Goal: Task Accomplishment & Management: Manage account settings

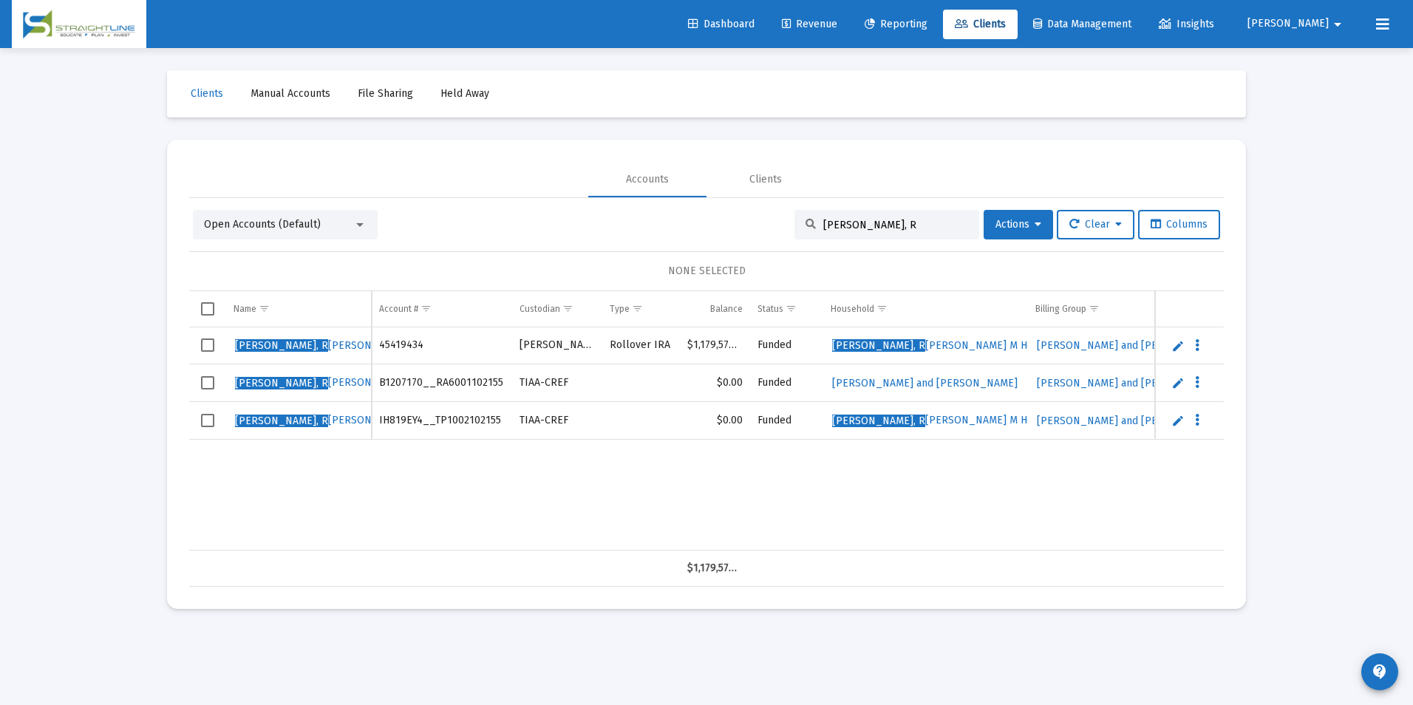
drag, startPoint x: 928, startPoint y: 223, endPoint x: 625, endPoint y: 205, distance: 303.6
click at [625, 205] on div "Open Accounts (Default) [PERSON_NAME], R Actions Clear Columns NONE SELECTED Na…" at bounding box center [706, 392] width 1035 height 389
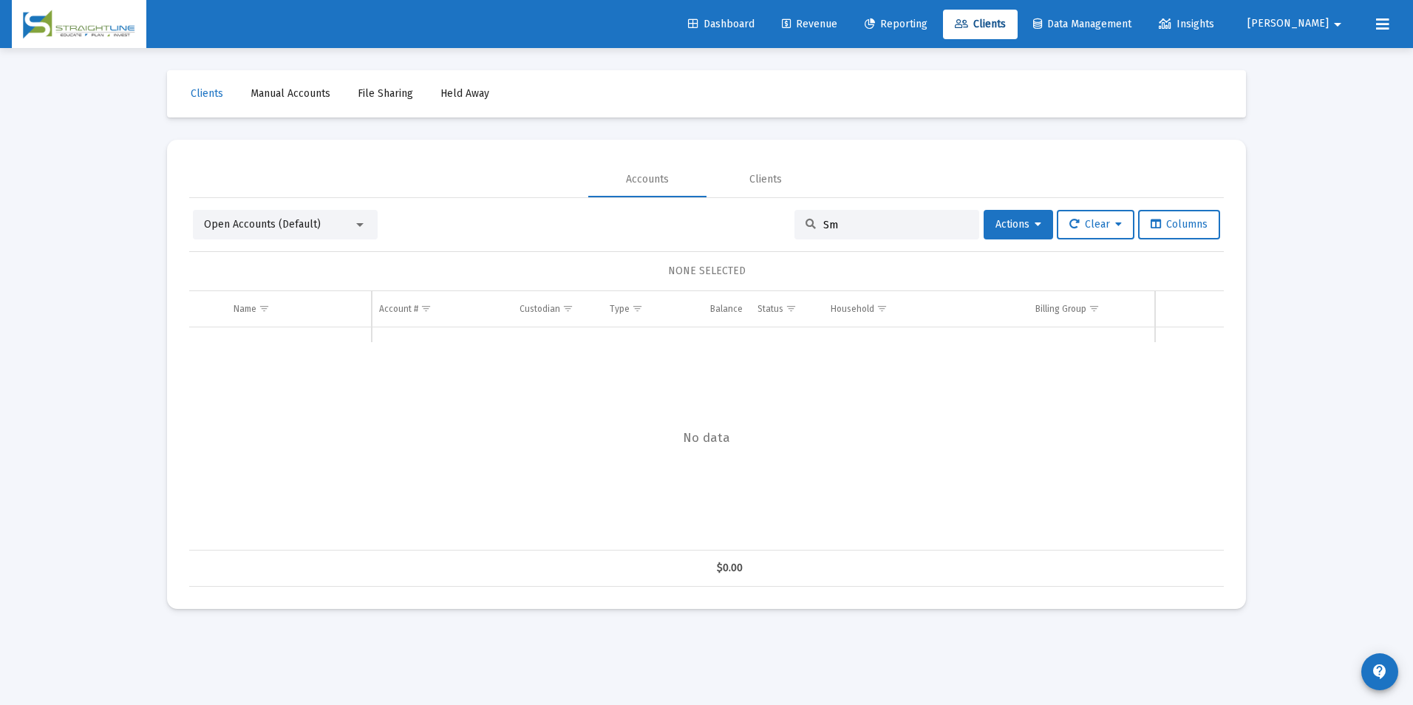
type input "S"
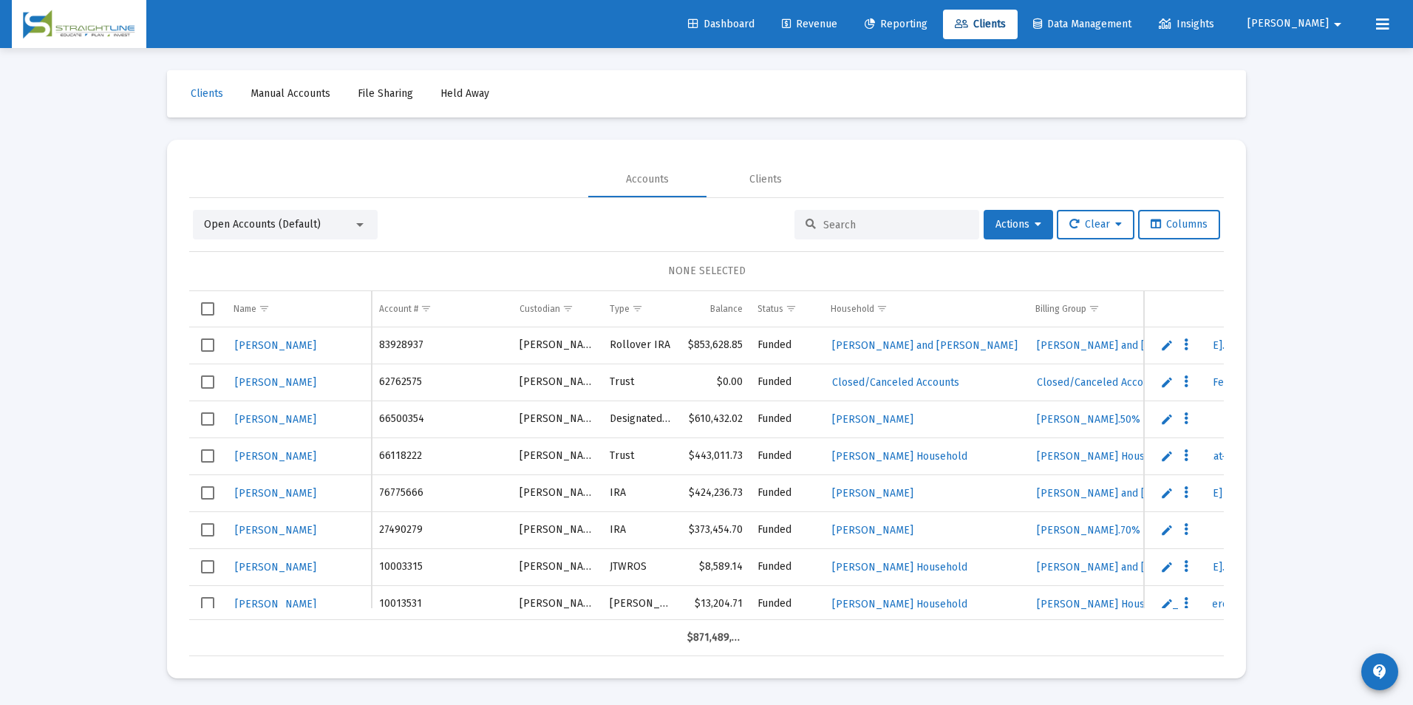
click at [913, 231] on input at bounding box center [895, 225] width 145 height 13
paste input "36664624395378"
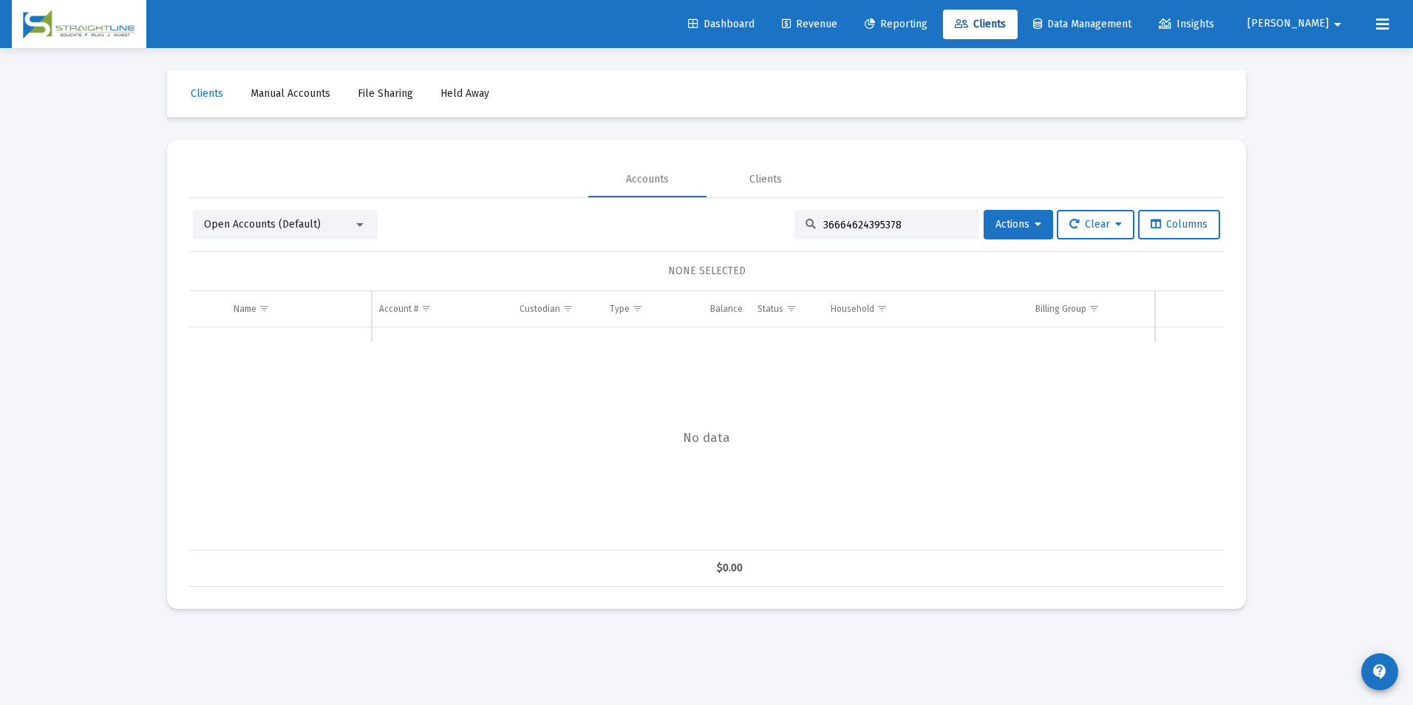
click at [275, 231] on div "Open Accounts (Default)" at bounding box center [278, 224] width 149 height 15
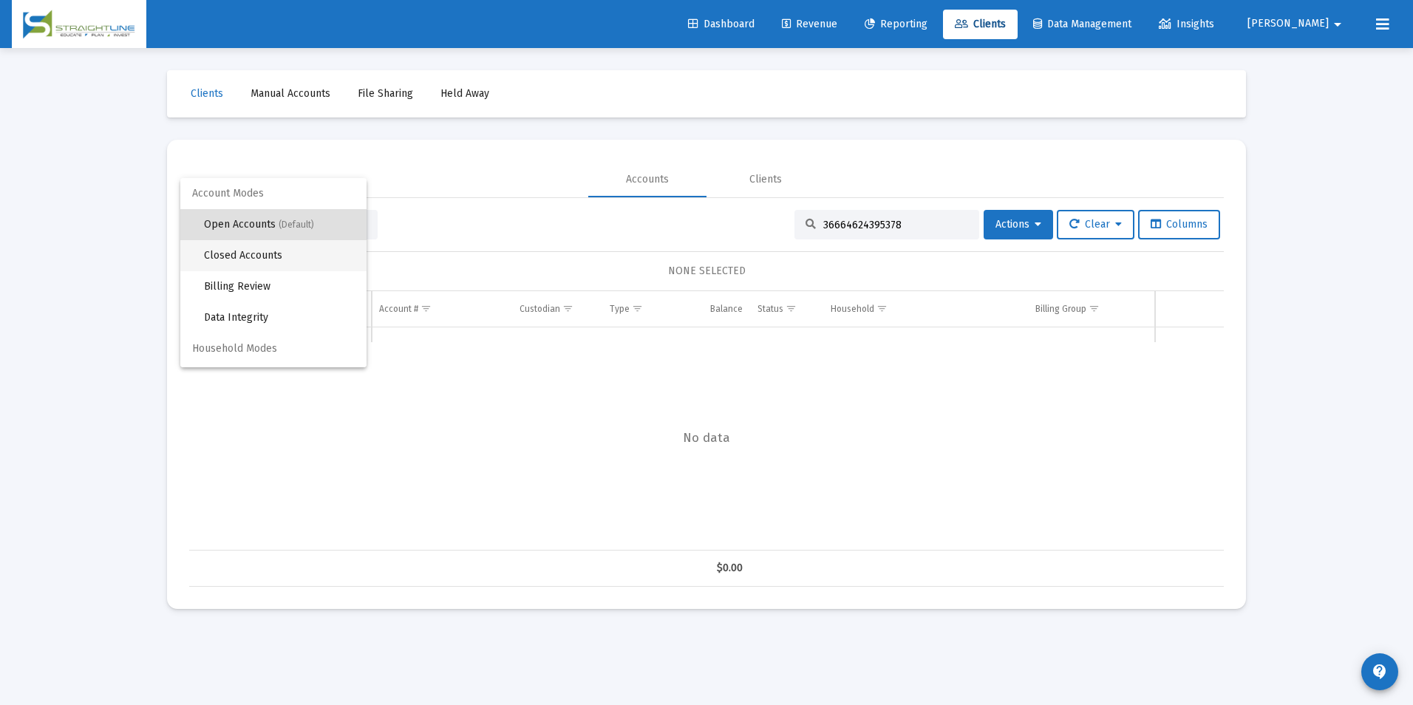
click at [277, 267] on span "Closed Accounts" at bounding box center [279, 255] width 151 height 31
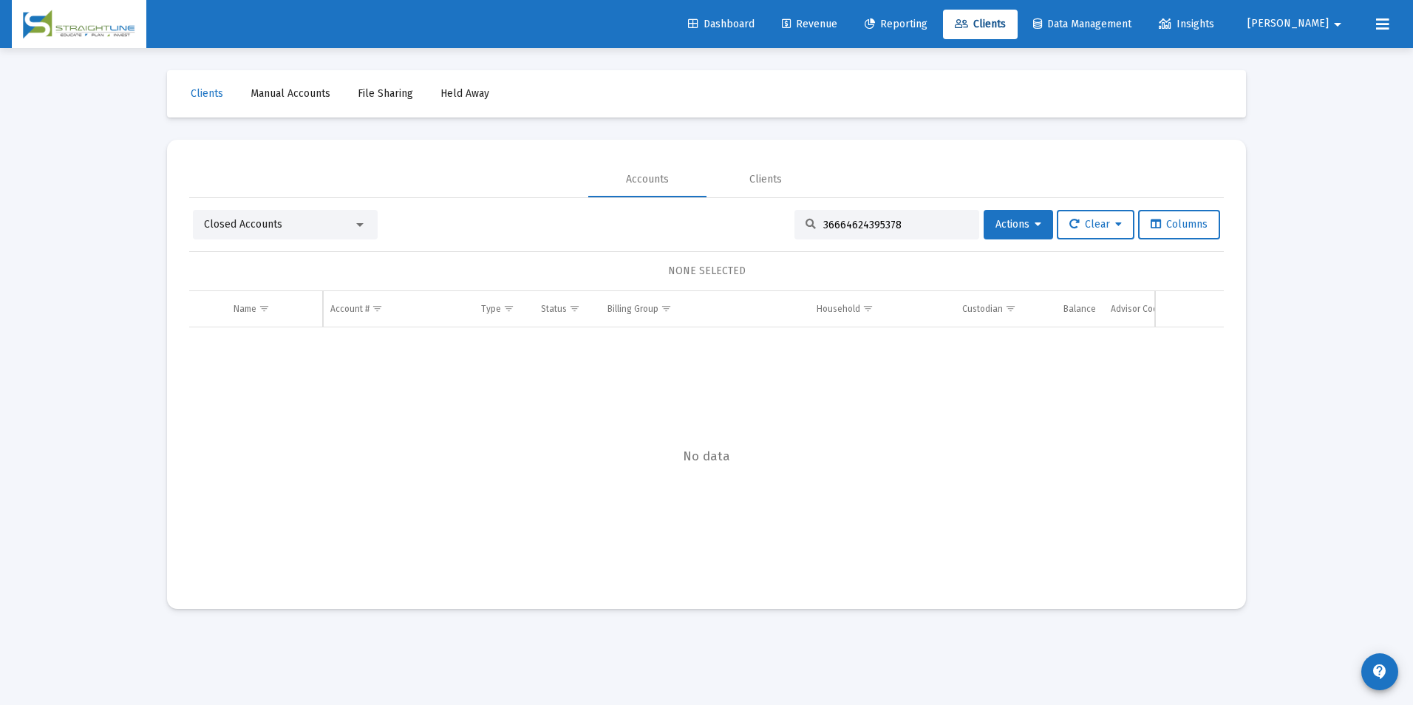
click at [906, 221] on input "36664624395378" at bounding box center [895, 225] width 145 height 13
drag, startPoint x: 896, startPoint y: 222, endPoint x: 723, endPoint y: 248, distance: 174.9
click at [723, 248] on div "Closed Accounts 36664624395378 Actions Clear Columns NONE SELECTED Name Name Ac…" at bounding box center [706, 398] width 1035 height 377
click at [912, 228] on input "36664624395378" at bounding box center [895, 225] width 145 height 13
drag, startPoint x: 912, startPoint y: 228, endPoint x: 768, endPoint y: 217, distance: 144.5
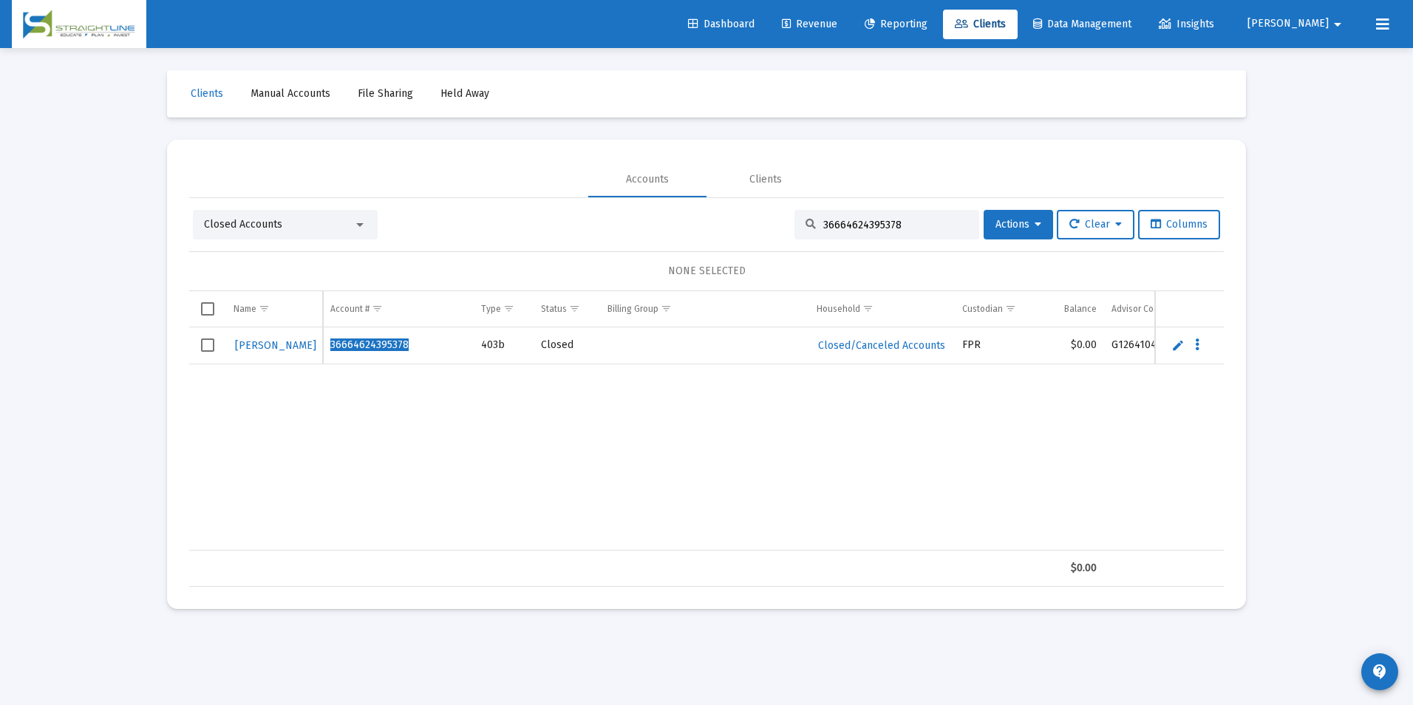
click at [768, 217] on div "Closed Accounts 36664624395378 Actions Clear Columns" at bounding box center [706, 225] width 1027 height 30
paste input "80"
drag, startPoint x: 925, startPoint y: 222, endPoint x: 773, endPoint y: 232, distance: 151.8
click at [773, 232] on div "Closed Accounts 36664624395380 Actions Clear Columns" at bounding box center [706, 225] width 1027 height 30
type input "36664624395380"
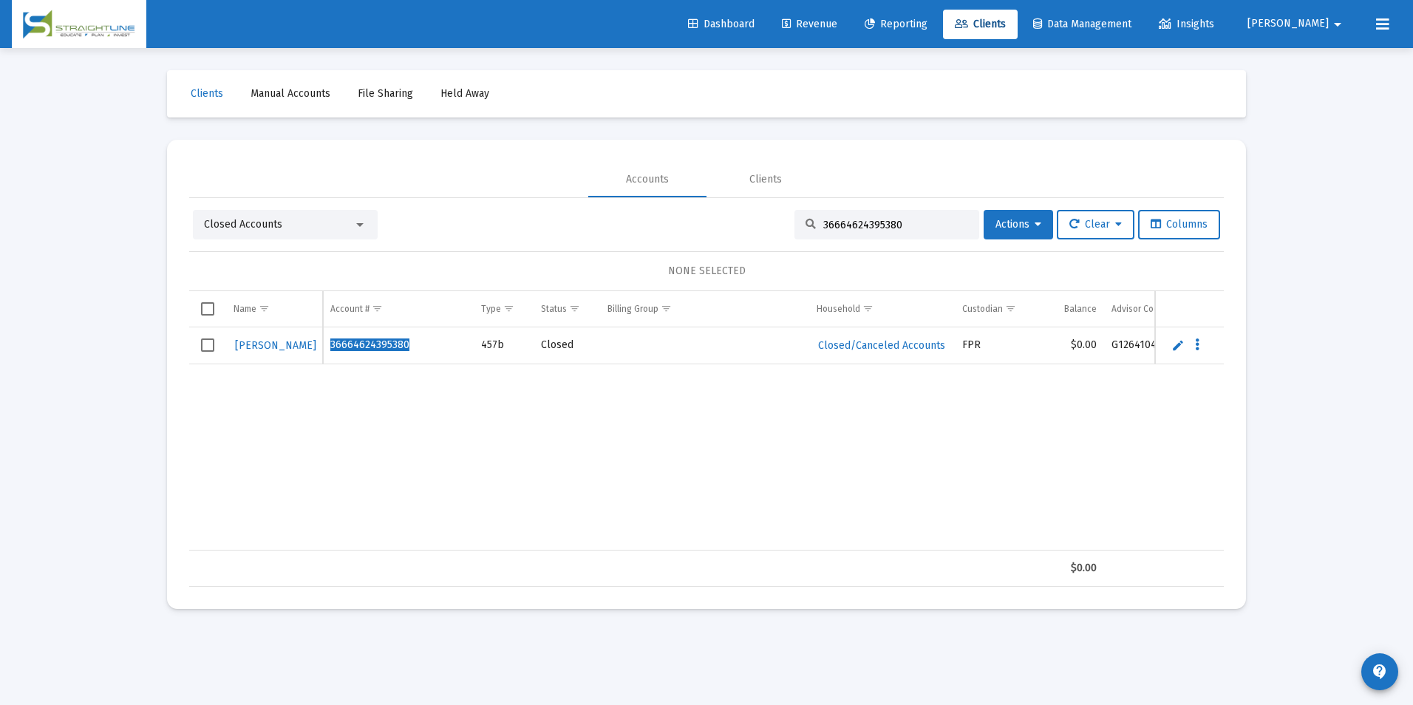
click at [942, 224] on input "36664624395380" at bounding box center [895, 225] width 145 height 13
drag, startPoint x: 942, startPoint y: 224, endPoint x: 713, endPoint y: 225, distance: 228.4
click at [713, 225] on div "Closed Accounts 36664624395380 Actions Clear Columns" at bounding box center [706, 225] width 1027 height 30
paste input "39884757895378"
drag, startPoint x: 918, startPoint y: 229, endPoint x: 651, endPoint y: 213, distance: 267.3
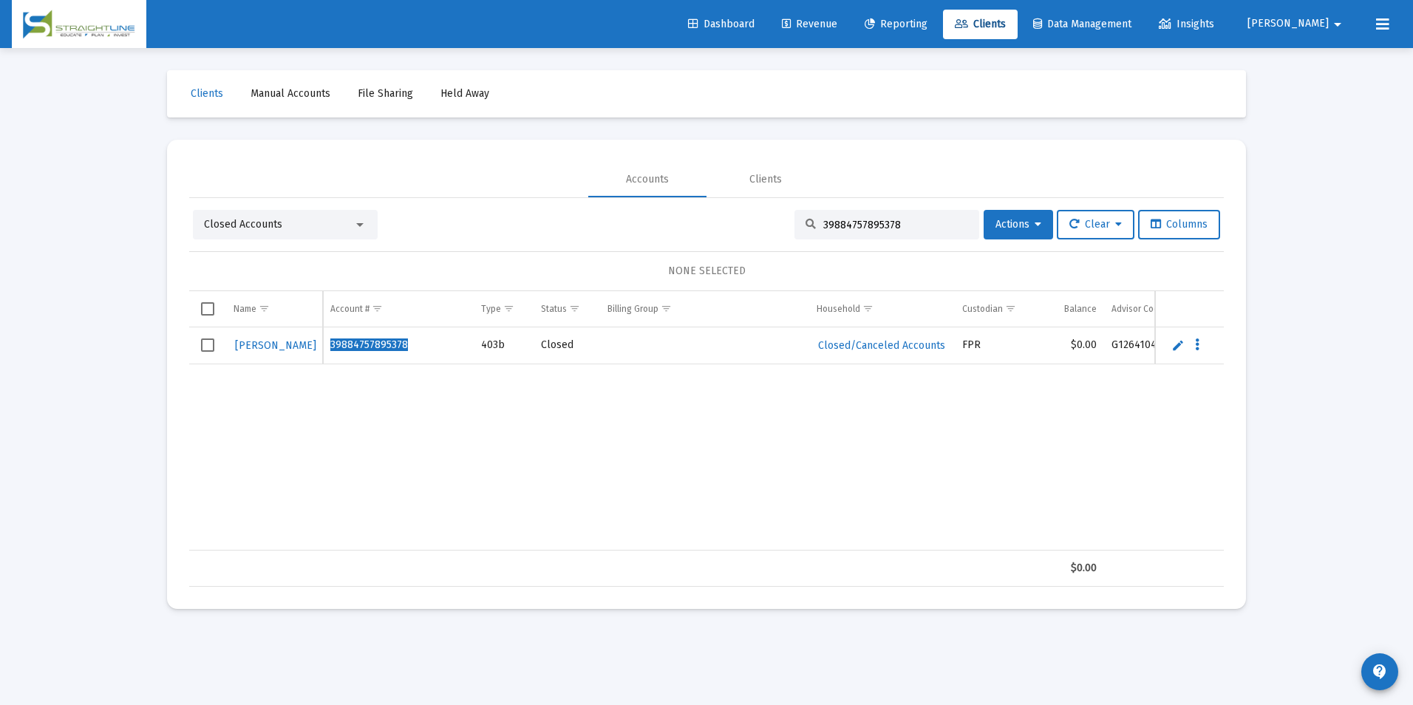
click at [651, 213] on div "Closed Accounts 39884757895378 Actions Clear Columns" at bounding box center [706, 225] width 1027 height 30
paste input "7854234095380"
drag, startPoint x: 936, startPoint y: 227, endPoint x: 629, endPoint y: 217, distance: 306.9
click at [629, 217] on div "Closed Accounts 37854234095380 Actions Clear Columns" at bounding box center [706, 225] width 1027 height 30
paste input "6906936695378"
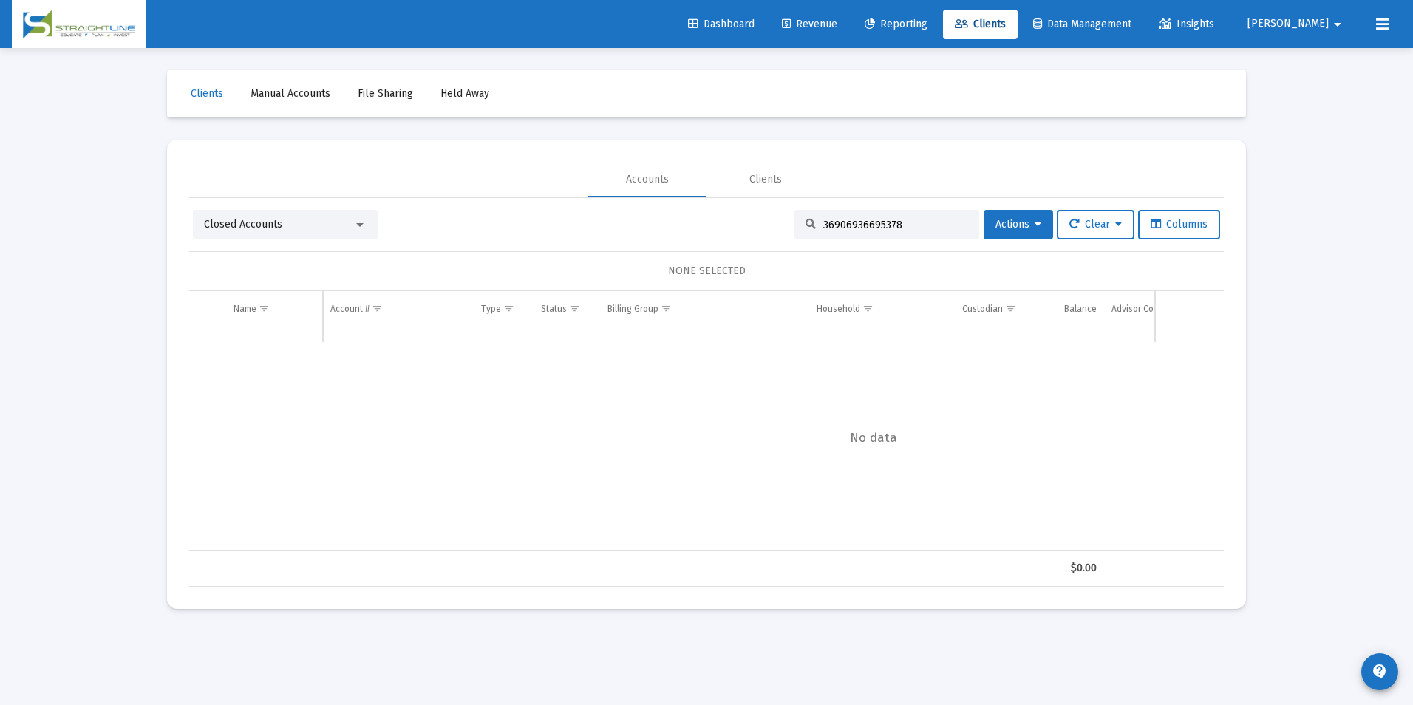
click at [314, 215] on div "Closed Accounts" at bounding box center [285, 225] width 185 height 30
click at [313, 223] on div "Closed Accounts" at bounding box center [278, 224] width 149 height 15
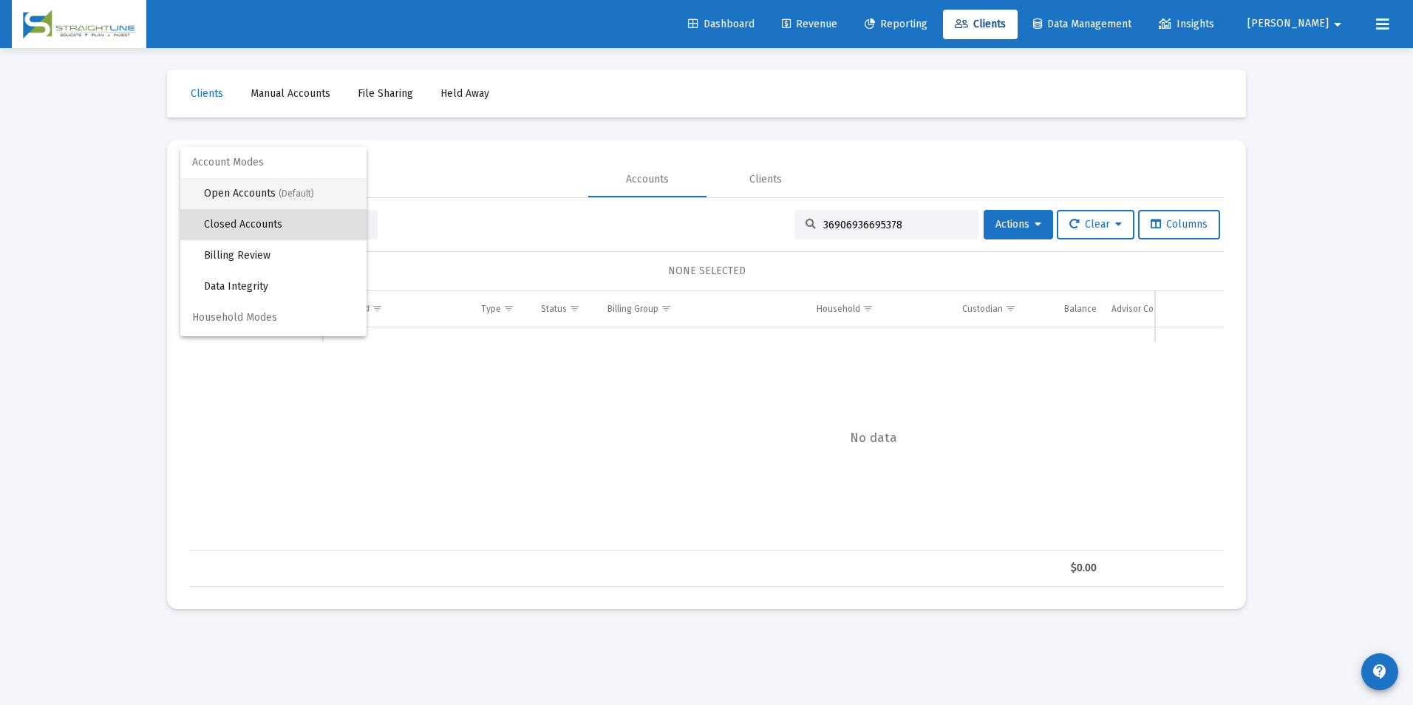
click at [303, 182] on span "Open Accounts (Default)" at bounding box center [279, 193] width 151 height 31
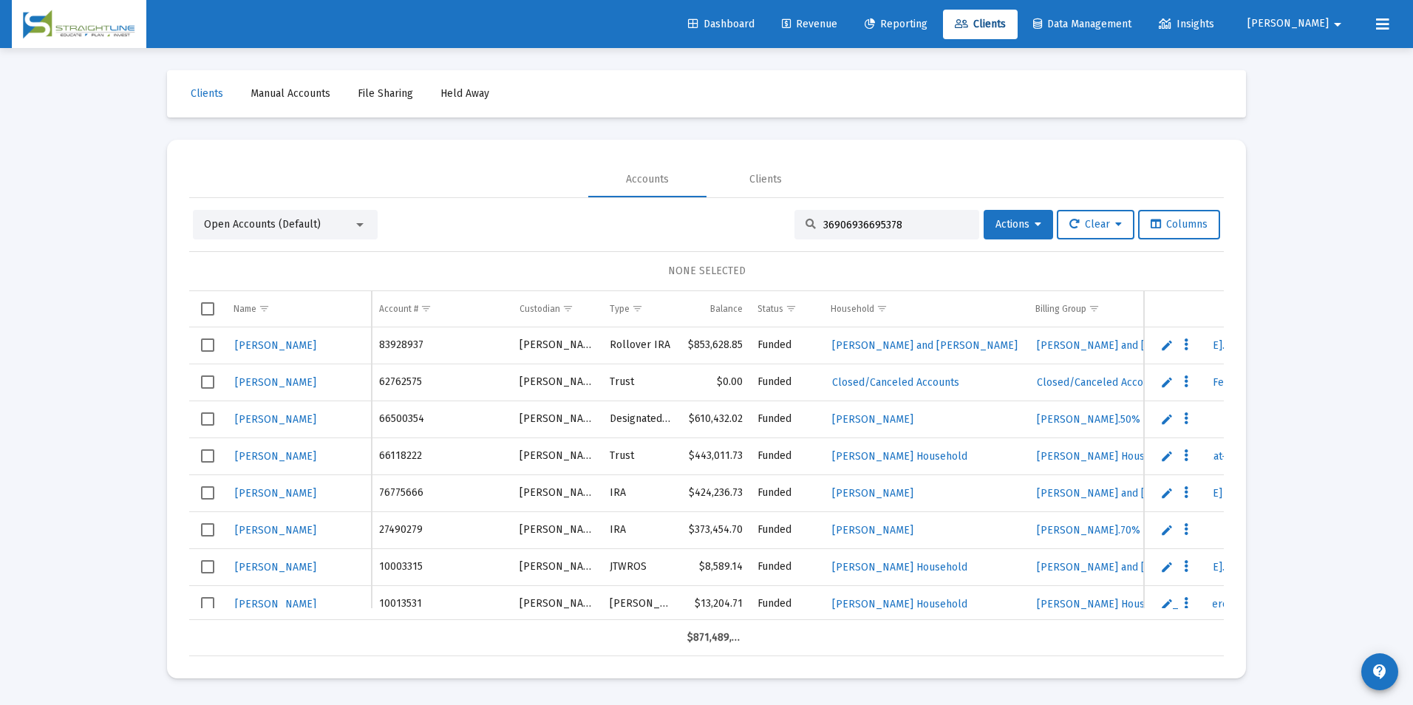
click at [908, 229] on input "36906936695378" at bounding box center [895, 225] width 145 height 13
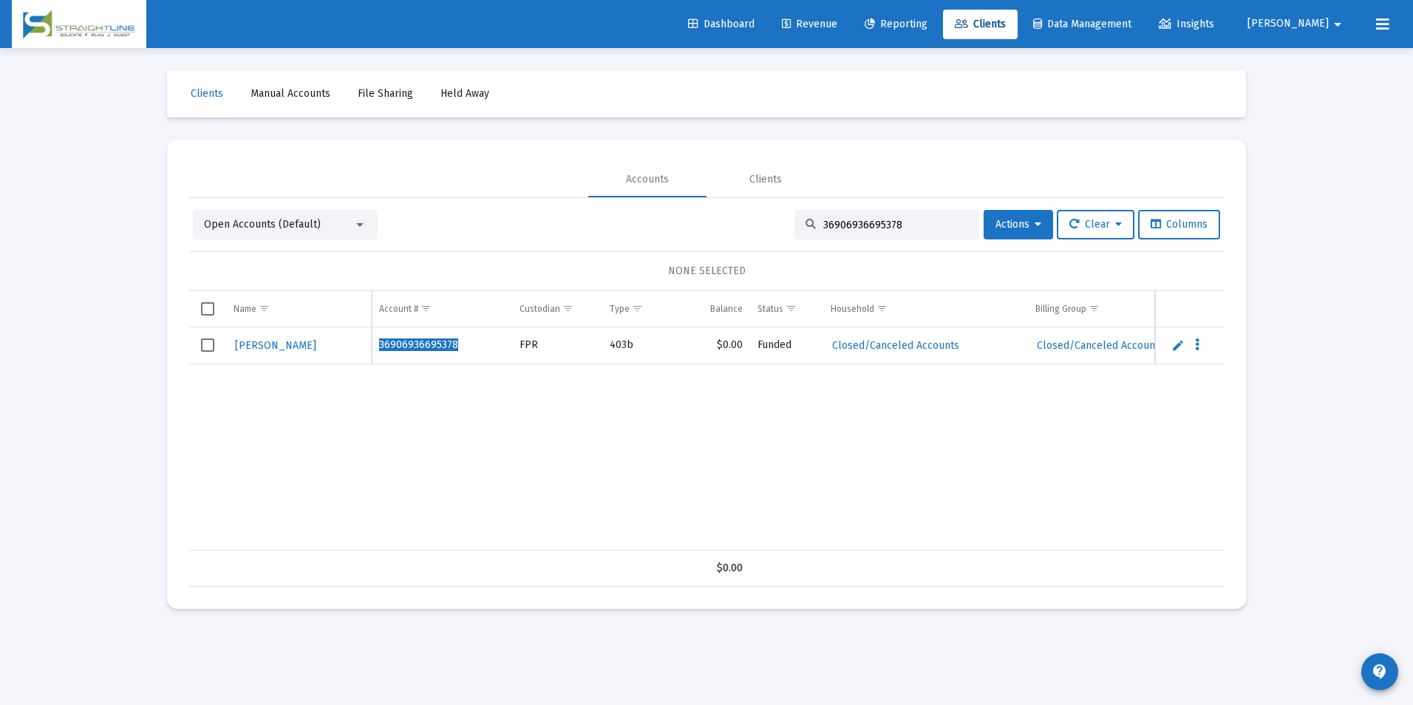
drag, startPoint x: 902, startPoint y: 225, endPoint x: 724, endPoint y: 212, distance: 178.6
click at [724, 212] on div "Open Accounts (Default) 36906936695378 Actions Clear Columns" at bounding box center [706, 225] width 1027 height 30
paste input "71727720"
click at [346, 222] on div "Open Accounts (Default)" at bounding box center [278, 224] width 149 height 15
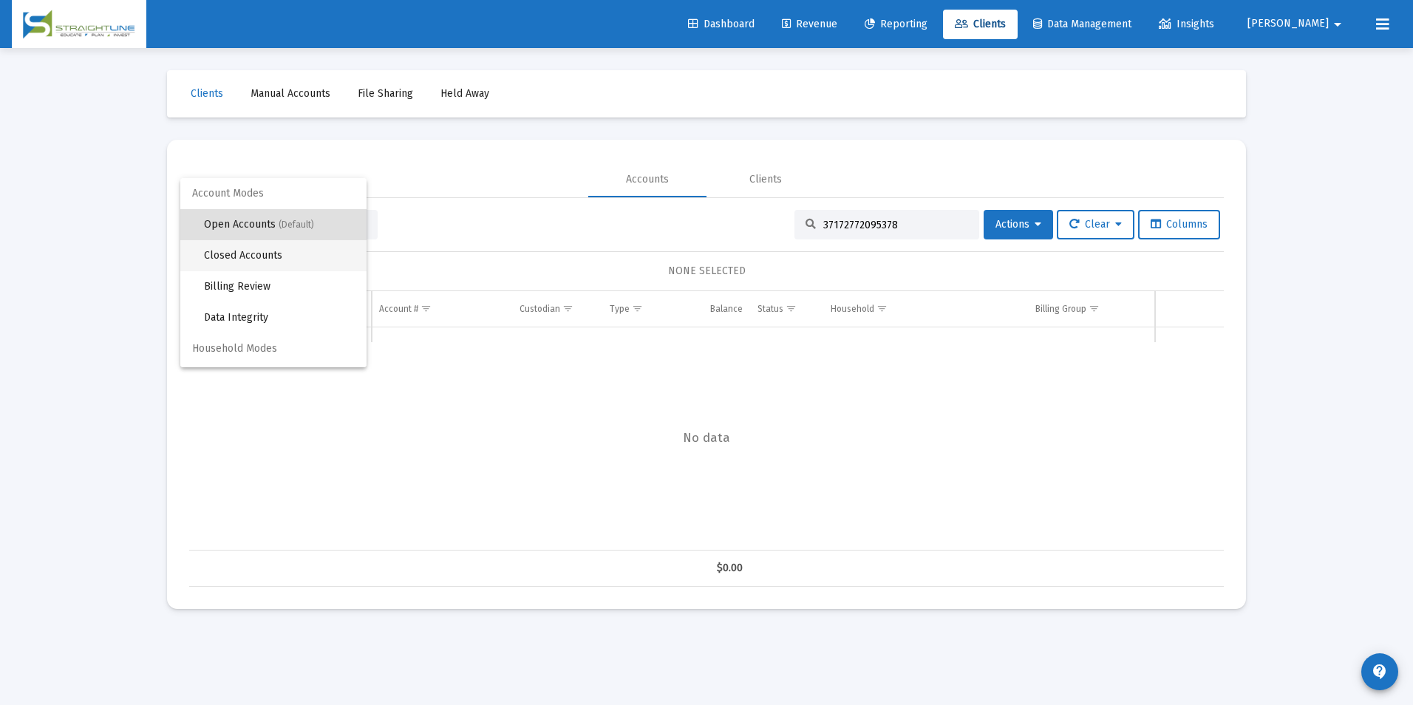
click at [316, 243] on span "Closed Accounts" at bounding box center [279, 255] width 151 height 31
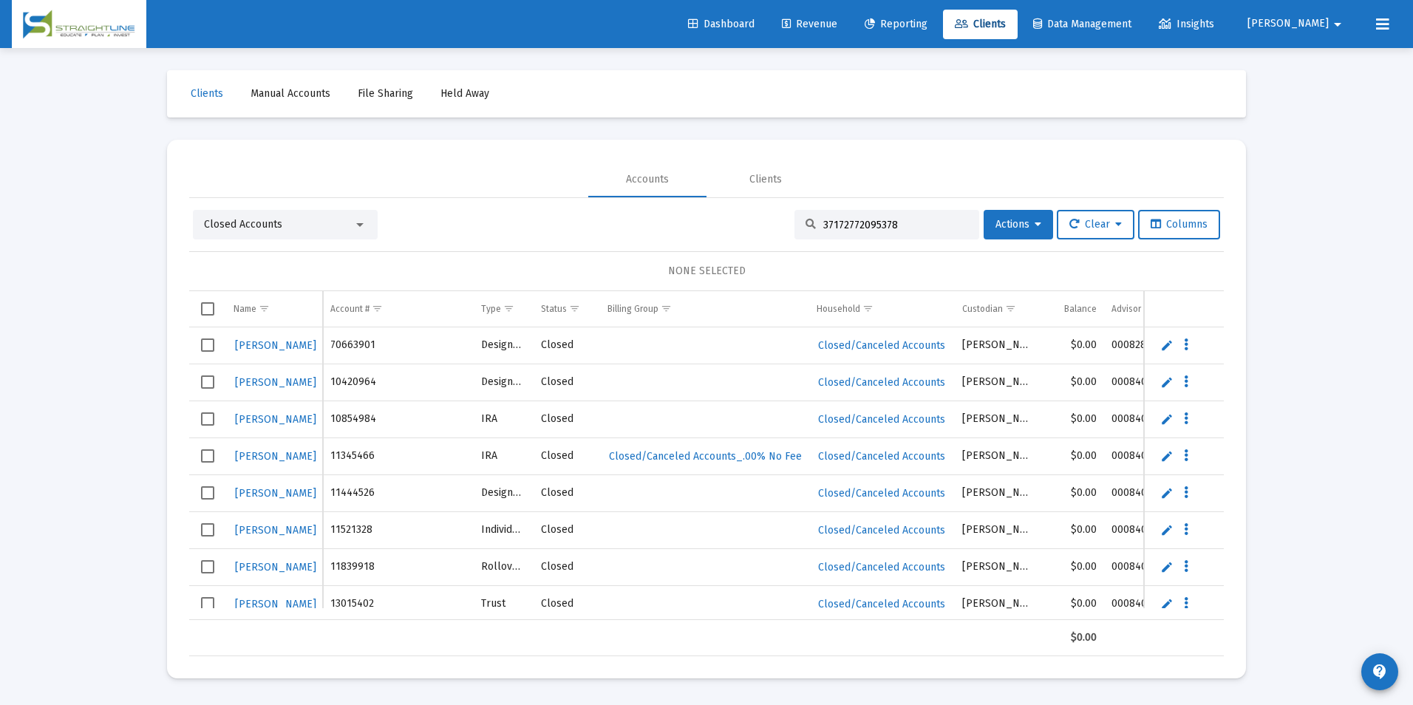
click at [893, 225] on input "37172772095378" at bounding box center [895, 225] width 145 height 13
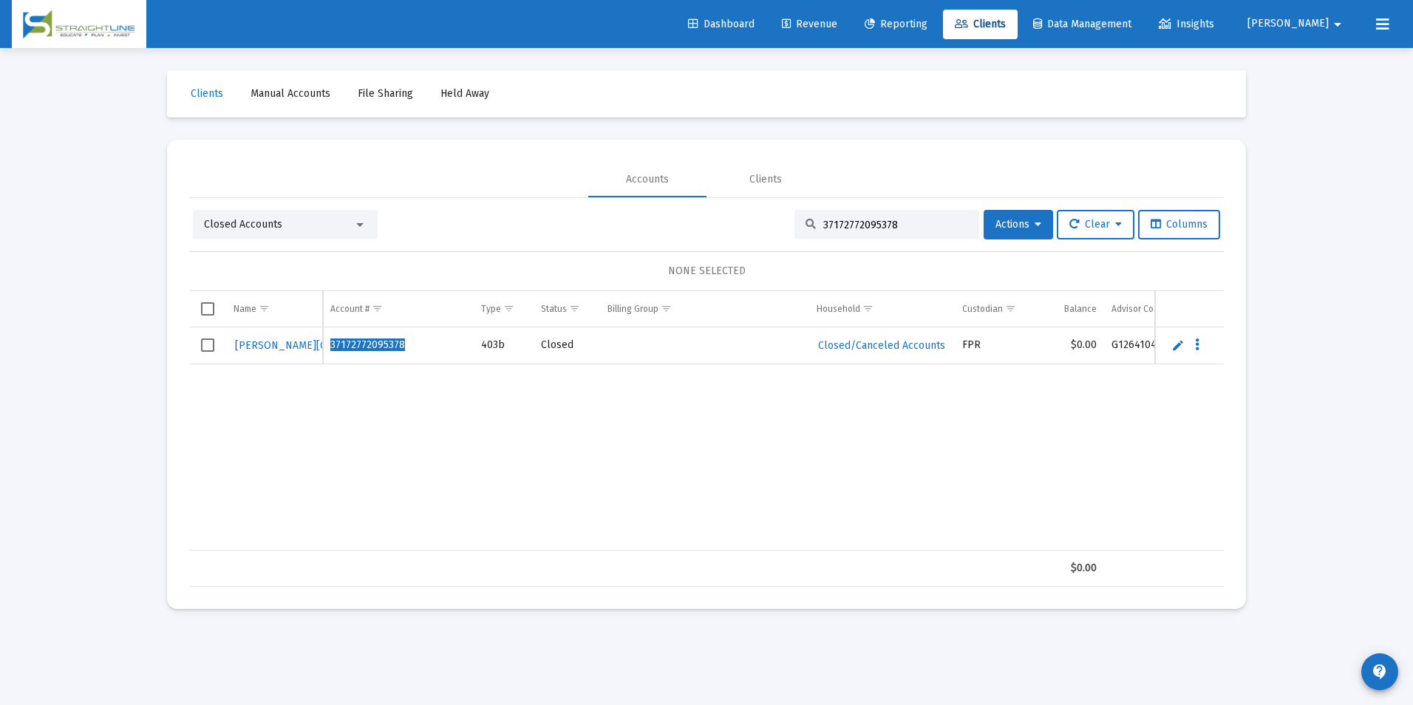
drag, startPoint x: 901, startPoint y: 228, endPoint x: 732, endPoint y: 233, distance: 168.6
click at [732, 233] on div "Closed Accounts 37172772095378 Actions Clear Columns" at bounding box center [706, 225] width 1027 height 30
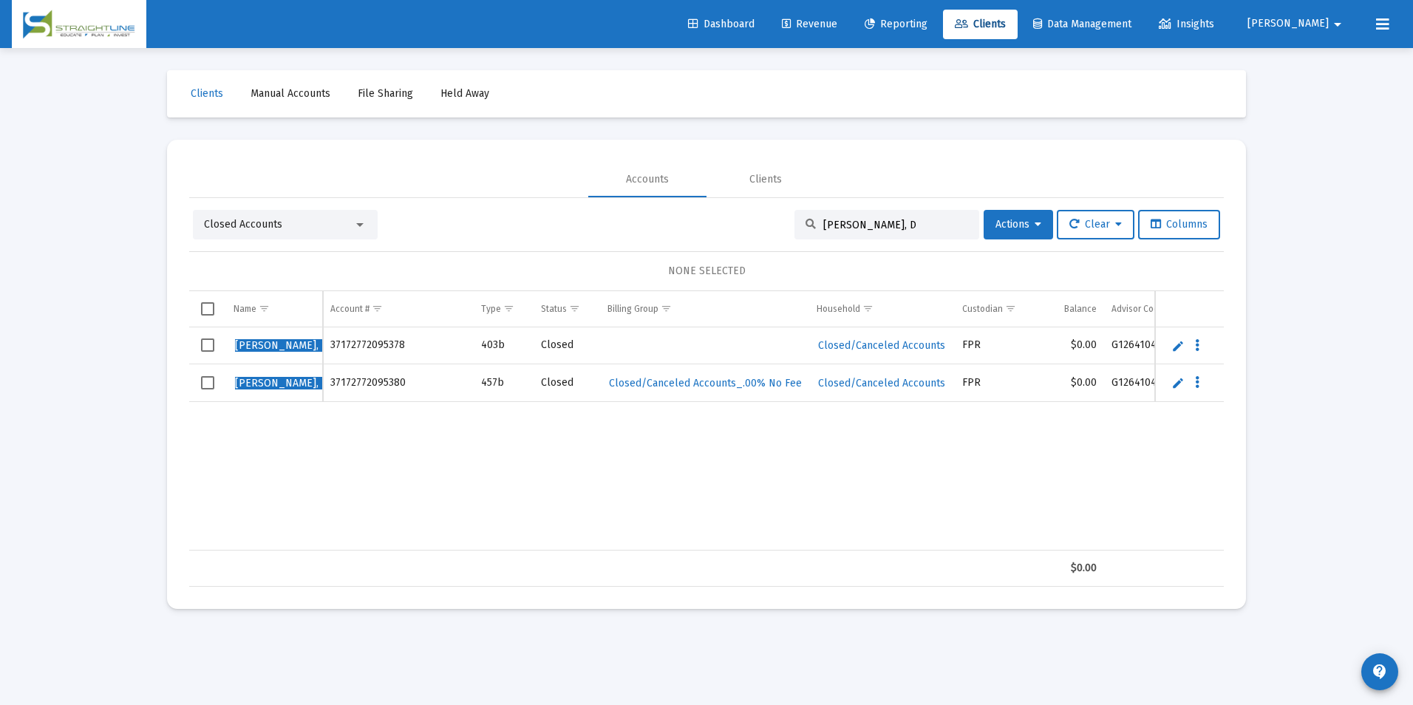
drag, startPoint x: 906, startPoint y: 225, endPoint x: 696, endPoint y: 210, distance: 210.5
click at [696, 210] on div "Closed Accounts [PERSON_NAME], D Actions Clear Columns" at bounding box center [706, 225] width 1027 height 30
paste input "37811792195378"
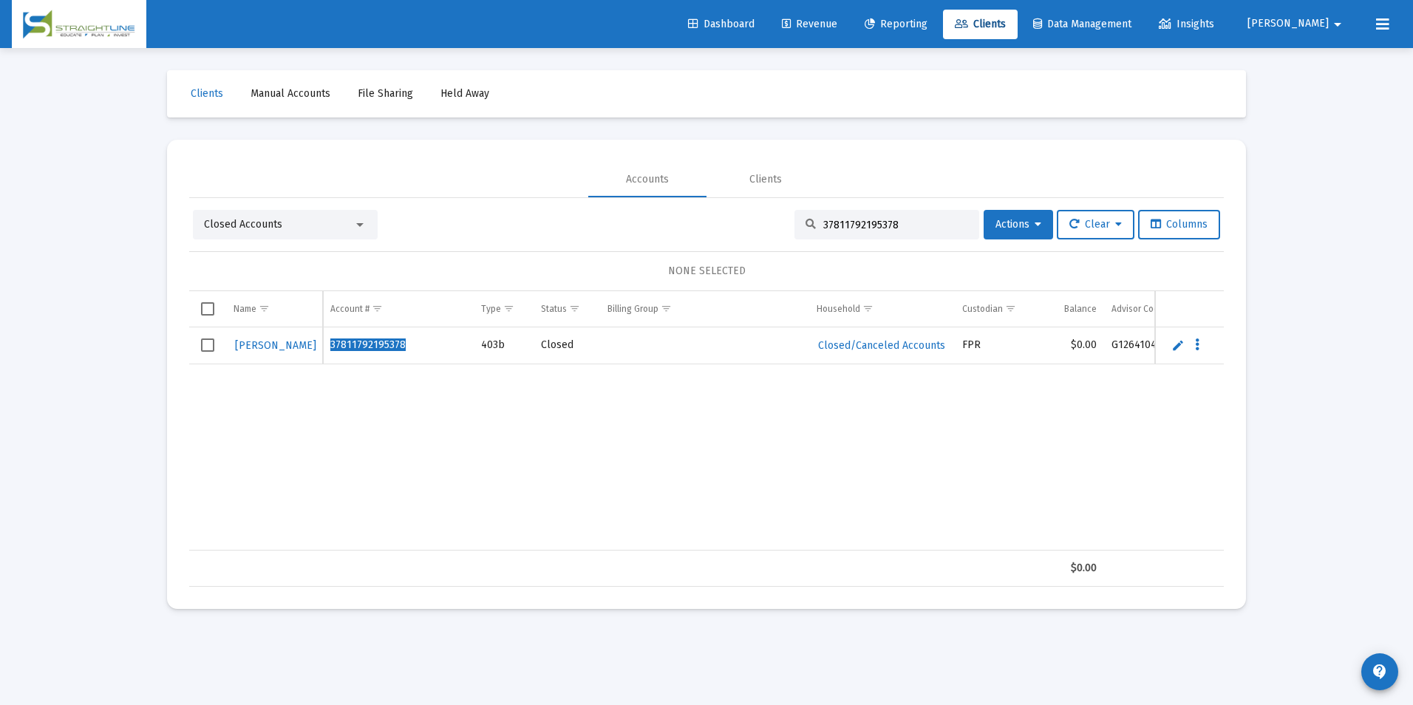
drag, startPoint x: 896, startPoint y: 220, endPoint x: 736, endPoint y: 263, distance: 165.3
click at [736, 263] on div "Closed Accounts 37811792195378 Actions Clear Columns NONE SELECTED Name Name Ac…" at bounding box center [706, 398] width 1035 height 377
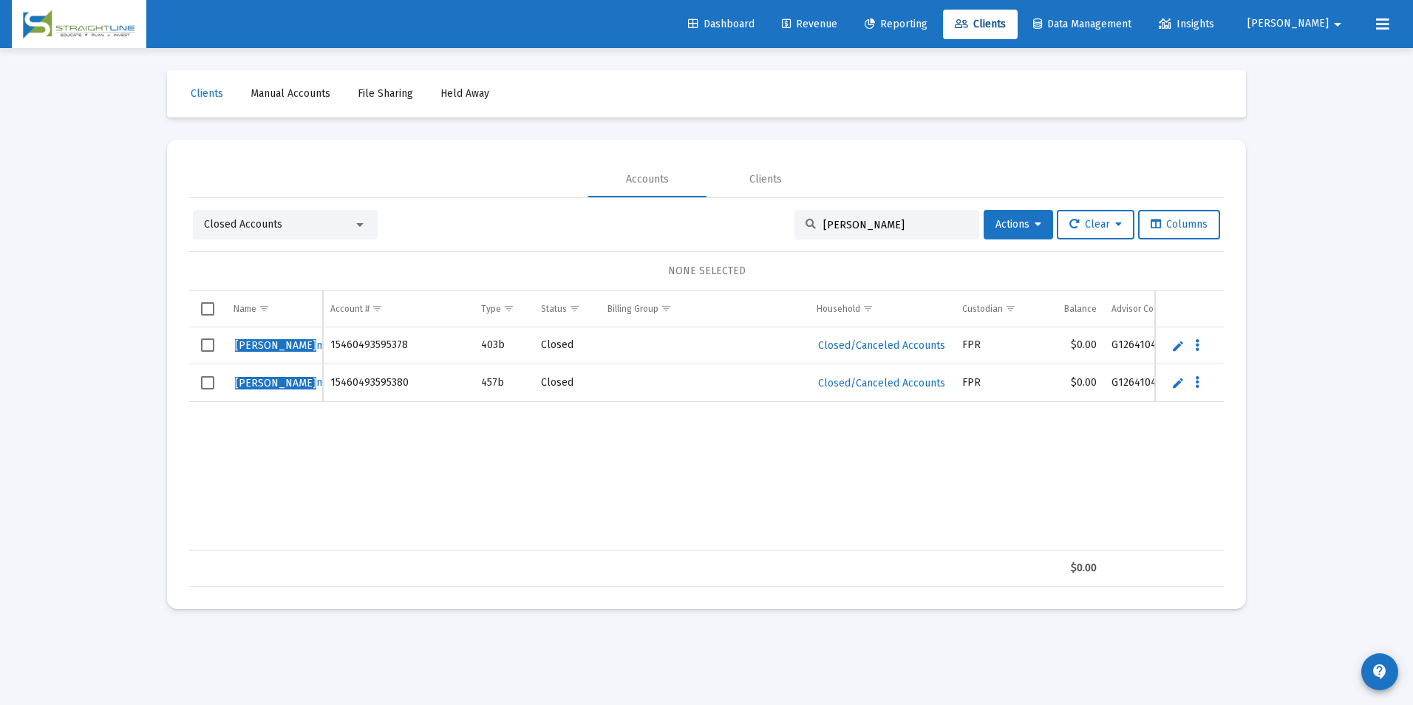
drag, startPoint x: 865, startPoint y: 228, endPoint x: 723, endPoint y: 220, distance: 142.1
click at [723, 220] on div "Closed Accounts [PERSON_NAME] Actions Clear Columns" at bounding box center [706, 225] width 1027 height 30
paste input "[CREDIT_CARD_NUMBER]"
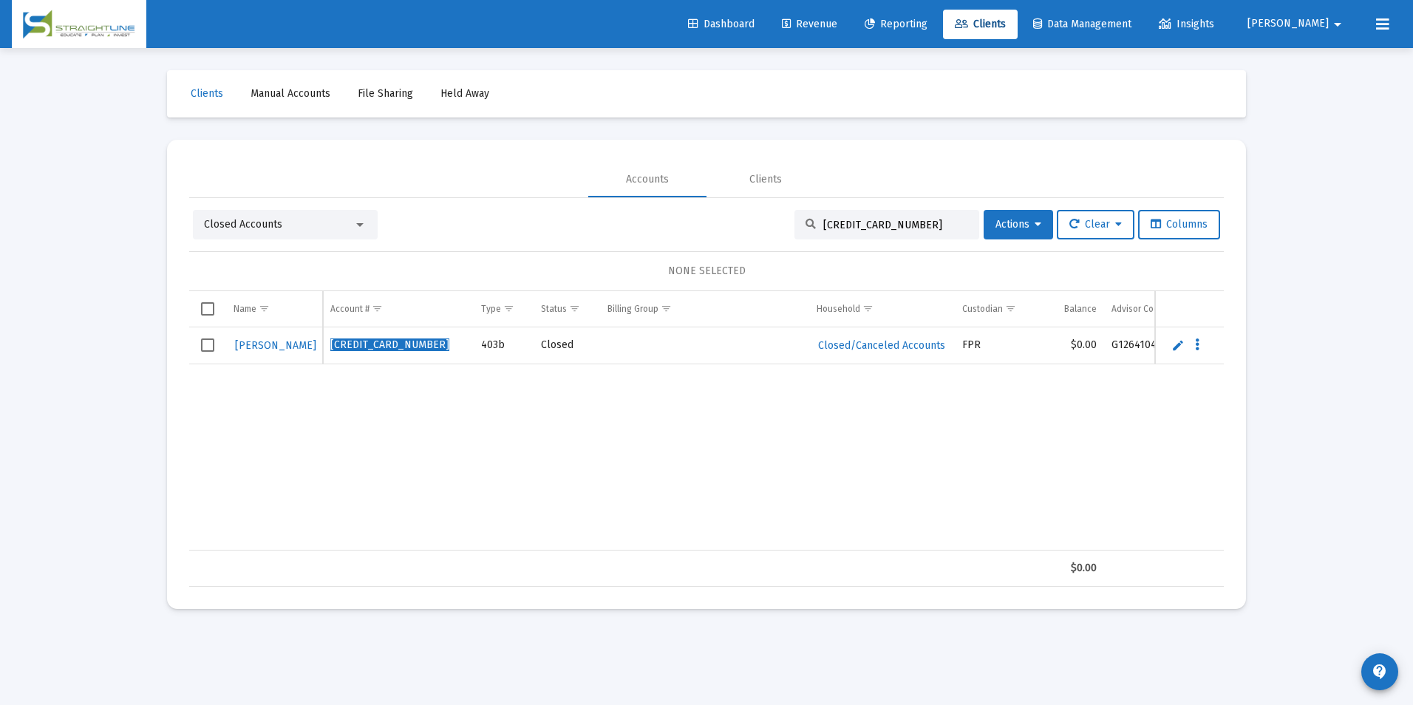
drag, startPoint x: 902, startPoint y: 228, endPoint x: 727, endPoint y: 228, distance: 175.2
click at [727, 228] on div "Closed Accounts [CREDIT_CARD_NUMBER] Actions Clear Columns" at bounding box center [706, 225] width 1027 height 30
paste input "8208221695378"
drag, startPoint x: 321, startPoint y: 291, endPoint x: 344, endPoint y: 294, distance: 22.4
click at [344, 294] on div "Name Name Account # Type Status Billing Group Household Custodian Balance Advis…" at bounding box center [706, 439] width 1035 height 296
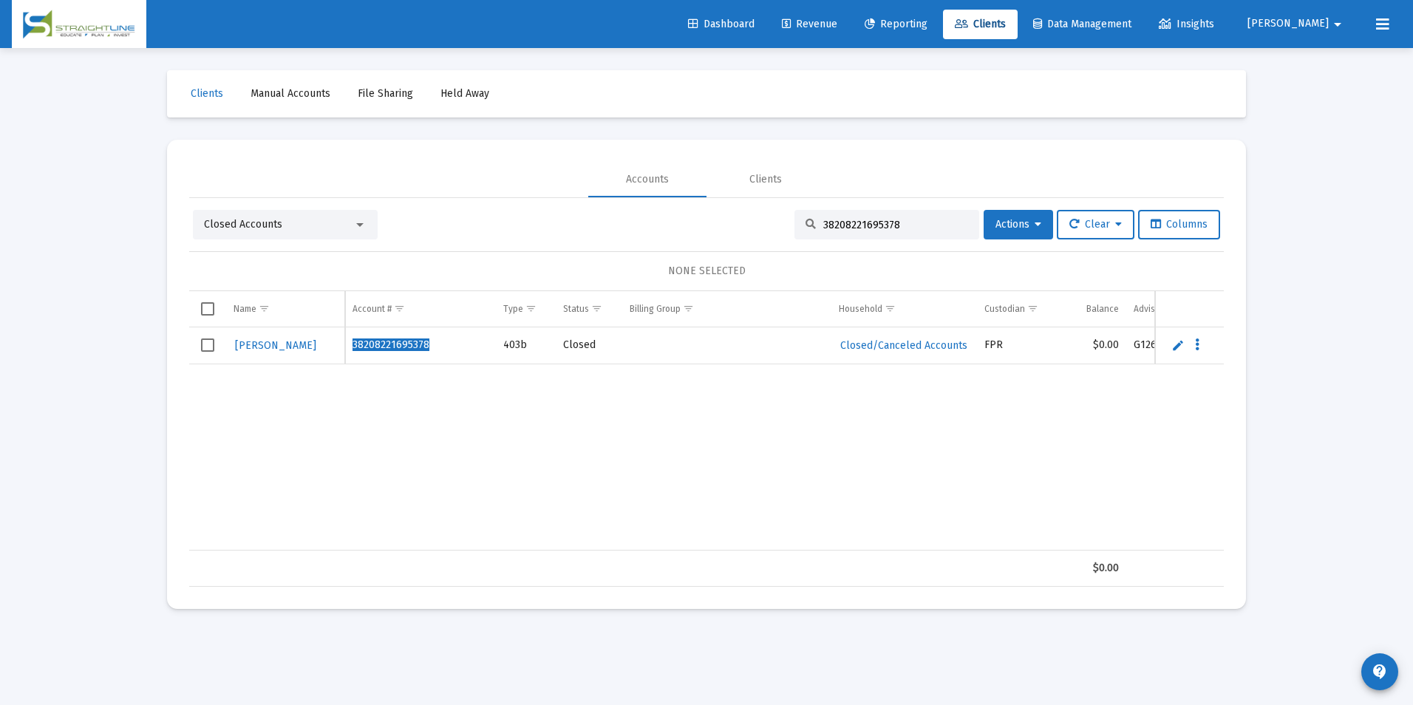
drag, startPoint x: 905, startPoint y: 227, endPoint x: 695, endPoint y: 230, distance: 210.7
click at [695, 230] on div "Closed Accounts 38208221695378 Actions Clear Columns" at bounding box center [706, 225] width 1027 height 30
paste input "6906936"
click at [329, 224] on div "Closed Accounts" at bounding box center [278, 224] width 149 height 15
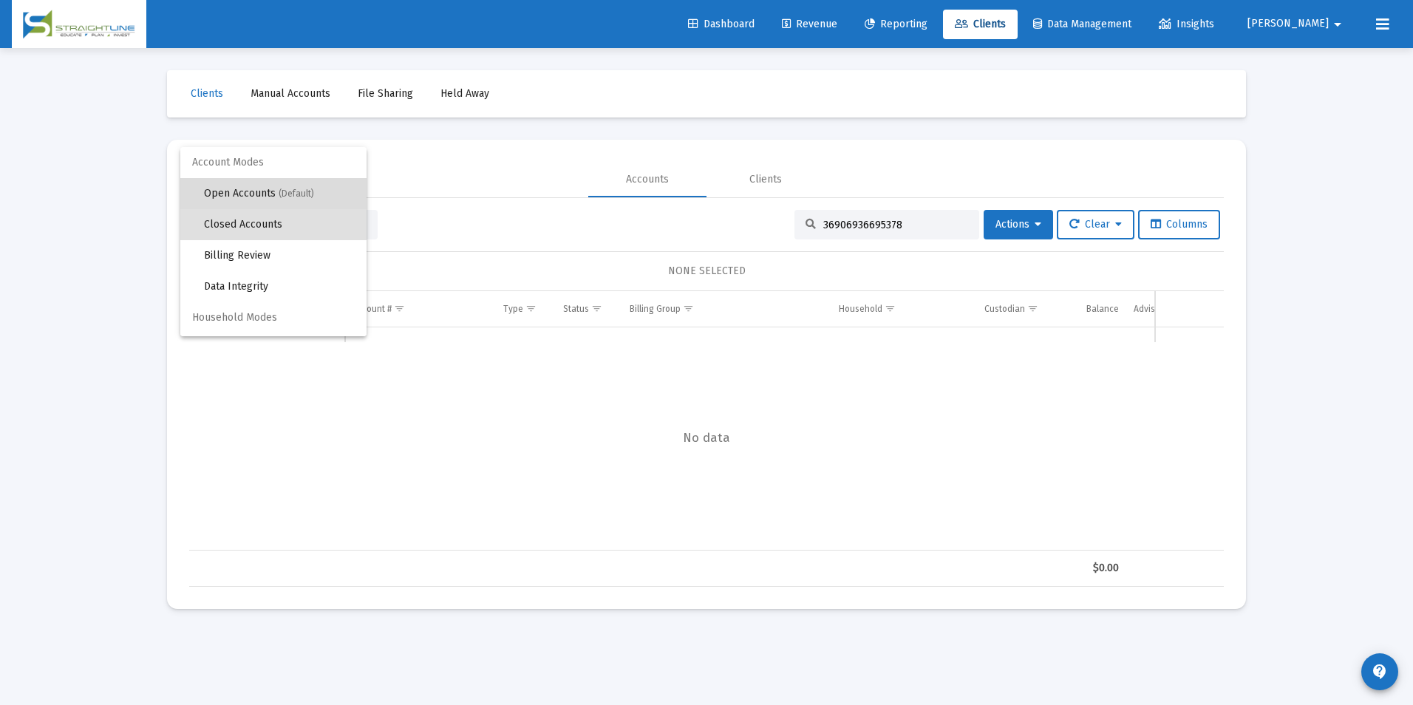
drag, startPoint x: 326, startPoint y: 189, endPoint x: 691, endPoint y: 201, distance: 365.3
click at [325, 189] on span "Open Accounts (Default)" at bounding box center [279, 193] width 151 height 31
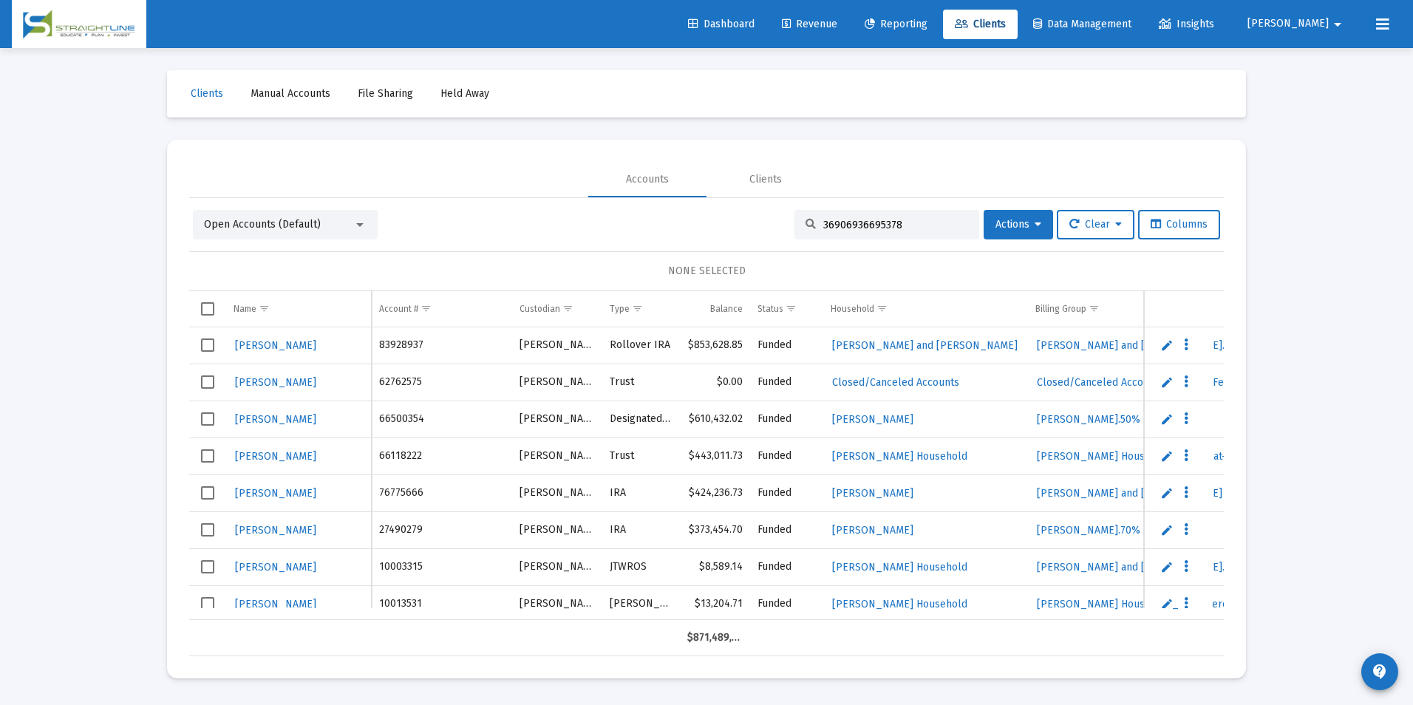
click at [911, 220] on input "36906936695378" at bounding box center [895, 225] width 145 height 13
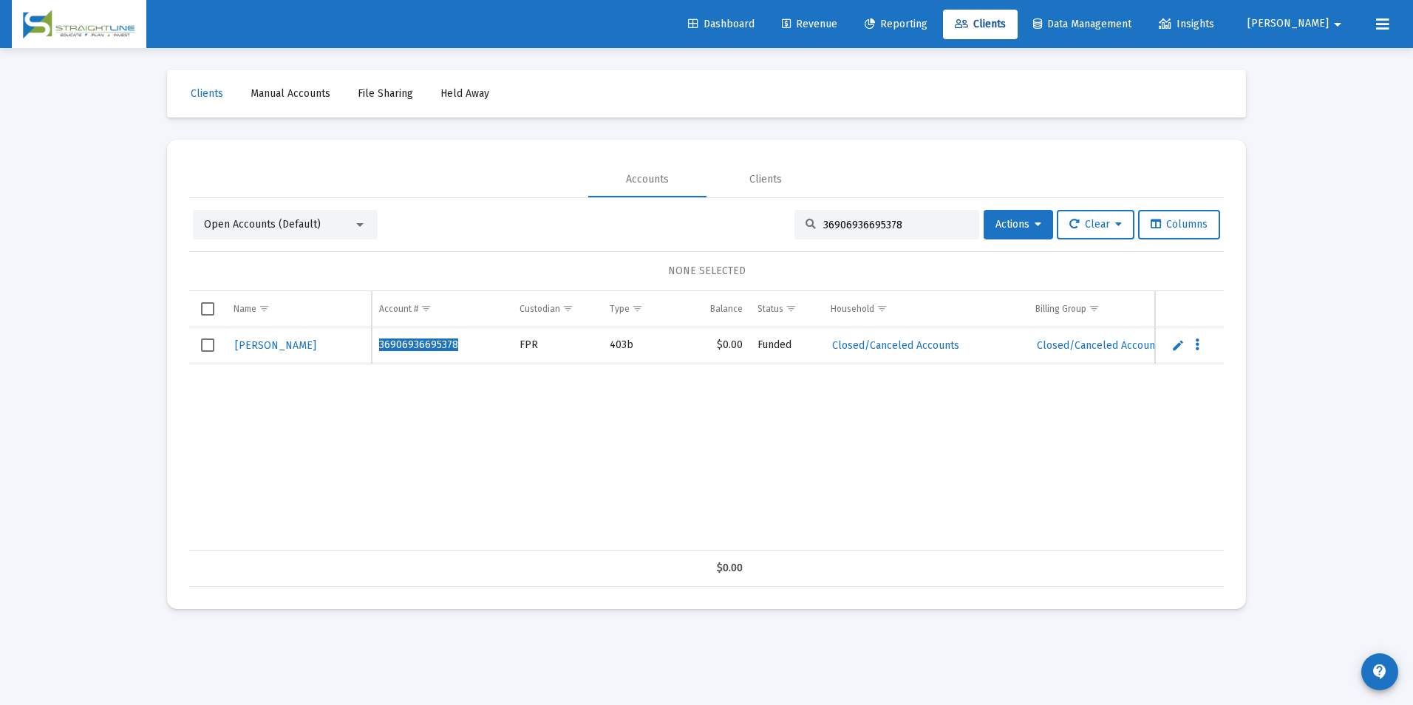
drag, startPoint x: 904, startPoint y: 225, endPoint x: 720, endPoint y: 201, distance: 185.5
click at [720, 201] on div "Open Accounts (Default) 36906936695378 Actions Clear Columns NONE SELECTED Name…" at bounding box center [706, 392] width 1035 height 389
paste input "514560871"
click at [264, 233] on div "Open Accounts (Default)" at bounding box center [285, 225] width 185 height 30
click at [279, 226] on span "Open Accounts (Default)" at bounding box center [262, 224] width 117 height 13
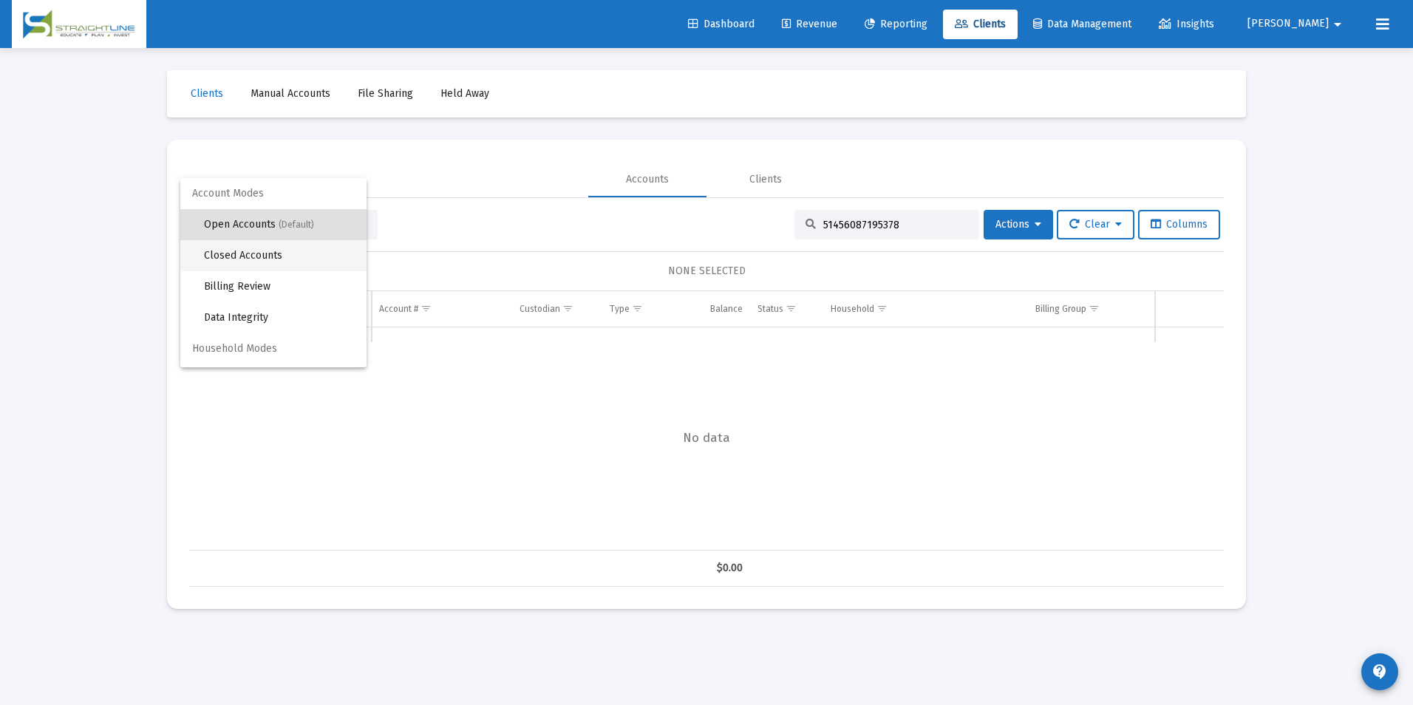
click at [304, 263] on span "Closed Accounts" at bounding box center [279, 255] width 151 height 31
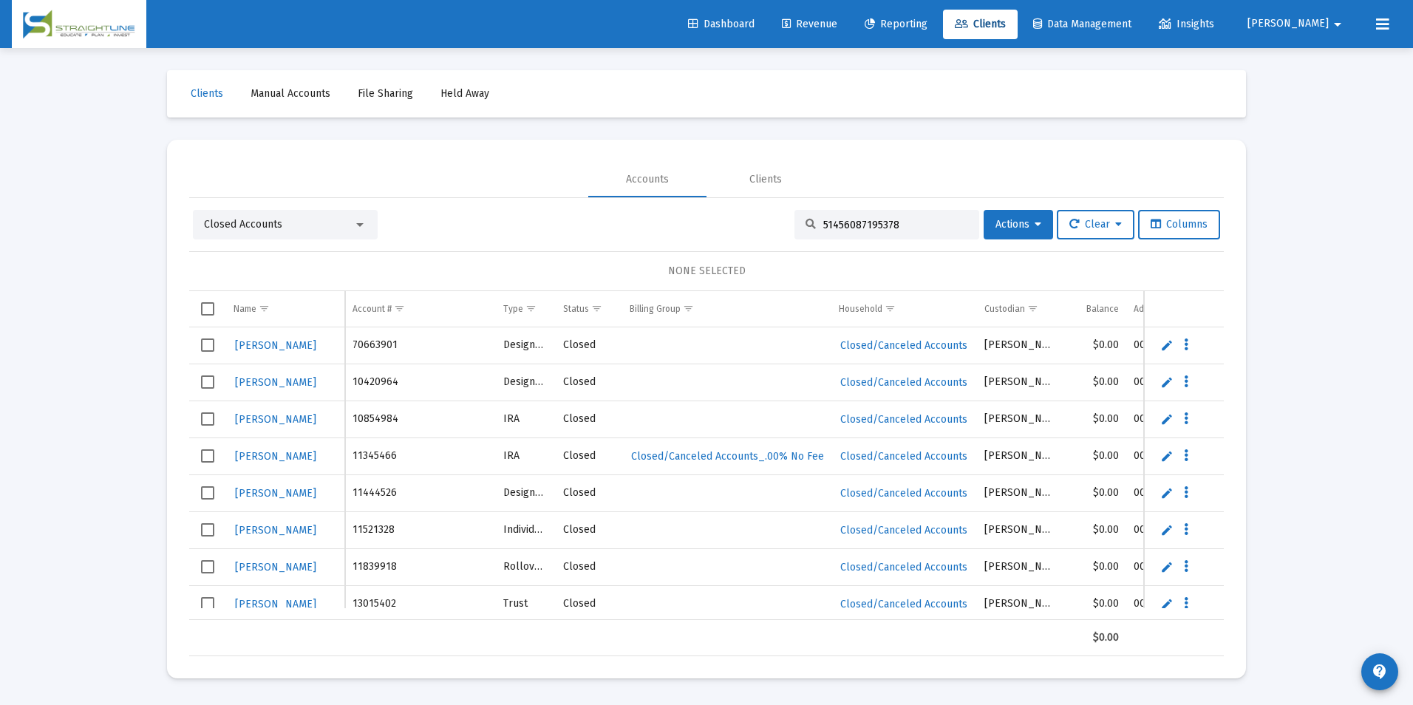
click at [920, 222] on input "51456087195378" at bounding box center [895, 225] width 145 height 13
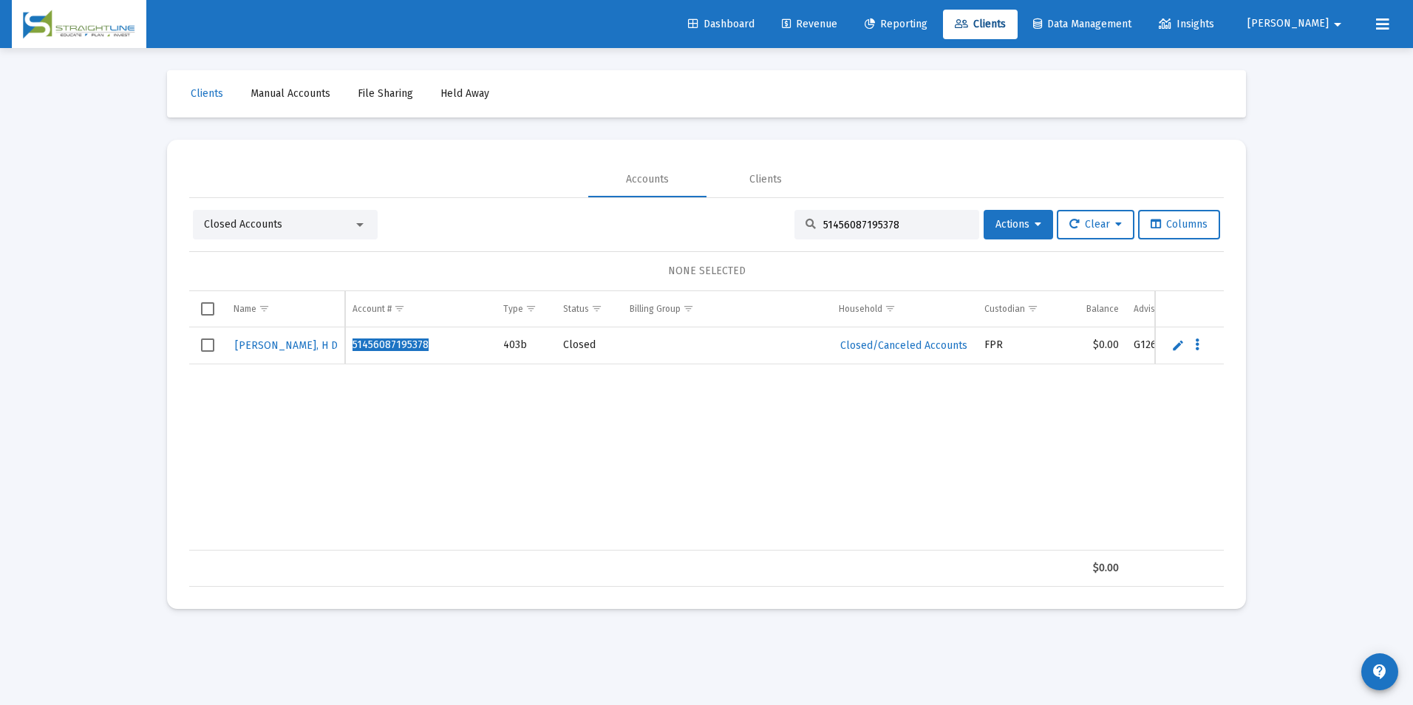
drag, startPoint x: 906, startPoint y: 223, endPoint x: 785, endPoint y: 233, distance: 121.6
click at [785, 233] on div "Closed Accounts 51456087195378 Actions Clear Columns" at bounding box center [706, 225] width 1027 height 30
paste input "5-58-810"
click at [832, 222] on input "515-58-8108" at bounding box center [895, 225] width 145 height 13
click at [845, 225] on input "51558-8108" at bounding box center [895, 225] width 145 height 13
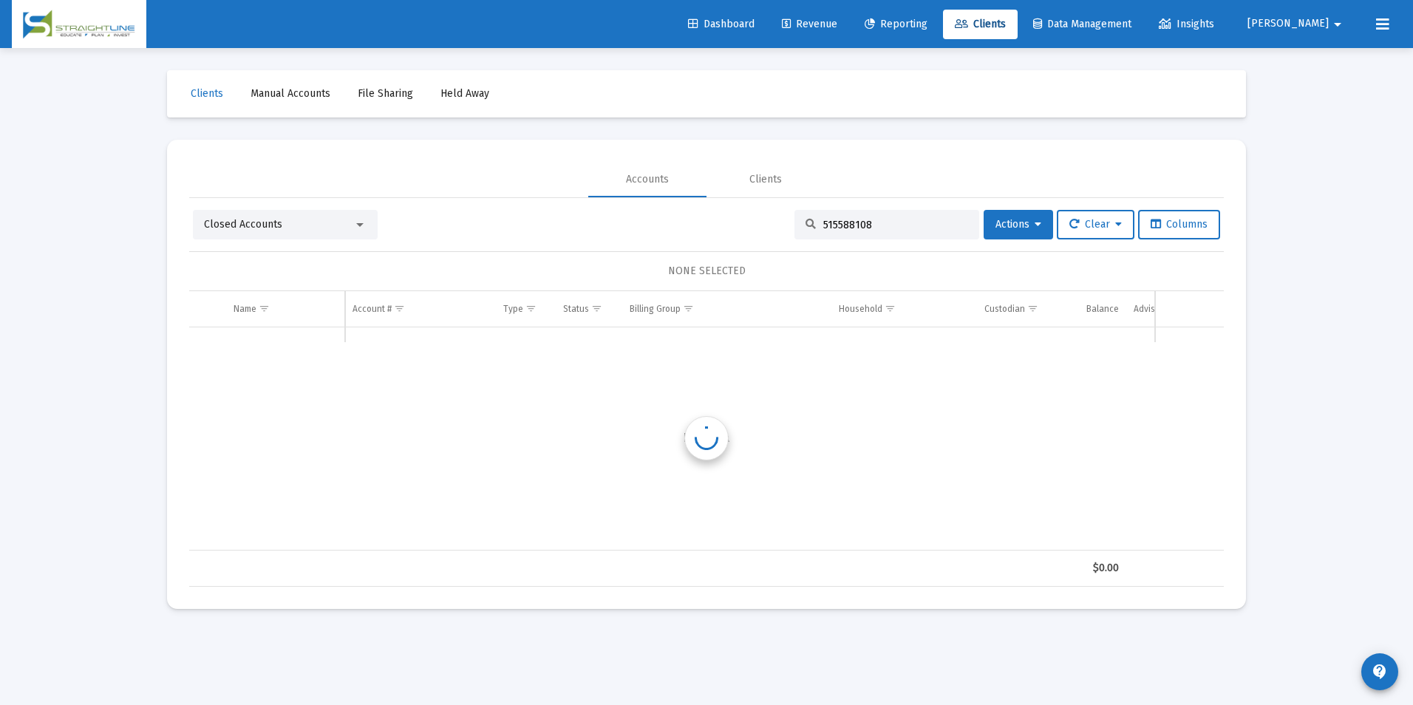
click at [871, 224] on input "515588108" at bounding box center [895, 225] width 145 height 13
click at [361, 234] on div "Closed Accounts" at bounding box center [285, 225] width 185 height 30
click at [357, 223] on div at bounding box center [359, 225] width 7 height 4
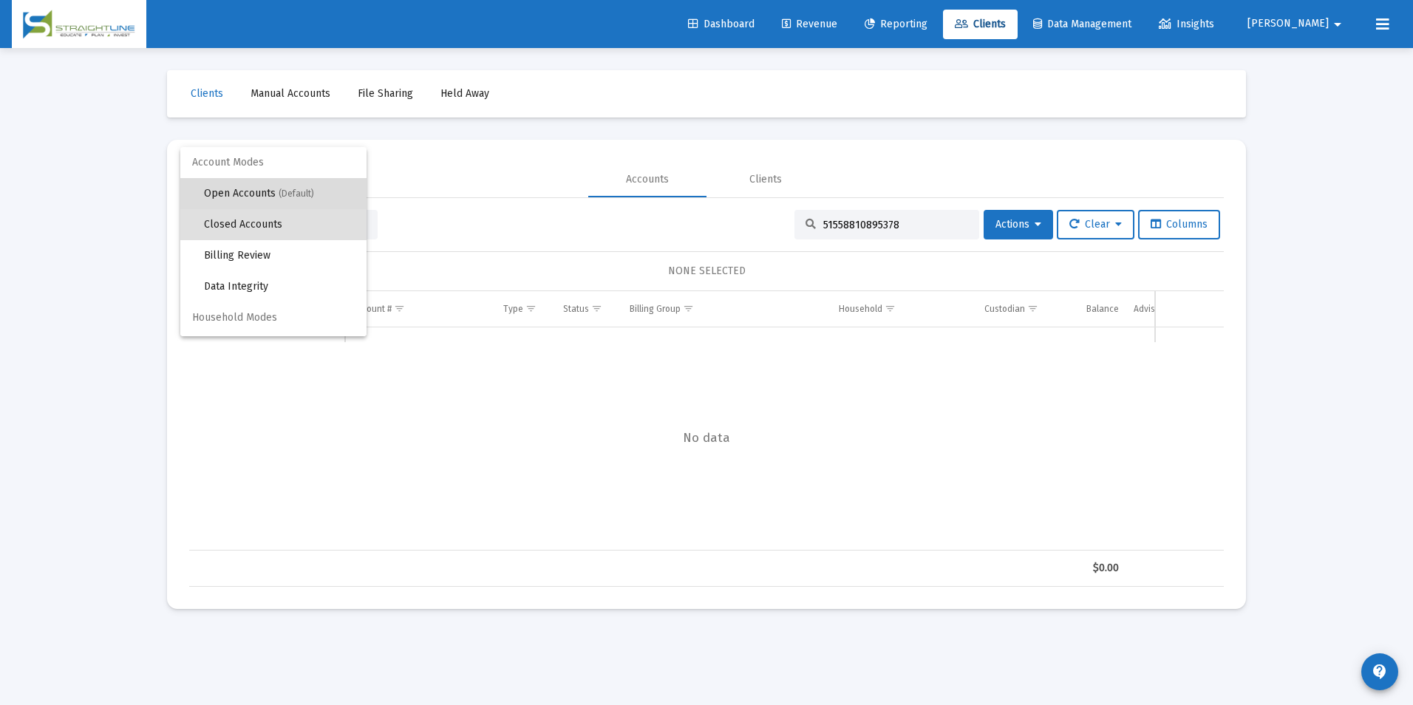
click at [317, 190] on span "Open Accounts (Default)" at bounding box center [279, 193] width 151 height 31
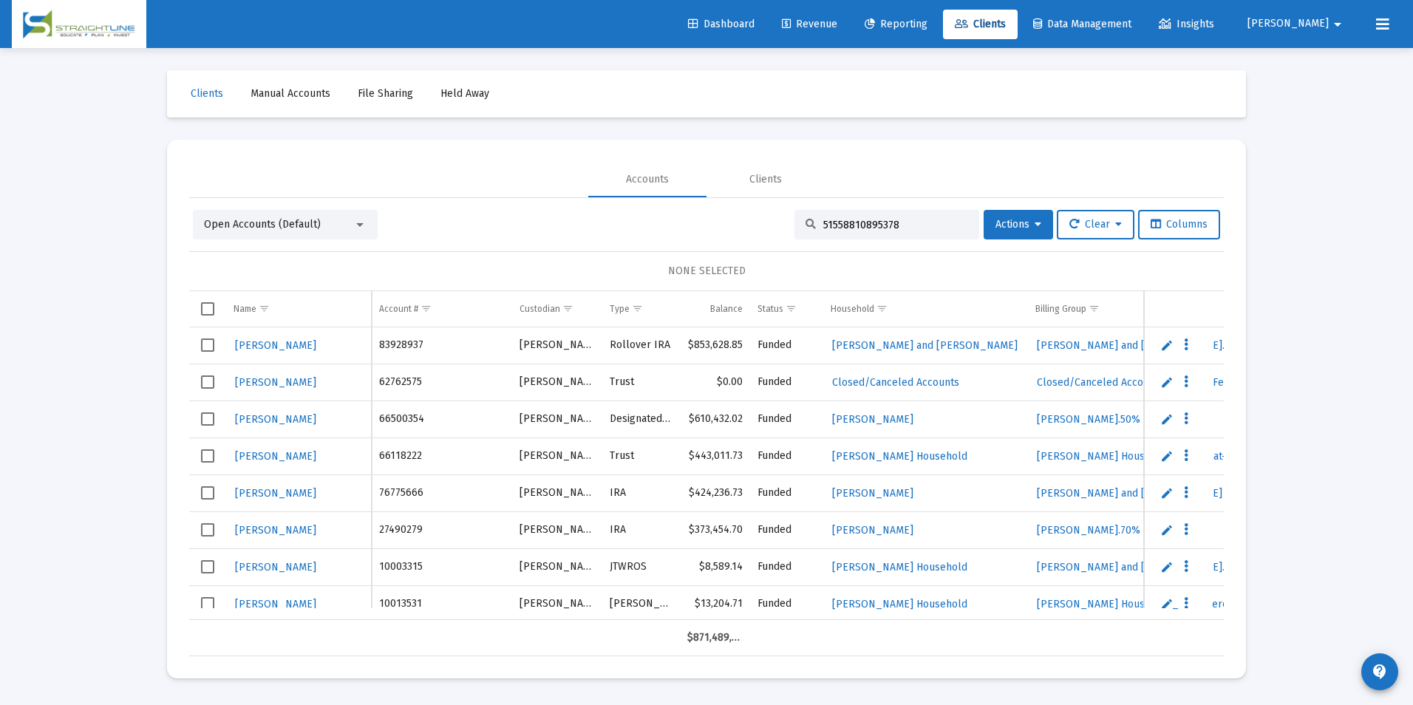
click at [905, 222] on input "51558810895378" at bounding box center [895, 225] width 145 height 13
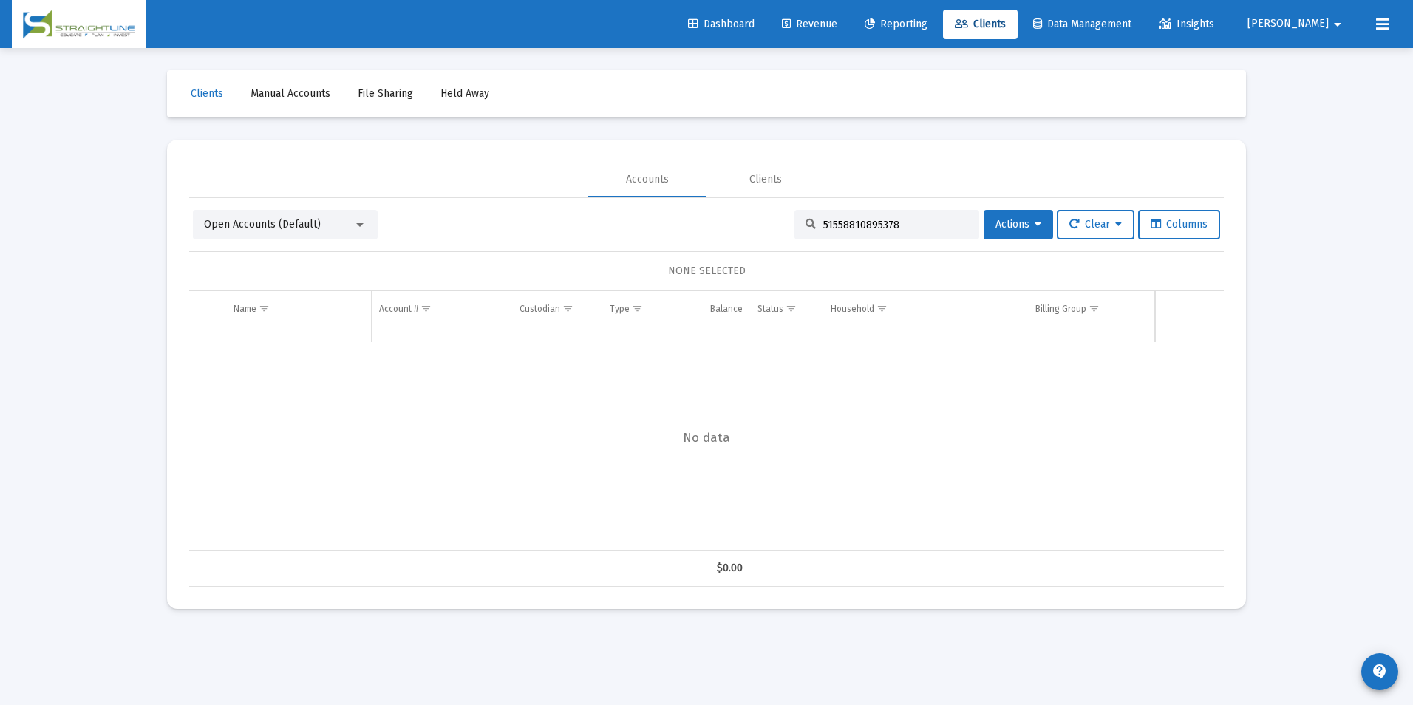
click at [904, 214] on div "51558810895378" at bounding box center [886, 225] width 185 height 30
drag, startPoint x: 906, startPoint y: 219, endPoint x: 787, endPoint y: 217, distance: 119.0
click at [794, 217] on div "51558810895378" at bounding box center [886, 225] width 185 height 30
click at [329, 225] on div "Open Accounts (Default)" at bounding box center [278, 224] width 149 height 15
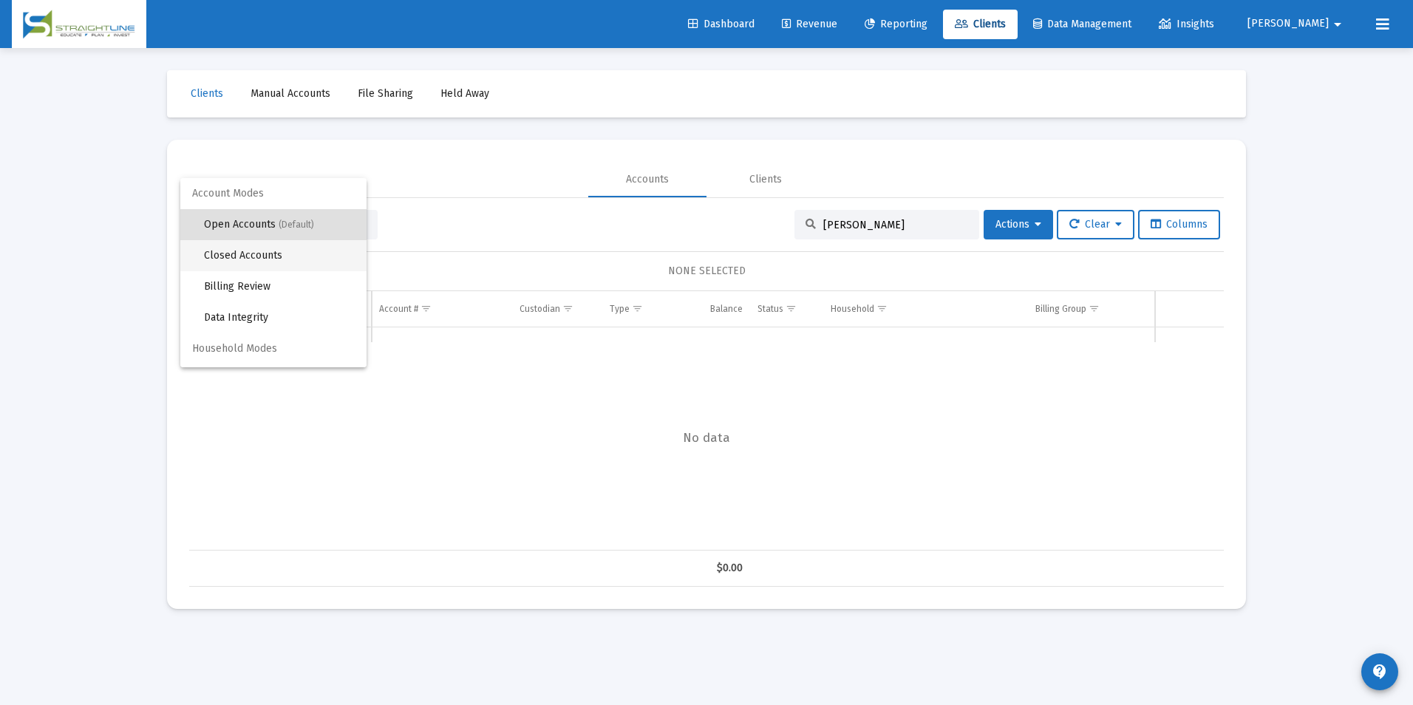
click at [312, 257] on span "Closed Accounts" at bounding box center [279, 255] width 151 height 31
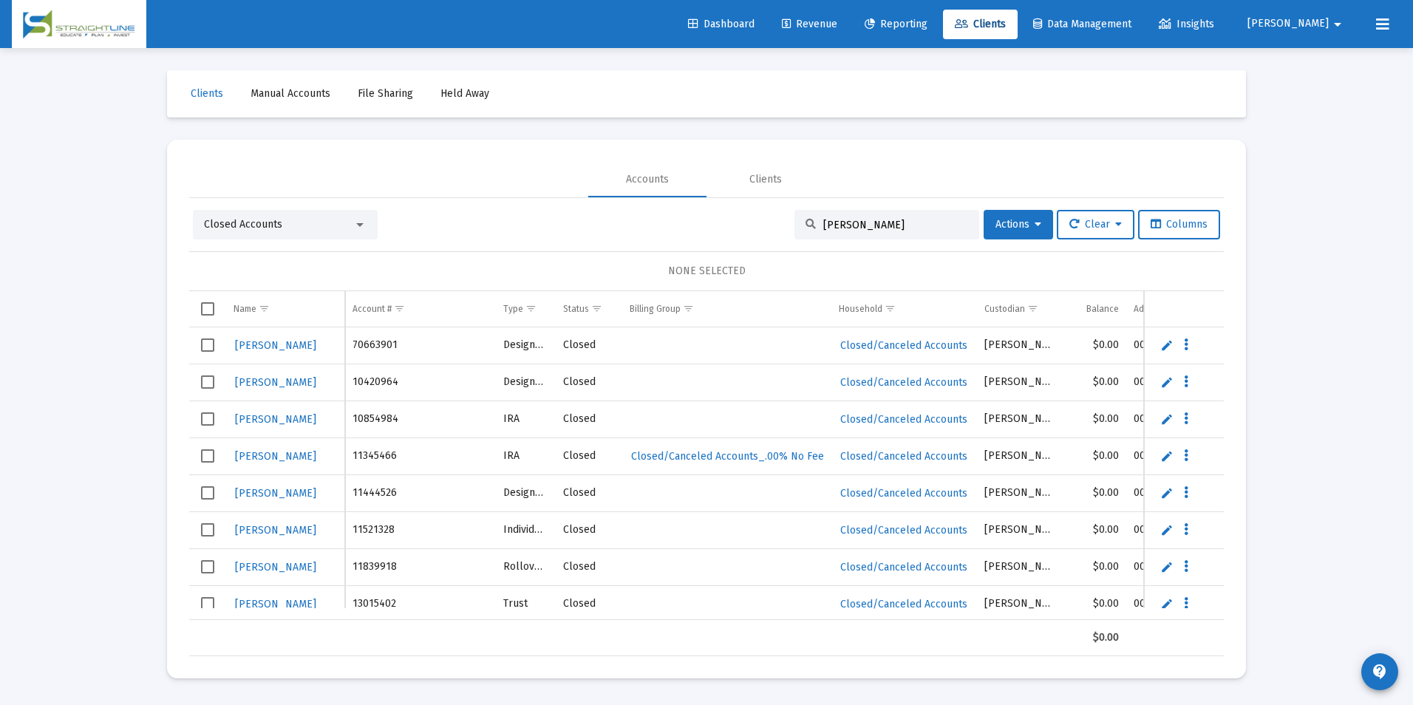
click at [925, 228] on input "[PERSON_NAME]" at bounding box center [895, 225] width 145 height 13
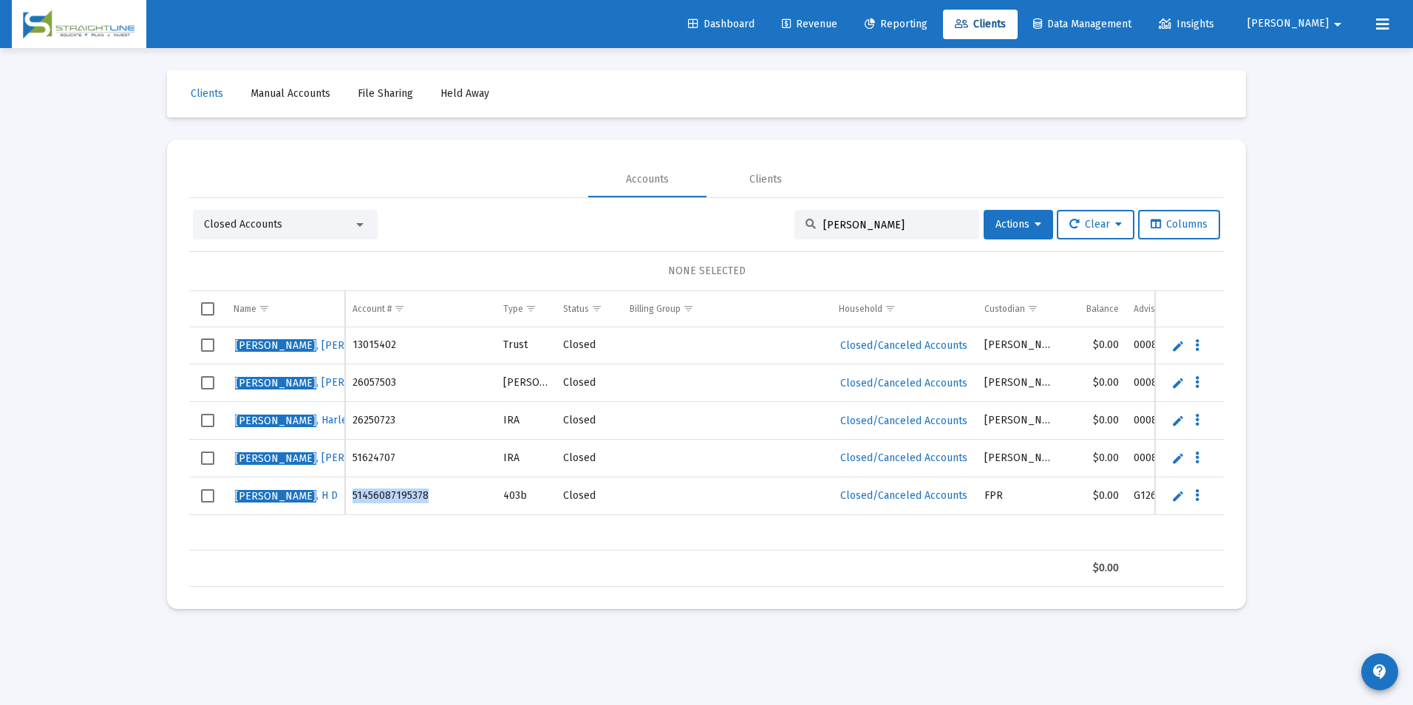
drag, startPoint x: 353, startPoint y: 499, endPoint x: 421, endPoint y: 500, distance: 68.0
click at [421, 500] on td "51456087195378" at bounding box center [420, 496] width 151 height 38
copy td "51456087195378"
drag, startPoint x: 905, startPoint y: 222, endPoint x: 735, endPoint y: 217, distance: 170.8
click at [735, 217] on div "Closed Accounts [PERSON_NAME] Actions Clear Columns" at bounding box center [706, 225] width 1027 height 30
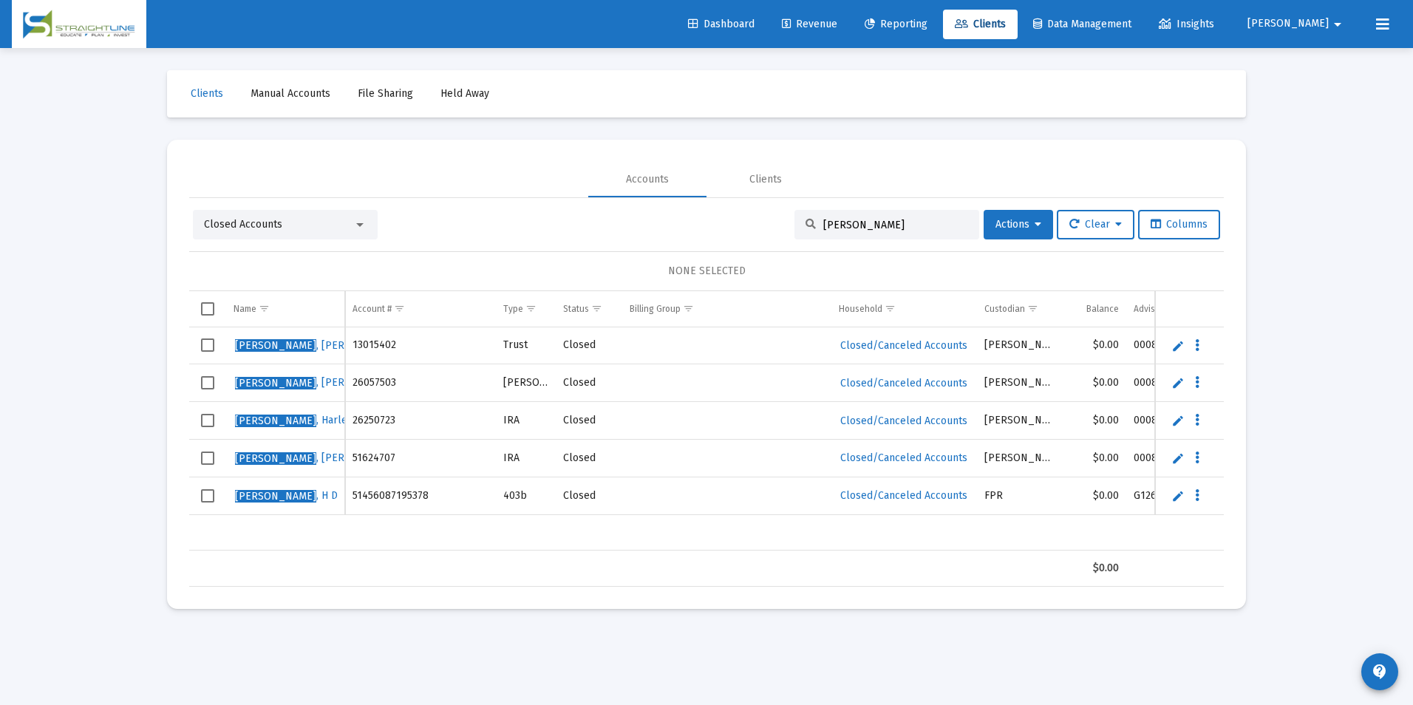
paste input "9074643995378"
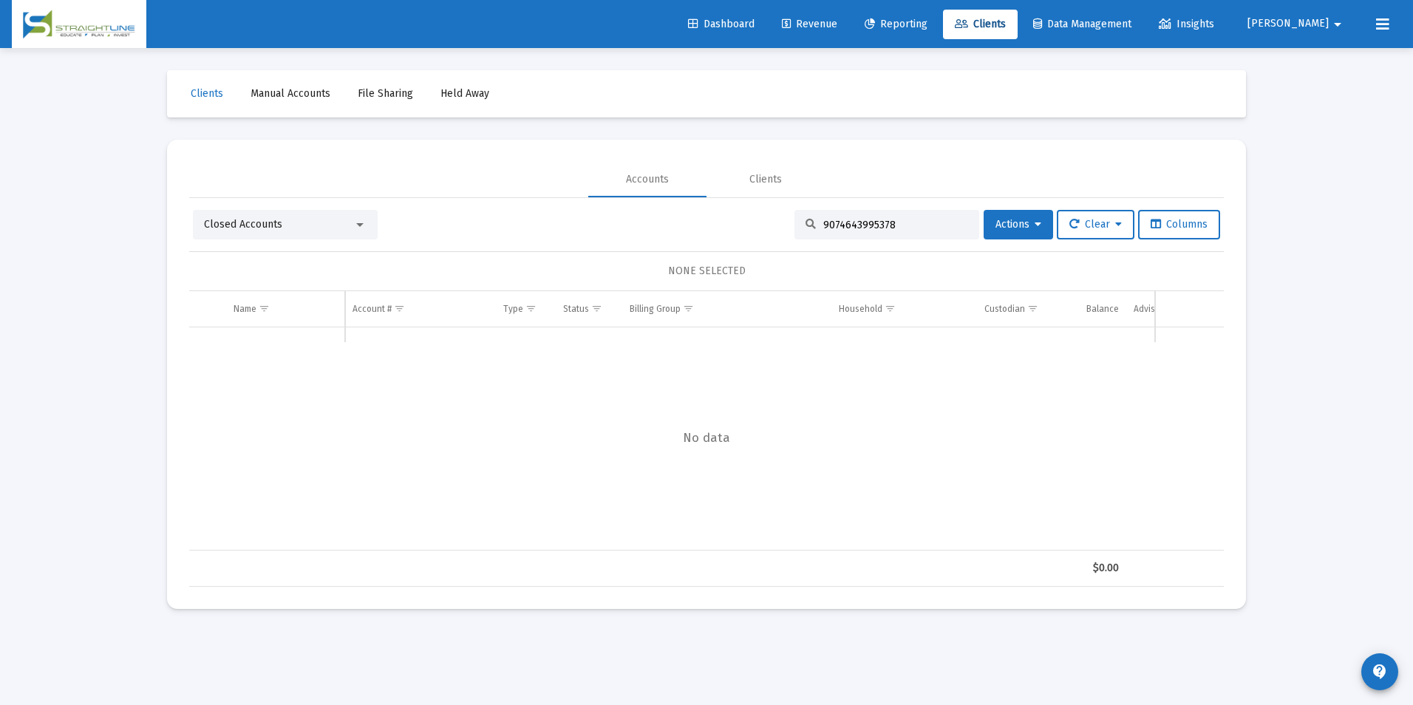
click at [251, 223] on span "Closed Accounts" at bounding box center [243, 224] width 78 height 13
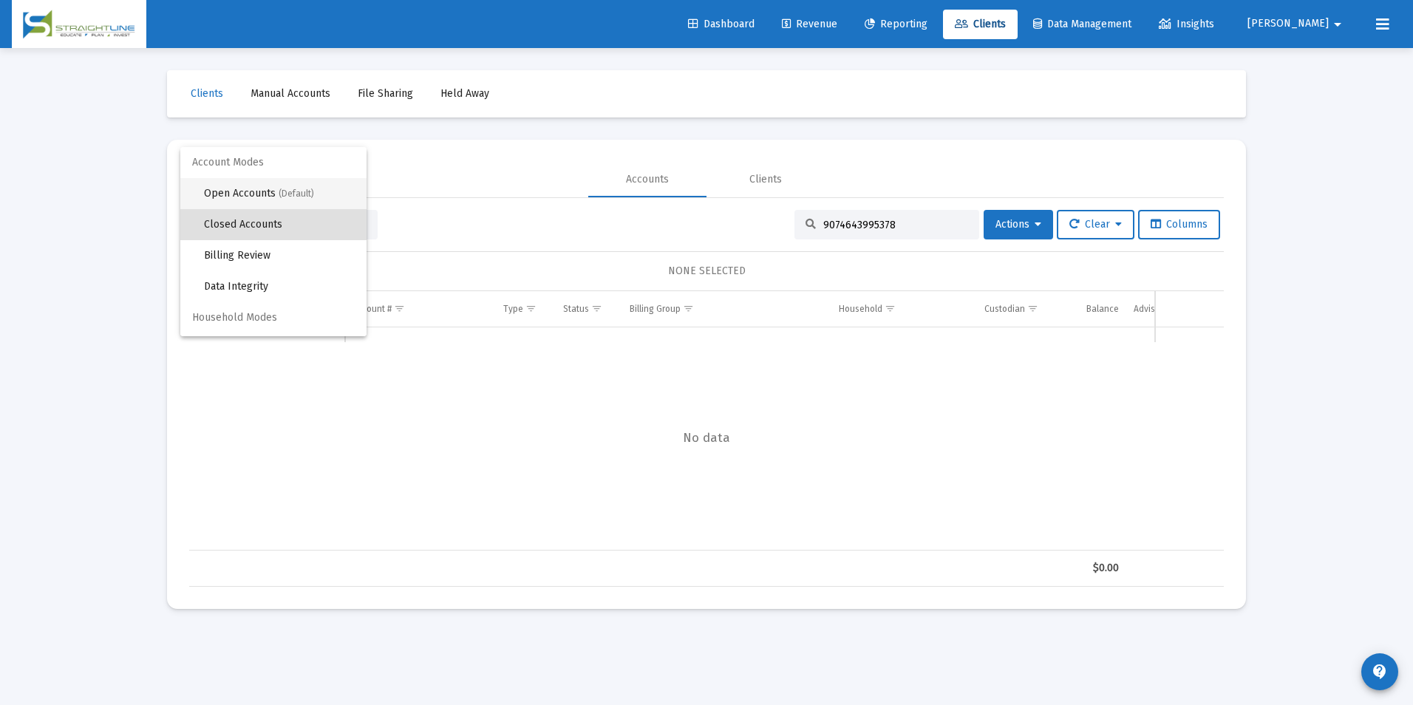
click at [275, 188] on span "Open Accounts (Default)" at bounding box center [279, 193] width 151 height 31
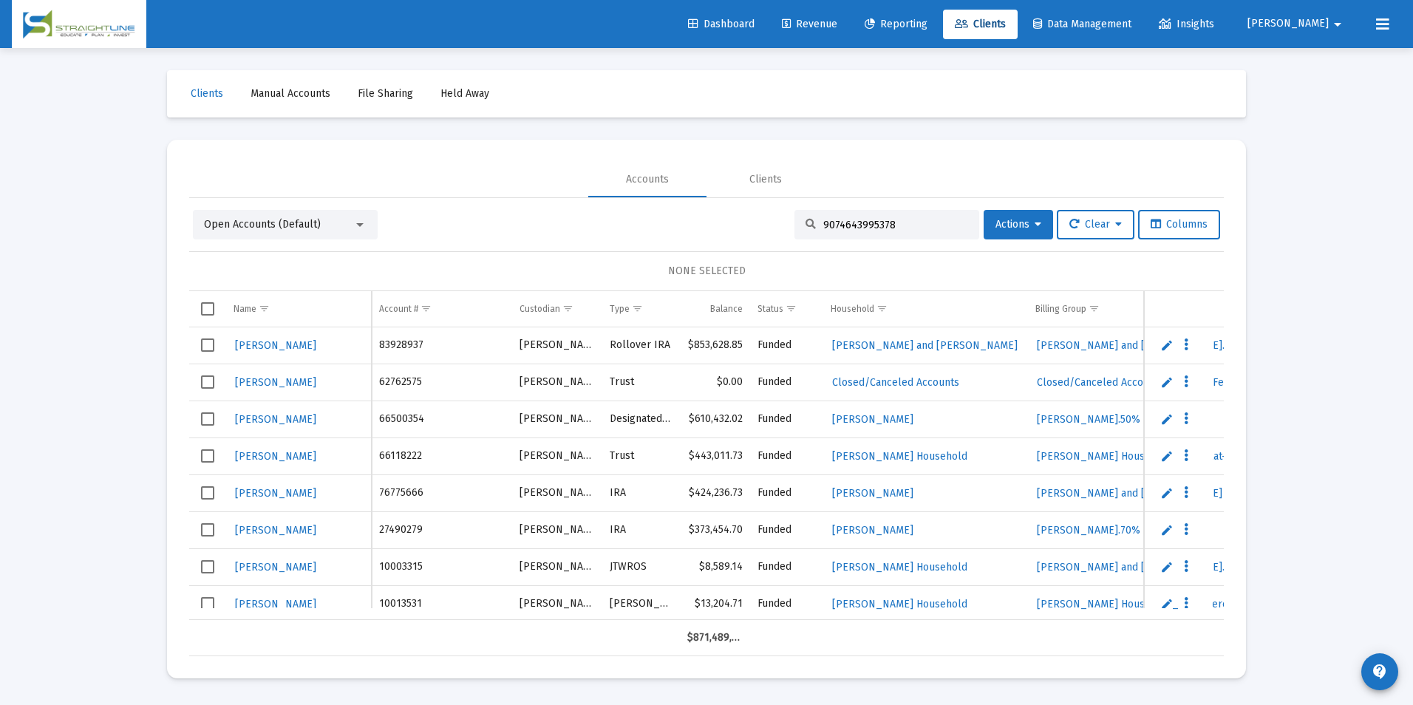
click at [894, 222] on input "9074643995378" at bounding box center [895, 225] width 145 height 13
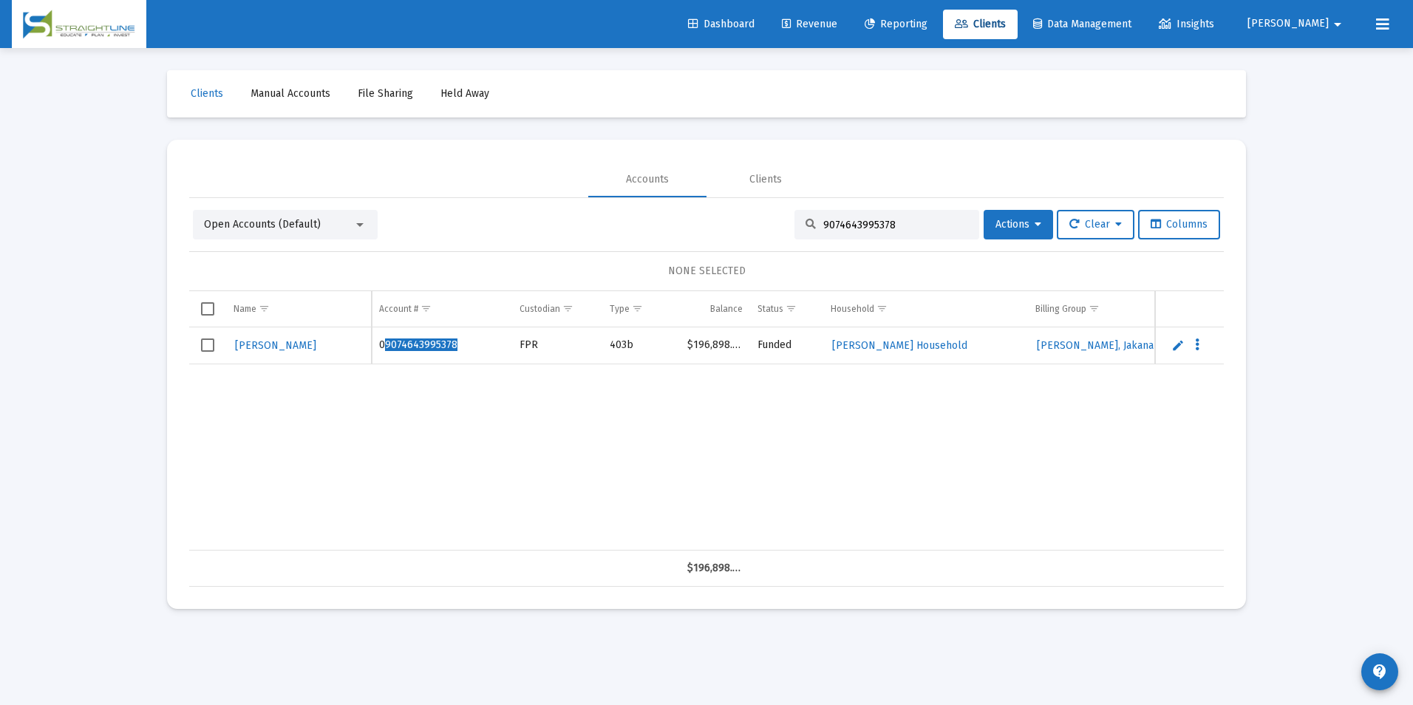
drag, startPoint x: 889, startPoint y: 223, endPoint x: 625, endPoint y: 229, distance: 263.9
click at [625, 229] on div "Open Accounts (Default) 9074643995378 Actions Clear Columns" at bounding box center [706, 225] width 1027 height 30
paste input "364542535"
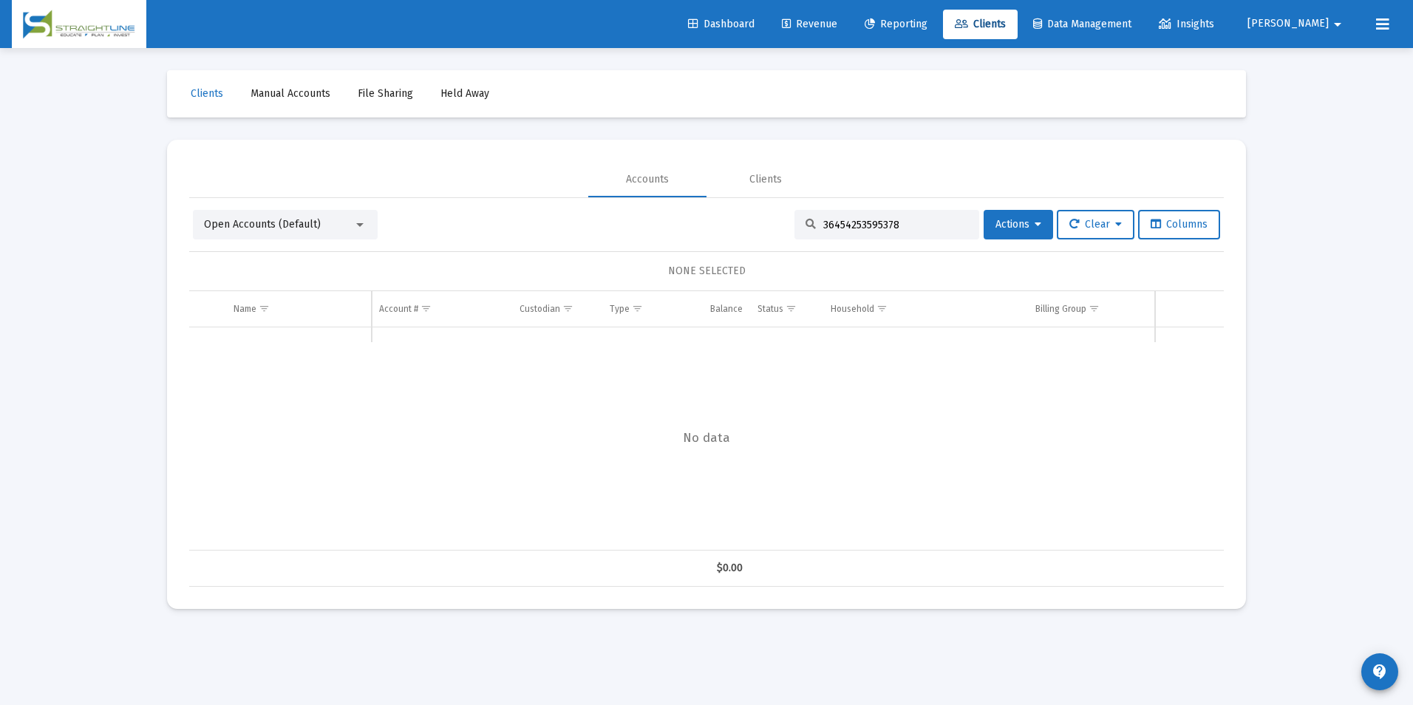
click at [216, 229] on span "Open Accounts (Default)" at bounding box center [262, 224] width 117 height 13
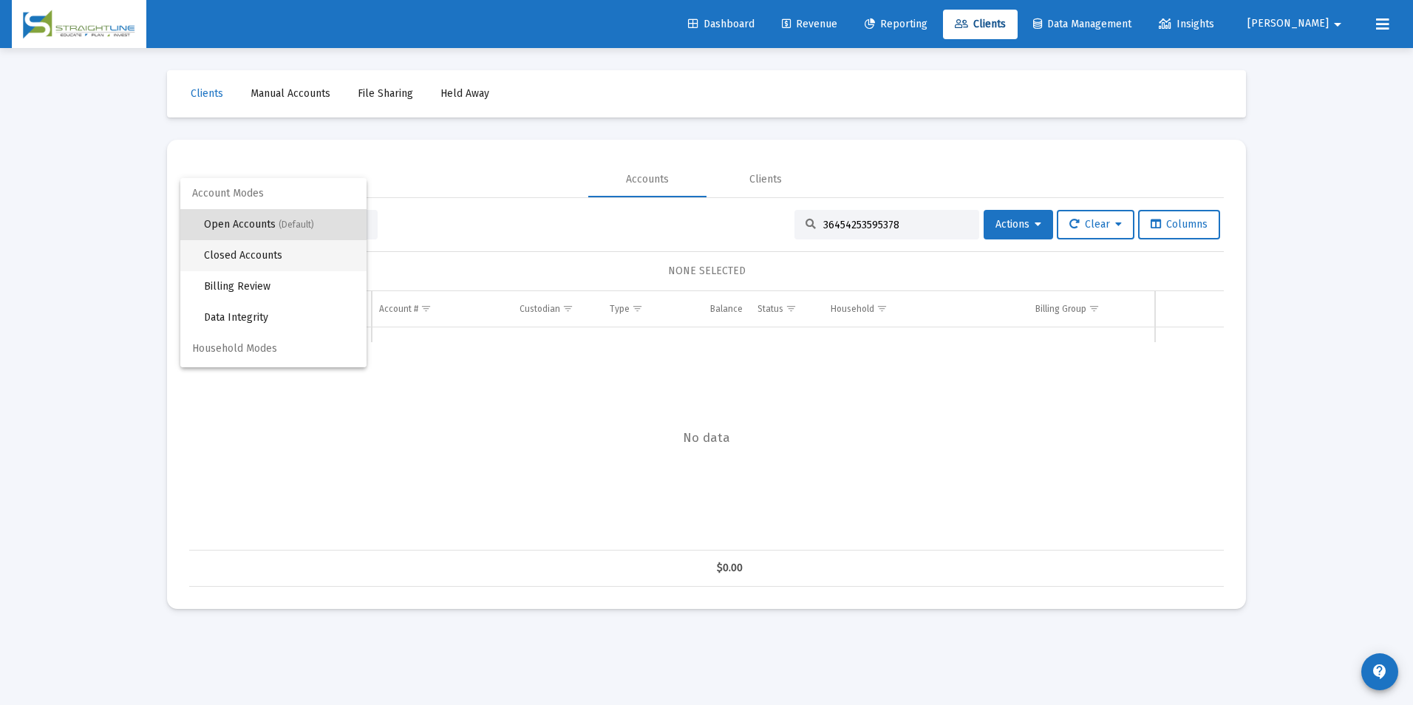
click at [276, 268] on span "Closed Accounts" at bounding box center [279, 255] width 151 height 31
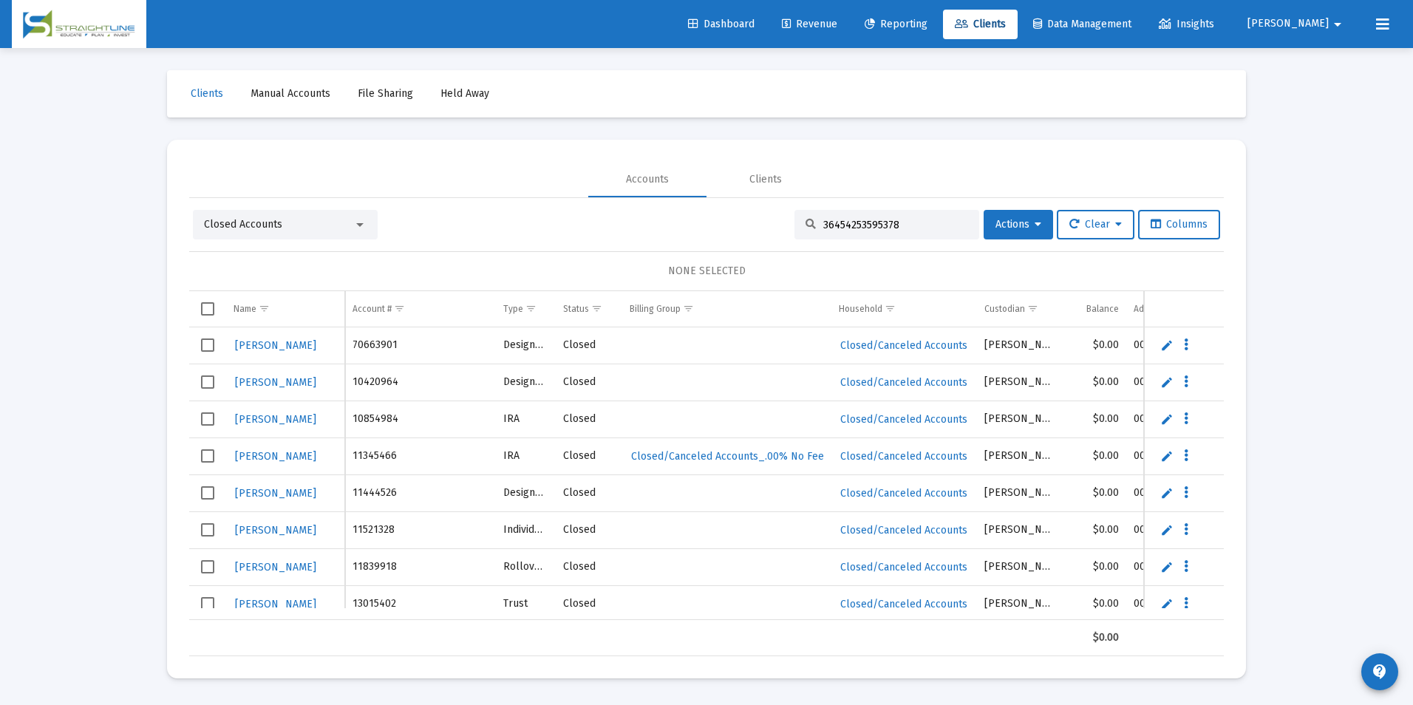
click at [912, 226] on input "36454253595378" at bounding box center [895, 225] width 145 height 13
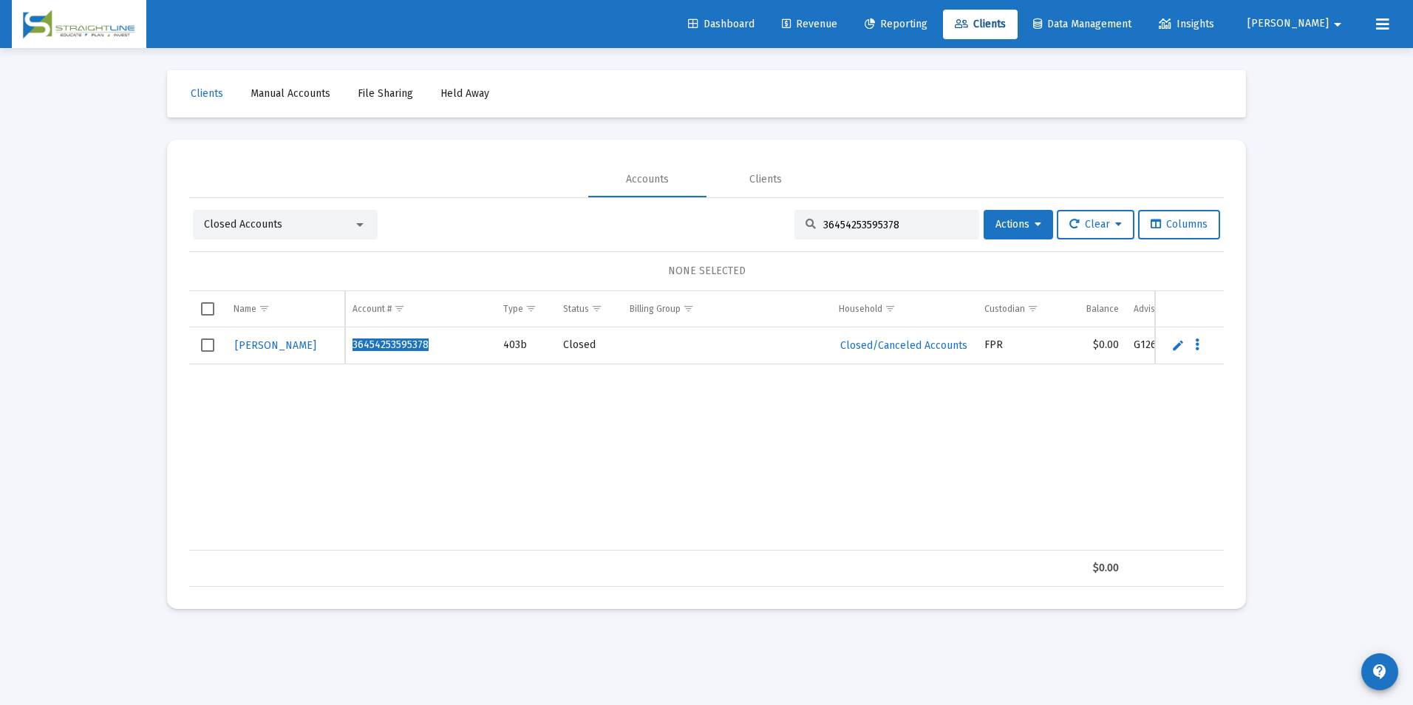
drag, startPoint x: 928, startPoint y: 222, endPoint x: 766, endPoint y: 222, distance: 162.6
click at [766, 222] on div "Closed Accounts 36454253595378 Actions Clear Columns" at bounding box center [706, 225] width 1027 height 30
paste input "78763277"
drag, startPoint x: 900, startPoint y: 225, endPoint x: 752, endPoint y: 226, distance: 148.6
click at [752, 226] on div "Closed Accounts 37876327795378 Actions Clear Columns" at bounding box center [706, 225] width 1027 height 30
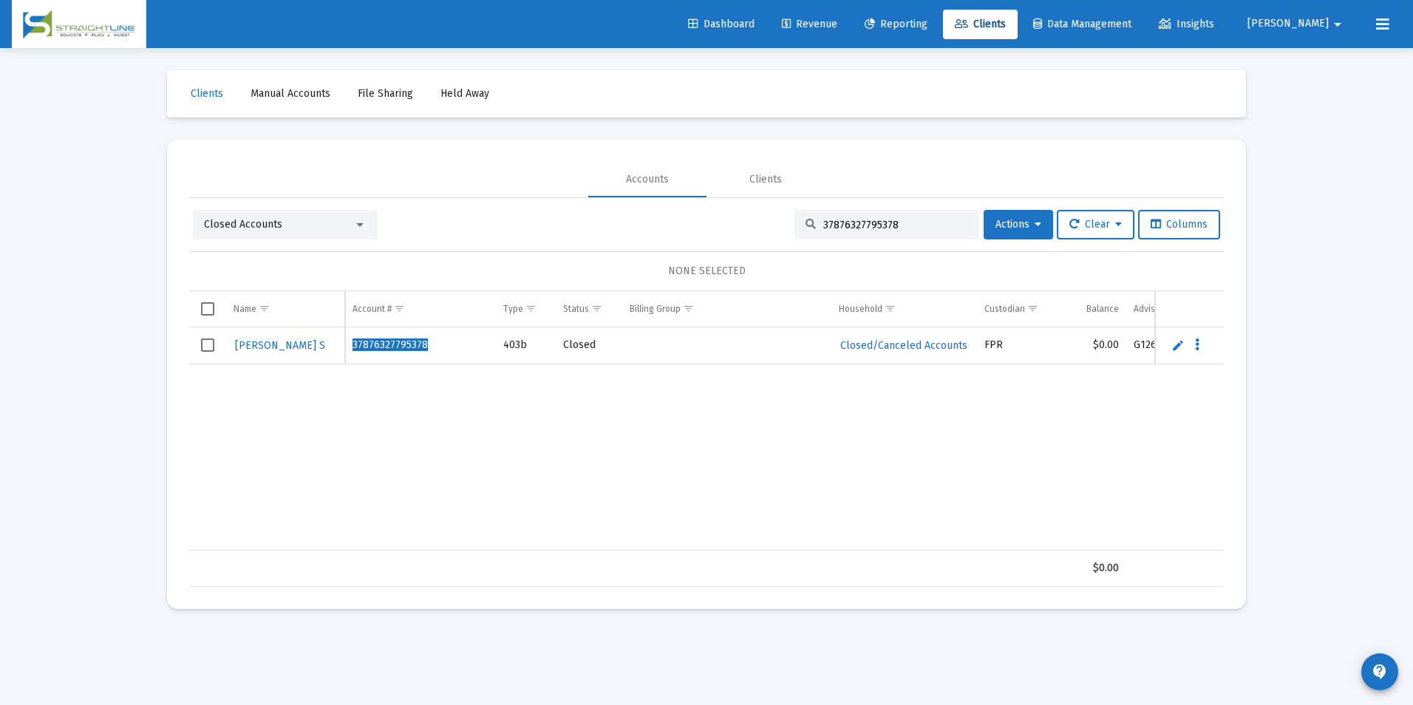
paste input "55589143"
drag, startPoint x: 930, startPoint y: 223, endPoint x: 707, endPoint y: 216, distance: 223.3
click at [707, 216] on div "Closed Accounts 35558914395378 Actions Clear Columns" at bounding box center [706, 225] width 1027 height 30
paste input "78840635"
click at [306, 223] on div "Closed Accounts" at bounding box center [278, 224] width 149 height 15
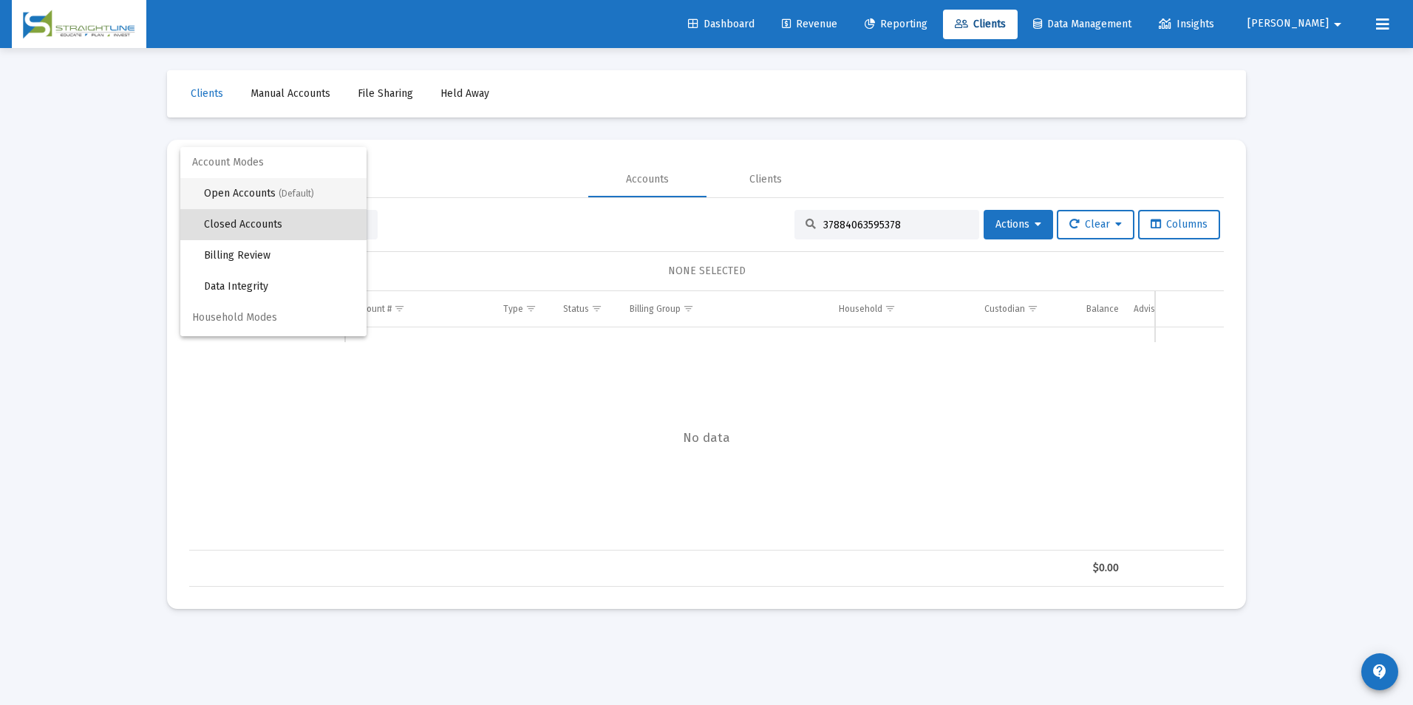
click at [294, 200] on span "Open Accounts (Default)" at bounding box center [279, 193] width 151 height 31
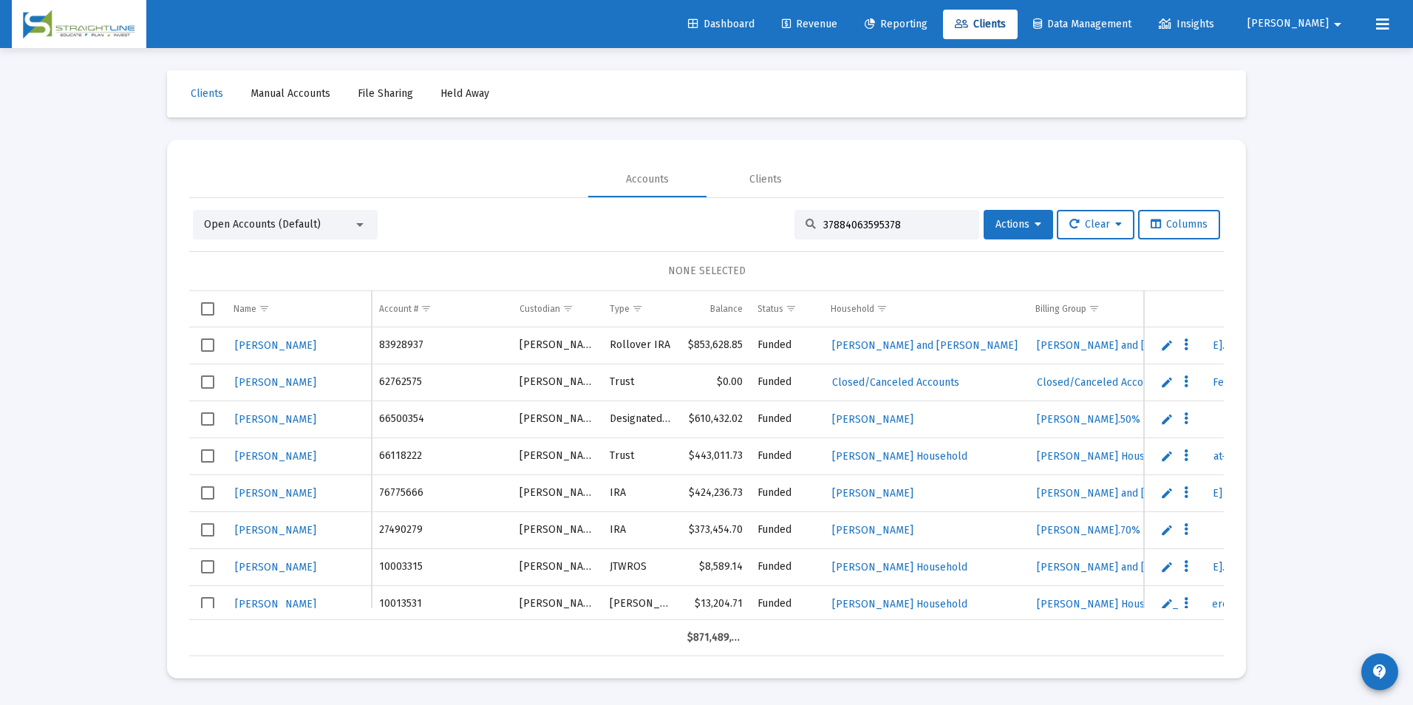
click at [928, 228] on input "37884063595378" at bounding box center [895, 225] width 145 height 13
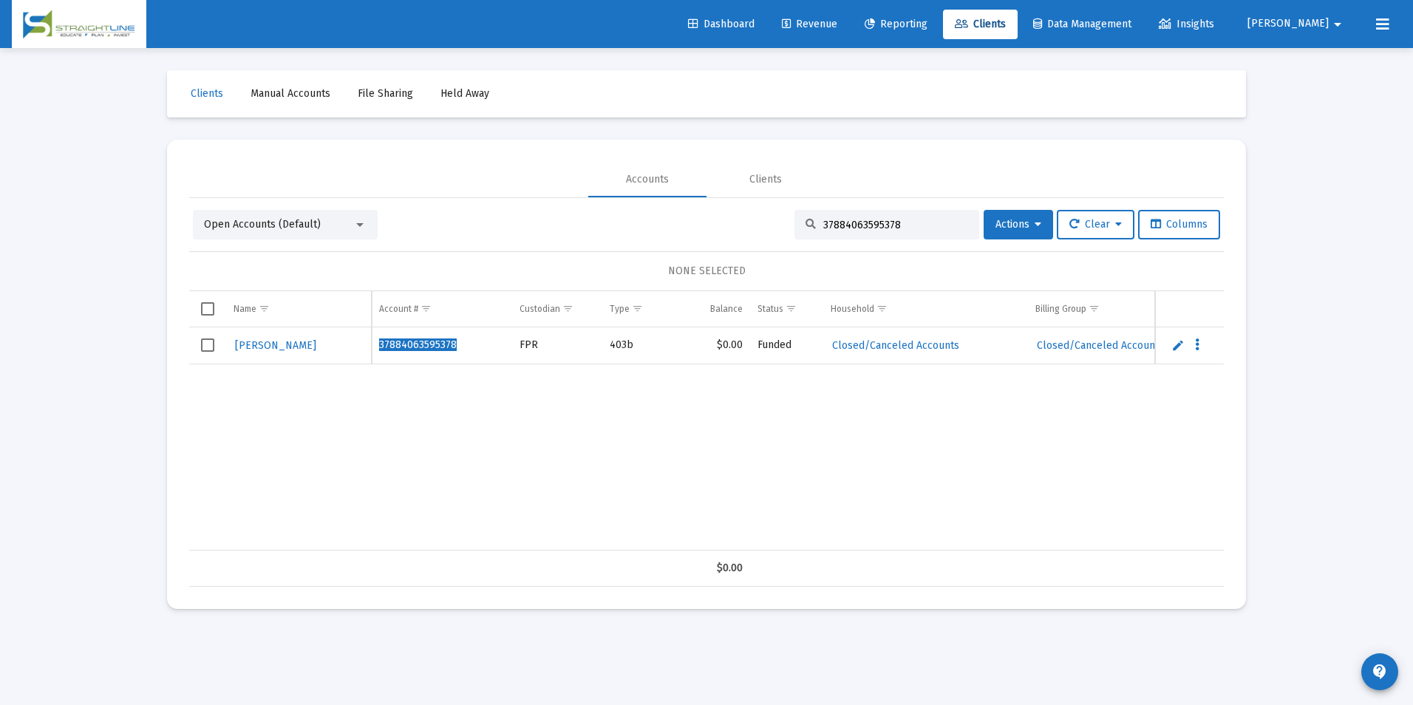
drag, startPoint x: 900, startPoint y: 219, endPoint x: 772, endPoint y: 235, distance: 128.9
click at [772, 235] on div "Open Accounts (Default) 37884063595378 Actions Clear Columns" at bounding box center [706, 225] width 1027 height 30
paste input "586285102"
click at [306, 223] on span "Open Accounts (Default)" at bounding box center [262, 224] width 117 height 13
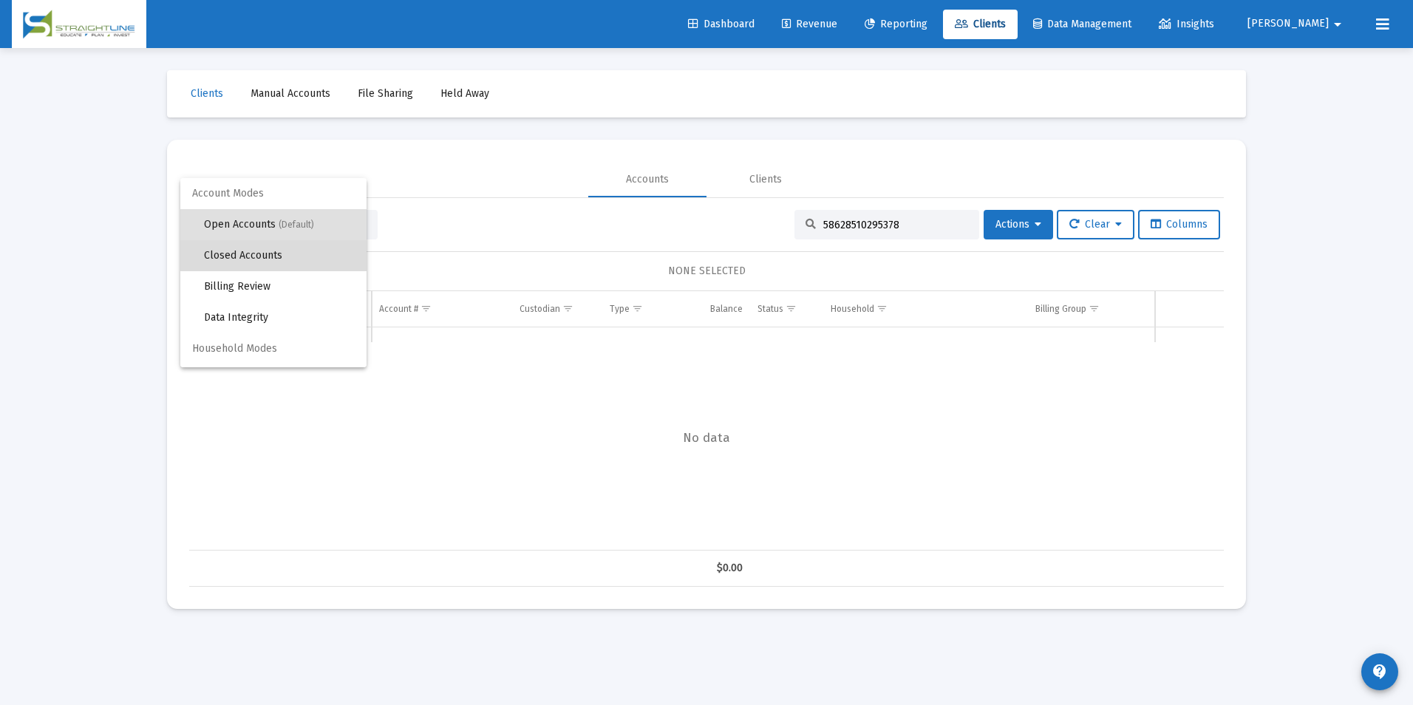
click at [289, 261] on span "Closed Accounts" at bounding box center [279, 255] width 151 height 31
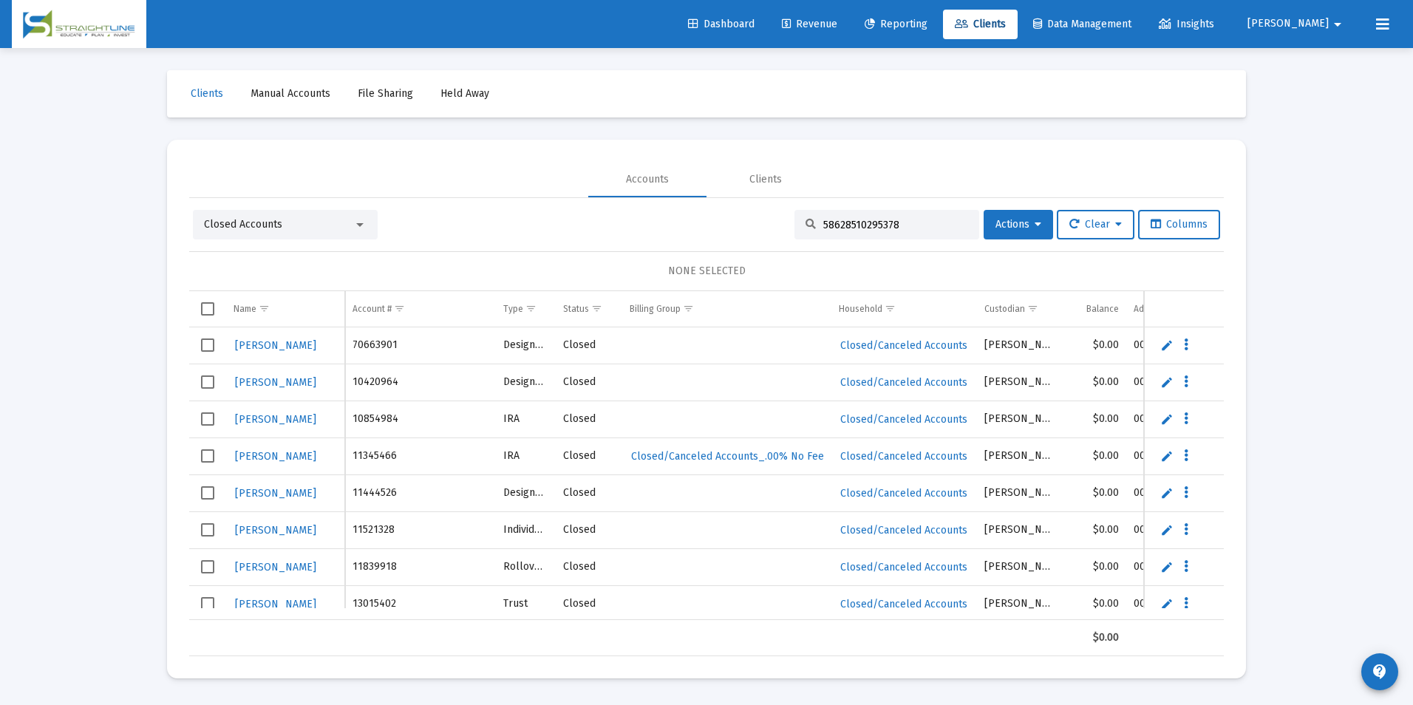
click at [894, 225] on input "58628510295378" at bounding box center [895, 225] width 145 height 13
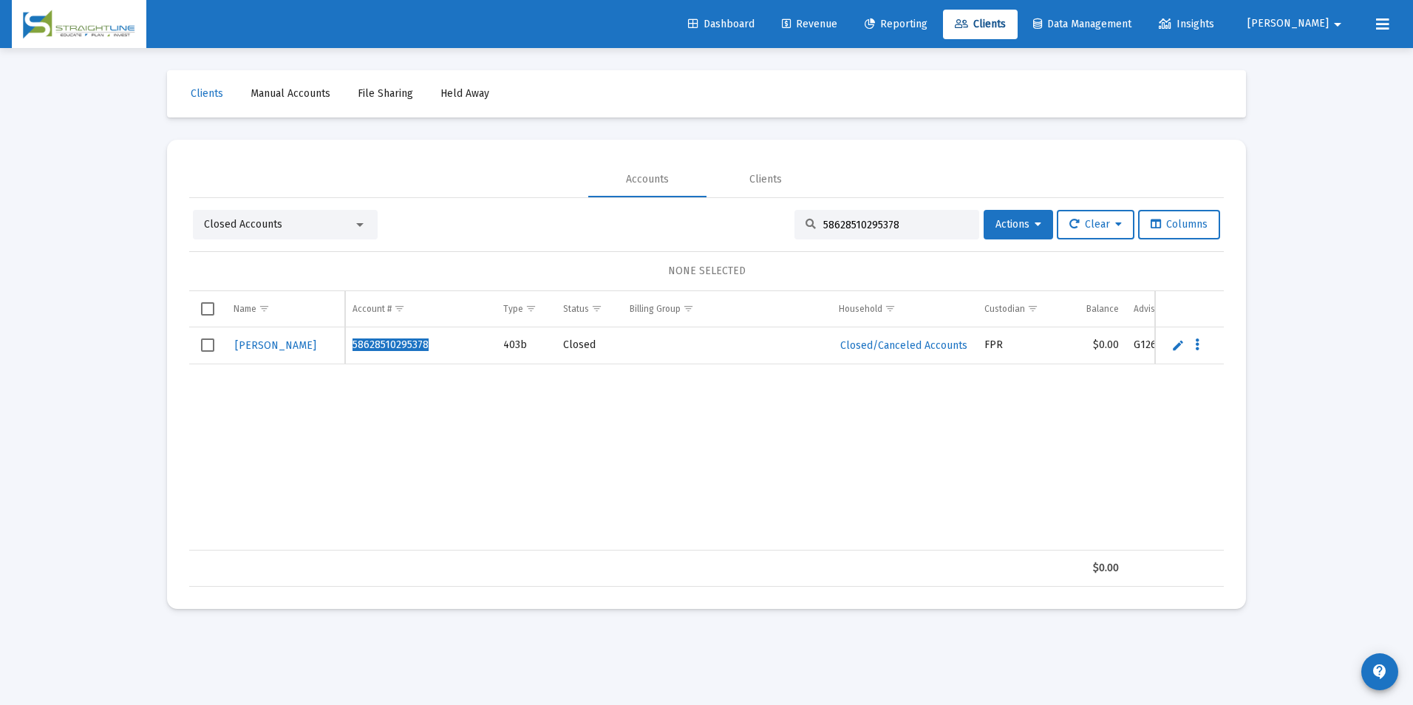
drag, startPoint x: 916, startPoint y: 223, endPoint x: 704, endPoint y: 245, distance: 213.2
click at [704, 245] on div "Closed Accounts 58628510295378 Actions Clear Columns NONE SELECTED Name Name Ac…" at bounding box center [706, 398] width 1035 height 377
paste input "113763107"
drag, startPoint x: 908, startPoint y: 231, endPoint x: 774, endPoint y: 231, distance: 133.8
click at [774, 231] on div "Closed Accounts 11376310795378 Actions Clear Columns" at bounding box center [706, 225] width 1027 height 30
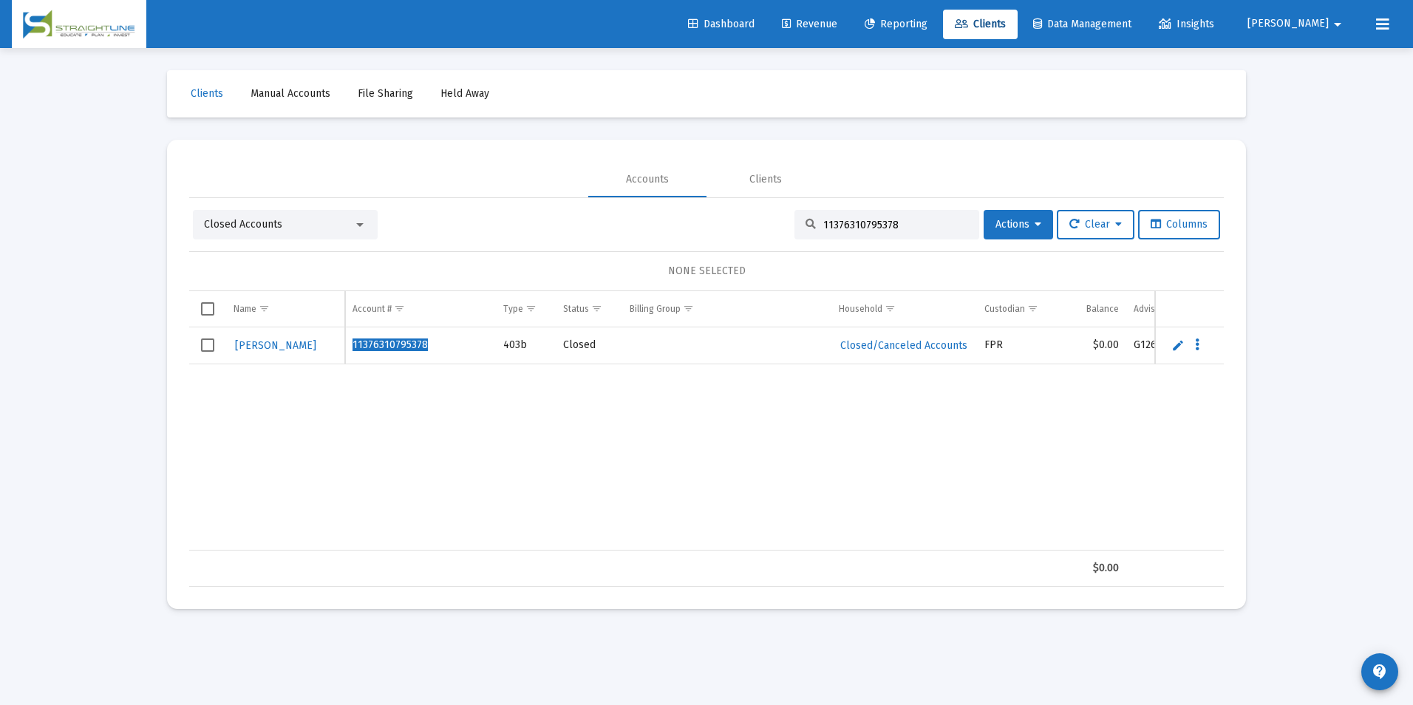
paste input "378644324"
drag, startPoint x: 933, startPoint y: 227, endPoint x: 676, endPoint y: 221, distance: 257.3
click at [676, 221] on div "Closed Accounts 37864432495378 Actions Clear Columns" at bounding box center [706, 225] width 1027 height 30
paste input "81868580"
drag, startPoint x: 904, startPoint y: 225, endPoint x: 705, endPoint y: 196, distance: 200.9
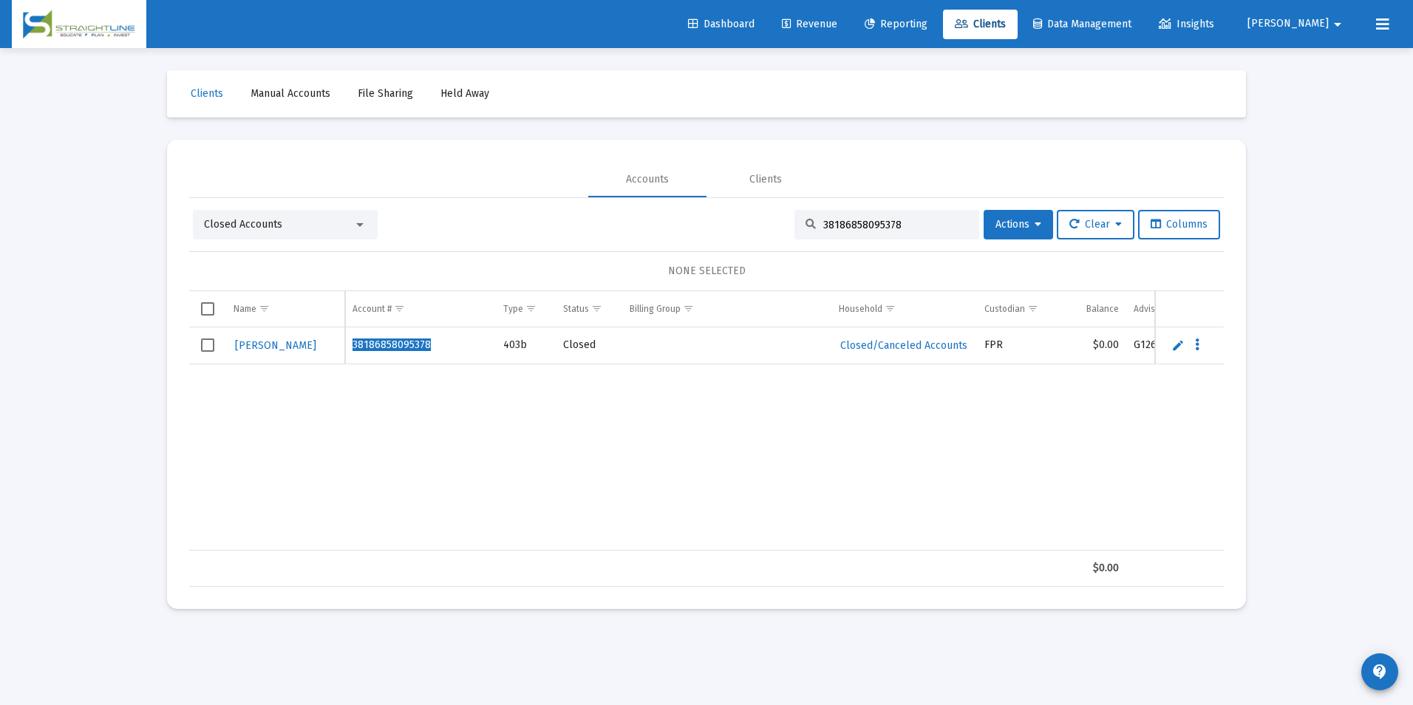
click at [705, 196] on mat-tab-group "Accounts Clients Closed Accounts 38186858095378 Actions Clear Columns NONE SELE…" at bounding box center [706, 374] width 1035 height 425
paste input "476570989704"
drag, startPoint x: 939, startPoint y: 225, endPoint x: 761, endPoint y: 216, distance: 177.6
click at [761, 216] on div "Closed Accounts 38476570989704 Actions Clear Columns" at bounding box center [706, 225] width 1027 height 30
paste input "15946066595378"
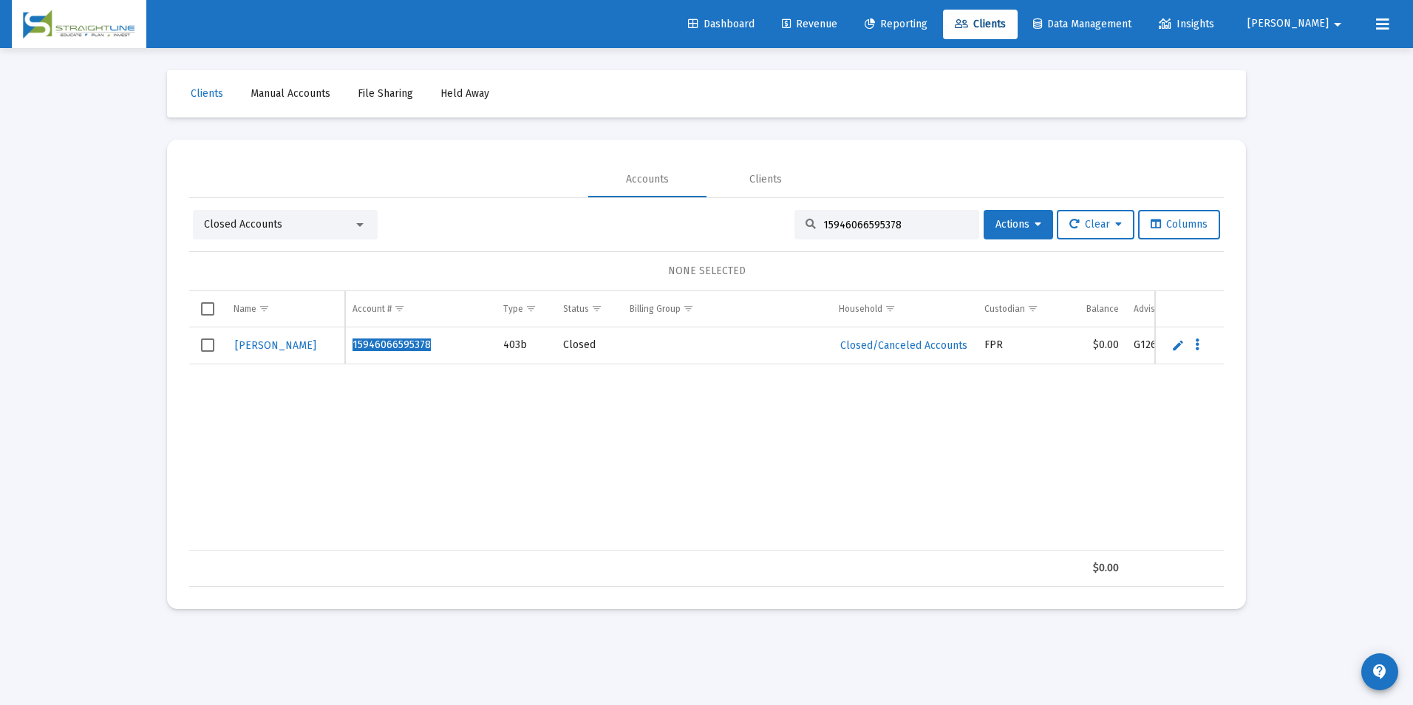
drag, startPoint x: 920, startPoint y: 225, endPoint x: 719, endPoint y: 209, distance: 201.7
click at [719, 209] on div "Closed Accounts 15946066595378 Actions Clear Columns NONE SELECTED Name Name Ac…" at bounding box center [706, 392] width 1035 height 389
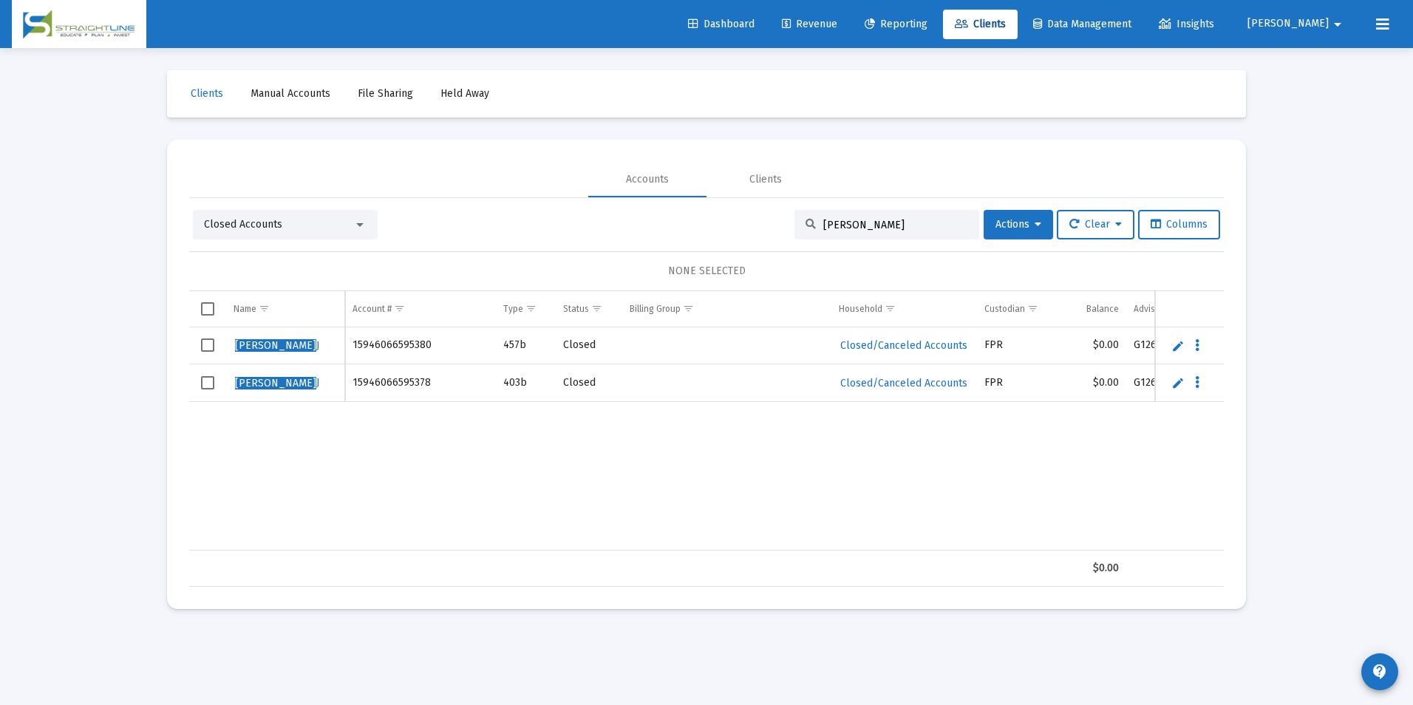
drag, startPoint x: 903, startPoint y: 228, endPoint x: 757, endPoint y: 222, distance: 146.4
click at [757, 222] on div "Closed Accounts [PERSON_NAME] Actions Clear Columns" at bounding box center [706, 225] width 1027 height 30
paste input "15946066595378"
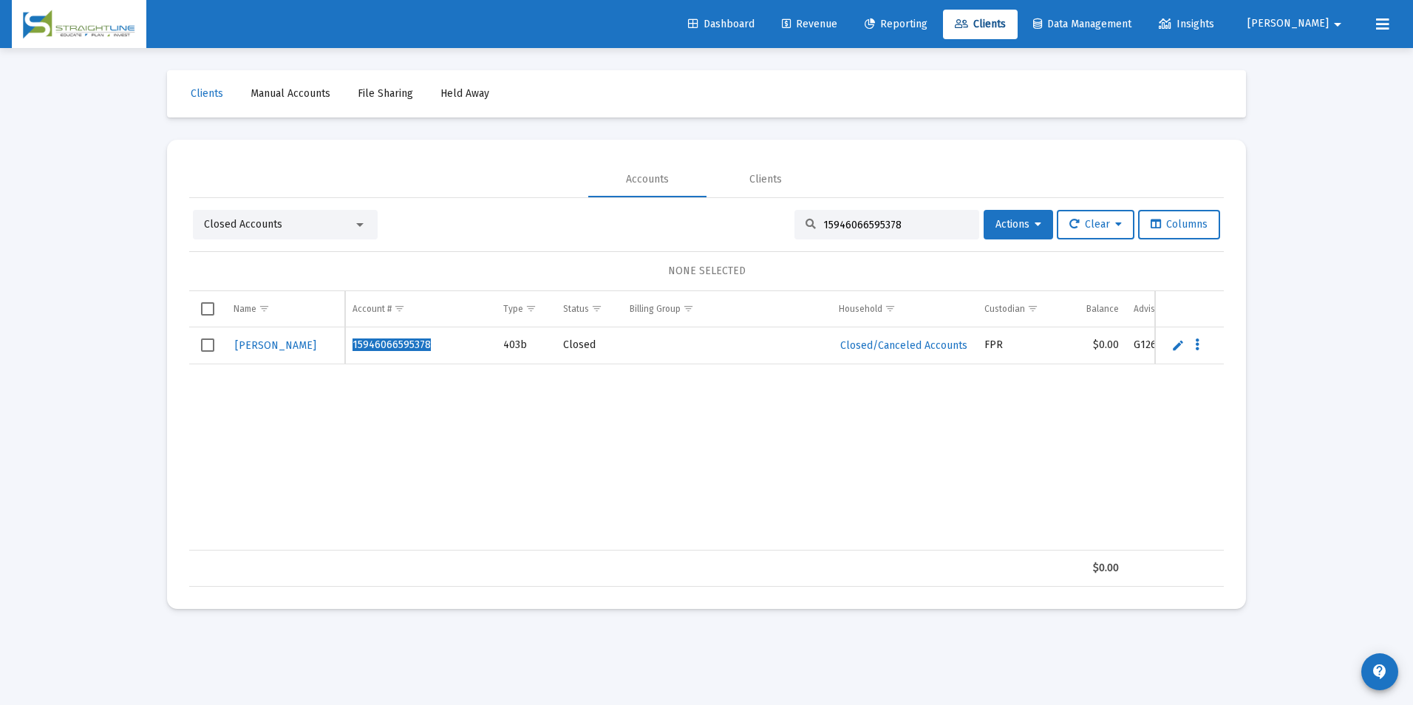
drag, startPoint x: 925, startPoint y: 225, endPoint x: 771, endPoint y: 214, distance: 154.9
click at [771, 214] on div "Closed Accounts 15946066595378 Actions Clear Columns" at bounding box center [706, 225] width 1027 height 30
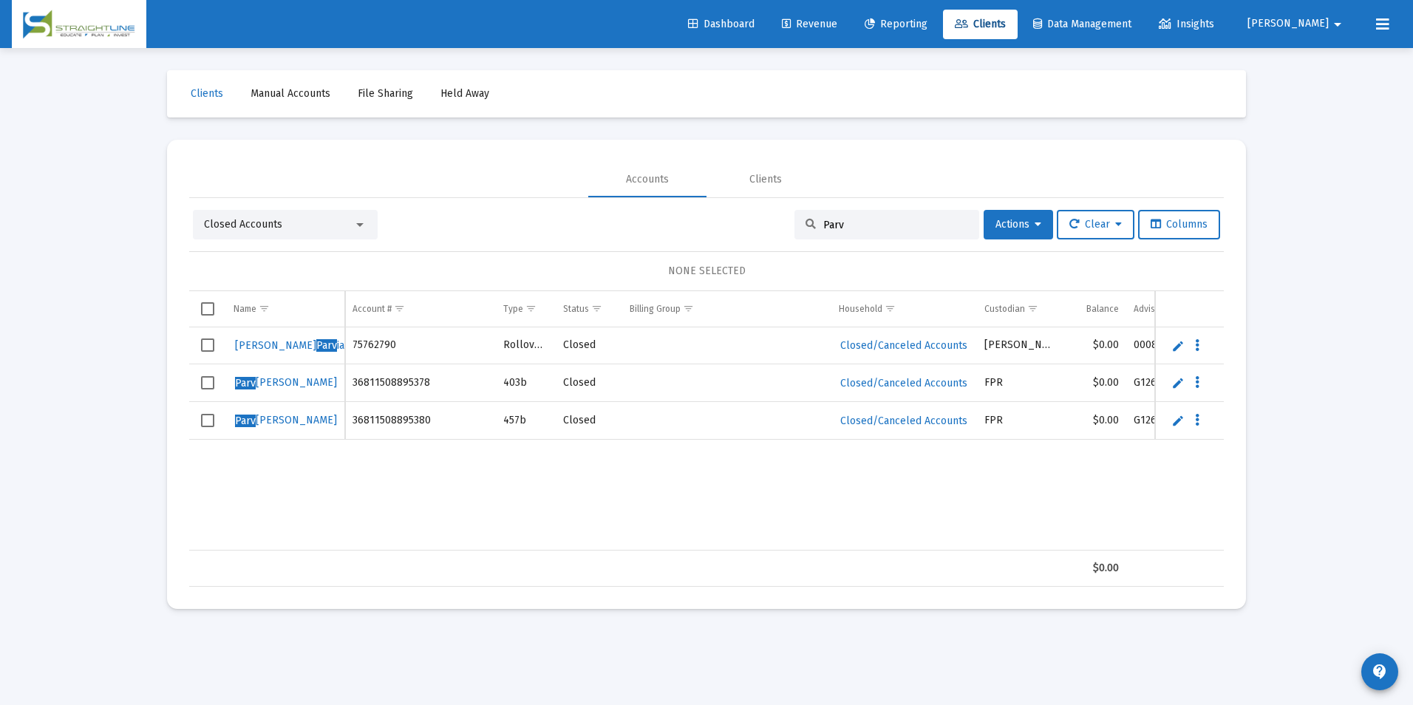
type input "Parv"
click at [1180, 344] on link "Edit" at bounding box center [1177, 345] width 13 height 13
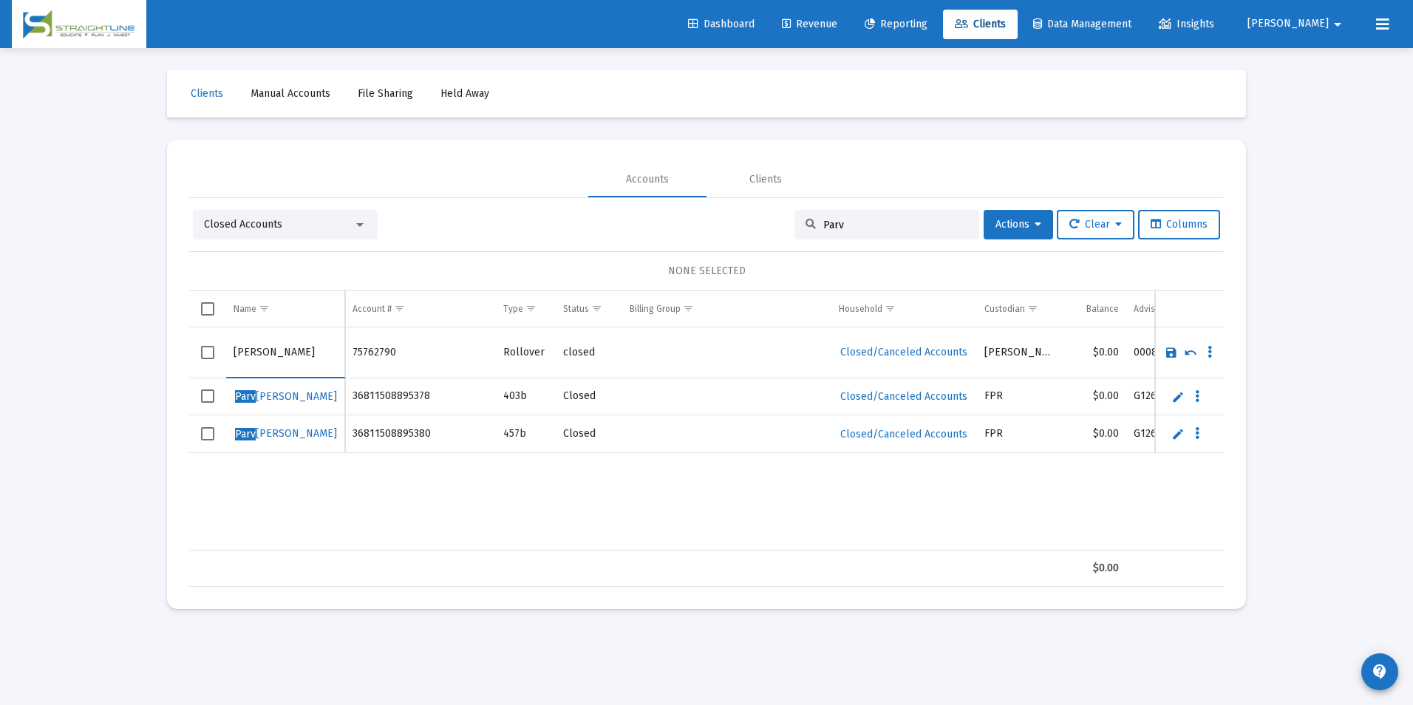
drag, startPoint x: 267, startPoint y: 348, endPoint x: 126, endPoint y: 360, distance: 140.9
click at [126, 360] on div "Loading... Clients Manual Accounts File Sharing Held Away Accounts Clients Clos…" at bounding box center [706, 352] width 1413 height 705
click at [320, 351] on input "Parviainen" at bounding box center [285, 352] width 103 height 35
paste input "[PERSON_NAME]"
type input "[PERSON_NAME]"
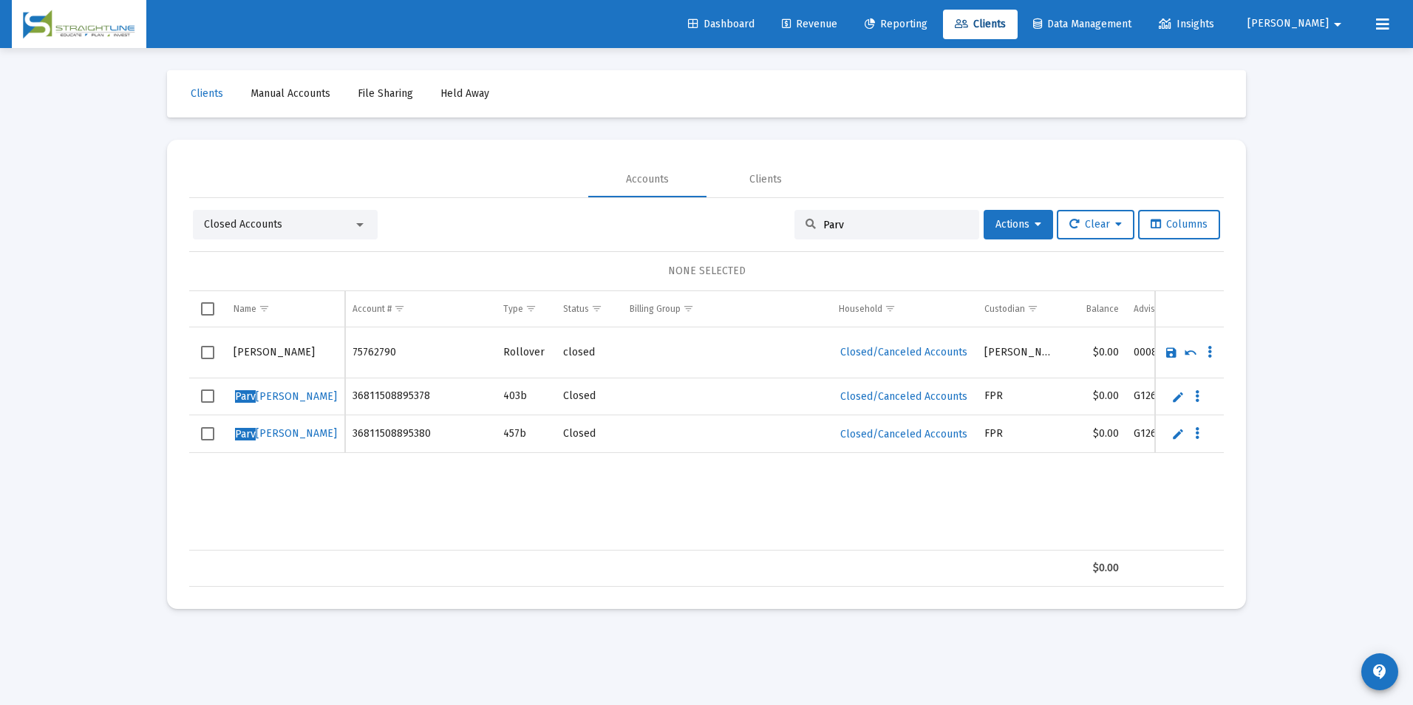
click at [1173, 350] on link "Save" at bounding box center [1171, 352] width 13 height 13
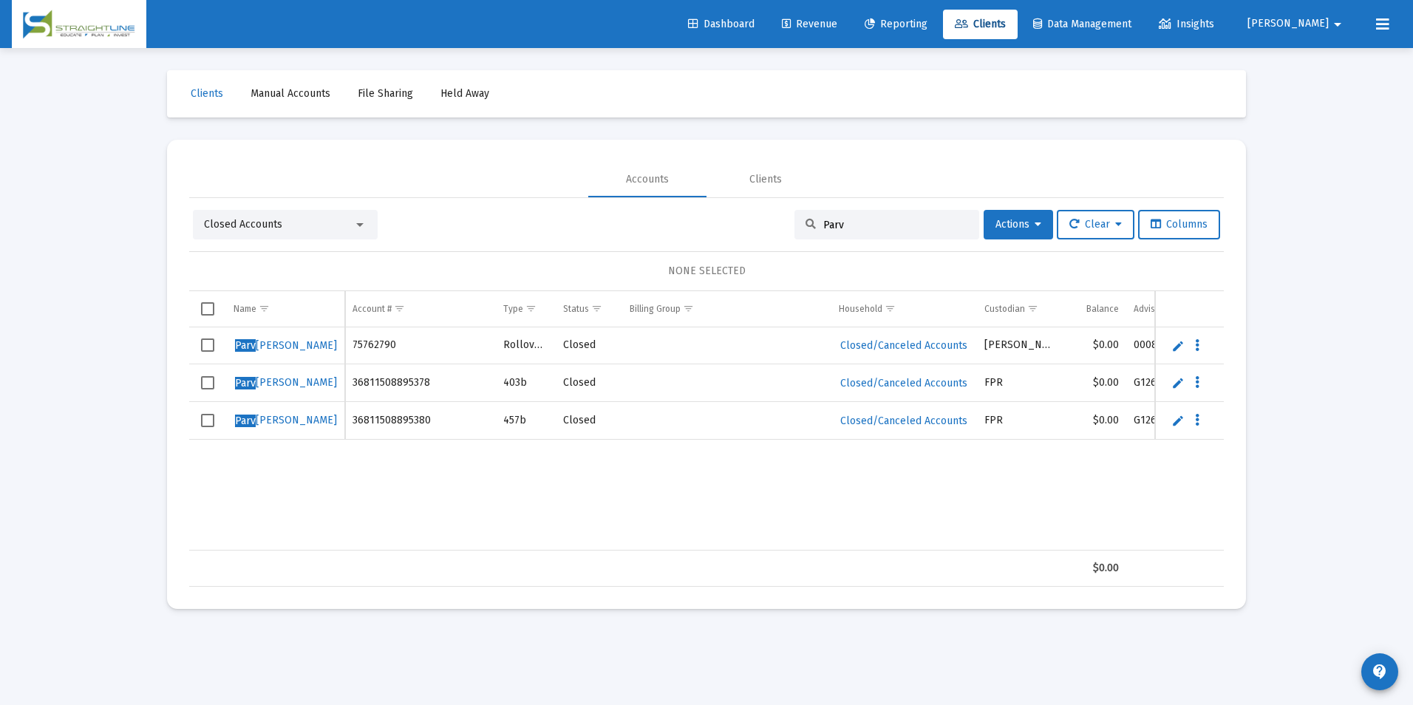
drag, startPoint x: 922, startPoint y: 217, endPoint x: 784, endPoint y: 211, distance: 138.4
click at [784, 211] on div "Closed Accounts Parv Actions Clear Columns" at bounding box center [706, 225] width 1027 height 30
click at [849, 228] on input "Parv" at bounding box center [895, 225] width 145 height 13
drag, startPoint x: 849, startPoint y: 228, endPoint x: 794, endPoint y: 226, distance: 54.7
click at [794, 226] on div "Parv" at bounding box center [886, 225] width 185 height 30
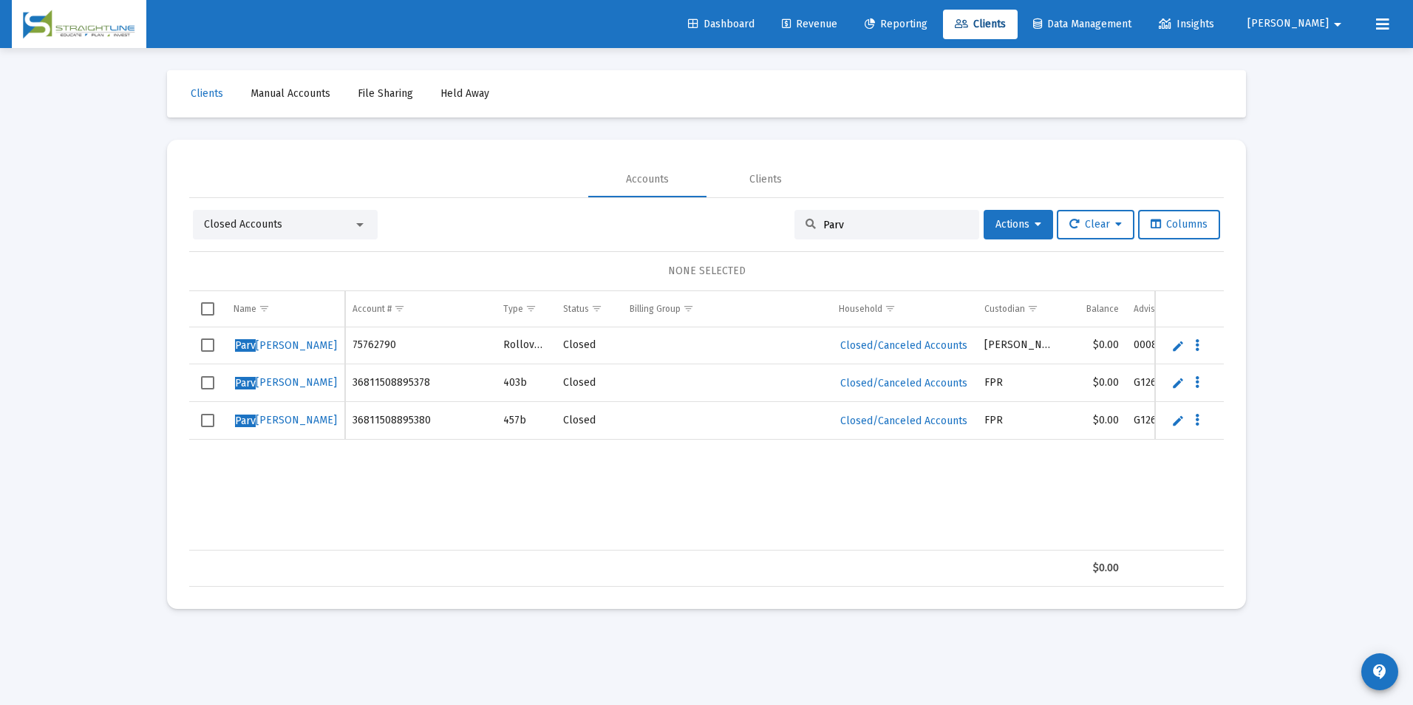
paste input "37474488595378"
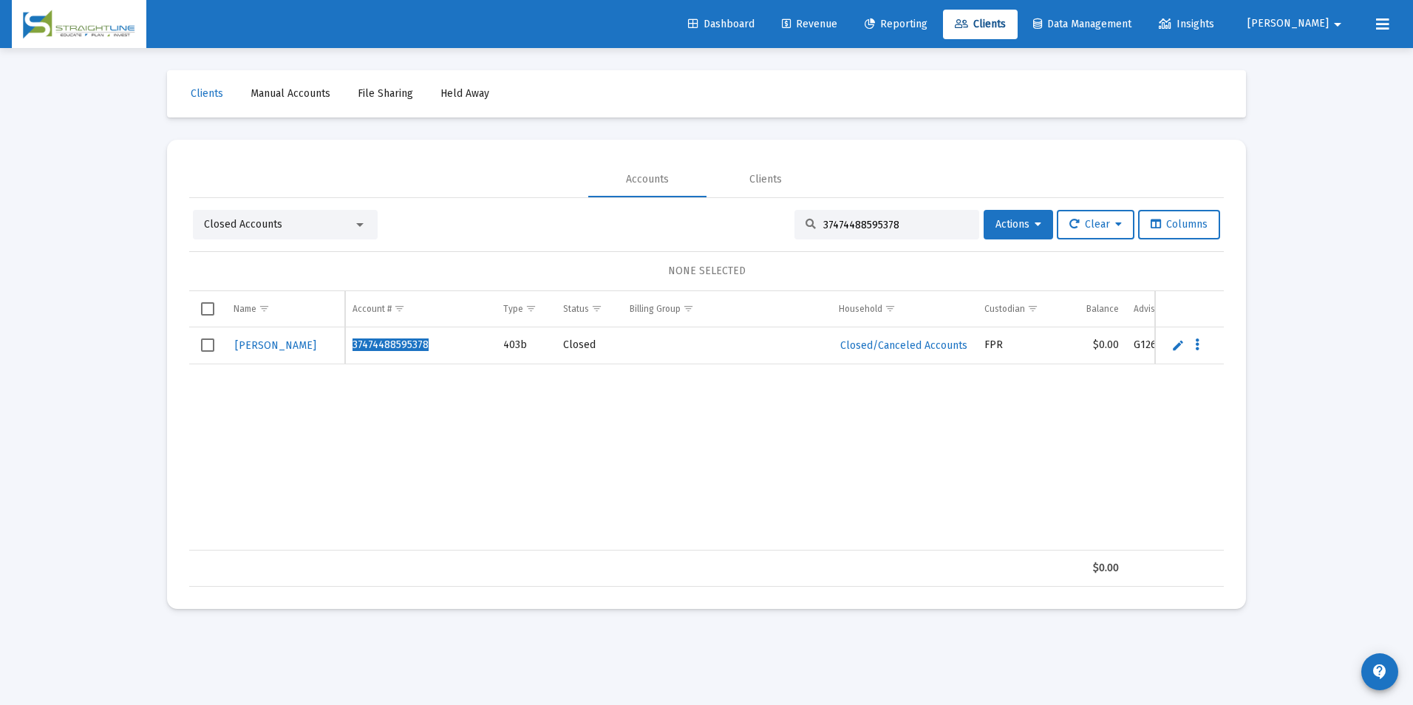
drag, startPoint x: 927, startPoint y: 226, endPoint x: 707, endPoint y: 194, distance: 222.5
click at [707, 194] on mat-tab-group "Accounts Clients Closed Accounts 37474488595378 Actions Clear Columns NONE SELE…" at bounding box center [706, 374] width 1035 height 425
paste input "967283"
click at [336, 228] on div "Closed Accounts" at bounding box center [278, 224] width 149 height 15
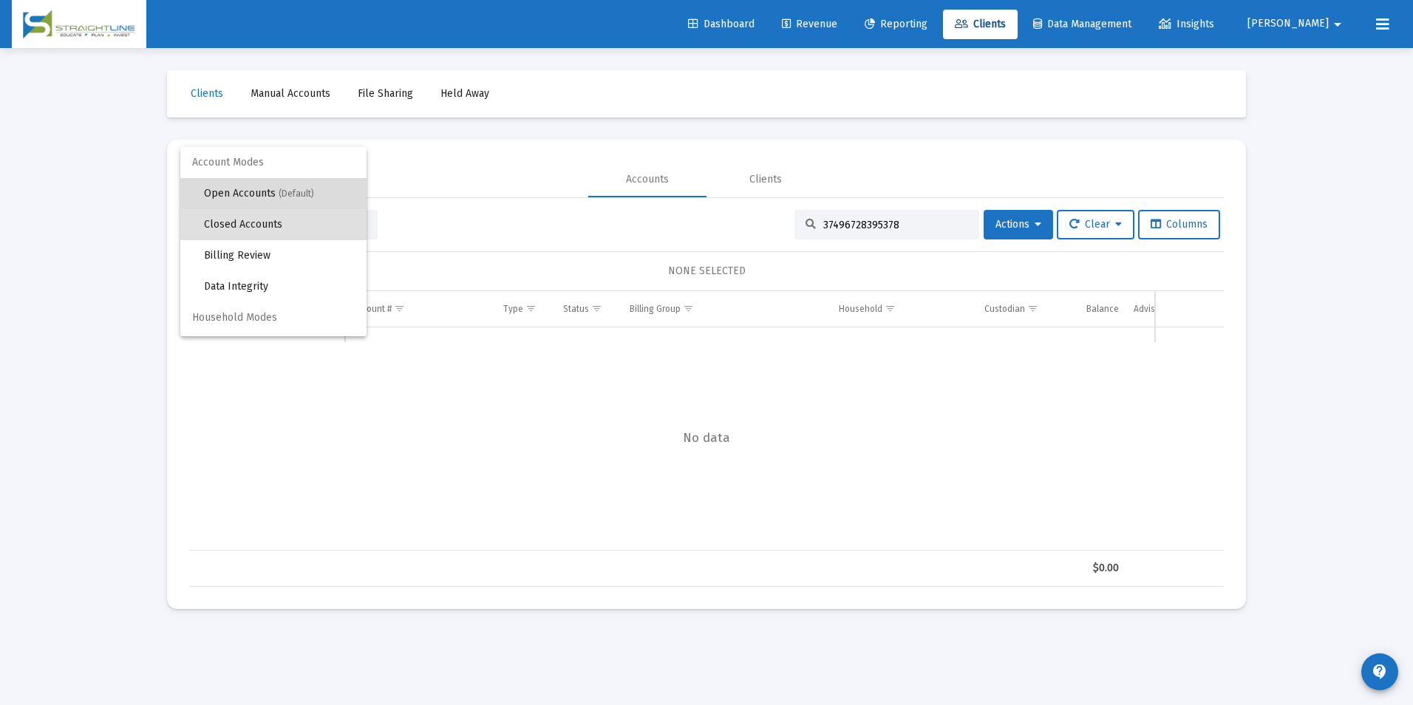
click at [313, 187] on span "Open Accounts (Default)" at bounding box center [279, 193] width 151 height 31
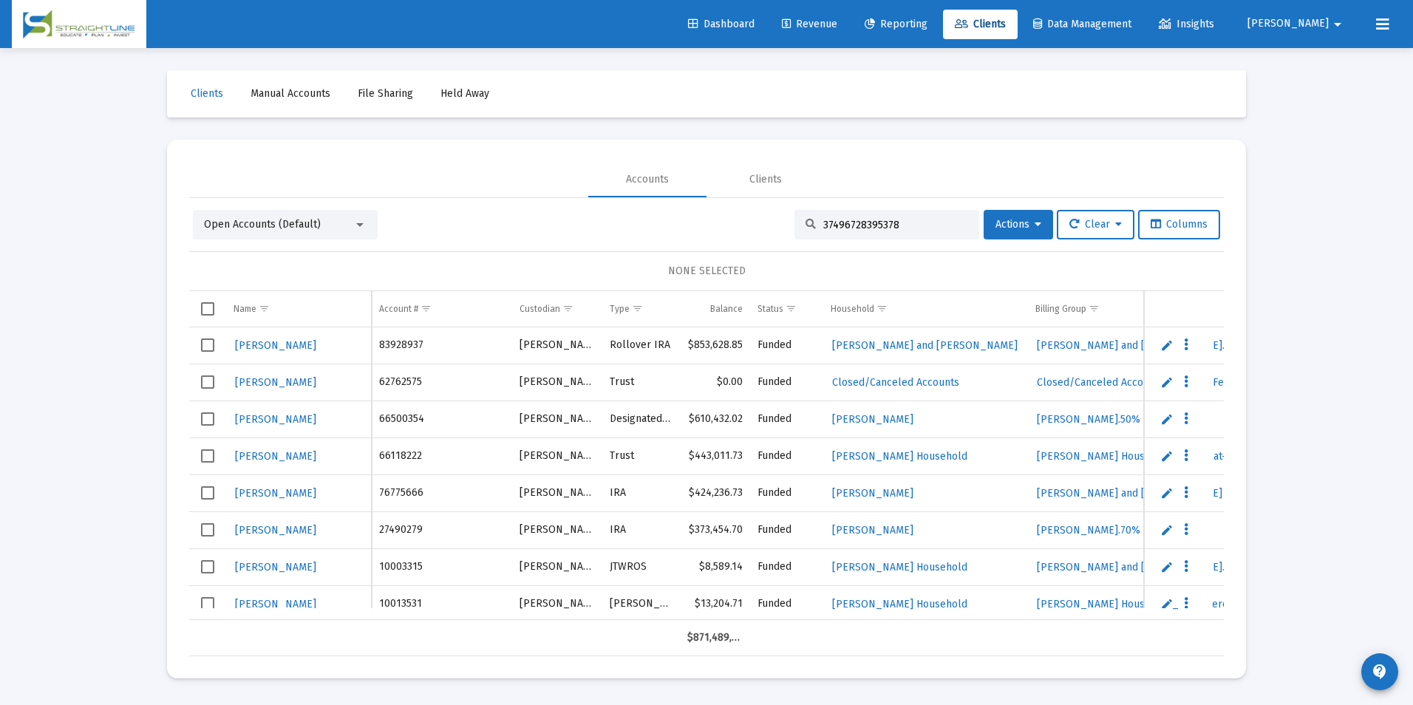
click at [914, 225] on input "37496728395378" at bounding box center [895, 225] width 145 height 13
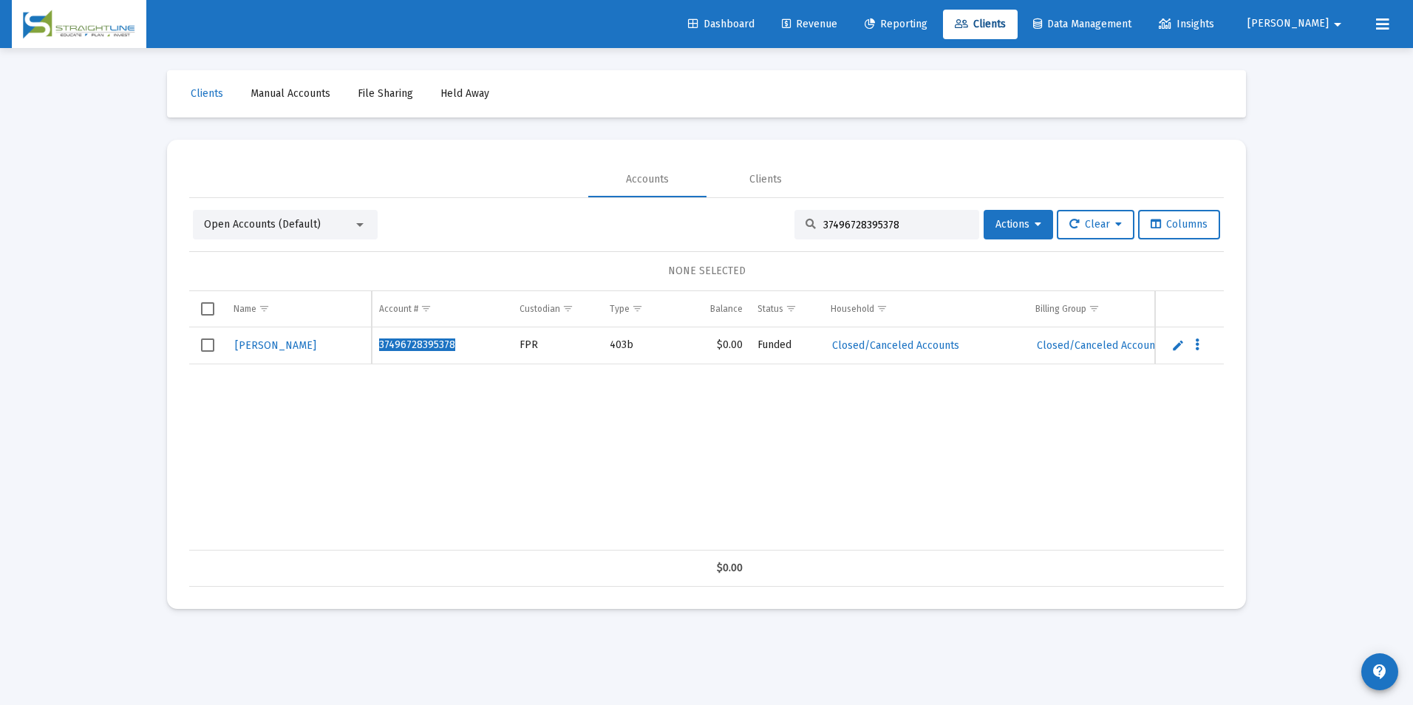
drag, startPoint x: 908, startPoint y: 220, endPoint x: 684, endPoint y: 200, distance: 224.8
click at [684, 200] on div "Open Accounts (Default) 37496728395378 Actions Clear Columns NONE SELECTED Name…" at bounding box center [706, 392] width 1035 height 389
paste input "374685589704"
click at [268, 232] on div "Open Accounts (Default)" at bounding box center [285, 225] width 185 height 30
click at [278, 229] on span "Open Accounts (Default)" at bounding box center [262, 224] width 117 height 13
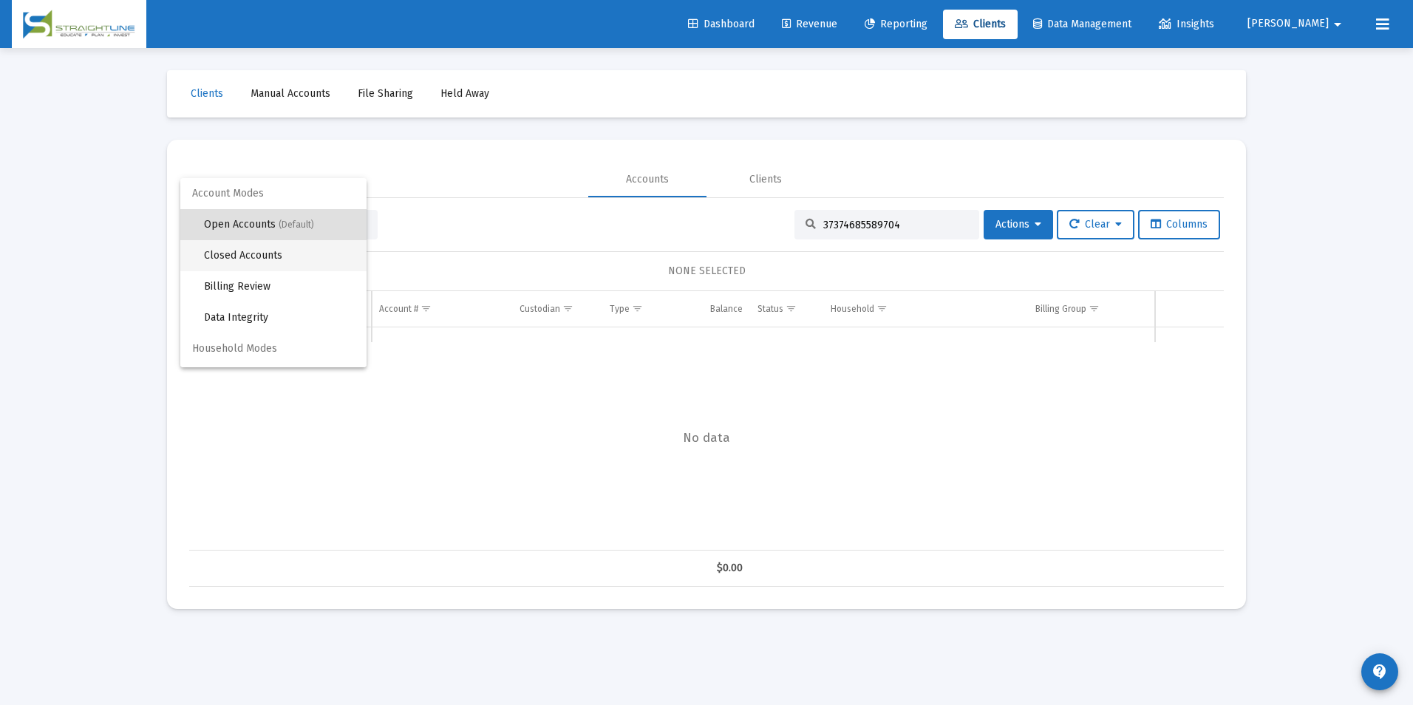
click at [279, 262] on span "Closed Accounts" at bounding box center [279, 255] width 151 height 31
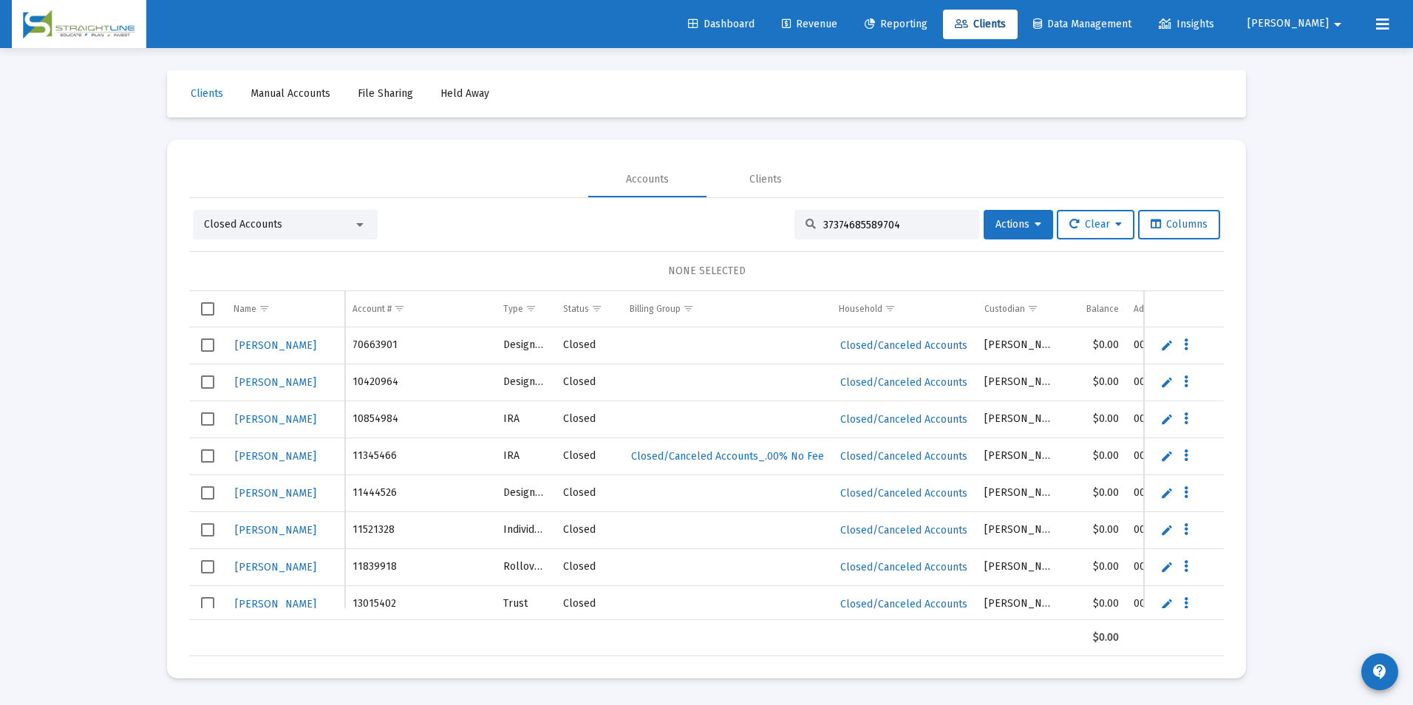
click at [904, 224] on input "37374685589704" at bounding box center [895, 225] width 145 height 13
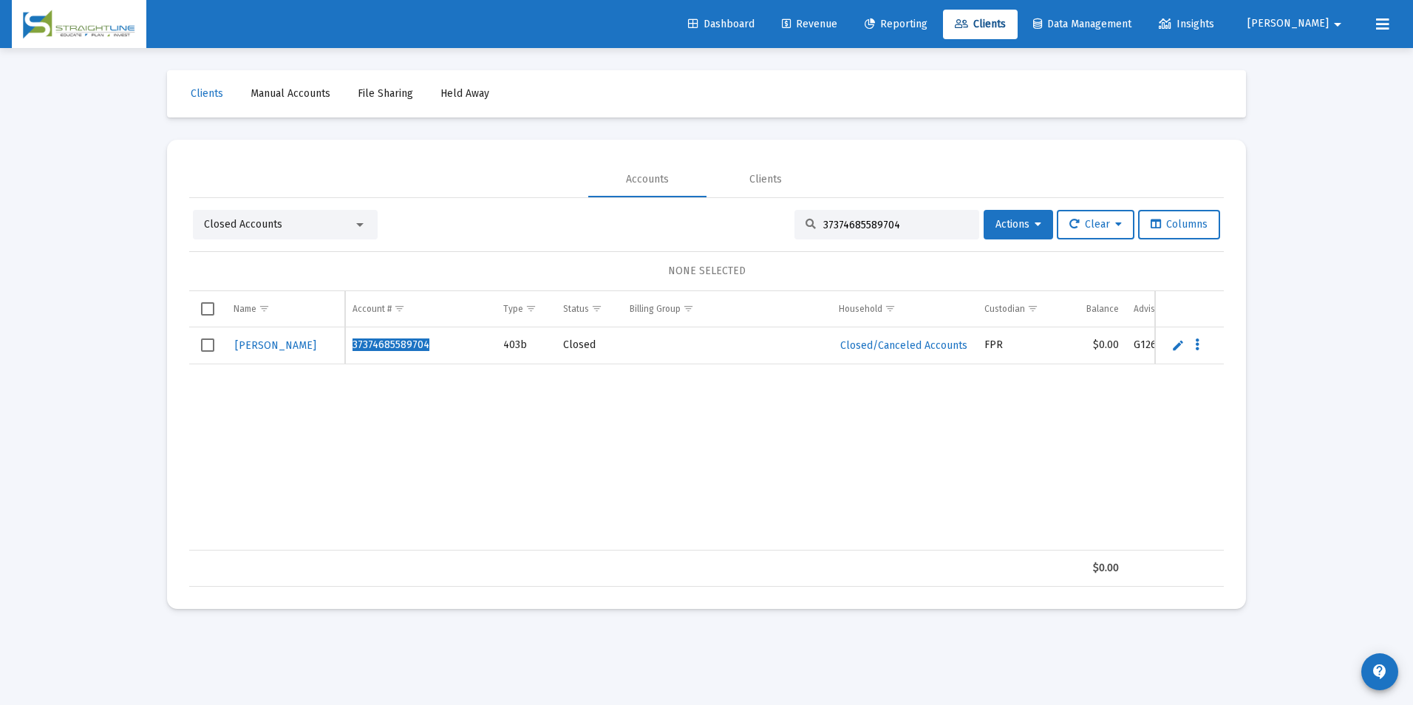
drag, startPoint x: 905, startPoint y: 226, endPoint x: 750, endPoint y: 239, distance: 155.0
click at [750, 239] on div "Closed Accounts 37374685589704 Actions Clear Columns" at bounding box center [706, 225] width 1027 height 30
paste input "6206198995378"
click at [245, 230] on span "Closed Accounts" at bounding box center [243, 224] width 78 height 13
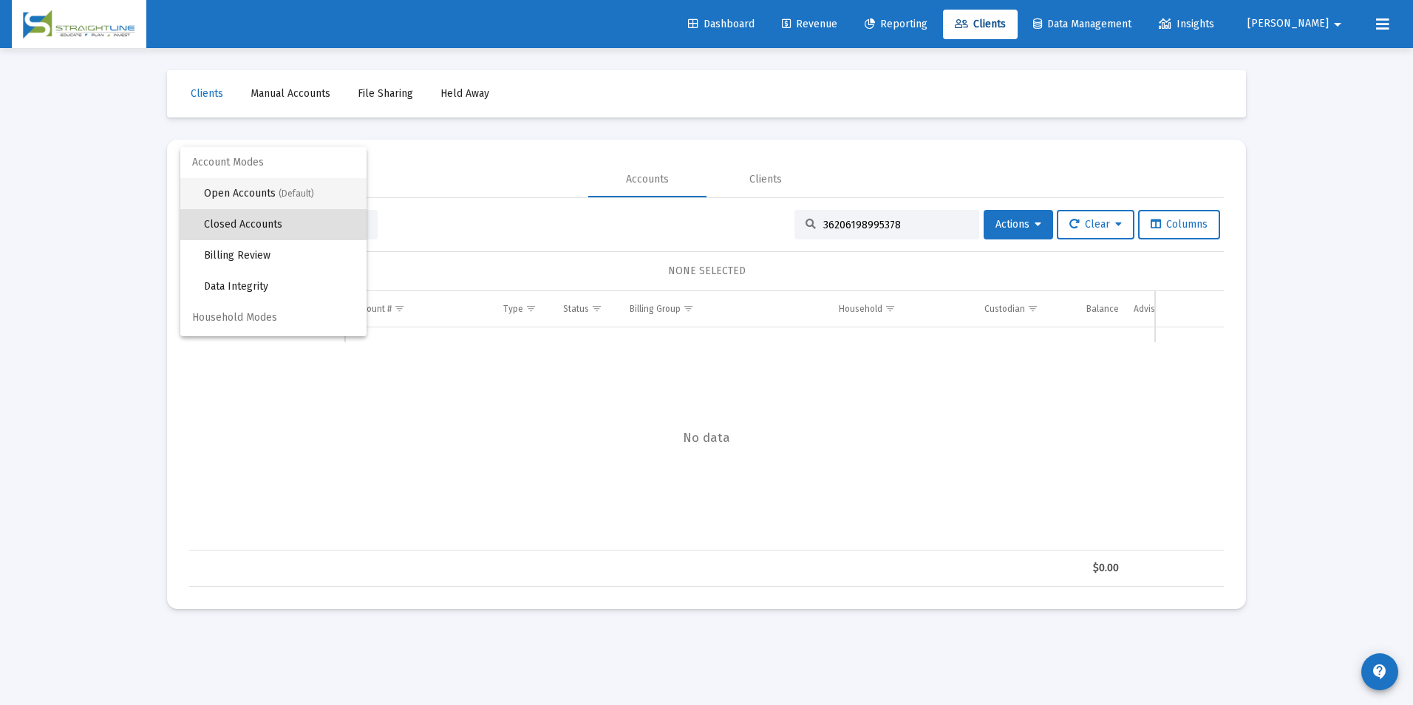
click at [259, 191] on span "Open Accounts (Default)" at bounding box center [279, 193] width 151 height 31
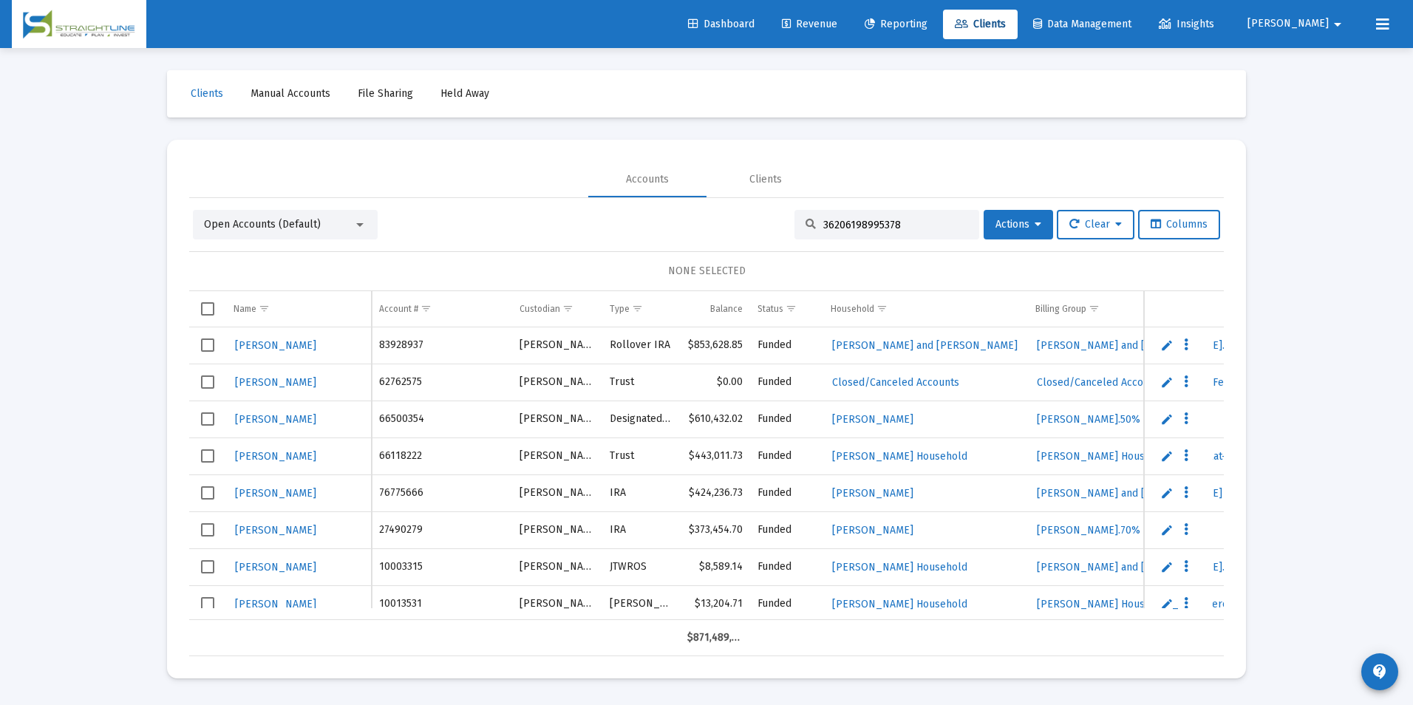
click at [897, 222] on input "36206198995378" at bounding box center [895, 225] width 145 height 13
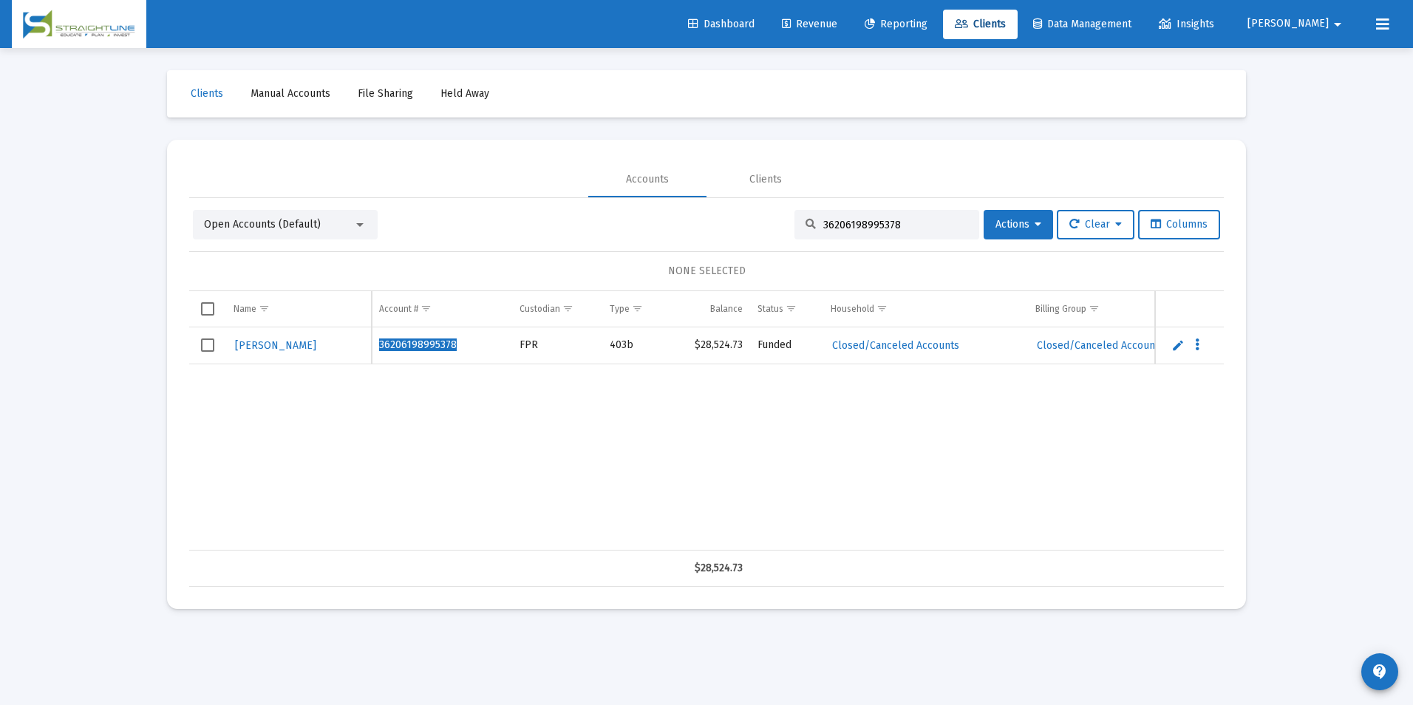
drag, startPoint x: 928, startPoint y: 222, endPoint x: 575, endPoint y: 174, distance: 355.8
click at [575, 174] on mat-tab-group "Accounts Clients Open Accounts (Default) 36206198995378 Actions Clear Columns N…" at bounding box center [706, 374] width 1035 height 425
paste input "82560097"
click at [330, 227] on div "Open Accounts (Default)" at bounding box center [278, 224] width 149 height 15
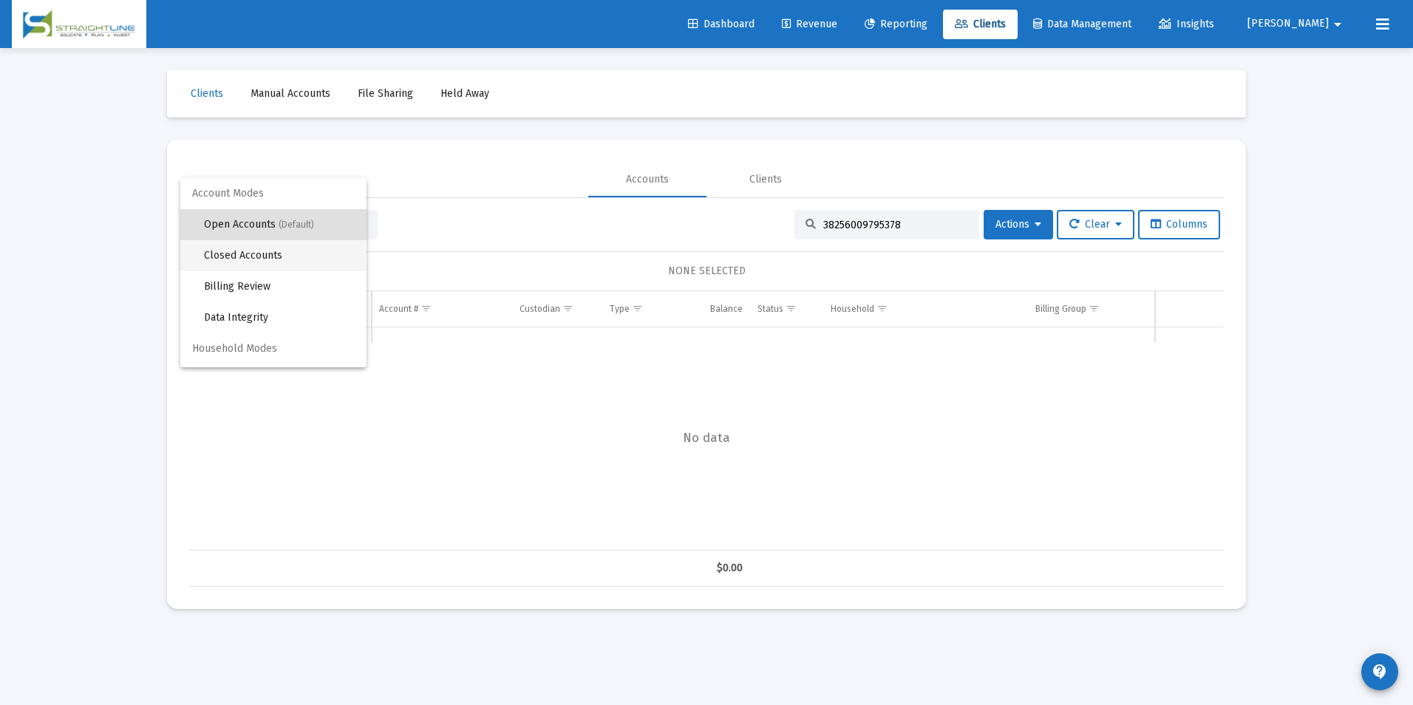
click at [324, 259] on span "Closed Accounts" at bounding box center [279, 255] width 151 height 31
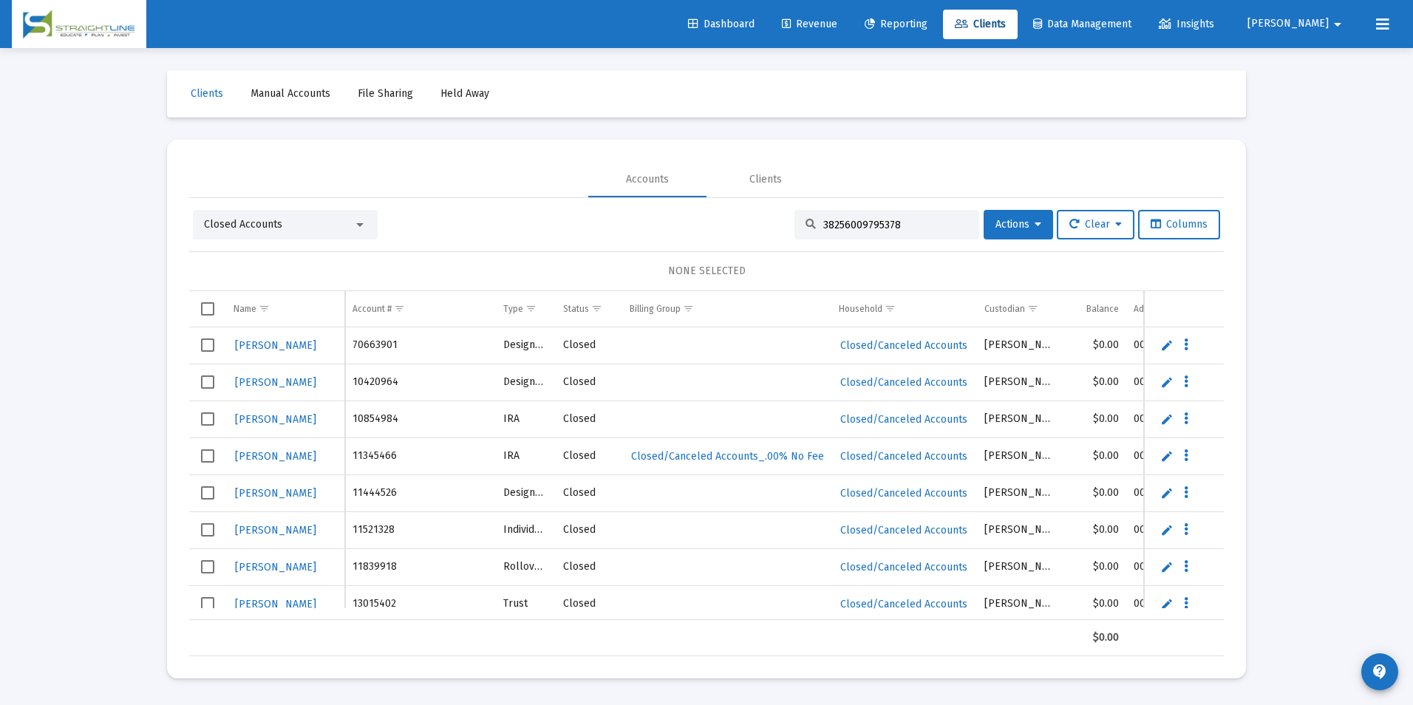
click at [922, 230] on input "38256009795378" at bounding box center [895, 225] width 145 height 13
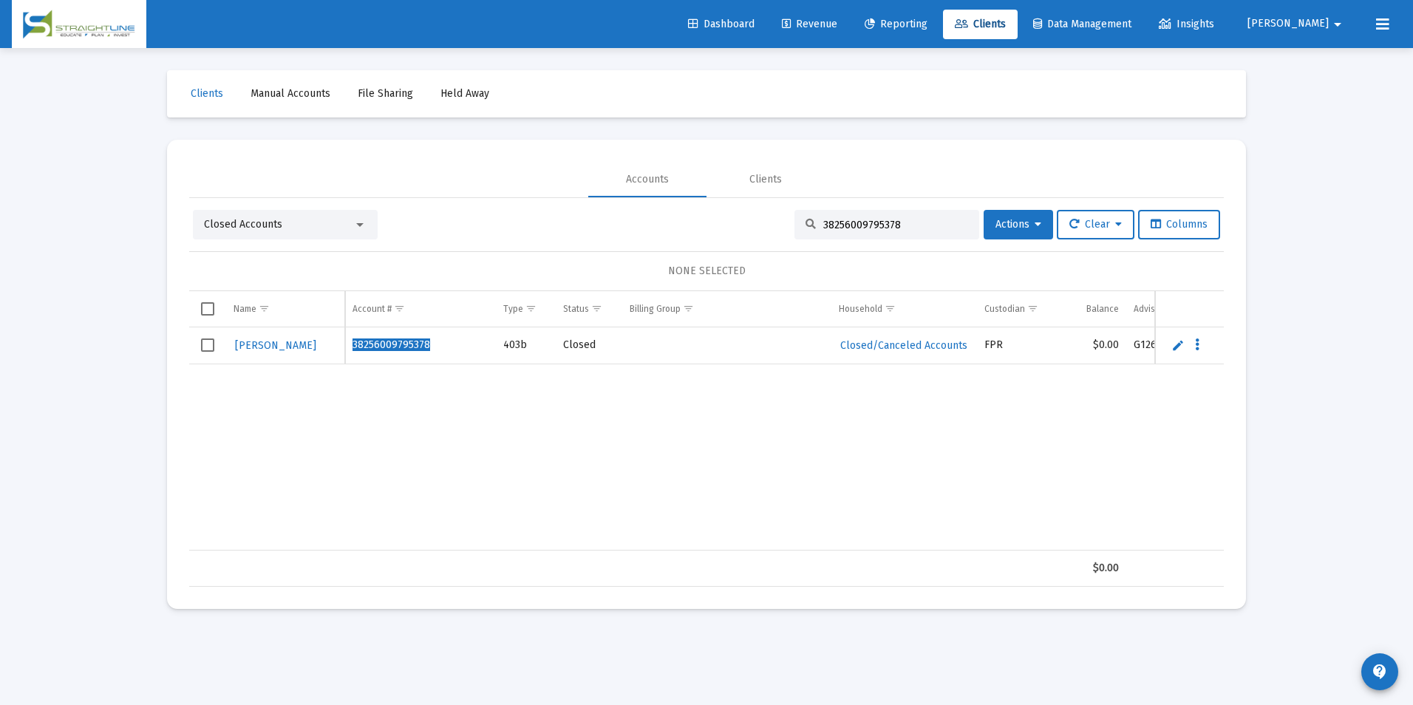
drag, startPoint x: 917, startPoint y: 225, endPoint x: 790, endPoint y: 217, distance: 127.3
click at [794, 217] on div "38256009795378" at bounding box center [886, 225] width 185 height 30
paste input "690012689704"
drag, startPoint x: 901, startPoint y: 228, endPoint x: 726, endPoint y: 212, distance: 175.8
click at [726, 212] on div "Closed Accounts 38690012689704 Actions Clear Columns" at bounding box center [706, 225] width 1027 height 30
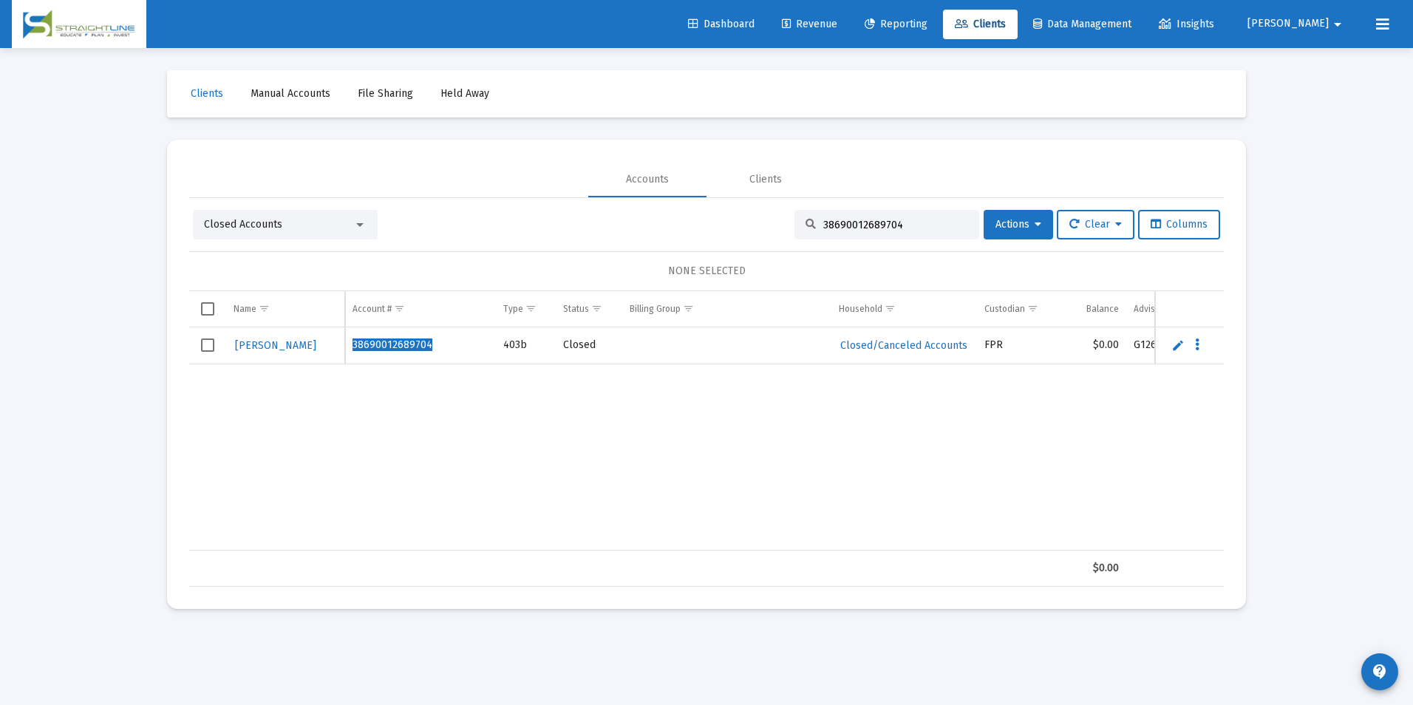
paste input "06503695378"
drag, startPoint x: 891, startPoint y: 226, endPoint x: 752, endPoint y: 222, distance: 139.0
click at [752, 222] on div "Closed Accounts 38606503695378 Actions Clear Columns" at bounding box center [706, 225] width 1027 height 30
paste input "09524683"
drag, startPoint x: 932, startPoint y: 218, endPoint x: 655, endPoint y: 190, distance: 278.6
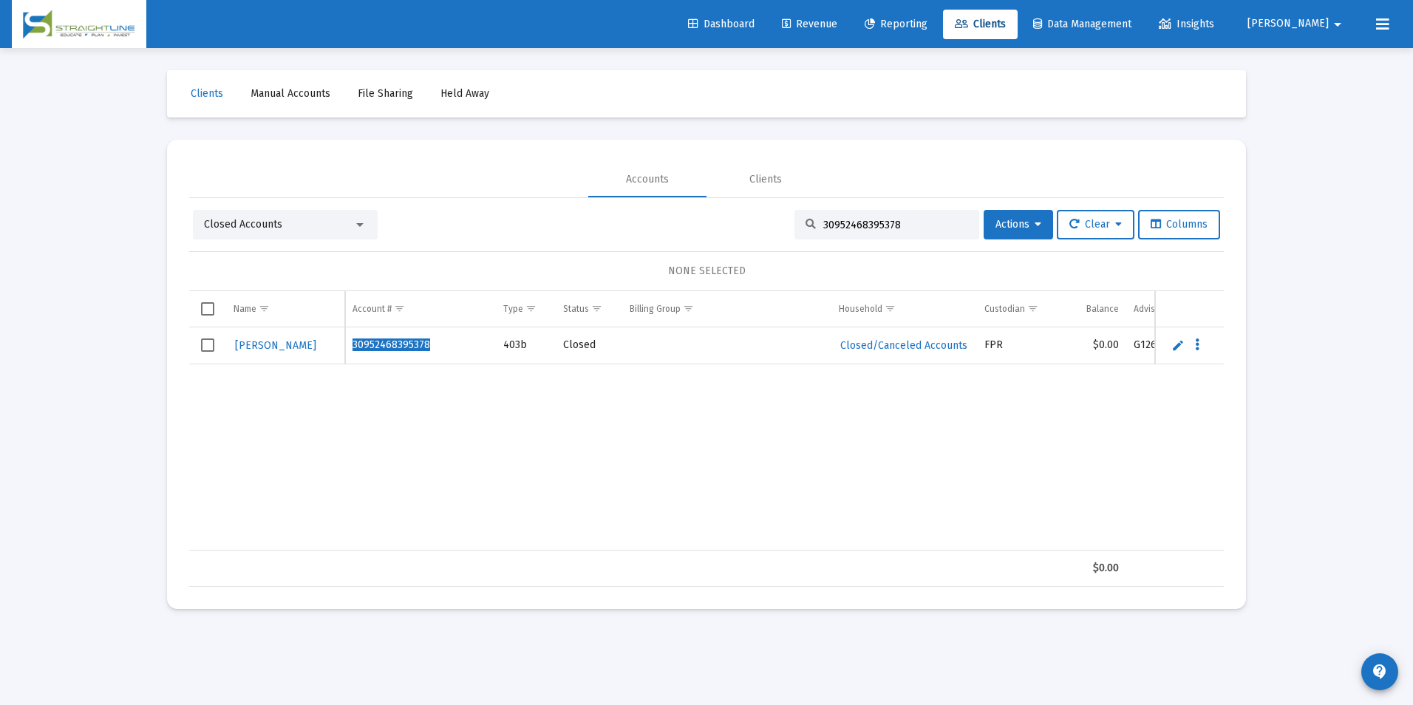
click at [655, 190] on mat-tab-group "Accounts Clients Closed Accounts 30952468395378 Actions Clear Columns NONE SELE…" at bounding box center [706, 374] width 1035 height 425
paste input "28792704389704"
drag, startPoint x: 935, startPoint y: 231, endPoint x: 759, endPoint y: 214, distance: 176.7
click at [759, 214] on div "Closed Accounts 28792704389704 Actions Clear Columns" at bounding box center [706, 225] width 1027 height 30
paste input "36284787495378"
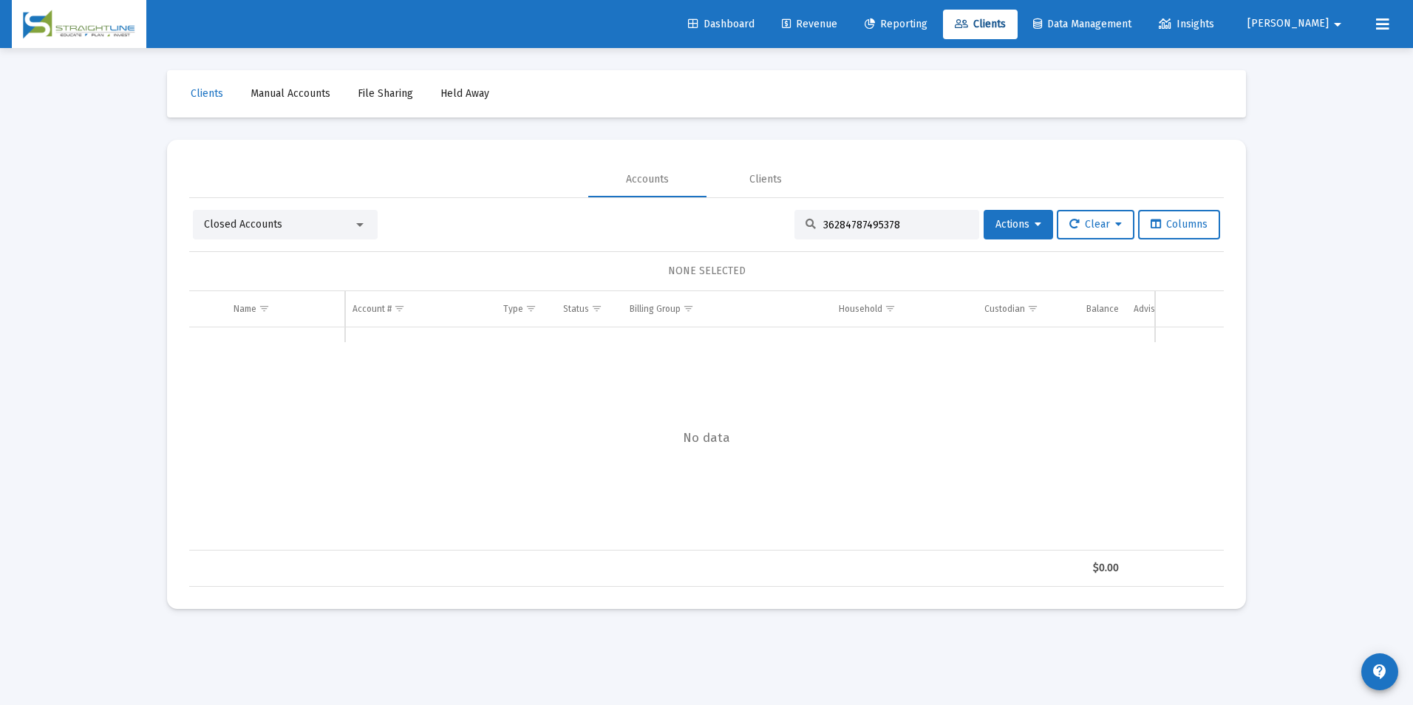
click at [331, 219] on div "Closed Accounts" at bounding box center [278, 224] width 149 height 15
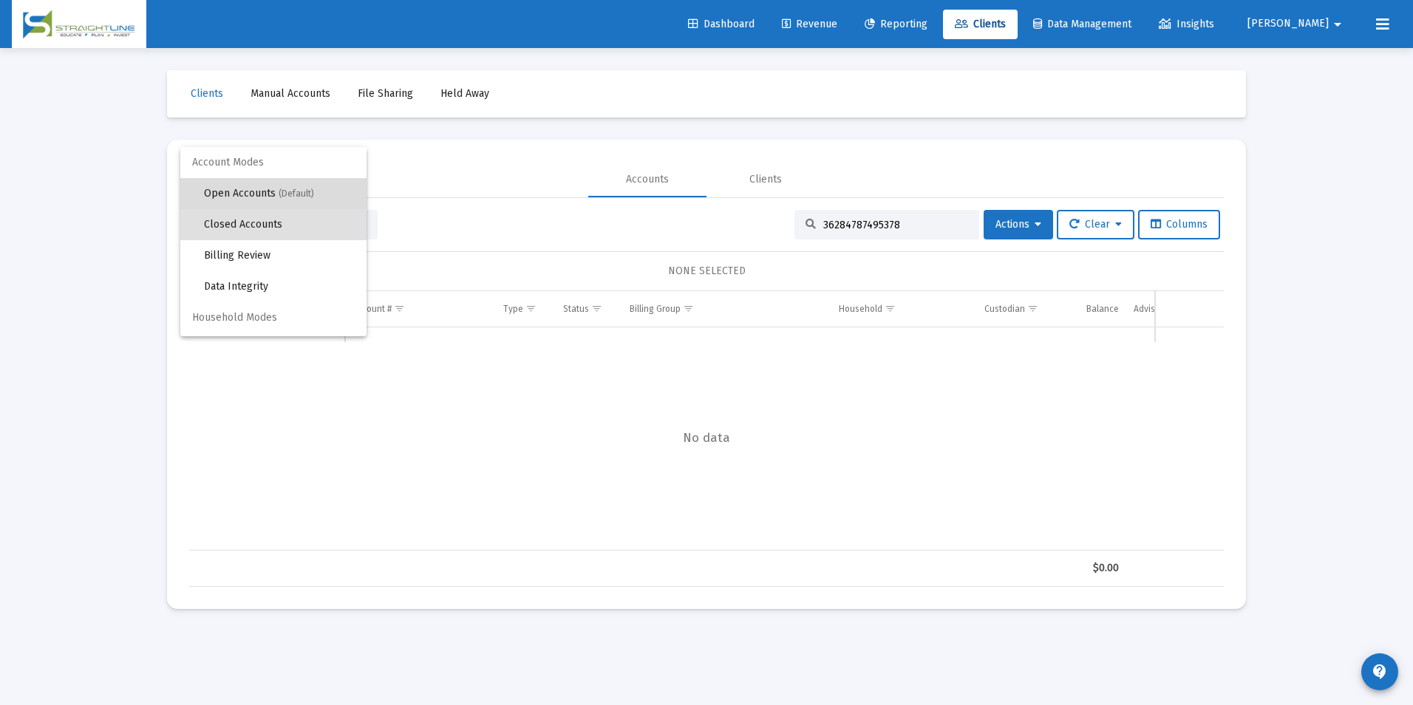
click at [323, 197] on span "Open Accounts (Default)" at bounding box center [279, 193] width 151 height 31
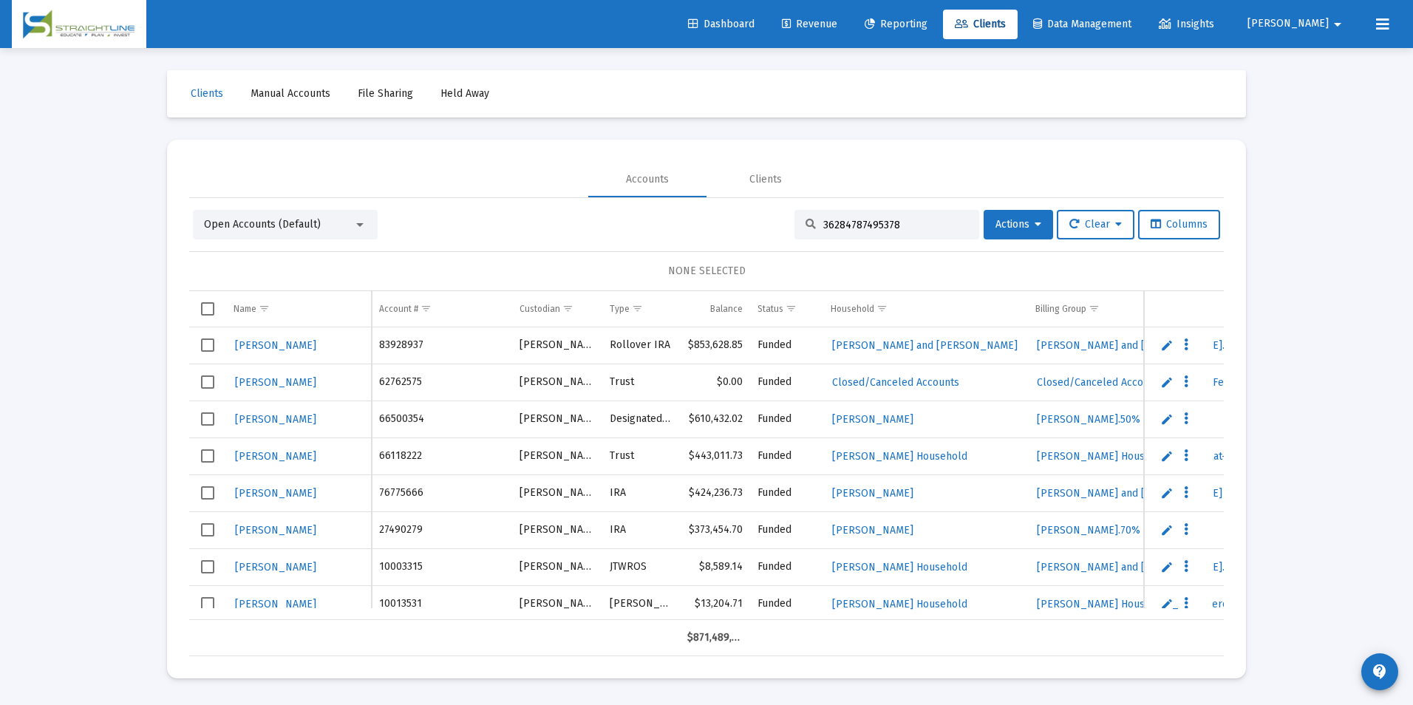
click at [941, 223] on input "36284787495378" at bounding box center [895, 225] width 145 height 13
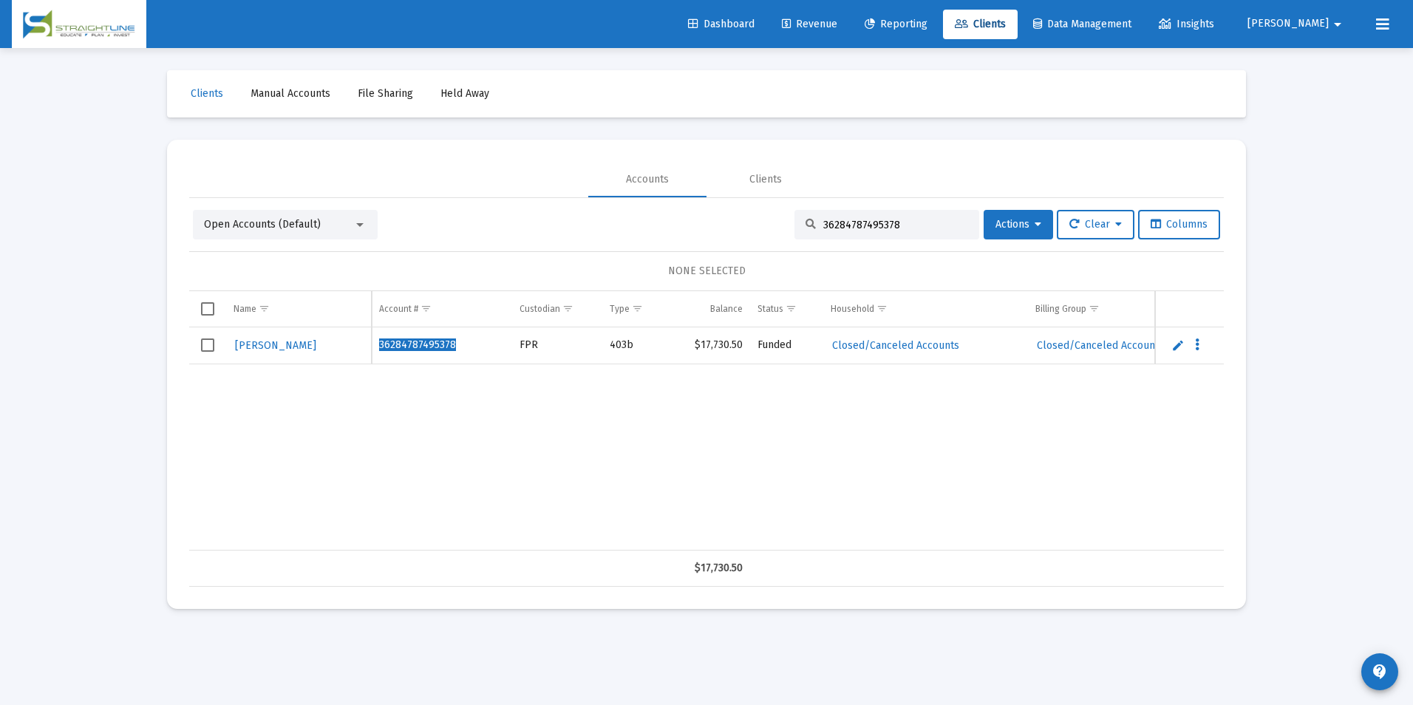
click at [928, 232] on div "36284787495378" at bounding box center [886, 225] width 185 height 30
drag, startPoint x: 928, startPoint y: 221, endPoint x: 627, endPoint y: 205, distance: 301.2
click at [627, 205] on div "Open Accounts (Default) 36284787495378 Actions Clear Columns NONE SELECTED Name…" at bounding box center [706, 392] width 1035 height 389
paste input "9988703"
click at [273, 220] on span "Open Accounts (Default)" at bounding box center [262, 224] width 117 height 13
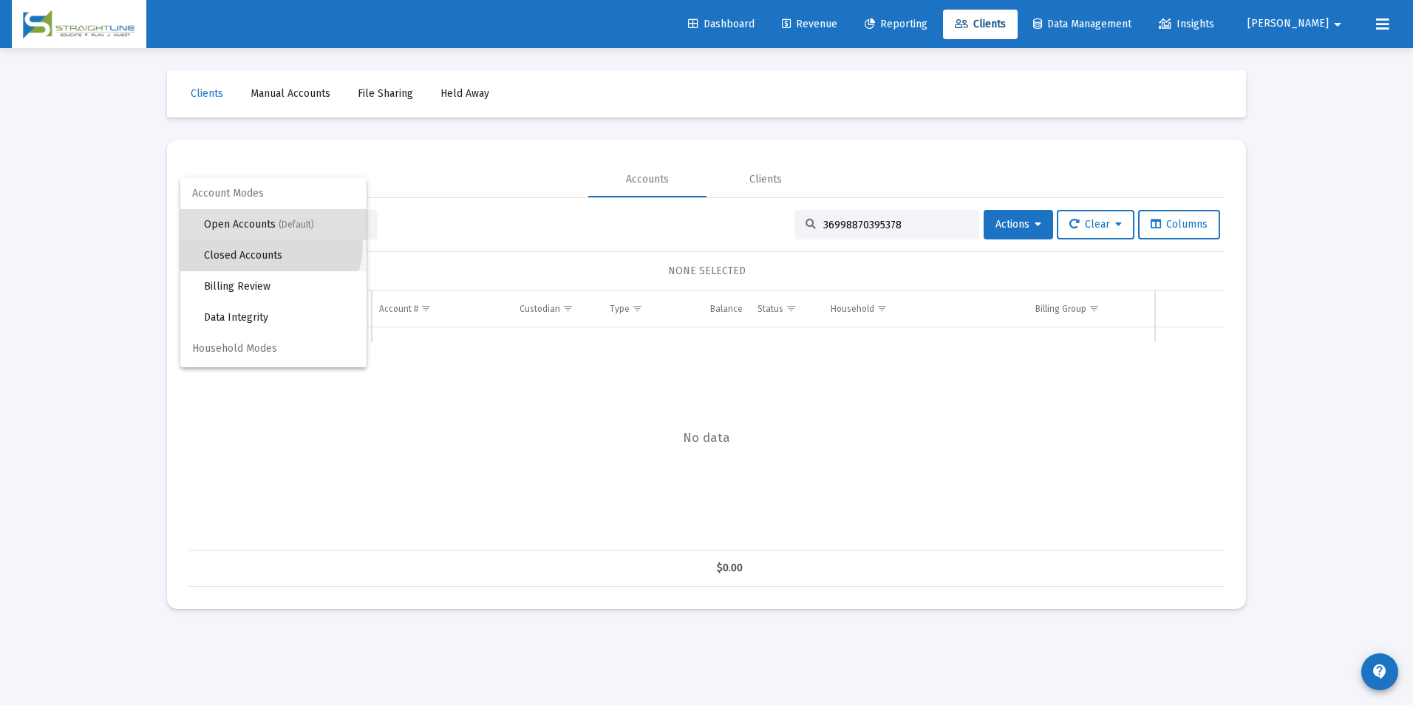
click at [270, 245] on span "Closed Accounts" at bounding box center [279, 255] width 151 height 31
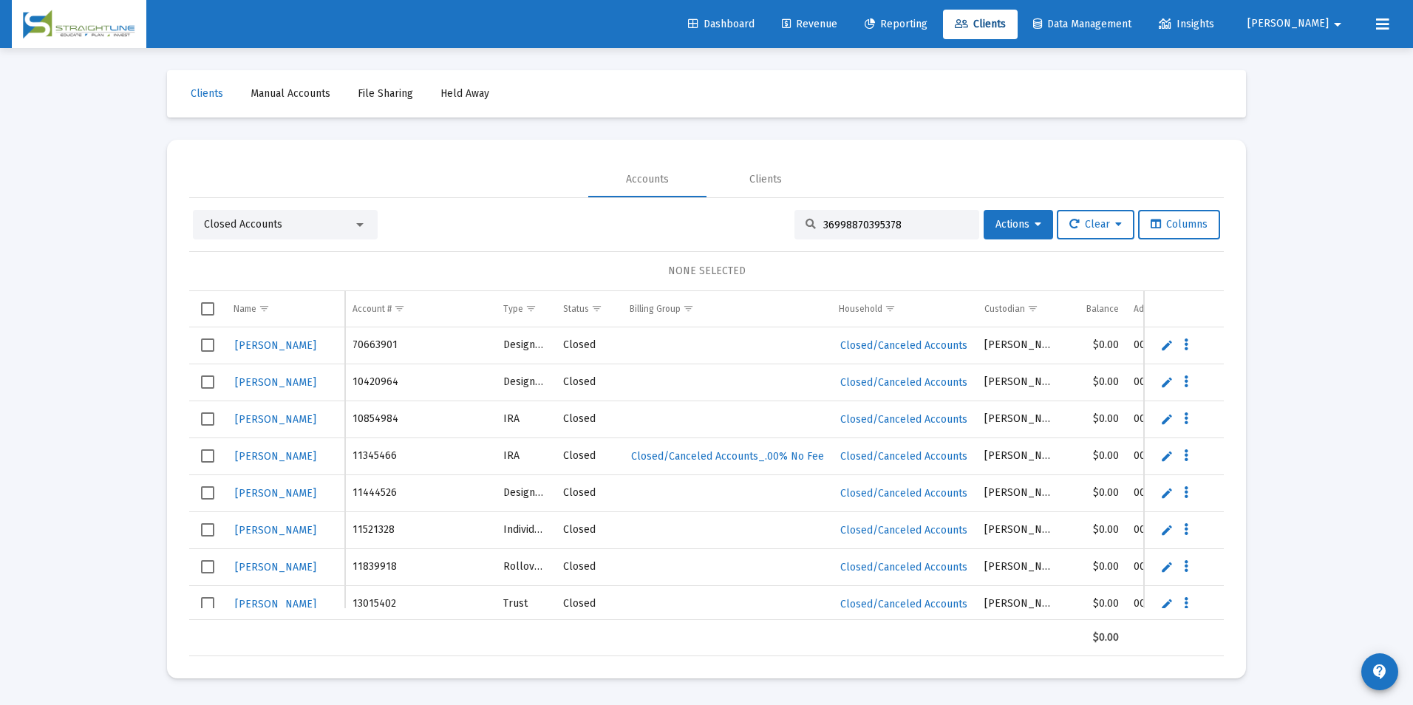
click at [914, 220] on input "36998870395378" at bounding box center [895, 225] width 145 height 13
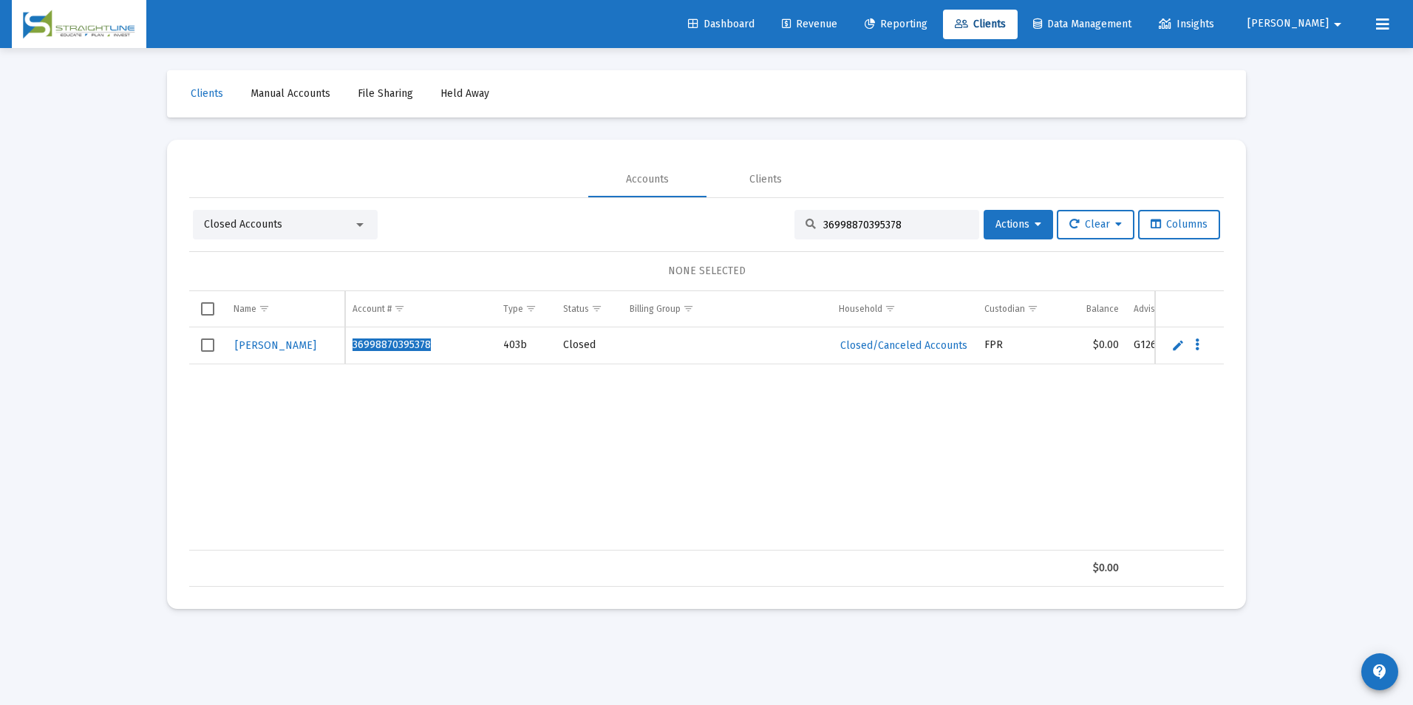
drag, startPoint x: 909, startPoint y: 226, endPoint x: 703, endPoint y: 214, distance: 206.5
click at [703, 214] on div "Closed Accounts 36998870395378 Actions Clear Columns" at bounding box center [706, 225] width 1027 height 30
paste input "4945645"
click at [208, 222] on span "Closed Accounts" at bounding box center [243, 224] width 78 height 13
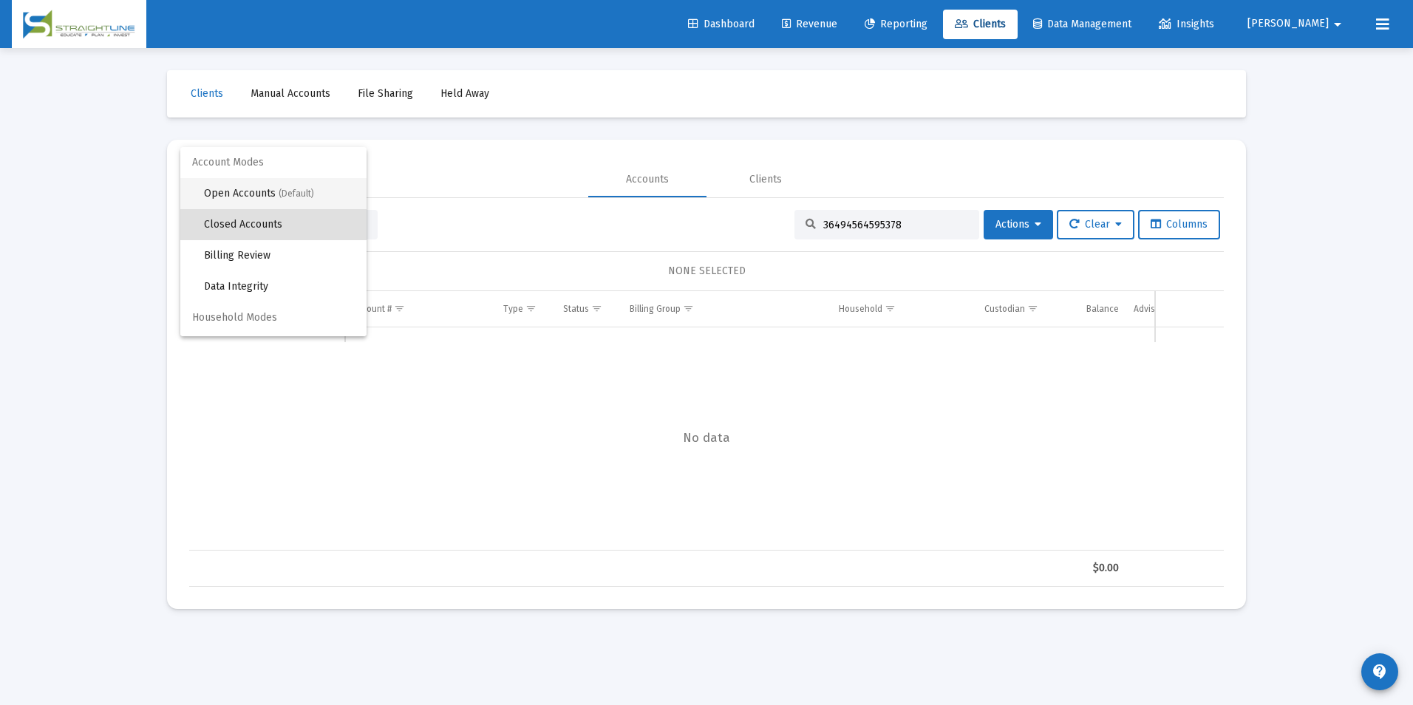
click at [238, 193] on span "Open Accounts (Default)" at bounding box center [279, 193] width 151 height 31
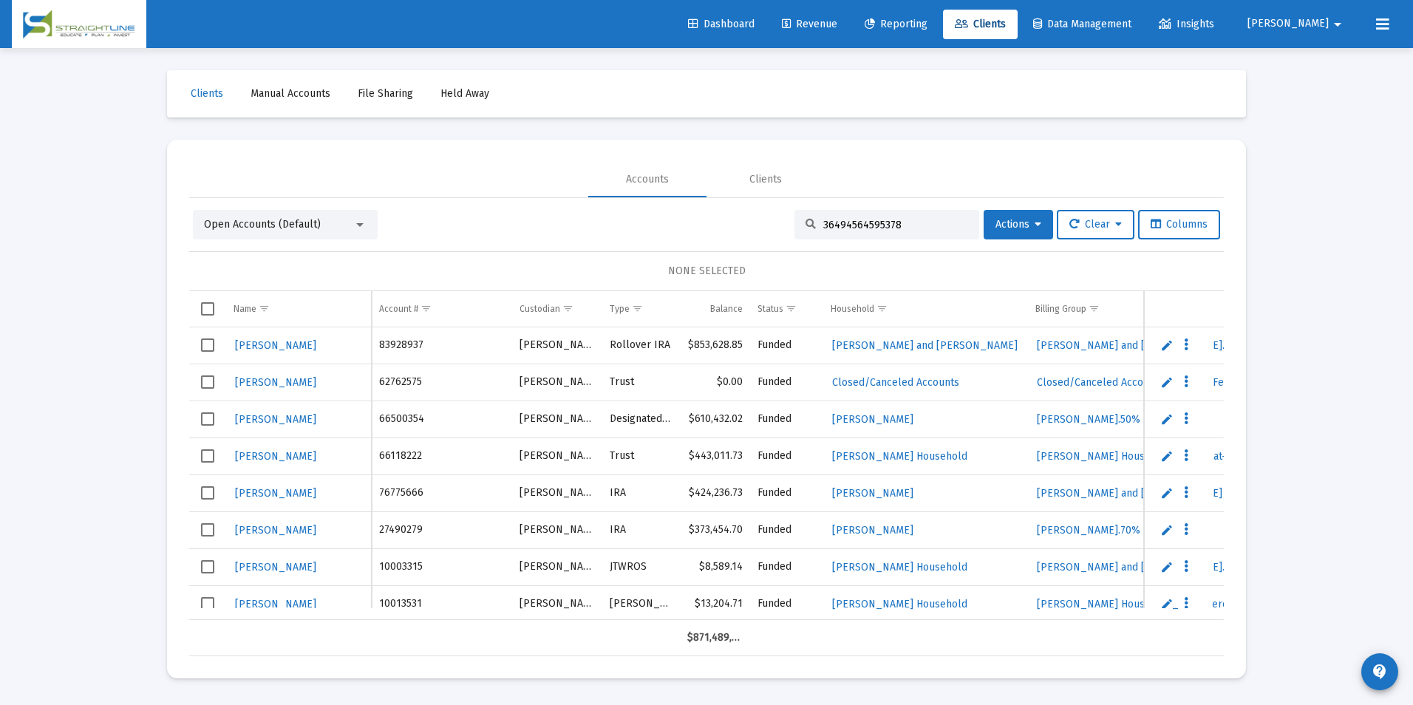
click at [905, 221] on input "36494564595378" at bounding box center [895, 225] width 145 height 13
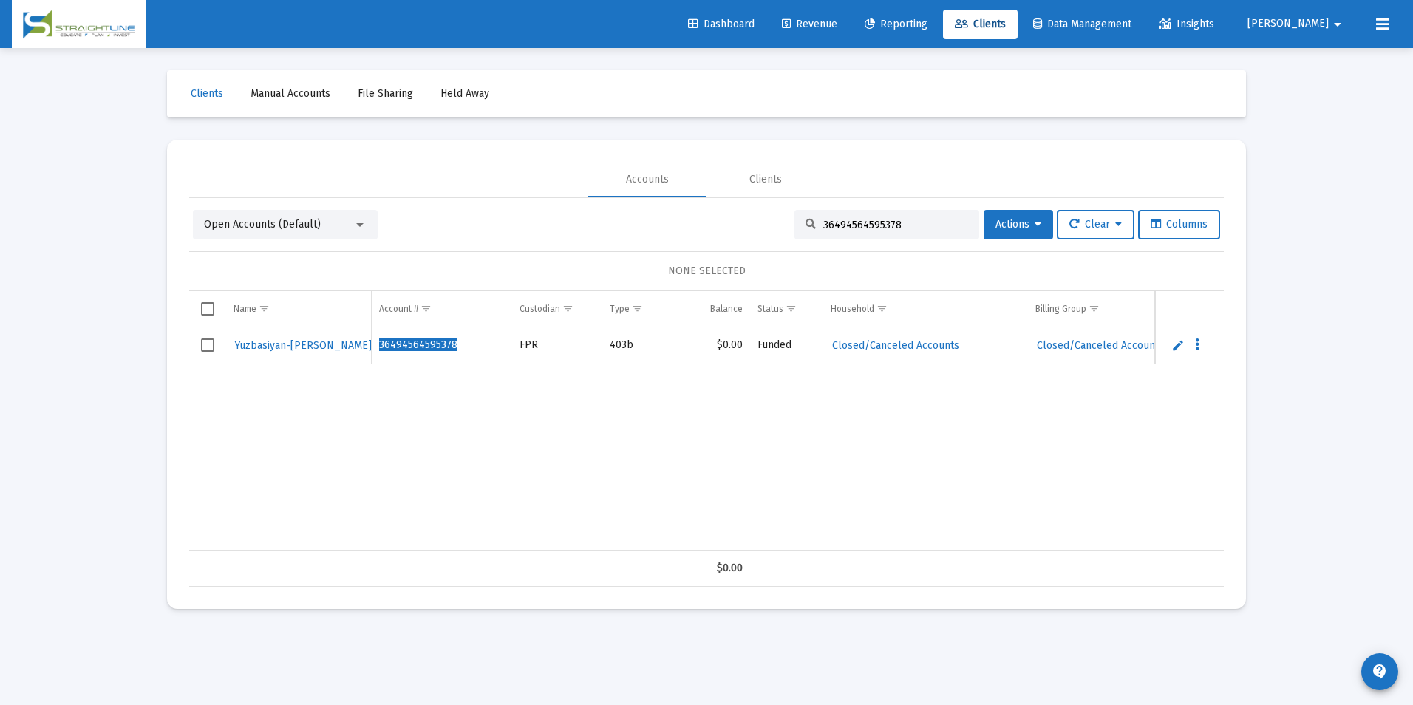
drag, startPoint x: 905, startPoint y: 222, endPoint x: 792, endPoint y: 219, distance: 112.4
click at [794, 219] on div "36494564595378" at bounding box center [886, 225] width 185 height 30
paste input "8370486989704"
click at [303, 224] on span "Open Accounts (Default)" at bounding box center [262, 224] width 117 height 13
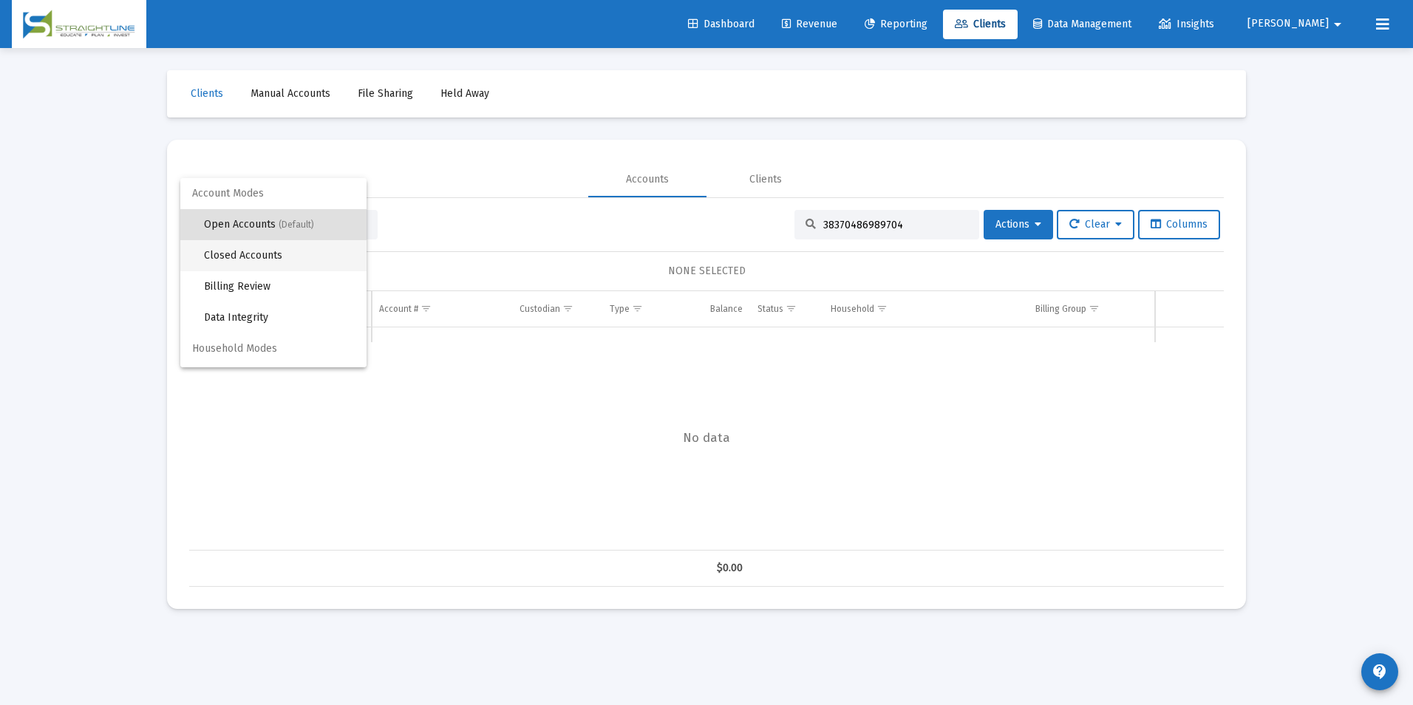
click at [299, 262] on span "Closed Accounts" at bounding box center [279, 255] width 151 height 31
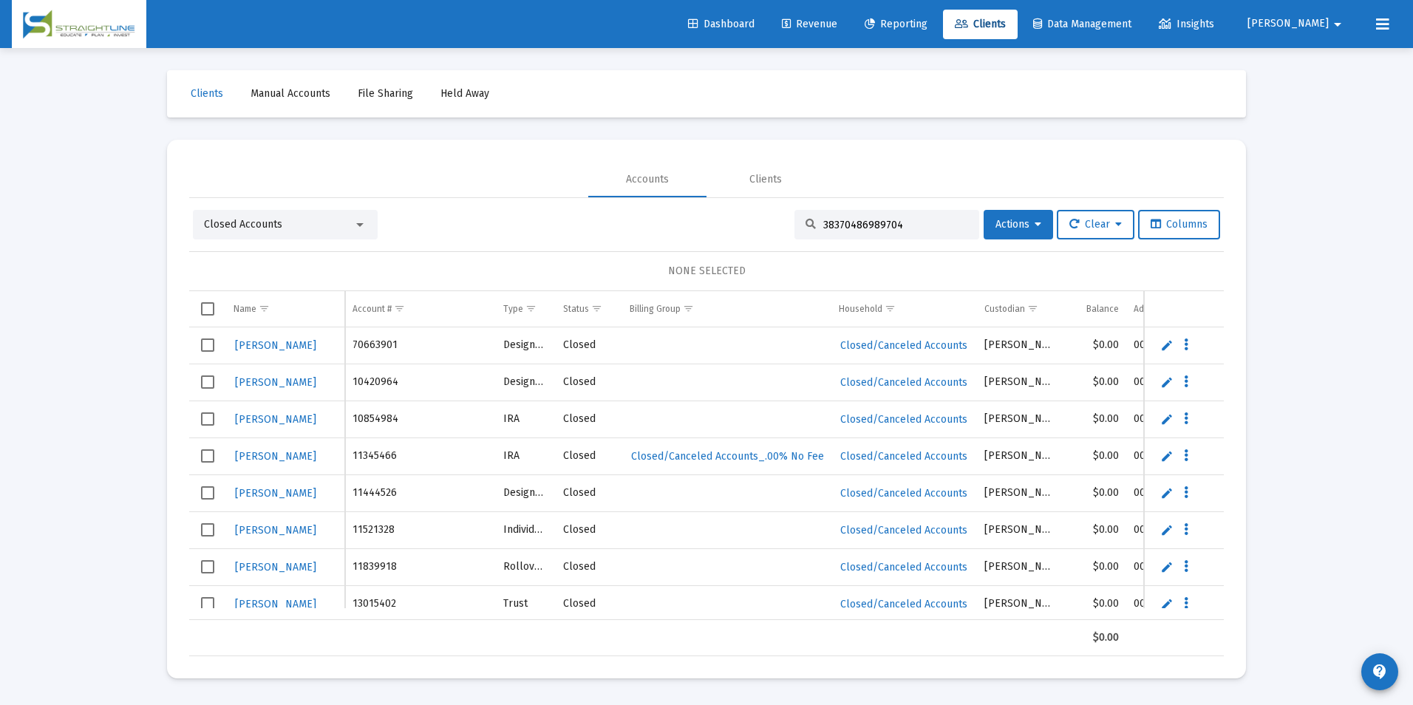
click at [928, 219] on input "38370486989704" at bounding box center [895, 225] width 145 height 13
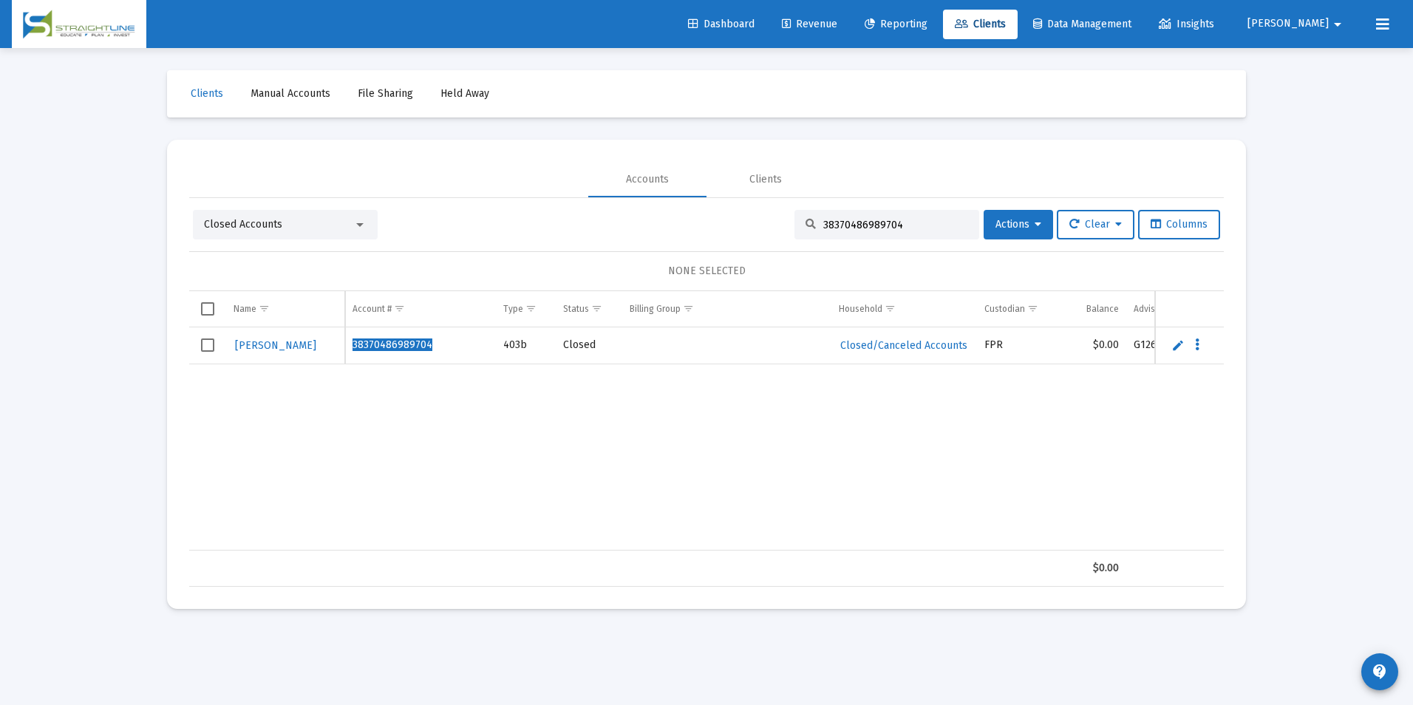
drag, startPoint x: 900, startPoint y: 229, endPoint x: 707, endPoint y: 210, distance: 194.6
click at [707, 210] on div "Closed Accounts 38370486989704 Actions Clear Columns" at bounding box center [706, 225] width 1027 height 30
paste input "287927043"
drag, startPoint x: 912, startPoint y: 222, endPoint x: 793, endPoint y: 224, distance: 119.0
click at [794, 224] on div "28792704389704" at bounding box center [886, 225] width 185 height 30
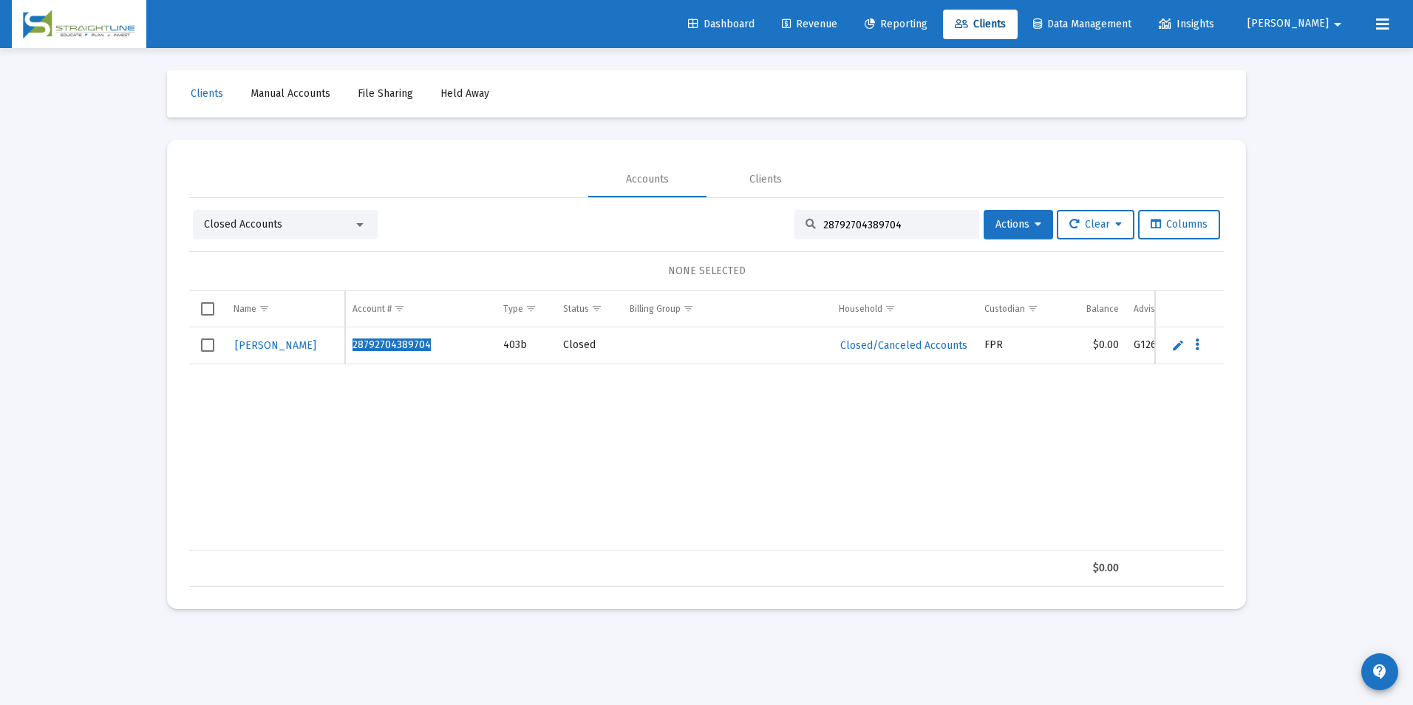
type input "c"
drag, startPoint x: 865, startPoint y: 221, endPoint x: 731, endPoint y: 199, distance: 136.3
click at [731, 199] on div "Closed Accounts [PERSON_NAME] Actions Clear Columns NONE SELECTED Name Name Acc…" at bounding box center [706, 392] width 1035 height 389
paste input "51456087195378"
drag, startPoint x: 916, startPoint y: 230, endPoint x: 693, endPoint y: 205, distance: 225.3
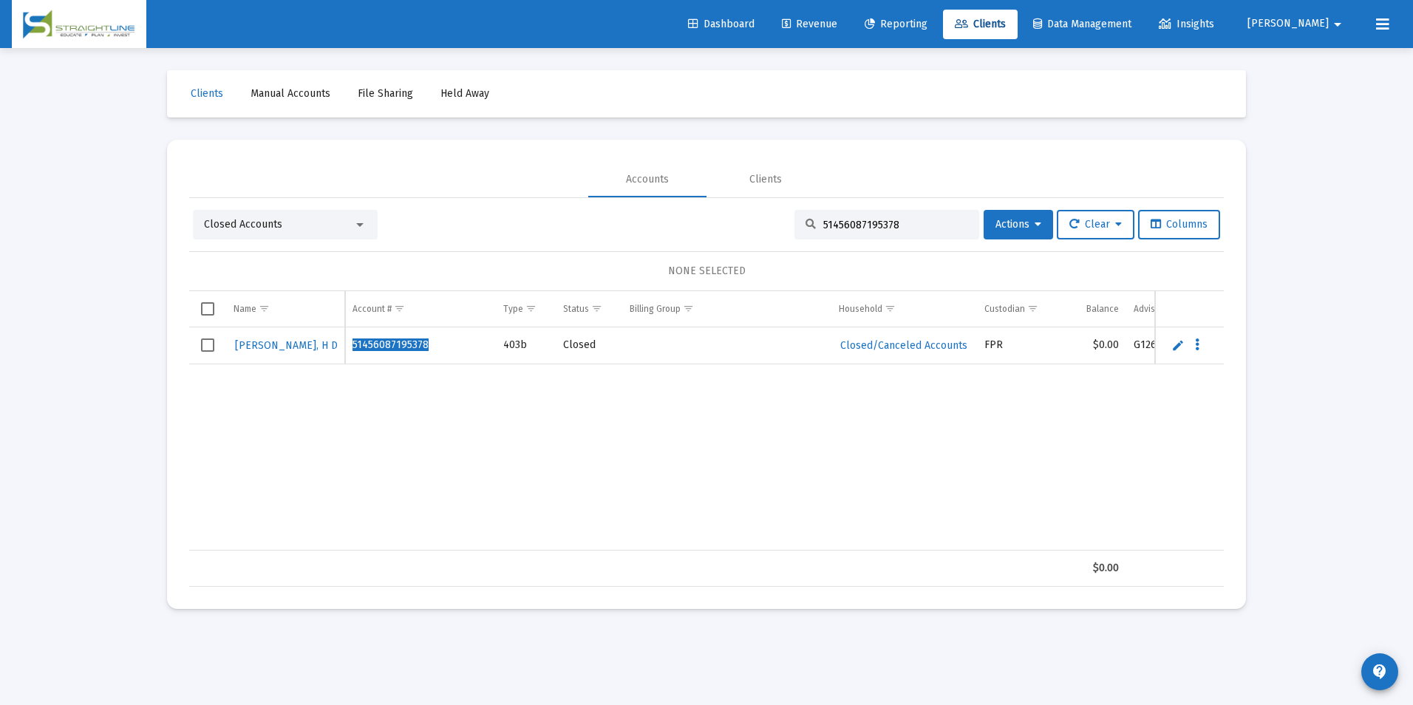
click at [693, 205] on div "Closed Accounts 51456087195378 Actions Clear Columns NONE SELECTED Name Name Ac…" at bounding box center [706, 392] width 1035 height 389
drag, startPoint x: 888, startPoint y: 226, endPoint x: 746, endPoint y: 211, distance: 142.7
click at [746, 211] on div "Closed Accounts [PERSON_NAME] L Actions Clear Columns" at bounding box center [706, 225] width 1027 height 30
click at [326, 226] on div "Closed Accounts" at bounding box center [278, 224] width 149 height 15
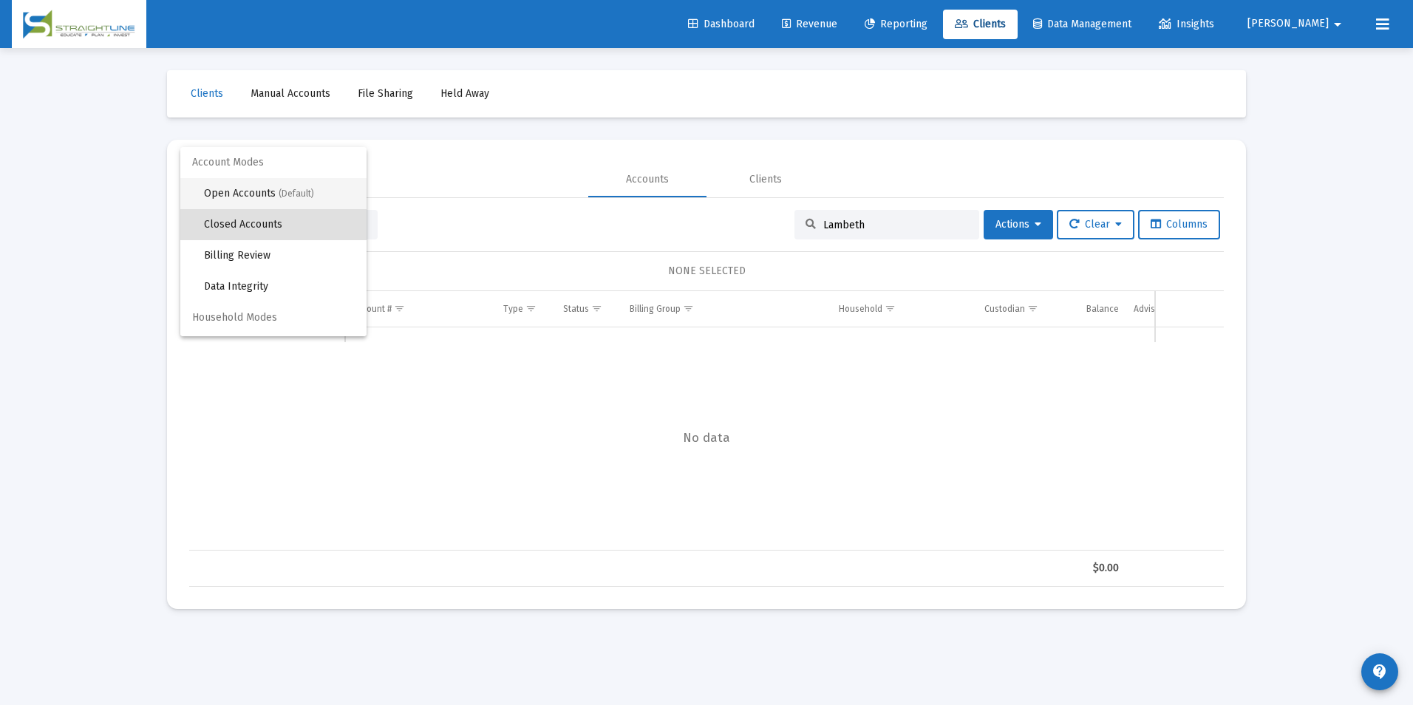
click at [308, 194] on span "(Default)" at bounding box center [296, 193] width 35 height 10
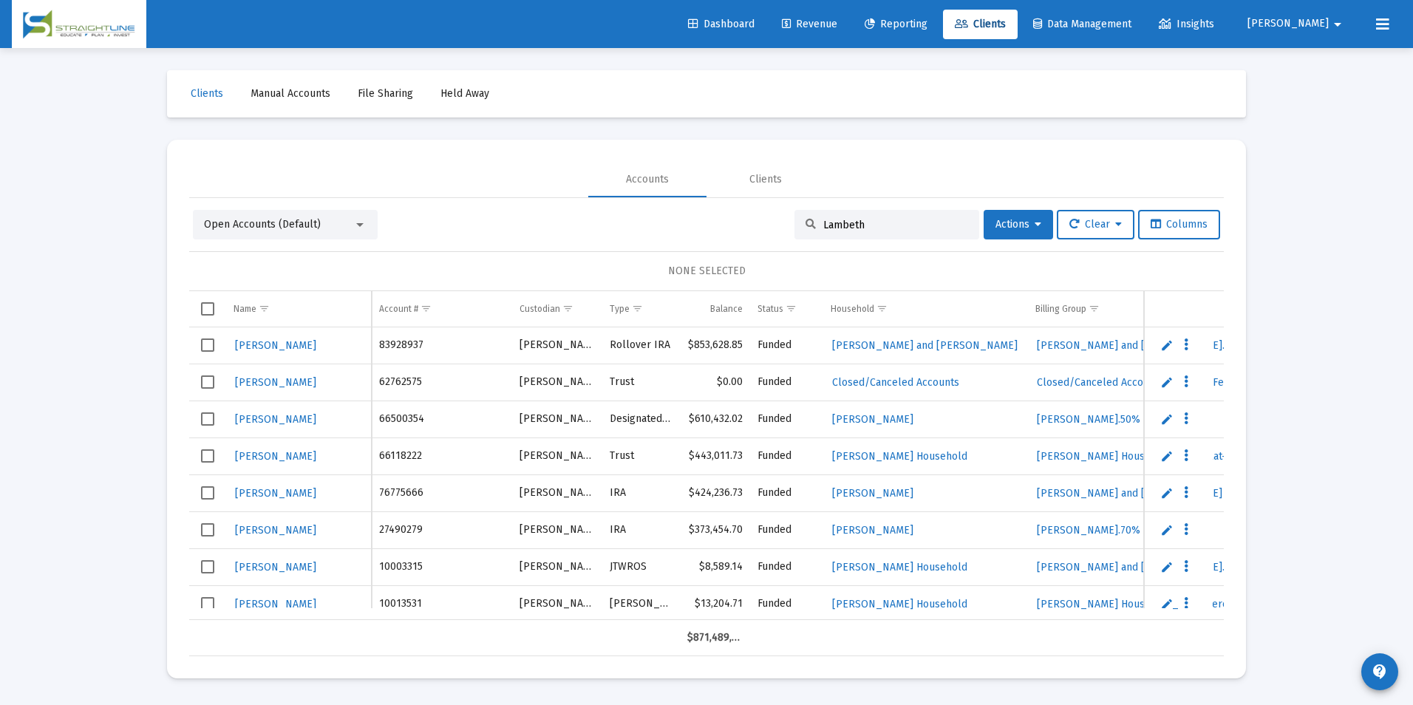
drag, startPoint x: 900, startPoint y: 222, endPoint x: 736, endPoint y: 213, distance: 164.3
click at [736, 213] on div "Open Accounts (Default) Lambeth Actions Clear Columns" at bounding box center [706, 225] width 1027 height 30
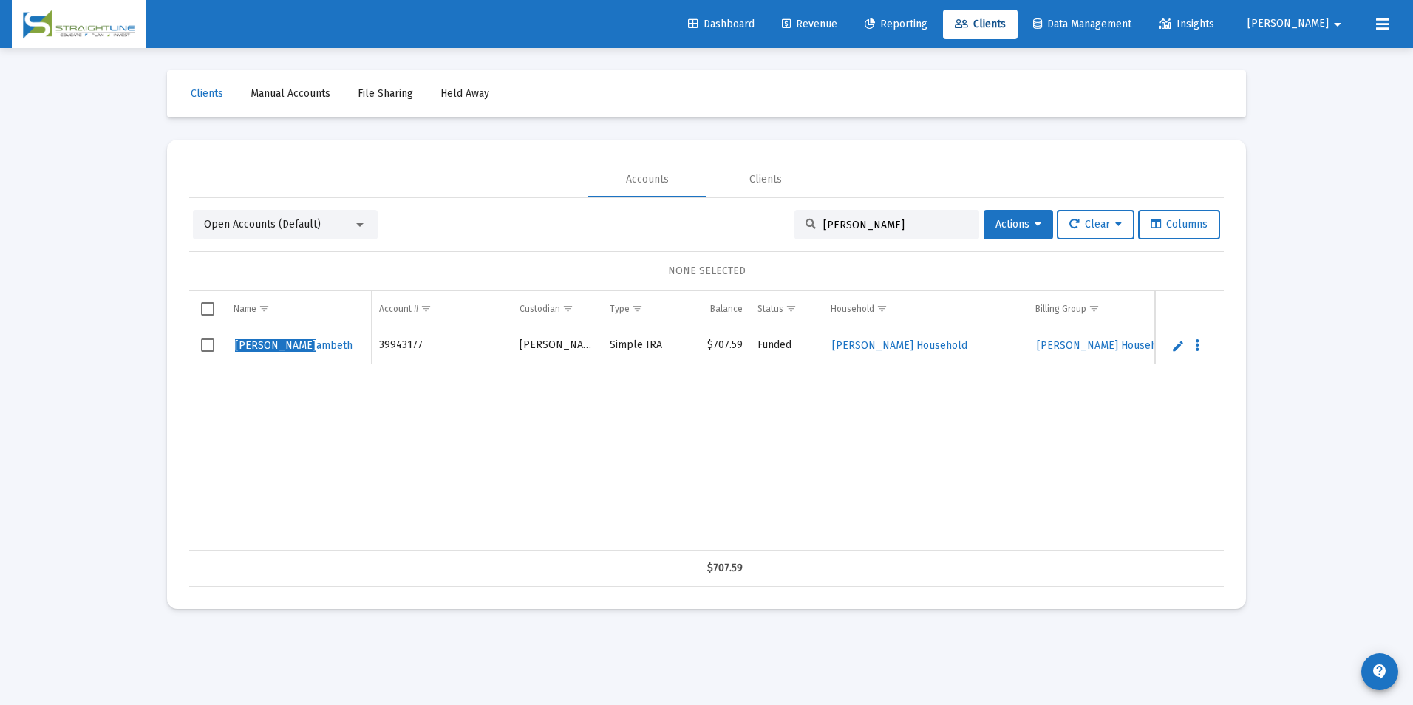
type input "[PERSON_NAME]"
click at [1177, 346] on link "Edit" at bounding box center [1177, 345] width 13 height 13
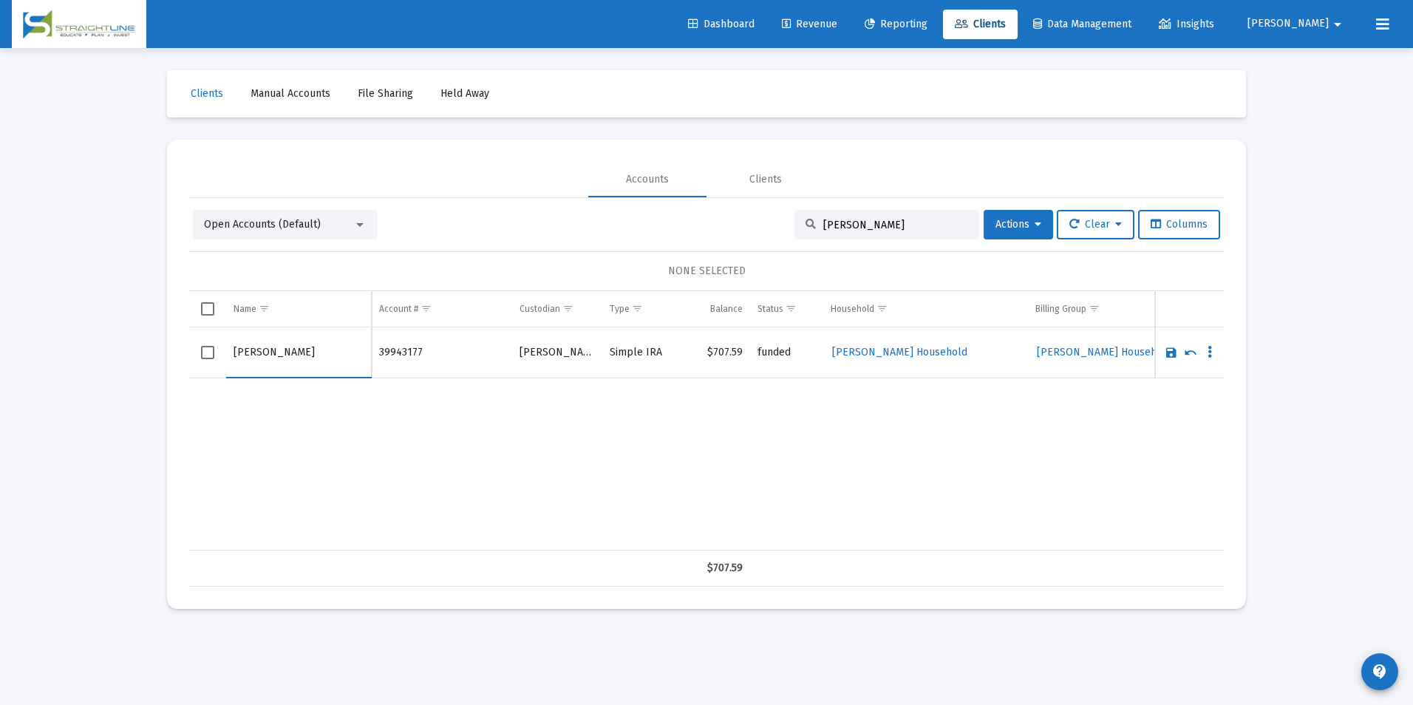
drag, startPoint x: 282, startPoint y: 350, endPoint x: 166, endPoint y: 349, distance: 115.3
click at [166, 349] on div "Clients Manual Accounts File Sharing Held Away Accounts Clients Open Accounts (…" at bounding box center [706, 339] width 1109 height 583
click at [290, 353] on input "Lambeth" at bounding box center [299, 352] width 130 height 35
type input "[PERSON_NAME]"
click at [1169, 351] on link "Save" at bounding box center [1171, 352] width 13 height 13
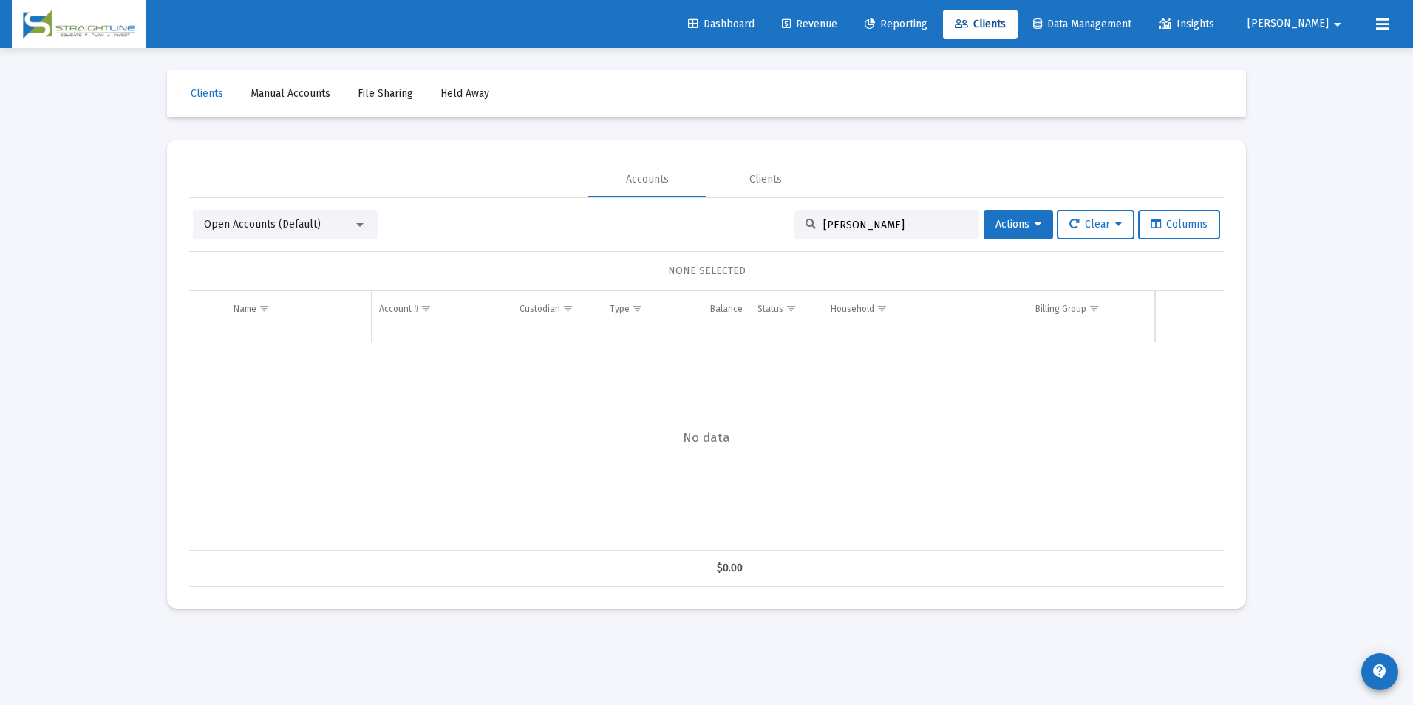
drag, startPoint x: 887, startPoint y: 227, endPoint x: 743, endPoint y: 216, distance: 143.8
click at [743, 216] on div "Open Accounts (Default) [PERSON_NAME] L Actions Clear Columns" at bounding box center [706, 225] width 1027 height 30
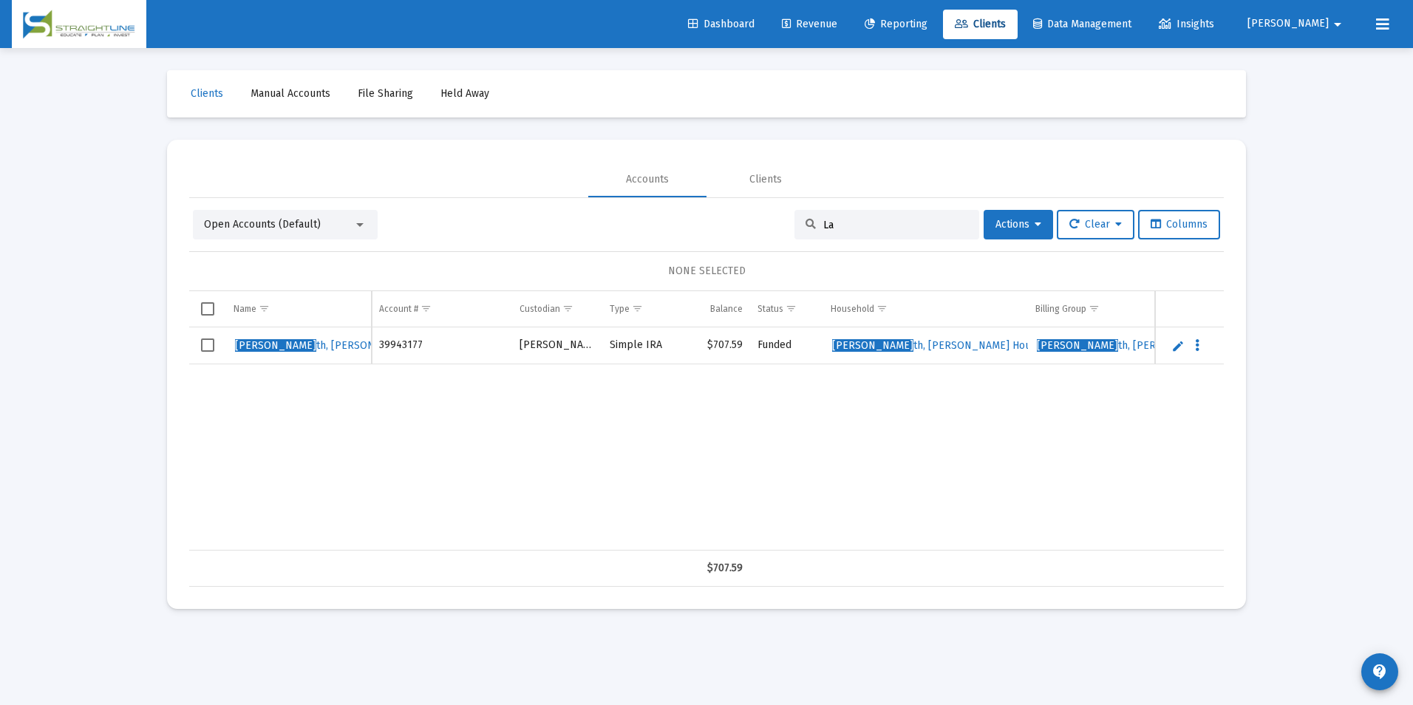
type input "L"
type input "[PERSON_NAME]"
click at [1174, 351] on link "Edit" at bounding box center [1177, 345] width 13 height 13
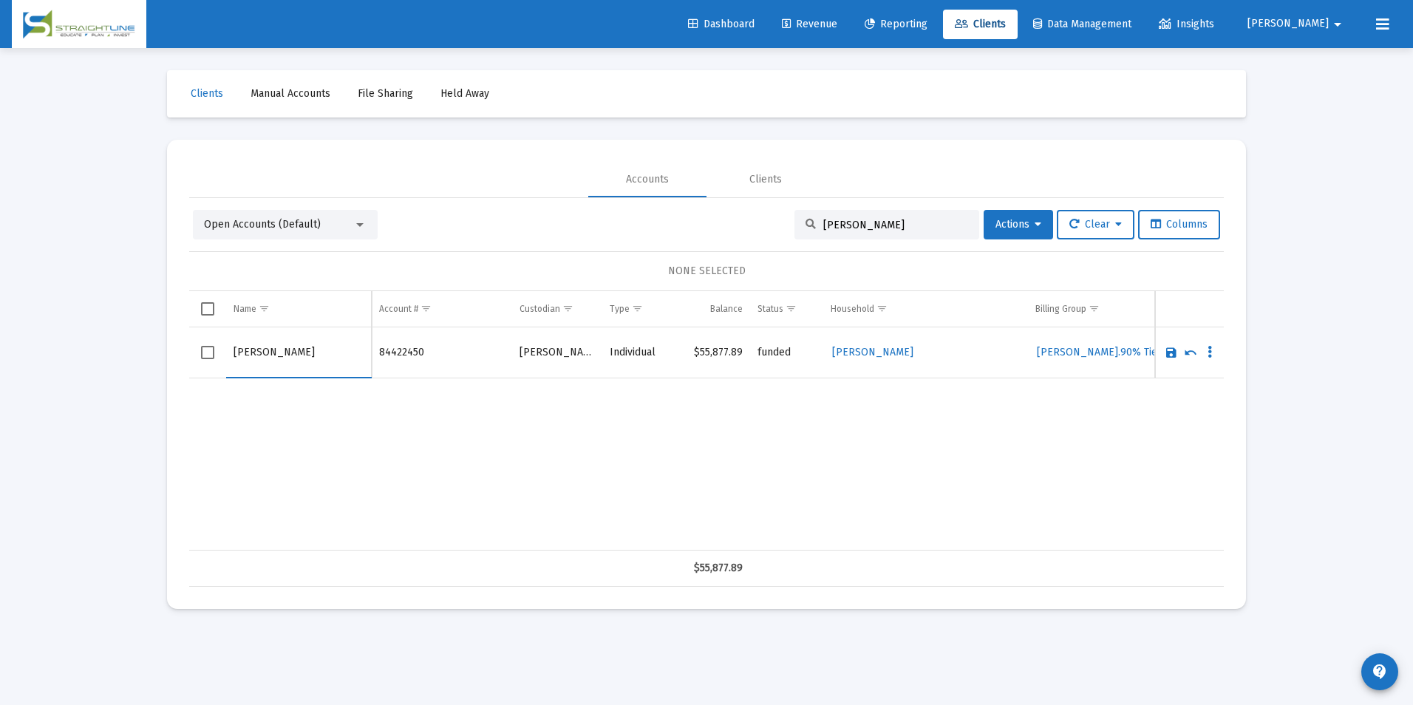
click at [280, 350] on input "[PERSON_NAME]" at bounding box center [299, 352] width 130 height 35
drag, startPoint x: 276, startPoint y: 350, endPoint x: 165, endPoint y: 350, distance: 111.6
click at [165, 350] on div "Clients Manual Accounts File Sharing Held Away Accounts Clients Open Accounts (…" at bounding box center [706, 339] width 1109 height 583
click at [319, 363] on input "[PERSON_NAME]" at bounding box center [299, 352] width 130 height 35
type input "[PERSON_NAME]"
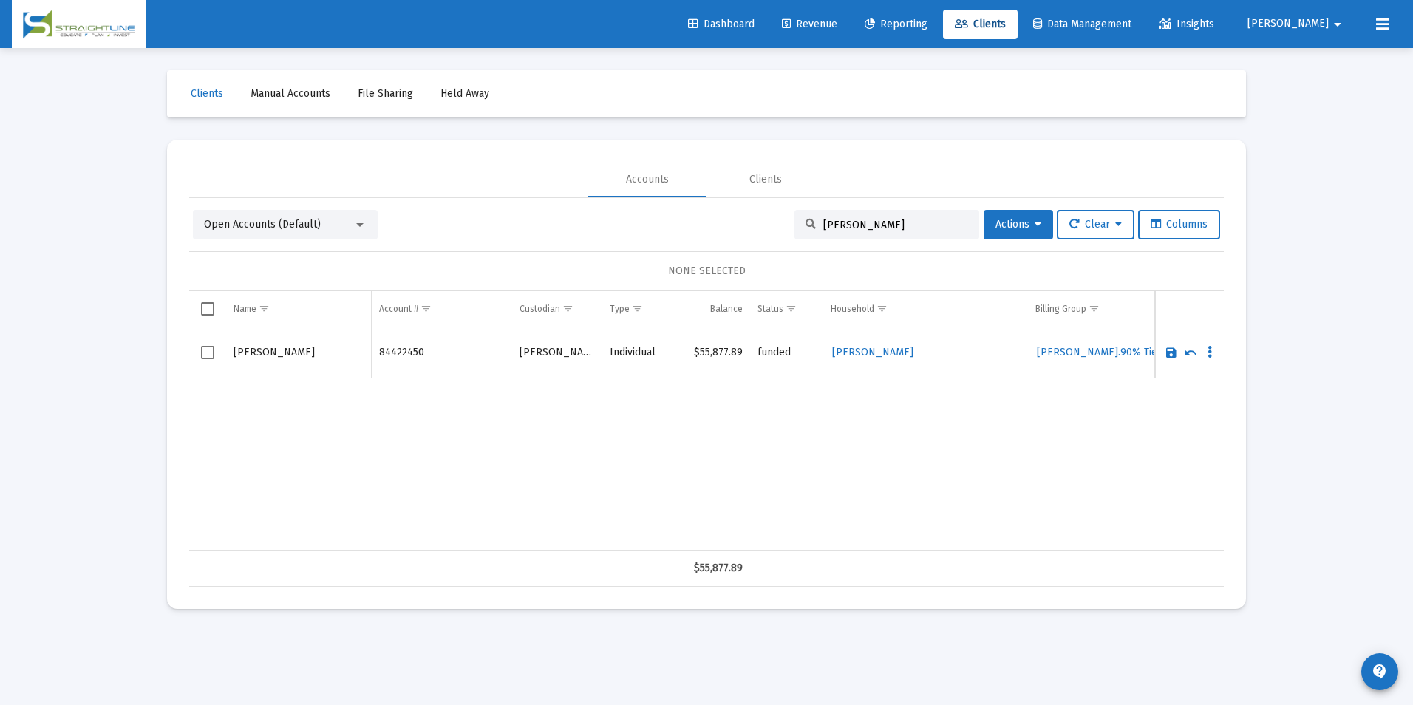
click at [1166, 358] on link "Save" at bounding box center [1171, 352] width 13 height 13
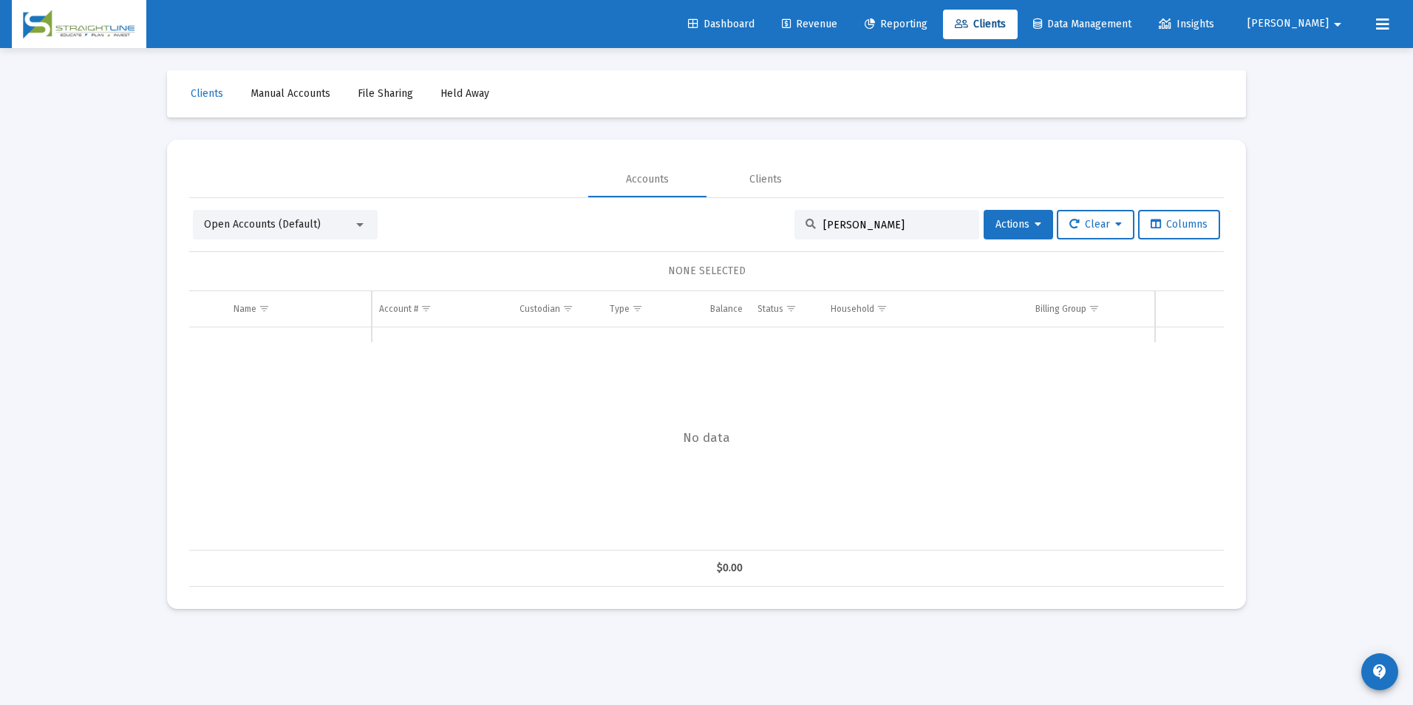
drag, startPoint x: 883, startPoint y: 228, endPoint x: 776, endPoint y: 231, distance: 107.2
click at [776, 231] on div "Open Accounts (Default) [PERSON_NAME] bu Actions Clear Columns" at bounding box center [706, 225] width 1027 height 30
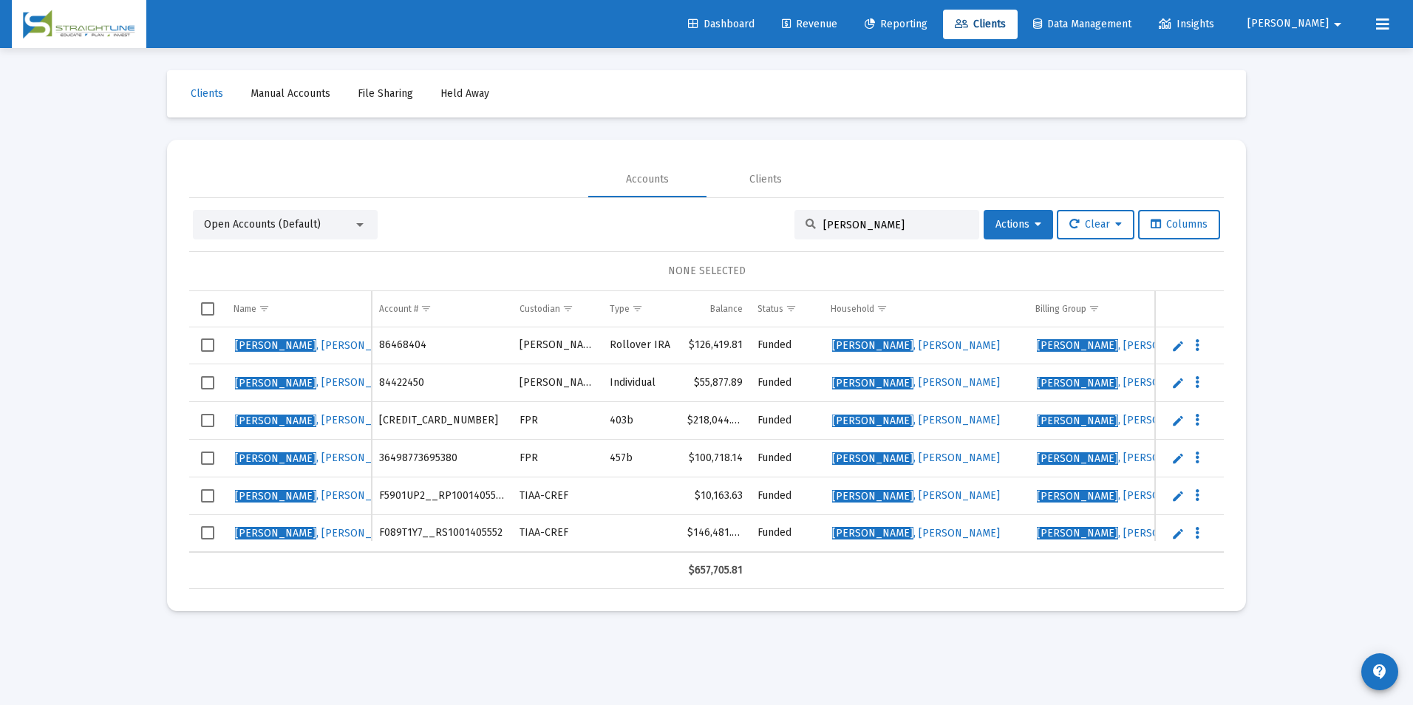
click at [877, 231] on div "[PERSON_NAME]" at bounding box center [886, 225] width 185 height 30
drag, startPoint x: 882, startPoint y: 228, endPoint x: 733, endPoint y: 224, distance: 148.6
click at [733, 224] on div "Open Accounts (Default) [PERSON_NAME] Actions Clear Columns" at bounding box center [706, 225] width 1027 height 30
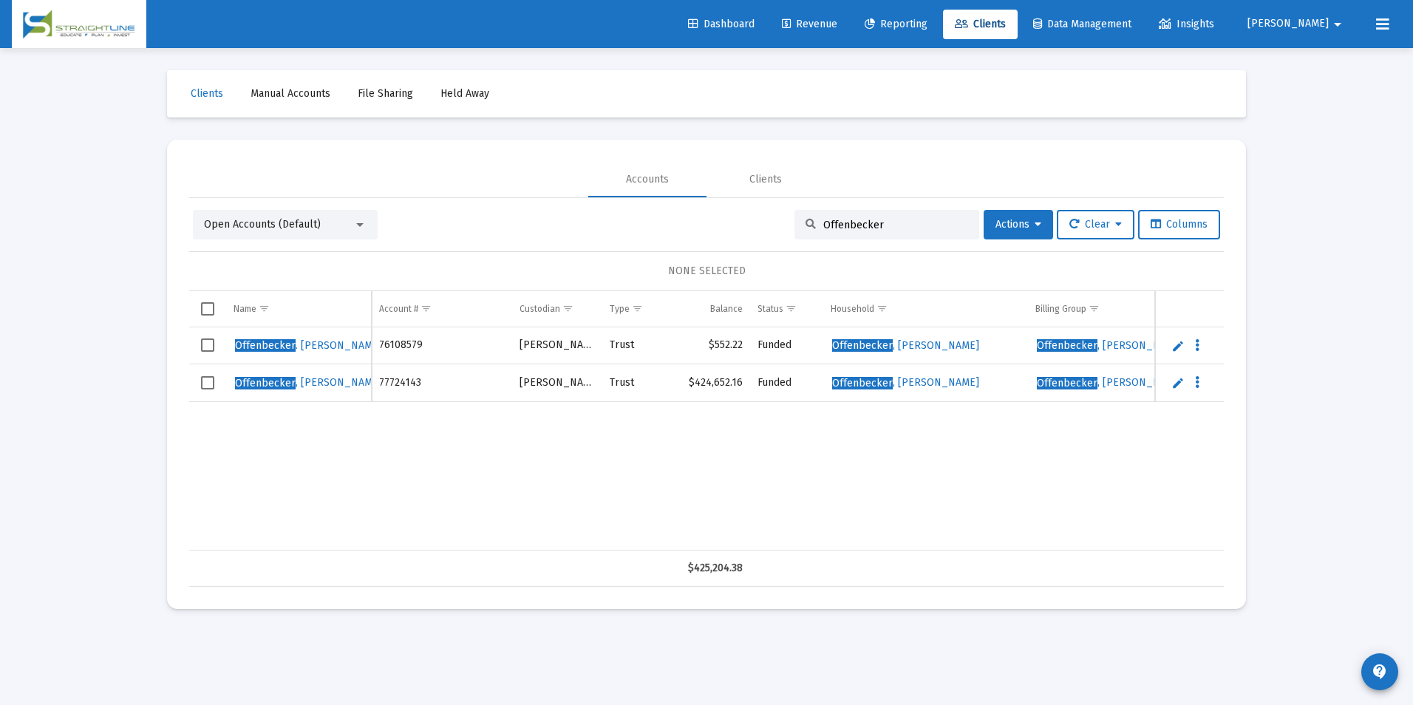
drag, startPoint x: 896, startPoint y: 227, endPoint x: 779, endPoint y: 221, distance: 117.7
click at [779, 221] on div "Open Accounts (Default) Offenbecker Actions Clear Columns" at bounding box center [706, 225] width 1027 height 30
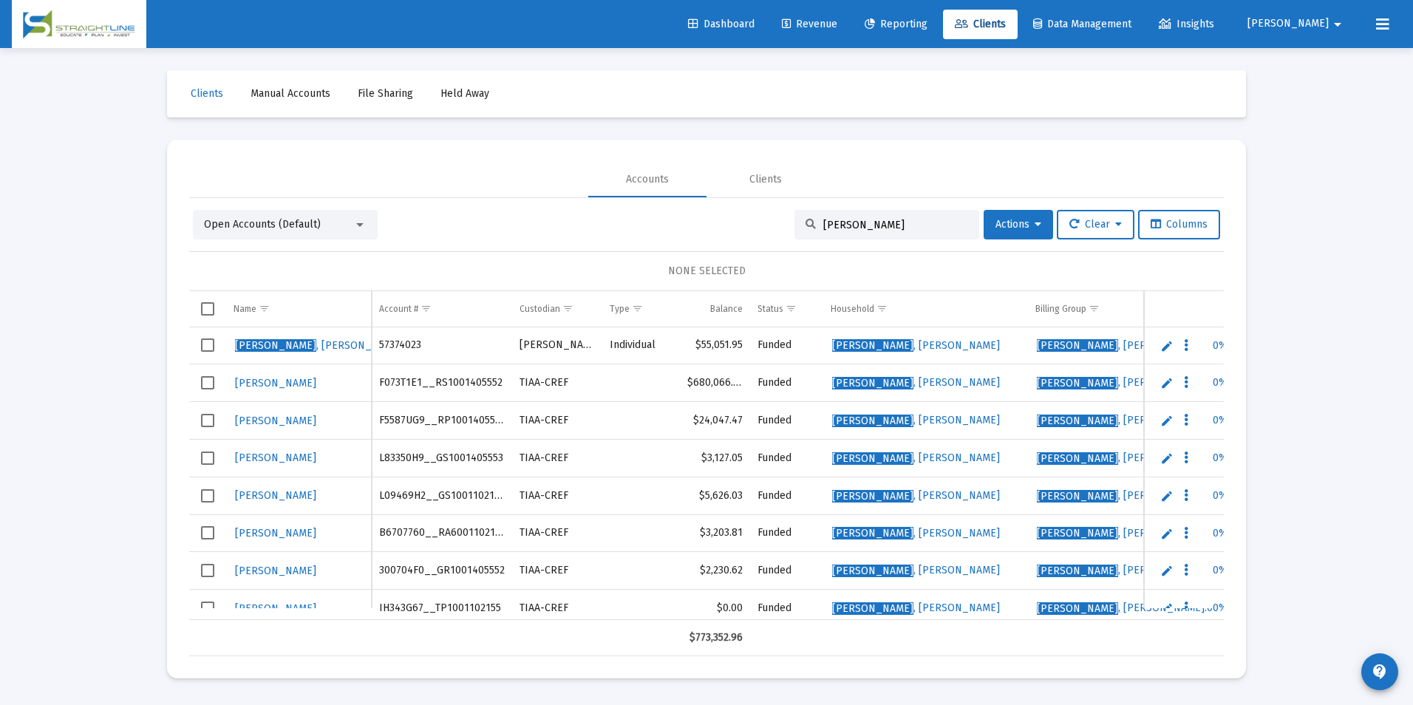
scroll to position [19, 0]
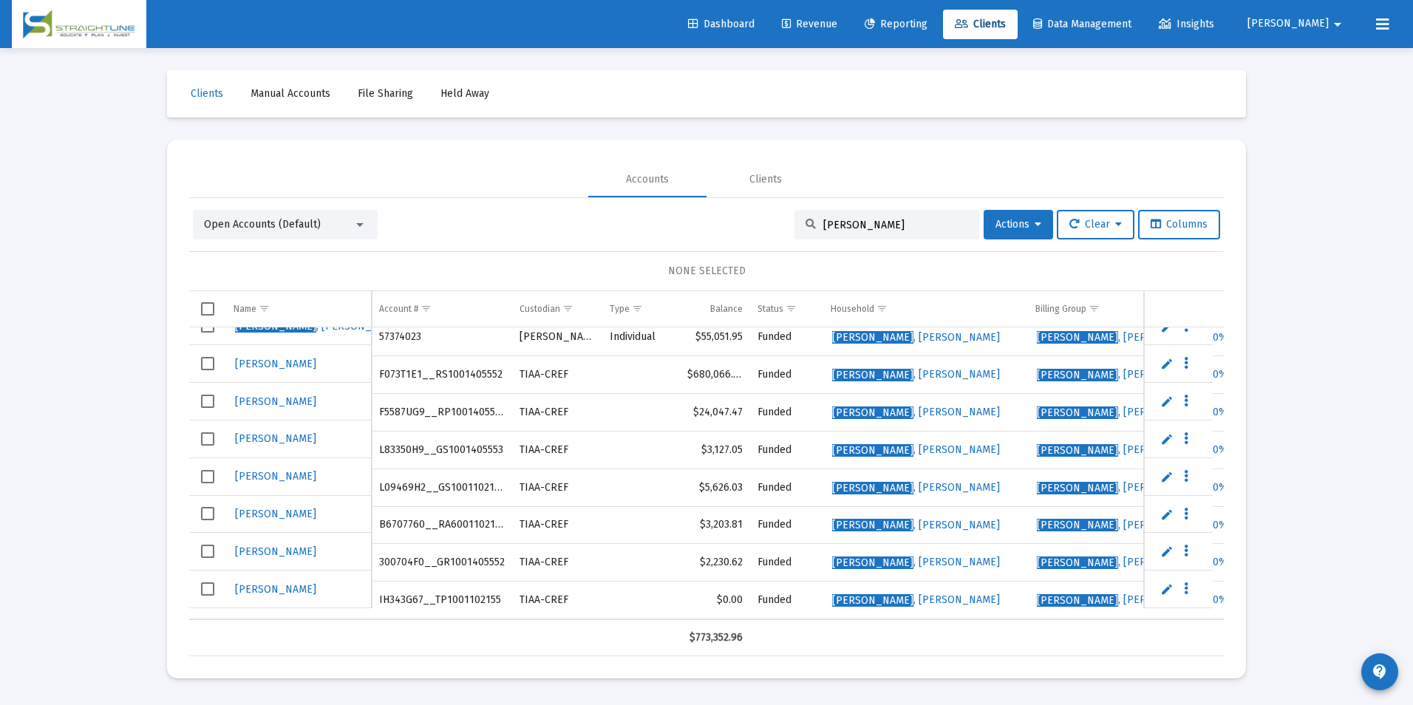
drag, startPoint x: 871, startPoint y: 230, endPoint x: 716, endPoint y: 223, distance: 155.3
click at [716, 223] on div "Open Accounts (Default) [PERSON_NAME] Actions Clear Columns" at bounding box center [706, 225] width 1027 height 30
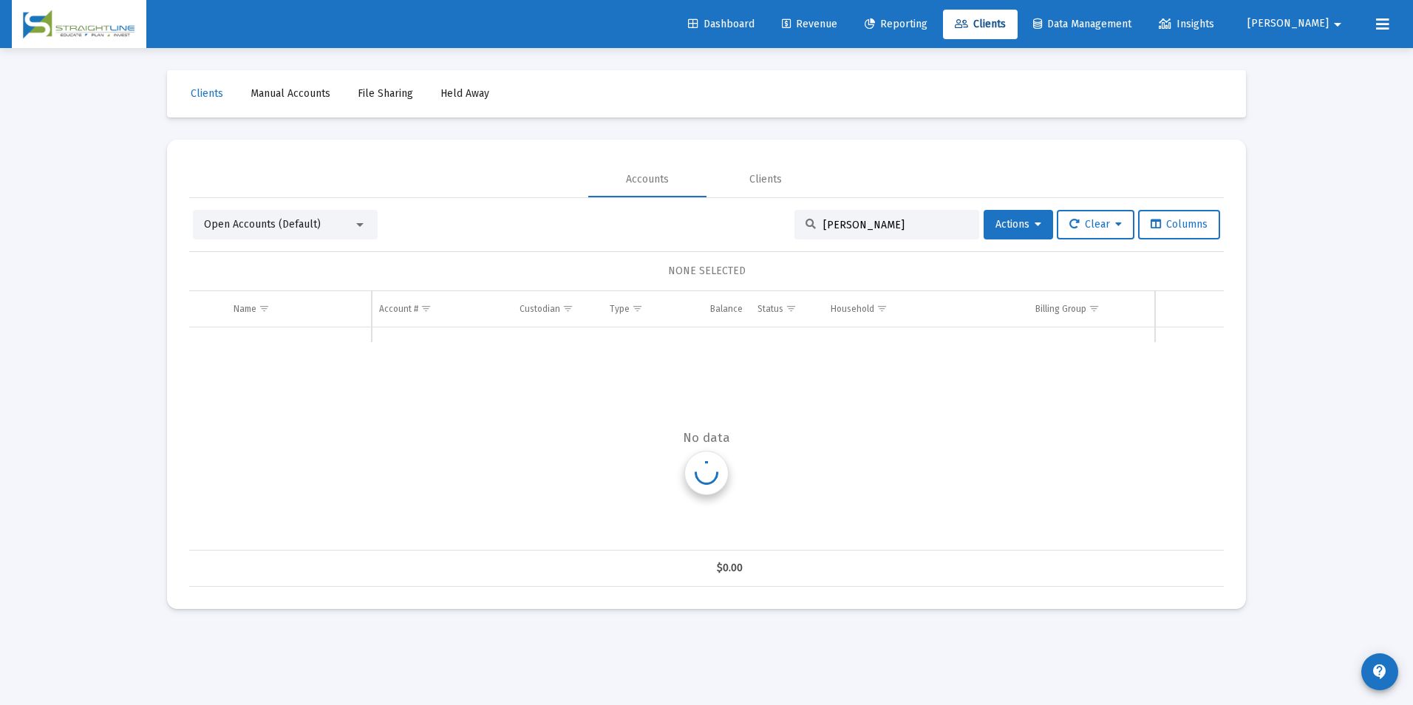
scroll to position [0, 0]
type input "P"
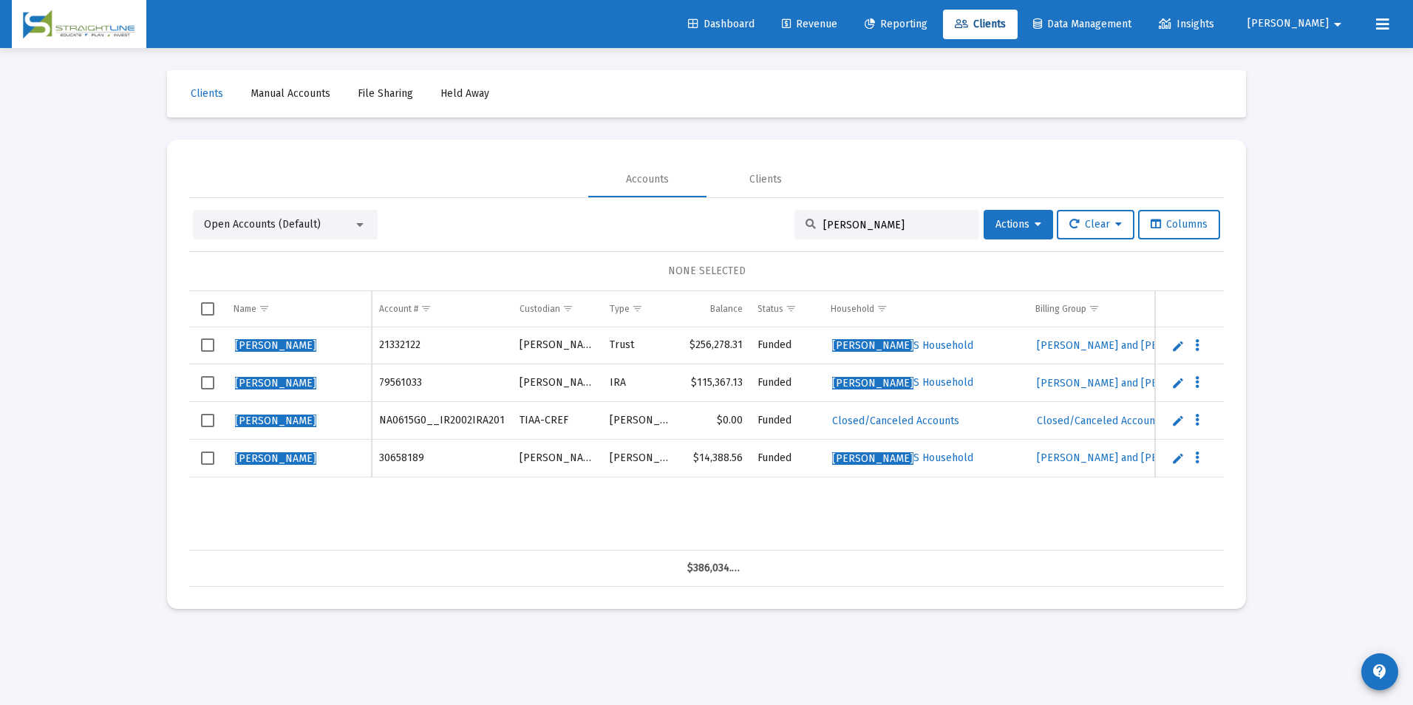
drag, startPoint x: 914, startPoint y: 225, endPoint x: 694, endPoint y: 209, distance: 220.8
click at [694, 209] on div "Open Accounts (Default) [PERSON_NAME] Actions Clear Columns NONE SELECTED Name …" at bounding box center [706, 392] width 1035 height 389
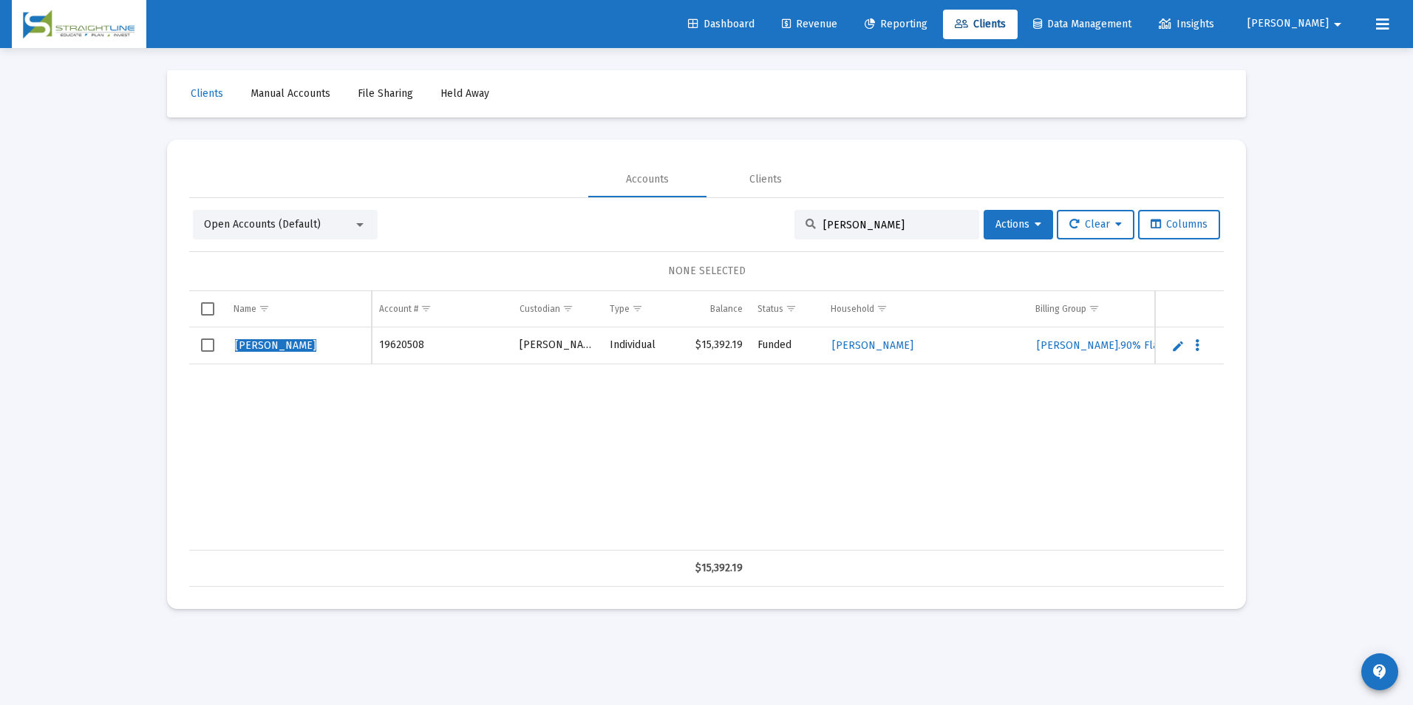
type input "[PERSON_NAME]"
click at [1179, 346] on link "Edit" at bounding box center [1177, 345] width 13 height 13
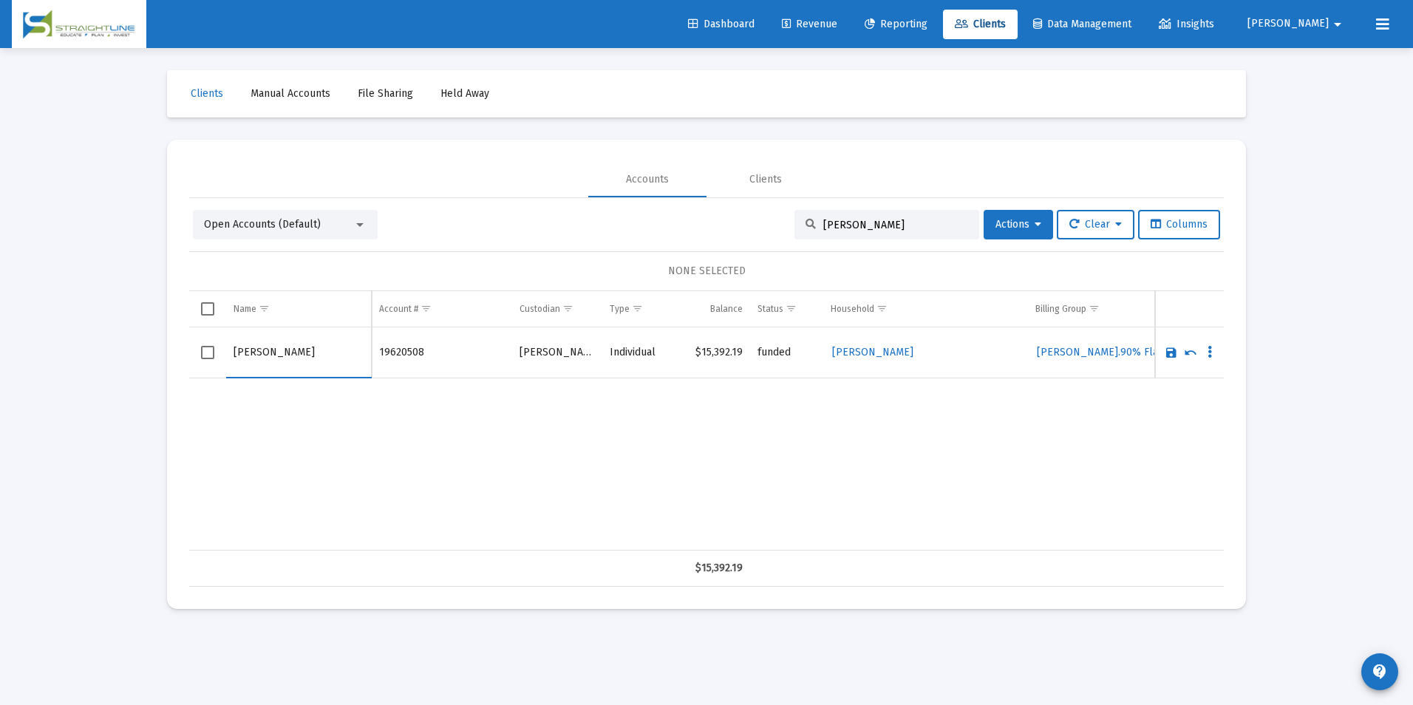
drag, startPoint x: 265, startPoint y: 352, endPoint x: 208, endPoint y: 352, distance: 56.9
click at [208, 352] on tr "[PERSON_NAME]" at bounding box center [706, 352] width 1035 height 51
click at [285, 349] on input "Lipa" at bounding box center [299, 352] width 130 height 35
type input "[PERSON_NAME]"
click at [1168, 350] on link "Save" at bounding box center [1171, 352] width 13 height 13
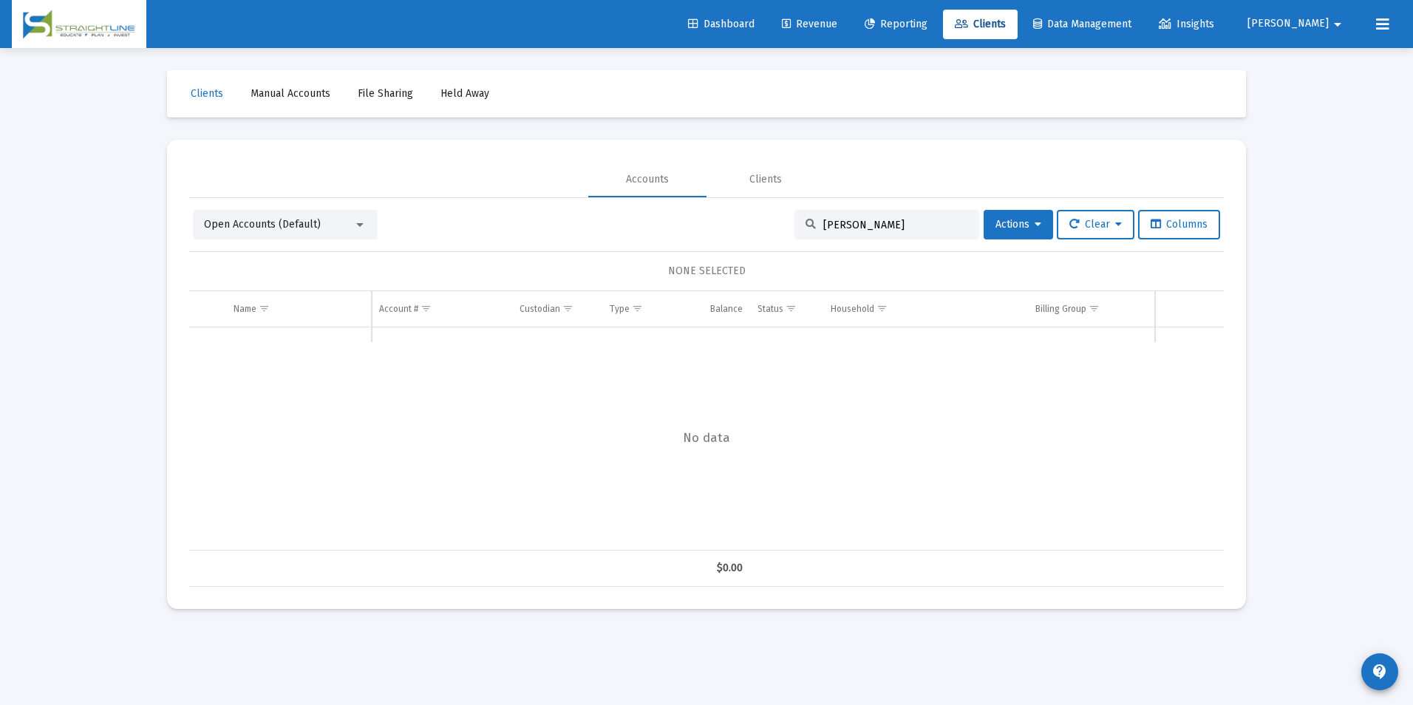
drag, startPoint x: 900, startPoint y: 228, endPoint x: 651, endPoint y: 217, distance: 249.3
click at [651, 217] on div "Open Accounts (Default) [PERSON_NAME] Actions Clear Columns" at bounding box center [706, 225] width 1027 height 30
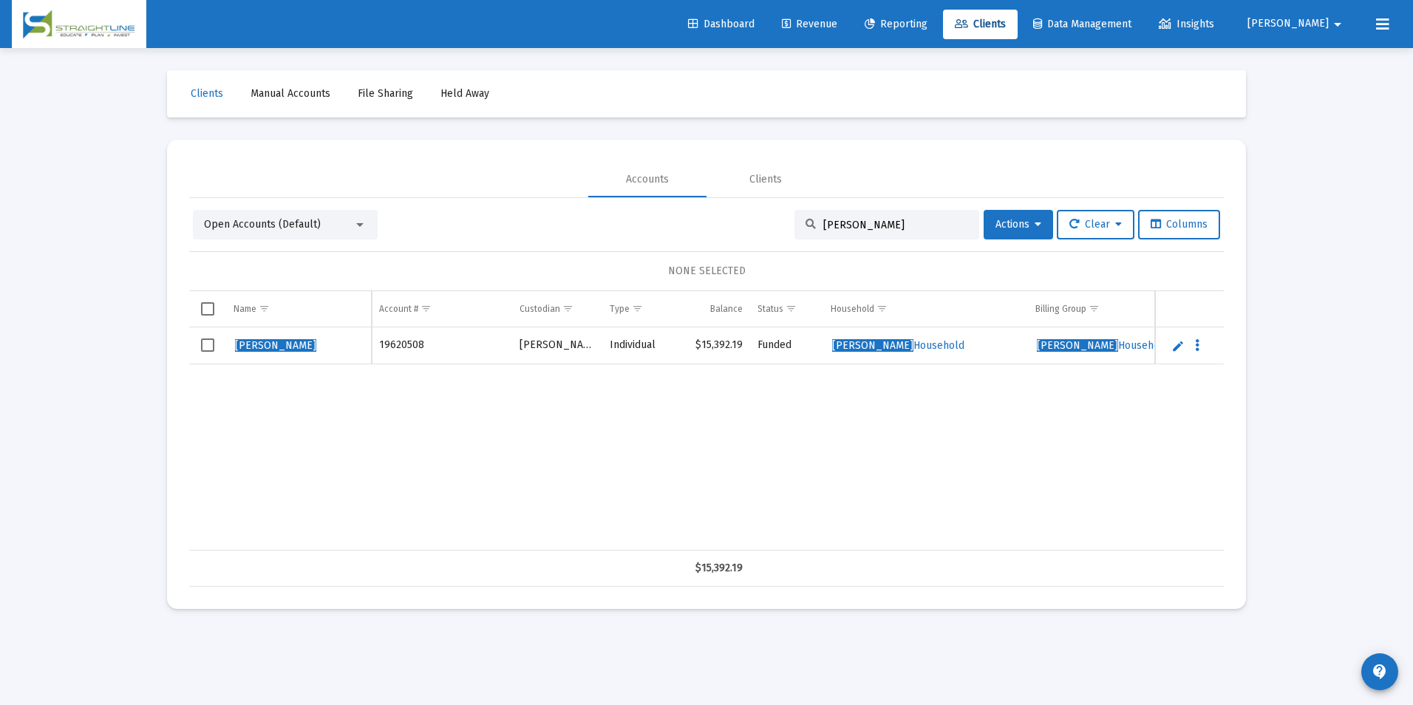
drag, startPoint x: 874, startPoint y: 223, endPoint x: 741, endPoint y: 217, distance: 133.2
click at [741, 217] on div "Open Accounts (Default) [PERSON_NAME] Actions Clear Columns" at bounding box center [706, 225] width 1027 height 30
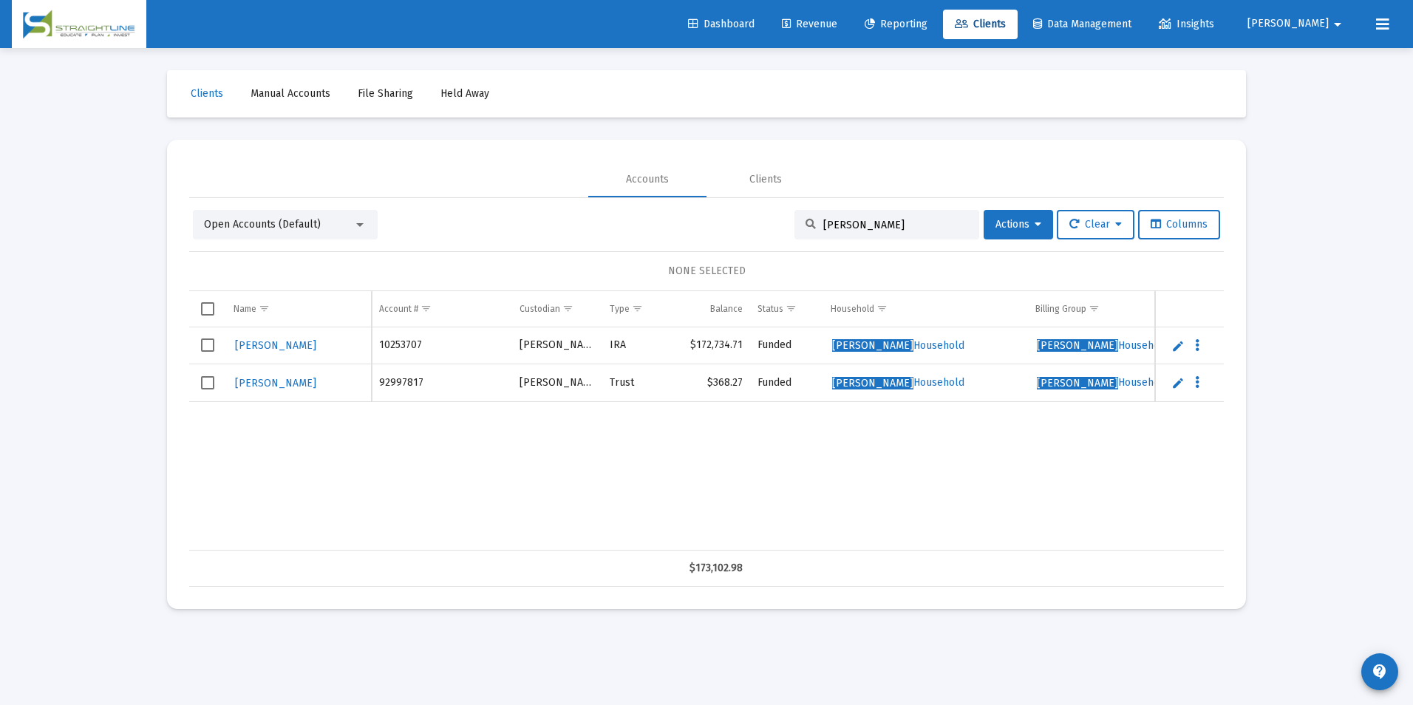
type input "[PERSON_NAME]"
click at [1178, 387] on link "Edit" at bounding box center [1177, 382] width 13 height 13
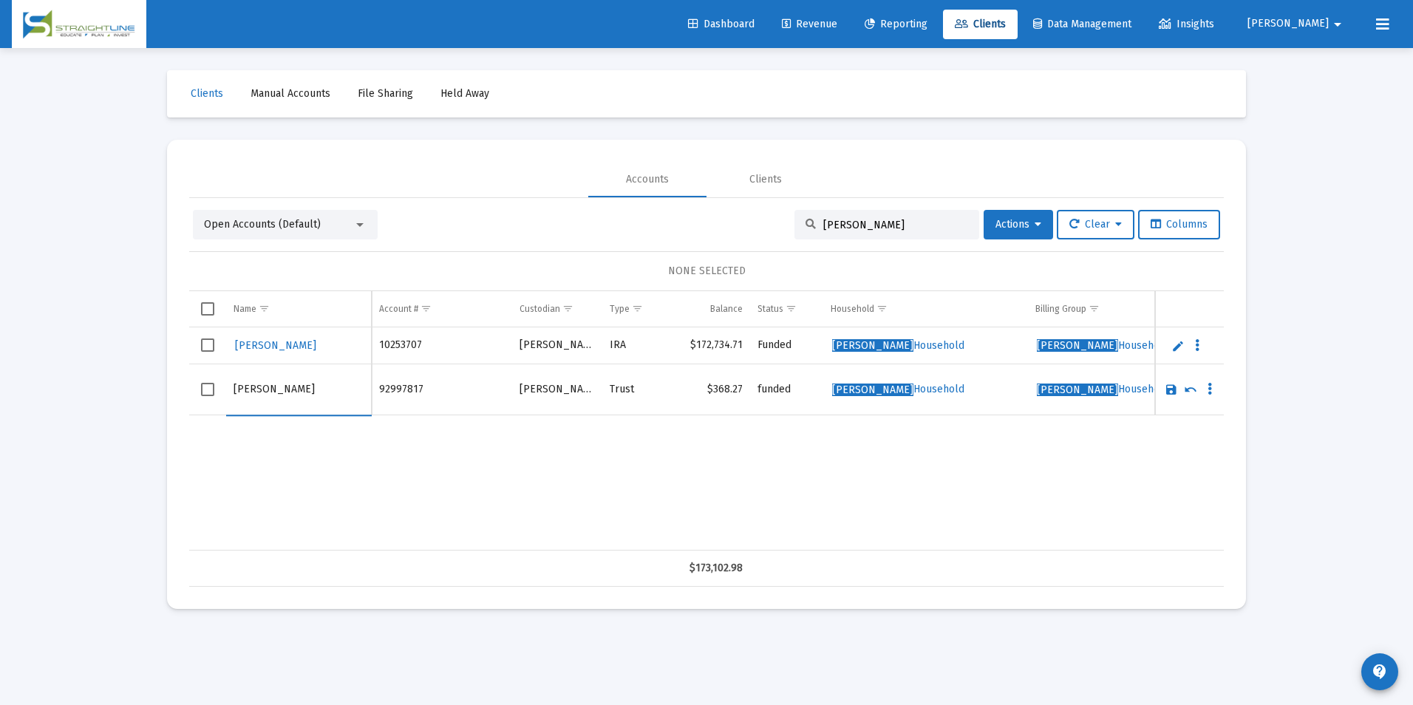
drag, startPoint x: 257, startPoint y: 392, endPoint x: 214, endPoint y: 392, distance: 42.9
click at [214, 392] on tr "[PERSON_NAME]" at bounding box center [706, 389] width 1035 height 51
click at [244, 384] on input "A [PERSON_NAME]" at bounding box center [299, 389] width 130 height 35
click at [287, 396] on input "[PERSON_NAME]" at bounding box center [299, 389] width 130 height 35
paste input "[PERSON_NAME]"
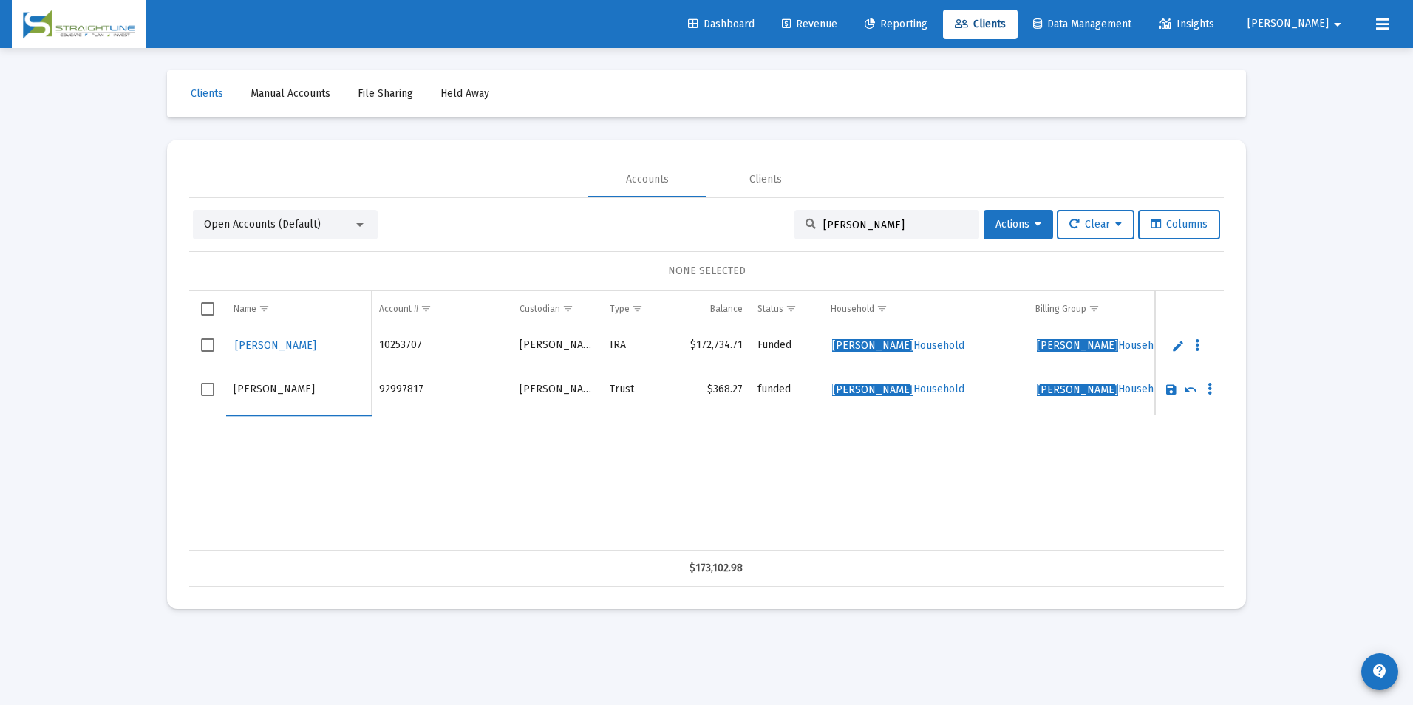
type input "[PERSON_NAME]"
click at [1170, 387] on link "Save" at bounding box center [1171, 389] width 13 height 13
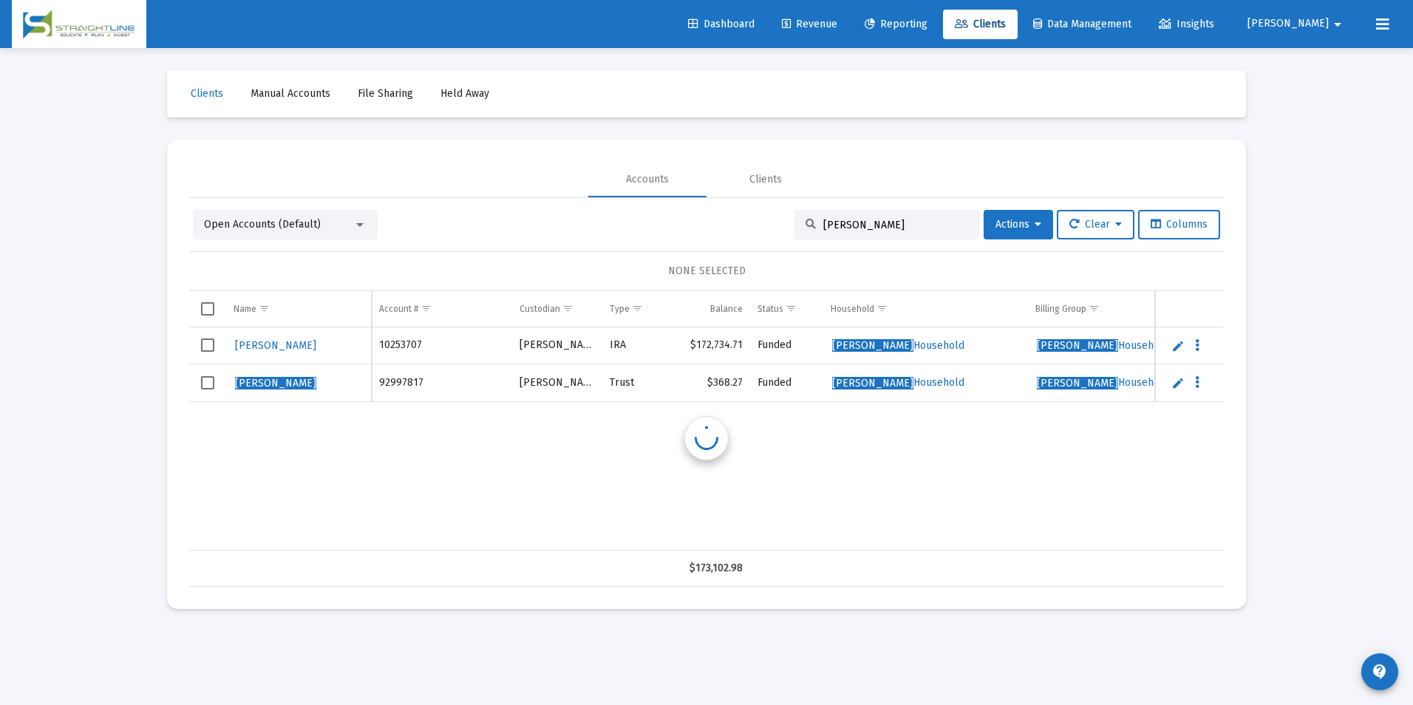
click at [1173, 342] on link "Edit" at bounding box center [1177, 345] width 13 height 13
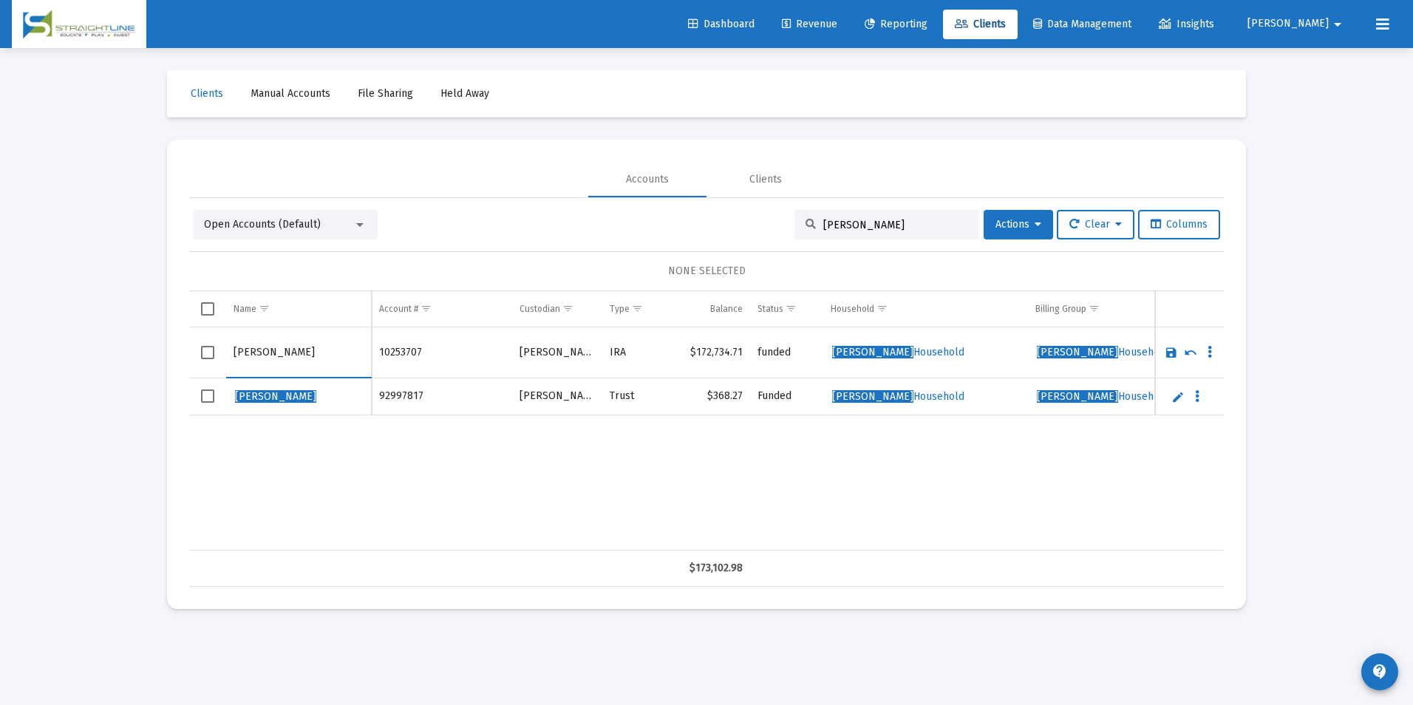
drag, startPoint x: 258, startPoint y: 352, endPoint x: 229, endPoint y: 353, distance: 28.9
click at [229, 353] on td "[PERSON_NAME]" at bounding box center [299, 352] width 146 height 51
click at [255, 360] on input "[PERSON_NAME]" at bounding box center [299, 352] width 130 height 35
click at [265, 362] on input "[PERSON_NAME]" at bounding box center [299, 352] width 130 height 35
type input "[PERSON_NAME]"
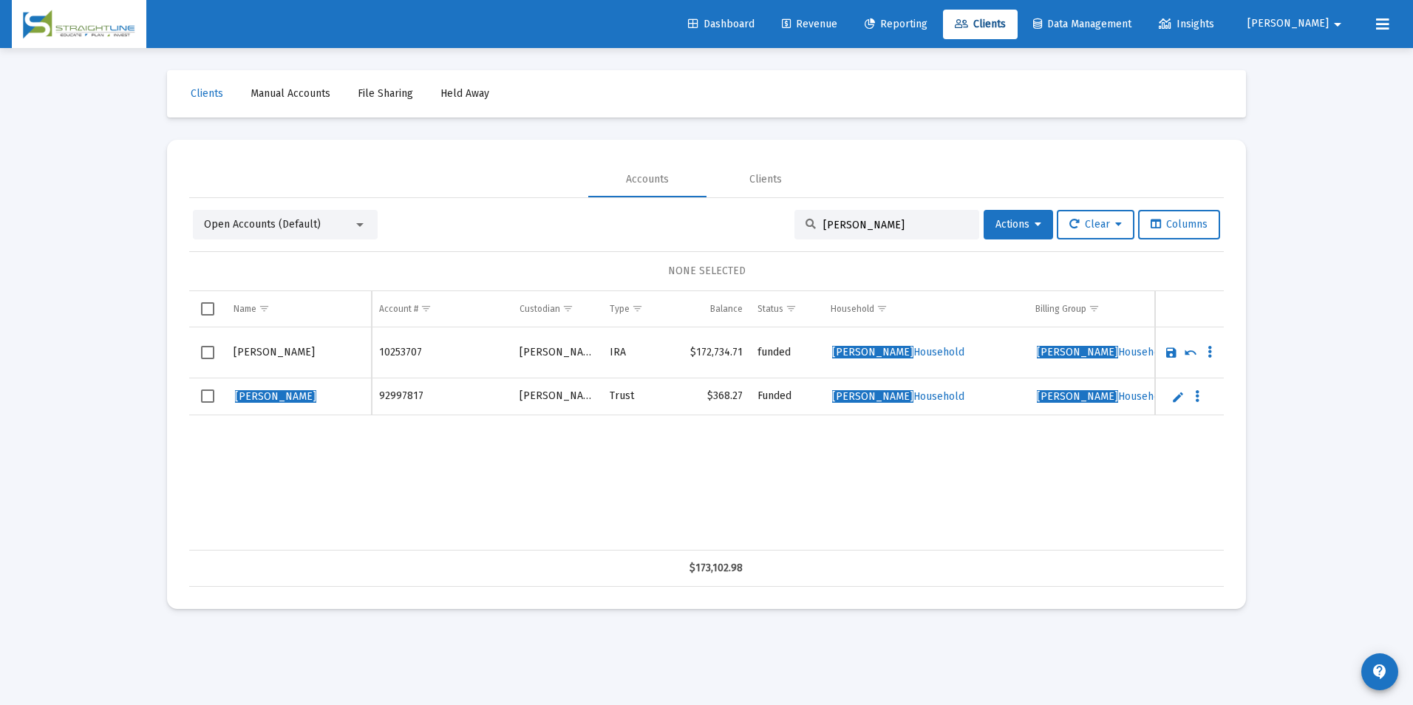
click at [1163, 352] on td "Data grid" at bounding box center [1189, 352] width 69 height 51
click at [1169, 353] on link "Save" at bounding box center [1171, 352] width 13 height 13
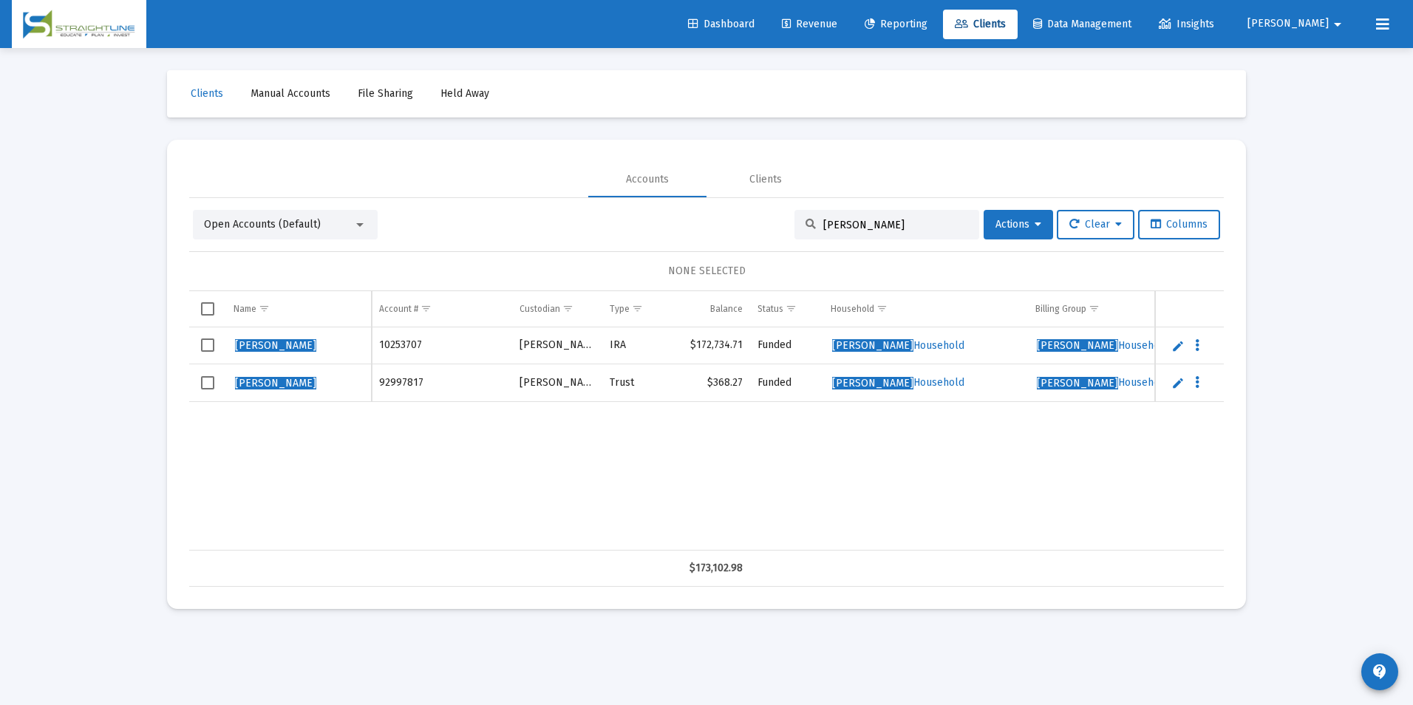
click at [889, 228] on input "[PERSON_NAME]" at bounding box center [895, 225] width 145 height 13
drag, startPoint x: 889, startPoint y: 228, endPoint x: 704, endPoint y: 199, distance: 187.1
click at [704, 199] on div "Open Accounts (Default) [PERSON_NAME] Actions Clear Columns NONE SELECTED Name …" at bounding box center [706, 392] width 1035 height 389
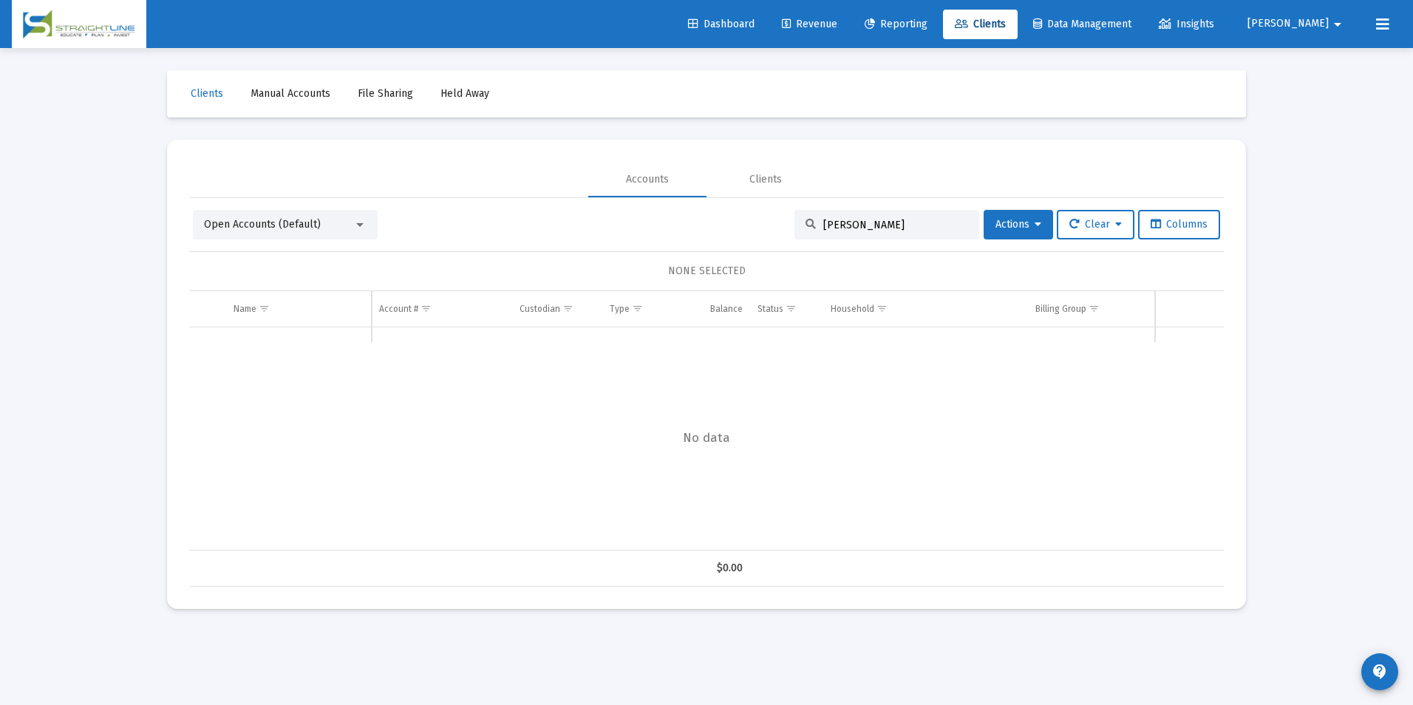
click at [878, 225] on input "[PERSON_NAME]" at bounding box center [895, 225] width 145 height 13
click at [830, 224] on input "[PERSON_NAME]" at bounding box center [895, 225] width 145 height 13
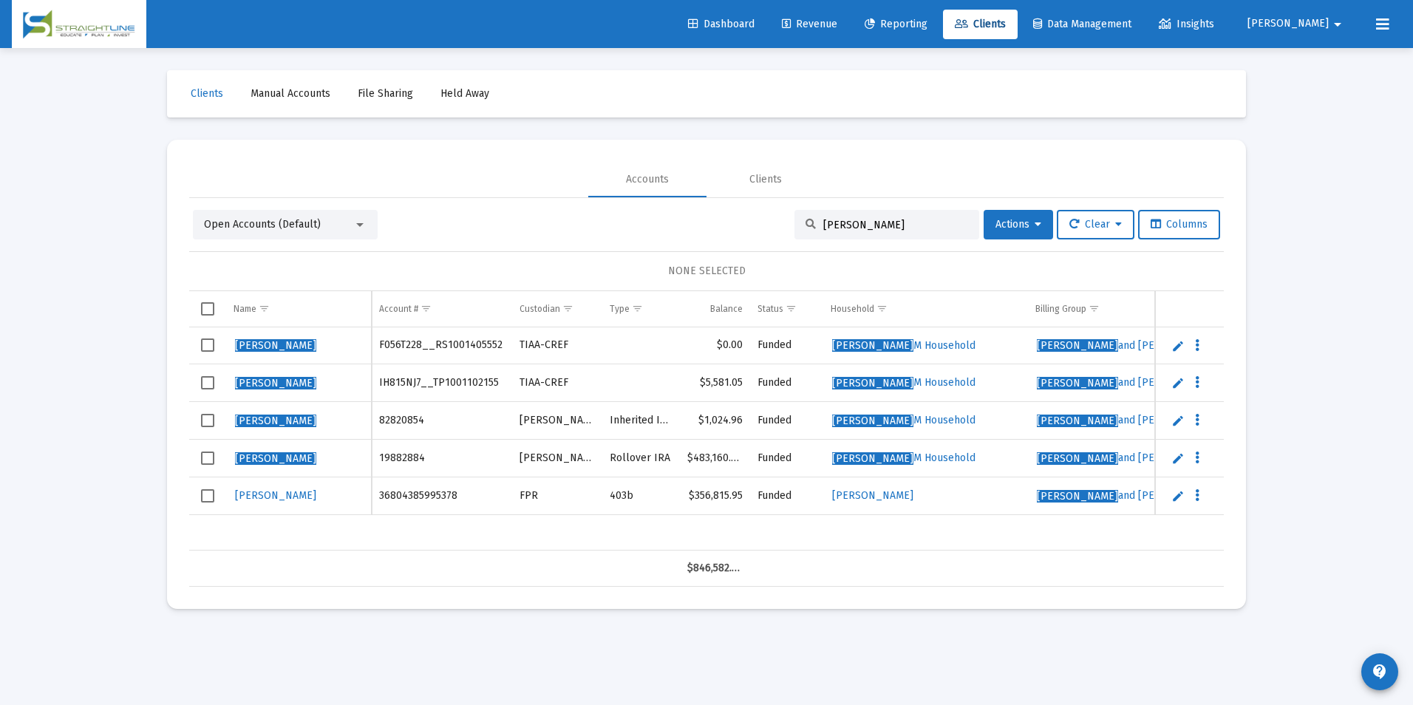
drag, startPoint x: 890, startPoint y: 222, endPoint x: 738, endPoint y: 219, distance: 151.5
click at [738, 219] on div "Open Accounts (Default) [PERSON_NAME] Actions Clear Columns" at bounding box center [706, 225] width 1027 height 30
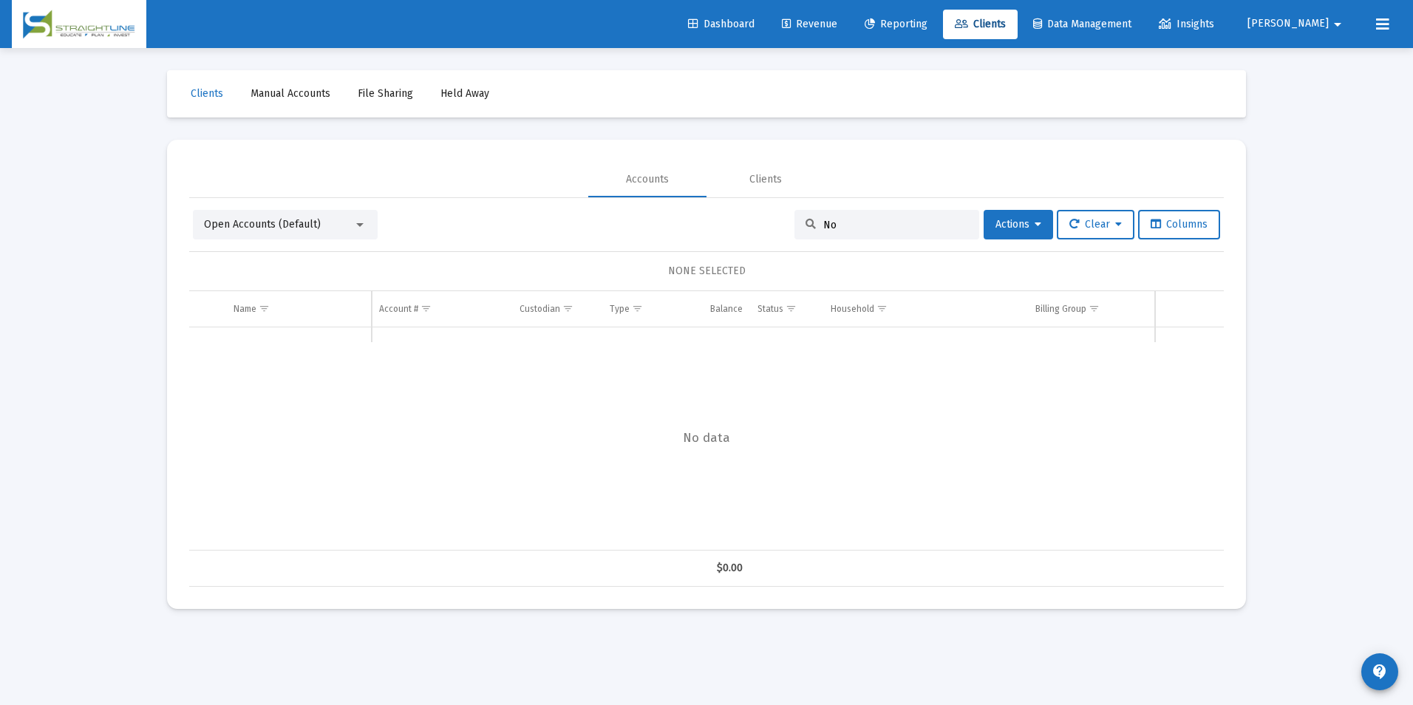
type input "N"
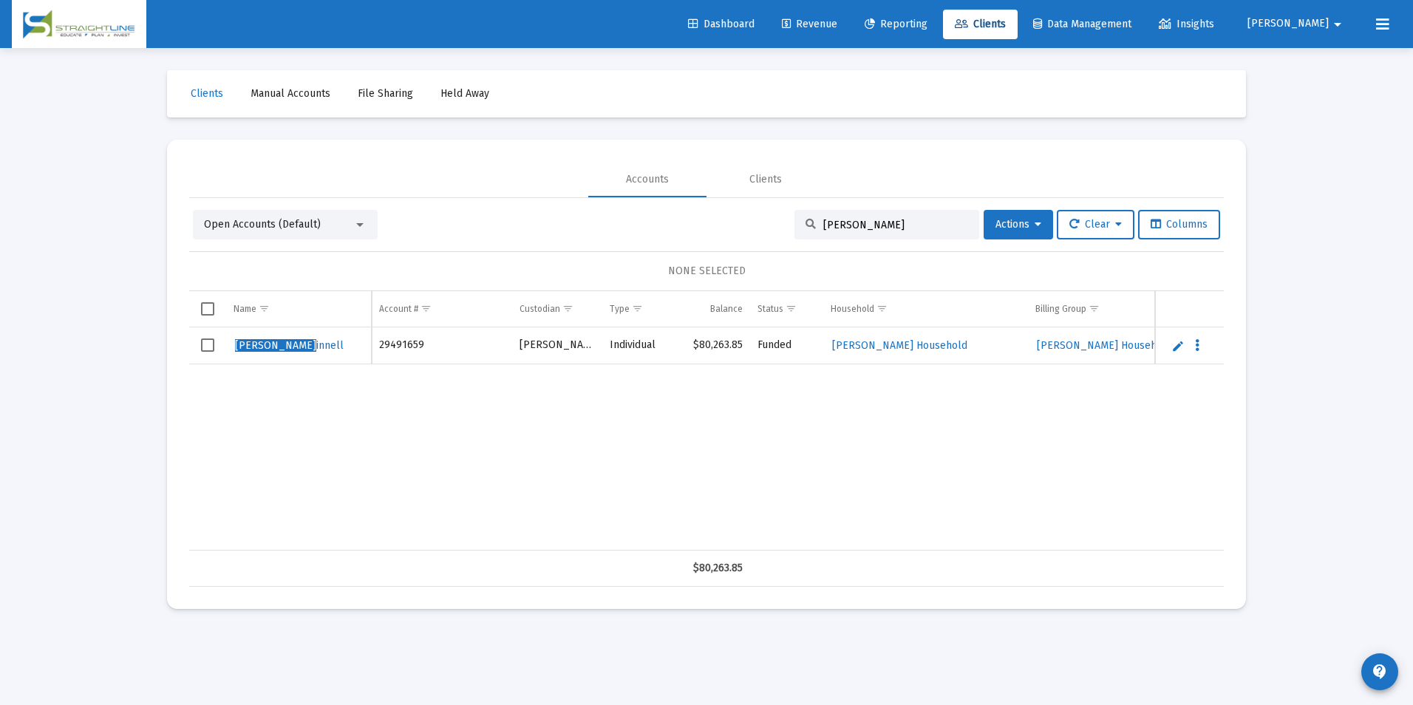
type input "[PERSON_NAME]"
click at [1180, 346] on link "Edit" at bounding box center [1177, 345] width 13 height 13
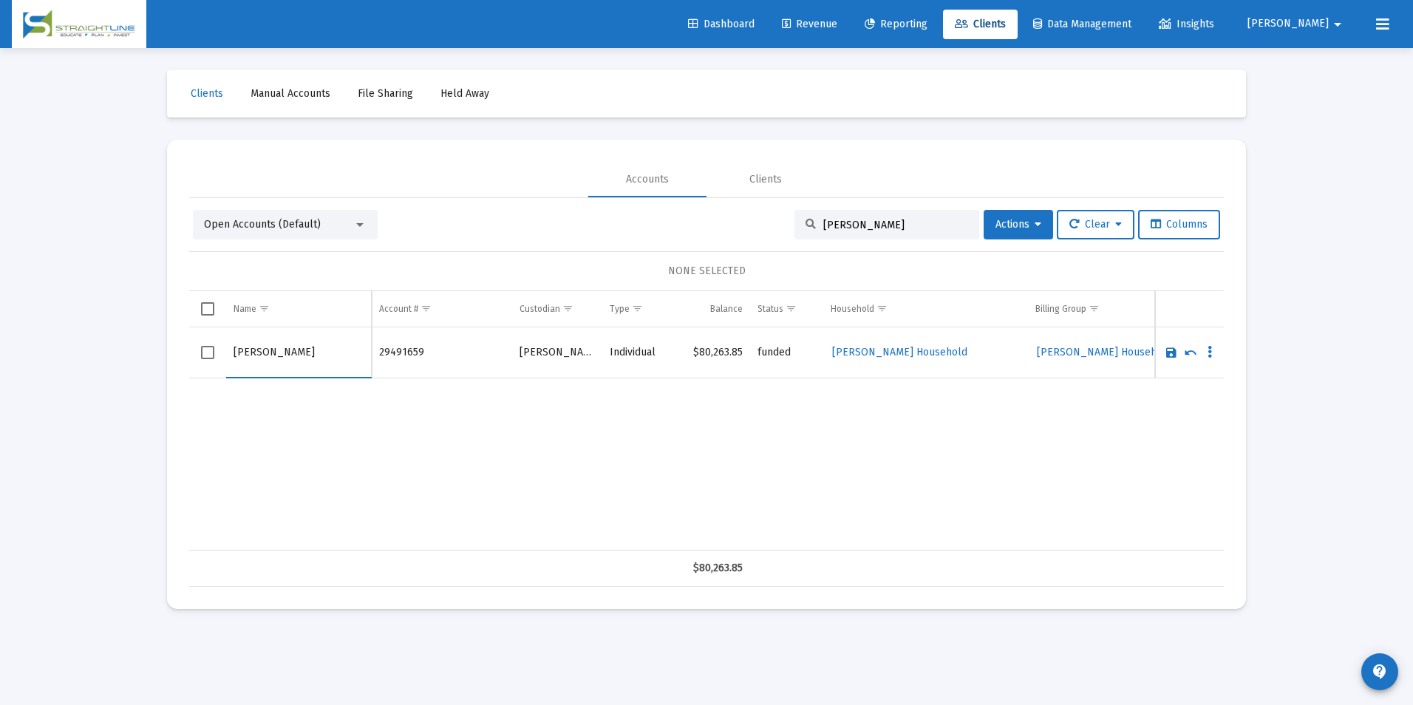
drag, startPoint x: 258, startPoint y: 351, endPoint x: 229, endPoint y: 359, distance: 29.9
click at [229, 359] on td "[PERSON_NAME]" at bounding box center [299, 352] width 146 height 51
click at [319, 359] on input "Kinnell" at bounding box center [299, 352] width 130 height 35
type input "[PERSON_NAME][GEOGRAPHIC_DATA]"
click at [1168, 354] on link "Save" at bounding box center [1171, 352] width 13 height 13
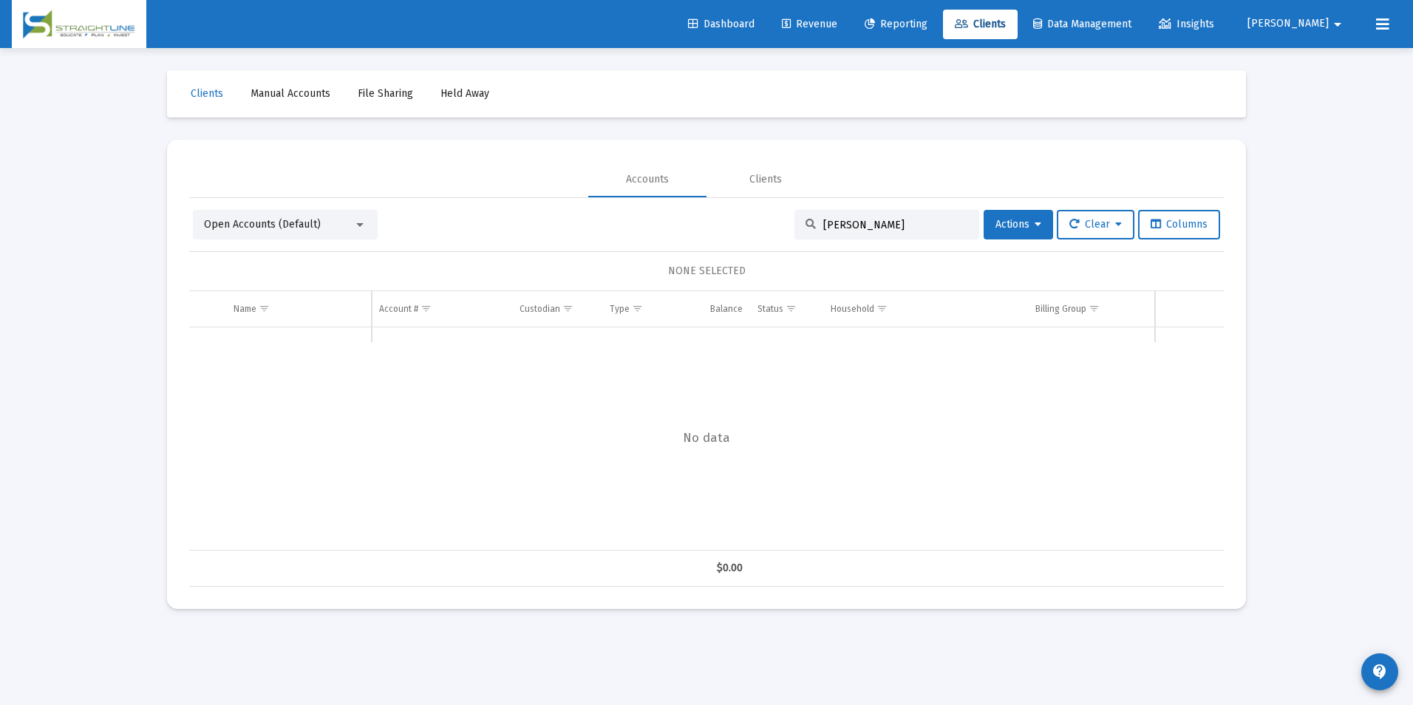
click at [866, 226] on input "[PERSON_NAME]" at bounding box center [895, 225] width 145 height 13
drag, startPoint x: 866, startPoint y: 226, endPoint x: 768, endPoint y: 232, distance: 98.5
click at [768, 232] on div "Open Accounts (Default) Ona K Actions Clear Columns" at bounding box center [706, 225] width 1027 height 30
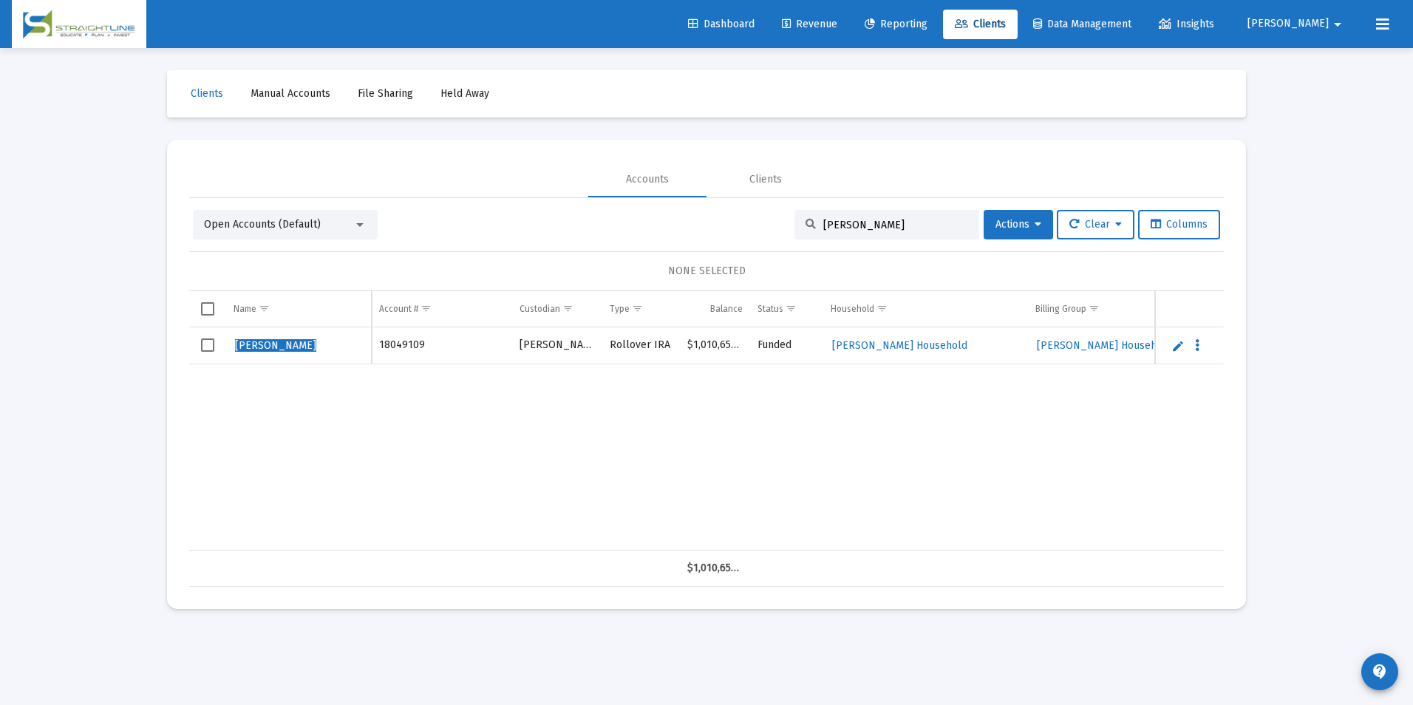
type input "[PERSON_NAME]"
click at [1174, 350] on link "Edit" at bounding box center [1177, 345] width 13 height 13
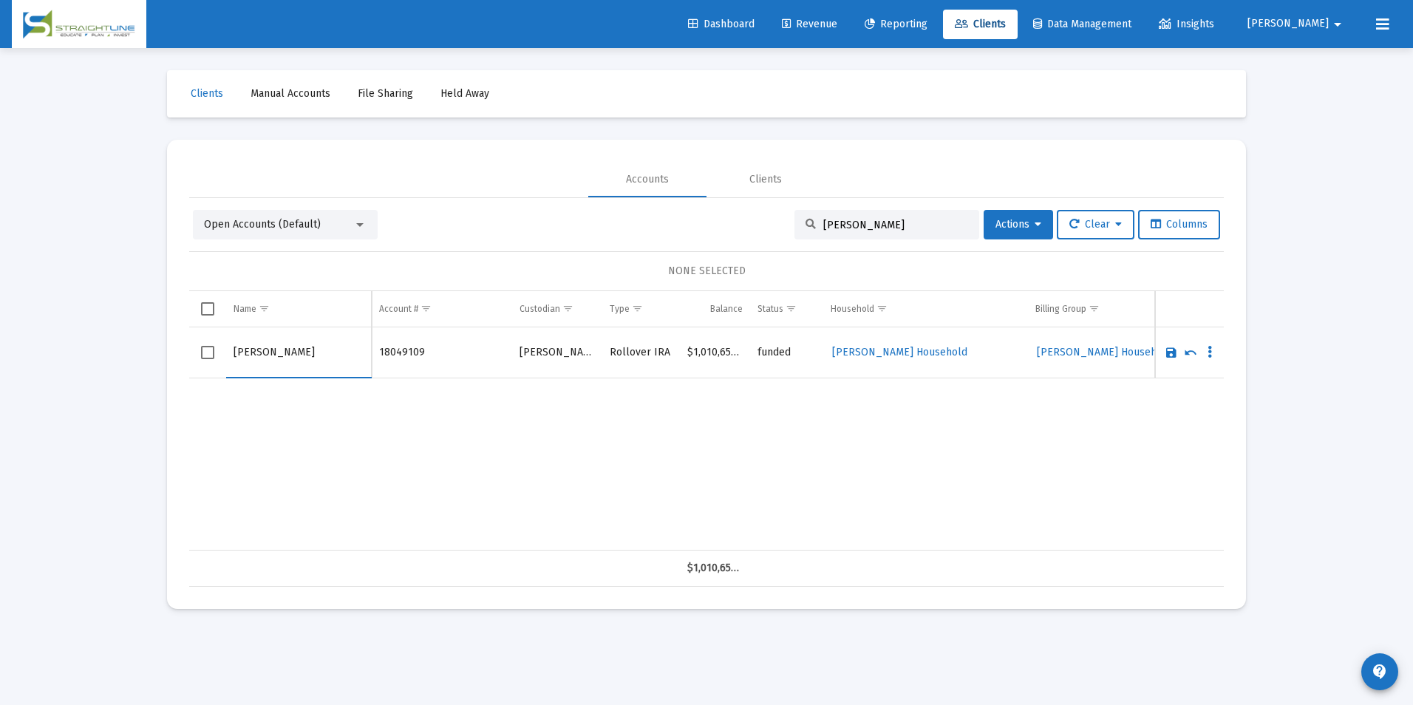
drag, startPoint x: 273, startPoint y: 353, endPoint x: 234, endPoint y: 354, distance: 39.2
click at [234, 354] on input "[PERSON_NAME]" at bounding box center [299, 352] width 130 height 35
click at [276, 350] on input "Gray" at bounding box center [299, 352] width 130 height 35
type input "[PERSON_NAME]"
click at [1166, 354] on link "Save" at bounding box center [1171, 352] width 13 height 13
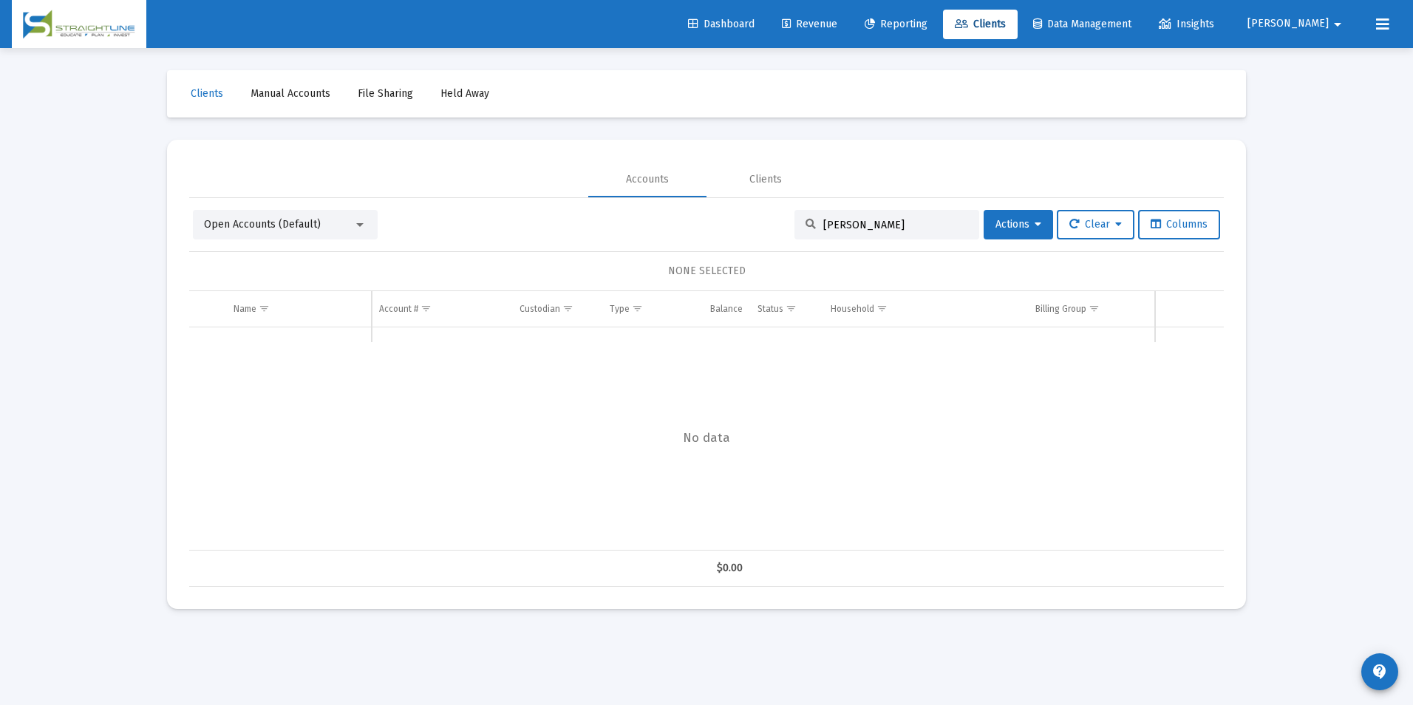
drag, startPoint x: 864, startPoint y: 232, endPoint x: 818, endPoint y: 235, distance: 45.9
click at [818, 235] on div "[PERSON_NAME]" at bounding box center [886, 225] width 185 height 30
type input "P"
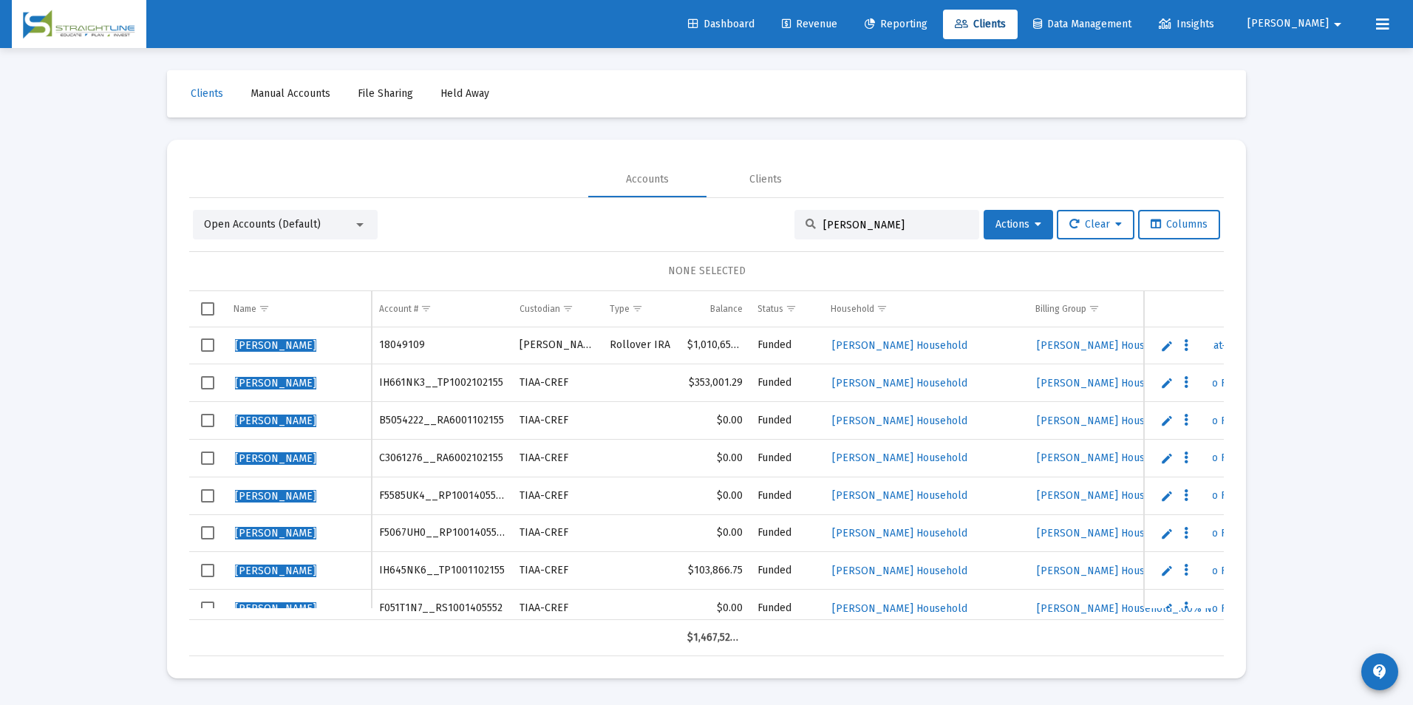
scroll to position [19, 0]
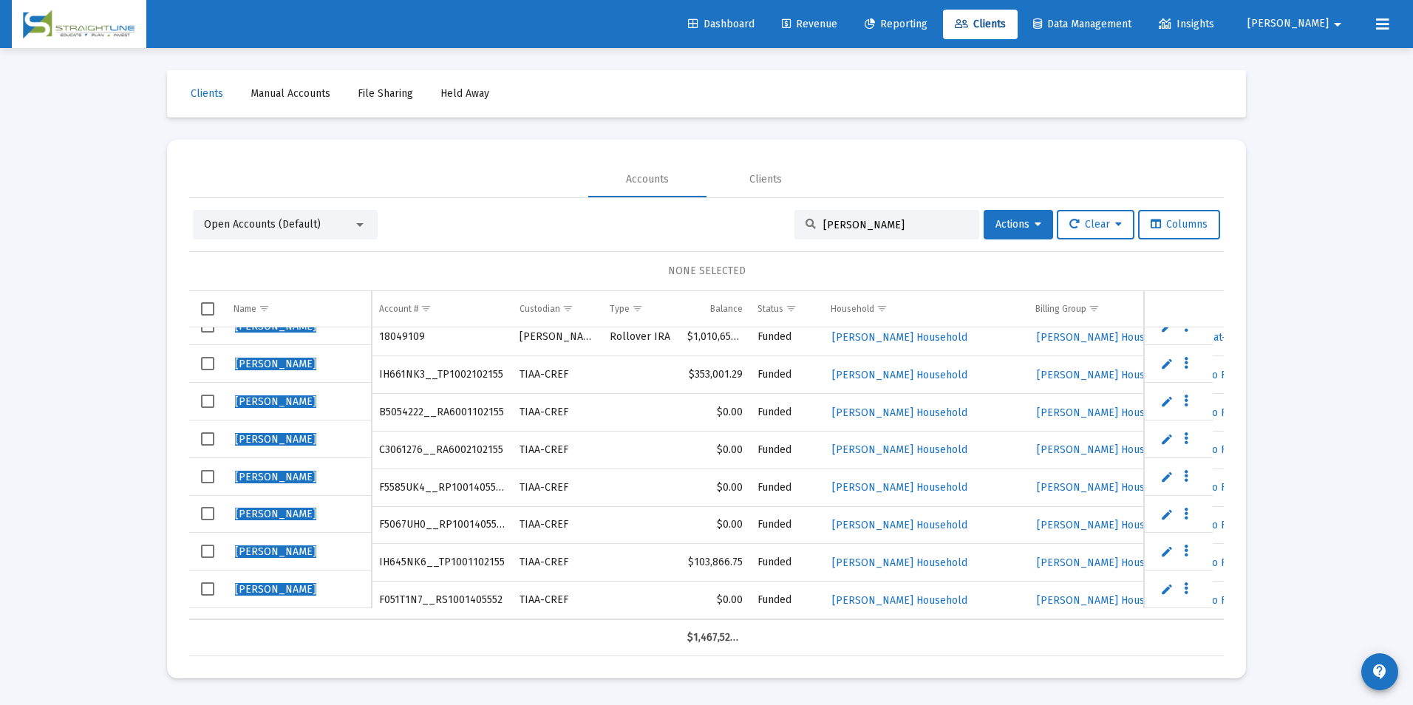
drag, startPoint x: 944, startPoint y: 220, endPoint x: 724, endPoint y: 213, distance: 220.4
click at [724, 213] on div "Open Accounts (Default) [PERSON_NAME] Actions Clear Columns" at bounding box center [706, 225] width 1027 height 30
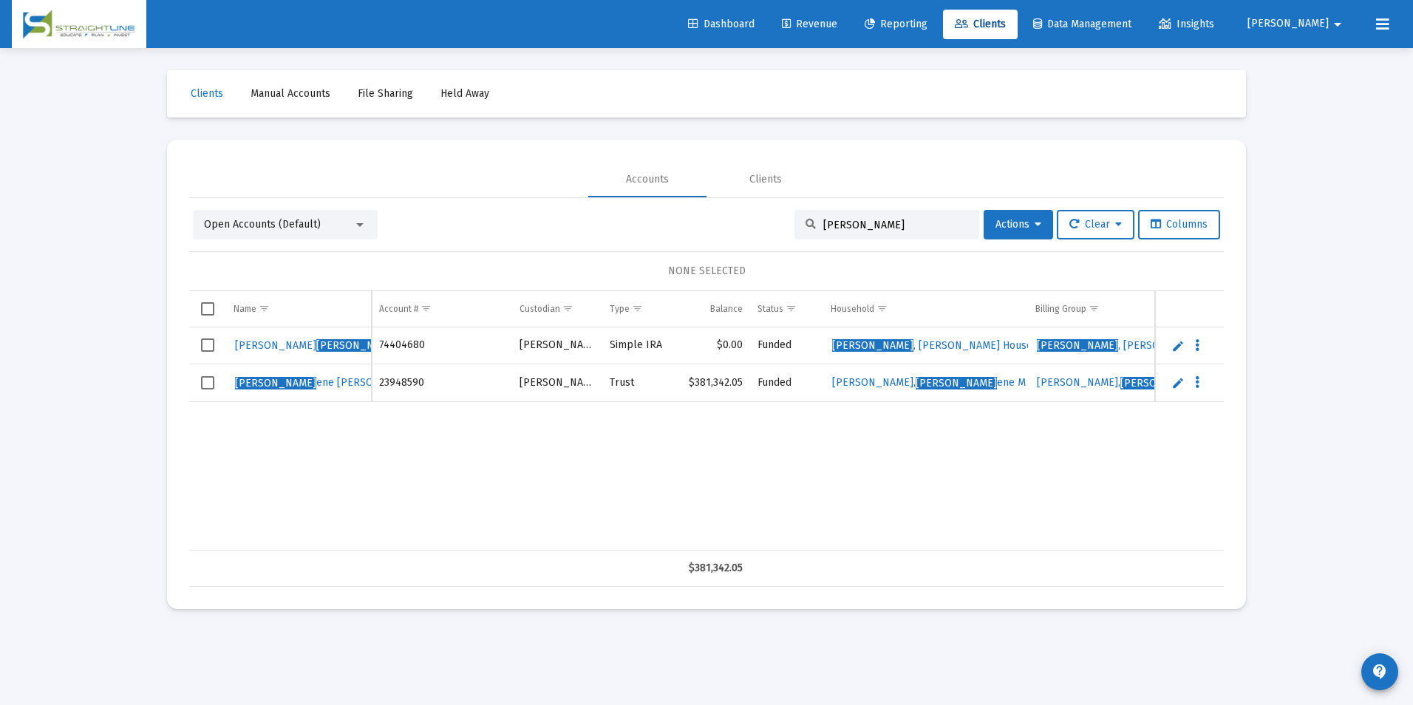
type input "[PERSON_NAME]"
click at [1177, 384] on link "Edit" at bounding box center [1177, 382] width 13 height 13
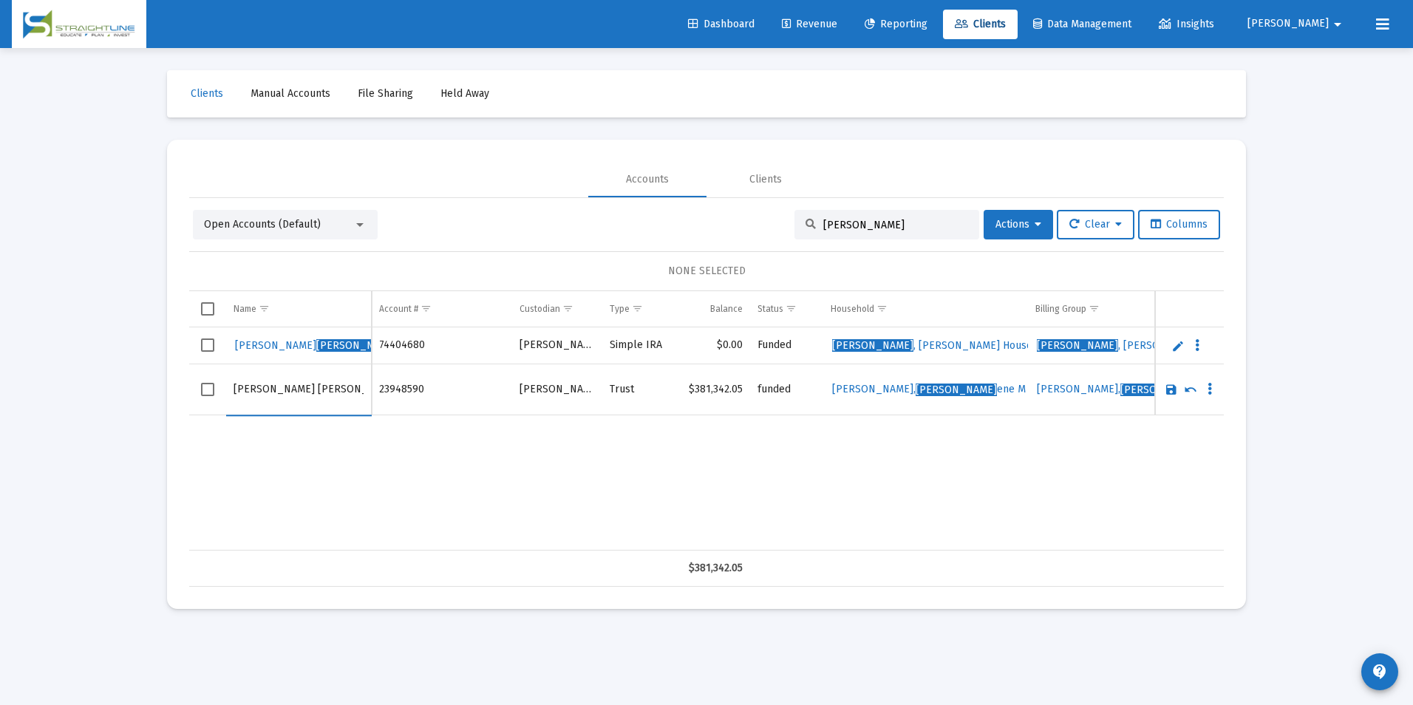
drag, startPoint x: 319, startPoint y: 392, endPoint x: 233, endPoint y: 390, distance: 86.5
click at [233, 390] on td "[PERSON_NAME] [PERSON_NAME]" at bounding box center [299, 389] width 146 height 51
click at [310, 395] on input "Johnsson" at bounding box center [299, 389] width 130 height 35
type input "[PERSON_NAME]"
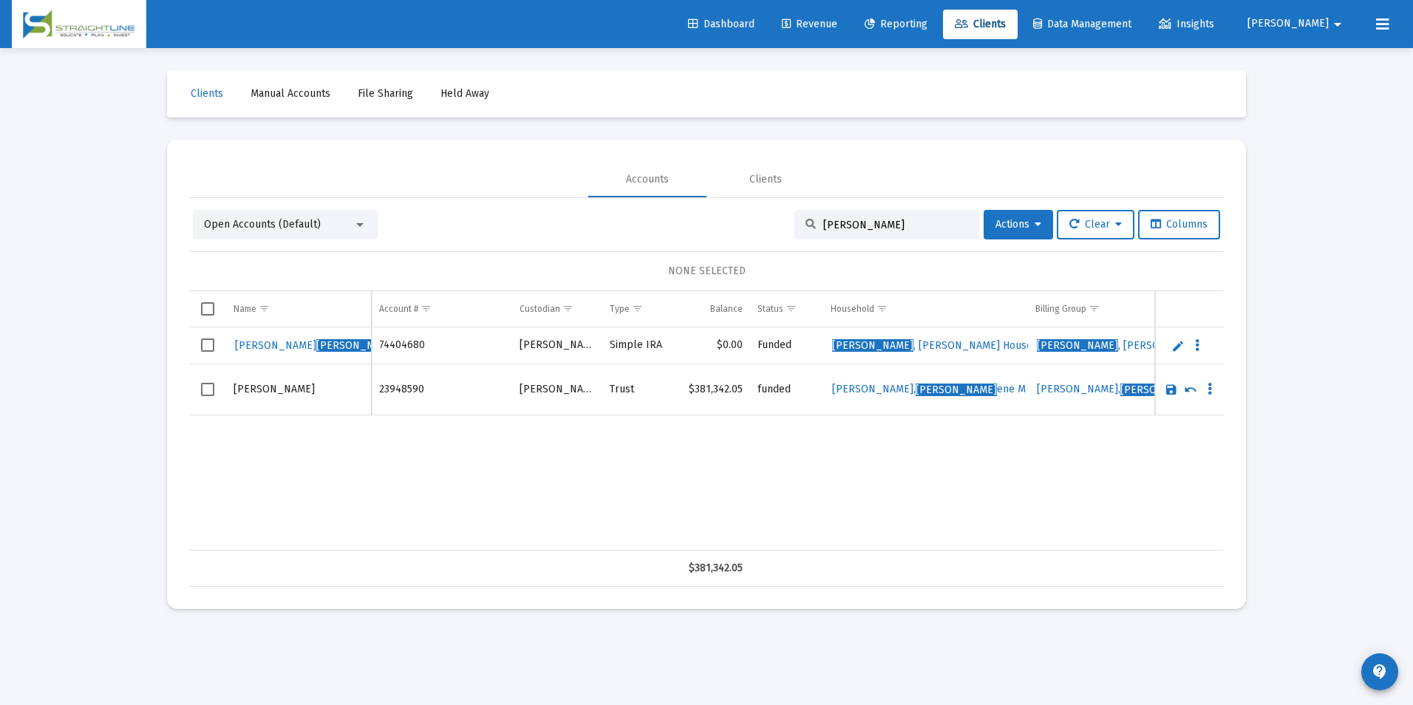
scroll to position [0, 0]
click at [1169, 388] on link "Save" at bounding box center [1171, 389] width 13 height 13
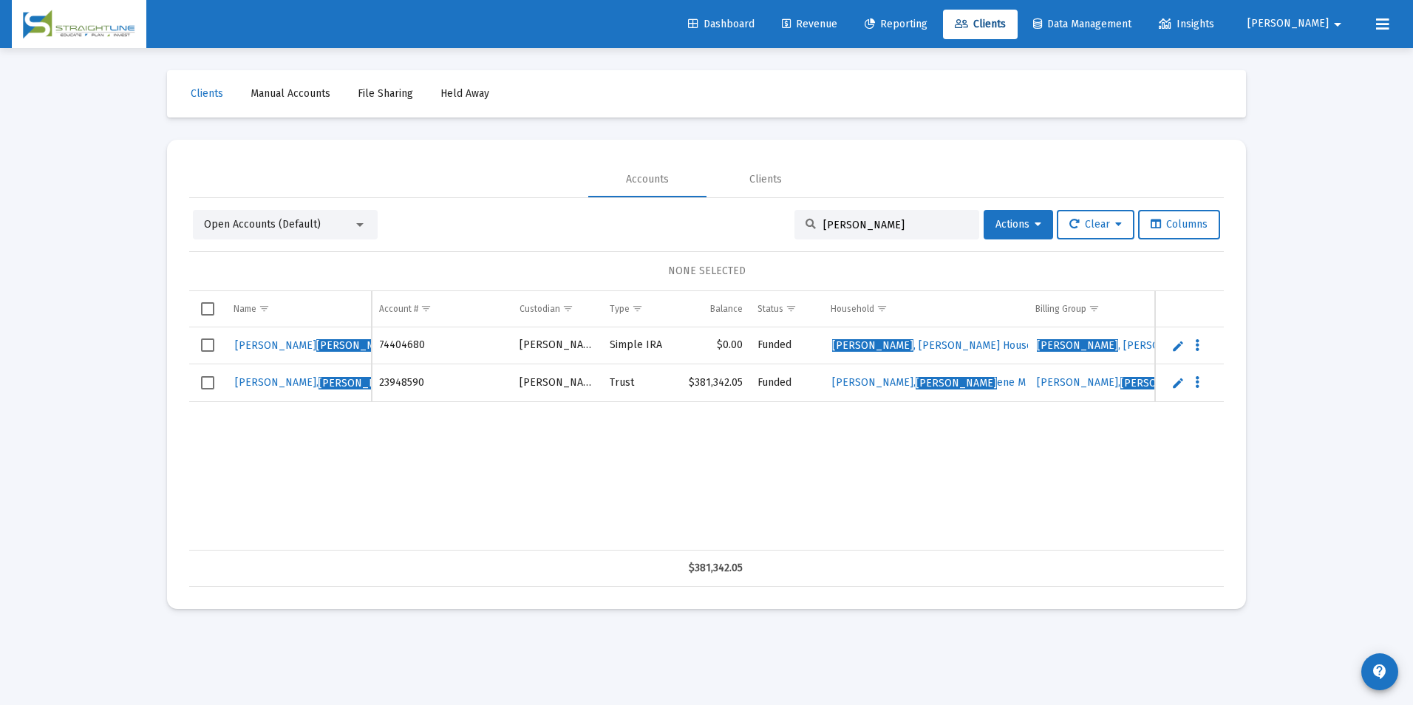
drag, startPoint x: 874, startPoint y: 229, endPoint x: 803, endPoint y: 229, distance: 71.7
click at [803, 229] on div "[PERSON_NAME]" at bounding box center [886, 225] width 185 height 30
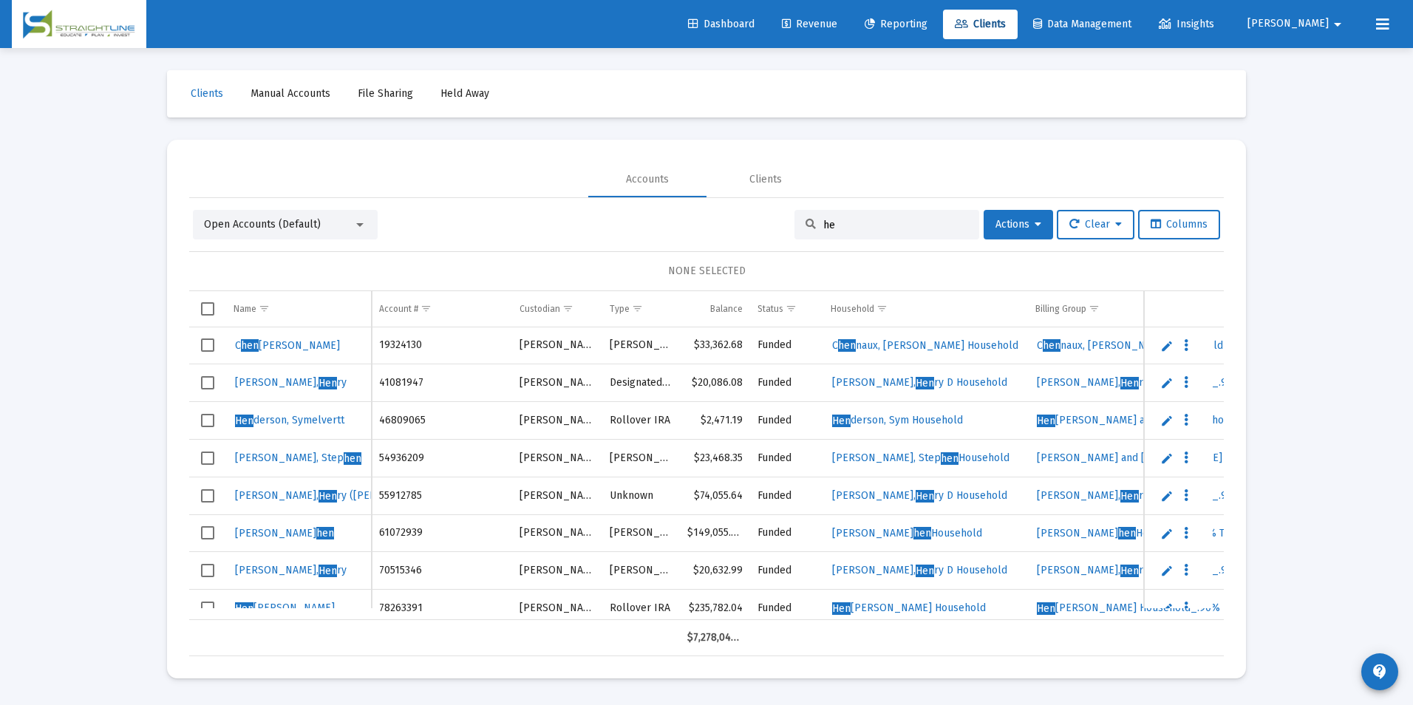
type input "h"
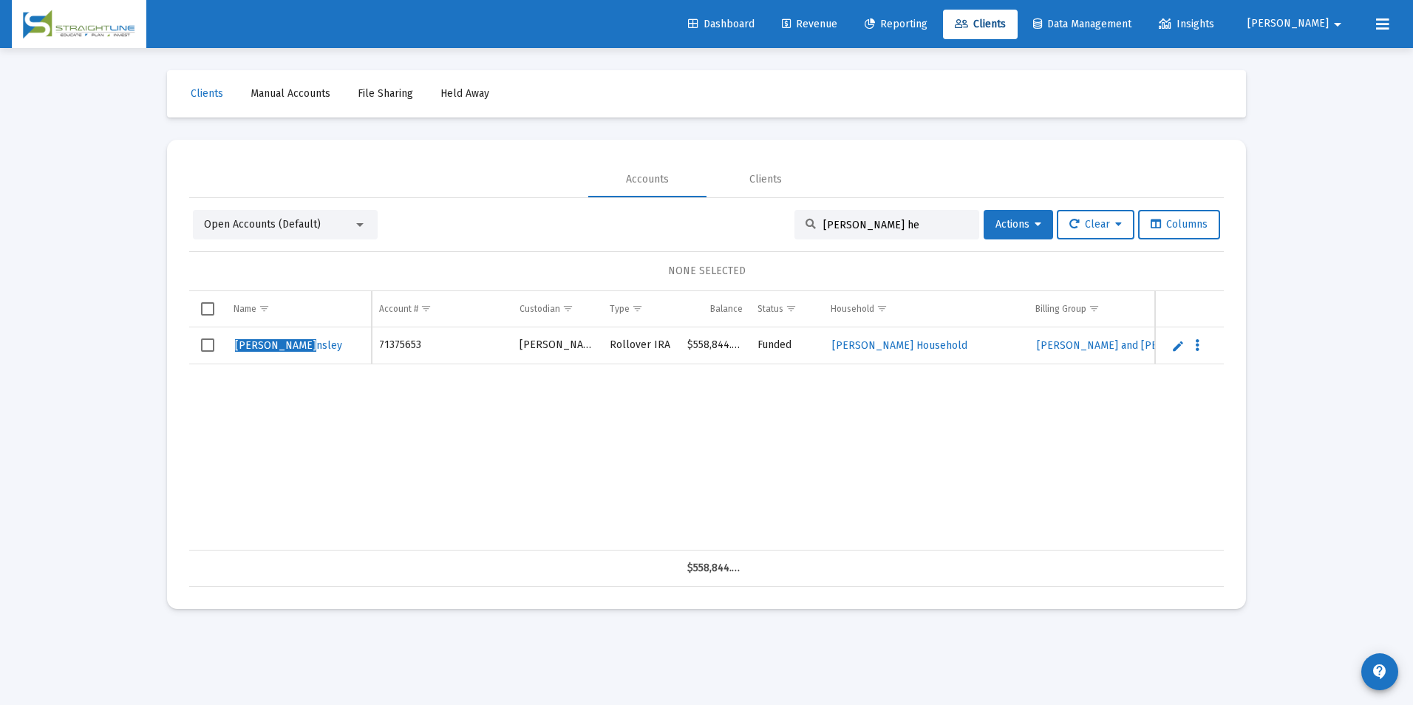
type input "[PERSON_NAME] he"
click at [1178, 349] on link "Edit" at bounding box center [1177, 345] width 13 height 13
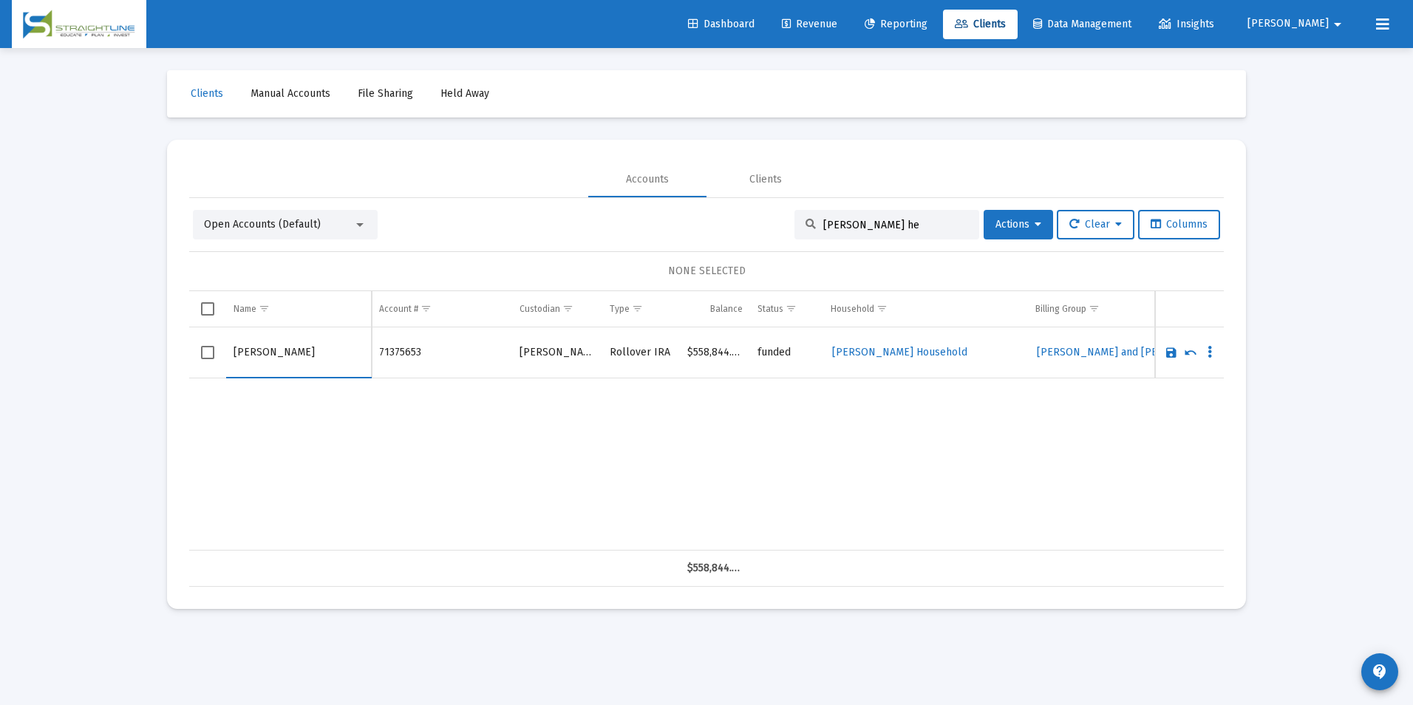
drag, startPoint x: 271, startPoint y: 348, endPoint x: 192, endPoint y: 343, distance: 79.2
click at [192, 343] on tr "[PERSON_NAME]" at bounding box center [706, 352] width 1035 height 51
click at [283, 358] on input "[PERSON_NAME]" at bounding box center [299, 352] width 130 height 35
type input "[PERSON_NAME]"
click at [1167, 352] on link "Save" at bounding box center [1171, 352] width 13 height 13
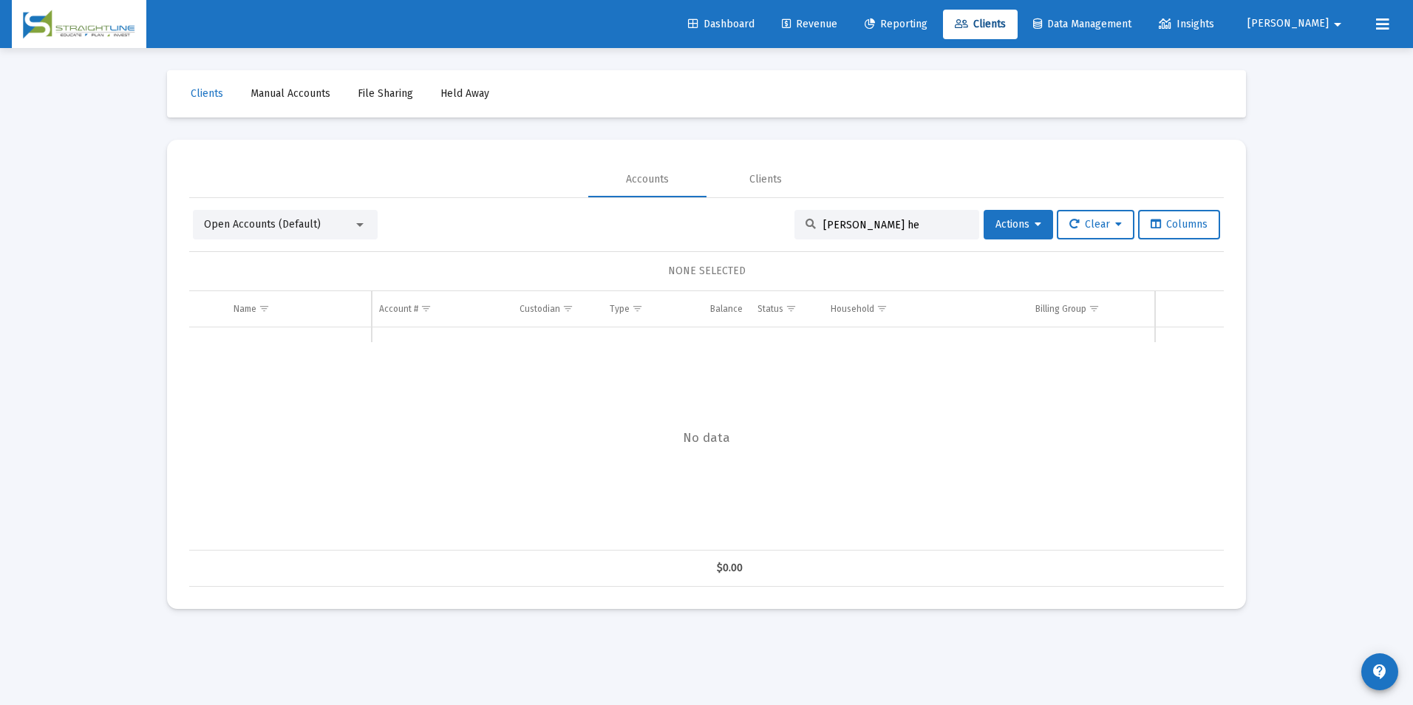
drag, startPoint x: 873, startPoint y: 223, endPoint x: 722, endPoint y: 218, distance: 150.9
click at [722, 218] on div "Open Accounts (Default) [PERSON_NAME] he Actions Clear Columns" at bounding box center [706, 225] width 1027 height 30
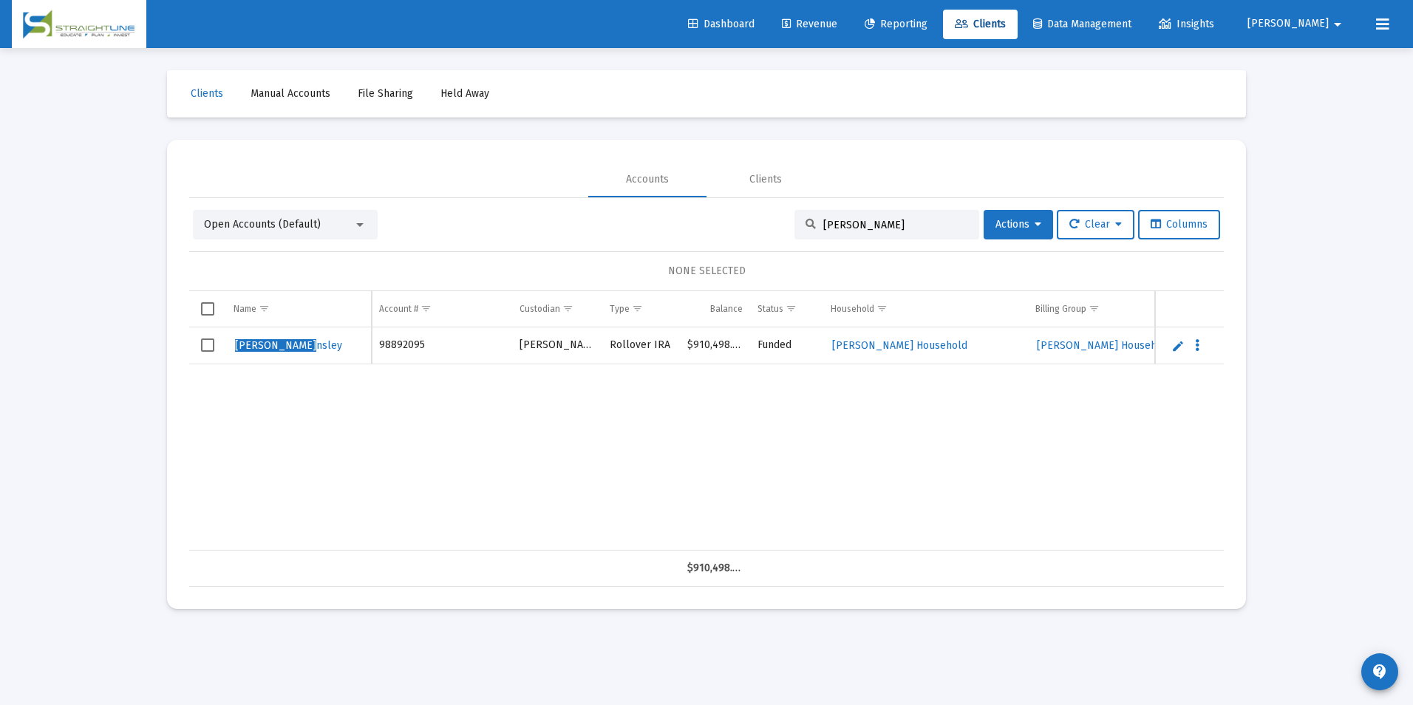
type input "[PERSON_NAME]"
click at [1177, 346] on link "Edit" at bounding box center [1177, 345] width 13 height 13
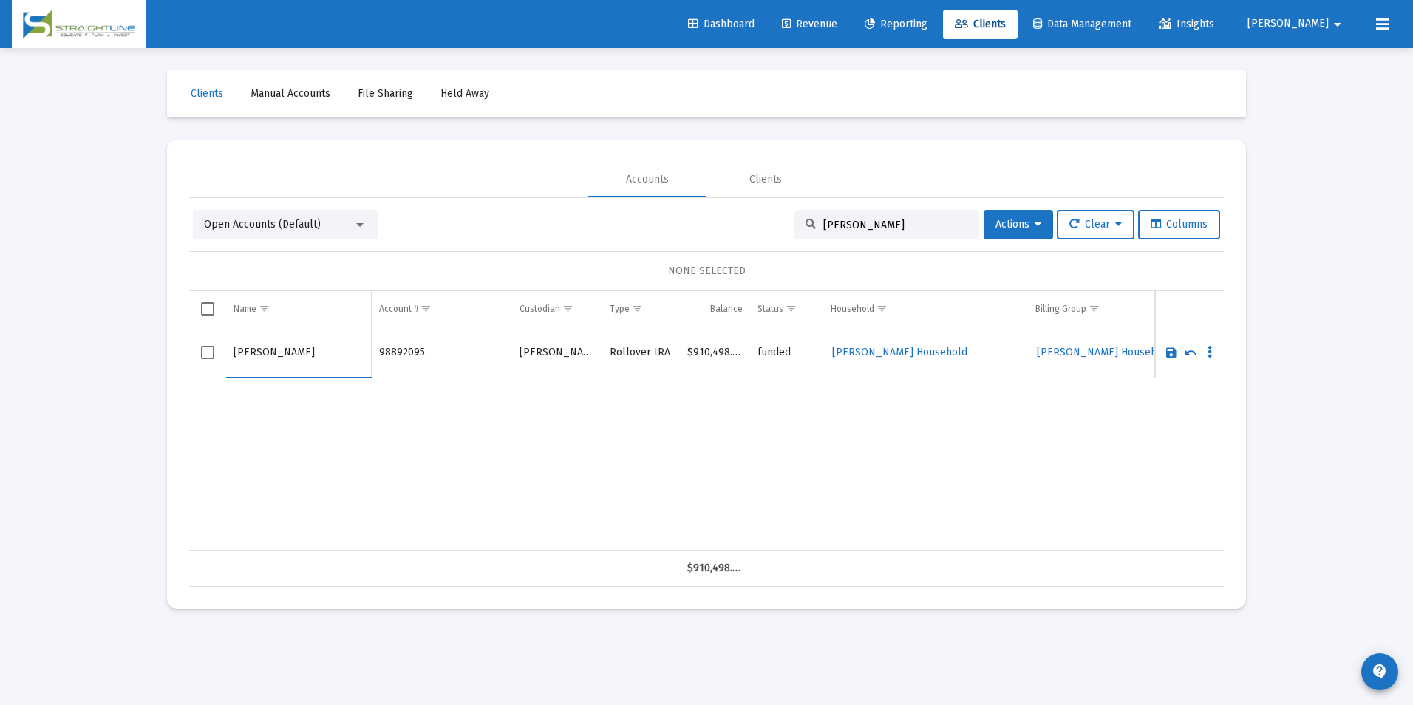
drag, startPoint x: 273, startPoint y: 355, endPoint x: 224, endPoint y: 348, distance: 49.2
click at [224, 348] on tr "[PERSON_NAME]" at bounding box center [706, 352] width 1035 height 51
click at [269, 346] on input "[PERSON_NAME]" at bounding box center [299, 352] width 130 height 35
drag, startPoint x: 270, startPoint y: 350, endPoint x: 219, endPoint y: 350, distance: 51.0
click at [219, 350] on tr "[PERSON_NAME]" at bounding box center [706, 352] width 1035 height 51
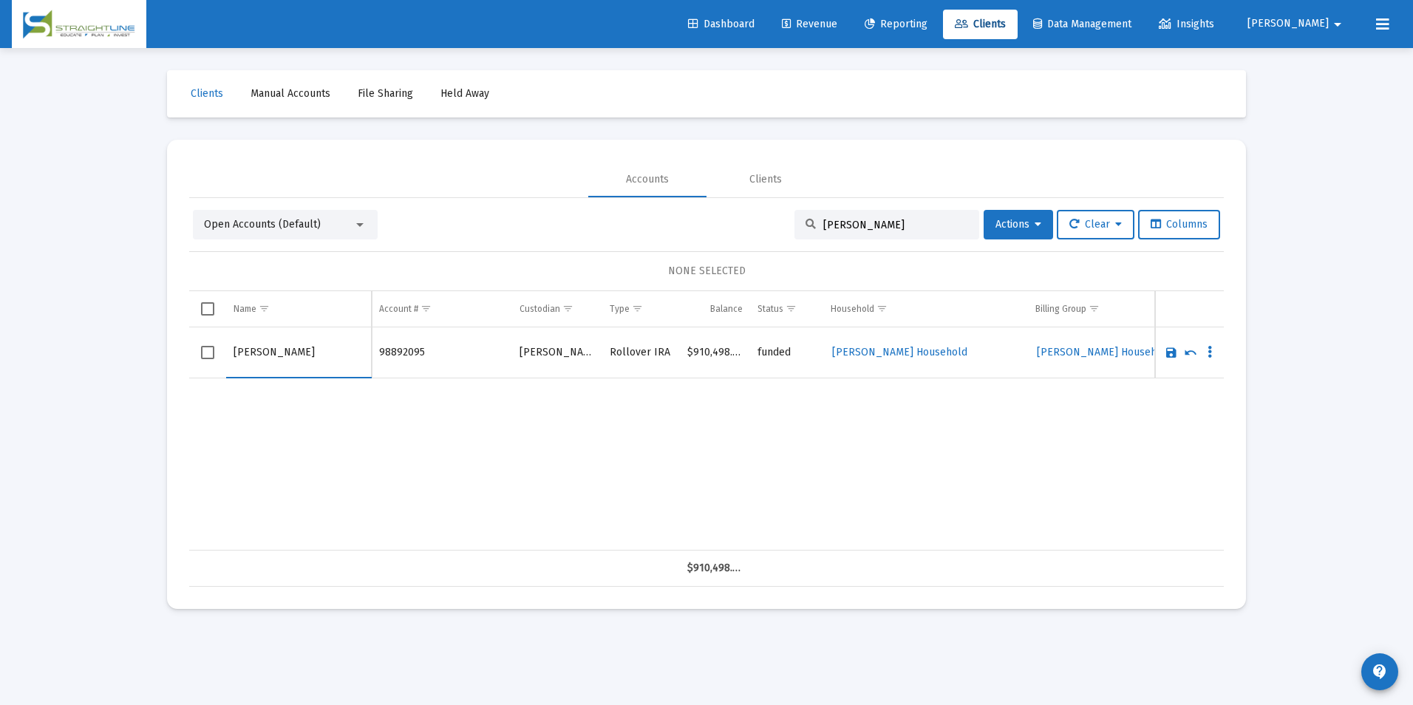
click at [286, 349] on input "[PERSON_NAME]" at bounding box center [299, 352] width 130 height 35
type input "[PERSON_NAME]"
click at [1168, 349] on link "Save" at bounding box center [1171, 352] width 13 height 13
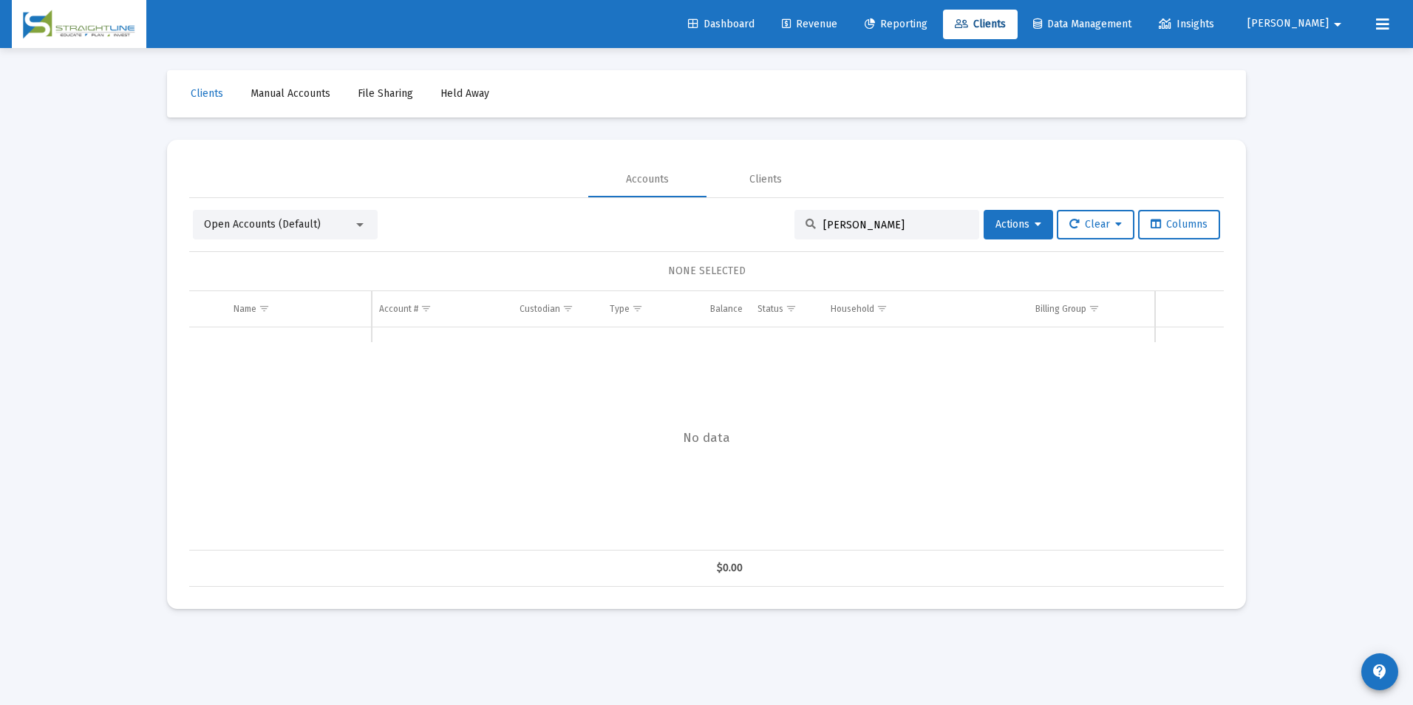
click at [912, 213] on div "[PERSON_NAME]" at bounding box center [886, 225] width 185 height 30
drag, startPoint x: 891, startPoint y: 231, endPoint x: 777, endPoint y: 217, distance: 115.5
click at [777, 217] on div "Open Accounts (Default) [PERSON_NAME] he Actions Clear Columns" at bounding box center [706, 225] width 1027 height 30
drag, startPoint x: 777, startPoint y: 217, endPoint x: 877, endPoint y: 223, distance: 100.0
click at [877, 223] on input "[PERSON_NAME]" at bounding box center [895, 225] width 145 height 13
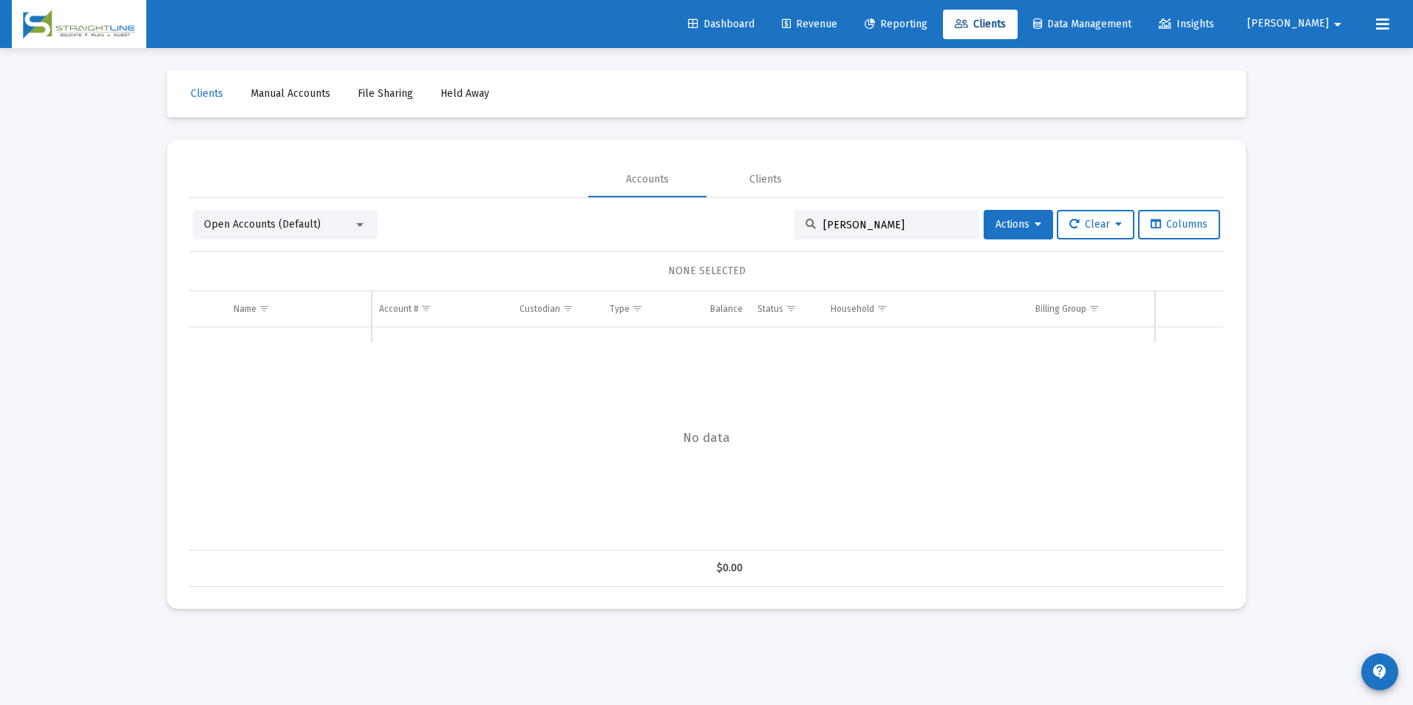
drag, startPoint x: 877, startPoint y: 223, endPoint x: 763, endPoint y: 221, distance: 113.8
click at [763, 221] on div "Open Accounts (Default) [PERSON_NAME] he Actions Clear Columns" at bounding box center [706, 225] width 1027 height 30
type input "R"
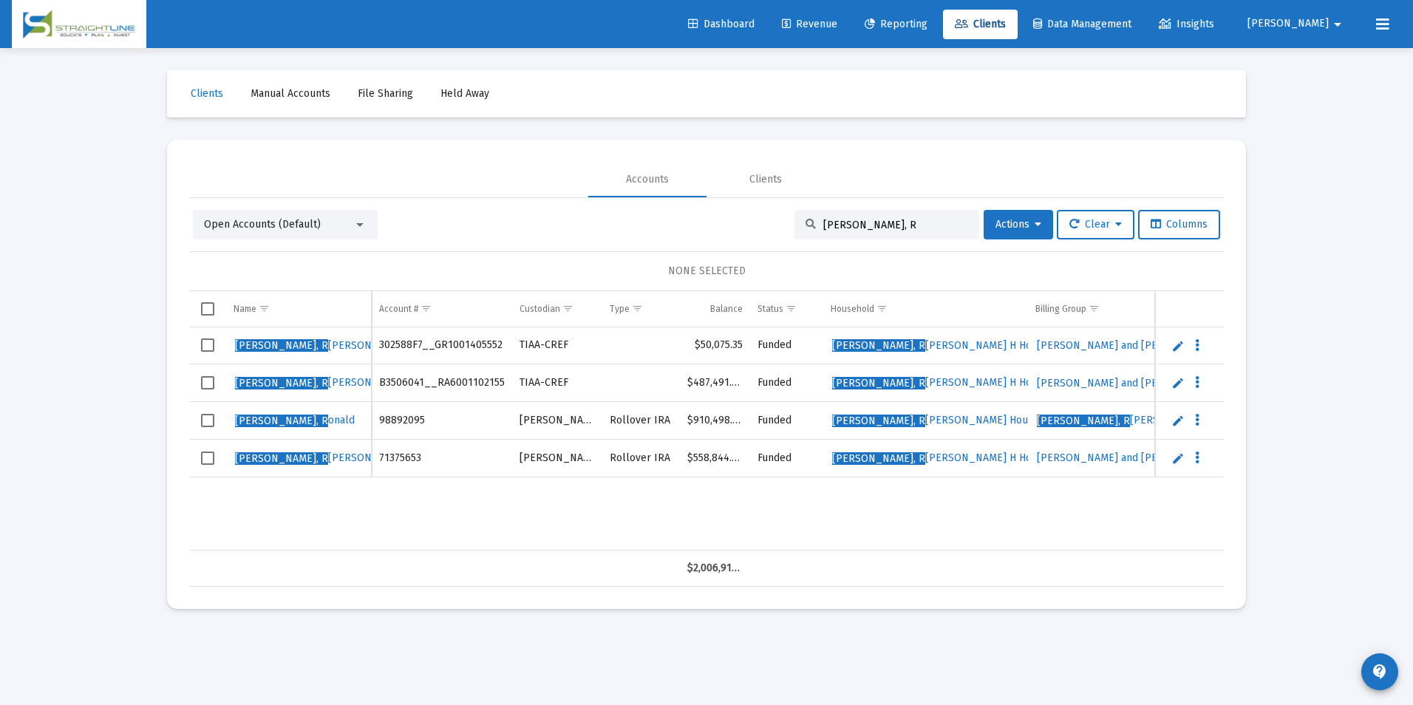
click at [871, 224] on input "[PERSON_NAME], R" at bounding box center [895, 225] width 145 height 13
drag, startPoint x: 871, startPoint y: 224, endPoint x: 716, endPoint y: 217, distance: 154.6
click at [716, 217] on div "Open Accounts (Default) [PERSON_NAME], R Actions Clear Columns" at bounding box center [706, 225] width 1027 height 30
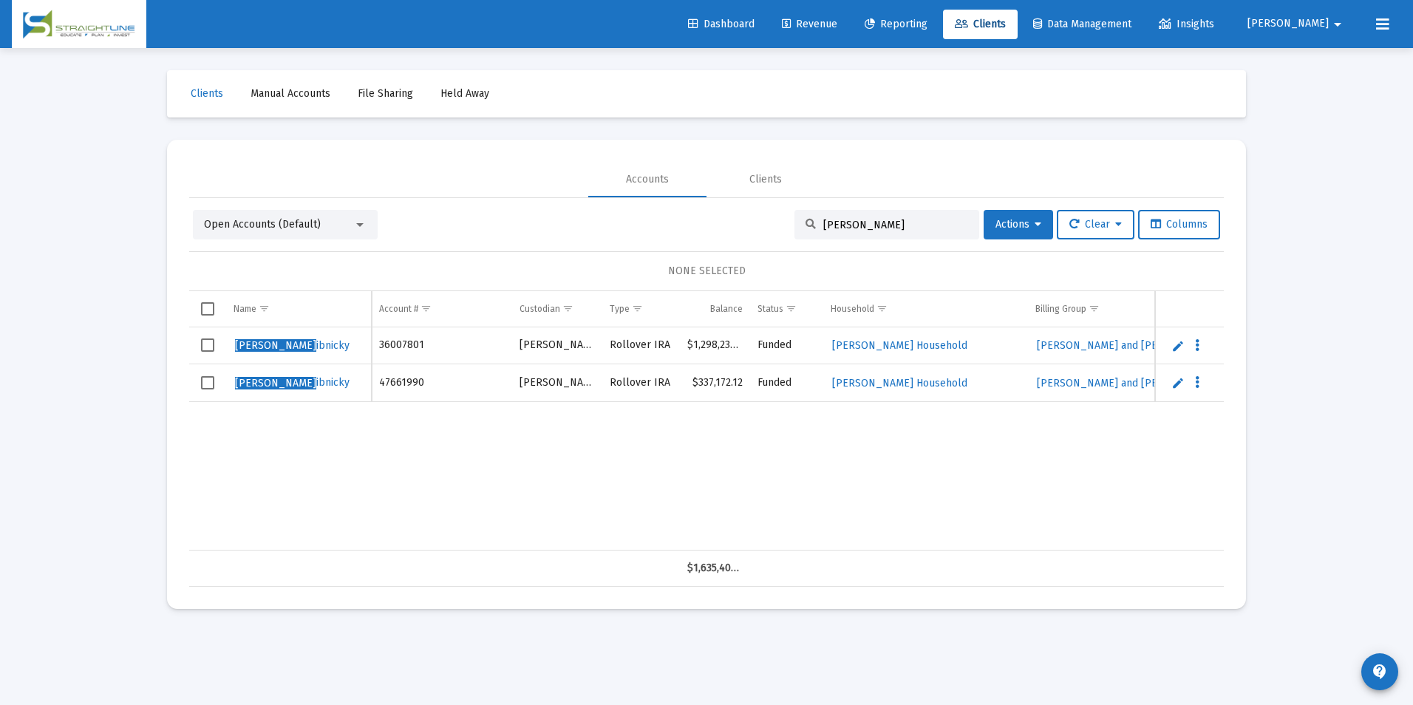
type input "[PERSON_NAME]"
click at [1173, 345] on link "Edit" at bounding box center [1177, 345] width 13 height 13
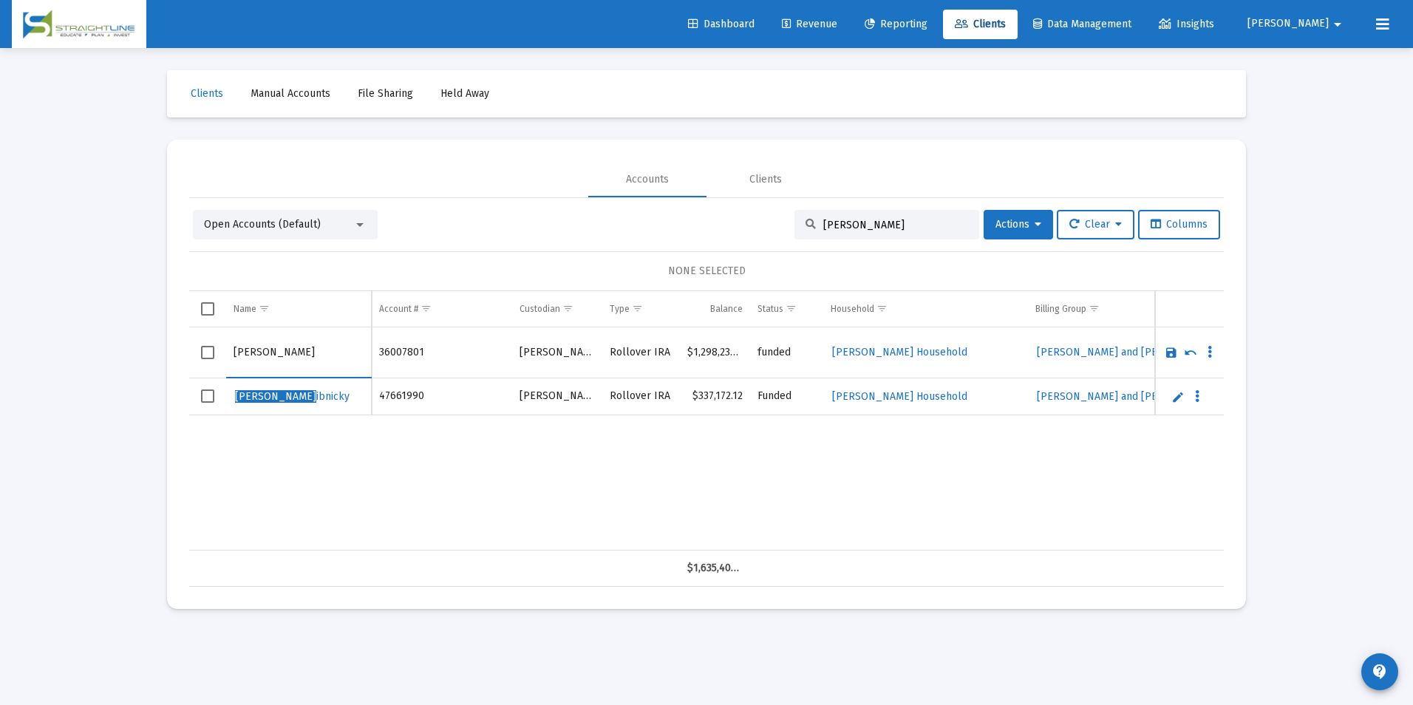
drag, startPoint x: 266, startPoint y: 353, endPoint x: 211, endPoint y: 358, distance: 54.9
click at [211, 358] on tr "[PERSON_NAME]" at bounding box center [706, 352] width 1035 height 51
click at [287, 358] on input "[PERSON_NAME]" at bounding box center [299, 352] width 130 height 35
type input "[PERSON_NAME]"
click at [1168, 356] on link "Save" at bounding box center [1171, 352] width 13 height 13
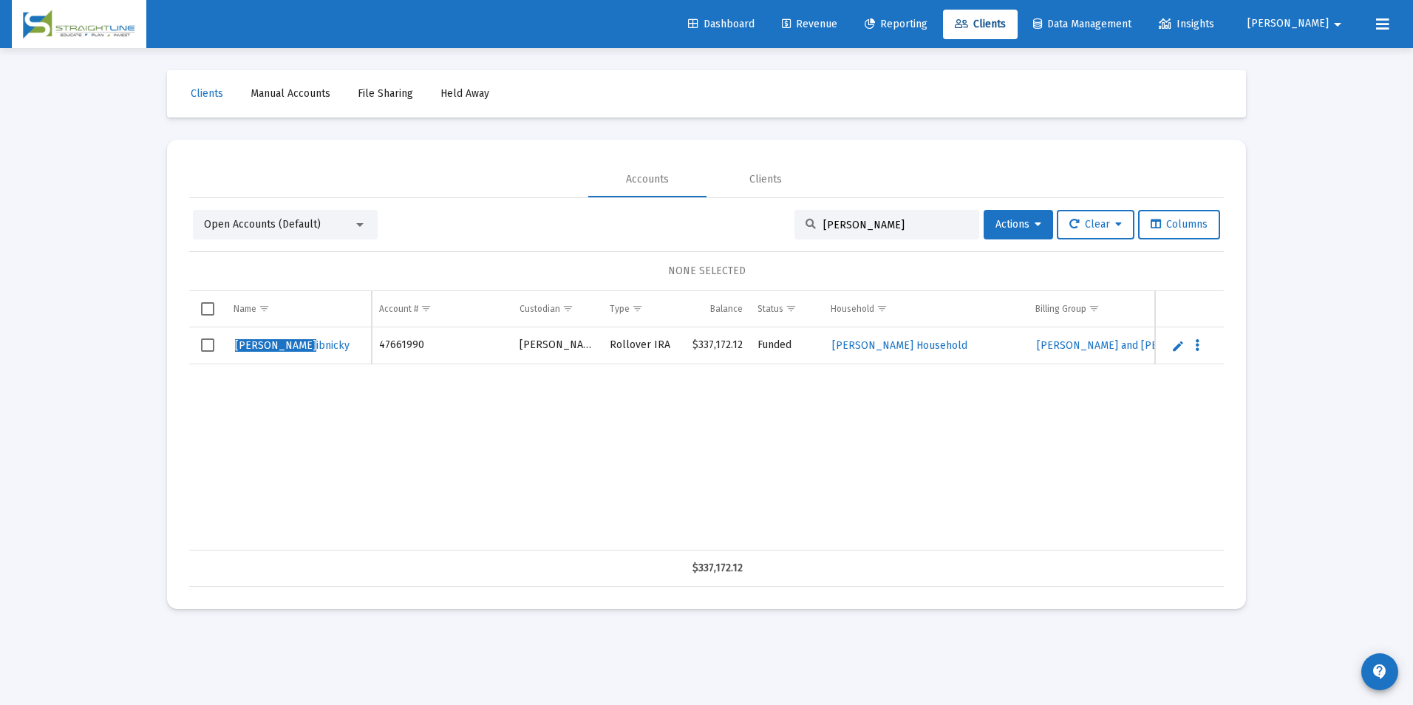
click at [1169, 344] on td "Data grid" at bounding box center [1189, 345] width 69 height 37
click at [1172, 345] on link "Edit" at bounding box center [1177, 345] width 13 height 13
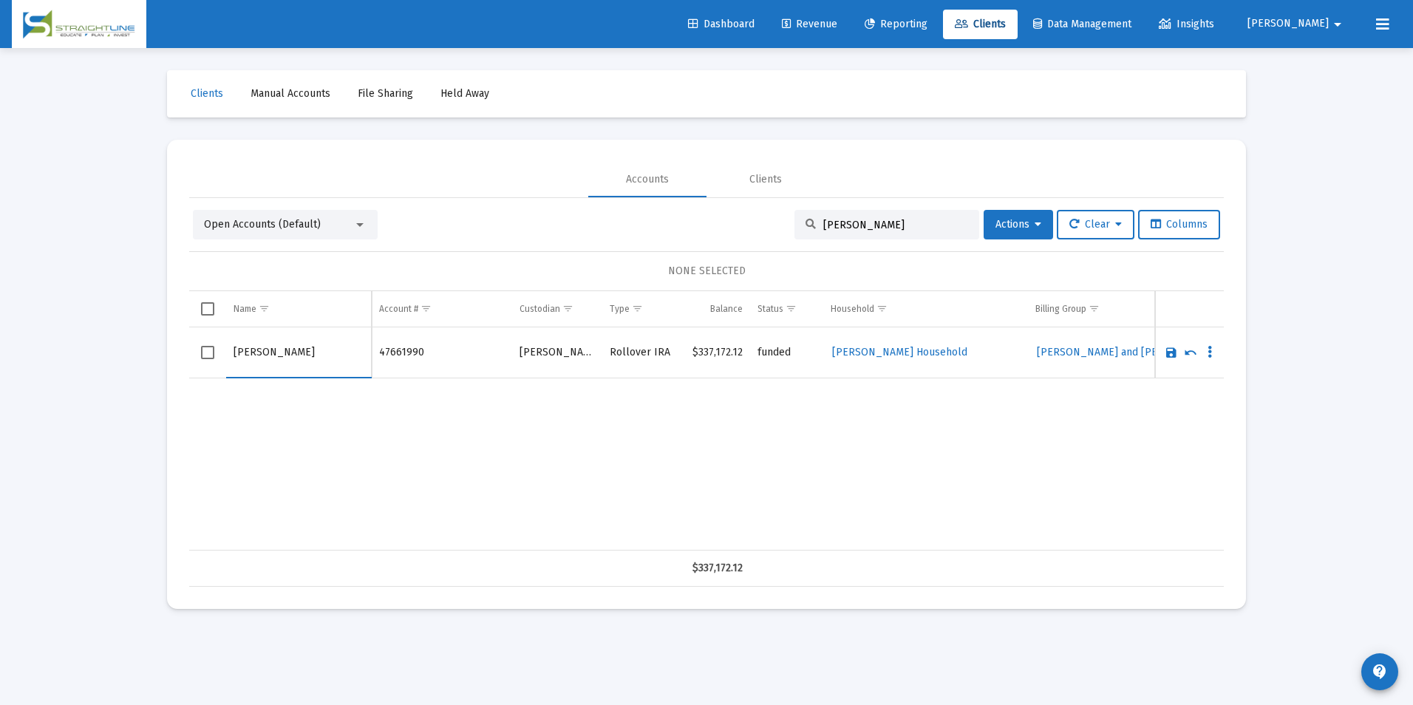
drag, startPoint x: 267, startPoint y: 350, endPoint x: 203, endPoint y: 355, distance: 64.5
click at [203, 355] on tr "[PERSON_NAME]" at bounding box center [706, 352] width 1035 height 51
click at [290, 347] on input "[PERSON_NAME]" at bounding box center [299, 352] width 130 height 35
type input "[PERSON_NAME]"
click at [1168, 350] on link "Save" at bounding box center [1171, 352] width 13 height 13
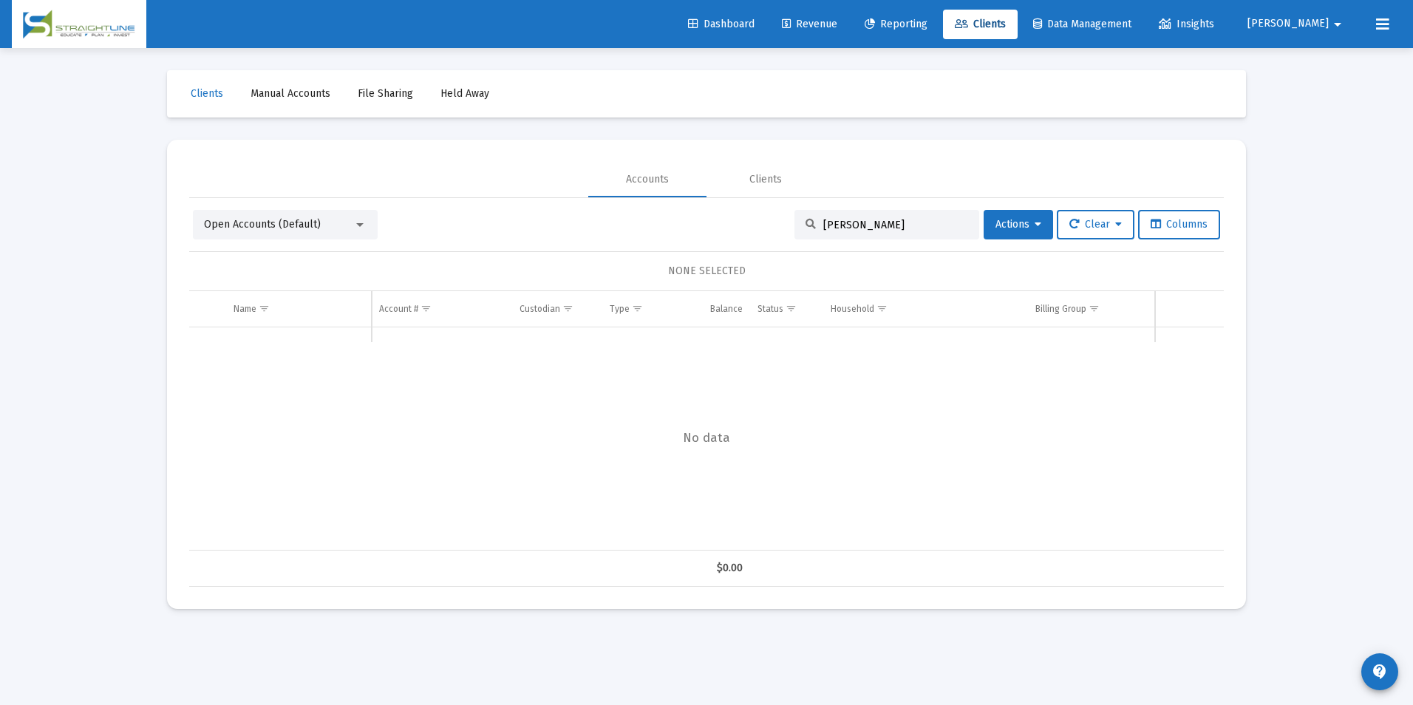
drag, startPoint x: 891, startPoint y: 224, endPoint x: 695, endPoint y: 202, distance: 196.4
click at [695, 202] on div "Open Accounts (Default) [PERSON_NAME] R Actions Clear Columns NONE SELECTED Nam…" at bounding box center [706, 392] width 1035 height 389
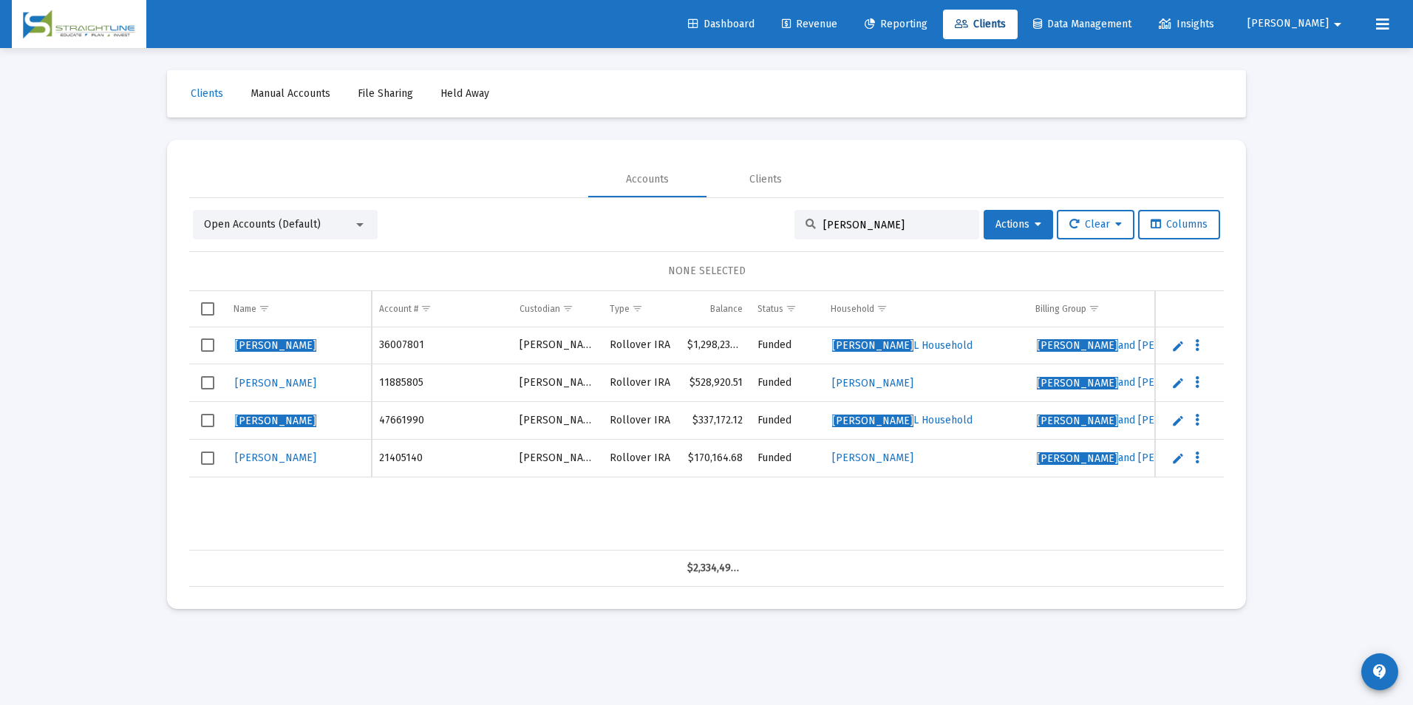
drag, startPoint x: 907, startPoint y: 222, endPoint x: 739, endPoint y: 211, distance: 168.1
click at [739, 211] on div "Open Accounts (Default) [PERSON_NAME] Actions Clear Columns" at bounding box center [706, 225] width 1027 height 30
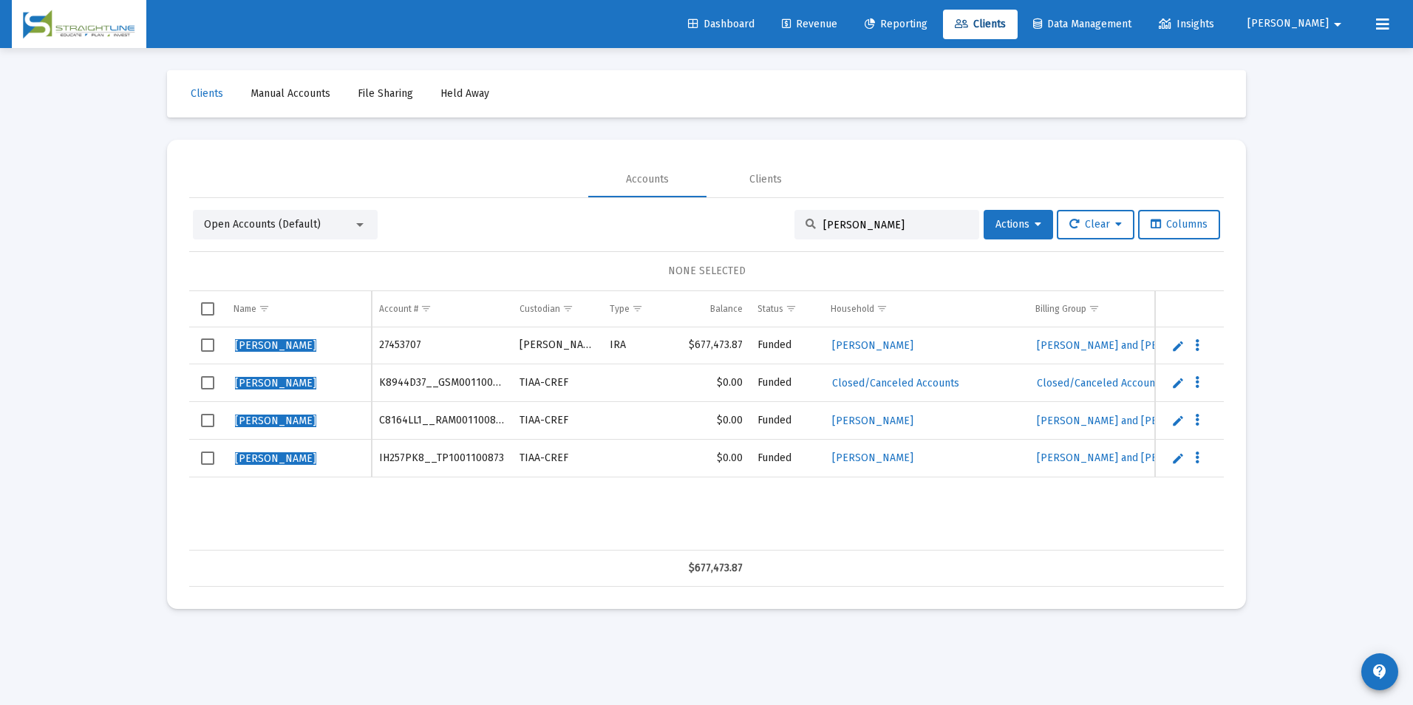
drag, startPoint x: 902, startPoint y: 227, endPoint x: 747, endPoint y: 215, distance: 154.9
click at [747, 215] on div "Open Accounts (Default) [PERSON_NAME] Actions Clear Columns" at bounding box center [706, 225] width 1027 height 30
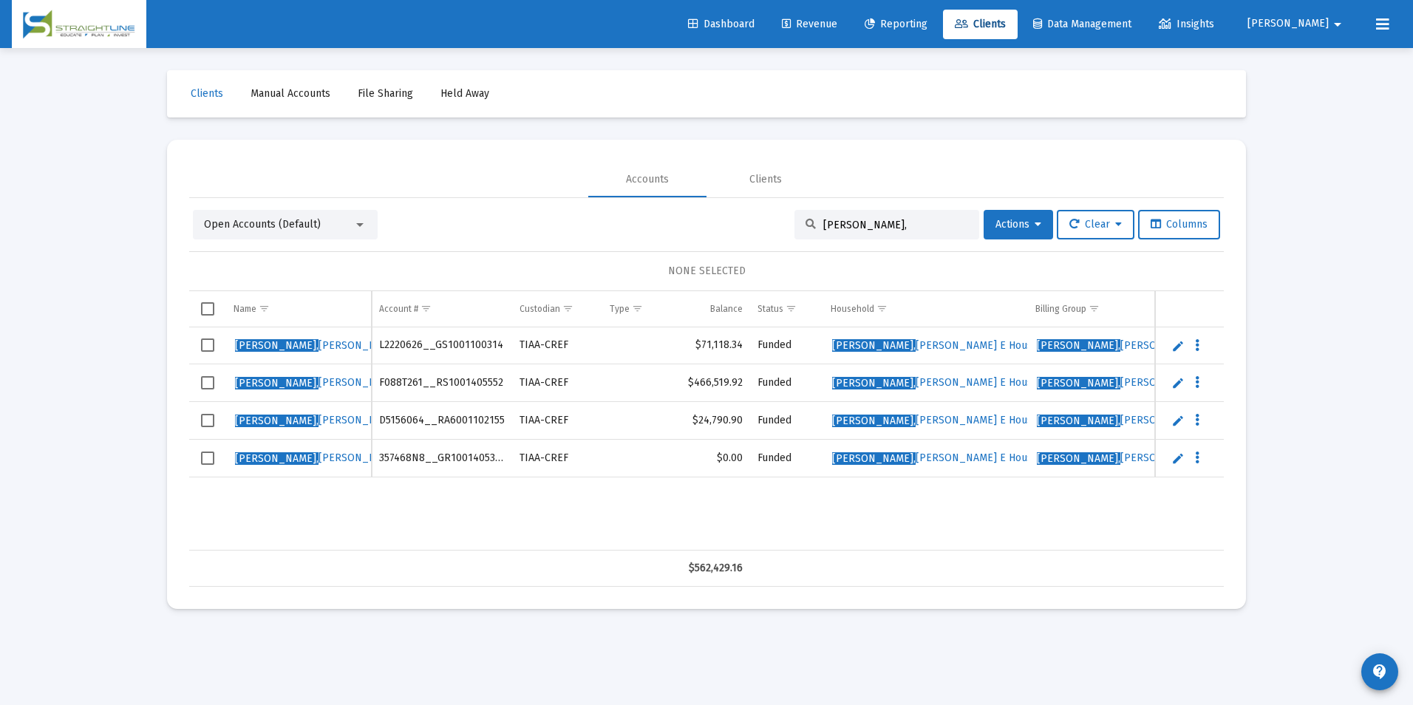
drag, startPoint x: 874, startPoint y: 228, endPoint x: 761, endPoint y: 220, distance: 113.4
click at [761, 220] on div "Open Accounts (Default) [PERSON_NAME], Actions Clear Columns" at bounding box center [706, 225] width 1027 height 30
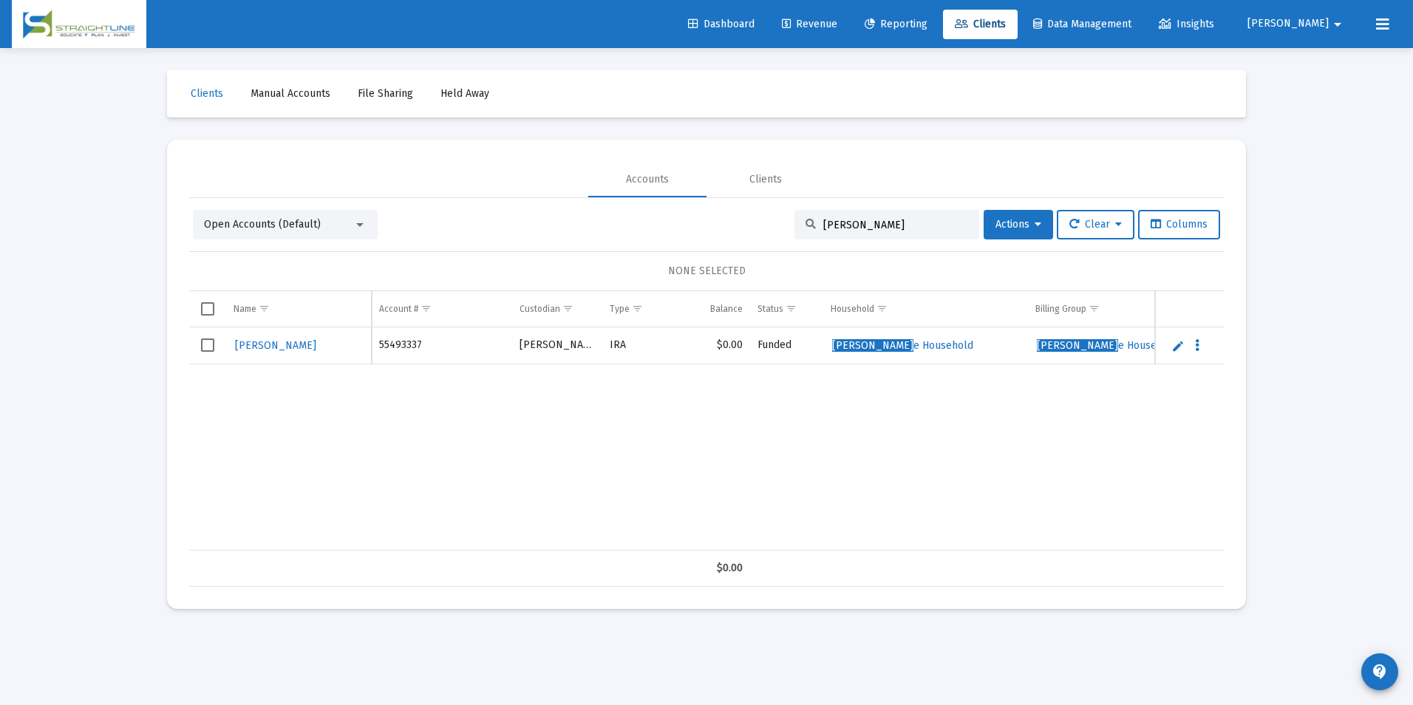
type input "[PERSON_NAME]"
click at [1176, 346] on link "Edit" at bounding box center [1177, 345] width 13 height 13
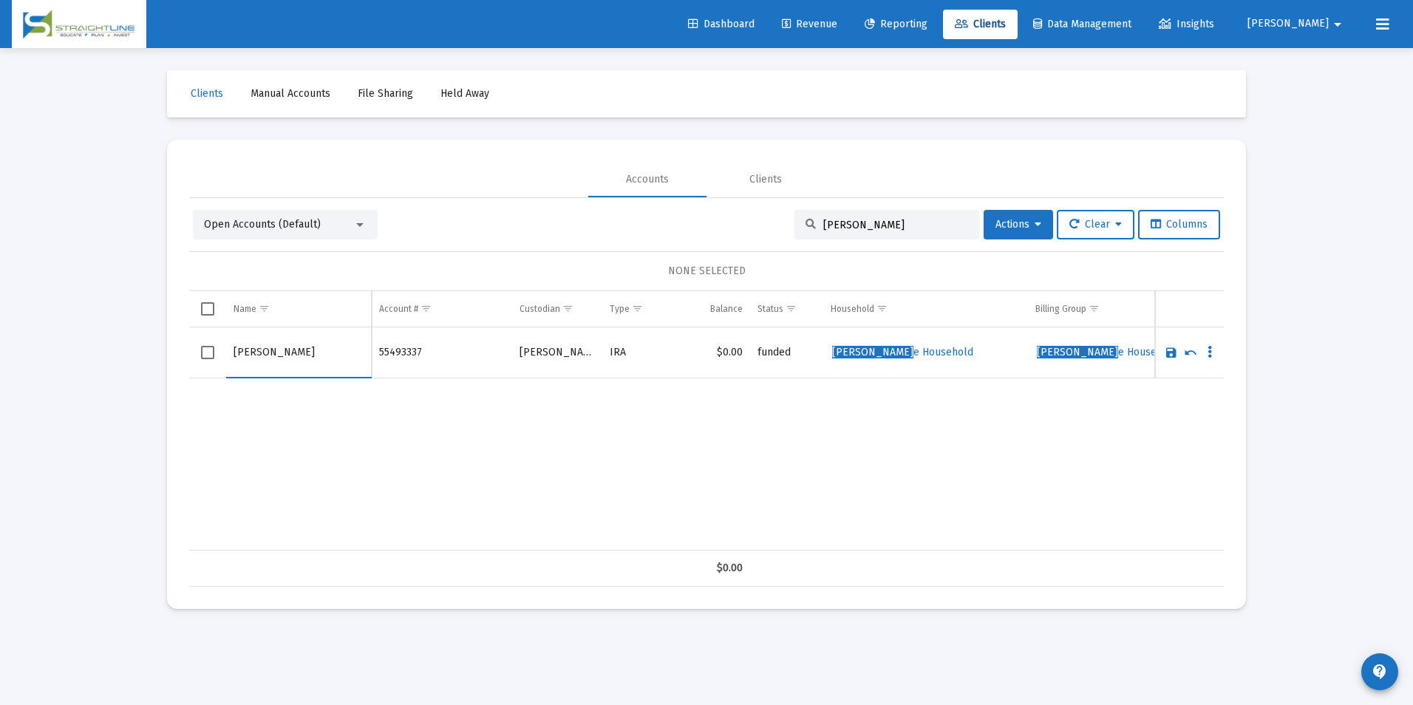
drag, startPoint x: 263, startPoint y: 353, endPoint x: 182, endPoint y: 354, distance: 81.3
click at [182, 354] on mat-card "Accounts Clients Open Accounts (Default) [PERSON_NAME] Actions Clear Columns NO…" at bounding box center [706, 374] width 1079 height 469
click at [270, 347] on input "[PERSON_NAME]" at bounding box center [299, 352] width 130 height 35
type input "[PERSON_NAME]"
click at [1174, 346] on link "Save" at bounding box center [1171, 352] width 13 height 13
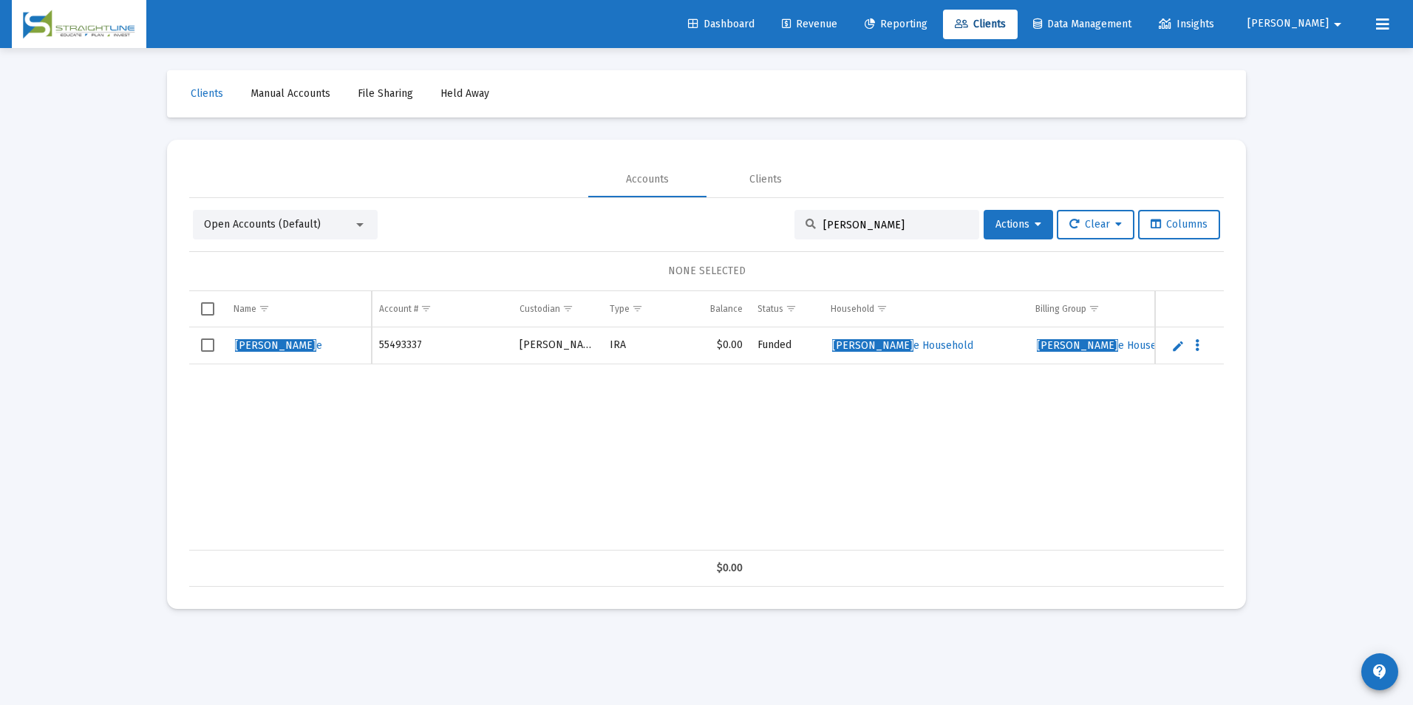
drag, startPoint x: 894, startPoint y: 222, endPoint x: 786, endPoint y: 234, distance: 109.4
click at [794, 234] on div "[PERSON_NAME]" at bounding box center [886, 225] width 185 height 30
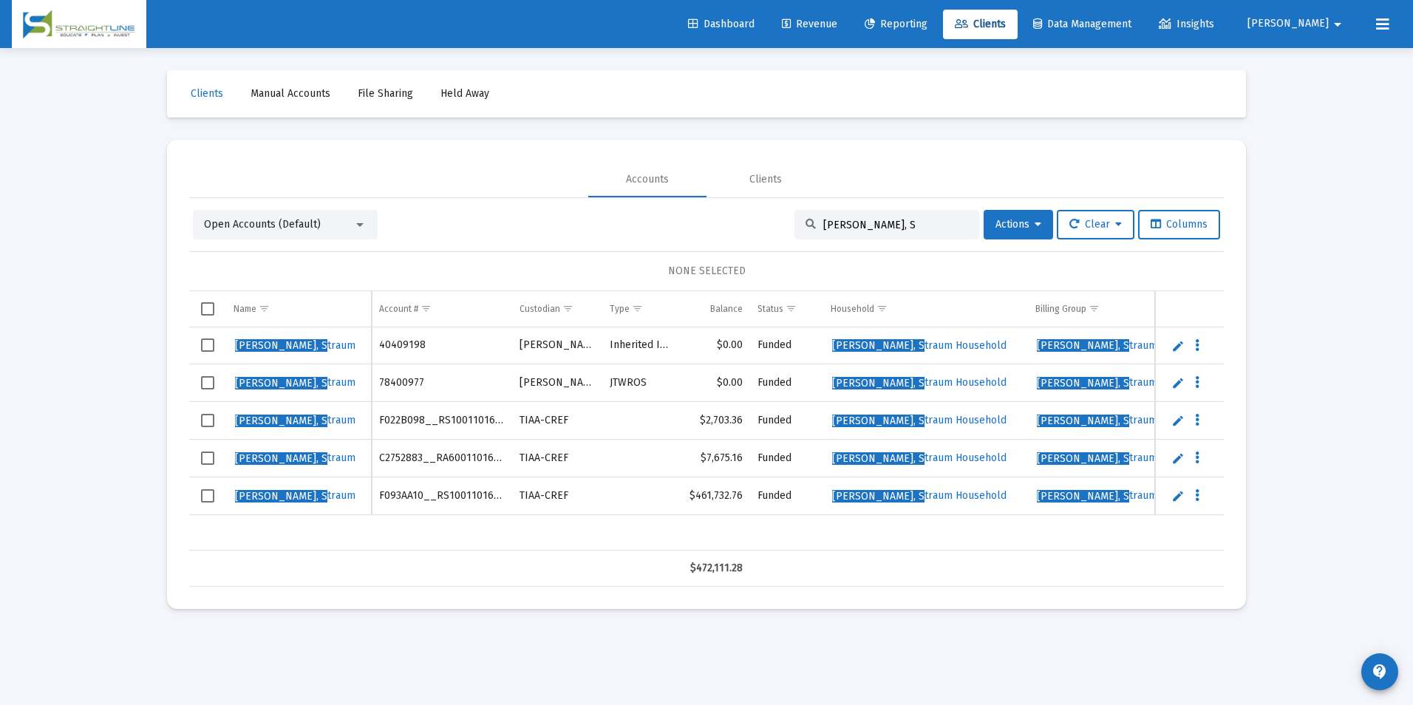
drag, startPoint x: 936, startPoint y: 228, endPoint x: 706, endPoint y: 214, distance: 231.0
click at [706, 214] on div "Open Accounts (Default) [PERSON_NAME], S Actions Clear Columns" at bounding box center [706, 225] width 1027 height 30
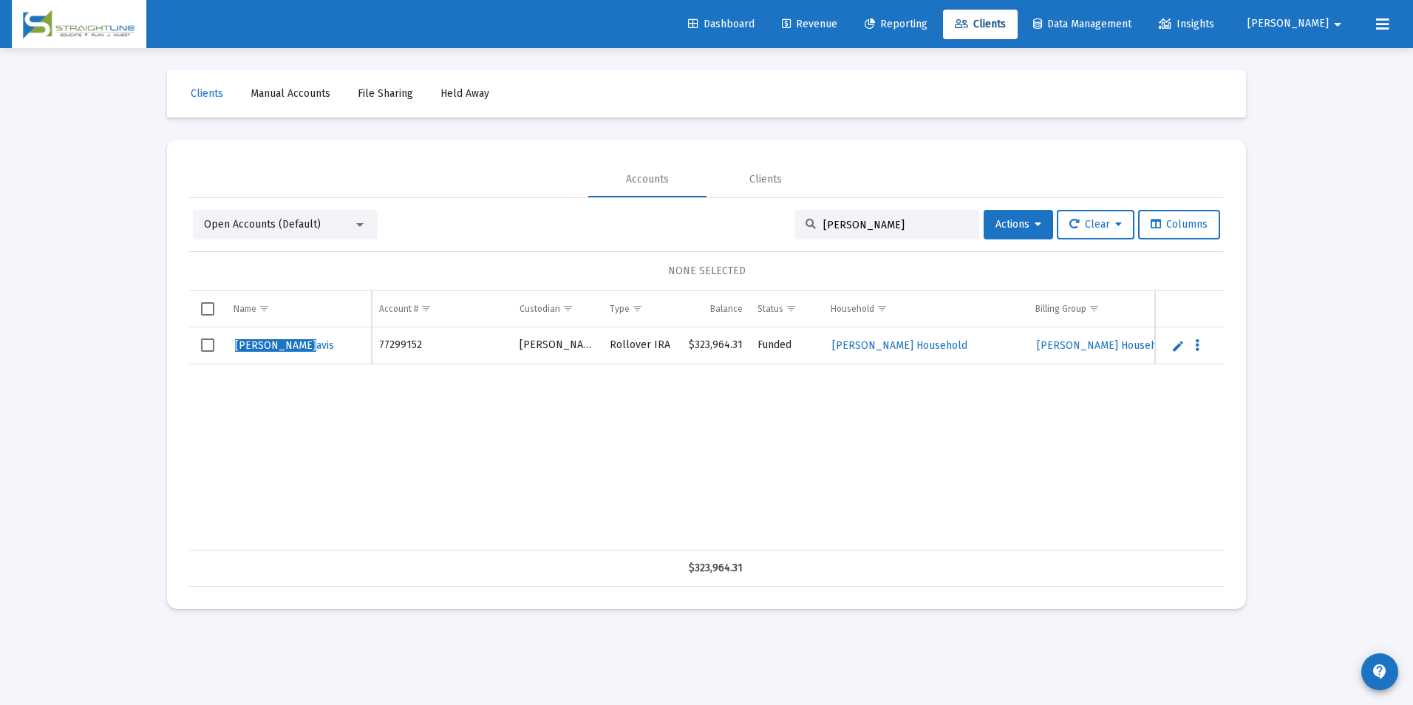
type input "[PERSON_NAME]"
click at [1171, 346] on link "Edit" at bounding box center [1177, 345] width 13 height 13
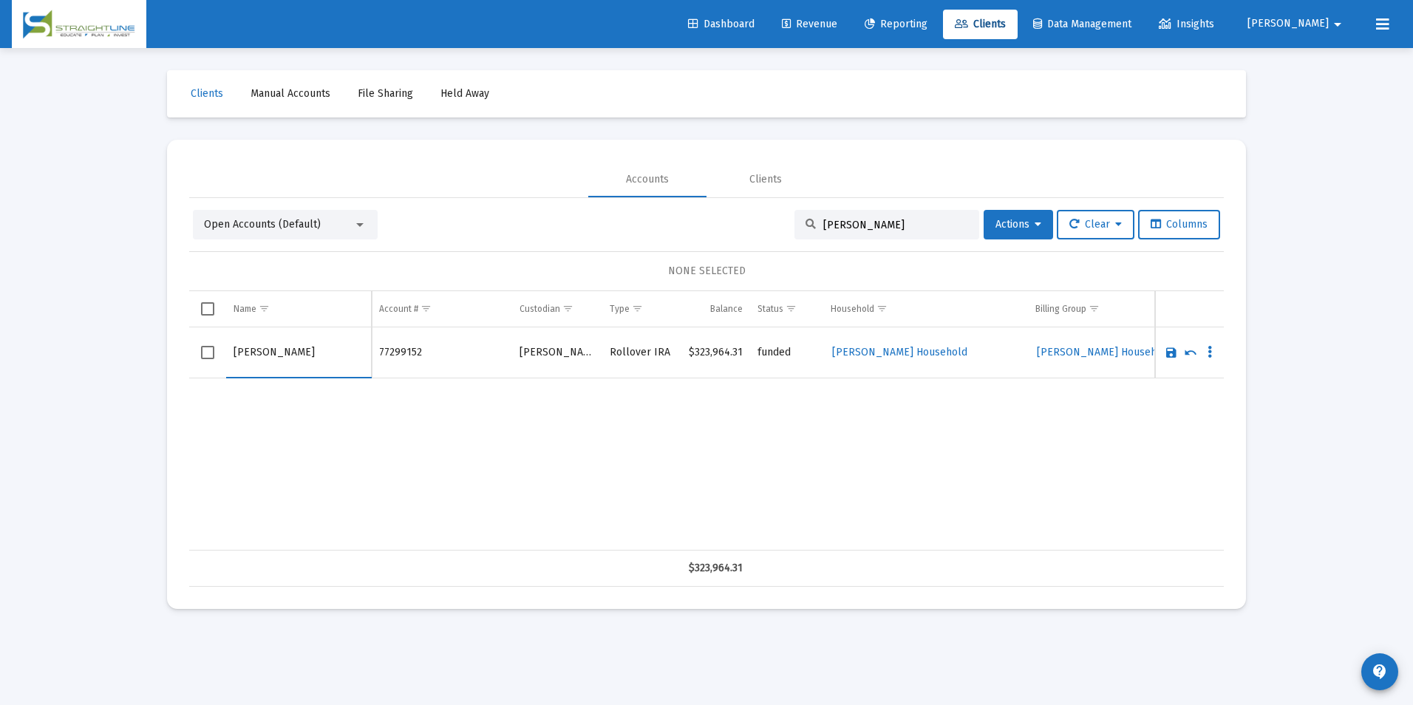
drag, startPoint x: 257, startPoint y: 352, endPoint x: 69, endPoint y: 374, distance: 189.0
click at [69, 374] on div "Loading... Clients Manual Accounts File Sharing Held Away Accounts Clients Open…" at bounding box center [706, 352] width 1413 height 705
click at [301, 360] on input "[PERSON_NAME]" at bounding box center [299, 352] width 130 height 35
type input "[PERSON_NAME]"
click at [1173, 347] on link "Save" at bounding box center [1171, 352] width 13 height 13
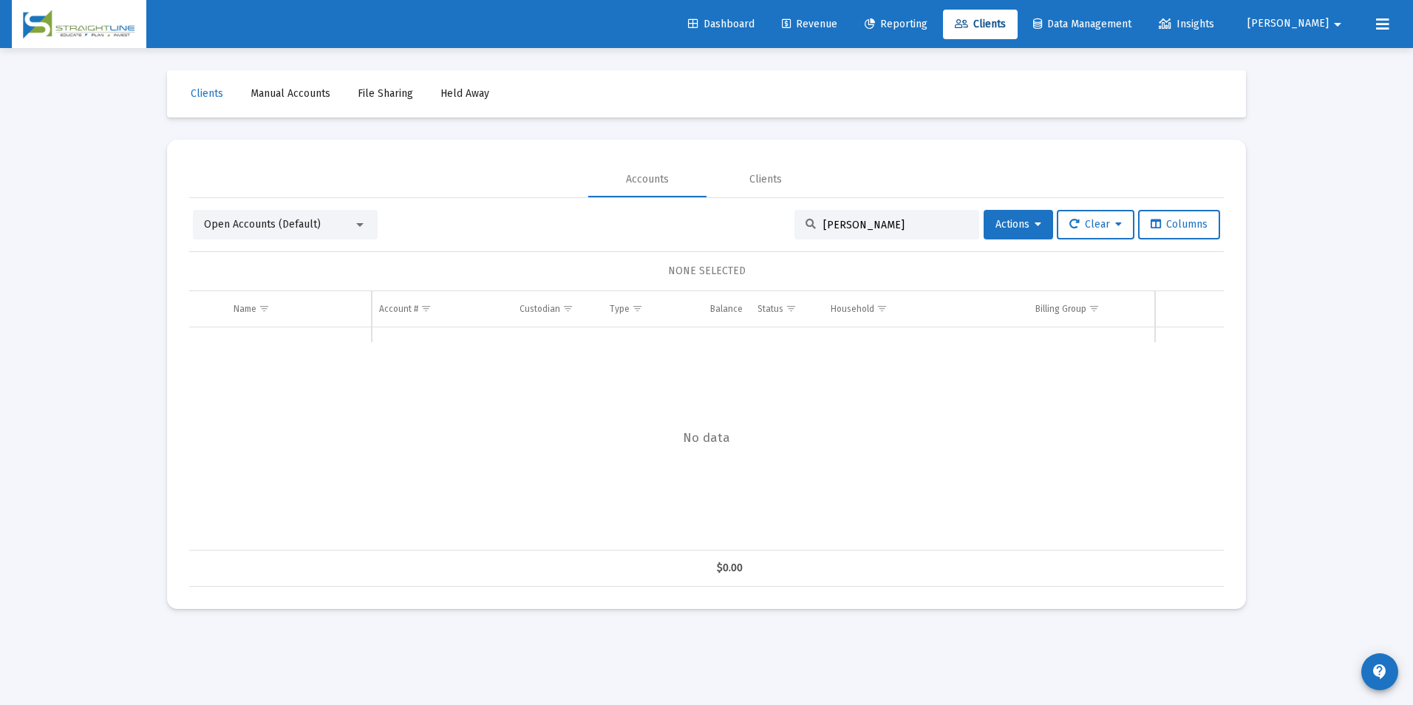
drag, startPoint x: 845, startPoint y: 226, endPoint x: 800, endPoint y: 226, distance: 45.8
click at [800, 226] on div "[PERSON_NAME]" at bounding box center [886, 225] width 185 height 30
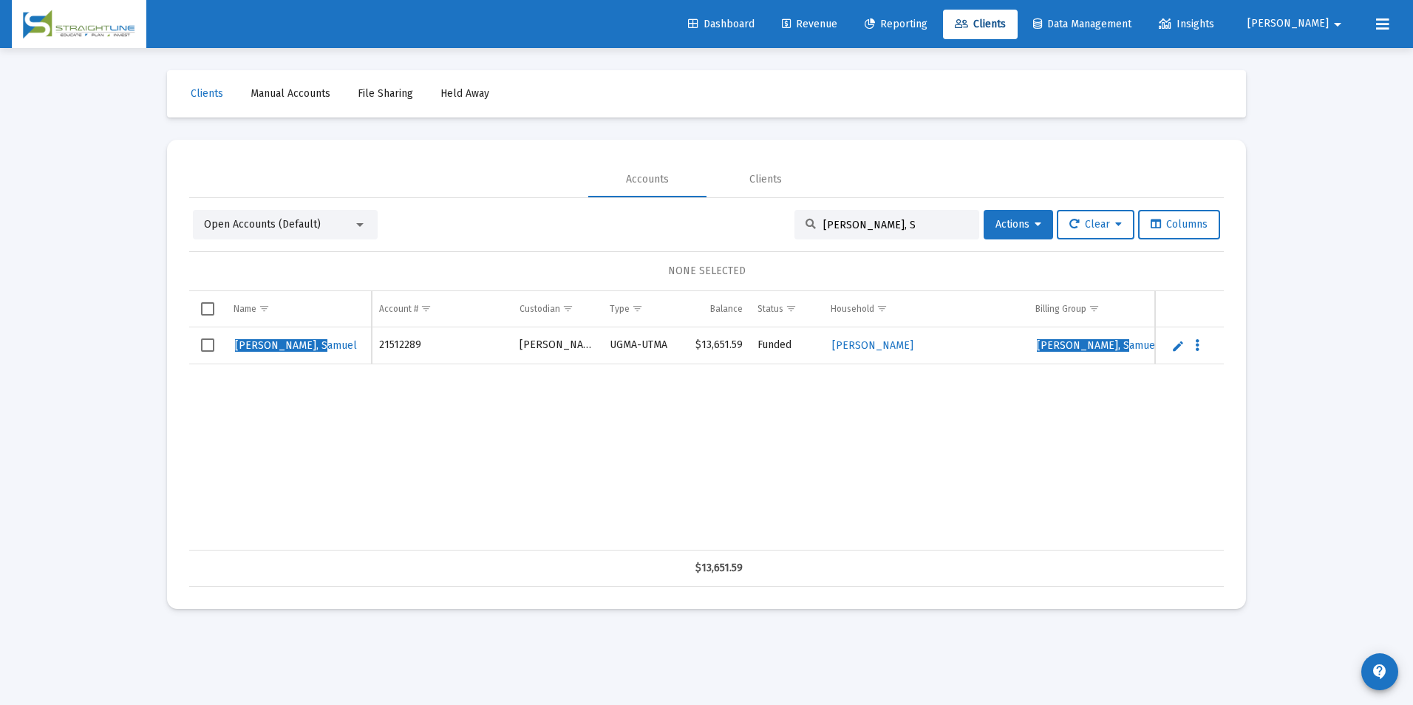
drag, startPoint x: 888, startPoint y: 222, endPoint x: 763, endPoint y: 239, distance: 125.3
click at [763, 239] on div "Open Accounts (Default) [PERSON_NAME], S Actions Clear Columns NONE SELECTED Na…" at bounding box center [706, 398] width 1035 height 377
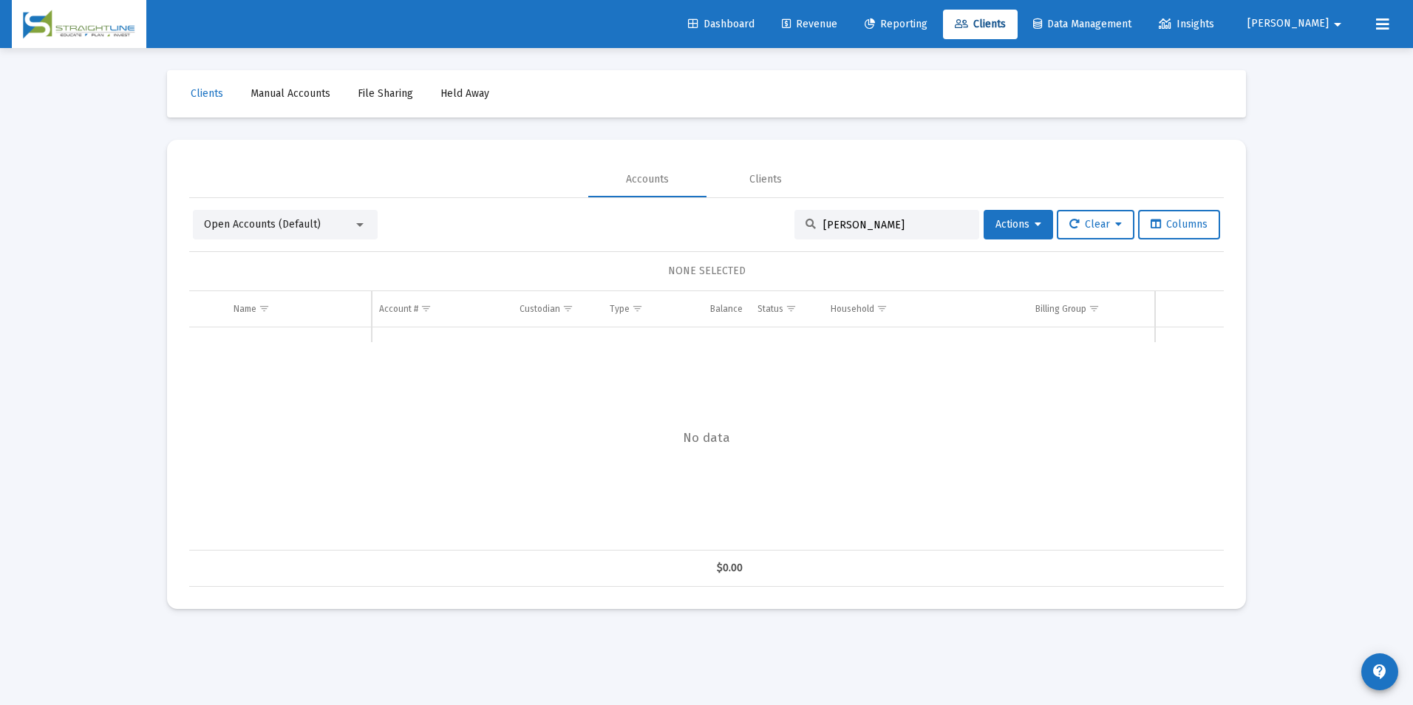
click at [832, 222] on input "[PERSON_NAME]" at bounding box center [895, 225] width 145 height 13
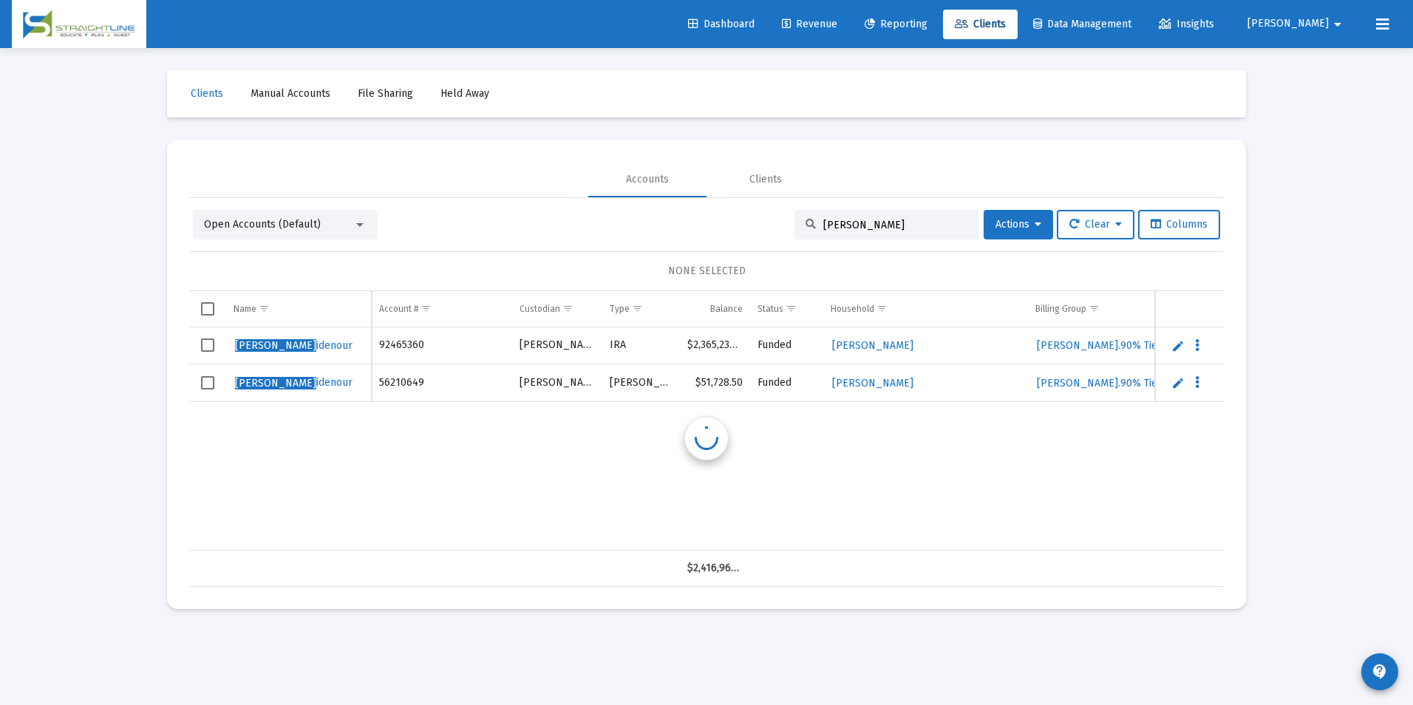
click at [892, 223] on input "[PERSON_NAME]" at bounding box center [895, 225] width 145 height 13
type input "[PERSON_NAME]"
click at [1180, 350] on link "Edit" at bounding box center [1177, 345] width 13 height 13
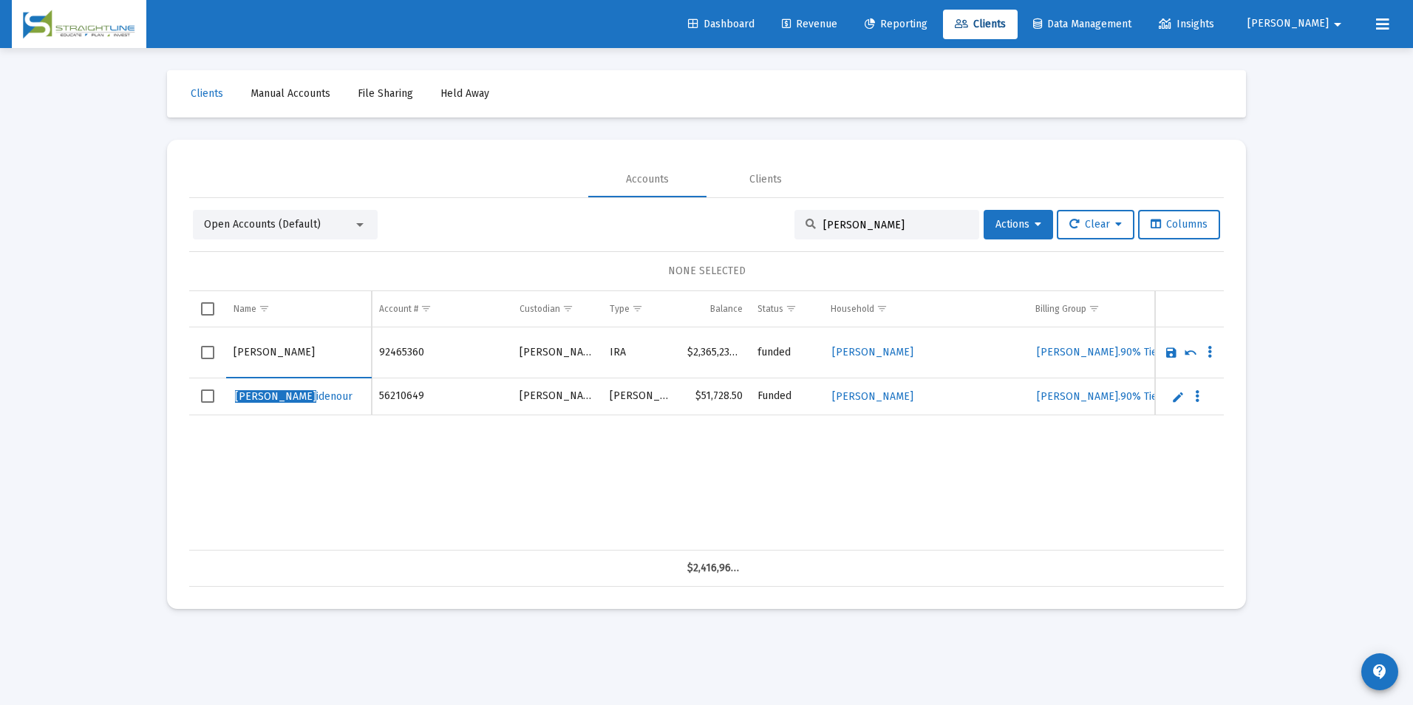
drag, startPoint x: 267, startPoint y: 349, endPoint x: 254, endPoint y: 351, distance: 12.8
click at [254, 351] on input "[PERSON_NAME]" at bounding box center [299, 352] width 130 height 35
click at [263, 351] on input "[PERSON_NAME]" at bounding box center [299, 352] width 130 height 35
drag, startPoint x: 263, startPoint y: 351, endPoint x: 216, endPoint y: 353, distance: 47.3
click at [216, 353] on tr "[PERSON_NAME]" at bounding box center [706, 352] width 1035 height 51
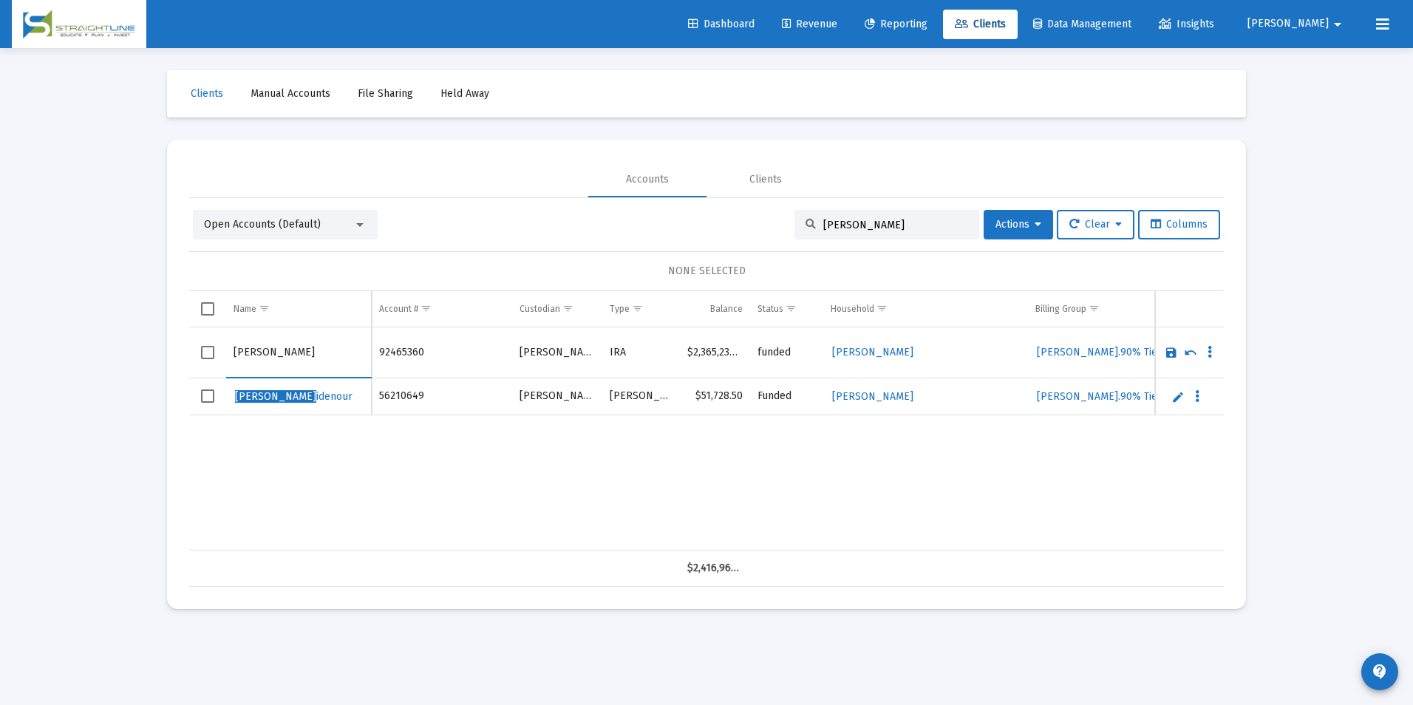
click at [263, 350] on input "[PERSON_NAME]" at bounding box center [299, 352] width 130 height 35
drag, startPoint x: 263, startPoint y: 350, endPoint x: 234, endPoint y: 356, distance: 30.3
click at [234, 356] on input "[PERSON_NAME]" at bounding box center [299, 352] width 130 height 35
drag, startPoint x: 333, startPoint y: 364, endPoint x: 300, endPoint y: 366, distance: 32.6
click at [332, 364] on input "[PERSON_NAME]" at bounding box center [299, 352] width 130 height 35
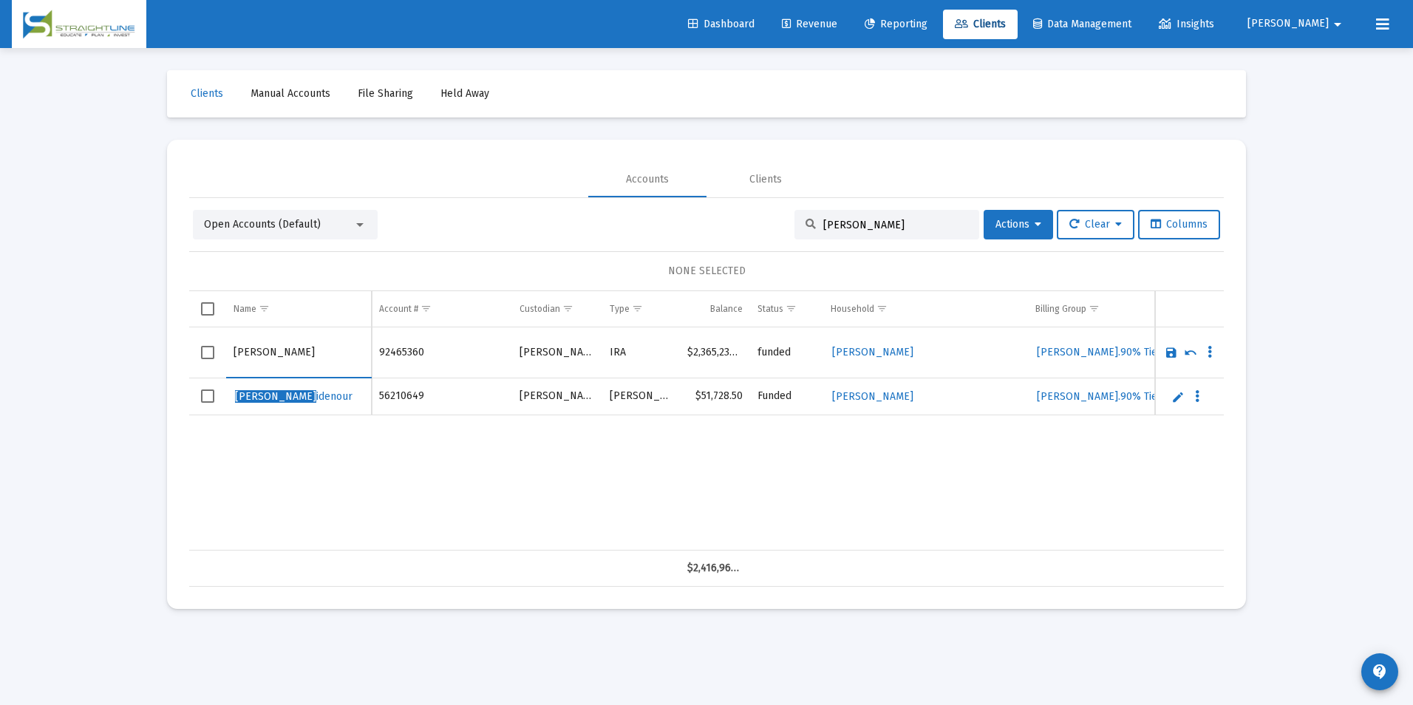
click at [261, 354] on input "[PERSON_NAME]" at bounding box center [299, 352] width 130 height 35
drag, startPoint x: 262, startPoint y: 352, endPoint x: 225, endPoint y: 354, distance: 37.8
click at [225, 354] on tr "[PERSON_NAME]" at bounding box center [706, 352] width 1035 height 51
click at [280, 358] on input "[PERSON_NAME]" at bounding box center [299, 352] width 130 height 35
type input "[PERSON_NAME]"
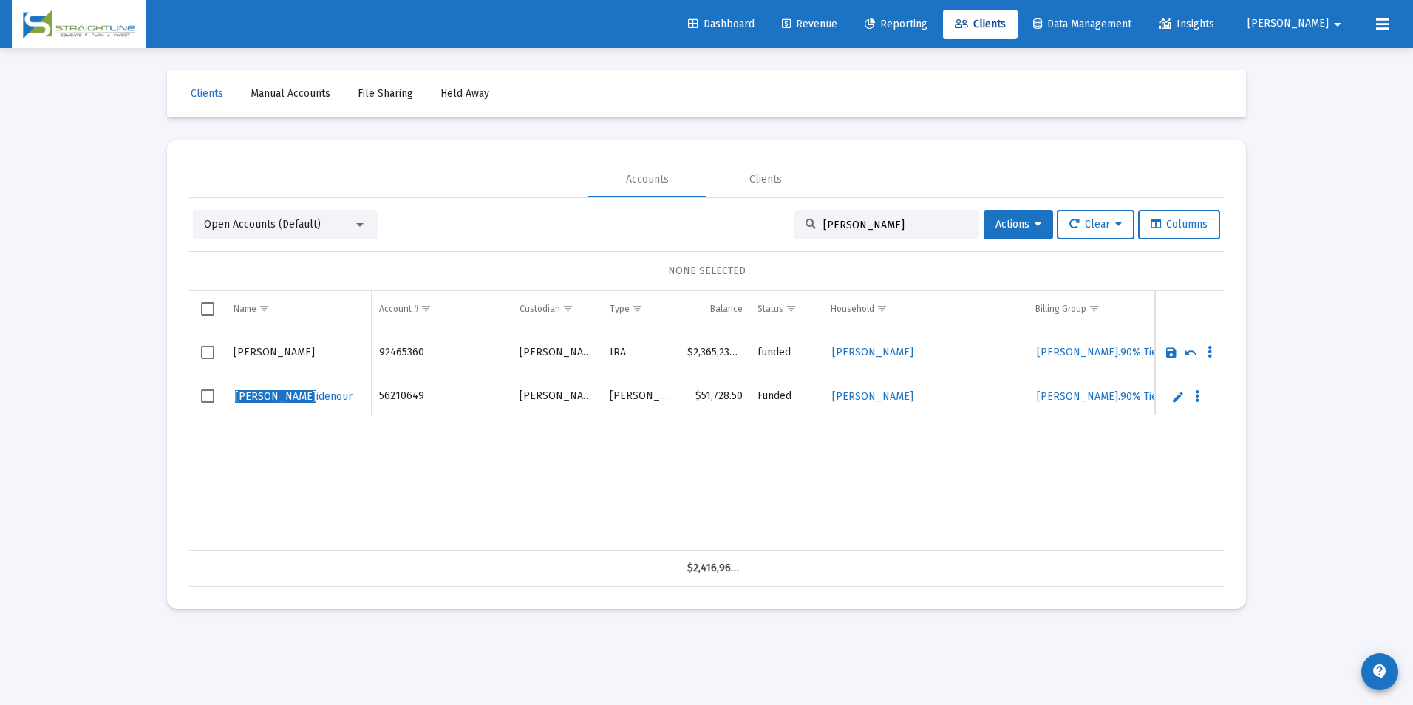
click at [1168, 355] on link "Save" at bounding box center [1171, 352] width 13 height 13
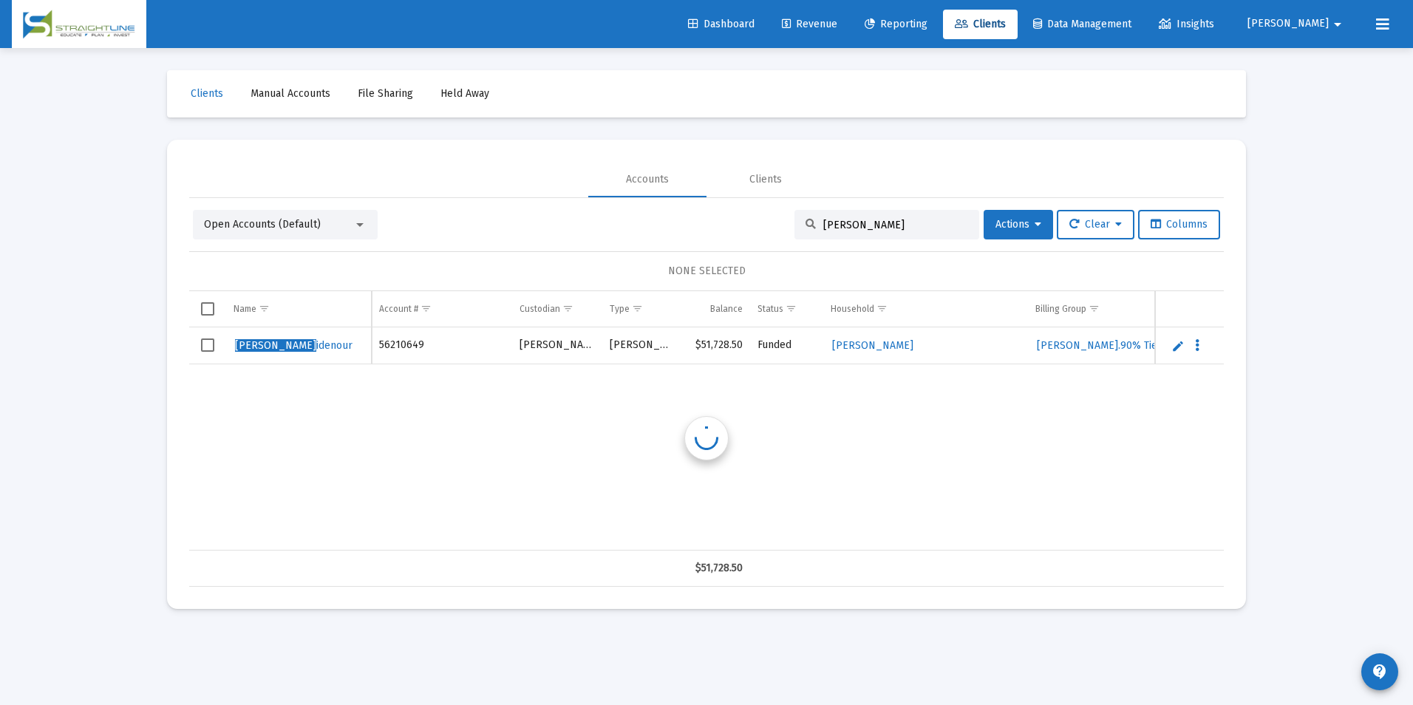
click at [1174, 348] on link "Edit" at bounding box center [1177, 345] width 13 height 13
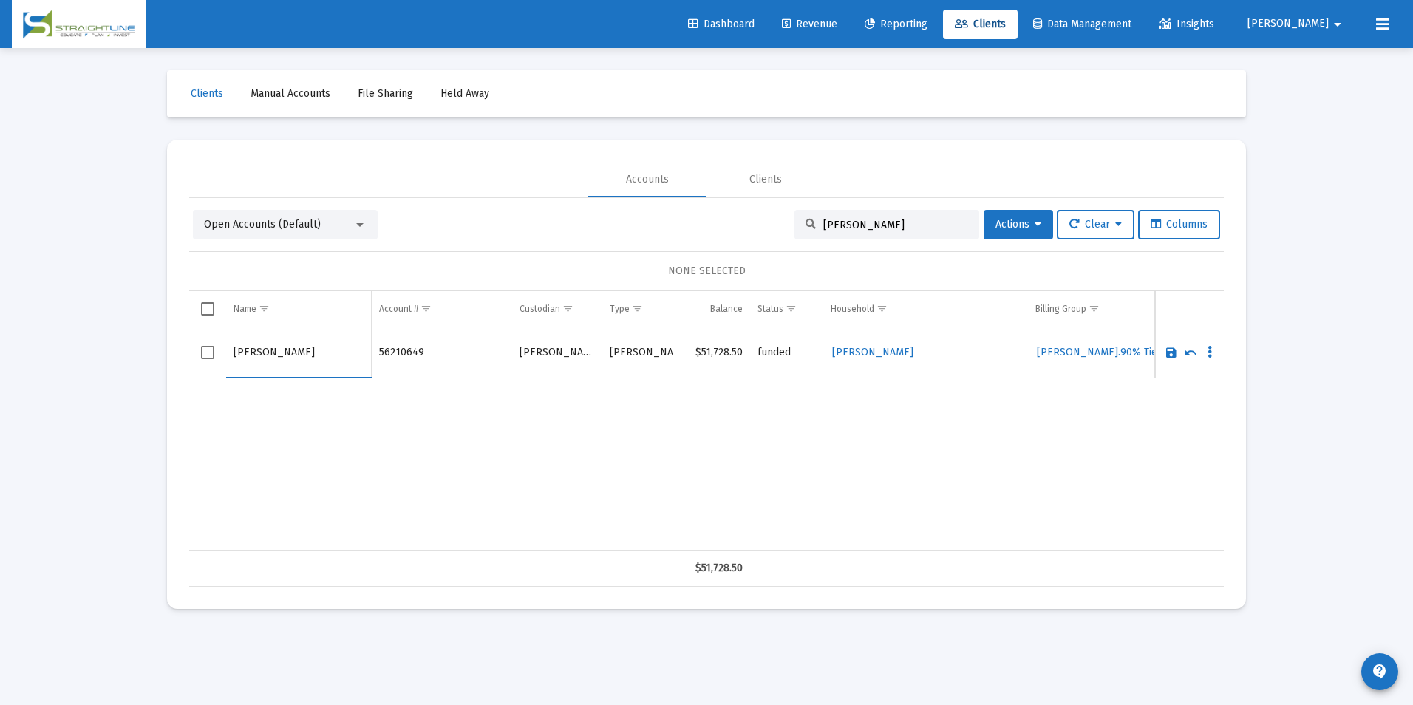
drag, startPoint x: 265, startPoint y: 353, endPoint x: 222, endPoint y: 351, distance: 42.9
click at [222, 351] on tr "[PERSON_NAME]" at bounding box center [706, 352] width 1035 height 51
click at [296, 345] on input "[PERSON_NAME]" at bounding box center [299, 352] width 130 height 35
type input "[PERSON_NAME]"
click at [1171, 351] on link "Save" at bounding box center [1171, 352] width 13 height 13
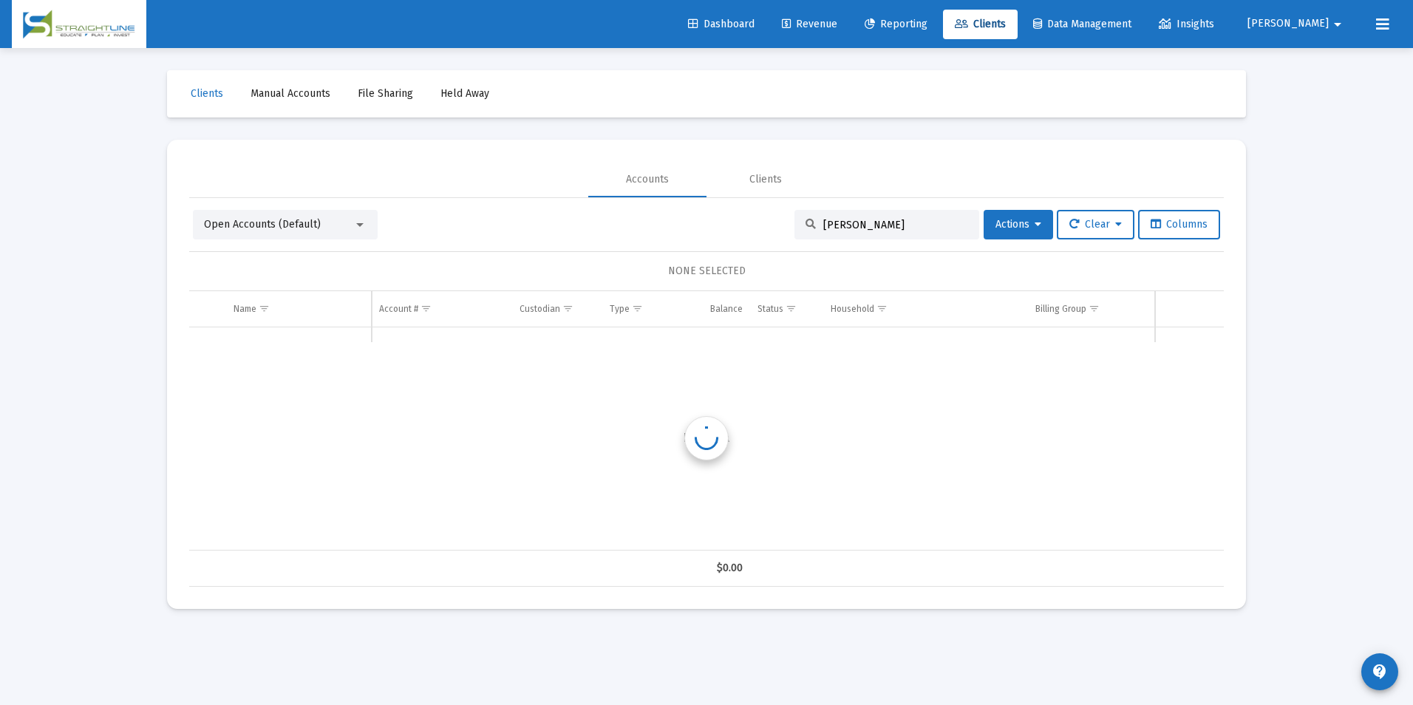
drag, startPoint x: 911, startPoint y: 224, endPoint x: 678, endPoint y: 218, distance: 232.1
click at [678, 218] on div "Open Accounts (Default) [PERSON_NAME] Actions Clear Columns" at bounding box center [706, 225] width 1027 height 30
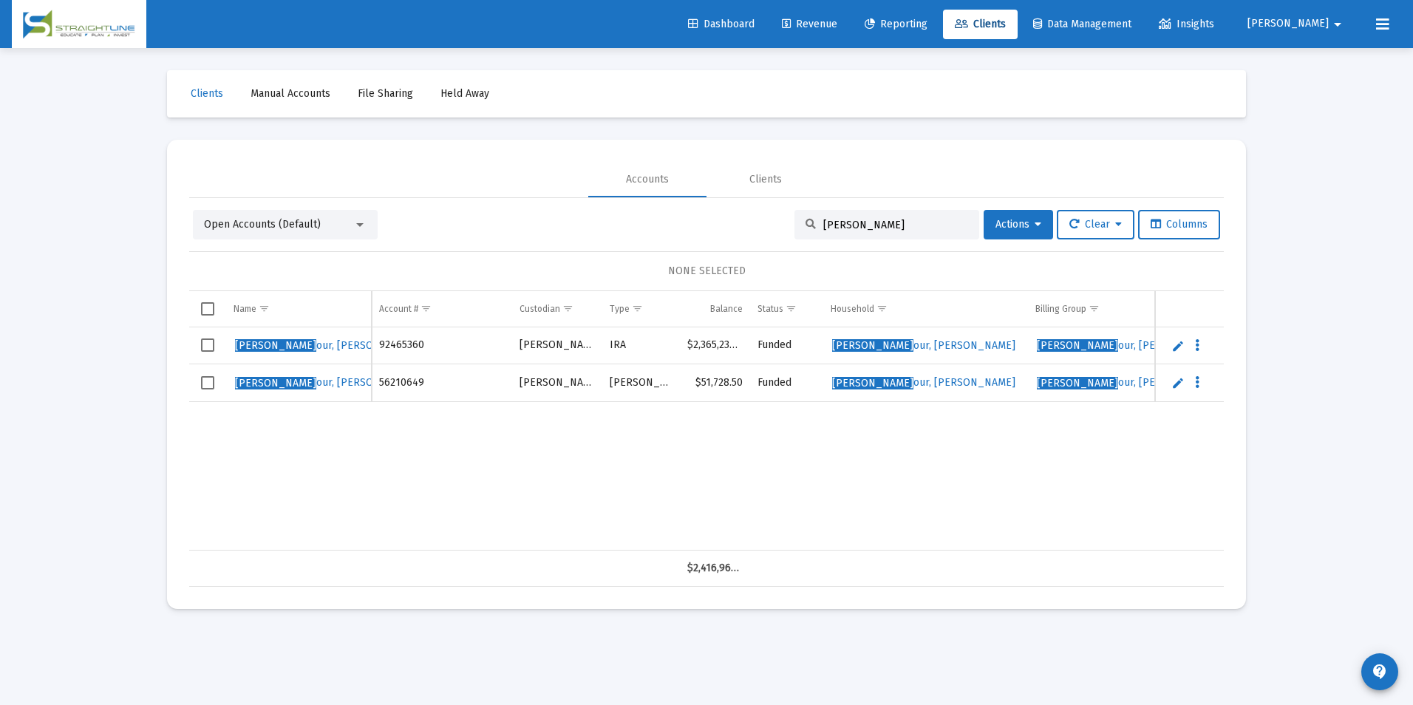
drag, startPoint x: 845, startPoint y: 225, endPoint x: 793, endPoint y: 223, distance: 52.5
click at [794, 223] on div "[PERSON_NAME]" at bounding box center [886, 225] width 185 height 30
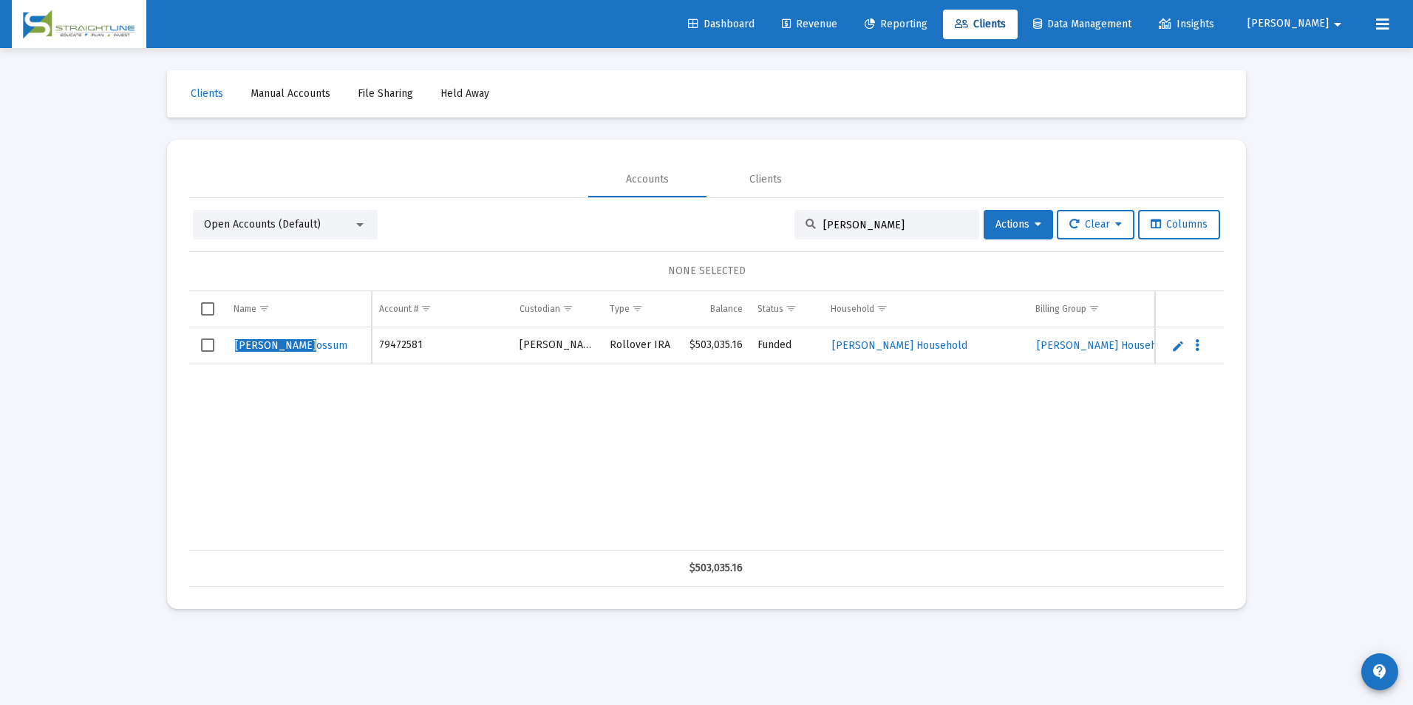
type input "[PERSON_NAME]"
click at [1177, 346] on link "Edit" at bounding box center [1177, 345] width 13 height 13
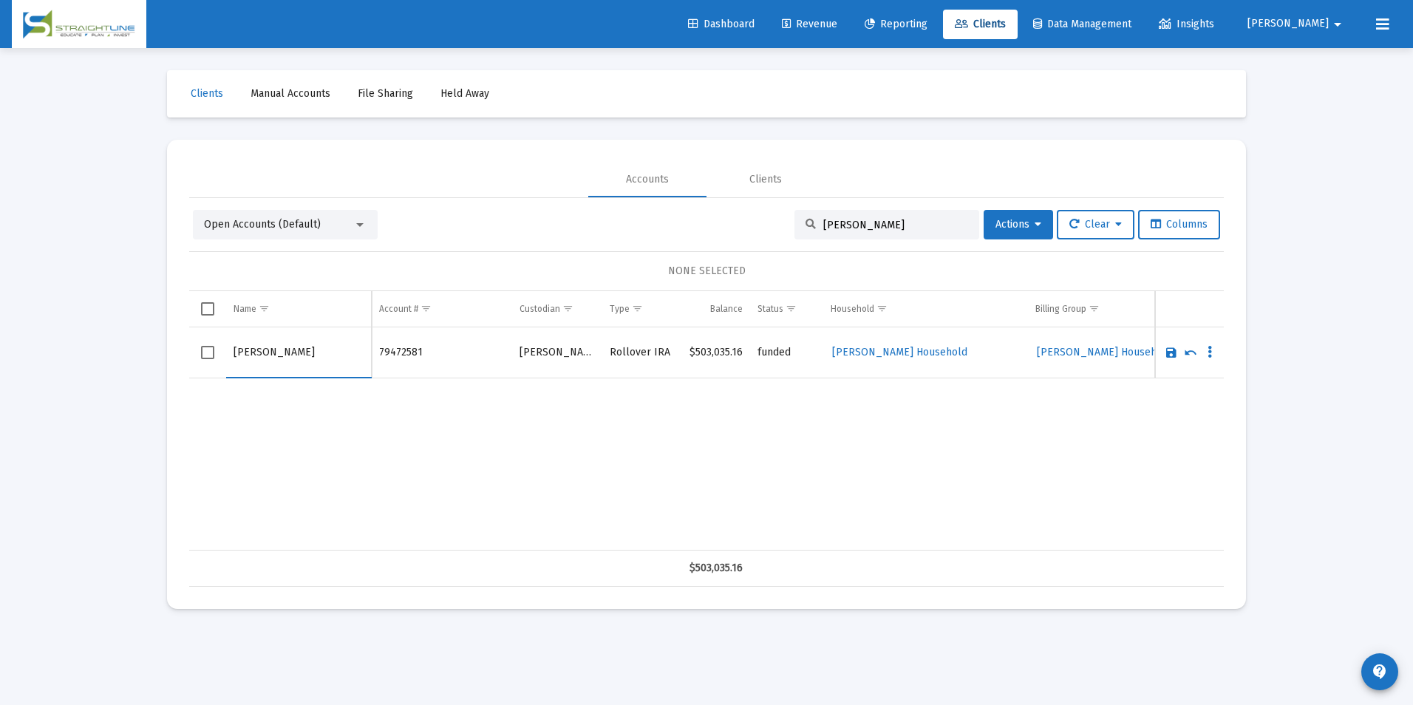
drag, startPoint x: 262, startPoint y: 352, endPoint x: 227, endPoint y: 358, distance: 35.2
click at [227, 358] on td "[PERSON_NAME]" at bounding box center [299, 352] width 146 height 51
click at [296, 350] on input "[PERSON_NAME]" at bounding box center [299, 352] width 130 height 35
paste input "[PERSON_NAME]"
type input "[PERSON_NAME]"
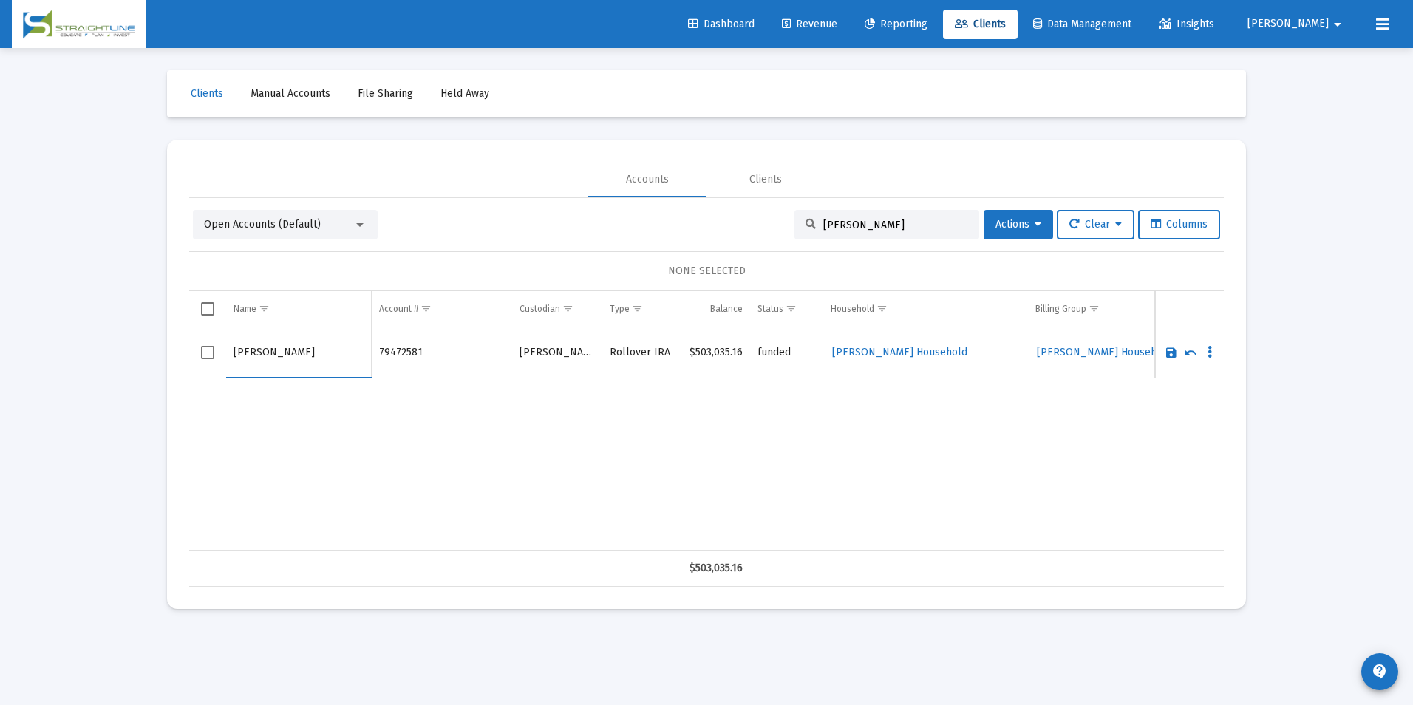
click at [1172, 353] on link "Save" at bounding box center [1171, 352] width 13 height 13
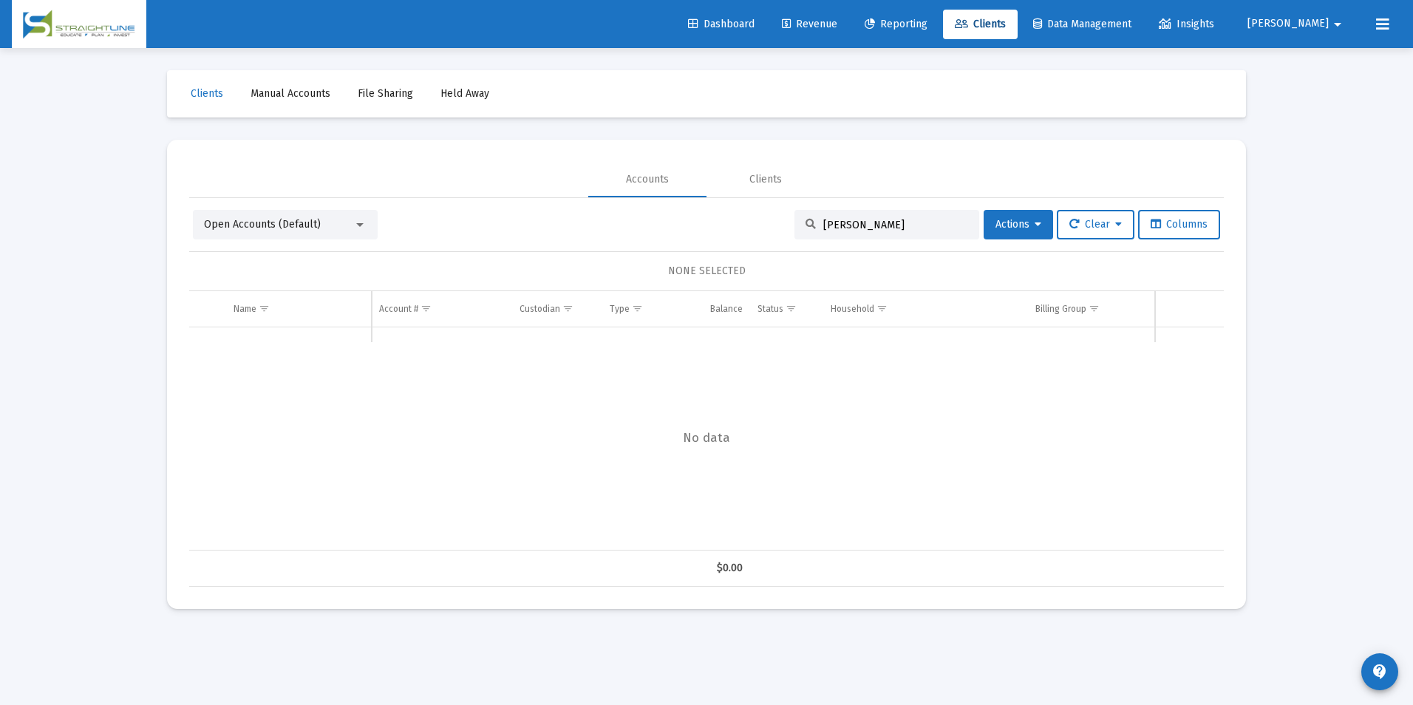
drag, startPoint x: 857, startPoint y: 222, endPoint x: 713, endPoint y: 194, distance: 147.0
click at [713, 194] on mat-tab-group "Accounts Clients Open Accounts (Default) [PERSON_NAME] F Actions Clear Columns …" at bounding box center [706, 374] width 1035 height 425
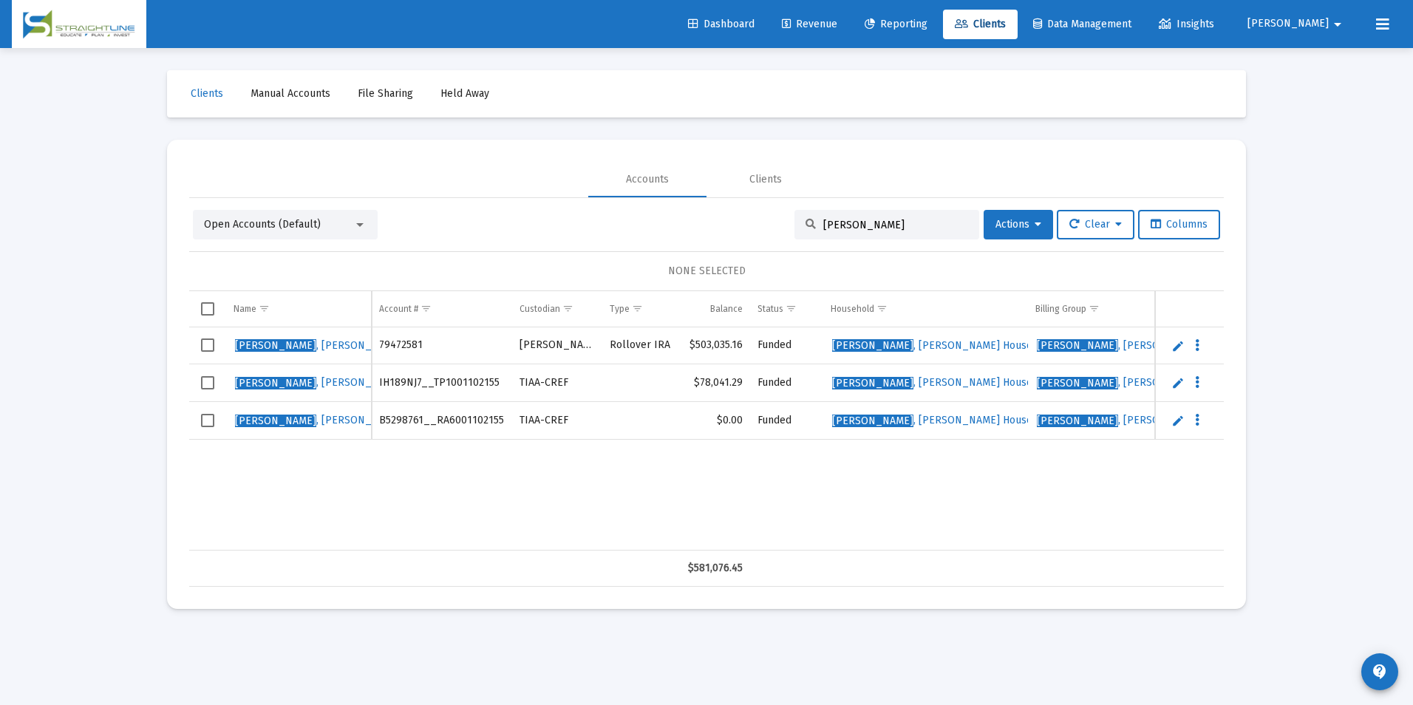
drag, startPoint x: 875, startPoint y: 226, endPoint x: 749, endPoint y: 225, distance: 126.4
click at [749, 225] on div "Open Accounts (Default) [PERSON_NAME] Actions Clear Columns" at bounding box center [706, 225] width 1027 height 30
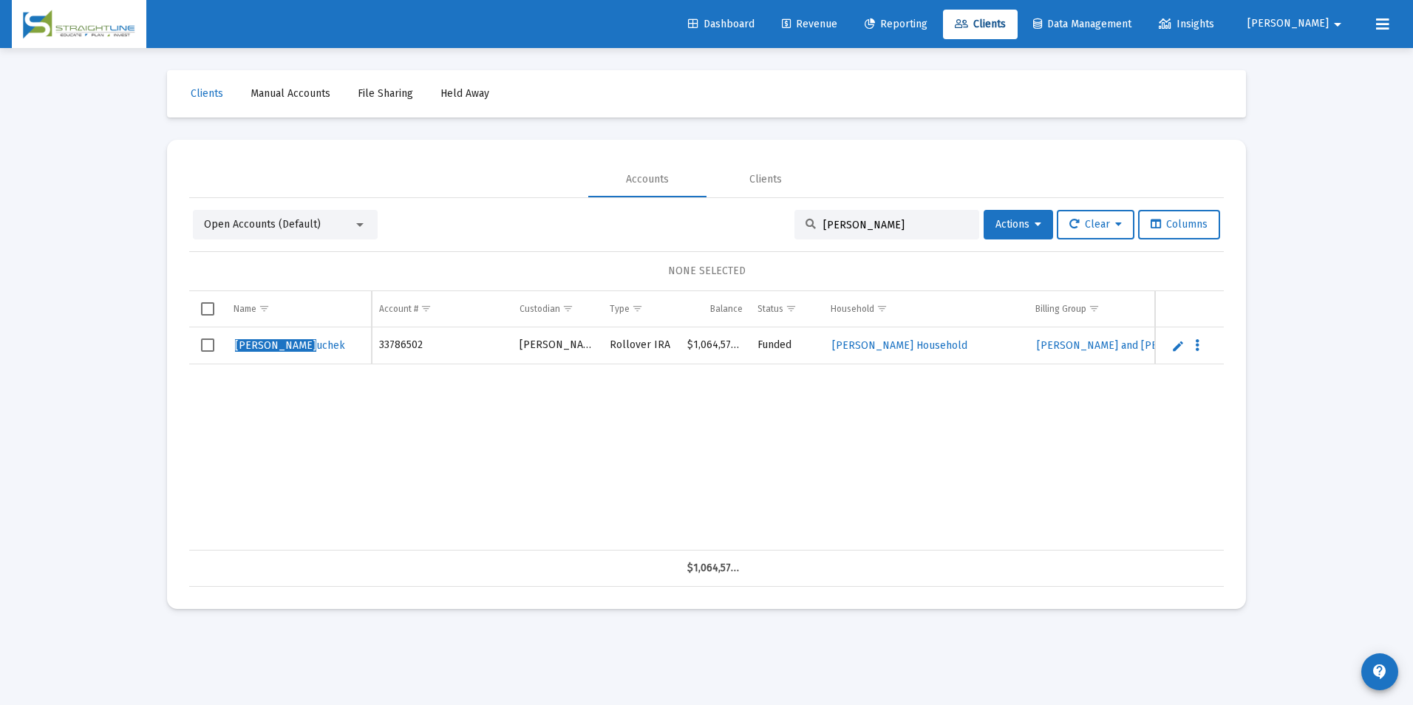
type input "[PERSON_NAME]"
click at [1173, 346] on link "Edit" at bounding box center [1177, 345] width 13 height 13
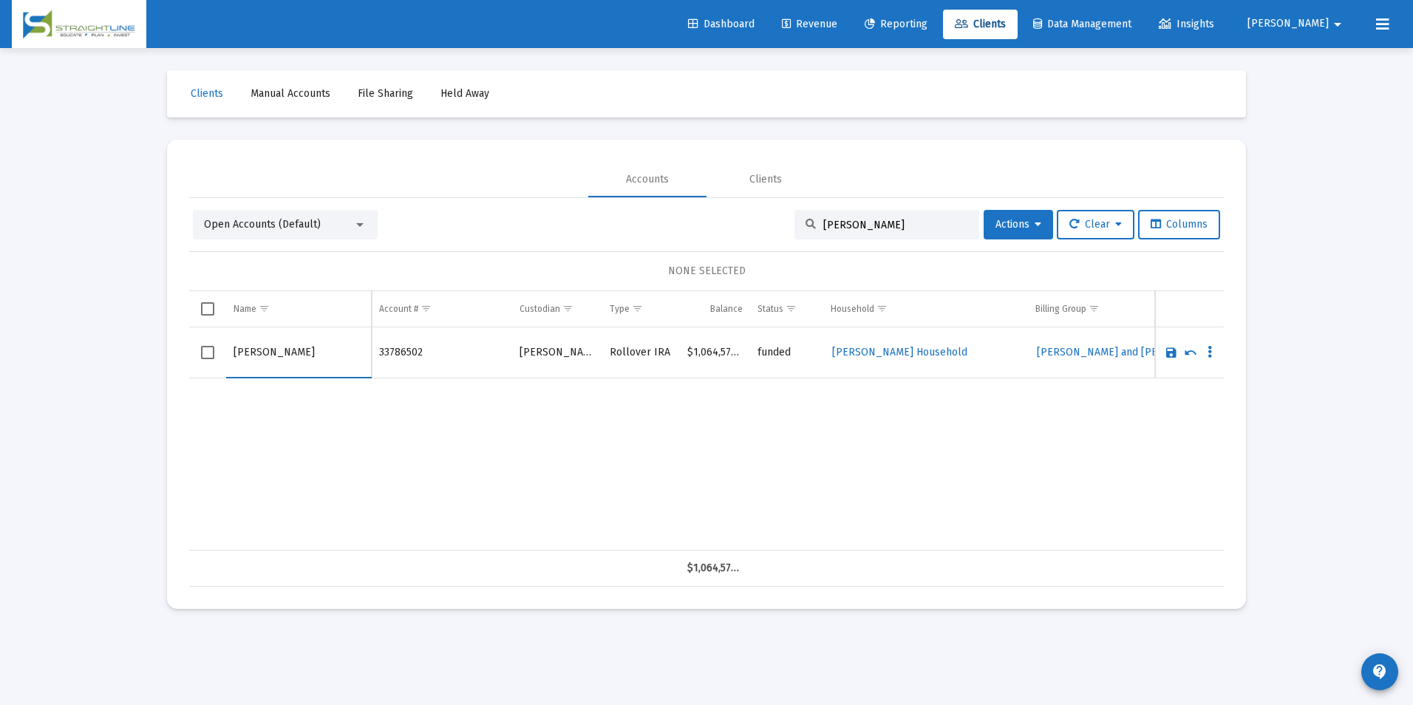
drag, startPoint x: 256, startPoint y: 352, endPoint x: 199, endPoint y: 356, distance: 57.8
click at [199, 356] on tr "[PERSON_NAME]" at bounding box center [706, 352] width 1035 height 51
click at [309, 361] on input "Kuchek" at bounding box center [299, 352] width 130 height 35
type input "[PERSON_NAME]"
click at [1170, 353] on link "Save" at bounding box center [1171, 352] width 13 height 13
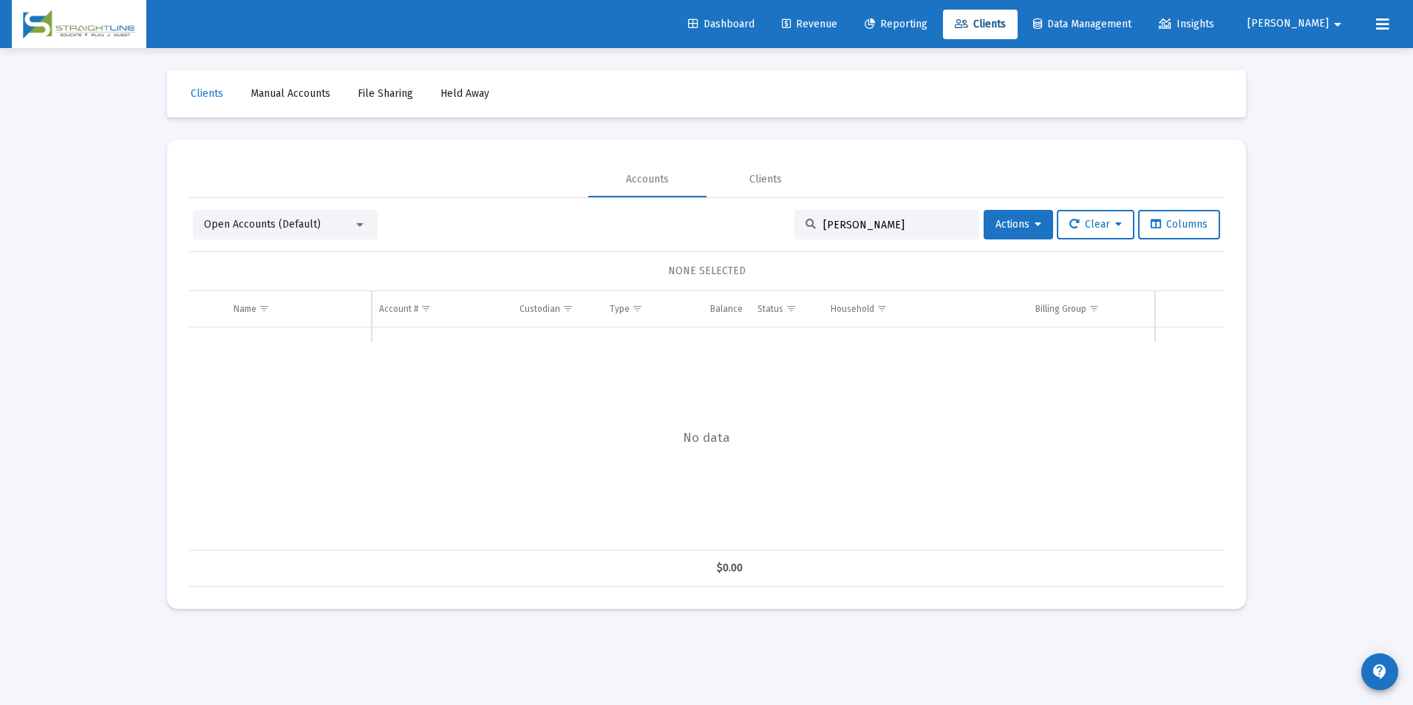
drag, startPoint x: 919, startPoint y: 233, endPoint x: 707, endPoint y: 215, distance: 212.9
click at [707, 215] on div "Open Accounts (Default) [PERSON_NAME] k Actions Clear Columns" at bounding box center [706, 225] width 1027 height 30
drag, startPoint x: 707, startPoint y: 215, endPoint x: 846, endPoint y: 225, distance: 139.3
click at [846, 225] on input "[PERSON_NAME]" at bounding box center [895, 225] width 145 height 13
drag, startPoint x: 846, startPoint y: 225, endPoint x: 792, endPoint y: 225, distance: 54.7
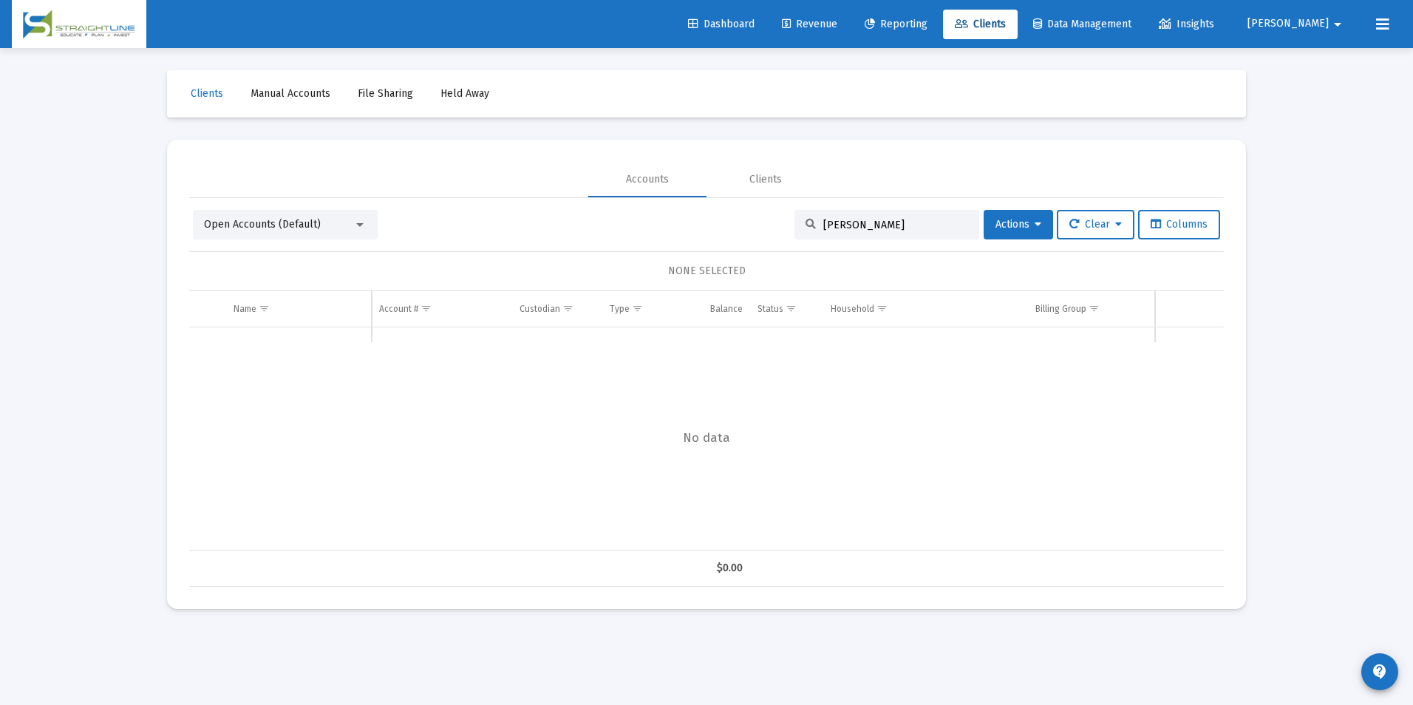
click at [794, 225] on div "[PERSON_NAME]" at bounding box center [886, 225] width 185 height 30
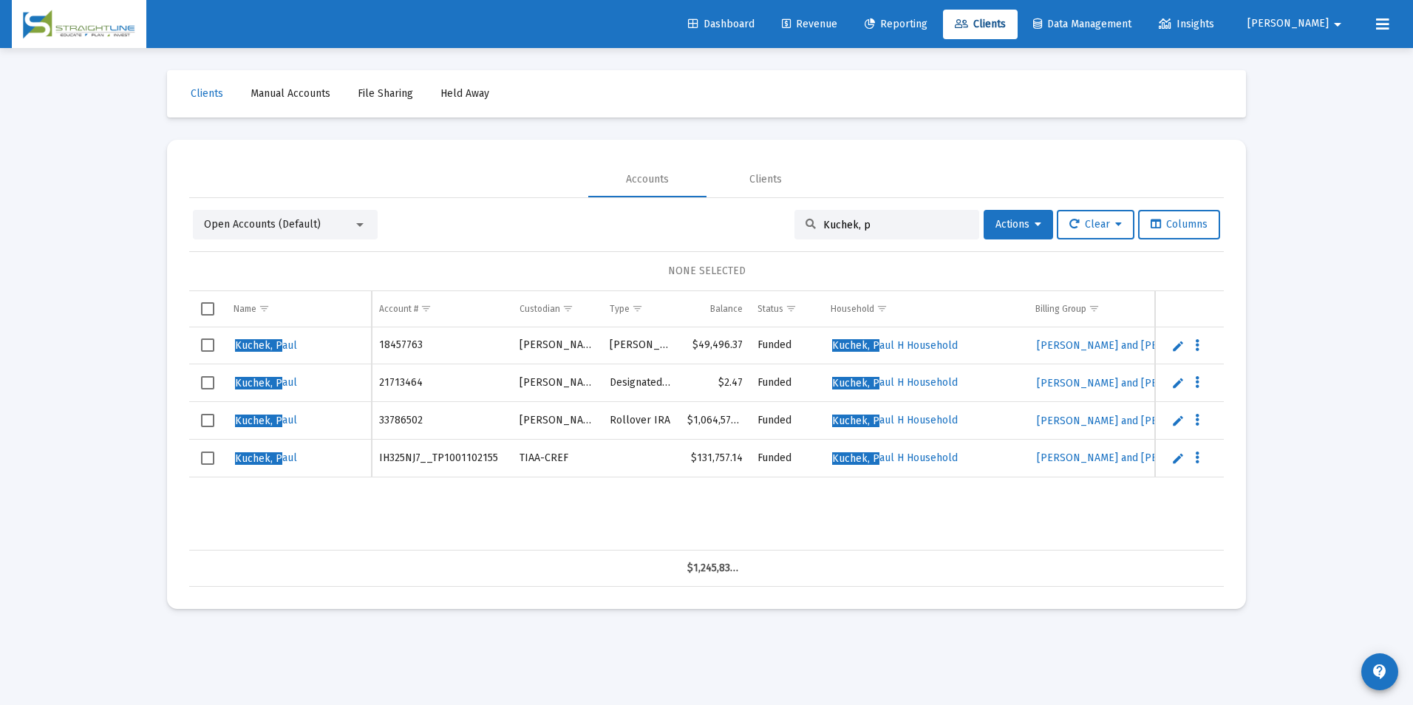
drag, startPoint x: 907, startPoint y: 223, endPoint x: 735, endPoint y: 225, distance: 172.2
click at [735, 225] on div "Open Accounts (Default) Kuchek, p Actions Clear Columns" at bounding box center [706, 225] width 1027 height 30
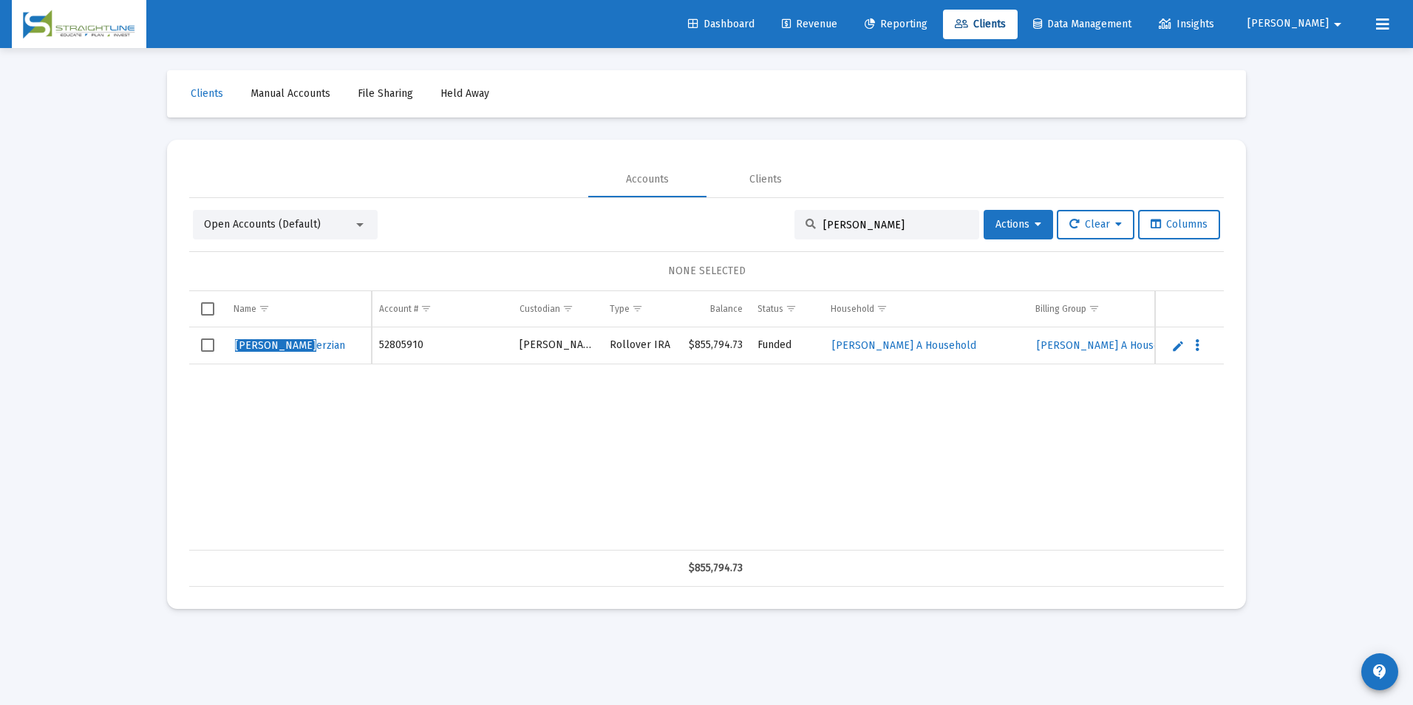
type input "[PERSON_NAME]"
click at [1177, 345] on link "Edit" at bounding box center [1177, 345] width 13 height 13
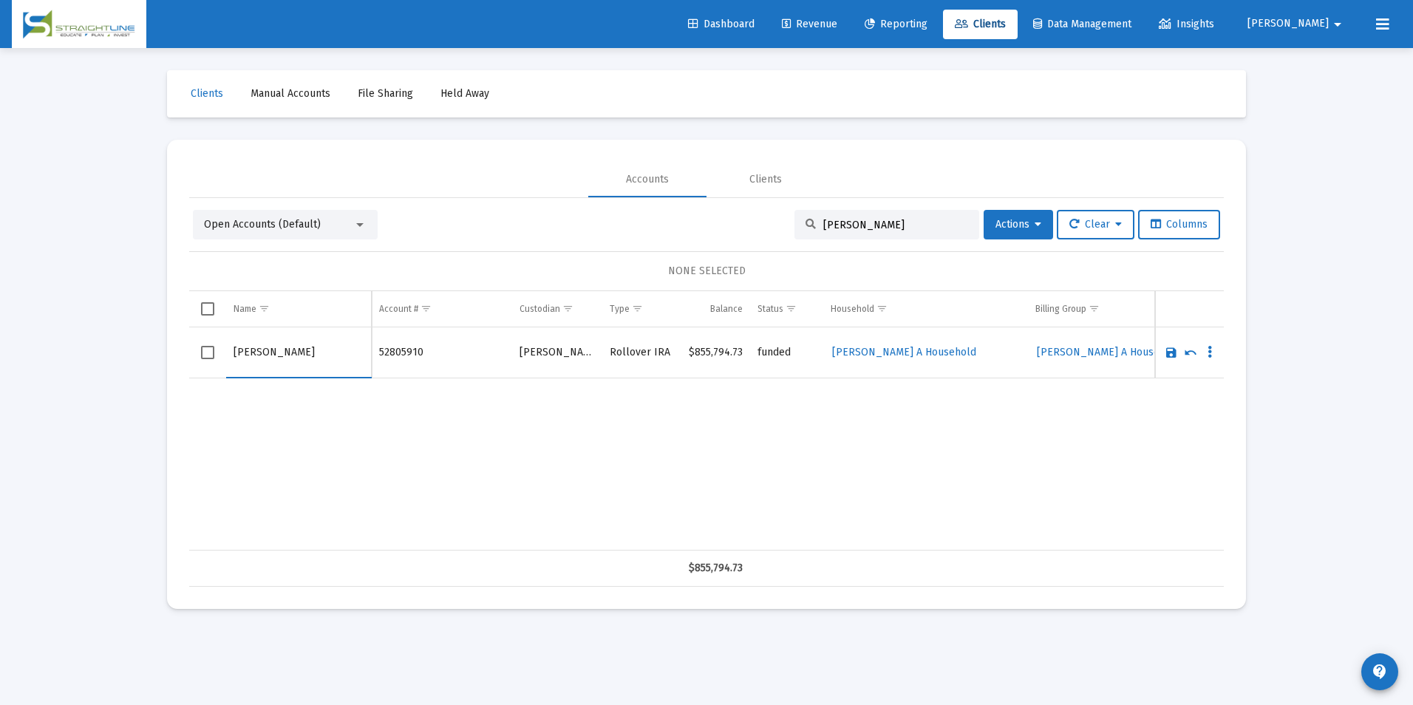
drag, startPoint x: 263, startPoint y: 349, endPoint x: 219, endPoint y: 349, distance: 44.3
click at [219, 349] on tr "[PERSON_NAME]" at bounding box center [706, 352] width 1035 height 51
click at [297, 346] on input "[PERSON_NAME]" at bounding box center [299, 352] width 130 height 35
type input "[PERSON_NAME]"
click at [1167, 349] on link "Save" at bounding box center [1171, 352] width 13 height 13
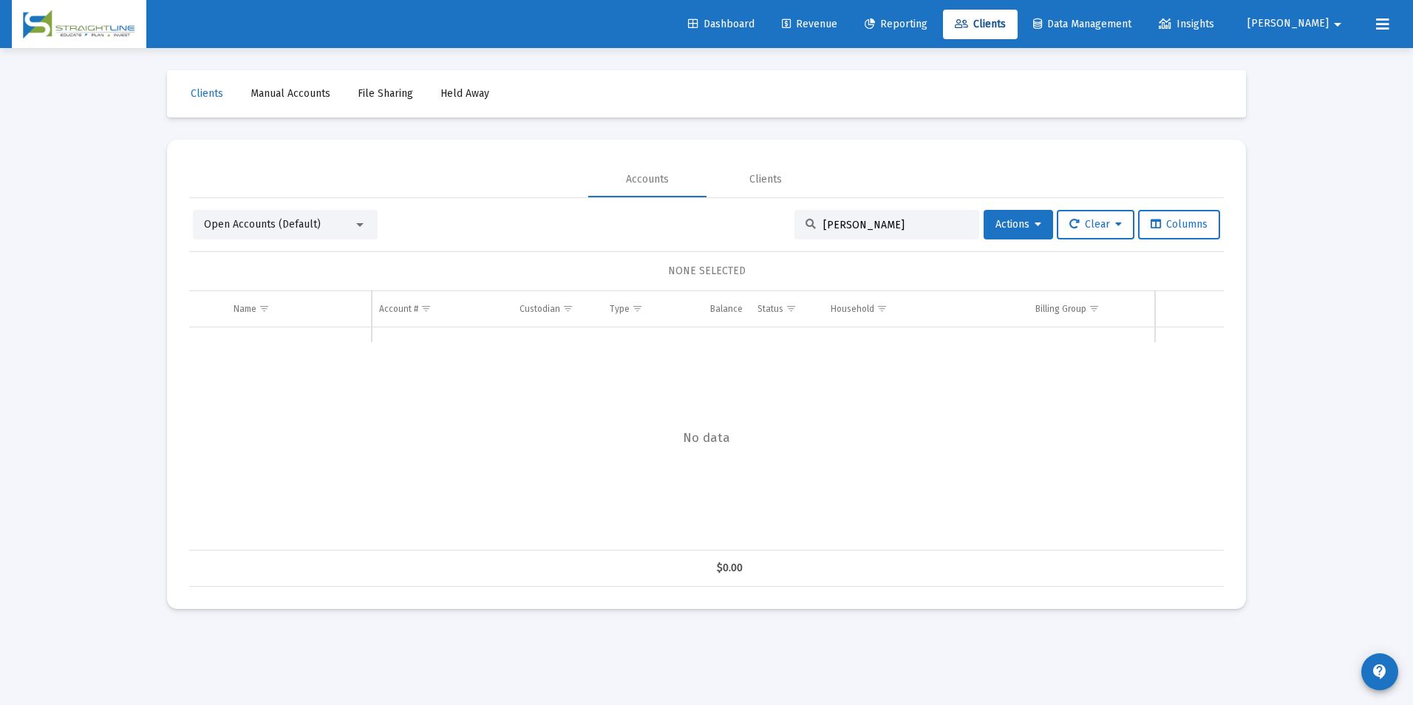
drag, startPoint x: 859, startPoint y: 228, endPoint x: 801, endPoint y: 227, distance: 57.7
click at [801, 227] on div "[PERSON_NAME]" at bounding box center [886, 225] width 185 height 30
type input "r"
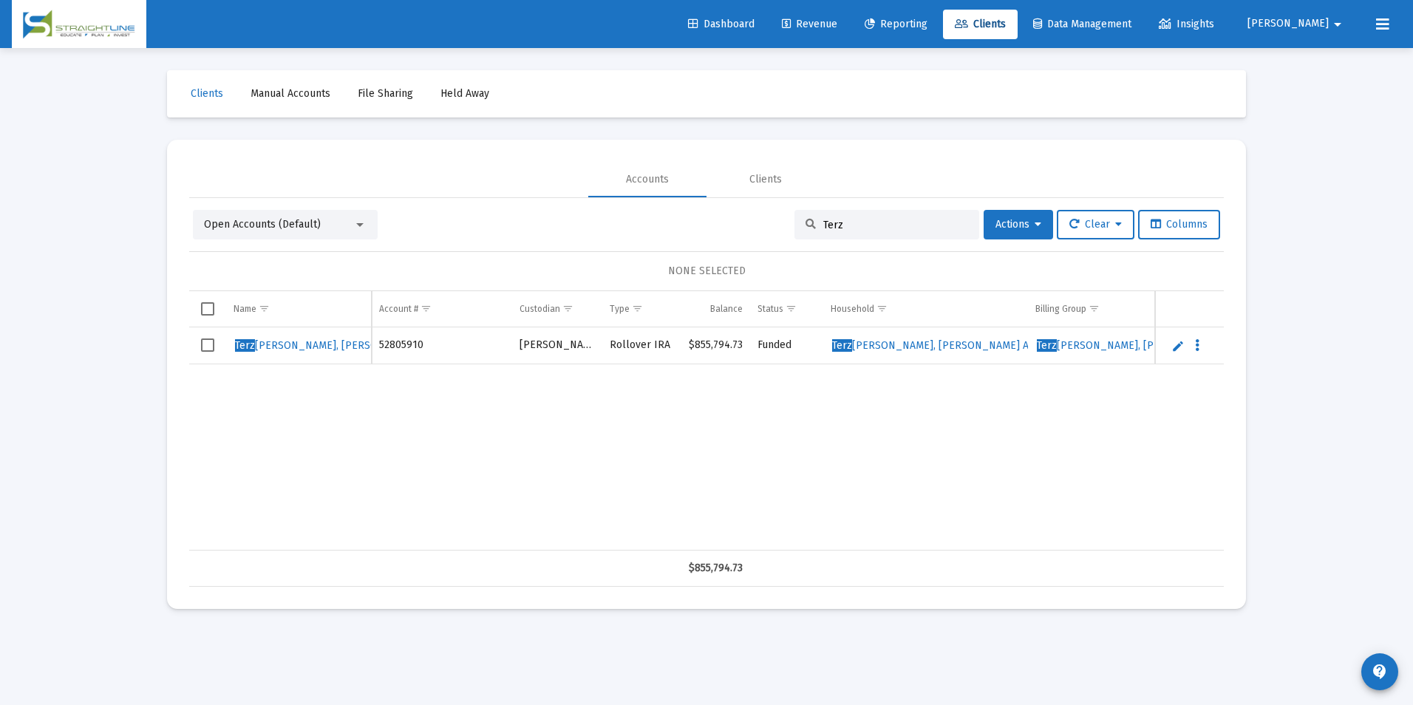
drag, startPoint x: 860, startPoint y: 227, endPoint x: 779, endPoint y: 233, distance: 80.8
click at [779, 233] on div "Open Accounts (Default) Terz Actions Clear Columns" at bounding box center [706, 225] width 1027 height 30
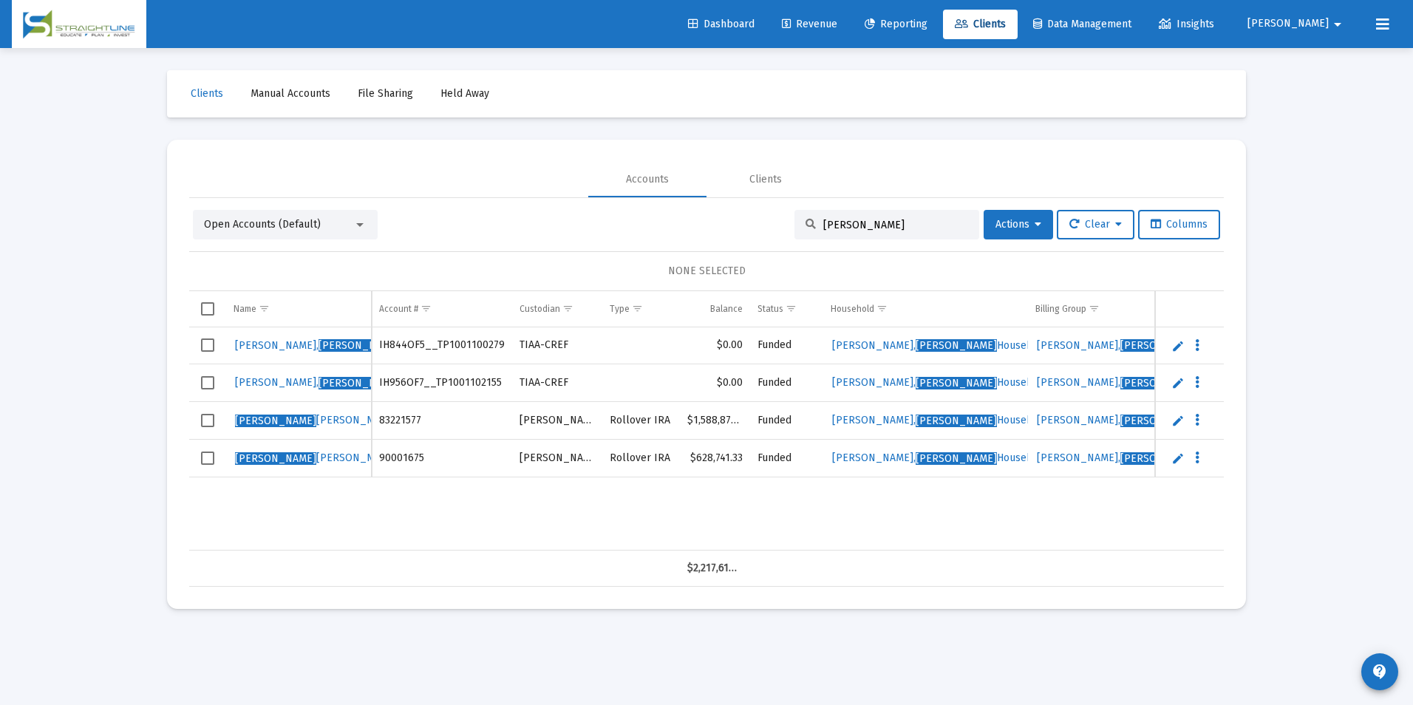
type input "[PERSON_NAME]"
click at [1176, 420] on link "Edit" at bounding box center [1177, 420] width 13 height 13
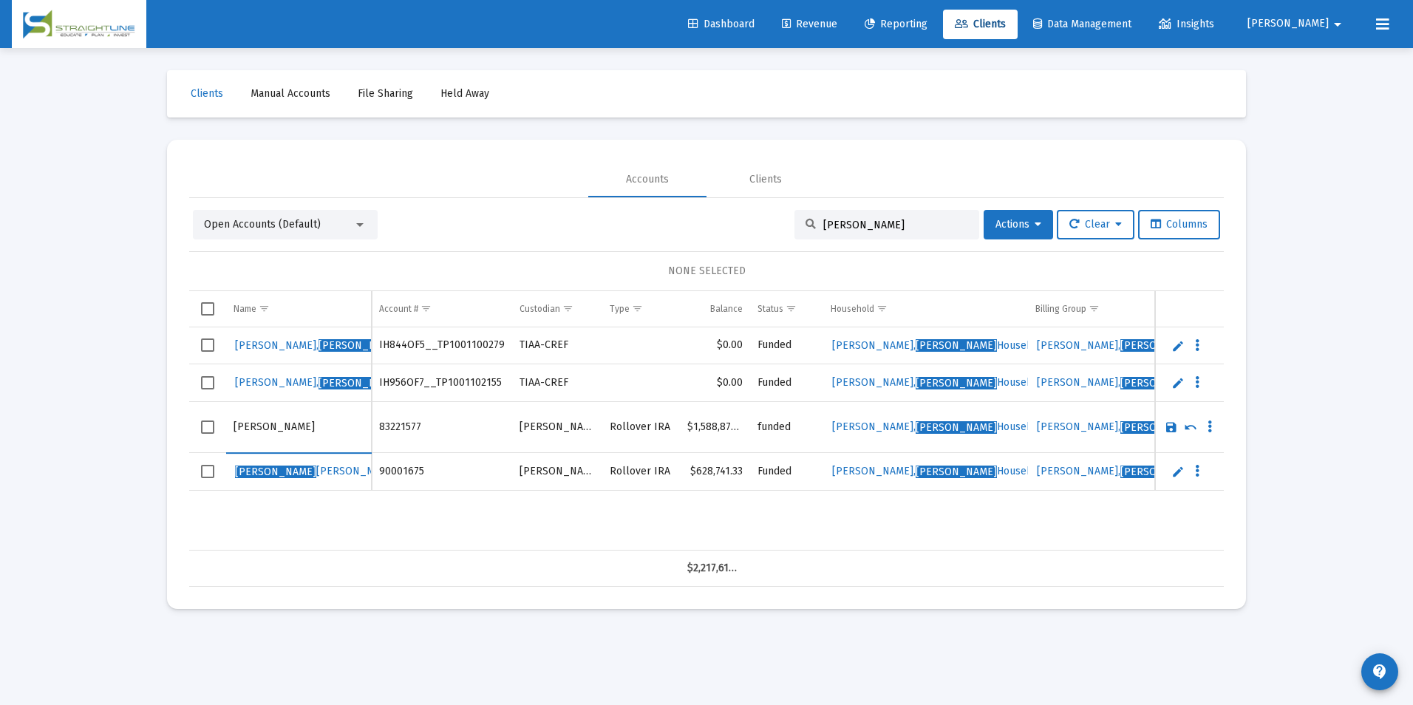
click at [279, 424] on input "[PERSON_NAME]" at bounding box center [299, 426] width 130 height 35
drag, startPoint x: 275, startPoint y: 424, endPoint x: 221, endPoint y: 421, distance: 54.0
click at [221, 421] on tr "[PERSON_NAME]" at bounding box center [706, 427] width 1035 height 51
click at [340, 437] on input "[PERSON_NAME]" at bounding box center [299, 426] width 130 height 35
type input "[PERSON_NAME]"
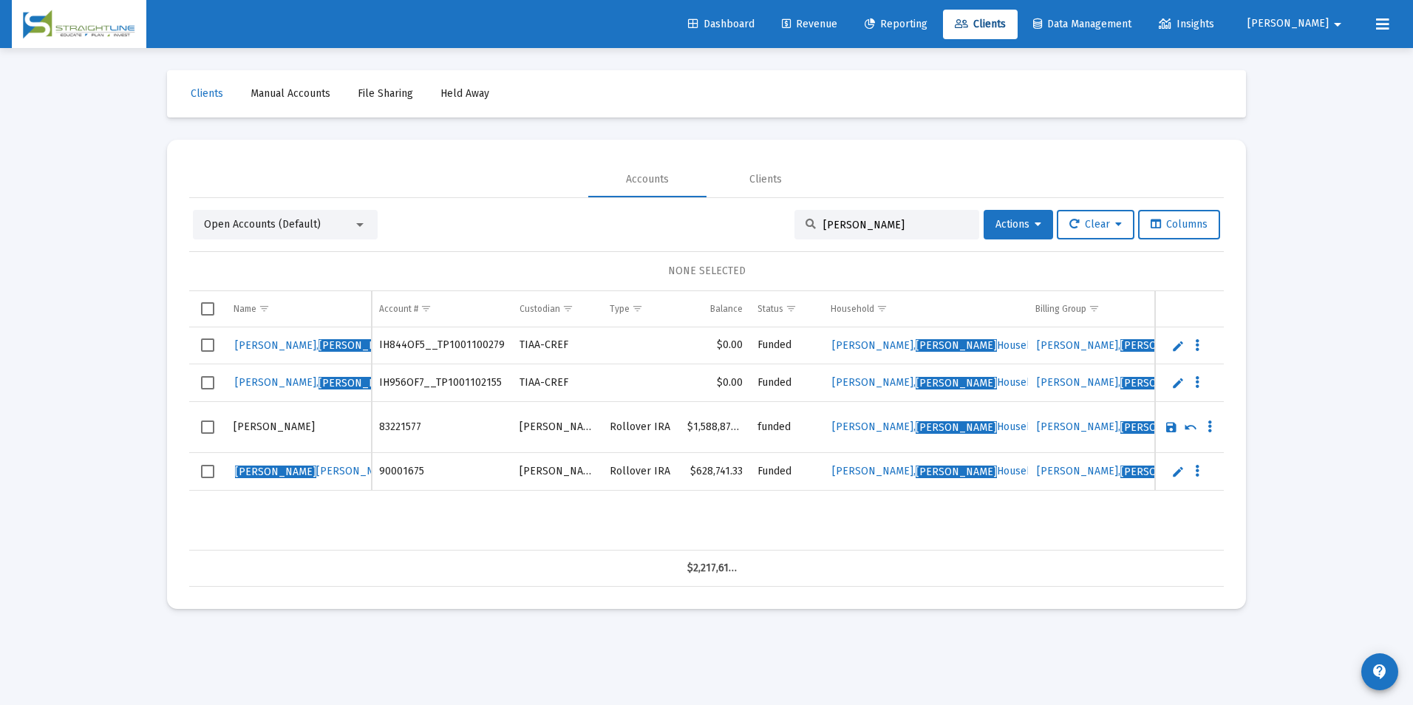
click at [1174, 426] on link "Save" at bounding box center [1171, 427] width 13 height 13
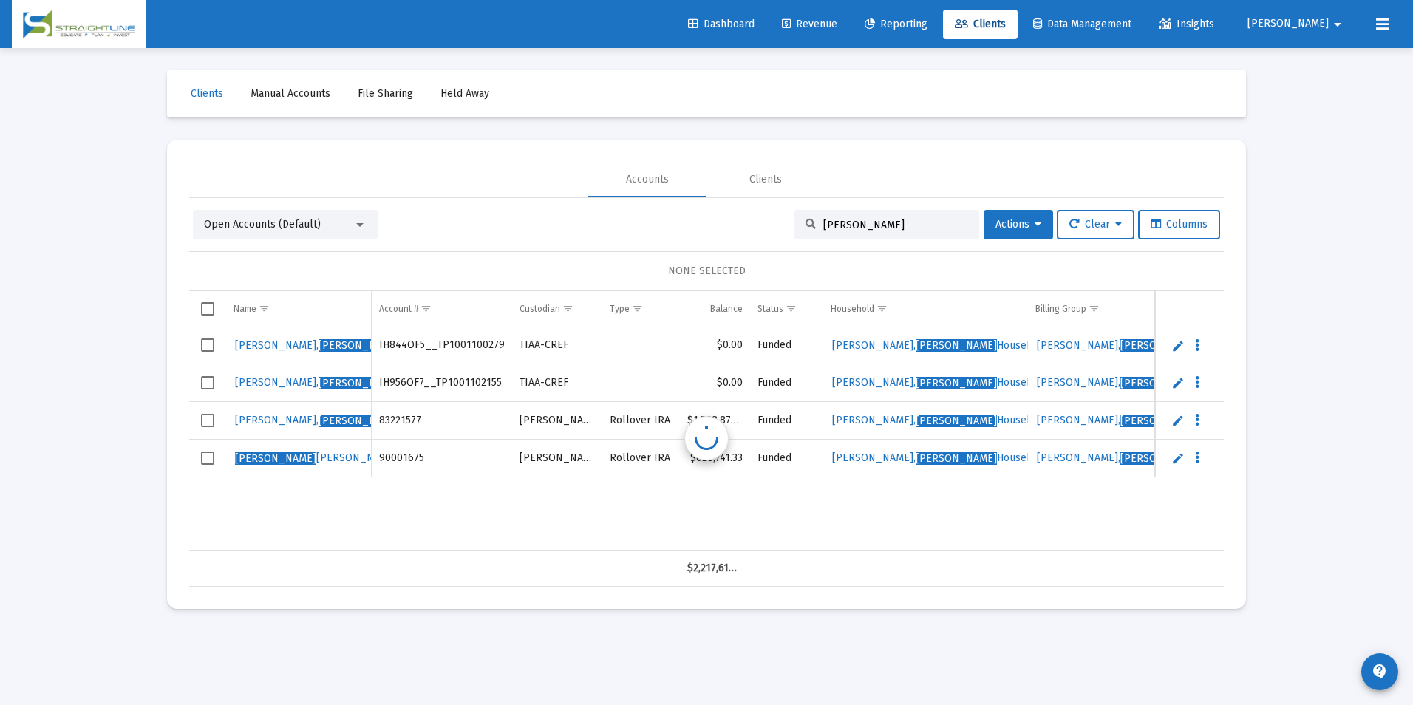
click at [1178, 452] on link "Edit" at bounding box center [1177, 458] width 13 height 13
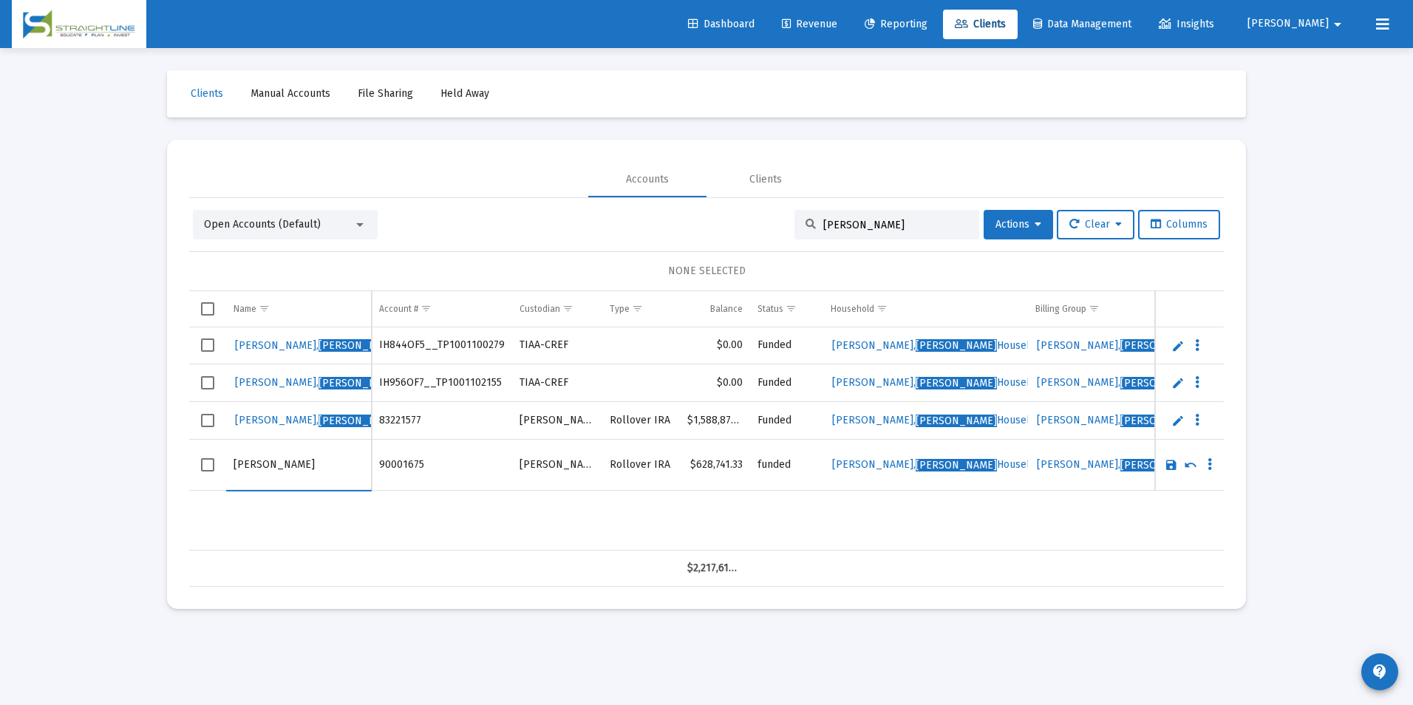
drag, startPoint x: 277, startPoint y: 463, endPoint x: 219, endPoint y: 462, distance: 58.4
click at [219, 462] on tr "[PERSON_NAME]" at bounding box center [706, 464] width 1035 height 51
click at [348, 469] on input "[PERSON_NAME]" at bounding box center [299, 464] width 130 height 35
type input "[PERSON_NAME]"
click at [1176, 460] on link "Save" at bounding box center [1171, 464] width 13 height 13
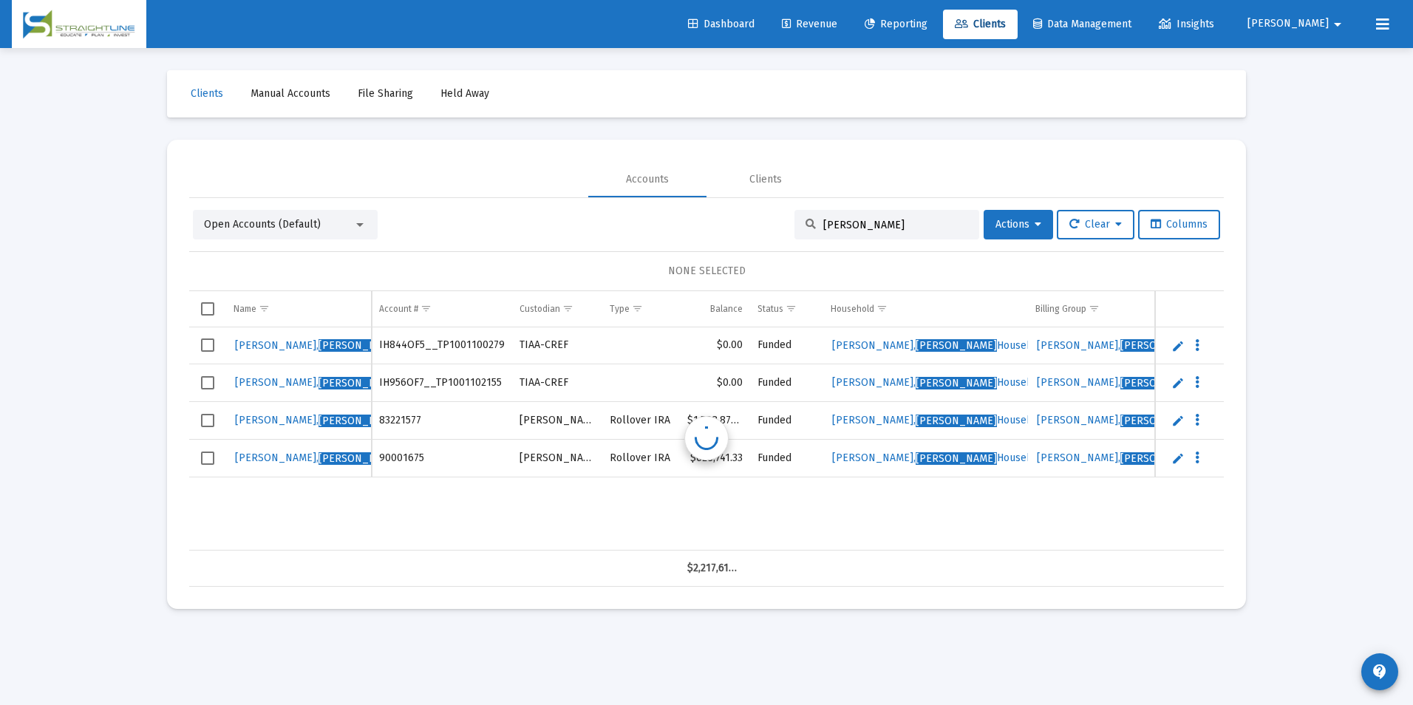
drag, startPoint x: 863, startPoint y: 226, endPoint x: 767, endPoint y: 212, distance: 97.1
click at [767, 212] on div "Open Accounts (Default) [PERSON_NAME] Actions Clear Columns" at bounding box center [706, 225] width 1027 height 30
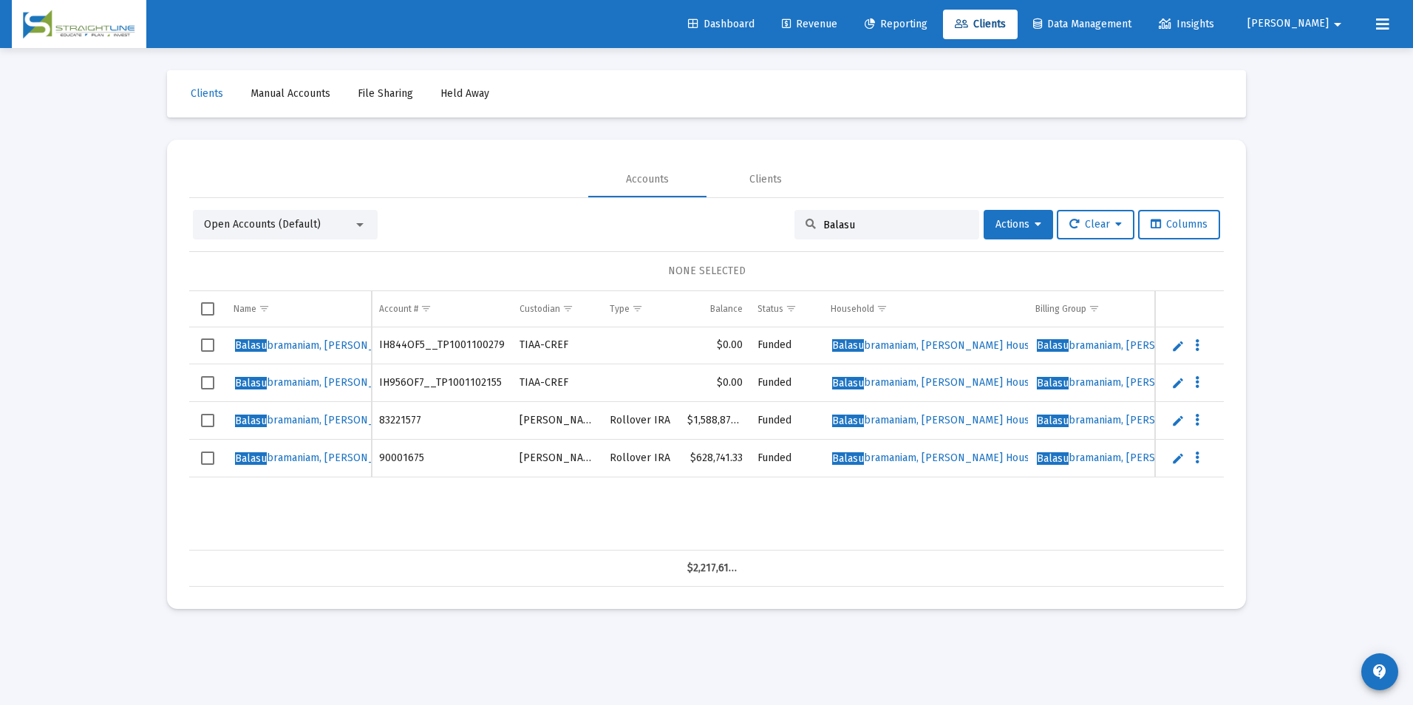
drag, startPoint x: 864, startPoint y: 228, endPoint x: 788, endPoint y: 234, distance: 76.4
click at [794, 234] on div "Balasu" at bounding box center [886, 225] width 185 height 30
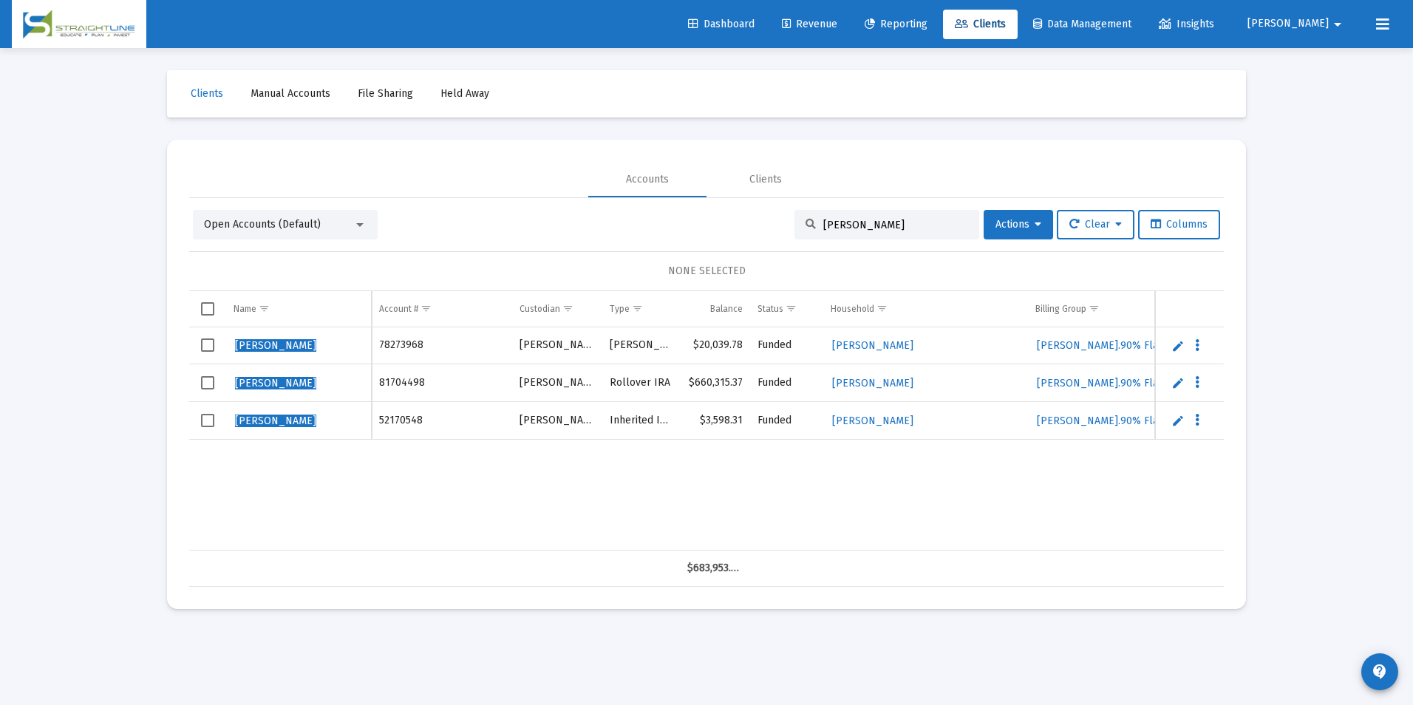
type input "[PERSON_NAME]"
click at [1173, 349] on link "Edit" at bounding box center [1177, 345] width 13 height 13
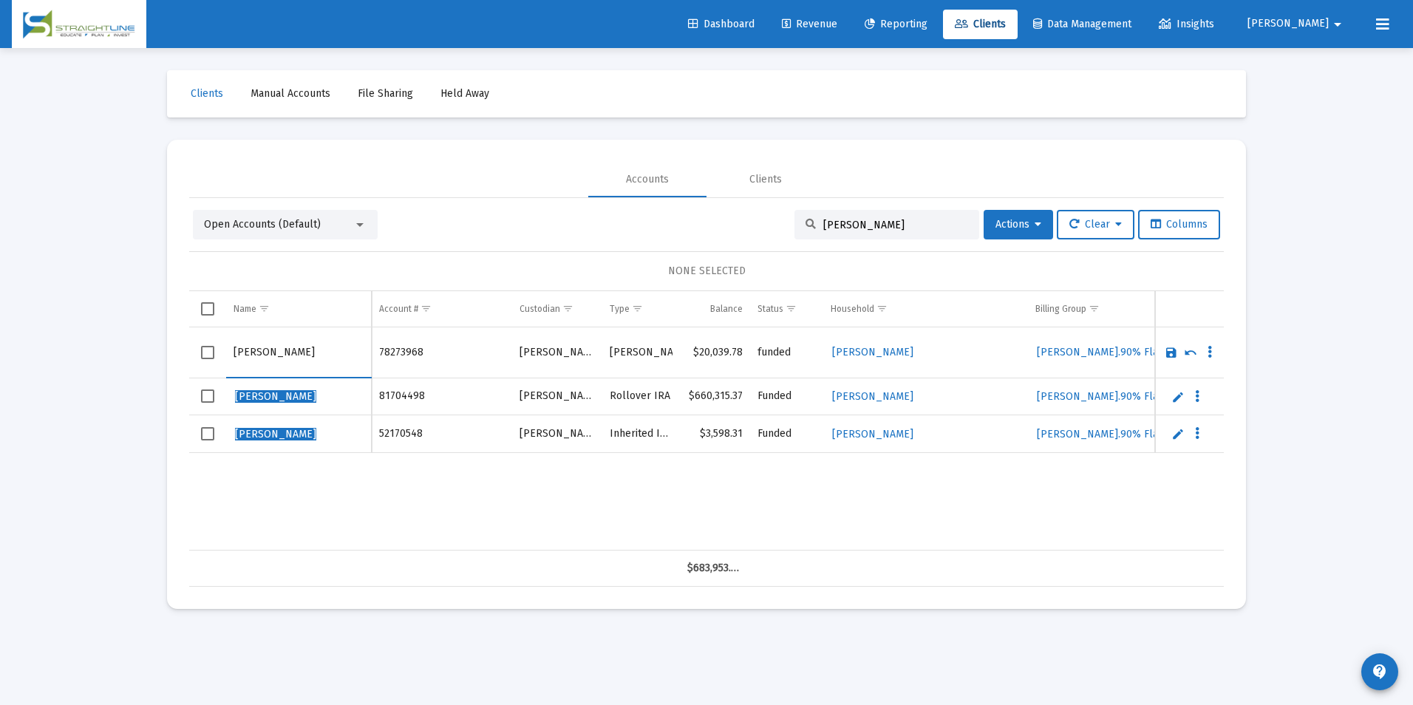
drag, startPoint x: 254, startPoint y: 349, endPoint x: 203, endPoint y: 349, distance: 51.7
click at [203, 349] on tr "[PERSON_NAME]" at bounding box center [706, 352] width 1035 height 51
click at [309, 359] on input "Lamb" at bounding box center [299, 352] width 130 height 35
type input "[PERSON_NAME]"
click at [1165, 355] on link "Save" at bounding box center [1171, 352] width 13 height 13
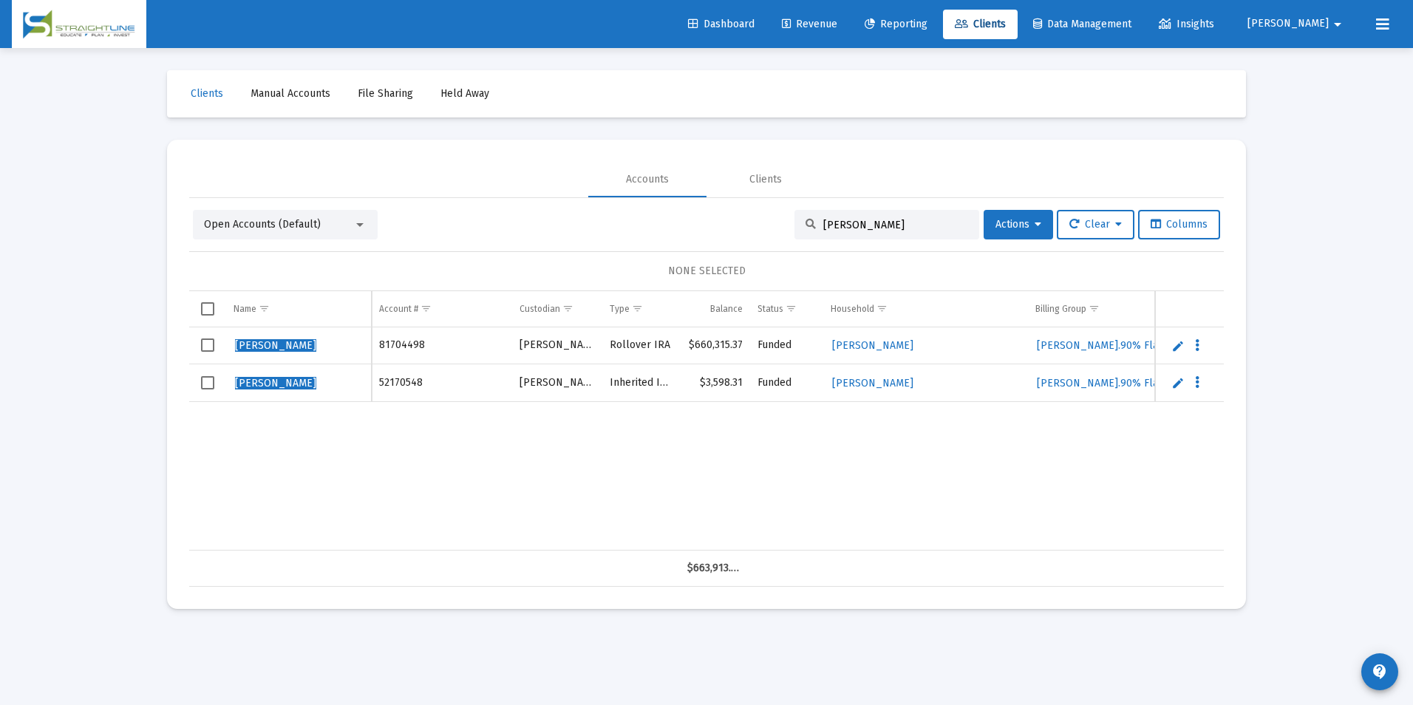
click at [1180, 345] on link "Edit" at bounding box center [1177, 345] width 13 height 13
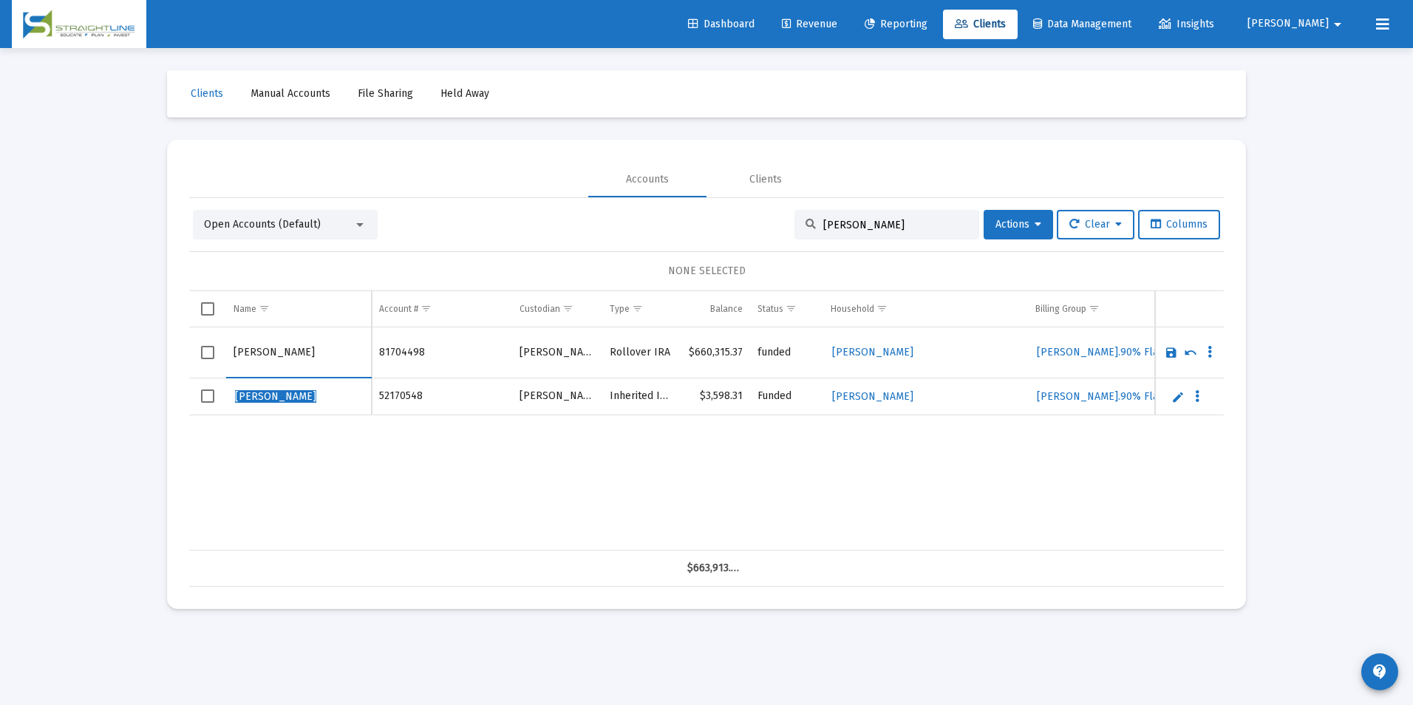
drag, startPoint x: 252, startPoint y: 350, endPoint x: 227, endPoint y: 349, distance: 25.1
click at [227, 349] on td "[PERSON_NAME]" at bounding box center [299, 352] width 146 height 51
click at [255, 350] on input "[PERSON_NAME]" at bounding box center [299, 352] width 130 height 35
drag, startPoint x: 255, startPoint y: 350, endPoint x: 236, endPoint y: 350, distance: 19.2
click at [236, 350] on input "[PERSON_NAME]" at bounding box center [299, 352] width 130 height 35
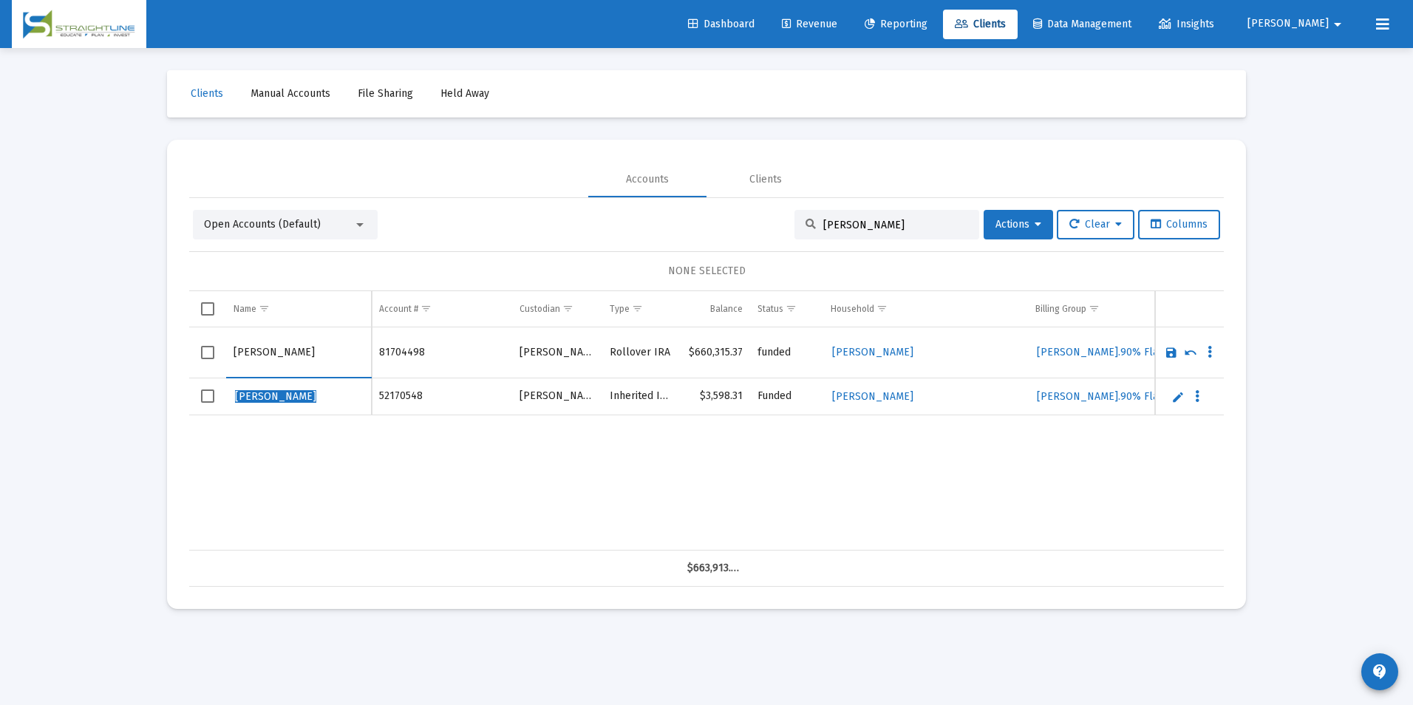
click at [255, 350] on input "[PERSON_NAME]" at bounding box center [299, 352] width 130 height 35
drag, startPoint x: 249, startPoint y: 350, endPoint x: 213, endPoint y: 350, distance: 36.2
click at [213, 350] on tr "[PERSON_NAME]" at bounding box center [706, 352] width 1035 height 51
click at [262, 353] on input "Lamb" at bounding box center [299, 352] width 130 height 35
type input "[PERSON_NAME]"
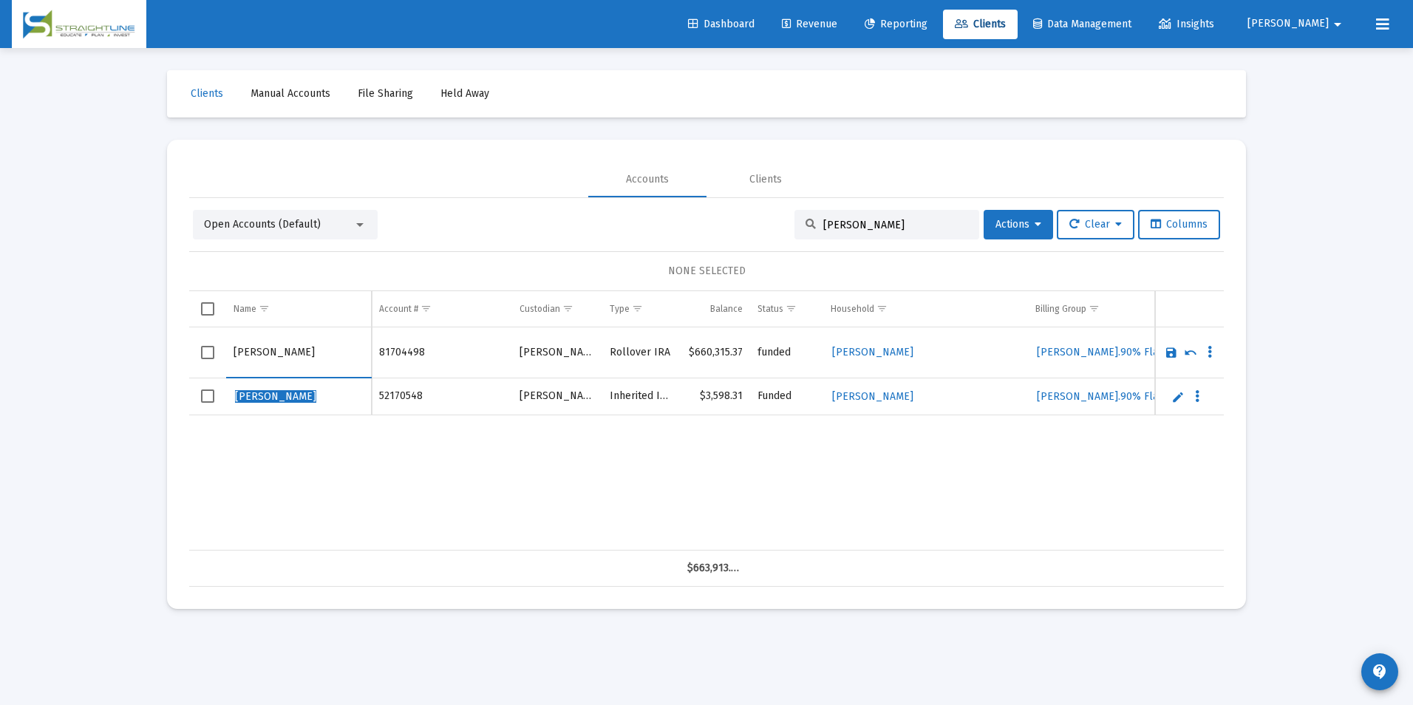
click at [1168, 352] on link "Save" at bounding box center [1171, 352] width 13 height 13
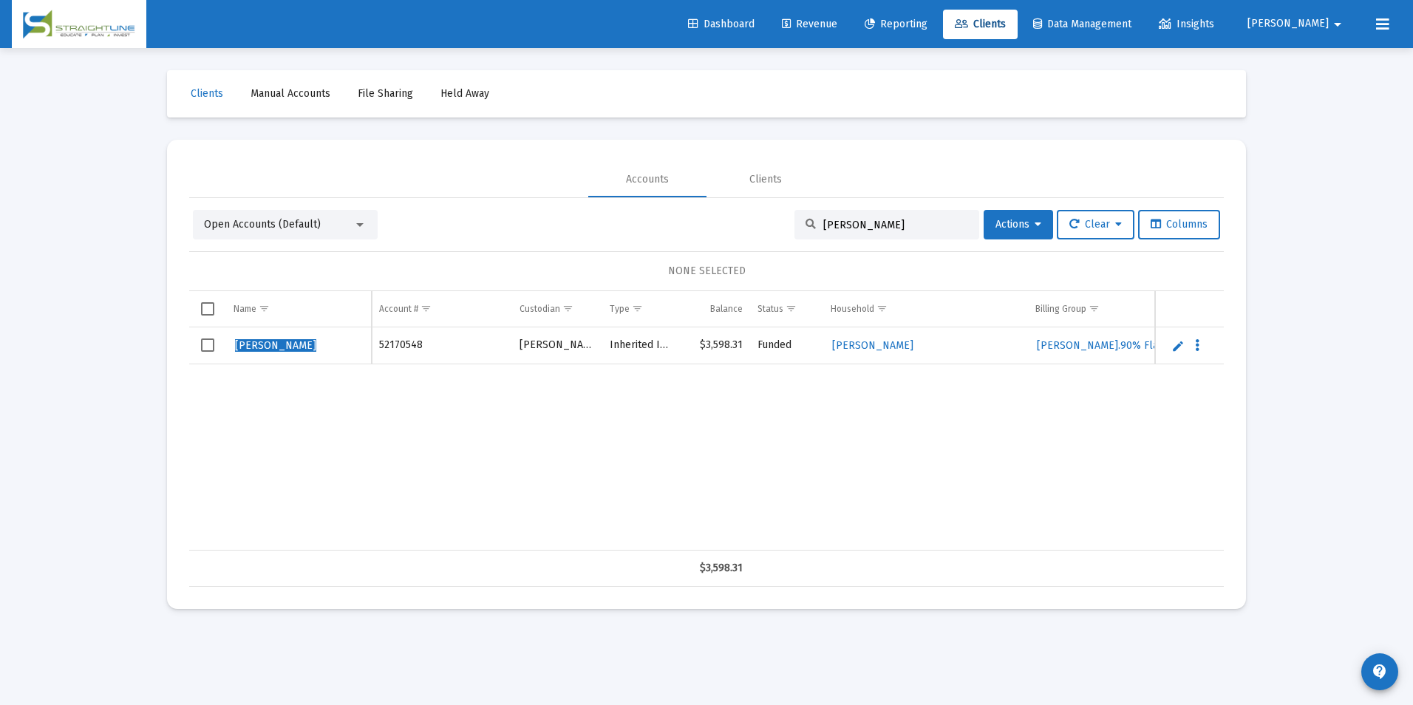
click at [1174, 344] on link "Edit" at bounding box center [1177, 345] width 13 height 13
drag, startPoint x: 251, startPoint y: 350, endPoint x: 237, endPoint y: 350, distance: 14.8
click at [237, 350] on input "[PERSON_NAME]" at bounding box center [299, 352] width 130 height 35
drag, startPoint x: 253, startPoint y: 352, endPoint x: 192, endPoint y: 348, distance: 60.7
click at [192, 348] on tr "[PERSON_NAME]" at bounding box center [706, 352] width 1035 height 51
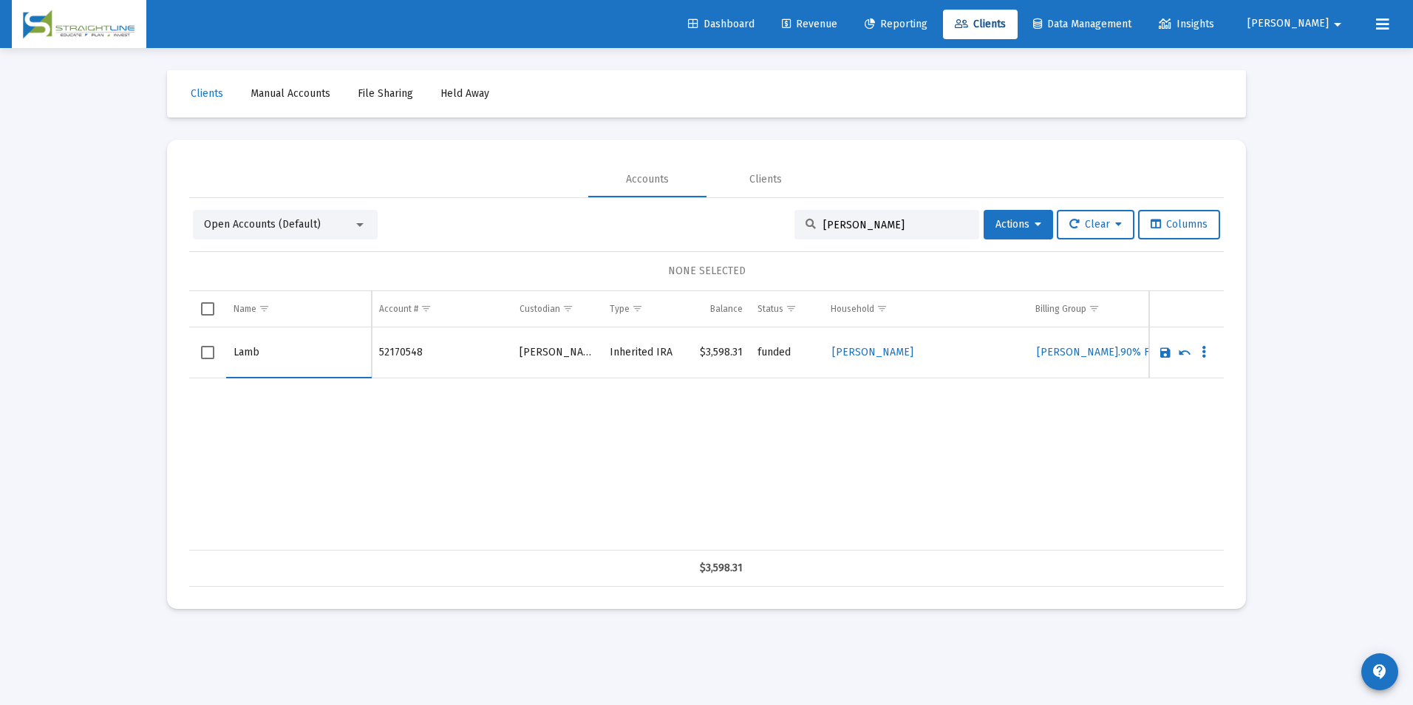
click at [266, 348] on input "Lamb" at bounding box center [299, 352] width 130 height 35
type input "[PERSON_NAME]"
click at [1170, 354] on link "Save" at bounding box center [1165, 352] width 13 height 13
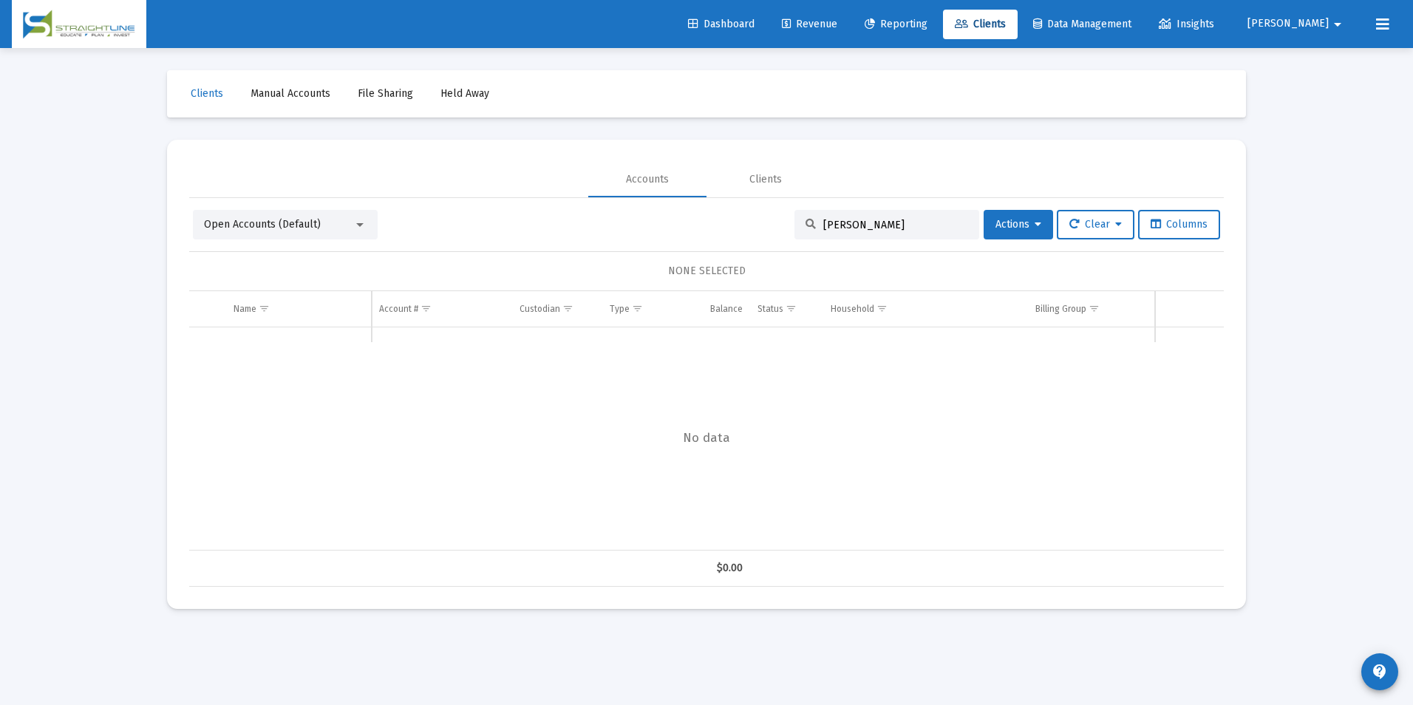
drag, startPoint x: 922, startPoint y: 224, endPoint x: 718, endPoint y: 222, distance: 204.7
click at [718, 222] on div "Open Accounts (Default) [PERSON_NAME] Actions Clear Columns" at bounding box center [706, 225] width 1027 height 30
click at [823, 225] on input "[PERSON_NAME]" at bounding box center [895, 225] width 145 height 13
click at [843, 221] on input "[PERSON_NAME]" at bounding box center [895, 225] width 145 height 13
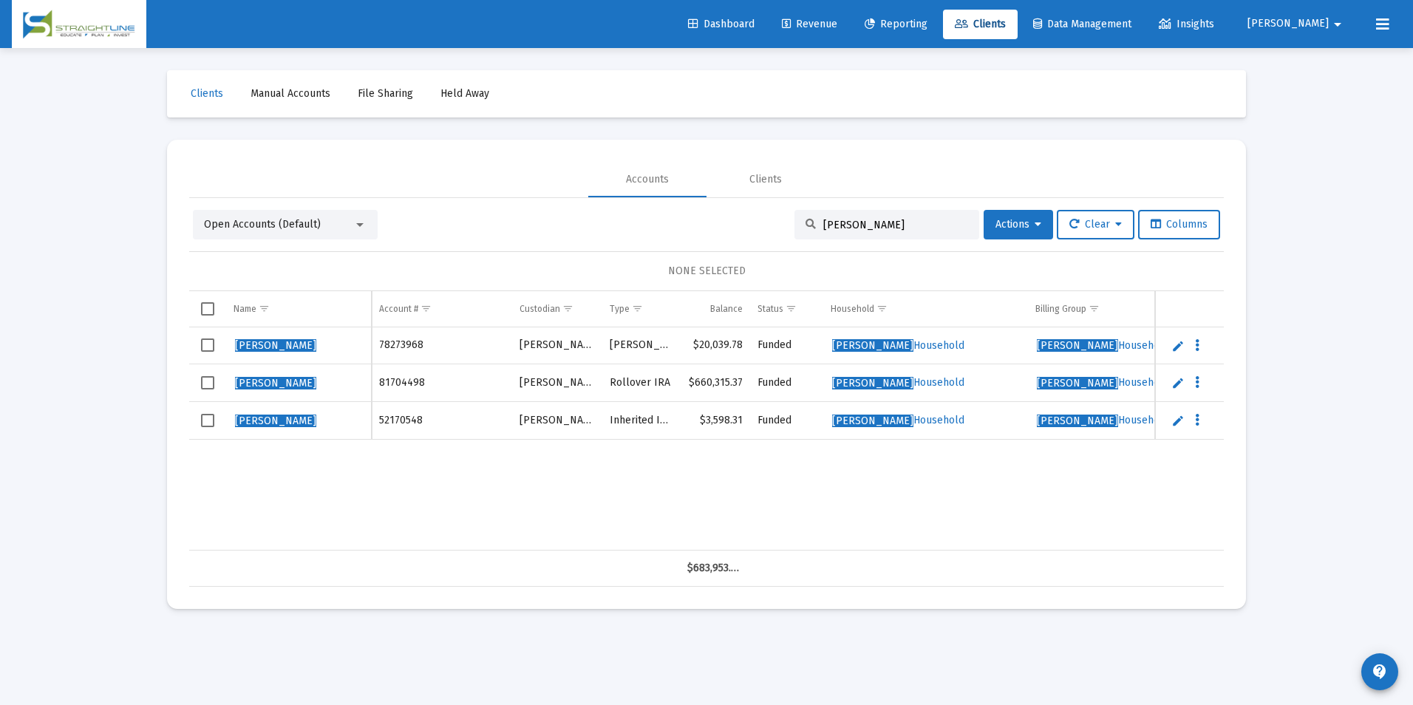
drag, startPoint x: 900, startPoint y: 223, endPoint x: 744, endPoint y: 237, distance: 156.6
click at [744, 237] on div "Open Accounts (Default) [PERSON_NAME] Actions Clear Columns" at bounding box center [706, 225] width 1027 height 30
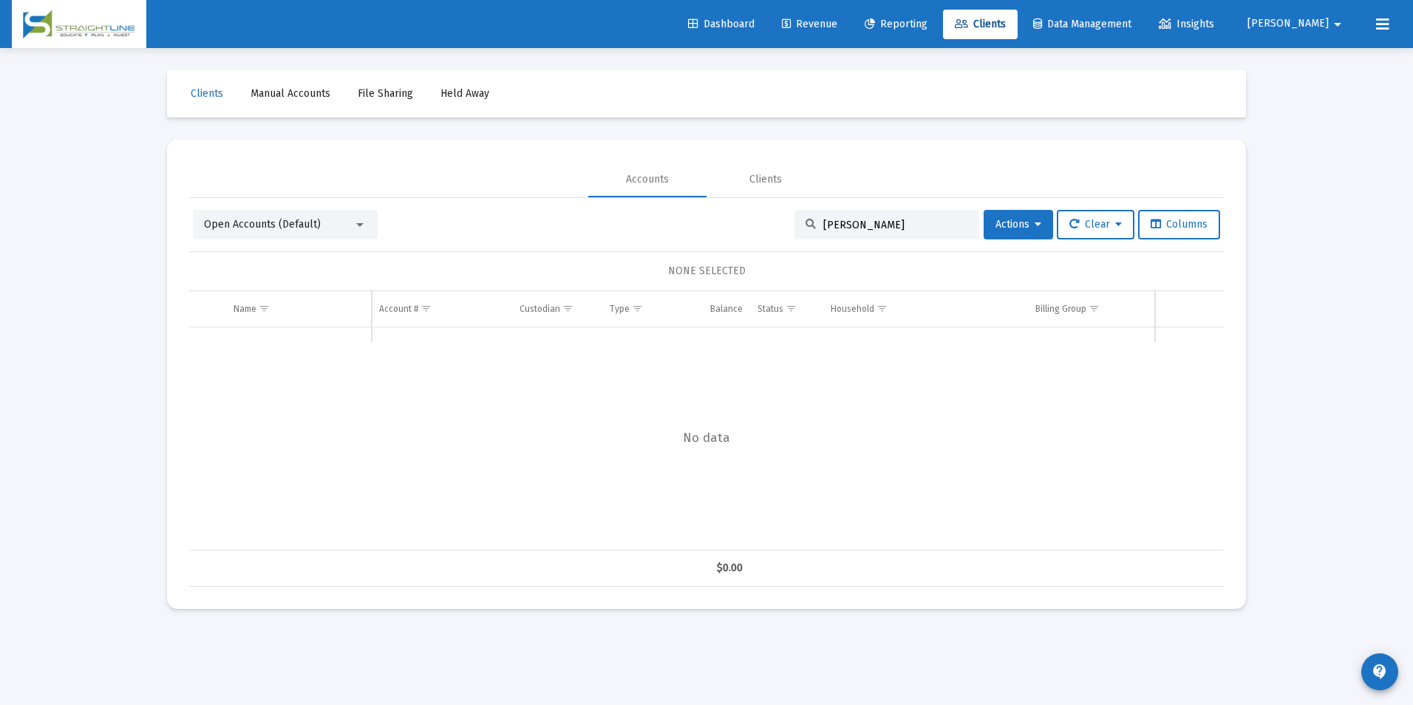
click at [837, 225] on input "[PERSON_NAME]" at bounding box center [895, 225] width 145 height 13
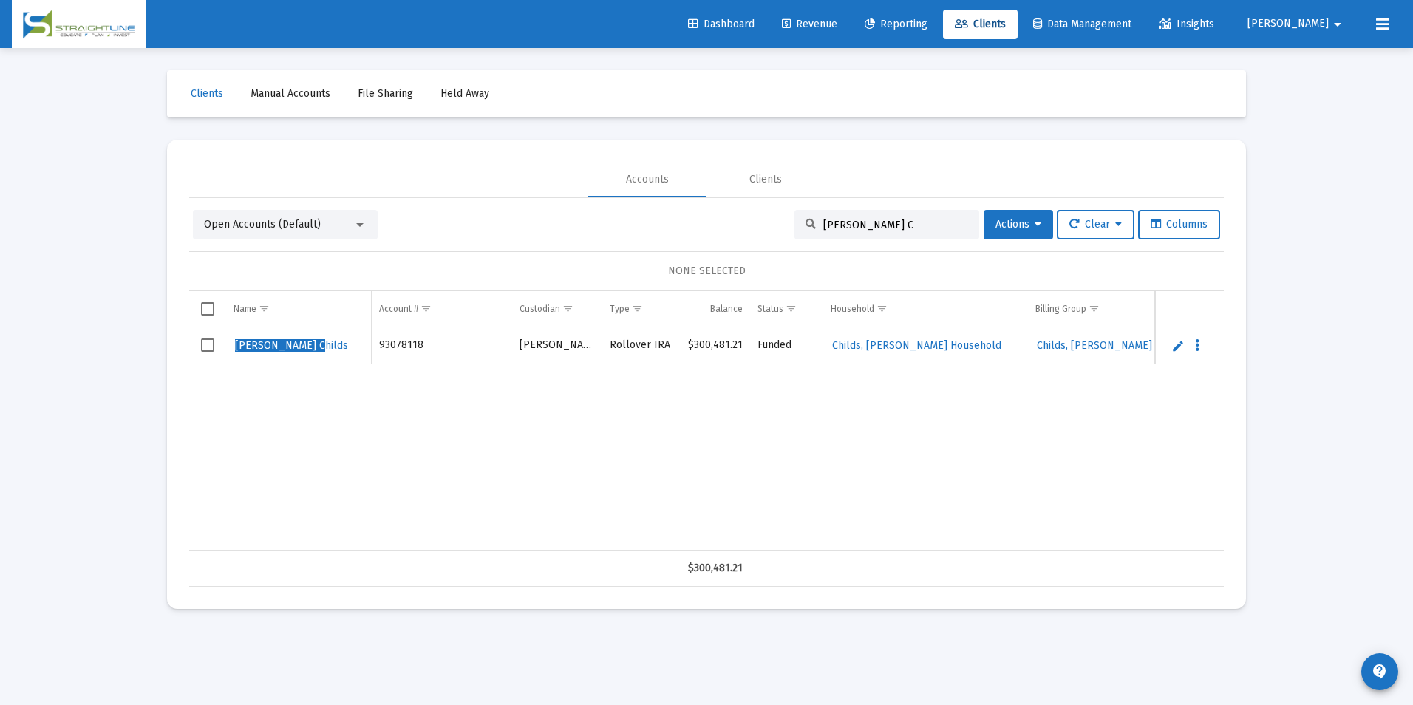
type input "[PERSON_NAME] C"
click at [1180, 344] on link "Edit" at bounding box center [1177, 345] width 13 height 13
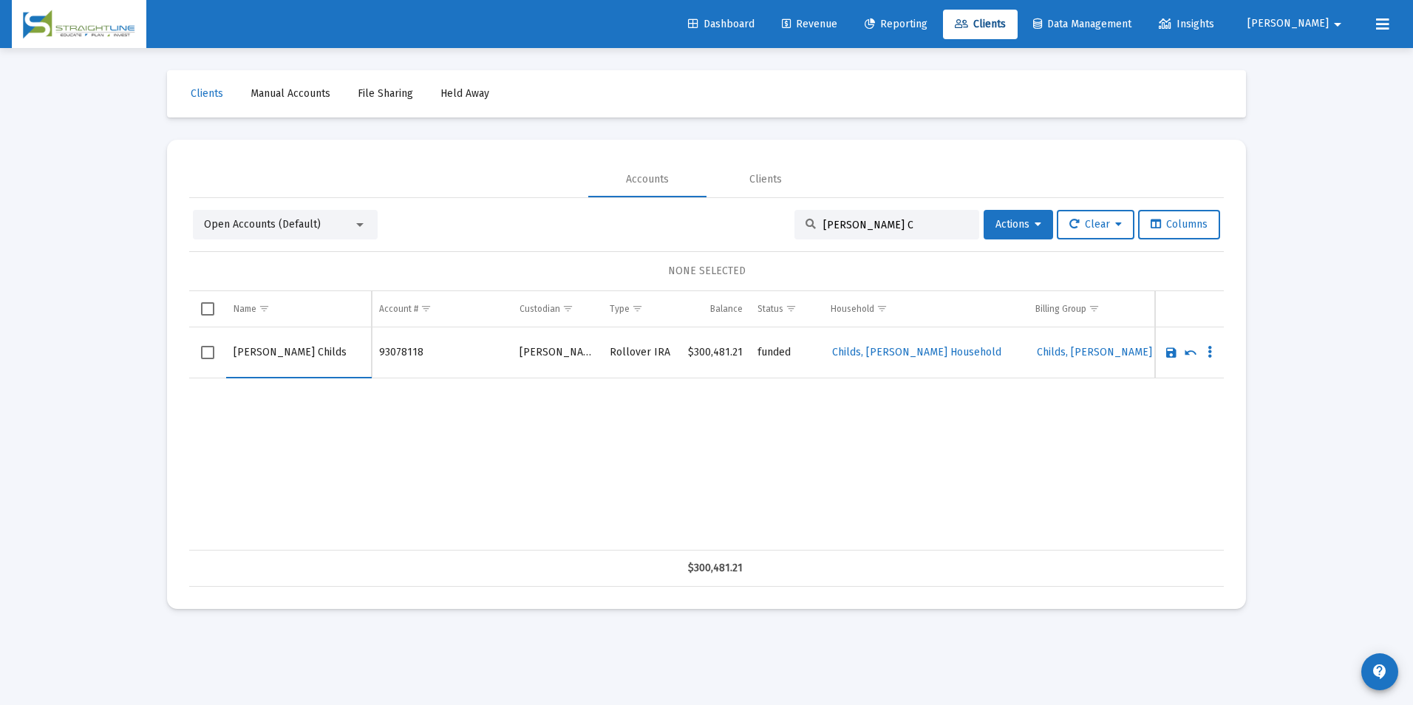
drag, startPoint x: 265, startPoint y: 352, endPoint x: 222, endPoint y: 357, distance: 42.4
click at [222, 357] on tr "[PERSON_NAME] Childs" at bounding box center [706, 352] width 1035 height 51
click at [330, 358] on input "Childs" at bounding box center [299, 352] width 130 height 35
type input "Childs, [PERSON_NAME]"
click at [1168, 356] on link "Save" at bounding box center [1171, 352] width 13 height 13
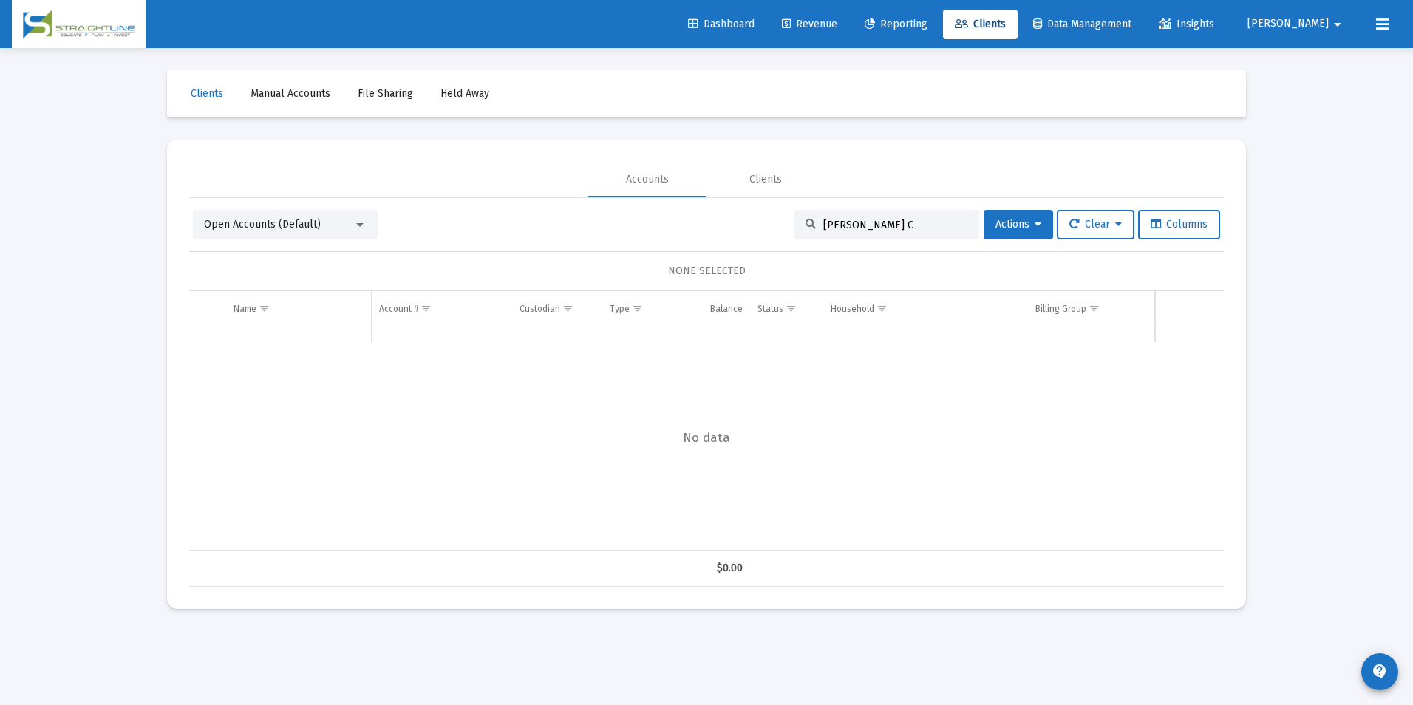
drag, startPoint x: 899, startPoint y: 227, endPoint x: 688, endPoint y: 221, distance: 210.7
click at [688, 221] on div "Open Accounts (Default) [PERSON_NAME] C Actions Clear Columns" at bounding box center [706, 225] width 1027 height 30
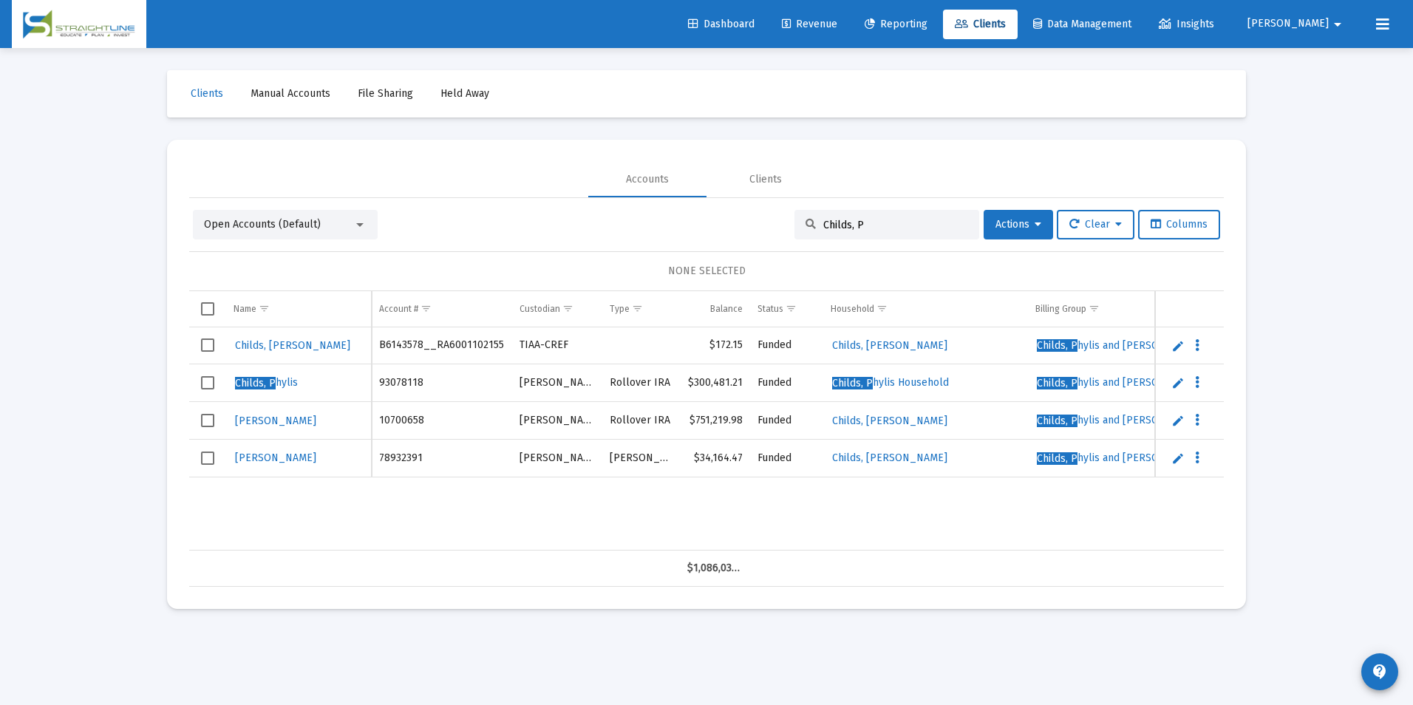
drag, startPoint x: 865, startPoint y: 227, endPoint x: 744, endPoint y: 224, distance: 121.2
click at [744, 224] on div "Open Accounts (Default) Childs, P Actions Clear Columns" at bounding box center [706, 225] width 1027 height 30
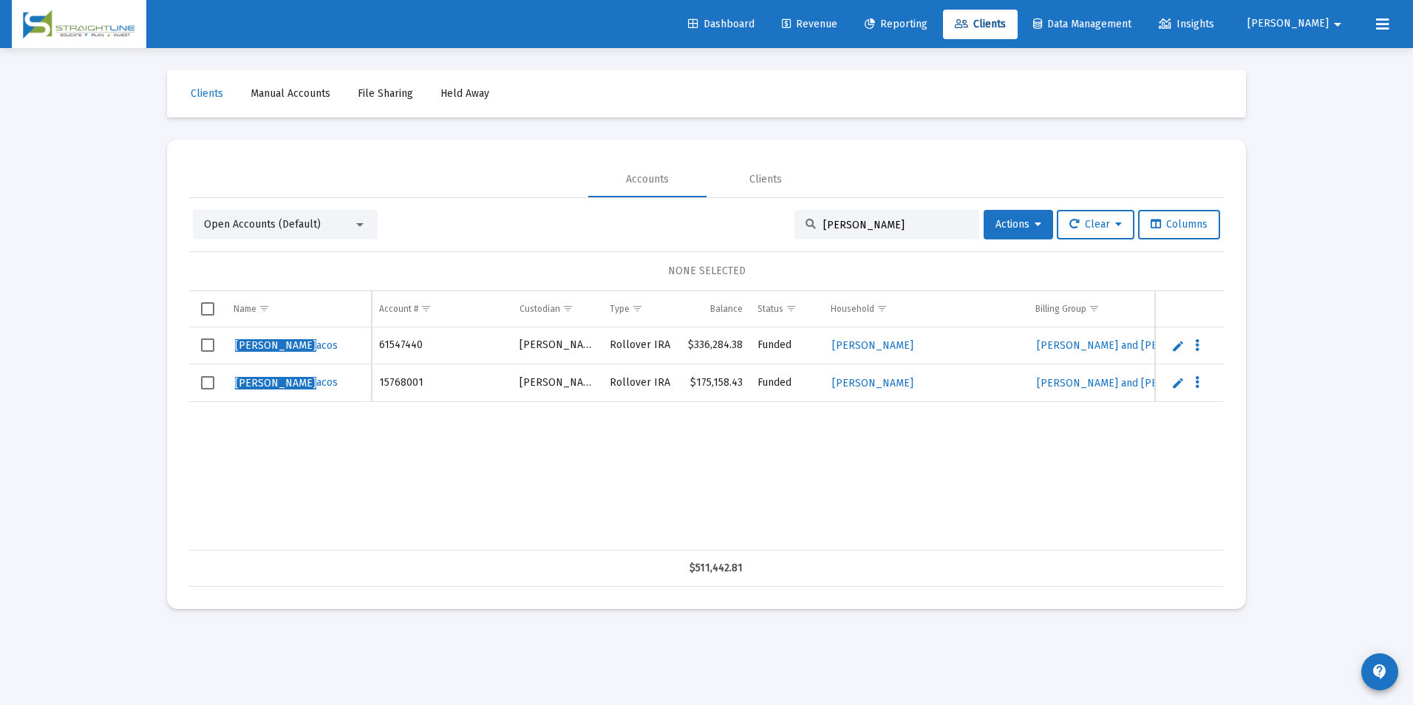
type input "[PERSON_NAME]"
click at [1176, 346] on link "Edit" at bounding box center [1177, 345] width 13 height 13
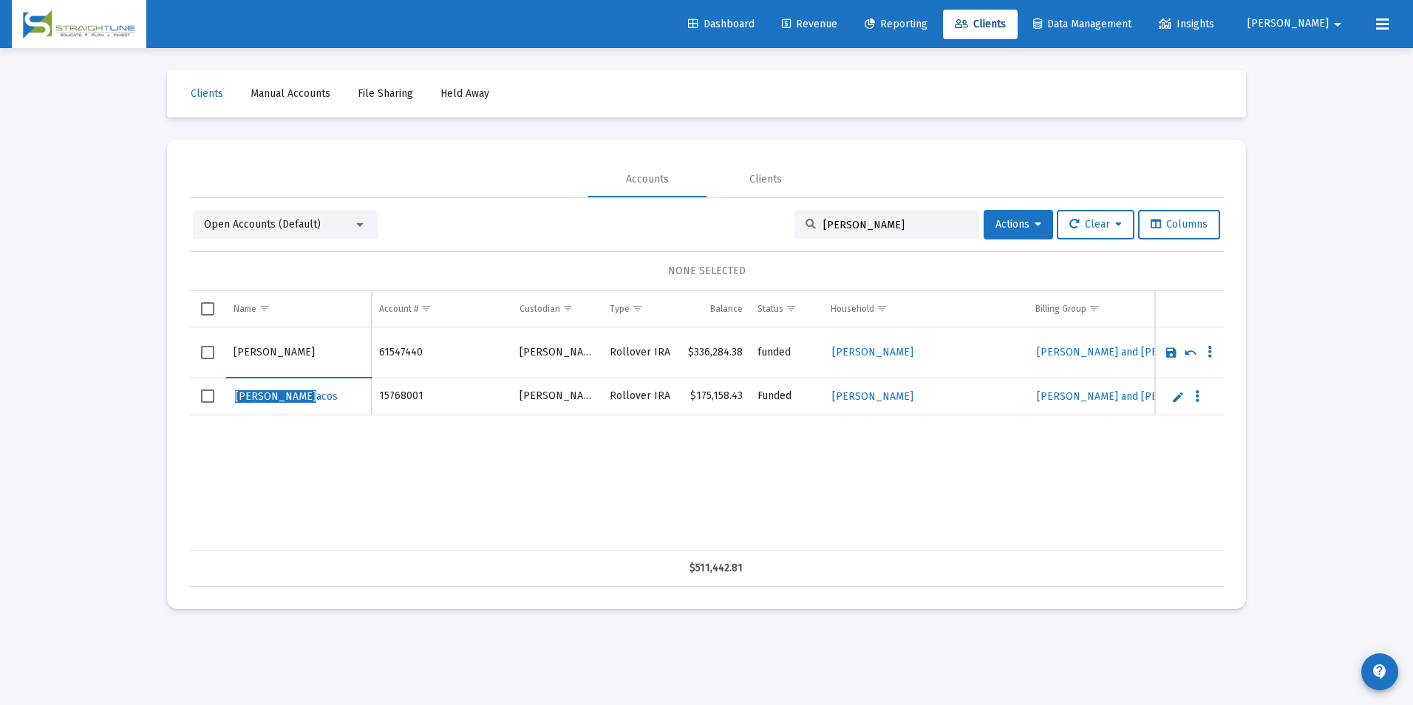
drag, startPoint x: 268, startPoint y: 353, endPoint x: 200, endPoint y: 347, distance: 69.0
click at [200, 347] on tr "[PERSON_NAME]" at bounding box center [706, 352] width 1035 height 51
click at [328, 345] on input "Kacos" at bounding box center [299, 352] width 130 height 35
type input "[PERSON_NAME]"
click at [1167, 352] on link "Save" at bounding box center [1171, 352] width 13 height 13
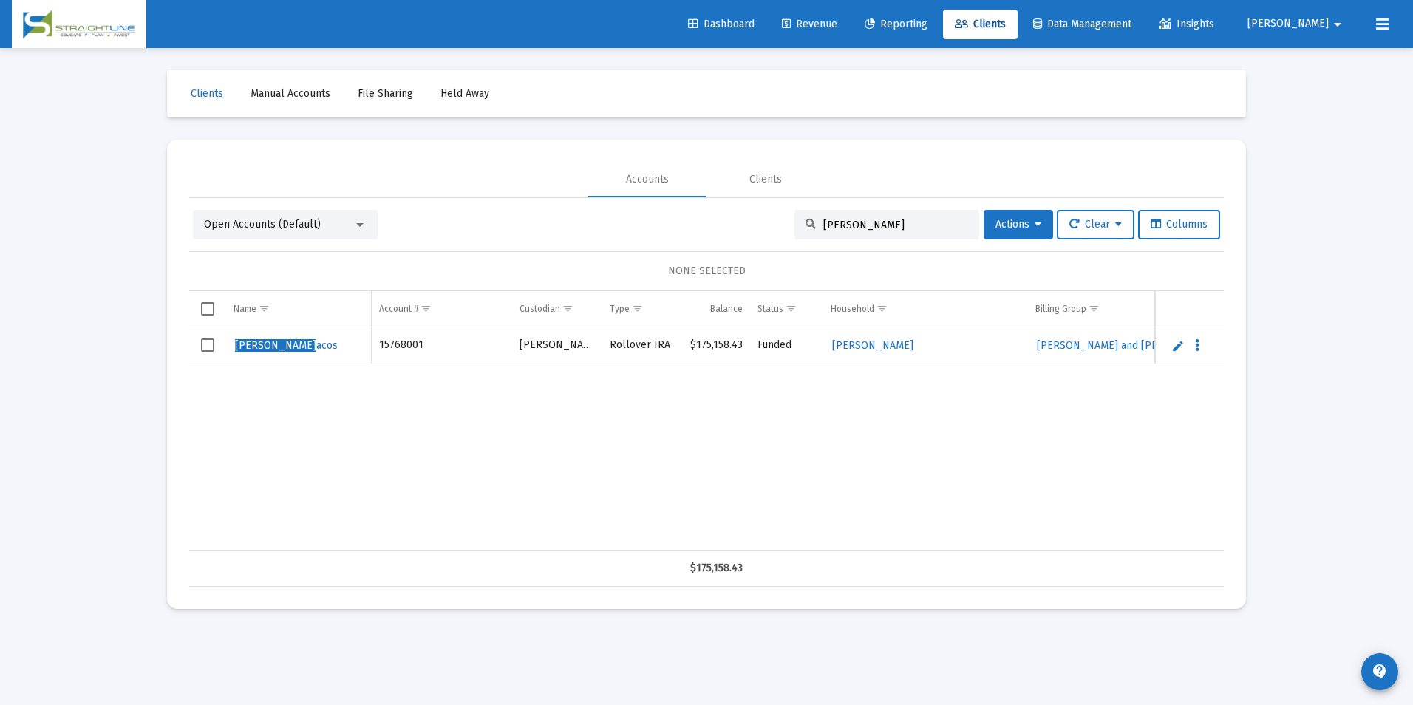
click at [1173, 347] on link "Edit" at bounding box center [1177, 345] width 13 height 13
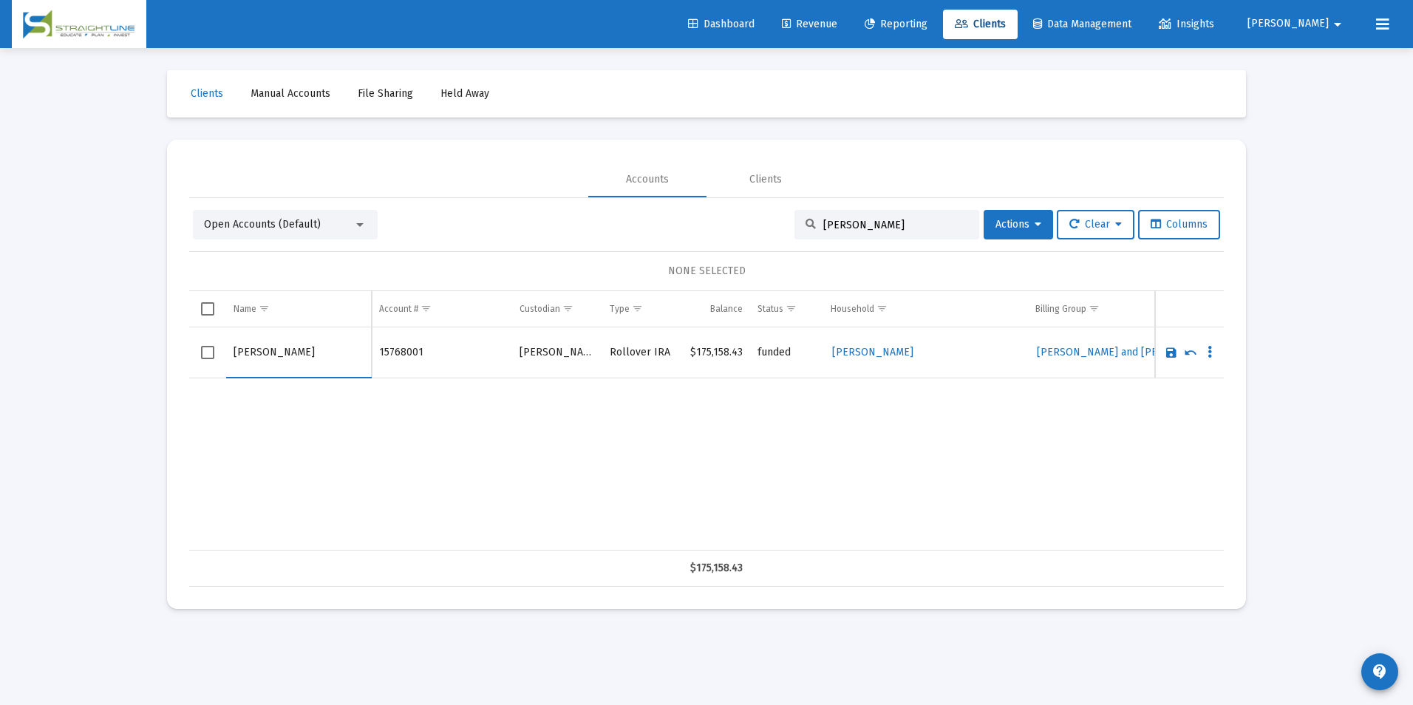
drag, startPoint x: 267, startPoint y: 348, endPoint x: 139, endPoint y: 349, distance: 127.9
click at [139, 349] on div "Loading... Clients Manual Accounts File Sharing Held Away Accounts Clients Open…" at bounding box center [706, 352] width 1413 height 705
click at [264, 356] on input "Kacos" at bounding box center [299, 352] width 130 height 35
type input "[PERSON_NAME]"
click at [1170, 351] on link "Save" at bounding box center [1171, 352] width 13 height 13
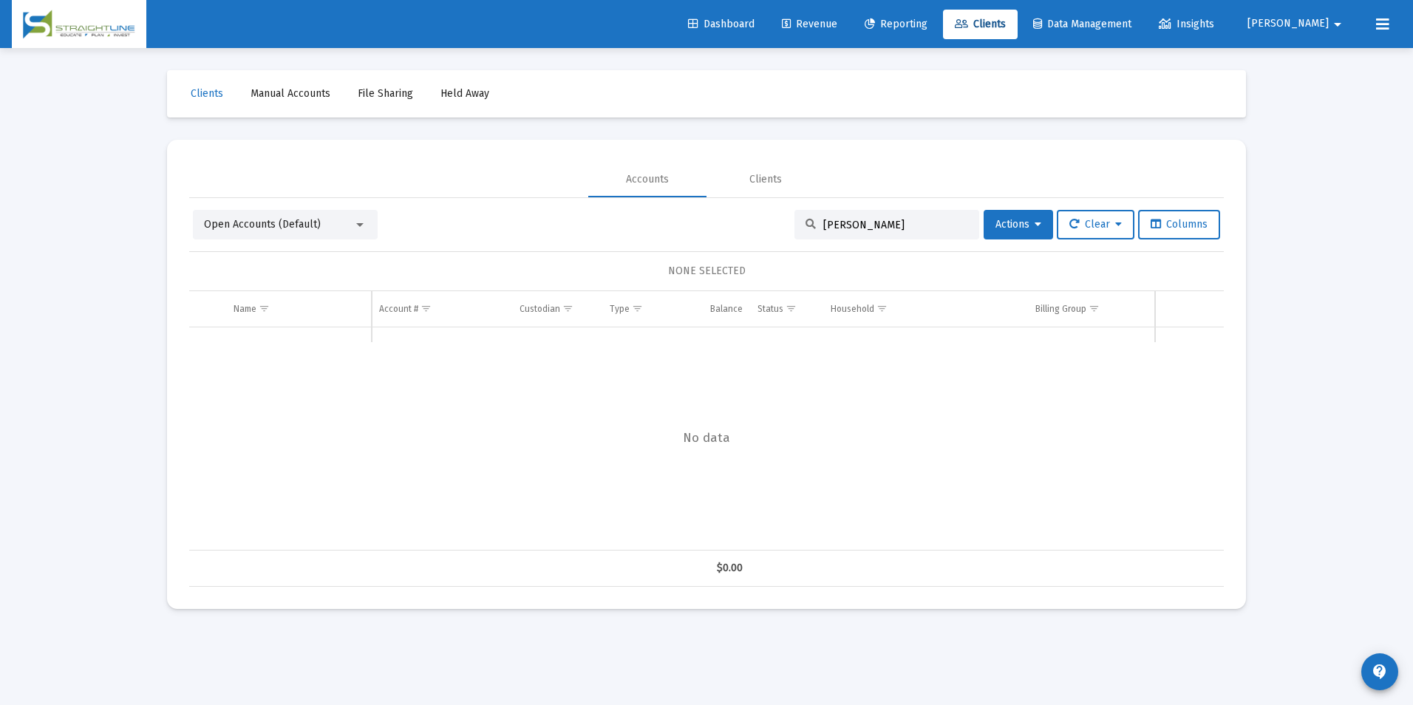
drag, startPoint x: 913, startPoint y: 225, endPoint x: 755, endPoint y: 226, distance: 158.2
click at [755, 226] on div "Open Accounts (Default) [PERSON_NAME] Actions Clear Columns" at bounding box center [706, 225] width 1027 height 30
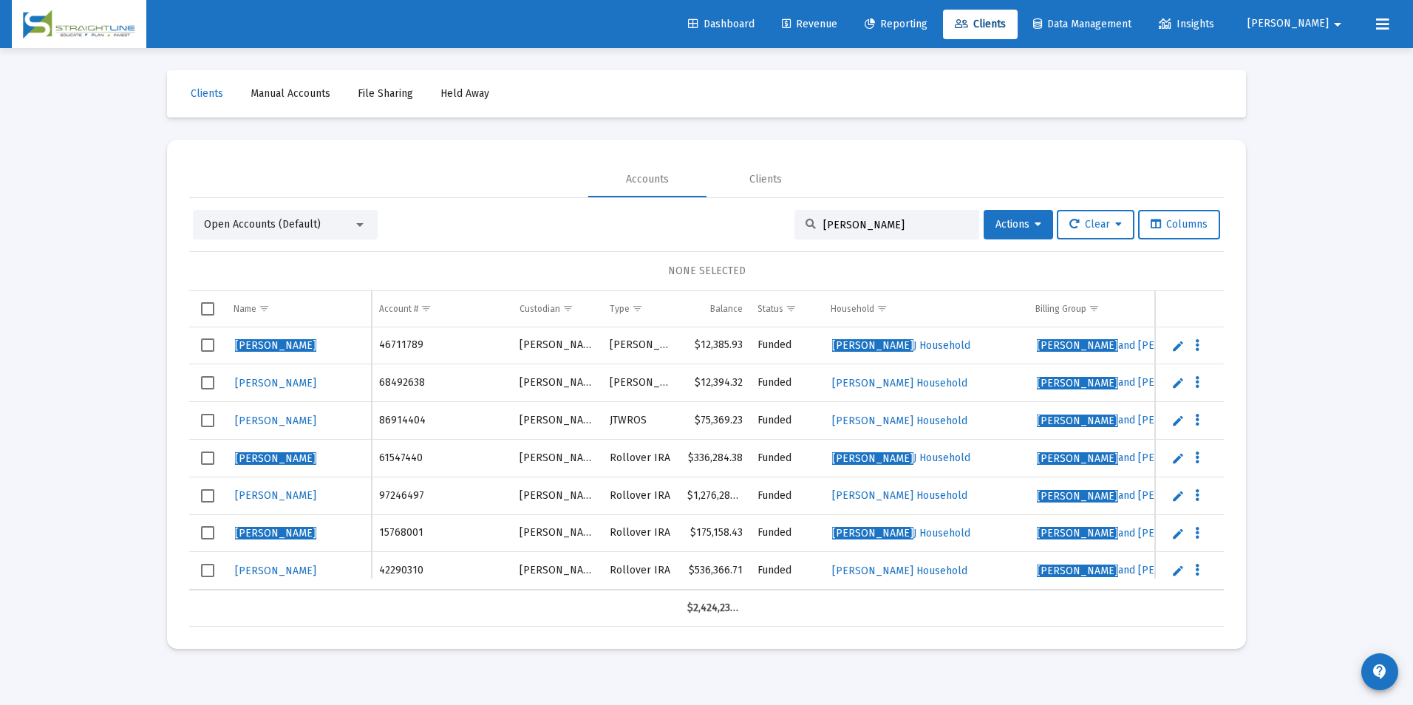
drag, startPoint x: 897, startPoint y: 223, endPoint x: 766, endPoint y: 219, distance: 131.6
click at [766, 219] on div "Open Accounts (Default) [PERSON_NAME] Actions Clear Columns" at bounding box center [706, 225] width 1027 height 30
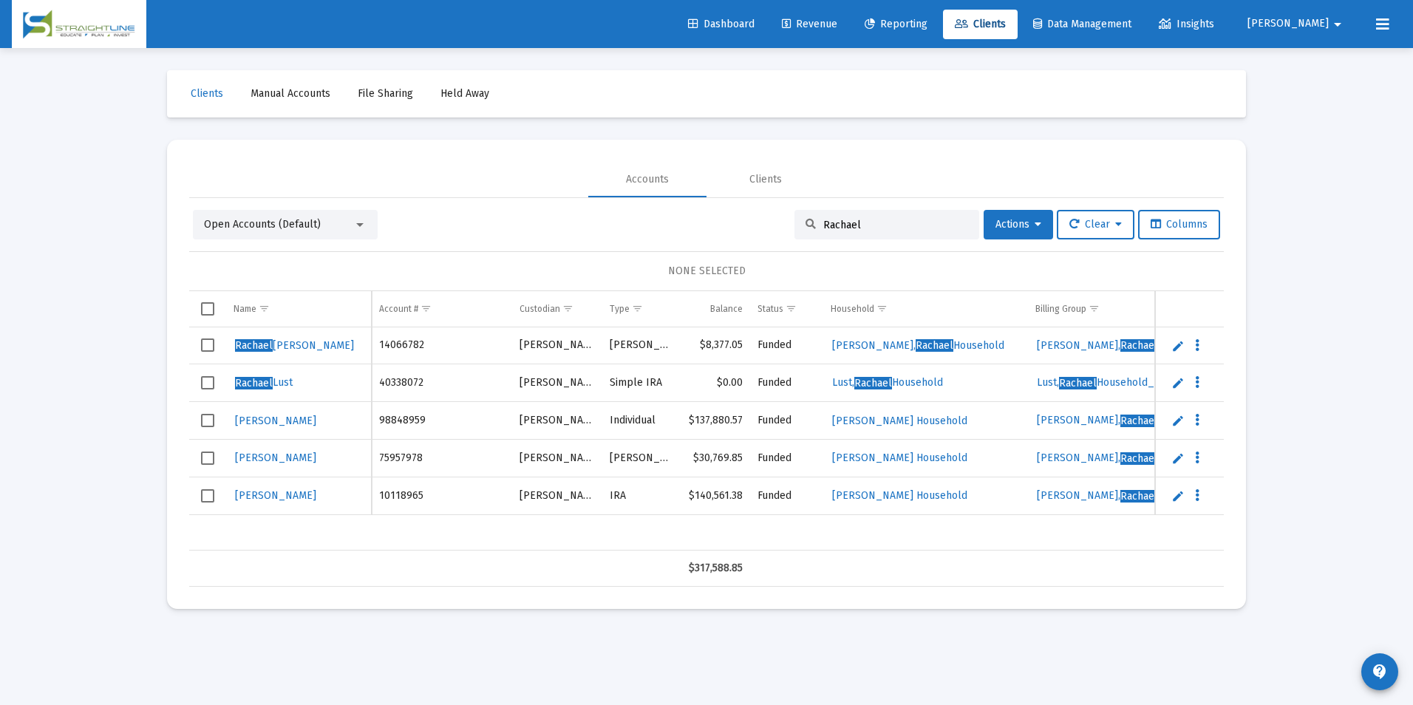
type input "Rachael"
click at [1180, 348] on link "Edit" at bounding box center [1177, 345] width 13 height 13
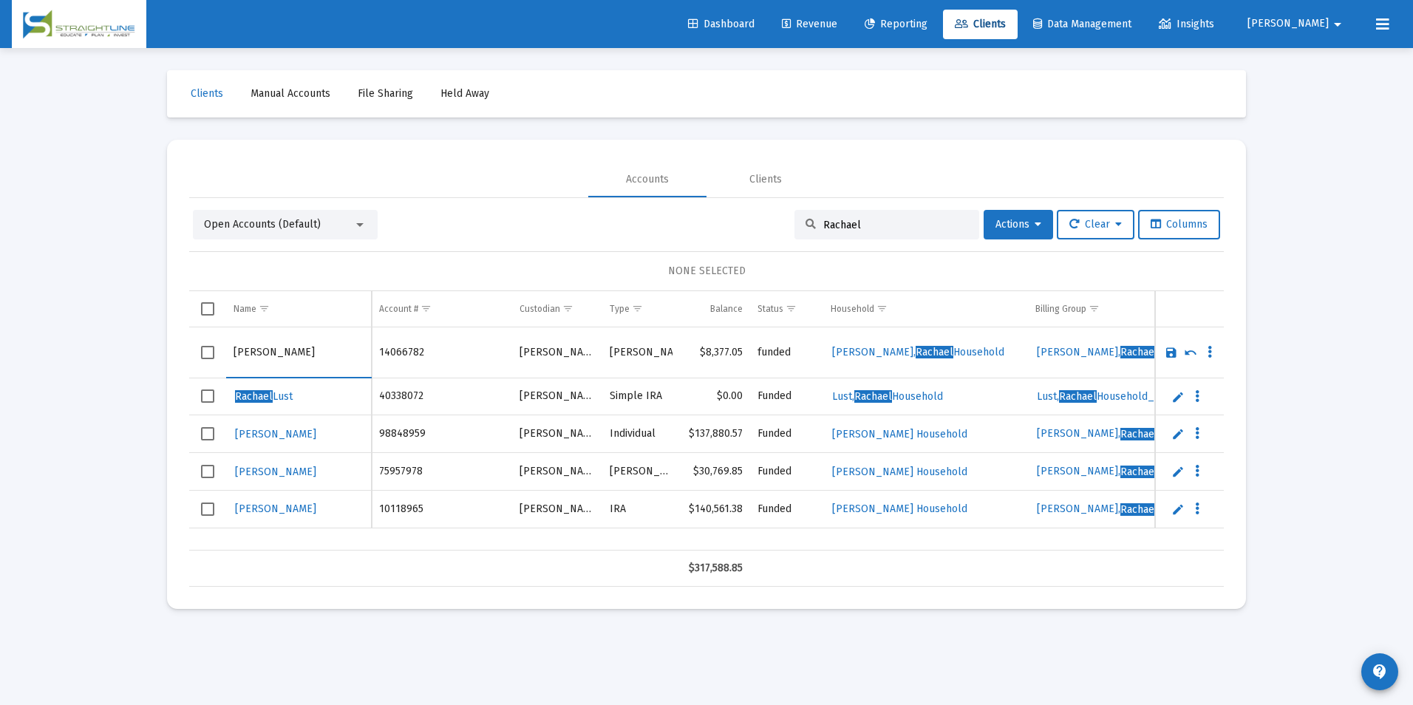
click at [1172, 358] on link "Save" at bounding box center [1171, 352] width 13 height 13
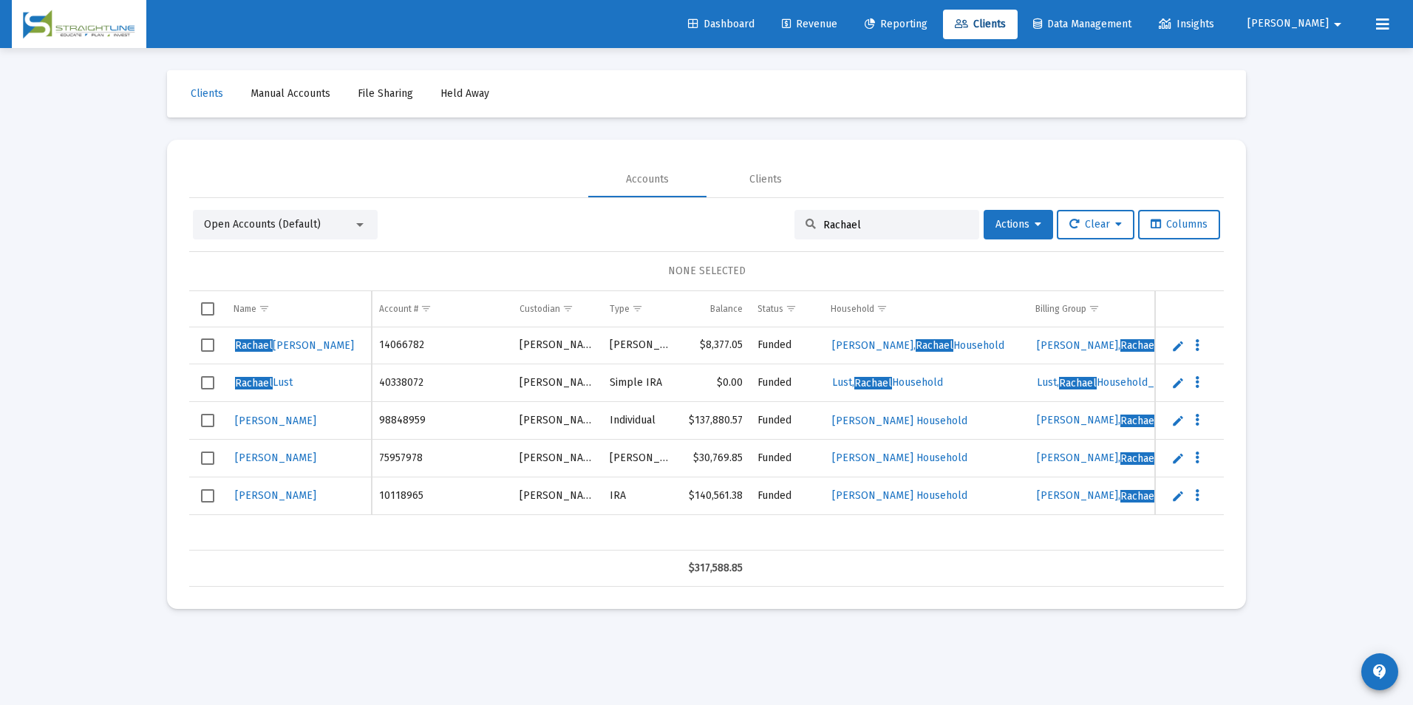
click at [1173, 378] on link "Edit" at bounding box center [1177, 382] width 13 height 13
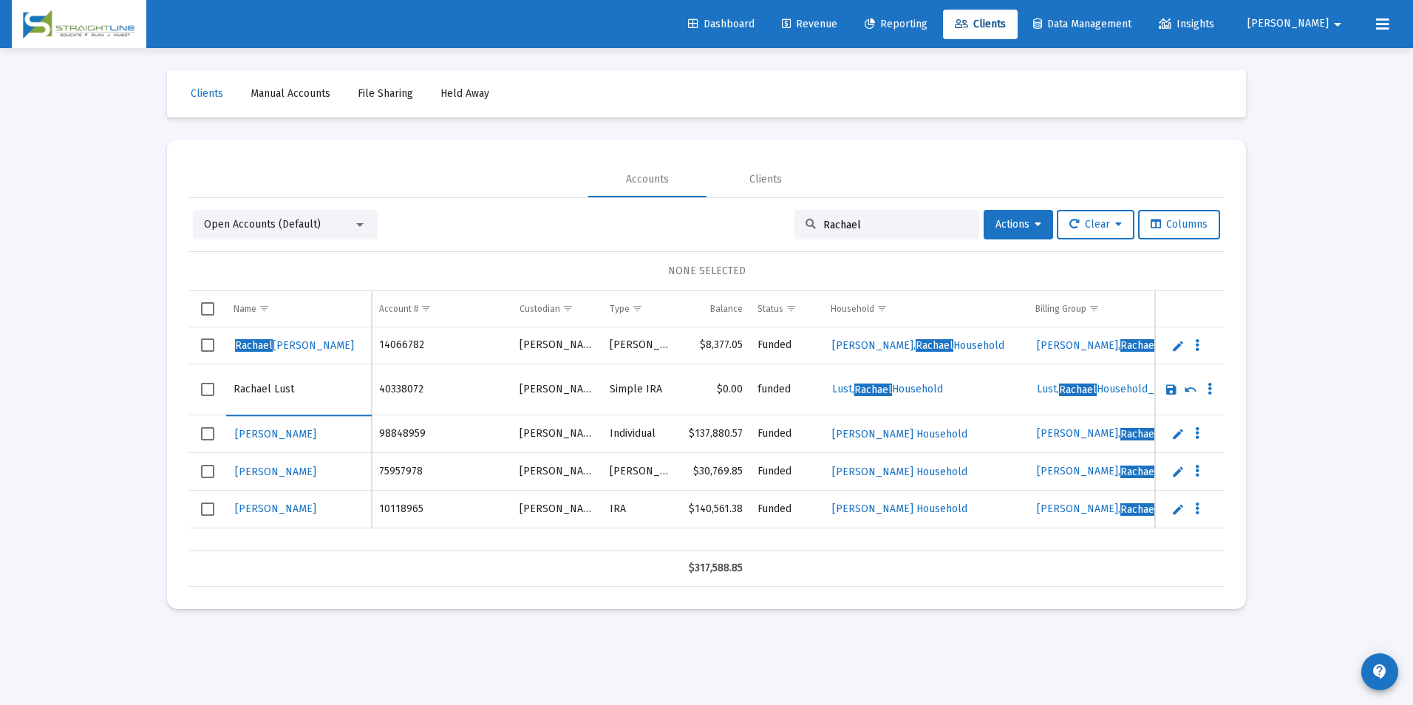
drag, startPoint x: 273, startPoint y: 386, endPoint x: 190, endPoint y: 390, distance: 82.9
click at [190, 390] on div "Name Name Account # Custodian Type Balance Status Household Billing Group Incep…" at bounding box center [706, 439] width 1035 height 296
click at [260, 391] on input "Lust" at bounding box center [299, 389] width 130 height 35
type input "Lust, Rachael"
click at [1168, 391] on link "Save" at bounding box center [1171, 389] width 13 height 13
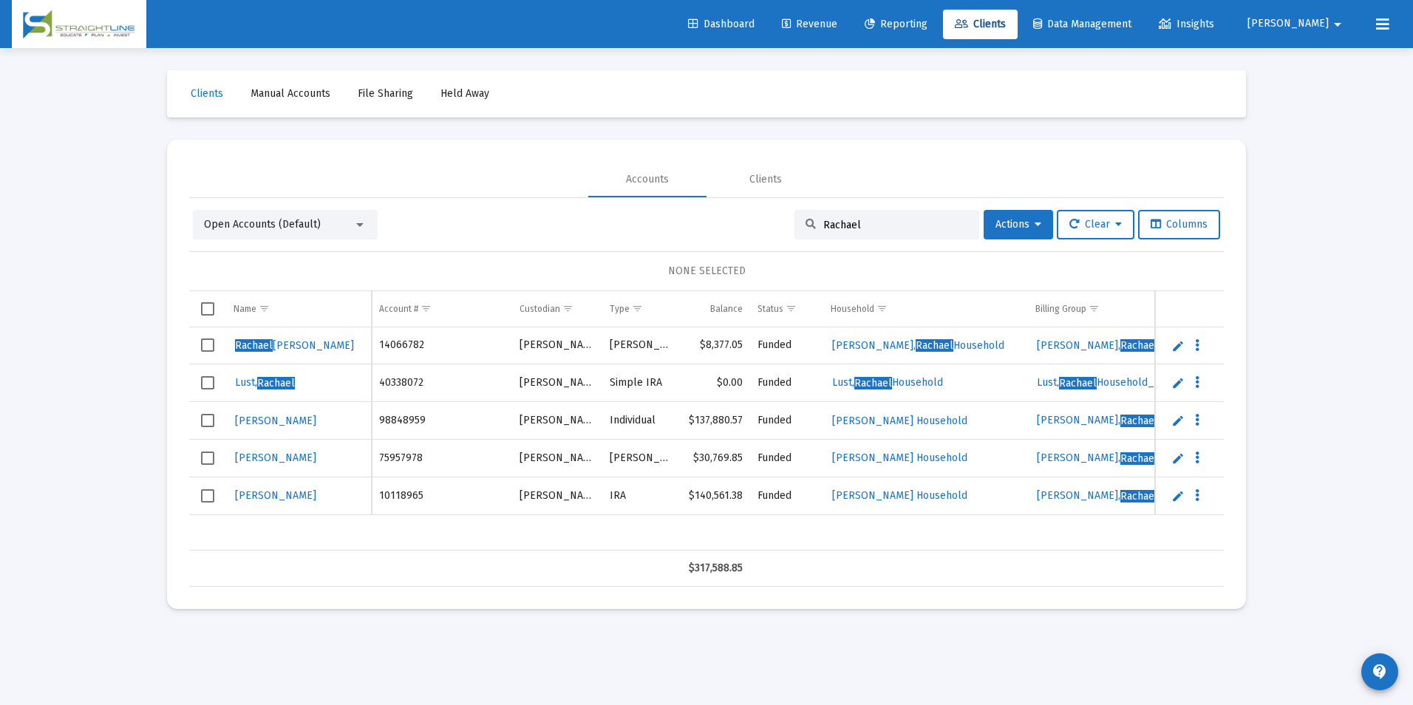
click at [875, 222] on input "Rachael" at bounding box center [895, 225] width 145 height 13
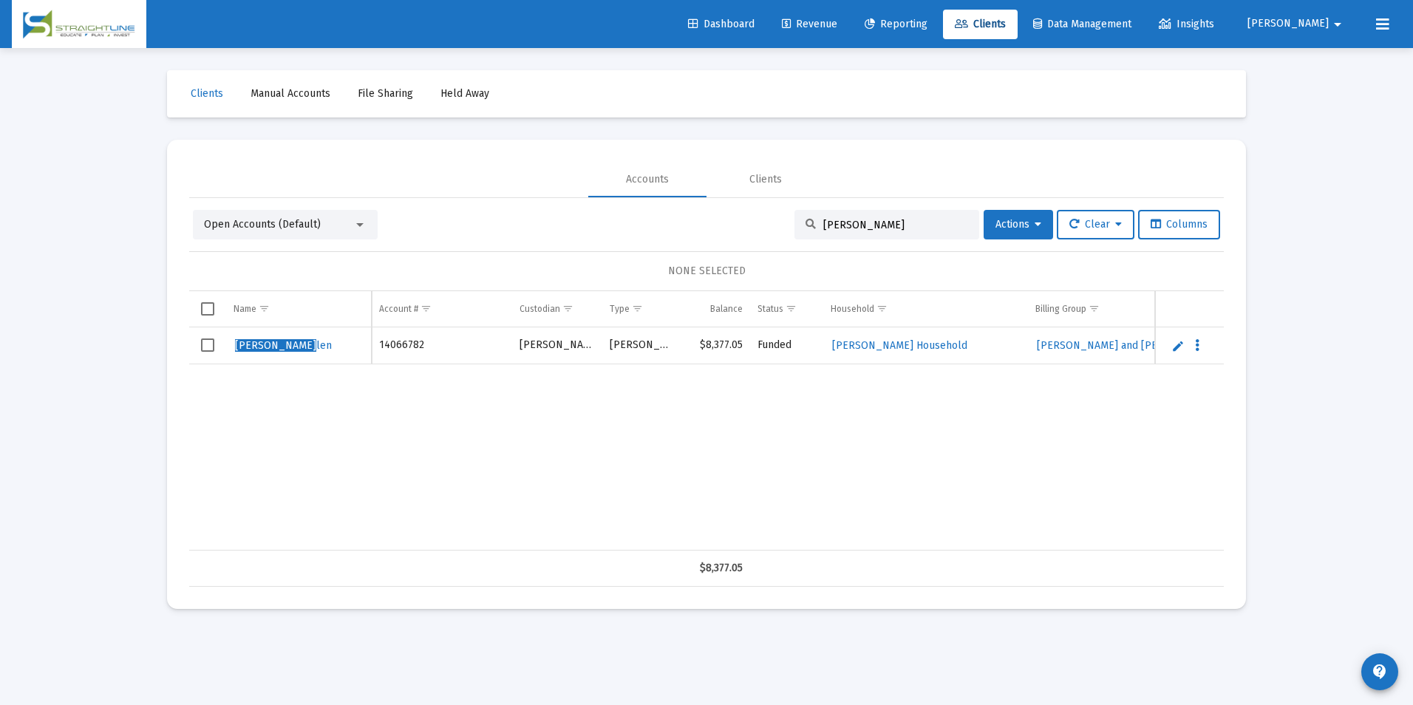
drag, startPoint x: 894, startPoint y: 228, endPoint x: 710, endPoint y: 217, distance: 184.3
click at [710, 217] on div "Open Accounts (Default) Rachael Al Actions Clear Columns" at bounding box center [706, 225] width 1027 height 30
type input "[PERSON_NAME]"
click at [1181, 350] on link "Edit" at bounding box center [1177, 345] width 13 height 13
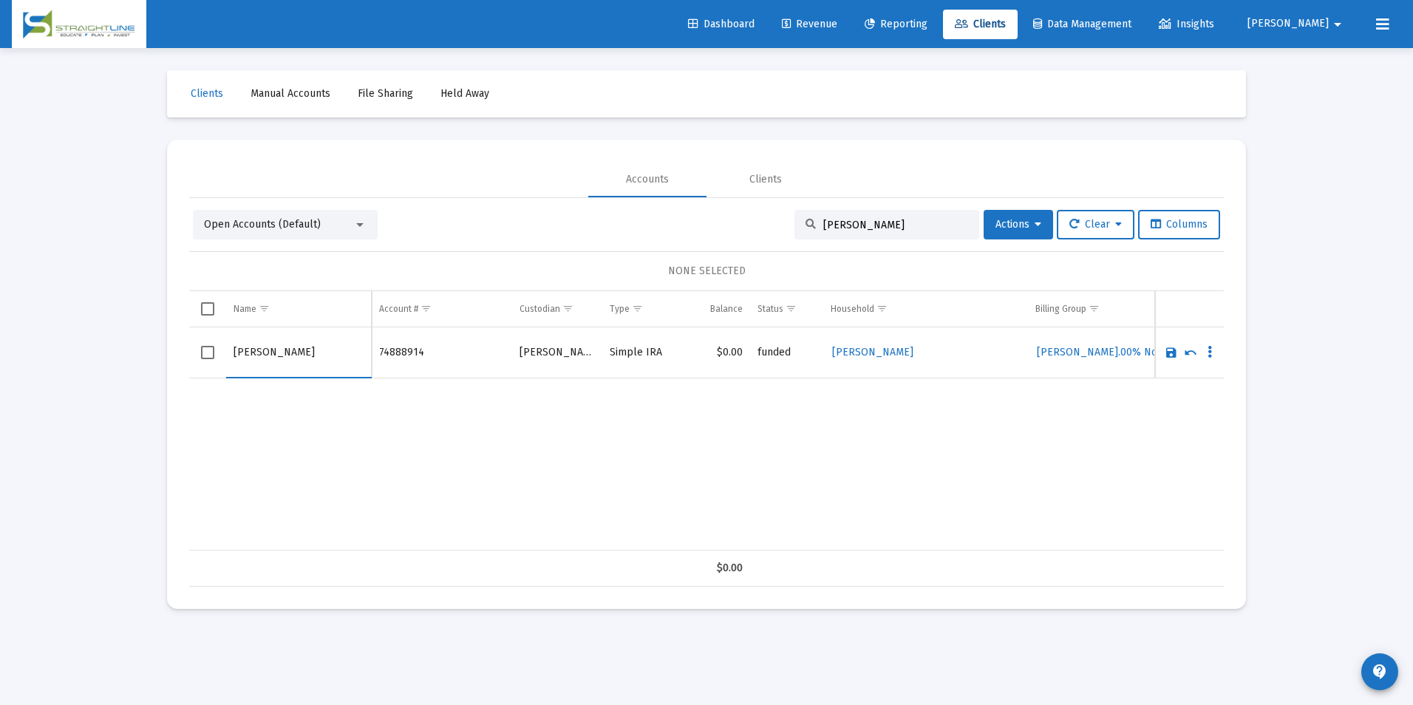
drag, startPoint x: 273, startPoint y: 352, endPoint x: 221, endPoint y: 353, distance: 52.5
click at [221, 353] on tr "[PERSON_NAME]" at bounding box center [706, 352] width 1035 height 51
click at [278, 353] on input "[PERSON_NAME]" at bounding box center [299, 352] width 130 height 35
paste input "[PERSON_NAME]"
type input "[PERSON_NAME]"
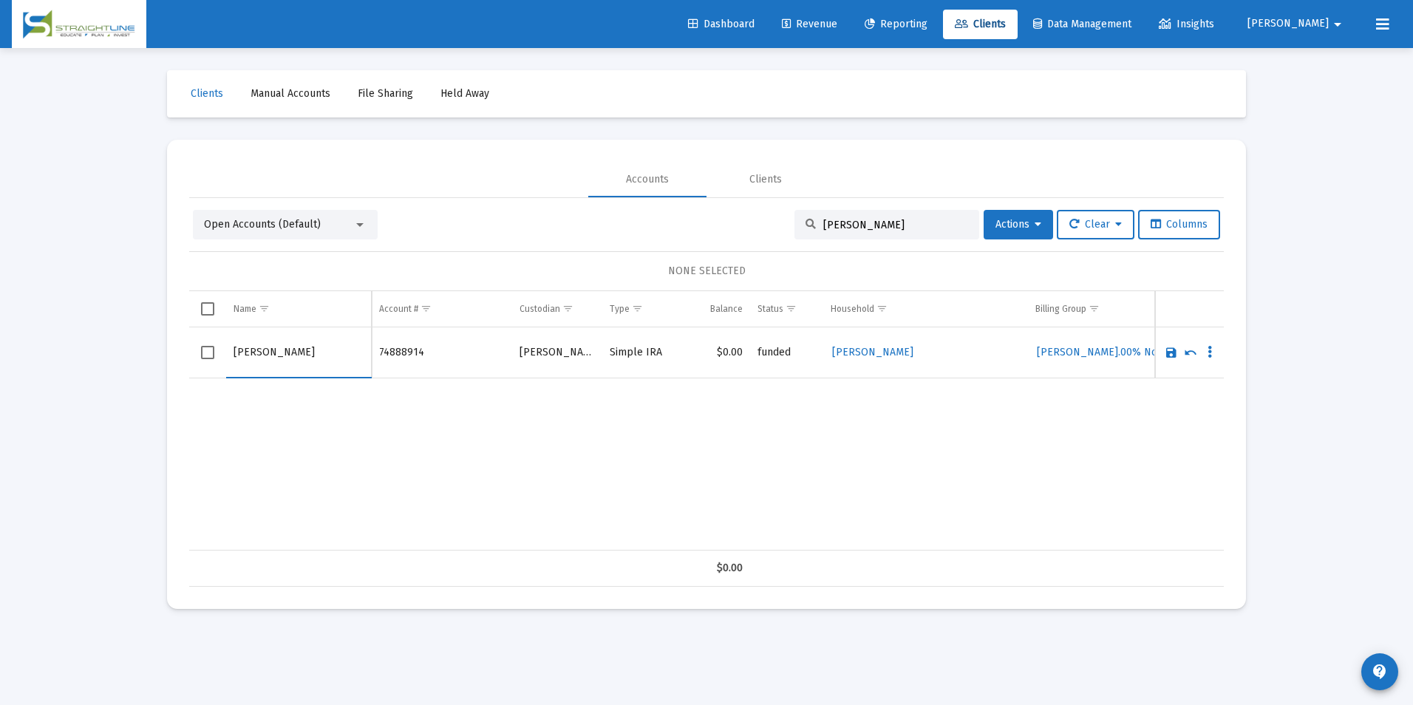
click at [1166, 350] on link "Save" at bounding box center [1171, 352] width 13 height 13
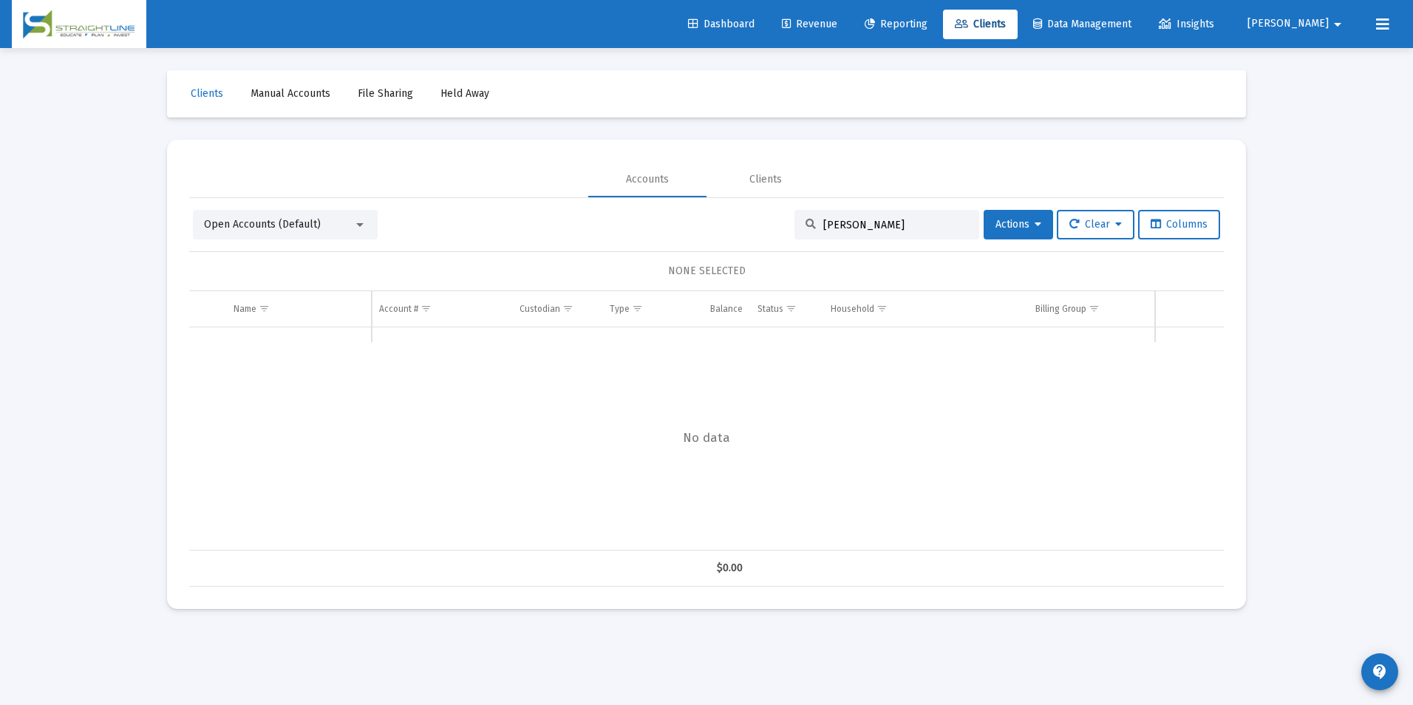
drag, startPoint x: 894, startPoint y: 228, endPoint x: 727, endPoint y: 199, distance: 169.5
click at [727, 199] on div "Open Accounts (Default) [PERSON_NAME] M Actions Clear Columns NONE SELECTED Nam…" at bounding box center [706, 392] width 1035 height 389
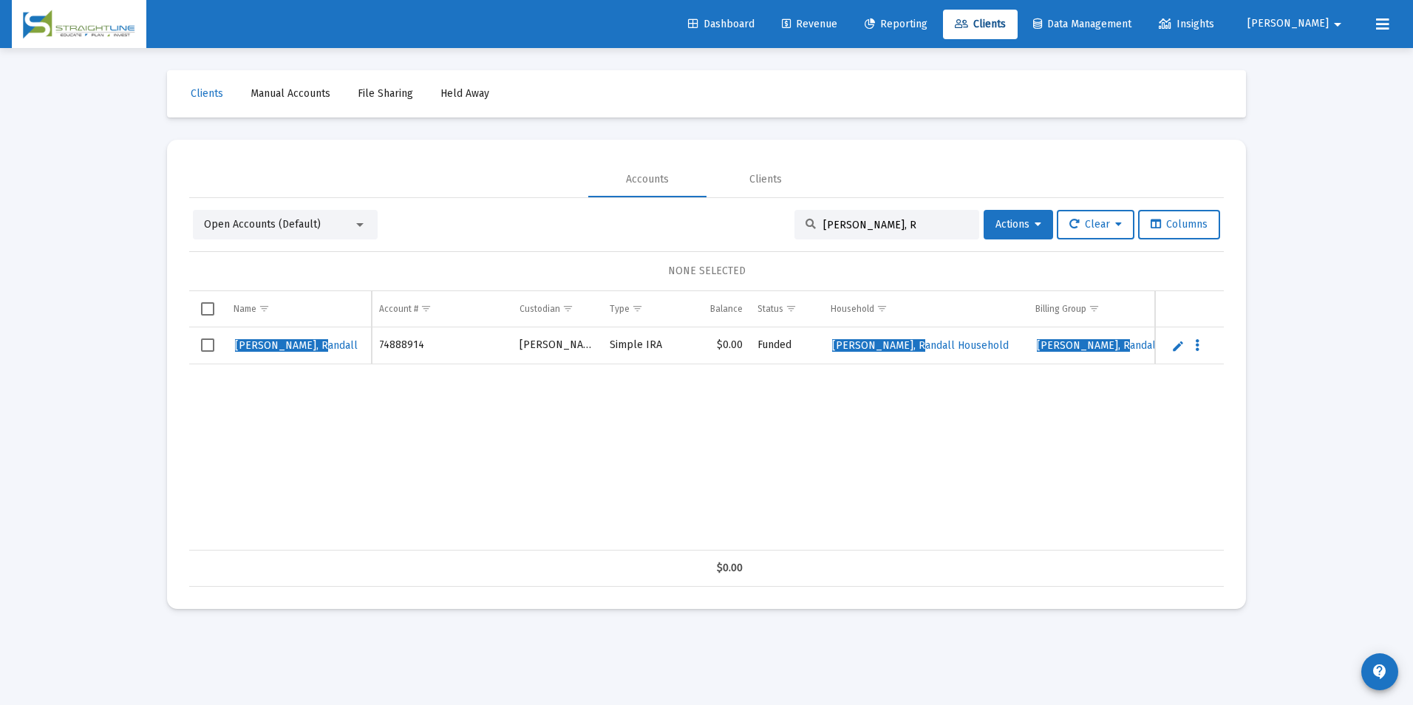
drag, startPoint x: 865, startPoint y: 226, endPoint x: 758, endPoint y: 222, distance: 106.5
click at [758, 222] on div "Open Accounts (Default) [PERSON_NAME], R Actions Clear Columns" at bounding box center [706, 225] width 1027 height 30
type input "[PERSON_NAME]"
click at [1183, 341] on link "Edit" at bounding box center [1177, 345] width 13 height 13
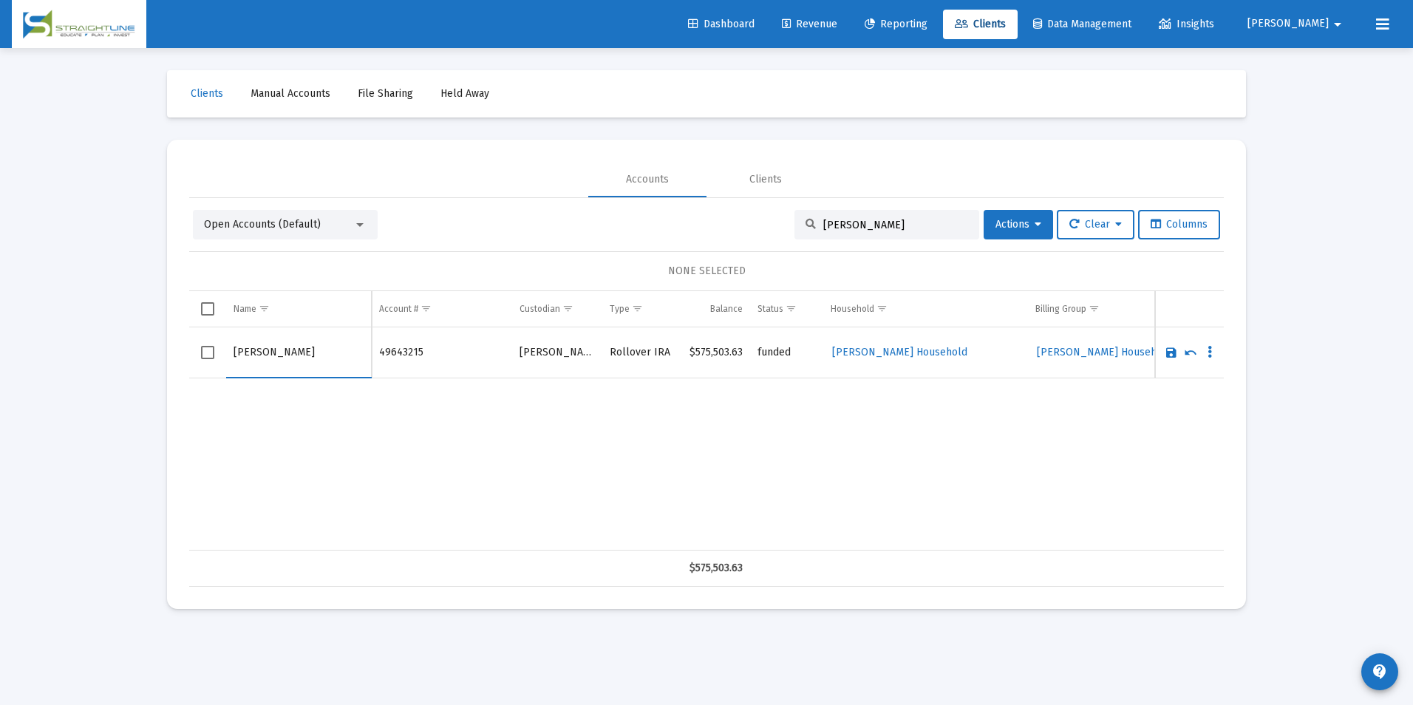
click at [263, 348] on input "[PERSON_NAME]" at bounding box center [299, 352] width 130 height 35
drag, startPoint x: 267, startPoint y: 350, endPoint x: 186, endPoint y: 350, distance: 81.3
click at [186, 350] on mat-card "Accounts Clients Open Accounts (Default) [PERSON_NAME] Pro Actions Clear Column…" at bounding box center [706, 374] width 1079 height 469
click at [327, 364] on input "[PERSON_NAME]" at bounding box center [299, 352] width 130 height 35
type input "[PERSON_NAME]"
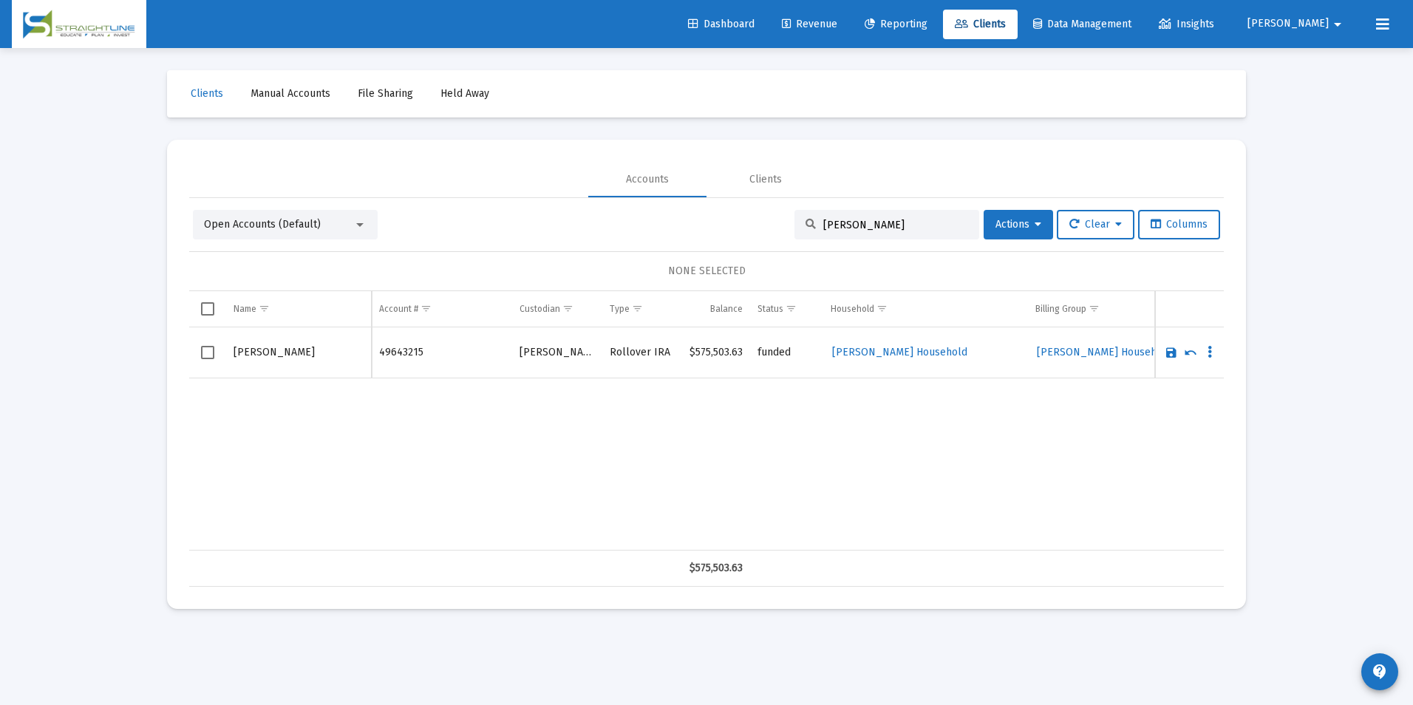
click at [1169, 353] on link "Save" at bounding box center [1171, 352] width 13 height 13
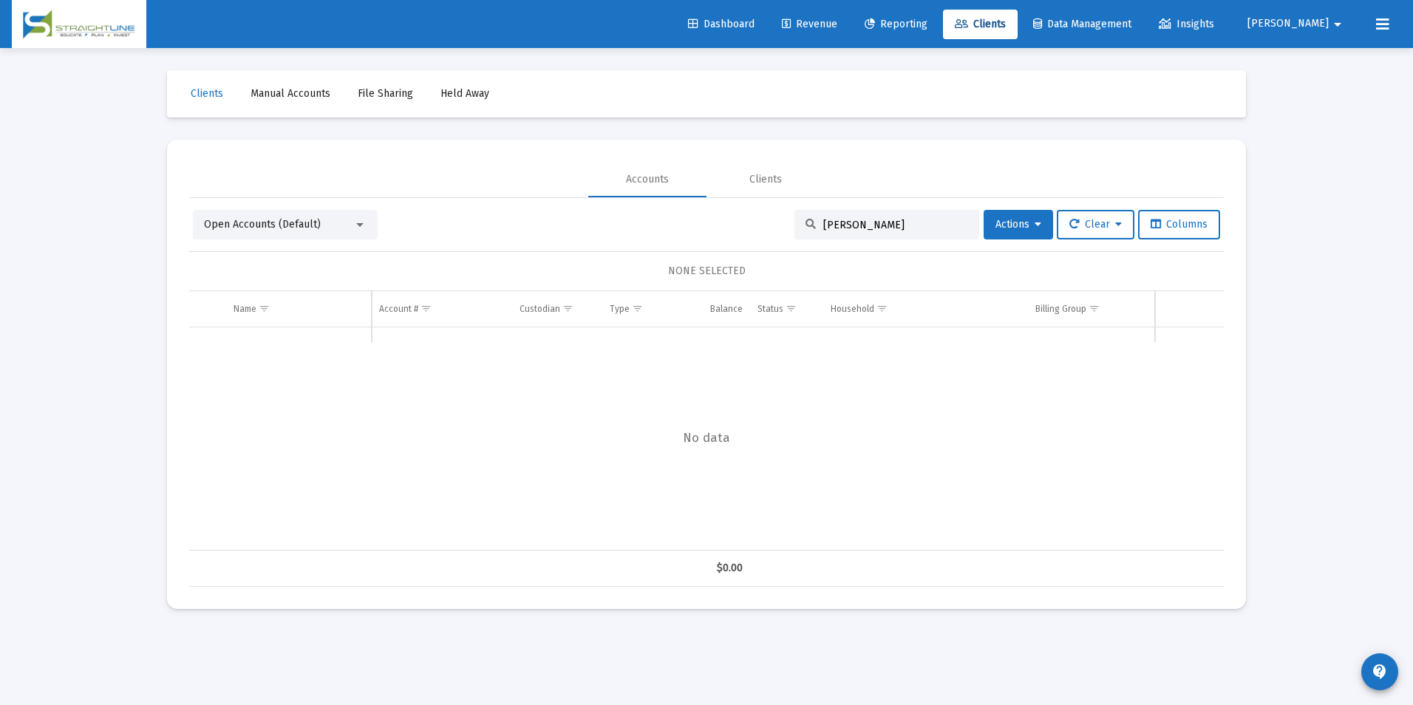
drag, startPoint x: 911, startPoint y: 228, endPoint x: 713, endPoint y: 227, distance: 198.1
click at [713, 227] on div "Open Accounts (Default) [PERSON_NAME] Pro Actions Clear Columns" at bounding box center [706, 225] width 1027 height 30
type input "o"
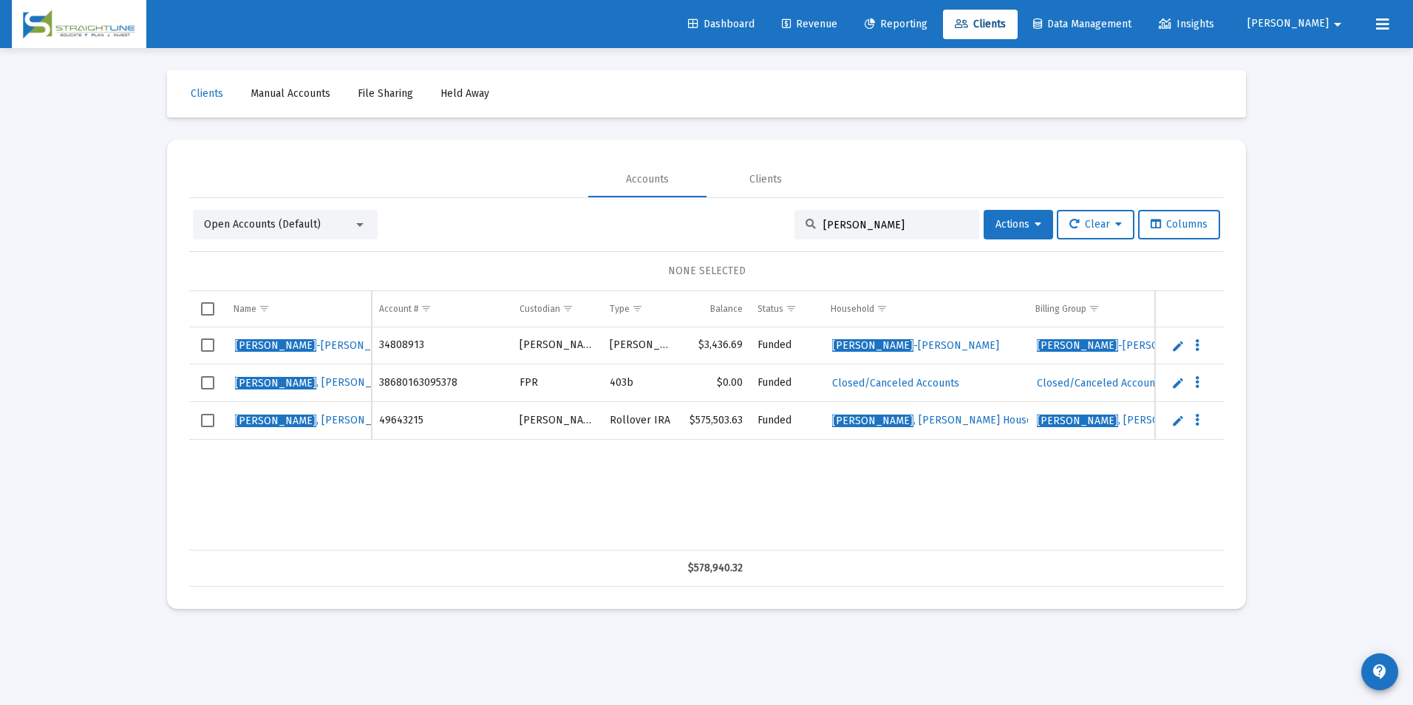
type input "[PERSON_NAME]"
click at [1172, 422] on link "Edit" at bounding box center [1177, 420] width 13 height 13
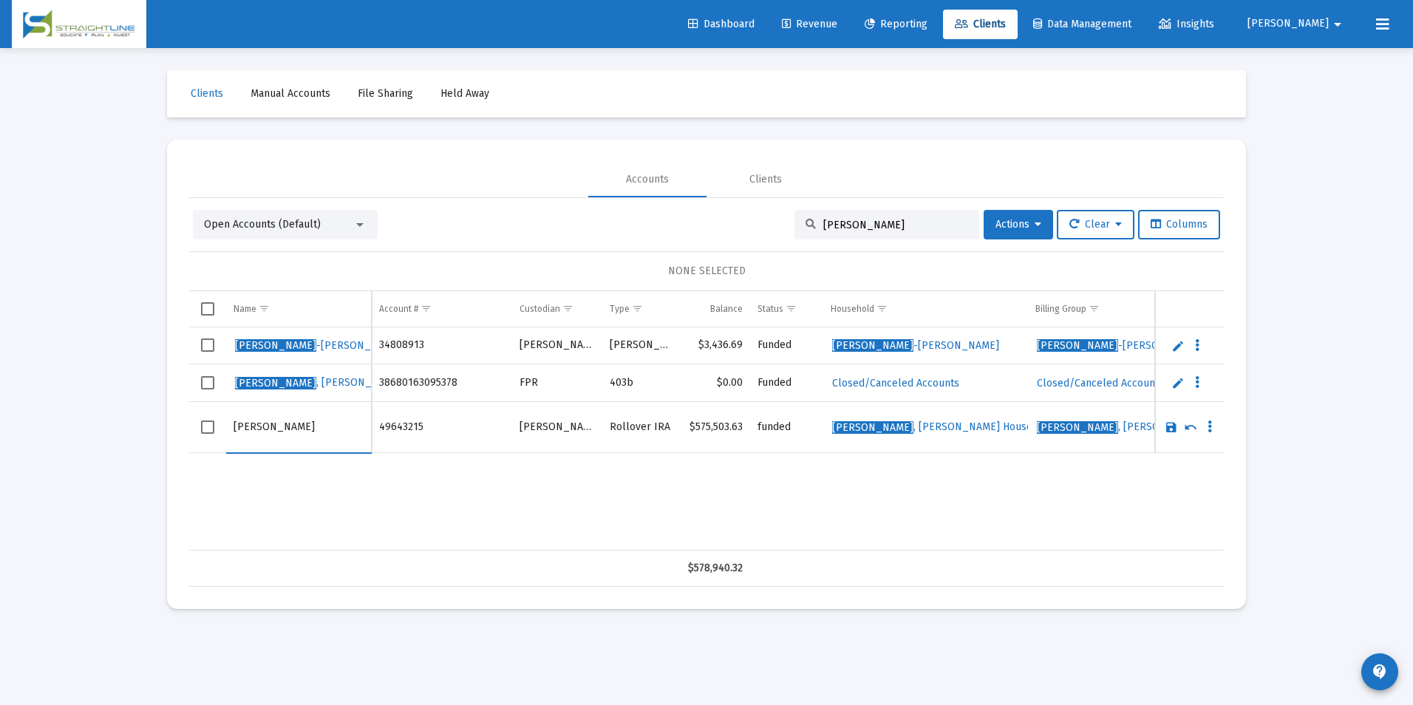
type input "[PERSON_NAME]"
click at [1174, 425] on link "Save" at bounding box center [1171, 427] width 13 height 13
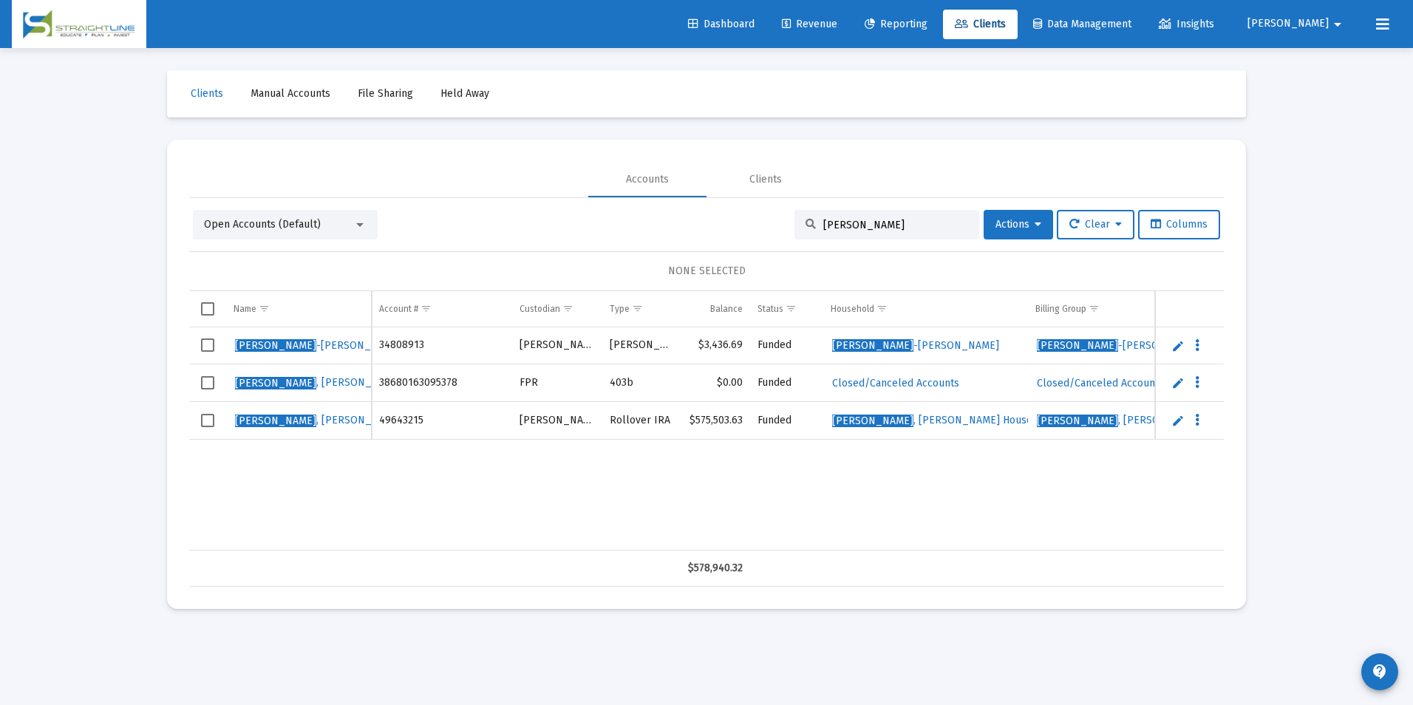
drag, startPoint x: 867, startPoint y: 228, endPoint x: 729, endPoint y: 228, distance: 138.2
click at [729, 228] on div "Open Accounts (Default) [PERSON_NAME] Actions Clear Columns" at bounding box center [706, 225] width 1027 height 30
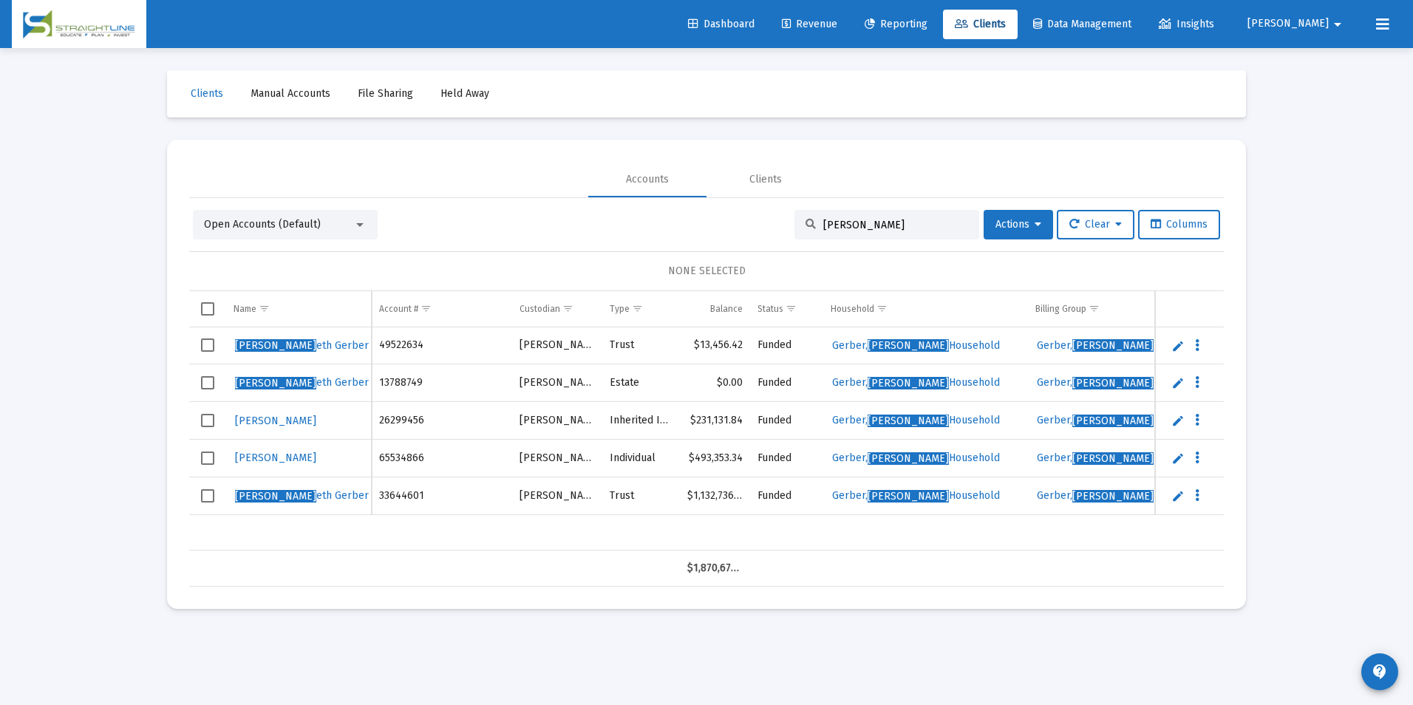
drag, startPoint x: 904, startPoint y: 224, endPoint x: 662, endPoint y: 197, distance: 243.1
click at [662, 197] on mat-tab-group "Accounts Clients Open Accounts (Default) [PERSON_NAME] Actions Clear Columns NO…" at bounding box center [706, 374] width 1035 height 425
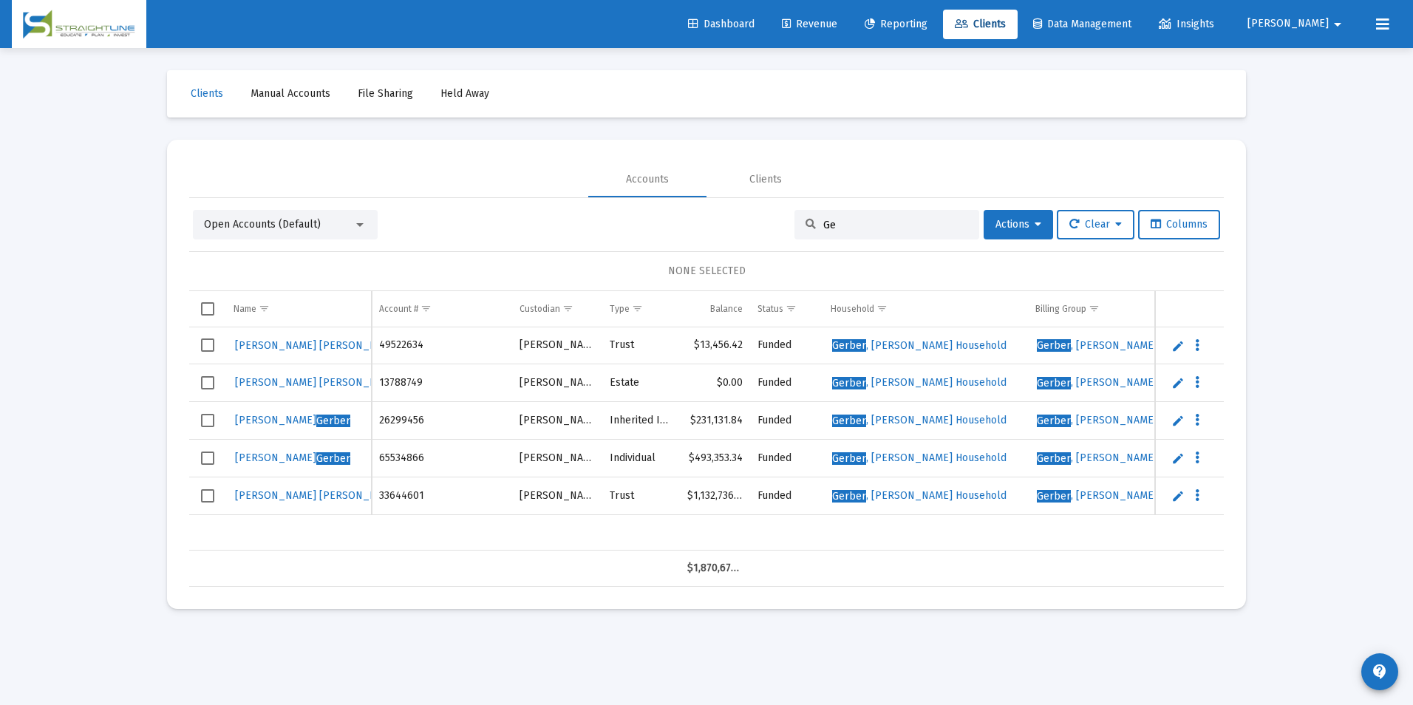
type input "G"
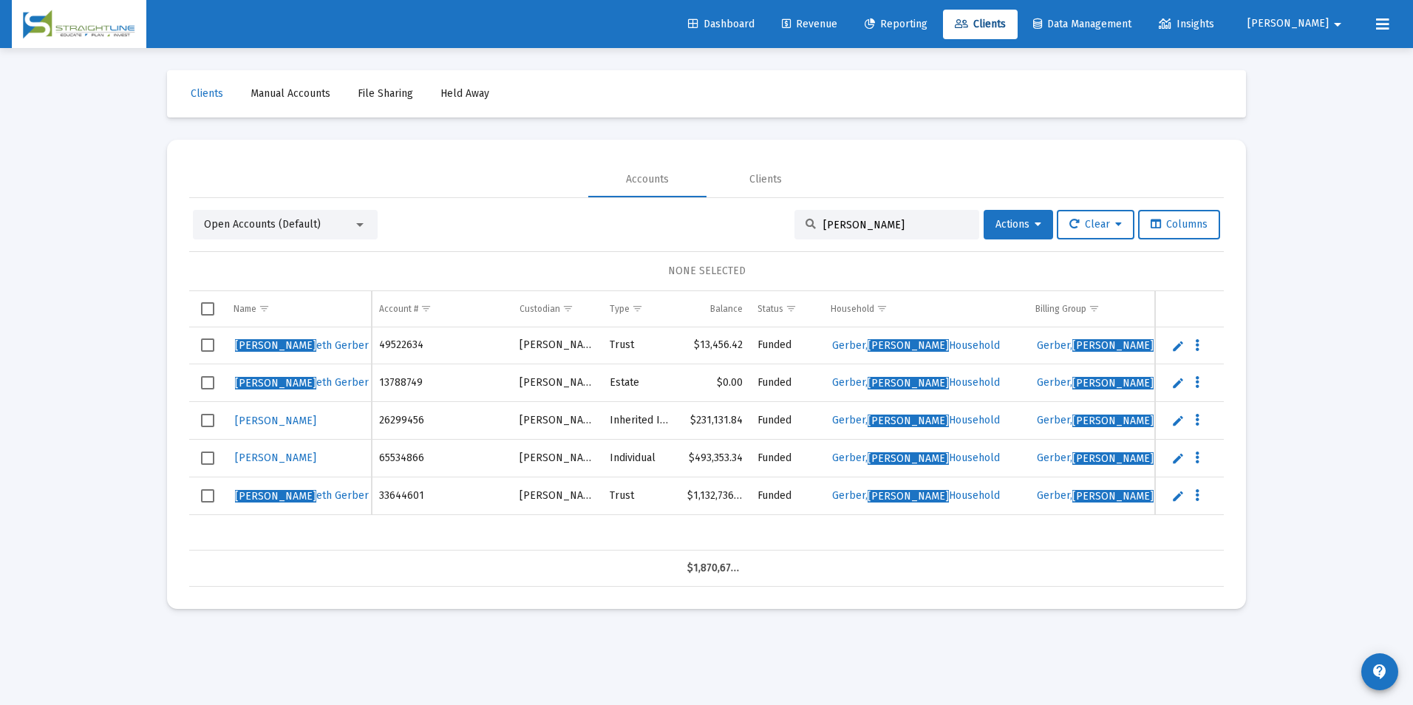
type input "[PERSON_NAME]"
click at [1177, 347] on link "Edit" at bounding box center [1177, 345] width 13 height 13
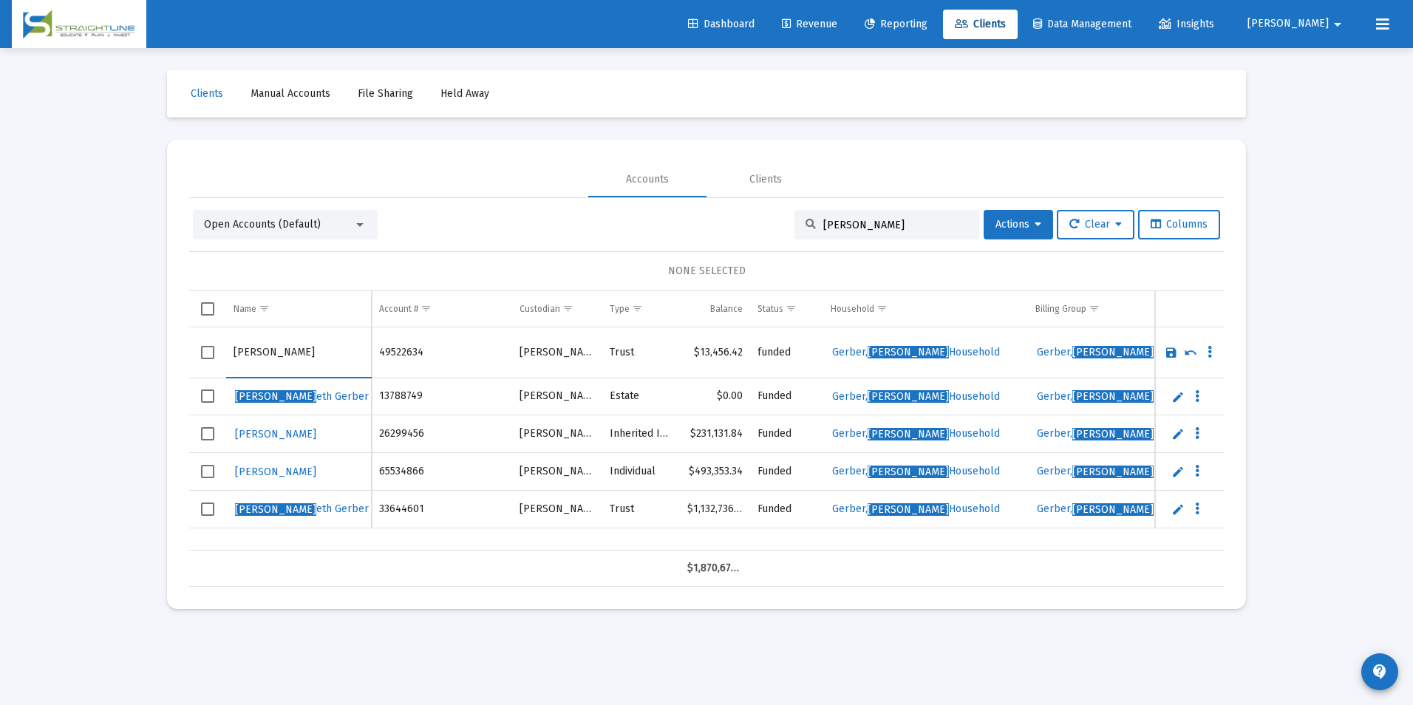
drag, startPoint x: 290, startPoint y: 347, endPoint x: 184, endPoint y: 351, distance: 105.8
click at [184, 351] on mat-card "Accounts Clients Open Accounts (Default) [PERSON_NAME] Actions Clear Columns NO…" at bounding box center [706, 374] width 1079 height 469
click at [319, 364] on input "Gerber" at bounding box center [299, 352] width 130 height 35
type input "[PERSON_NAME]"
click at [1173, 353] on link "Save" at bounding box center [1171, 352] width 13 height 13
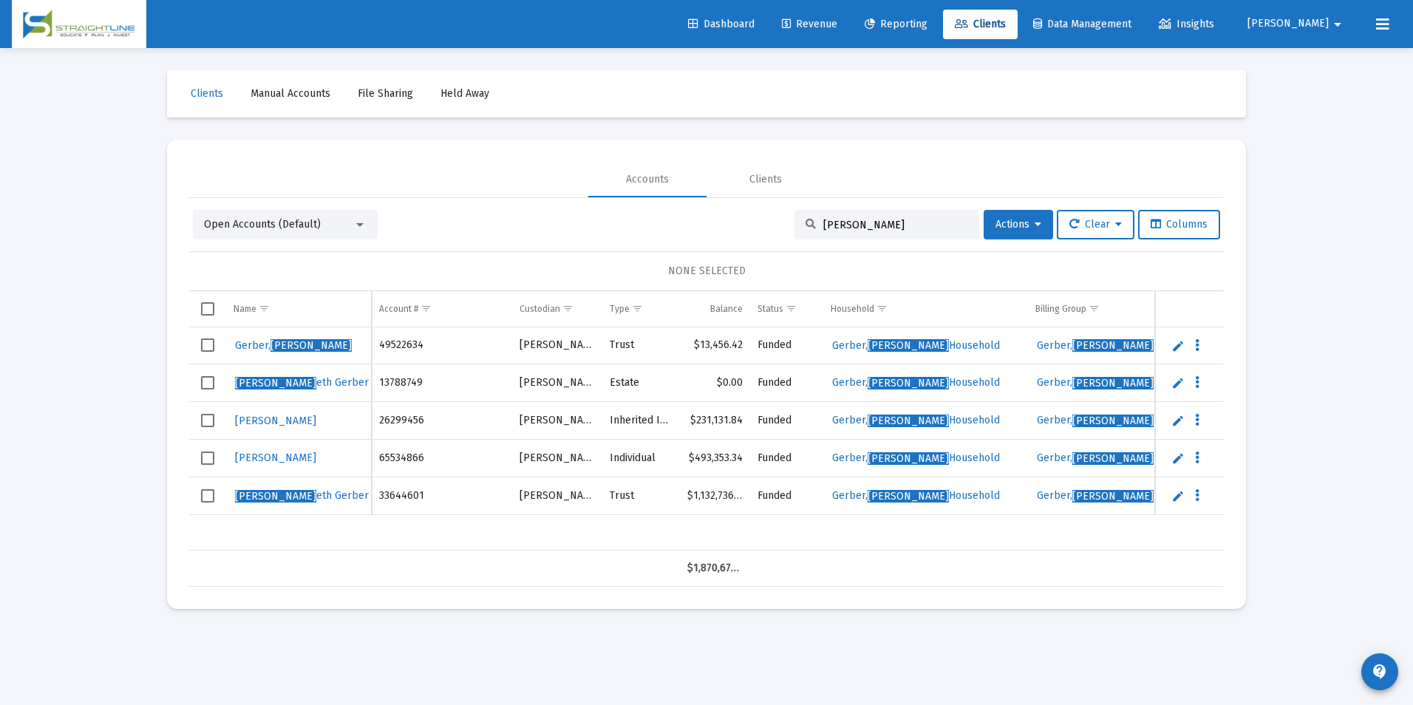
click at [1173, 349] on link "Edit" at bounding box center [1177, 345] width 13 height 13
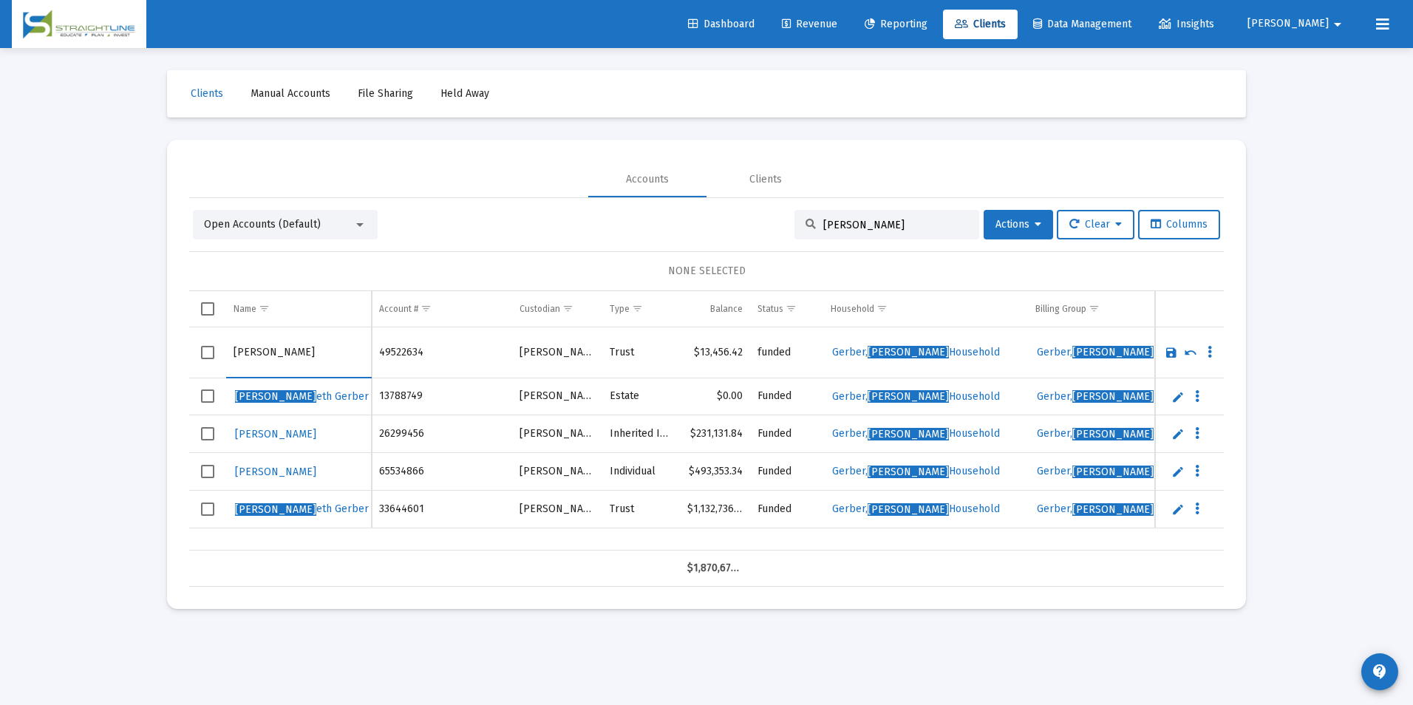
drag, startPoint x: 358, startPoint y: 353, endPoint x: 186, endPoint y: 339, distance: 173.5
click at [186, 339] on mat-card "Accounts Clients Open Accounts (Default) [PERSON_NAME] Actions Clear Columns NO…" at bounding box center [706, 374] width 1079 height 469
click at [1164, 350] on td "Data grid" at bounding box center [1189, 352] width 69 height 51
click at [1168, 350] on link "Save" at bounding box center [1171, 352] width 13 height 13
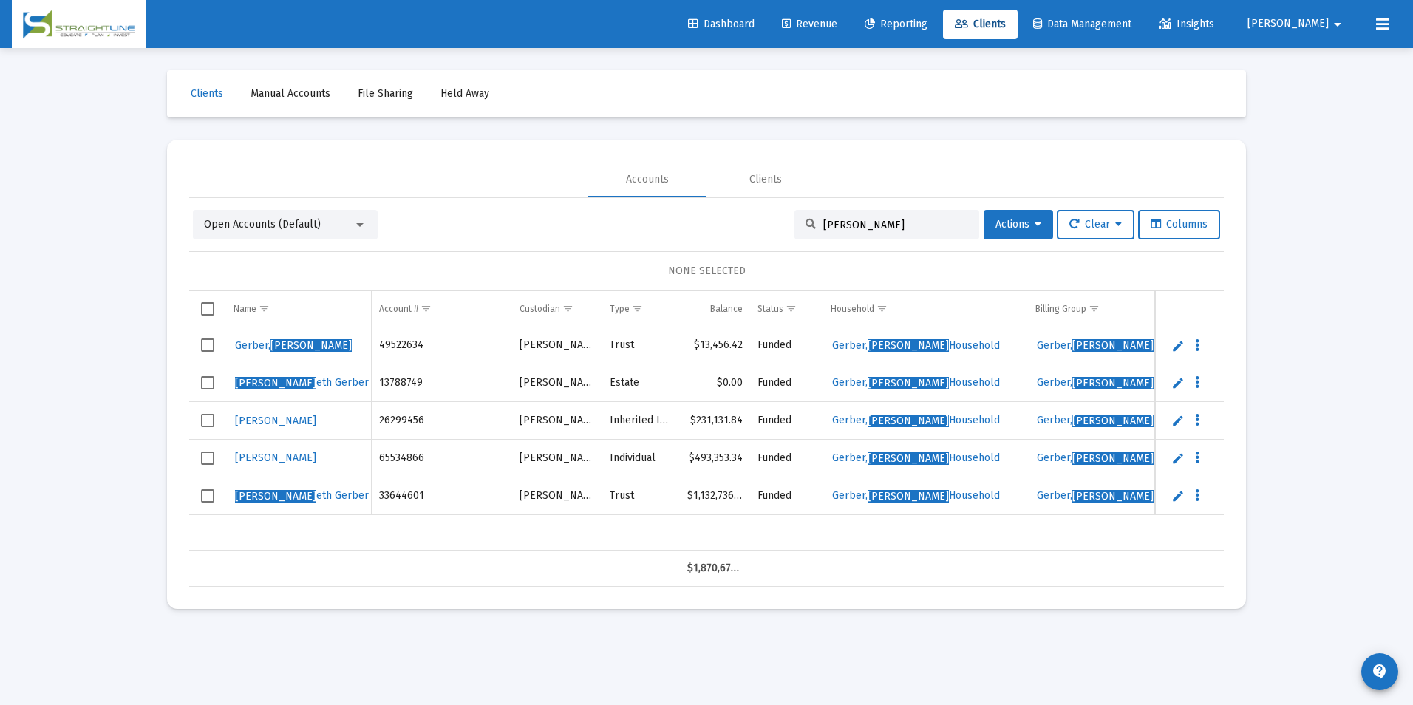
click at [1176, 384] on link "Edit" at bounding box center [1177, 382] width 13 height 13
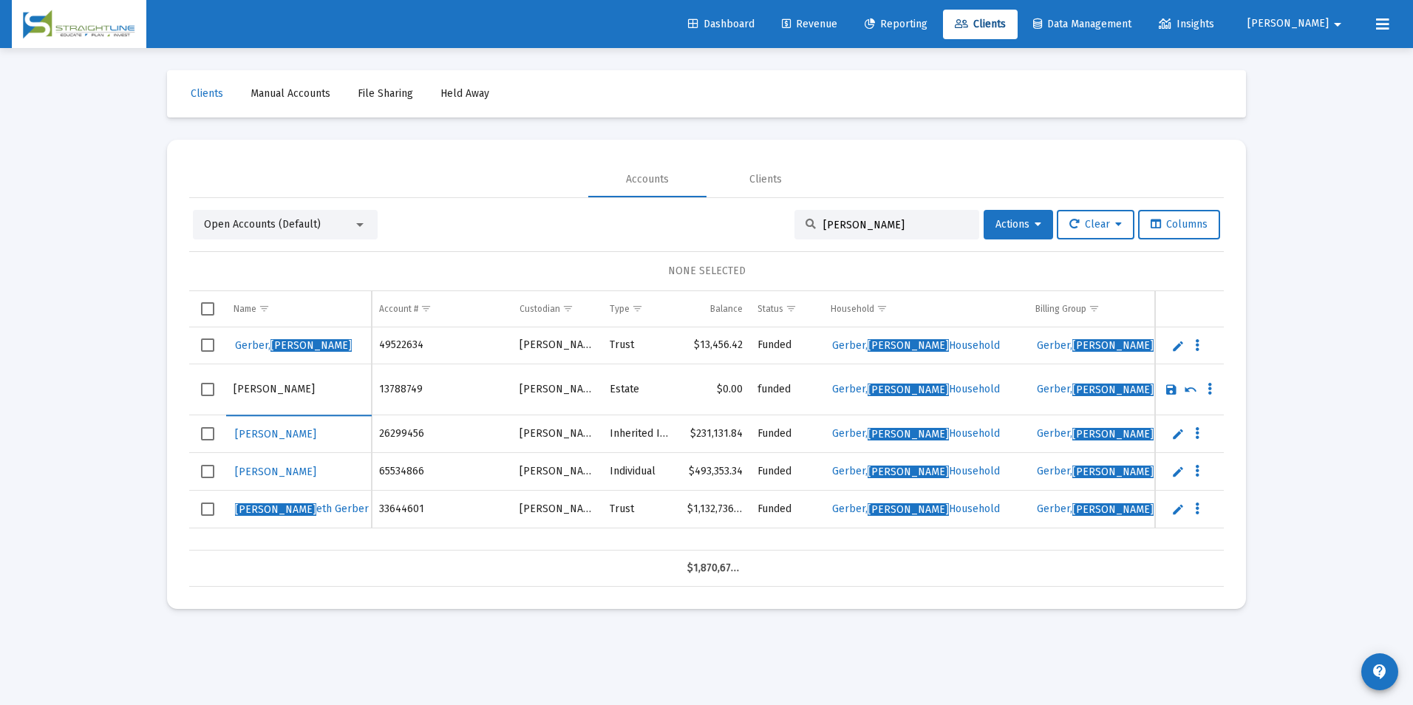
drag, startPoint x: 353, startPoint y: 394, endPoint x: 157, endPoint y: 382, distance: 196.9
click at [157, 382] on div "Clients Manual Accounts File Sharing Held Away Accounts Clients Open Accounts (…" at bounding box center [706, 339] width 1109 height 583
type input "[PERSON_NAME]"
click at [1177, 391] on link "Save" at bounding box center [1171, 389] width 13 height 13
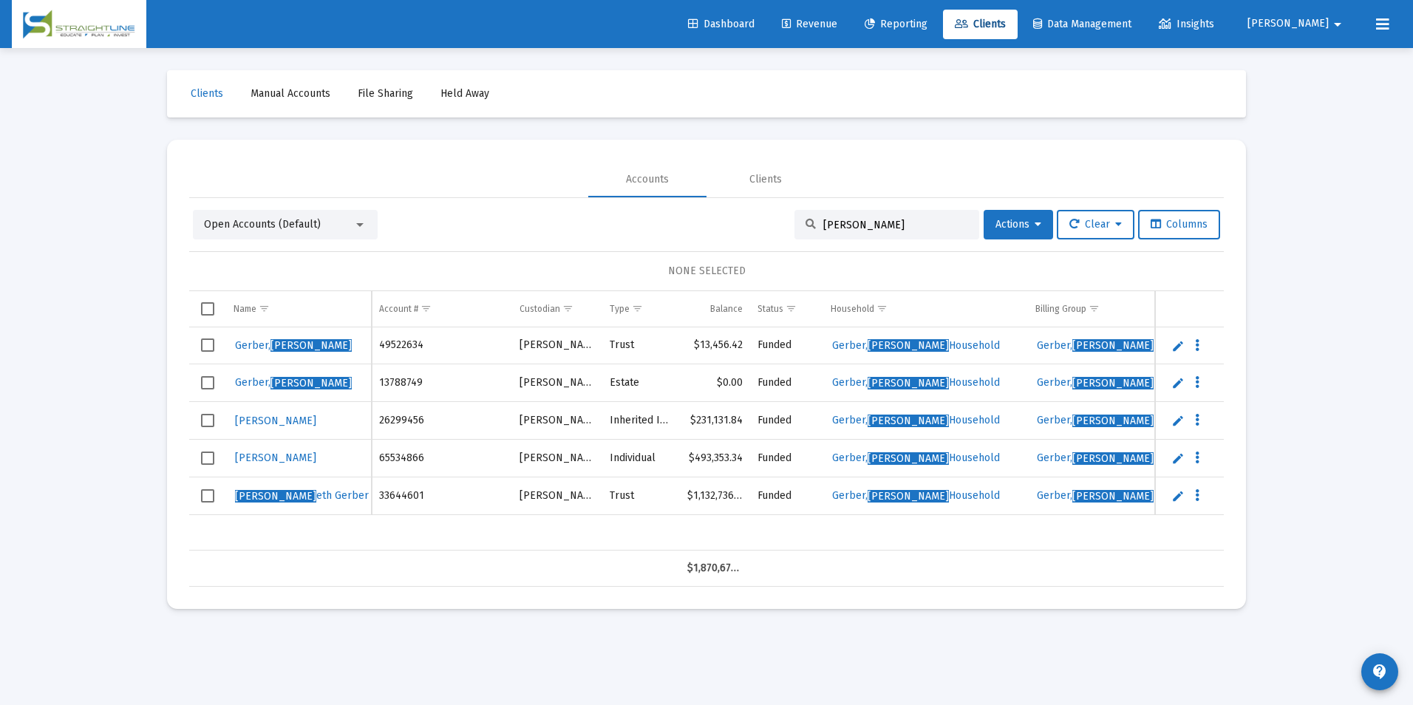
click at [1176, 418] on link "Edit" at bounding box center [1177, 420] width 13 height 13
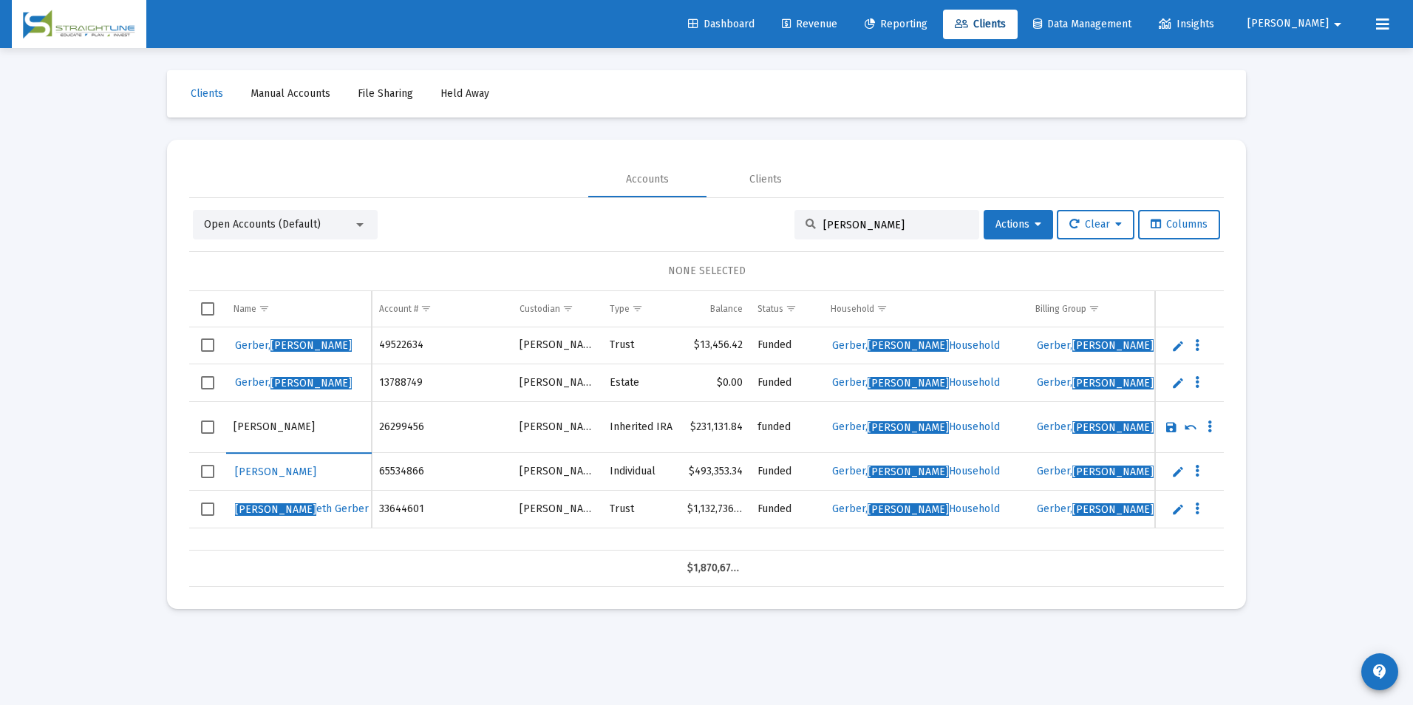
drag, startPoint x: 305, startPoint y: 428, endPoint x: 170, endPoint y: 414, distance: 136.0
click at [170, 414] on mat-card "Accounts Clients Open Accounts (Default) [PERSON_NAME] Actions Clear Columns NO…" at bounding box center [706, 374] width 1079 height 469
type input "[PERSON_NAME]"
click at [1169, 433] on link "Save" at bounding box center [1171, 427] width 13 height 13
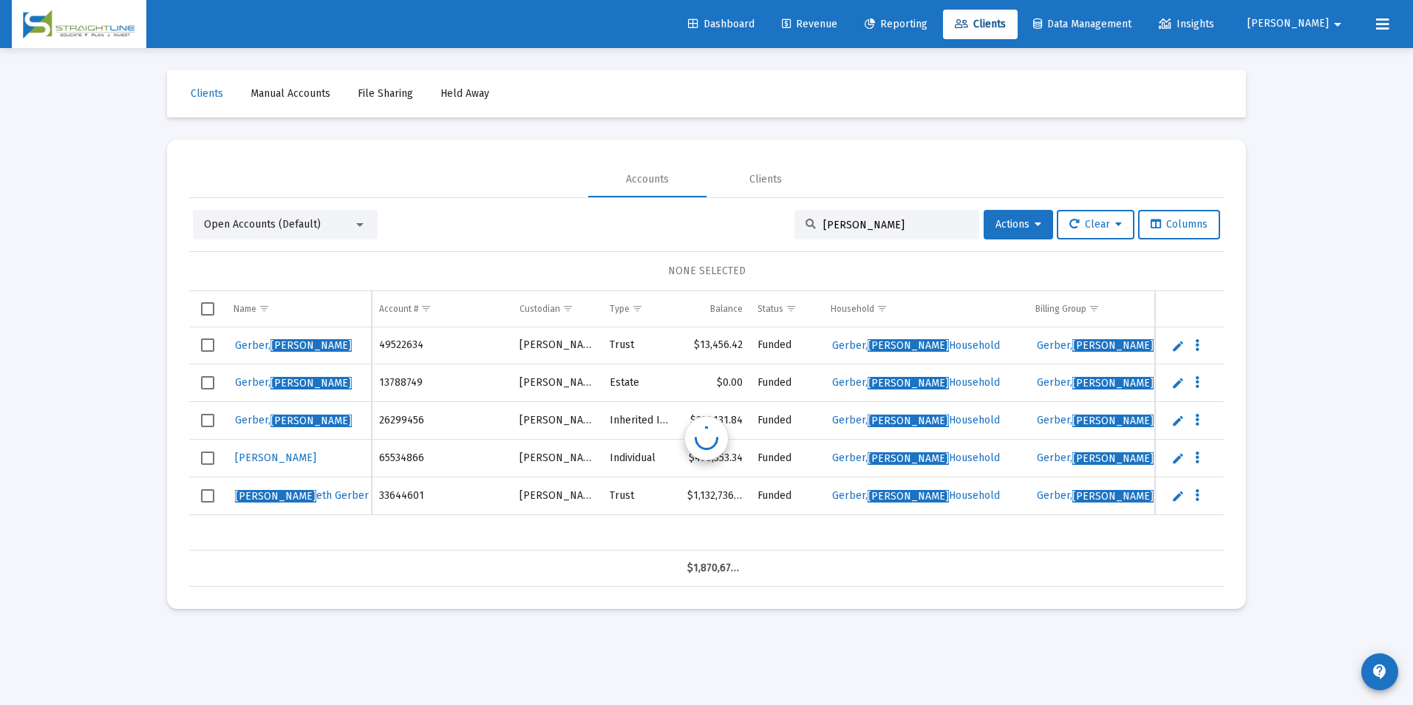
click at [1180, 460] on link "Edit" at bounding box center [1177, 458] width 13 height 13
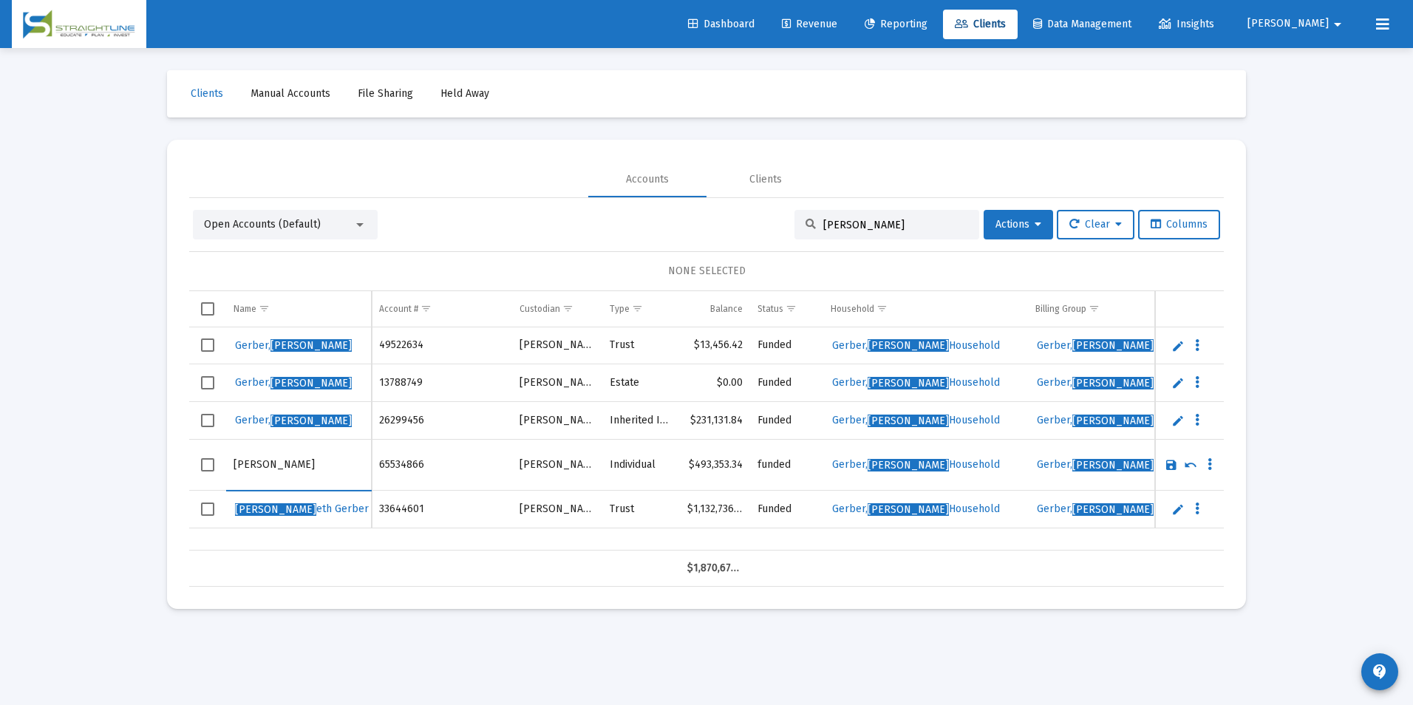
drag, startPoint x: 319, startPoint y: 465, endPoint x: 186, endPoint y: 450, distance: 133.1
click at [186, 450] on mat-card "Accounts Clients Open Accounts (Default) [PERSON_NAME] Actions Clear Columns NO…" at bounding box center [706, 374] width 1079 height 469
type input "[PERSON_NAME]"
click at [1169, 462] on link "Save" at bounding box center [1171, 464] width 13 height 13
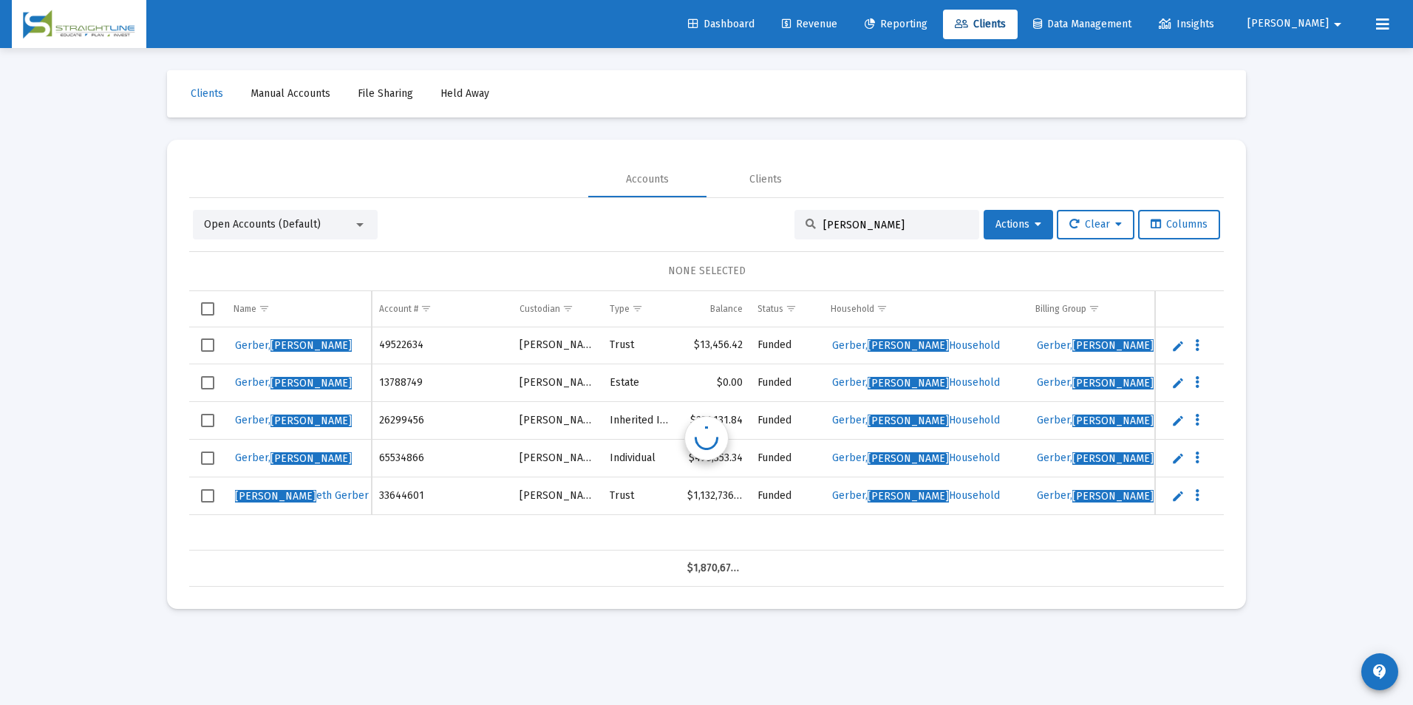
drag, startPoint x: 1184, startPoint y: 488, endPoint x: 1177, endPoint y: 496, distance: 10.5
click at [1177, 496] on link "Edit" at bounding box center [1177, 495] width 13 height 13
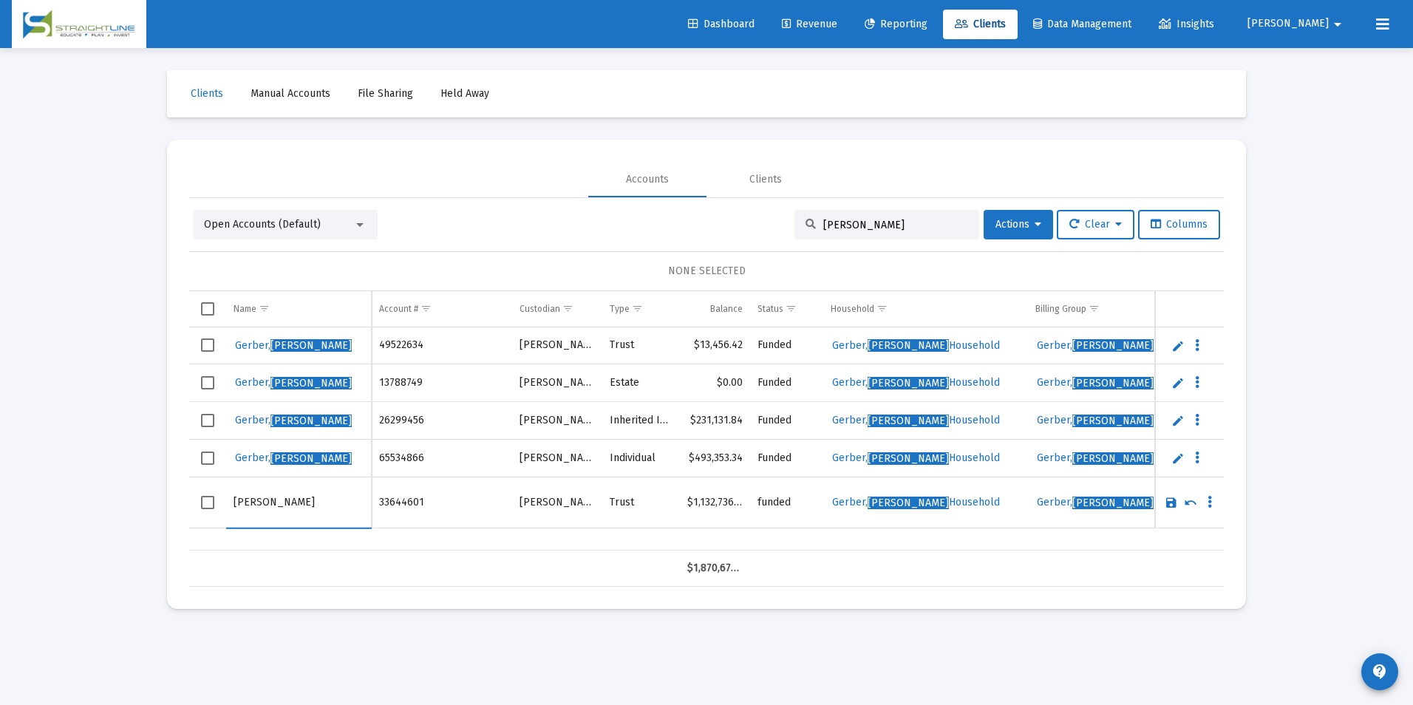
drag, startPoint x: 344, startPoint y: 503, endPoint x: 146, endPoint y: 499, distance: 198.1
click at [146, 499] on div "Loading... Clients Manual Accounts File Sharing Held Away Accounts Clients Open…" at bounding box center [706, 352] width 1413 height 705
type input "[PERSON_NAME]"
click at [1175, 507] on link "Save" at bounding box center [1171, 502] width 13 height 13
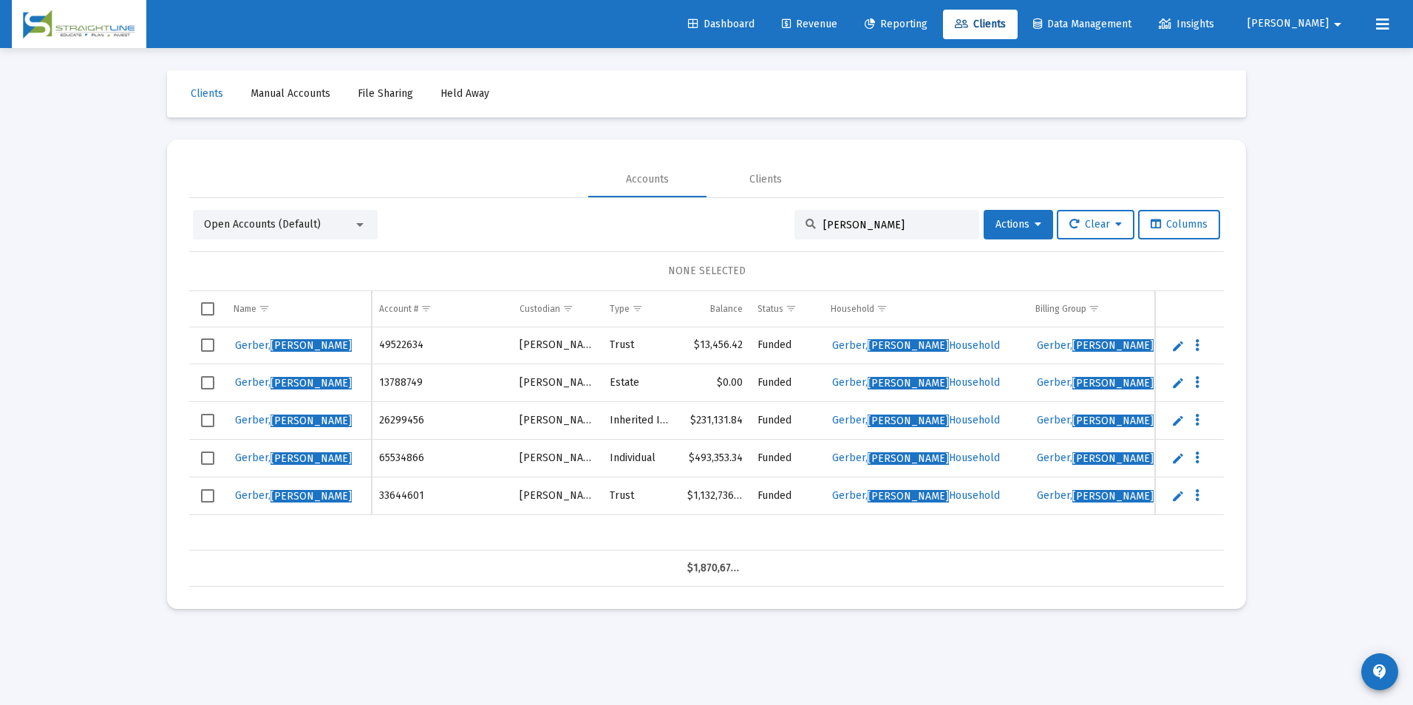
drag, startPoint x: 894, startPoint y: 226, endPoint x: 703, endPoint y: 216, distance: 191.7
click at [703, 216] on div "Open Accounts (Default) [PERSON_NAME] Actions Clear Columns" at bounding box center [706, 225] width 1027 height 30
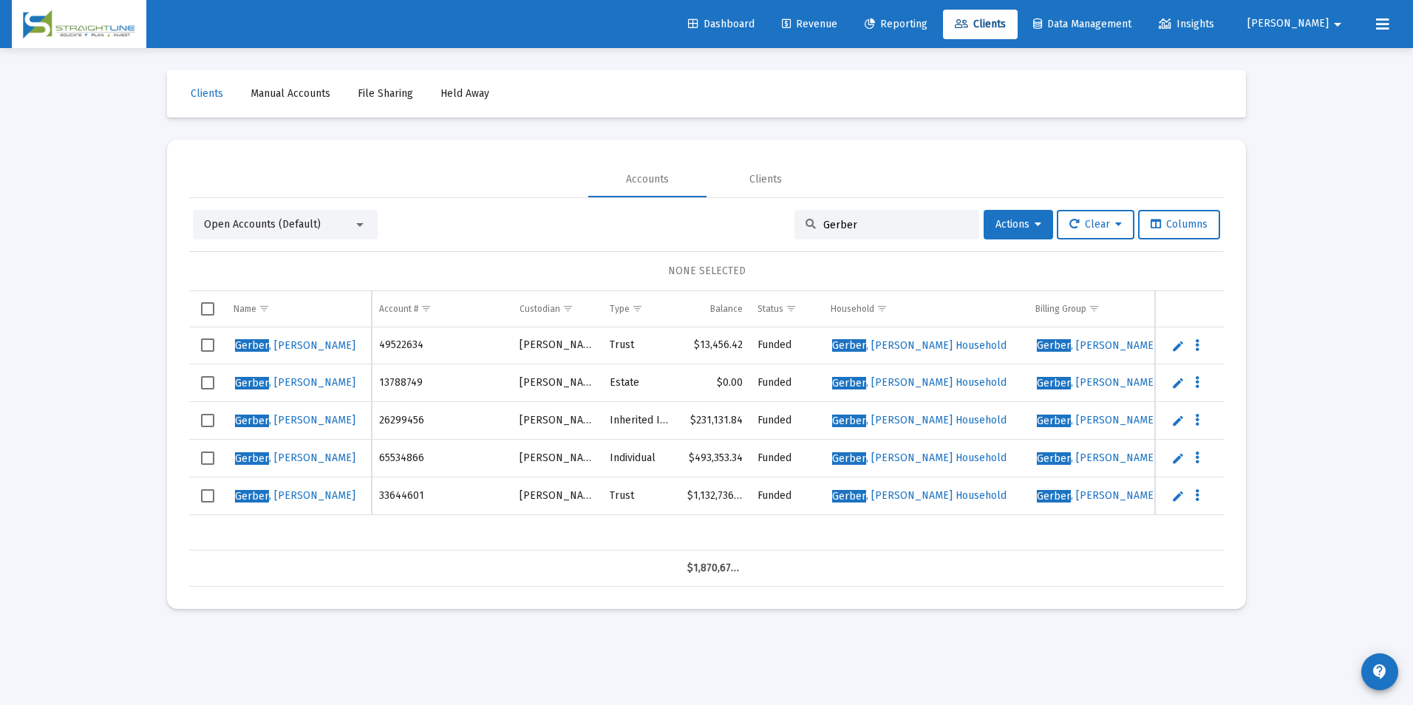
drag, startPoint x: 865, startPoint y: 223, endPoint x: 763, endPoint y: 245, distance: 104.4
click at [763, 245] on div "Open Accounts (Default) Gerber Actions Clear Columns NONE SELECTED Name Name Ac…" at bounding box center [706, 398] width 1035 height 377
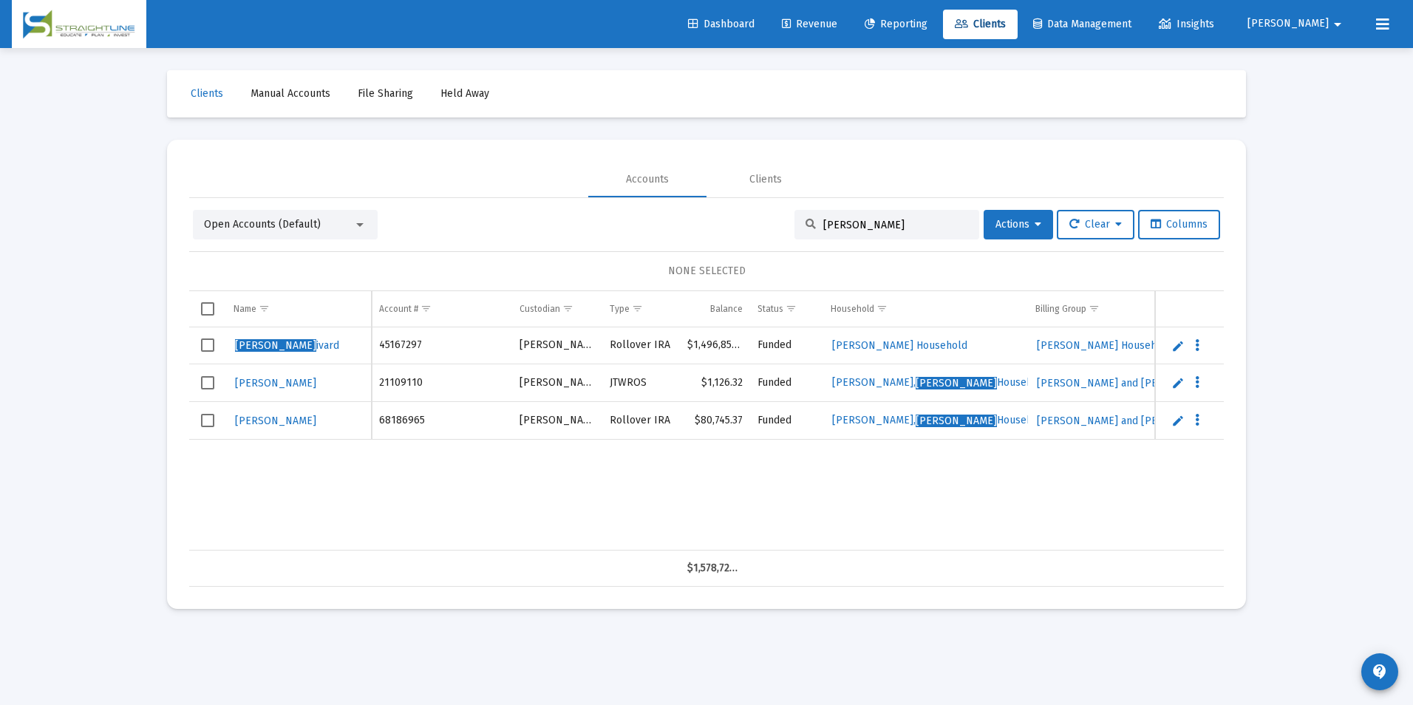
type input "[PERSON_NAME]"
click at [1177, 347] on link "Edit" at bounding box center [1177, 345] width 13 height 13
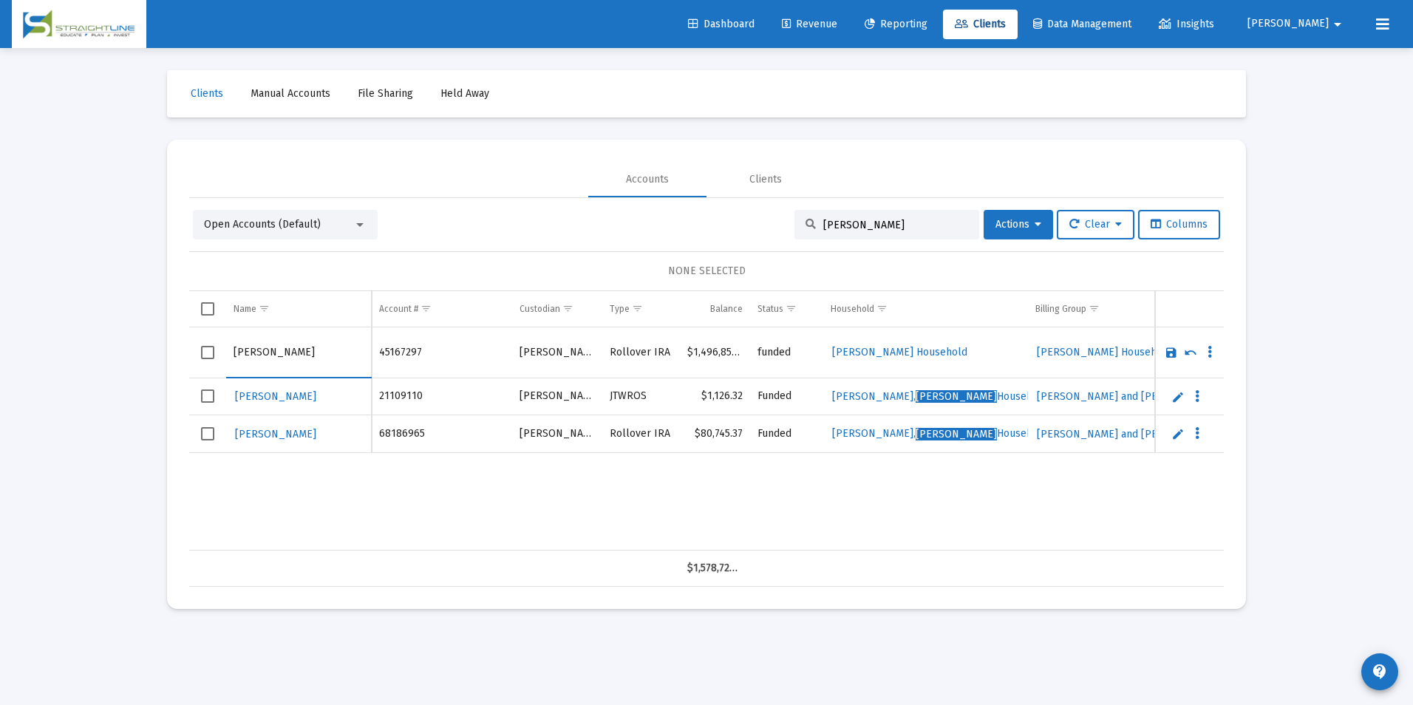
drag, startPoint x: 268, startPoint y: 347, endPoint x: 161, endPoint y: 375, distance: 110.3
click at [161, 375] on div "Clients Manual Accounts File Sharing Held Away Accounts Clients Open Accounts (…" at bounding box center [706, 339] width 1109 height 583
click at [296, 350] on input "[PERSON_NAME]" at bounding box center [299, 352] width 130 height 35
type input "[PERSON_NAME]"
click at [1174, 358] on link "Save" at bounding box center [1171, 352] width 13 height 13
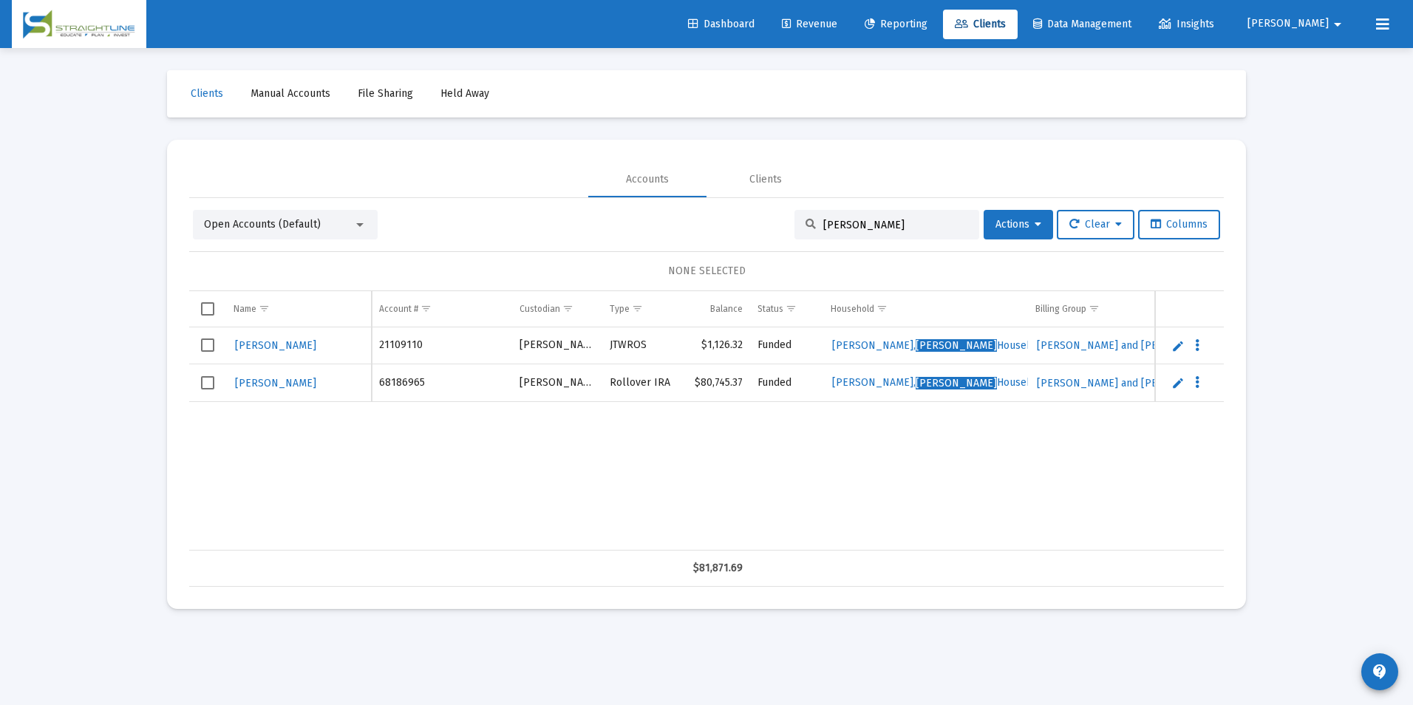
drag, startPoint x: 862, startPoint y: 224, endPoint x: 727, endPoint y: 211, distance: 135.8
click at [727, 211] on div "Open Accounts (Default) [PERSON_NAME] R Actions Clear Columns" at bounding box center [706, 225] width 1027 height 30
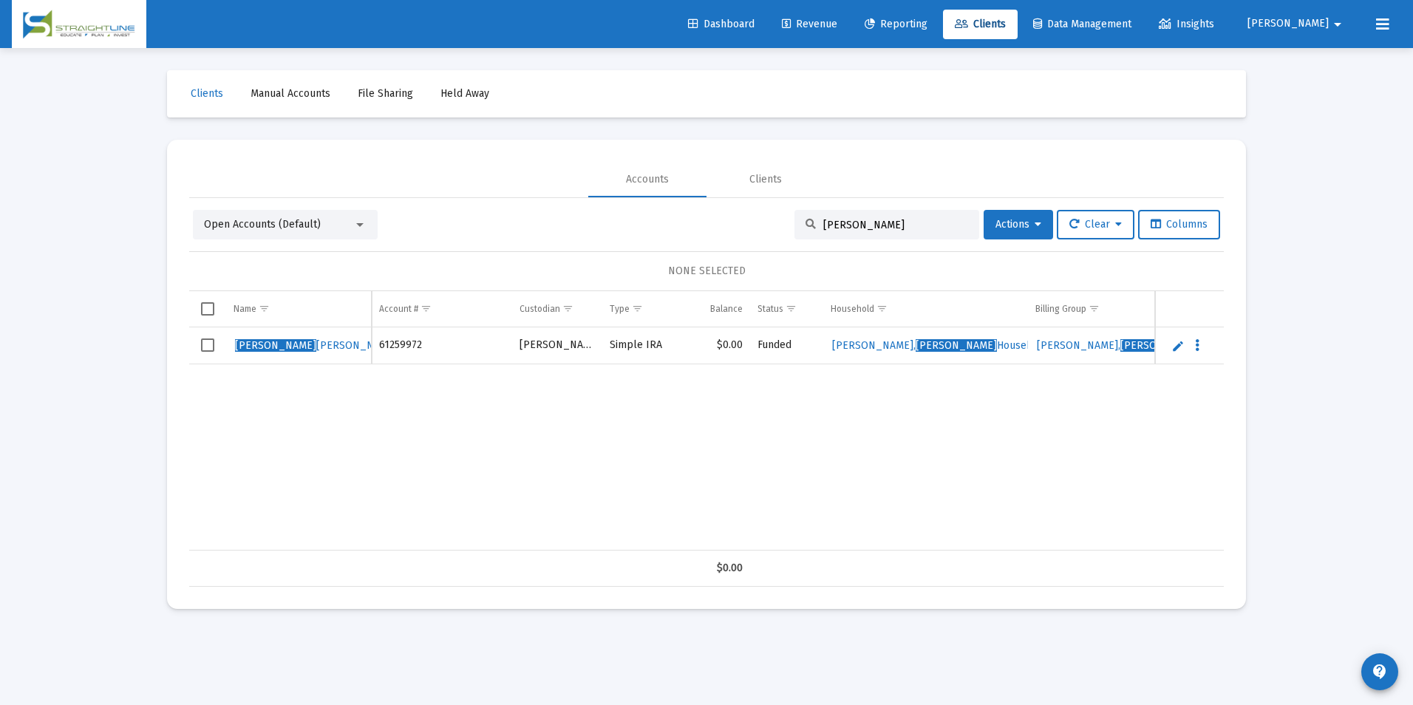
type input "[PERSON_NAME]"
click at [1175, 353] on td "Data grid" at bounding box center [1189, 345] width 69 height 37
click at [1180, 346] on link "Edit" at bounding box center [1177, 345] width 13 height 13
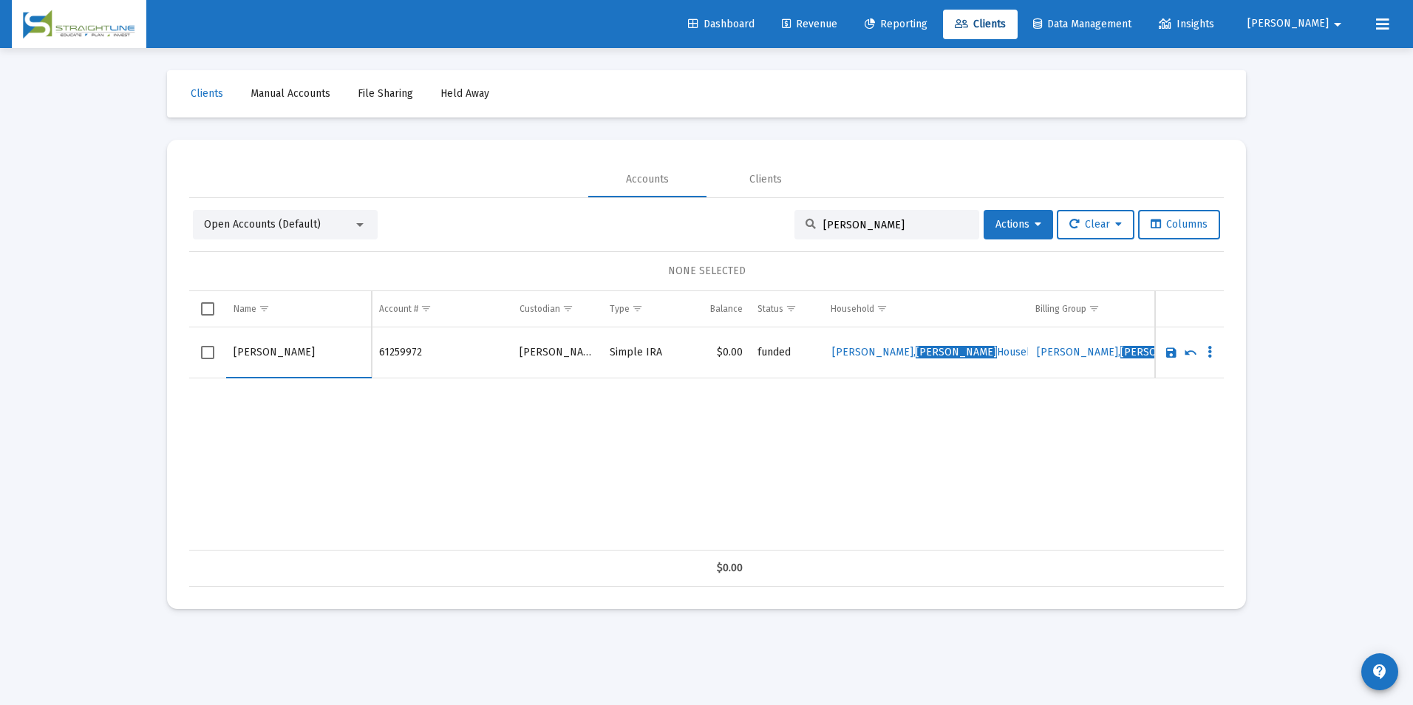
drag, startPoint x: 274, startPoint y: 351, endPoint x: 233, endPoint y: 350, distance: 41.4
click at [233, 350] on td "[PERSON_NAME]" at bounding box center [299, 352] width 146 height 51
click at [321, 345] on input "[PERSON_NAME]" at bounding box center [299, 352] width 130 height 35
type input "[PERSON_NAME]"
click at [1173, 353] on link "Save" at bounding box center [1171, 352] width 13 height 13
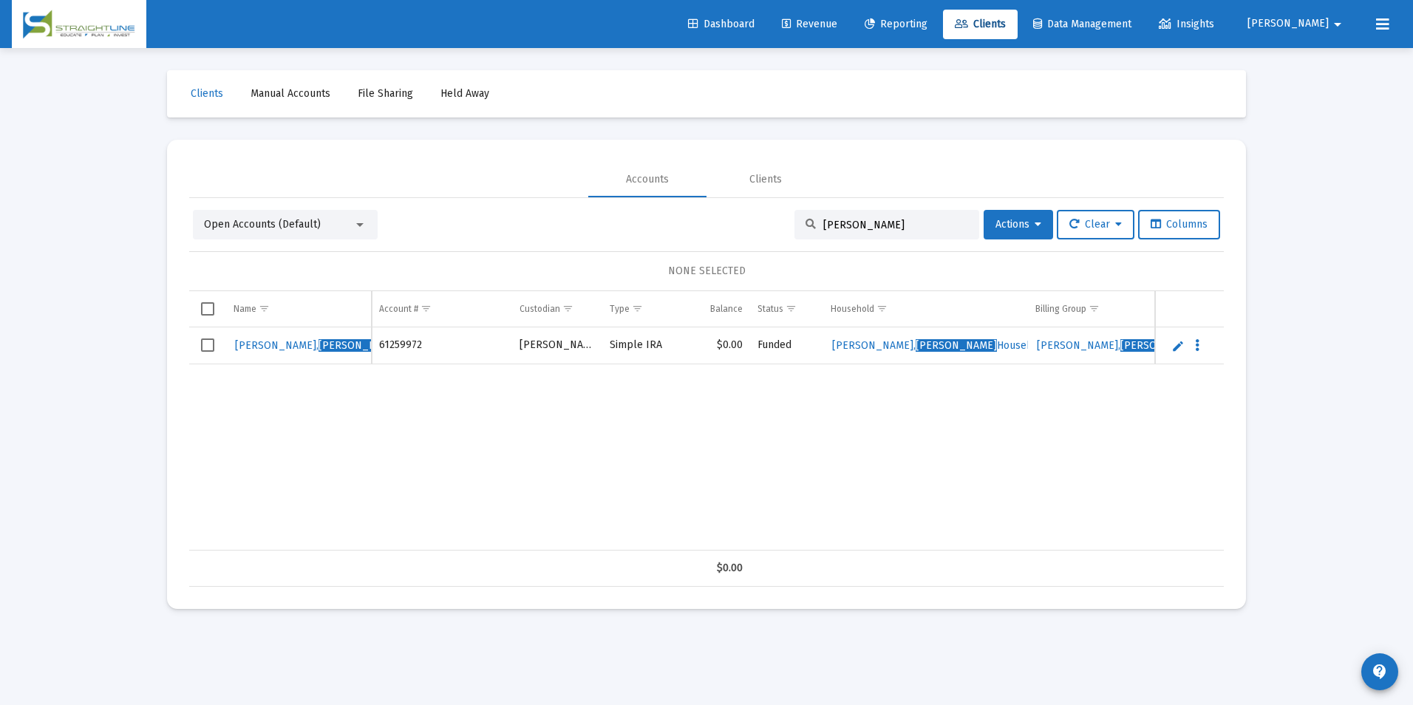
click at [877, 225] on input "[PERSON_NAME]" at bounding box center [895, 225] width 145 height 13
type input "[PERSON_NAME]"
click at [1179, 344] on link "Edit" at bounding box center [1177, 345] width 13 height 13
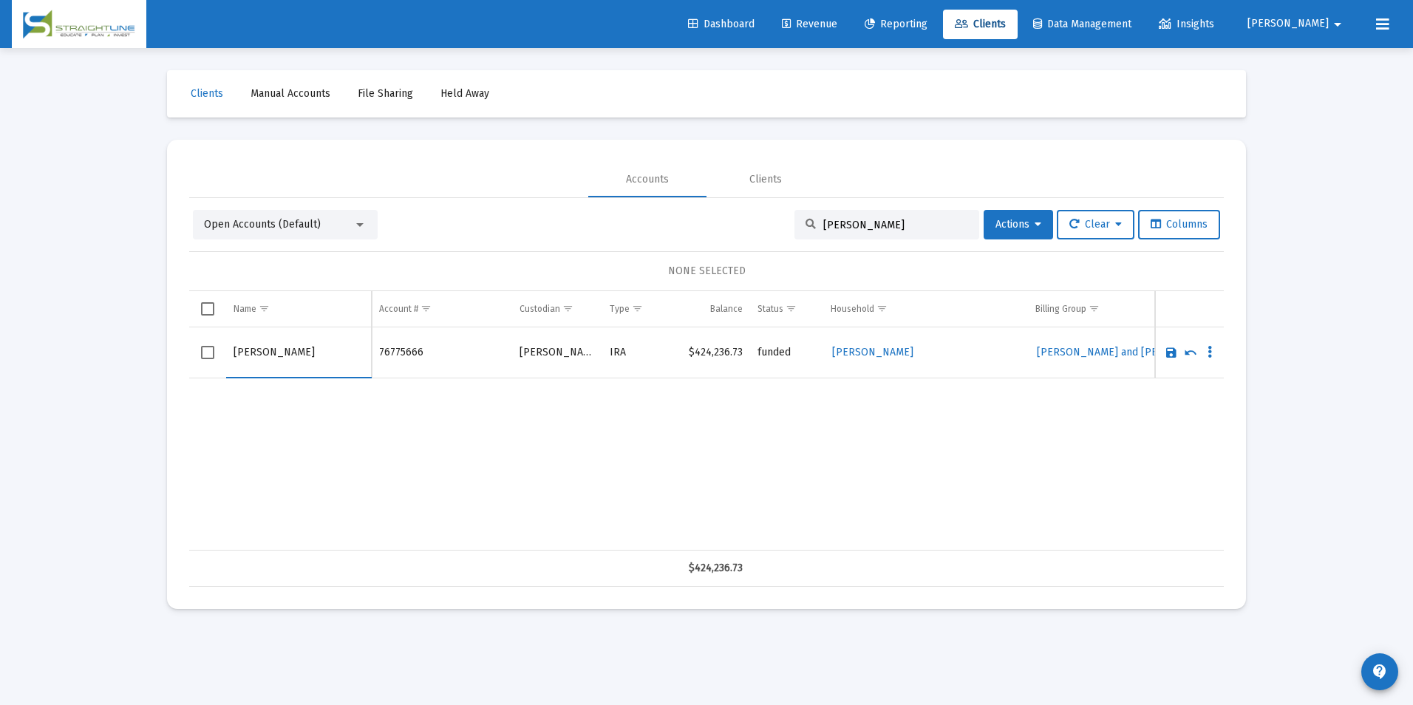
drag, startPoint x: 273, startPoint y: 354, endPoint x: 227, endPoint y: 354, distance: 46.6
click at [227, 354] on td "[PERSON_NAME]" at bounding box center [299, 352] width 146 height 51
click at [315, 351] on input "[PERSON_NAME]" at bounding box center [299, 352] width 130 height 35
paste input "[PERSON_NAME]"
type input "[PERSON_NAME]"
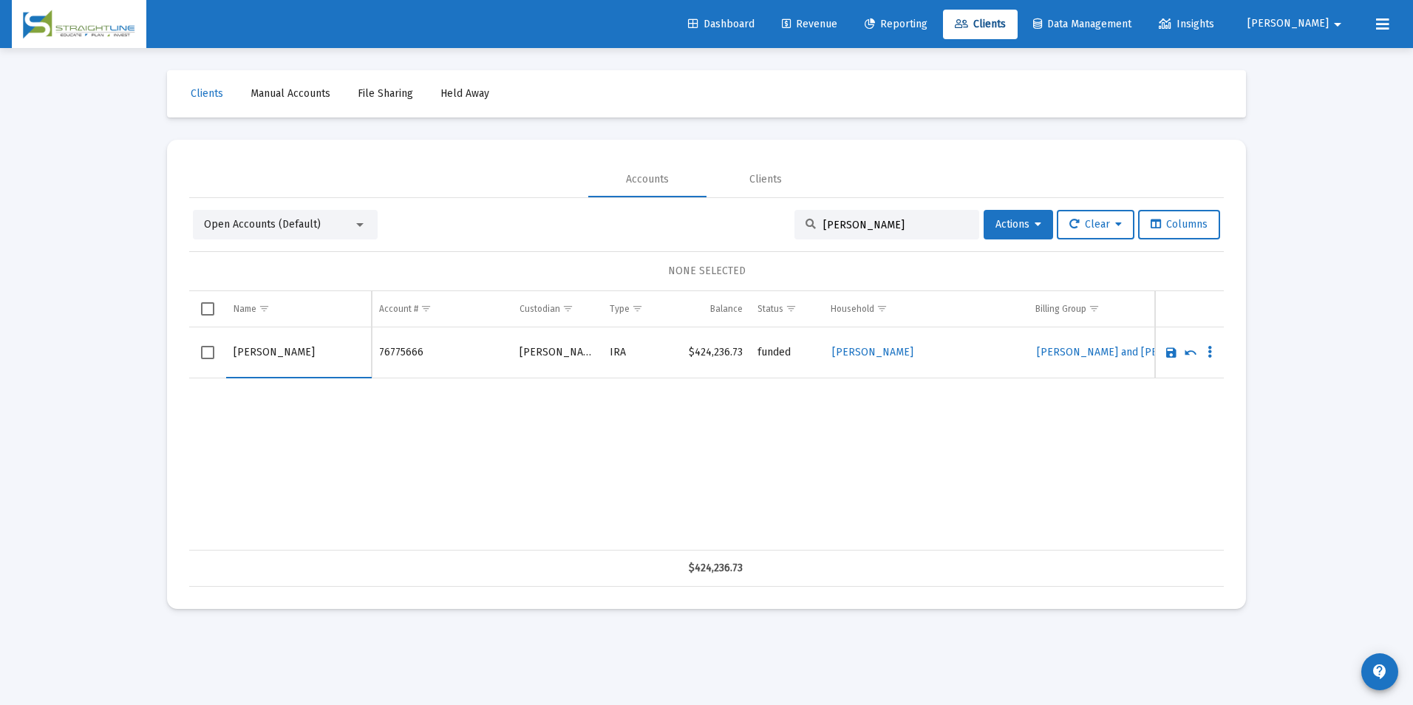
click at [1168, 348] on link "Save" at bounding box center [1171, 352] width 13 height 13
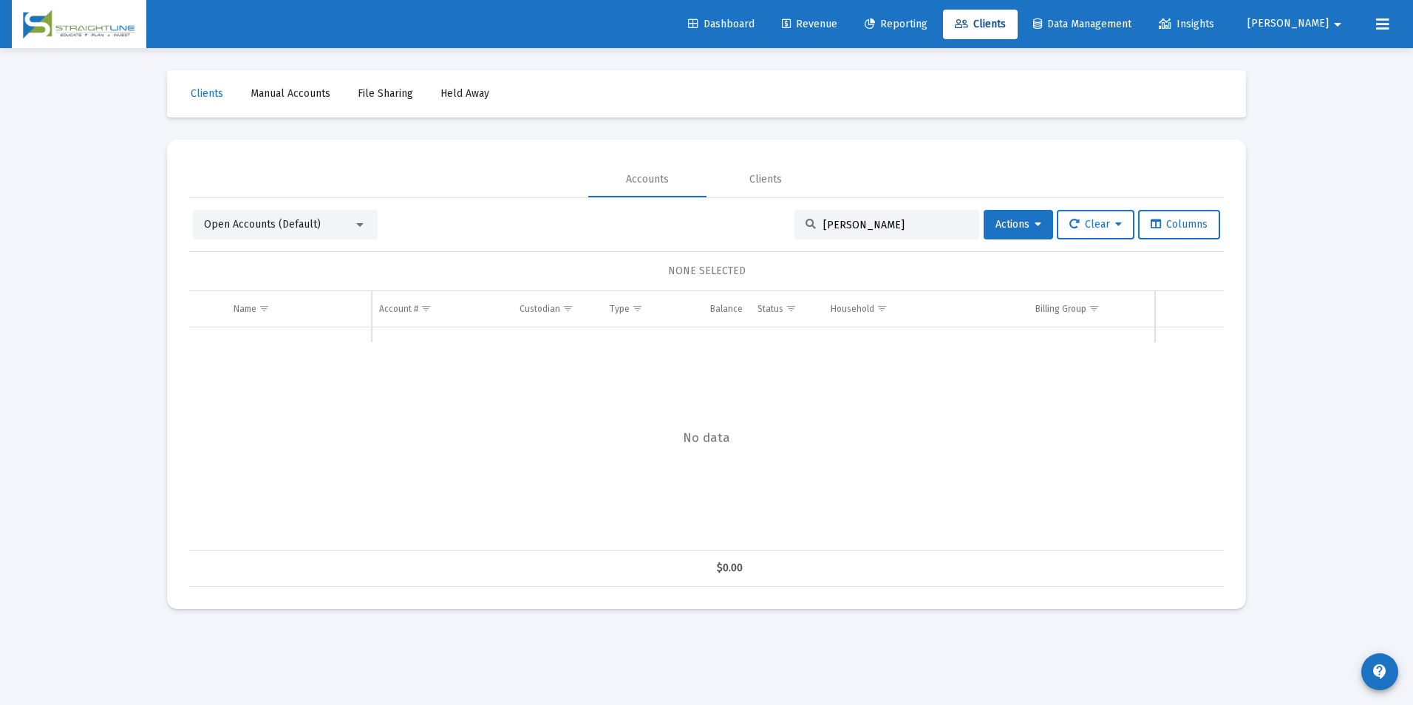
drag, startPoint x: 901, startPoint y: 222, endPoint x: 707, endPoint y: 218, distance: 193.7
click at [707, 218] on div "Open Accounts (Default) [PERSON_NAME] Actions Clear Columns" at bounding box center [706, 225] width 1027 height 30
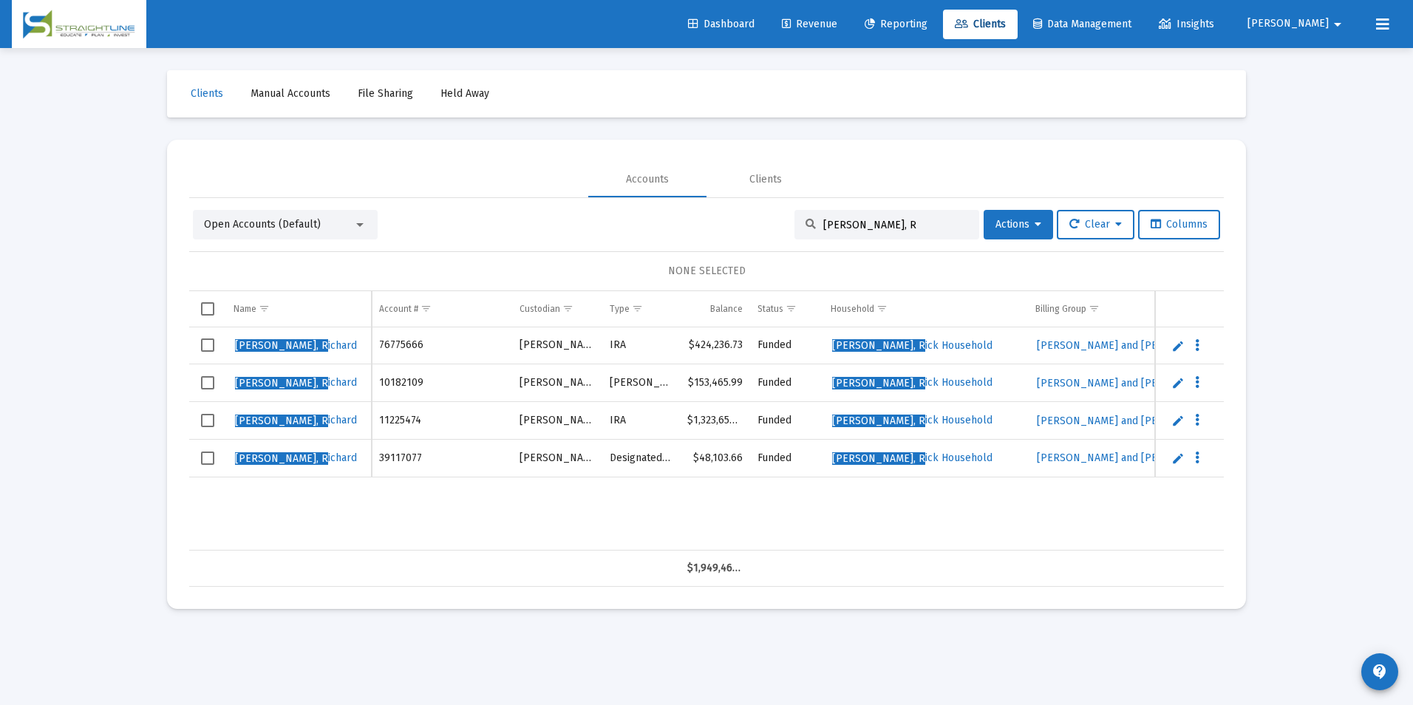
drag, startPoint x: 877, startPoint y: 222, endPoint x: 666, endPoint y: 253, distance: 213.7
click at [666, 253] on div "Open Accounts (Default) [PERSON_NAME], R Actions Clear Columns NONE SELECTED Na…" at bounding box center [706, 398] width 1035 height 377
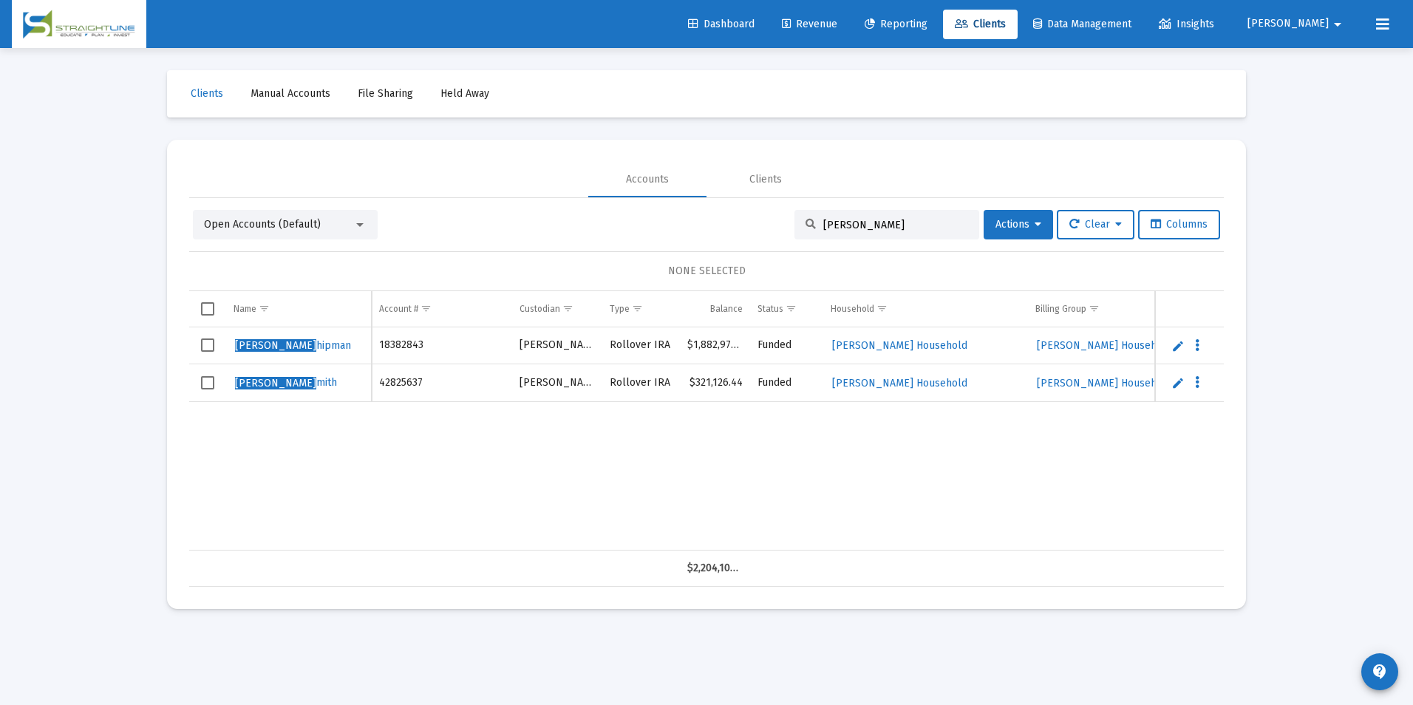
type input "[PERSON_NAME]"
click at [1178, 349] on link "Edit" at bounding box center [1177, 345] width 13 height 13
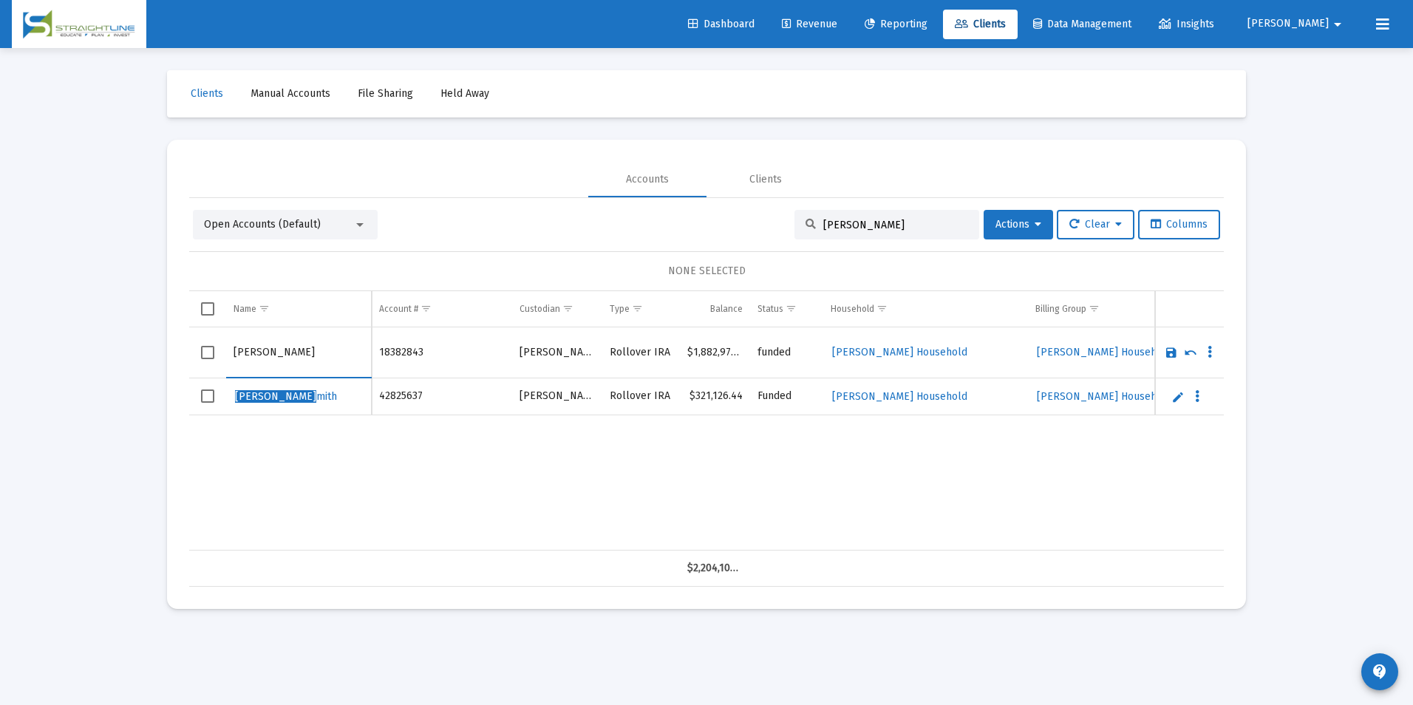
drag, startPoint x: 272, startPoint y: 350, endPoint x: 211, endPoint y: 349, distance: 60.6
click at [211, 349] on tr "[PERSON_NAME]" at bounding box center [706, 352] width 1035 height 51
click at [304, 353] on input "[PERSON_NAME]" at bounding box center [299, 352] width 130 height 35
type input "[PERSON_NAME]"
click at [1168, 353] on link "Save" at bounding box center [1171, 352] width 13 height 13
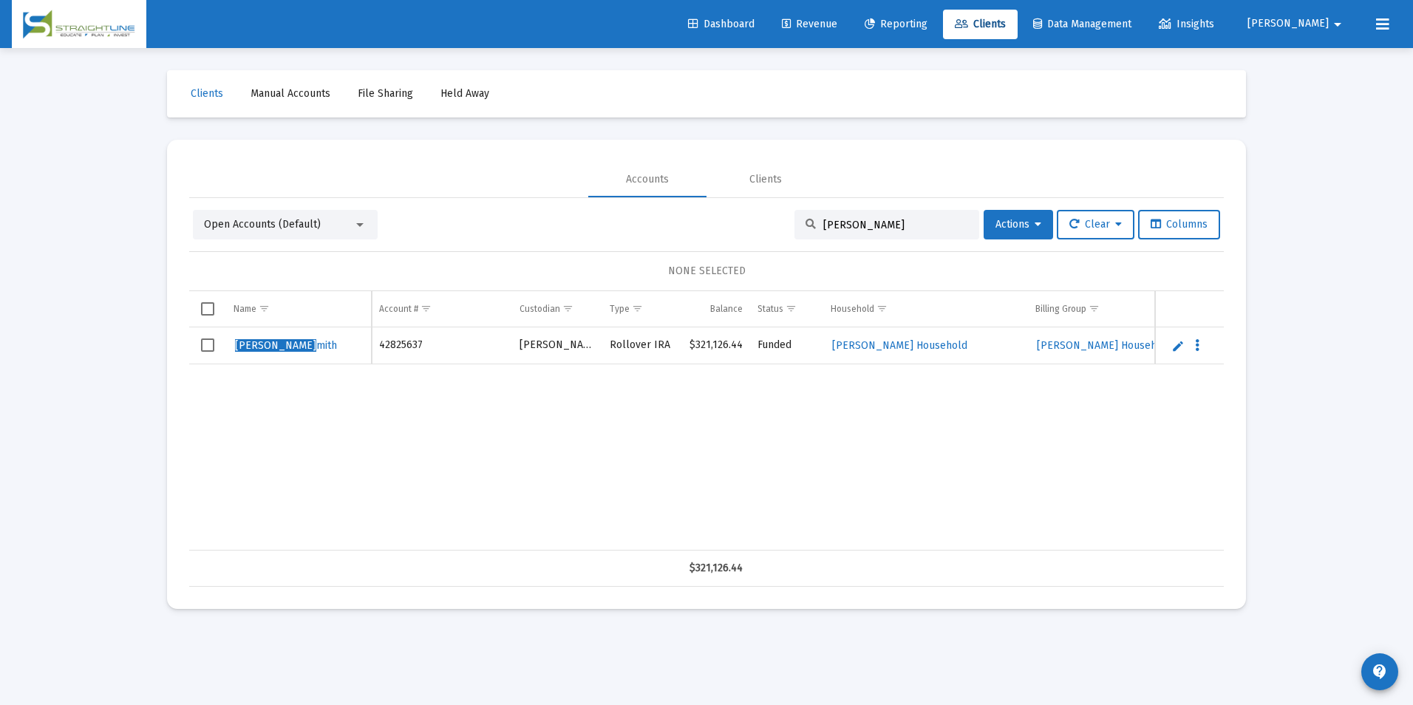
click at [1180, 344] on link "Edit" at bounding box center [1177, 345] width 13 height 13
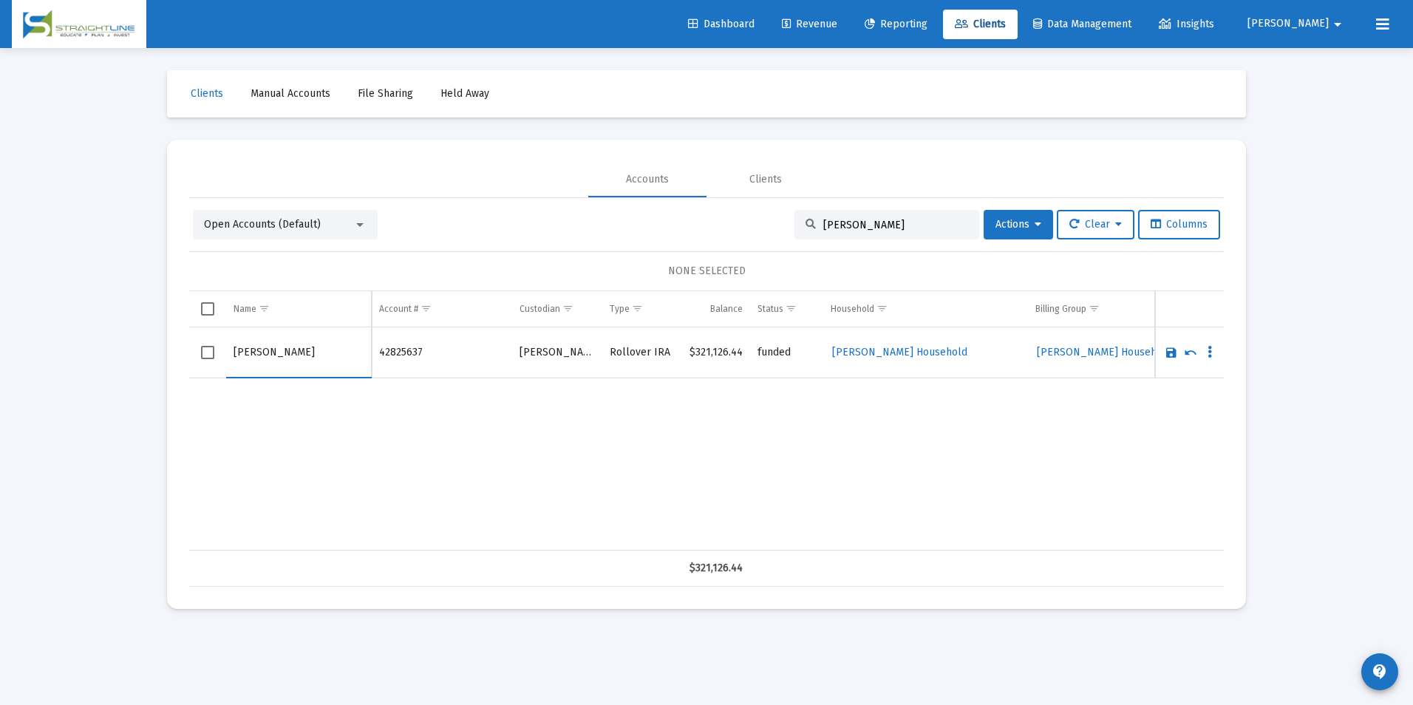
drag, startPoint x: 271, startPoint y: 350, endPoint x: 206, endPoint y: 363, distance: 66.4
click at [206, 363] on tr "[PERSON_NAME]" at bounding box center [706, 352] width 1035 height 51
click at [308, 354] on input "[PERSON_NAME]" at bounding box center [299, 352] width 130 height 35
type input "[PERSON_NAME]"
click at [1171, 354] on link "Save" at bounding box center [1171, 352] width 13 height 13
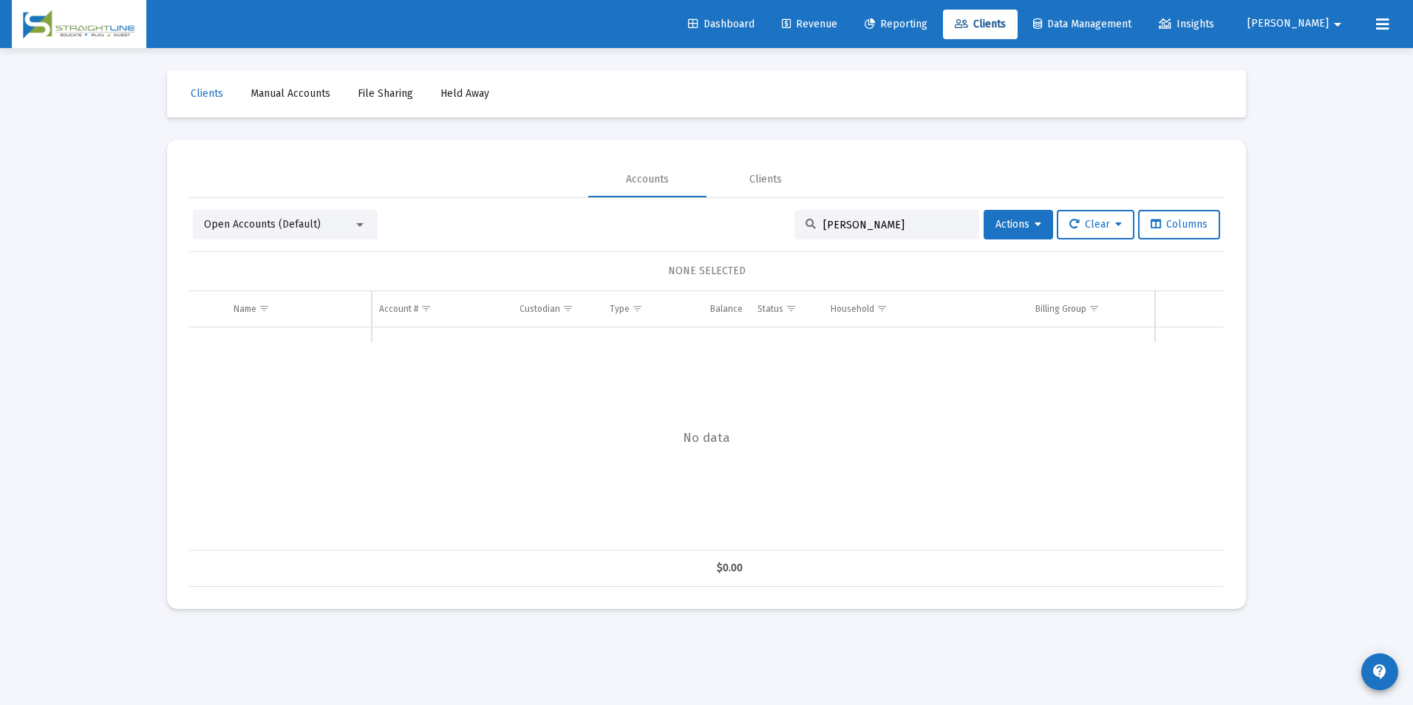
drag, startPoint x: 874, startPoint y: 230, endPoint x: 746, endPoint y: 217, distance: 129.3
click at [746, 217] on div "Open Accounts (Default) [PERSON_NAME] S Actions Clear Columns" at bounding box center [706, 225] width 1027 height 30
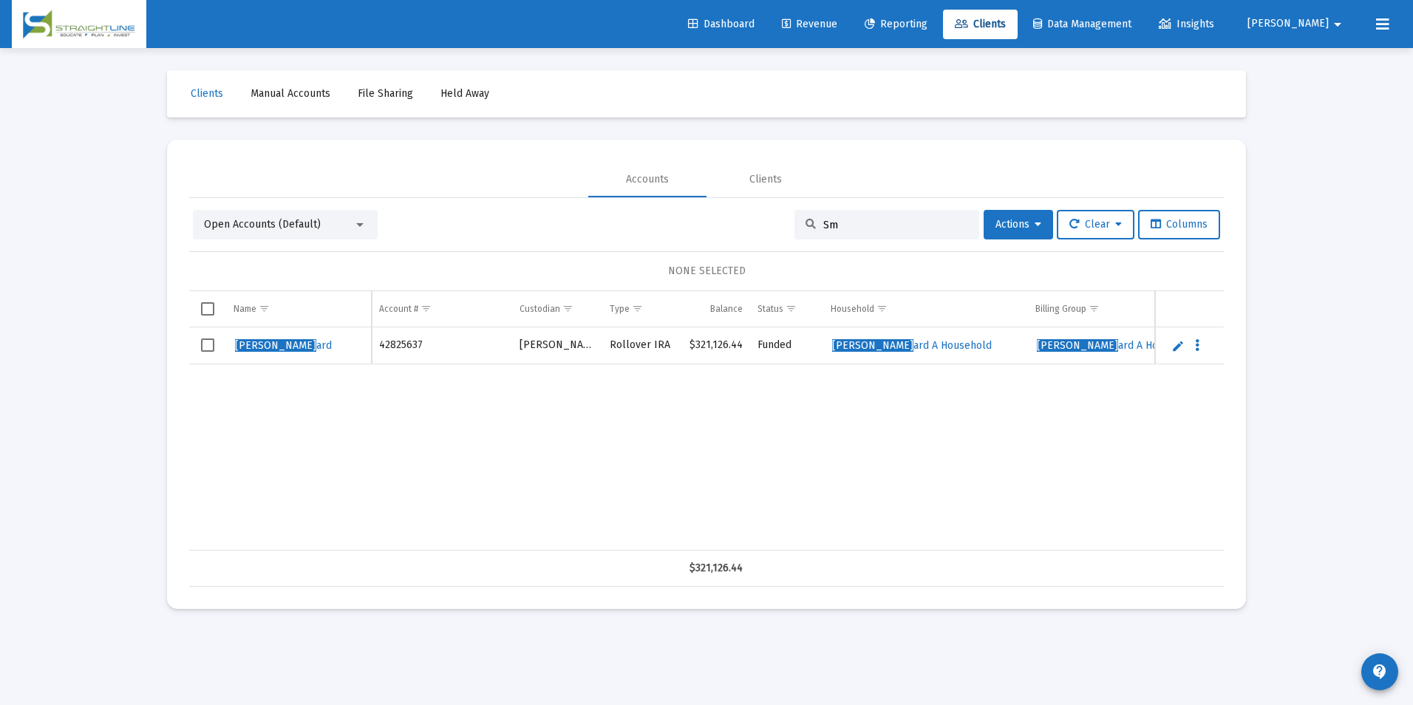
type input "S"
drag, startPoint x: 933, startPoint y: 226, endPoint x: 639, endPoint y: 202, distance: 295.2
click at [639, 202] on div "Open Accounts (Default) [PERSON_NAME] Actions Clear Columns NONE SELECTED Name …" at bounding box center [706, 392] width 1035 height 389
type input "[PERSON_NAME]"
click at [1172, 347] on link "Edit" at bounding box center [1177, 345] width 13 height 13
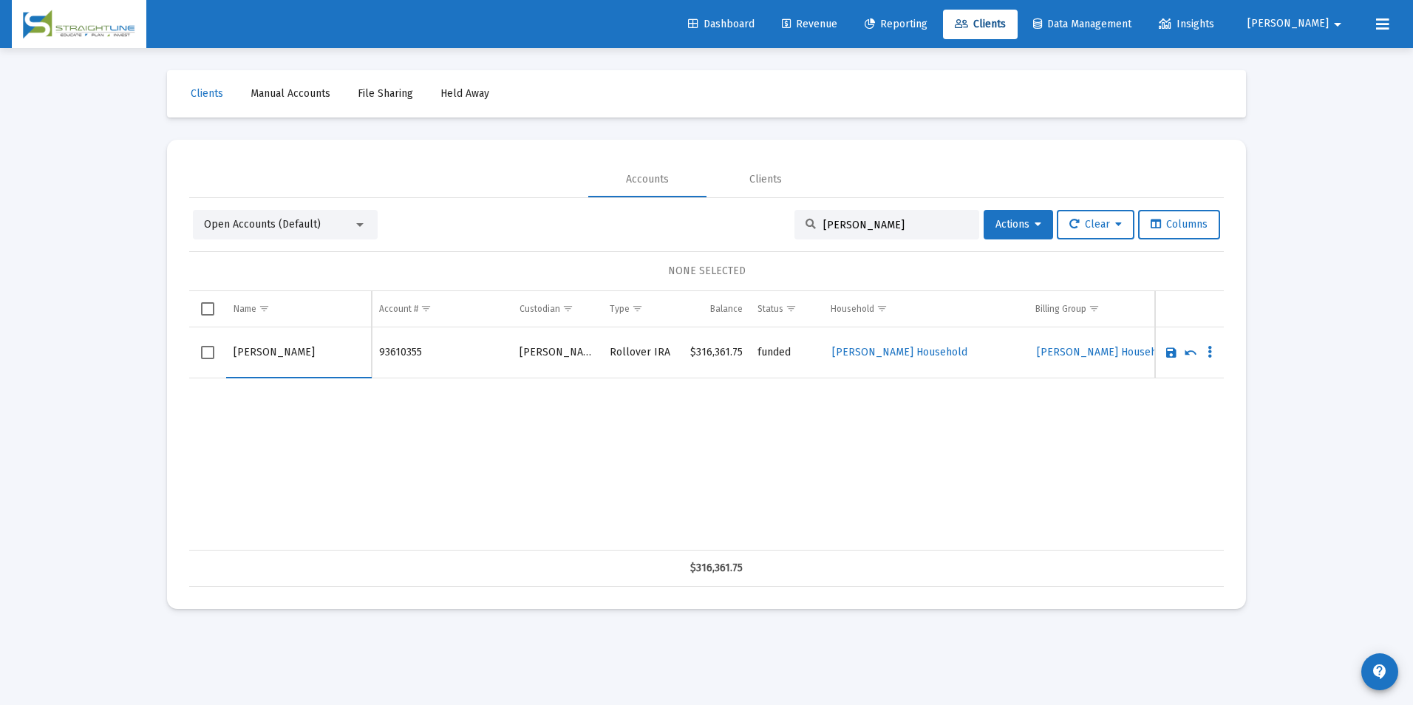
drag, startPoint x: 268, startPoint y: 353, endPoint x: 189, endPoint y: 356, distance: 79.1
click at [189, 356] on div "Name Name Account # Custodian Type Balance Status Household Billing Group Incep…" at bounding box center [706, 439] width 1035 height 296
click at [338, 358] on input "Ceru" at bounding box center [299, 352] width 130 height 35
type input "[PERSON_NAME]"
click at [1168, 352] on link "Save" at bounding box center [1171, 352] width 13 height 13
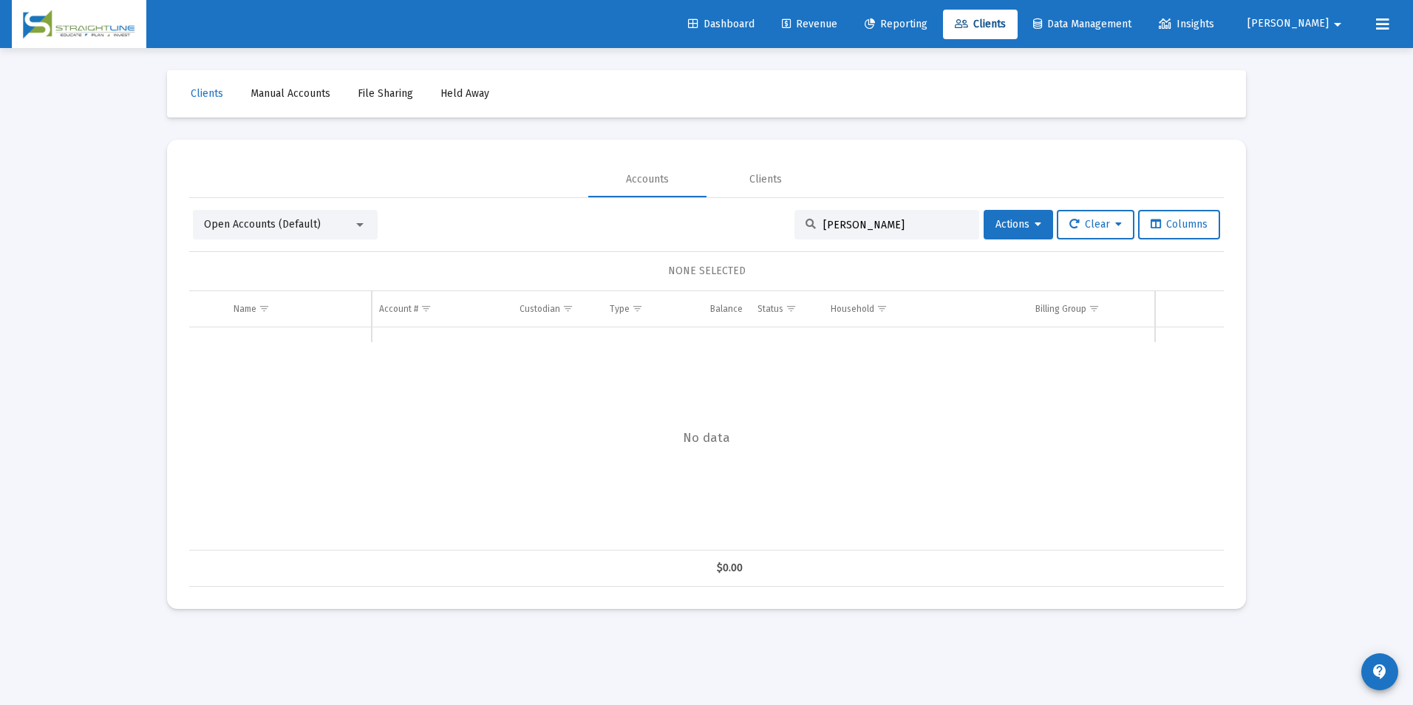
drag, startPoint x: 868, startPoint y: 222, endPoint x: 789, endPoint y: 224, distance: 79.1
click at [794, 224] on div "[PERSON_NAME]" at bounding box center [886, 225] width 185 height 30
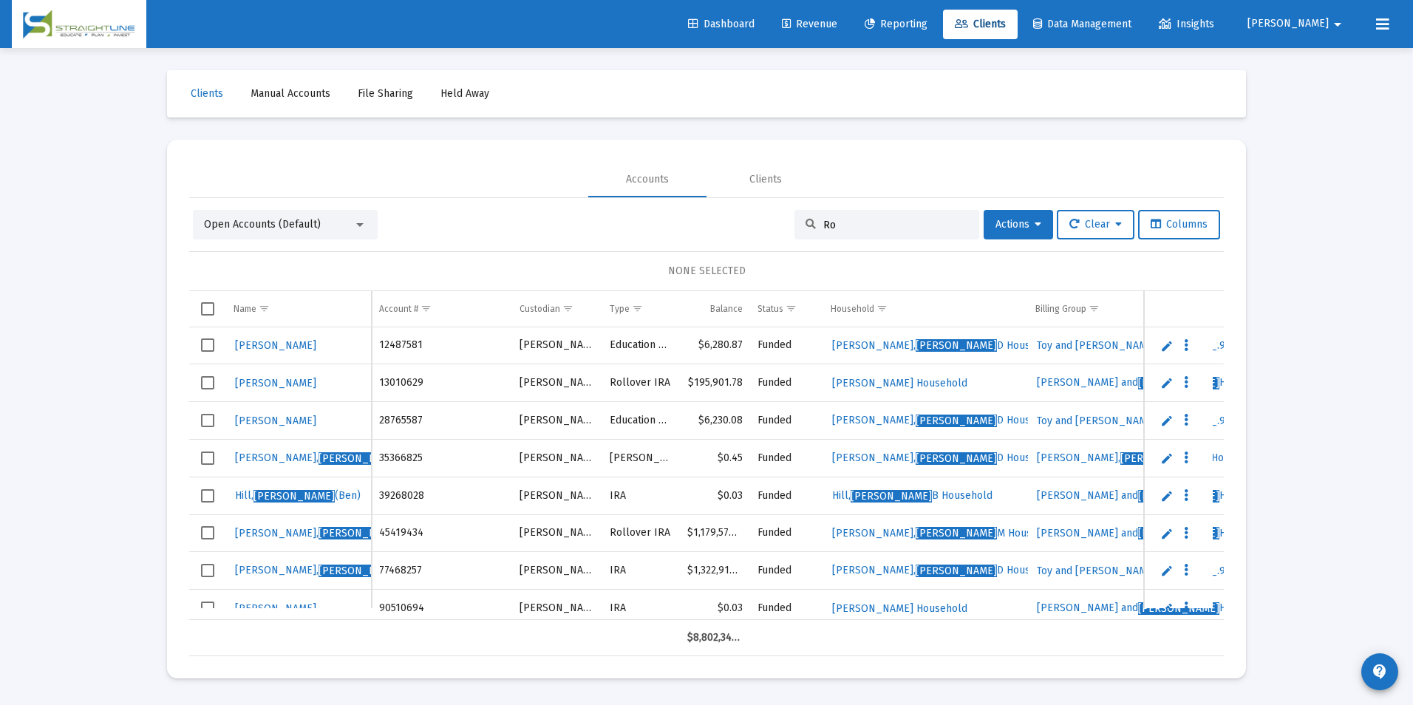
type input "R"
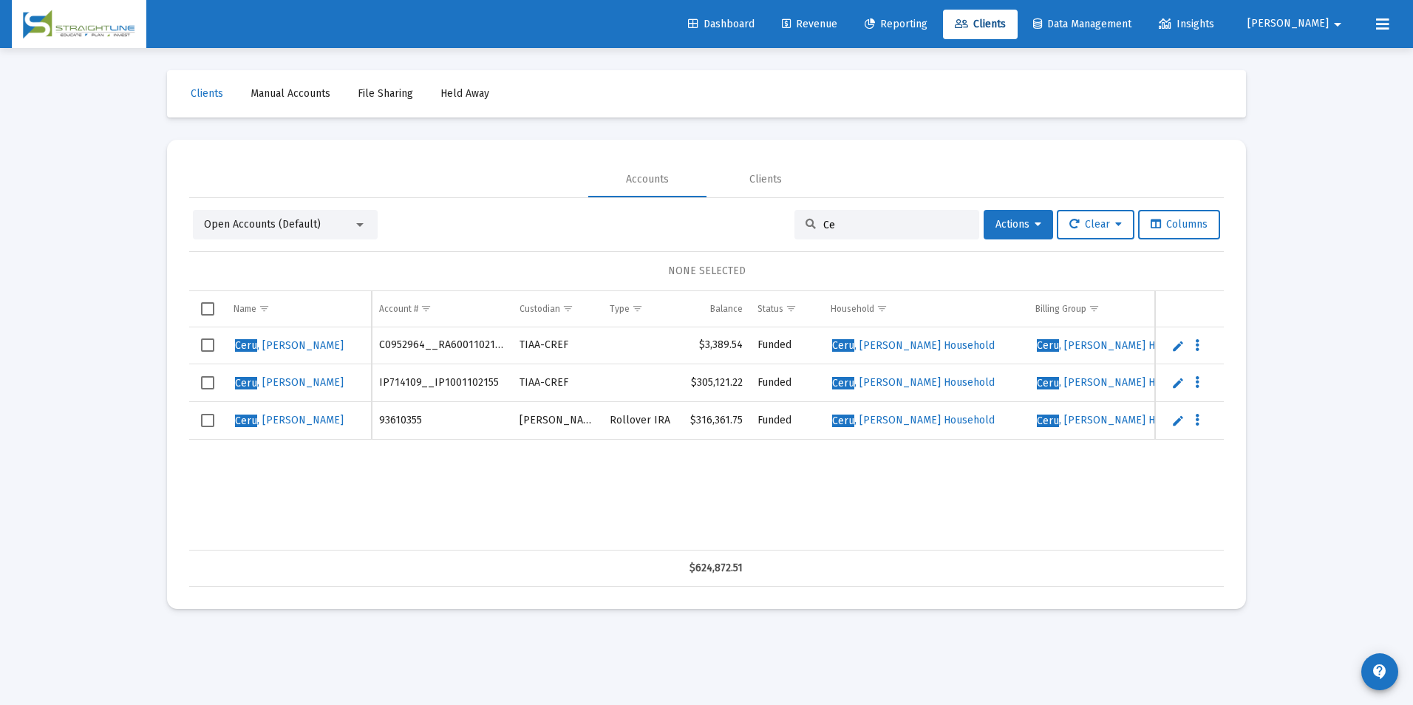
type input "C"
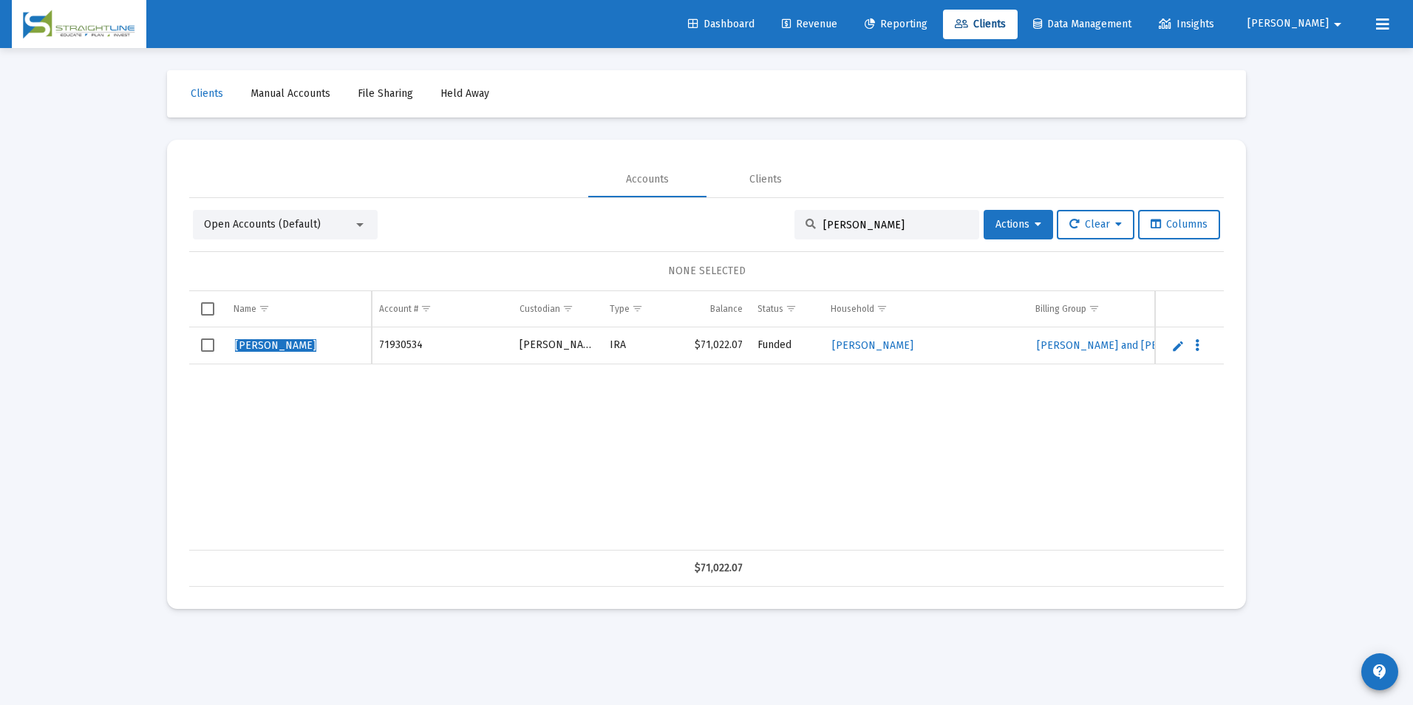
type input "[PERSON_NAME]"
click at [1183, 346] on link "Edit" at bounding box center [1177, 345] width 13 height 13
drag, startPoint x: 269, startPoint y: 349, endPoint x: 183, endPoint y: 358, distance: 87.0
click at [183, 358] on mat-card "Accounts Clients Open Accounts (Default) [PERSON_NAME] Actions Clear Columns NO…" at bounding box center [706, 374] width 1079 height 469
click at [310, 359] on input "[PERSON_NAME]" at bounding box center [299, 352] width 130 height 35
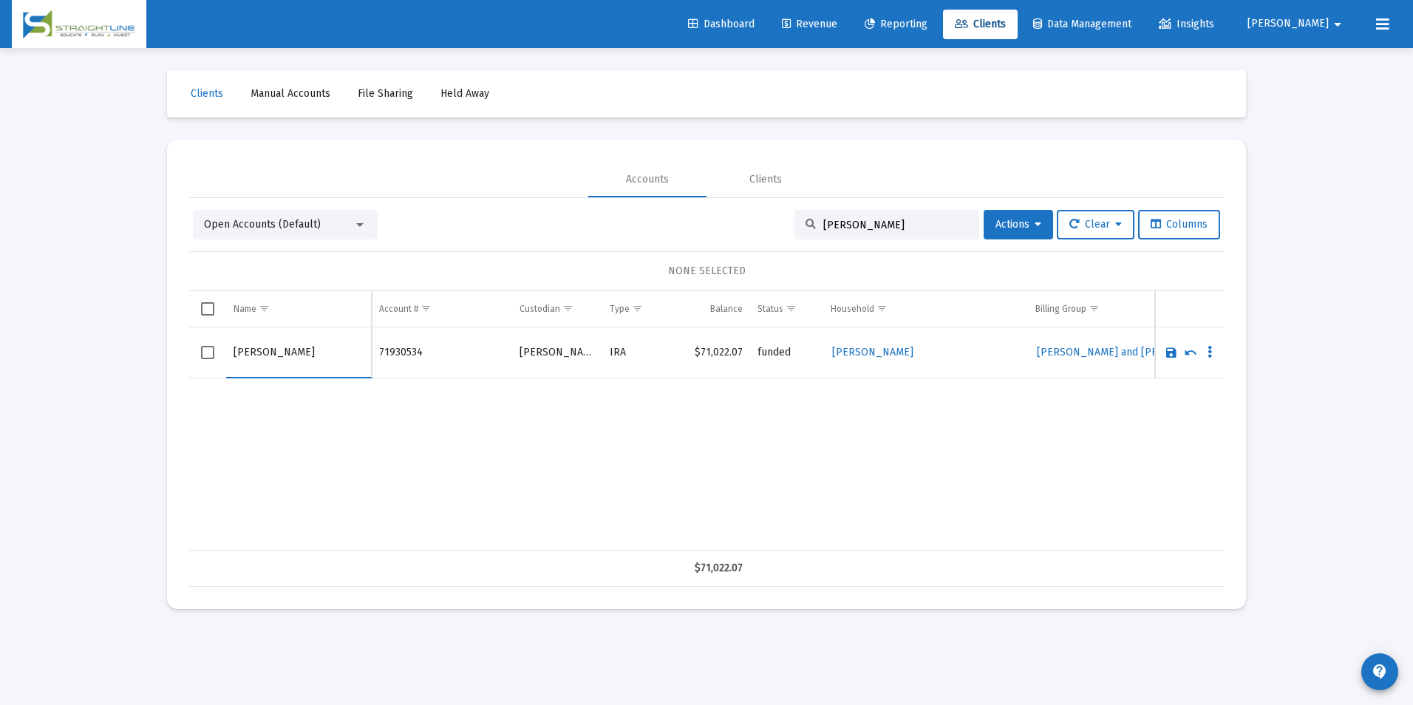
type input "[PERSON_NAME]"
click at [1171, 353] on link "Save" at bounding box center [1171, 352] width 13 height 13
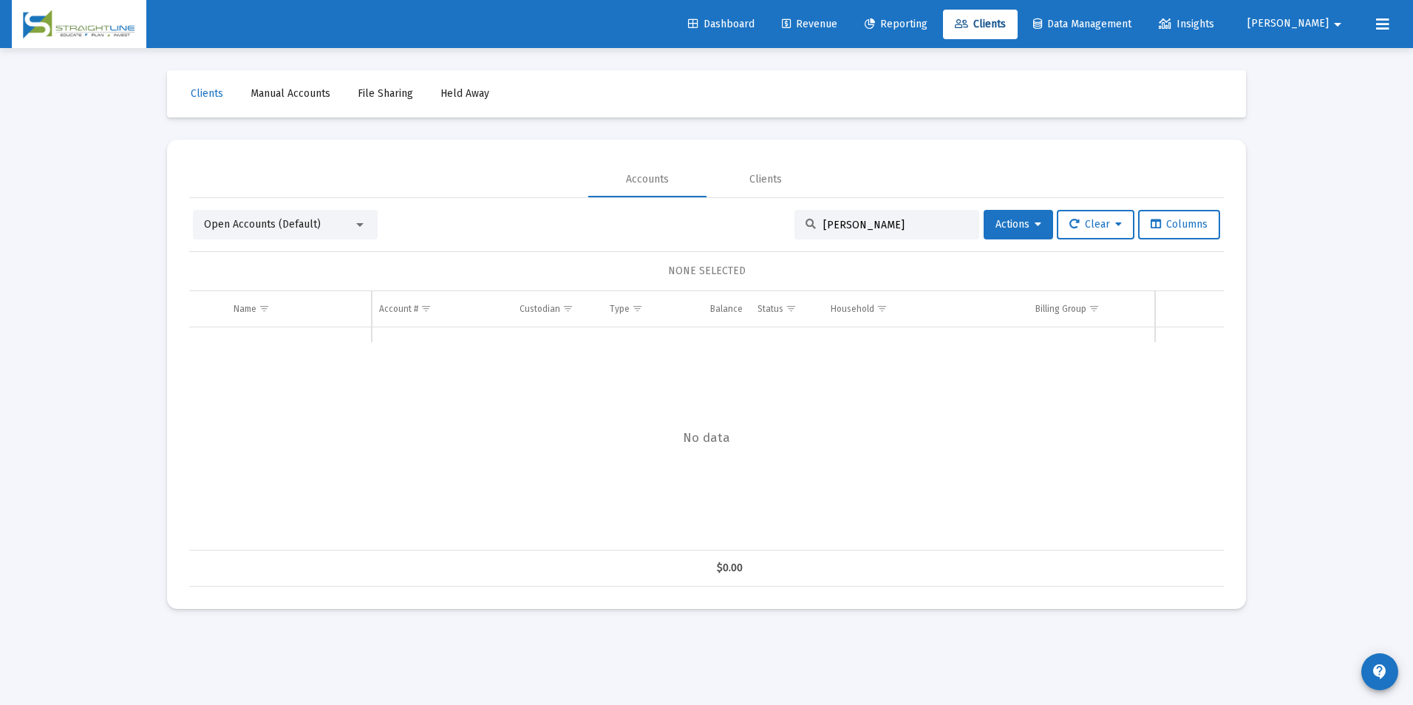
drag, startPoint x: 897, startPoint y: 227, endPoint x: 816, endPoint y: 222, distance: 81.4
click at [823, 222] on input "[PERSON_NAME]" at bounding box center [895, 225] width 145 height 13
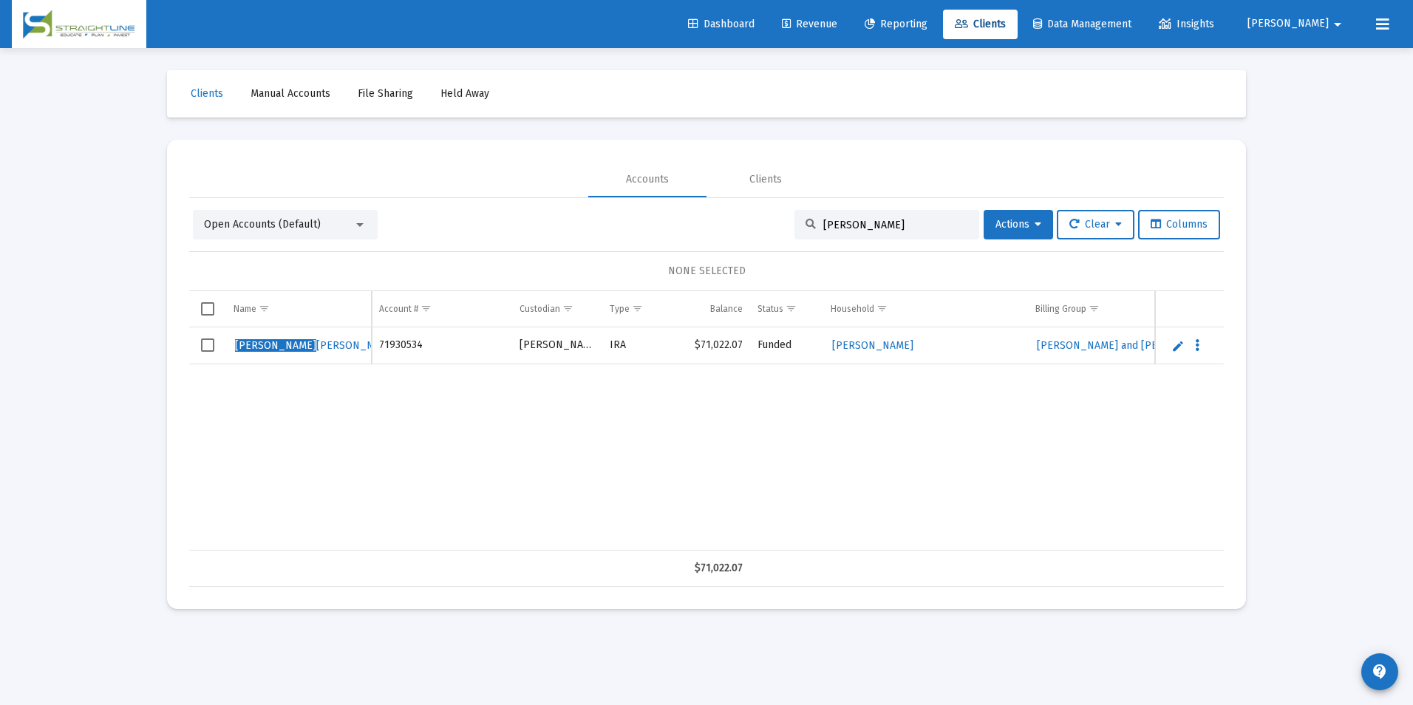
drag, startPoint x: 862, startPoint y: 224, endPoint x: 797, endPoint y: 224, distance: 65.0
click at [797, 224] on div "[PERSON_NAME]" at bounding box center [886, 225] width 185 height 30
type input "[PERSON_NAME]"
click at [1178, 349] on link "Edit" at bounding box center [1177, 345] width 13 height 13
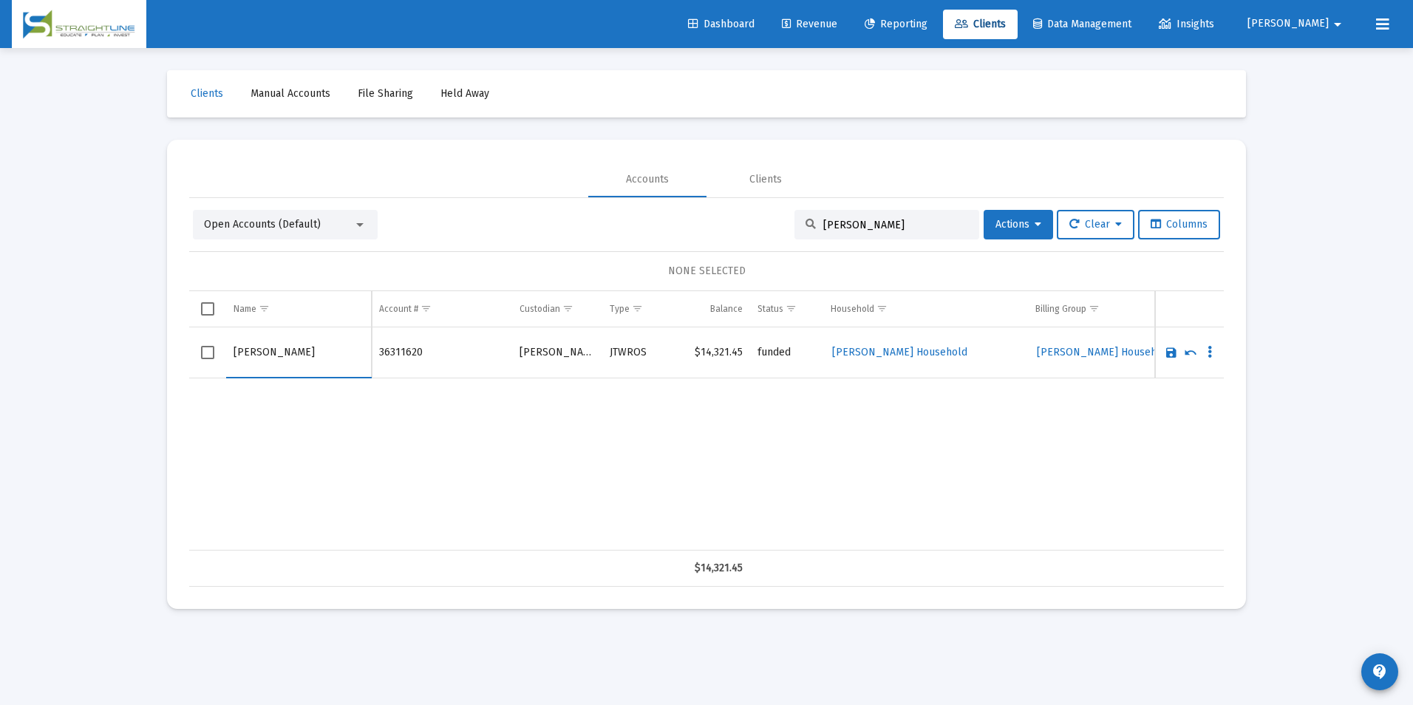
drag, startPoint x: 269, startPoint y: 350, endPoint x: 223, endPoint y: 350, distance: 45.8
click at [223, 350] on tr "[PERSON_NAME]" at bounding box center [706, 352] width 1035 height 51
click at [290, 366] on input "[PERSON_NAME]" at bounding box center [299, 352] width 130 height 35
type input "[PERSON_NAME]"
click at [1166, 353] on link "Save" at bounding box center [1171, 352] width 13 height 13
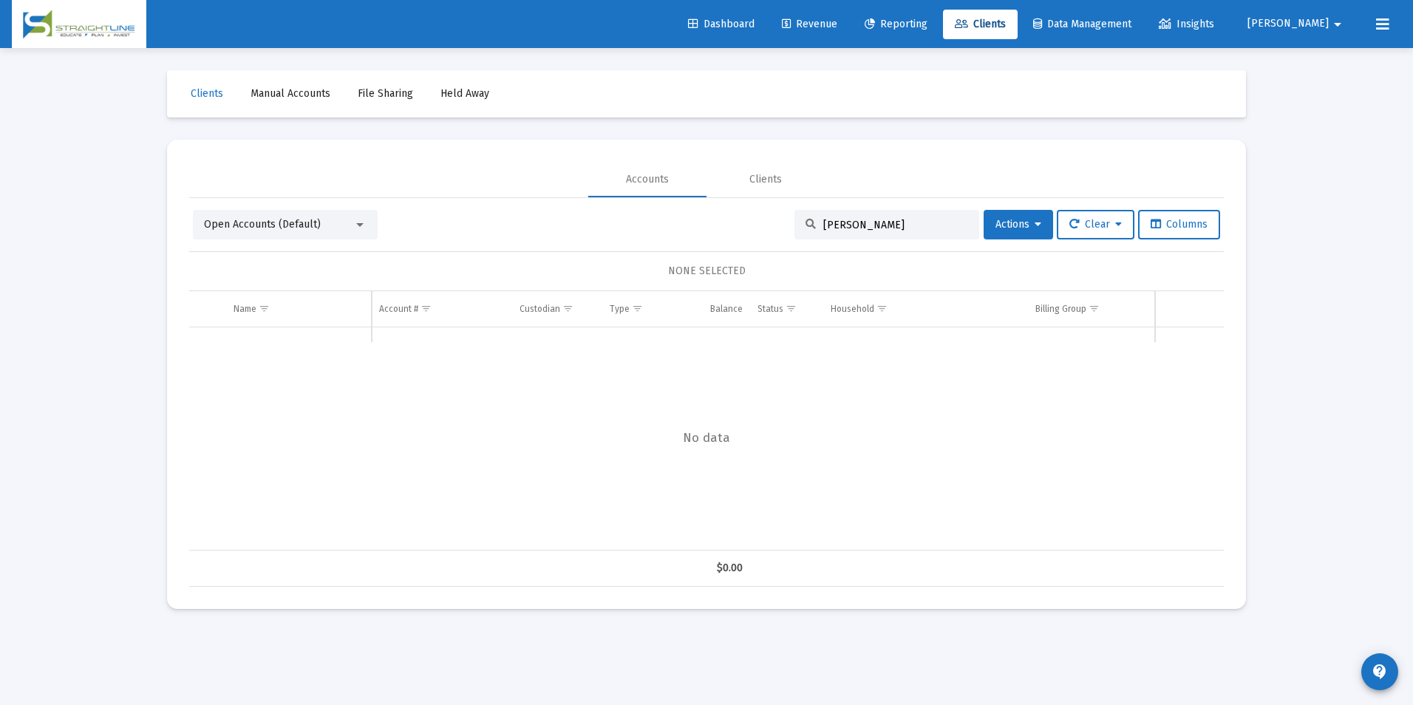
drag, startPoint x: 874, startPoint y: 225, endPoint x: 785, endPoint y: 225, distance: 88.7
click at [785, 225] on div "Open Accounts (Default) [PERSON_NAME] Actions Clear Columns" at bounding box center [706, 225] width 1027 height 30
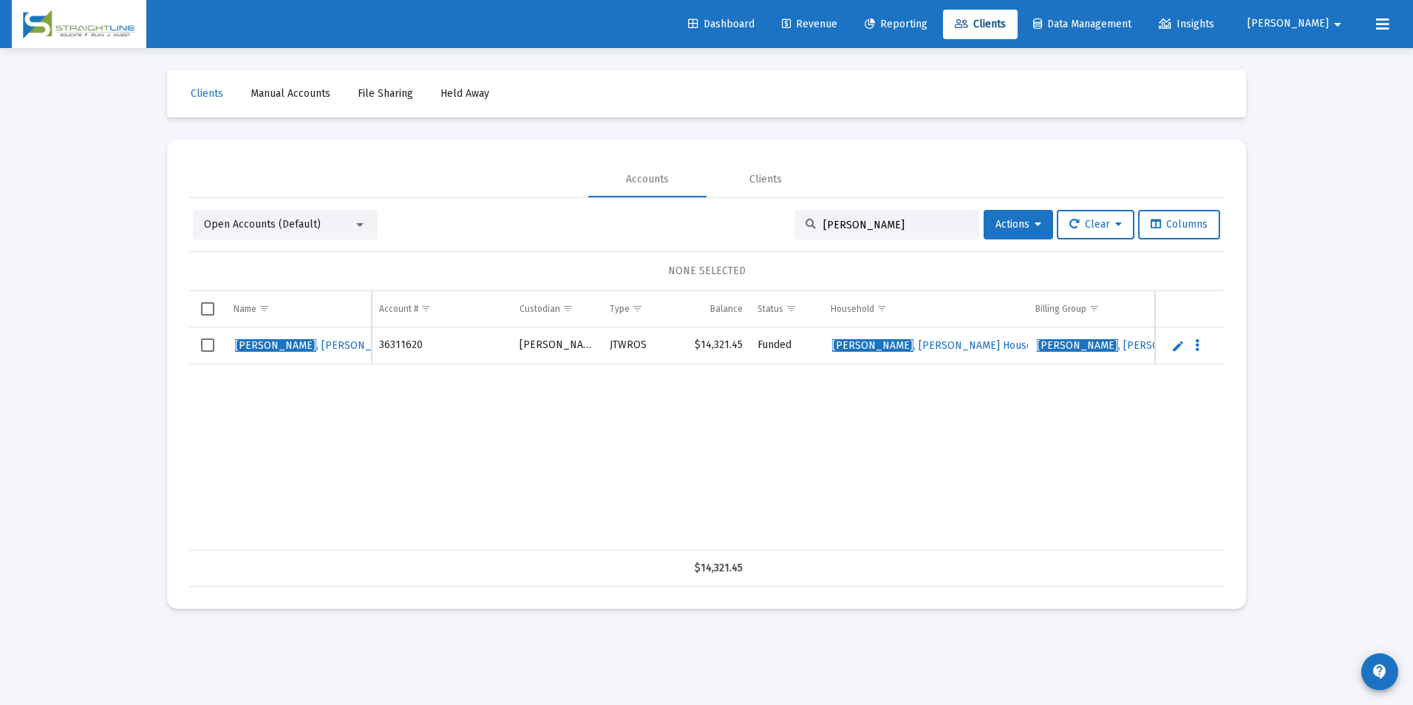
click at [901, 233] on div "[PERSON_NAME]" at bounding box center [886, 225] width 185 height 30
drag, startPoint x: 895, startPoint y: 225, endPoint x: 741, endPoint y: 222, distance: 153.8
click at [741, 222] on div "Open Accounts (Default) [PERSON_NAME] Actions Clear Columns" at bounding box center [706, 225] width 1027 height 30
type input "[PERSON_NAME]"
click at [1180, 342] on link "Edit" at bounding box center [1177, 345] width 13 height 13
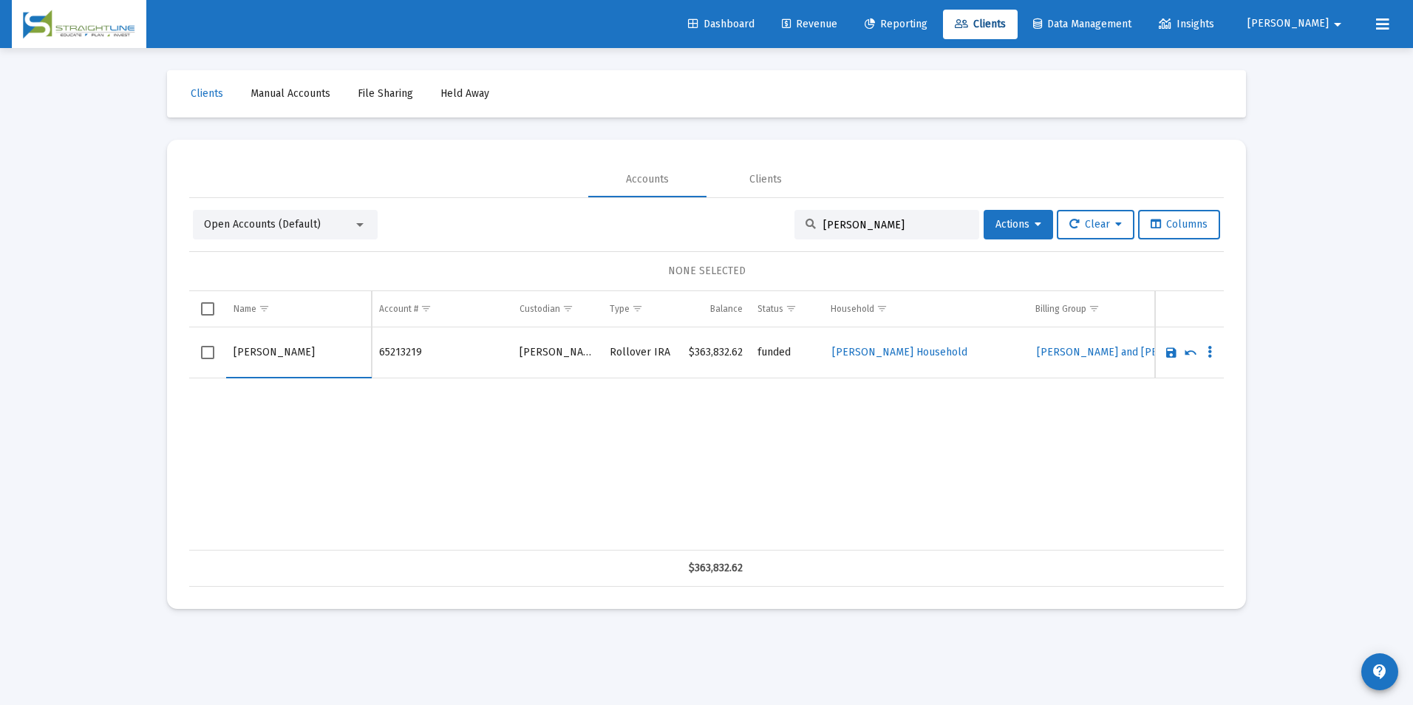
drag, startPoint x: 269, startPoint y: 353, endPoint x: 171, endPoint y: 350, distance: 98.3
click at [171, 350] on mat-card "Accounts Clients Open Accounts (Default) [PERSON_NAME] Actions Clear Columns NO…" at bounding box center [706, 374] width 1079 height 469
click at [310, 352] on input "[PERSON_NAME]" at bounding box center [299, 352] width 130 height 35
type input "[PERSON_NAME]"
click at [1167, 352] on link "Save" at bounding box center [1171, 352] width 13 height 13
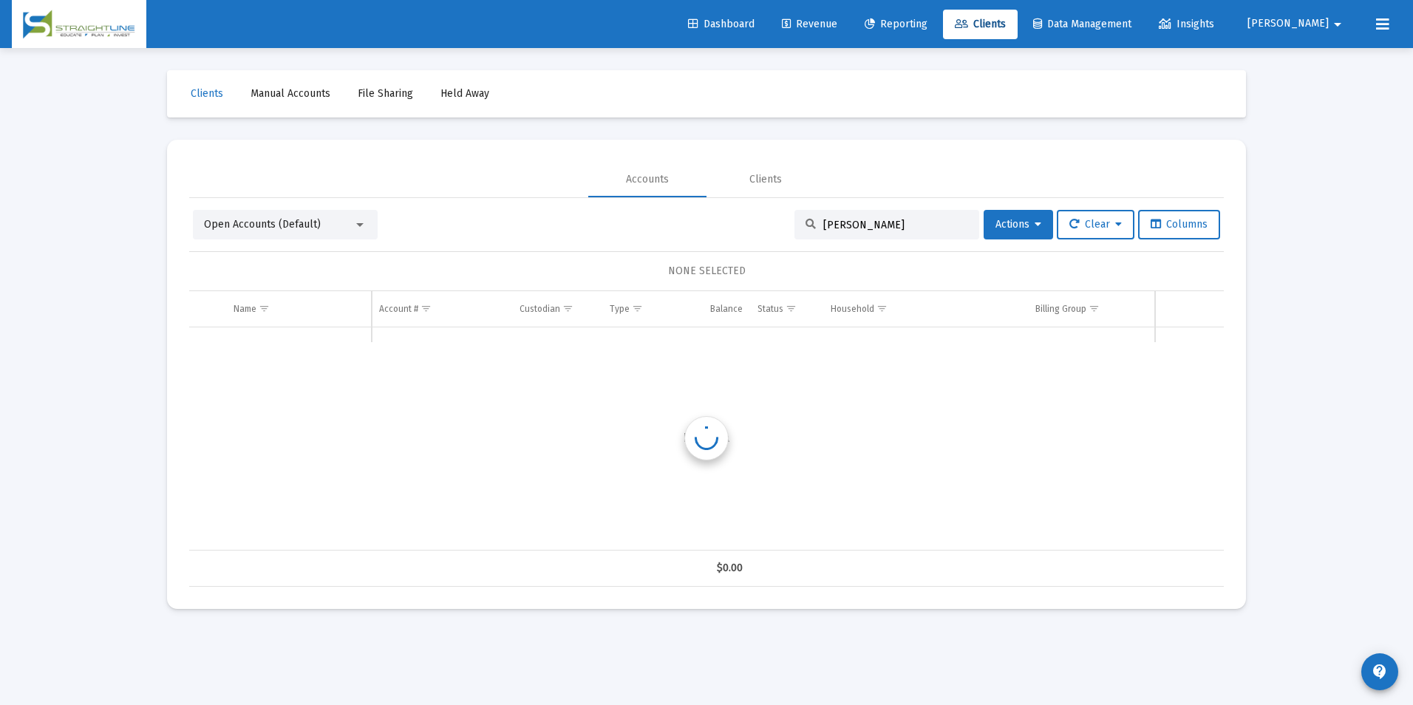
drag, startPoint x: 918, startPoint y: 222, endPoint x: 776, endPoint y: 210, distance: 142.5
click at [776, 210] on div "Open Accounts (Default) [PERSON_NAME] Actions Clear Columns" at bounding box center [706, 225] width 1027 height 30
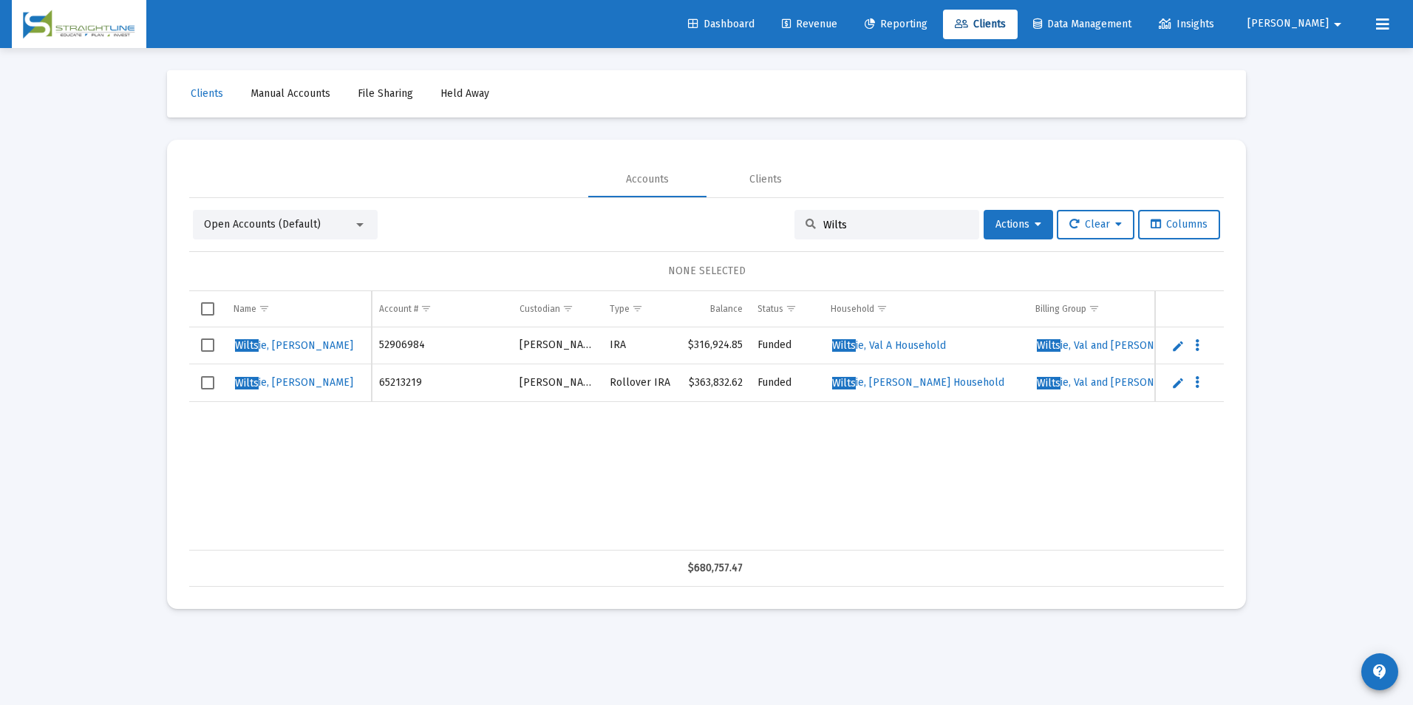
drag, startPoint x: 857, startPoint y: 220, endPoint x: 814, endPoint y: 222, distance: 42.9
click at [823, 222] on input "Wilts" at bounding box center [895, 225] width 145 height 13
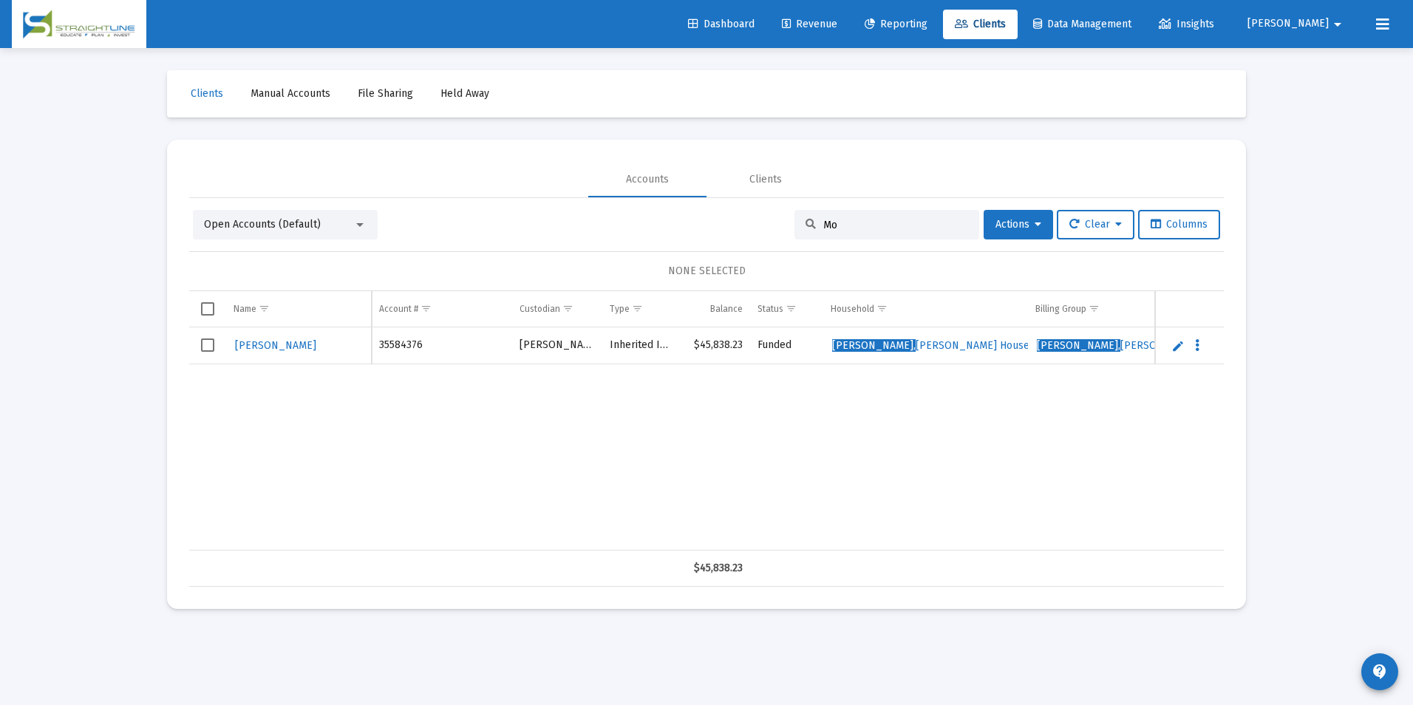
type input "M"
type input "[PERSON_NAME]"
click at [1177, 352] on link "Edit" at bounding box center [1177, 345] width 13 height 13
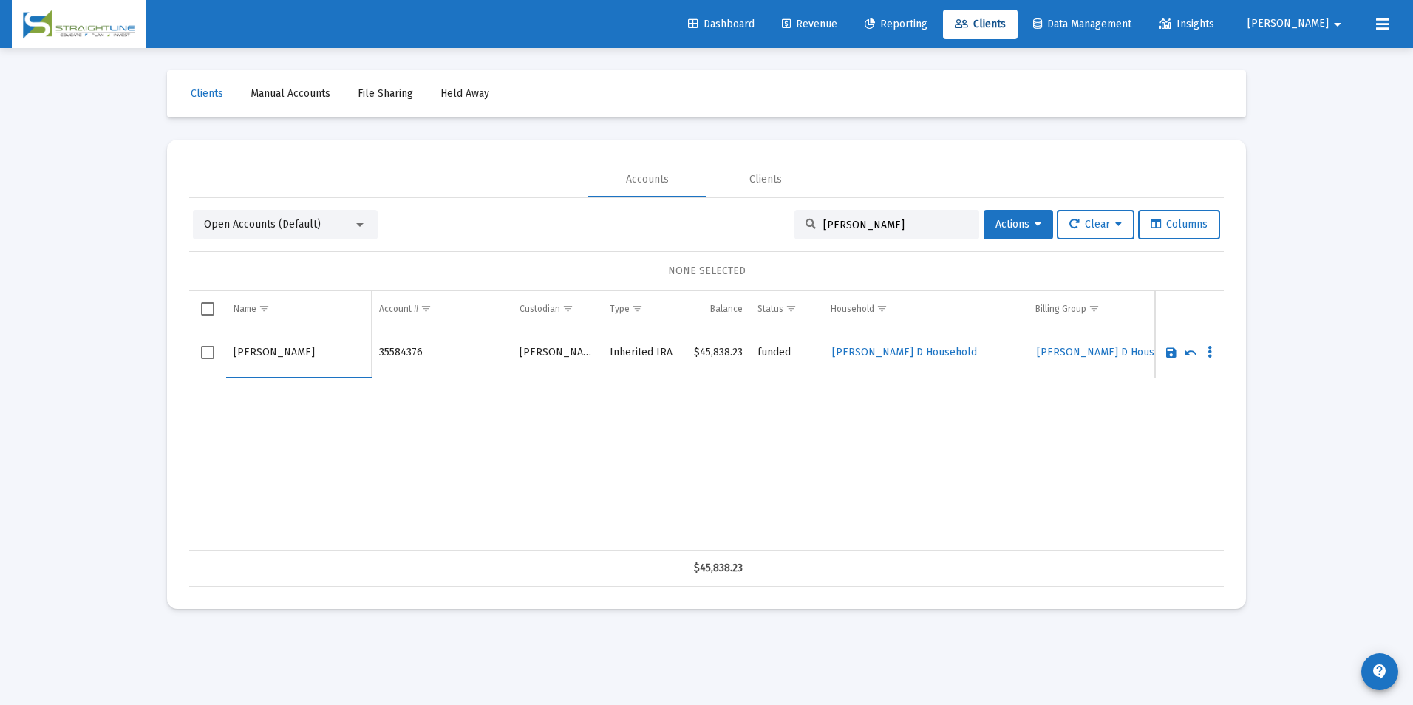
drag, startPoint x: 268, startPoint y: 352, endPoint x: 212, endPoint y: 350, distance: 55.4
click at [212, 350] on tr "[PERSON_NAME]" at bounding box center [706, 352] width 1035 height 51
click at [307, 355] on input "[PERSON_NAME]" at bounding box center [299, 352] width 130 height 35
paste input "[PERSON_NAME]"
type input "[PERSON_NAME]"
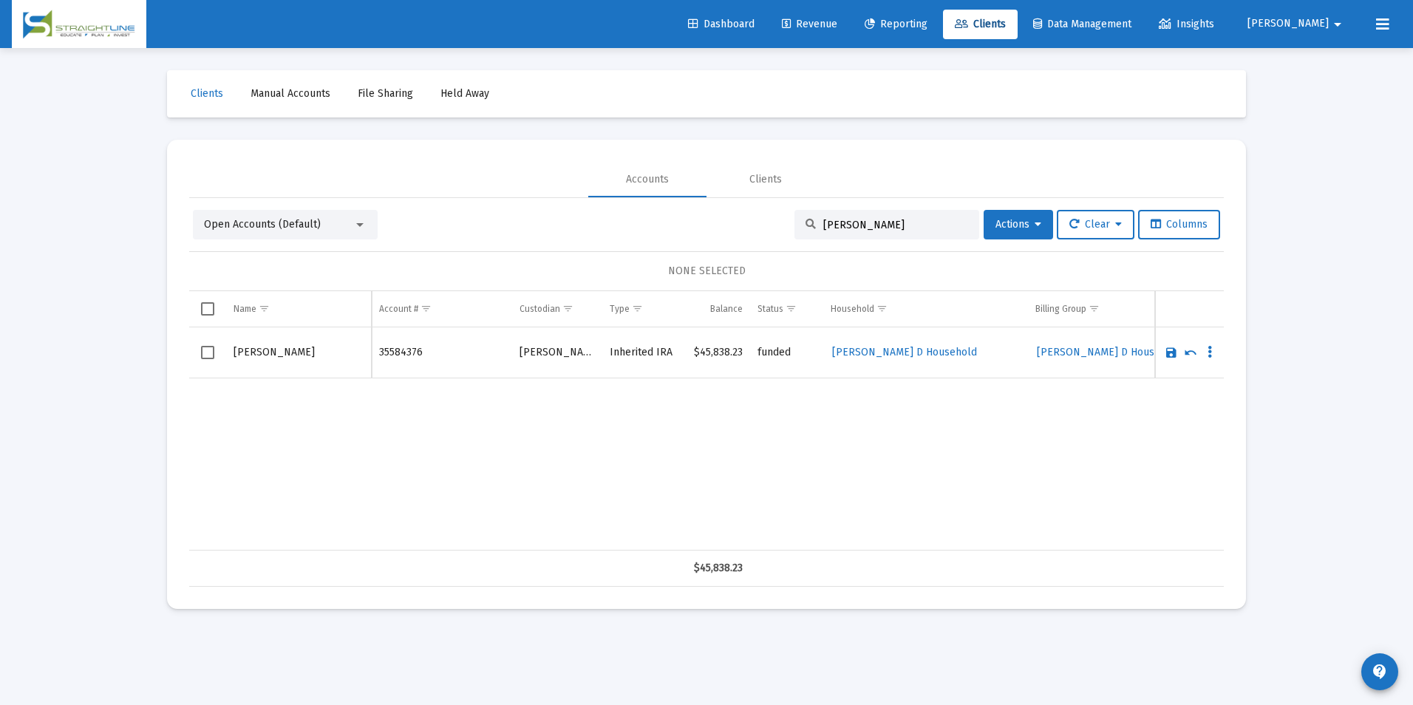
click at [1166, 349] on link "Save" at bounding box center [1171, 352] width 13 height 13
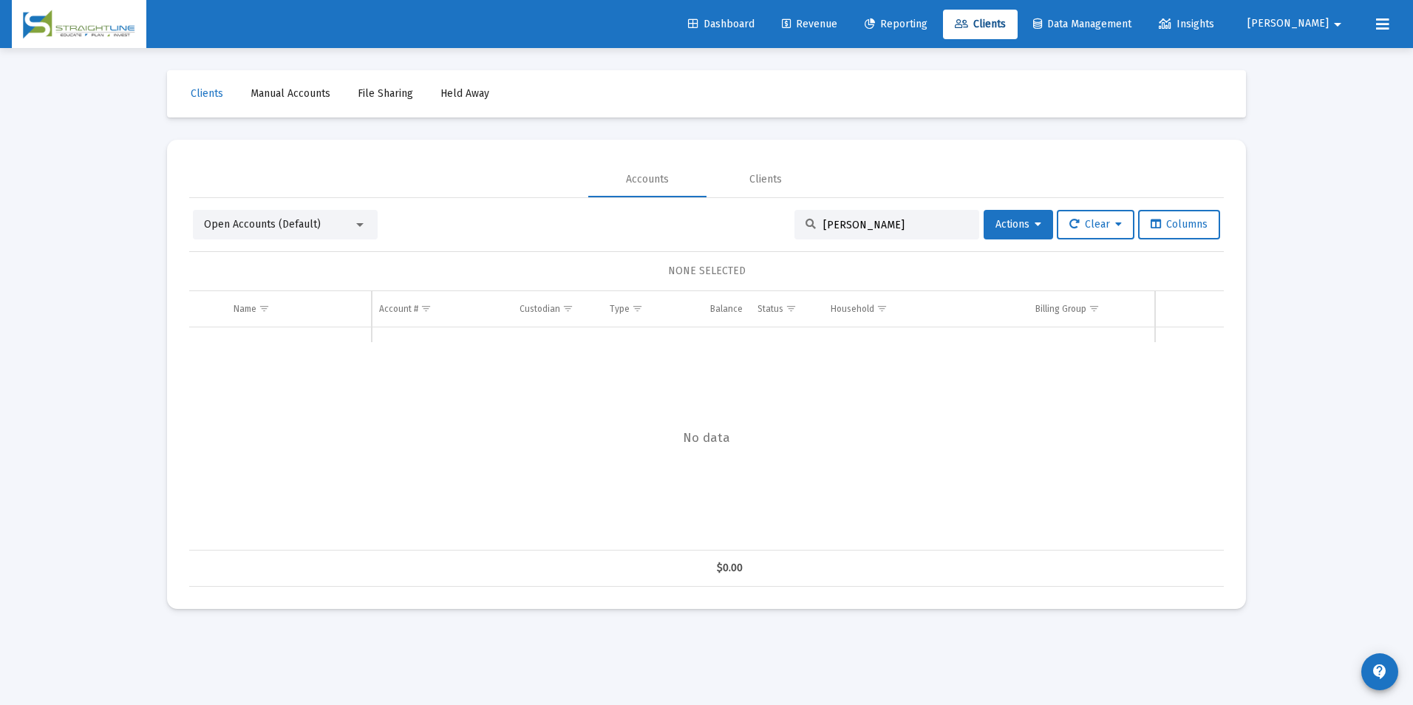
drag, startPoint x: 907, startPoint y: 224, endPoint x: 628, endPoint y: 190, distance: 280.7
click at [628, 190] on mat-tab-group "Accounts Clients Open Accounts (Default) [PERSON_NAME] Actions Clear Columns NO…" at bounding box center [706, 374] width 1035 height 425
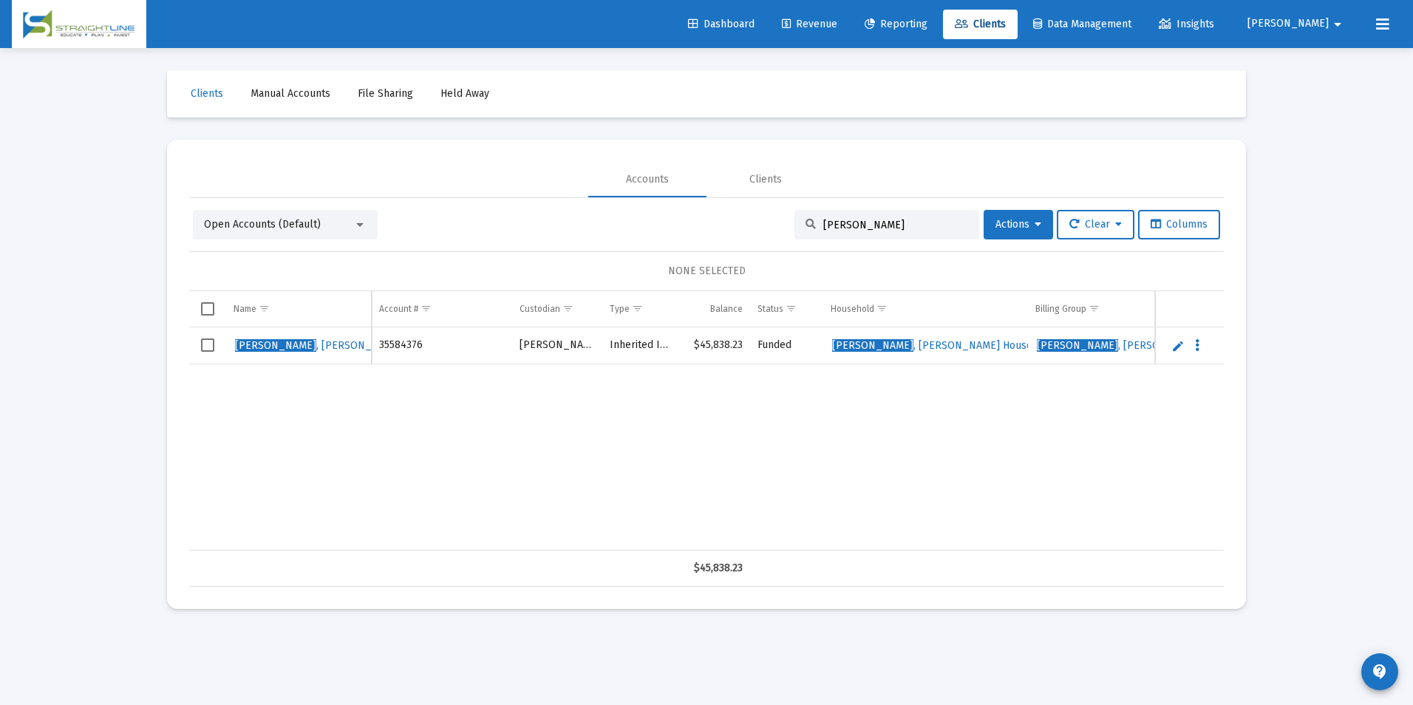
drag, startPoint x: 890, startPoint y: 223, endPoint x: 774, endPoint y: 225, distance: 116.1
click at [774, 225] on div "Open Accounts (Default) [PERSON_NAME] Actions Clear Columns" at bounding box center [706, 225] width 1027 height 30
type input "[PERSON_NAME]"
click at [1174, 339] on link "Edit" at bounding box center [1177, 345] width 13 height 13
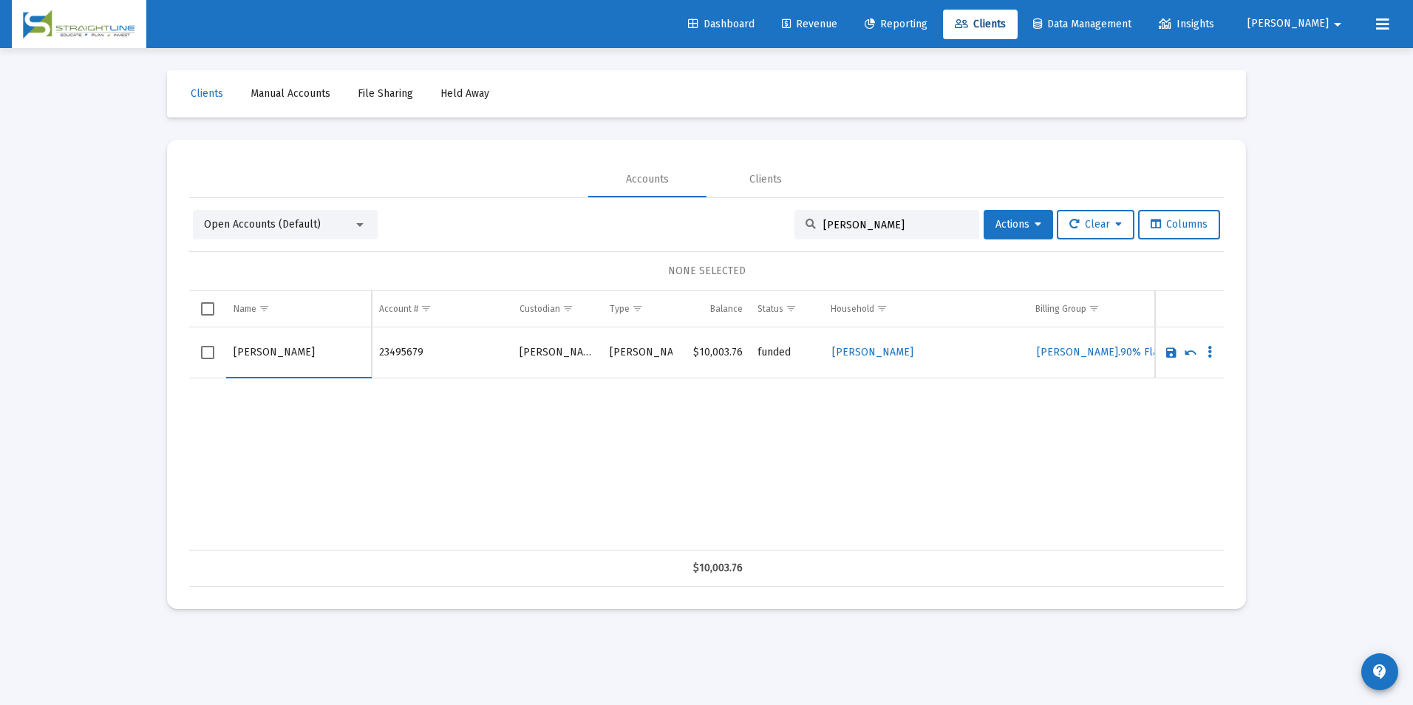
drag, startPoint x: 264, startPoint y: 355, endPoint x: 168, endPoint y: 356, distance: 96.1
click at [168, 356] on mat-card "Accounts Clients Open Accounts (Default) [PERSON_NAME] Actions Clear Columns NO…" at bounding box center [706, 374] width 1079 height 469
click at [299, 363] on input "[PERSON_NAME]" at bounding box center [299, 352] width 130 height 35
type input "[PERSON_NAME]"
click at [1171, 355] on link "Save" at bounding box center [1171, 352] width 13 height 13
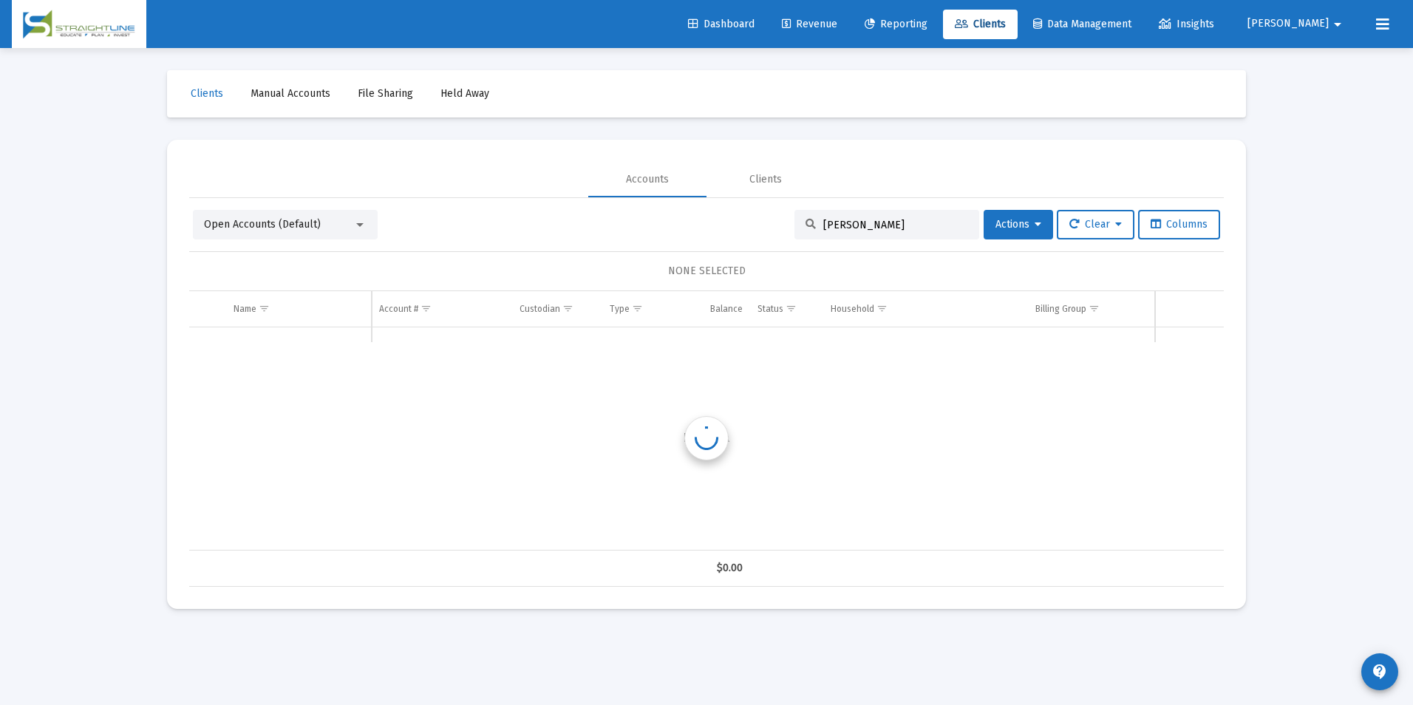
click at [855, 220] on input "[PERSON_NAME]" at bounding box center [895, 225] width 145 height 13
drag, startPoint x: 855, startPoint y: 220, endPoint x: 785, endPoint y: 228, distance: 70.6
click at [785, 228] on div "Open Accounts (Default) [PERSON_NAME] Actions Clear Columns" at bounding box center [706, 225] width 1027 height 30
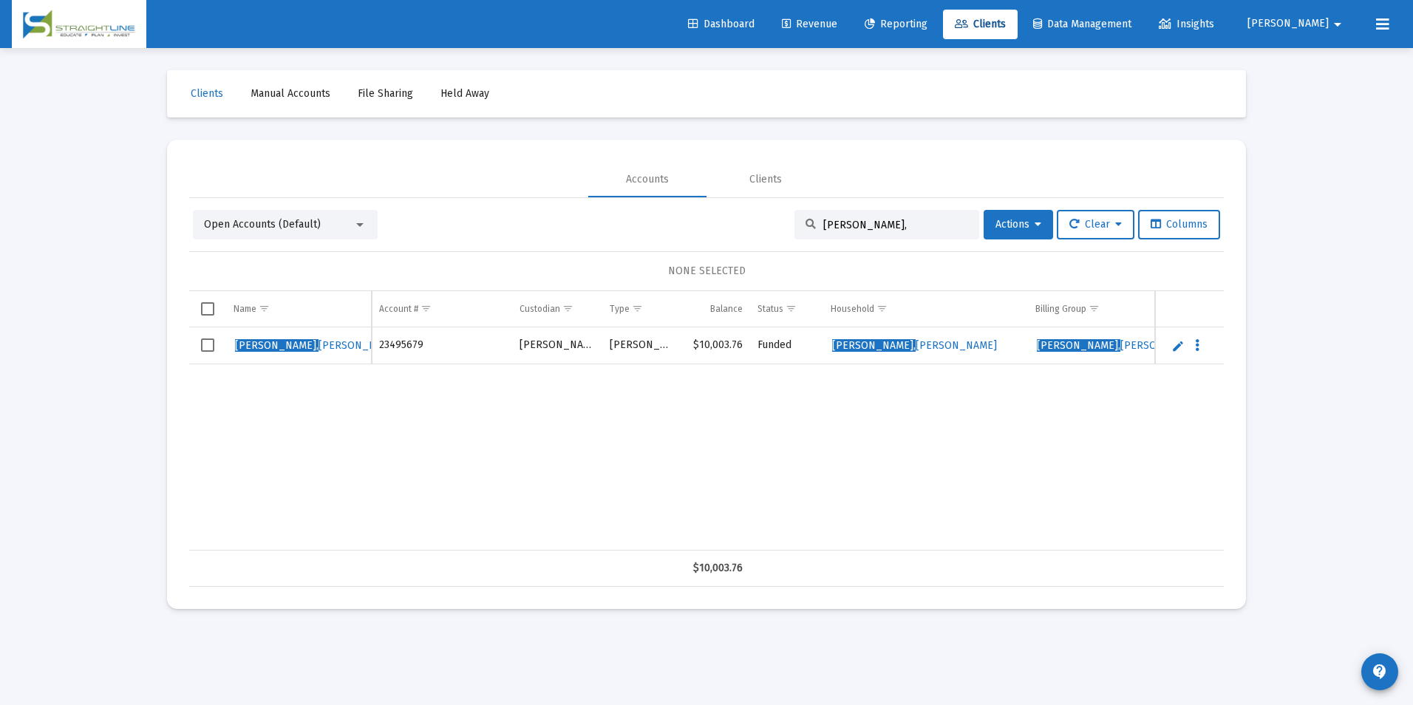
drag, startPoint x: 860, startPoint y: 231, endPoint x: 801, endPoint y: 225, distance: 59.4
click at [801, 225] on div "[PERSON_NAME]," at bounding box center [886, 225] width 185 height 30
type input "[PERSON_NAME]"
click at [1181, 341] on link "Edit" at bounding box center [1177, 345] width 13 height 13
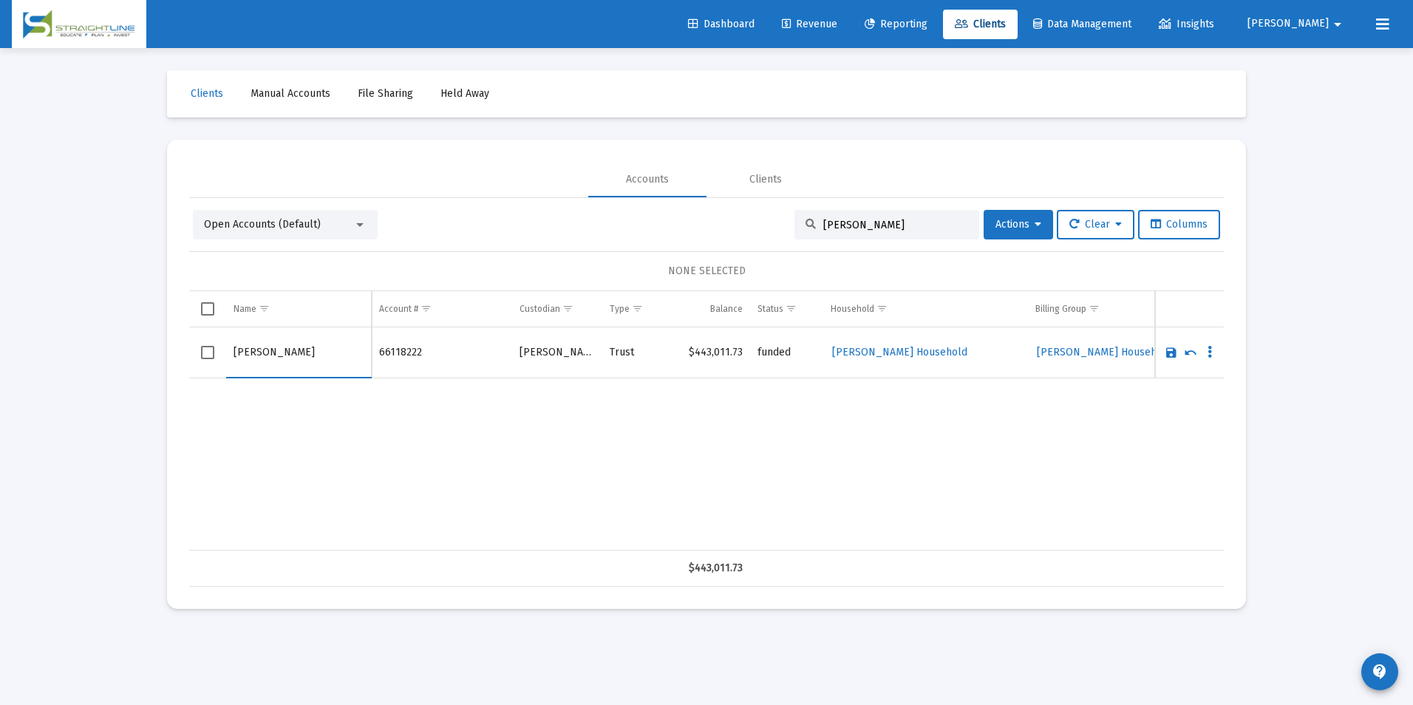
drag, startPoint x: 271, startPoint y: 348, endPoint x: 207, endPoint y: 357, distance: 64.9
click at [207, 357] on tr "[PERSON_NAME]" at bounding box center [706, 352] width 1035 height 51
click at [293, 350] on input "[PERSON_NAME]" at bounding box center [299, 352] width 130 height 35
type input "[PERSON_NAME]"
click at [1168, 348] on link "Save" at bounding box center [1171, 352] width 13 height 13
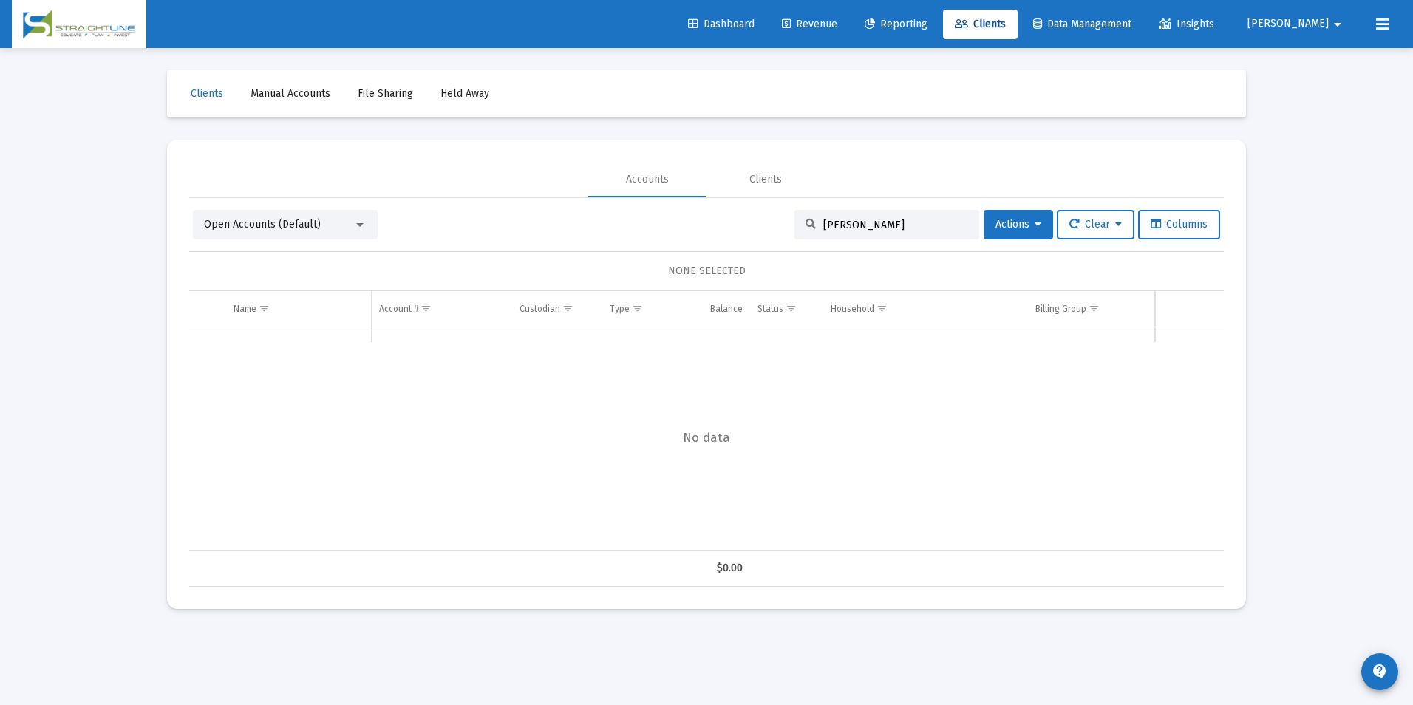
drag, startPoint x: 875, startPoint y: 220, endPoint x: 695, endPoint y: 199, distance: 181.5
click at [695, 199] on div "Open Accounts (Default) roland Es Actions Clear Columns NONE SELECTED Name Name…" at bounding box center [706, 392] width 1035 height 389
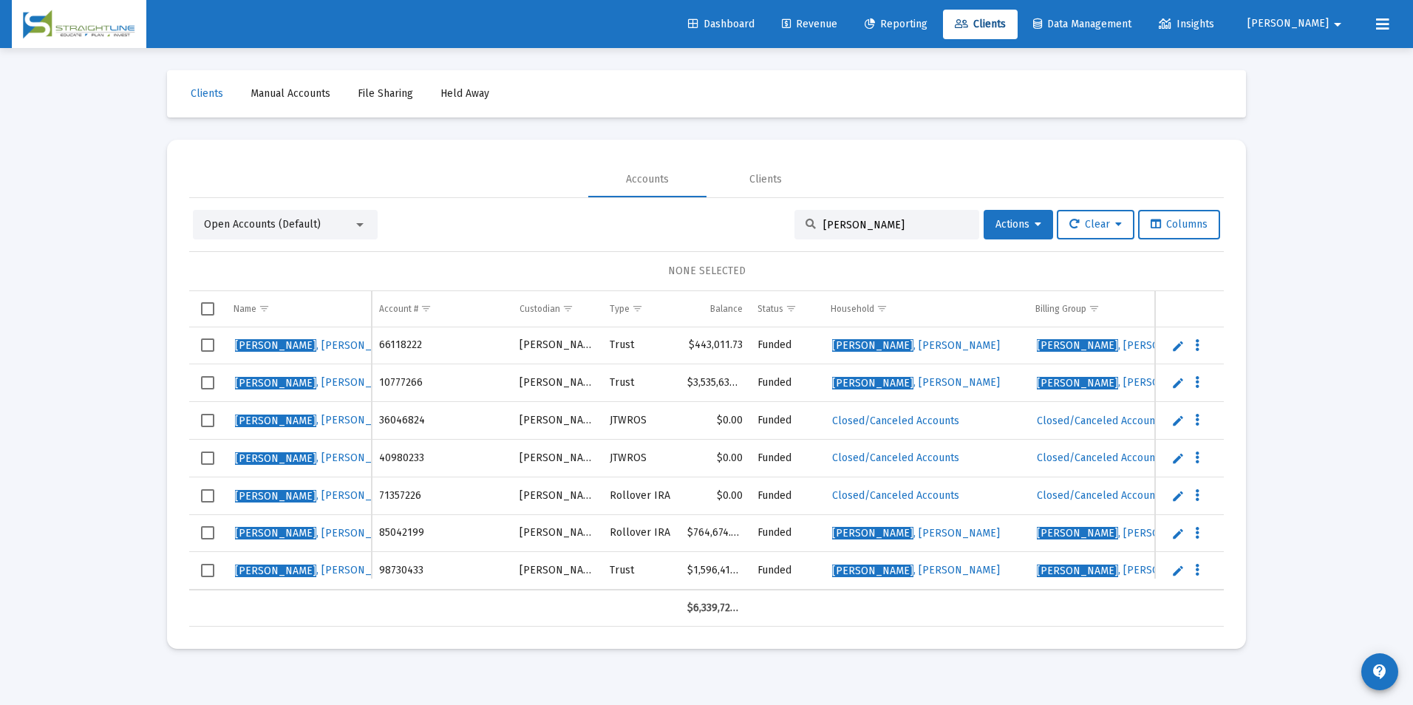
drag, startPoint x: 889, startPoint y: 227, endPoint x: 733, endPoint y: 232, distance: 156.0
click at [733, 232] on div "Open Accounts (Default) [PERSON_NAME] Actions Clear Columns" at bounding box center [706, 225] width 1027 height 30
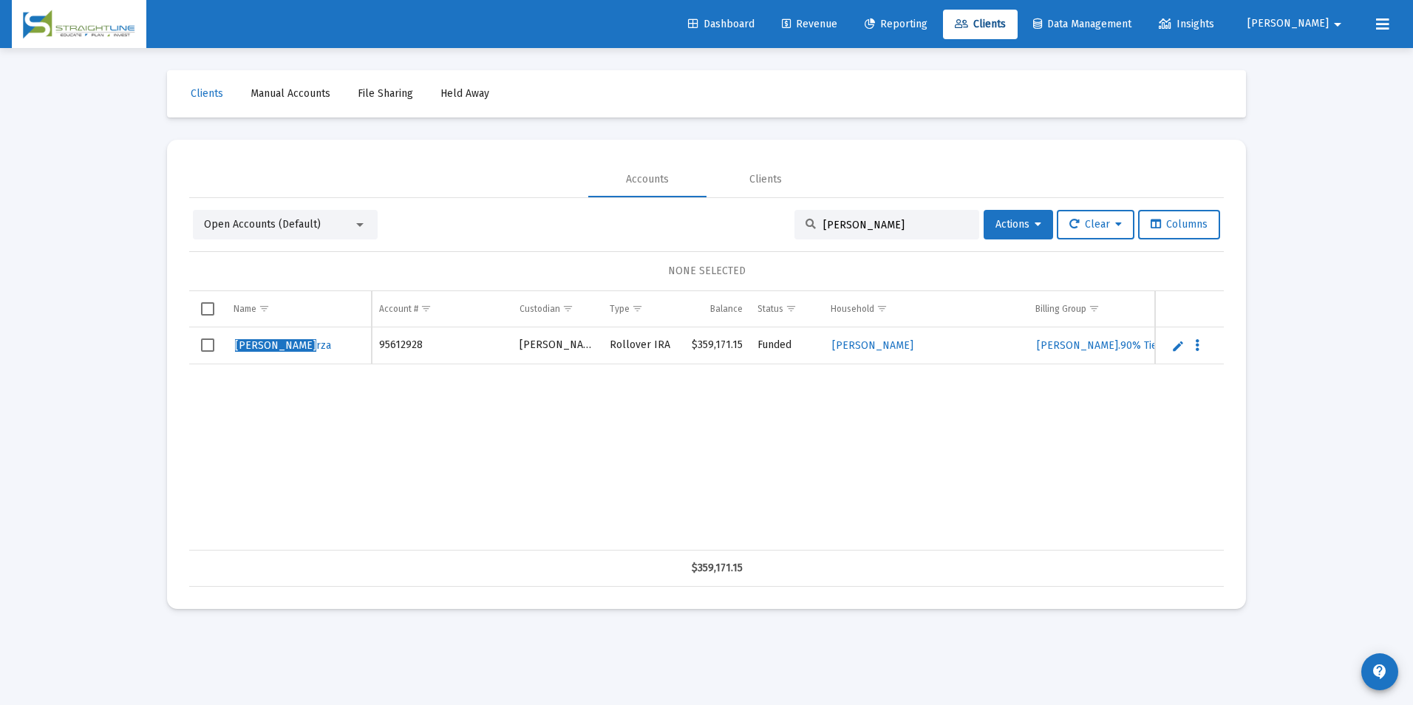
type input "[PERSON_NAME]"
click at [1180, 348] on link "Edit" at bounding box center [1177, 345] width 13 height 13
drag, startPoint x: 268, startPoint y: 350, endPoint x: 169, endPoint y: 349, distance: 99.0
click at [169, 349] on mat-card "Accounts Clients Open Accounts (Default) [PERSON_NAME] Actions Clear Columns NO…" at bounding box center [706, 374] width 1079 height 469
click at [282, 351] on input "[PERSON_NAME]" at bounding box center [299, 352] width 130 height 35
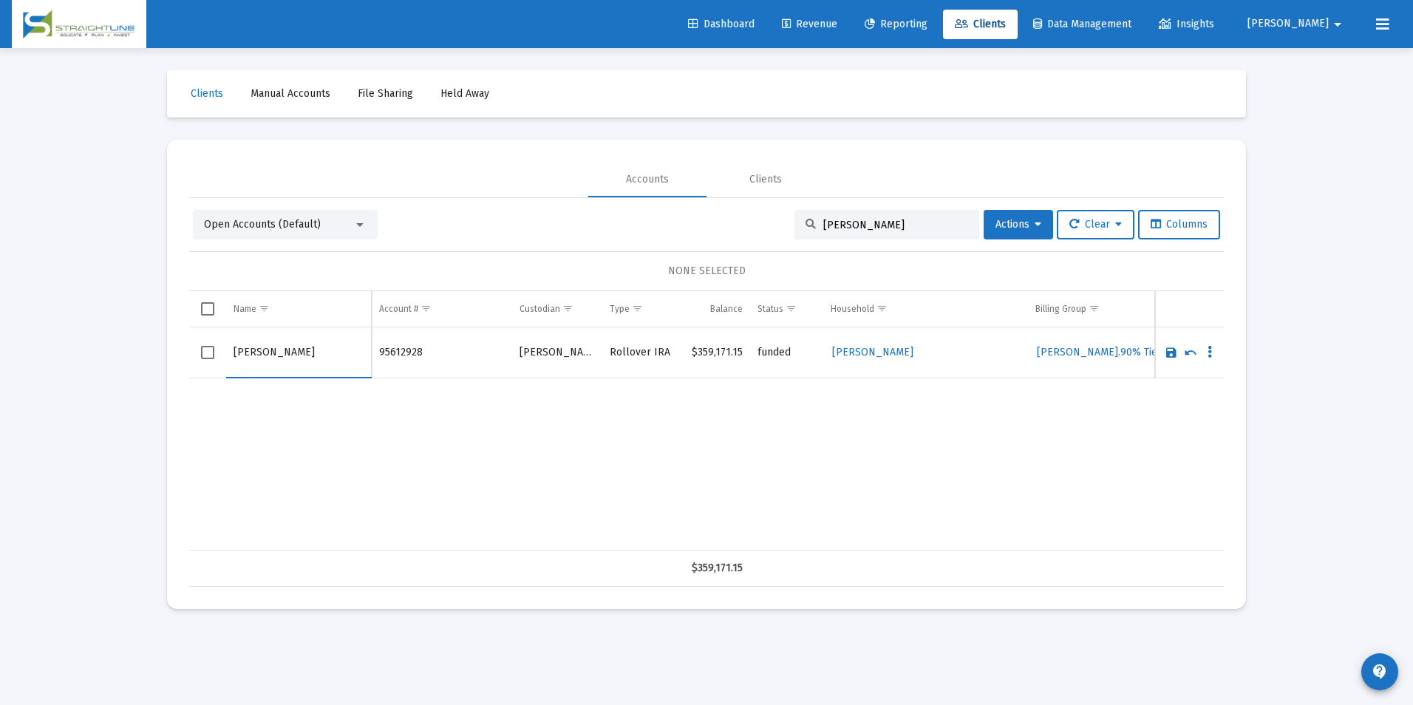
type input "[PERSON_NAME]"
click at [1174, 352] on link "Save" at bounding box center [1171, 352] width 13 height 13
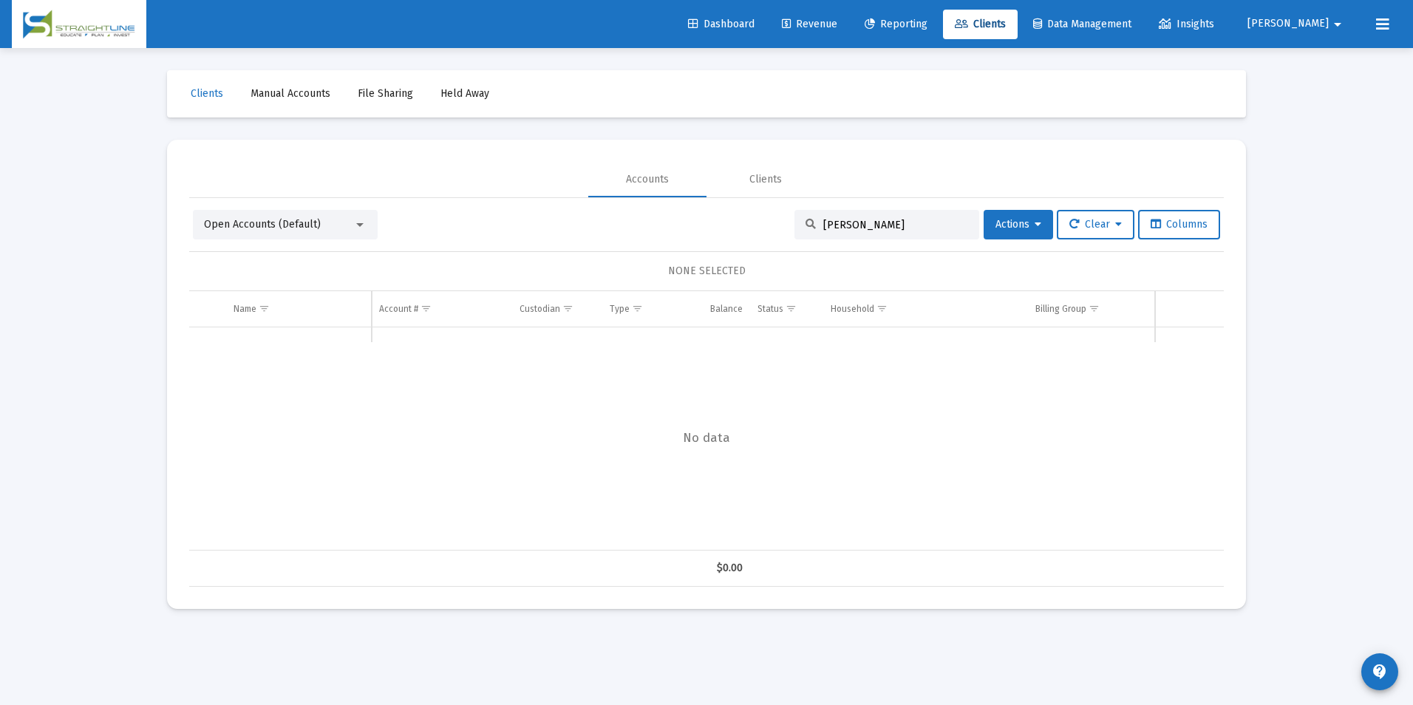
drag, startPoint x: 888, startPoint y: 225, endPoint x: 741, endPoint y: 209, distance: 147.2
click at [741, 209] on div "Open Accounts (Default) [PERSON_NAME] Actions Clear Columns NONE SELECTED Name …" at bounding box center [706, 392] width 1035 height 389
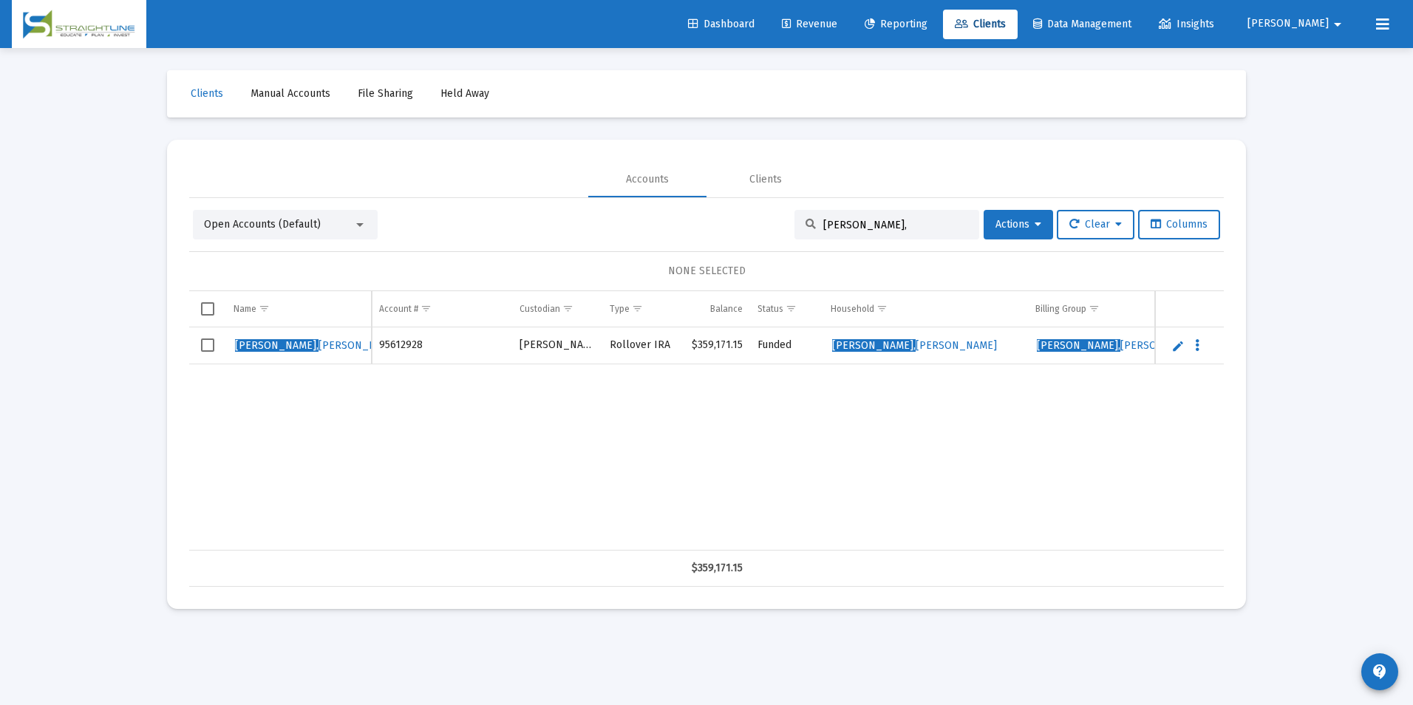
click at [862, 223] on input "[PERSON_NAME]," at bounding box center [895, 225] width 145 height 13
drag, startPoint x: 862, startPoint y: 223, endPoint x: 770, endPoint y: 222, distance: 91.6
click at [770, 222] on div "Open Accounts (Default) [PERSON_NAME], Actions Clear Columns" at bounding box center [706, 225] width 1027 height 30
type input "uss"
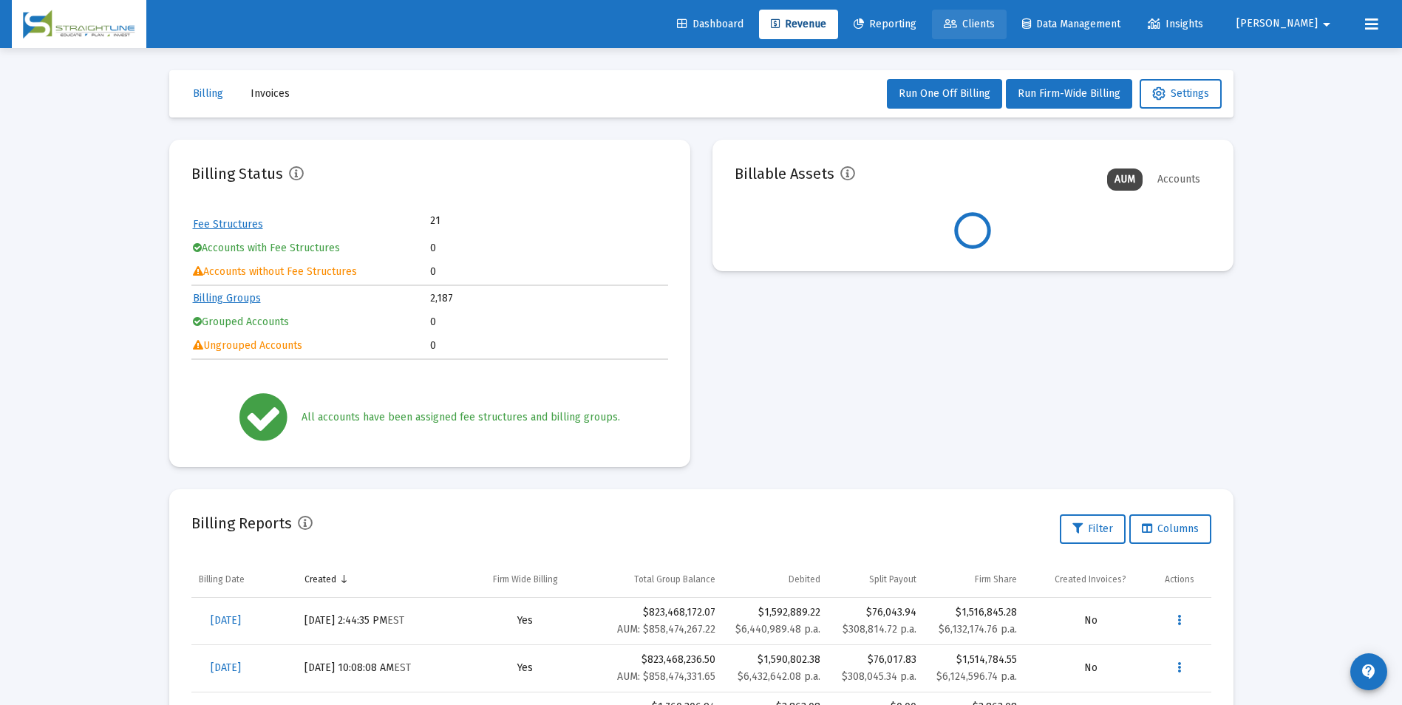
click at [995, 18] on span "Clients" at bounding box center [969, 24] width 51 height 13
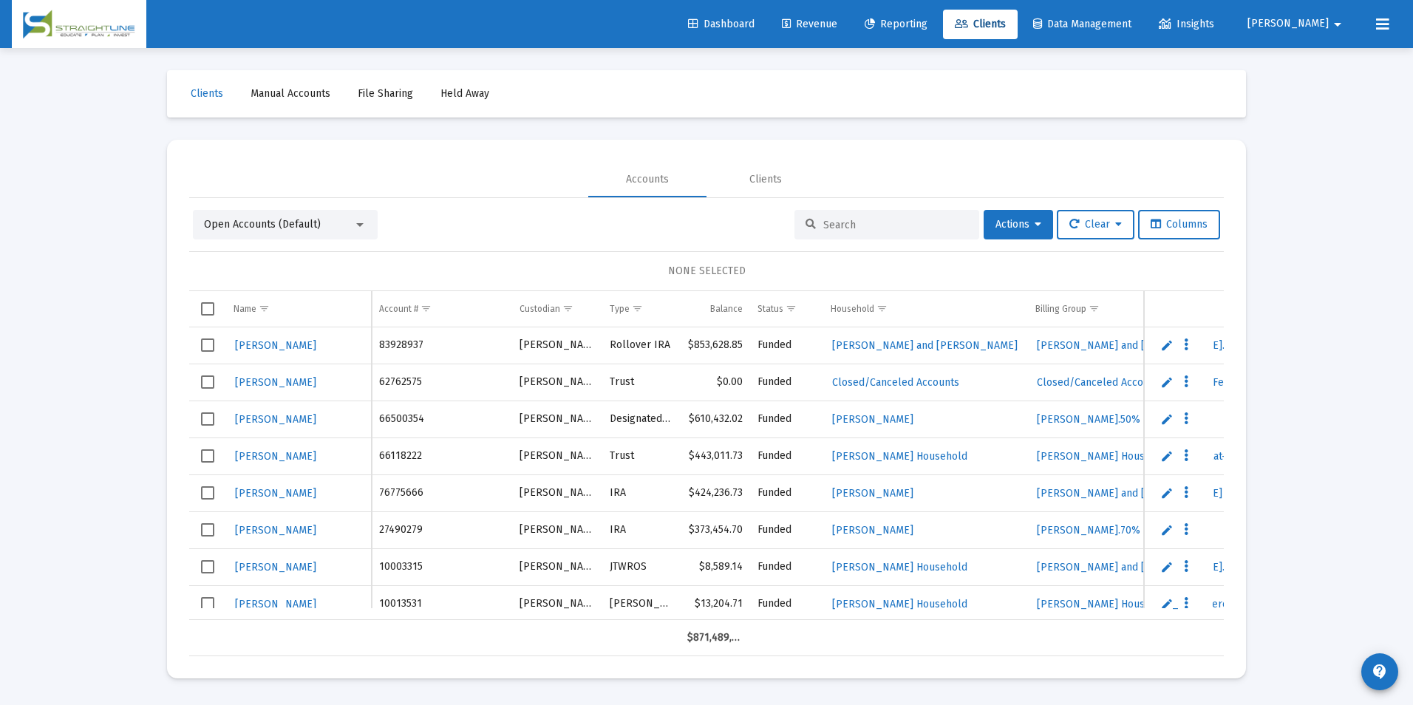
click at [846, 225] on input at bounding box center [895, 225] width 145 height 13
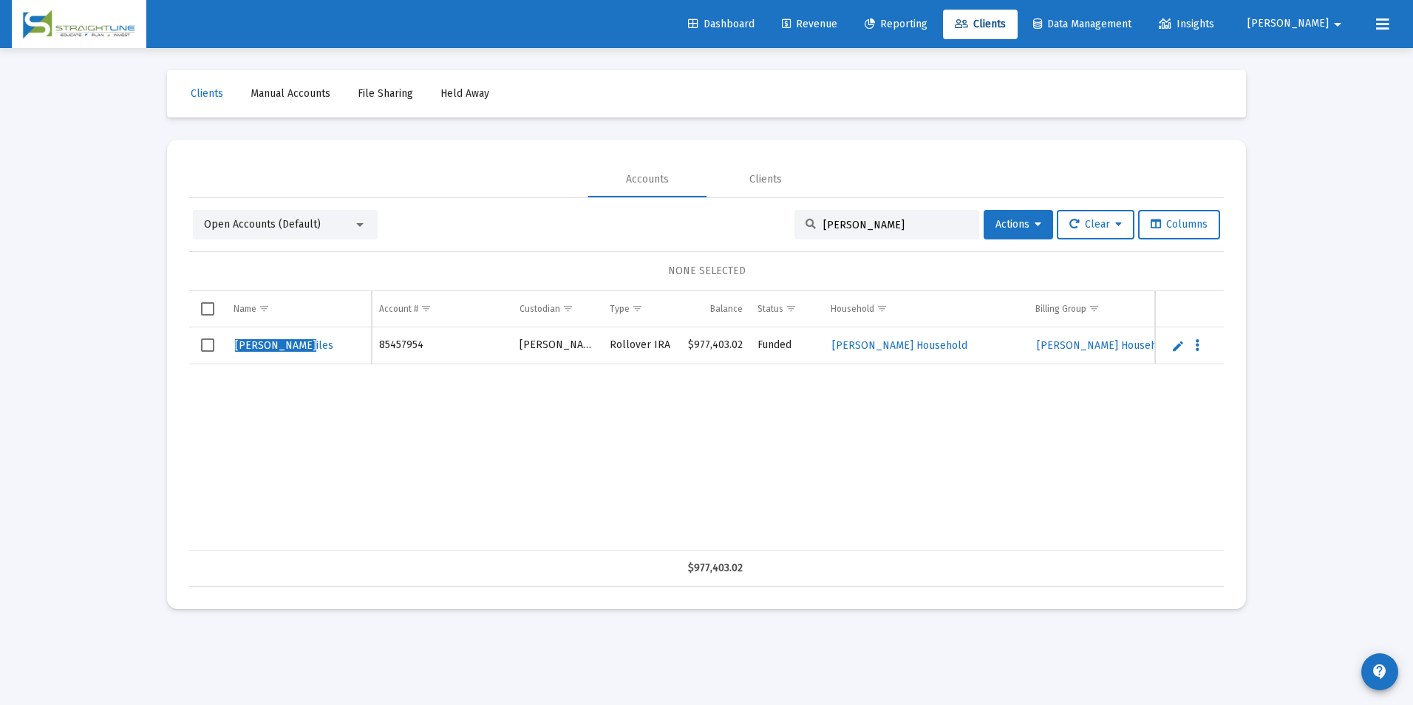
type input "Russell M"
click at [1174, 347] on link "Edit" at bounding box center [1177, 345] width 13 height 13
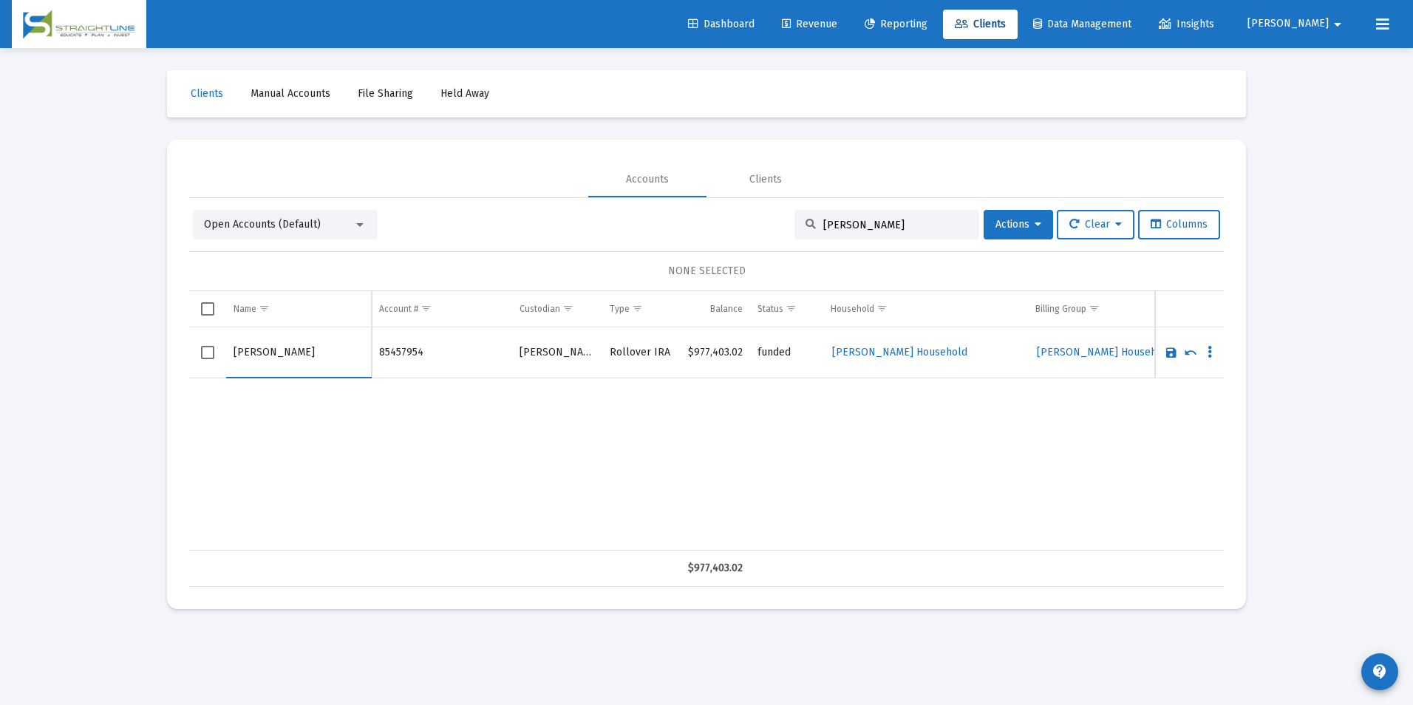
drag, startPoint x: 272, startPoint y: 351, endPoint x: 190, endPoint y: 355, distance: 82.1
click at [190, 355] on div "Name Name Account # Custodian Type Balance Status Household Billing Group Incep…" at bounding box center [706, 439] width 1035 height 296
click at [274, 350] on input "Miles" at bounding box center [299, 352] width 130 height 35
type input "Miles, Russell"
click at [1168, 355] on link "Save" at bounding box center [1171, 352] width 13 height 13
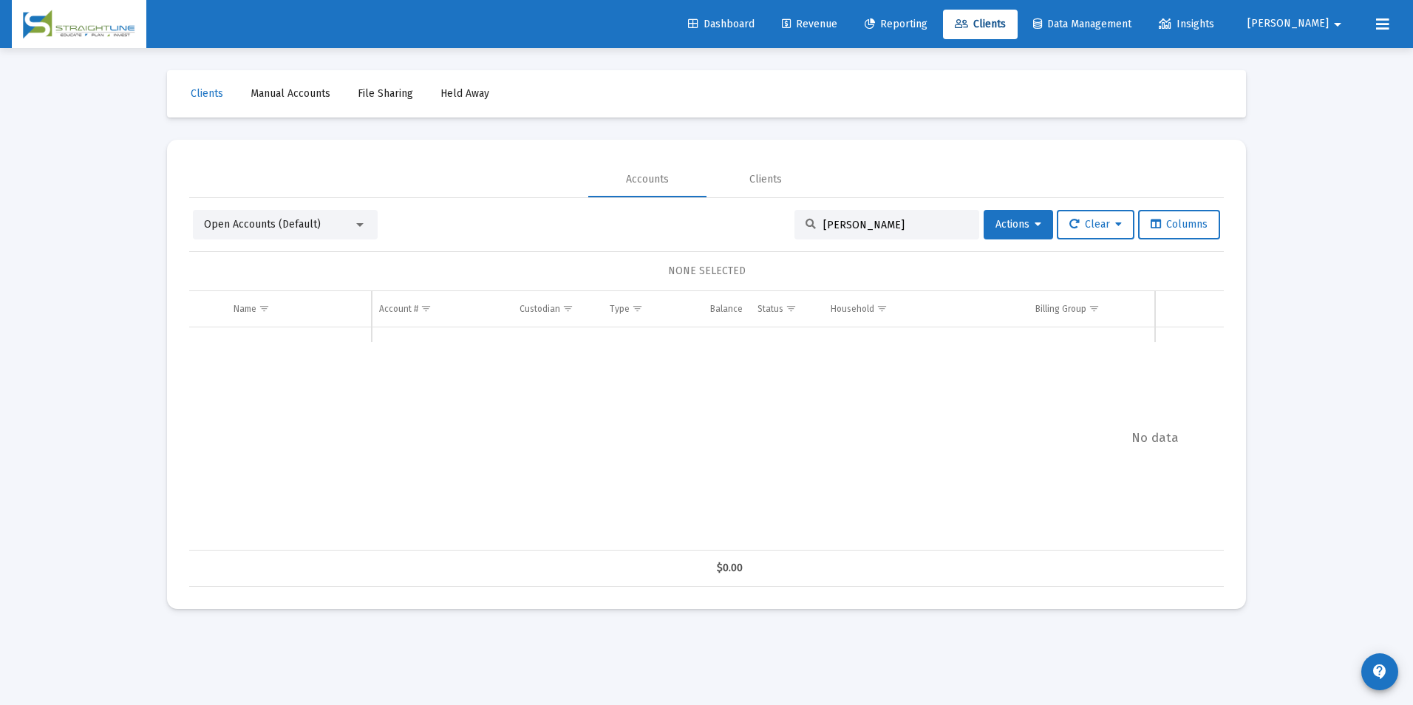
drag, startPoint x: 928, startPoint y: 226, endPoint x: 788, endPoint y: 210, distance: 140.6
click at [794, 210] on div "Russell M" at bounding box center [886, 225] width 185 height 30
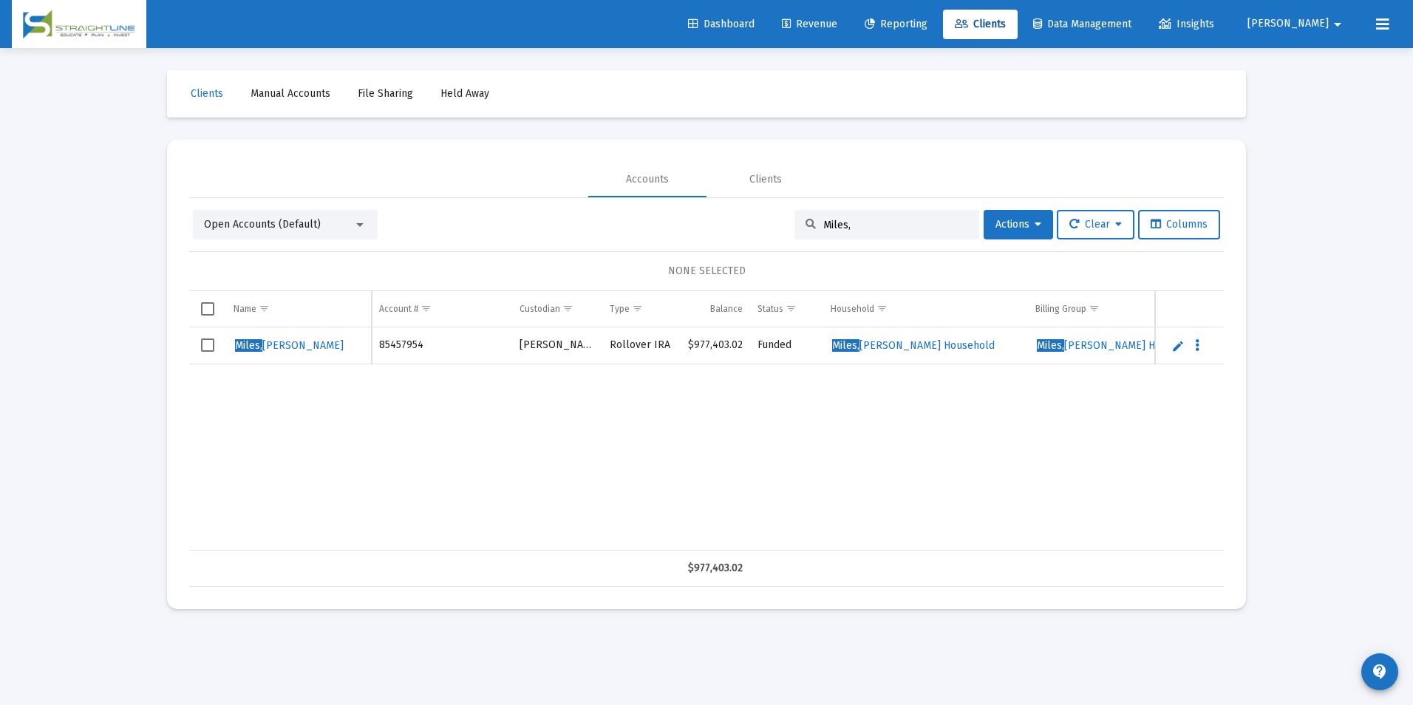
drag, startPoint x: 882, startPoint y: 226, endPoint x: 760, endPoint y: 222, distance: 122.0
click at [760, 222] on div "Open Accounts (Default) Miles, Actions Clear Columns" at bounding box center [706, 225] width 1027 height 30
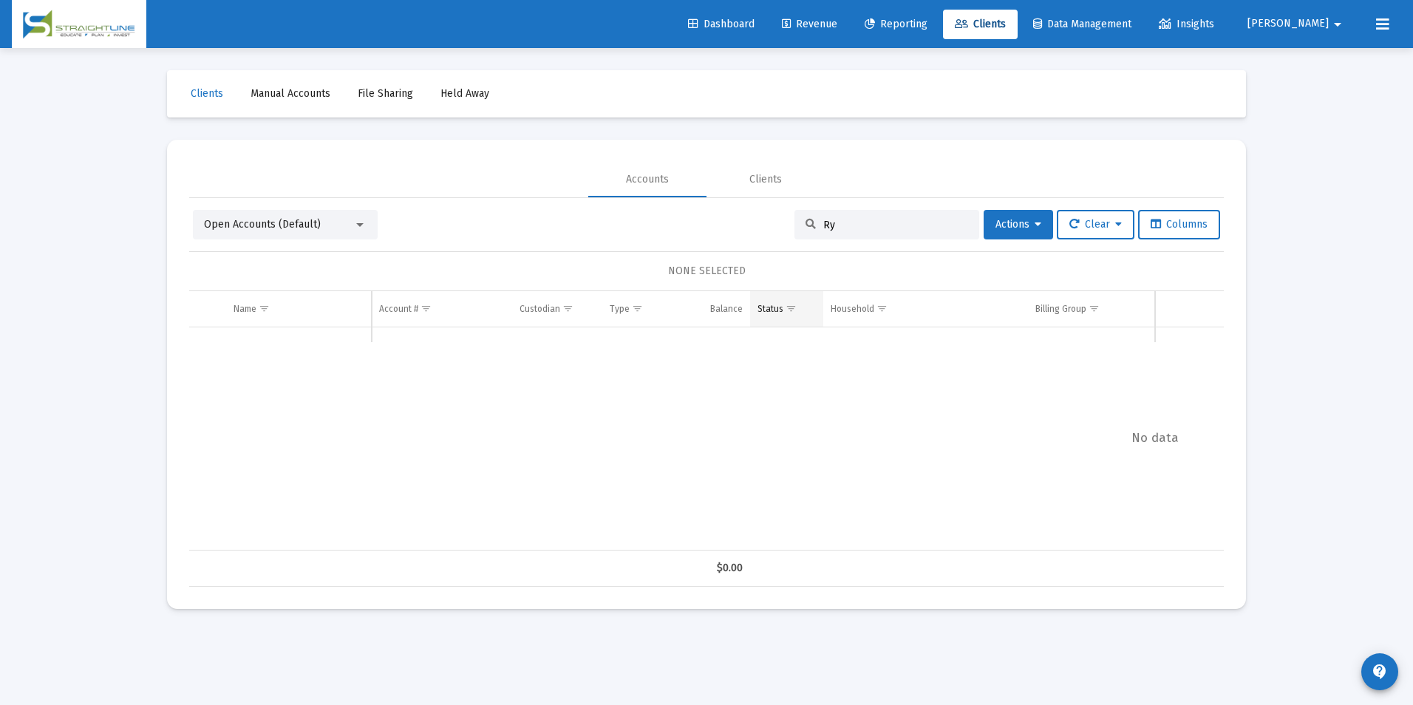
type input "R"
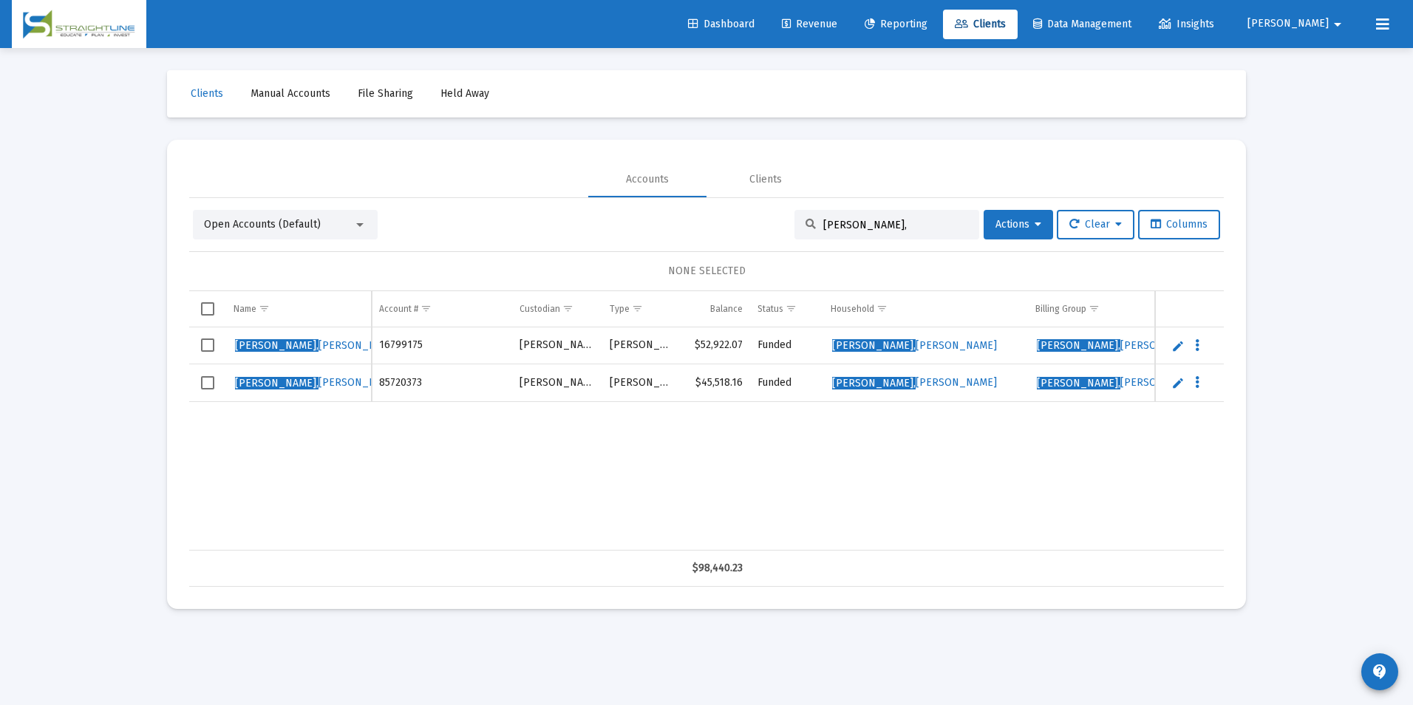
drag, startPoint x: 892, startPoint y: 228, endPoint x: 740, endPoint y: 205, distance: 154.0
click at [740, 205] on div "Open Accounts (Default) Reasoner, Actions Clear Columns NONE SELECTED Name Name…" at bounding box center [706, 392] width 1035 height 389
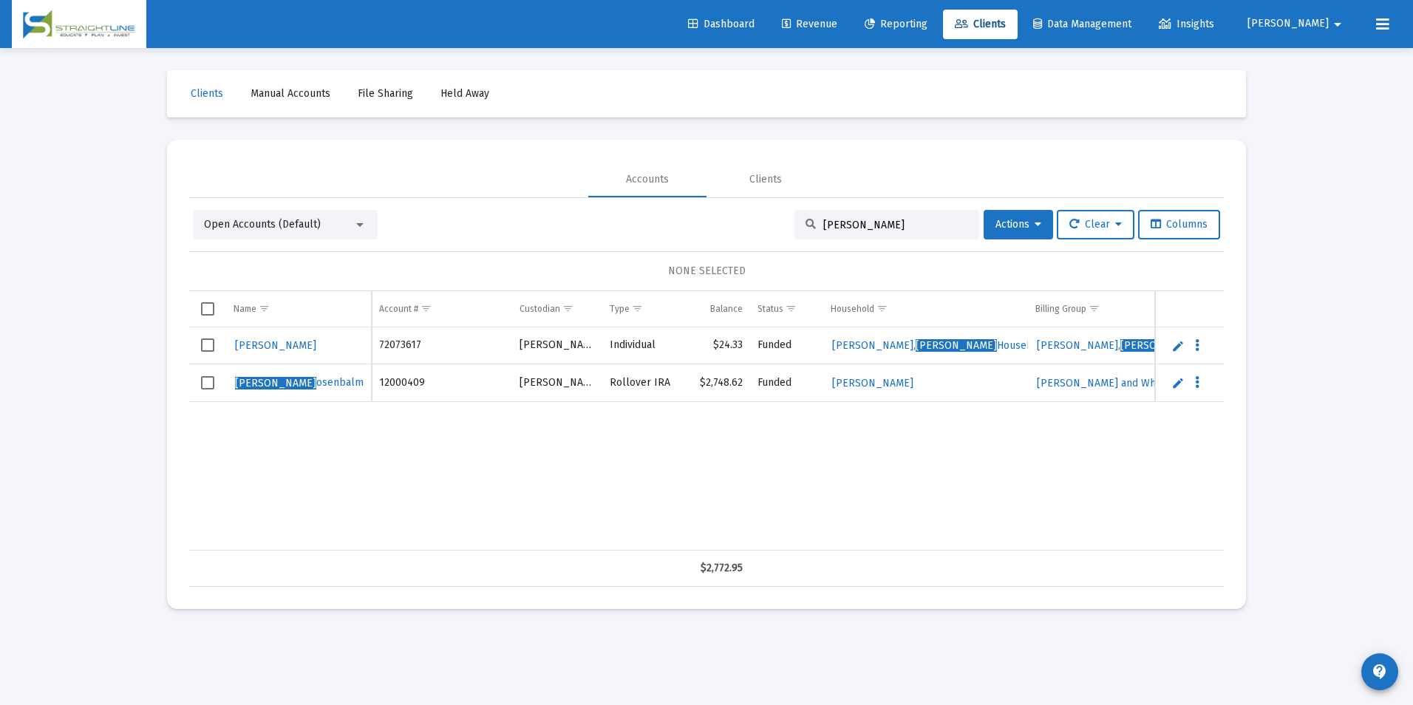
type input "Ryan R"
click at [1174, 381] on link "Edit" at bounding box center [1177, 382] width 13 height 13
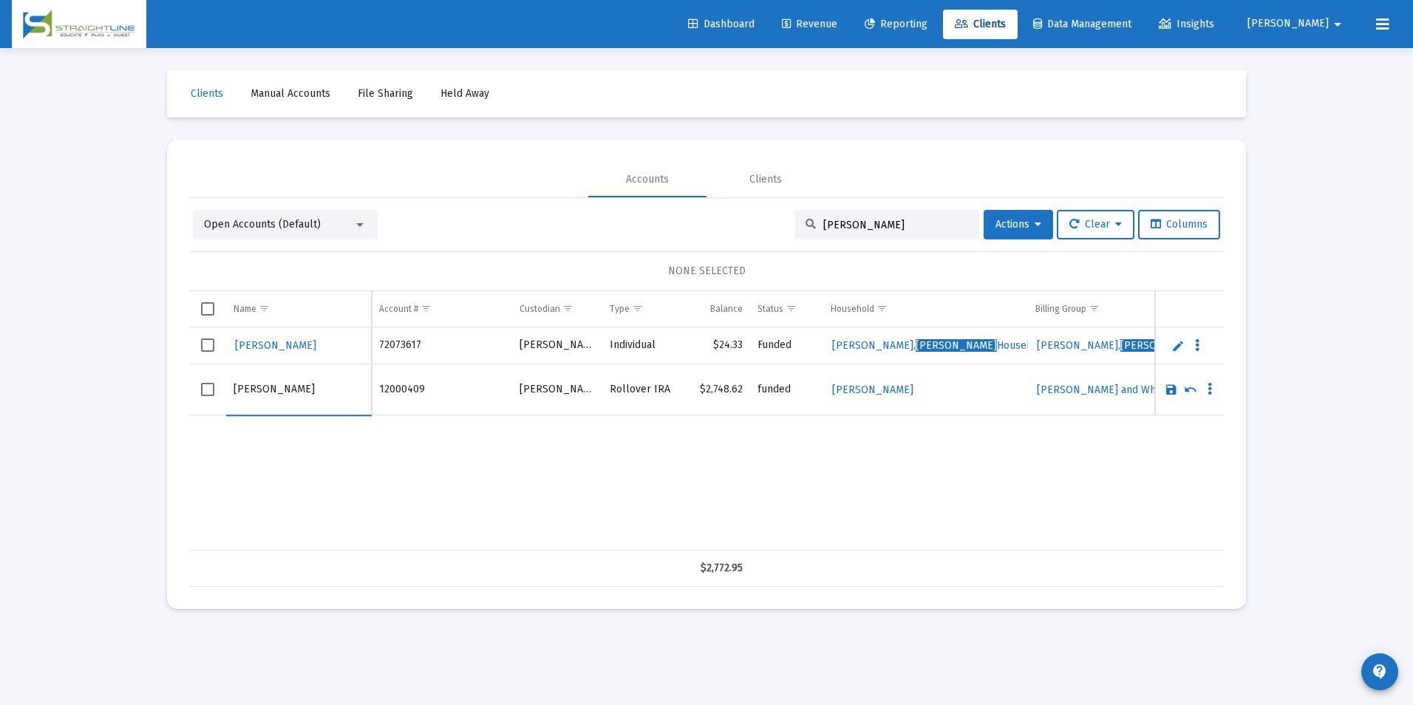
drag, startPoint x: 260, startPoint y: 386, endPoint x: 151, endPoint y: 389, distance: 109.4
click at [151, 389] on div "Loading... Clients Manual Accounts File Sharing Held Away Accounts Clients Open…" at bounding box center [706, 352] width 1413 height 705
click at [283, 398] on input "Rosenbalm" at bounding box center [299, 389] width 130 height 35
type input "Rosenbalm, Ryan"
click at [1166, 390] on link "Save" at bounding box center [1171, 389] width 13 height 13
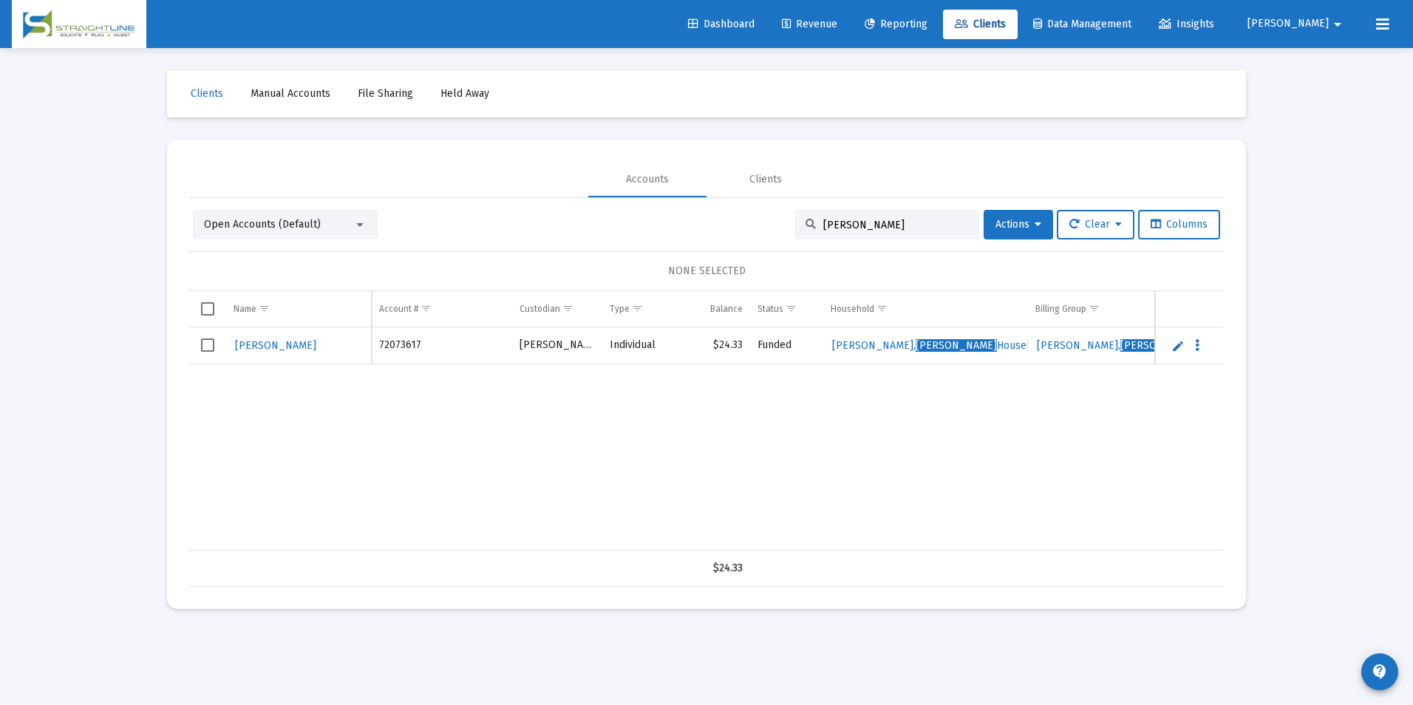
drag, startPoint x: 927, startPoint y: 230, endPoint x: 740, endPoint y: 223, distance: 187.1
click at [740, 223] on div "Open Accounts (Default) Ryan R Actions Clear Columns" at bounding box center [706, 225] width 1027 height 30
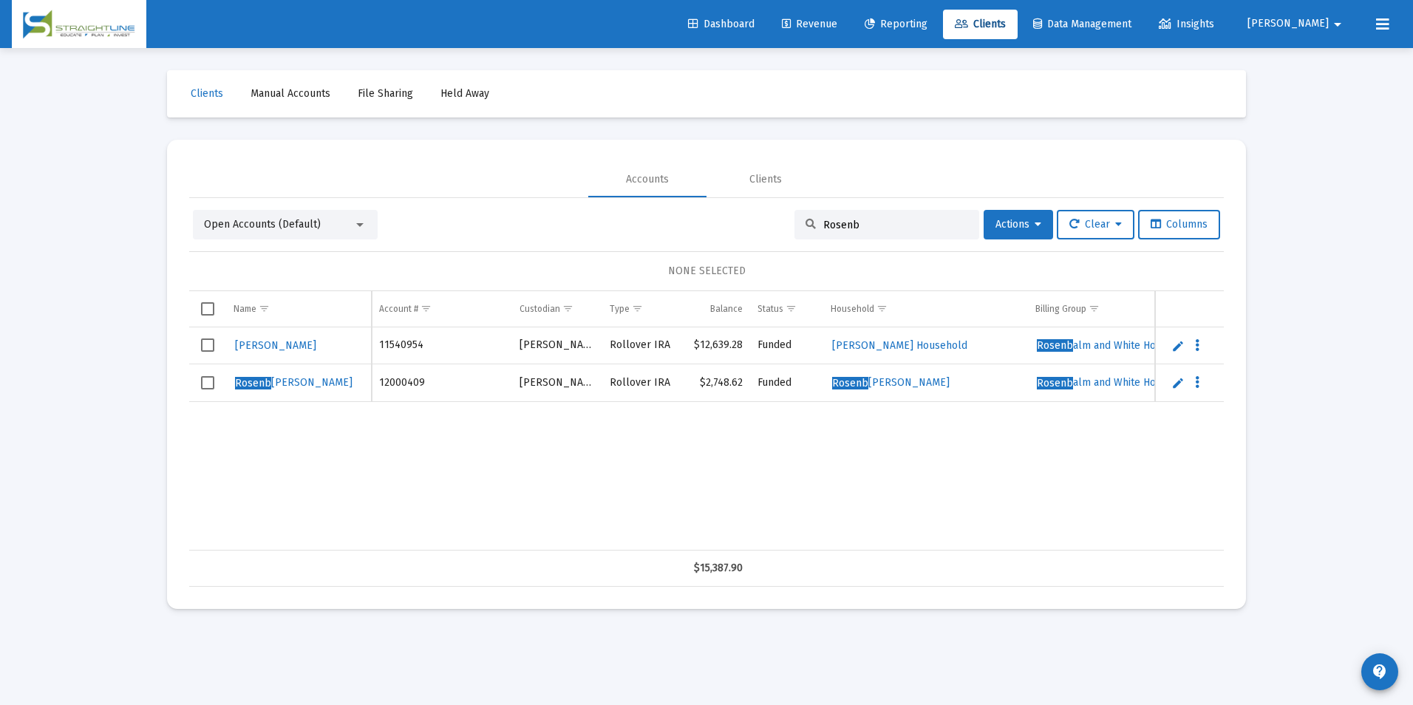
drag, startPoint x: 884, startPoint y: 228, endPoint x: 770, endPoint y: 212, distance: 114.9
click at [770, 212] on div "Open Accounts (Default) Rosenb Actions Clear Columns" at bounding box center [706, 225] width 1027 height 30
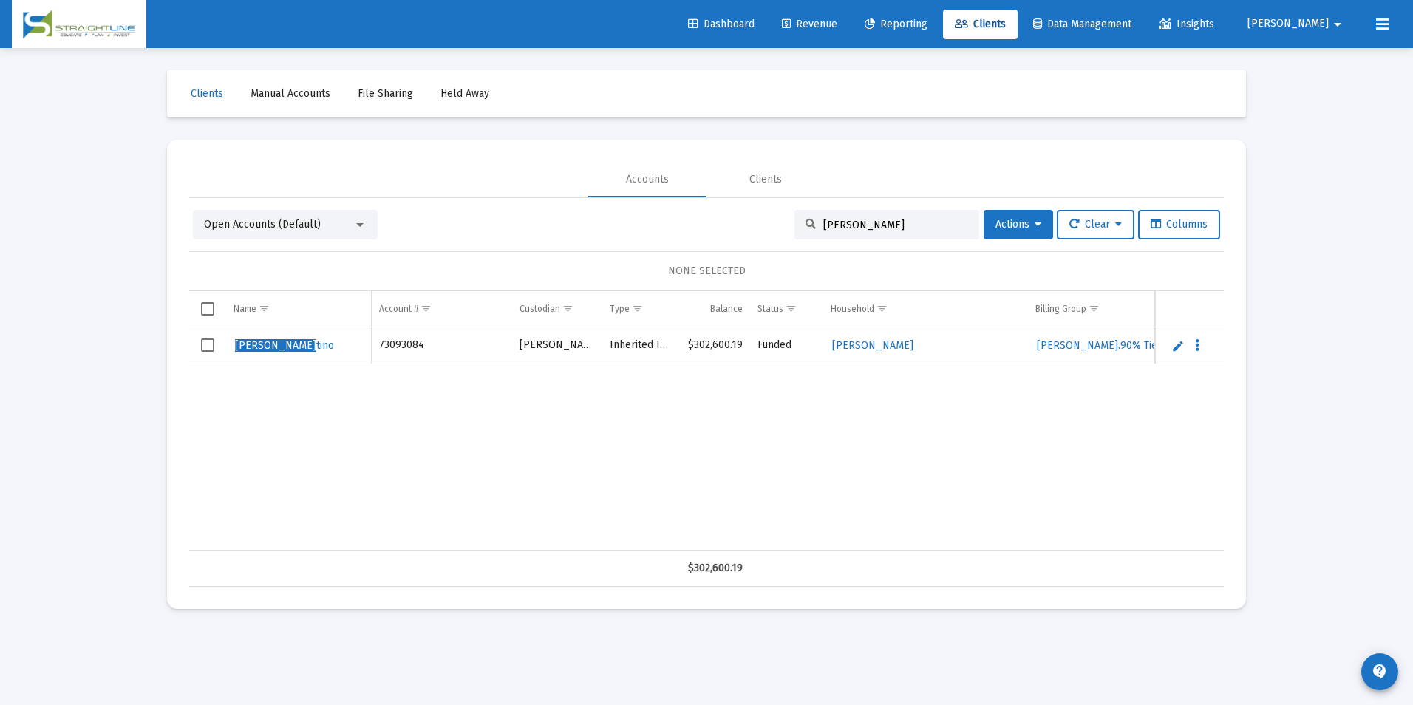
type input "Samuel For"
click at [1183, 346] on link "Edit" at bounding box center [1177, 345] width 13 height 13
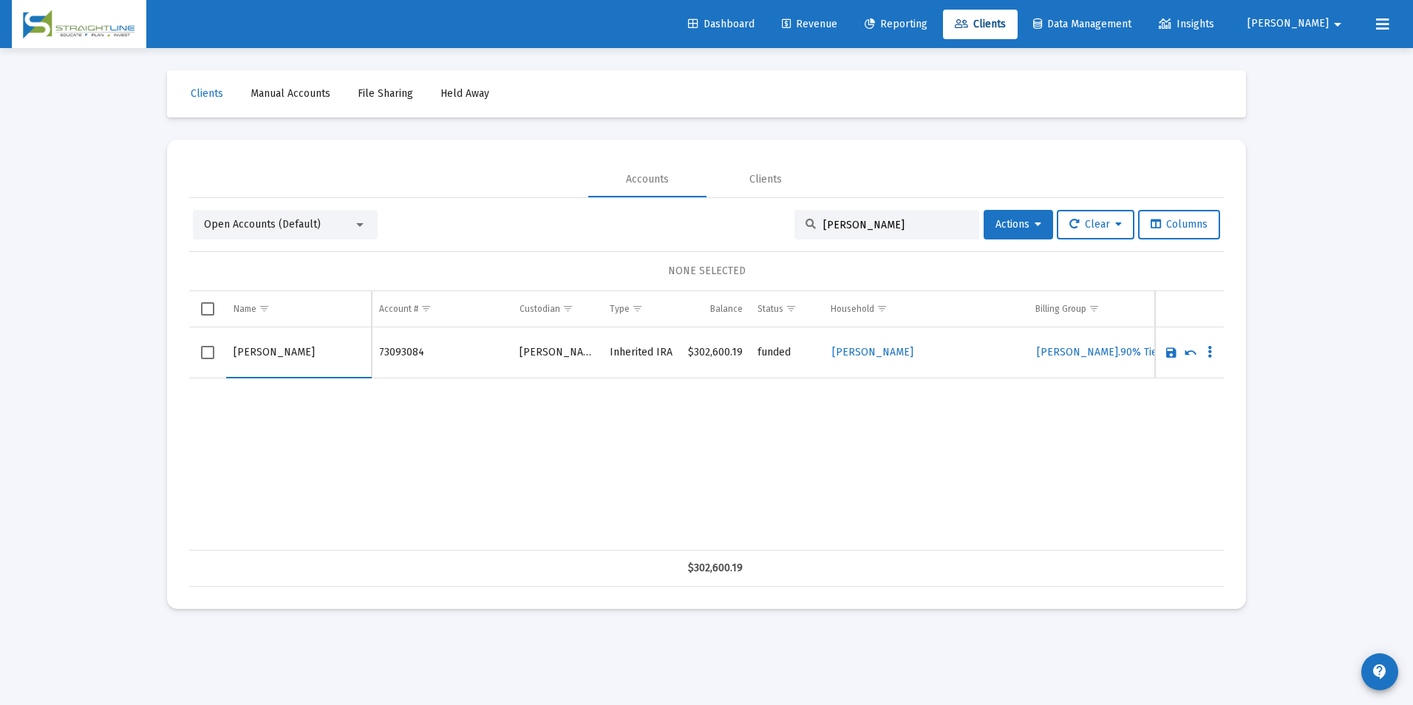
drag, startPoint x: 270, startPoint y: 354, endPoint x: 212, endPoint y: 354, distance: 58.4
click at [212, 354] on tr "Samuel Fortino" at bounding box center [706, 352] width 1035 height 51
click at [297, 356] on input "Fortino" at bounding box center [299, 352] width 130 height 35
type input "Fortino, Samuel"
click at [1171, 355] on link "Save" at bounding box center [1171, 352] width 13 height 13
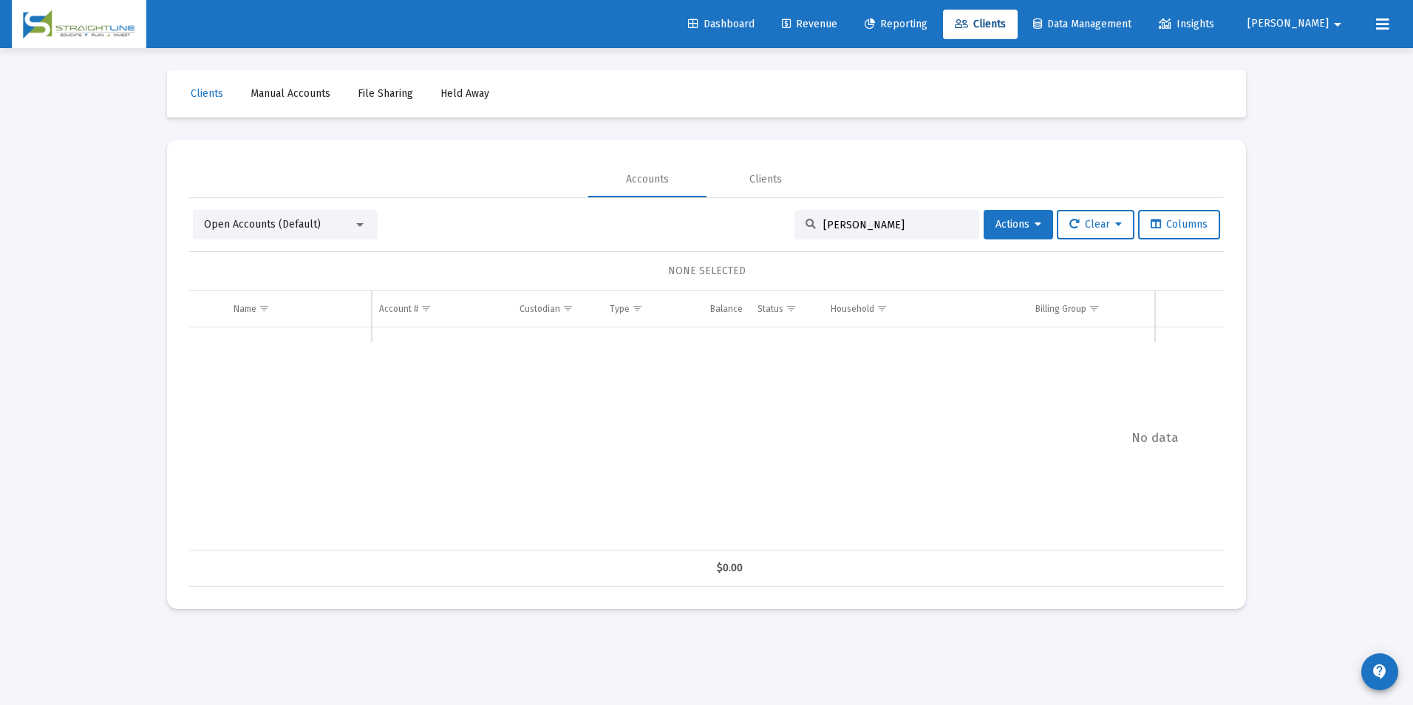
drag, startPoint x: 879, startPoint y: 225, endPoint x: 763, endPoint y: 216, distance: 116.4
click at [763, 216] on div "Open Accounts (Default) Samuel For Actions Clear Columns" at bounding box center [706, 225] width 1027 height 30
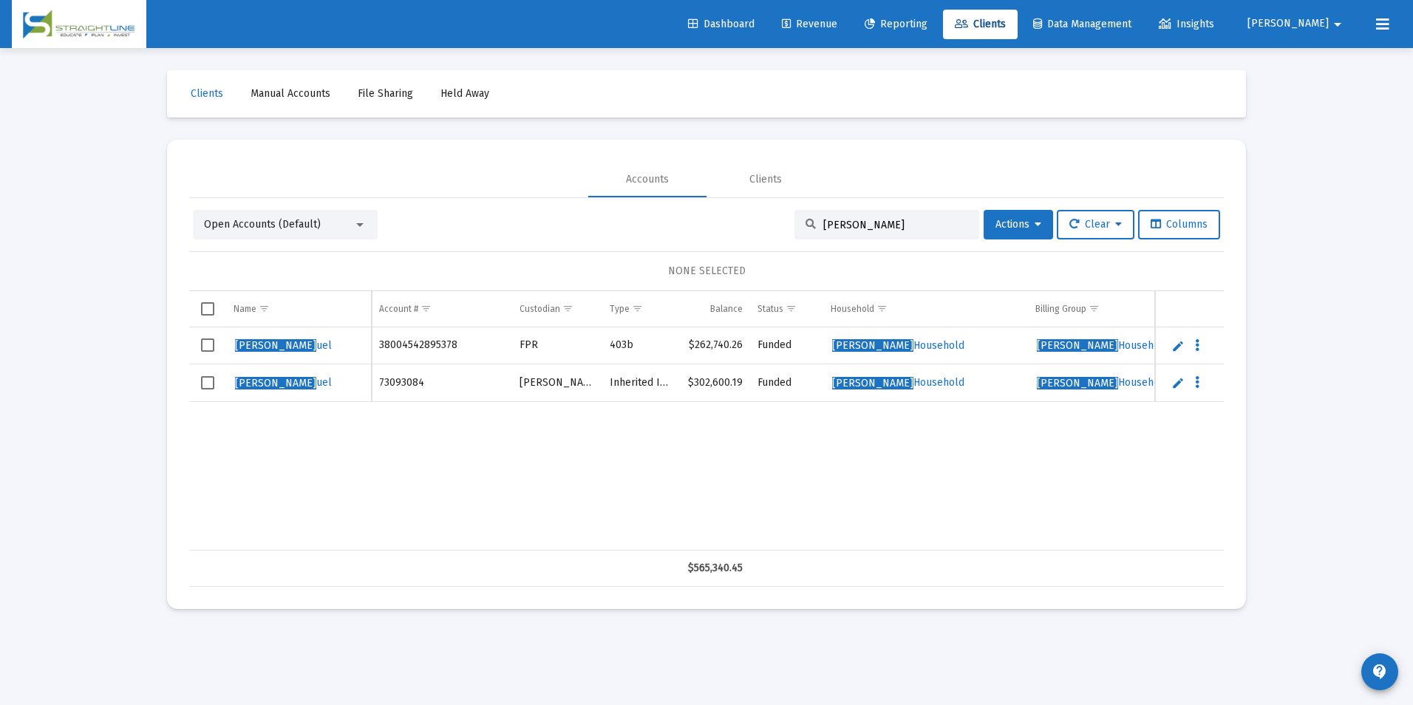
drag, startPoint x: 889, startPoint y: 226, endPoint x: 752, endPoint y: 222, distance: 137.5
click at [752, 222] on div "Open Accounts (Default) Fortino, Sam Actions Clear Columns" at bounding box center [706, 225] width 1027 height 30
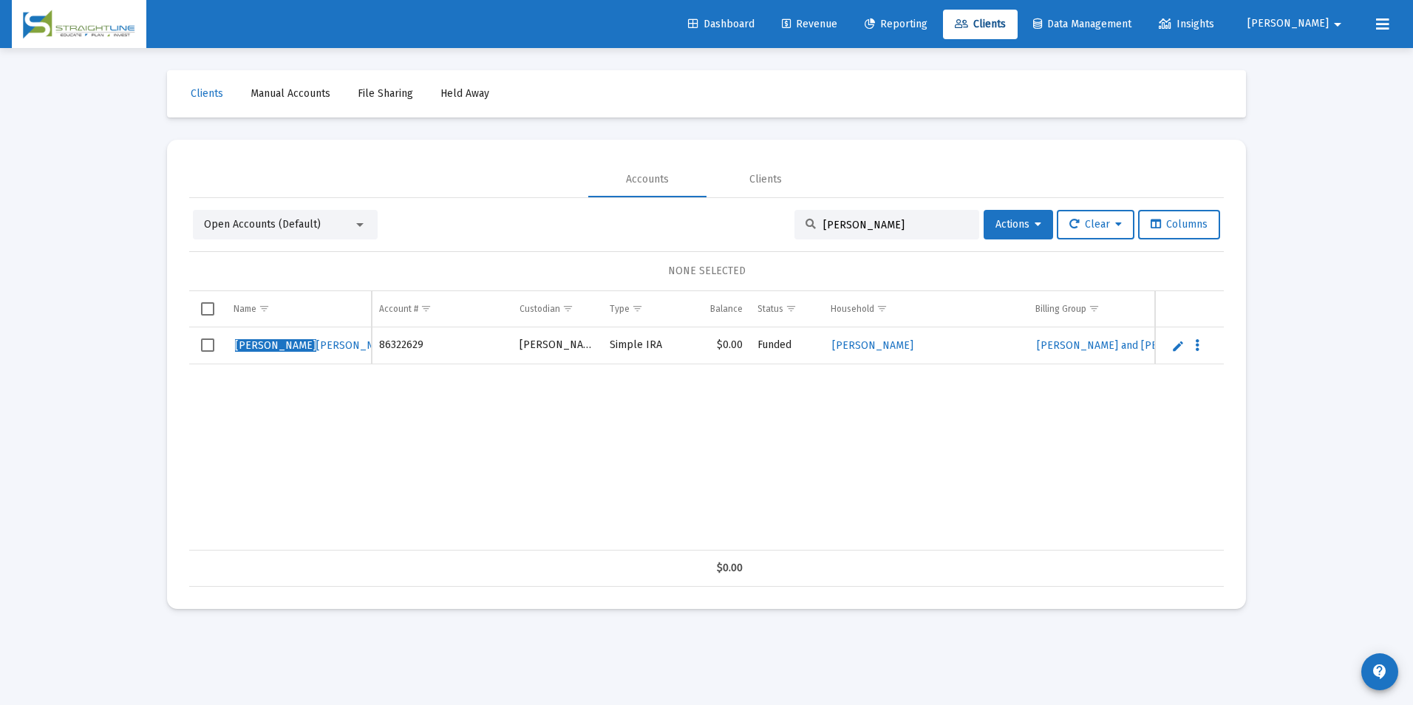
type input "Sarah Bar"
click at [1181, 347] on link "Edit" at bounding box center [1177, 345] width 13 height 13
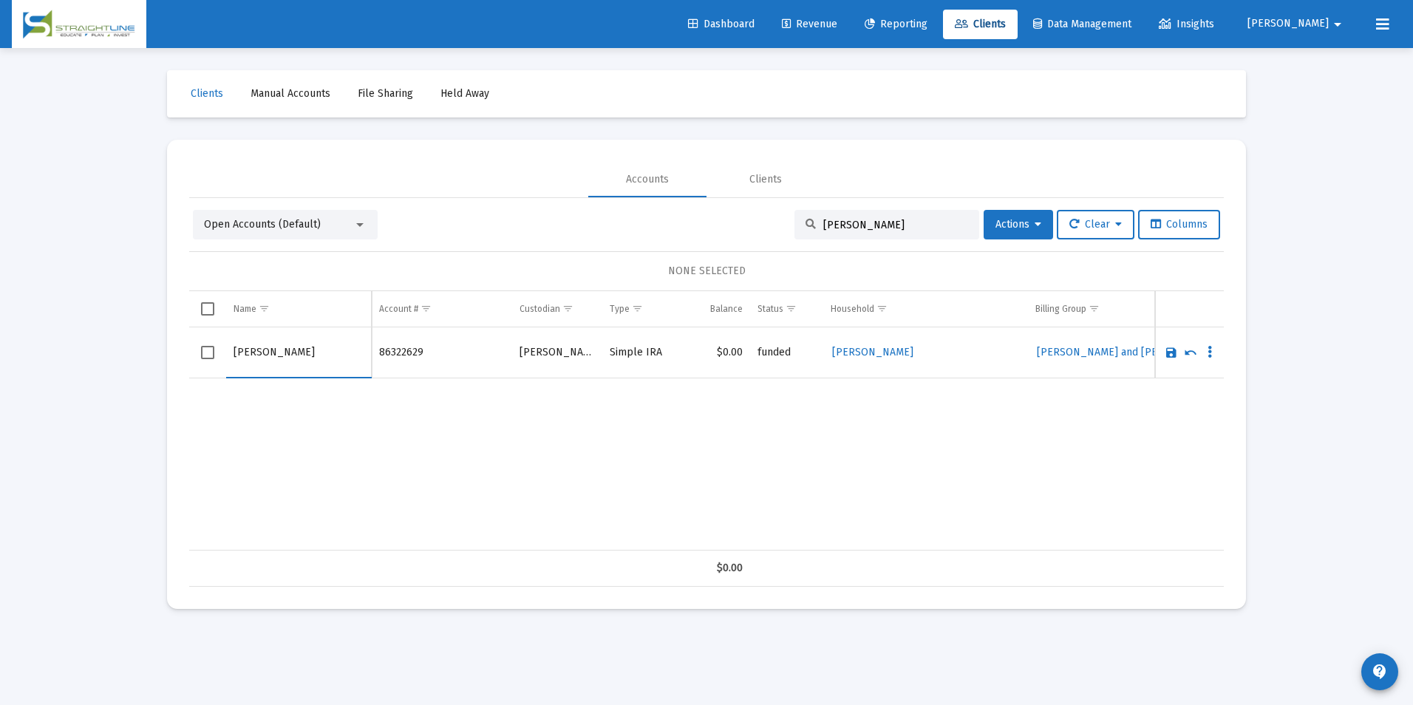
drag, startPoint x: 266, startPoint y: 354, endPoint x: 252, endPoint y: 355, distance: 14.1
click at [252, 355] on input "Sarah Barbour" at bounding box center [299, 352] width 130 height 35
click at [265, 353] on input "Sarah Barbour" at bounding box center [299, 352] width 130 height 35
drag, startPoint x: 265, startPoint y: 353, endPoint x: 231, endPoint y: 359, distance: 33.9
click at [231, 359] on td "Sarah Barbour" at bounding box center [299, 352] width 146 height 51
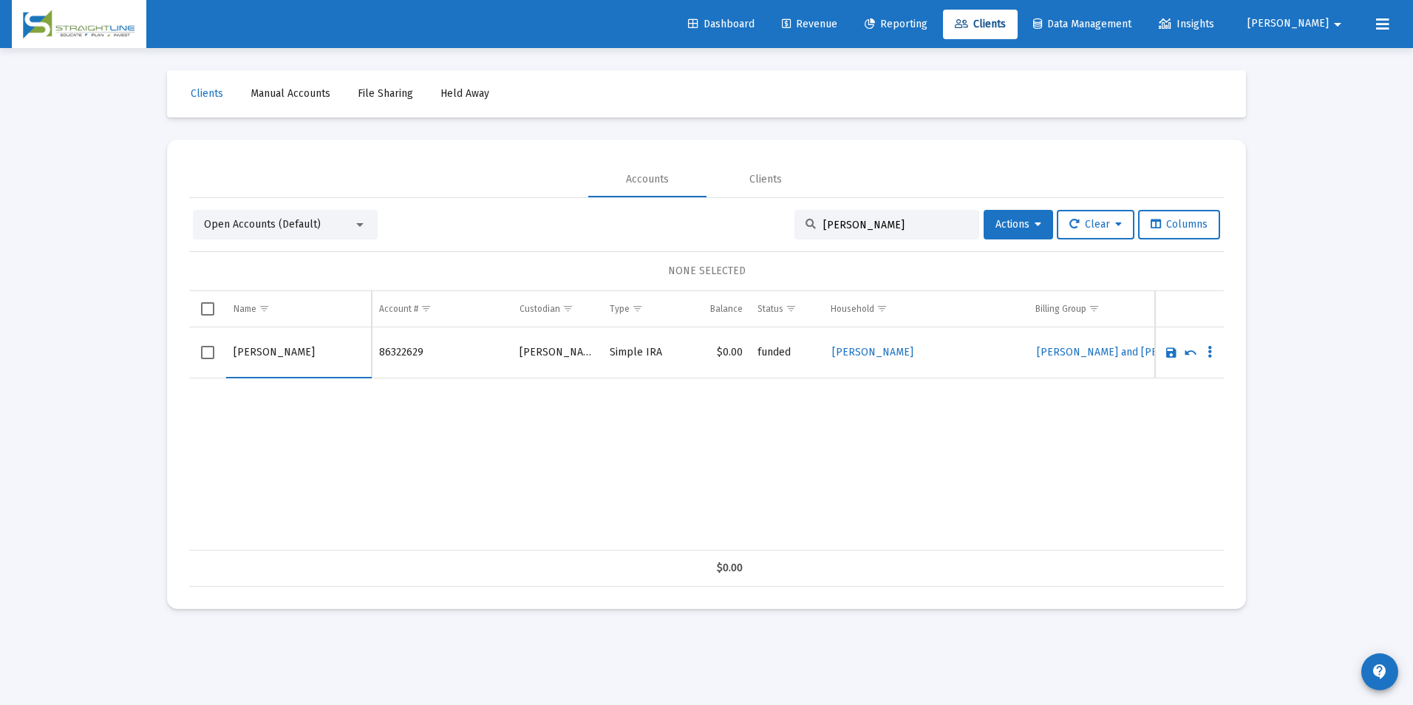
click at [264, 354] on input "Sarah Barbour" at bounding box center [299, 352] width 130 height 35
drag, startPoint x: 264, startPoint y: 354, endPoint x: 215, endPoint y: 366, distance: 50.2
click at [215, 366] on tr "Sarah Barbour" at bounding box center [706, 352] width 1035 height 51
click at [305, 365] on input "Barbour" at bounding box center [299, 352] width 130 height 35
type input "Barbour, Sarah"
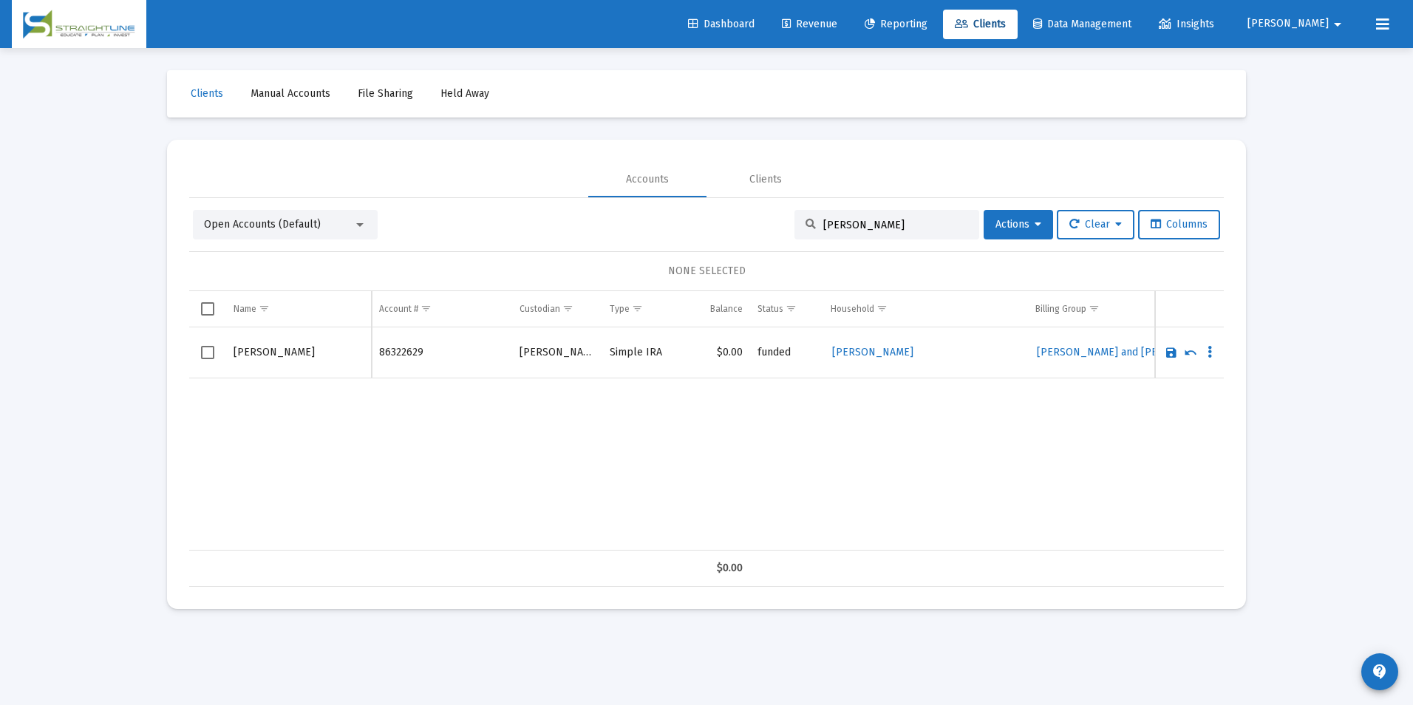
click at [1170, 354] on link "Save" at bounding box center [1171, 352] width 13 height 13
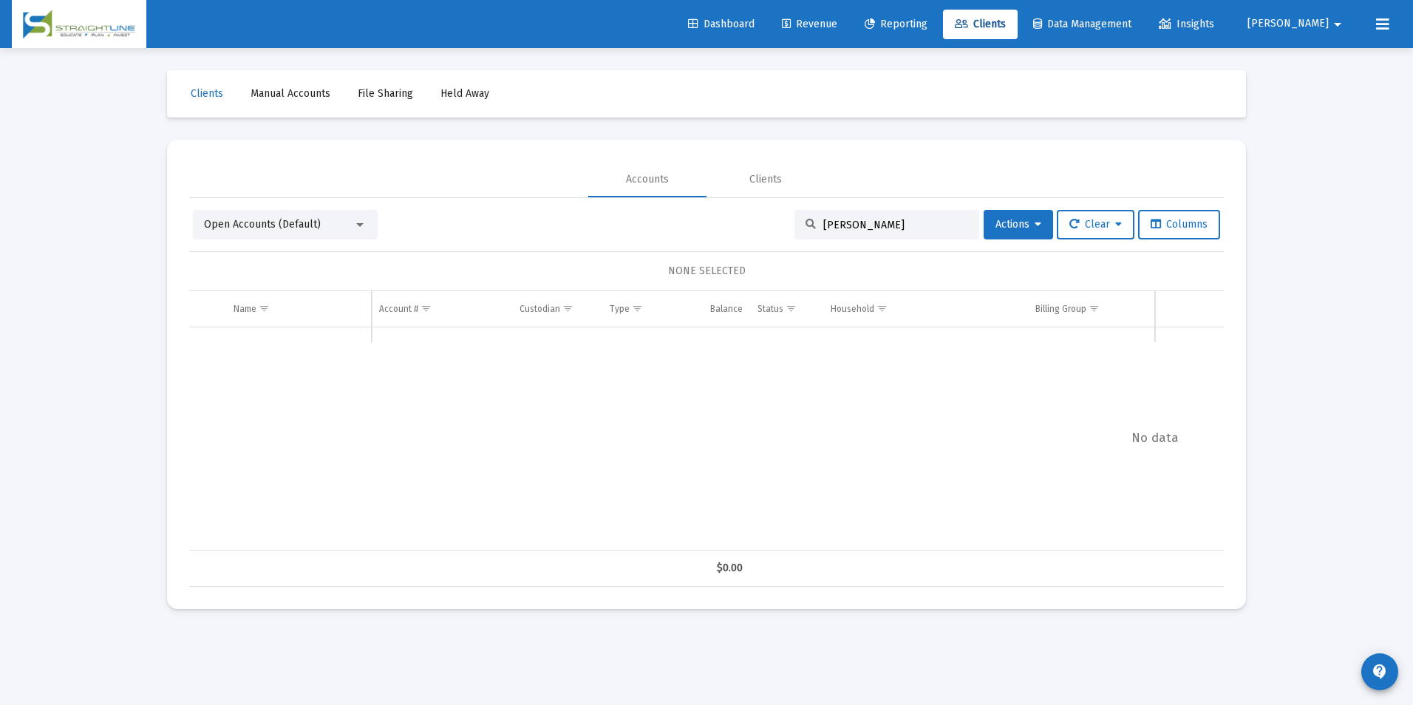
drag, startPoint x: 916, startPoint y: 221, endPoint x: 741, endPoint y: 222, distance: 174.4
click at [741, 222] on div "Open Accounts (Default) Sarah Bar Actions Clear Columns" at bounding box center [706, 225] width 1027 height 30
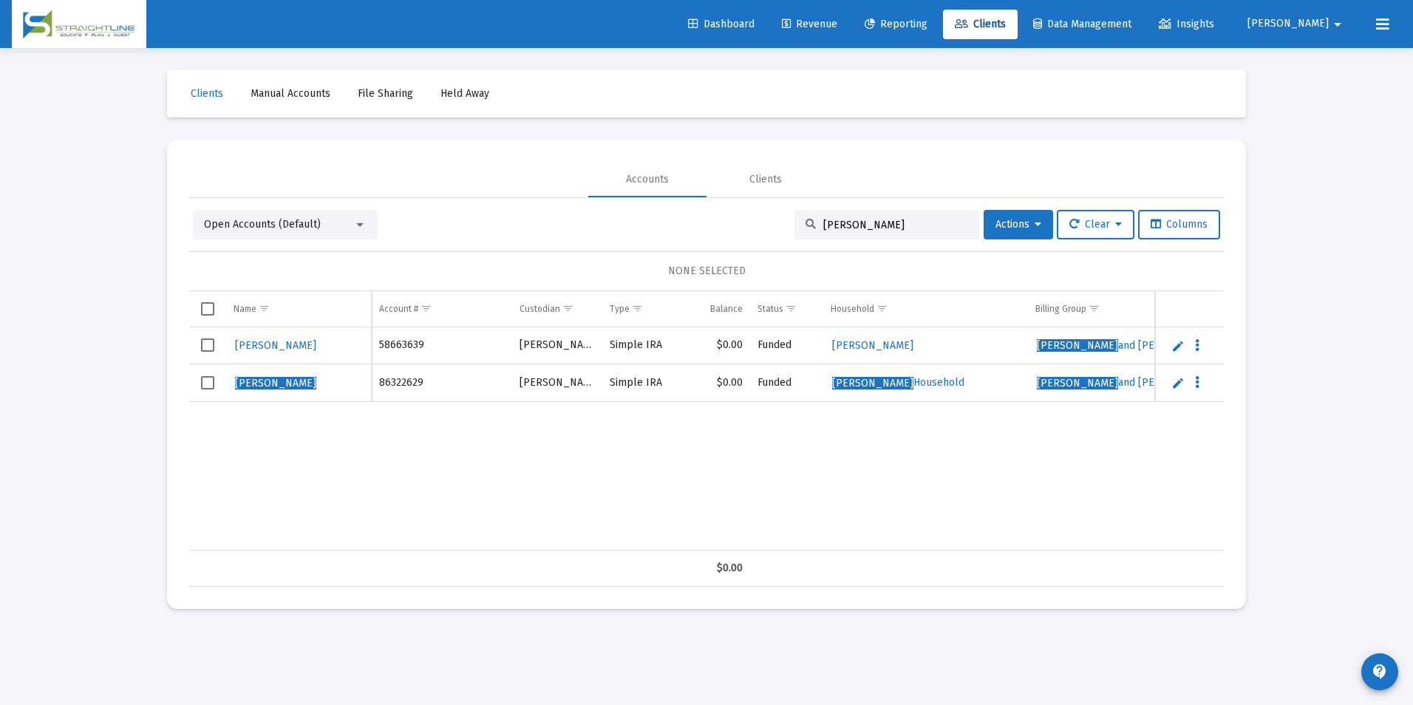
drag, startPoint x: 899, startPoint y: 229, endPoint x: 700, endPoint y: 210, distance: 199.7
click at [700, 210] on div "Open Accounts (Default) barbour, Sarah Actions Clear Columns" at bounding box center [706, 225] width 1027 height 30
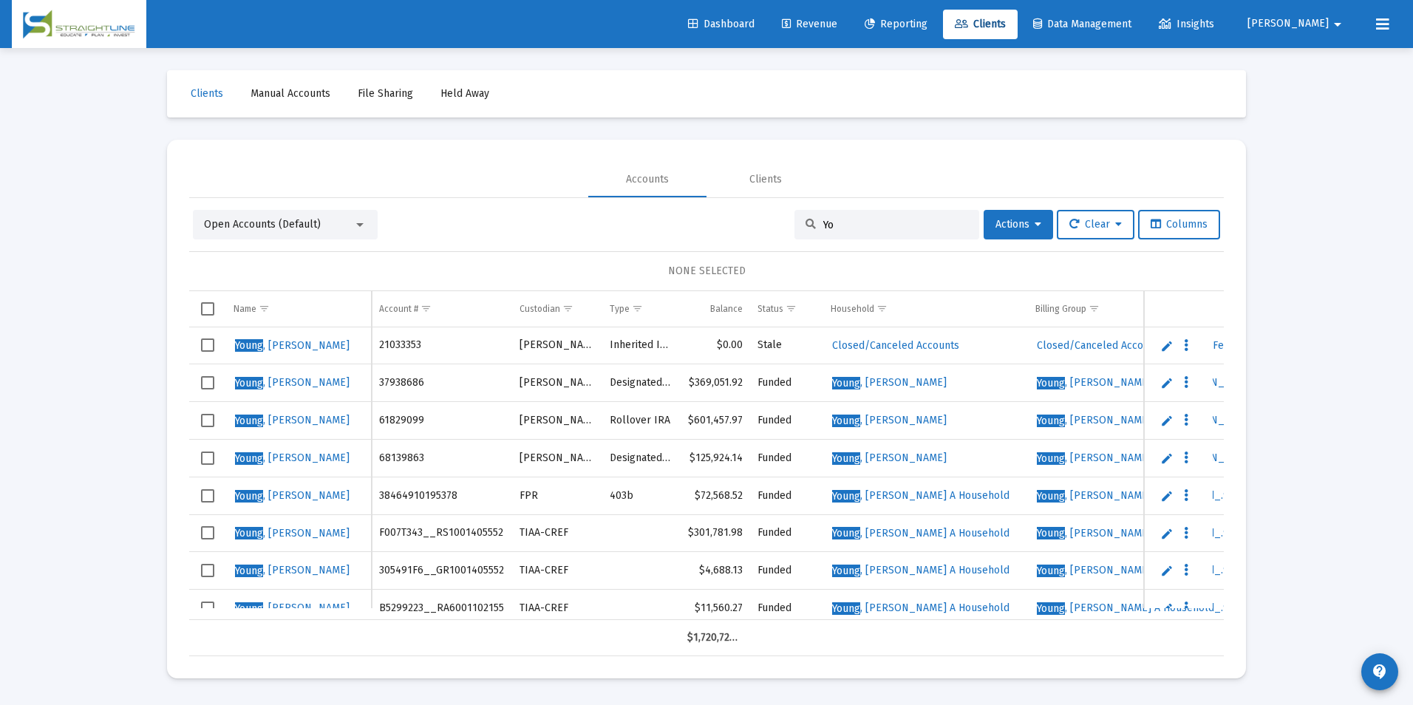
type input "Y"
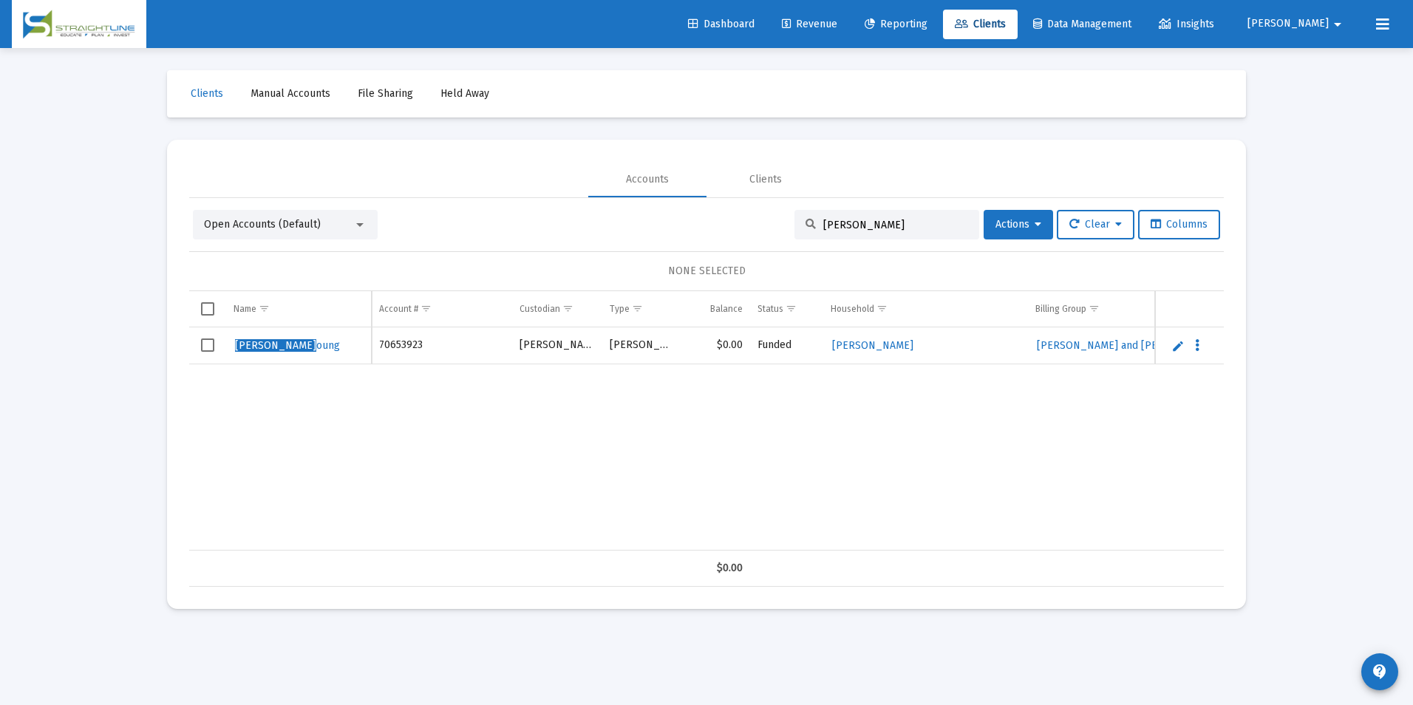
type input "Stephanie Y"
click at [1180, 347] on link "Edit" at bounding box center [1177, 345] width 13 height 13
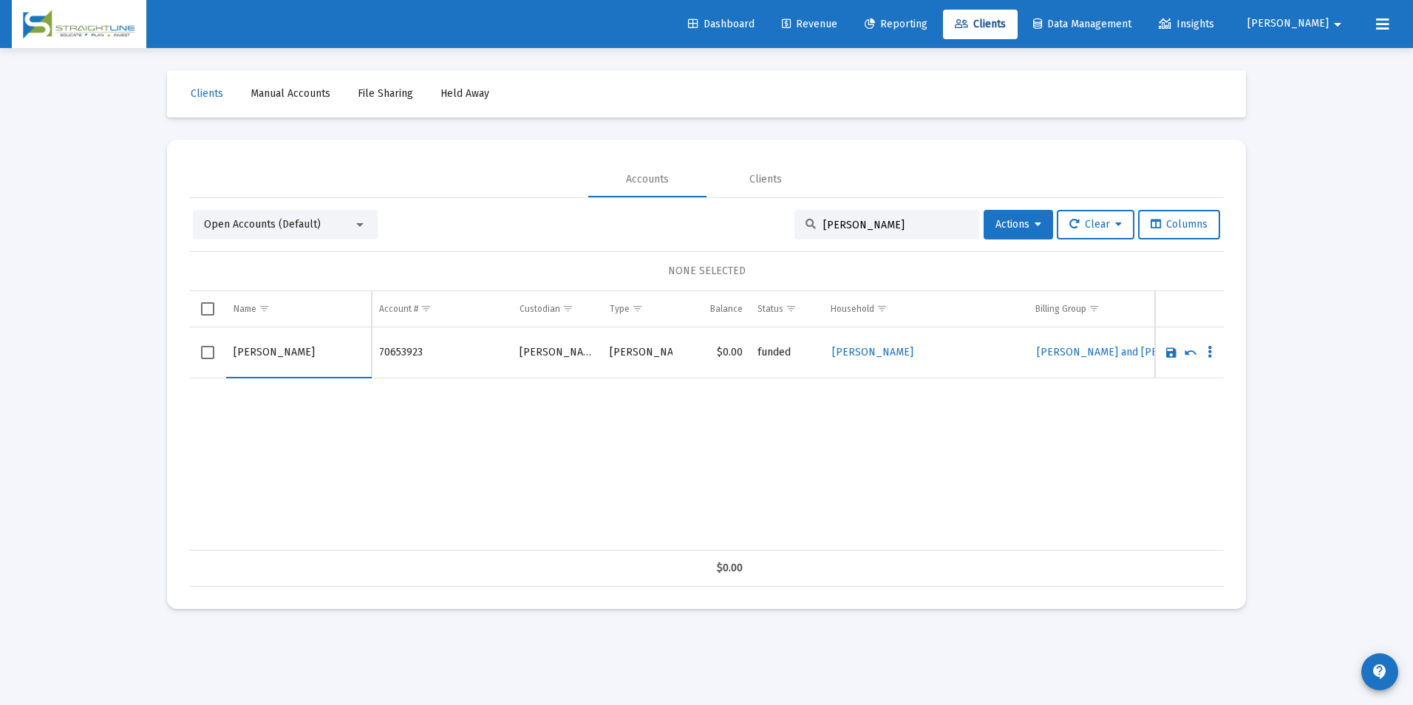
drag, startPoint x: 284, startPoint y: 351, endPoint x: 174, endPoint y: 356, distance: 109.5
click at [174, 356] on mat-card "Accounts Clients Open Accounts (Default) Stephanie Y Actions Clear Columns NONE…" at bounding box center [706, 374] width 1079 height 469
click at [294, 358] on input "Young" at bounding box center [299, 352] width 130 height 35
type input "Young, Stephanie"
click at [1166, 354] on link "Save" at bounding box center [1171, 352] width 13 height 13
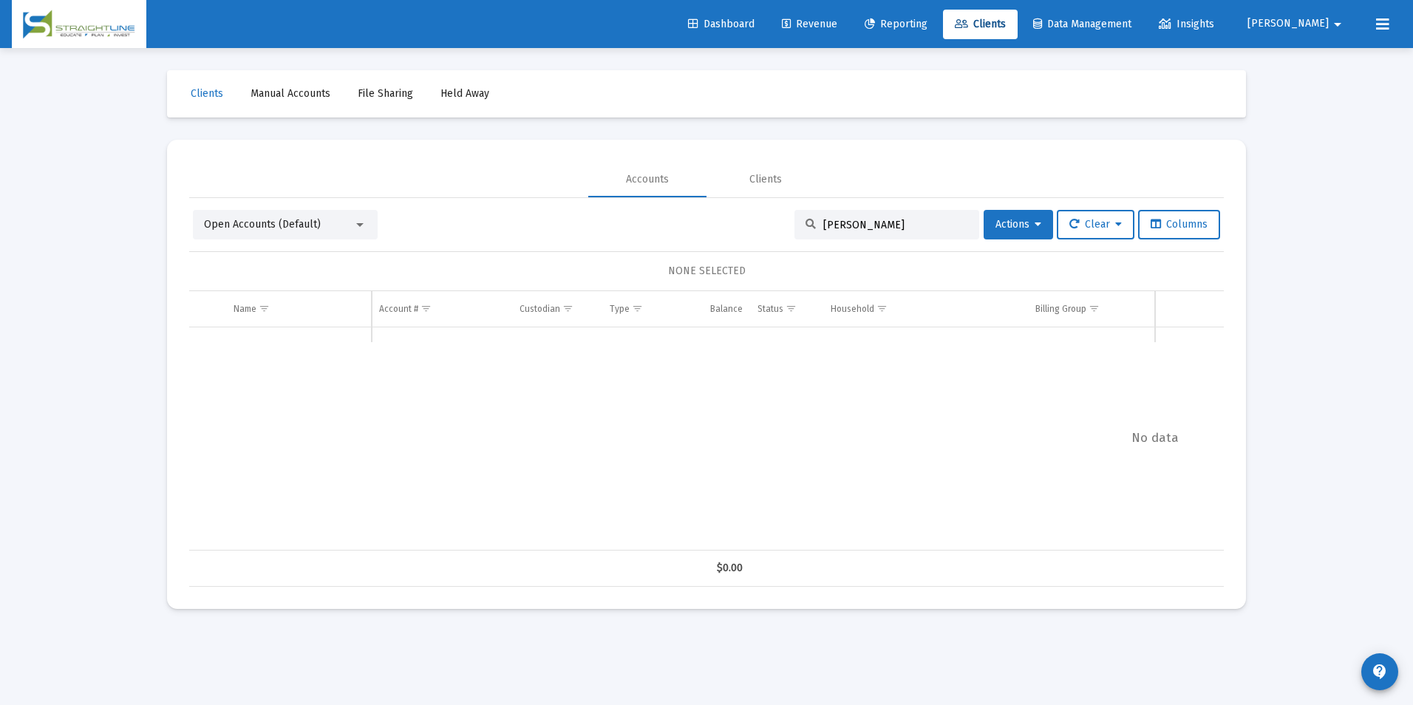
drag, startPoint x: 899, startPoint y: 226, endPoint x: 724, endPoint y: 227, distance: 175.2
click at [724, 227] on div "Open Accounts (Default) Stephanie Y Actions Clear Columns" at bounding box center [706, 225] width 1027 height 30
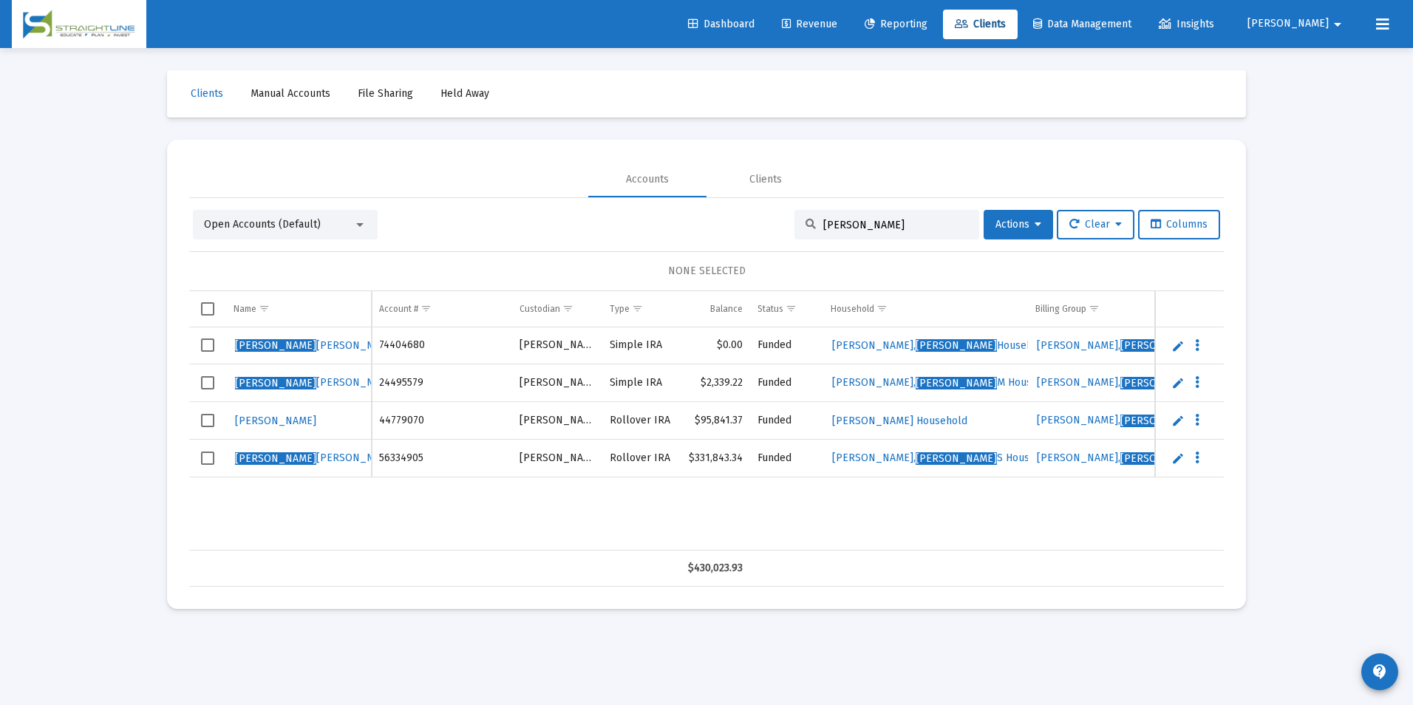
type input "[PERSON_NAME]"
click at [1178, 458] on link "Edit" at bounding box center [1177, 458] width 13 height 13
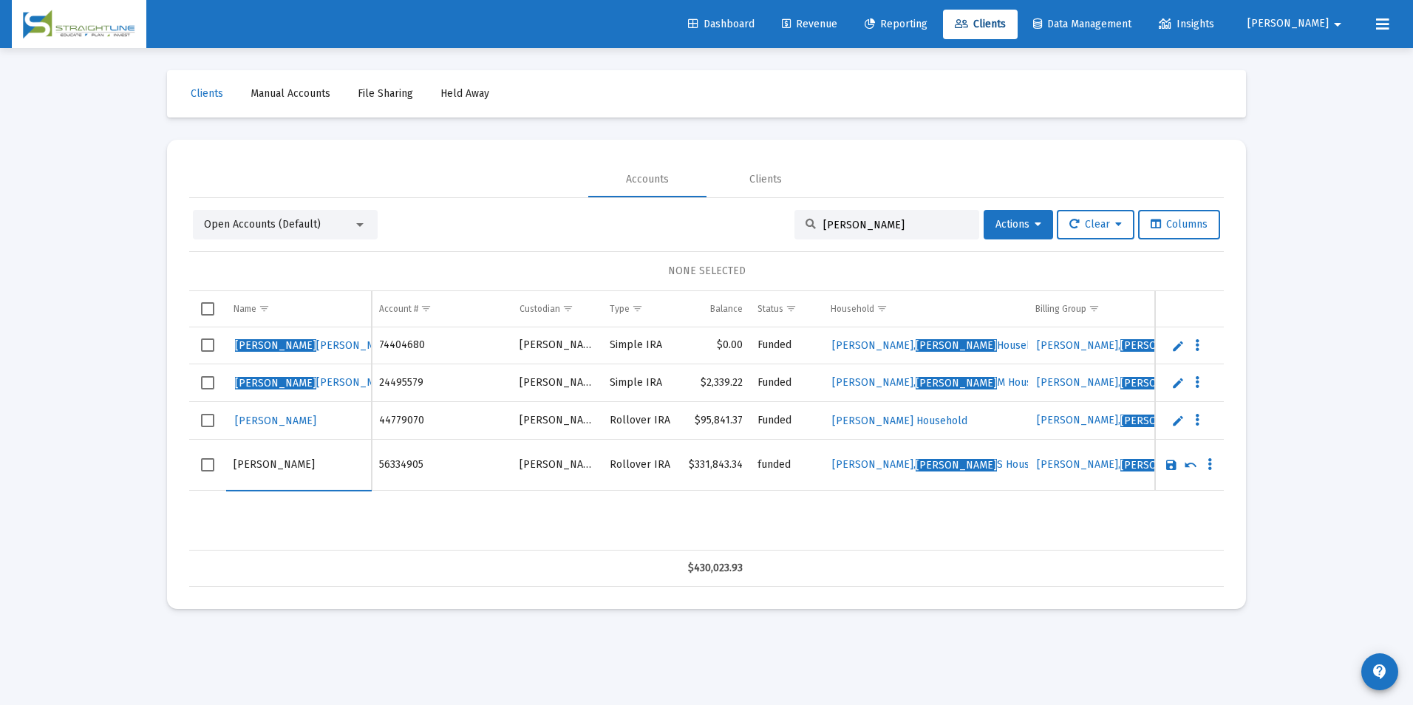
drag, startPoint x: 263, startPoint y: 462, endPoint x: 231, endPoint y: 465, distance: 32.7
click at [231, 465] on td "Sherri Leary" at bounding box center [299, 464] width 146 height 51
click at [263, 466] on input "Sherri Leary" at bounding box center [299, 464] width 130 height 35
drag, startPoint x: 265, startPoint y: 465, endPoint x: 200, endPoint y: 460, distance: 65.2
click at [200, 460] on tr "Sherri Leary" at bounding box center [706, 464] width 1035 height 51
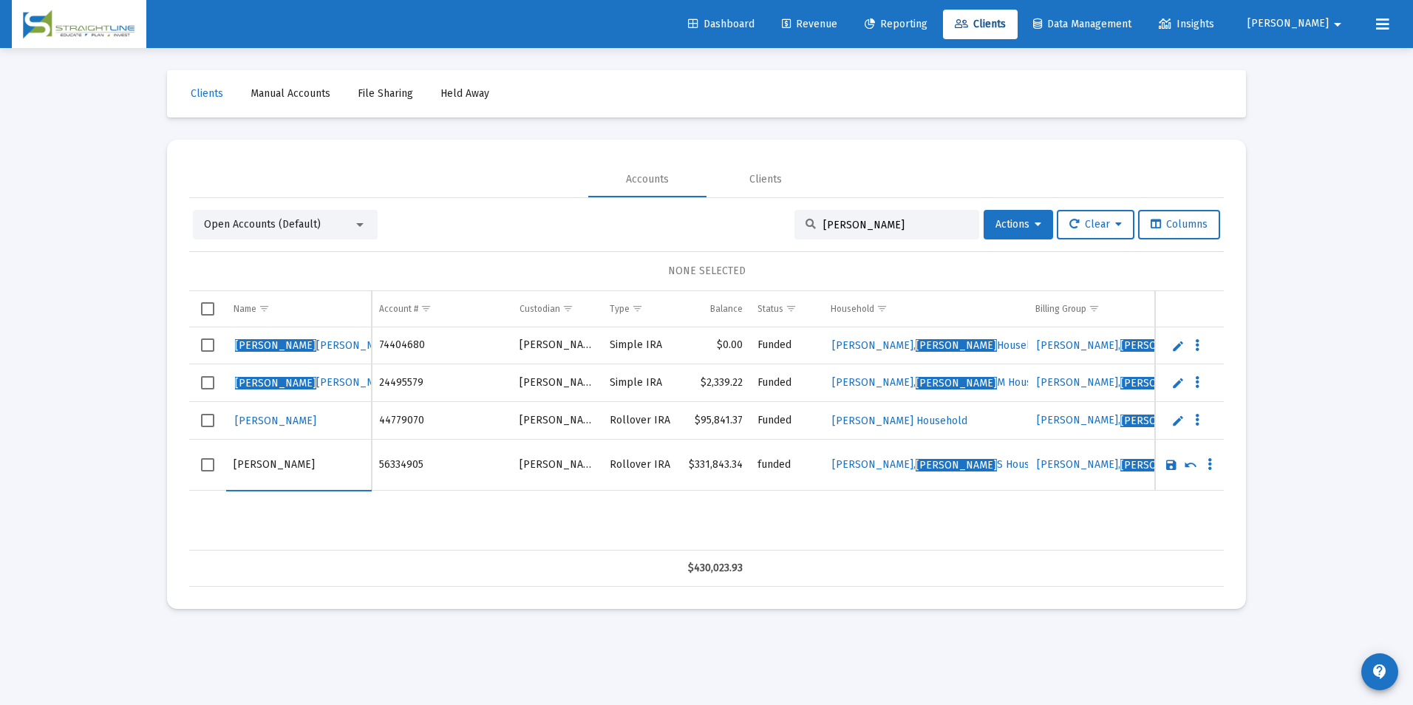
click at [281, 463] on input "Leary" at bounding box center [299, 464] width 130 height 35
type input "Leary, Sherri"
click at [1171, 464] on link "Save" at bounding box center [1171, 464] width 13 height 13
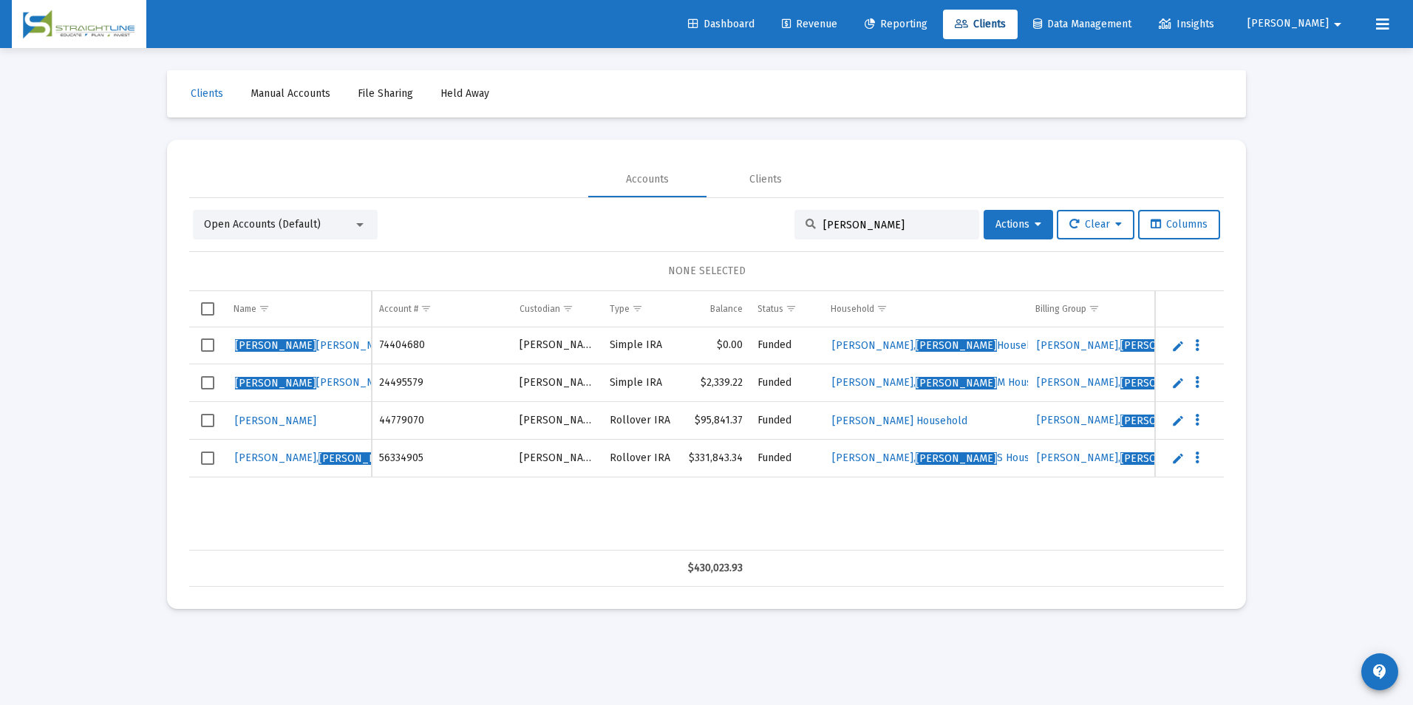
click at [859, 231] on input "[PERSON_NAME]" at bounding box center [895, 225] width 145 height 13
click at [1185, 382] on td "Data grid" at bounding box center [1189, 383] width 69 height 38
click at [1180, 381] on link "Edit" at bounding box center [1177, 382] width 13 height 13
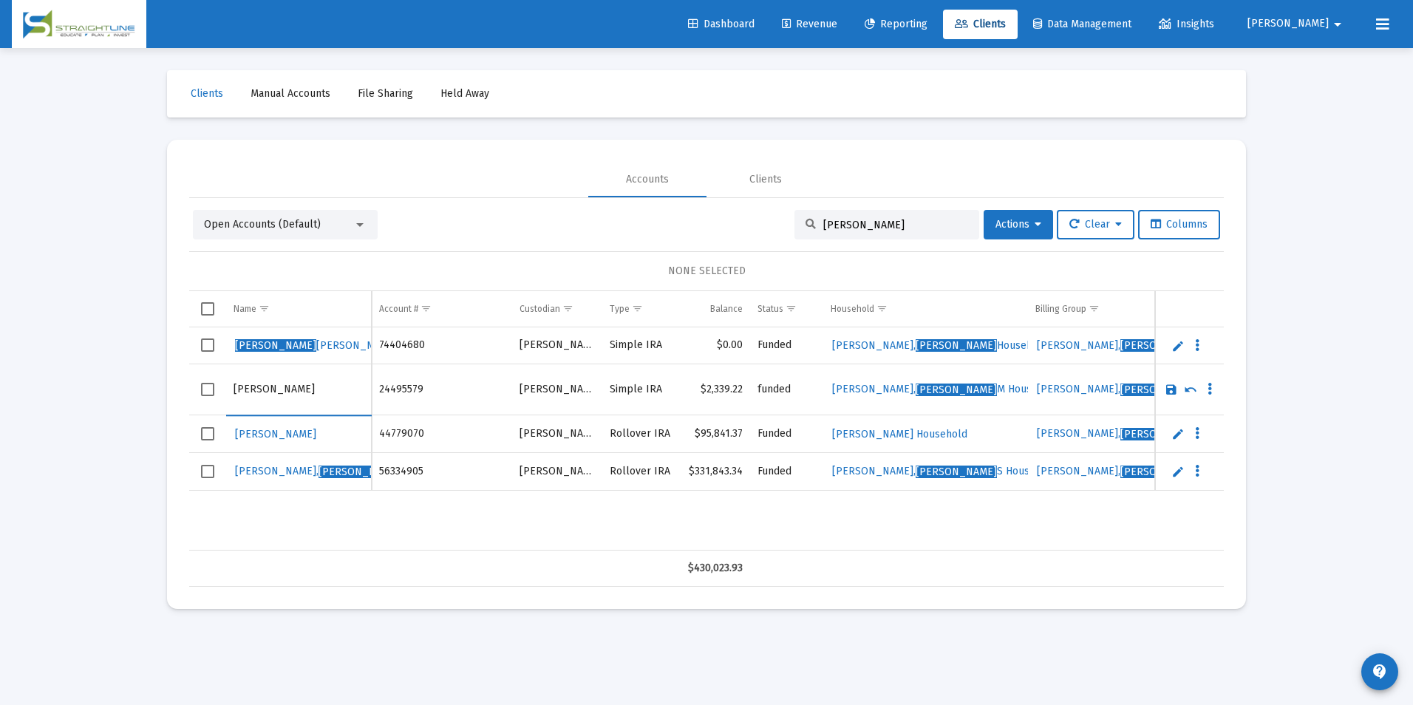
drag, startPoint x: 265, startPoint y: 390, endPoint x: 170, endPoint y: 384, distance: 94.8
click at [170, 384] on mat-card "Accounts Clients Open Accounts (Default) Sherri Actions Clear Columns NONE SELE…" at bounding box center [706, 374] width 1079 height 469
click at [276, 404] on input "Mills" at bounding box center [299, 389] width 130 height 35
type input "Mills, Sherri"
click at [1166, 387] on link "Save" at bounding box center [1171, 389] width 13 height 13
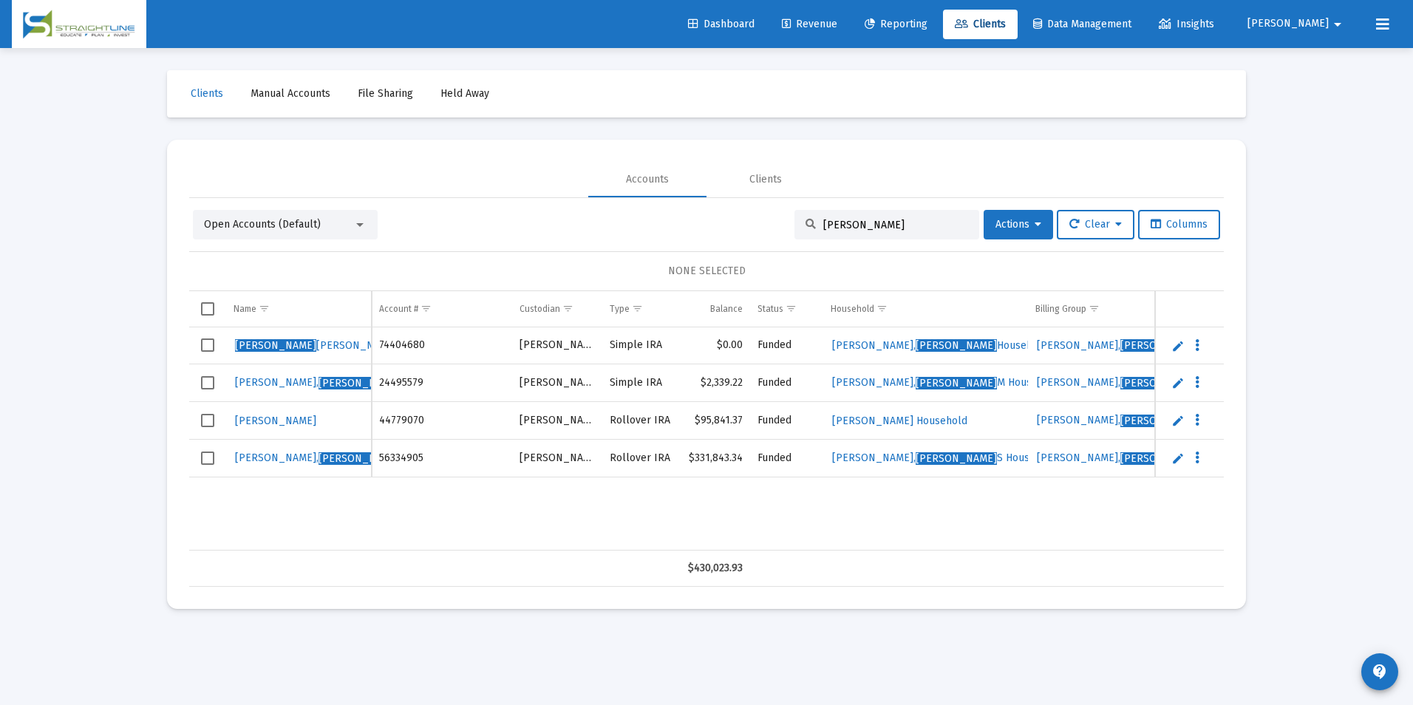
click at [1183, 345] on link "Edit" at bounding box center [1177, 345] width 13 height 13
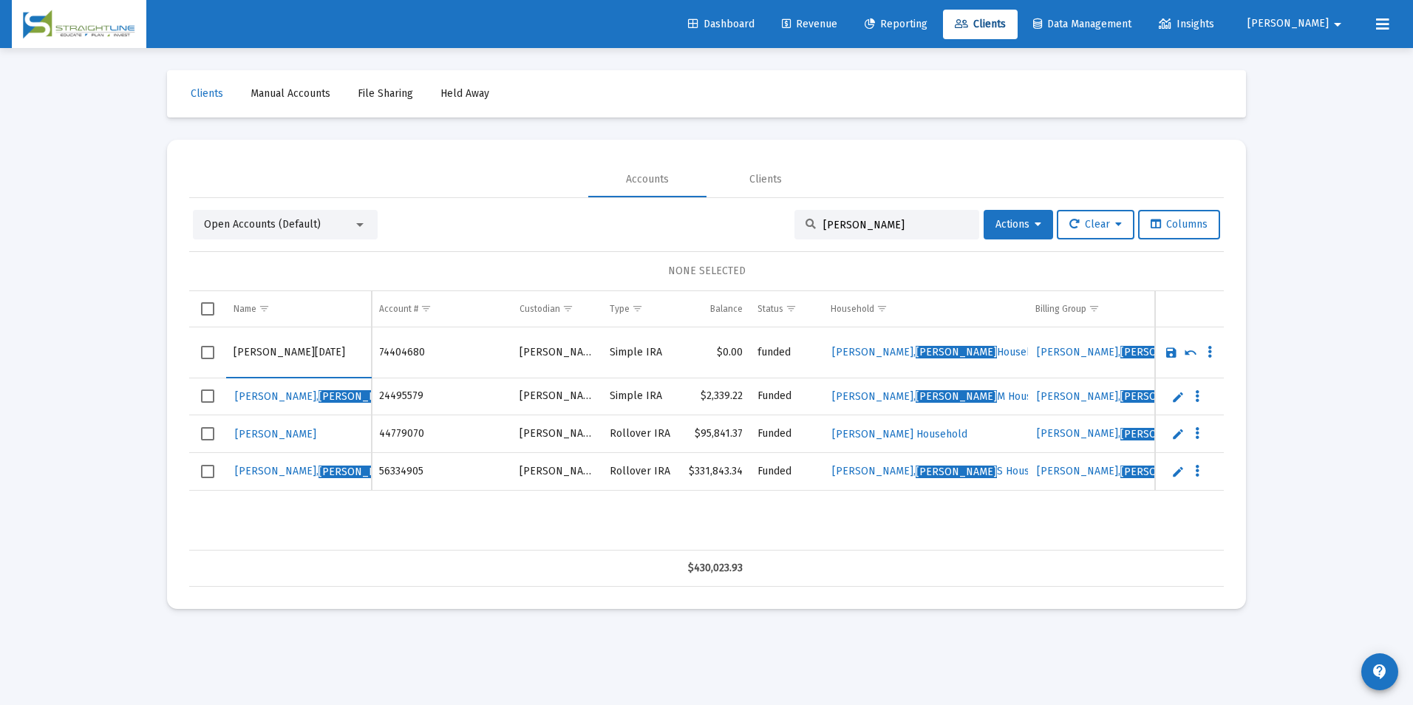
drag, startPoint x: 265, startPoint y: 350, endPoint x: 206, endPoint y: 361, distance: 60.0
click at [206, 361] on tr "Sherri Noel" at bounding box center [706, 352] width 1035 height 51
click at [285, 364] on input "[PERSON_NAME]" at bounding box center [299, 352] width 130 height 35
type input "Noel, Sherri"
click at [1168, 353] on link "Save" at bounding box center [1171, 352] width 13 height 13
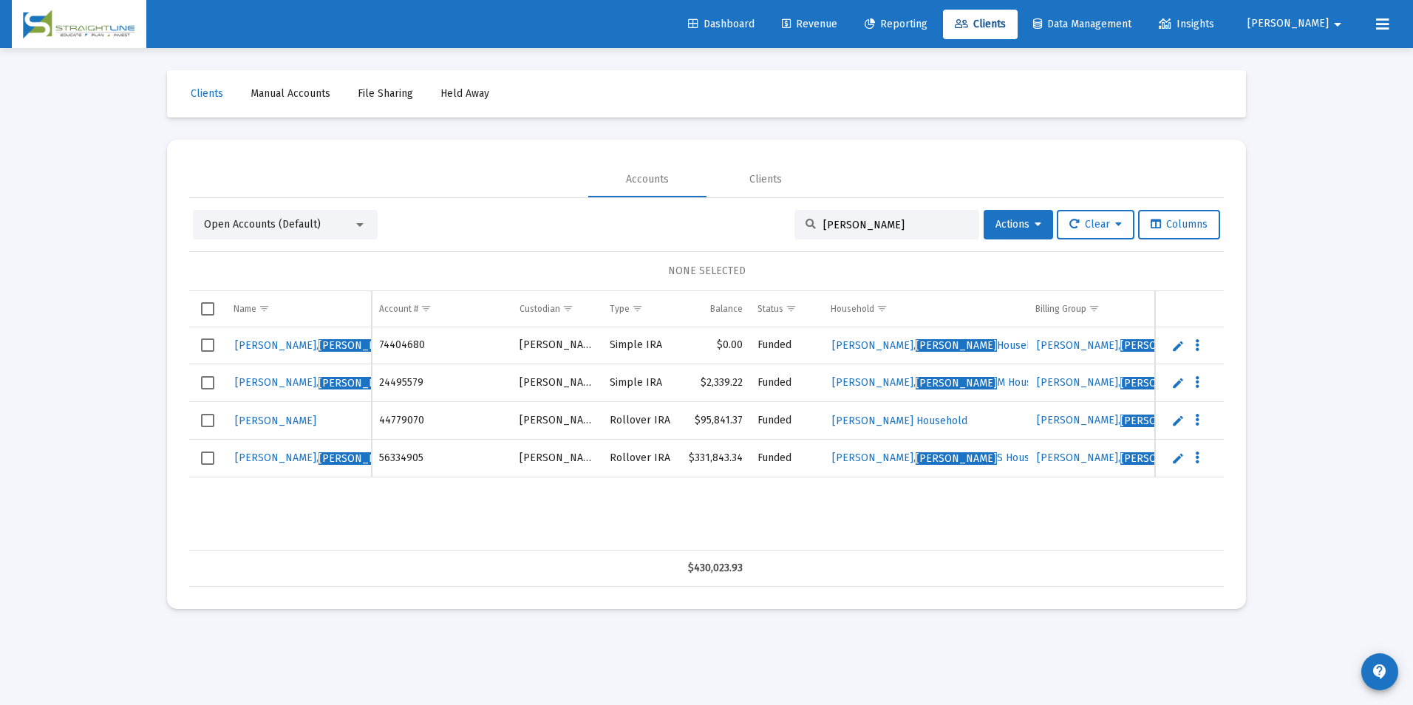
drag, startPoint x: 864, startPoint y: 220, endPoint x: 811, endPoint y: 220, distance: 52.5
click at [811, 220] on div "[PERSON_NAME]" at bounding box center [886, 225] width 185 height 30
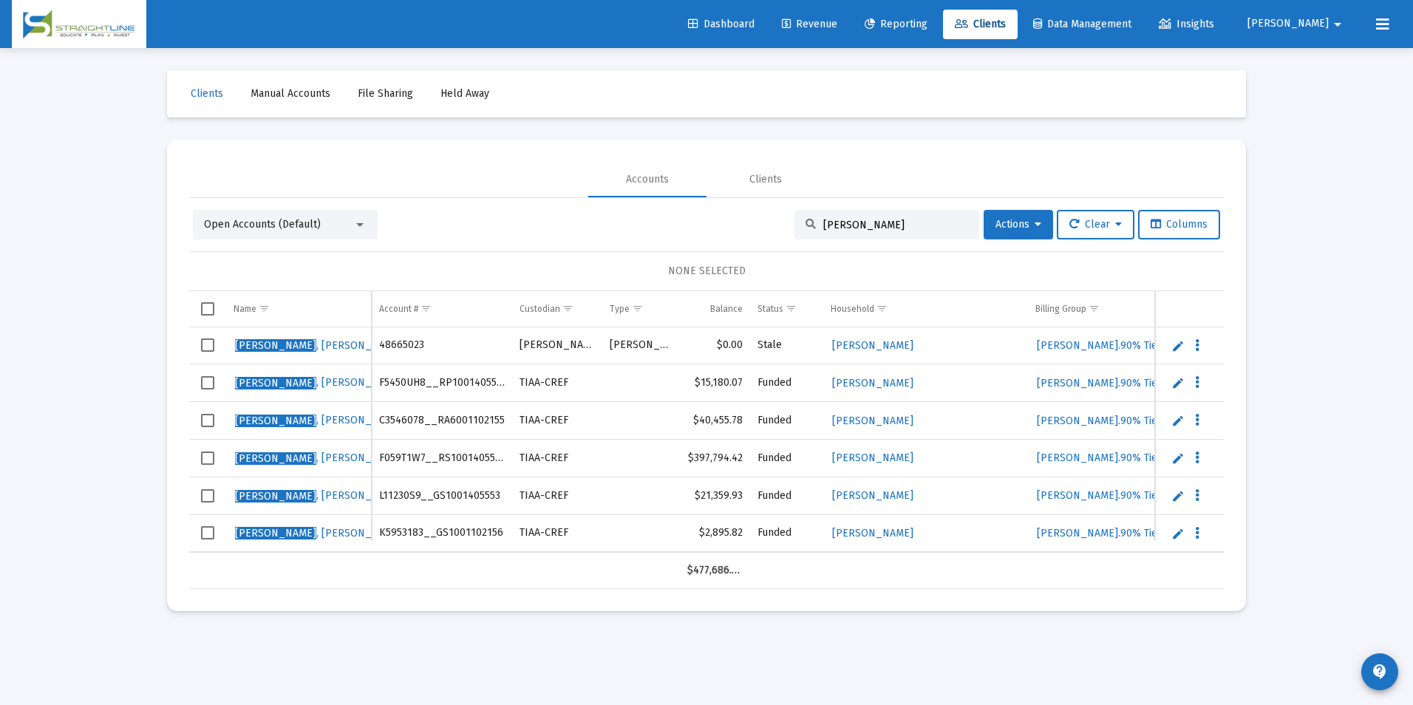
drag, startPoint x: 866, startPoint y: 229, endPoint x: 760, endPoint y: 230, distance: 106.4
click at [760, 230] on div "Open Accounts (Default) Schooley Actions Clear Columns" at bounding box center [706, 225] width 1027 height 30
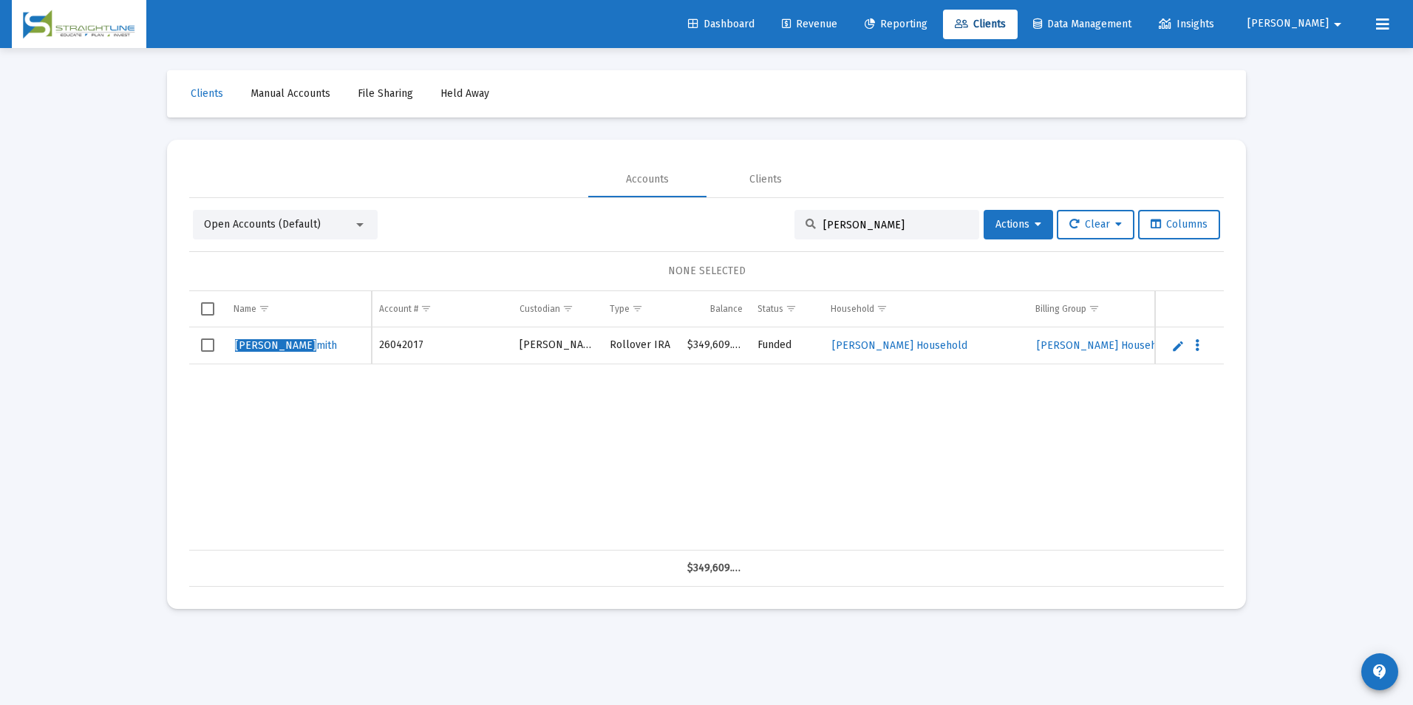
type input "Steven S"
click at [1177, 343] on link "Edit" at bounding box center [1177, 345] width 13 height 13
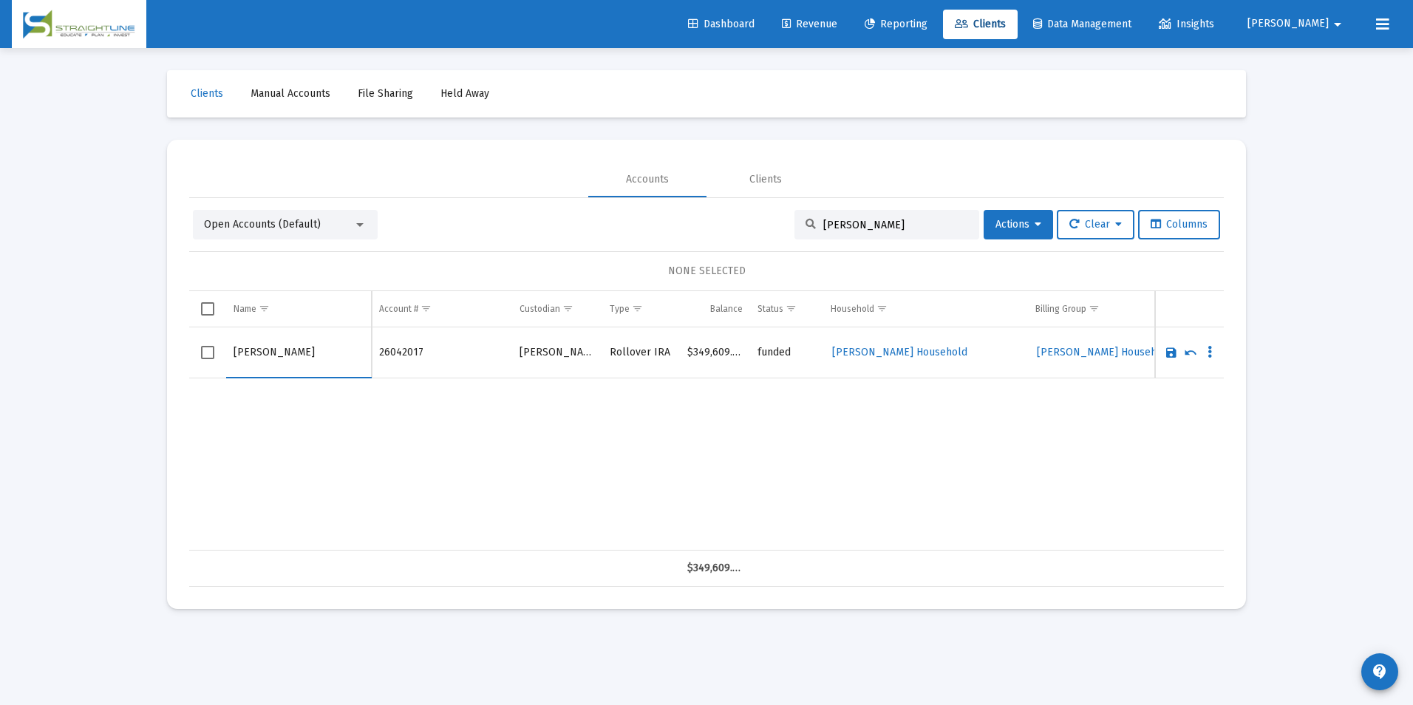
drag, startPoint x: 267, startPoint y: 350, endPoint x: 230, endPoint y: 353, distance: 37.0
click at [230, 353] on td "Steven Smith" at bounding box center [299, 352] width 146 height 51
click at [302, 353] on input "[PERSON_NAME]" at bounding box center [299, 352] width 130 height 35
type input "Smith, Steven"
click at [1170, 351] on link "Save" at bounding box center [1171, 352] width 13 height 13
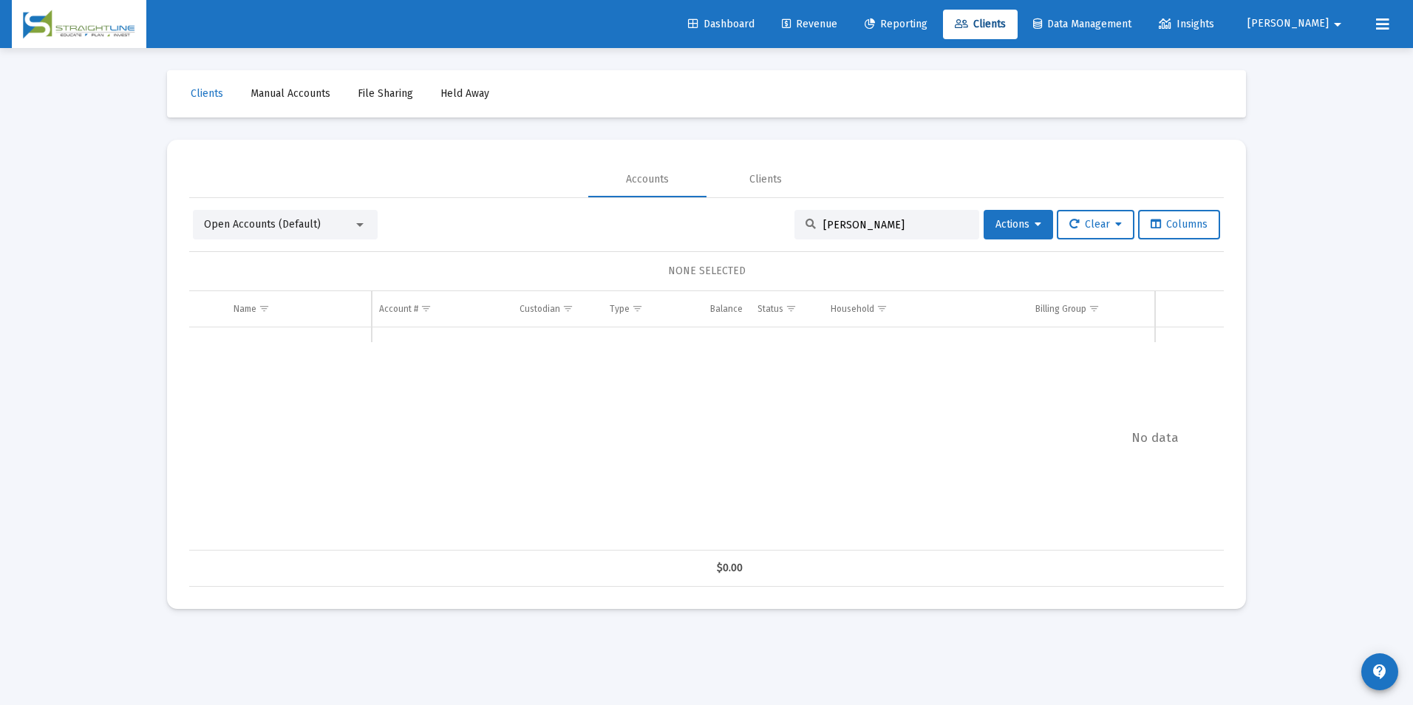
drag, startPoint x: 879, startPoint y: 222, endPoint x: 758, endPoint y: 220, distance: 120.5
click at [758, 220] on div "Open Accounts (Default) Steven S Actions Clear Columns" at bounding box center [706, 225] width 1027 height 30
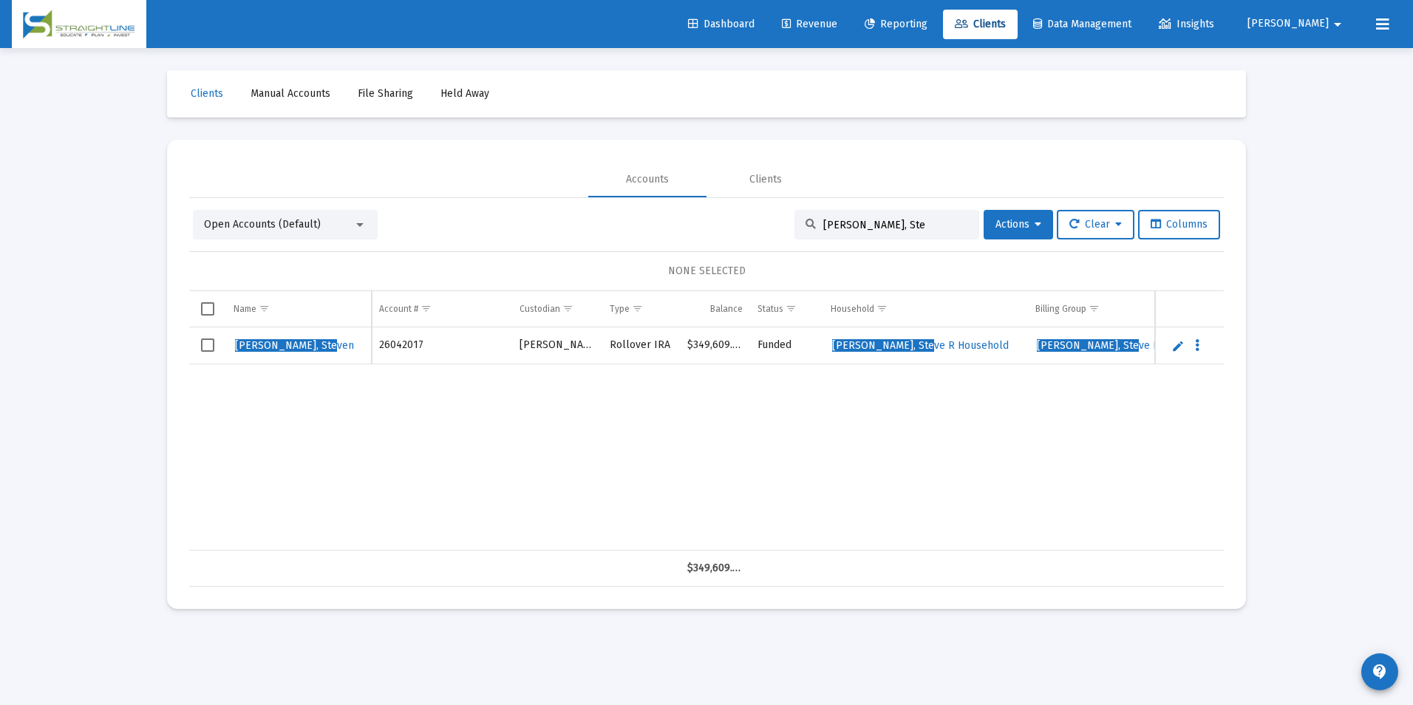
drag, startPoint x: 884, startPoint y: 230, endPoint x: 695, endPoint y: 208, distance: 189.8
click at [695, 208] on div "Open Accounts (Default) Smith, Ste Actions Clear Columns NONE SELECTED Name Nam…" at bounding box center [706, 392] width 1035 height 389
type input "Steve Rob"
click at [1168, 345] on td "Data grid" at bounding box center [1189, 345] width 69 height 37
click at [1174, 350] on link "Edit" at bounding box center [1177, 345] width 13 height 13
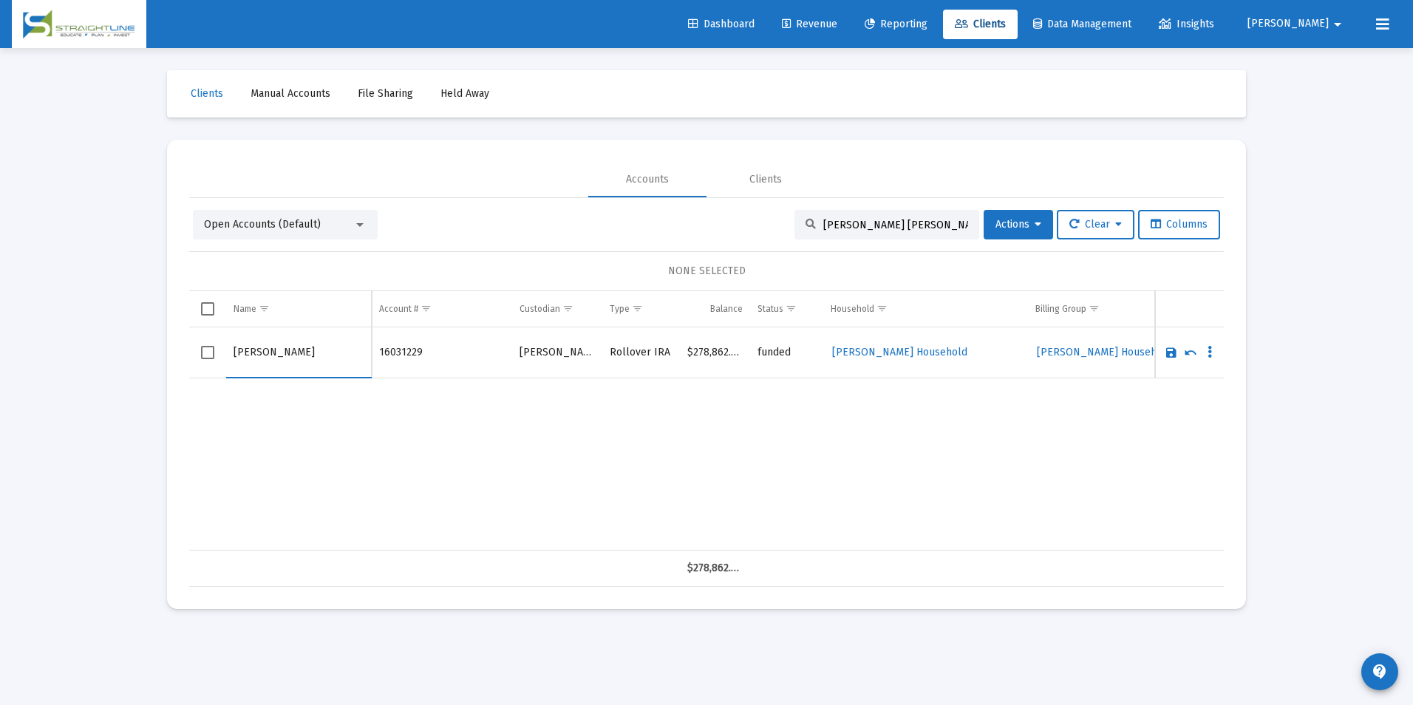
drag, startPoint x: 262, startPoint y: 351, endPoint x: 180, endPoint y: 352, distance: 82.0
click at [180, 352] on mat-card "Accounts Clients Open Accounts (Default) Steve Rob Actions Clear Columns NONE S…" at bounding box center [706, 374] width 1079 height 469
click at [286, 348] on input "Robertson" at bounding box center [299, 352] width 130 height 35
paste input "[PERSON_NAME]"
type input "Robertson, Steve"
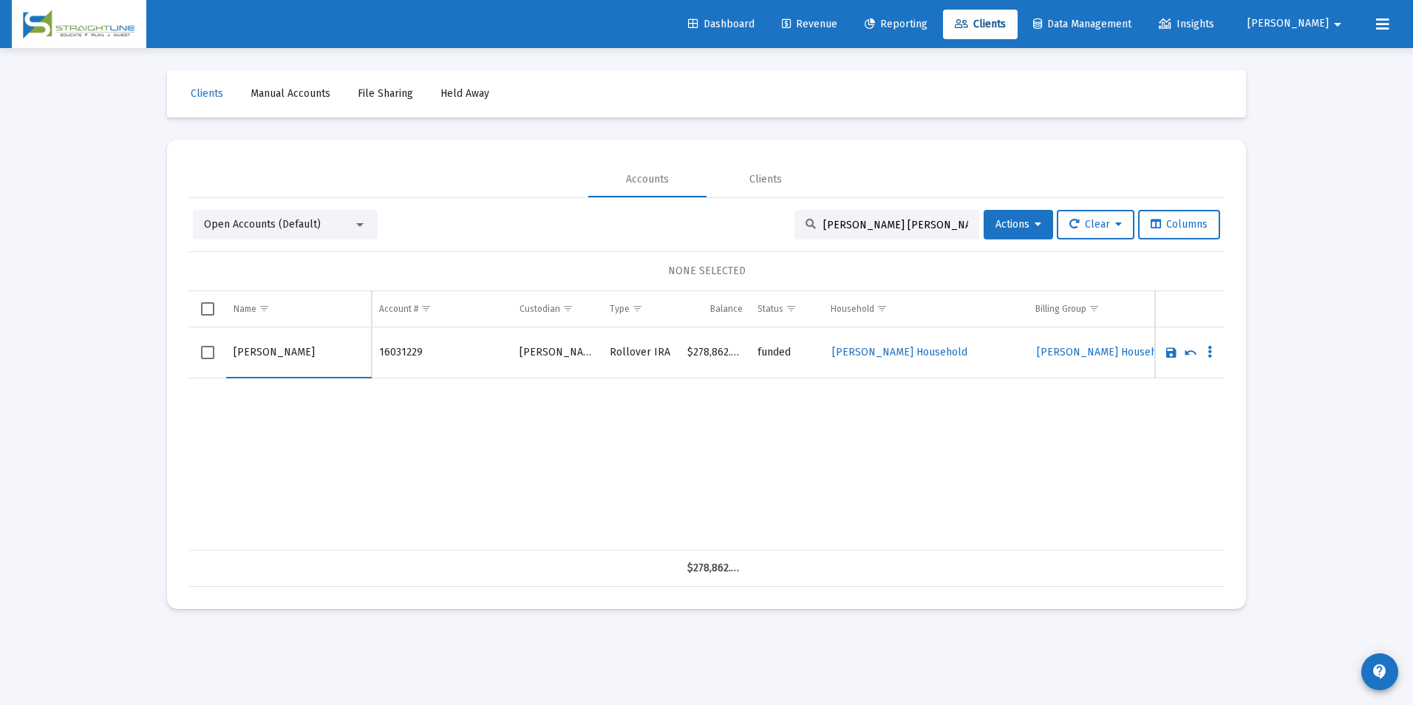
click at [1171, 353] on link "Save" at bounding box center [1171, 352] width 13 height 13
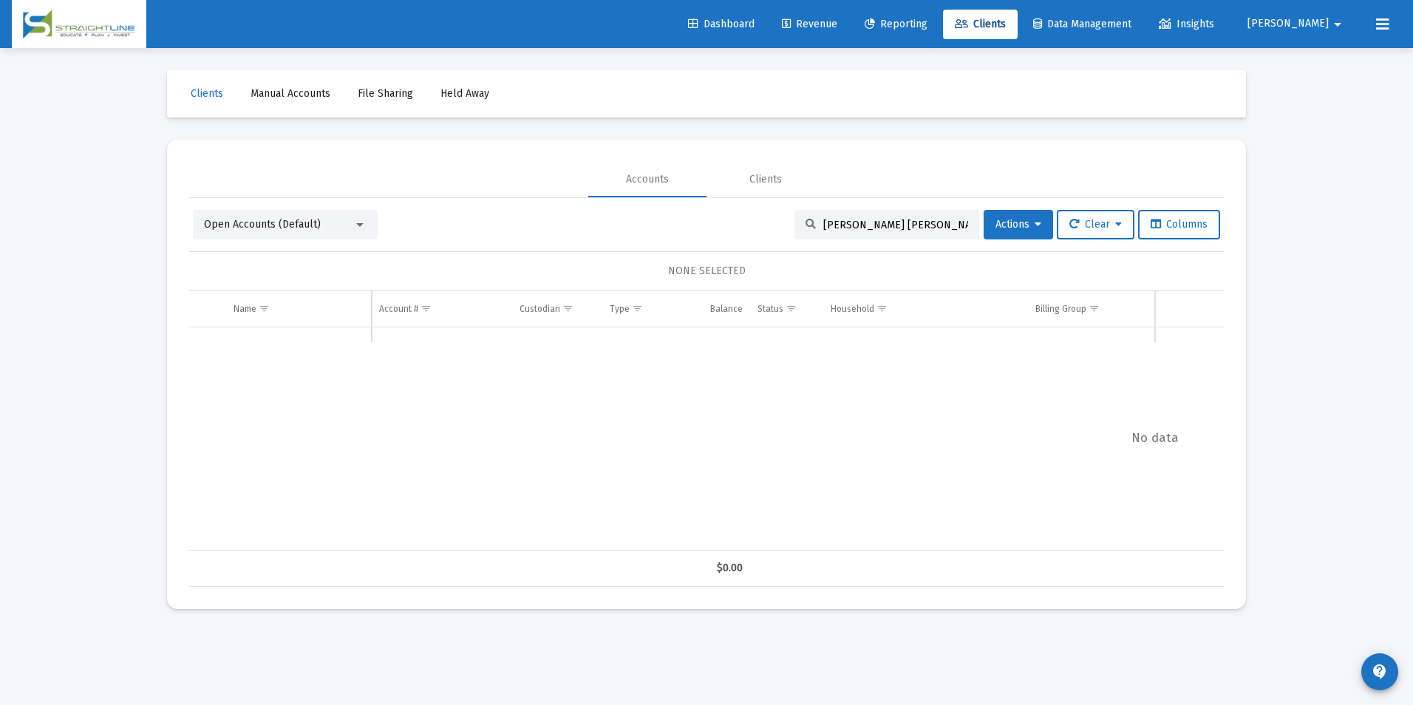
drag, startPoint x: 874, startPoint y: 222, endPoint x: 784, endPoint y: 217, distance: 89.5
click at [784, 217] on div "Open Accounts (Default) Steve Rob Actions Clear Columns" at bounding box center [706, 225] width 1027 height 30
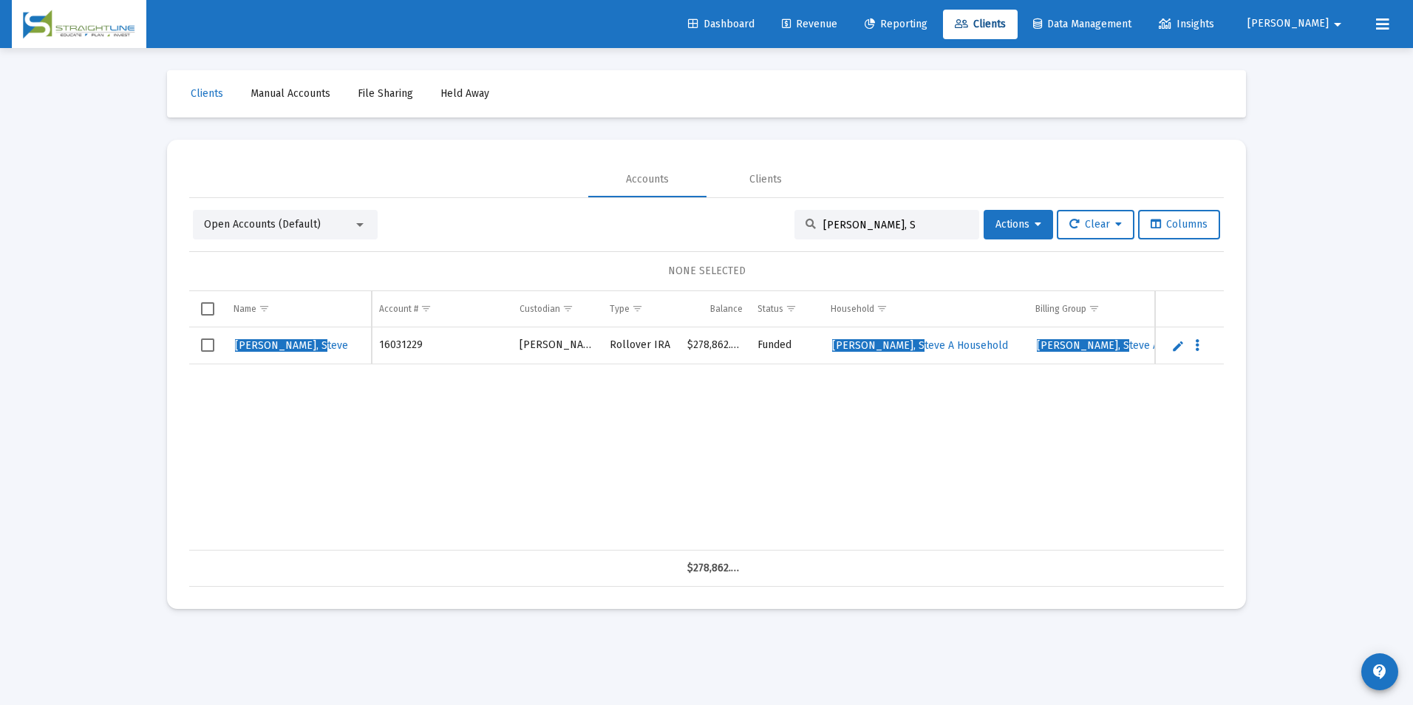
drag, startPoint x: 899, startPoint y: 225, endPoint x: 673, endPoint y: 234, distance: 225.6
click at [673, 234] on div "Open Accounts (Default) Robertson, S Actions Clear Columns" at bounding box center [706, 225] width 1027 height 30
type input "[PERSON_NAME]"
click at [1173, 344] on link "Edit" at bounding box center [1177, 345] width 13 height 13
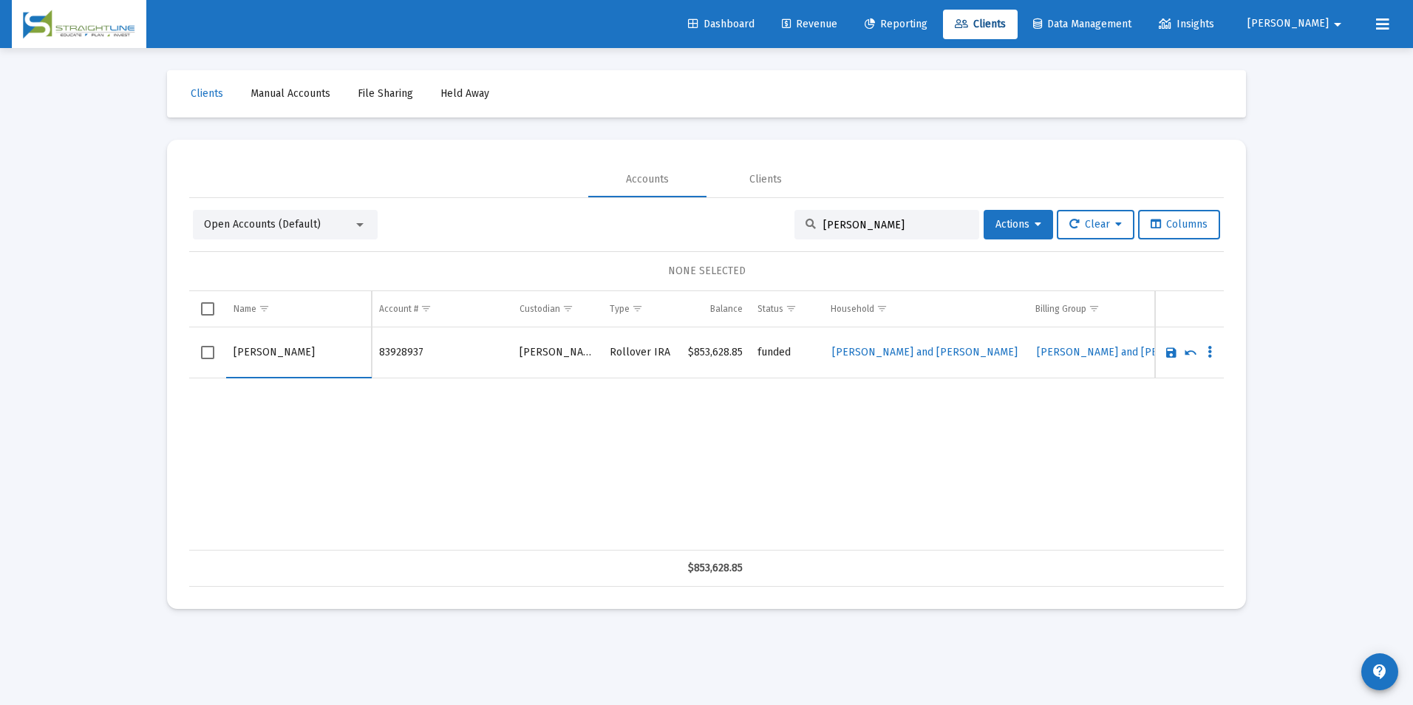
drag, startPoint x: 268, startPoint y: 354, endPoint x: 165, endPoint y: 337, distance: 104.1
click at [165, 337] on div "Clients Manual Accounts File Sharing Held Away Accounts Clients Open Accounts (…" at bounding box center [706, 339] width 1109 height 583
click at [271, 353] on input "[PERSON_NAME]" at bounding box center [299, 352] width 130 height 35
paste input "Steven"
type input "Davis, Steven"
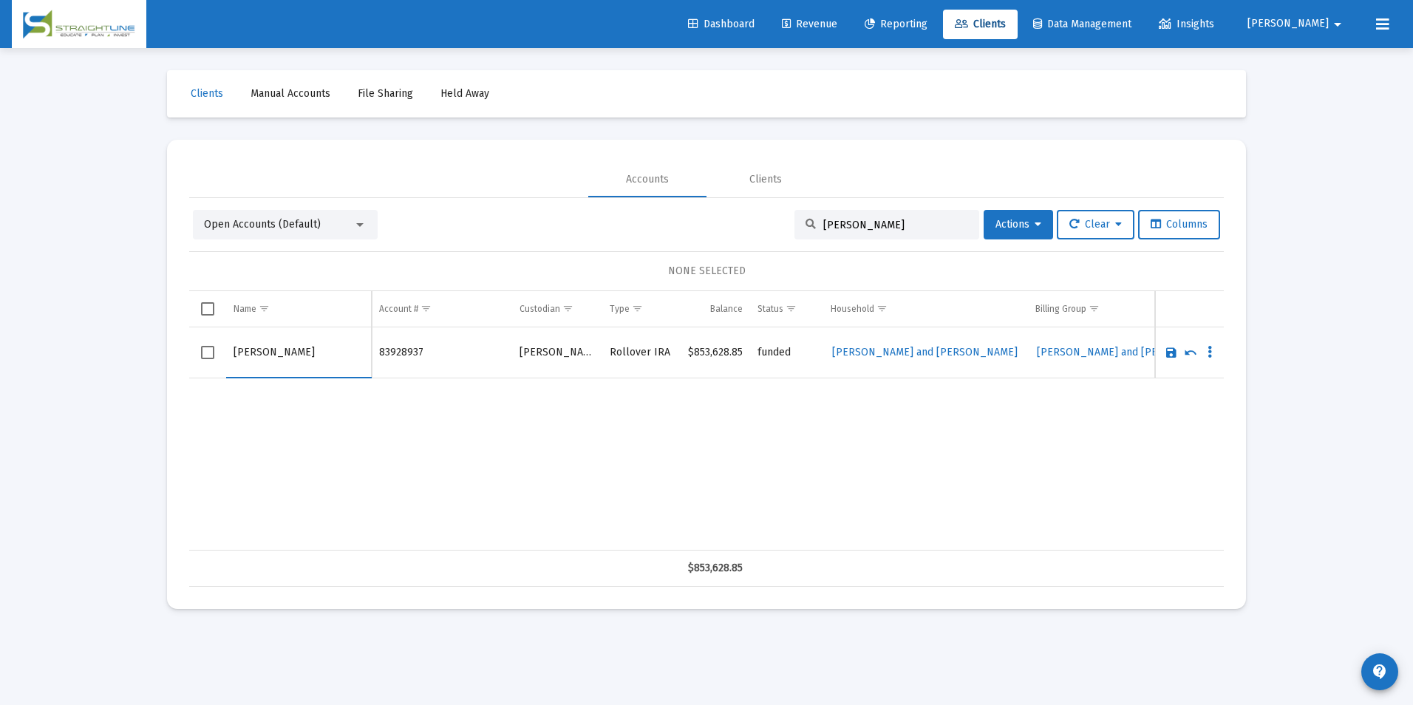
click at [1171, 352] on link "Save" at bounding box center [1171, 352] width 13 height 13
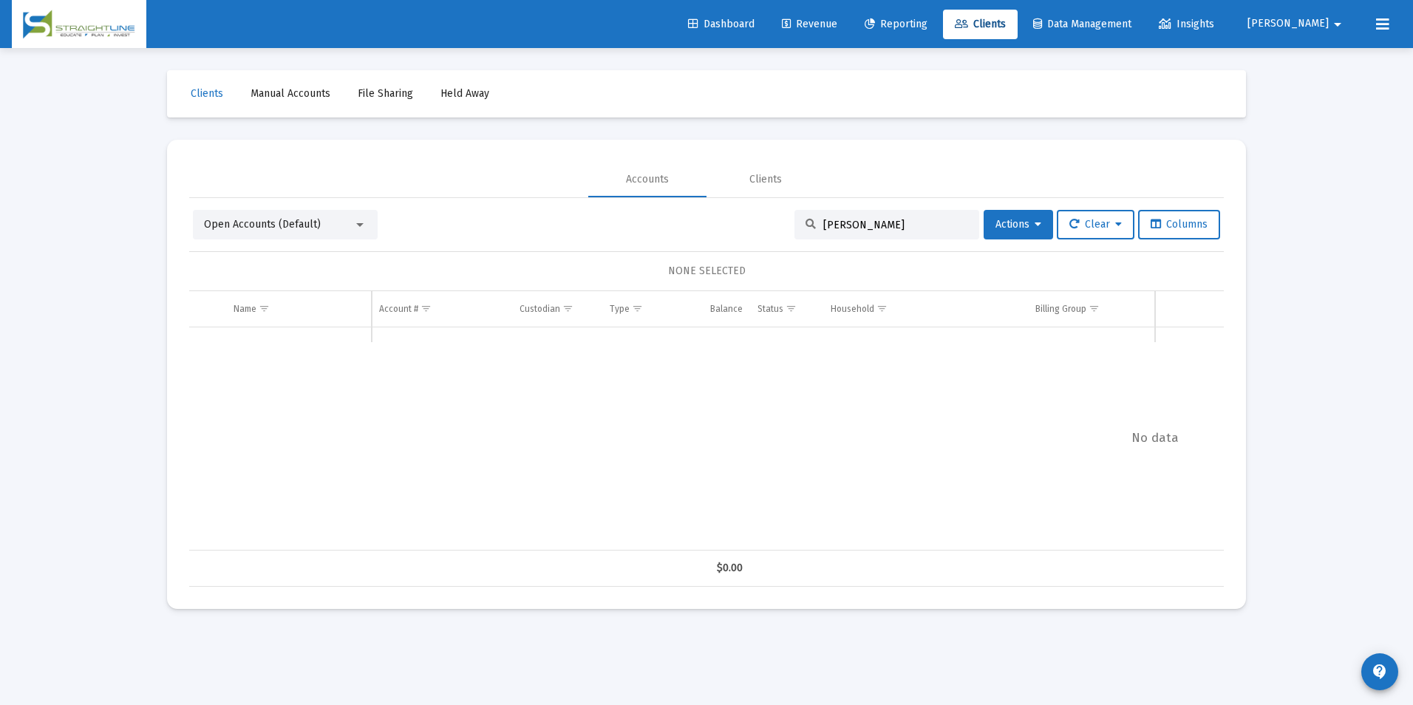
drag, startPoint x: 910, startPoint y: 225, endPoint x: 744, endPoint y: 214, distance: 166.0
click at [744, 214] on div "Open Accounts (Default) Steven Davis Actions Clear Columns" at bounding box center [706, 225] width 1027 height 30
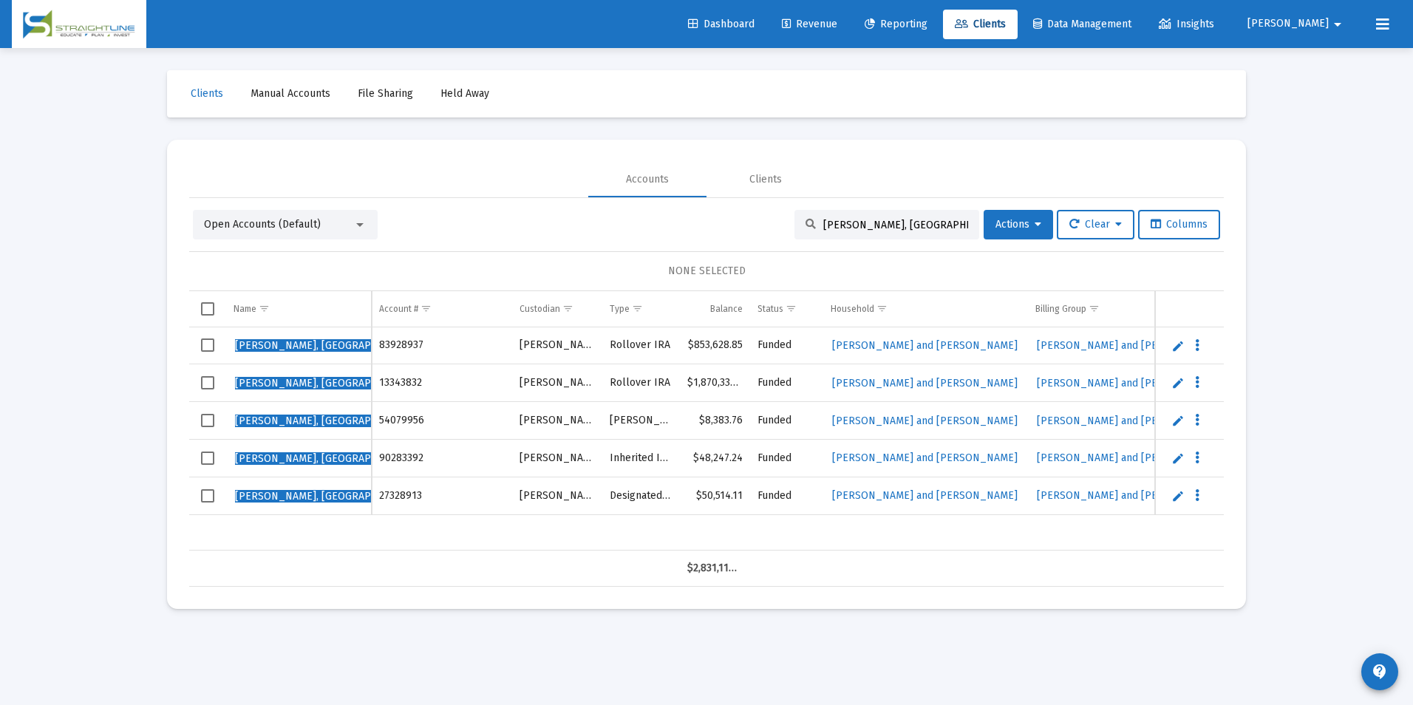
drag, startPoint x: 907, startPoint y: 230, endPoint x: 736, endPoint y: 222, distance: 170.9
click at [736, 222] on div "Open Accounts (Default) Davis, St Actions Clear Columns" at bounding box center [706, 225] width 1027 height 30
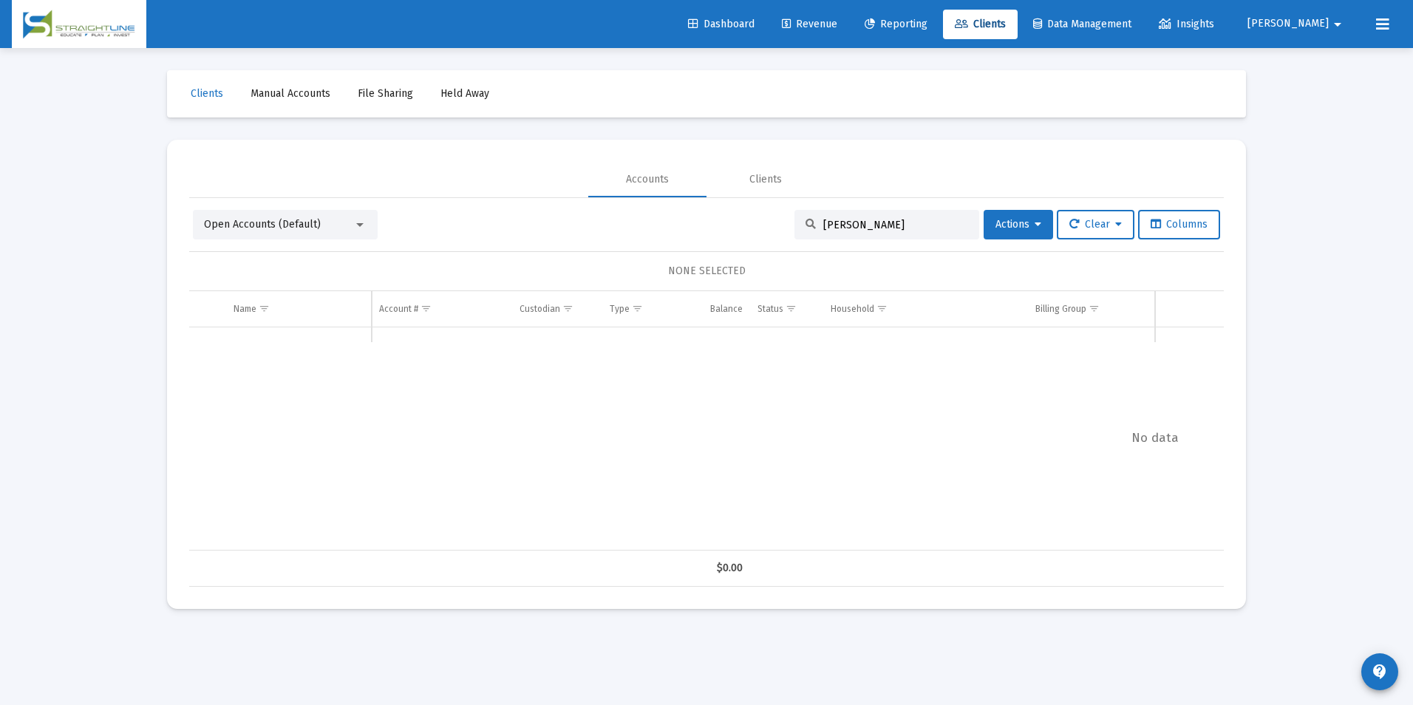
drag, startPoint x: 894, startPoint y: 221, endPoint x: 737, endPoint y: 248, distance: 158.9
click at [737, 248] on div "Open Accounts (Default) Steven Ward Actions Clear Columns NONE SELECTED Name Na…" at bounding box center [706, 398] width 1035 height 377
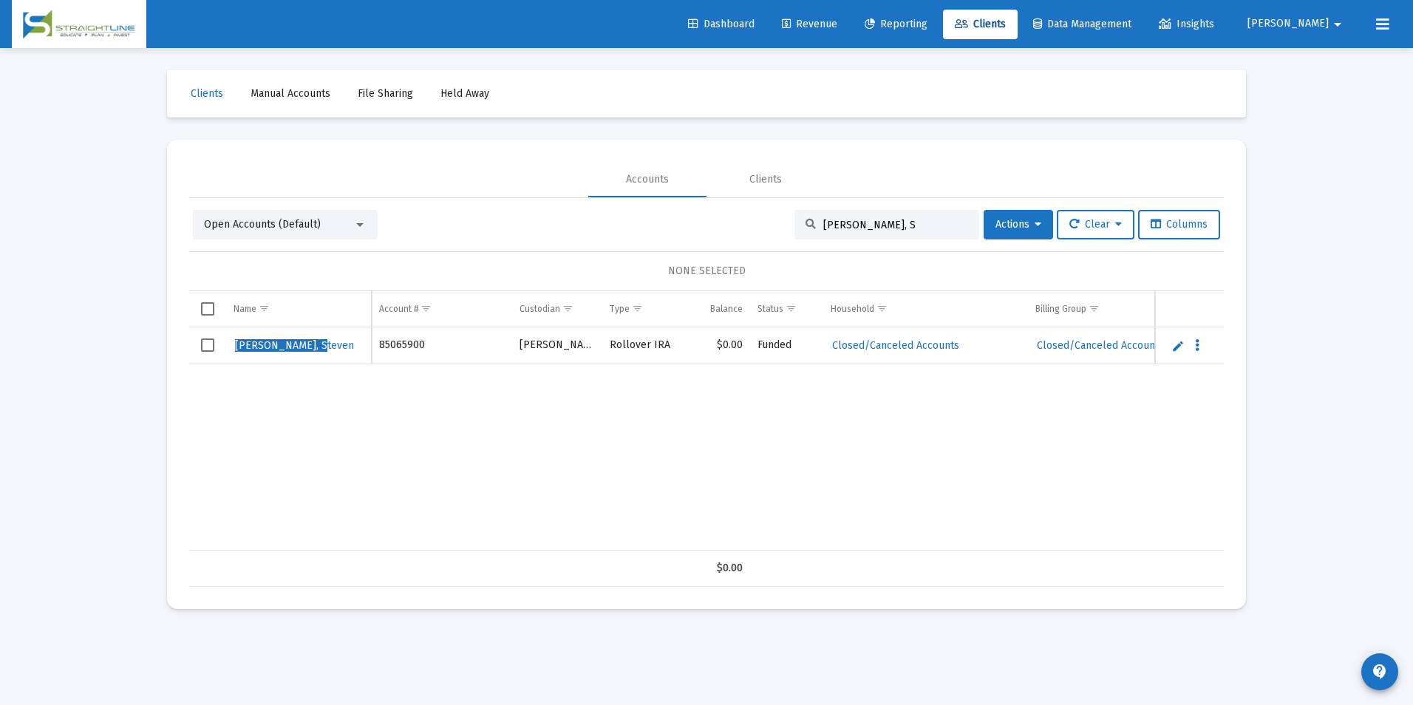
drag, startPoint x: 908, startPoint y: 222, endPoint x: 798, endPoint y: 219, distance: 109.4
click at [798, 219] on div "Ward, S" at bounding box center [886, 225] width 185 height 30
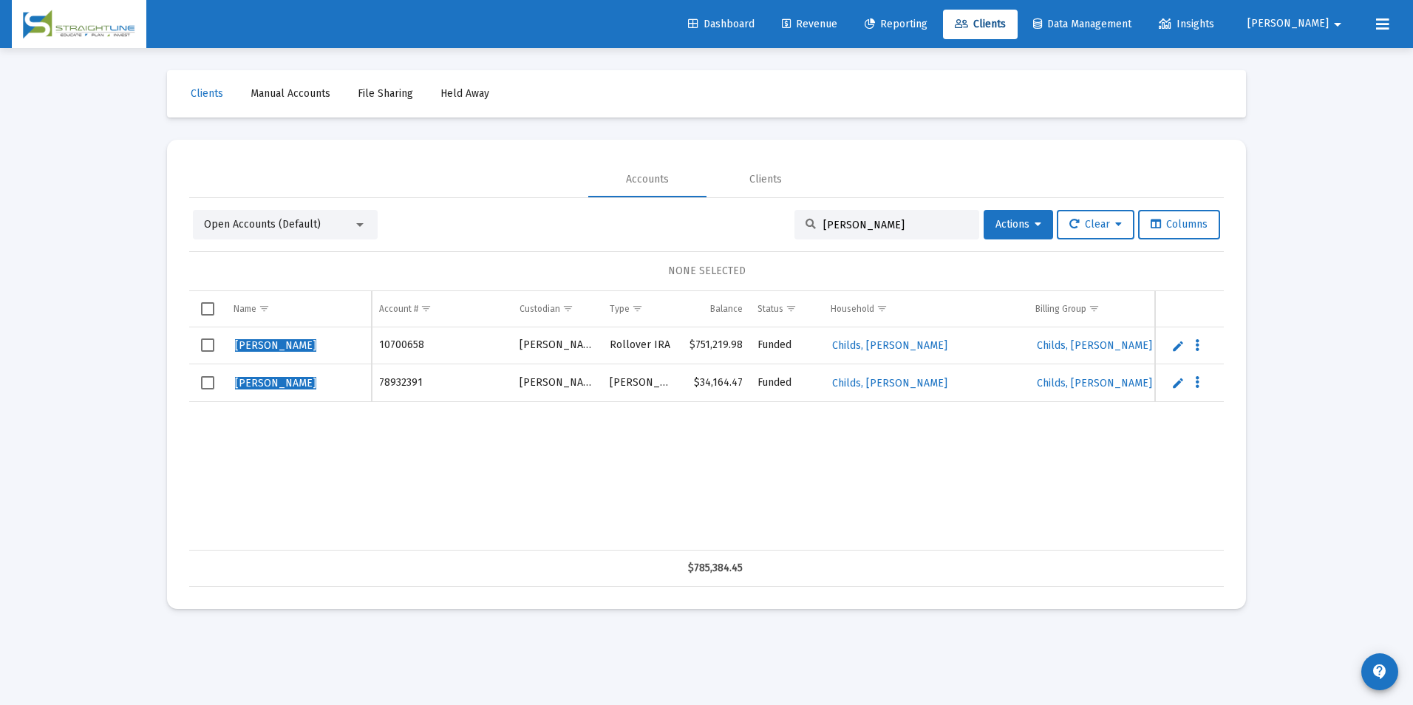
type input "[PERSON_NAME]"
click at [1177, 343] on link "Edit" at bounding box center [1177, 345] width 13 height 13
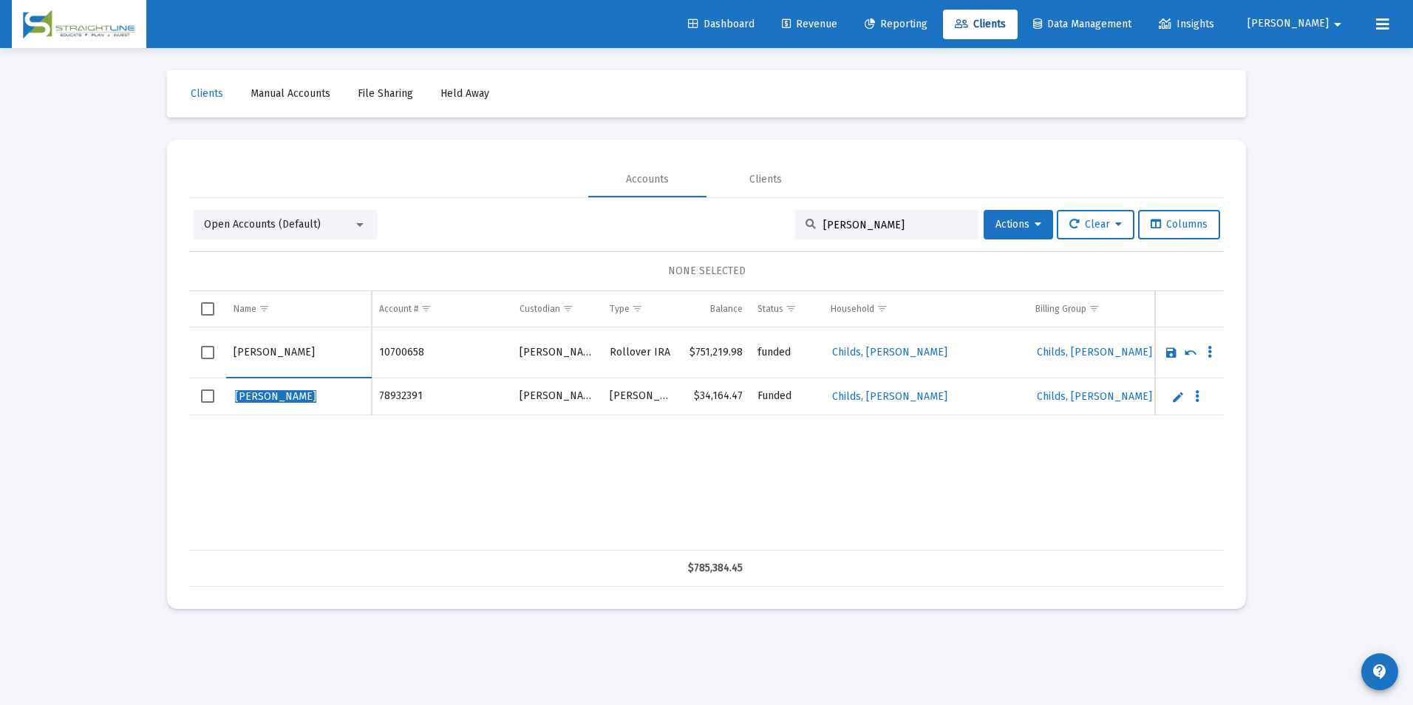
drag, startPoint x: 253, startPoint y: 348, endPoint x: 196, endPoint y: 351, distance: 57.7
click at [196, 351] on tr "[PERSON_NAME]" at bounding box center [706, 352] width 1035 height 51
click at [274, 350] on input "Childs" at bounding box center [299, 352] width 130 height 35
type input "Childs, [PERSON_NAME]"
click at [1164, 347] on td "Data grid" at bounding box center [1189, 352] width 69 height 51
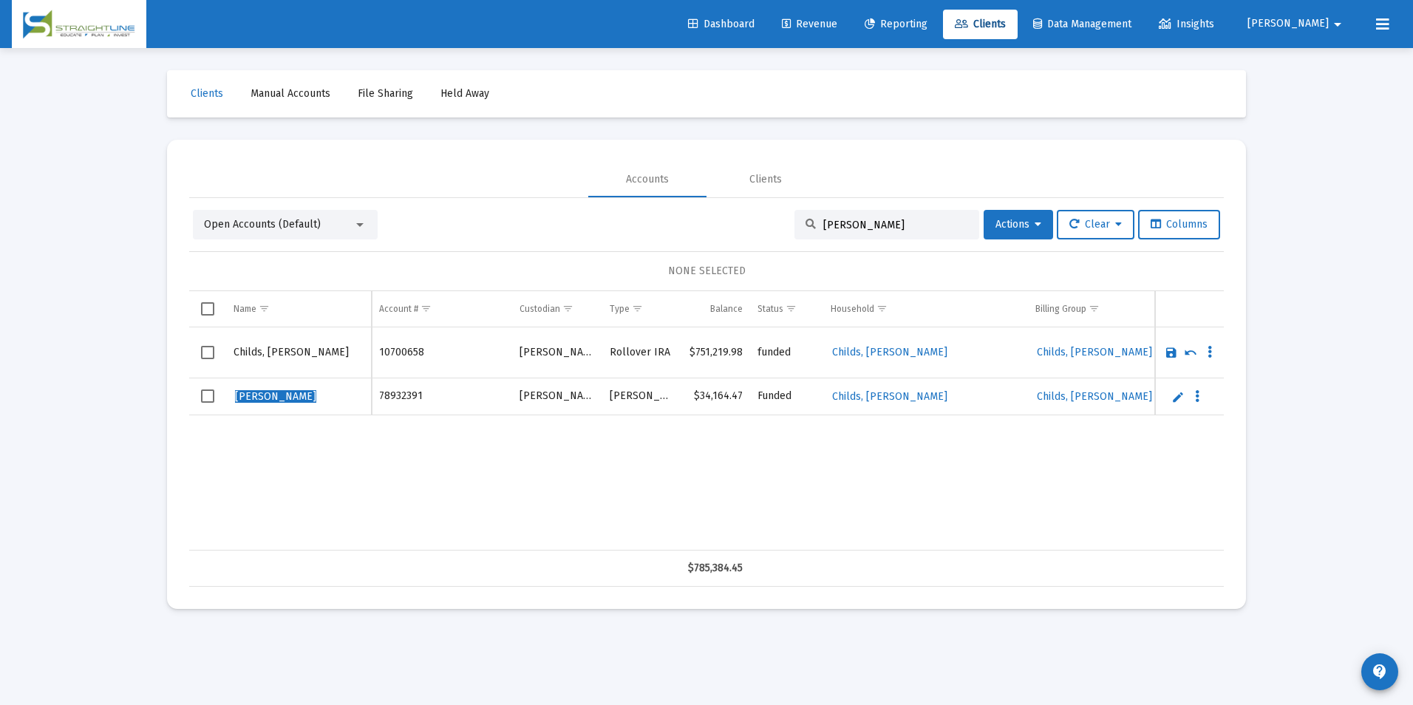
click at [1168, 349] on link "Save" at bounding box center [1171, 352] width 13 height 13
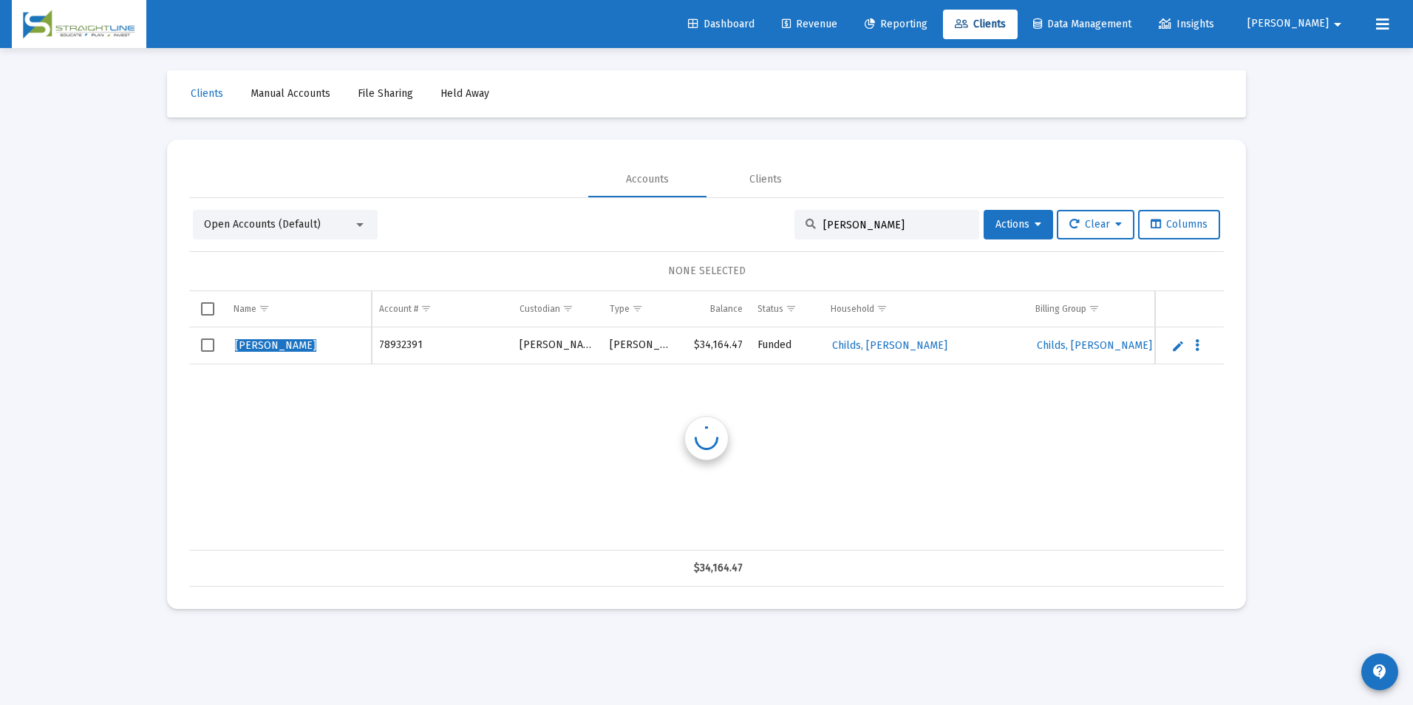
click at [1175, 344] on link "Edit" at bounding box center [1177, 345] width 13 height 13
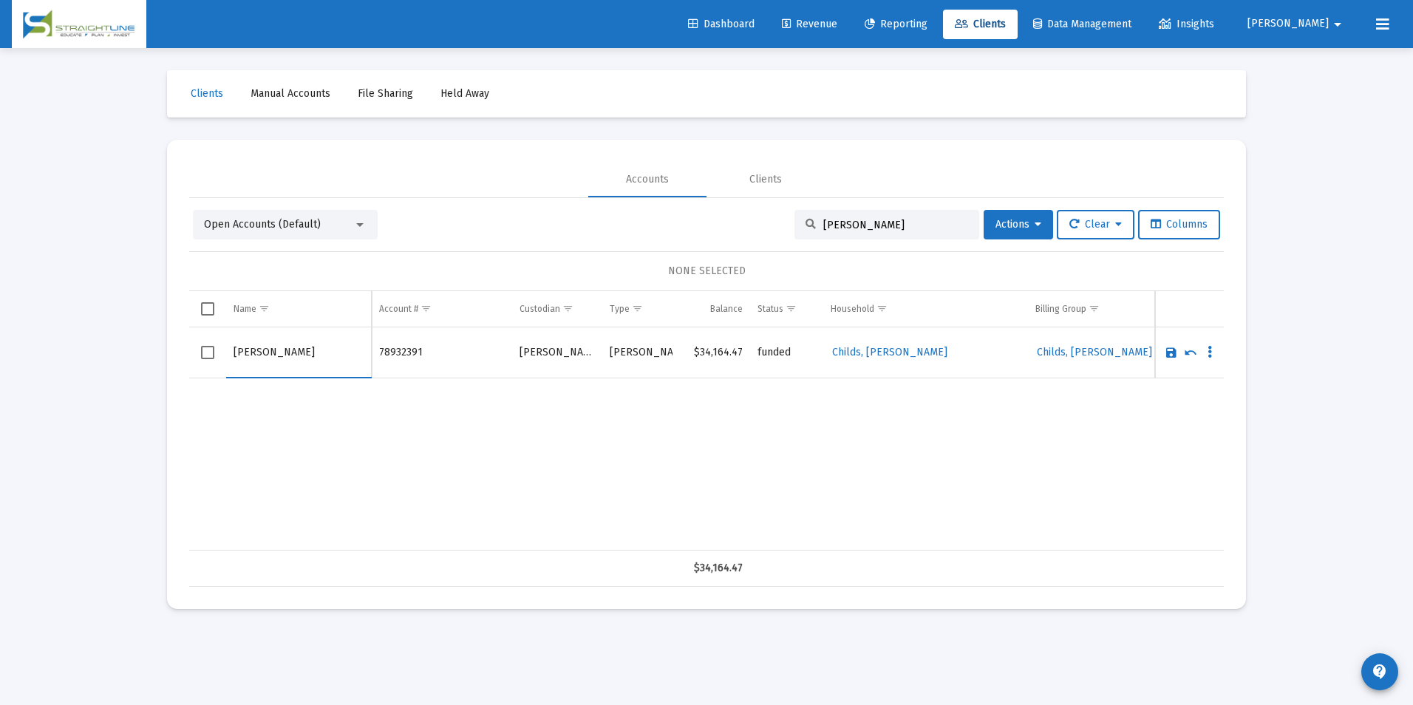
drag, startPoint x: 254, startPoint y: 345, endPoint x: 205, endPoint y: 360, distance: 51.7
click at [205, 360] on tr "[PERSON_NAME]" at bounding box center [706, 352] width 1035 height 51
click at [302, 356] on input "Childs" at bounding box center [299, 352] width 130 height 35
type input "Childs, [PERSON_NAME]"
click at [1165, 351] on link "Save" at bounding box center [1171, 352] width 13 height 13
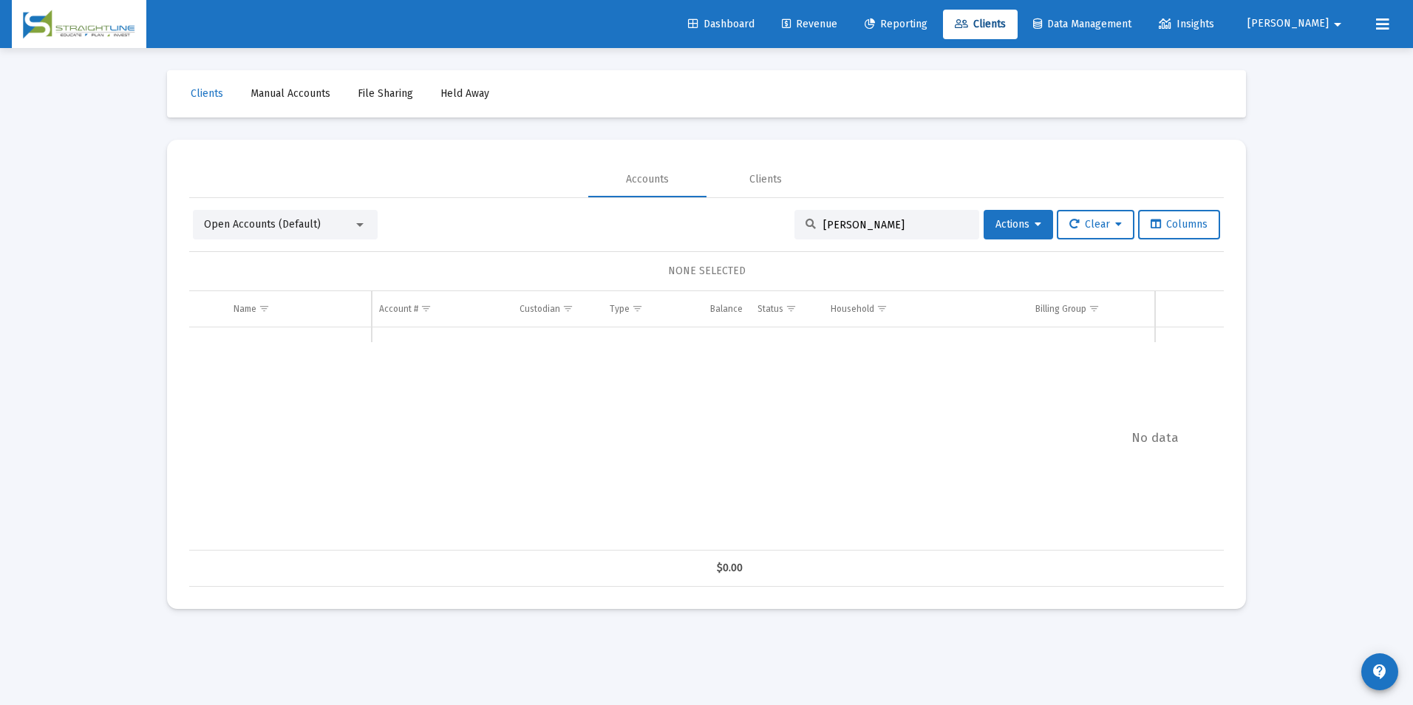
drag, startPoint x: 870, startPoint y: 220, endPoint x: 806, endPoint y: 220, distance: 64.3
click at [806, 220] on div "[PERSON_NAME]" at bounding box center [886, 225] width 185 height 30
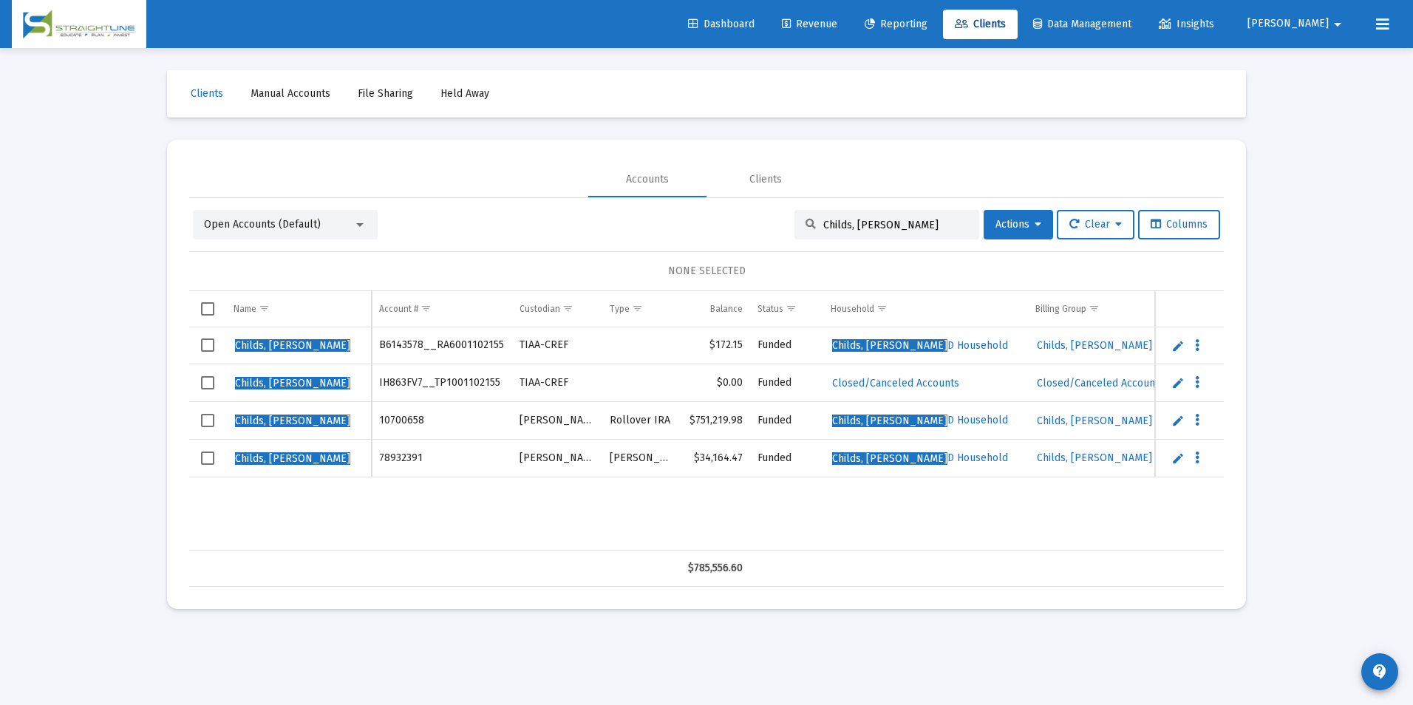
drag, startPoint x: 958, startPoint y: 225, endPoint x: 813, endPoint y: 222, distance: 144.9
click at [813, 222] on div "Childs, [PERSON_NAME]" at bounding box center [886, 225] width 185 height 30
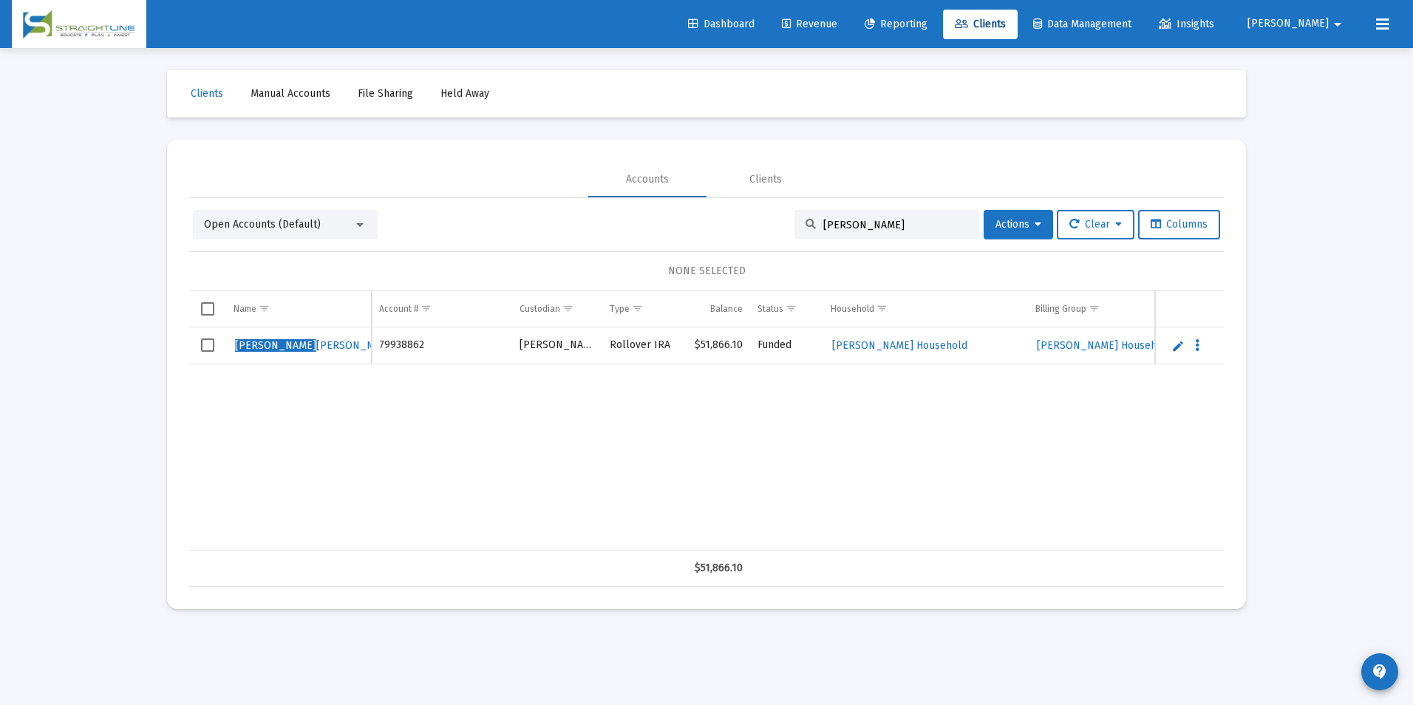
type input "Sue Mc"
click at [1178, 341] on link "Edit" at bounding box center [1177, 345] width 13 height 13
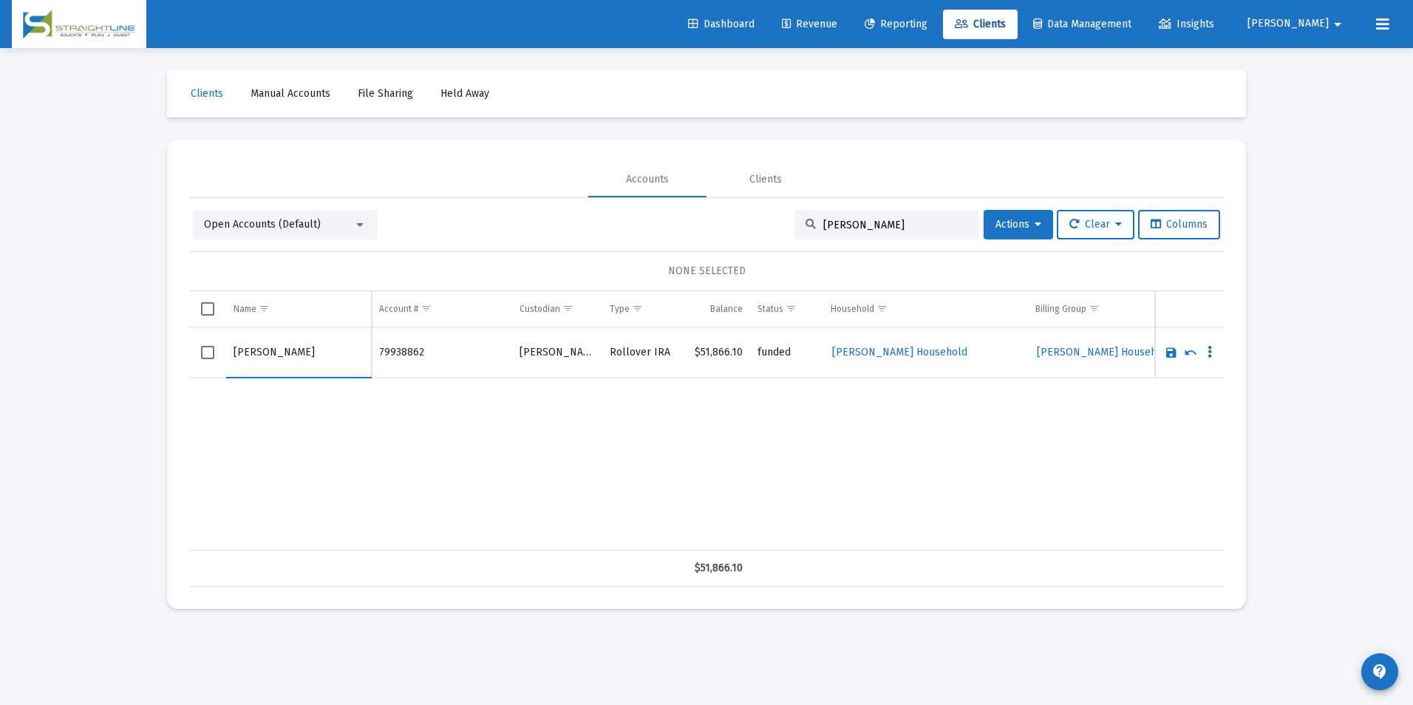
click at [255, 349] on input "Sue Mcconnell" at bounding box center [299, 352] width 130 height 35
drag, startPoint x: 255, startPoint y: 349, endPoint x: 231, endPoint y: 350, distance: 23.7
click at [231, 350] on td "Sue Mcconnell" at bounding box center [299, 352] width 146 height 51
click at [258, 349] on input "Sue Mcconnell" at bounding box center [299, 352] width 130 height 35
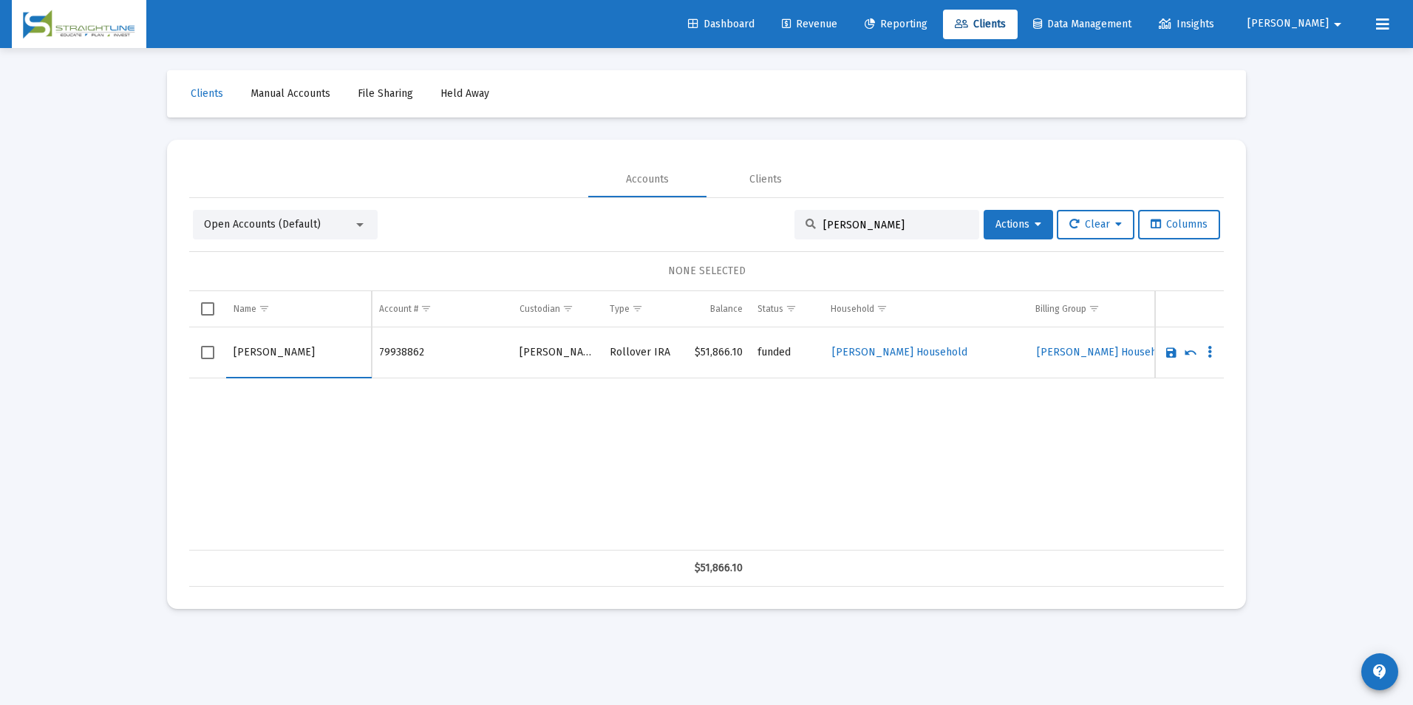
drag, startPoint x: 256, startPoint y: 349, endPoint x: 213, endPoint y: 358, distance: 43.8
click at [213, 358] on tr "Sue Mcconnell" at bounding box center [706, 352] width 1035 height 51
click at [274, 357] on input "Mcconnell" at bounding box center [299, 352] width 130 height 35
click at [288, 360] on input "Mcconnell" at bounding box center [299, 352] width 130 height 35
type input "Mcconnell, Sue"
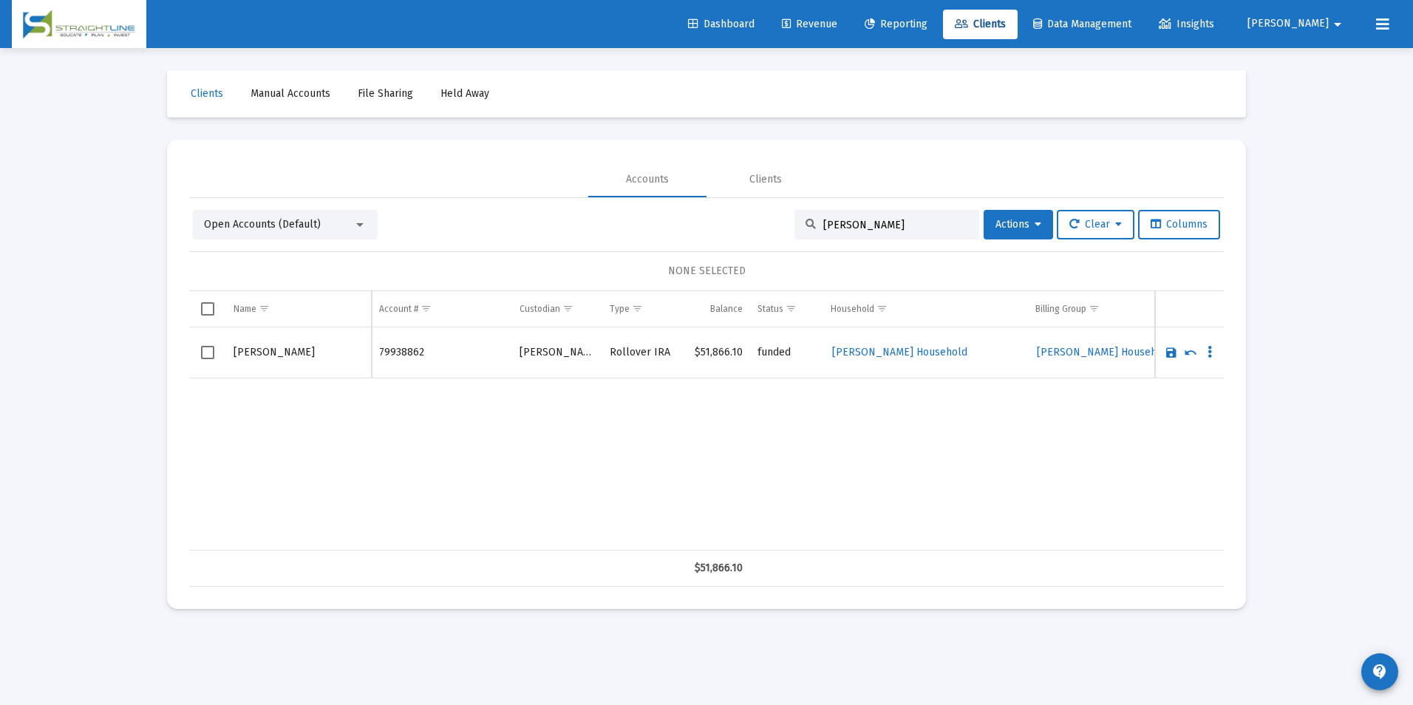
click at [1171, 353] on link "Save" at bounding box center [1171, 352] width 13 height 13
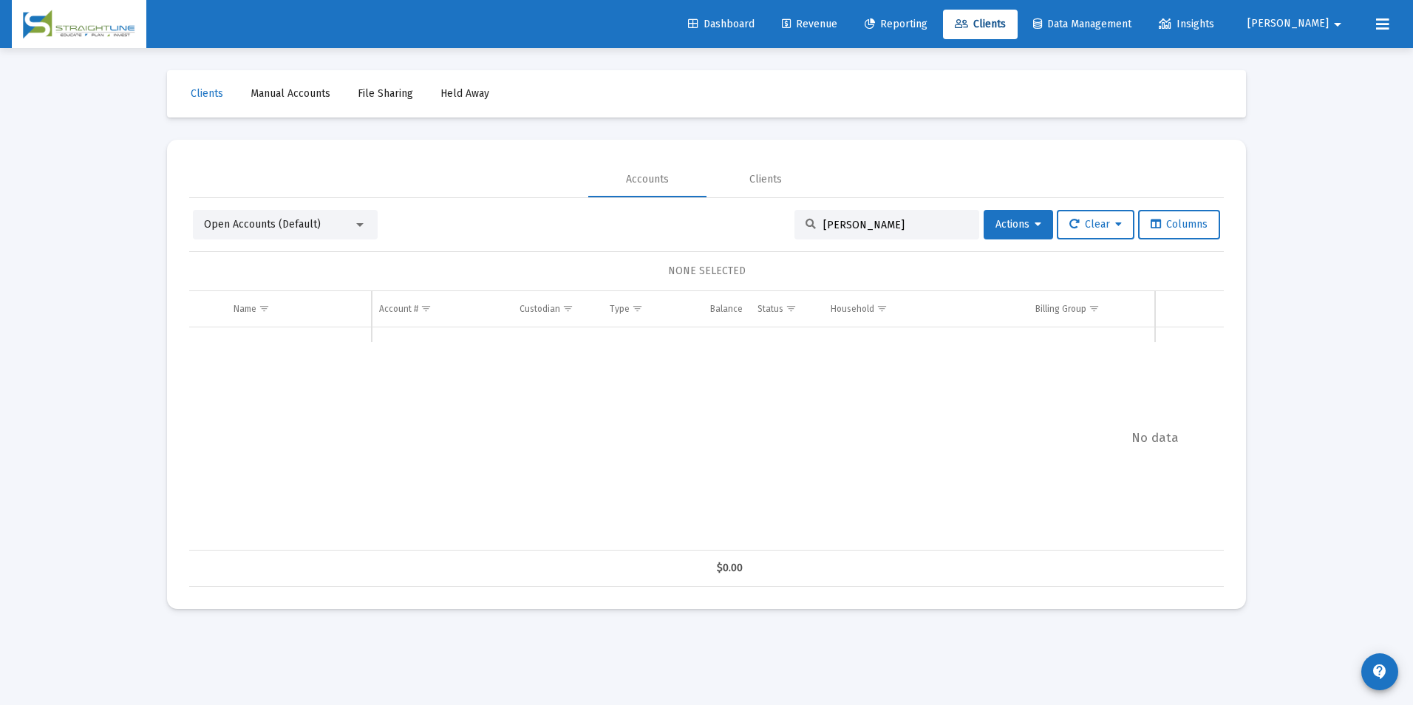
click at [867, 232] on div "Sue Mc" at bounding box center [886, 225] width 185 height 30
drag, startPoint x: 871, startPoint y: 226, endPoint x: 776, endPoint y: 214, distance: 95.3
click at [776, 214] on div "Open Accounts (Default) Sue Mc Actions Clear Columns" at bounding box center [706, 225] width 1027 height 30
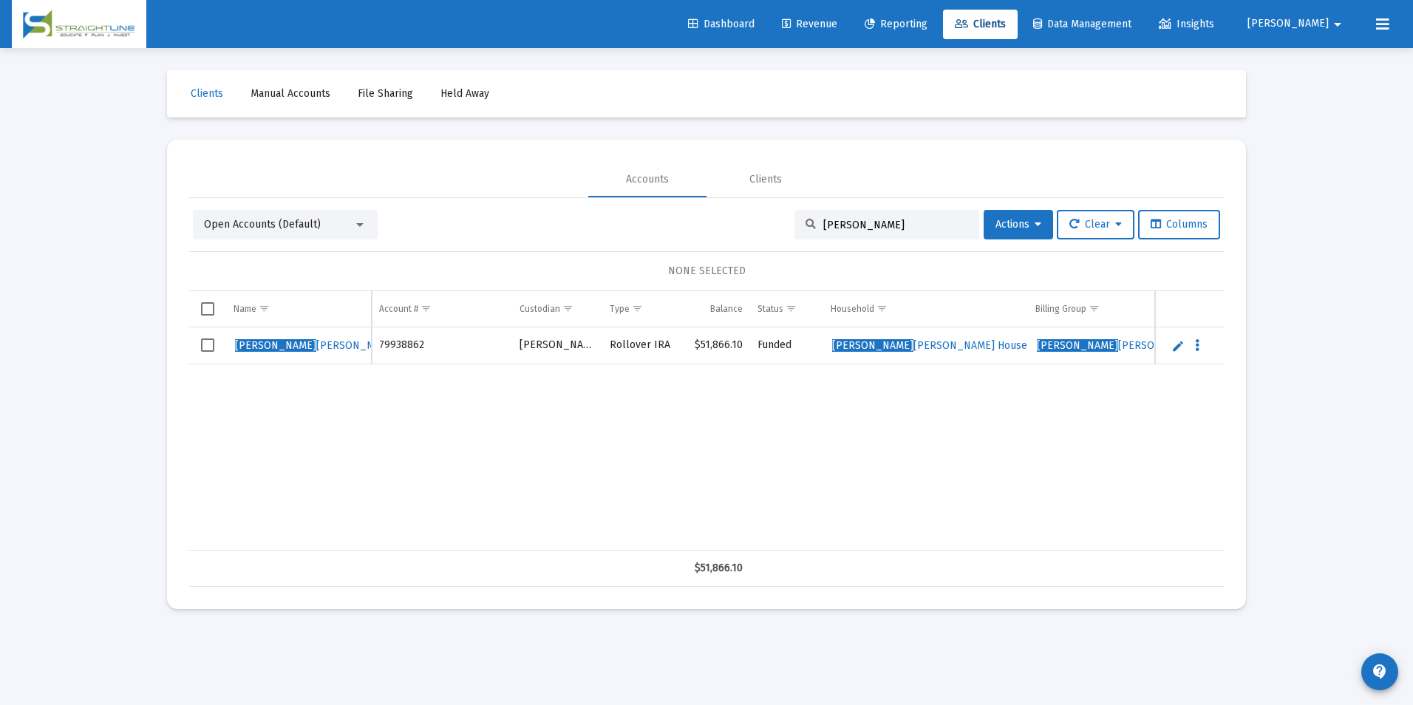
drag, startPoint x: 873, startPoint y: 225, endPoint x: 795, endPoint y: 208, distance: 79.4
click at [795, 208] on div "Open Accounts (Default) Mccon Actions Clear Columns NONE SELECTED Name Name Acc…" at bounding box center [706, 392] width 1035 height 389
type input "Susan Mo"
click at [1177, 344] on link "Edit" at bounding box center [1177, 345] width 13 height 13
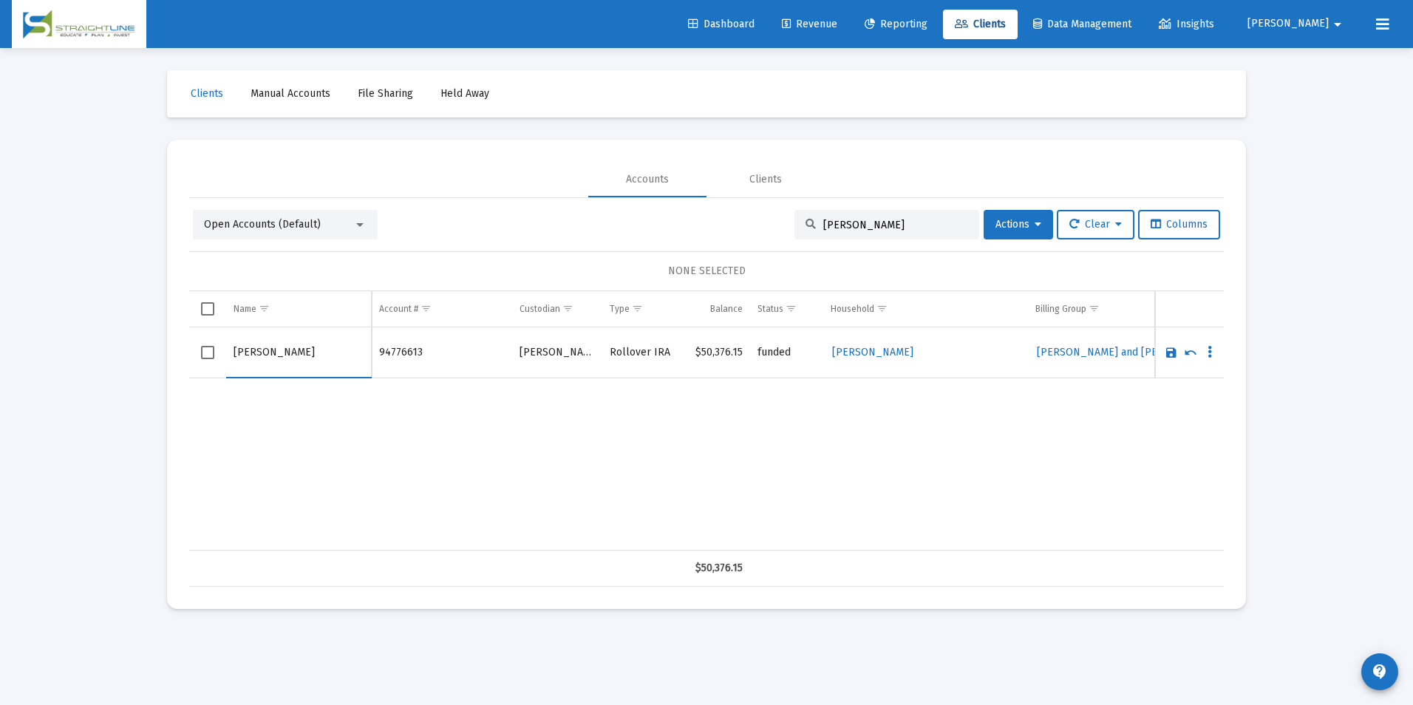
drag, startPoint x: 267, startPoint y: 347, endPoint x: 218, endPoint y: 355, distance: 49.5
click at [218, 355] on tr "Susan Moening" at bounding box center [706, 352] width 1035 height 51
click at [307, 361] on input "Moening" at bounding box center [299, 352] width 130 height 35
type input "Moening, Susan"
click at [1168, 347] on link "Save" at bounding box center [1171, 352] width 13 height 13
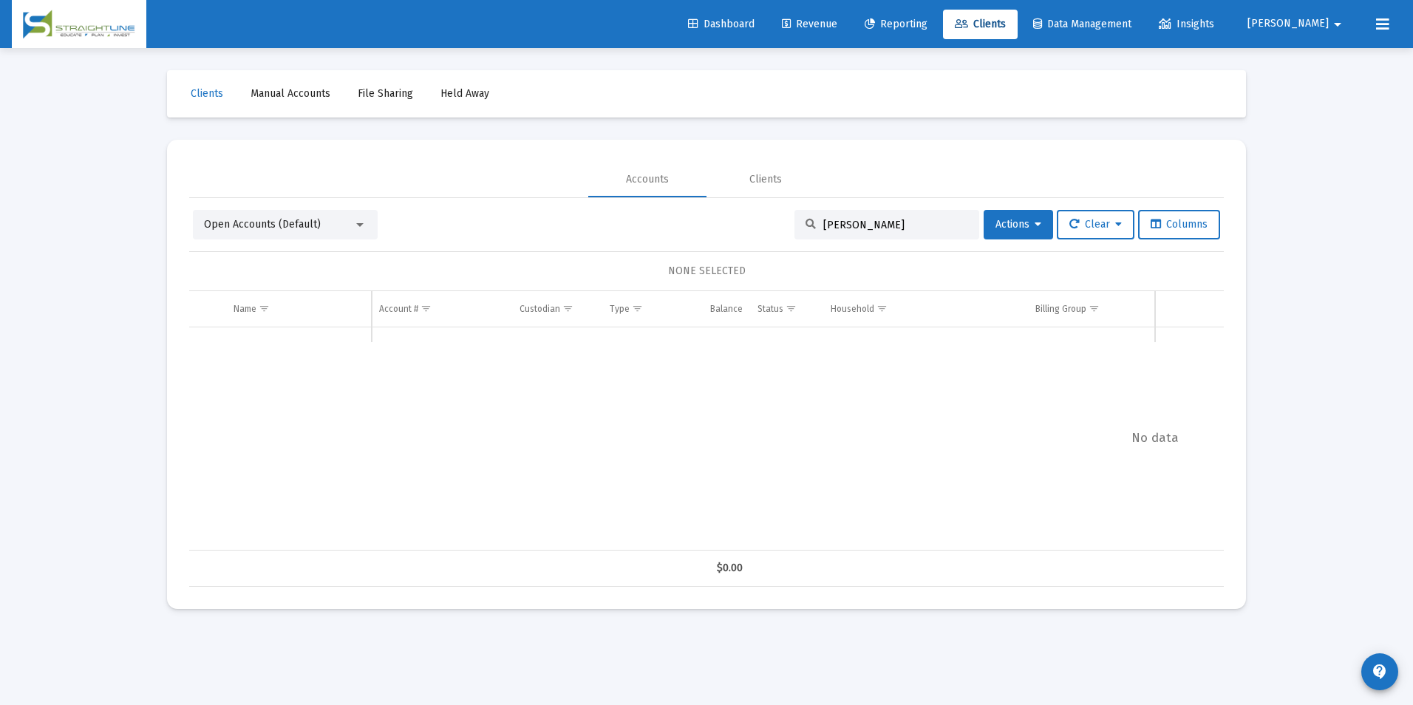
drag, startPoint x: 868, startPoint y: 225, endPoint x: 786, endPoint y: 228, distance: 81.4
click at [794, 228] on div "Susan Mo" at bounding box center [886, 225] width 185 height 30
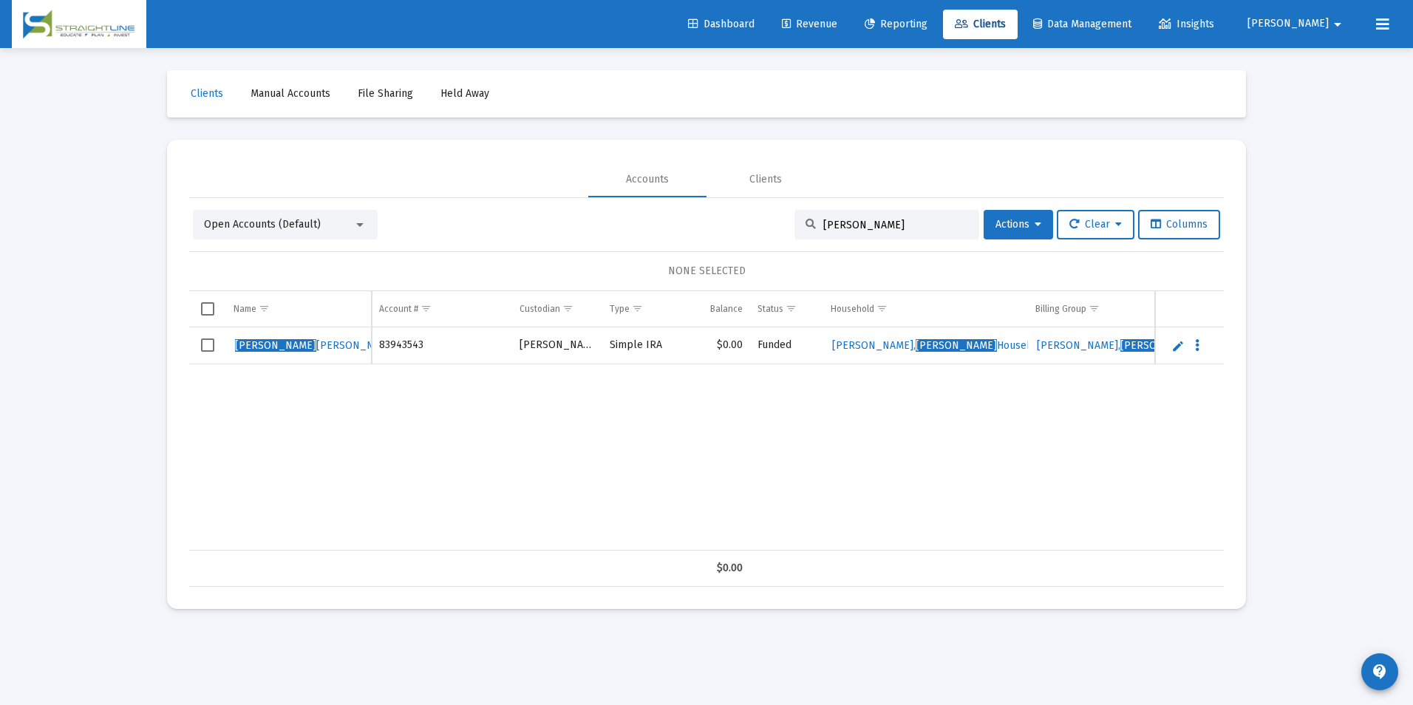
type input "Sylvia"
click at [1173, 347] on link "Edit" at bounding box center [1177, 345] width 13 height 13
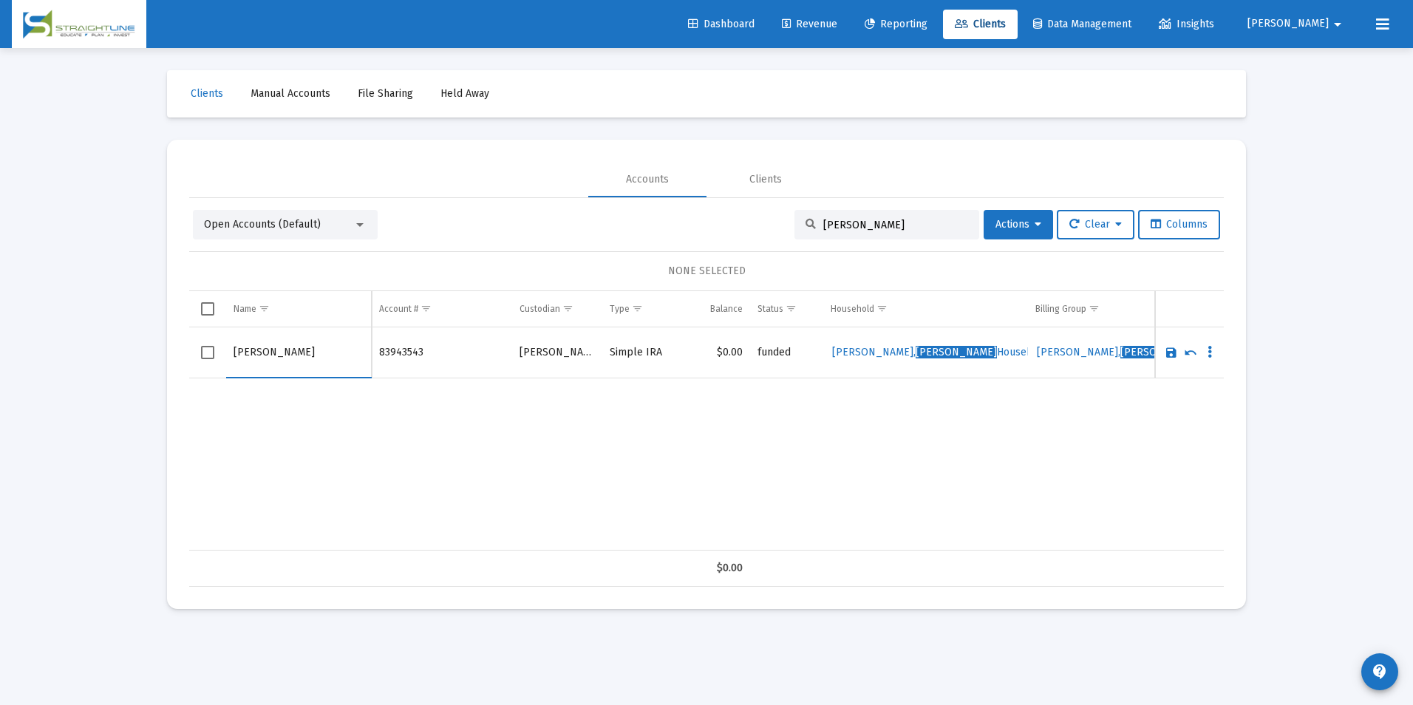
drag, startPoint x: 263, startPoint y: 350, endPoint x: 176, endPoint y: 359, distance: 87.7
click at [176, 359] on mat-card "Accounts Clients Open Accounts (Default) Sylvia Actions Clear Columns NONE SELE…" at bounding box center [706, 374] width 1079 height 469
click at [273, 348] on input "Ankrom" at bounding box center [299, 352] width 130 height 35
type input "Ankrom, Sylvia"
click at [1177, 355] on link "Save" at bounding box center [1171, 352] width 13 height 13
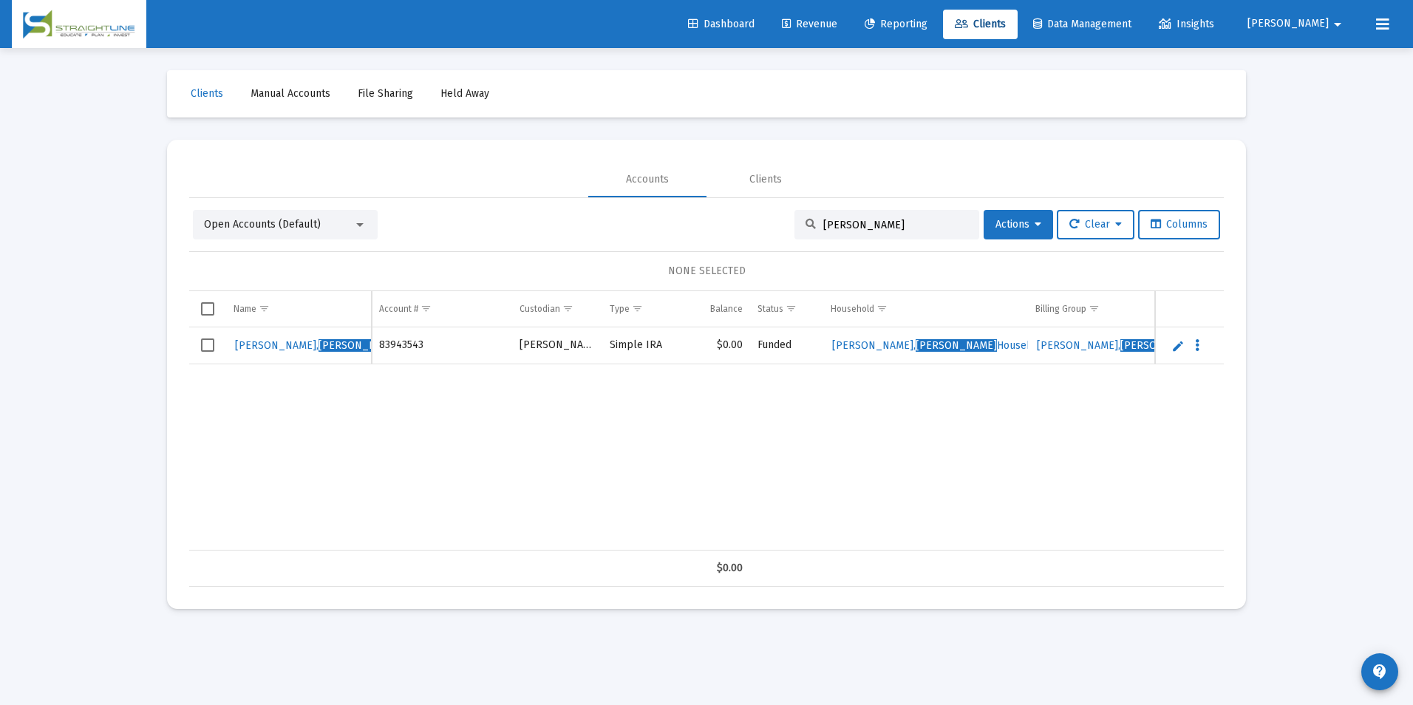
drag, startPoint x: 845, startPoint y: 222, endPoint x: 758, endPoint y: 211, distance: 88.6
click at [758, 211] on div "Open Accounts (Default) Sylvia Actions Clear Columns" at bounding box center [706, 225] width 1027 height 30
type input "Theresa m"
click at [1173, 341] on link "Edit" at bounding box center [1177, 345] width 13 height 13
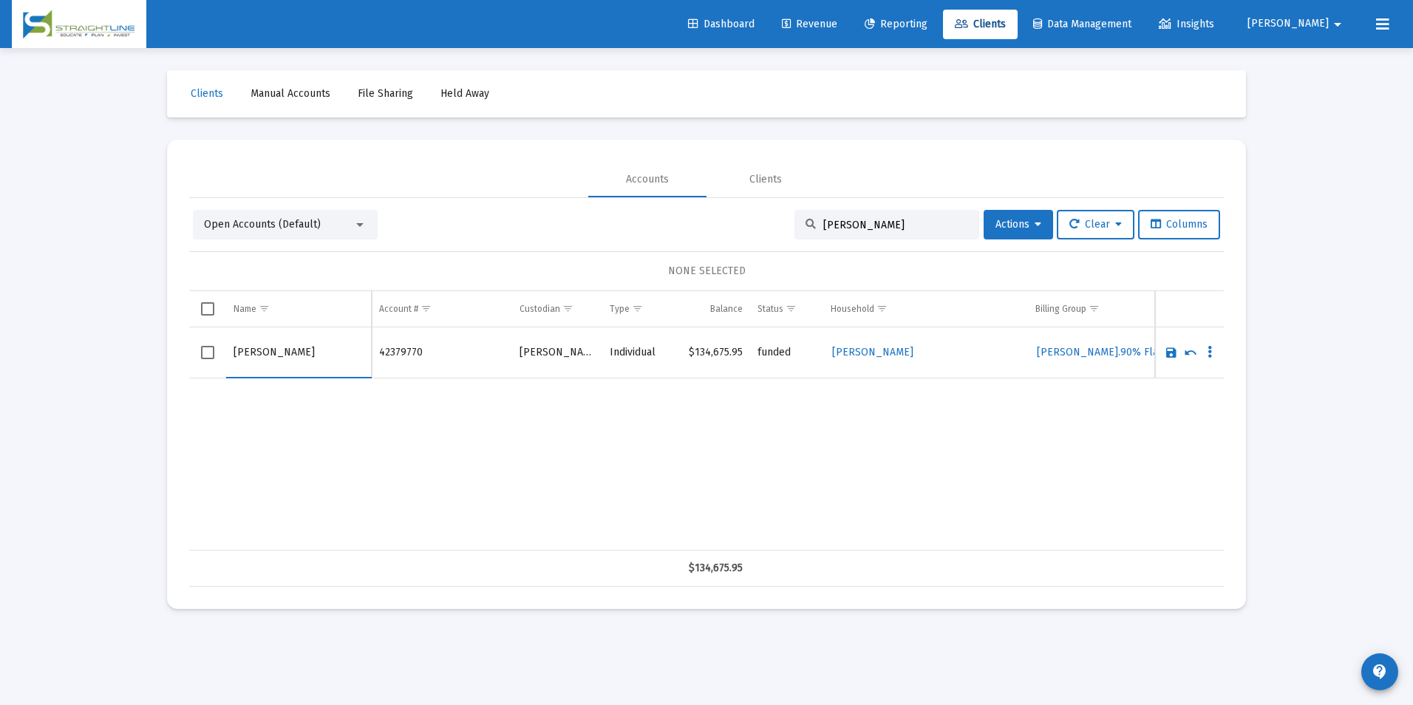
drag, startPoint x: 274, startPoint y: 350, endPoint x: 207, endPoint y: 361, distance: 68.0
click at [207, 361] on tr "Theresa Moceri" at bounding box center [706, 352] width 1035 height 51
click at [279, 348] on input "Moceri" at bounding box center [299, 352] width 130 height 35
type input "Moceri, Theresa"
click at [1168, 358] on link "Save" at bounding box center [1171, 352] width 13 height 13
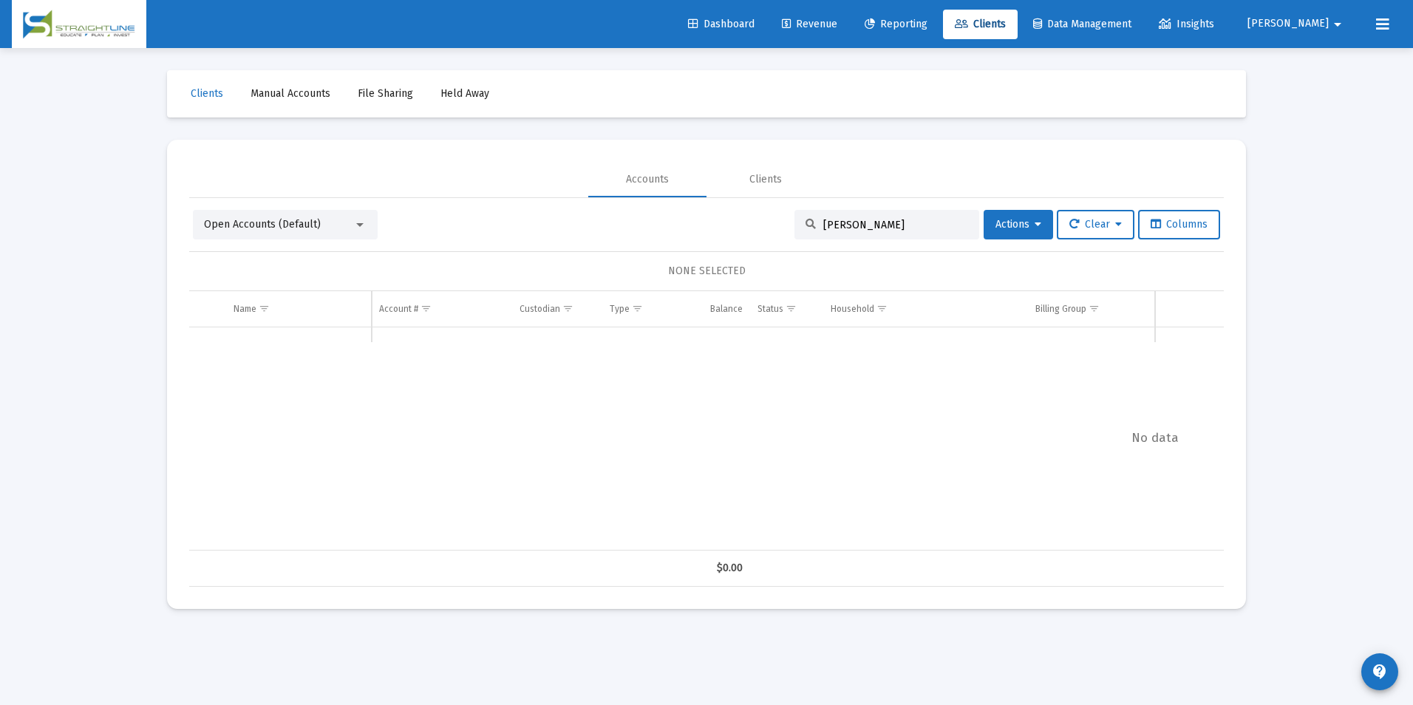
drag, startPoint x: 862, startPoint y: 230, endPoint x: 789, endPoint y: 203, distance: 77.4
click at [789, 203] on div "Open Accounts (Default) Theresa m Actions Clear Columns NONE SELECTED Name Name…" at bounding box center [706, 392] width 1035 height 389
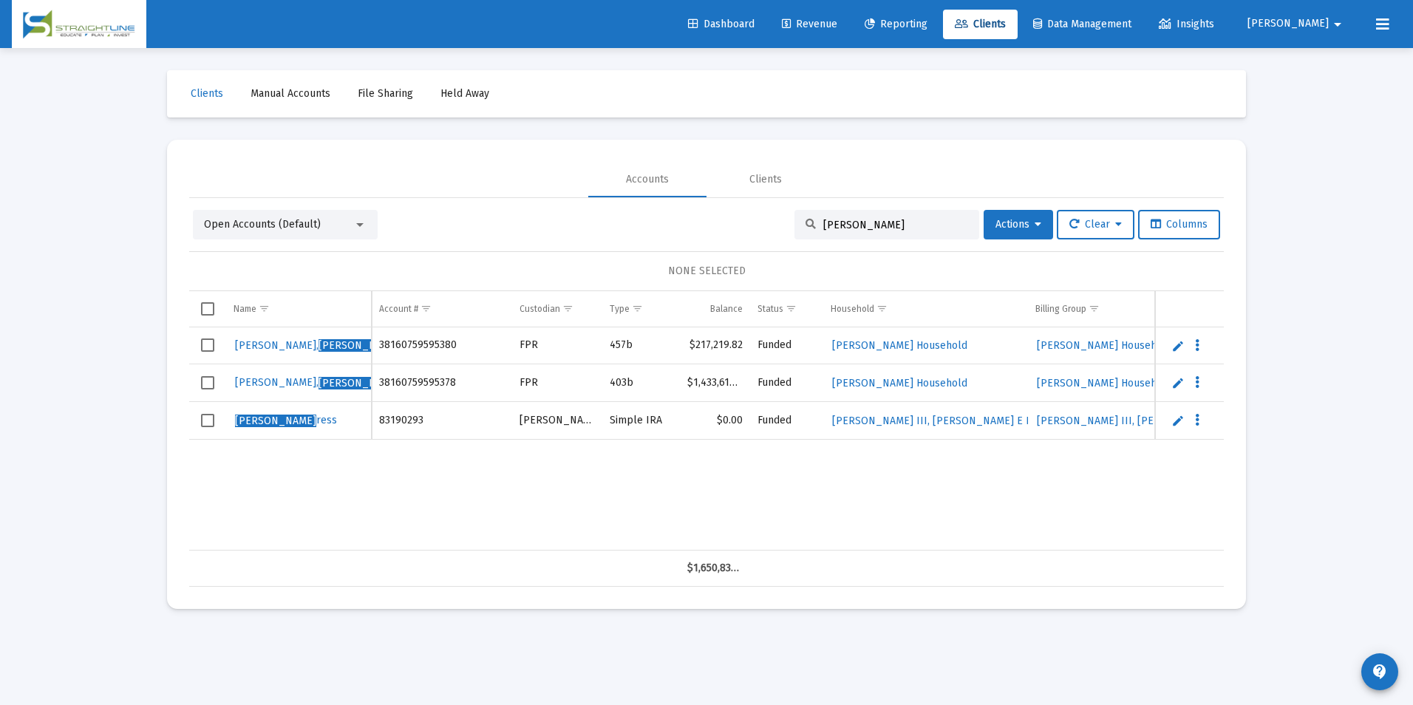
type input "Thomas C"
click at [1181, 424] on link "Edit" at bounding box center [1177, 420] width 13 height 13
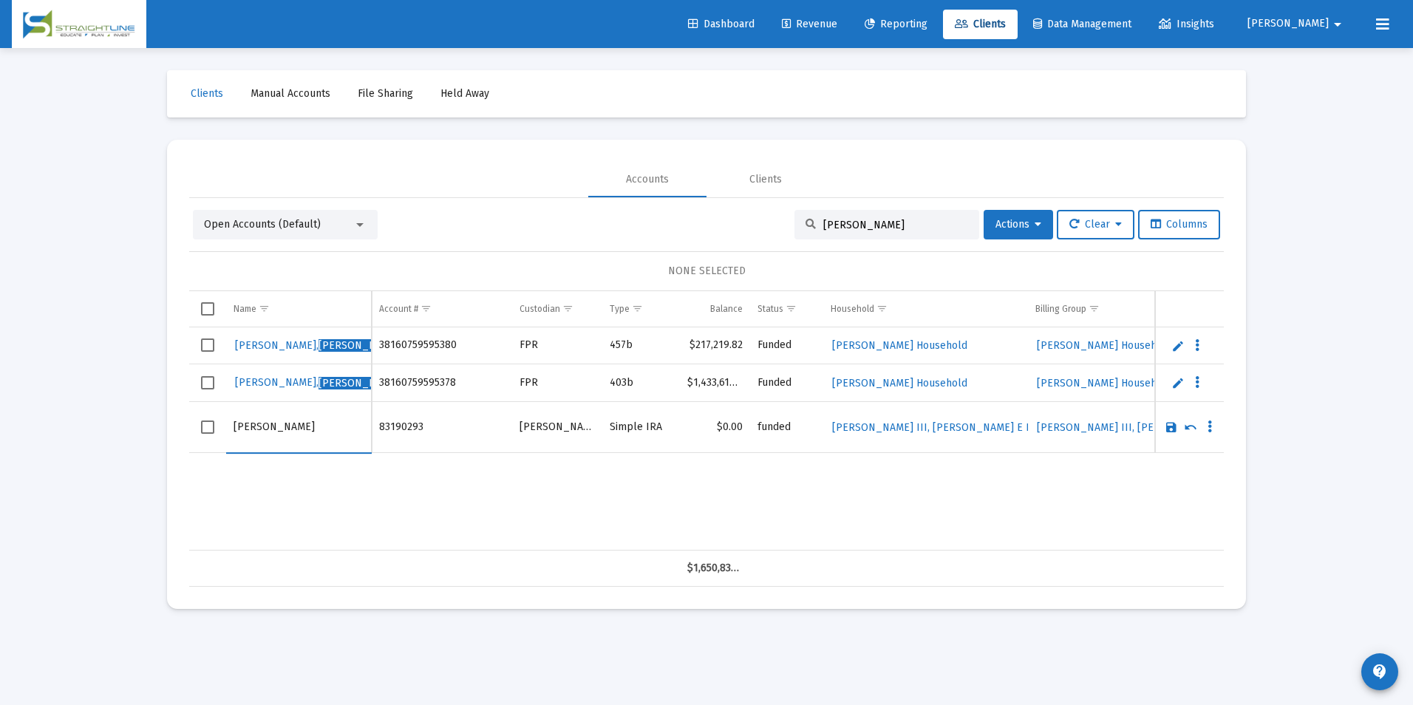
drag, startPoint x: 311, startPoint y: 432, endPoint x: 277, endPoint y: 429, distance: 34.1
click at [277, 429] on input "Thomas Cress" at bounding box center [299, 426] width 130 height 35
click at [276, 429] on input "Thomas Cress" at bounding box center [299, 426] width 130 height 35
drag, startPoint x: 273, startPoint y: 429, endPoint x: 217, endPoint y: 423, distance: 55.7
click at [217, 423] on tr "Thomas Cress" at bounding box center [706, 427] width 1035 height 51
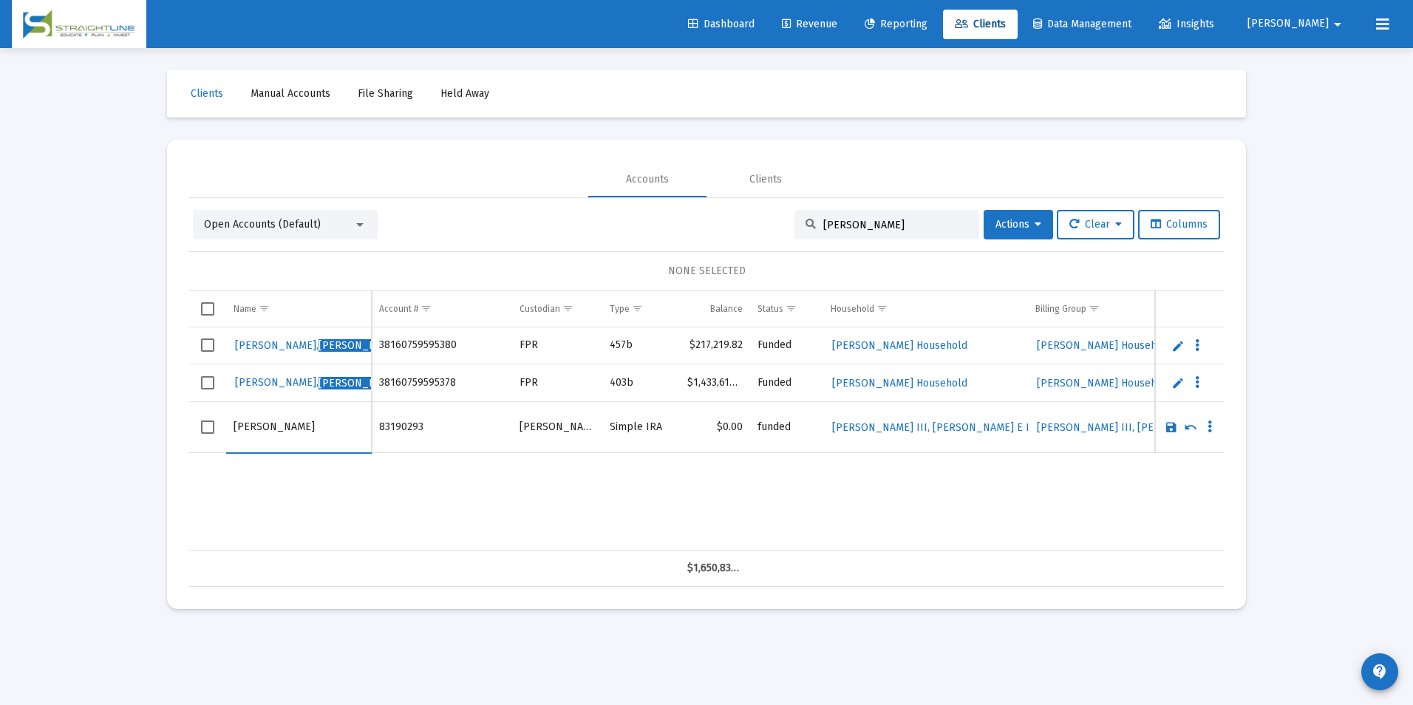
click at [276, 427] on input "Cress" at bounding box center [299, 426] width 130 height 35
type input "Cress, Thomas"
click at [1171, 427] on link "Save" at bounding box center [1171, 427] width 13 height 13
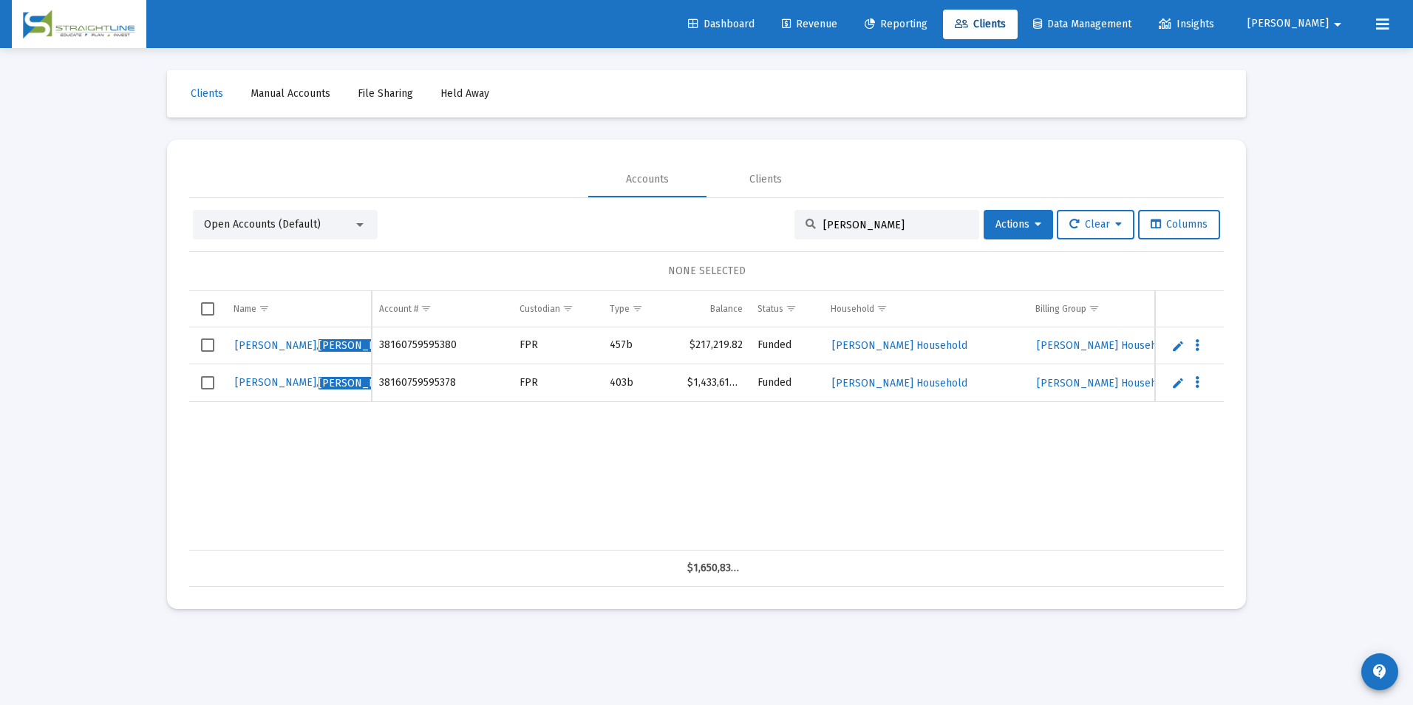
drag, startPoint x: 913, startPoint y: 226, endPoint x: 738, endPoint y: 199, distance: 177.3
click at [738, 199] on div "Open Accounts (Default) Thomas C Actions Clear Columns NONE SELECTED Name Name …" at bounding box center [706, 392] width 1035 height 389
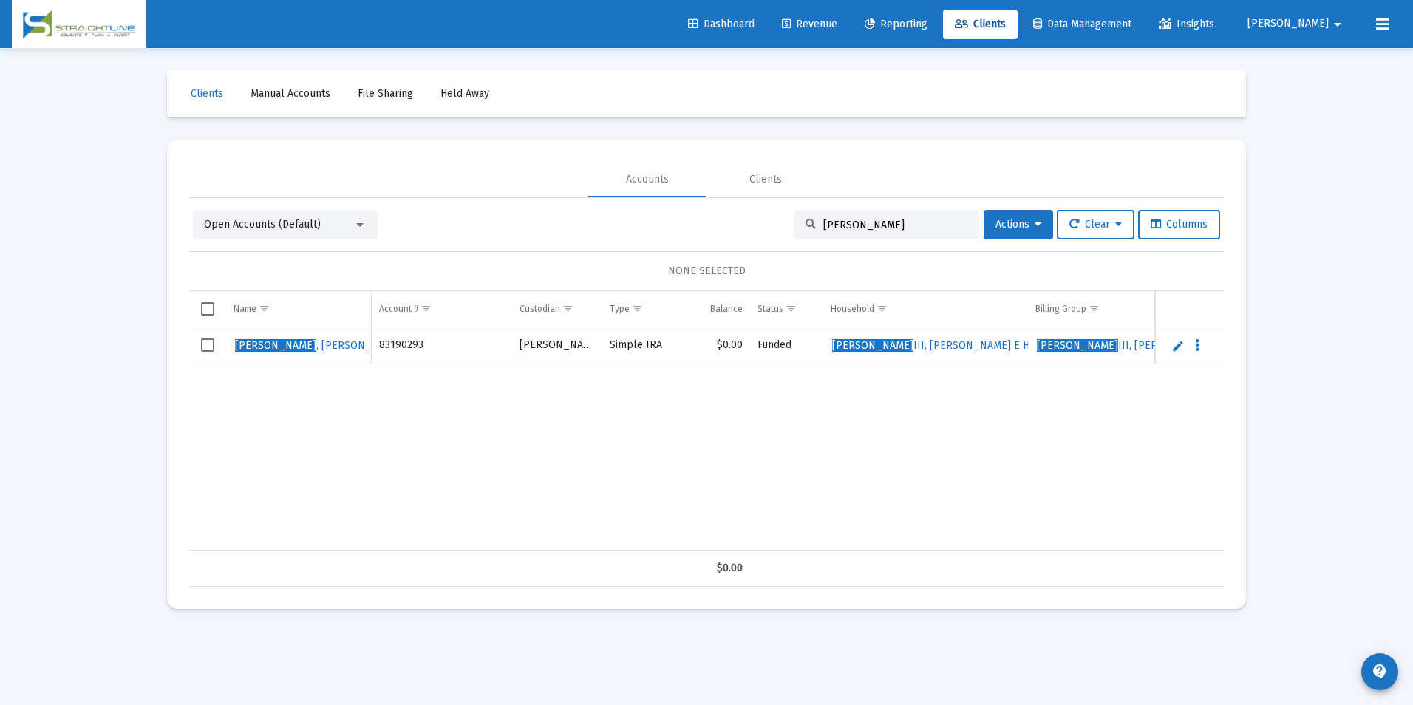
drag, startPoint x: 874, startPoint y: 225, endPoint x: 755, endPoint y: 205, distance: 120.5
click at [755, 205] on div "Open Accounts (Default) Cress Actions Clear Columns NONE SELECTED Name Name Acc…" at bounding box center [706, 392] width 1035 height 389
type input "Timothy B"
click at [1176, 349] on link "Edit" at bounding box center [1177, 345] width 13 height 13
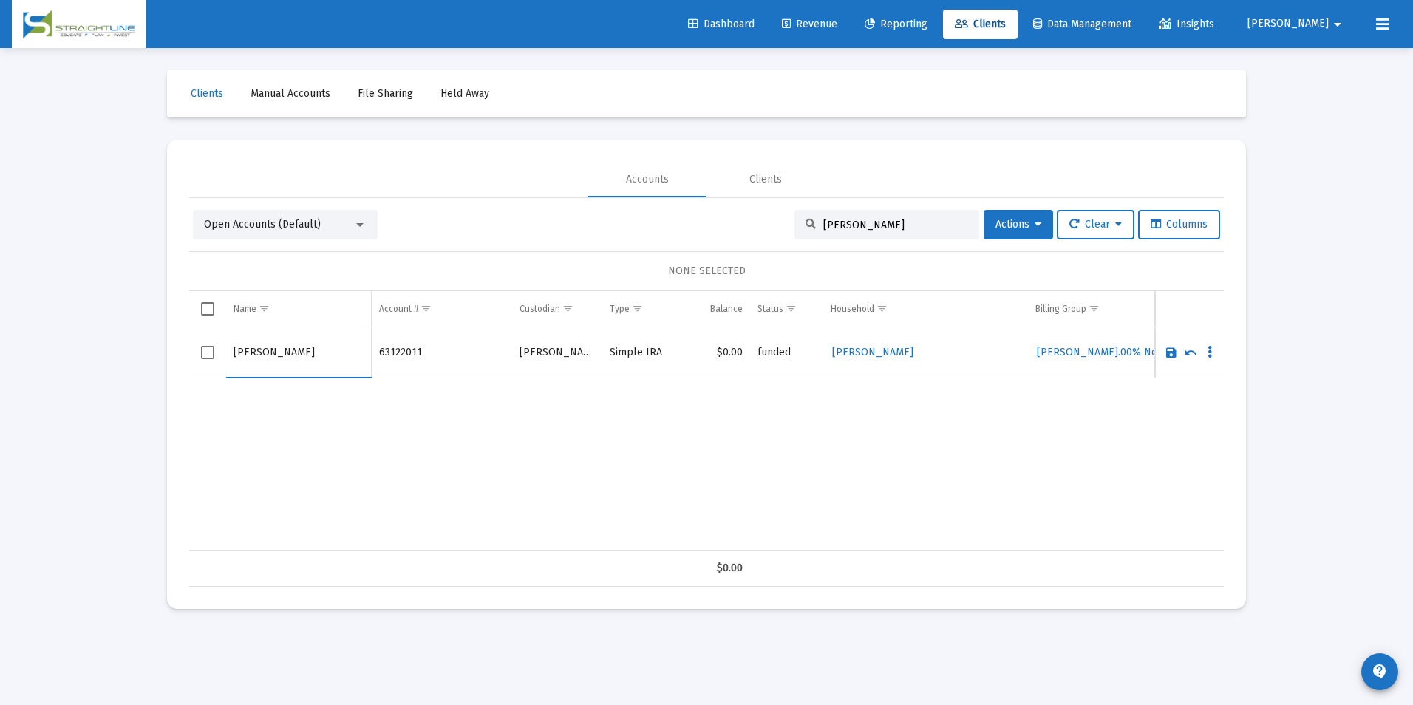
drag, startPoint x: 273, startPoint y: 354, endPoint x: 216, endPoint y: 355, distance: 57.7
click at [216, 355] on tr "Timothy Bosman" at bounding box center [706, 352] width 1035 height 51
click at [293, 366] on input "Bosman" at bounding box center [299, 352] width 130 height 35
type input "Bosman, Timothy"
click at [1173, 356] on link "Save" at bounding box center [1171, 352] width 13 height 13
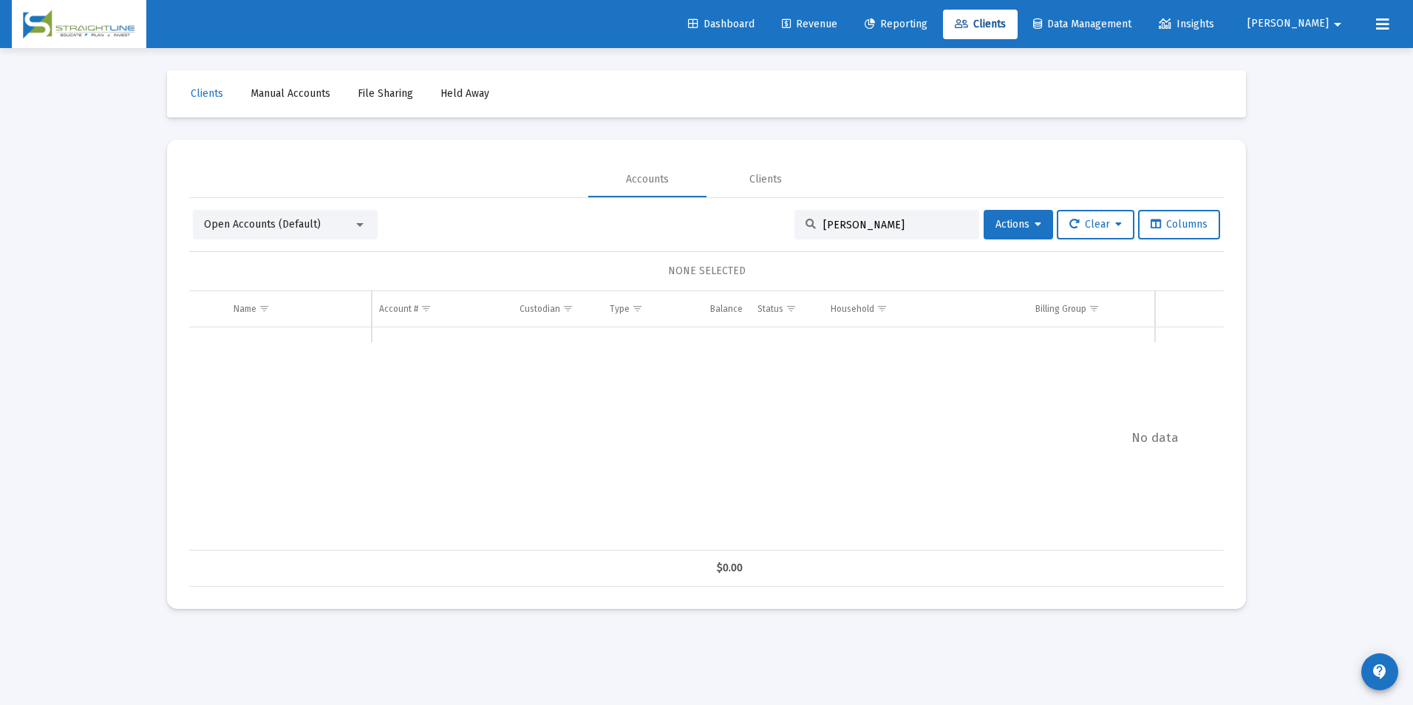
drag, startPoint x: 885, startPoint y: 225, endPoint x: 732, endPoint y: 204, distance: 153.7
click at [732, 204] on div "Open Accounts (Default) Timothy B Actions Clear Columns NONE SELECTED Name Name…" at bounding box center [706, 392] width 1035 height 389
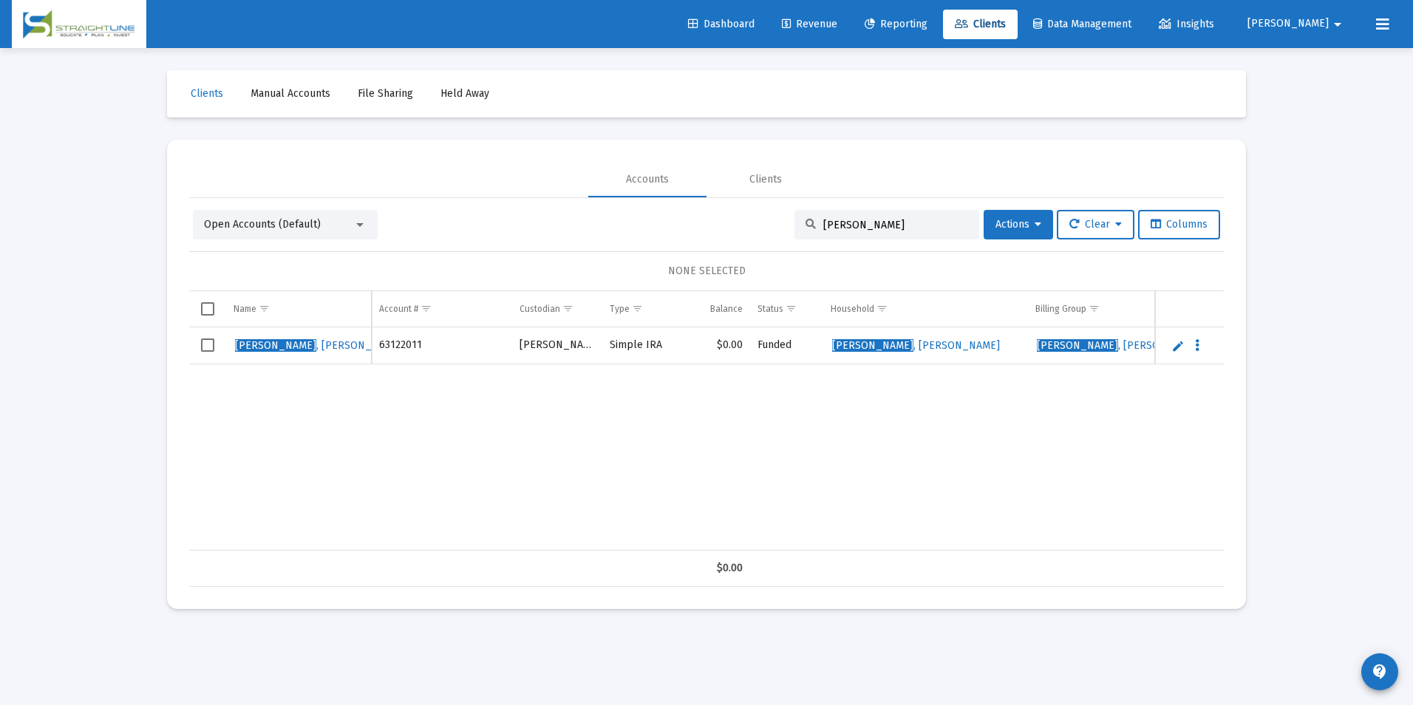
drag, startPoint x: 908, startPoint y: 227, endPoint x: 743, endPoint y: 253, distance: 166.8
click at [743, 253] on div "Open Accounts (Default) Bosman Actions Clear Columns NONE SELECTED Name Name Ac…" at bounding box center [706, 398] width 1035 height 377
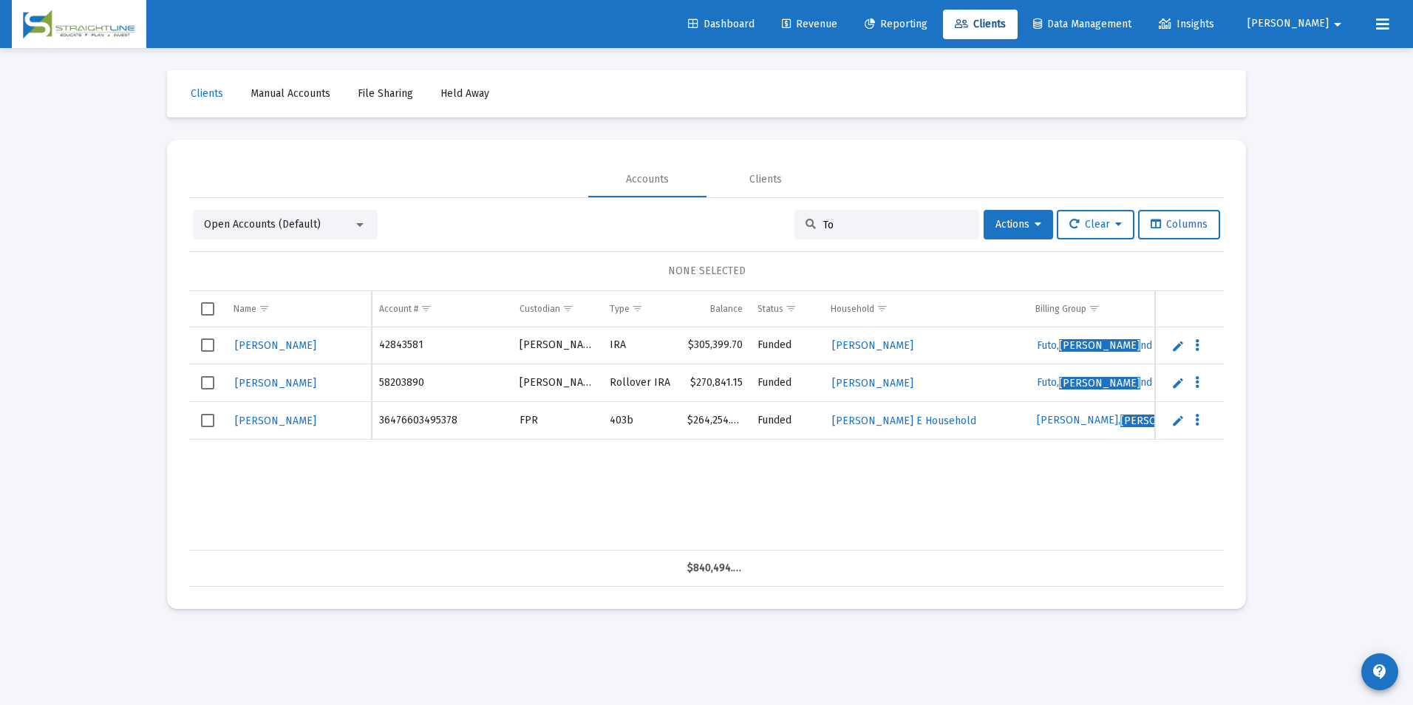
type input "T"
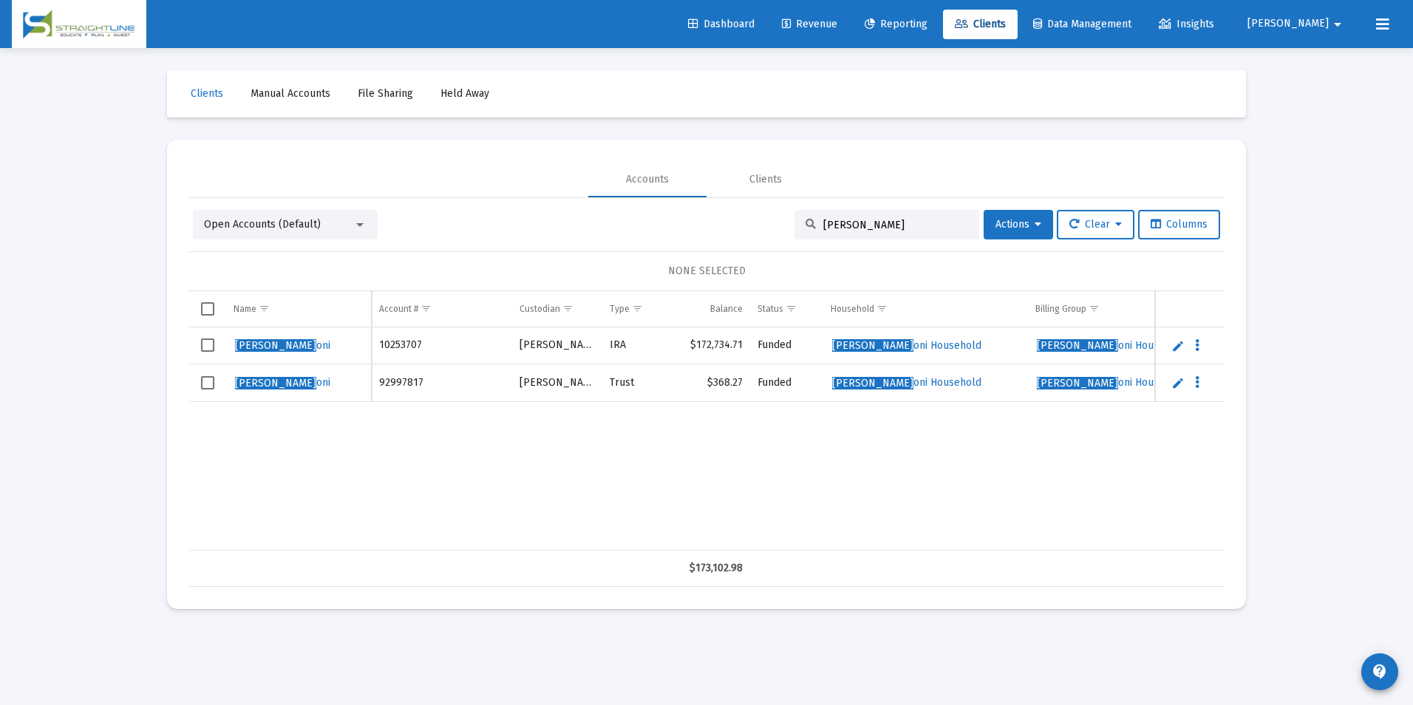
drag, startPoint x: 872, startPoint y: 229, endPoint x: 779, endPoint y: 220, distance: 93.6
click at [779, 220] on div "Open Accounts (Default) Reese, T Actions Clear Columns" at bounding box center [706, 225] width 1027 height 30
drag, startPoint x: 895, startPoint y: 230, endPoint x: 758, endPoint y: 240, distance: 137.9
click at [758, 240] on div "Open Accounts (Default) Ungren Actions Clear Columns NONE SELECTED Name Name Ac…" at bounding box center [706, 398] width 1035 height 377
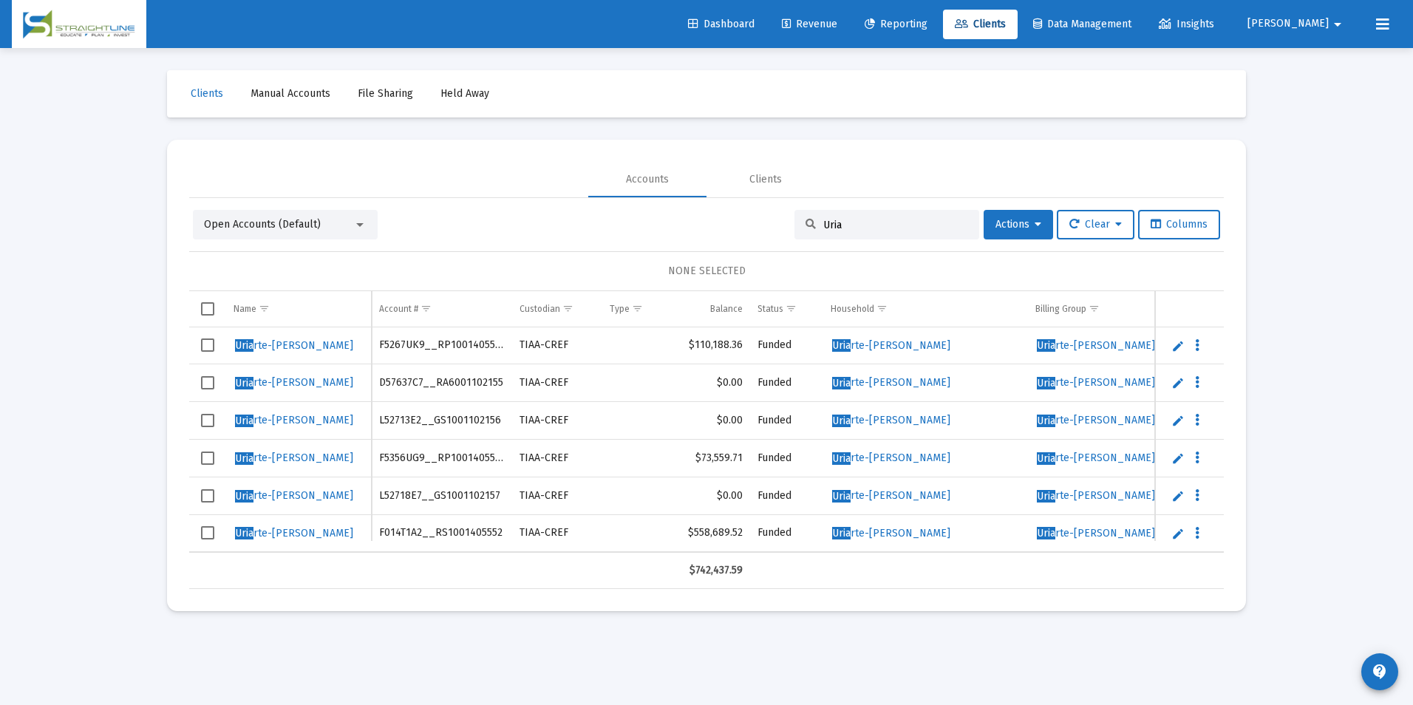
drag, startPoint x: 930, startPoint y: 230, endPoint x: 726, endPoint y: 230, distance: 204.7
click at [726, 230] on div "Open Accounts (Default) Uria Actions Clear Columns" at bounding box center [706, 225] width 1027 height 30
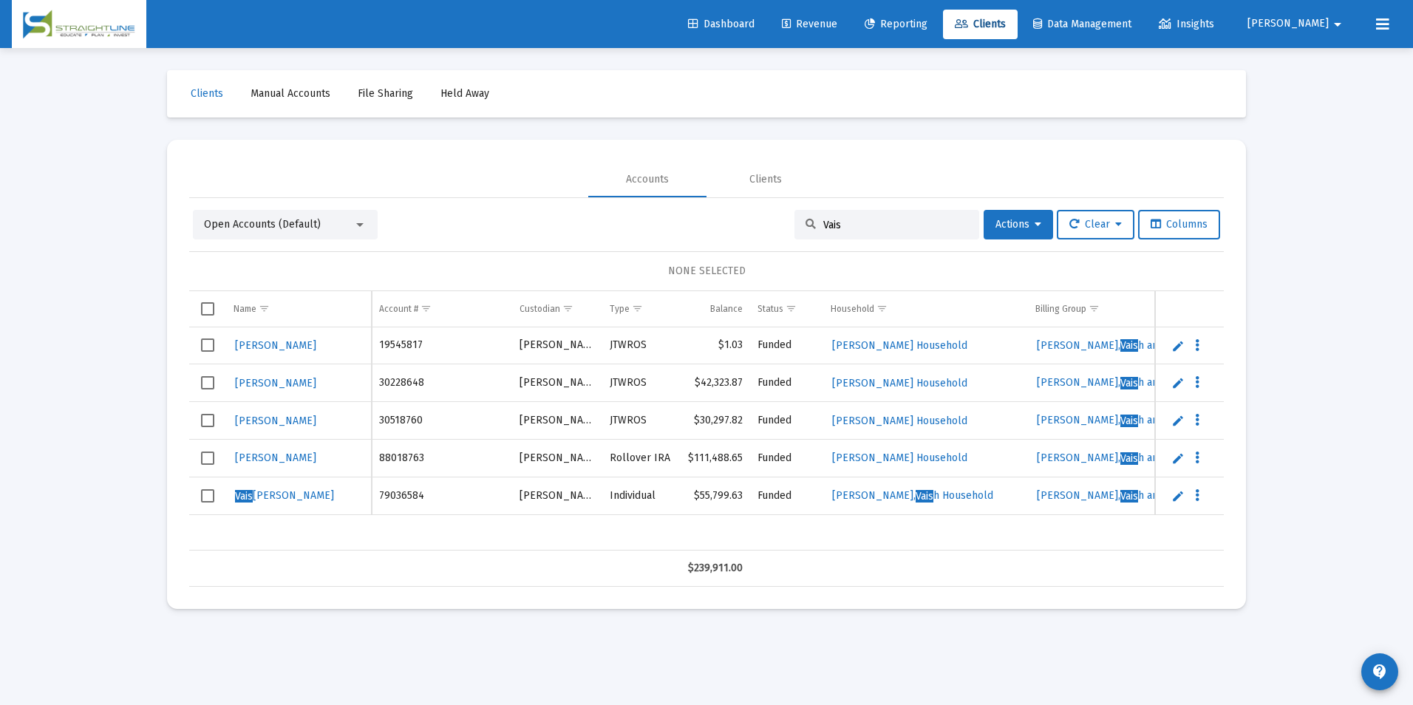
type input "Vais"
click at [1181, 490] on link "Edit" at bounding box center [1177, 495] width 13 height 13
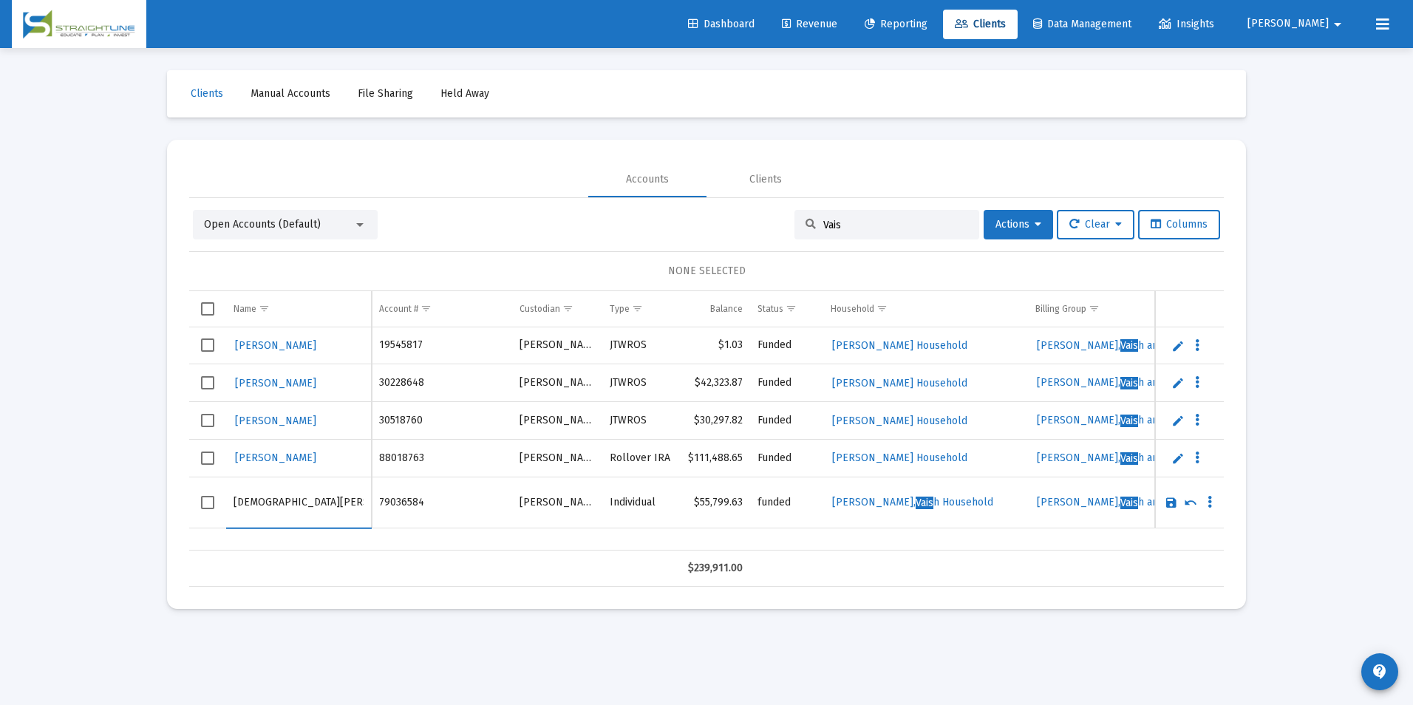
drag, startPoint x: 282, startPoint y: 500, endPoint x: 200, endPoint y: 506, distance: 82.2
click at [200, 506] on tr "Vaishnavi Viswanathan" at bounding box center [706, 502] width 1035 height 51
click at [316, 508] on input "Viswanathan" at bounding box center [299, 502] width 130 height 35
type input "Viswanathan, Vaishnavi"
click at [1171, 501] on link "Save" at bounding box center [1171, 502] width 13 height 13
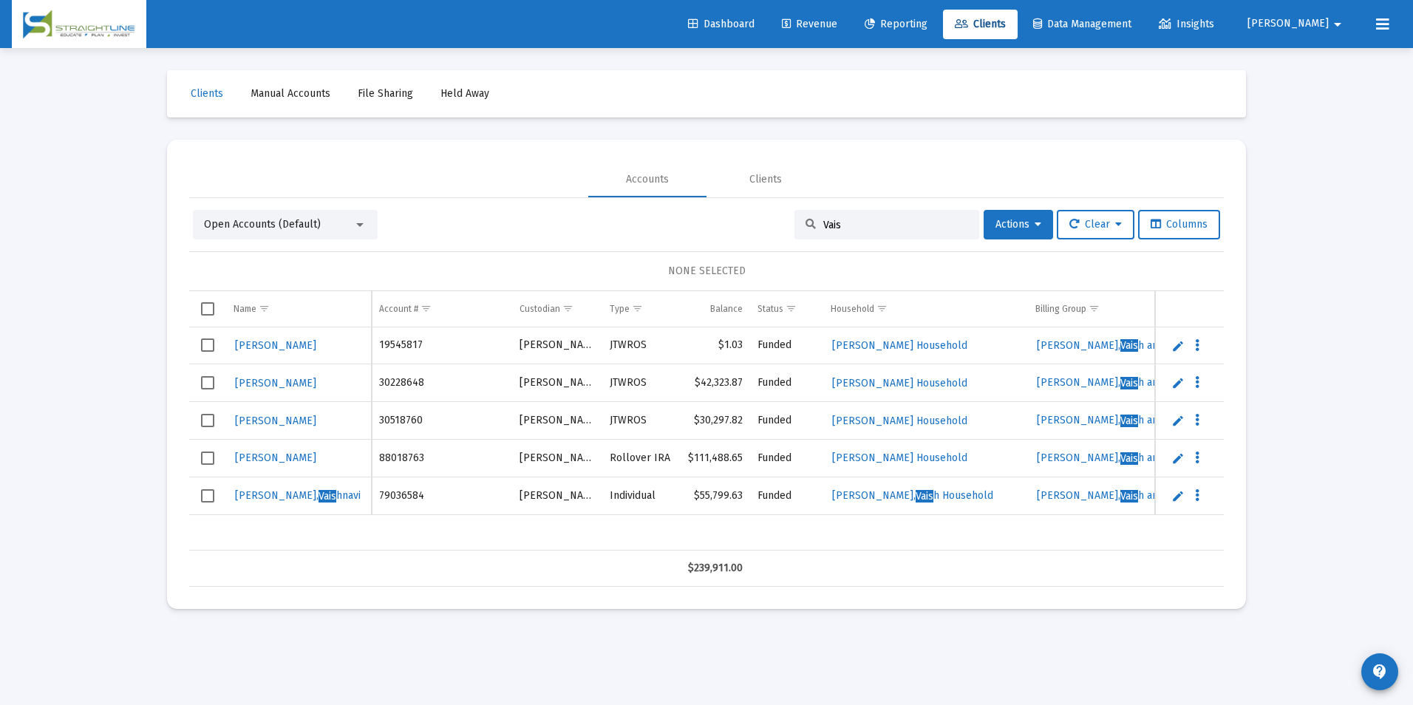
drag, startPoint x: 870, startPoint y: 228, endPoint x: 816, endPoint y: 228, distance: 54.0
click at [823, 228] on input "Vais" at bounding box center [895, 225] width 145 height 13
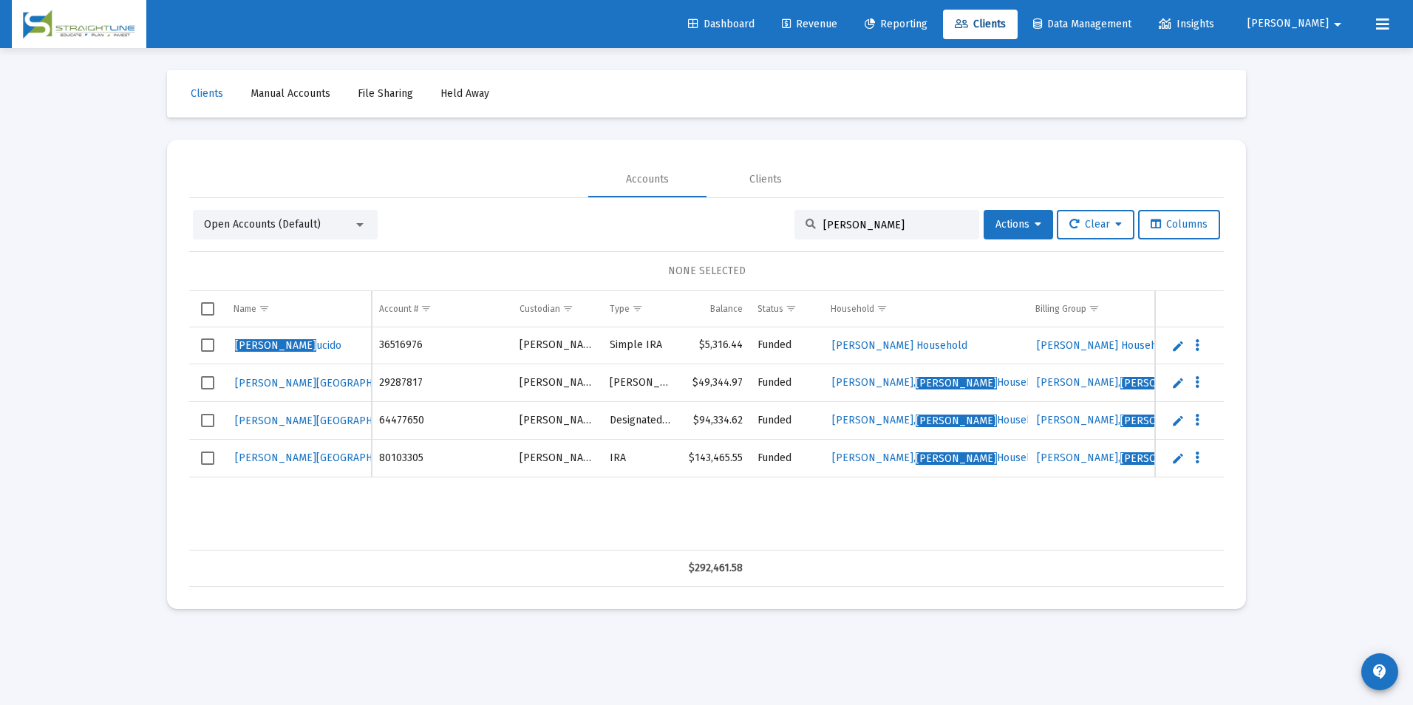
type input "Victoria L"
click at [1174, 342] on link "Edit" at bounding box center [1177, 345] width 13 height 13
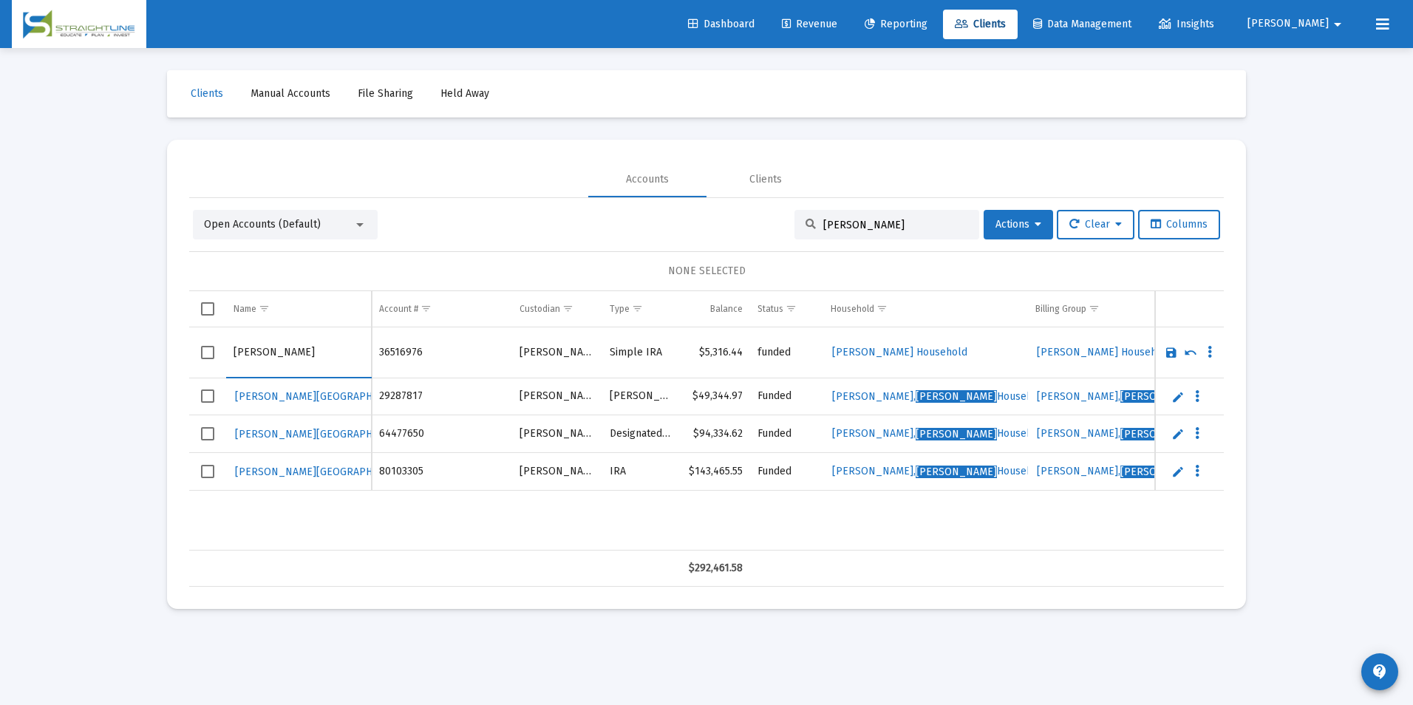
drag, startPoint x: 273, startPoint y: 355, endPoint x: 228, endPoint y: 352, distance: 45.2
click at [228, 352] on td "Victoria Lucido" at bounding box center [299, 352] width 146 height 51
click at [295, 362] on input "Lucido" at bounding box center [299, 352] width 130 height 35
type input "Lucido, Victoria"
click at [1166, 353] on link "Save" at bounding box center [1171, 352] width 13 height 13
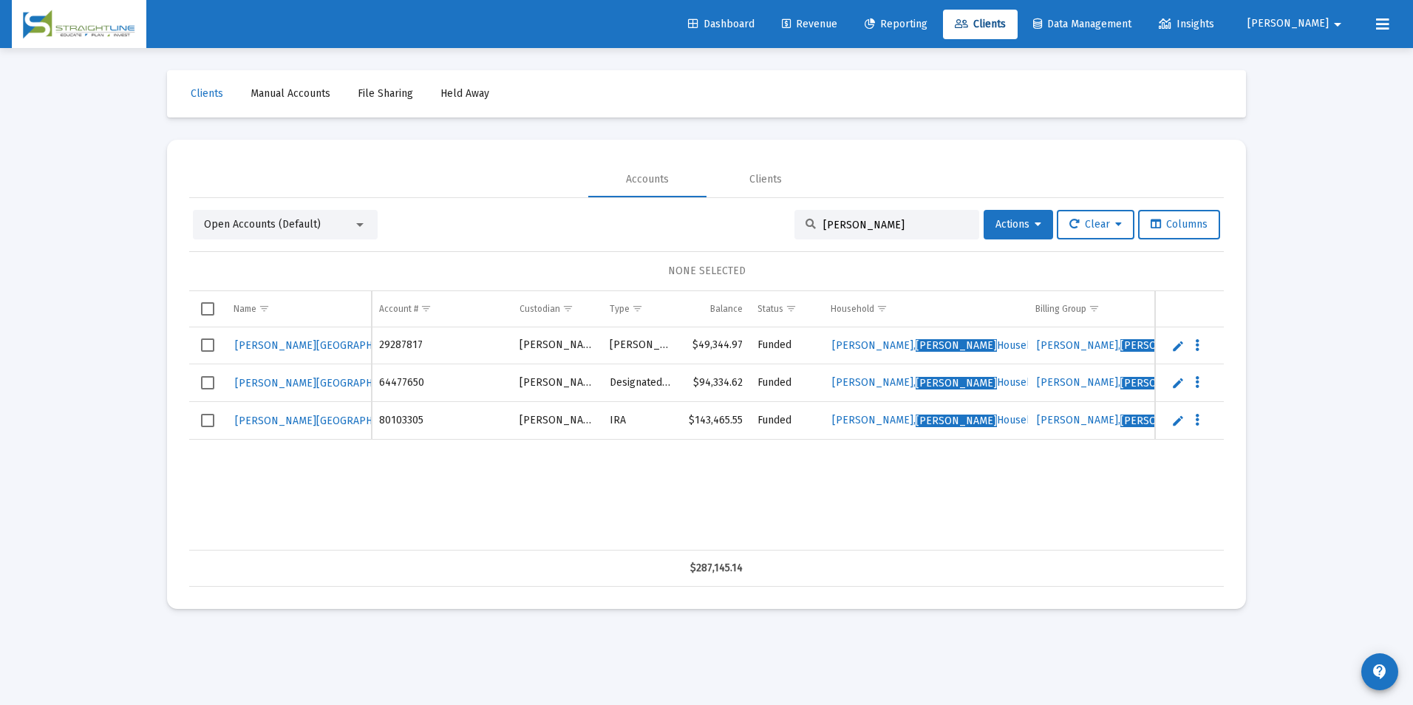
drag, startPoint x: 891, startPoint y: 229, endPoint x: 789, endPoint y: 232, distance: 102.8
click at [794, 232] on div "Victoria L" at bounding box center [886, 225] width 185 height 30
type input "w"
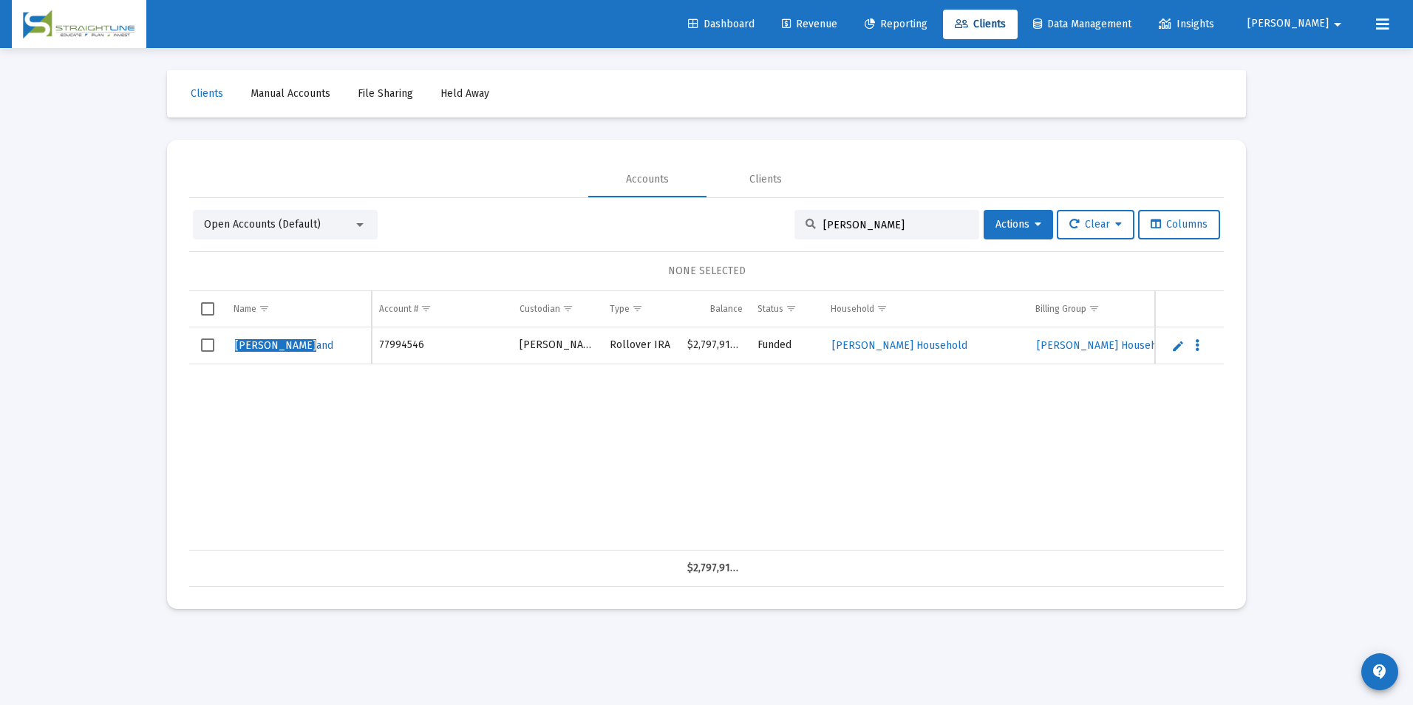
type input "William Wadl"
click at [1172, 347] on link "Edit" at bounding box center [1177, 345] width 13 height 13
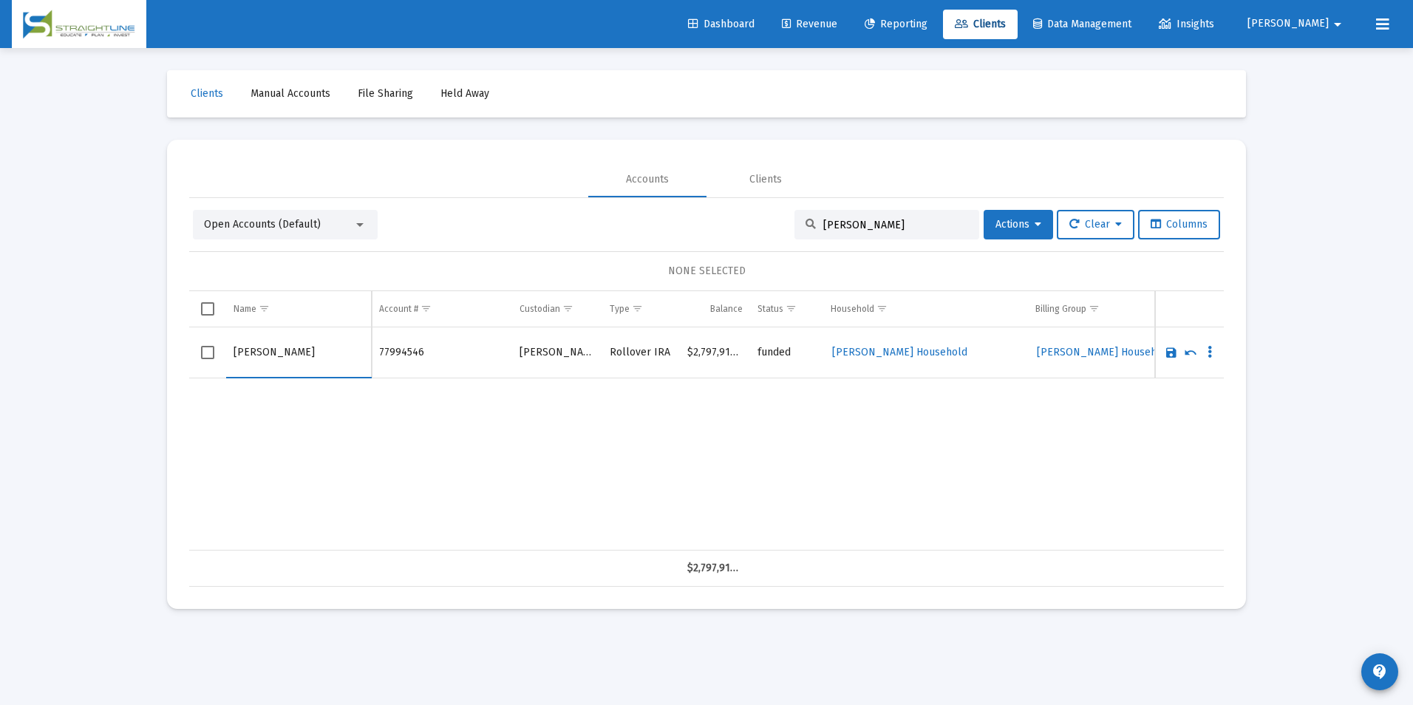
drag, startPoint x: 273, startPoint y: 351, endPoint x: 223, endPoint y: 353, distance: 50.3
click at [223, 353] on tr "William Wadland" at bounding box center [706, 352] width 1035 height 51
click at [302, 362] on input "Wadland" at bounding box center [299, 352] width 130 height 35
type input "Wadland, William"
click at [1170, 353] on link "Save" at bounding box center [1171, 352] width 13 height 13
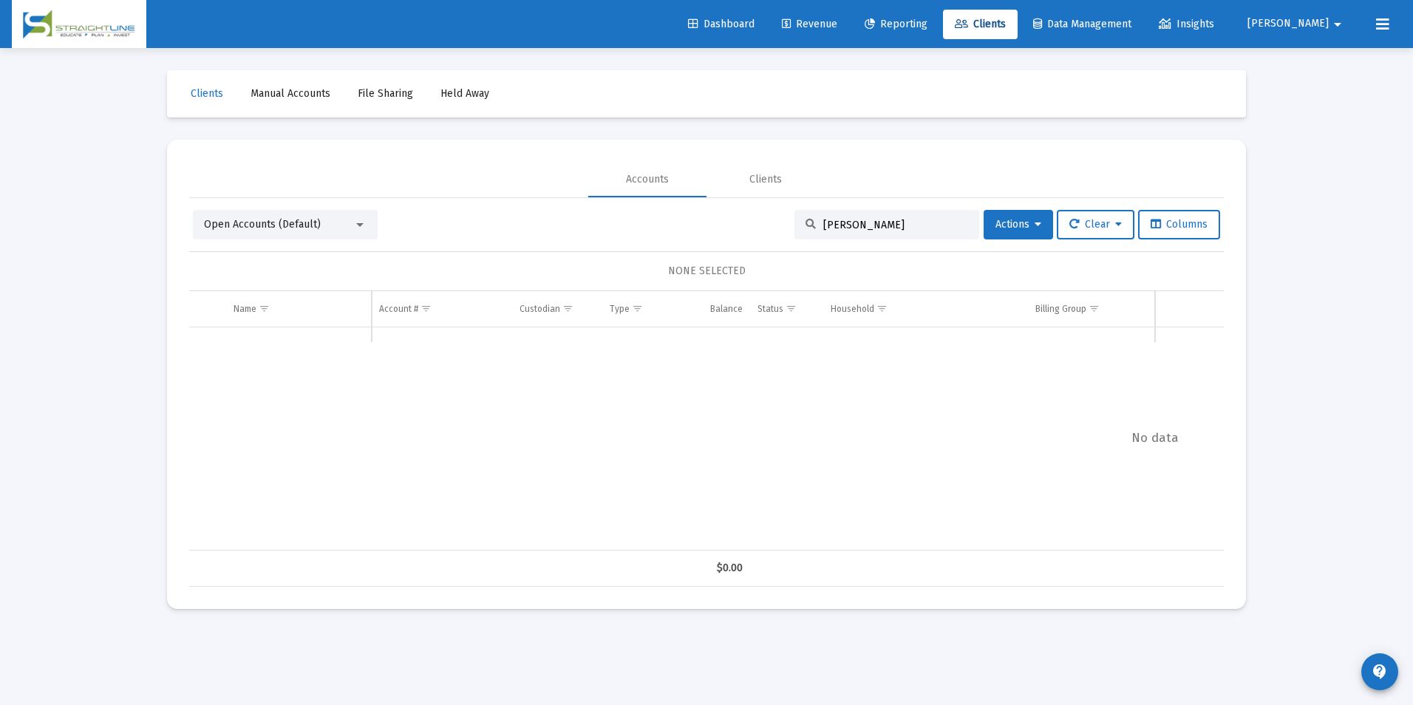
drag, startPoint x: 916, startPoint y: 220, endPoint x: 731, endPoint y: 208, distance: 185.8
click at [731, 208] on div "Open Accounts (Default) William Wadl Actions Clear Columns NONE SELECTED Name N…" at bounding box center [706, 392] width 1035 height 389
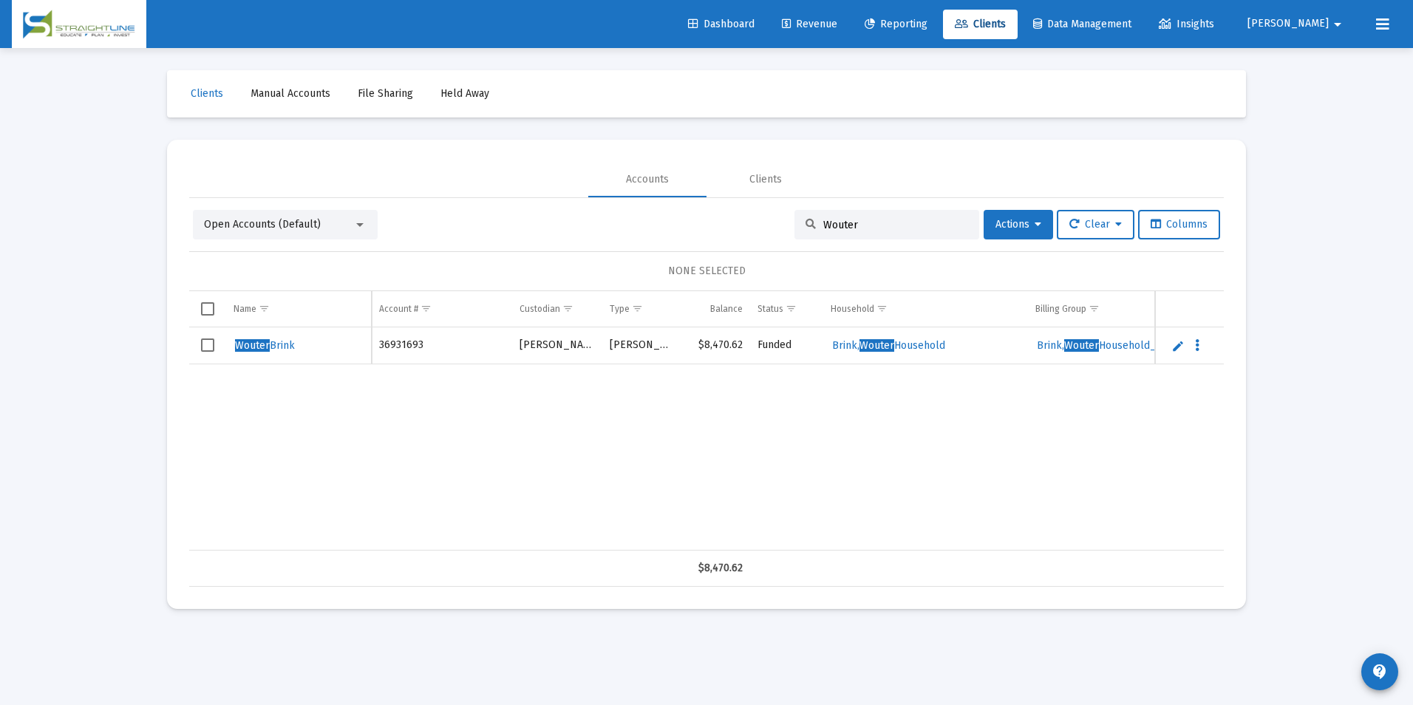
type input "Wouter"
click at [1175, 347] on link "Edit" at bounding box center [1177, 345] width 13 height 13
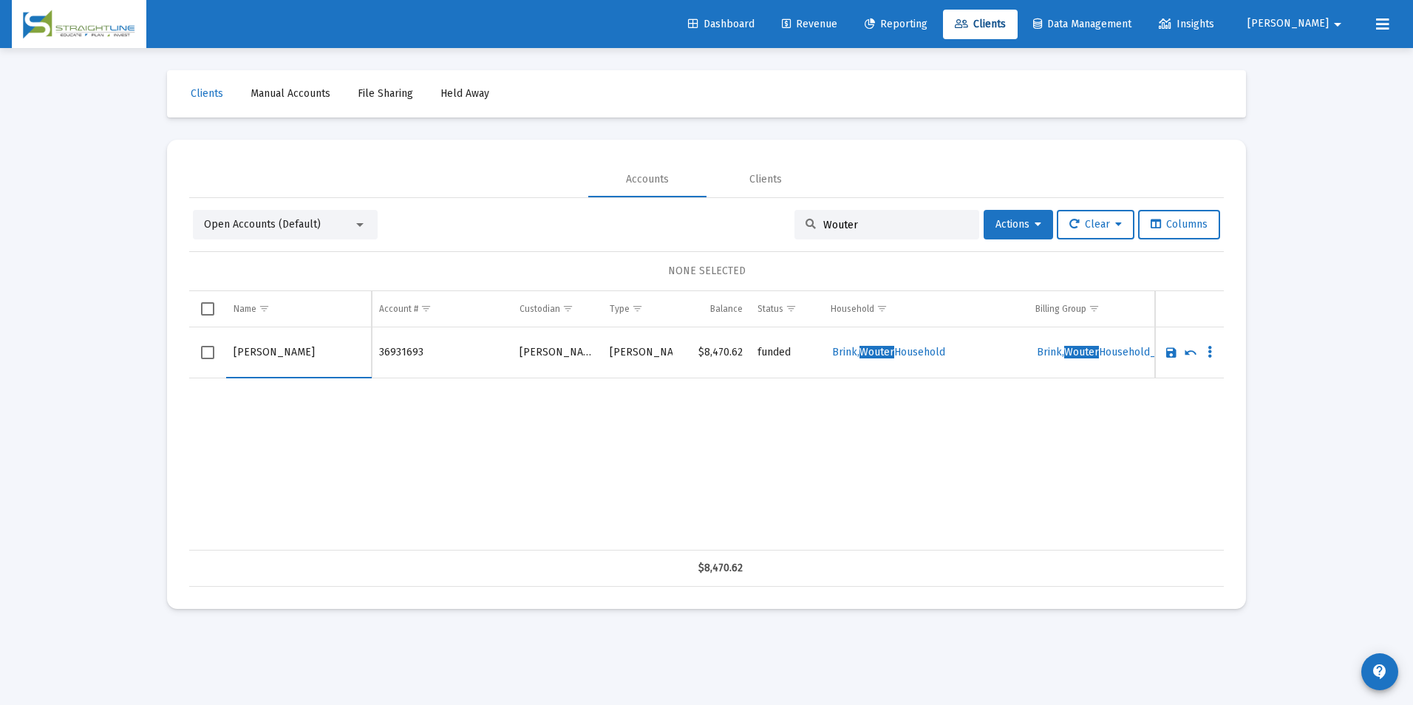
drag, startPoint x: 273, startPoint y: 352, endPoint x: 231, endPoint y: 355, distance: 41.5
click at [231, 355] on td "Wouter Brink" at bounding box center [299, 352] width 146 height 51
click at [268, 361] on input "Brink" at bounding box center [299, 352] width 130 height 35
type input "Brink, Wouter"
click at [1168, 355] on link "Save" at bounding box center [1171, 352] width 13 height 13
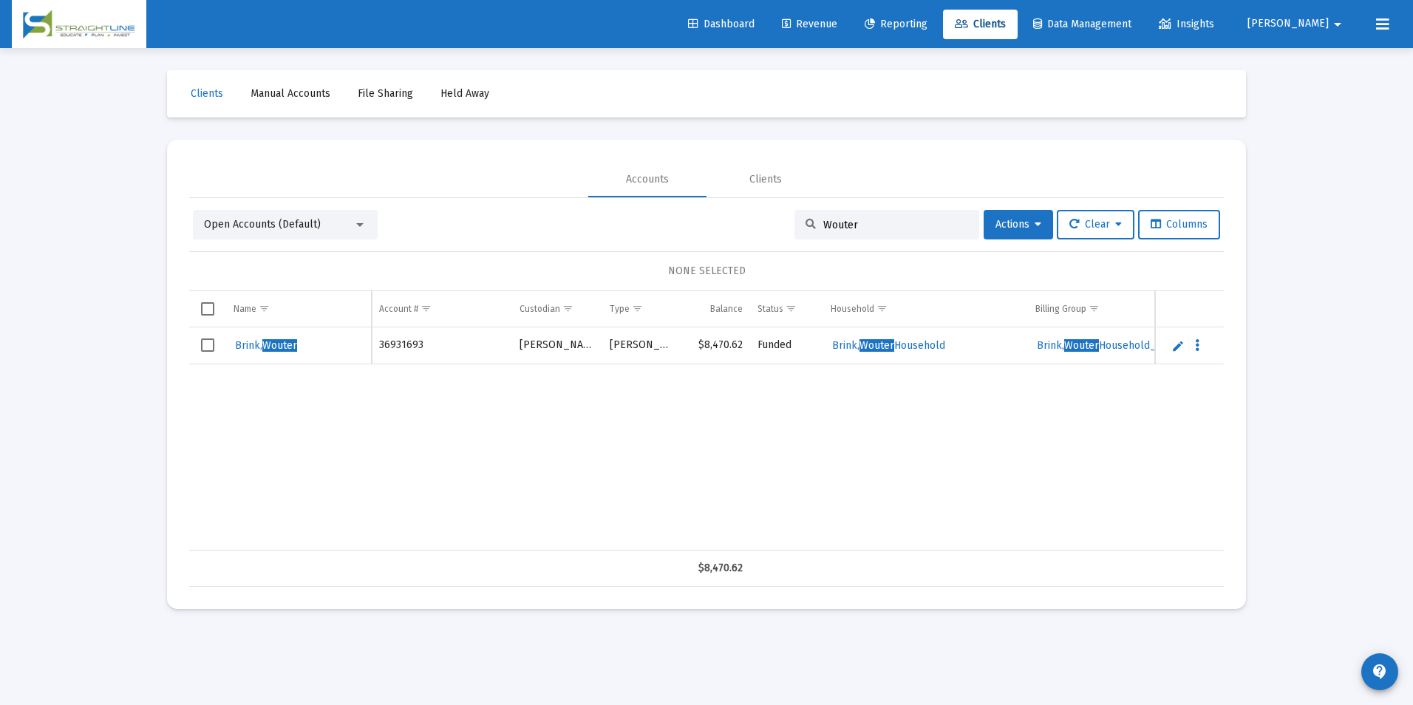
drag, startPoint x: 869, startPoint y: 225, endPoint x: 806, endPoint y: 220, distance: 63.1
click at [806, 220] on div "Wouter" at bounding box center [886, 225] width 185 height 30
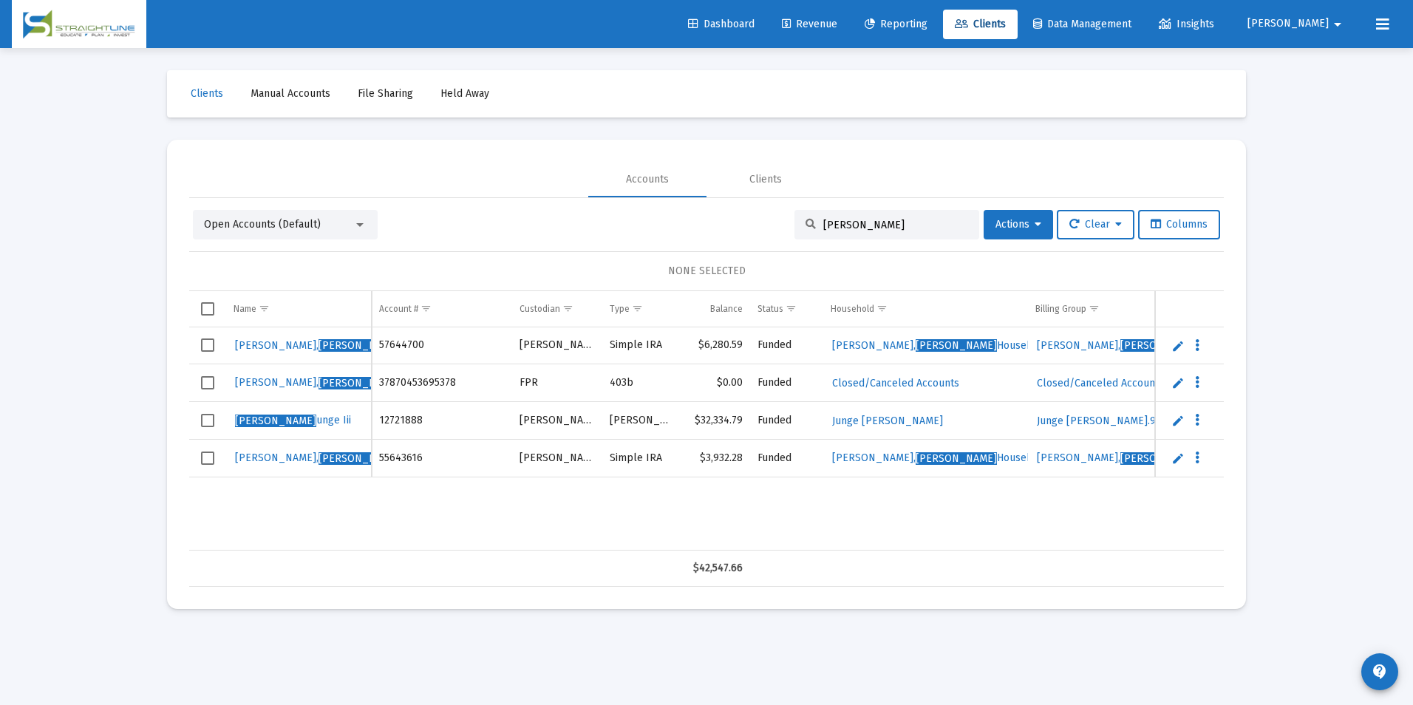
drag, startPoint x: 918, startPoint y: 221, endPoint x: 743, endPoint y: 218, distance: 174.4
click at [743, 218] on div "Open Accounts (Default) William J Actions Clear Columns" at bounding box center [706, 225] width 1027 height 30
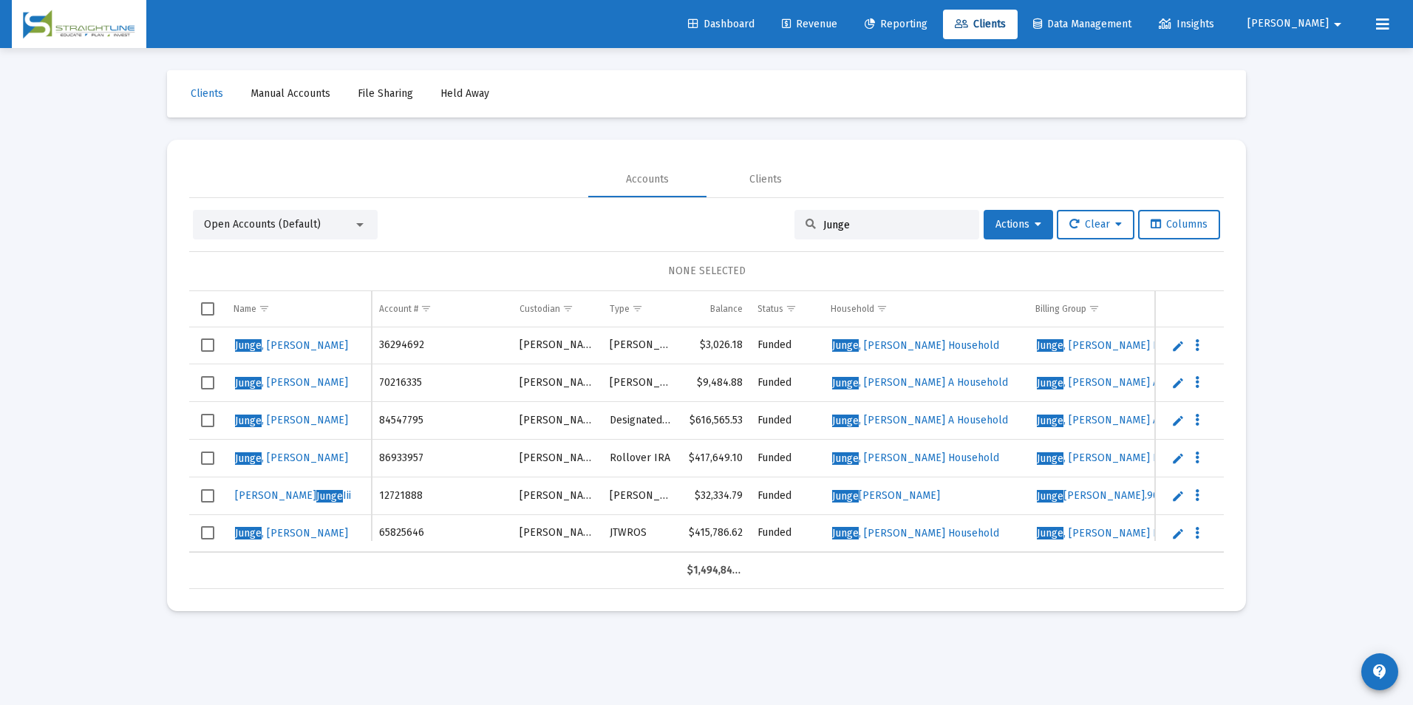
click at [1177, 497] on link "Edit" at bounding box center [1177, 495] width 13 height 13
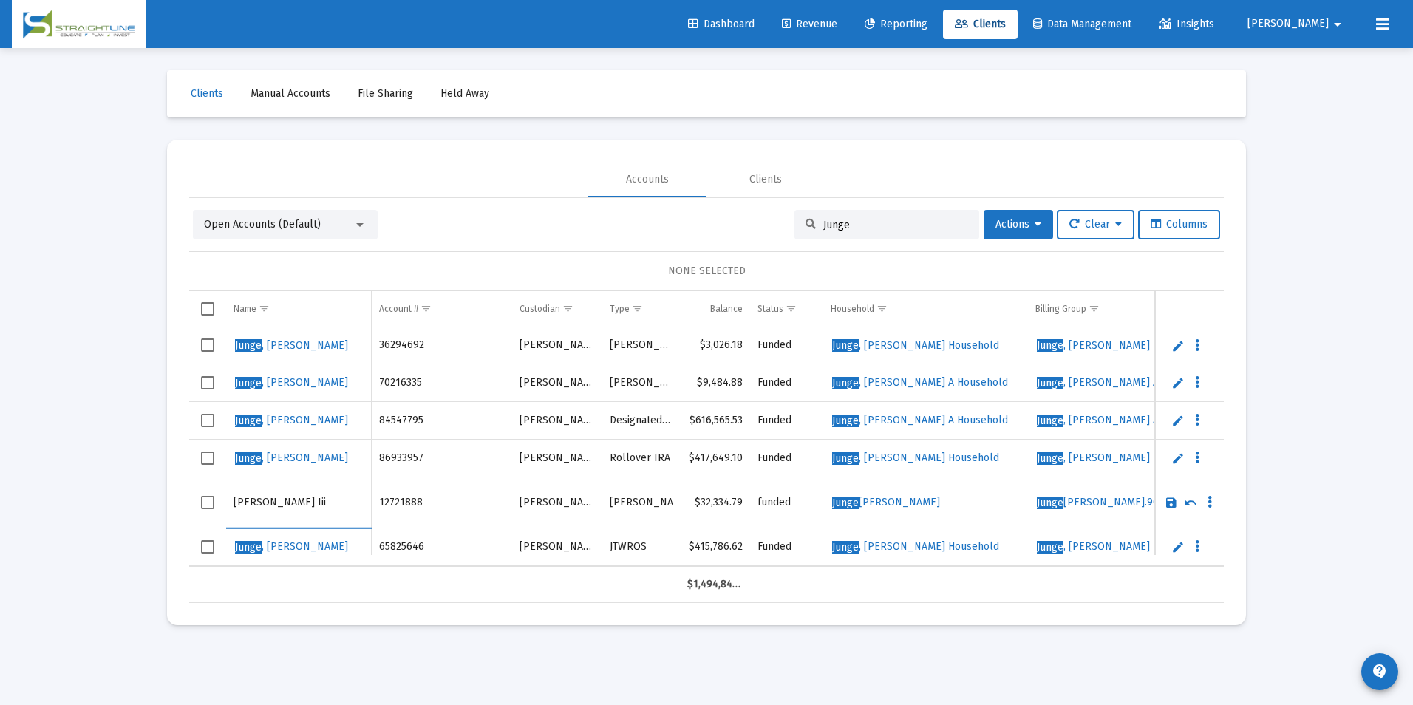
drag, startPoint x: 270, startPoint y: 502, endPoint x: 192, endPoint y: 506, distance: 78.4
click at [192, 506] on tr "William Junge Iii" at bounding box center [706, 502] width 1035 height 51
click at [1172, 503] on link "Save" at bounding box center [1171, 502] width 13 height 13
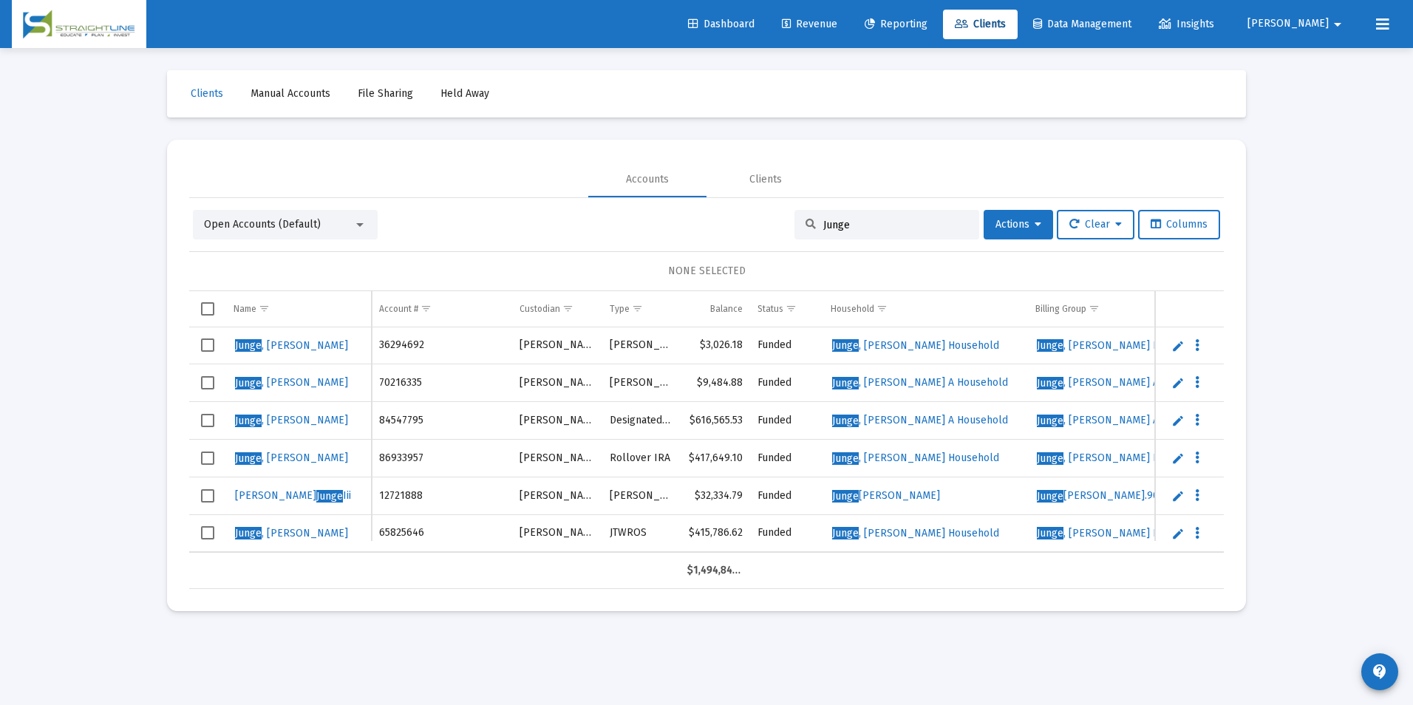
drag, startPoint x: 894, startPoint y: 221, endPoint x: 757, endPoint y: 208, distance: 137.3
click at [757, 208] on div "Open Accounts (Default) Junge Actions Clear Columns NONE SELECTED Name Name Acc…" at bounding box center [706, 393] width 1035 height 391
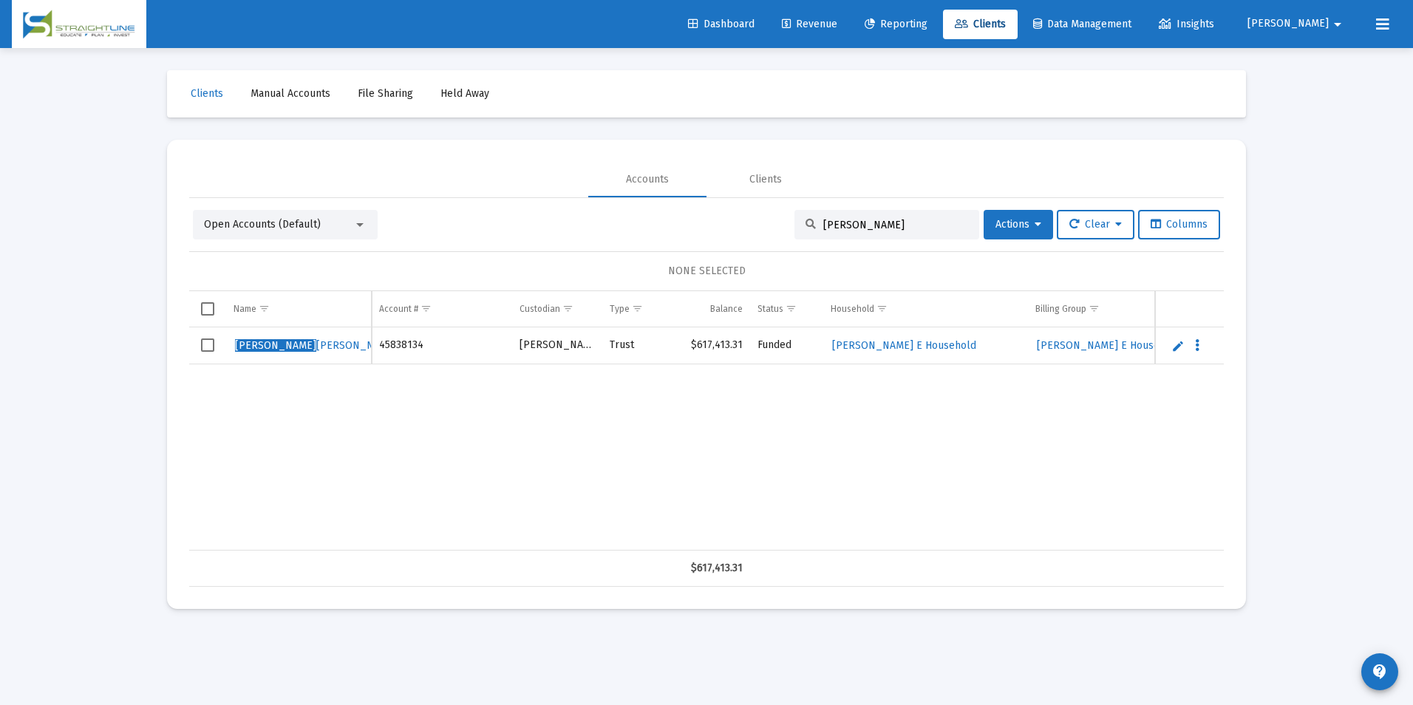
type input "William E"
click at [1177, 344] on link "Edit" at bounding box center [1177, 345] width 13 height 13
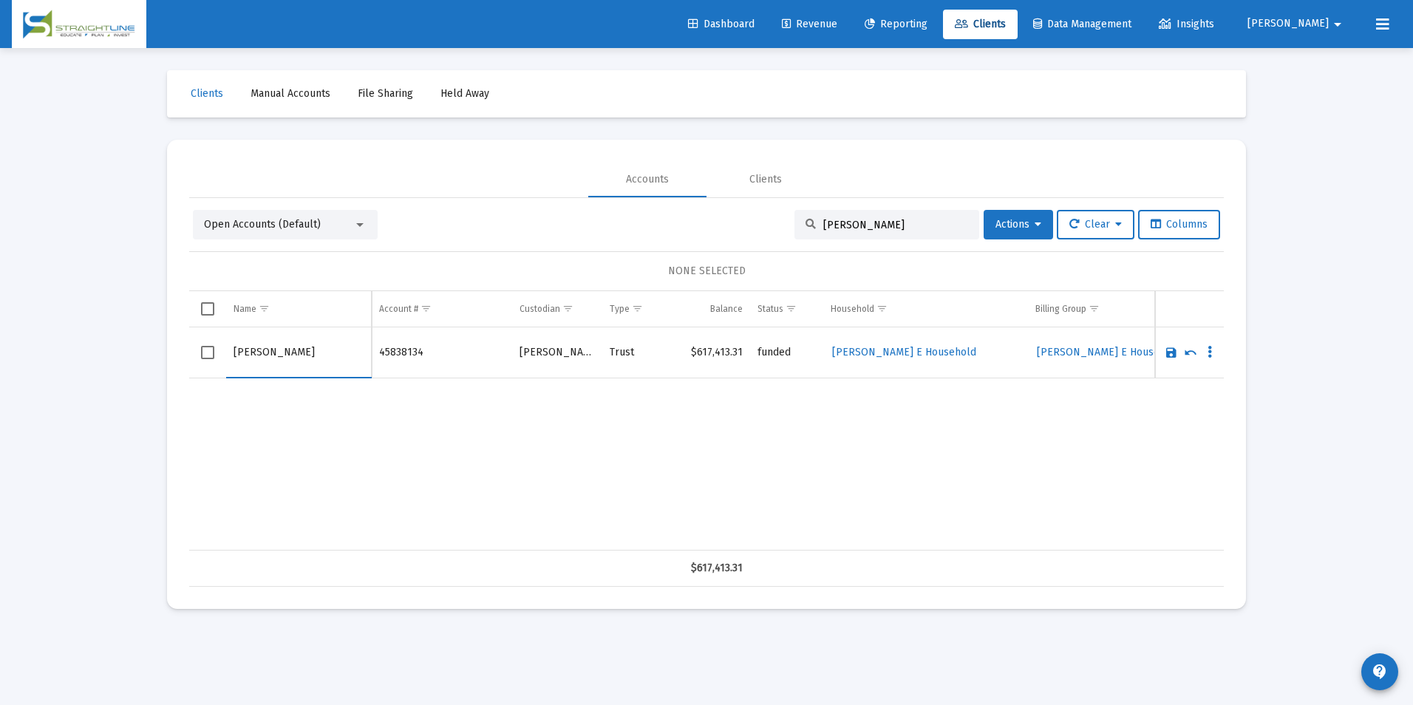
drag, startPoint x: 279, startPoint y: 351, endPoint x: 220, endPoint y: 358, distance: 59.5
click at [220, 358] on tr "William E Murbach" at bounding box center [706, 352] width 1035 height 51
click at [339, 359] on input "Murbach" at bounding box center [299, 352] width 130 height 35
type input "Murbach, William E"
click at [1168, 350] on link "Save" at bounding box center [1171, 352] width 13 height 13
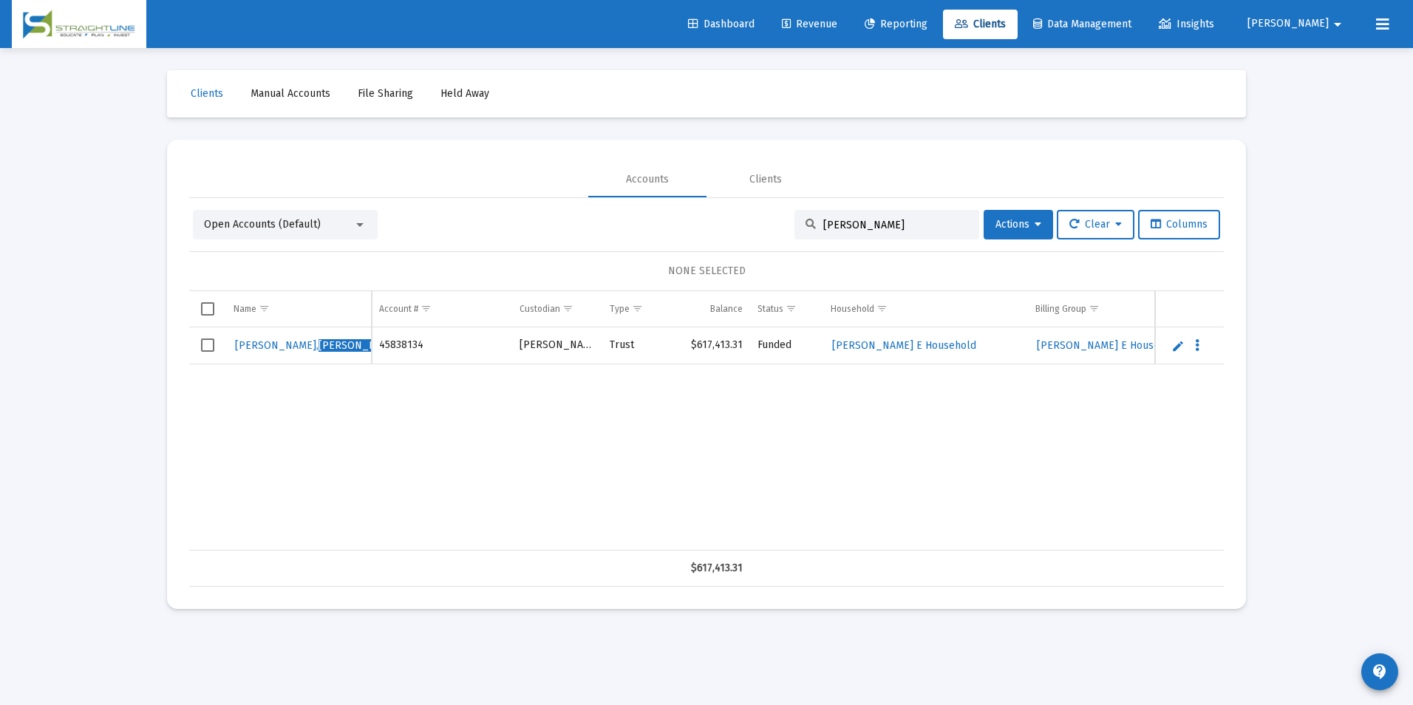
drag, startPoint x: 861, startPoint y: 233, endPoint x: 880, endPoint y: 227, distance: 20.1
click at [880, 227] on div "William E" at bounding box center [886, 225] width 185 height 30
drag, startPoint x: 880, startPoint y: 227, endPoint x: 710, endPoint y: 230, distance: 170.7
click at [710, 230] on div "Open Accounts (Default) William E Actions Clear Columns" at bounding box center [706, 225] width 1027 height 30
paste input "37076187095380"
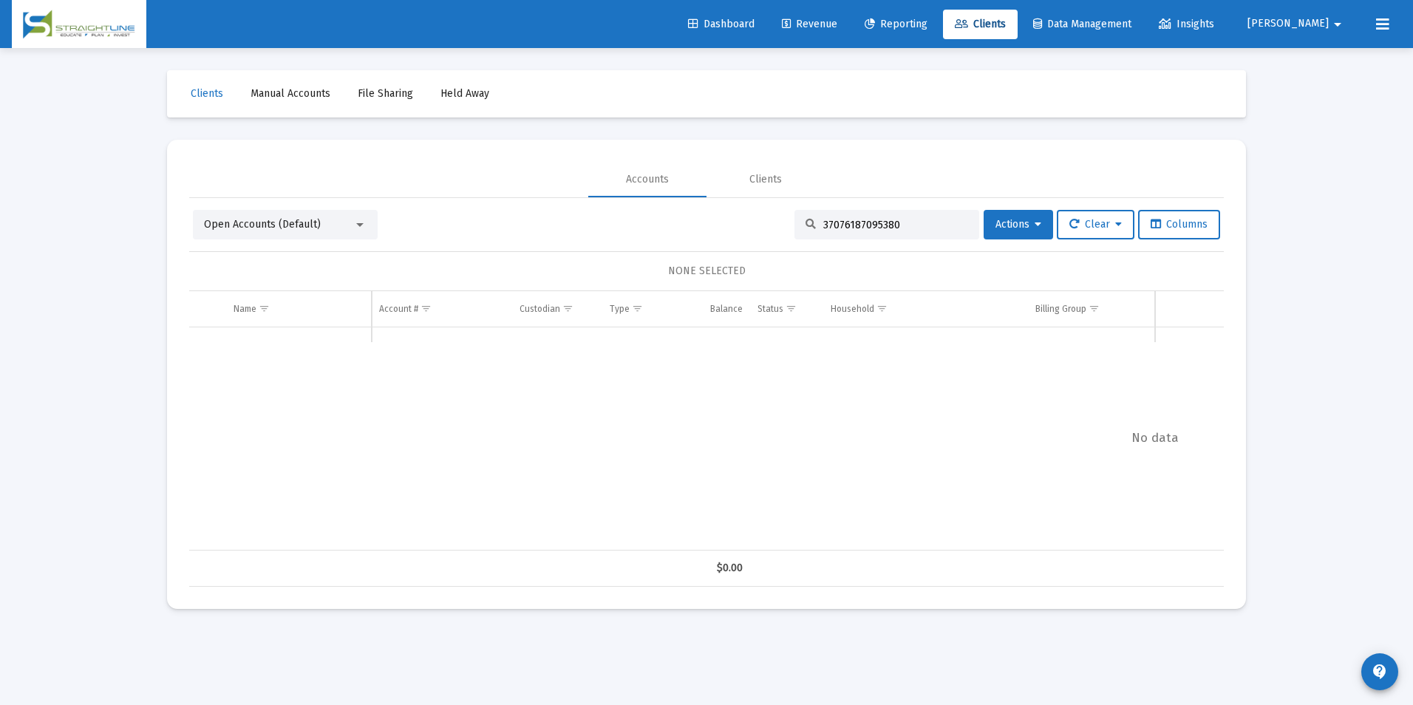
click at [333, 213] on div "Open Accounts (Default)" at bounding box center [285, 225] width 185 height 30
click at [327, 229] on div "Open Accounts (Default)" at bounding box center [278, 224] width 149 height 15
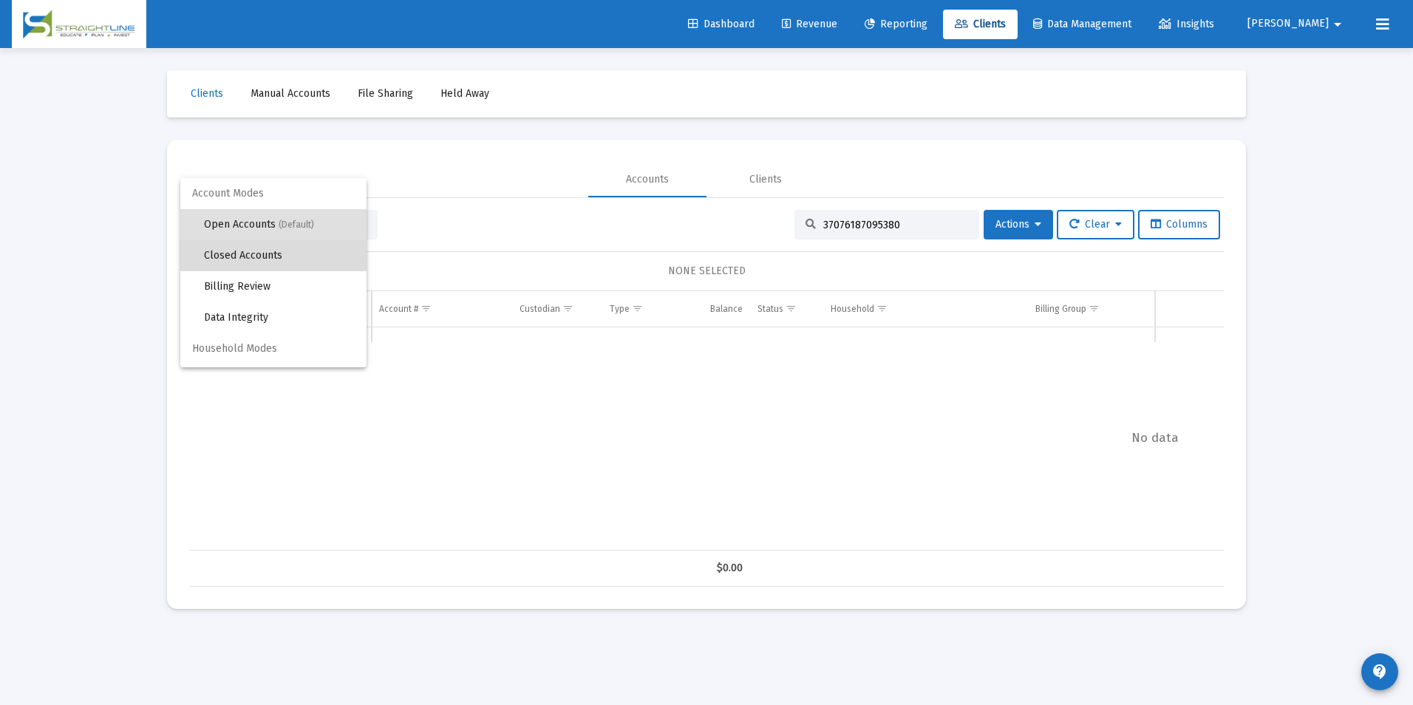
click at [291, 249] on span "Closed Accounts" at bounding box center [279, 255] width 151 height 31
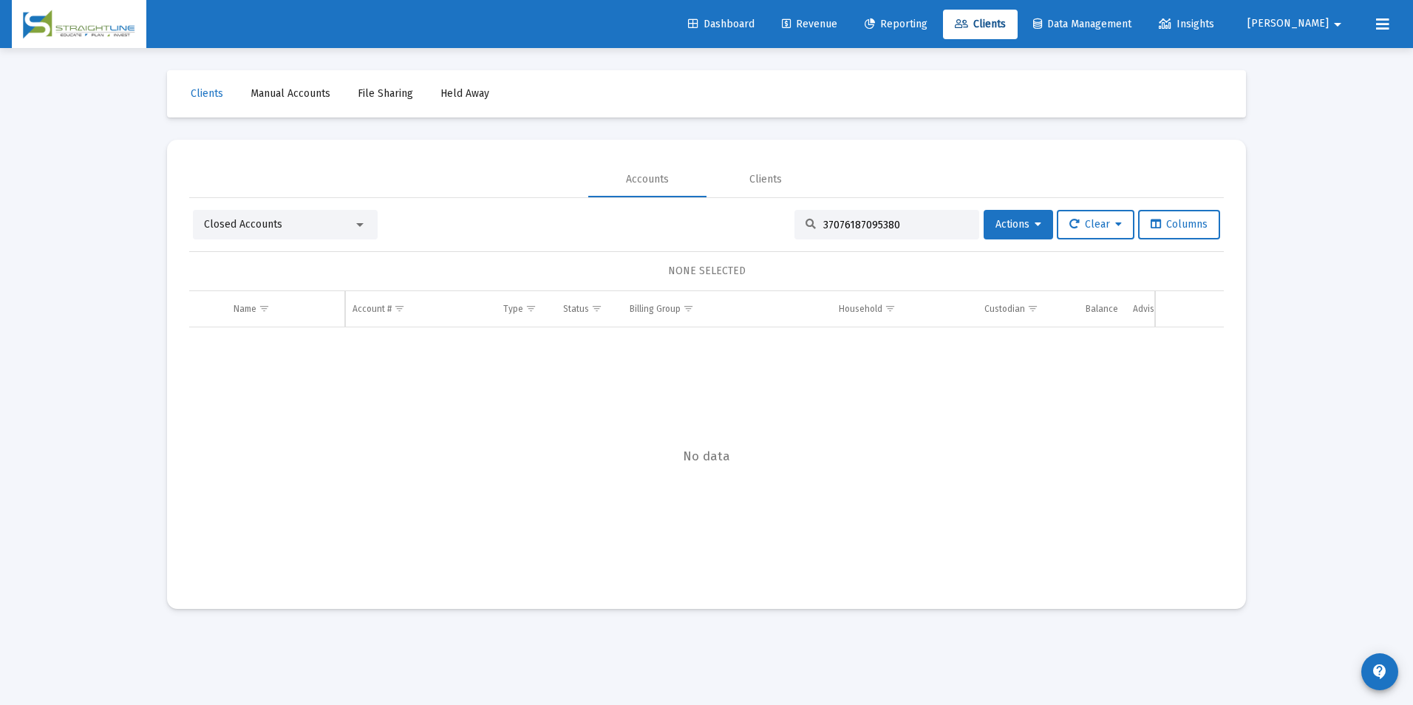
click at [930, 230] on input "37076187095380" at bounding box center [895, 225] width 145 height 13
type input "37076187095380"
click at [326, 222] on div "Closed Accounts" at bounding box center [278, 224] width 149 height 15
click at [911, 226] on div at bounding box center [706, 352] width 1413 height 705
drag, startPoint x: 897, startPoint y: 225, endPoint x: 772, endPoint y: 224, distance: 124.9
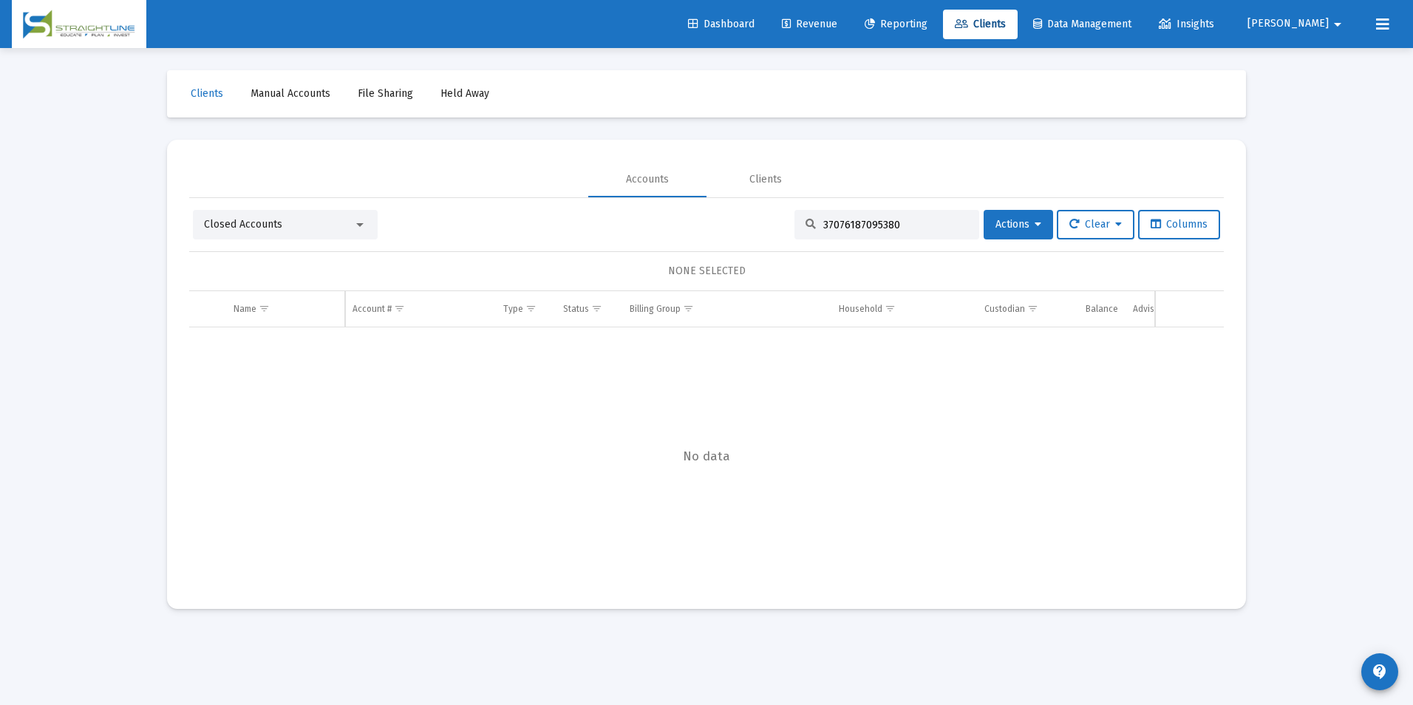
click at [772, 224] on div "Closed Accounts 37076187095380 Actions Clear Columns" at bounding box center [706, 225] width 1027 height 30
paste input "38666587195378"
click at [328, 222] on div "Closed Accounts" at bounding box center [278, 224] width 149 height 15
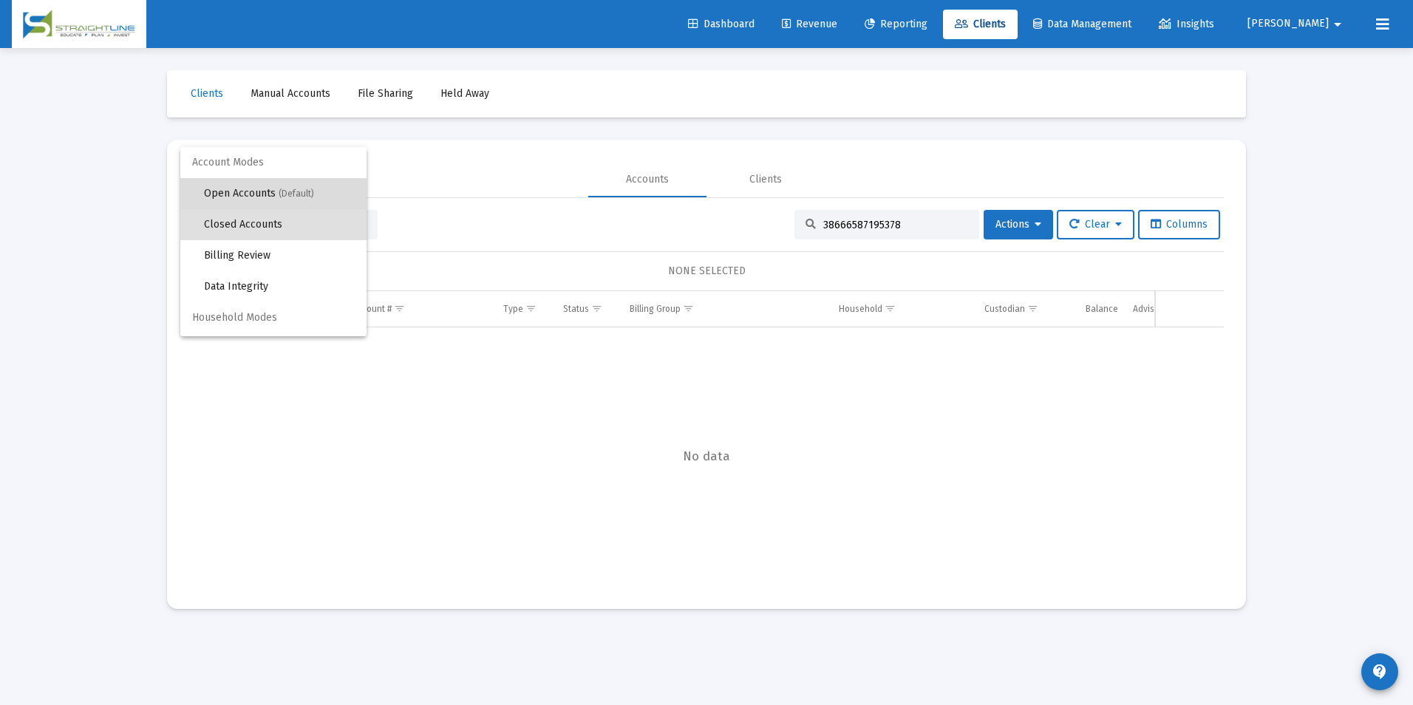
click at [307, 187] on span "Open Accounts (Default)" at bounding box center [279, 193] width 151 height 31
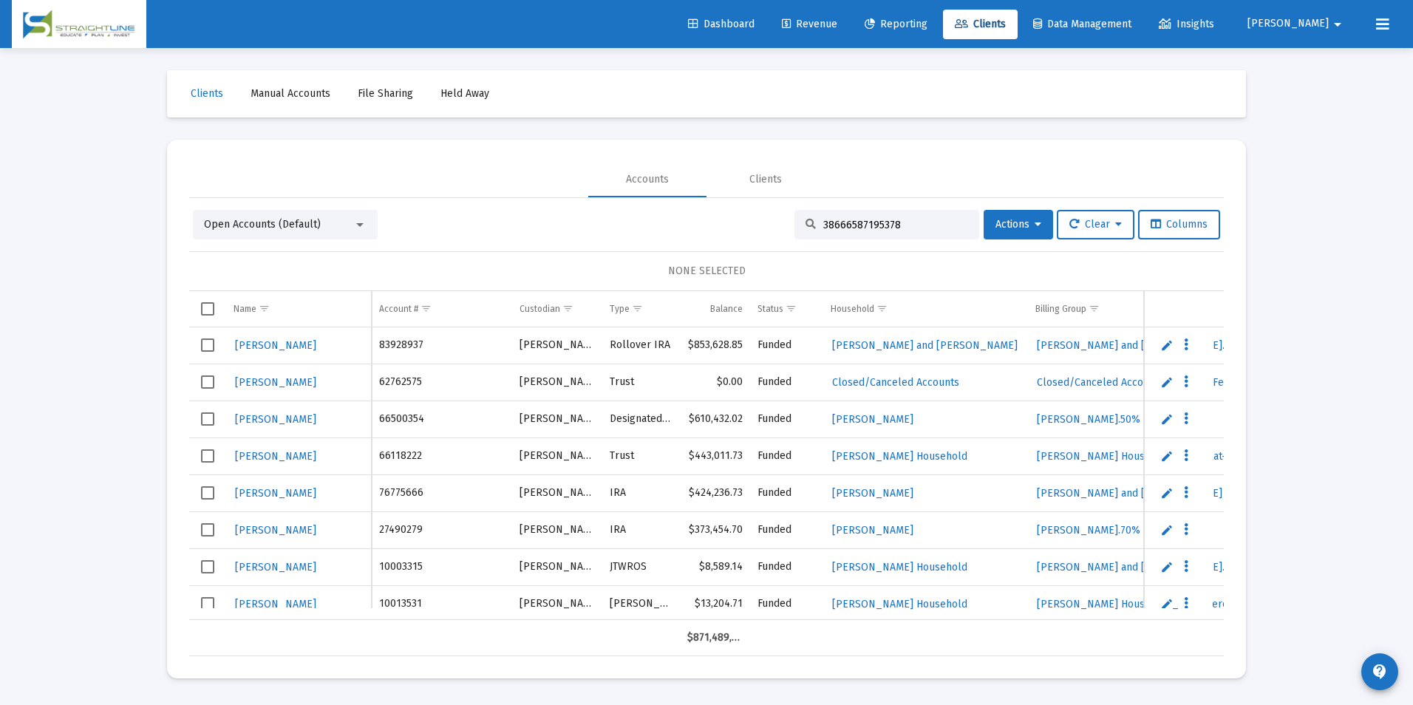
click at [902, 226] on input "38666587195378" at bounding box center [895, 225] width 145 height 13
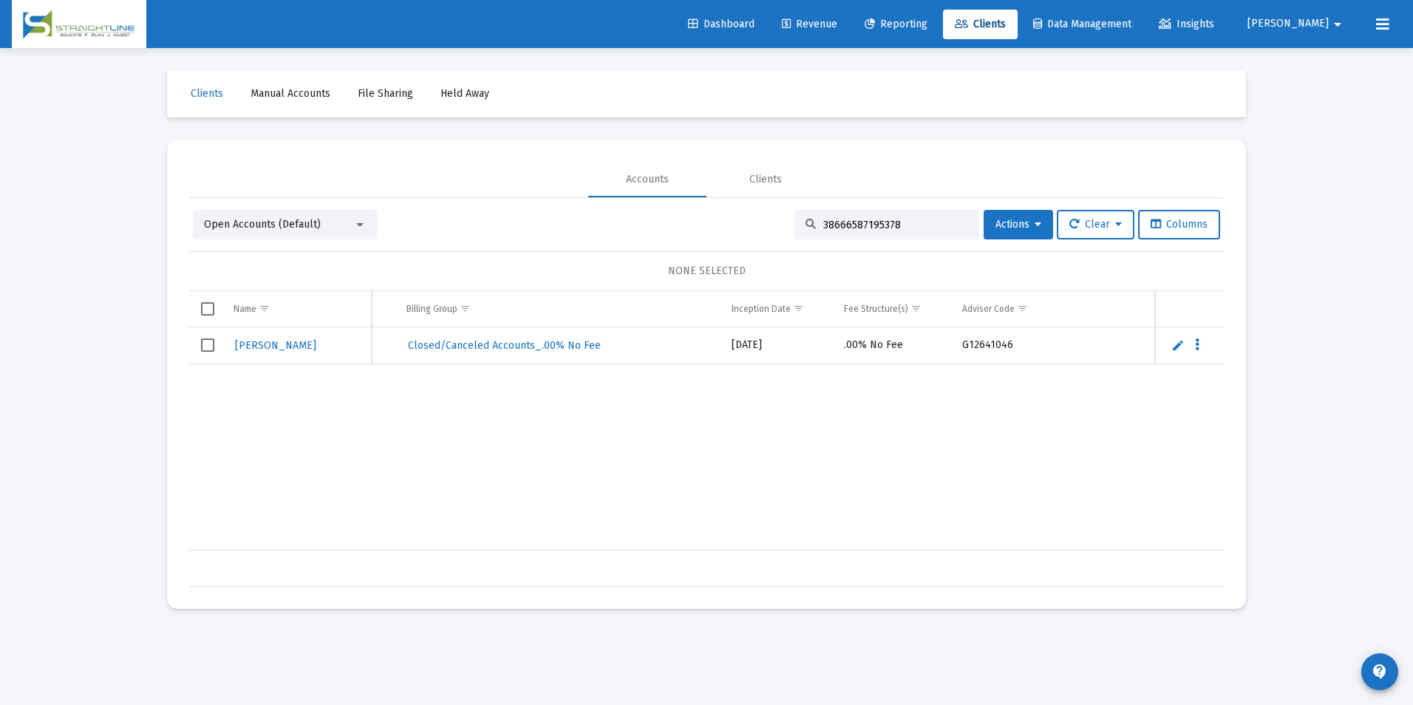
scroll to position [0, 528]
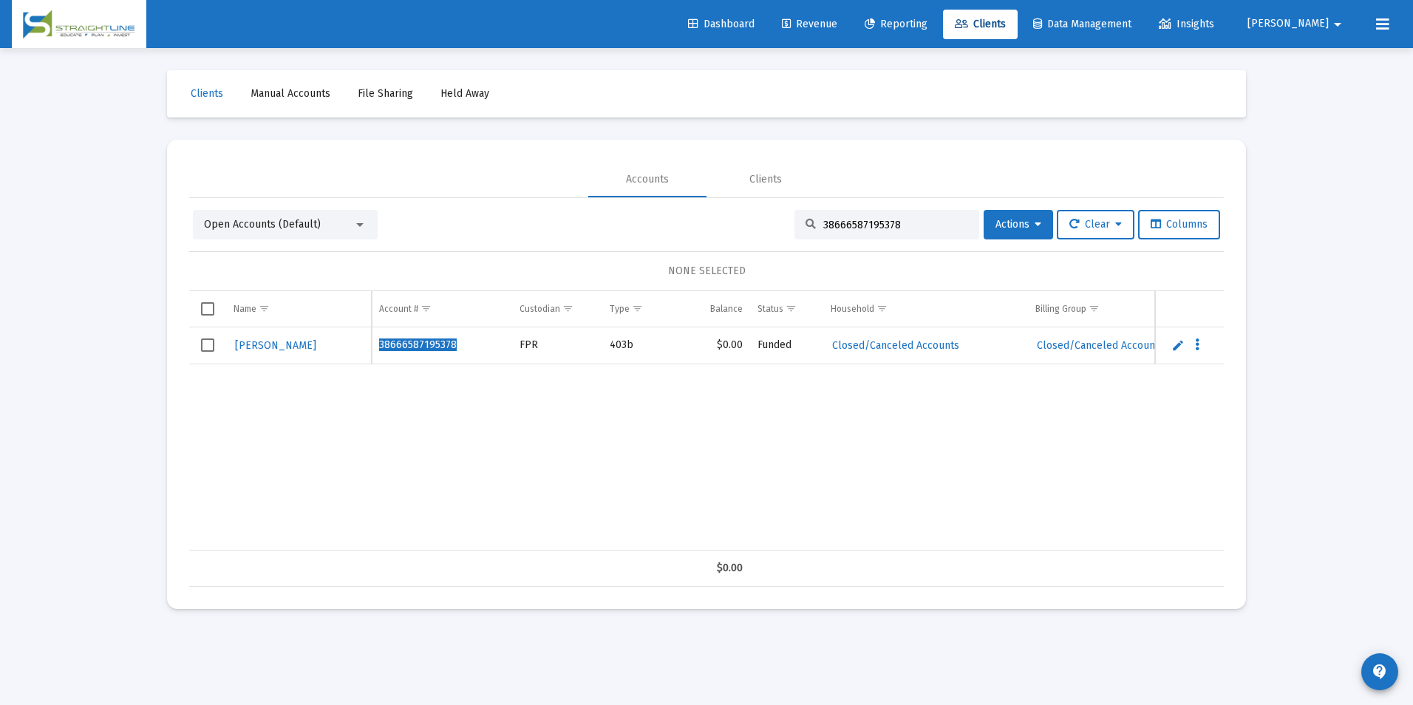
drag, startPoint x: 925, startPoint y: 225, endPoint x: 531, endPoint y: 229, distance: 393.9
click at [717, 222] on div "Open Accounts (Default) 38666587195378 Actions Clear Columns" at bounding box center [706, 225] width 1027 height 30
click at [918, 224] on input "38666587195378" at bounding box center [895, 225] width 145 height 13
drag, startPoint x: 918, startPoint y: 224, endPoint x: 679, endPoint y: 188, distance: 241.3
click at [679, 188] on mat-tab-group "Accounts Clients Open Accounts (Default) 38666587195378 Actions Clear Columns N…" at bounding box center [706, 374] width 1035 height 425
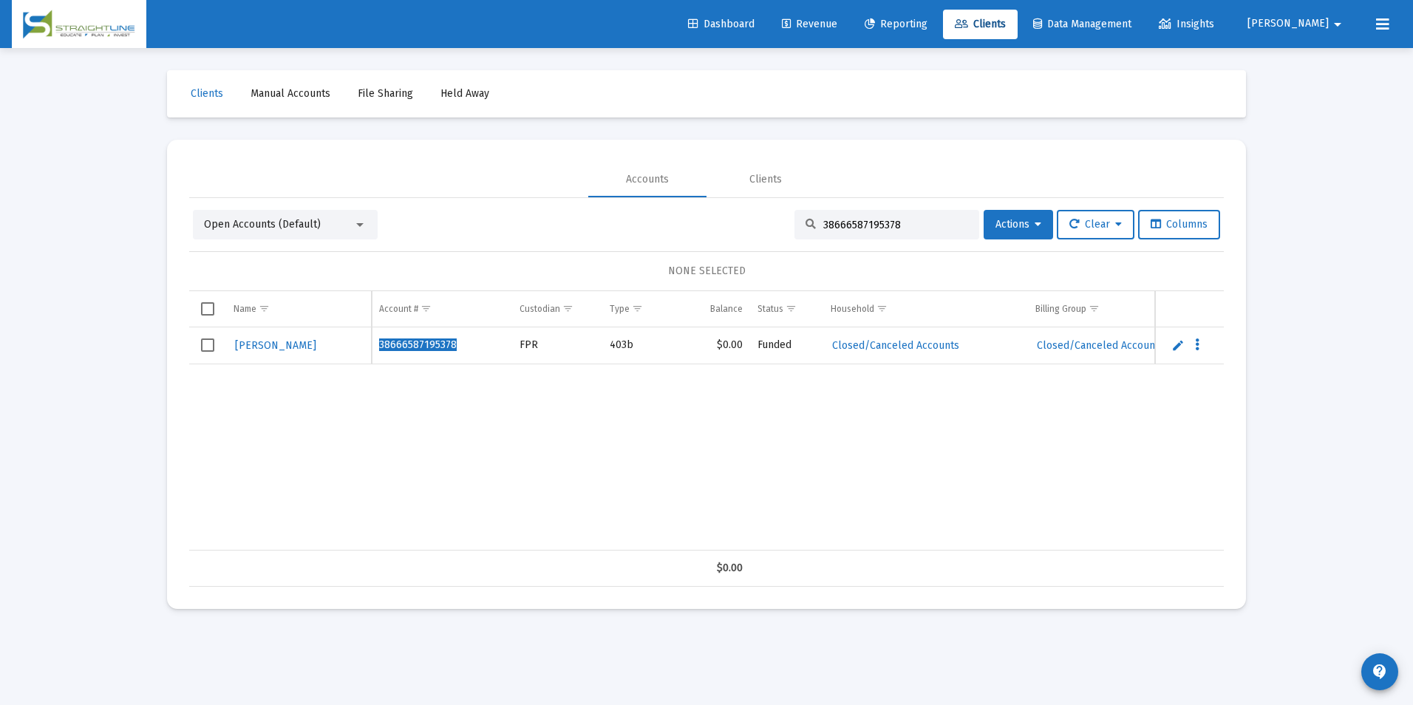
paste input "90746439"
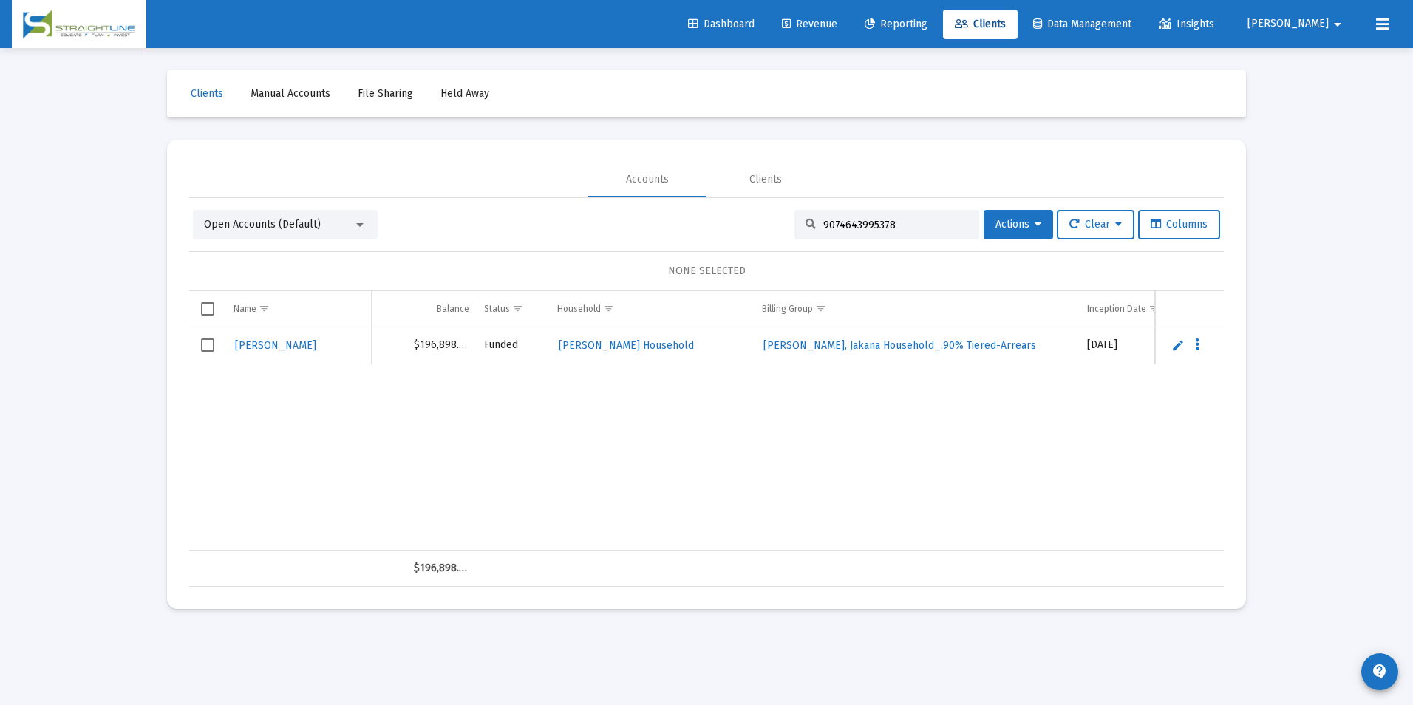
scroll to position [0, 419]
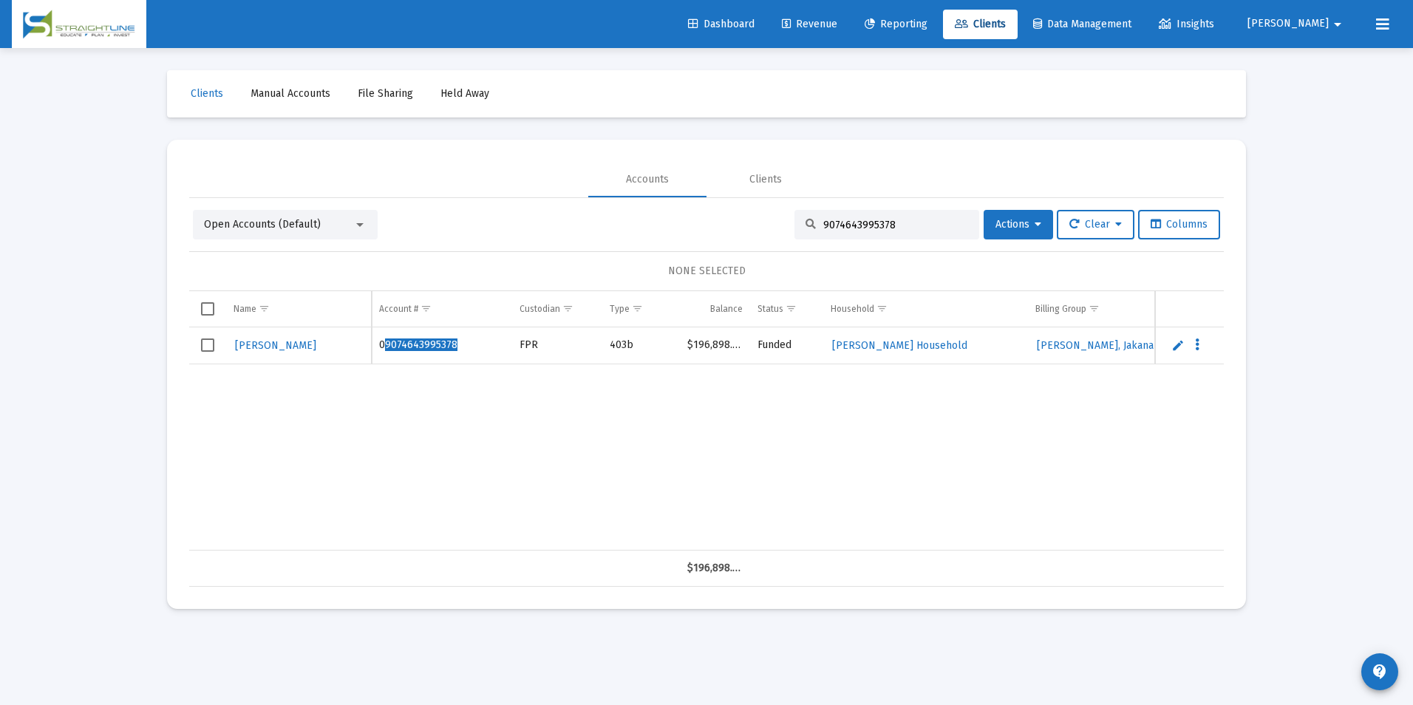
click at [936, 230] on input "9074643995378" at bounding box center [895, 225] width 145 height 13
drag, startPoint x: 915, startPoint y: 226, endPoint x: 793, endPoint y: 222, distance: 122.0
click at [794, 222] on div "9074643995378" at bounding box center [886, 225] width 185 height 30
paste input "574012"
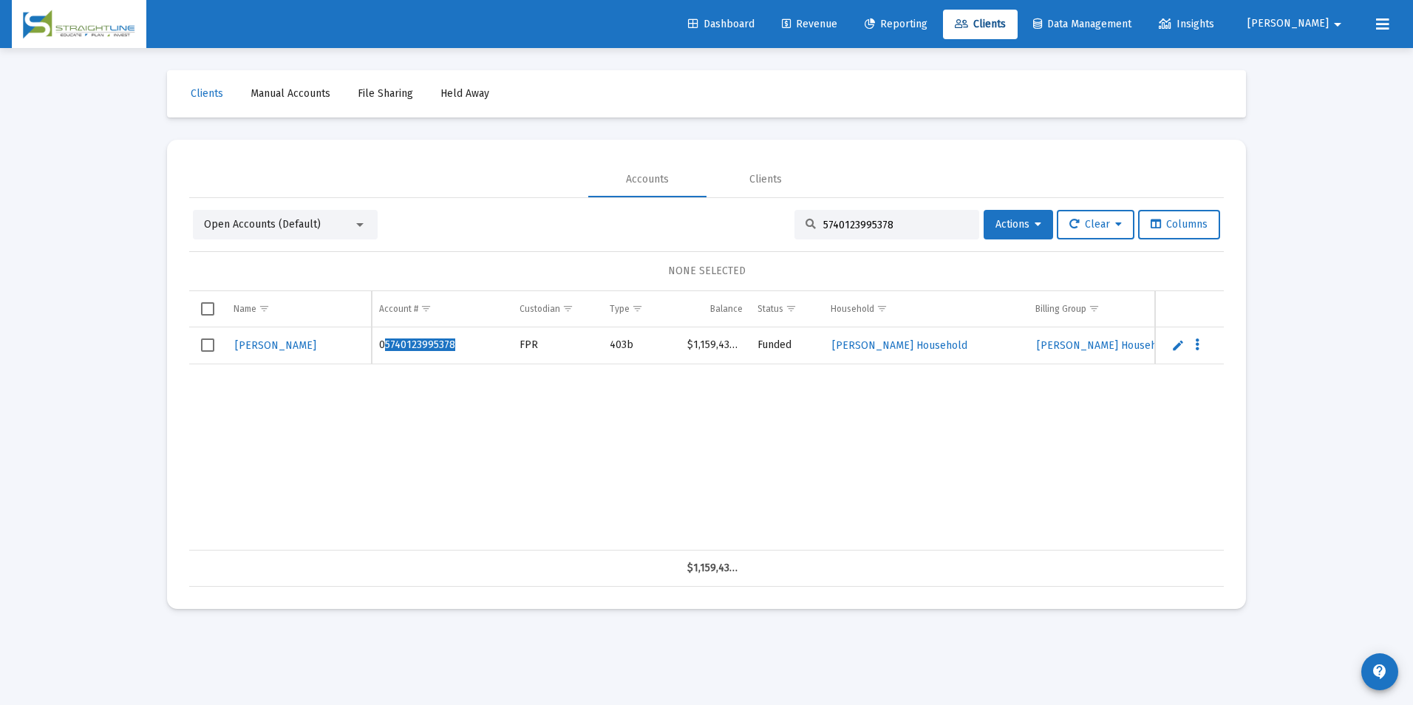
drag, startPoint x: 913, startPoint y: 220, endPoint x: 765, endPoint y: 218, distance: 147.8
click at [765, 218] on div "Open Accounts (Default) 5740123995378 Actions Clear Columns" at bounding box center [706, 225] width 1027 height 30
paste input "313685870"
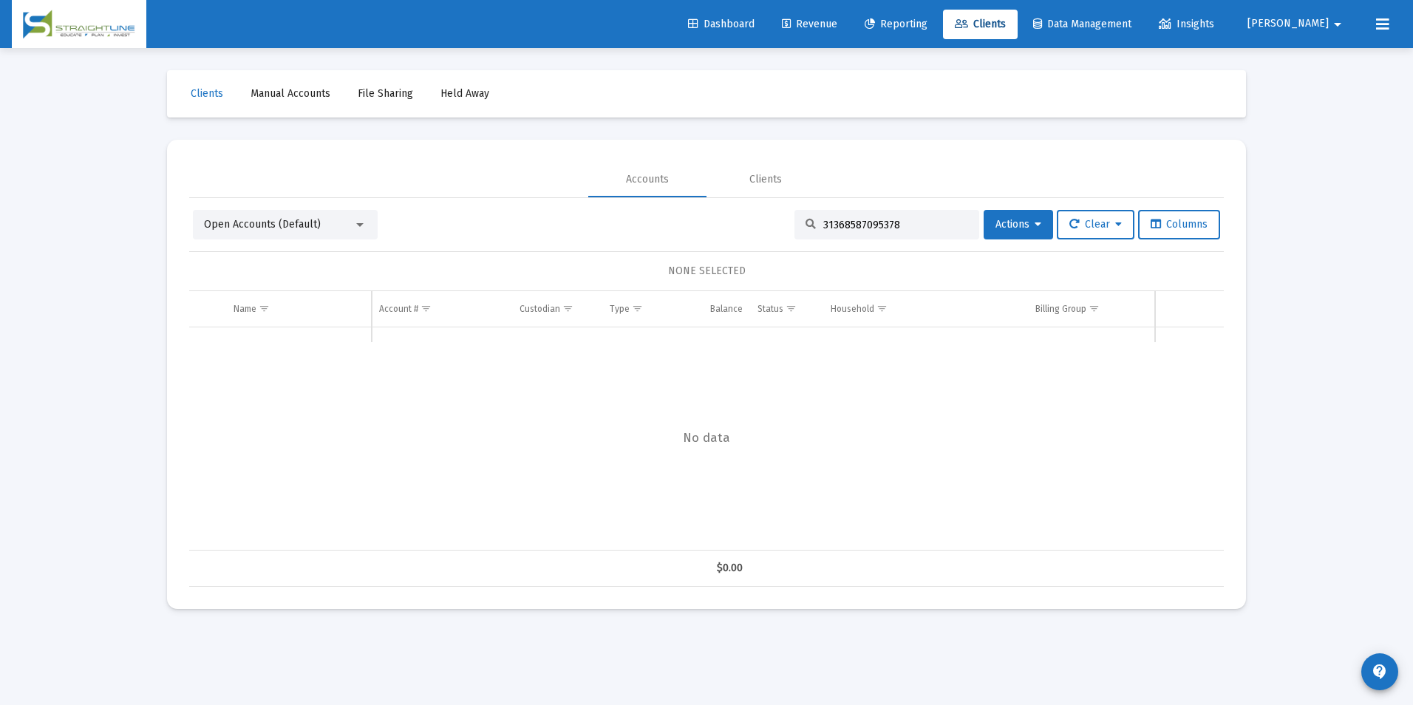
click at [338, 216] on div "Open Accounts (Default)" at bounding box center [285, 225] width 185 height 30
click at [335, 222] on div "Open Accounts (Default)" at bounding box center [278, 224] width 149 height 15
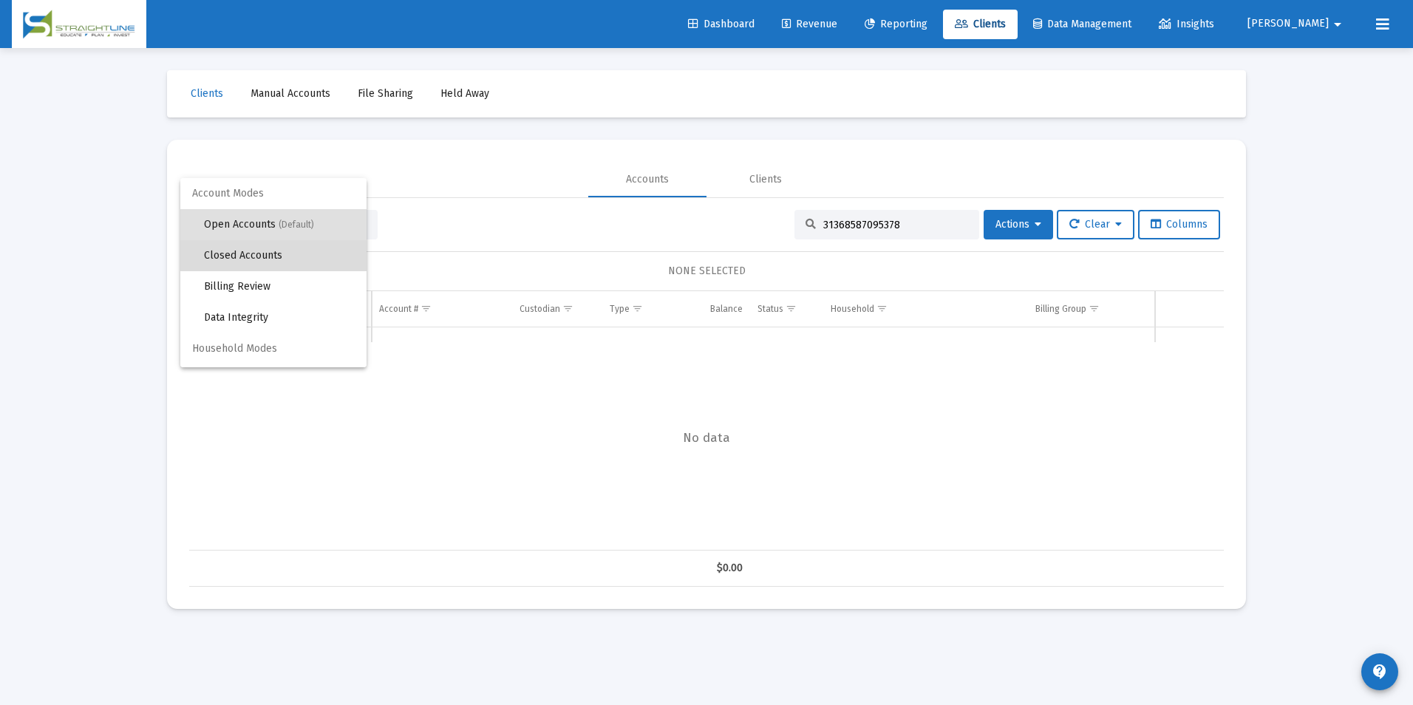
click at [313, 245] on span "Closed Accounts" at bounding box center [279, 255] width 151 height 31
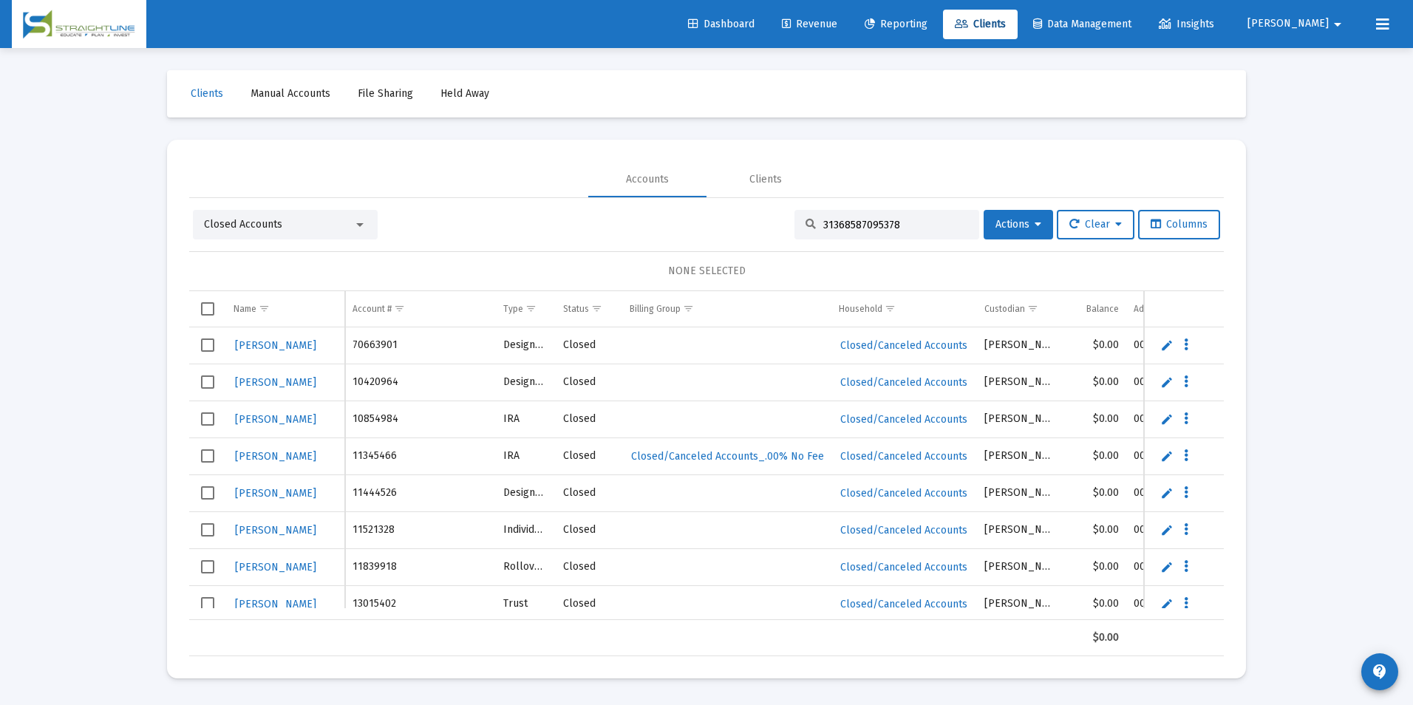
click at [916, 231] on div "31368587095378" at bounding box center [886, 225] width 185 height 30
click at [915, 226] on input "31368587095378" at bounding box center [895, 225] width 145 height 13
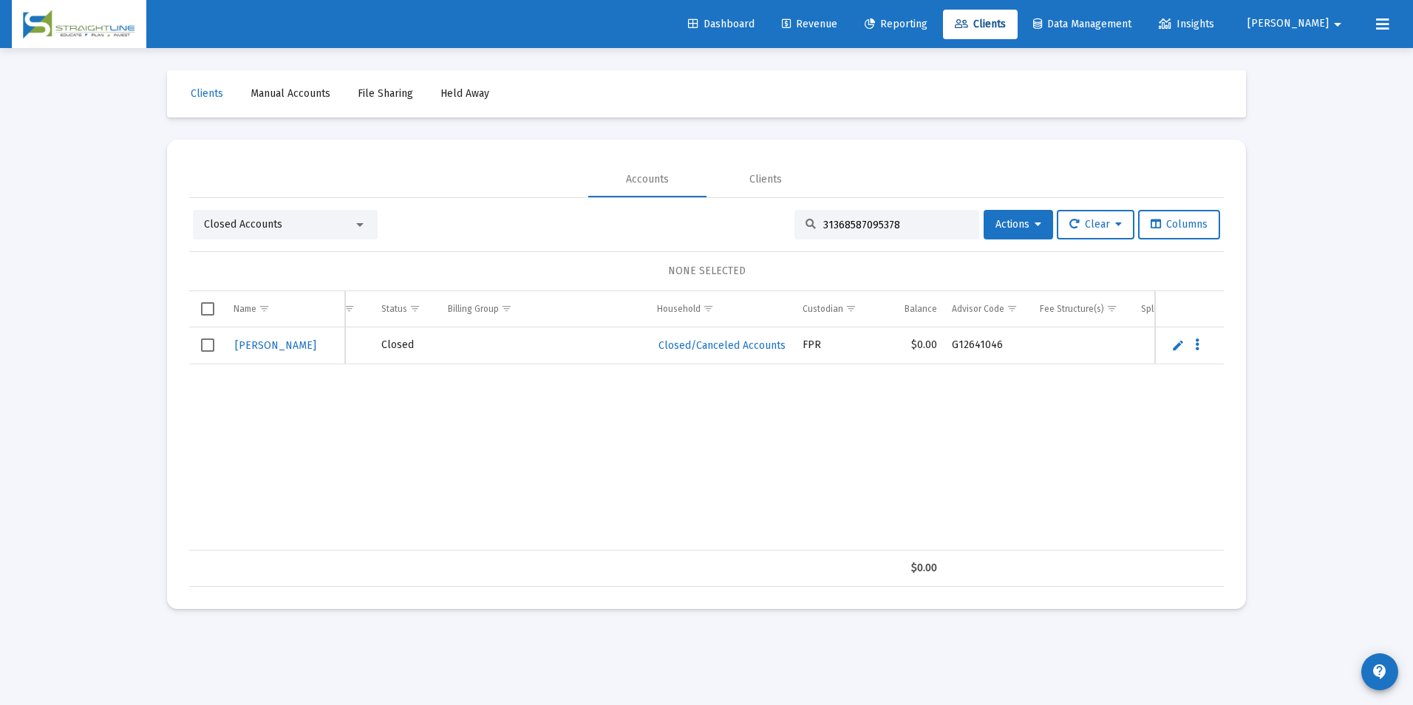
scroll to position [0, 185]
click at [210, 338] on span "Select row" at bounding box center [207, 344] width 13 height 13
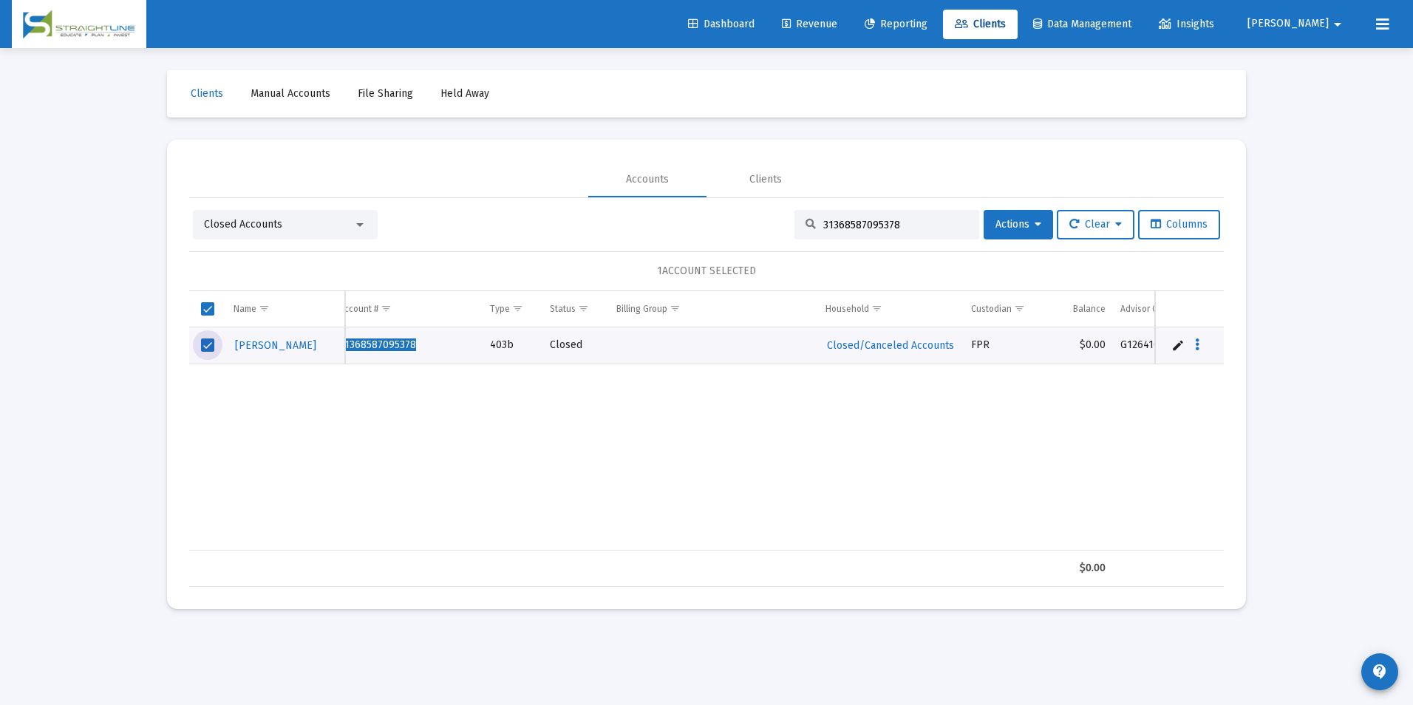
click at [201, 347] on span "Select row" at bounding box center [207, 344] width 13 height 13
drag, startPoint x: 905, startPoint y: 223, endPoint x: 706, endPoint y: 229, distance: 199.6
click at [706, 229] on div "Closed Accounts 31368587095378 Actions Clear Columns" at bounding box center [706, 225] width 1027 height 30
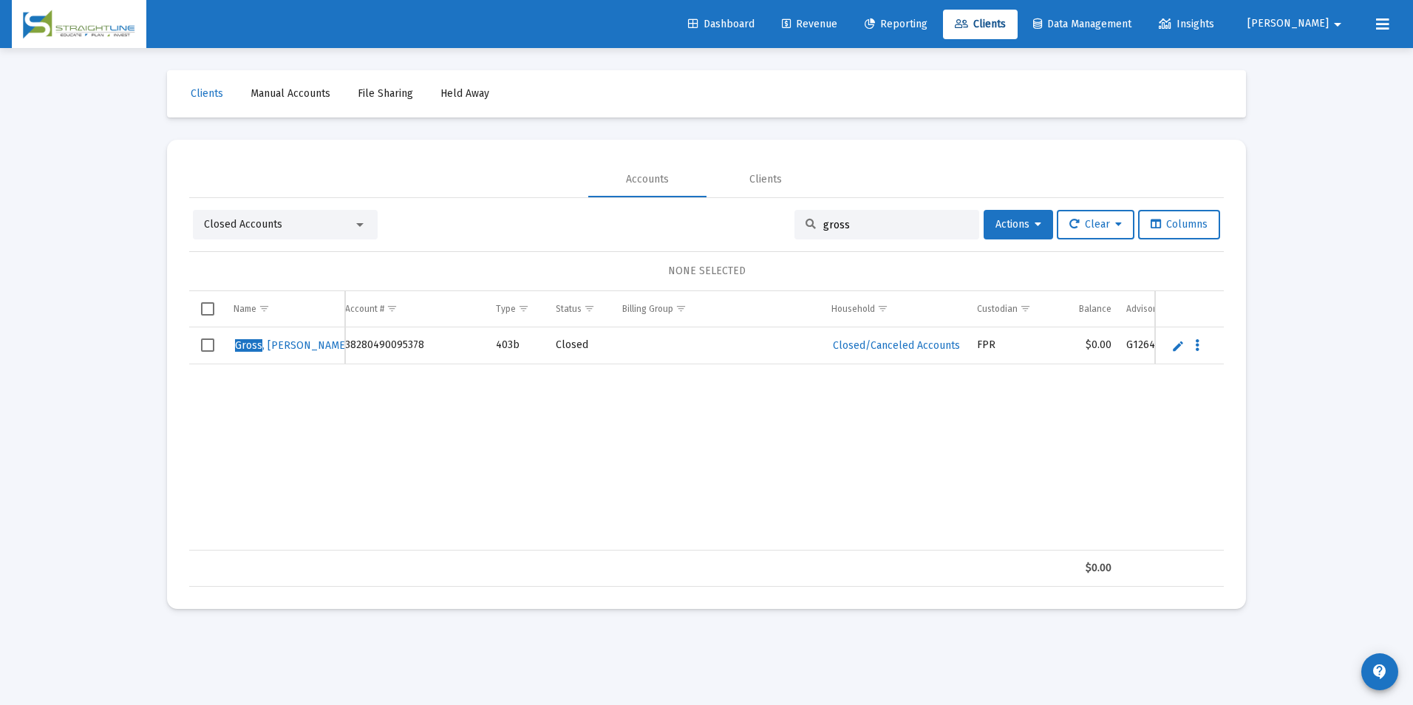
scroll to position [0, 0]
drag, startPoint x: 850, startPoint y: 225, endPoint x: 782, endPoint y: 225, distance: 68.0
click at [782, 225] on div "Closed Accounts gross Actions Clear Columns" at bounding box center [706, 225] width 1027 height 30
click at [233, 225] on span "Closed Accounts" at bounding box center [243, 224] width 78 height 13
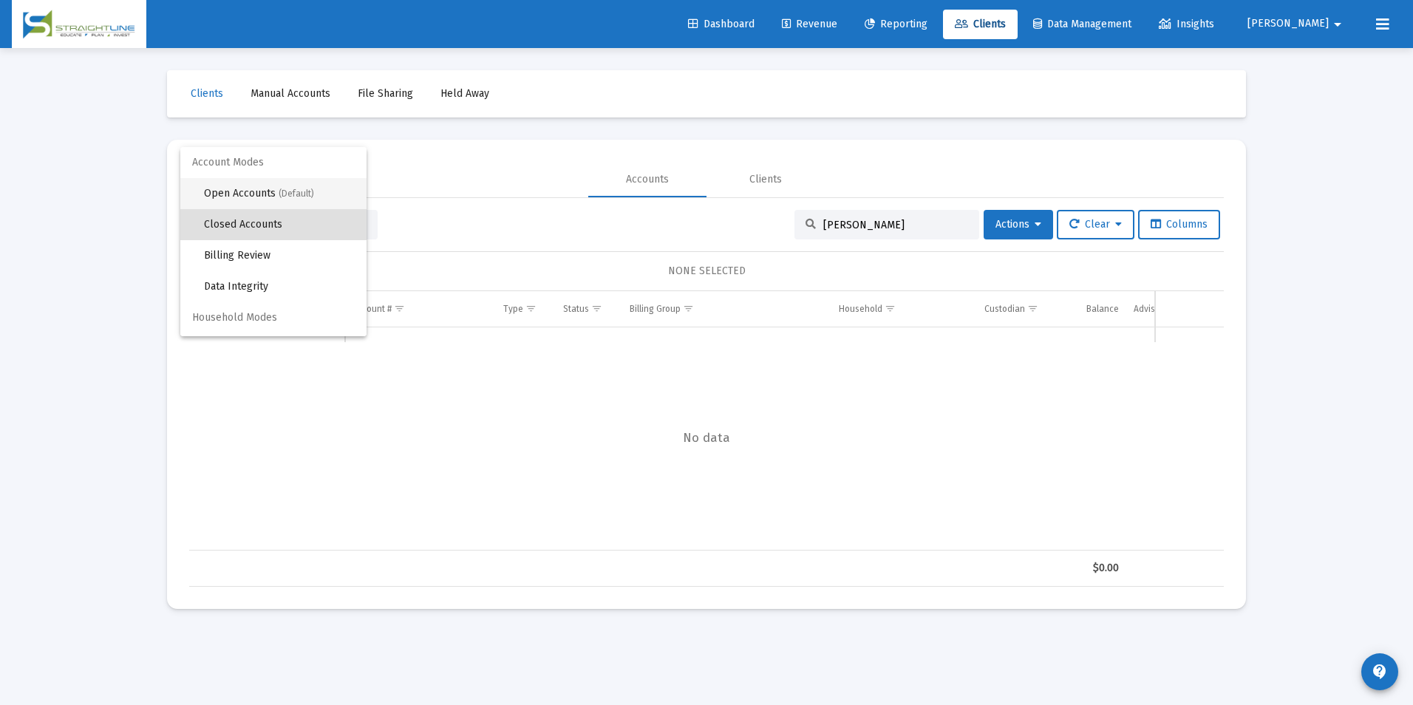
click at [247, 192] on span "Open Accounts (Default)" at bounding box center [279, 193] width 151 height 31
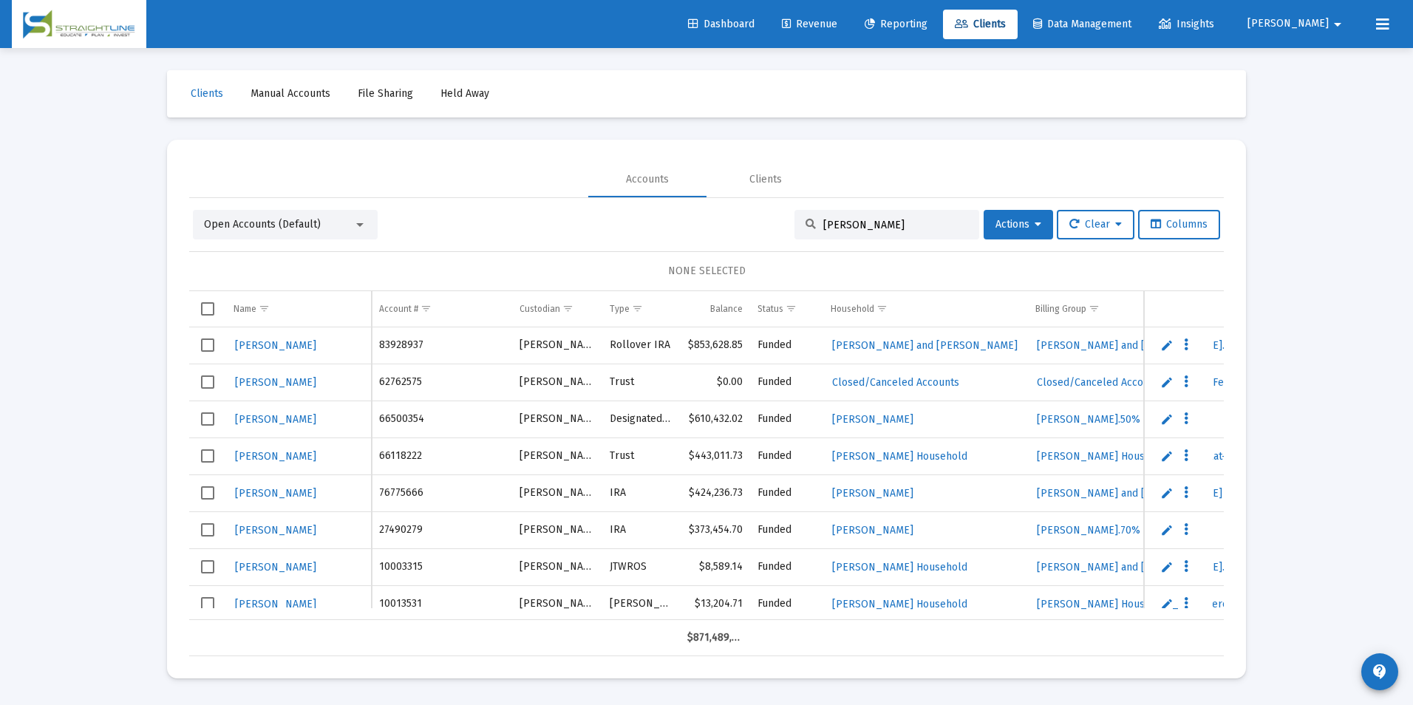
click at [869, 226] on input "Schooley" at bounding box center [895, 225] width 145 height 13
type input "Schooley"
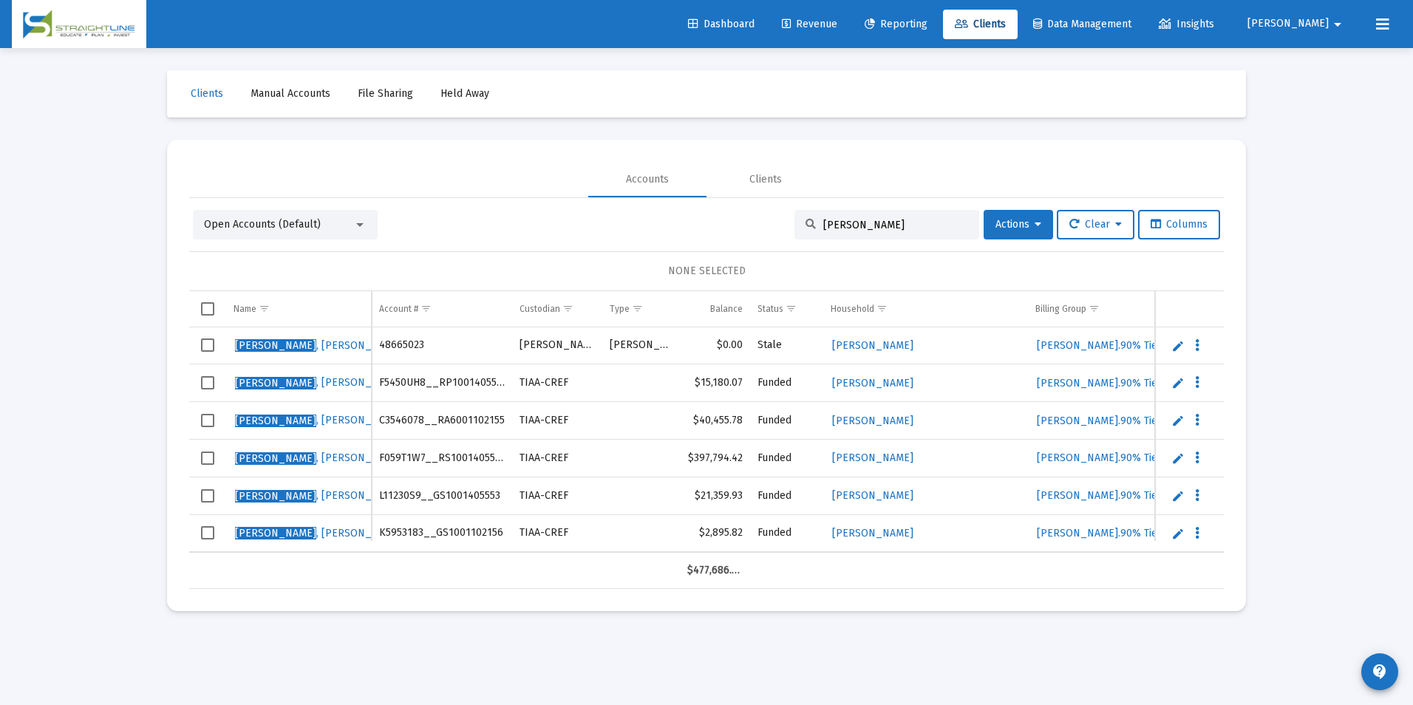
click at [1180, 344] on link "Edit" at bounding box center [1177, 345] width 13 height 13
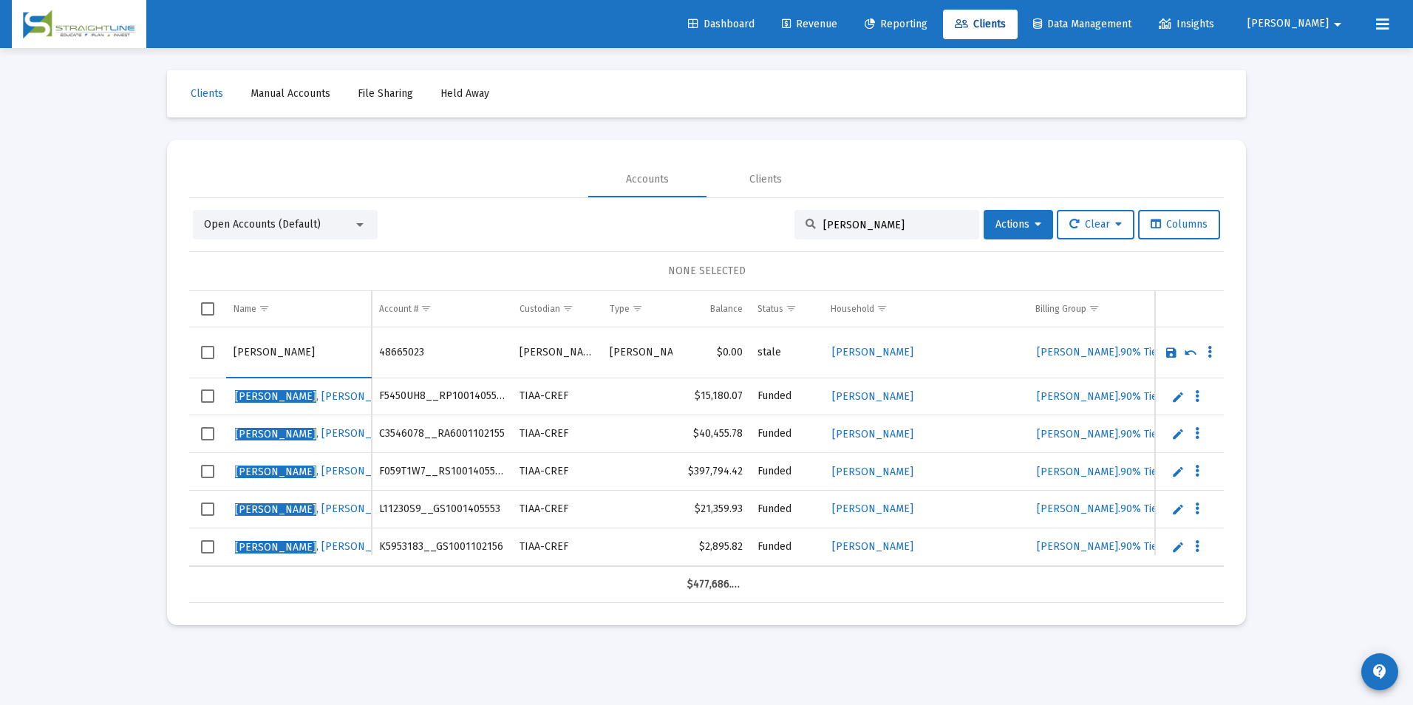
drag, startPoint x: 274, startPoint y: 352, endPoint x: 217, endPoint y: 353, distance: 57.7
click at [217, 353] on tr "Schooley, Sharon" at bounding box center [706, 352] width 1035 height 51
click at [1174, 355] on link "Save" at bounding box center [1171, 352] width 13 height 13
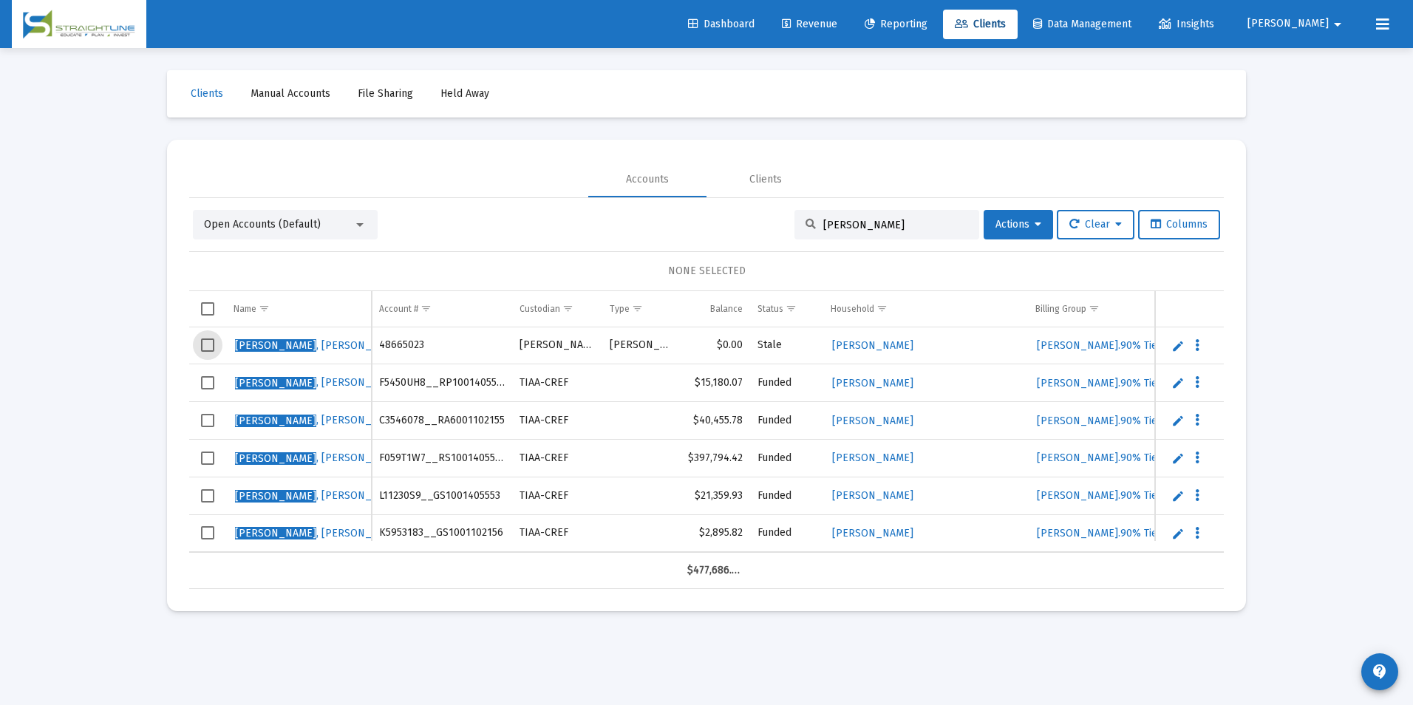
click at [206, 344] on span "Select row" at bounding box center [207, 344] width 13 height 13
click at [1171, 348] on link "Edit" at bounding box center [1177, 345] width 13 height 13
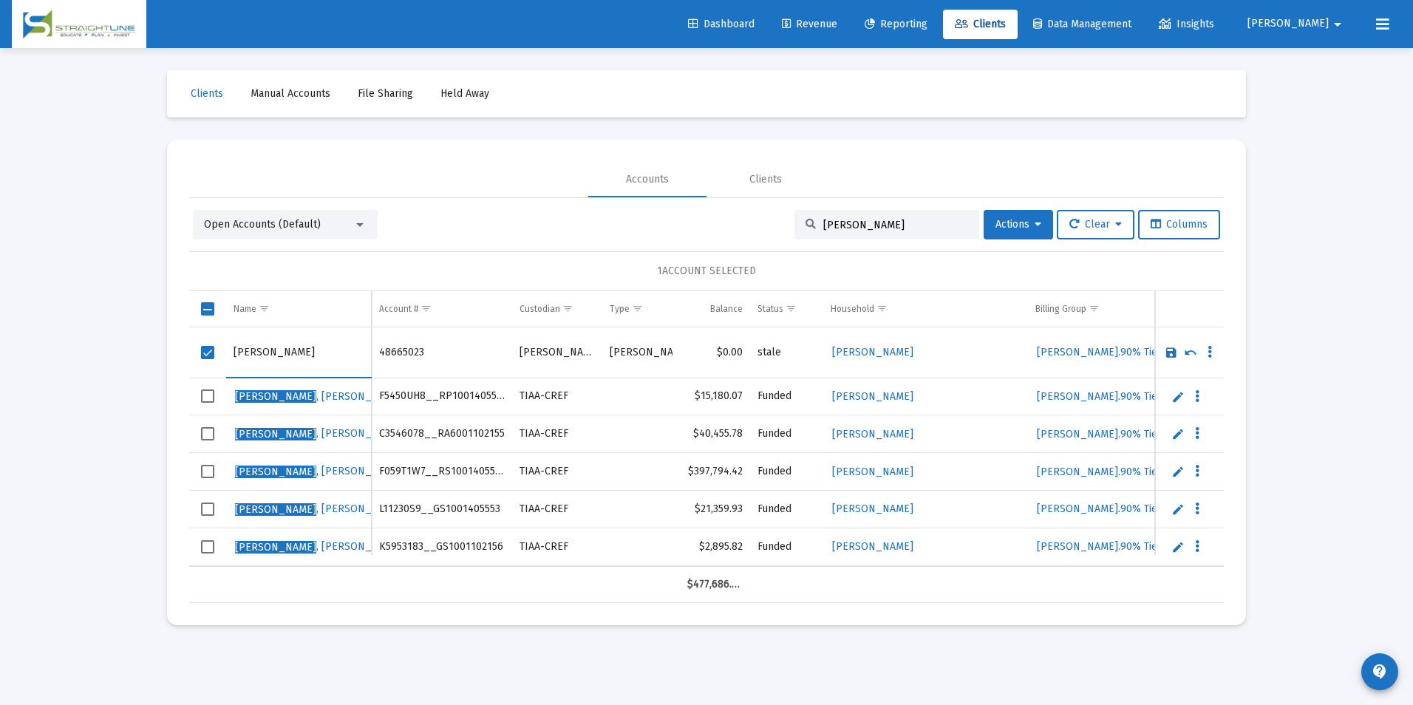
drag, startPoint x: 274, startPoint y: 350, endPoint x: 219, endPoint y: 353, distance: 55.5
click at [219, 353] on tr "Schooley, Sharon" at bounding box center [706, 352] width 1035 height 51
type input "Bowland, Sharon"
drag, startPoint x: 232, startPoint y: 356, endPoint x: 259, endPoint y: 355, distance: 27.4
click at [259, 355] on td "Bowland, Sharon" at bounding box center [299, 352] width 146 height 51
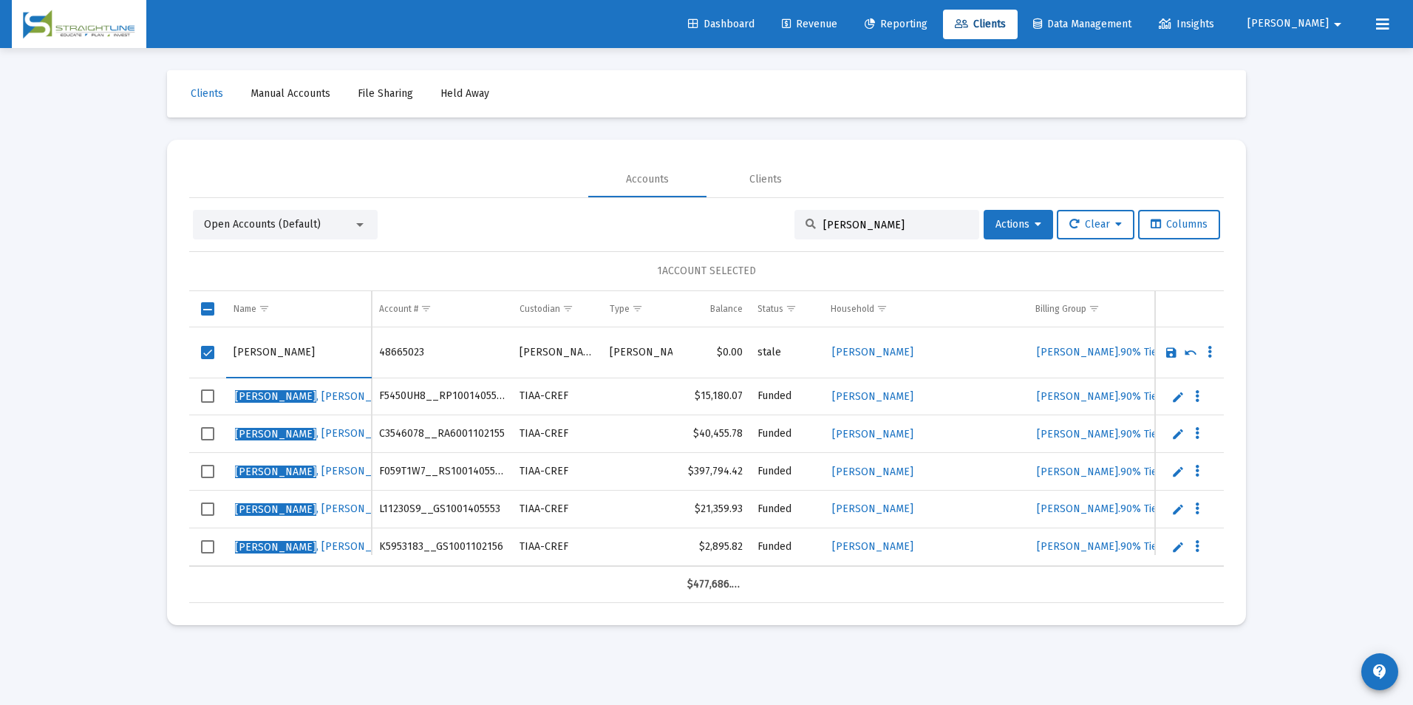
drag, startPoint x: 272, startPoint y: 353, endPoint x: 219, endPoint y: 353, distance: 53.2
click at [219, 353] on tr "Bowland, Sharon" at bounding box center [706, 352] width 1035 height 51
click at [1172, 349] on link "Save" at bounding box center [1171, 352] width 13 height 13
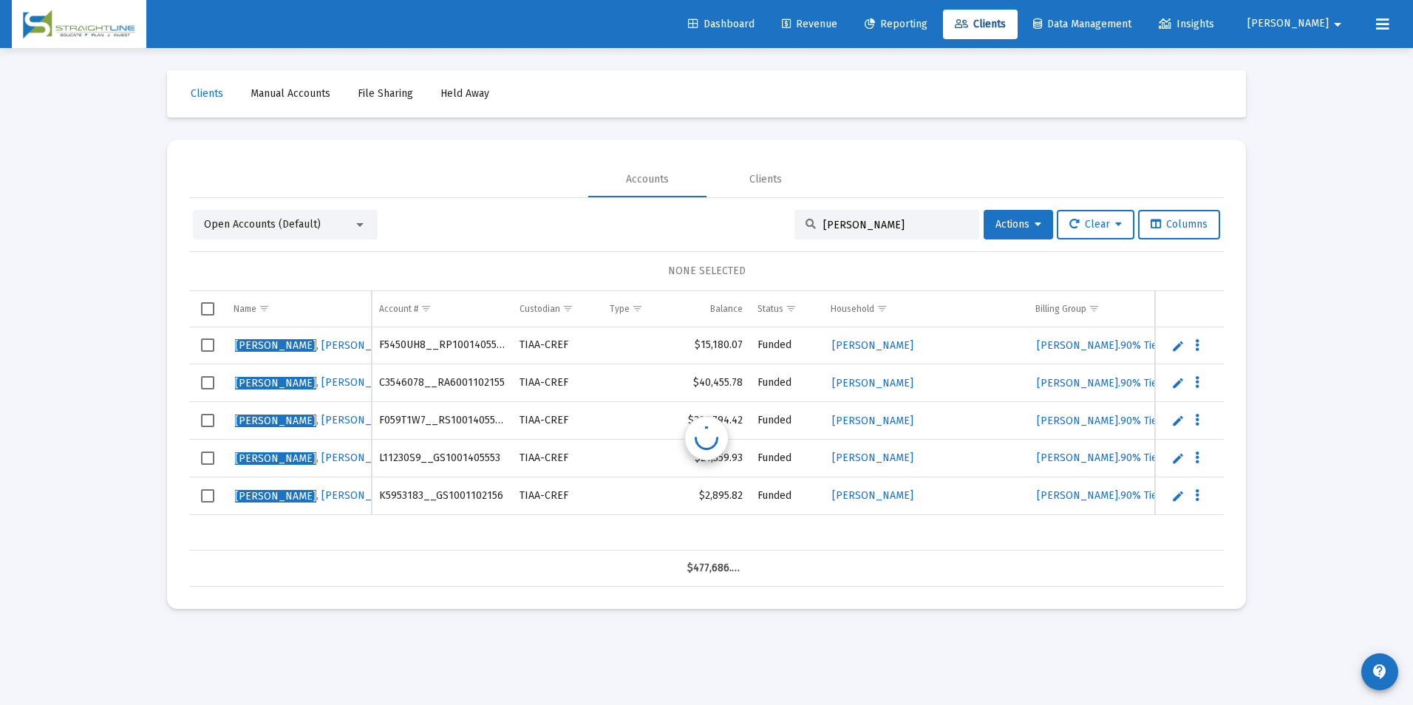
click at [1175, 347] on link "Edit" at bounding box center [1177, 345] width 13 height 13
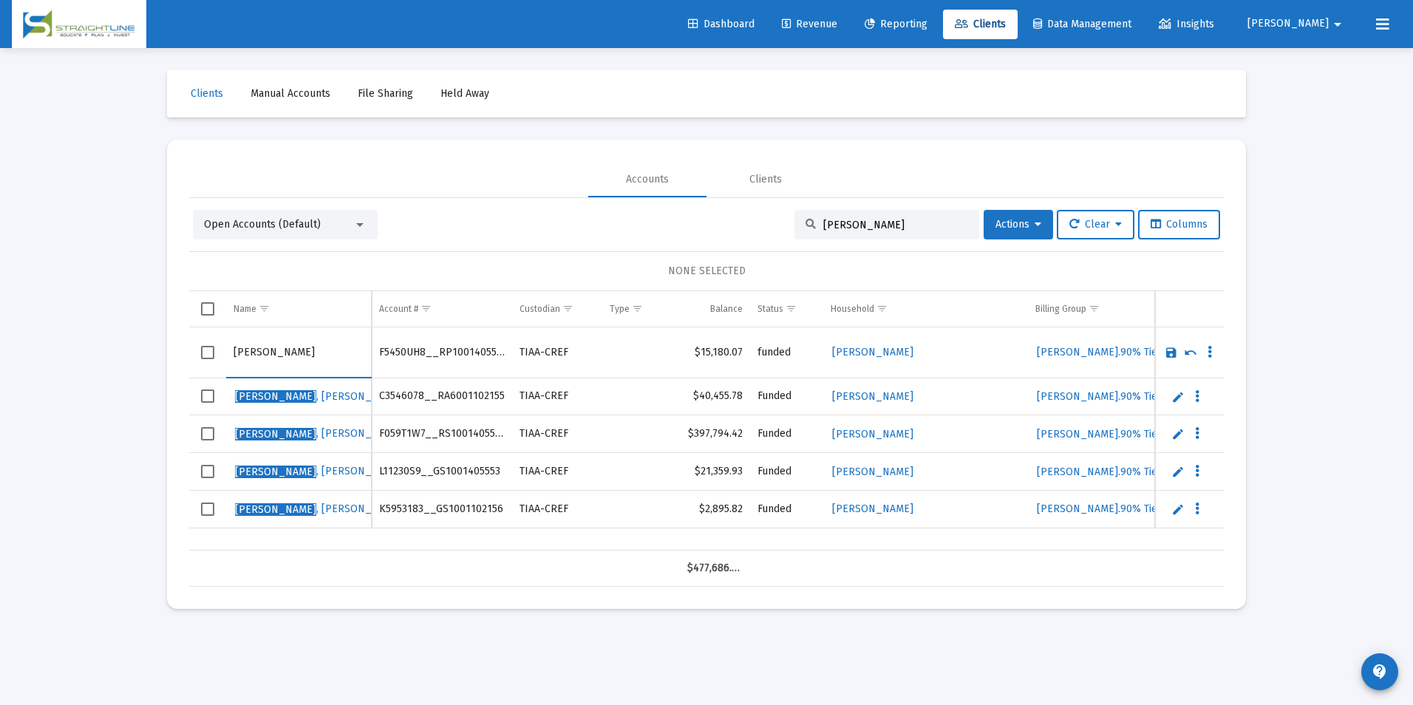
drag, startPoint x: 273, startPoint y: 352, endPoint x: 198, endPoint y: 341, distance: 76.2
click at [198, 341] on tr "Schooley, Sharon" at bounding box center [706, 352] width 1035 height 51
type input "Bowland, Sharon"
click at [1166, 348] on link "Save" at bounding box center [1171, 352] width 13 height 13
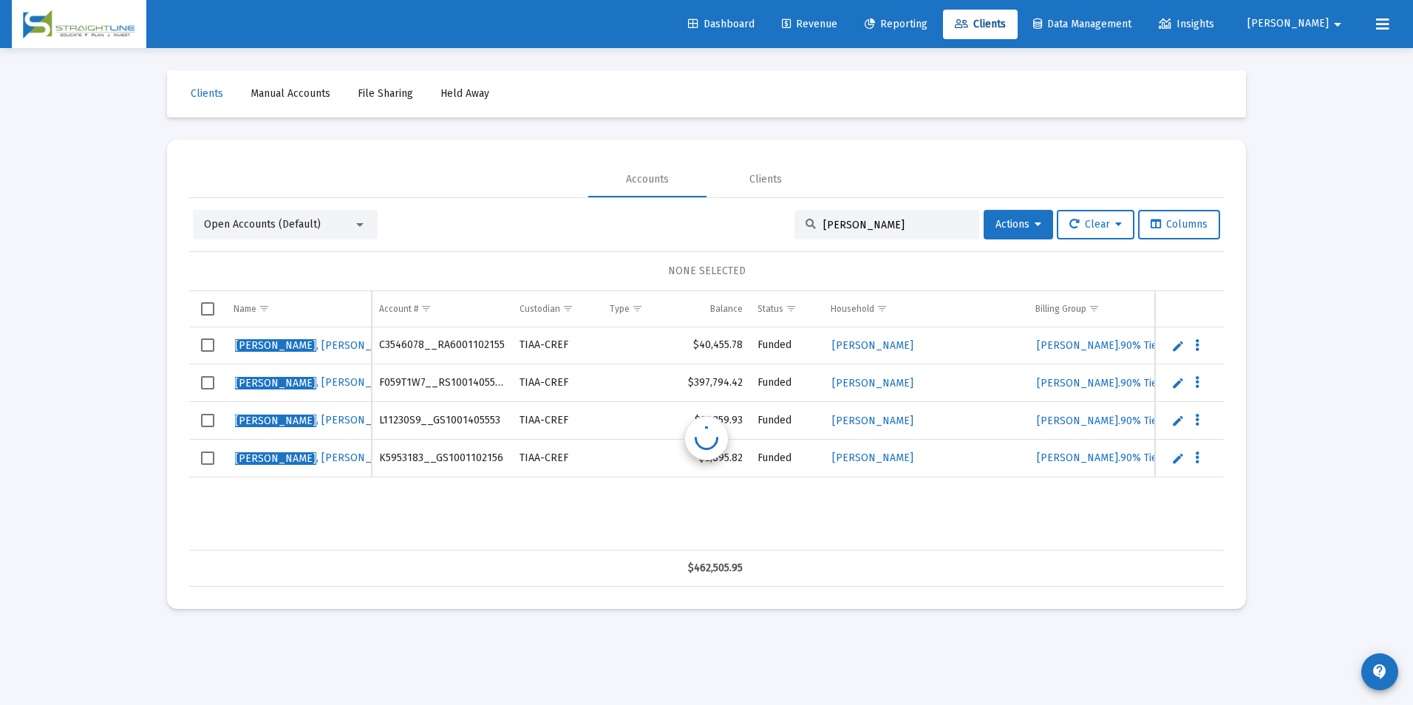
click at [1173, 341] on link "Edit" at bounding box center [1177, 345] width 13 height 13
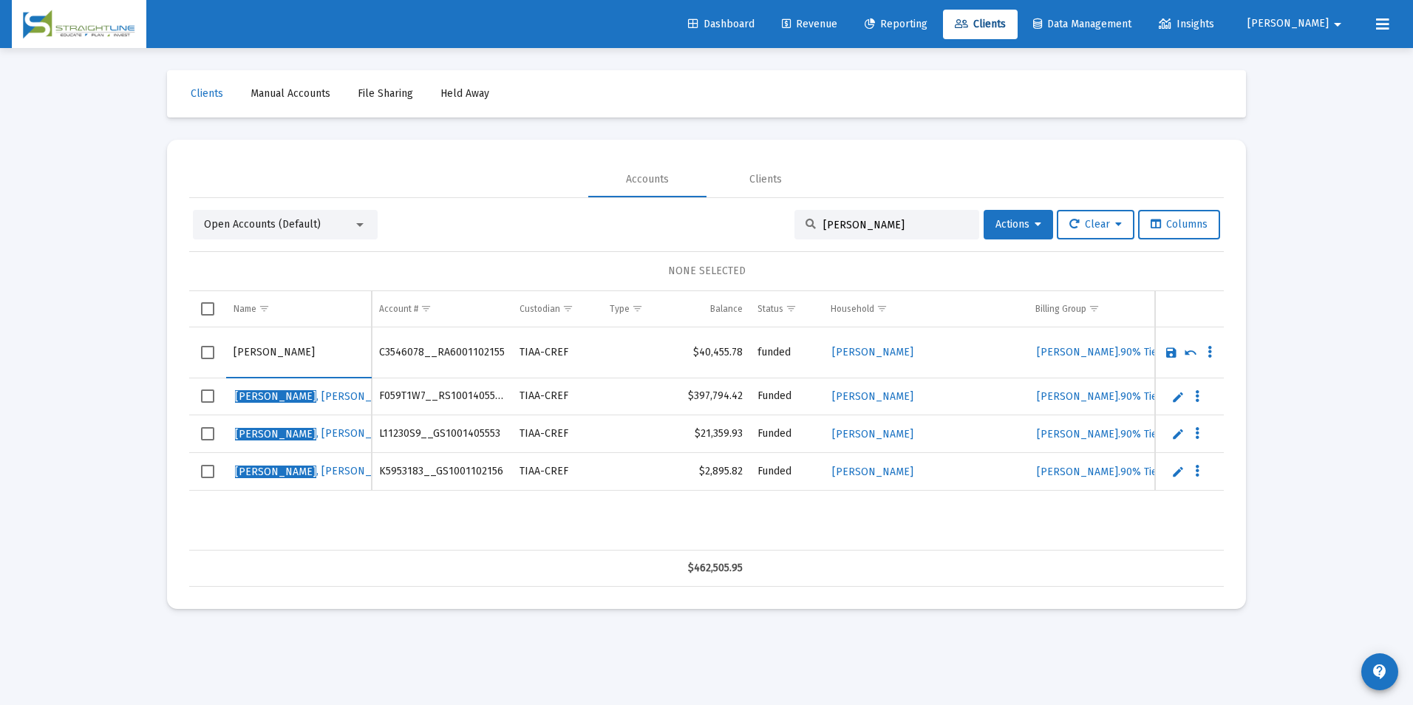
click at [273, 354] on input "Schooley, Sharon" at bounding box center [299, 352] width 130 height 35
drag, startPoint x: 275, startPoint y: 354, endPoint x: 222, endPoint y: 346, distance: 53.1
click at [222, 346] on tr "Schooley, Sharon" at bounding box center [706, 352] width 1035 height 51
type input "Bowland, Sharon"
click at [1168, 351] on link "Save" at bounding box center [1171, 352] width 13 height 13
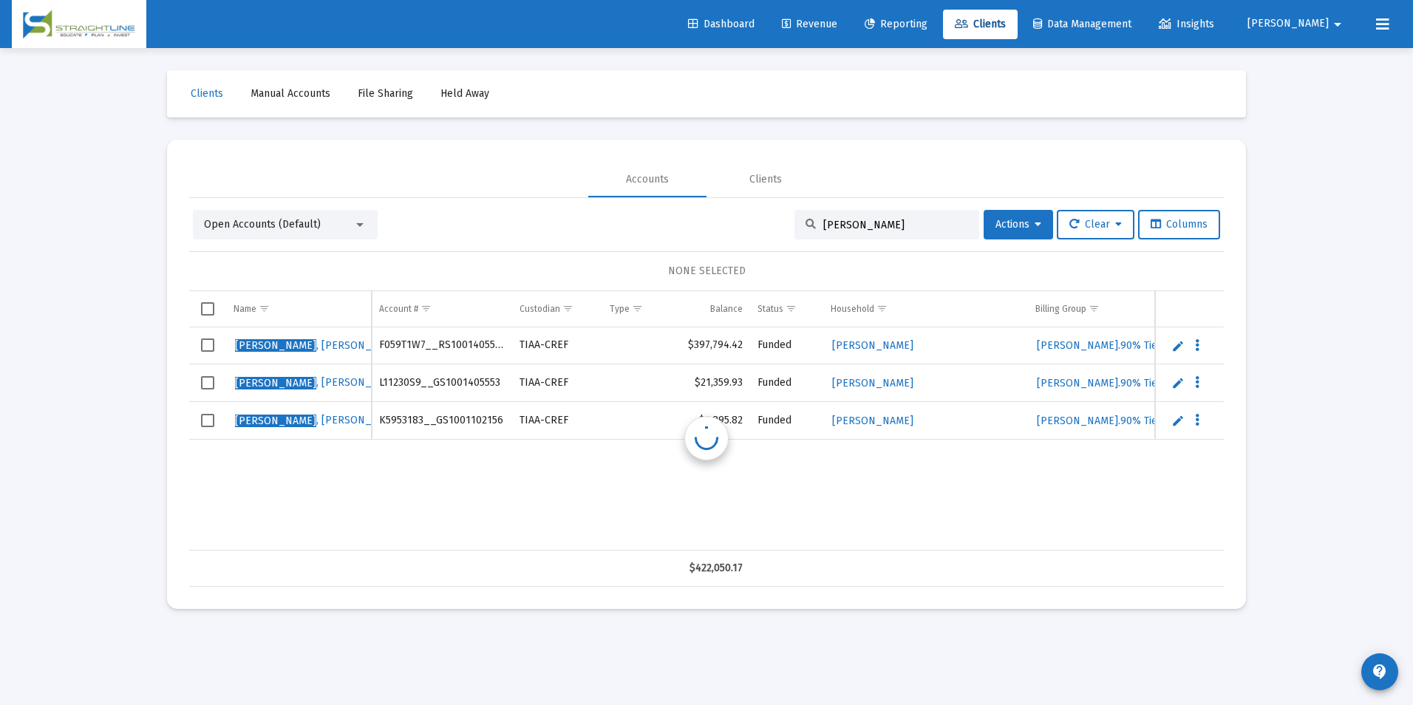
click at [1174, 353] on td "Data grid" at bounding box center [1189, 345] width 69 height 37
click at [1183, 347] on link "Edit" at bounding box center [1177, 345] width 13 height 13
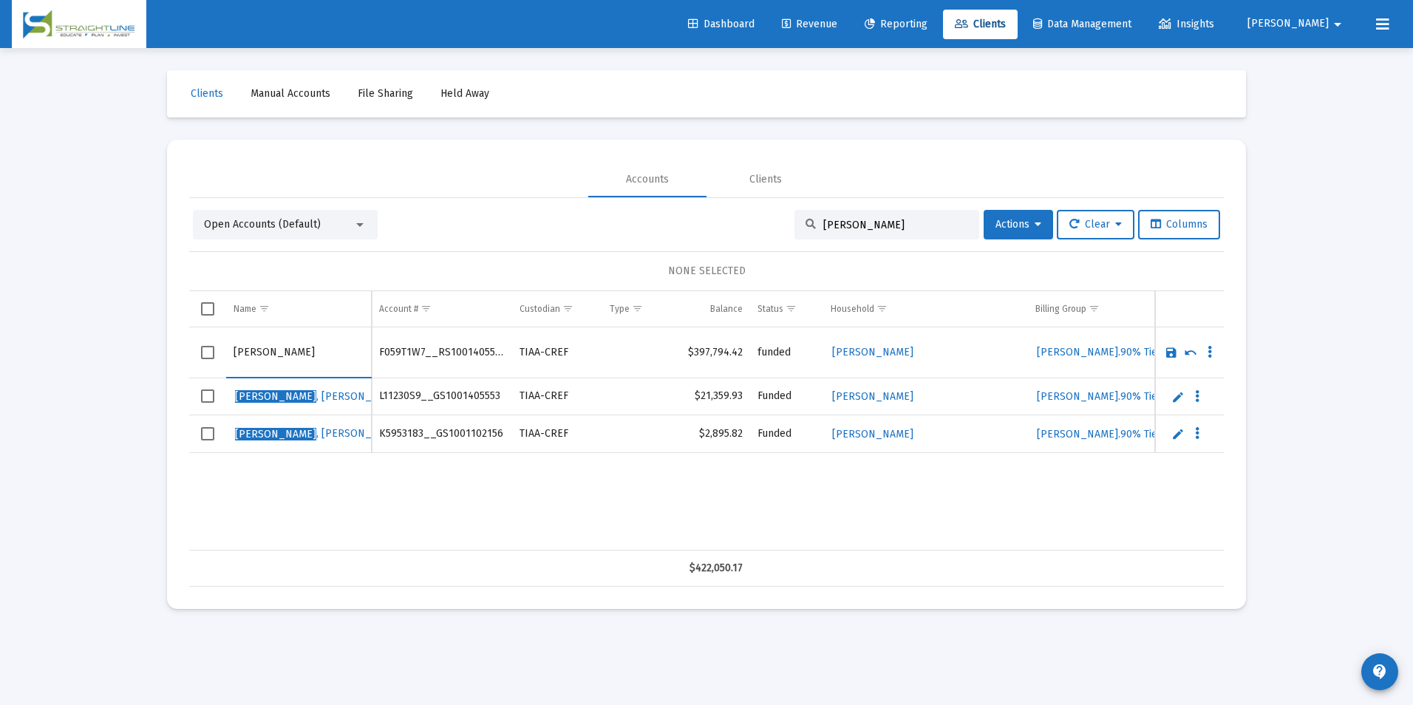
drag, startPoint x: 276, startPoint y: 353, endPoint x: 231, endPoint y: 358, distance: 45.4
click at [231, 358] on td "Schooley, Sharon" at bounding box center [299, 352] width 146 height 51
type input "Bowland, Sharon"
click at [1171, 347] on link "Save" at bounding box center [1171, 352] width 13 height 13
drag, startPoint x: 274, startPoint y: 355, endPoint x: 157, endPoint y: 353, distance: 116.8
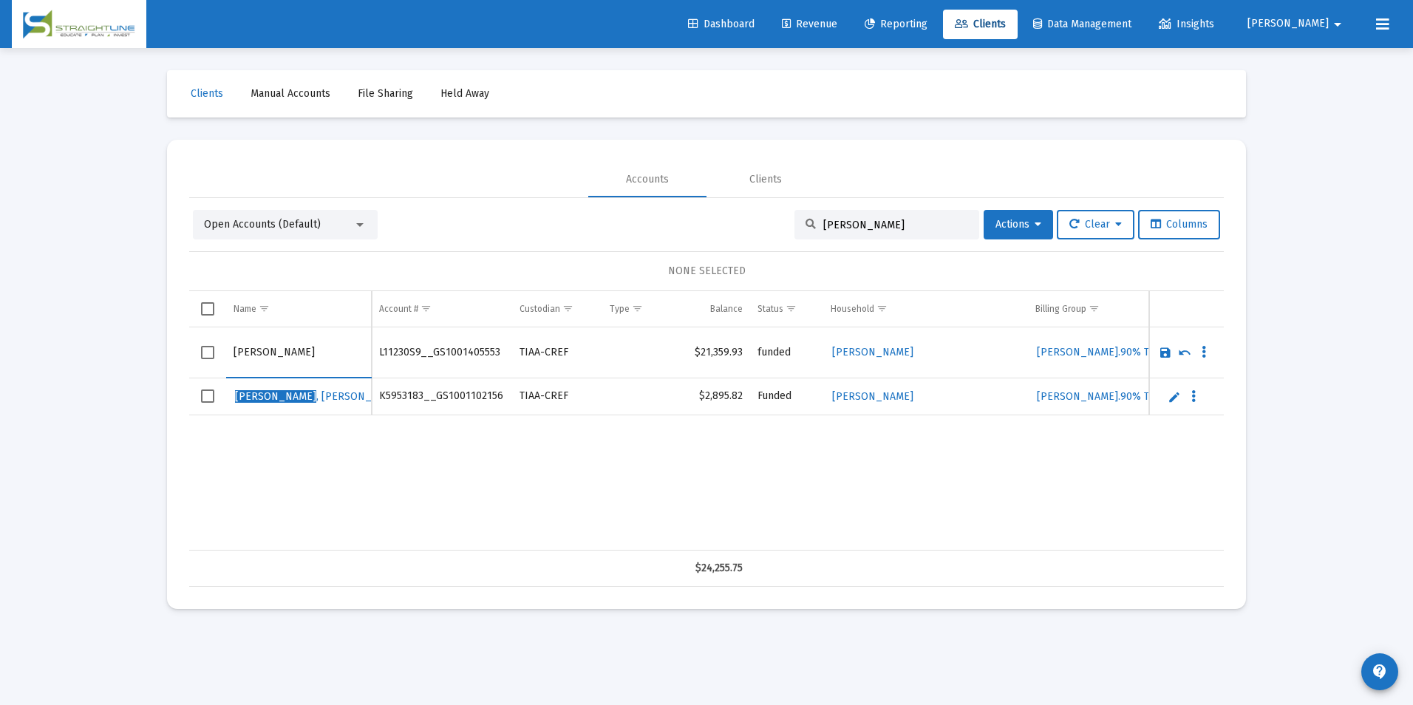
click at [157, 353] on div "Clients Manual Accounts File Sharing Held Away Accounts Clients Open Accounts (…" at bounding box center [706, 339] width 1109 height 583
type input "Bowland, Sharon"
click at [1164, 350] on link "Save" at bounding box center [1165, 352] width 13 height 13
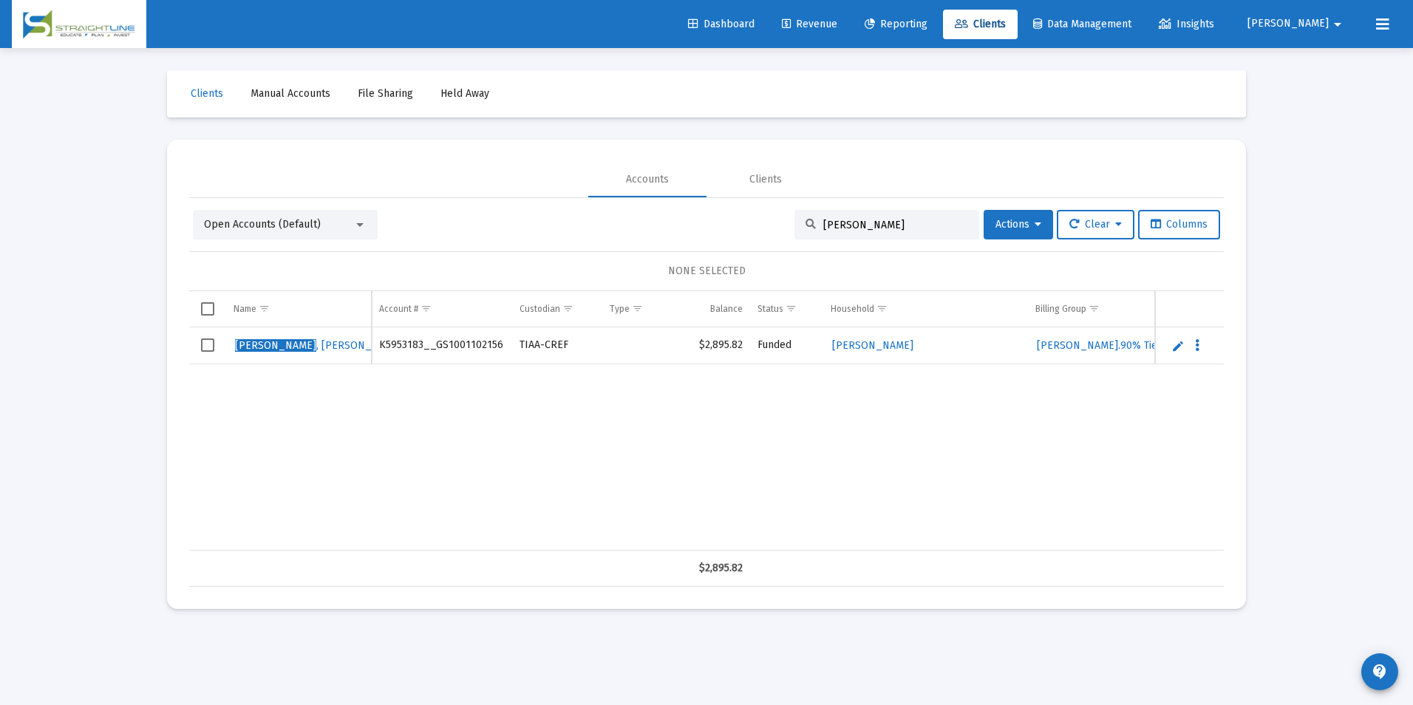
click at [1178, 347] on link "Edit" at bounding box center [1177, 345] width 13 height 13
click at [272, 355] on input "Schooley, Sharon" at bounding box center [299, 352] width 130 height 35
drag, startPoint x: 275, startPoint y: 354, endPoint x: 174, endPoint y: 355, distance: 100.5
click at [174, 355] on mat-card "Accounts Clients Open Accounts (Default) Schooley Actions Clear Columns NONE SE…" at bounding box center [706, 374] width 1079 height 469
type input "Bowland, Sharon"
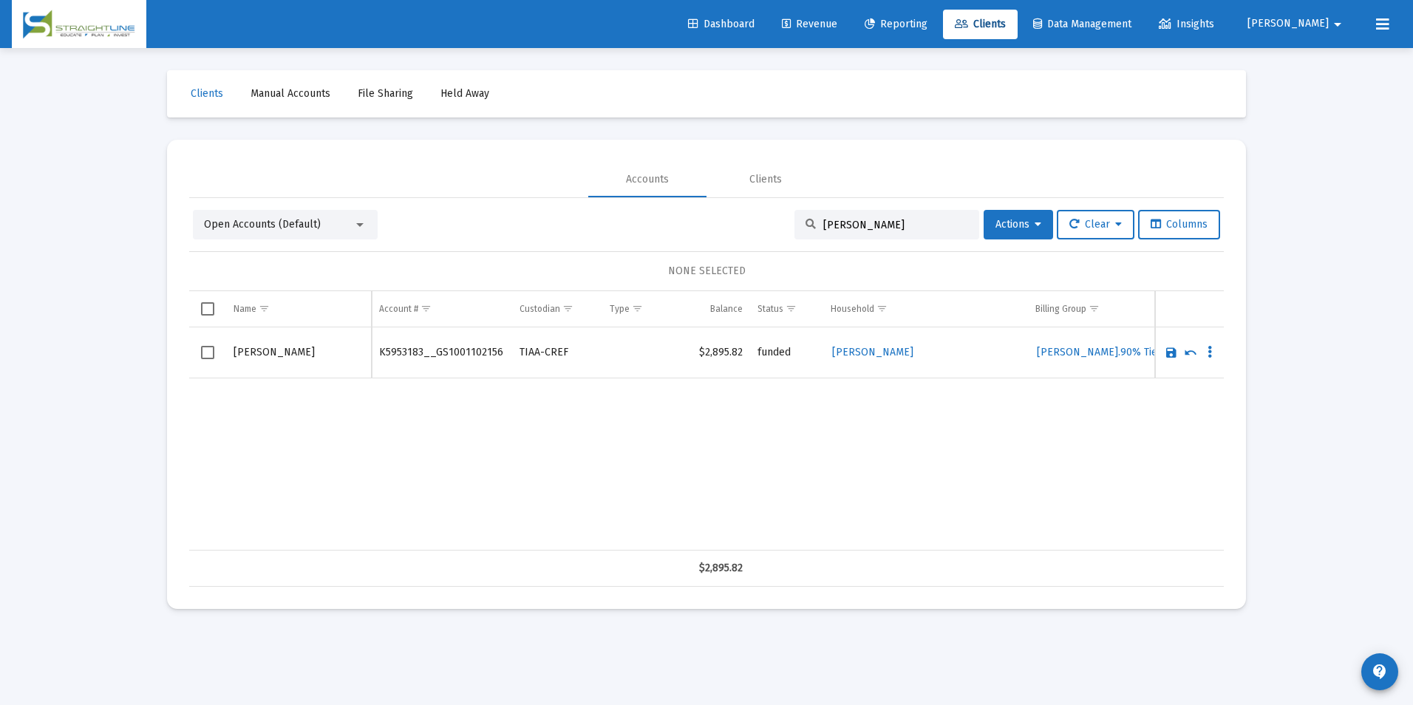
click at [1171, 354] on link "Save" at bounding box center [1171, 352] width 13 height 13
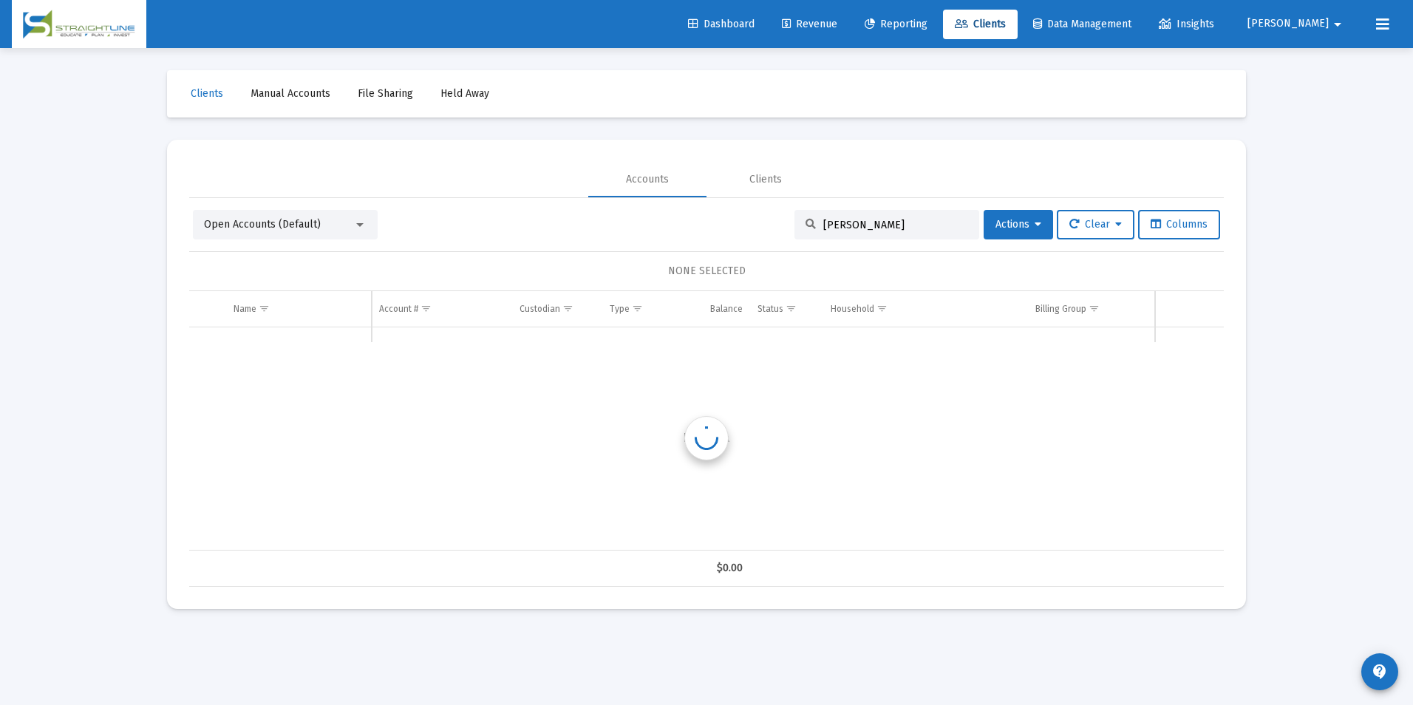
drag, startPoint x: 897, startPoint y: 222, endPoint x: 709, endPoint y: 215, distance: 188.6
click at [712, 215] on div "Open Accounts (Default) Schooley Actions Clear Columns" at bounding box center [706, 225] width 1027 height 30
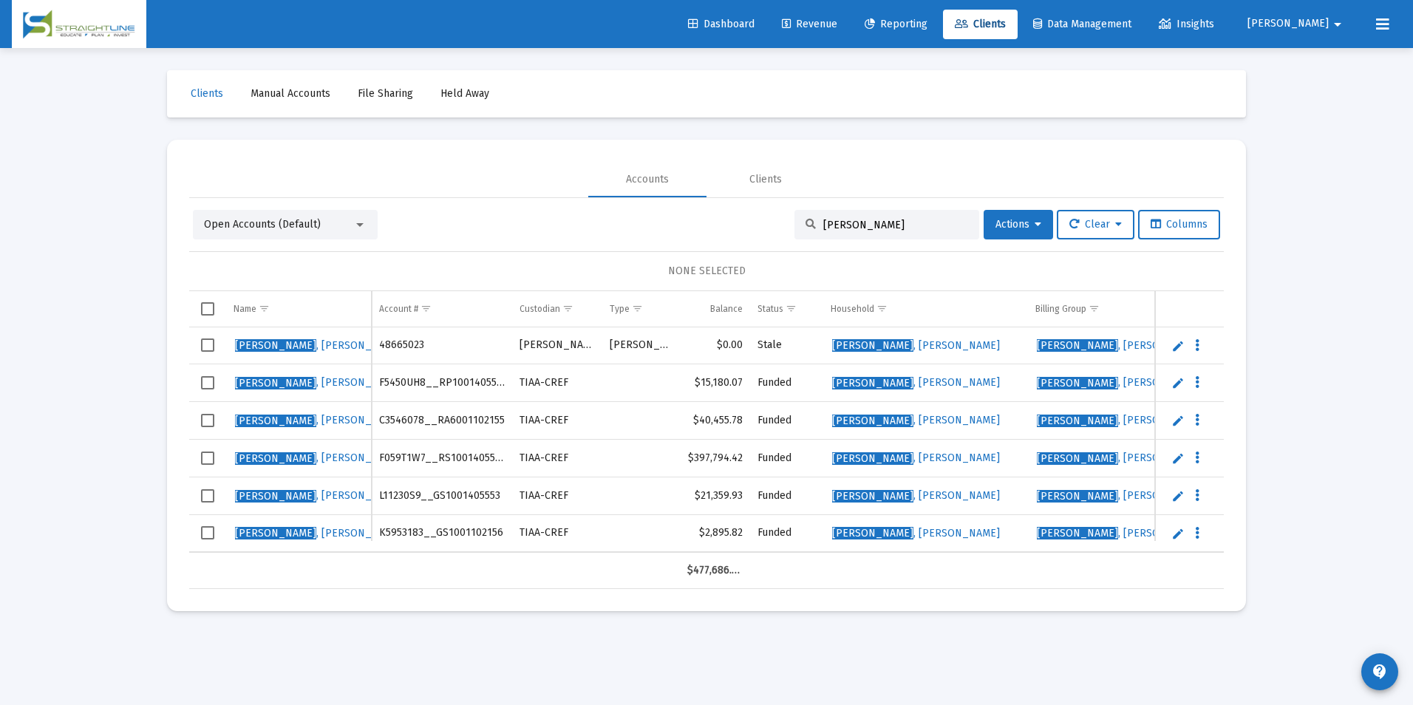
type input "Bowland"
click at [212, 345] on span "Select row" at bounding box center [207, 344] width 13 height 13
click at [1021, 222] on span "Actions" at bounding box center [1019, 224] width 46 height 13
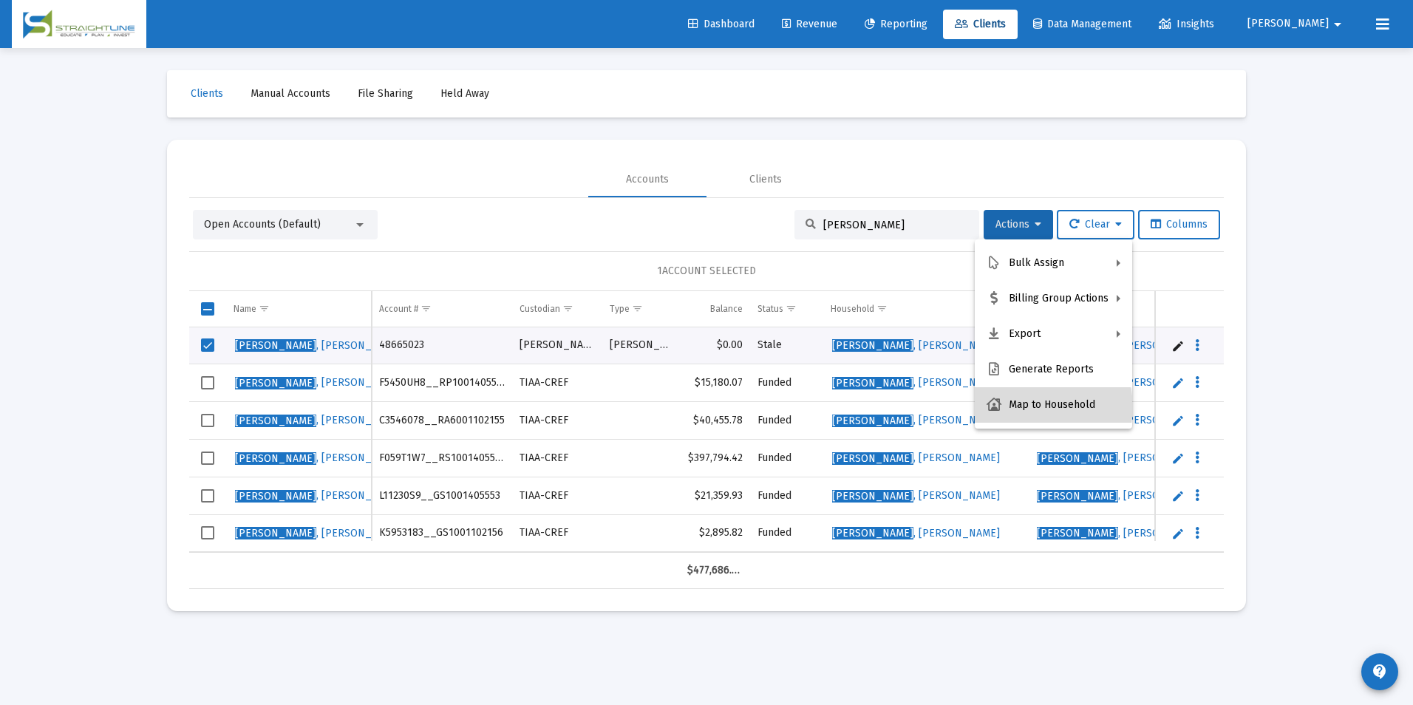
click at [1048, 406] on button "Map to Household" at bounding box center [1053, 404] width 157 height 35
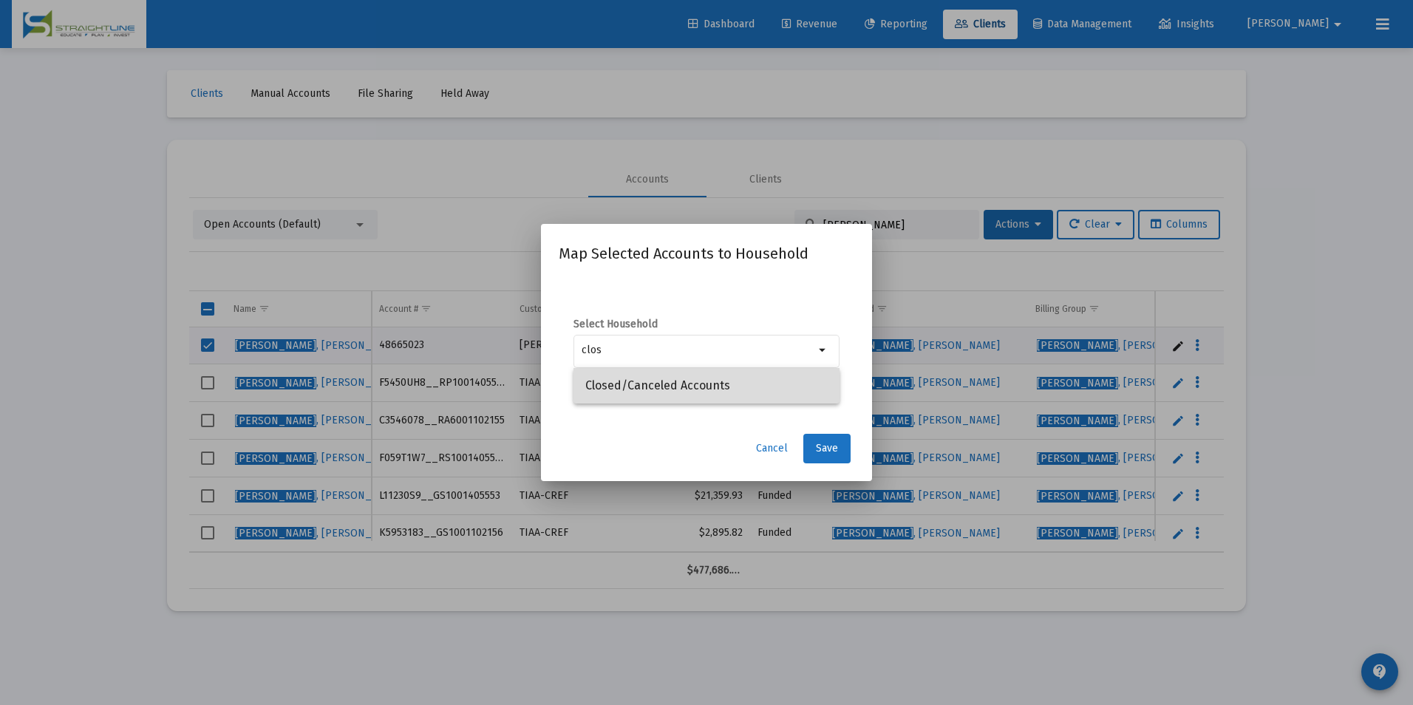
click at [738, 403] on span "Closed/Canceled Accounts" at bounding box center [706, 385] width 242 height 35
type input "Closed/Canceled Accounts"
click at [816, 443] on span "Save" at bounding box center [827, 448] width 22 height 13
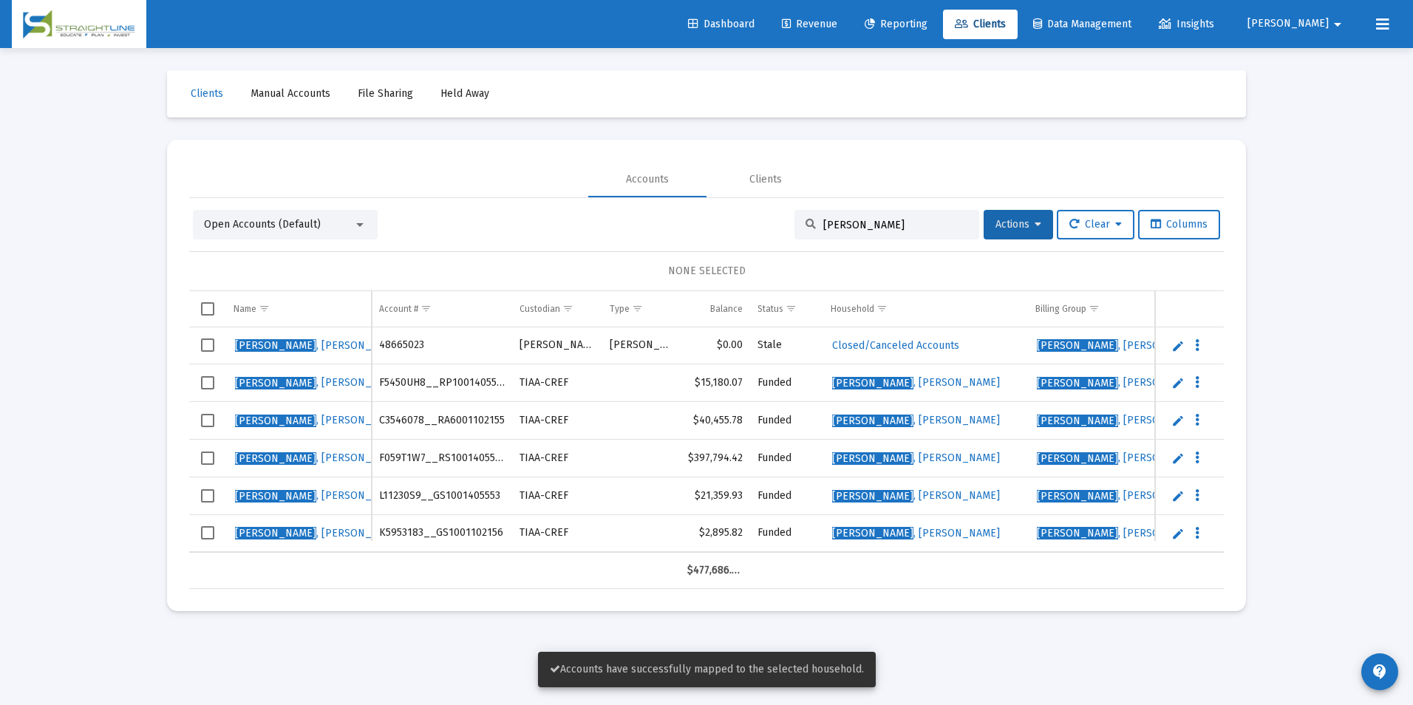
click at [217, 348] on td "Data grid" at bounding box center [207, 345] width 37 height 37
click at [1008, 220] on span "Actions" at bounding box center [1019, 224] width 46 height 13
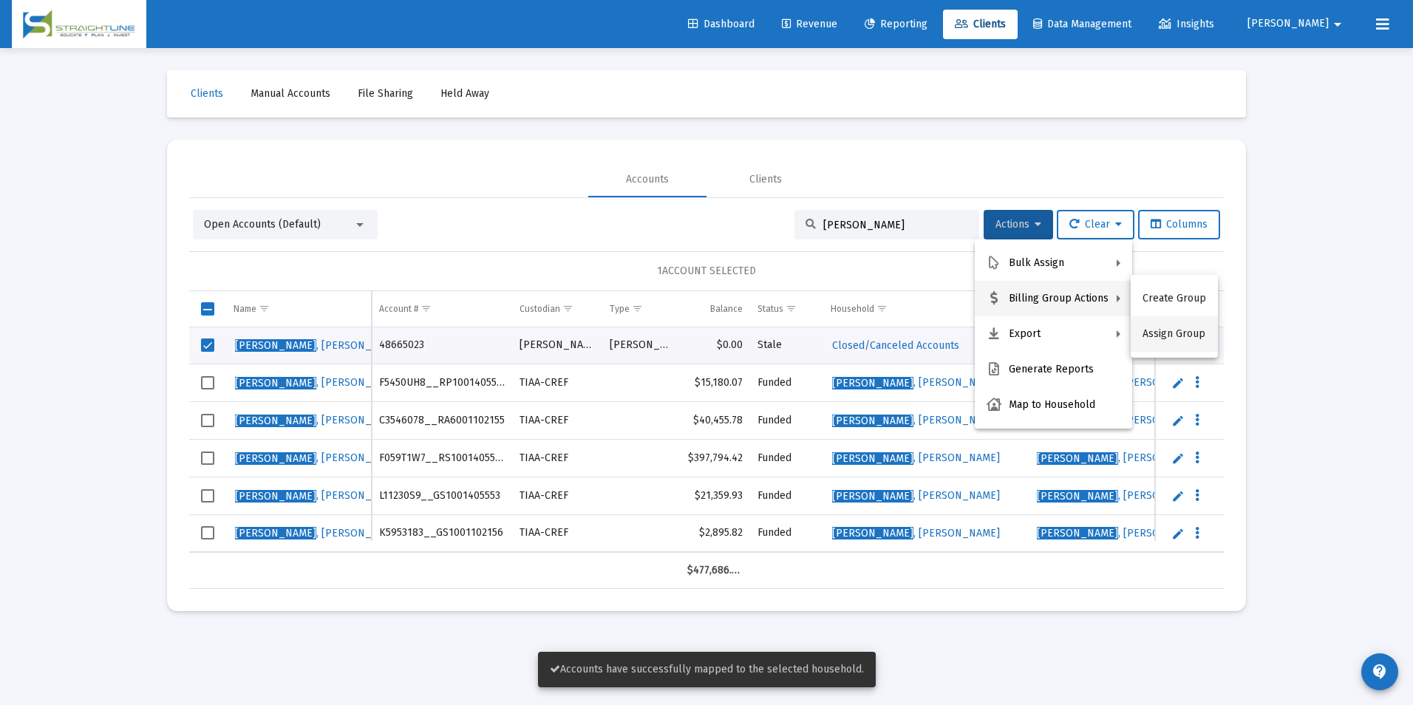
click at [1181, 330] on button "Assign Group" at bounding box center [1174, 333] width 87 height 35
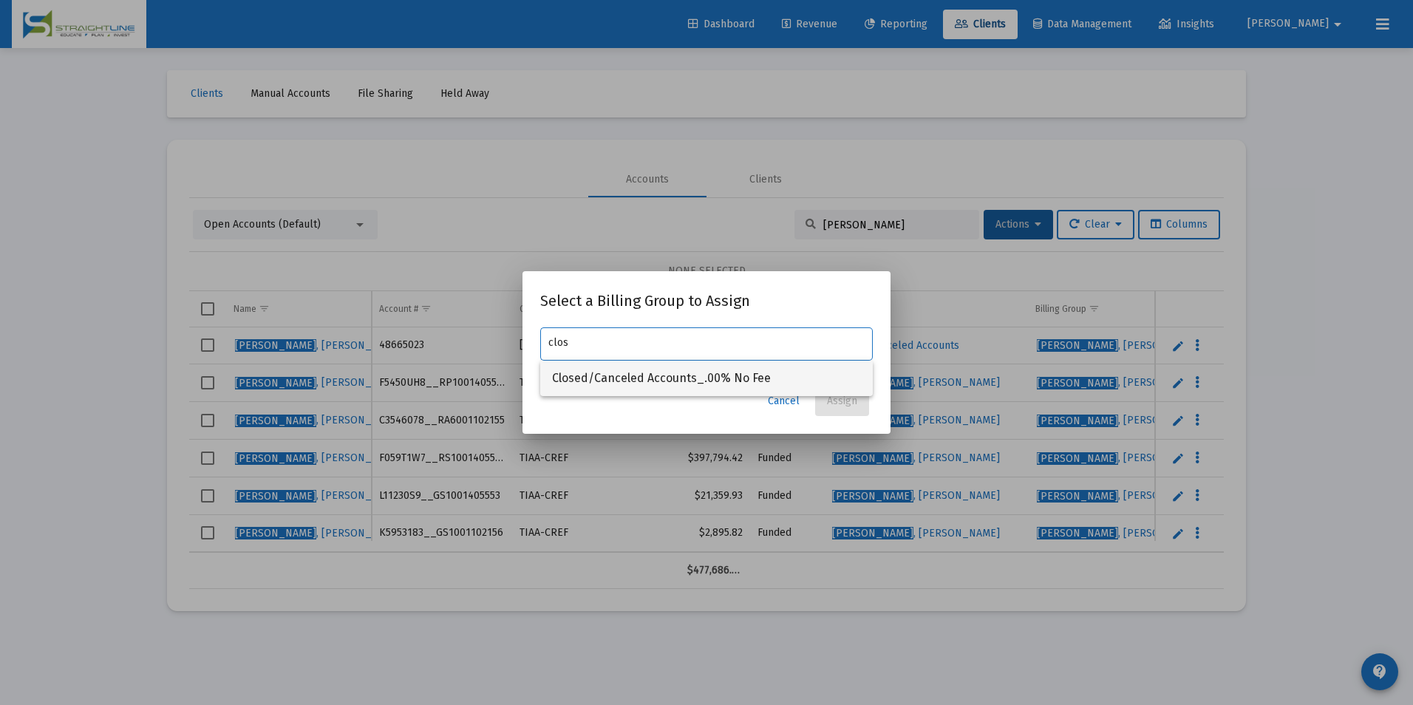
click at [745, 384] on span "Closed/Canceled Accounts_.00% No Fee" at bounding box center [706, 378] width 309 height 35
type input "Closed/Canceled Accounts_.00% No Fee"
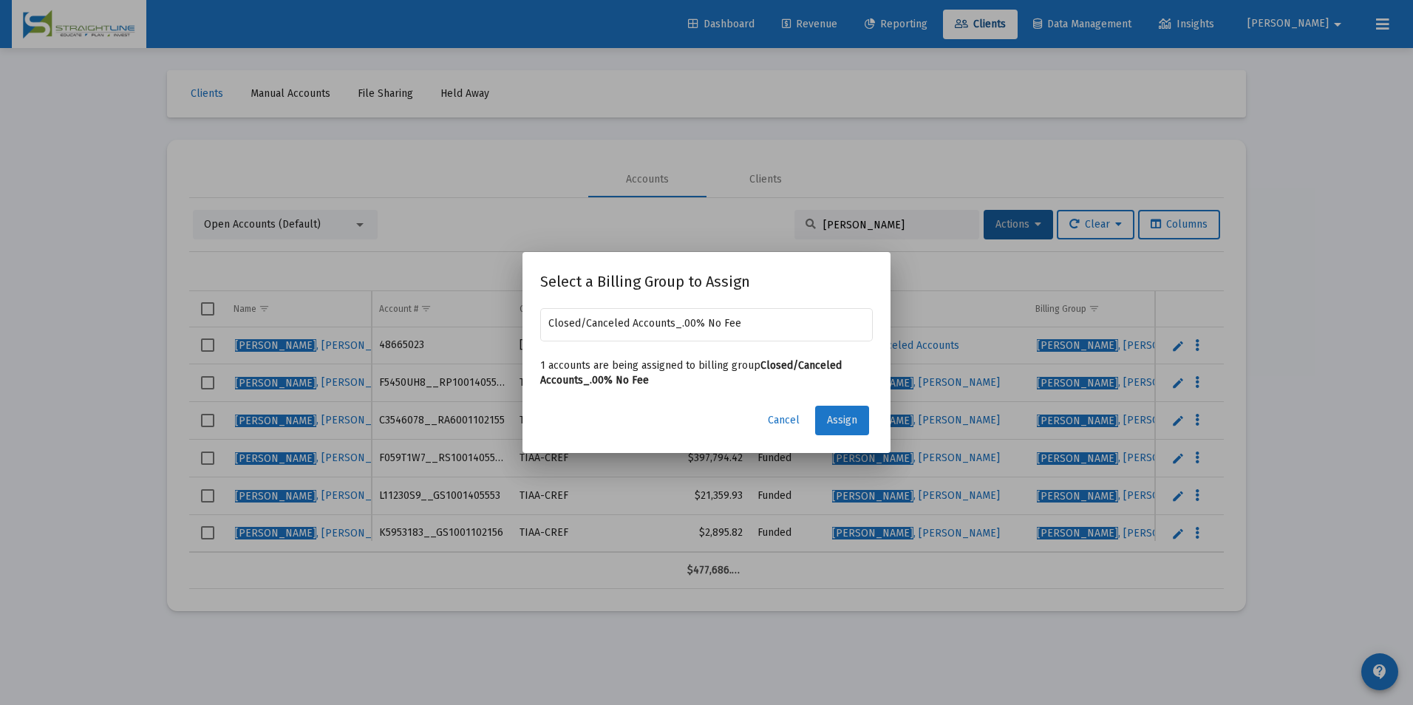
click at [854, 411] on button "Assign" at bounding box center [842, 421] width 54 height 30
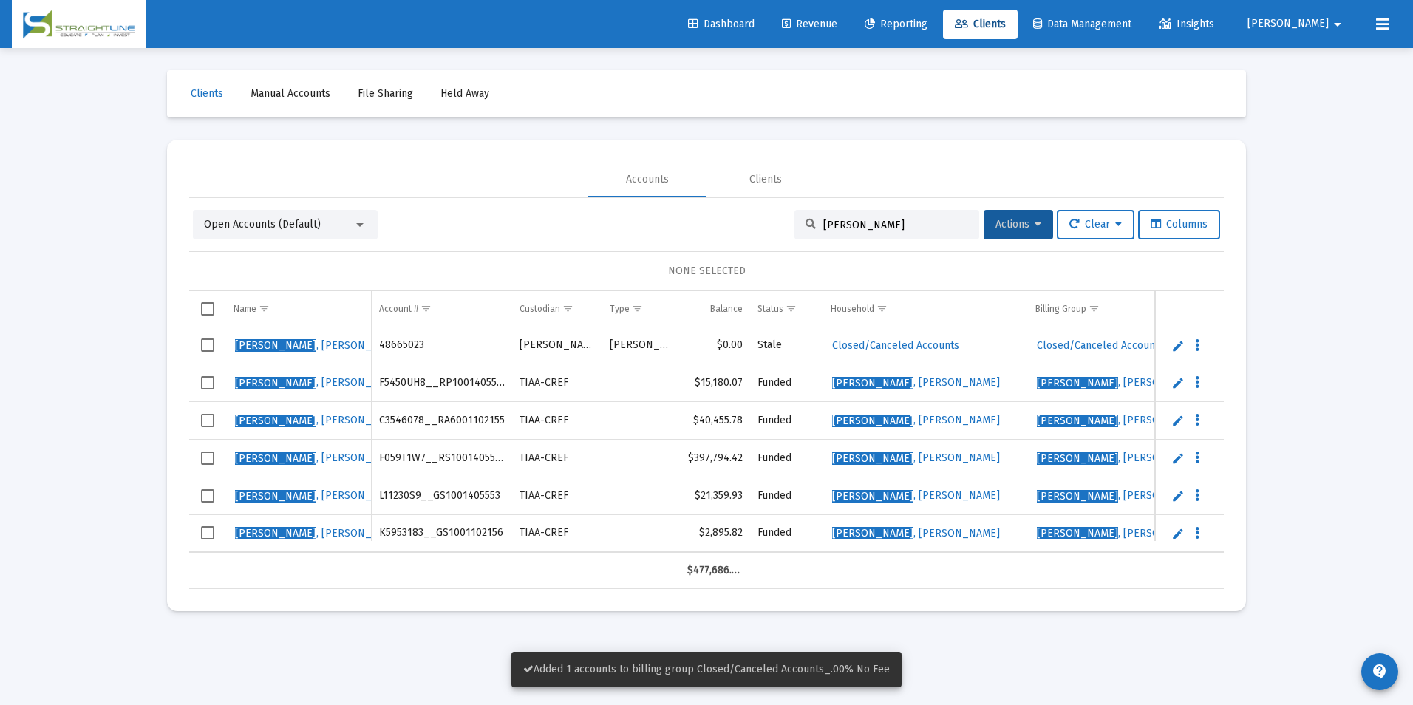
click at [211, 345] on span "Select row" at bounding box center [207, 344] width 13 height 13
click at [1027, 228] on span "Actions" at bounding box center [1019, 224] width 46 height 13
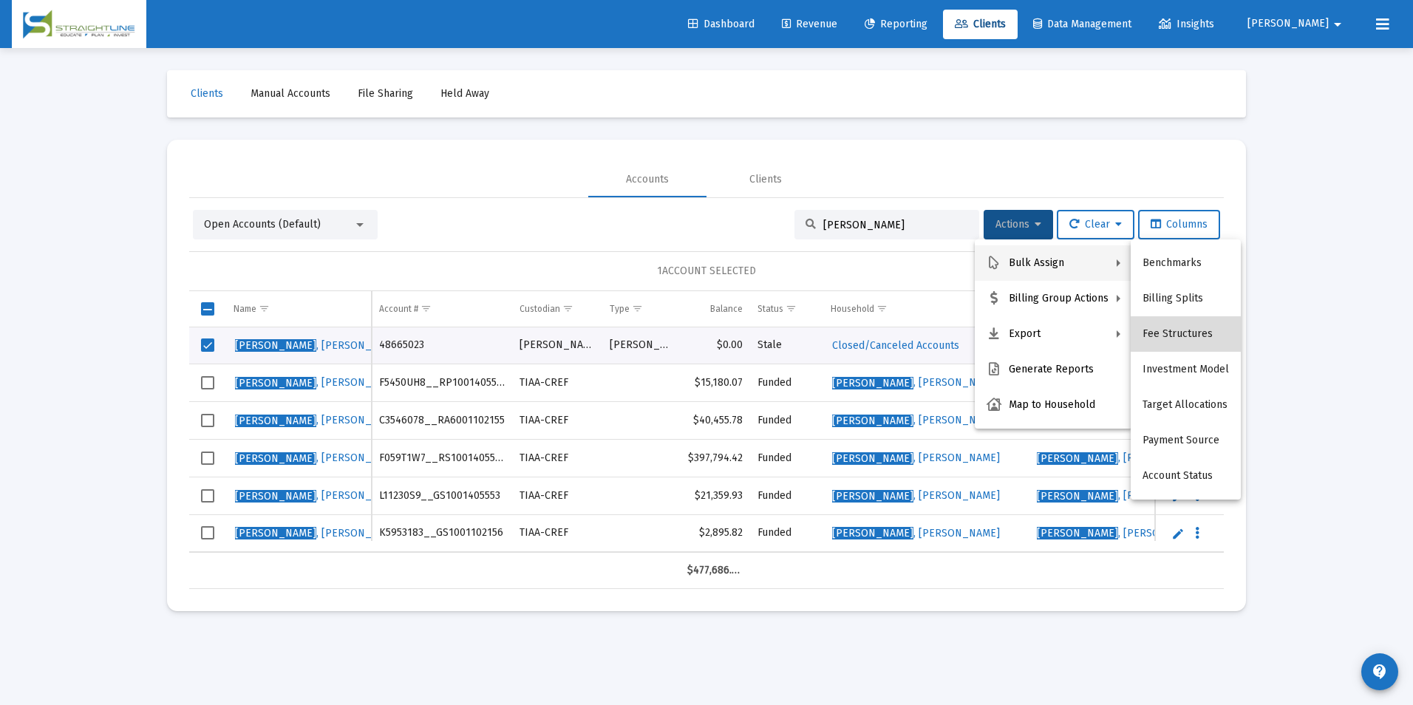
click at [1192, 330] on button "Fee Structures" at bounding box center [1186, 333] width 110 height 35
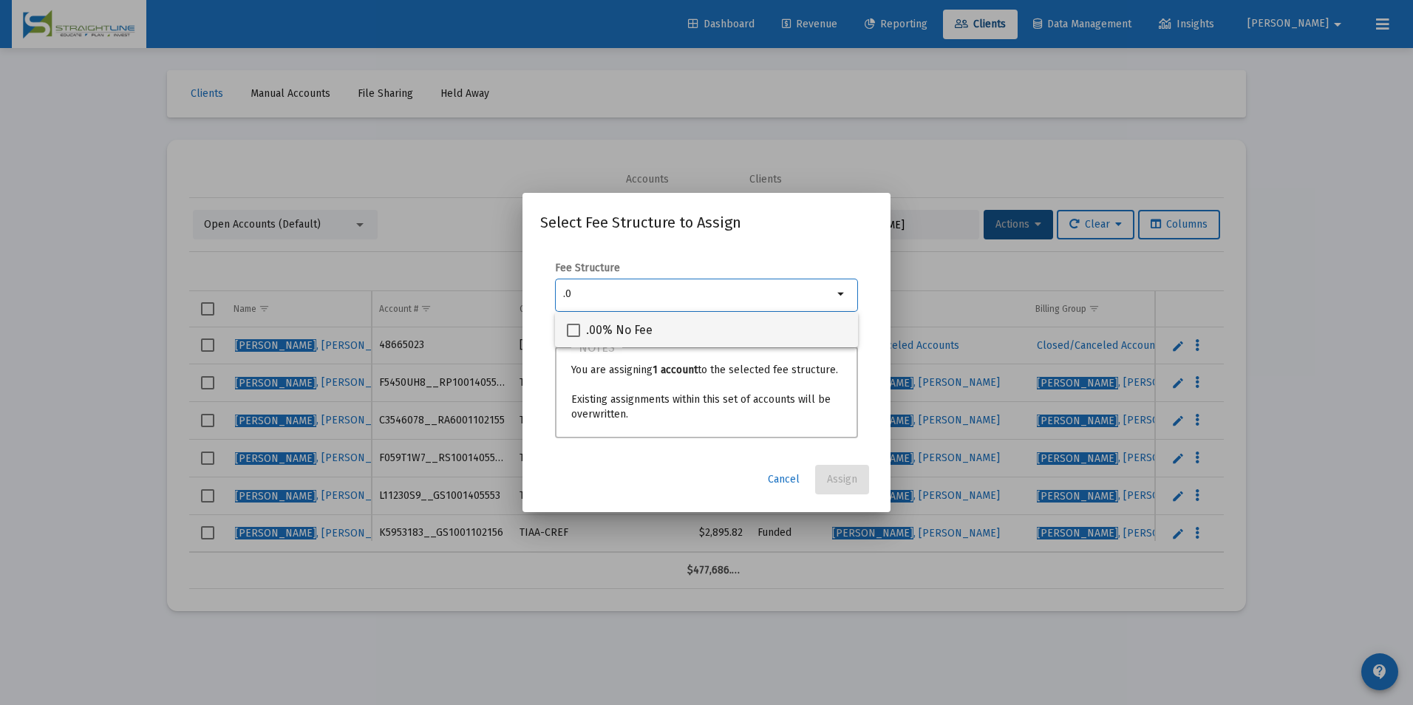
type input ".0"
click at [767, 336] on div ".00% No Fee" at bounding box center [706, 329] width 279 height 35
checkbox input "true"
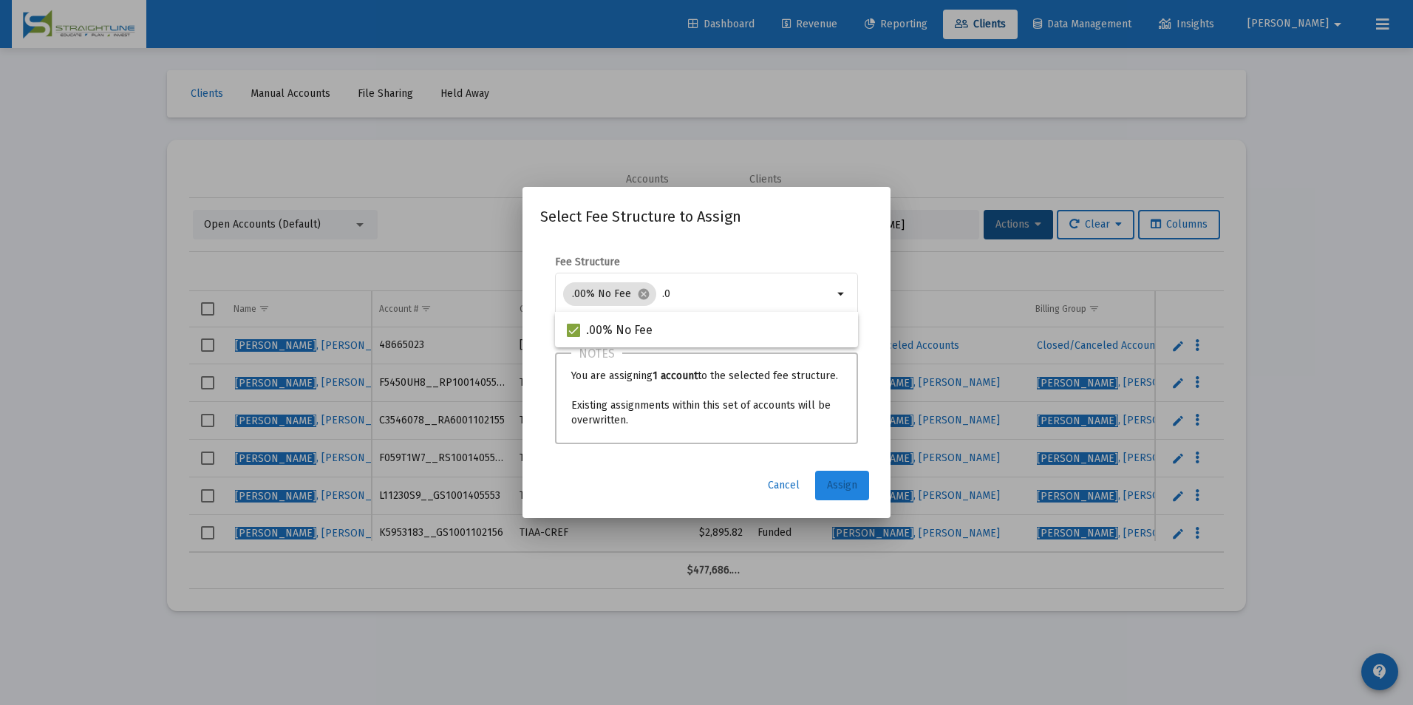
click at [850, 488] on span "Assign" at bounding box center [842, 485] width 30 height 13
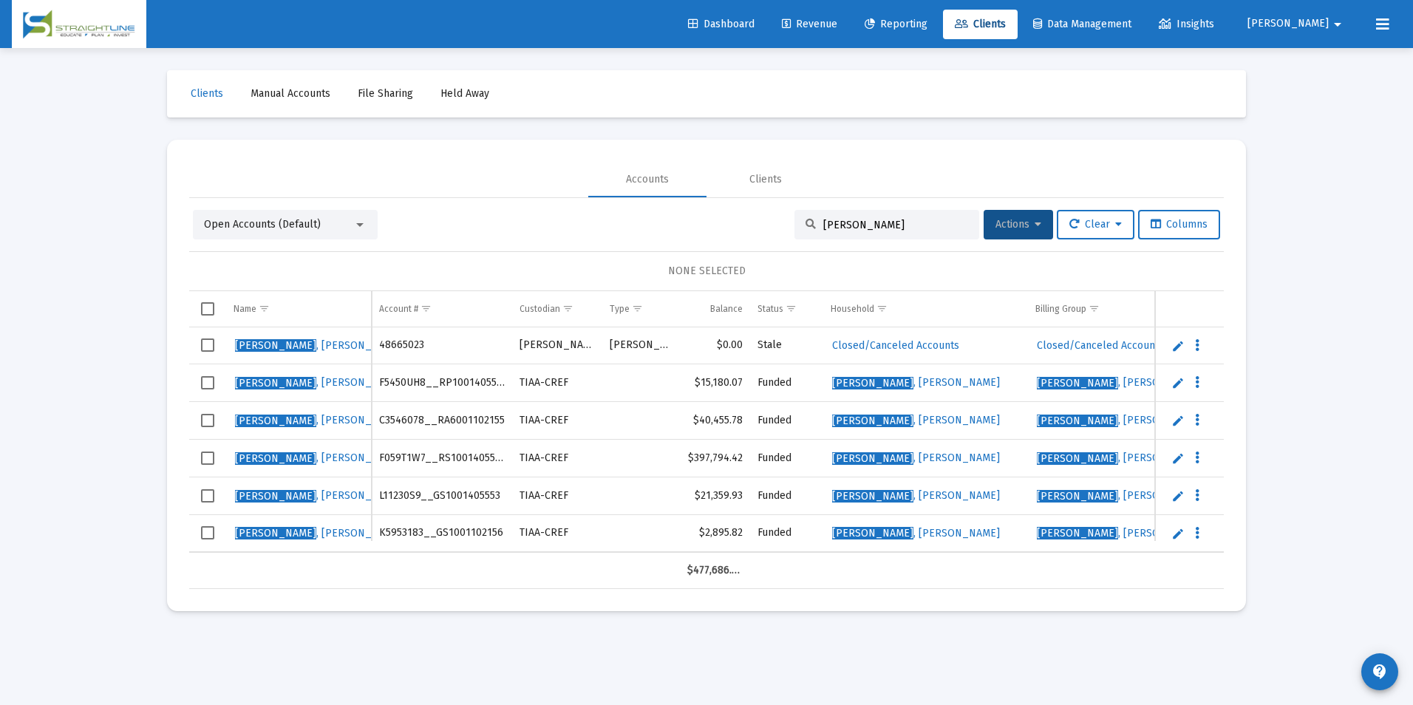
drag, startPoint x: 928, startPoint y: 228, endPoint x: 704, endPoint y: 214, distance: 224.3
click at [704, 214] on div "Open Accounts (Default) Bowland Actions Clear Columns" at bounding box center [706, 225] width 1027 height 30
click at [910, 222] on input "Bowland" at bounding box center [895, 225] width 145 height 13
drag, startPoint x: 910, startPoint y: 222, endPoint x: 823, endPoint y: 216, distance: 87.5
click at [823, 216] on div "Bowland" at bounding box center [886, 225] width 185 height 30
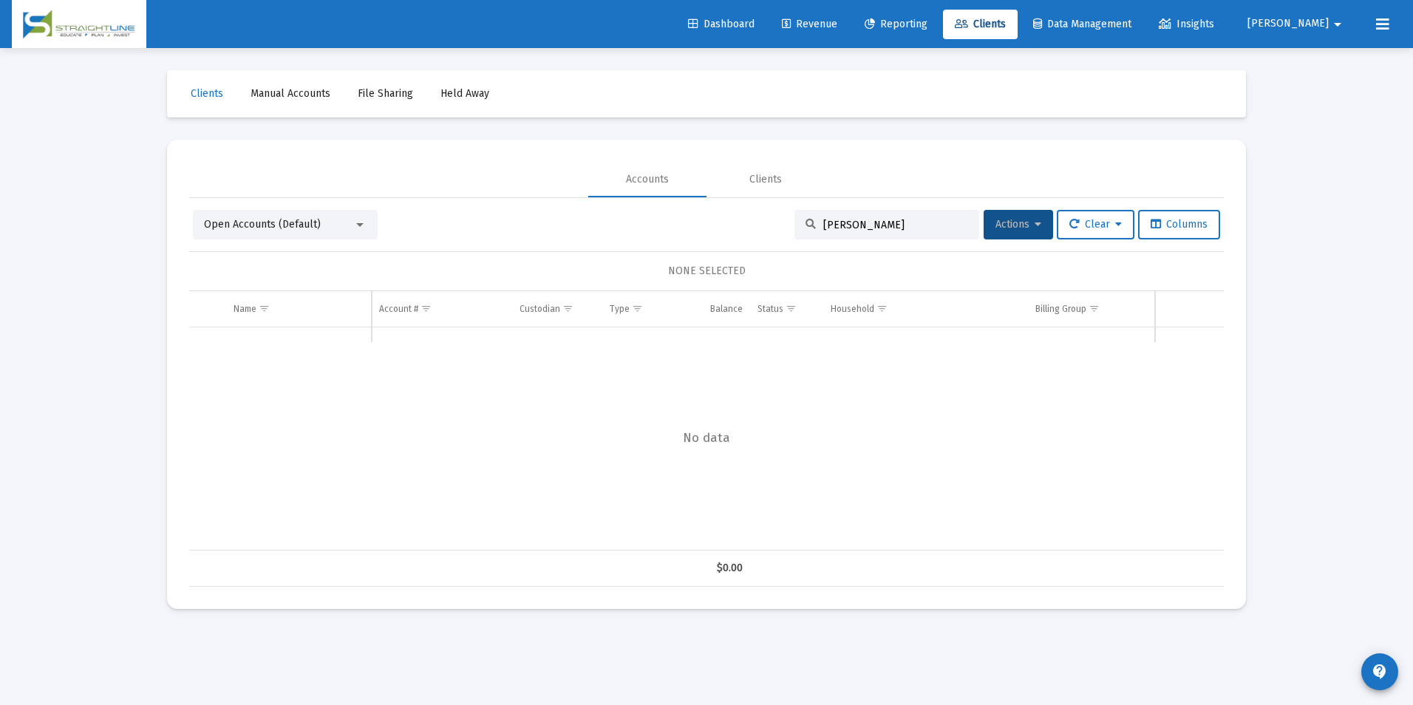
drag, startPoint x: 898, startPoint y: 223, endPoint x: 772, endPoint y: 222, distance: 126.4
click at [772, 222] on div "Open Accounts (Default) Margaret-C Actions Clear Columns" at bounding box center [706, 225] width 1027 height 30
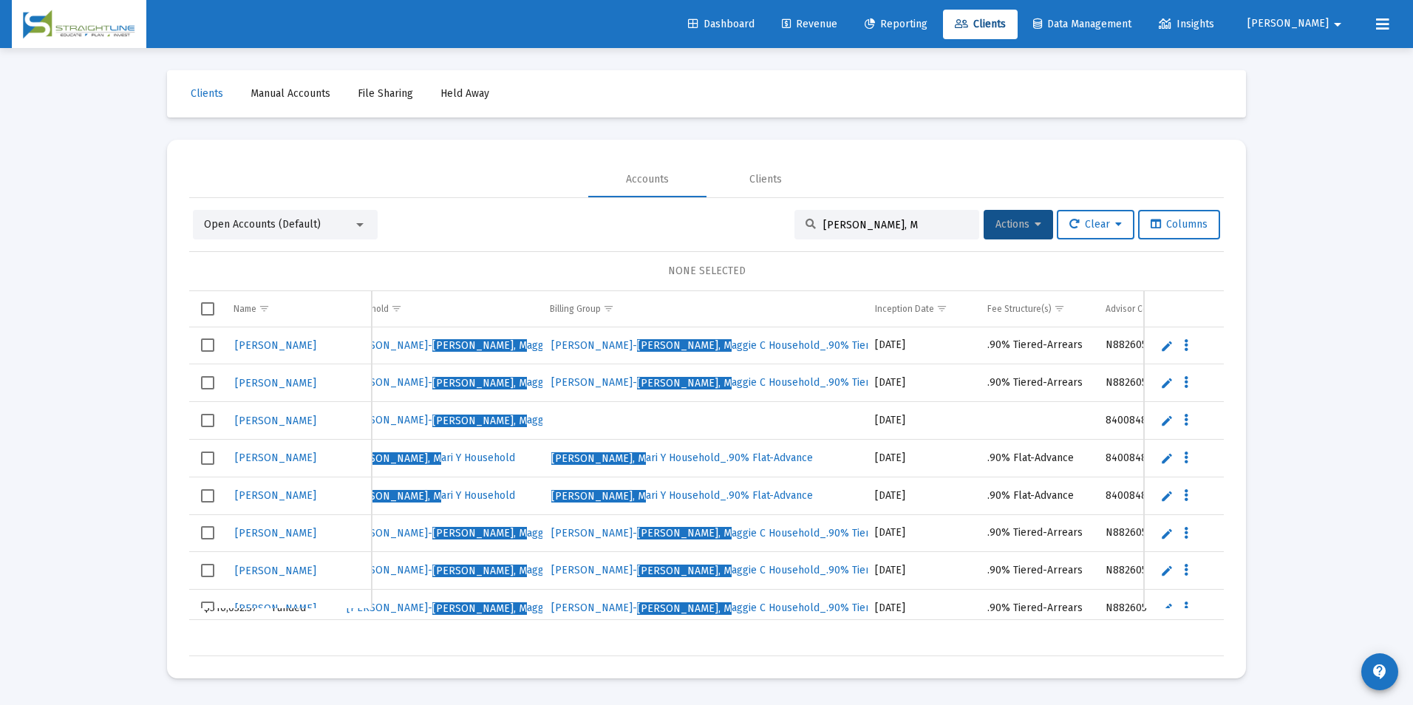
scroll to position [0, 604]
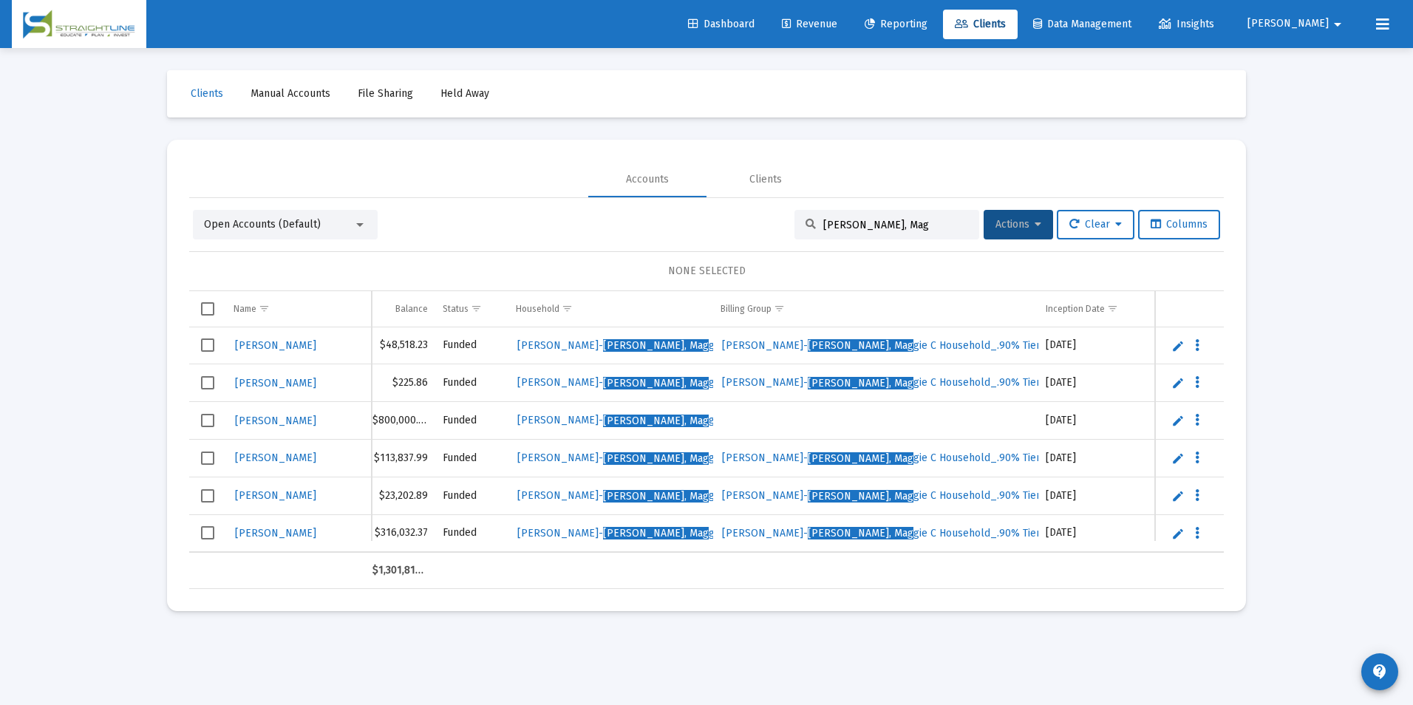
drag, startPoint x: 924, startPoint y: 220, endPoint x: 801, endPoint y: 215, distance: 122.8
click at [801, 215] on div "Hernandez, Mag" at bounding box center [886, 225] width 185 height 30
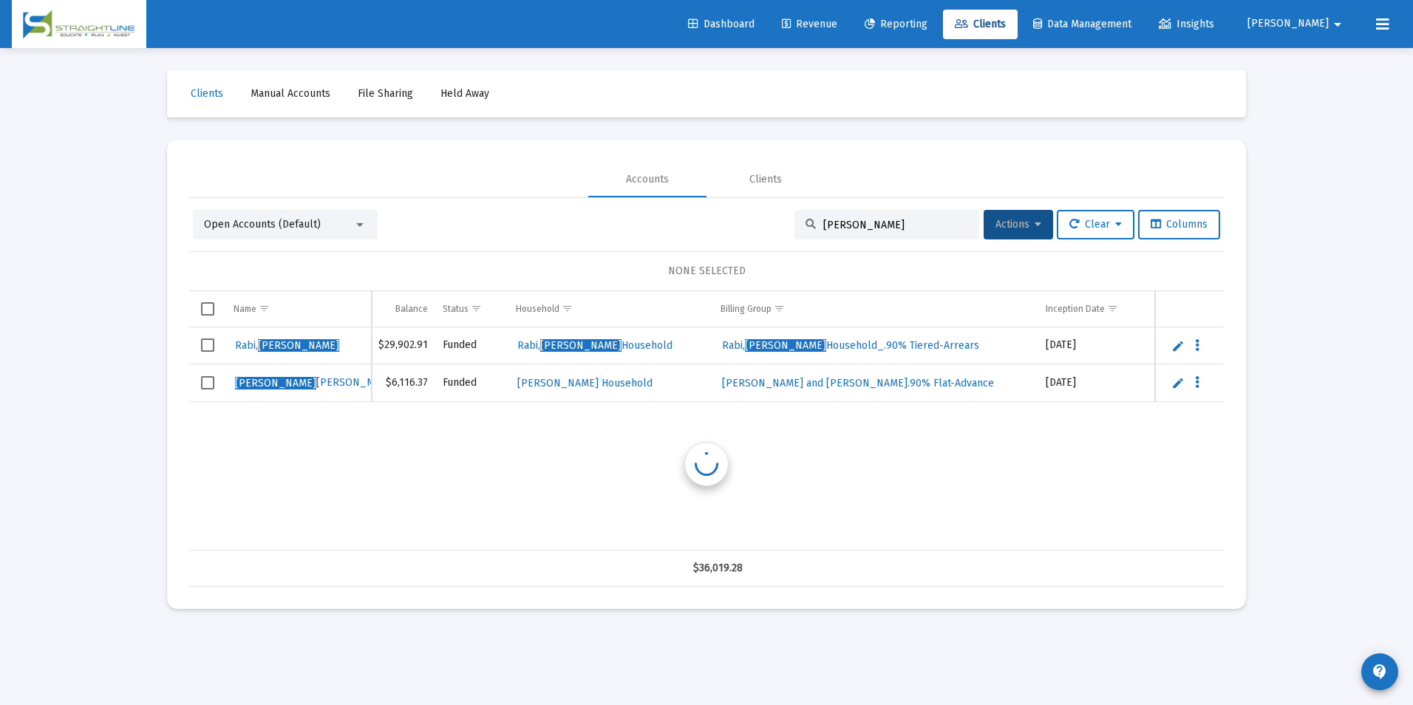
scroll to position [0, 315]
type input "Maria C"
click at [1171, 382] on link "Edit" at bounding box center [1177, 382] width 13 height 13
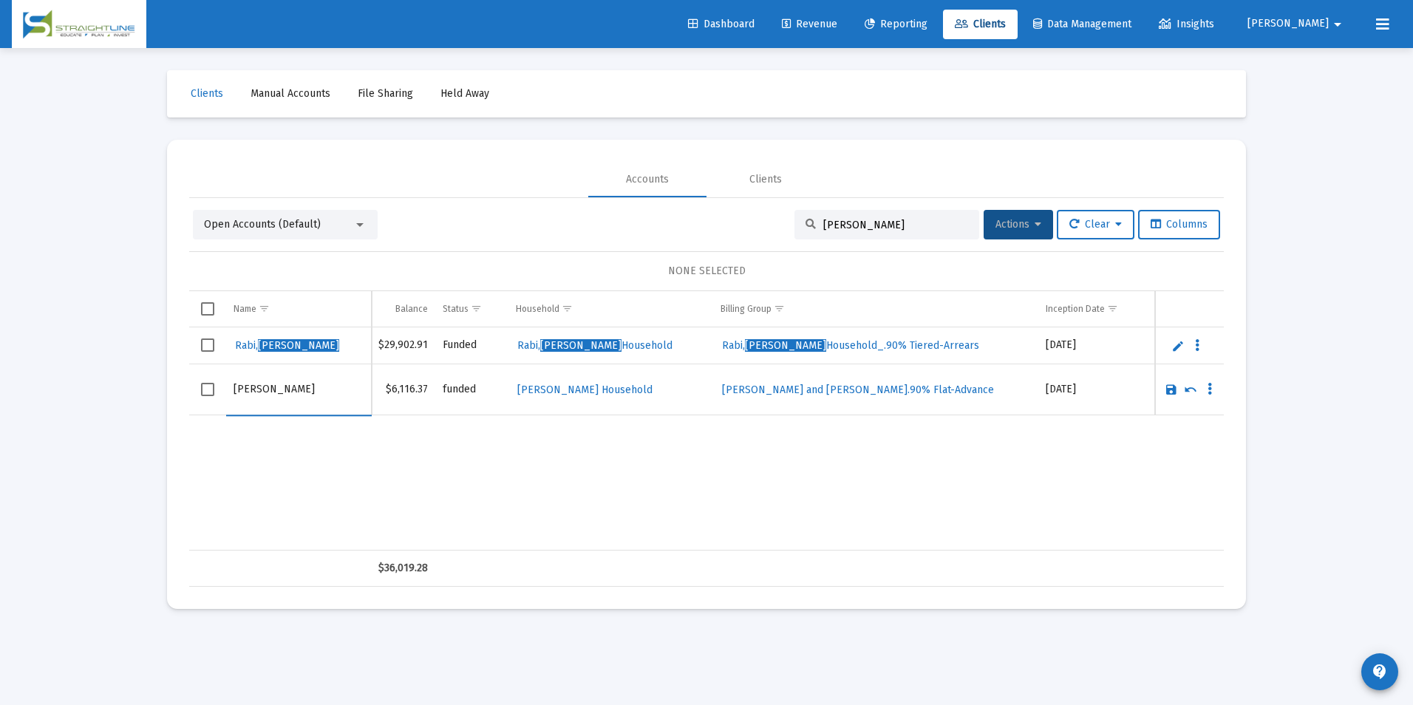
drag, startPoint x: 308, startPoint y: 387, endPoint x: 187, endPoint y: 401, distance: 121.9
click at [187, 401] on mat-card "Accounts Clients Open Accounts (Default) Maria C Actions Clear Columns NONE SEL…" at bounding box center [706, 374] width 1079 height 469
click at [313, 402] on input "Townsend" at bounding box center [299, 389] width 130 height 35
type input "Townsend, Maria Christina"
click at [1168, 384] on link "Save" at bounding box center [1171, 389] width 13 height 13
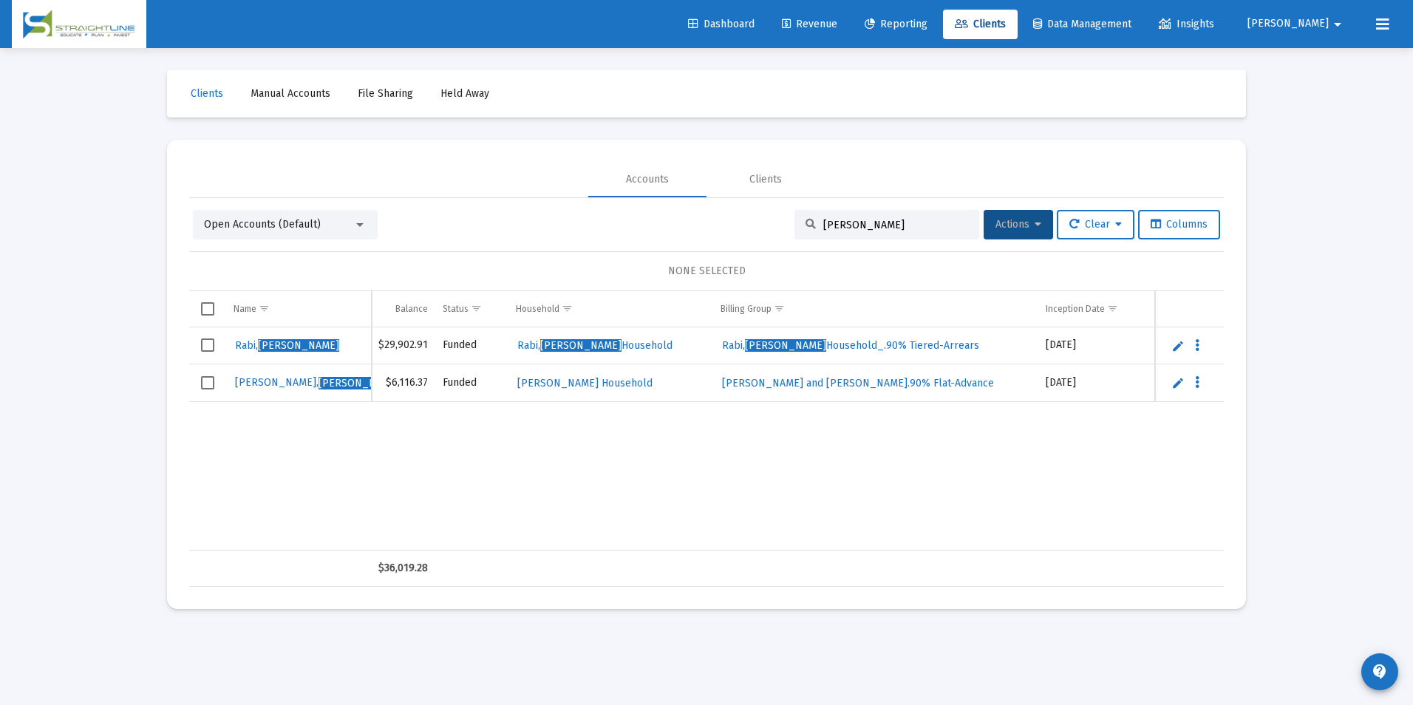
click at [892, 219] on input "Maria C" at bounding box center [895, 225] width 145 height 13
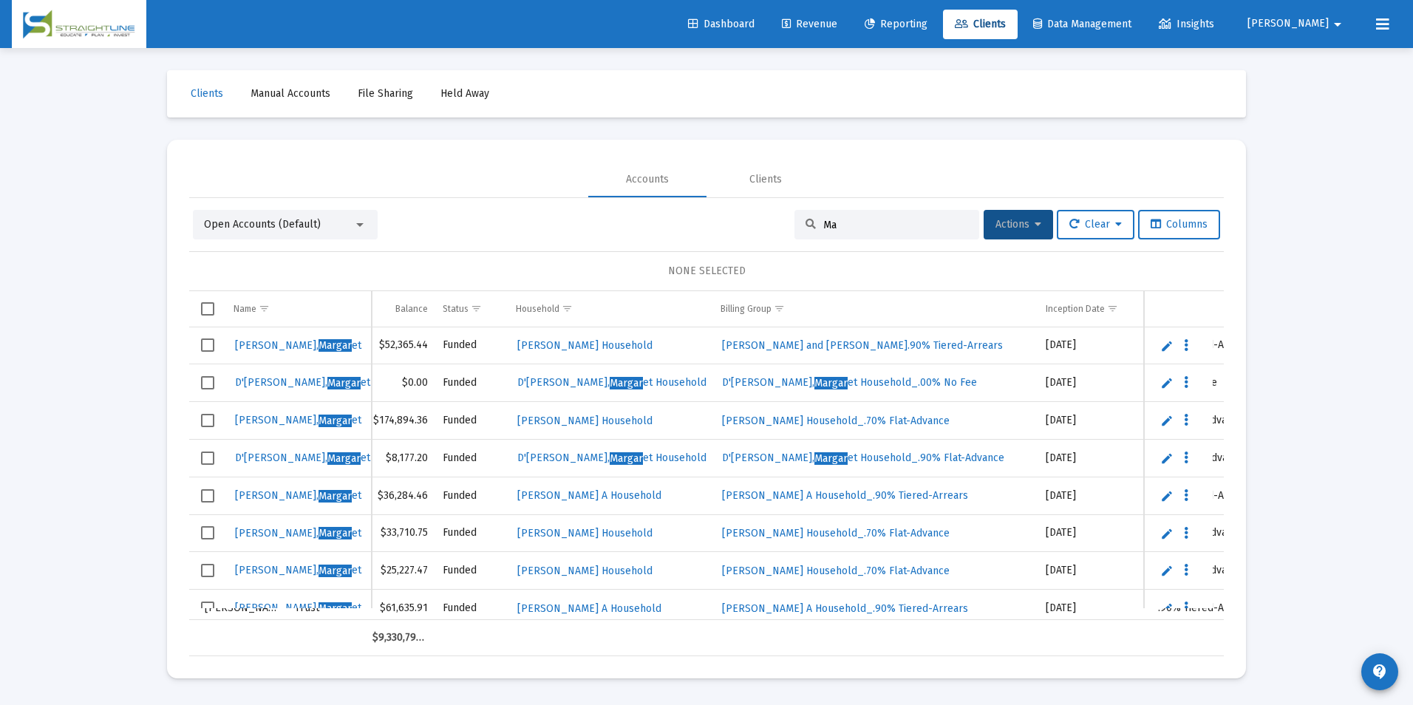
type input "M"
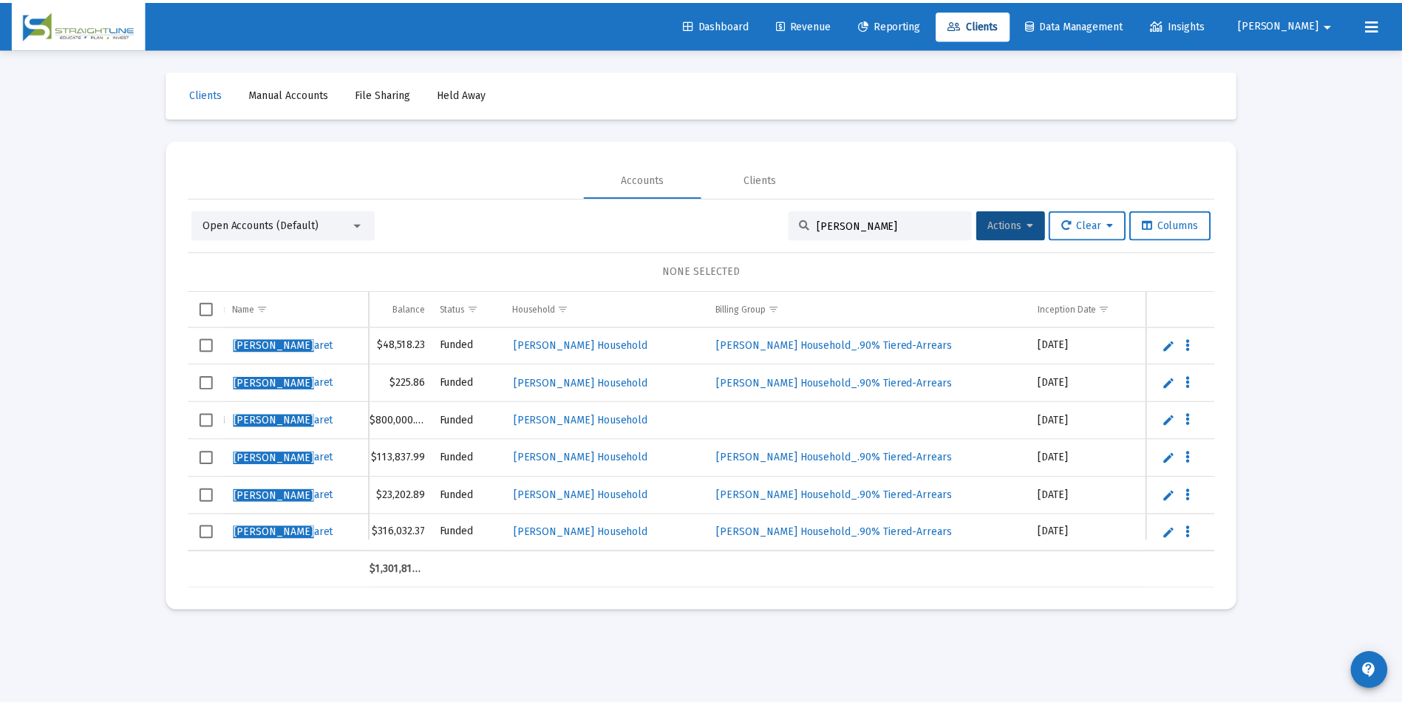
scroll to position [0, 0]
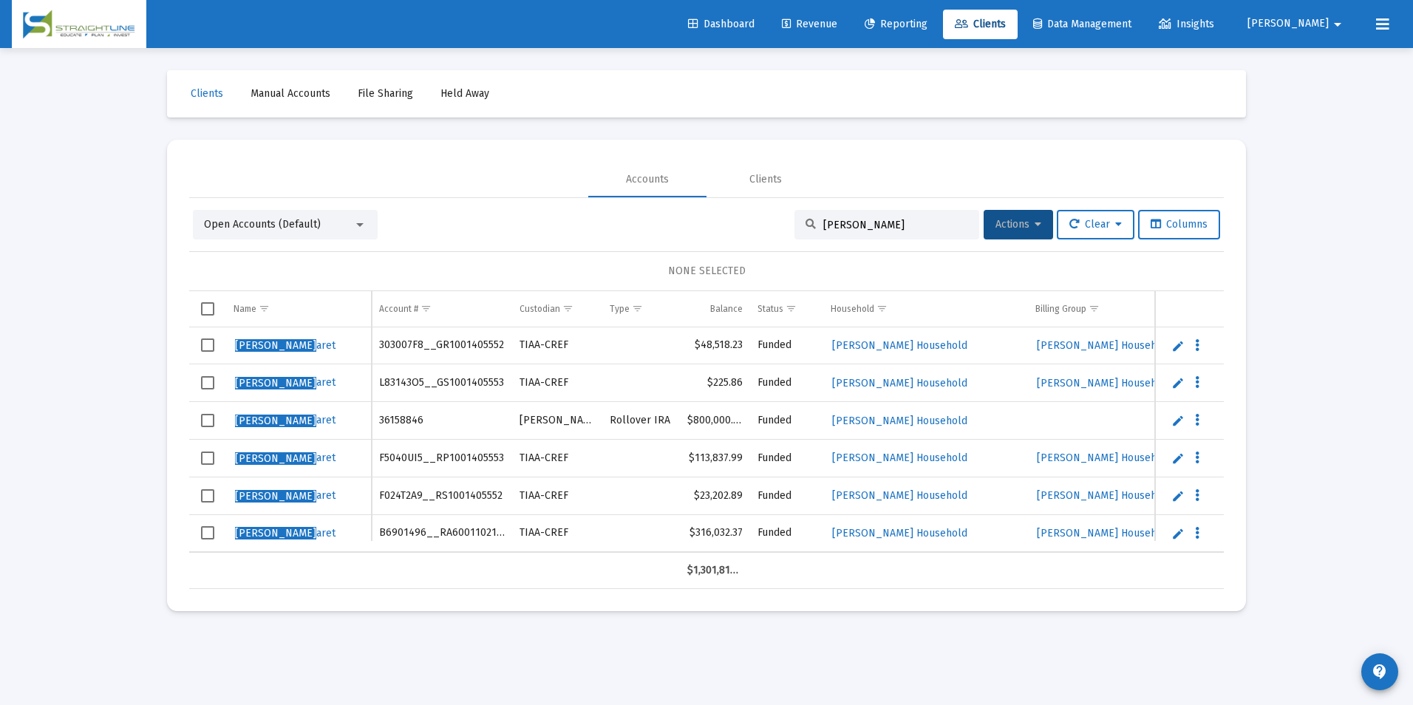
drag, startPoint x: 902, startPoint y: 226, endPoint x: 783, endPoint y: 208, distance: 120.4
click at [783, 208] on div "Open Accounts (Default) Chen, Marg Actions Clear Columns NONE SELECTED Name Nam…" at bounding box center [706, 393] width 1035 height 391
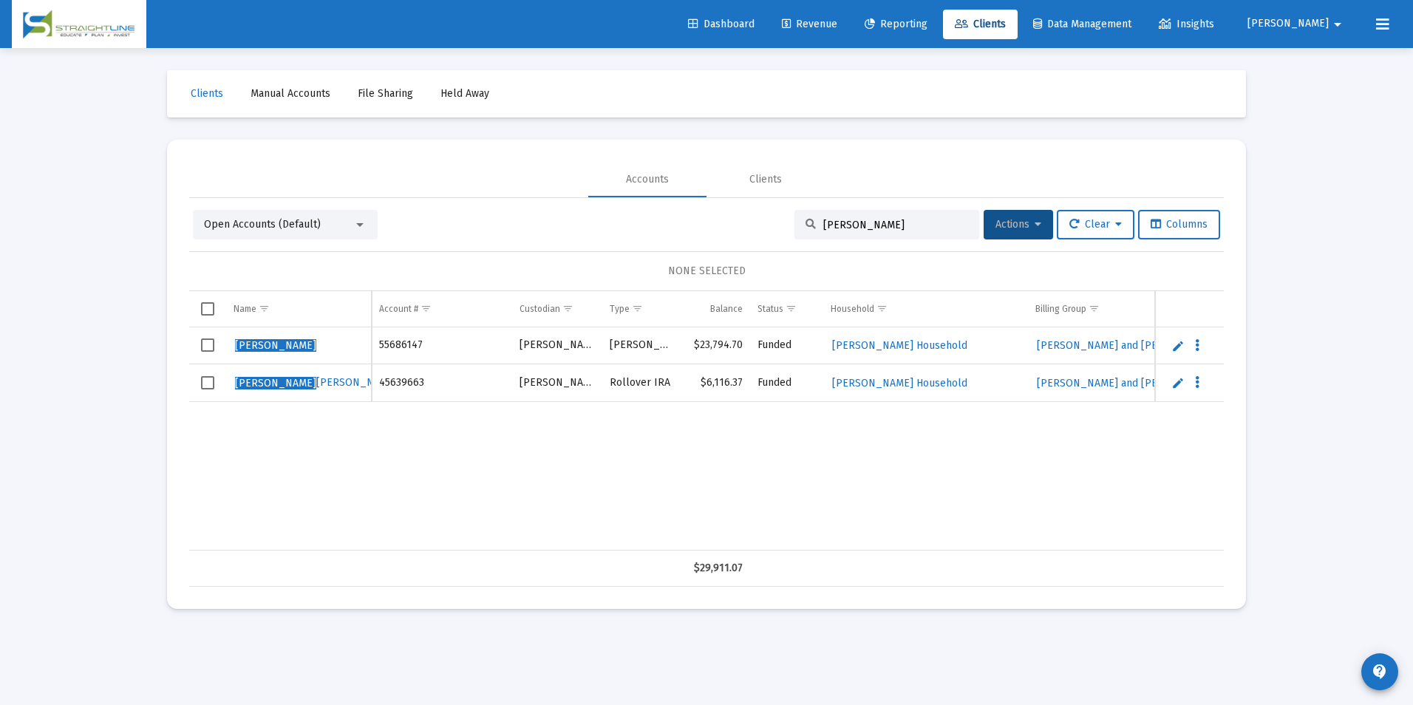
type input "Townsend, Maria"
click at [1177, 377] on link "Edit" at bounding box center [1177, 382] width 13 height 13
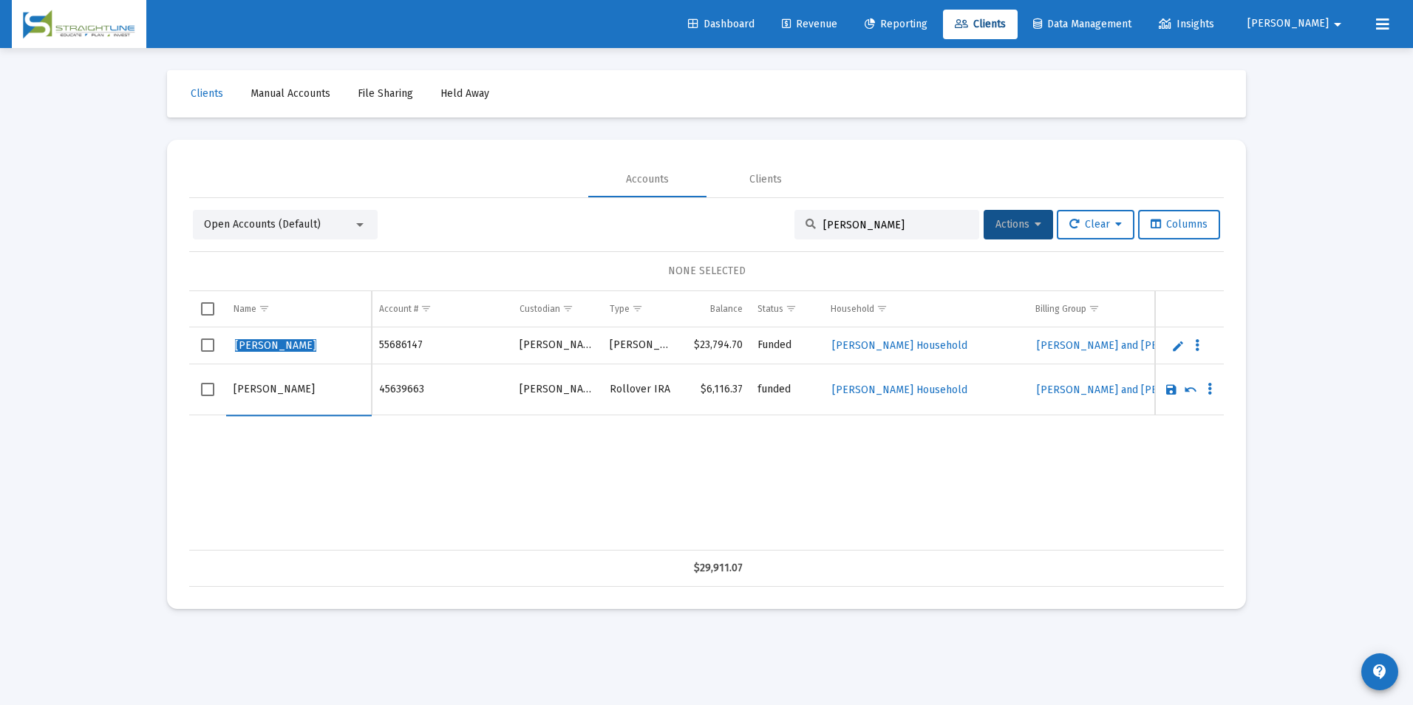
click at [317, 389] on input "Townsend, Maria Christina" at bounding box center [299, 389] width 130 height 35
click at [363, 393] on input "Townsend, Maria (Christina" at bounding box center [299, 389] width 130 height 35
drag, startPoint x: 363, startPoint y: 393, endPoint x: 316, endPoint y: 393, distance: 47.3
click at [316, 393] on input "Townsend, Maria (Christina)" at bounding box center [299, 389] width 130 height 35
type input "Townsend, Maria (Christina)"
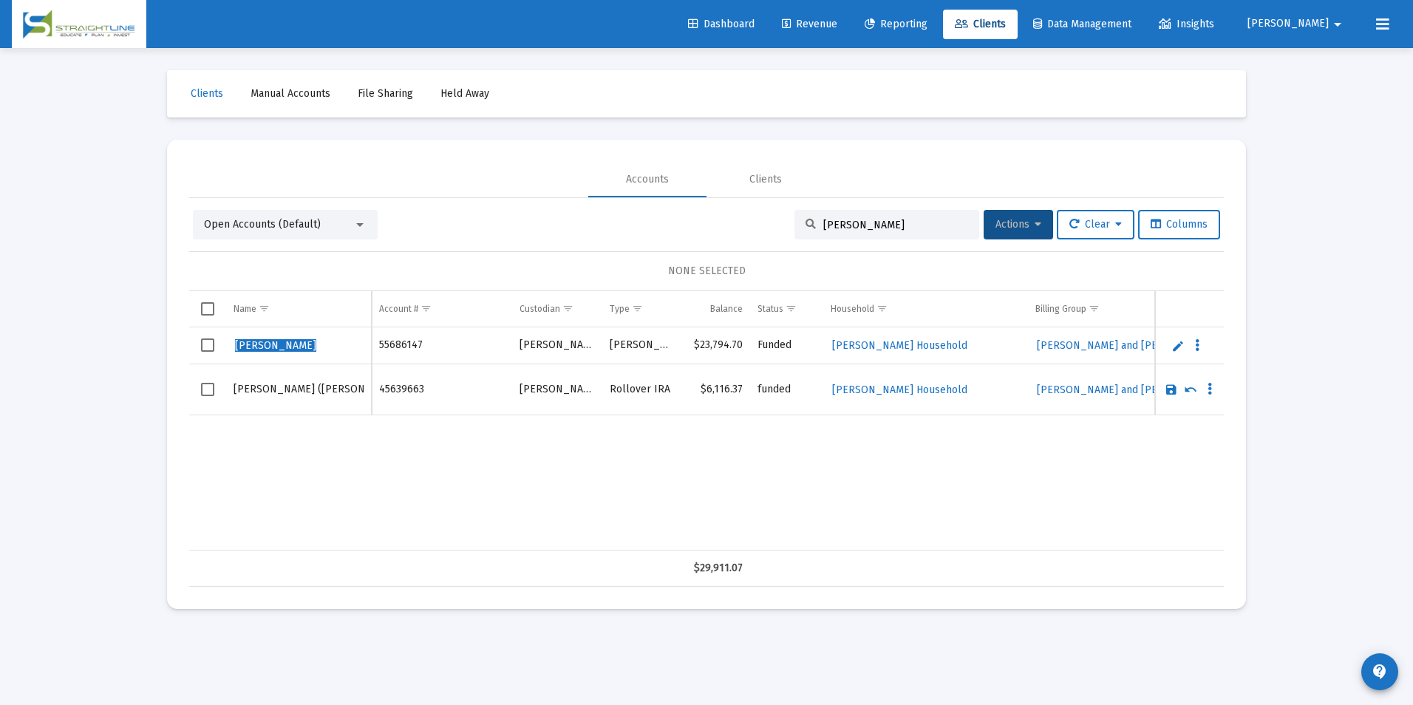
click at [1168, 389] on link "Save" at bounding box center [1171, 389] width 13 height 13
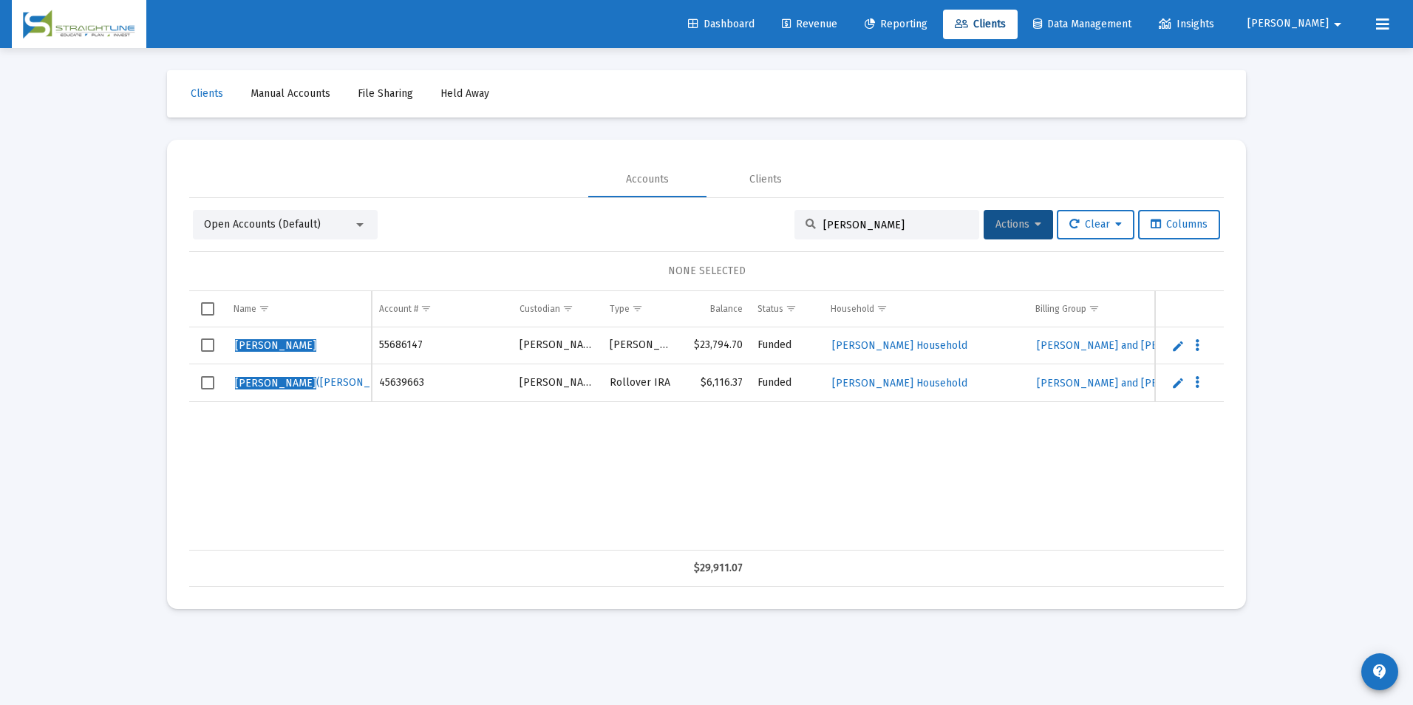
click at [1177, 339] on link "Edit" at bounding box center [1177, 345] width 13 height 13
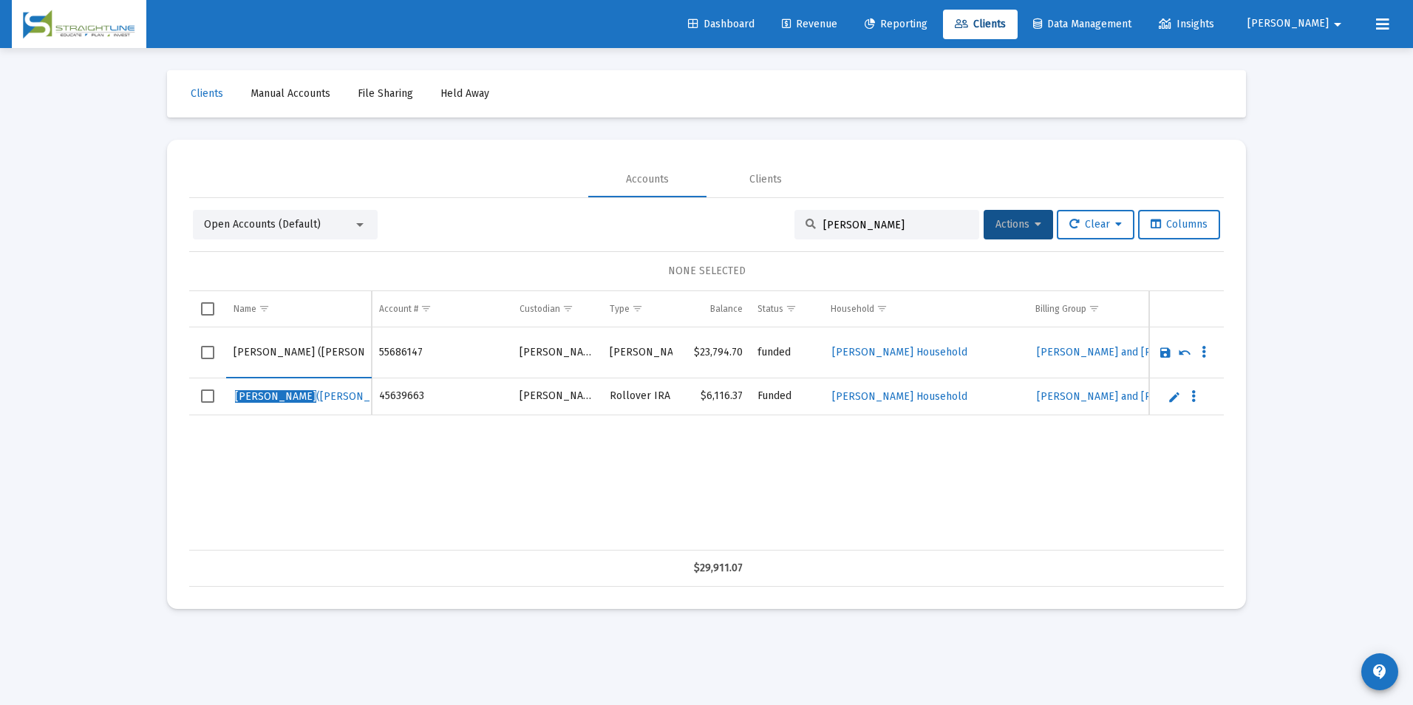
type input "Townsend, Maria (Christina)"
click at [1165, 354] on link "Save" at bounding box center [1165, 352] width 13 height 13
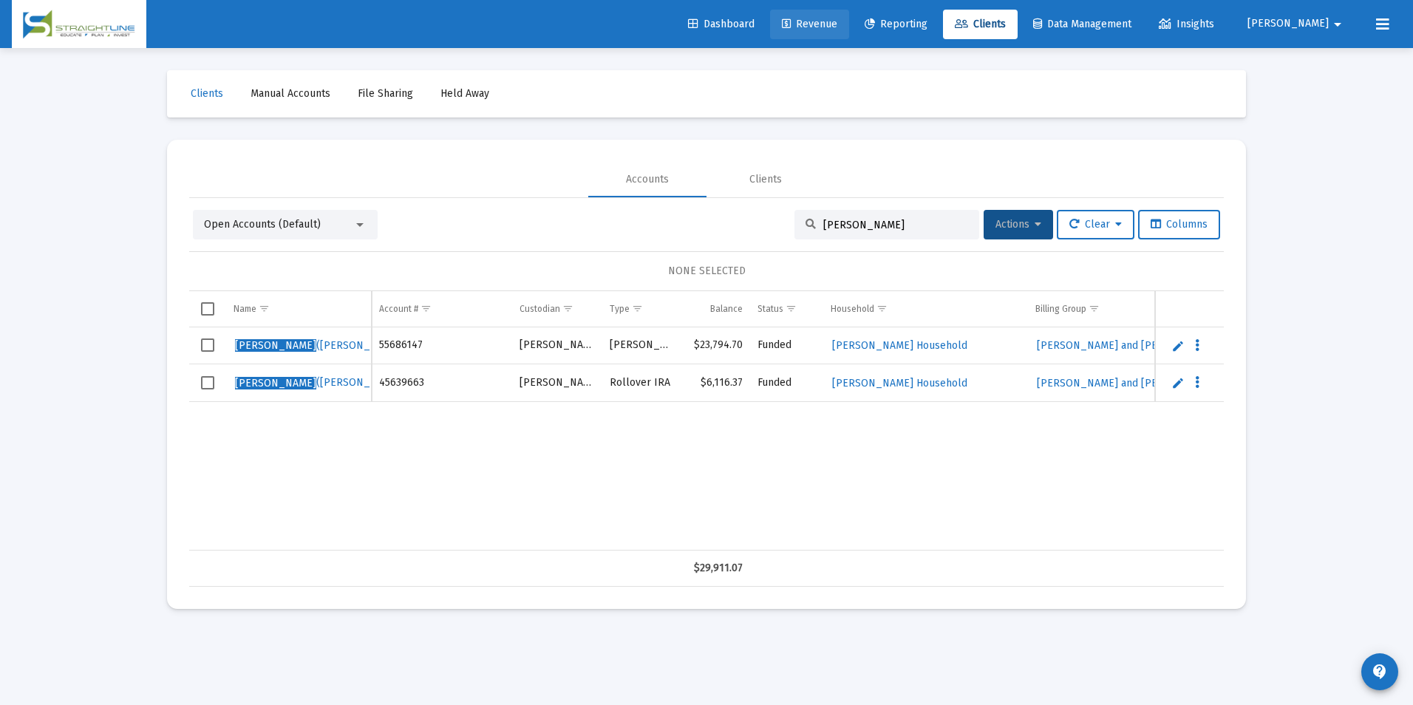
click at [837, 27] on span "Revenue" at bounding box center [809, 24] width 55 height 13
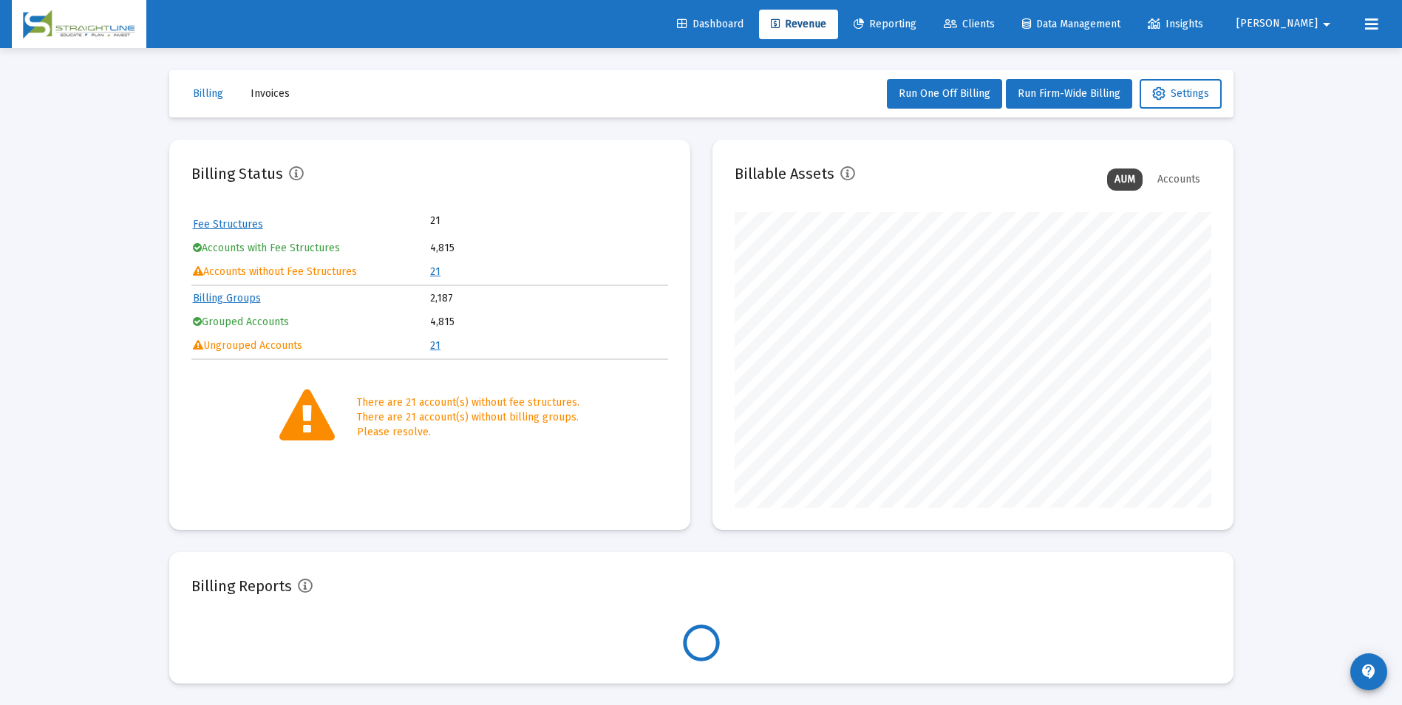
click at [440, 271] on td "21" at bounding box center [548, 272] width 237 height 22
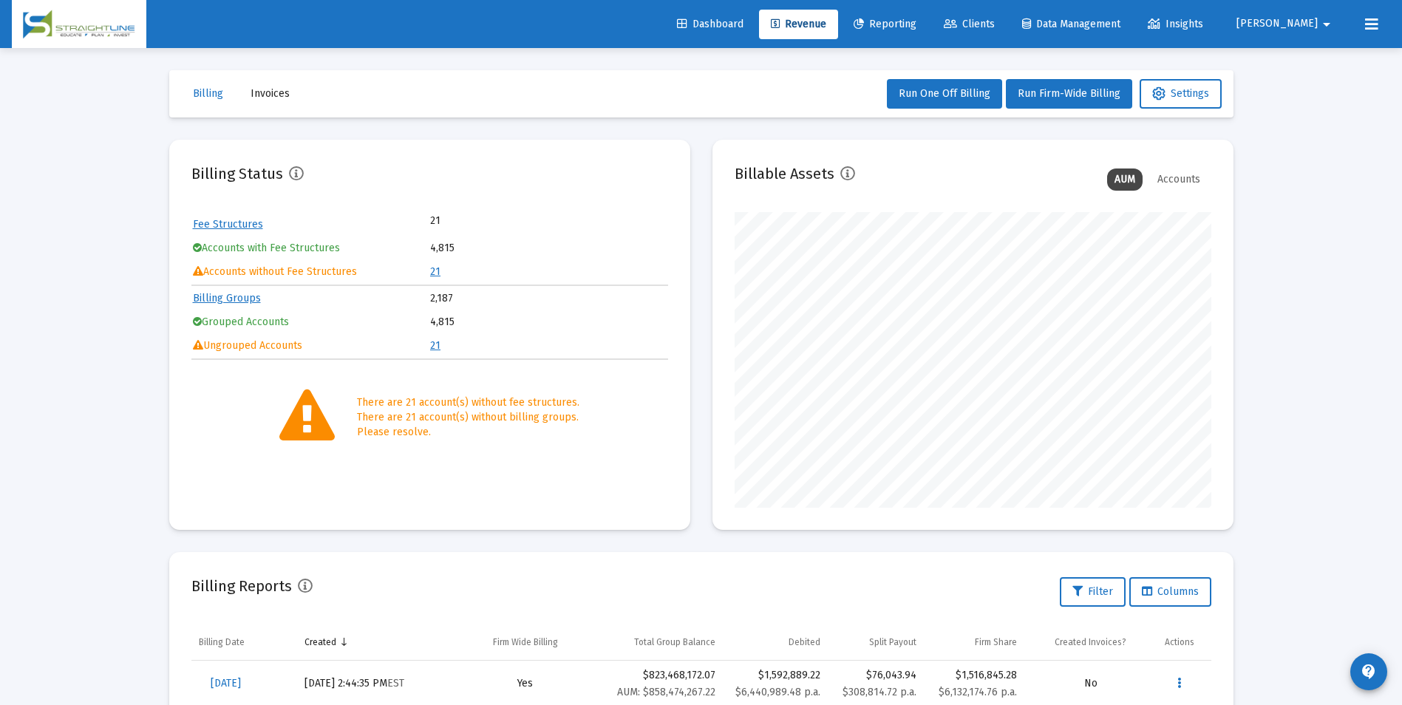
click at [435, 270] on link "21" at bounding box center [435, 271] width 10 height 13
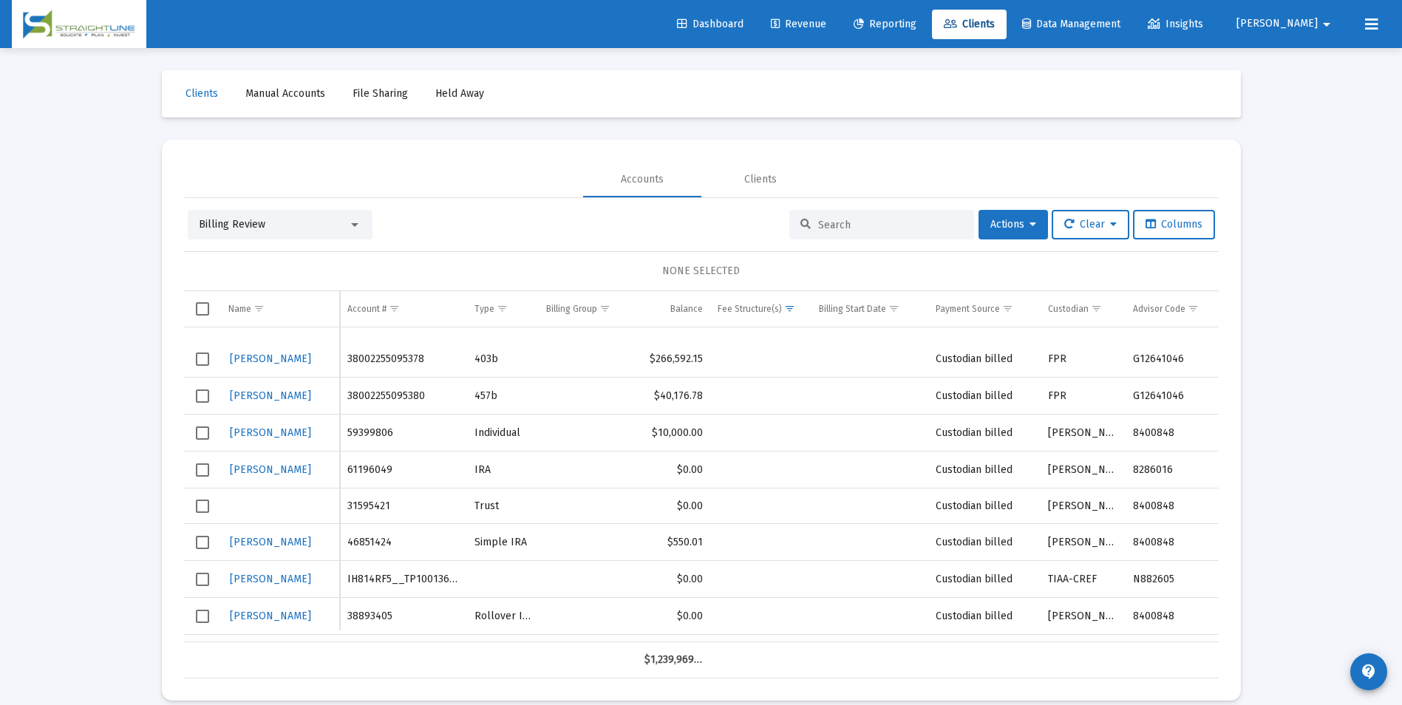
scroll to position [323, 0]
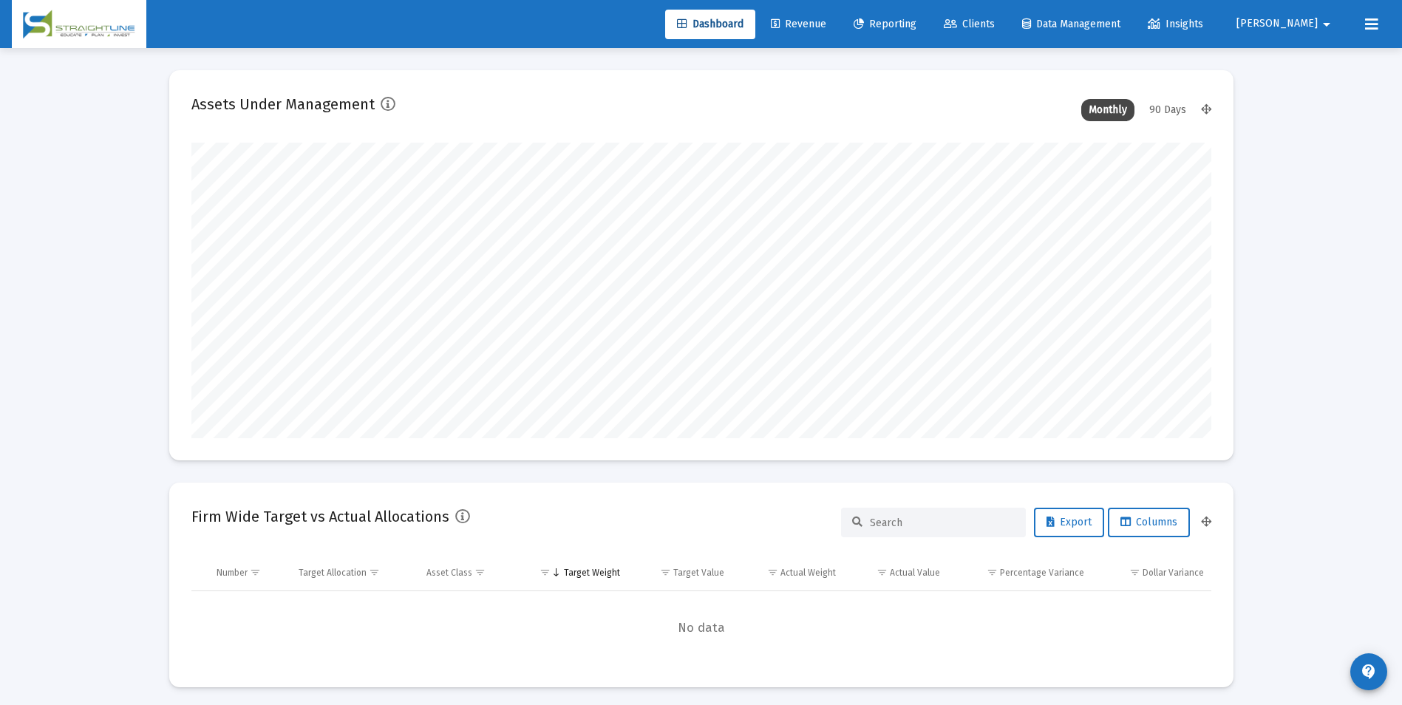
scroll to position [296, 549]
click at [826, 19] on span "Revenue" at bounding box center [798, 24] width 55 height 13
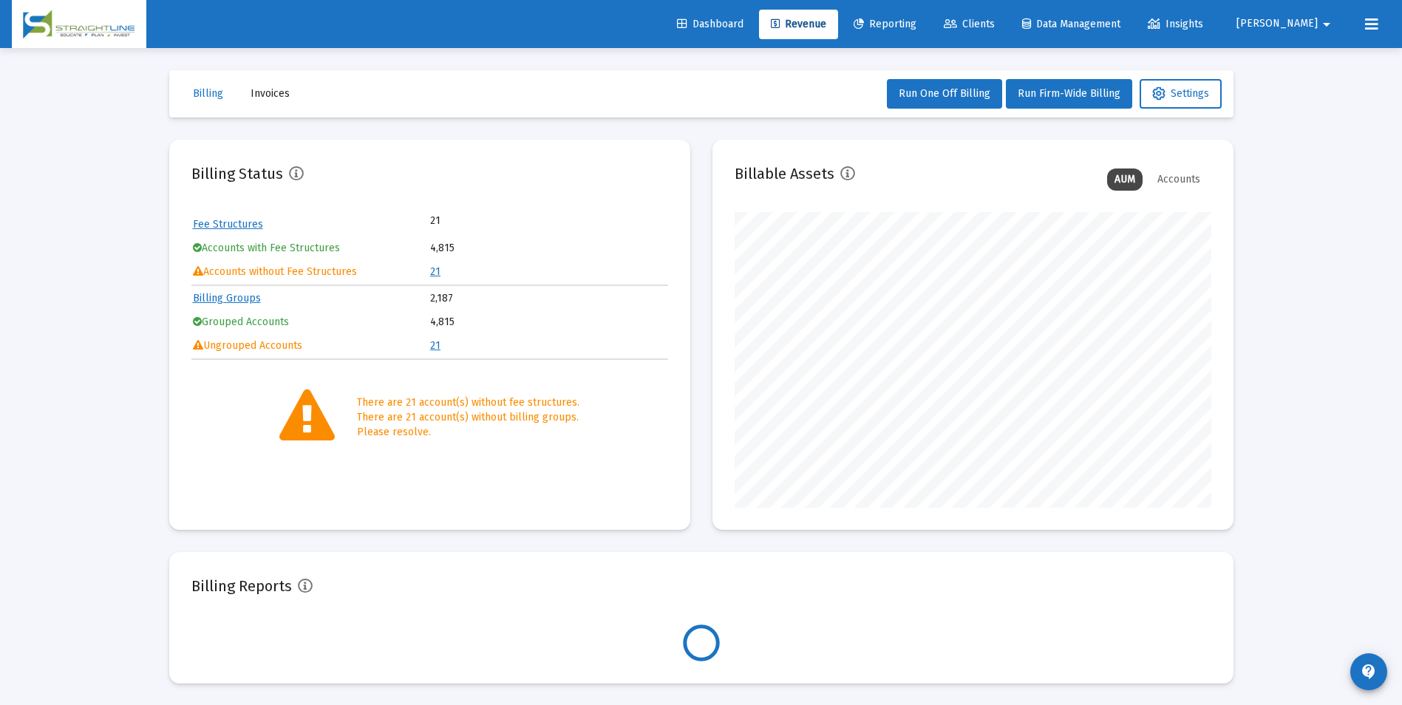
scroll to position [296, 477]
click at [440, 273] on td "21" at bounding box center [548, 272] width 237 height 22
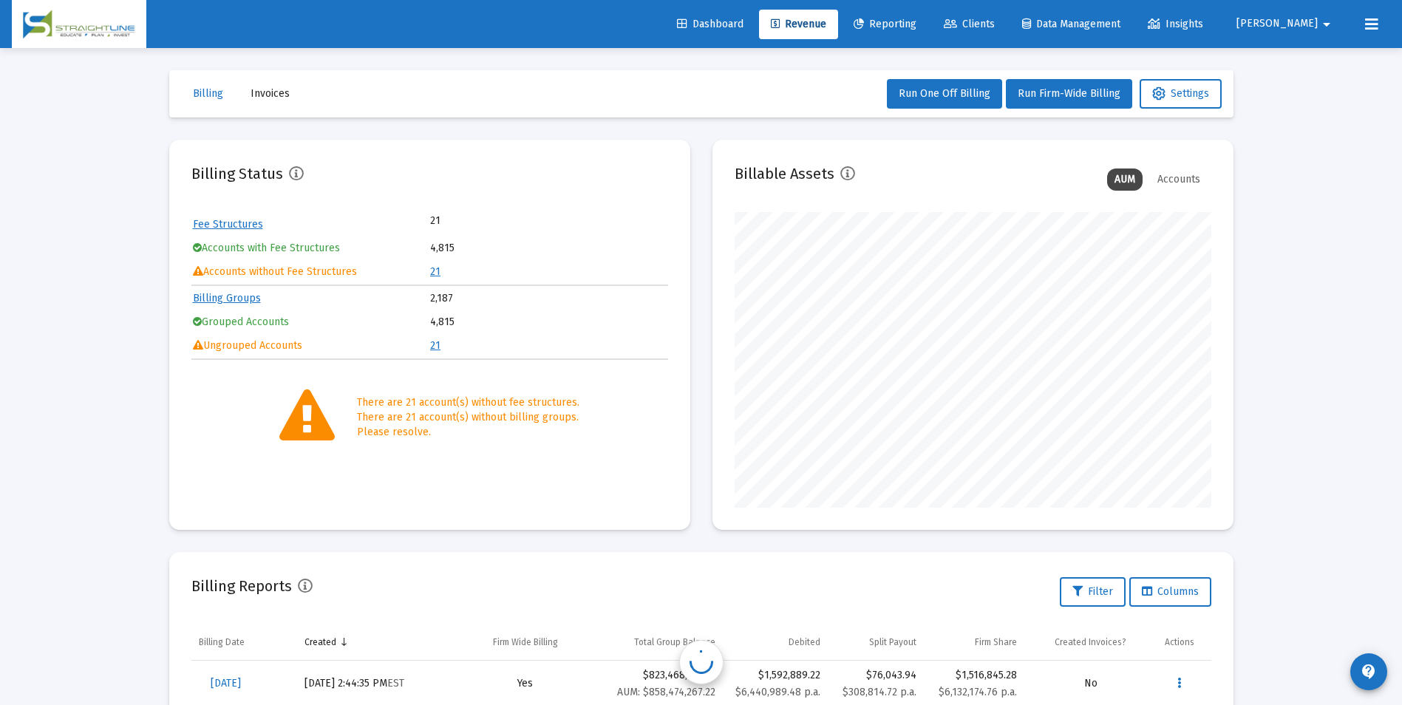
click at [434, 273] on link "21" at bounding box center [435, 271] width 10 height 13
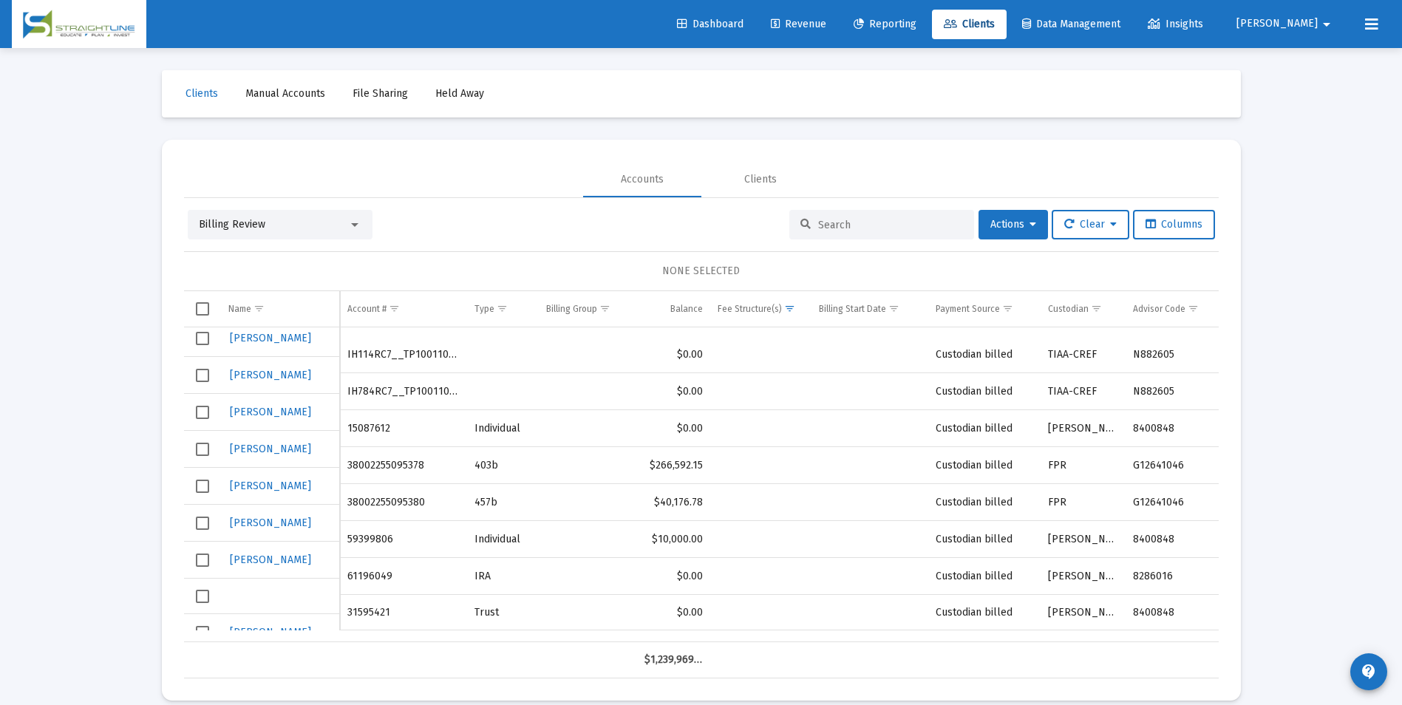
scroll to position [249, 0]
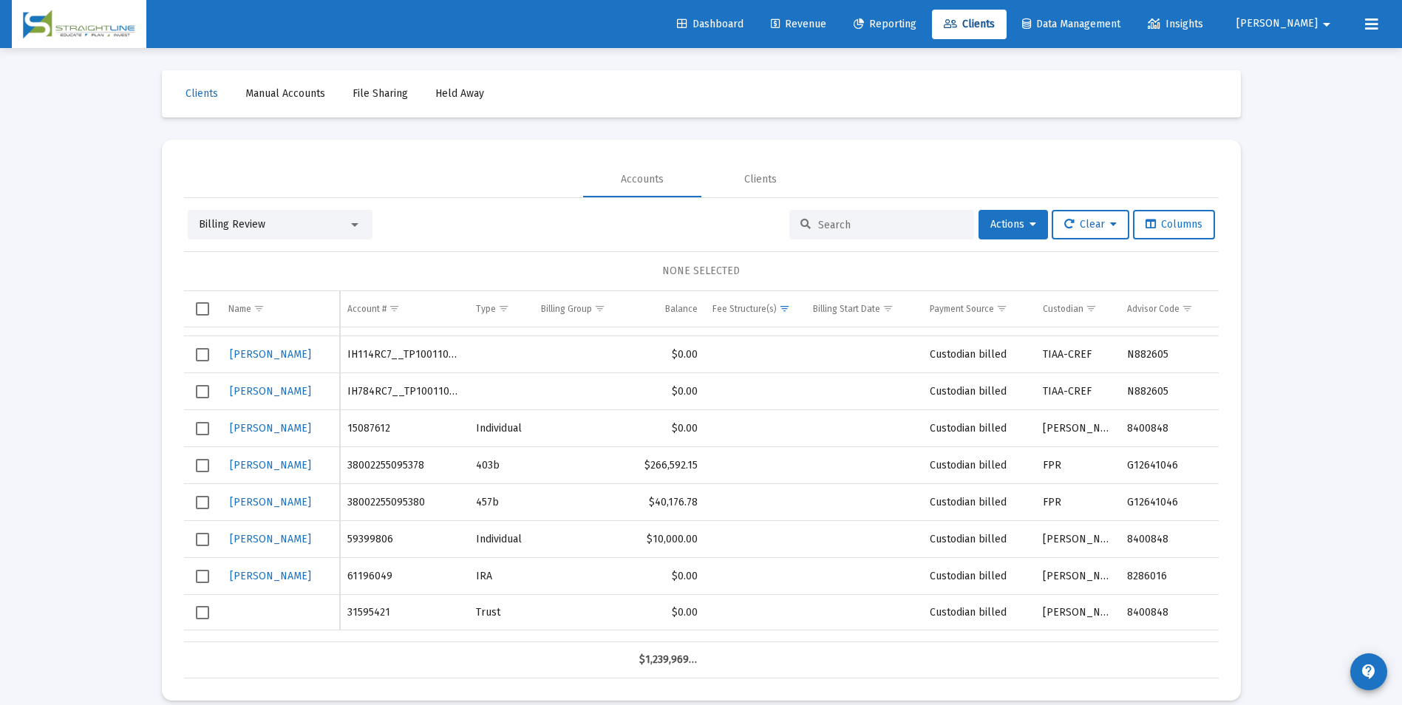
click at [300, 227] on div "Billing Review" at bounding box center [273, 224] width 149 height 15
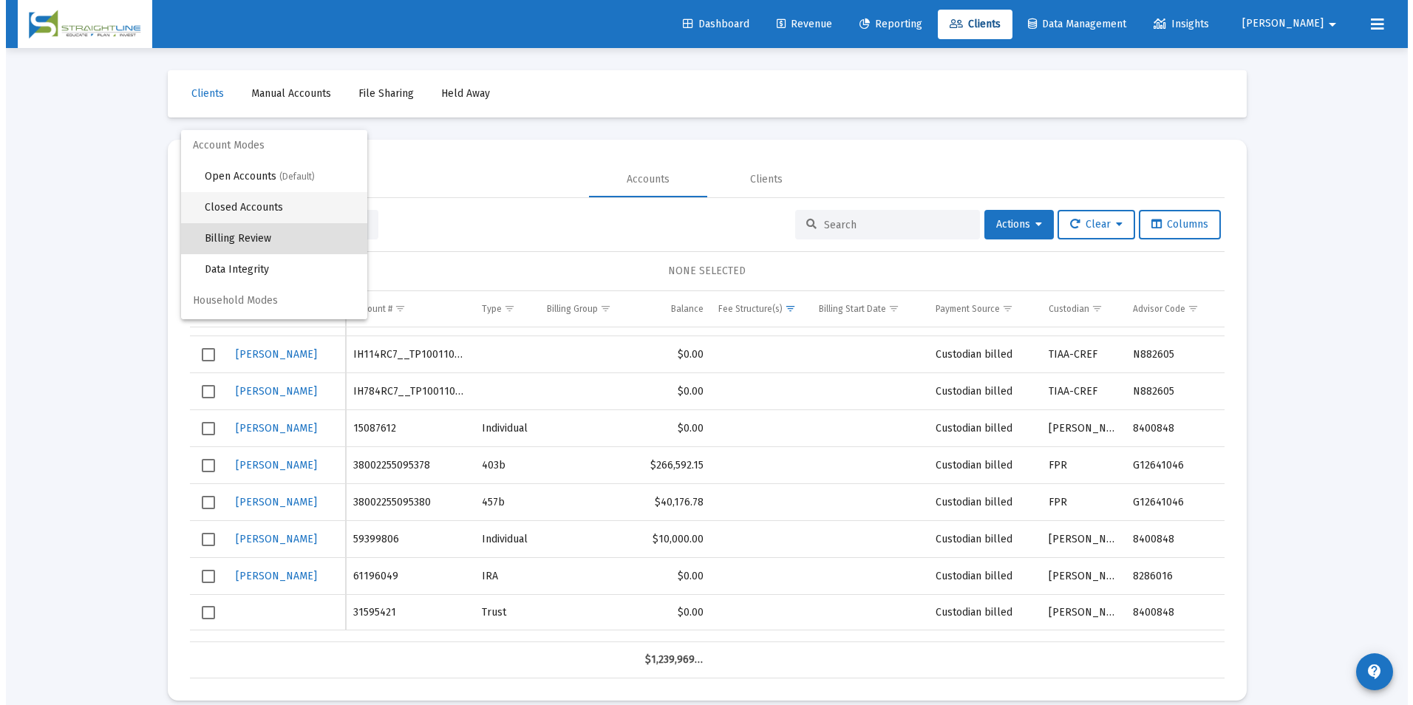
scroll to position [14, 0]
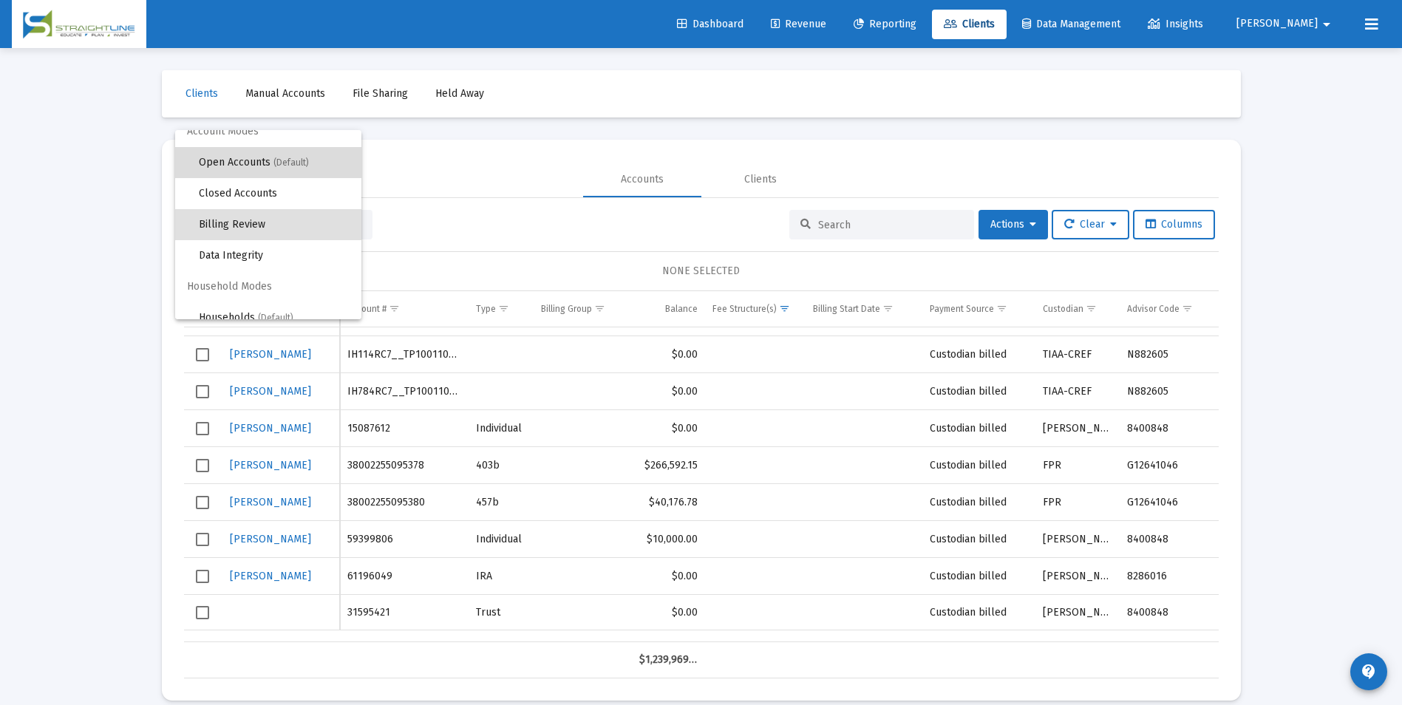
click at [292, 166] on span "(Default)" at bounding box center [290, 162] width 35 height 10
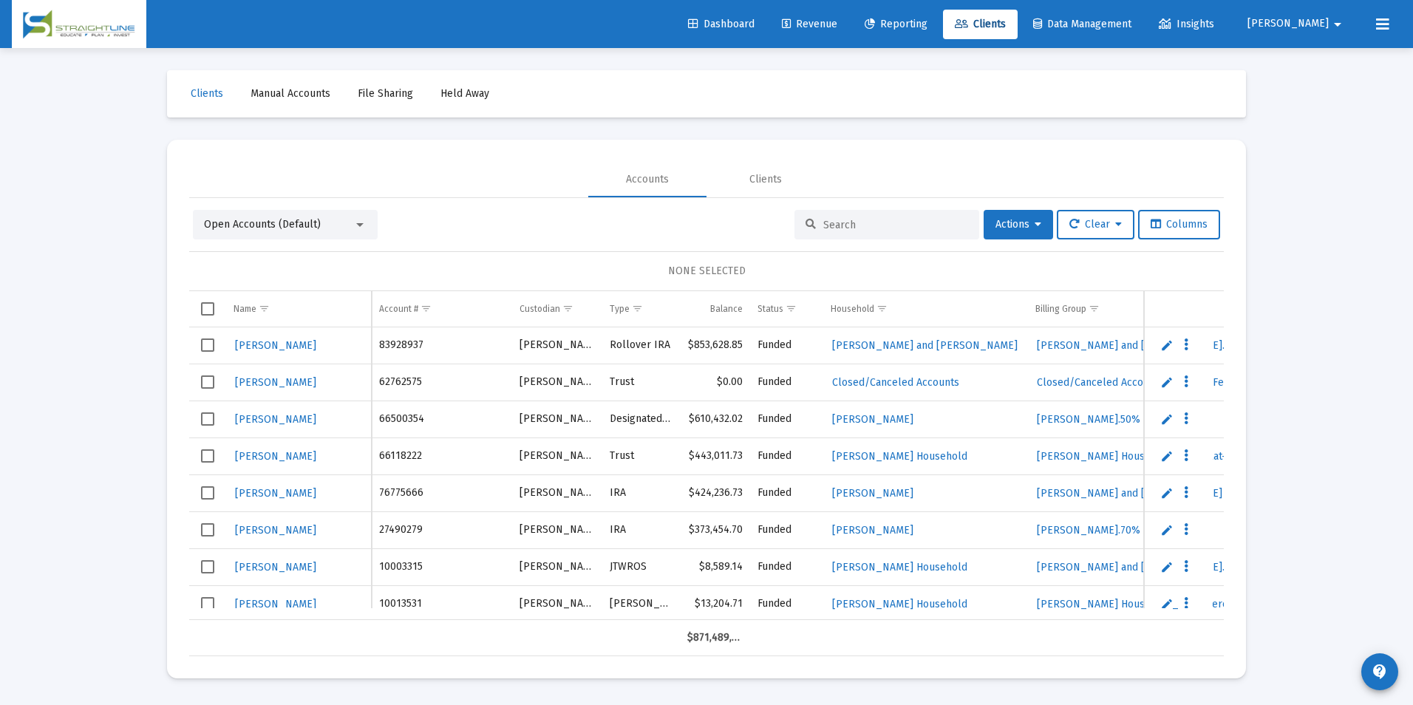
click at [814, 222] on div at bounding box center [886, 225] width 185 height 30
click at [865, 228] on input at bounding box center [895, 225] width 145 height 13
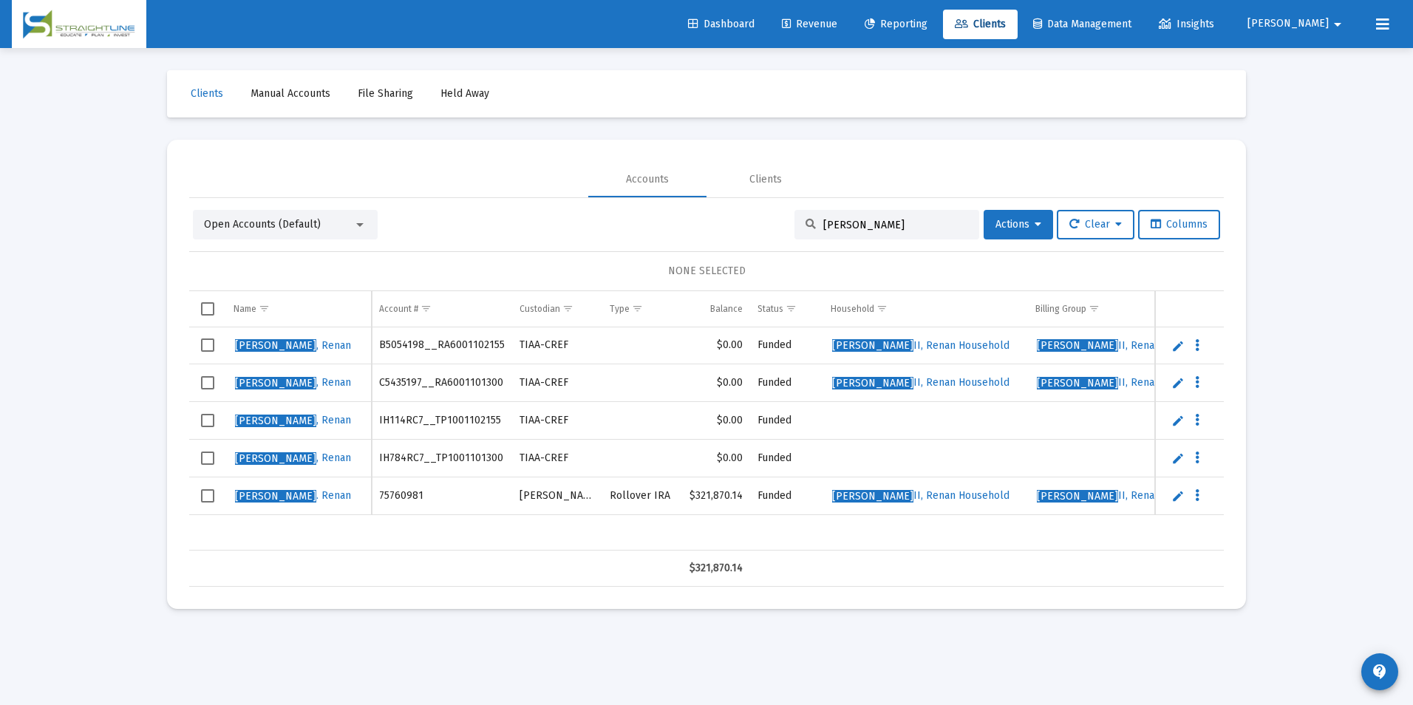
type input "Fontus"
click at [208, 418] on span "Select row" at bounding box center [207, 420] width 13 height 13
click at [208, 452] on span "Select row" at bounding box center [207, 458] width 13 height 13
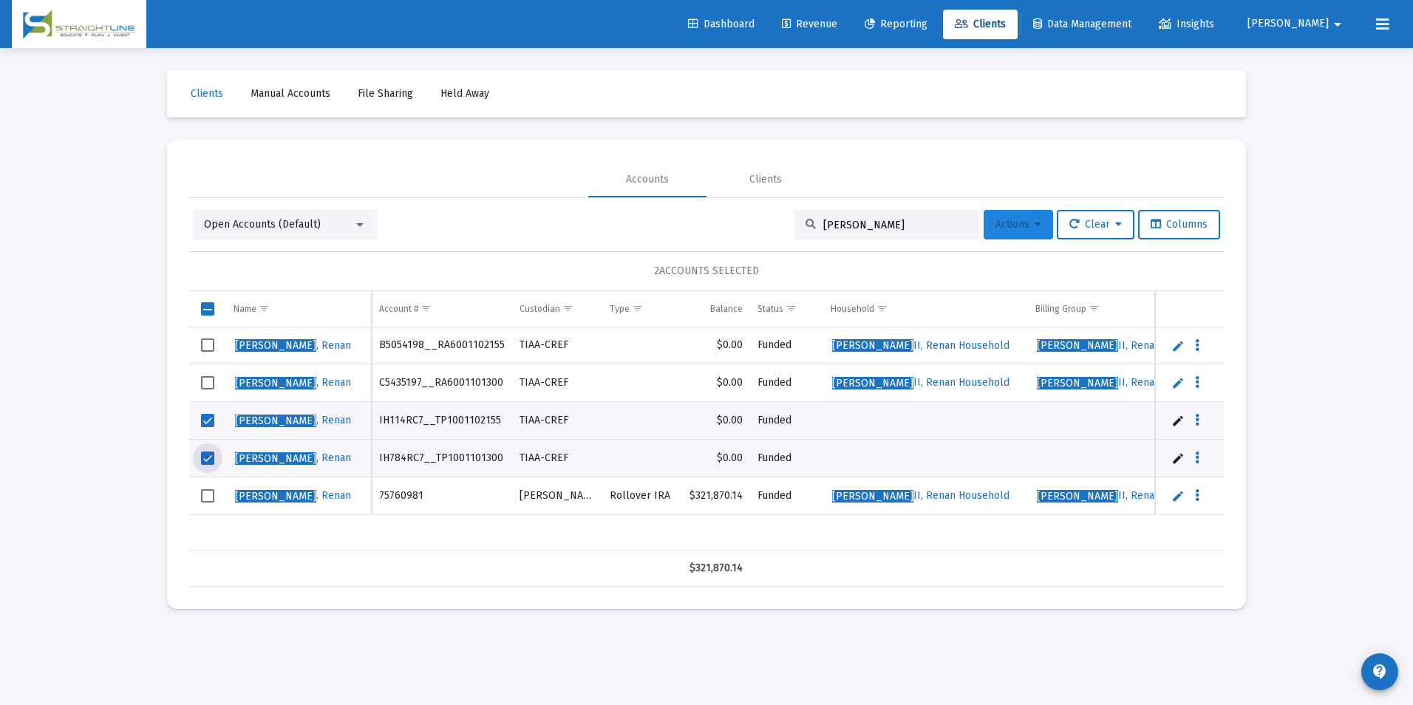
click at [1021, 230] on span "Actions" at bounding box center [1019, 224] width 46 height 13
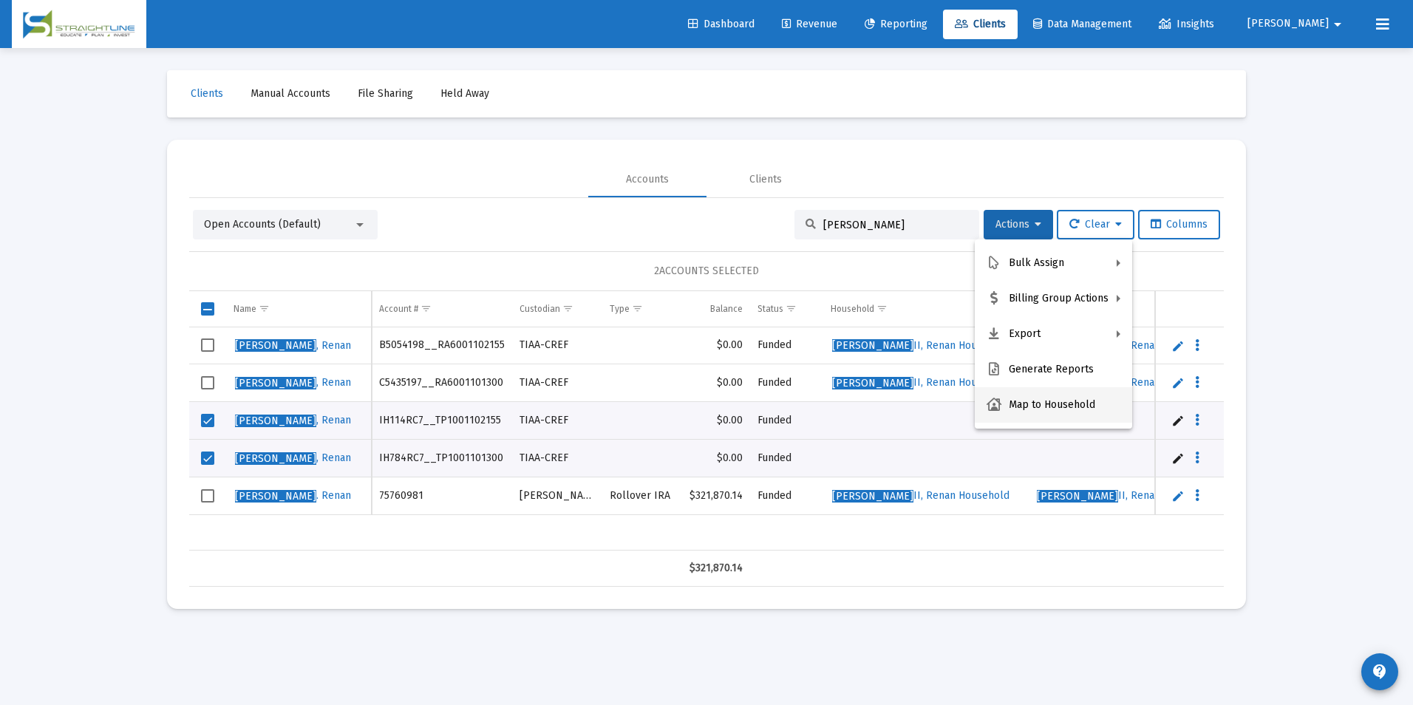
click at [1030, 410] on button "Map to Household" at bounding box center [1053, 404] width 157 height 35
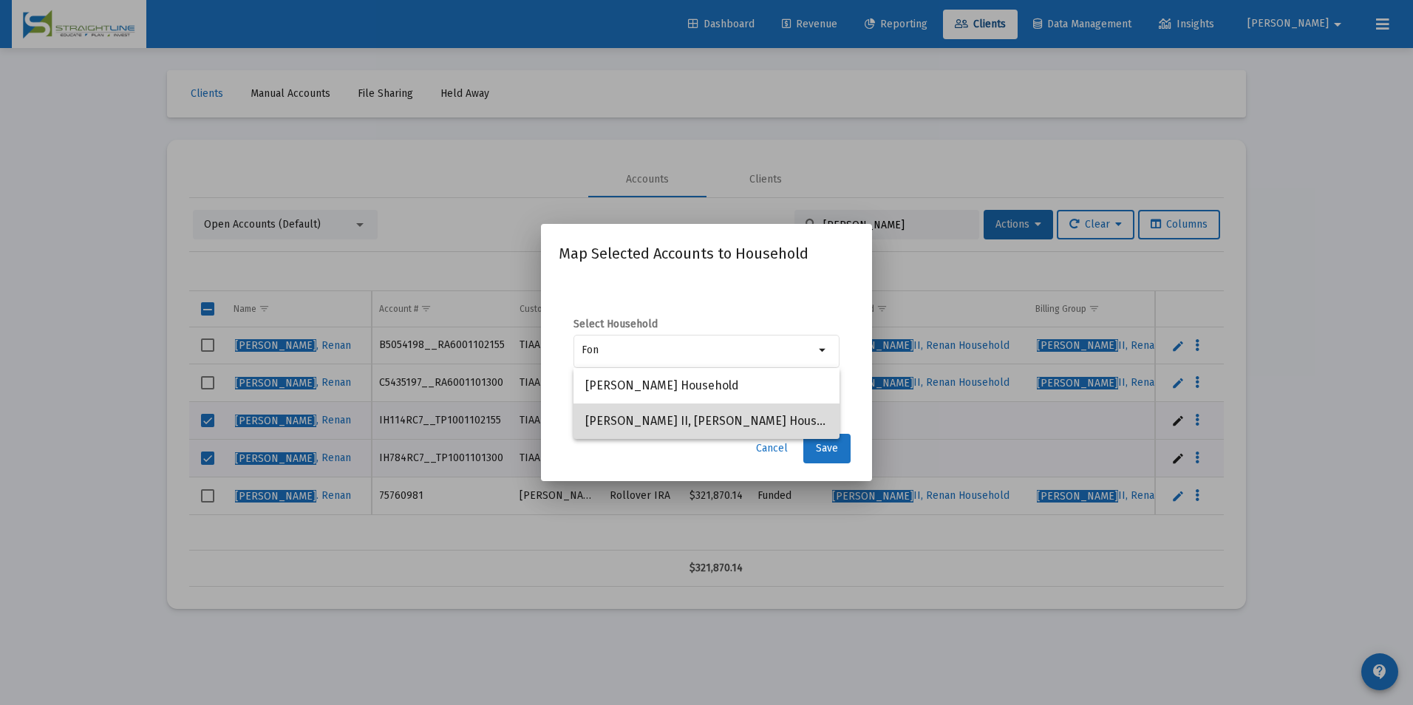
click at [769, 417] on span "Fontus II, Renan Household" at bounding box center [706, 421] width 242 height 35
type input "Fontus II, Renan Household"
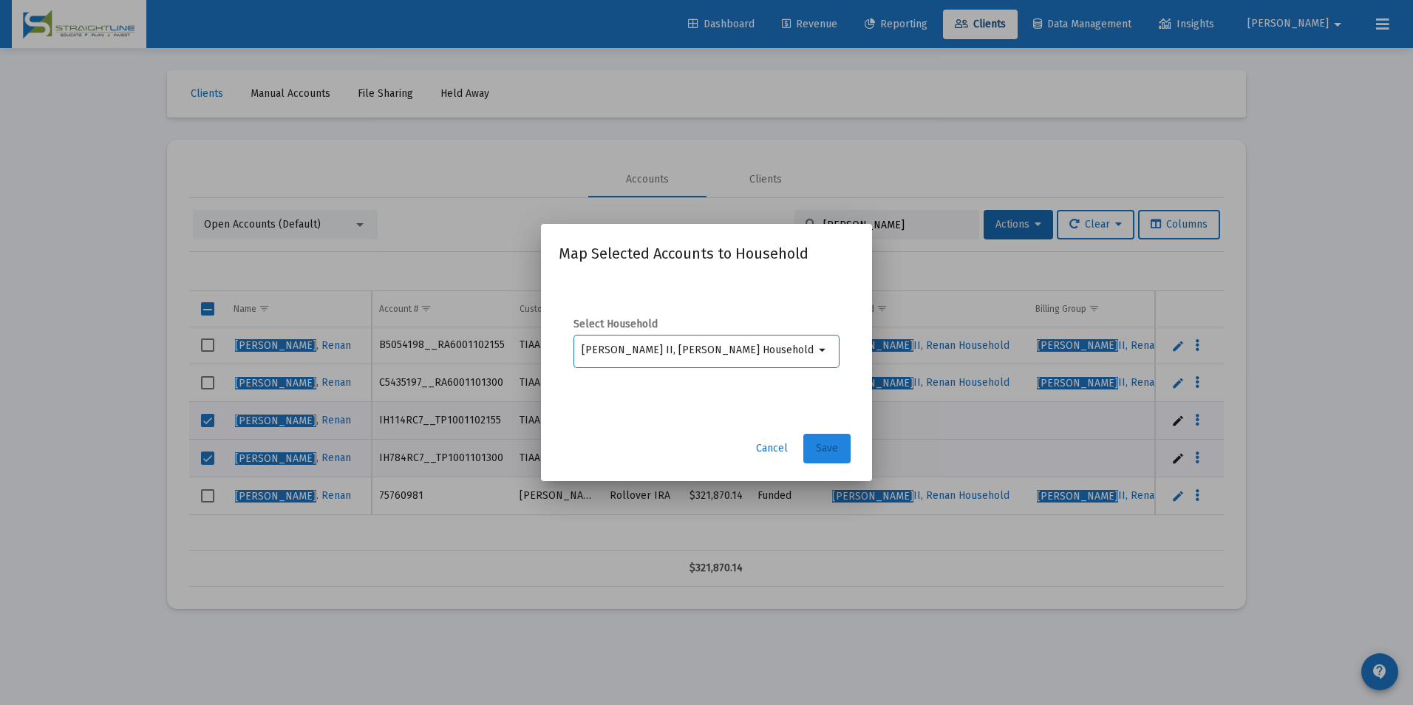
click at [811, 451] on button "Save" at bounding box center [826, 449] width 47 height 30
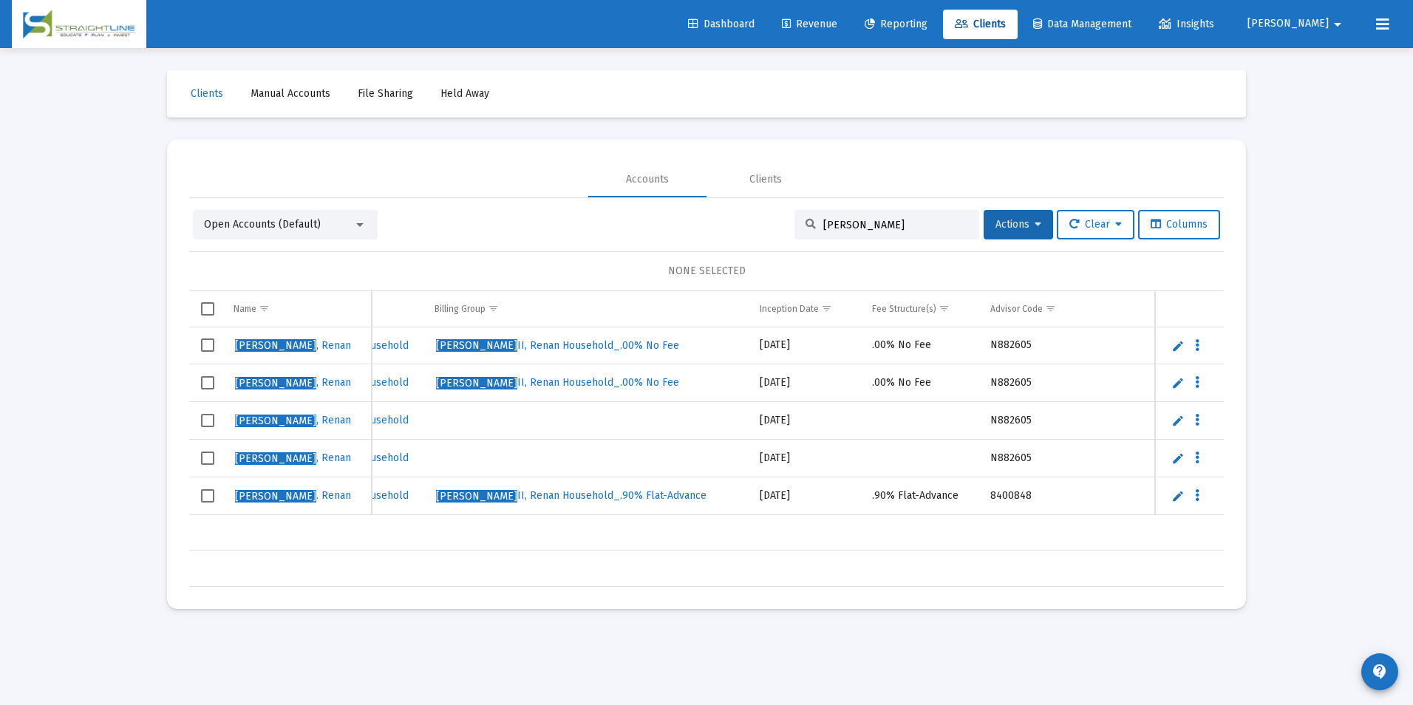
scroll to position [0, 0]
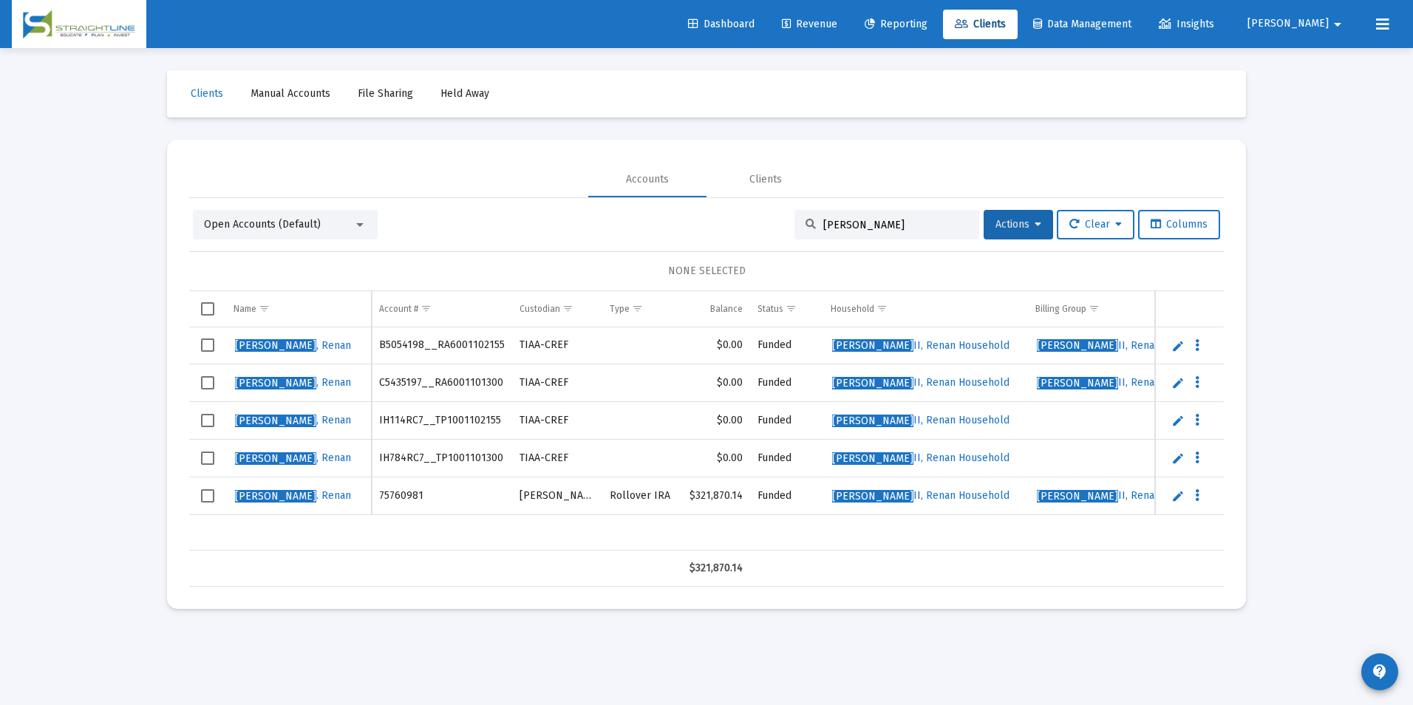
click at [216, 423] on td "Data grid" at bounding box center [207, 421] width 37 height 38
click at [204, 455] on span "Select row" at bounding box center [207, 458] width 13 height 13
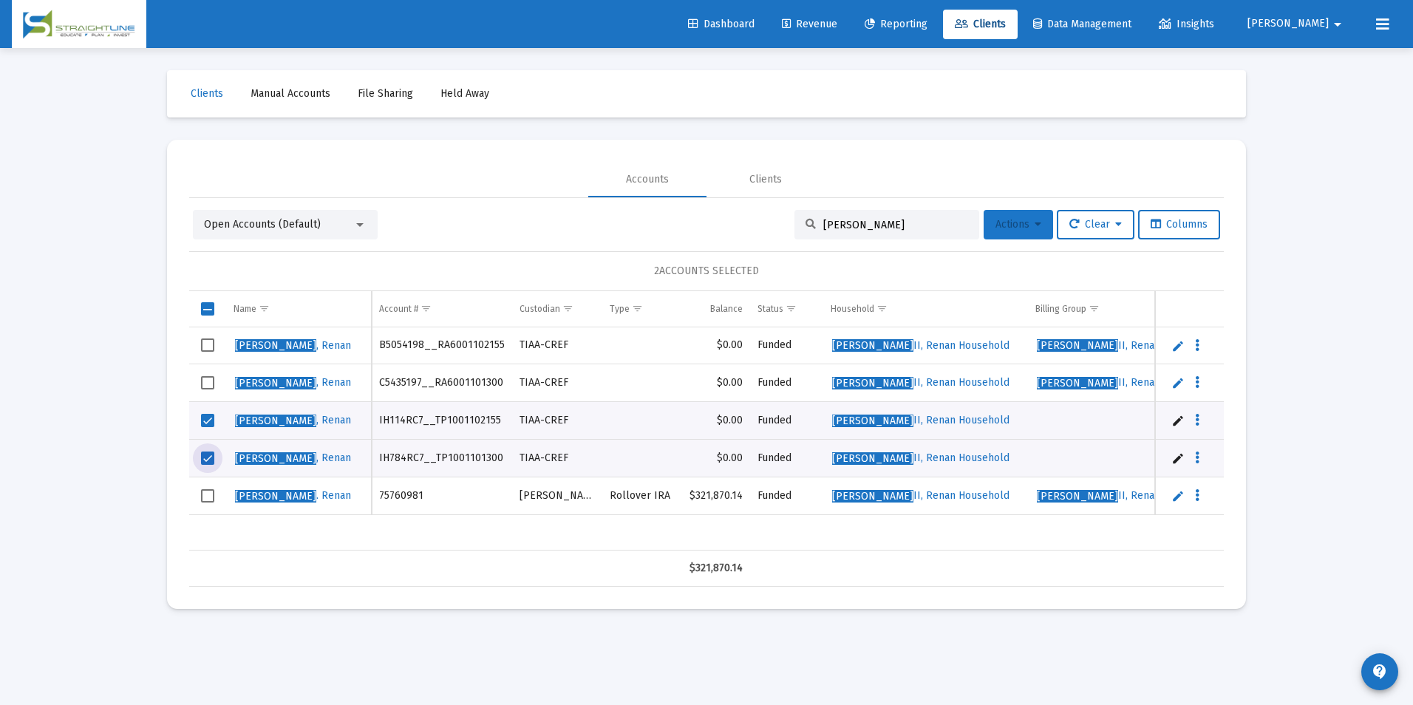
click at [1001, 231] on button "Actions" at bounding box center [1018, 225] width 69 height 30
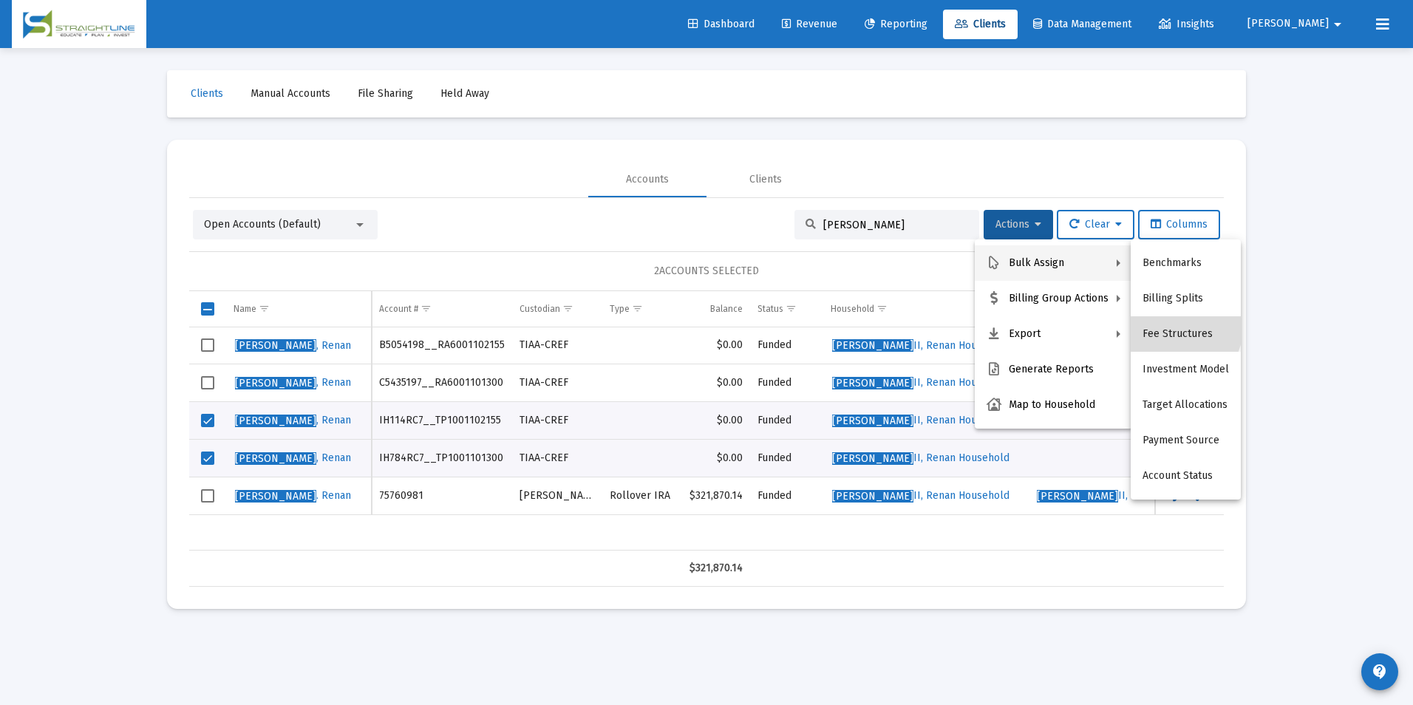
click at [1167, 324] on button "Fee Structures" at bounding box center [1186, 333] width 110 height 35
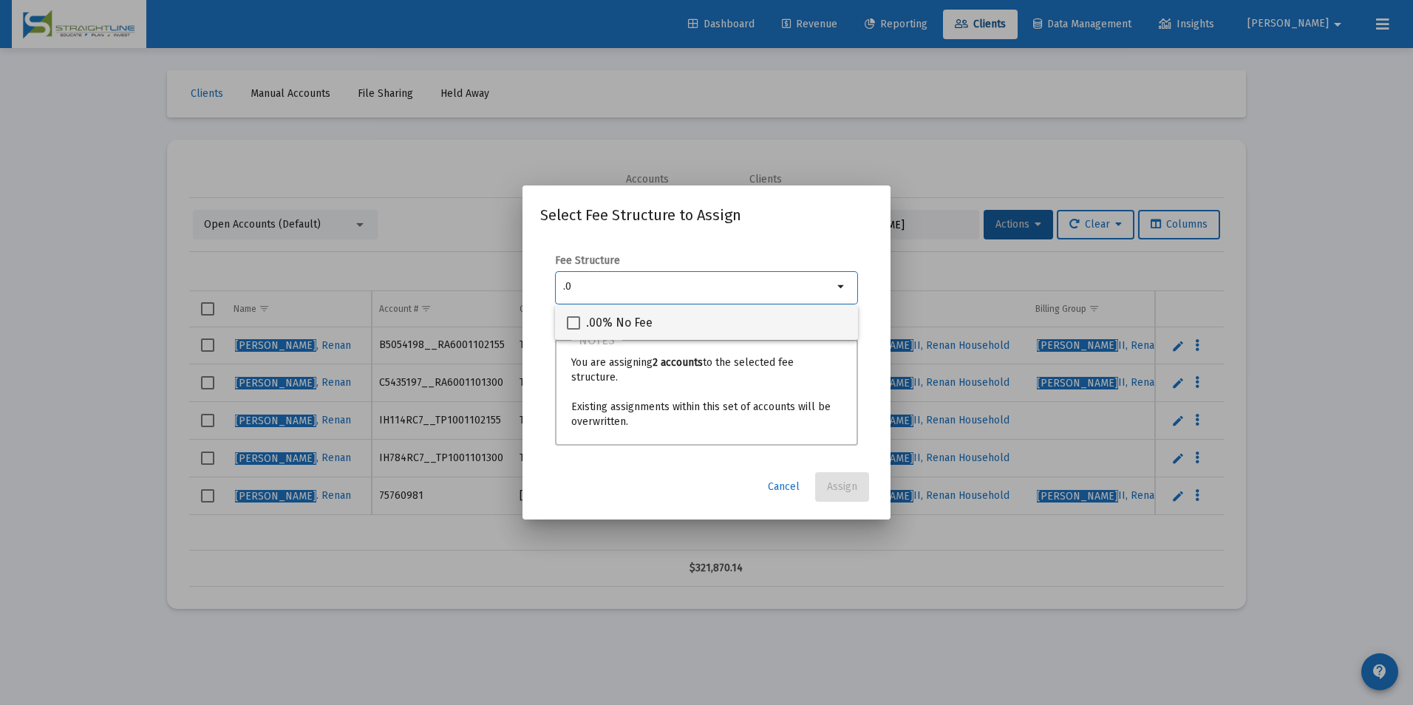
type input ".0"
click at [616, 319] on span ".00% No Fee" at bounding box center [619, 323] width 67 height 18
click at [574, 330] on input ".00% No Fee" at bounding box center [573, 330] width 1 height 1
checkbox input "true"
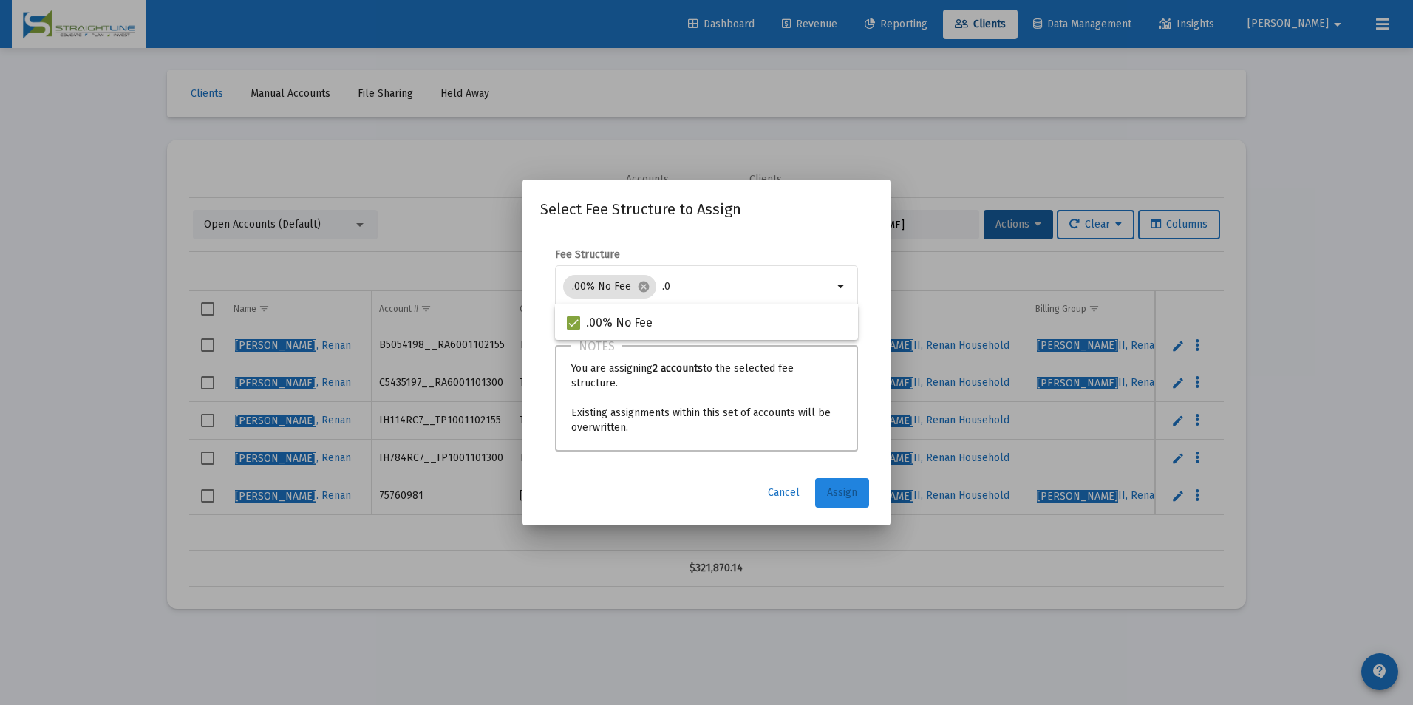
click at [849, 489] on span "Assign" at bounding box center [842, 492] width 30 height 13
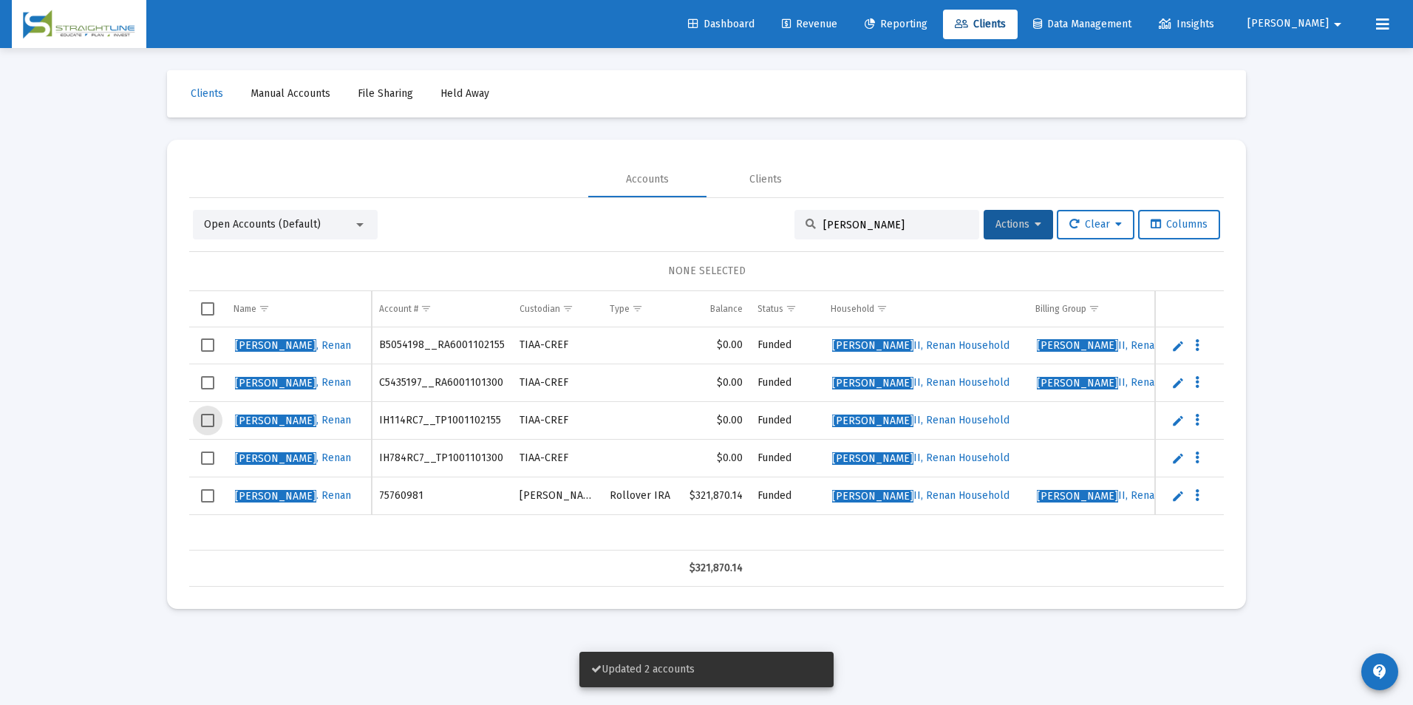
click at [214, 423] on span "Select row" at bounding box center [207, 420] width 13 height 13
click at [212, 446] on td "Data grid" at bounding box center [207, 458] width 37 height 38
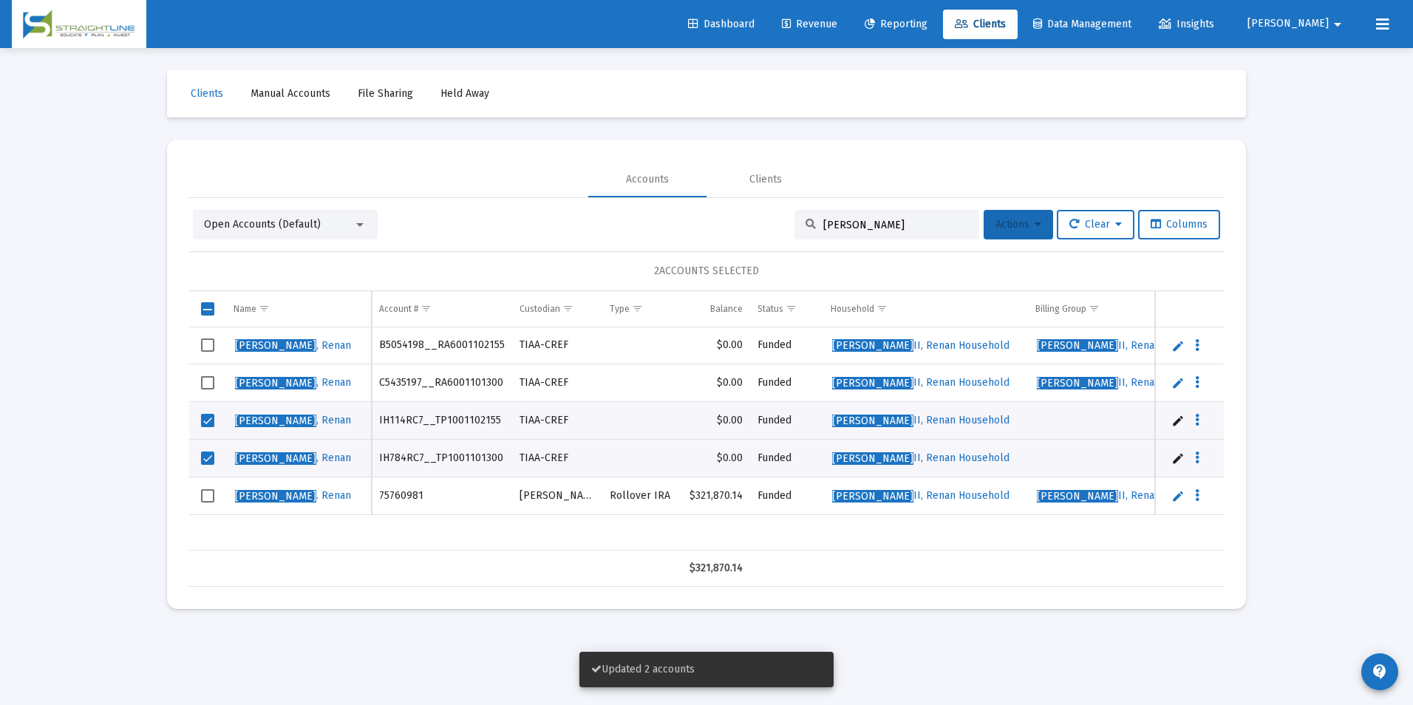
click at [1026, 228] on span "Actions" at bounding box center [1019, 224] width 46 height 13
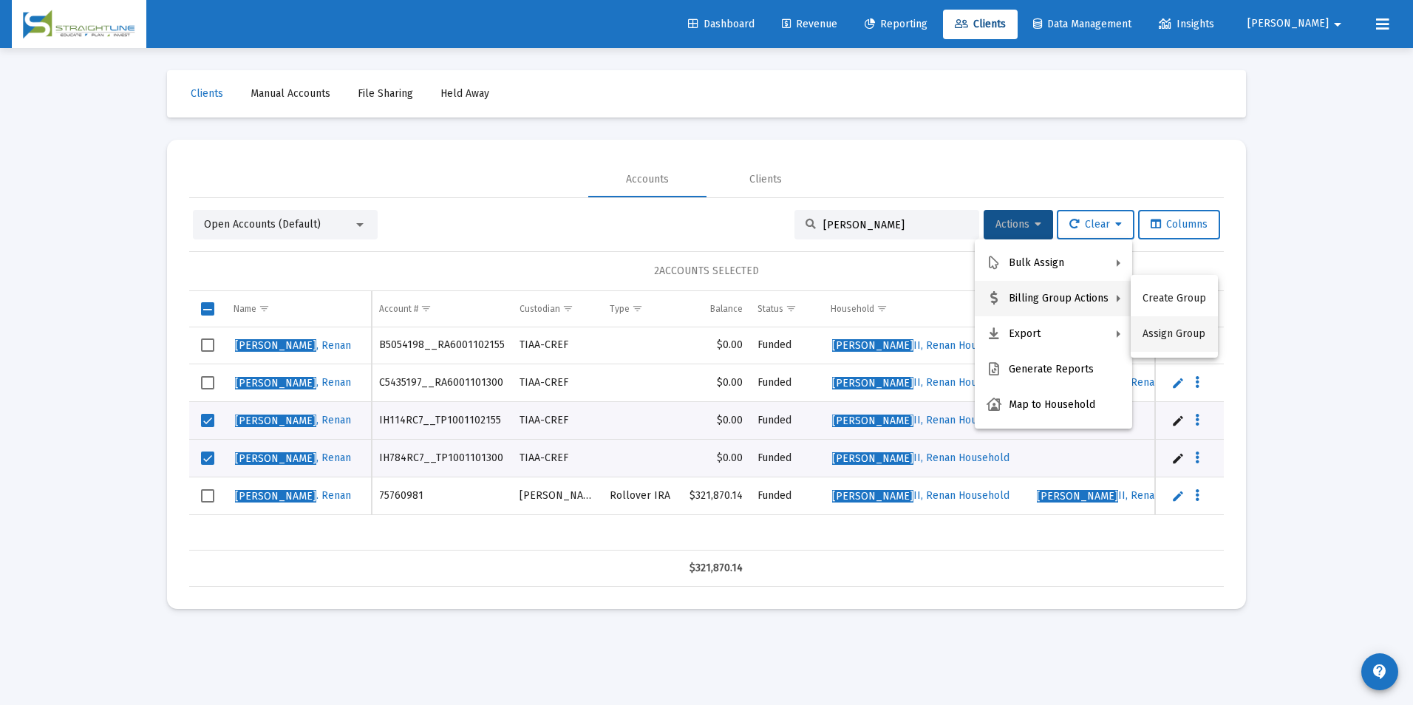
click at [1213, 338] on button "Assign Group" at bounding box center [1174, 333] width 87 height 35
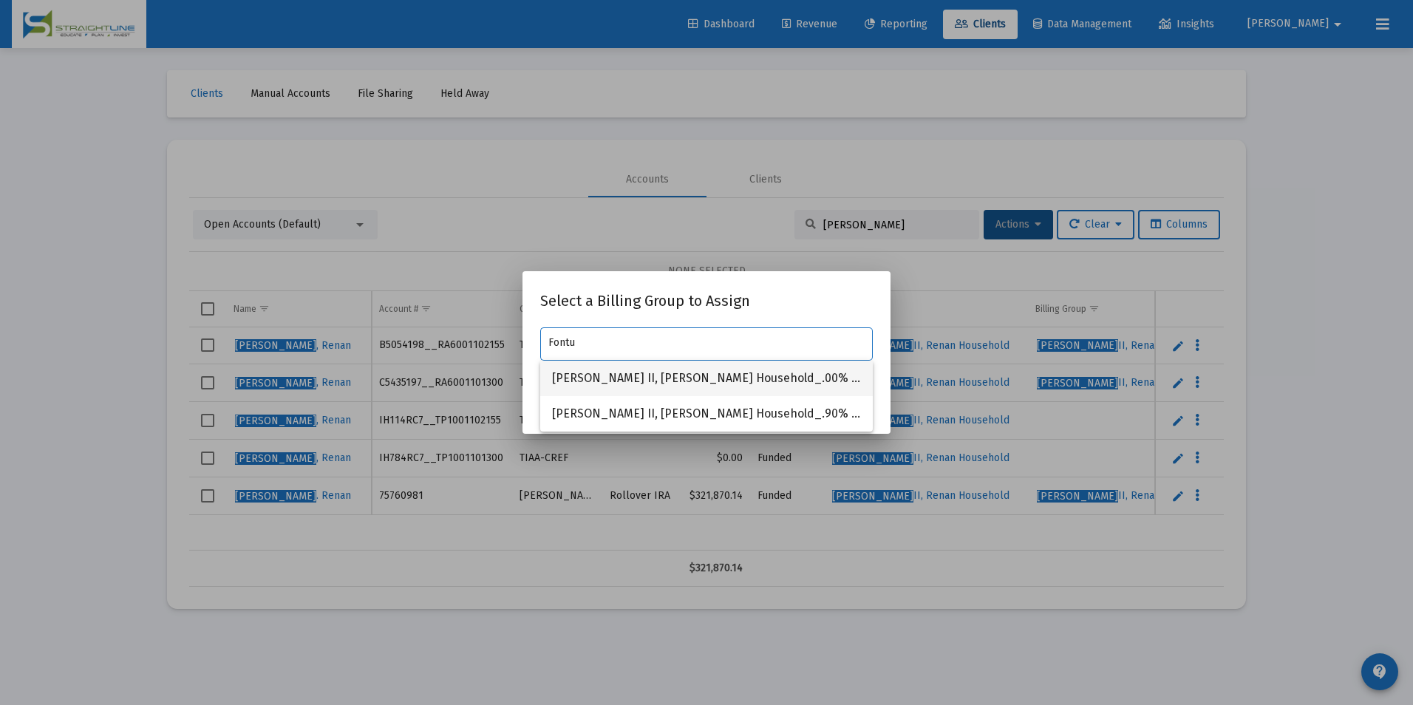
click at [699, 387] on span "Fontus II, Renan Household_.00% No Fee" at bounding box center [706, 378] width 309 height 35
type input "Fontus II, Renan Household_.00% No Fee"
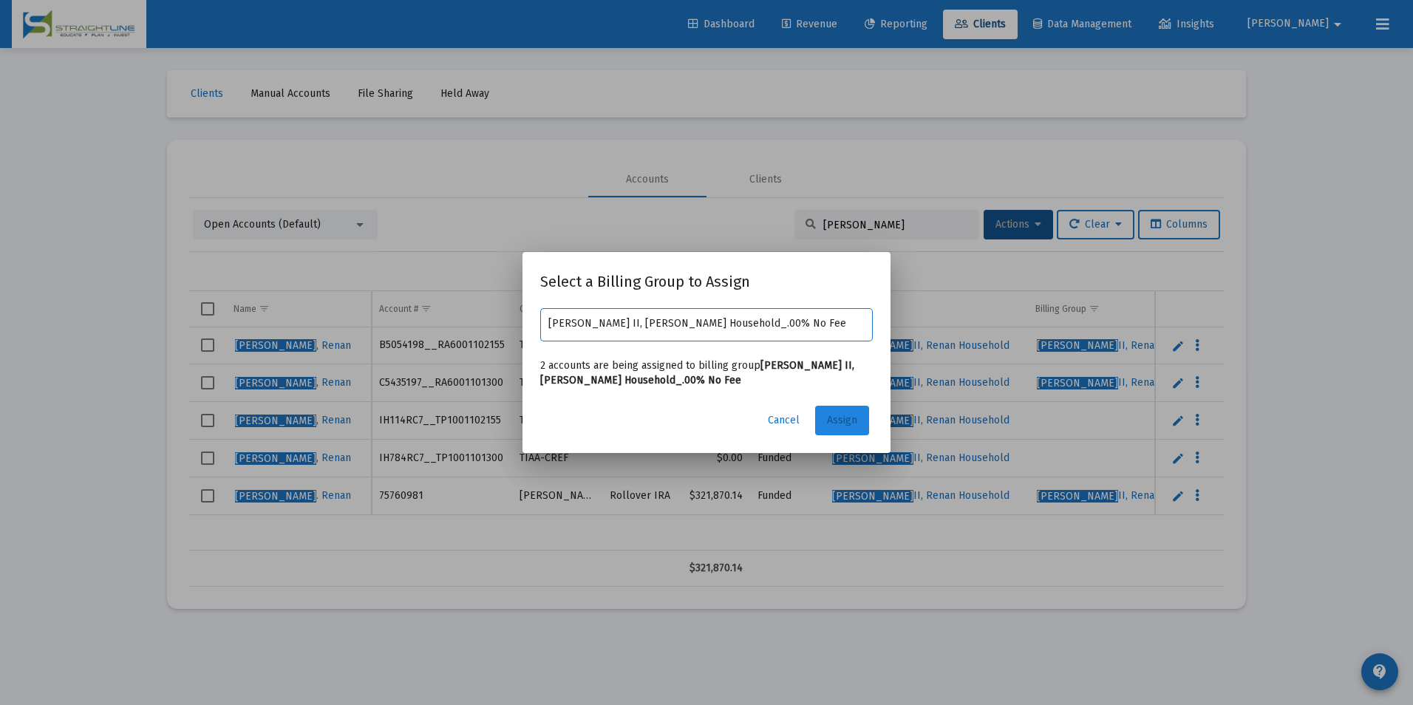
click at [843, 423] on span "Assign" at bounding box center [842, 420] width 30 height 13
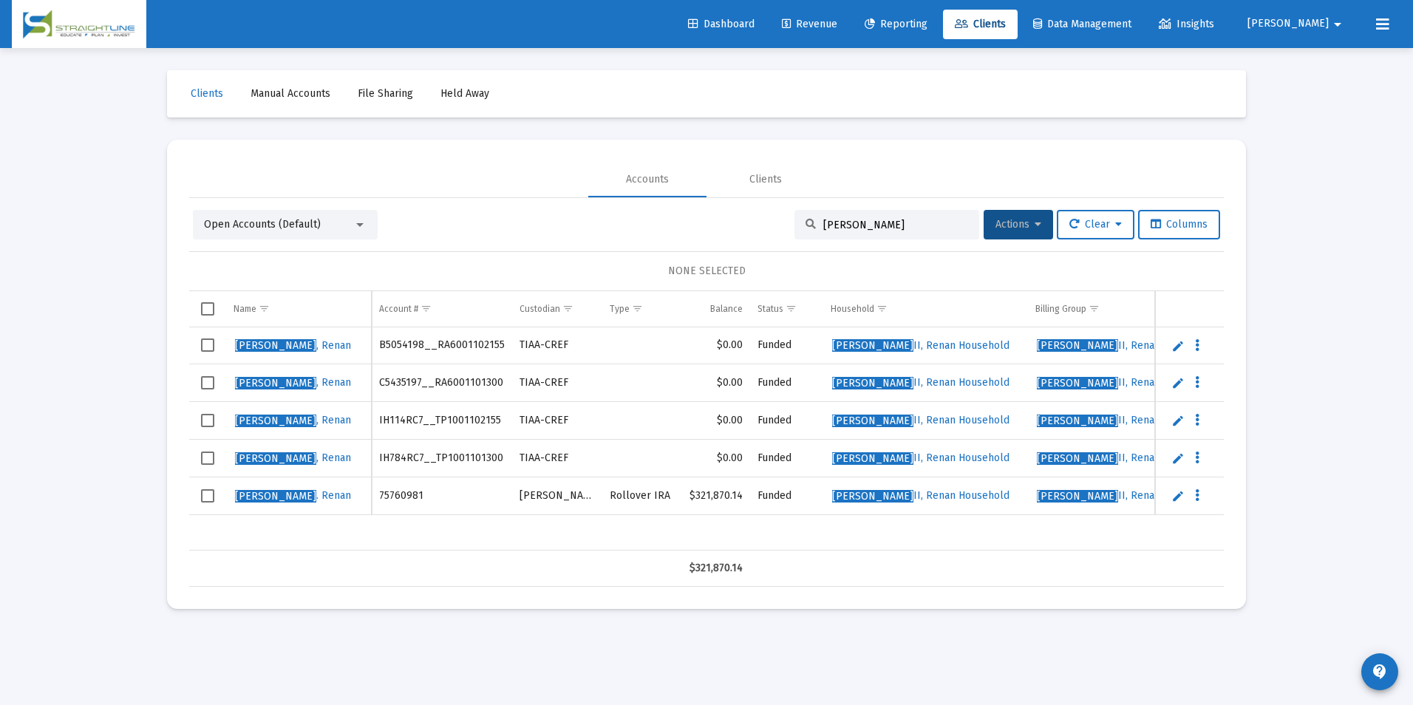
click at [429, 430] on td "IH114RC7__TP1001102155" at bounding box center [442, 421] width 140 height 38
copy td "IH114RC7__TP1001102155"
click at [446, 452] on td "IH784RC7__TP1001101300" at bounding box center [442, 458] width 140 height 38
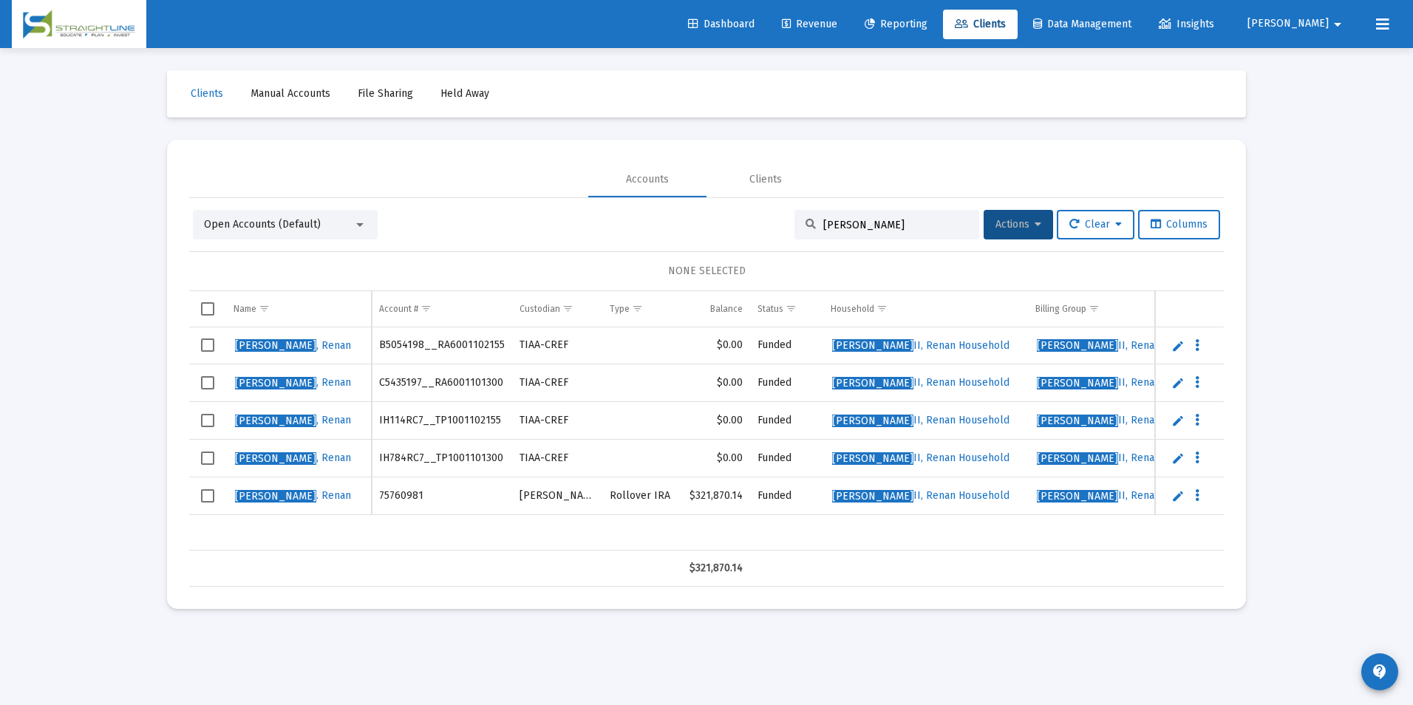
copy td "IH784RC7__TP1001101300"
click at [837, 21] on span "Revenue" at bounding box center [809, 24] width 55 height 13
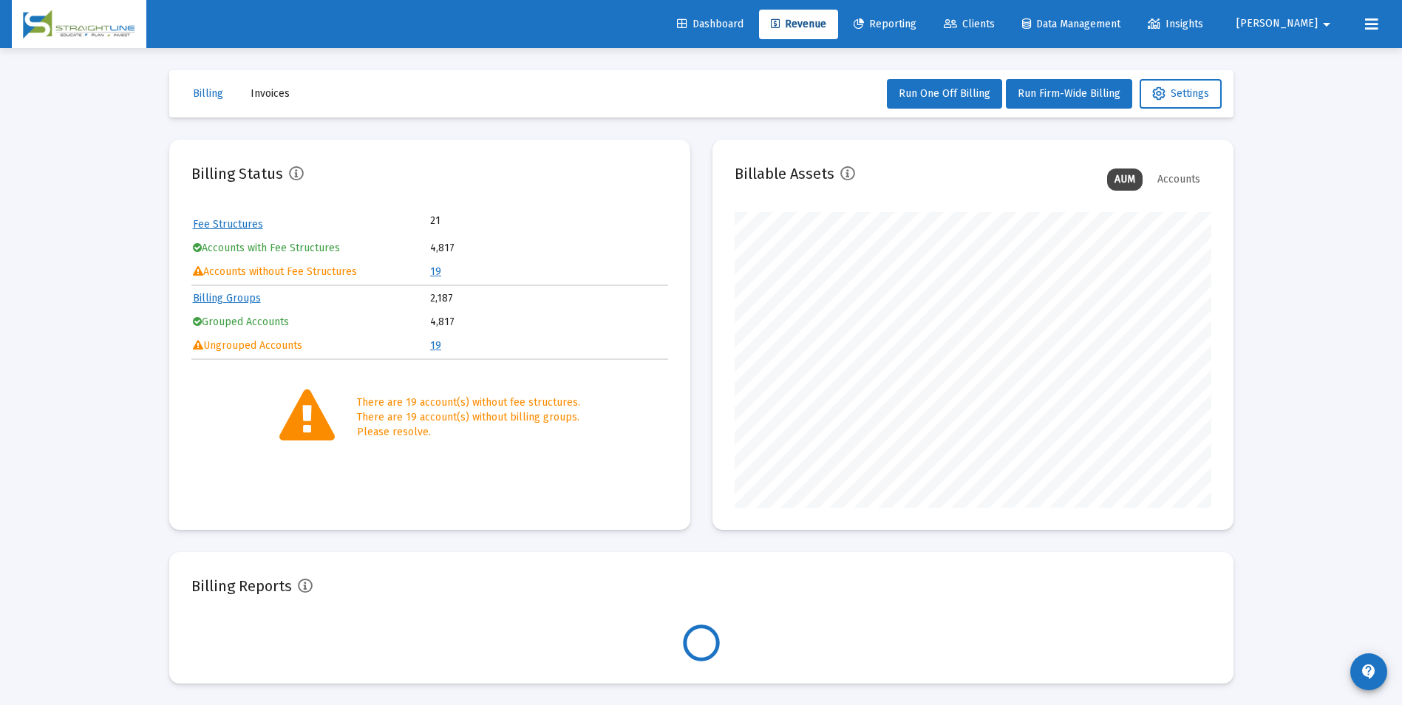
scroll to position [296, 477]
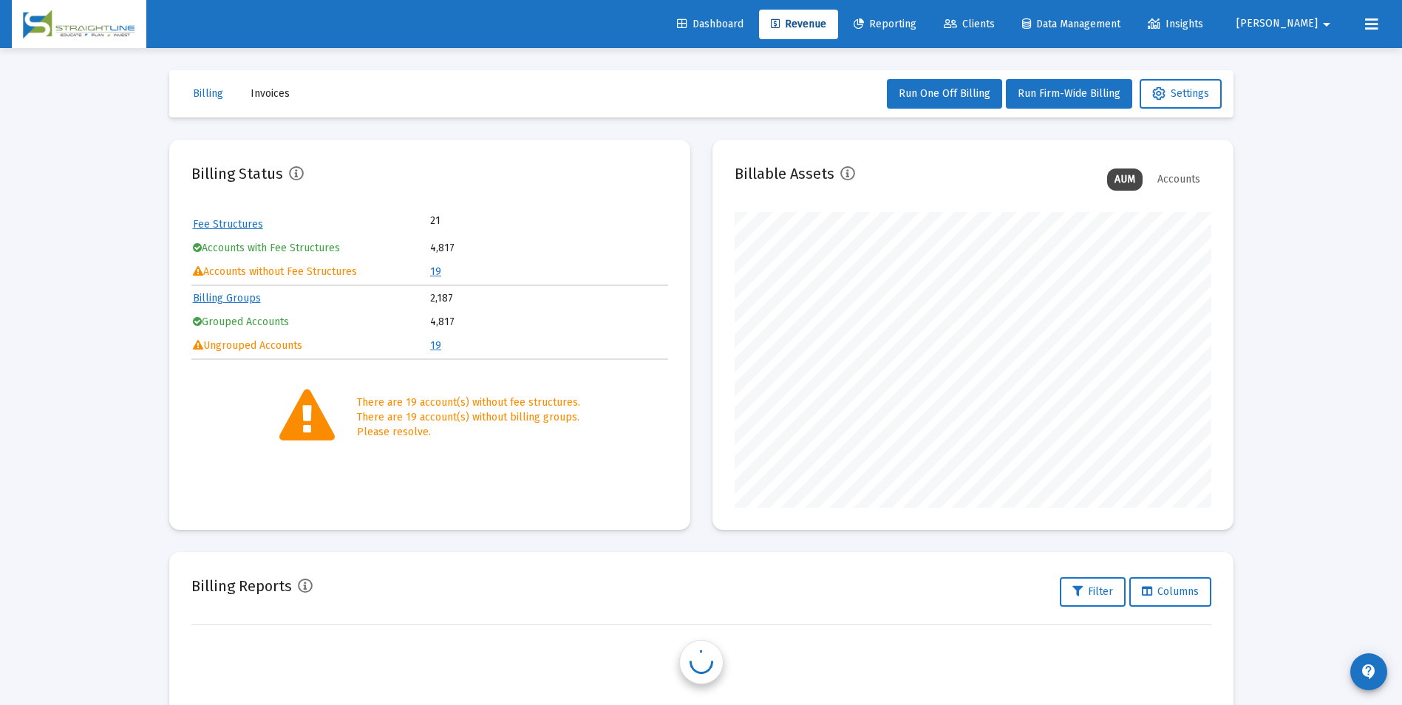
click at [429, 270] on table "Fee Structures 21 Accounts with Fee Structures 4,817 Accounts without Fee Struc…" at bounding box center [429, 248] width 477 height 72
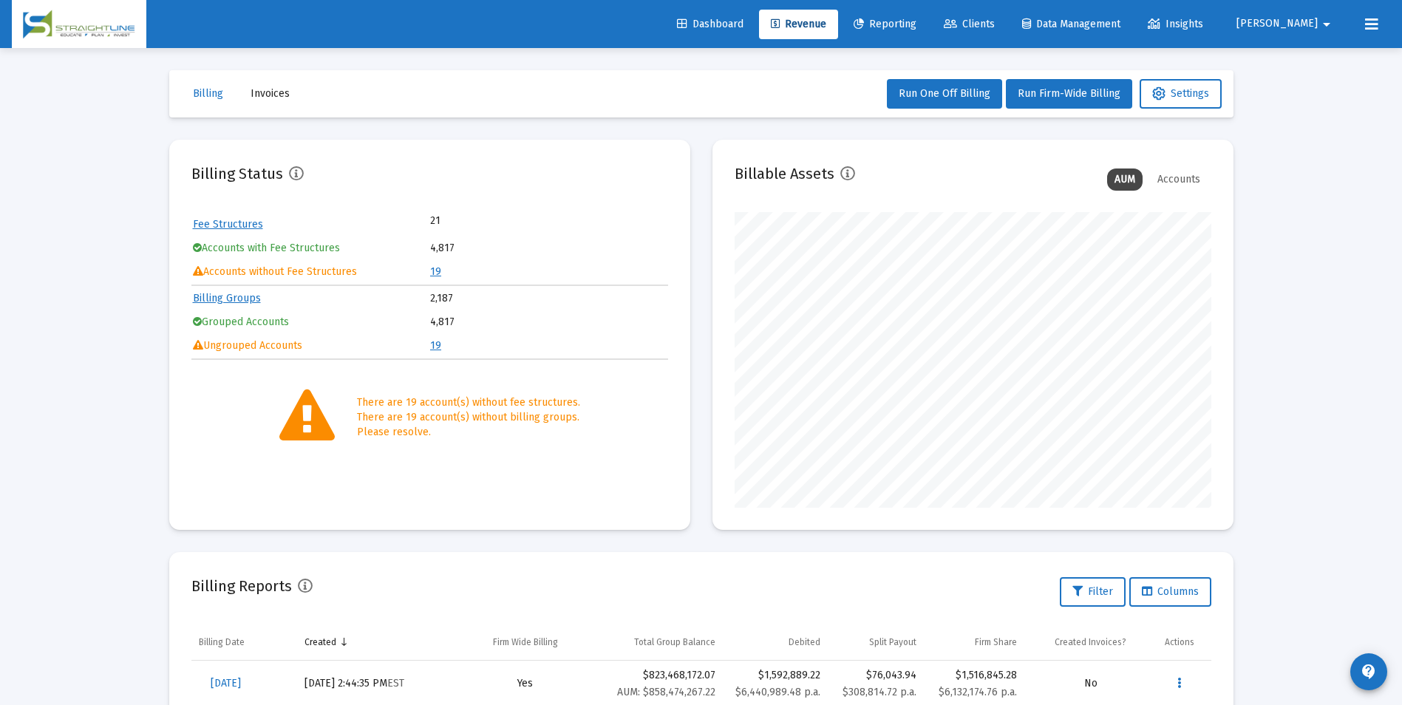
drag, startPoint x: 429, startPoint y: 270, endPoint x: 438, endPoint y: 271, distance: 8.3
click at [438, 271] on table "Fee Structures 21 Accounts with Fee Structures 4,817 Accounts without Fee Struc…" at bounding box center [429, 248] width 477 height 72
drag, startPoint x: 438, startPoint y: 271, endPoint x: 469, endPoint y: 276, distance: 32.1
click at [469, 276] on td "19" at bounding box center [548, 272] width 237 height 22
click at [428, 267] on td "Accounts without Fee Structures" at bounding box center [311, 272] width 237 height 22
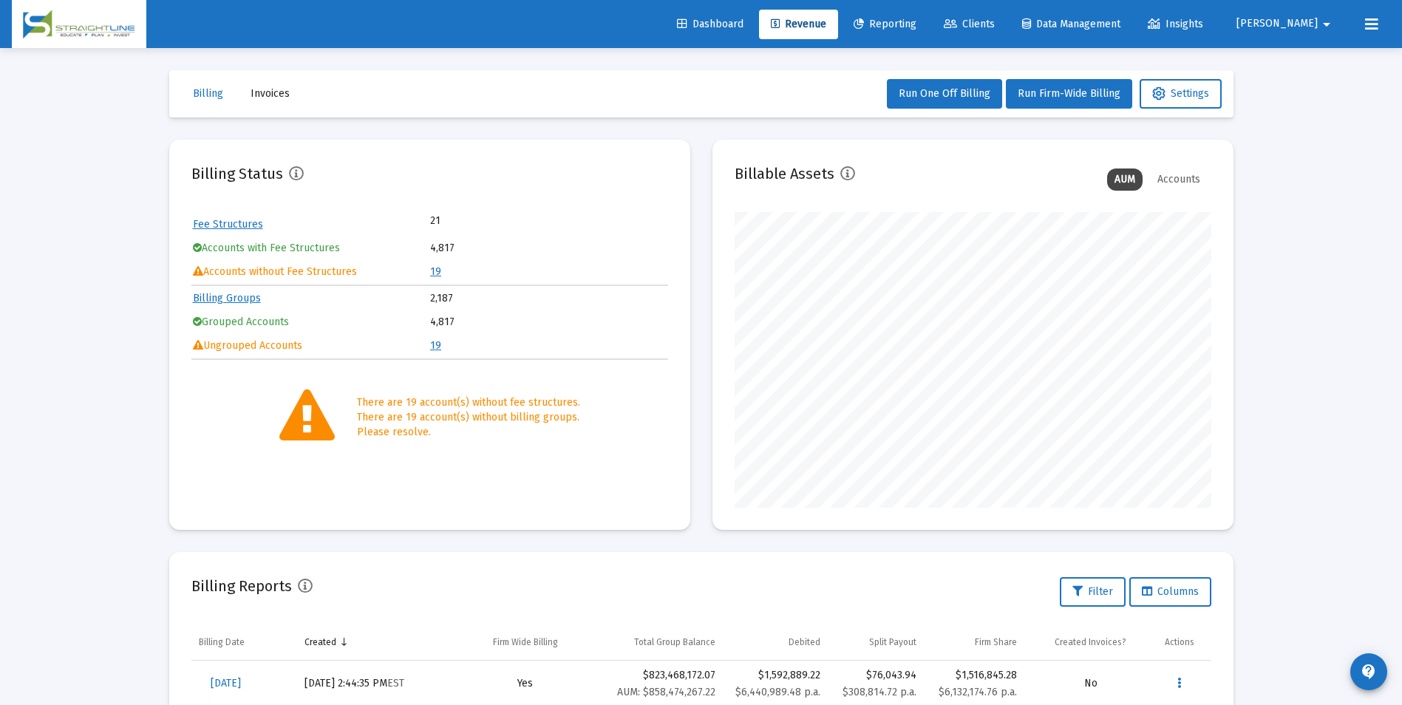
click at [435, 269] on link "19" at bounding box center [435, 271] width 11 height 13
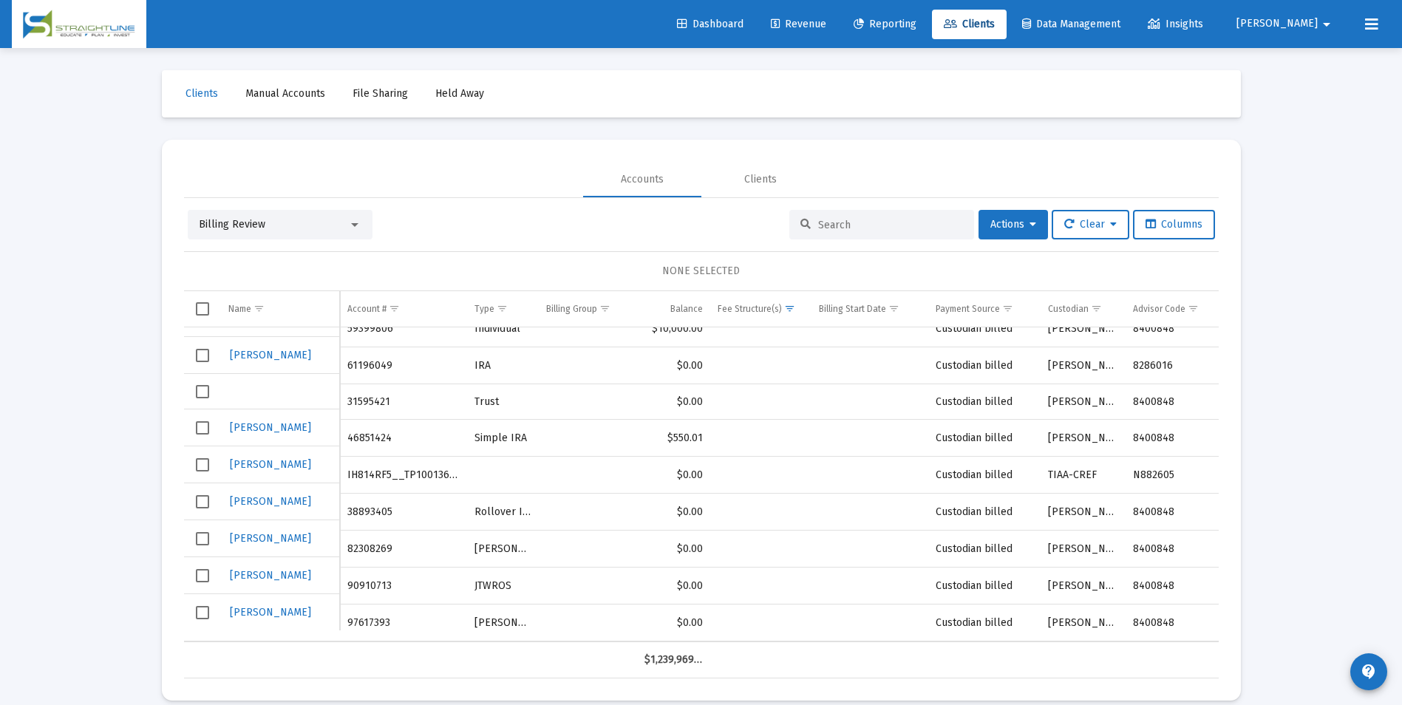
scroll to position [397, 0]
click at [294, 234] on div "Billing Review" at bounding box center [280, 225] width 185 height 30
click at [294, 227] on div "Billing Review" at bounding box center [273, 224] width 149 height 15
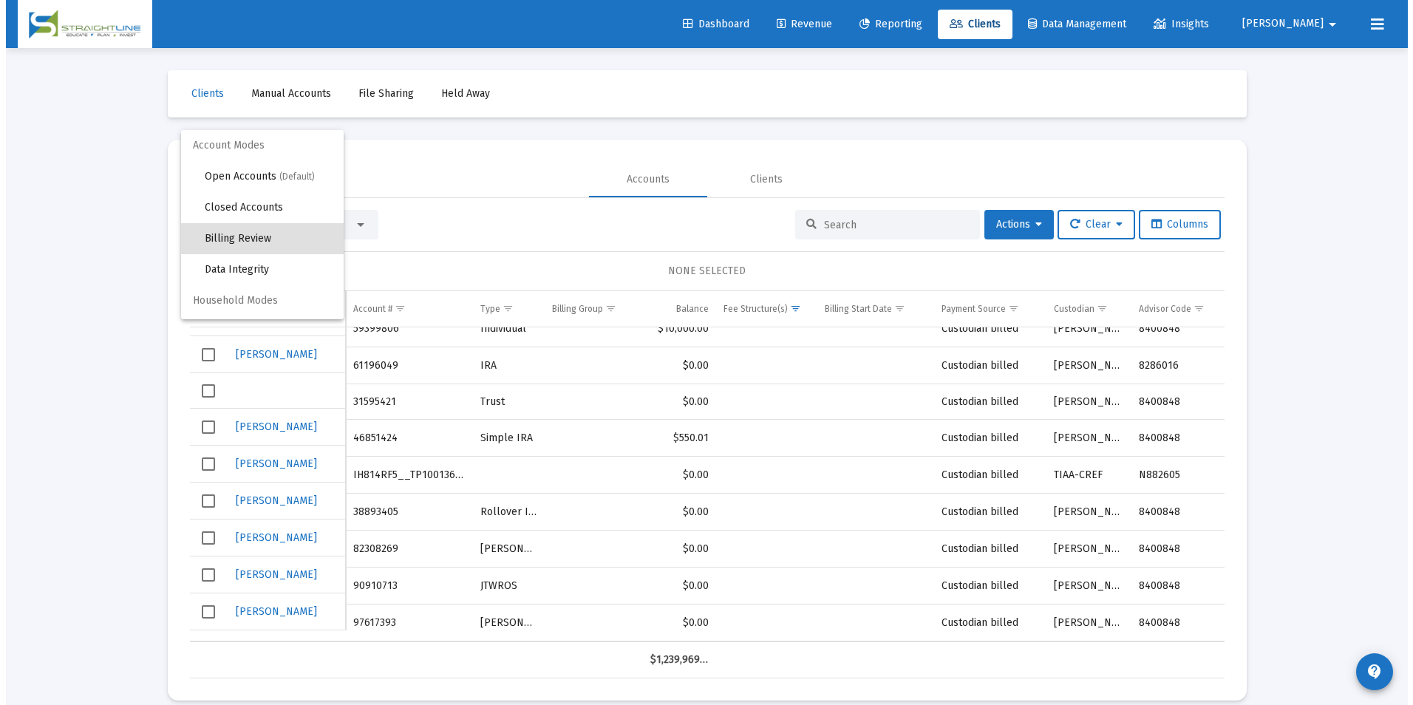
scroll to position [14, 0]
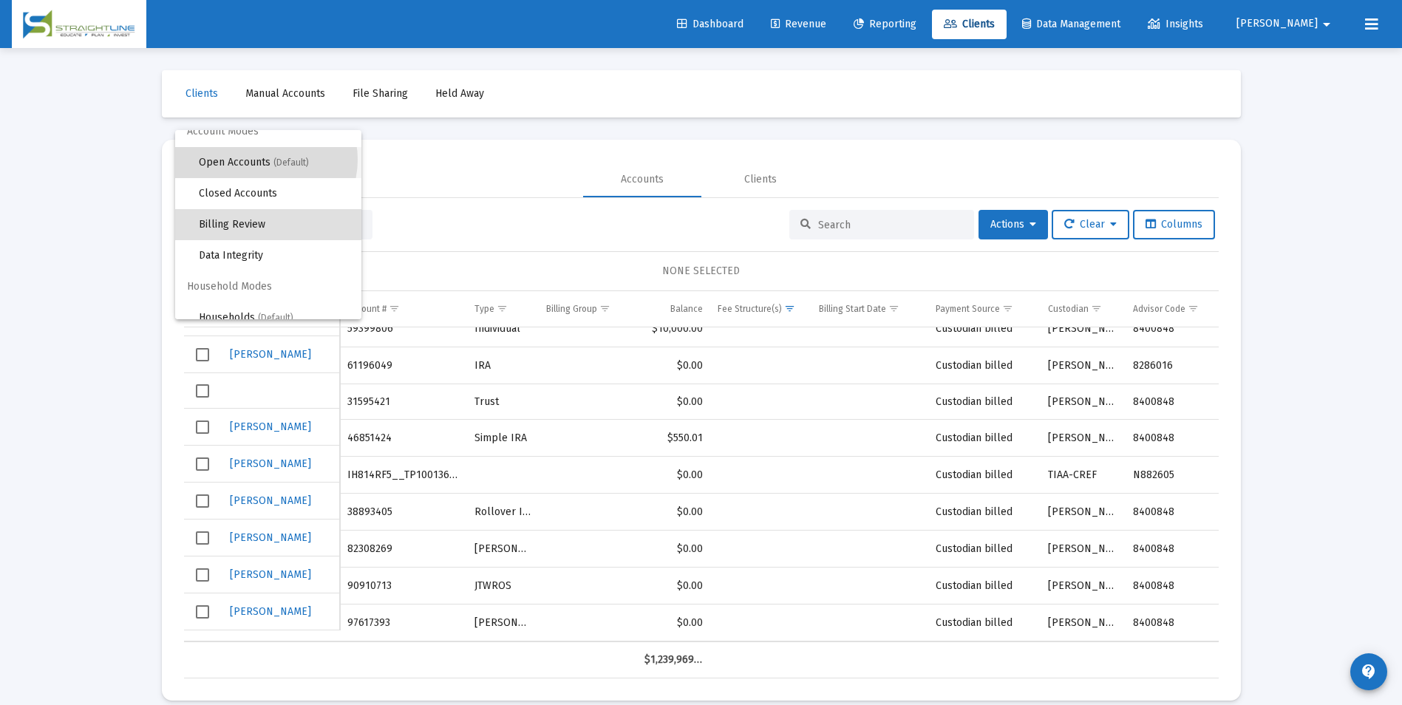
click at [265, 160] on span "Open Accounts (Default)" at bounding box center [274, 162] width 151 height 31
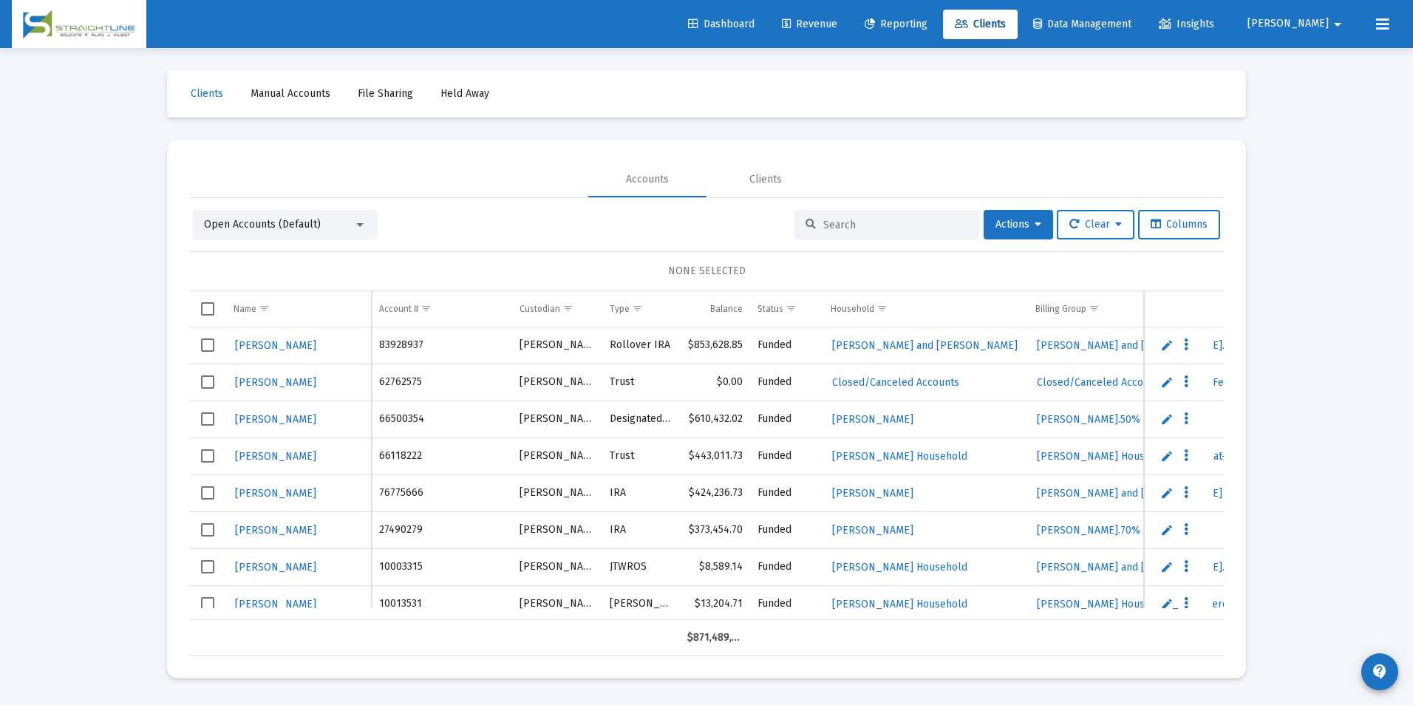
click at [912, 225] on input at bounding box center [895, 225] width 145 height 13
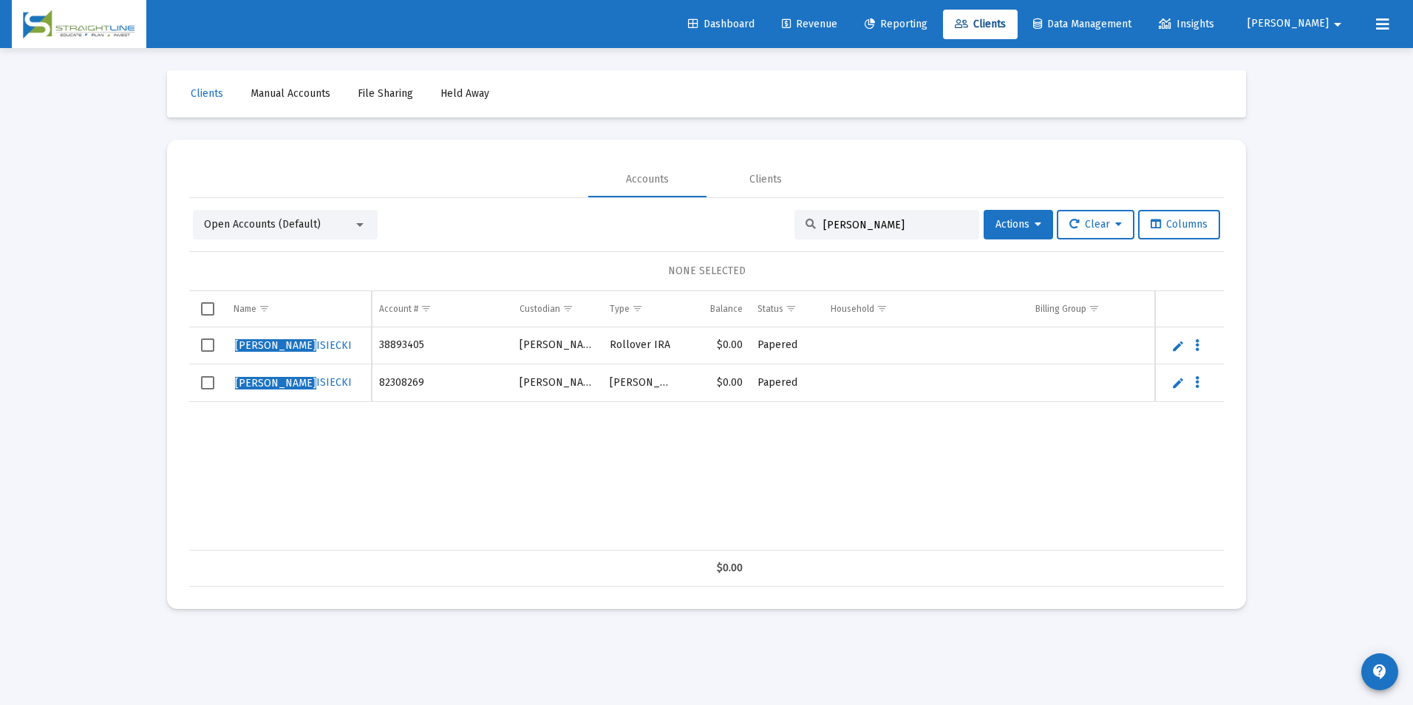
type input "Richard L"
click at [1181, 342] on link "Edit" at bounding box center [1177, 345] width 13 height 13
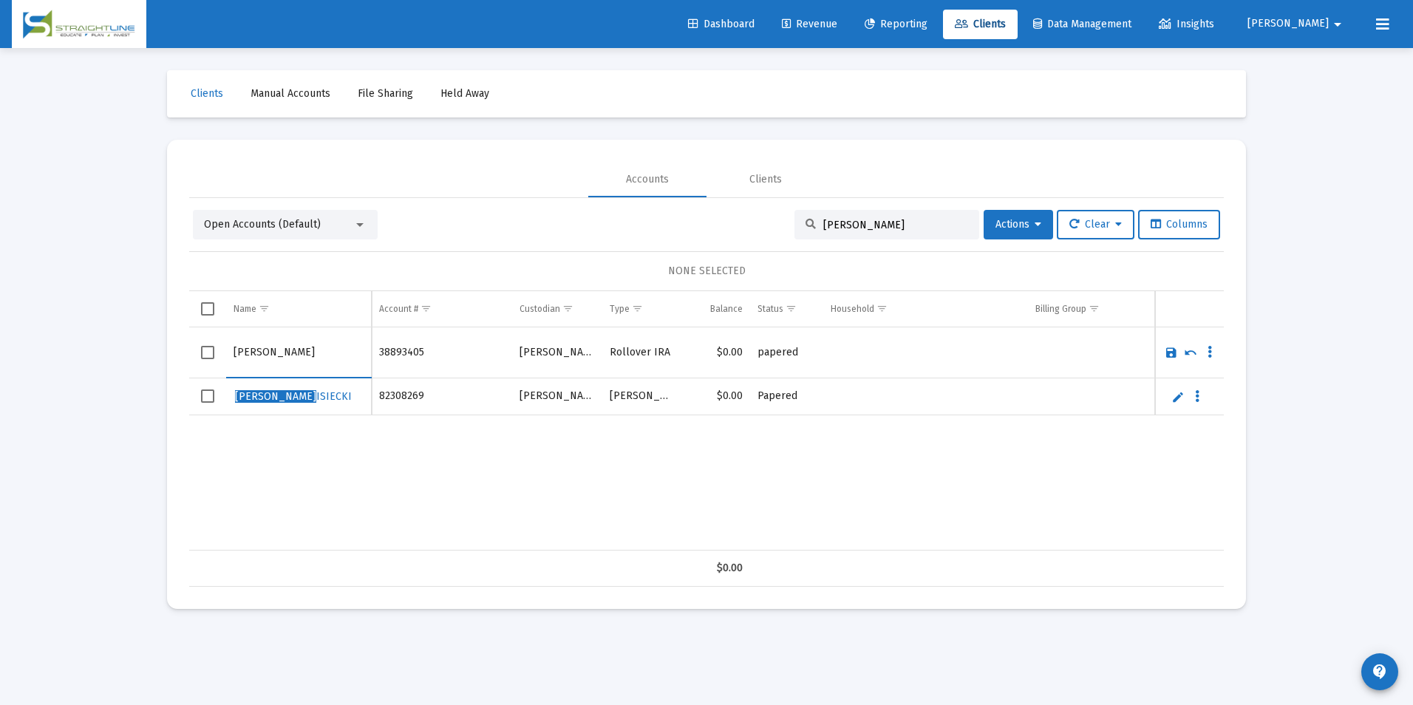
drag, startPoint x: 279, startPoint y: 351, endPoint x: 212, endPoint y: 363, distance: 67.6
click at [212, 363] on tr "RICHARD LISIECKI" at bounding box center [706, 352] width 1035 height 51
click at [290, 361] on input "LISIECKI" at bounding box center [299, 352] width 130 height 35
drag, startPoint x: 328, startPoint y: 349, endPoint x: 213, endPoint y: 383, distance: 120.2
click at [213, 383] on tbody "LISIECKI, RICHARD RICHARD L ISIECKI" at bounding box center [706, 371] width 1035 height 88
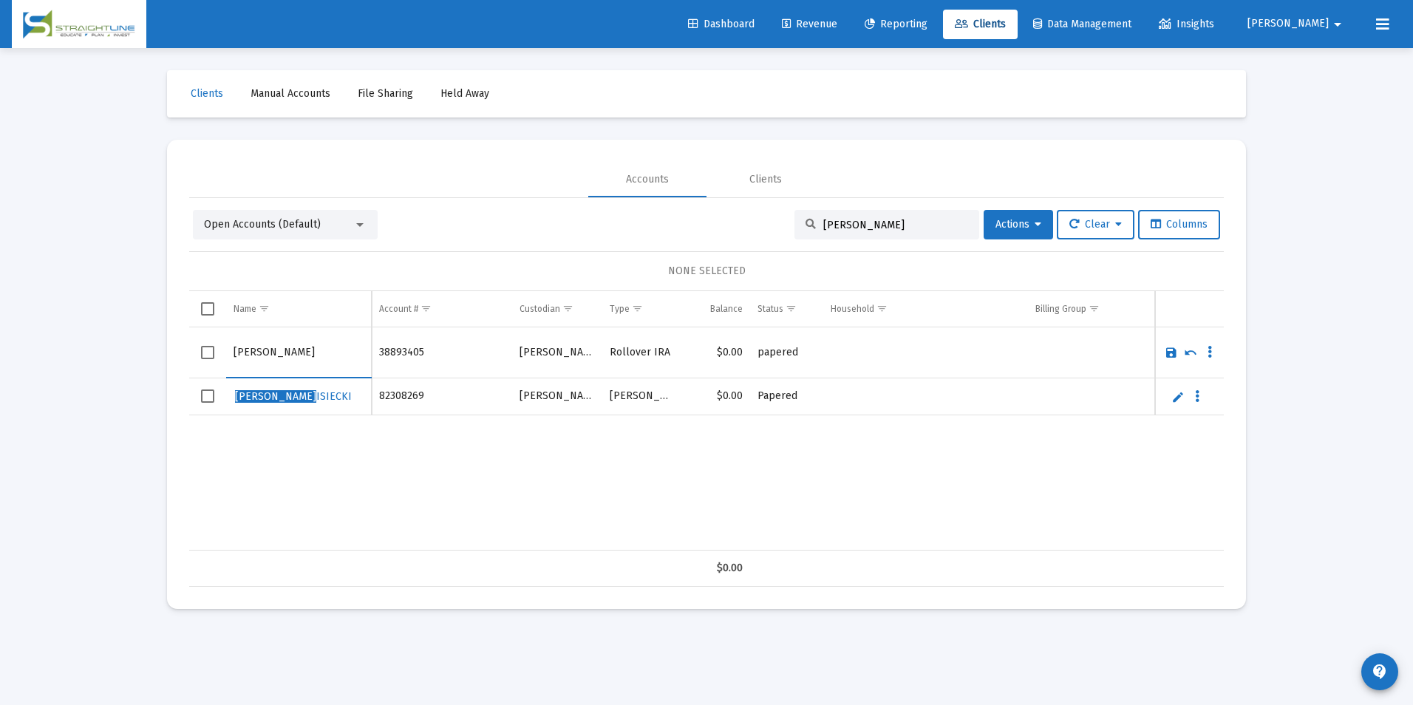
click at [317, 363] on input "LISIECKI, RICHARD" at bounding box center [299, 352] width 130 height 35
drag, startPoint x: 319, startPoint y: 356, endPoint x: 279, endPoint y: 360, distance: 40.1
click at [279, 360] on input "LISIECKI, RICHARD" at bounding box center [299, 352] width 130 height 35
drag, startPoint x: 270, startPoint y: 353, endPoint x: 222, endPoint y: 358, distance: 48.3
click at [222, 358] on tr "LISIECKI, Richard" at bounding box center [706, 352] width 1035 height 51
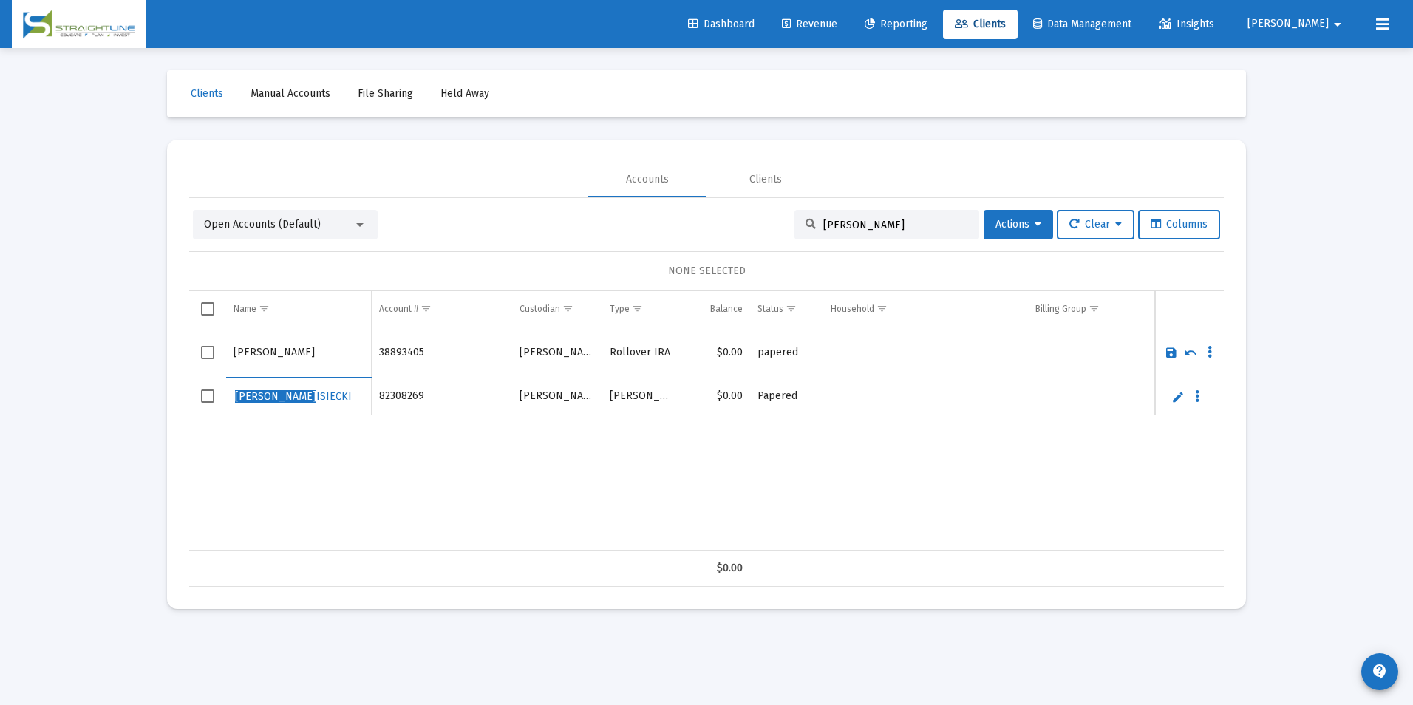
drag, startPoint x: 315, startPoint y: 357, endPoint x: 182, endPoint y: 356, distance: 133.0
click at [182, 356] on mat-card "Accounts Clients Open Accounts (Default) Richard L Actions Clear Columns NONE S…" at bounding box center [706, 374] width 1079 height 469
type input "Lisiecki, Richard"
click at [1169, 350] on link "Save" at bounding box center [1171, 352] width 13 height 13
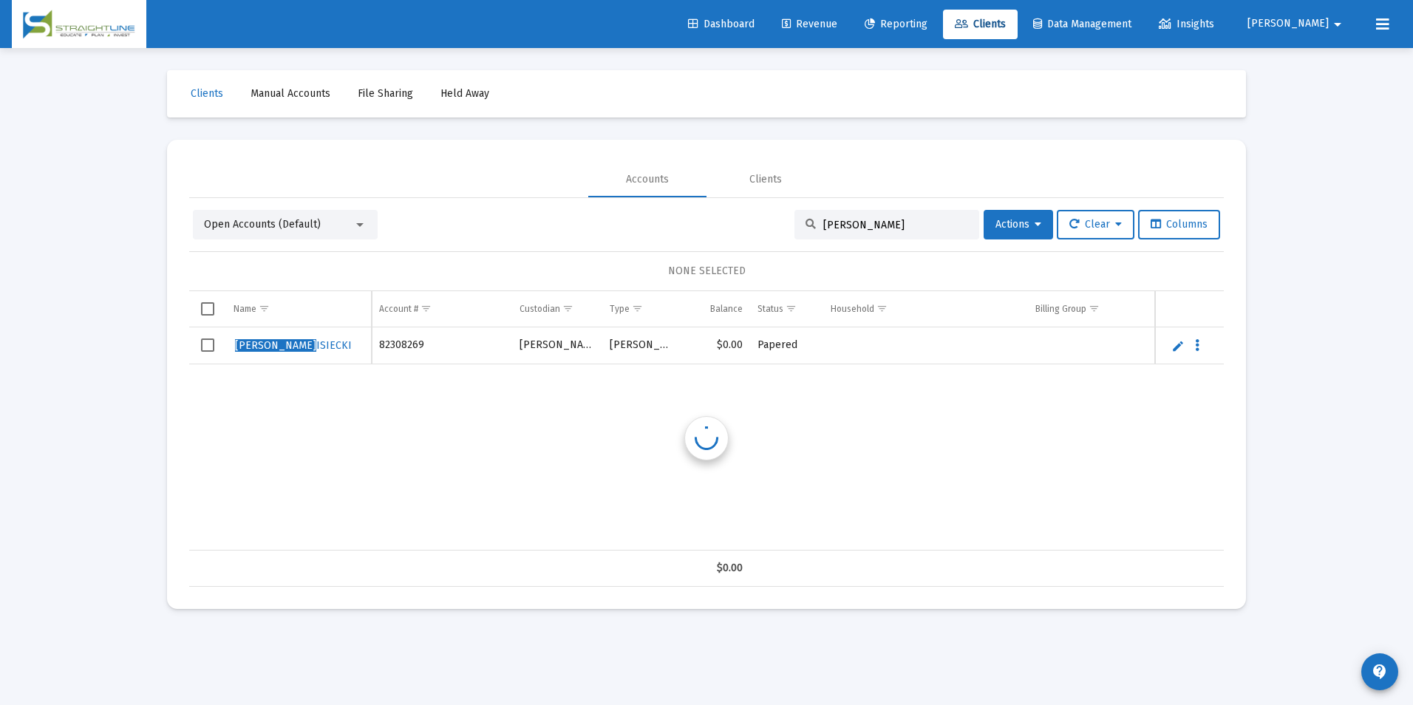
click at [1175, 347] on link "Edit" at bounding box center [1177, 345] width 13 height 13
drag, startPoint x: 322, startPoint y: 352, endPoint x: 137, endPoint y: 342, distance: 185.8
click at [137, 342] on div "Loading... Clients Manual Accounts File Sharing Held Away Accounts Clients Open…" at bounding box center [706, 352] width 1413 height 705
type input "Lisiecki, Richard"
click at [1174, 350] on link "Save" at bounding box center [1171, 352] width 13 height 13
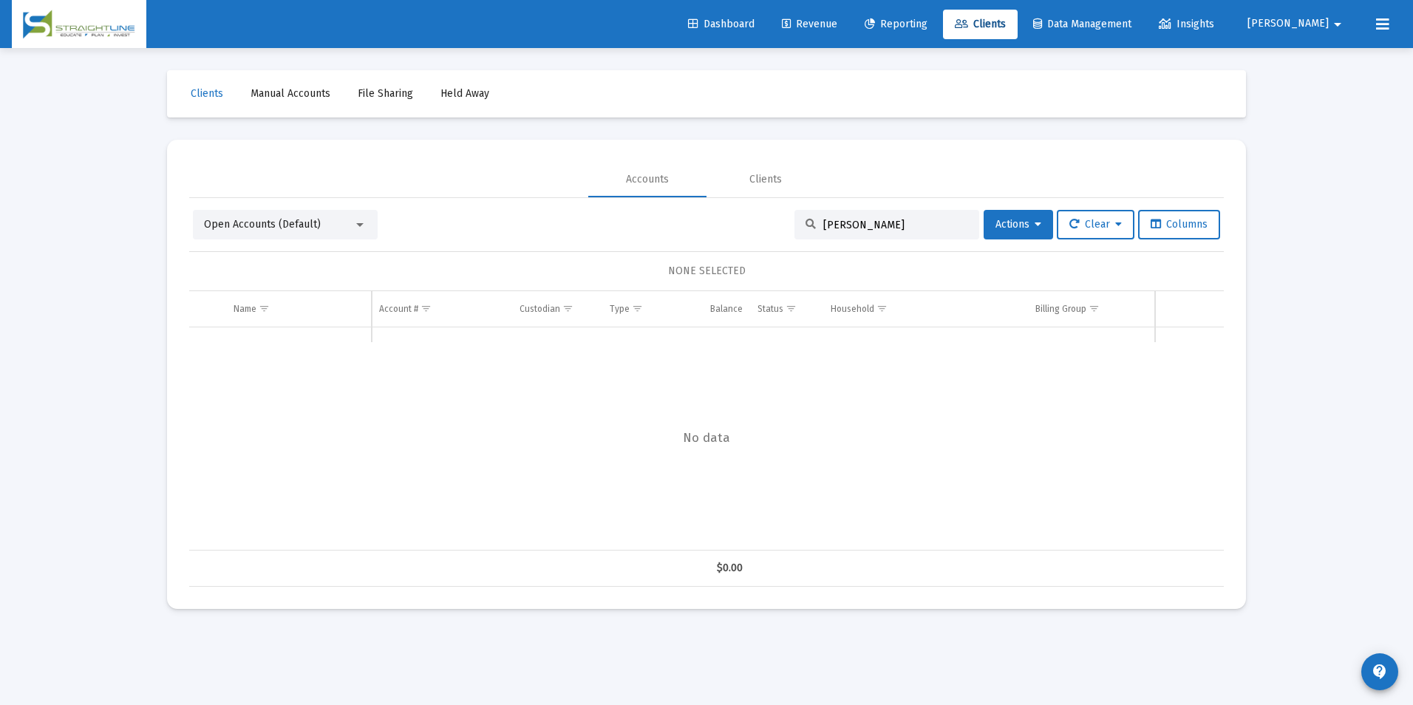
click at [208, 225] on span "Open Accounts (Default)" at bounding box center [262, 224] width 117 height 13
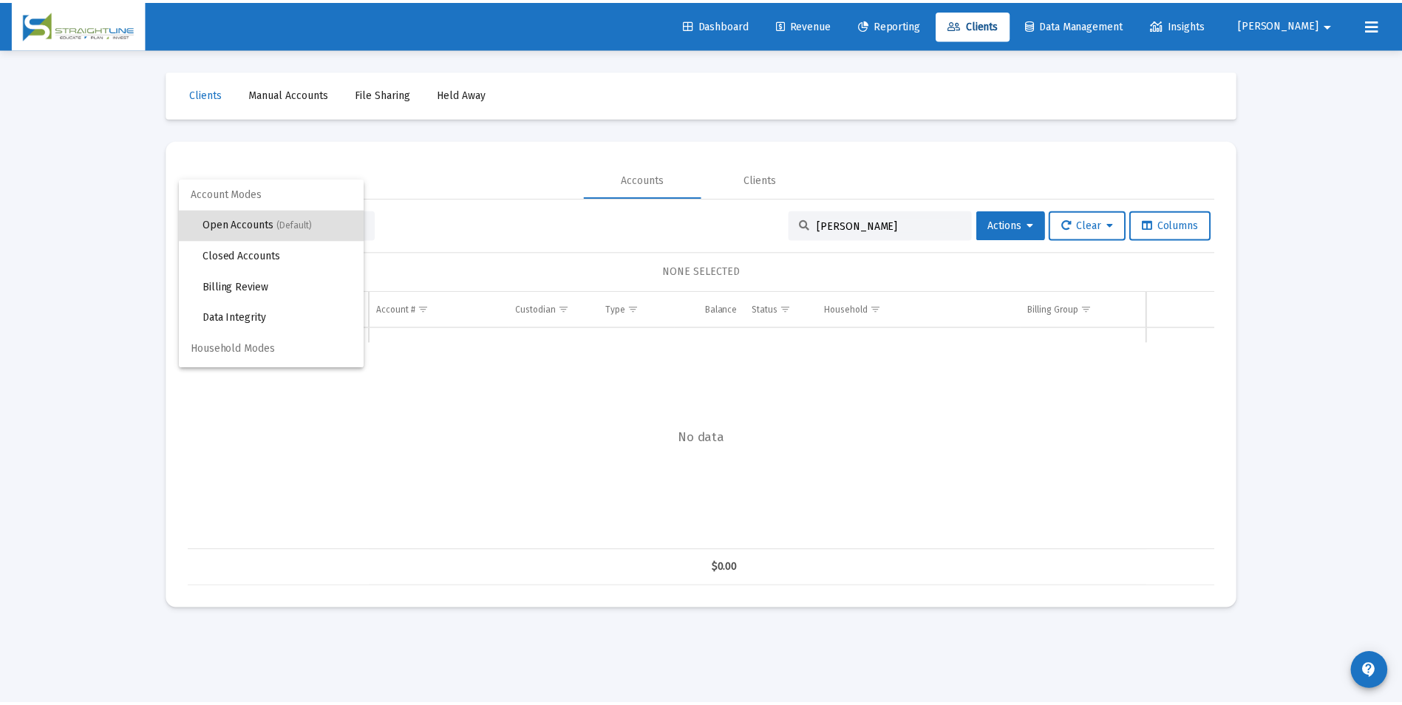
scroll to position [28, 0]
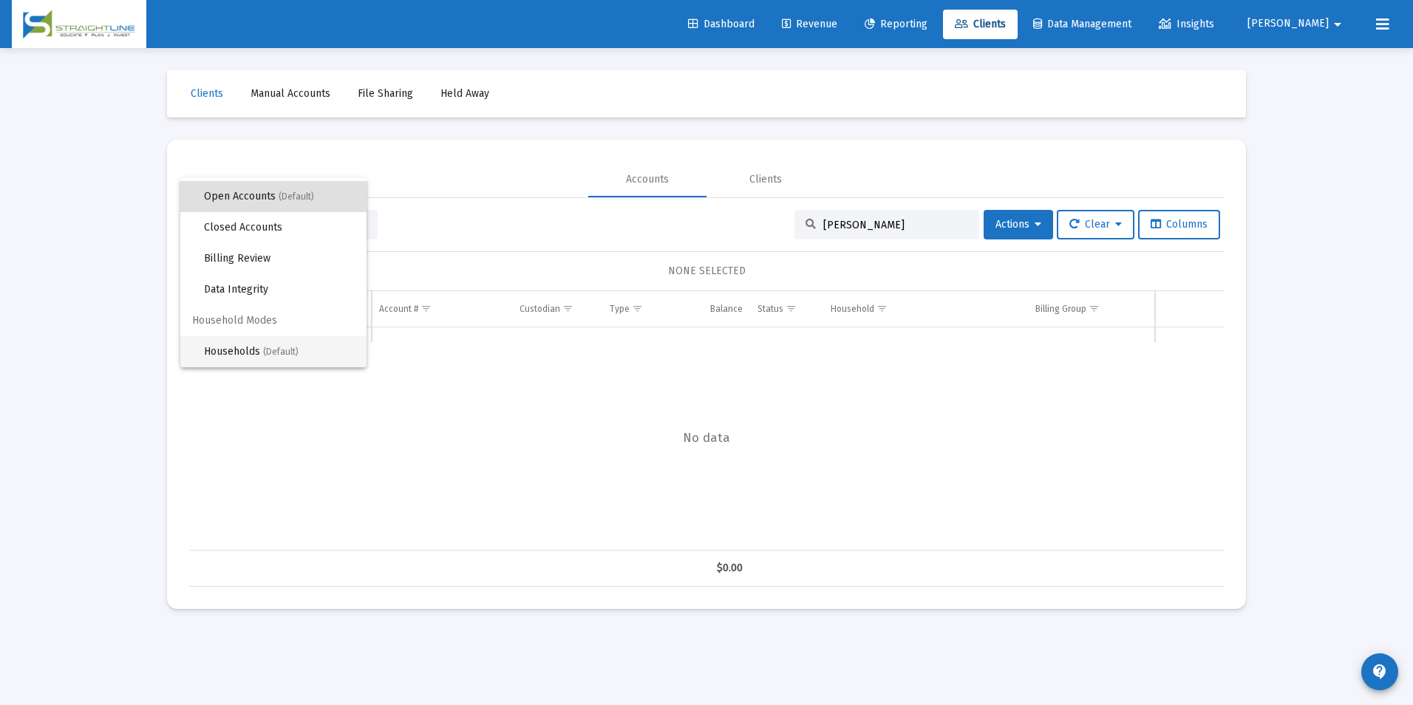
click at [245, 356] on span "Households (Default)" at bounding box center [279, 351] width 151 height 31
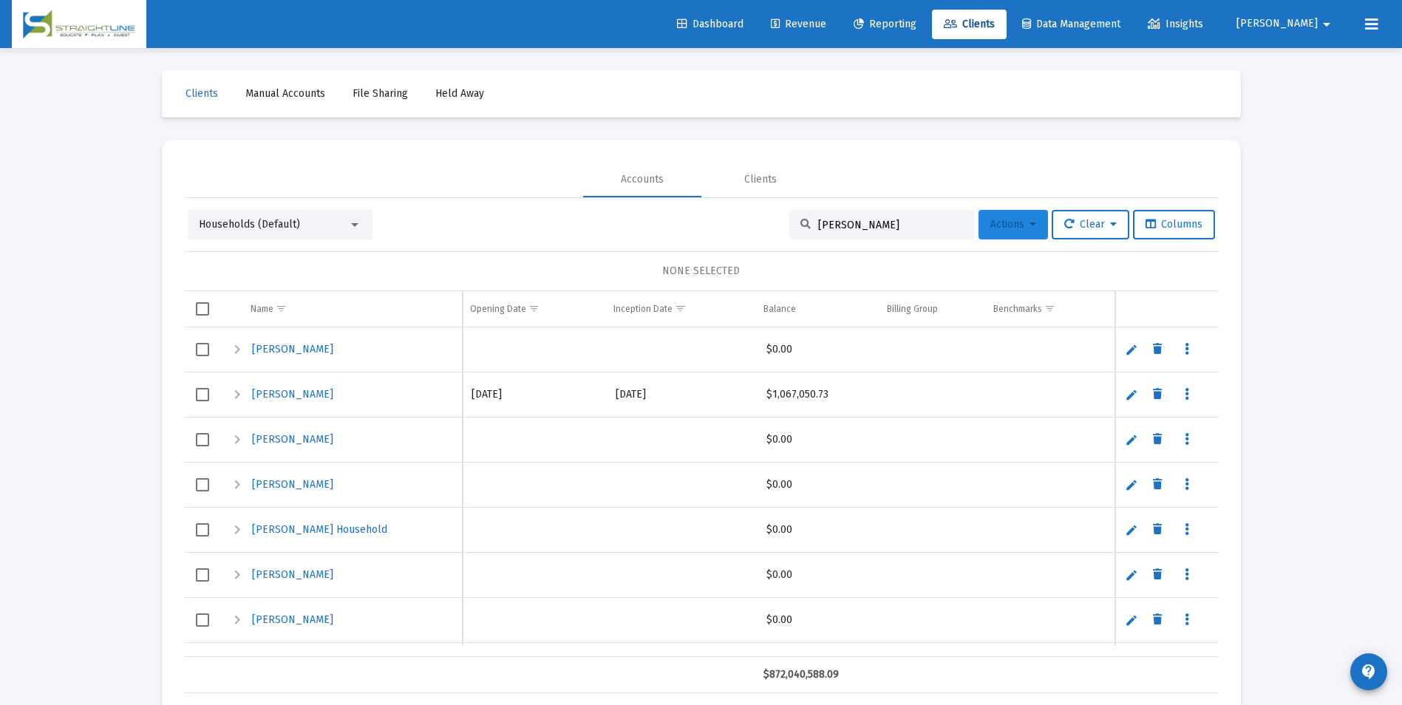
click at [990, 222] on span "Actions" at bounding box center [1013, 224] width 46 height 13
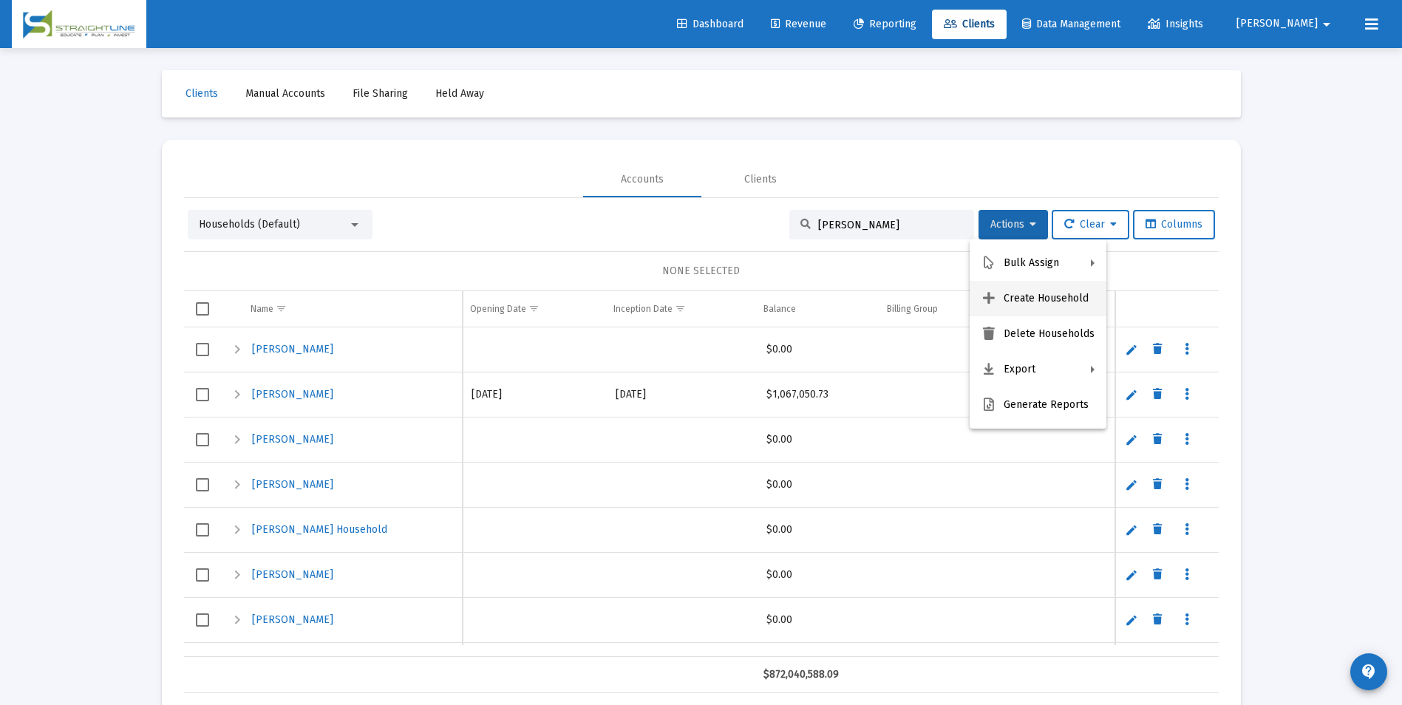
click at [1048, 305] on button "Create Household" at bounding box center [1038, 298] width 137 height 35
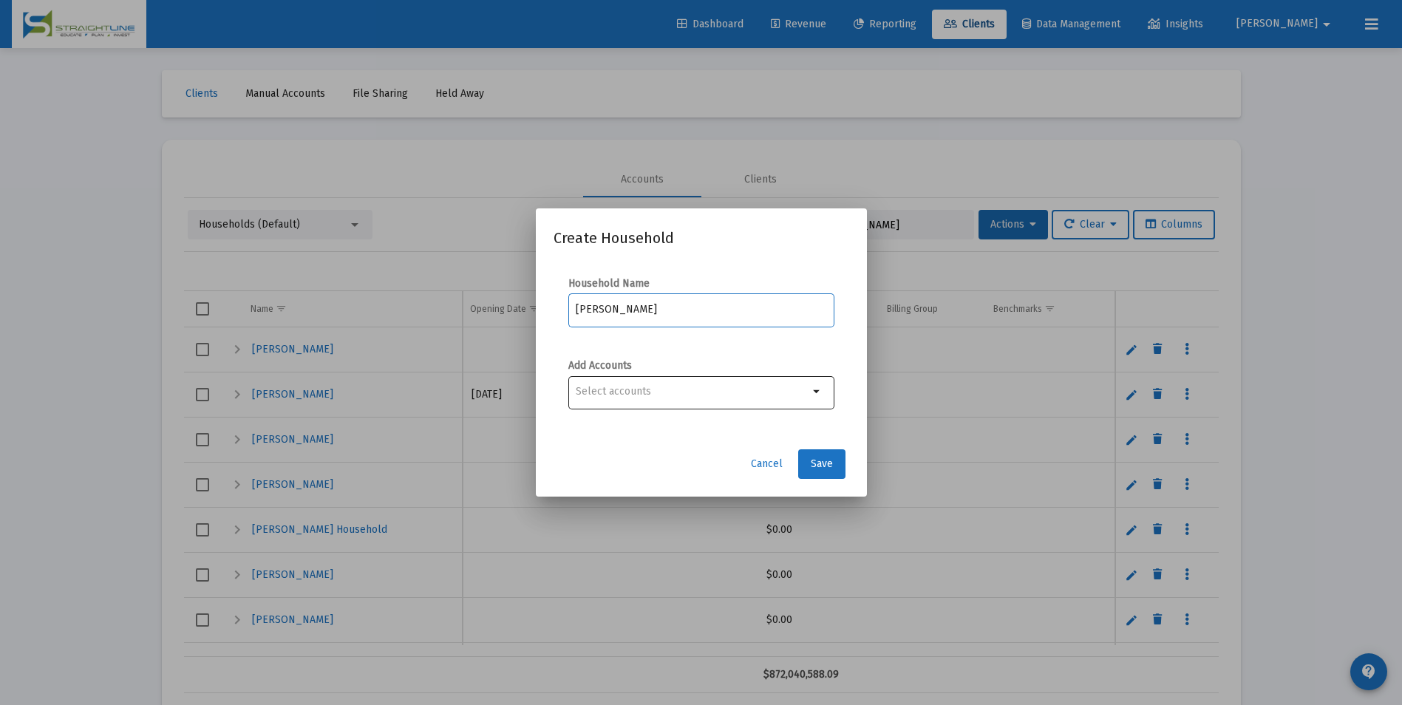
type input "Lisiecki, Richard Household"
click at [711, 398] on div "Selection" at bounding box center [692, 392] width 239 height 18
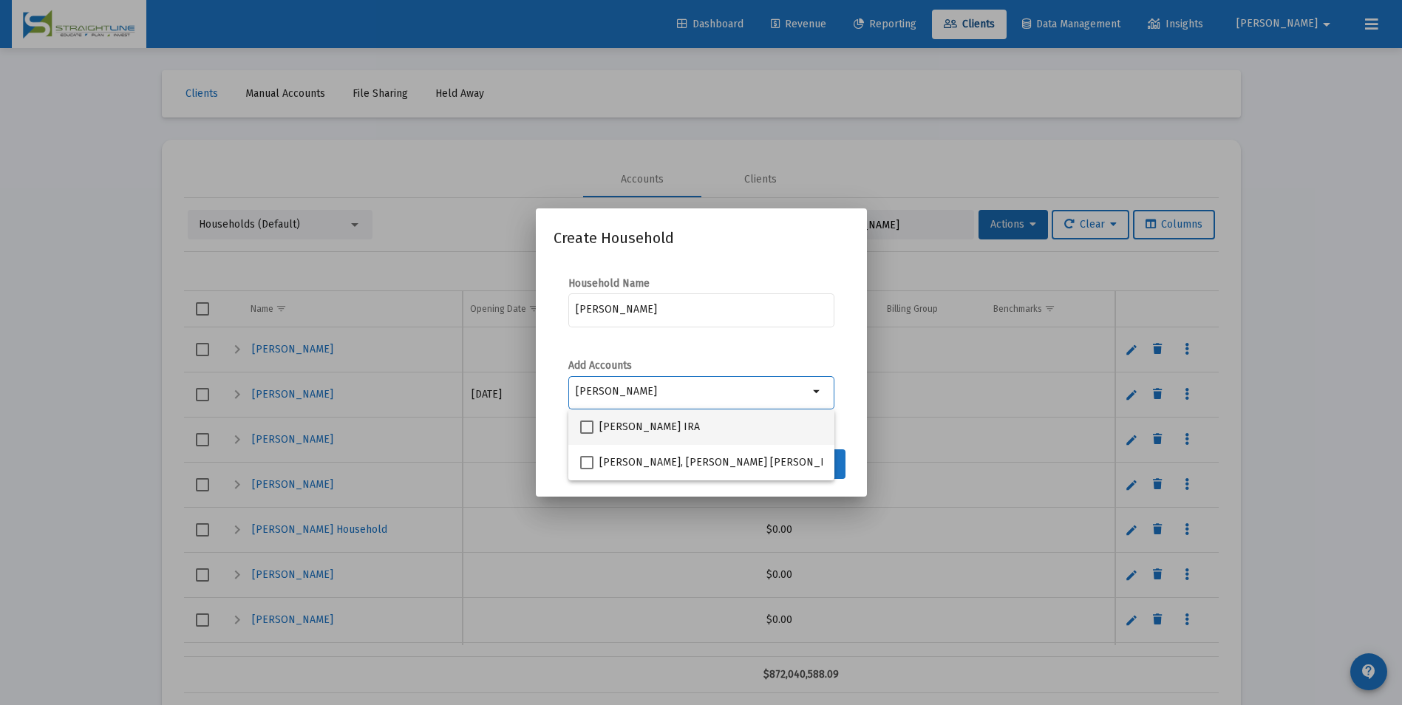
click at [700, 414] on mat-checkbox "Lisiecki, Richard Rollover IRA" at bounding box center [640, 426] width 120 height 35
click at [577, 424] on mat-option "Lisiecki, Richard Rollover IRA" at bounding box center [701, 426] width 266 height 35
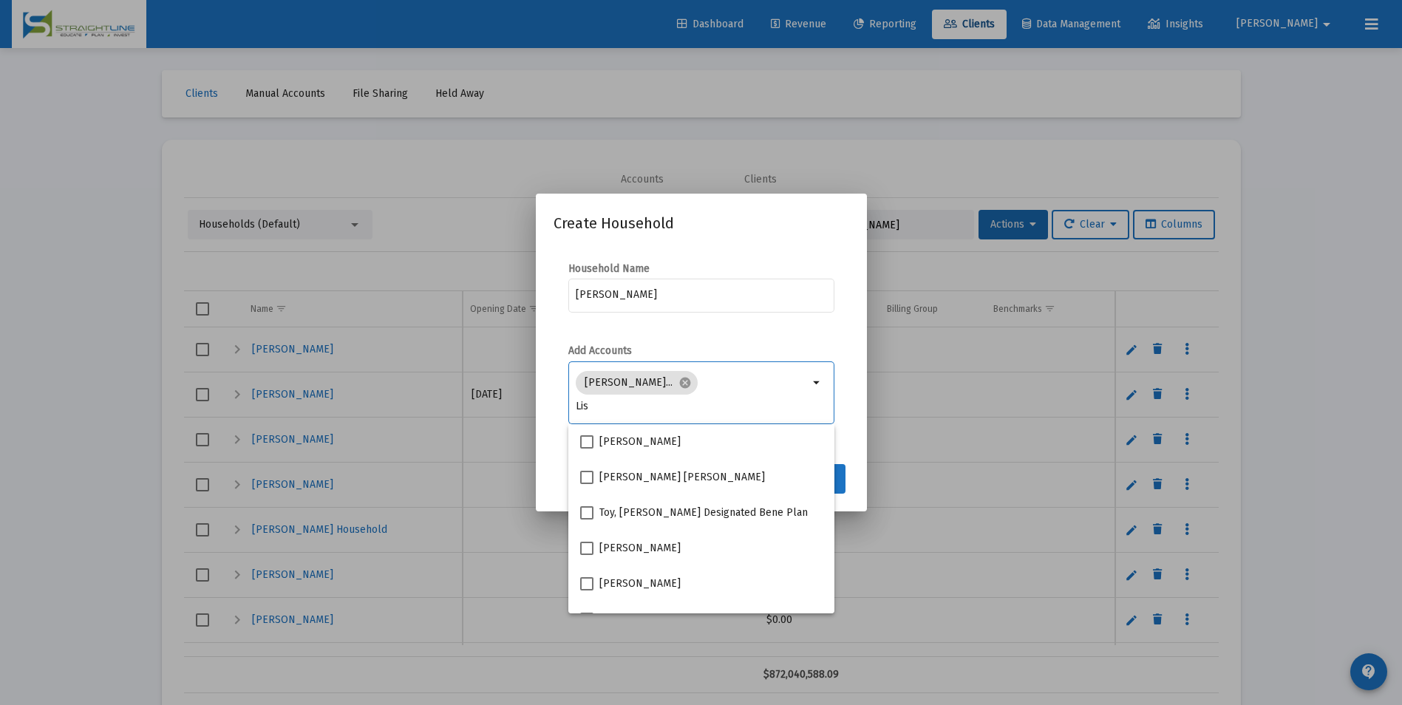
type input "Lisi"
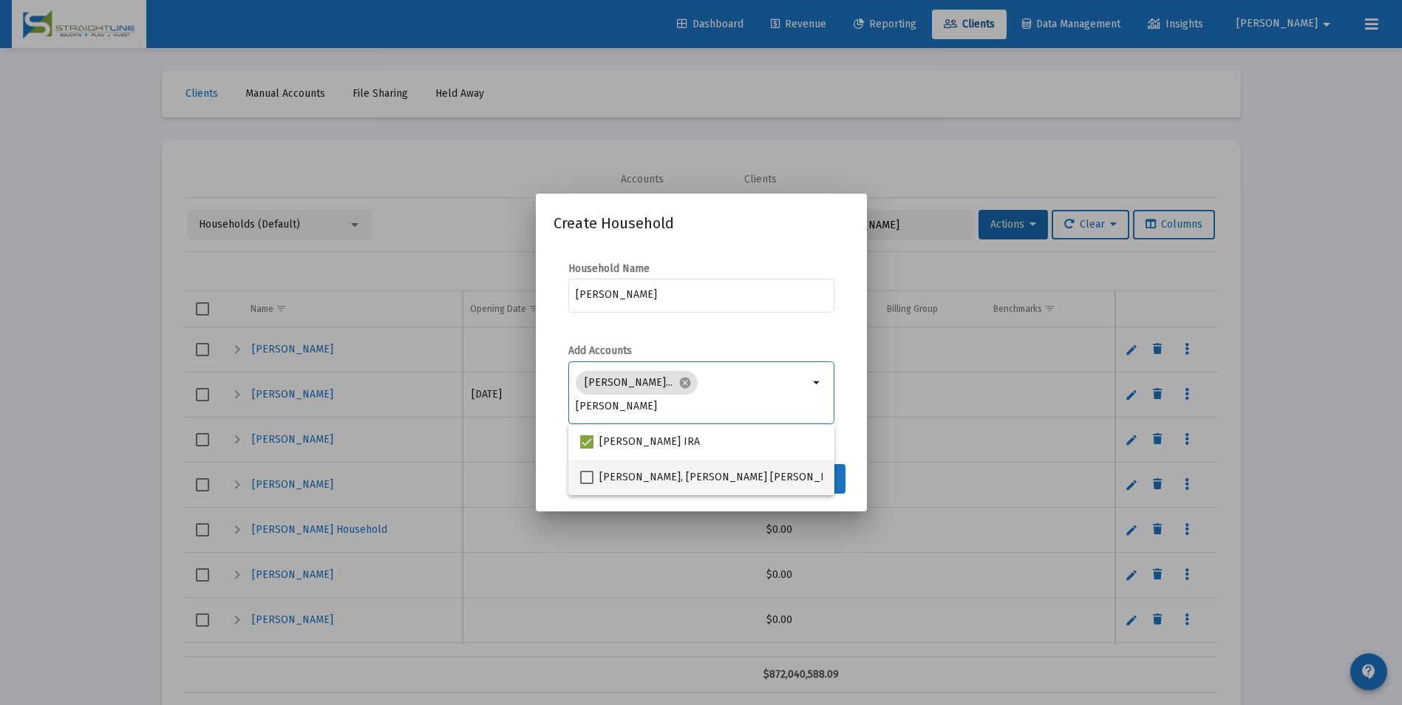
click at [600, 473] on span "Lisiecki, Richard Roth IRA" at bounding box center [725, 478] width 252 height 18
click at [587, 484] on input "Lisiecki, Richard Roth IRA" at bounding box center [586, 484] width 1 height 1
checkbox input "true"
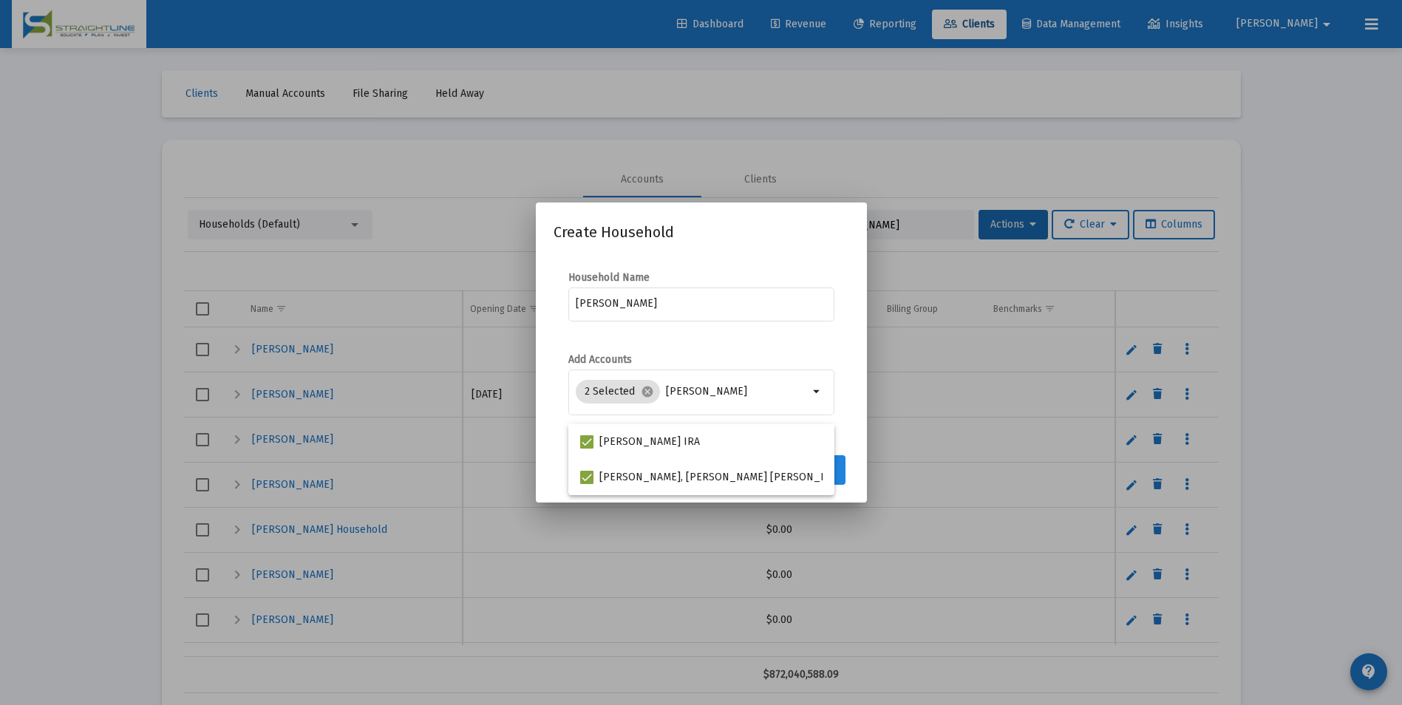
click at [841, 473] on button "Save" at bounding box center [821, 470] width 47 height 30
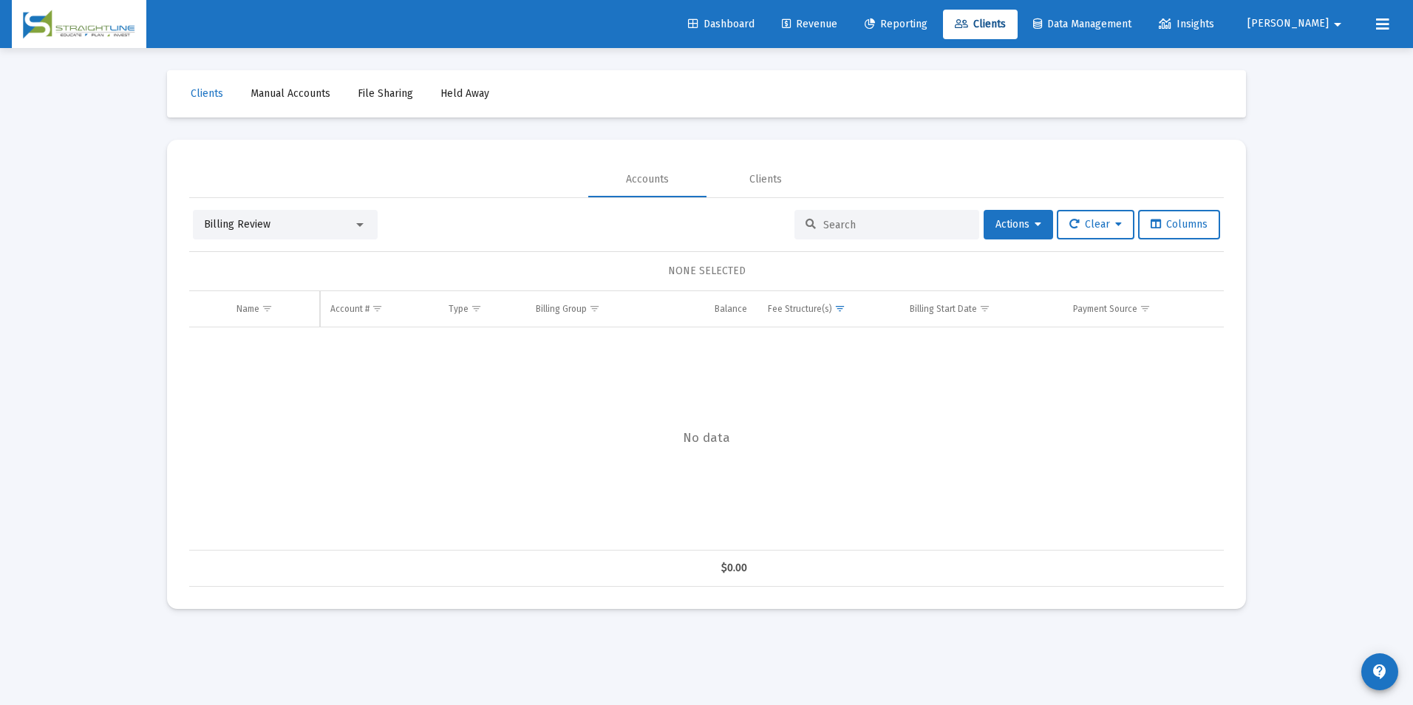
click at [312, 235] on div "Billing Review" at bounding box center [285, 225] width 185 height 30
click at [312, 222] on div "Billing Review" at bounding box center [278, 224] width 149 height 15
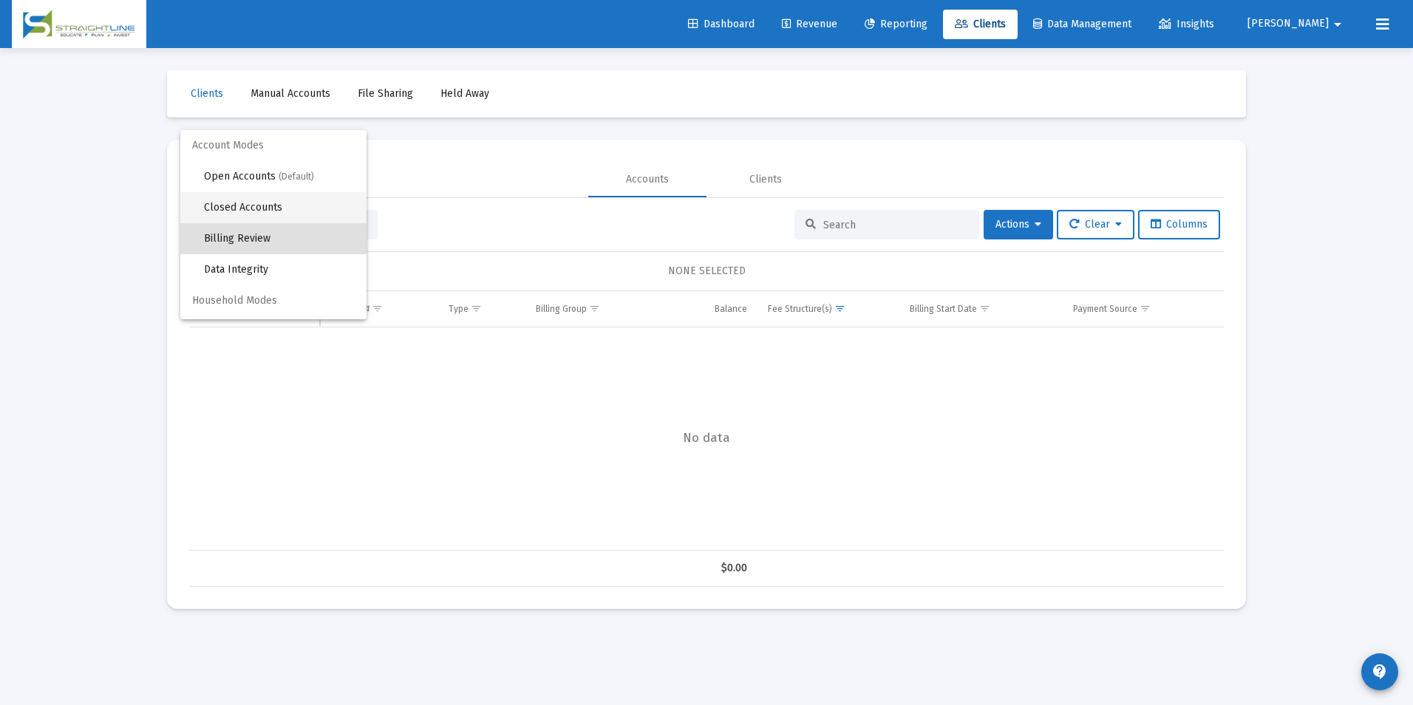
scroll to position [14, 0]
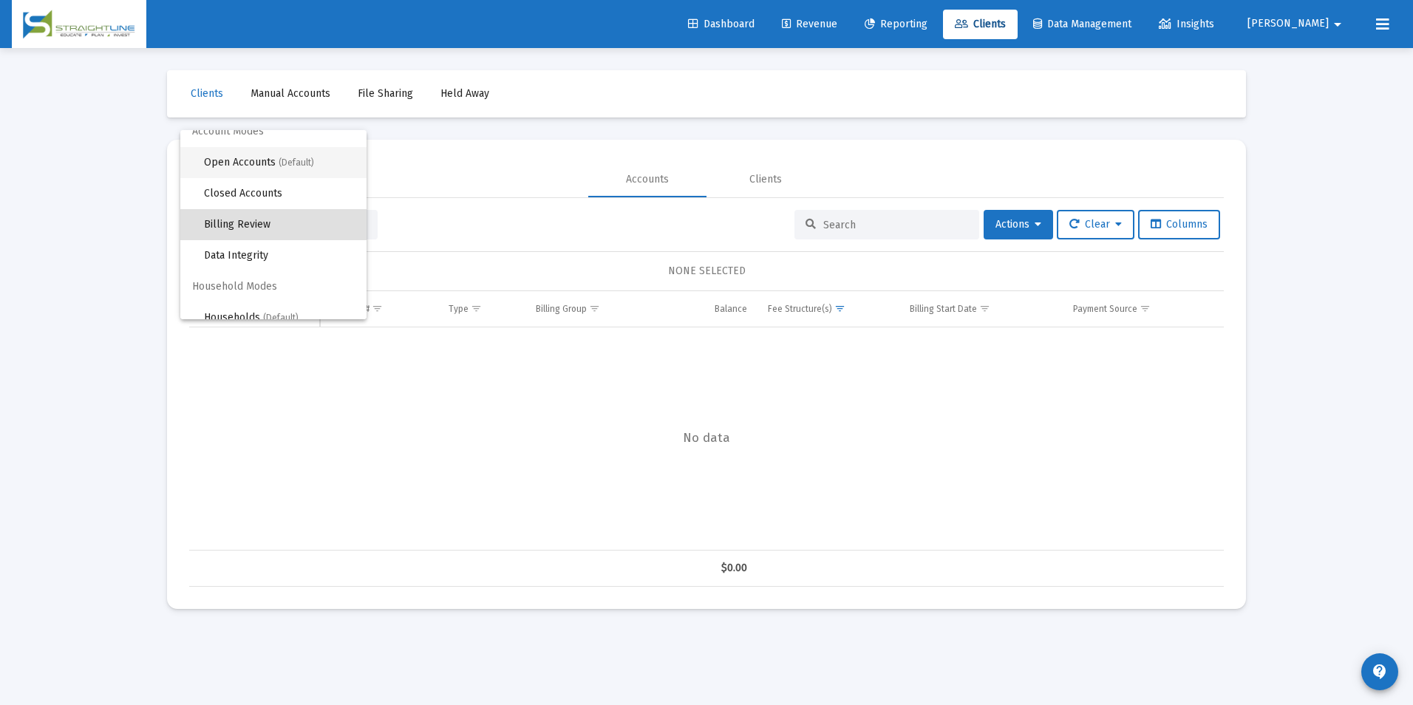
click at [296, 168] on span "(Default)" at bounding box center [296, 162] width 35 height 10
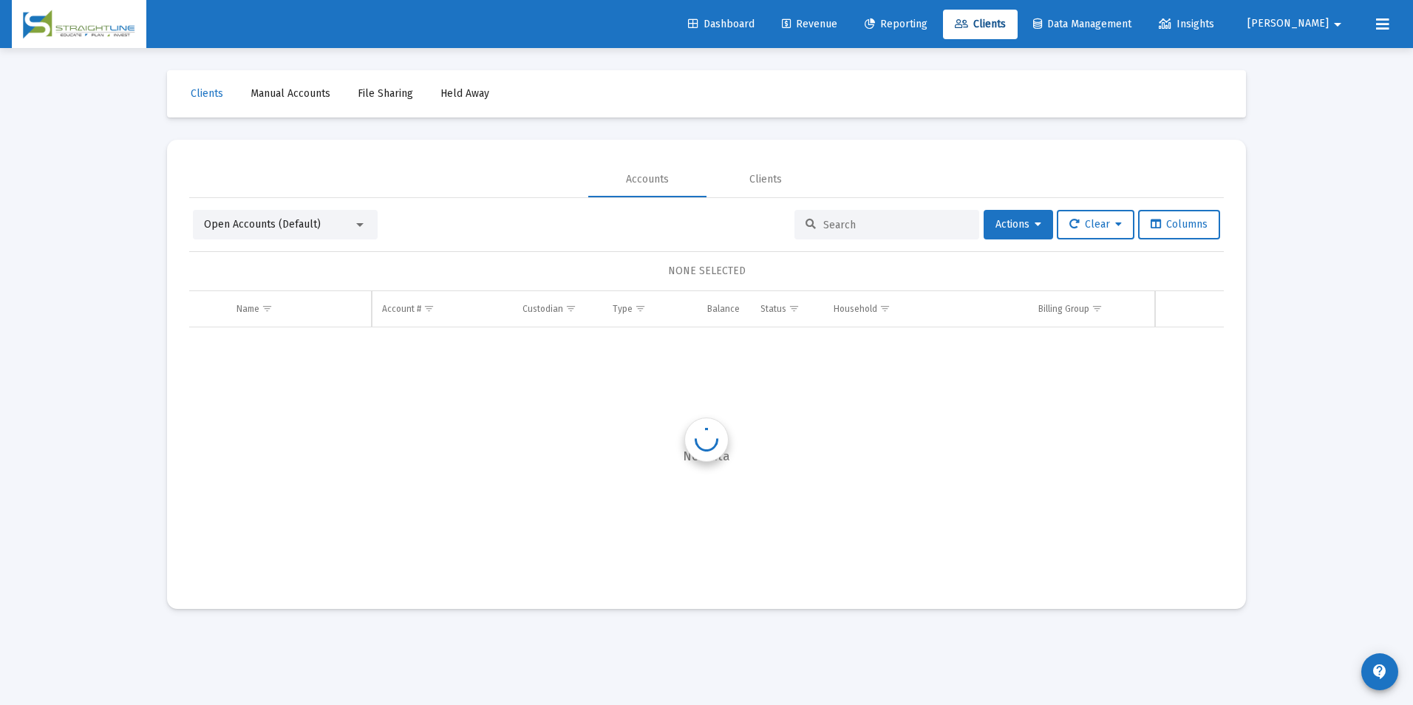
scroll to position [0, 0]
click at [879, 221] on input at bounding box center [895, 225] width 145 height 13
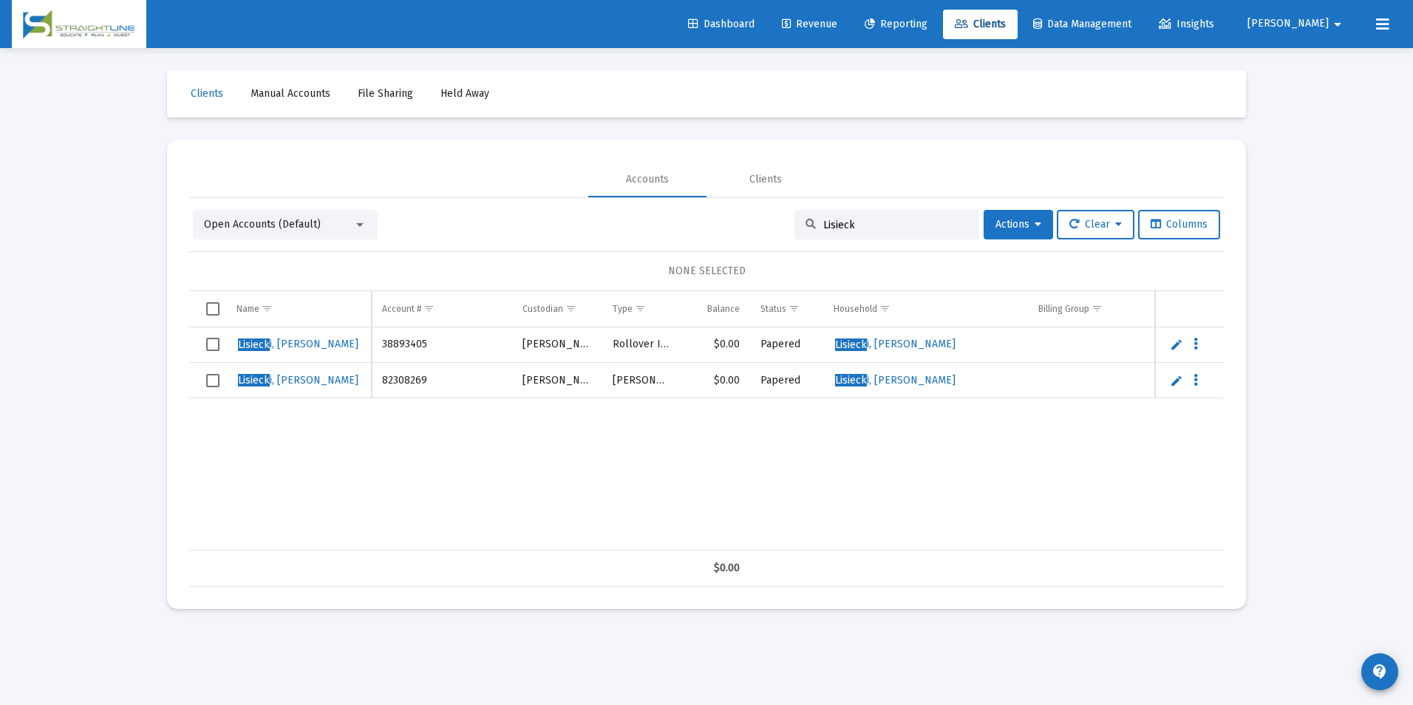
type input "Lisieck"
click at [996, 224] on span "Actions" at bounding box center [1019, 224] width 46 height 13
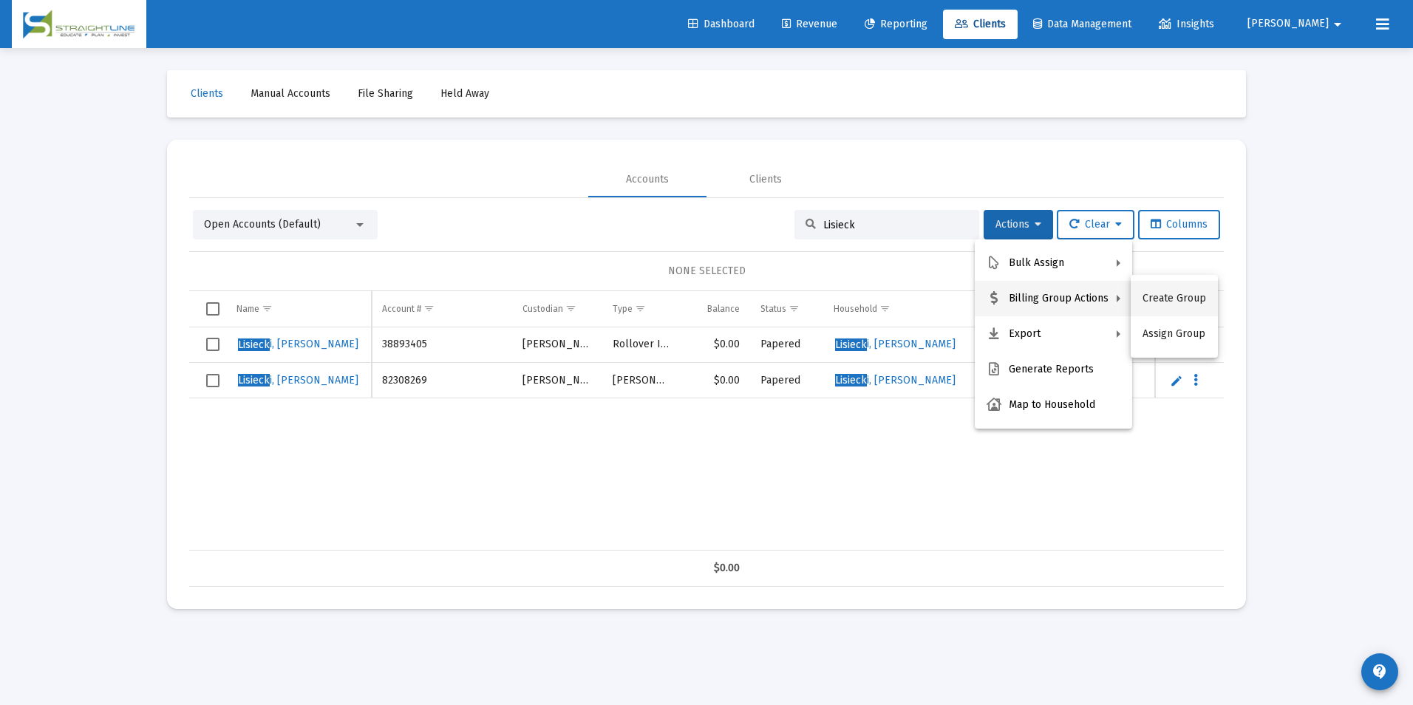
click at [1180, 293] on button "Create Group" at bounding box center [1174, 298] width 87 height 35
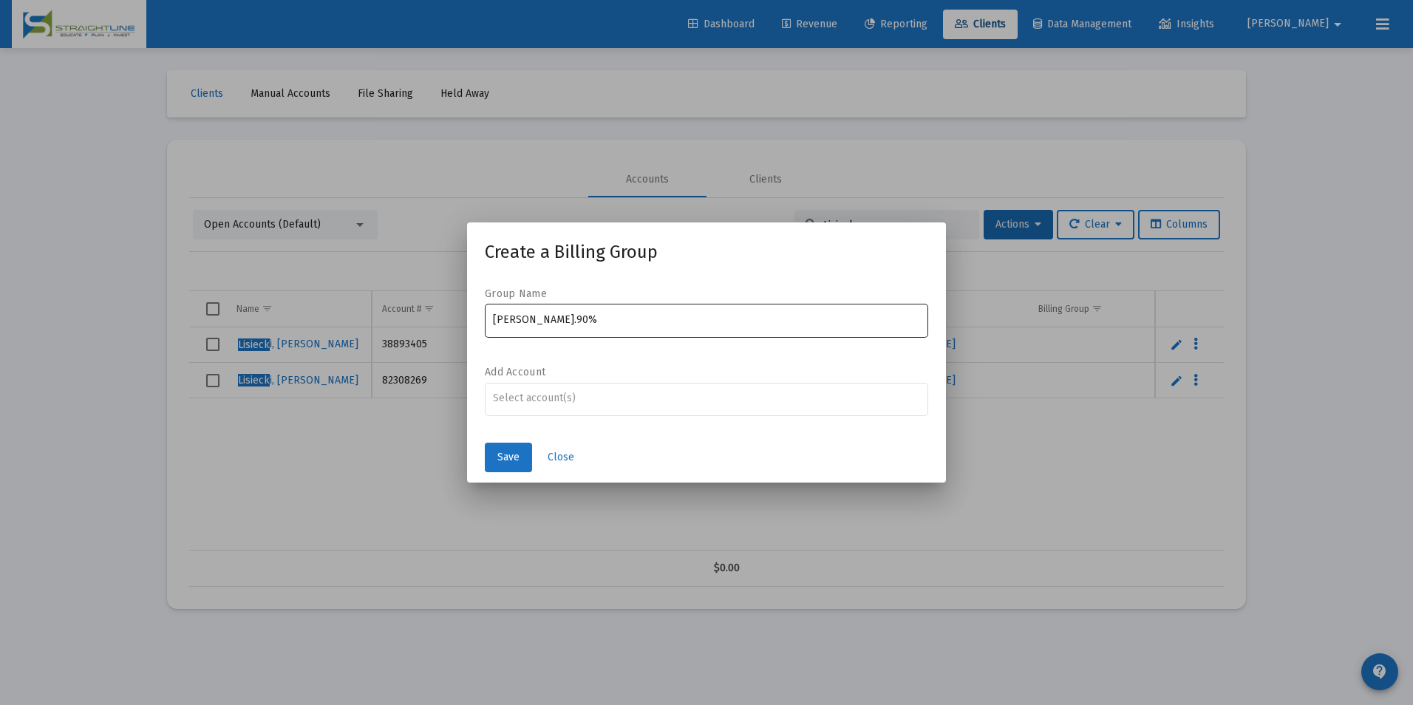
click at [692, 328] on div "Lisiecki, Richard Household_.90%" at bounding box center [707, 320] width 428 height 36
click at [684, 326] on div "Lisiecki, Richard Household_.90%" at bounding box center [707, 320] width 428 height 36
type input "Lisiecki, Richard Household_.90% Tiered-Arrears"
click at [609, 404] on div "Assignment Selection" at bounding box center [707, 398] width 434 height 18
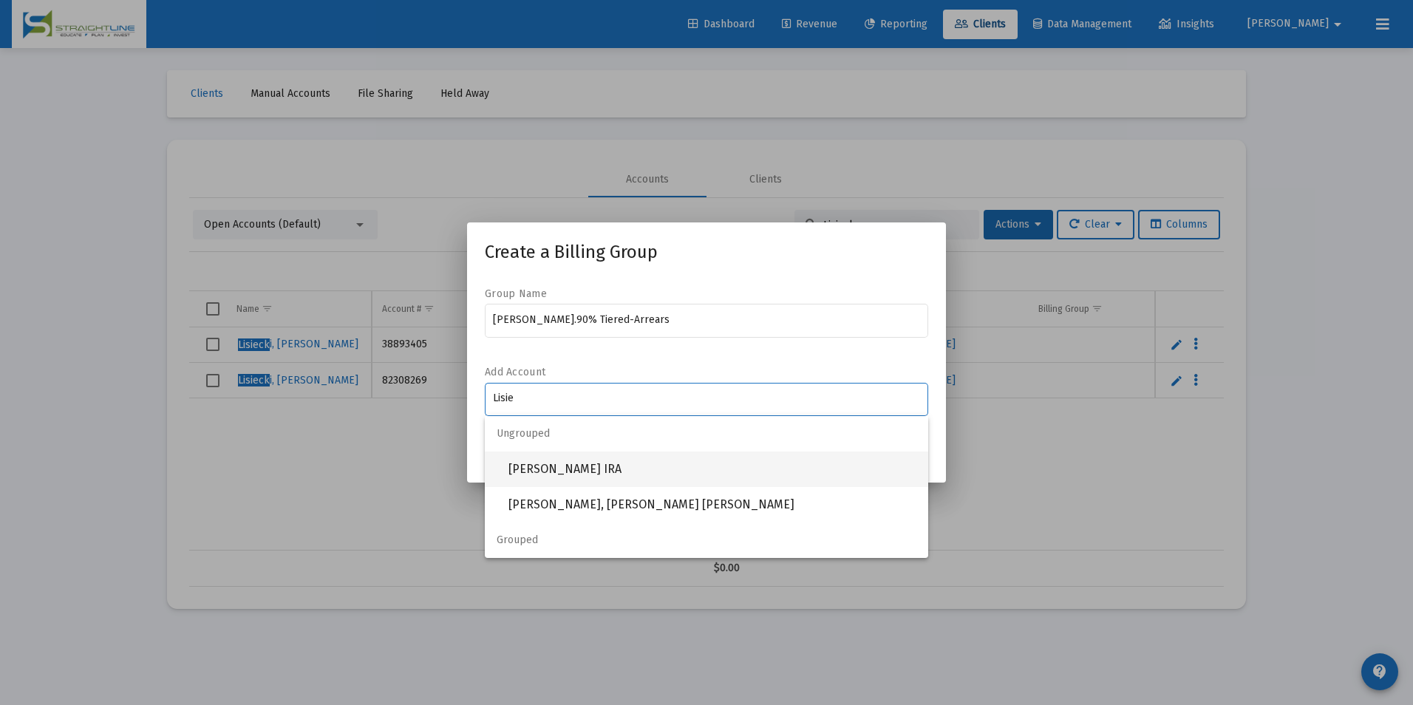
type input "Lisie"
click at [592, 457] on span "Lisiecki, Richard Rollover IRA" at bounding box center [712, 469] width 408 height 35
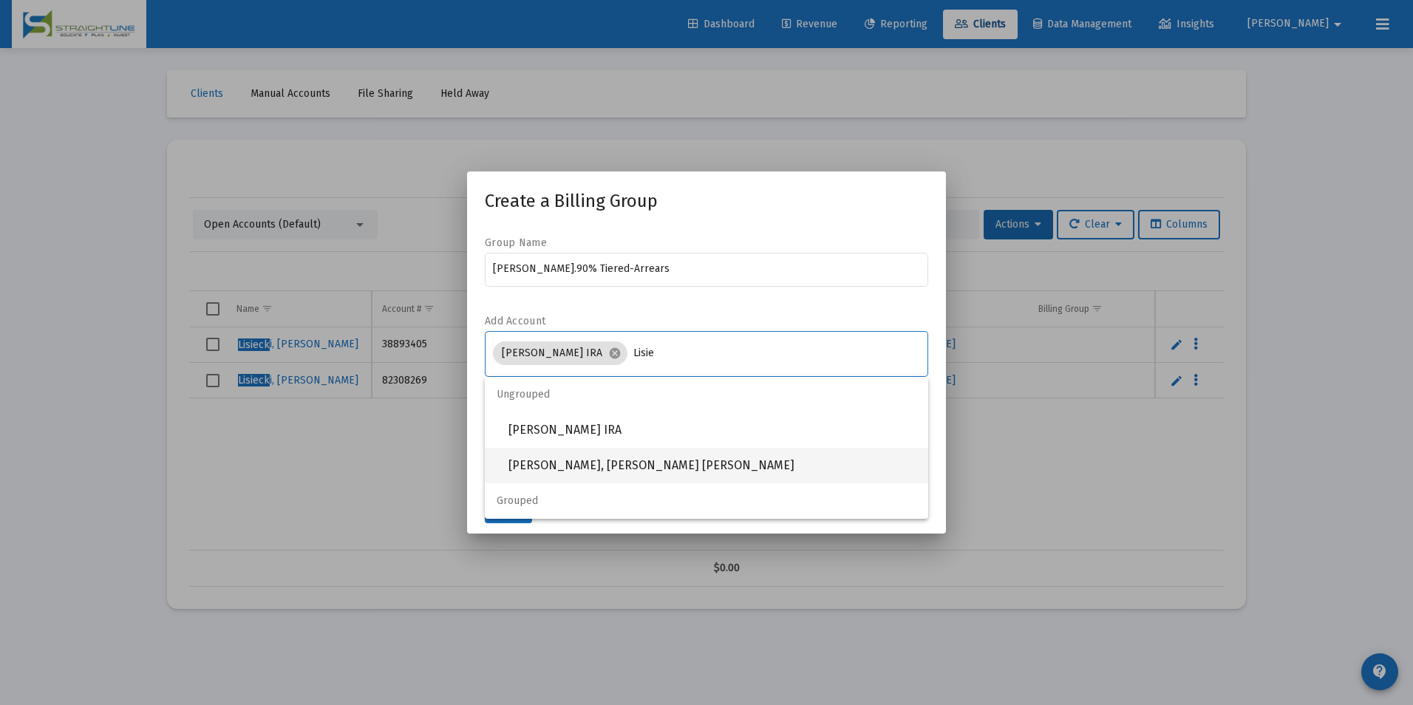
type input "Lisie"
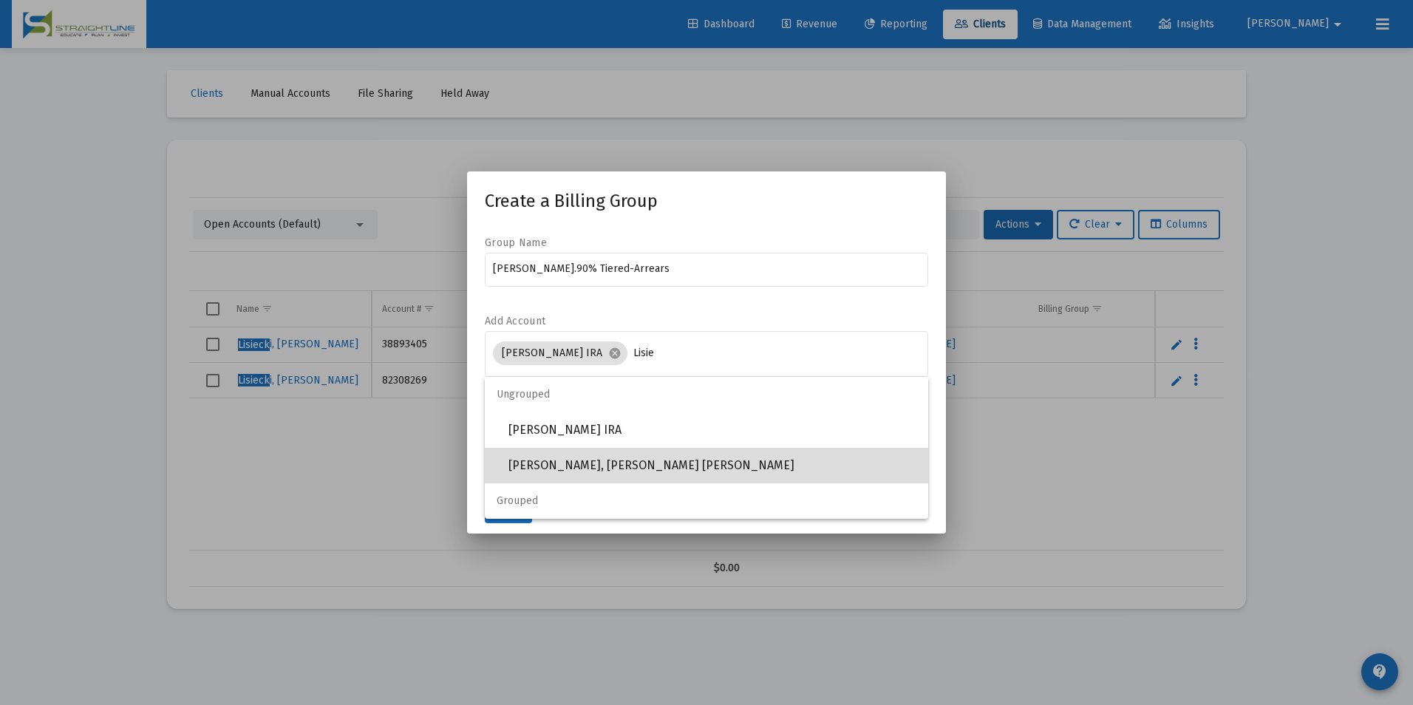
click at [617, 464] on span "Lisiecki, Richard Roth IRA" at bounding box center [712, 465] width 408 height 35
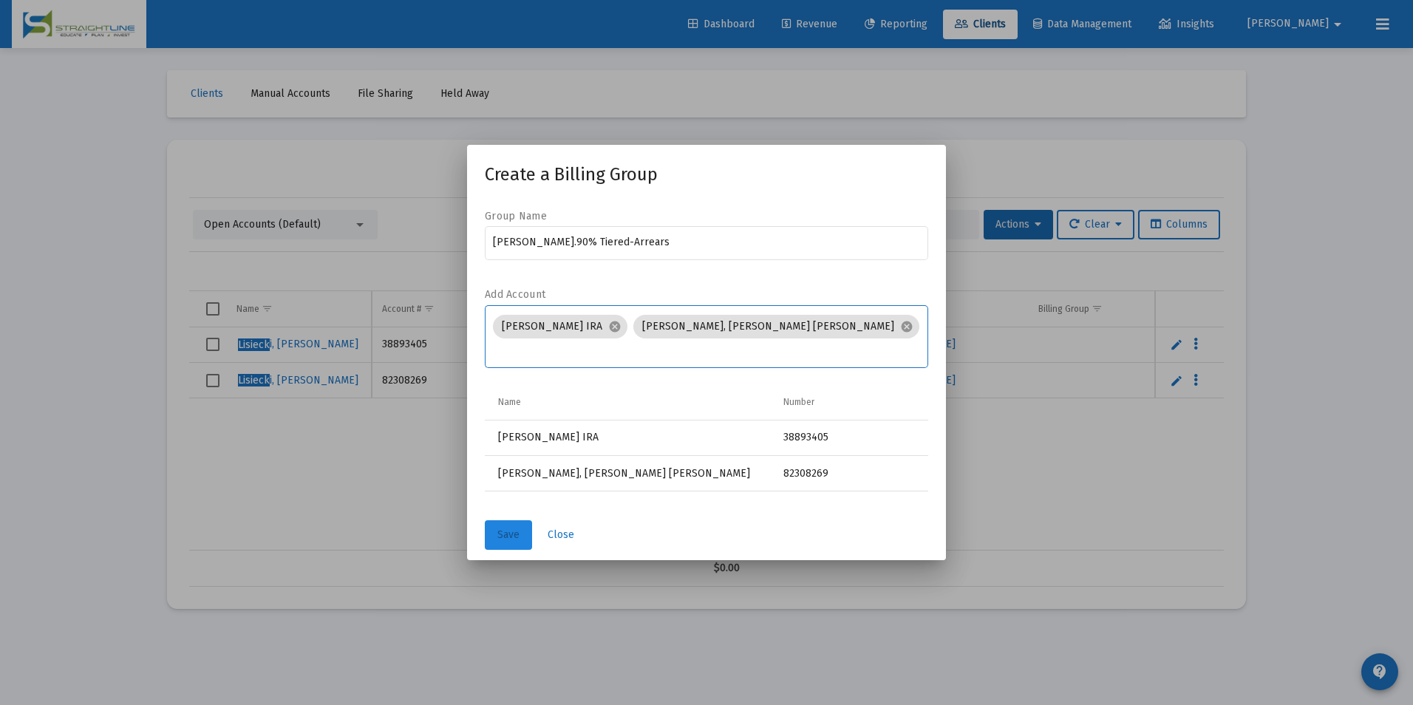
click at [516, 528] on button "Save" at bounding box center [508, 535] width 47 height 30
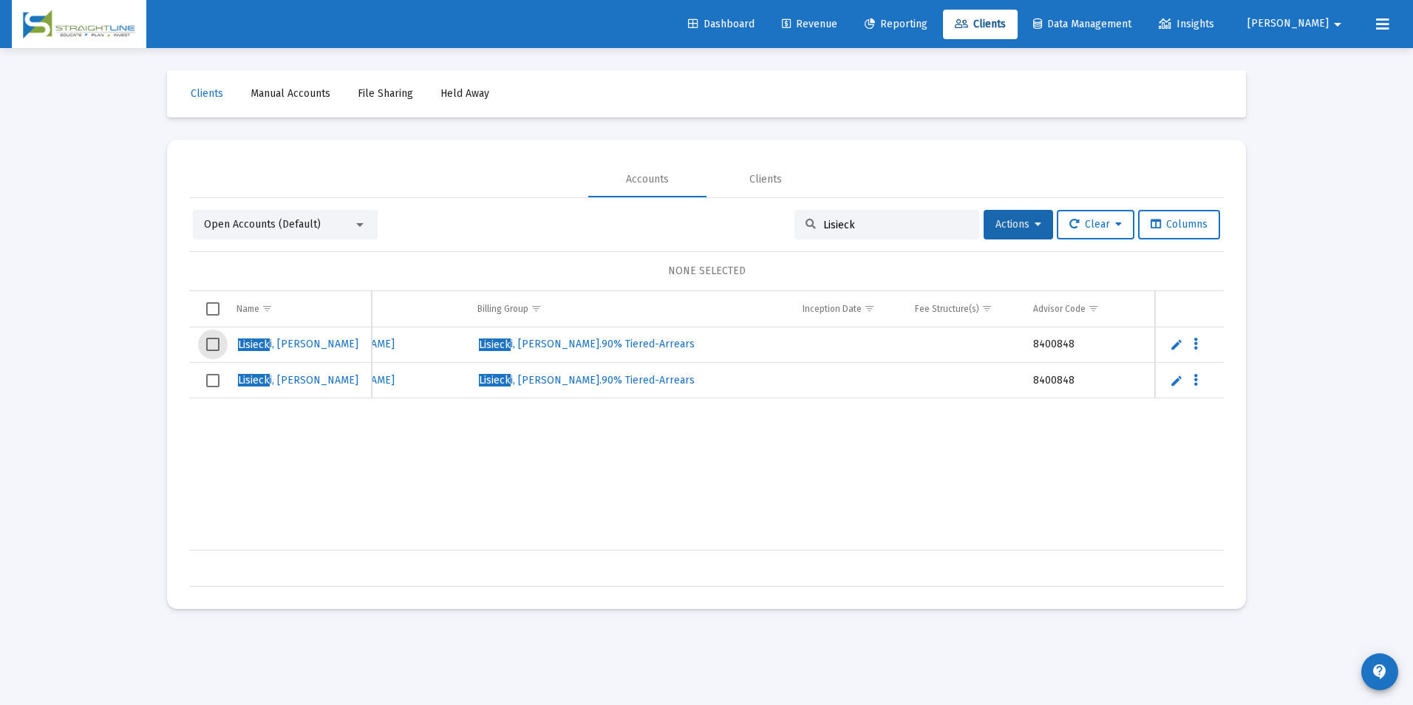
click at [217, 339] on span "Select row" at bounding box center [212, 344] width 13 height 13
click at [216, 378] on span "Select row" at bounding box center [212, 380] width 13 height 13
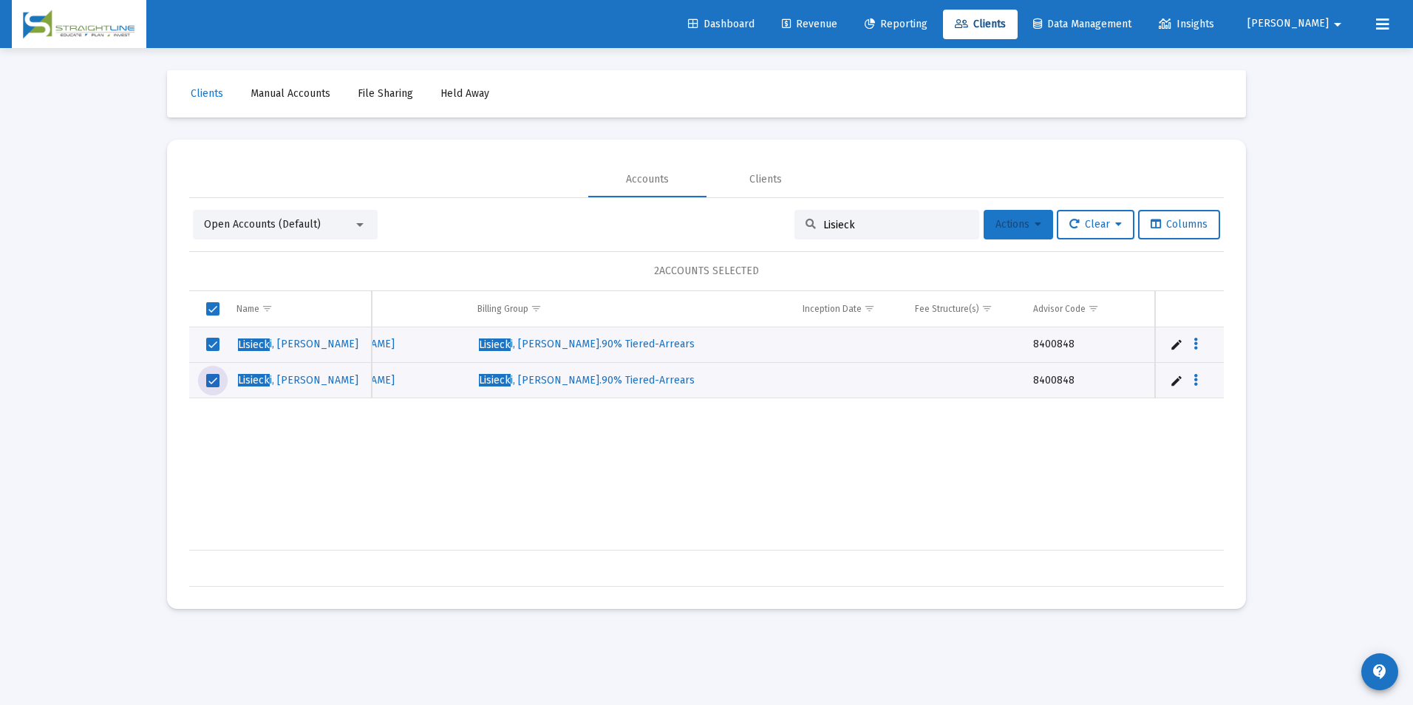
click at [1035, 225] on icon at bounding box center [1038, 225] width 7 height 10
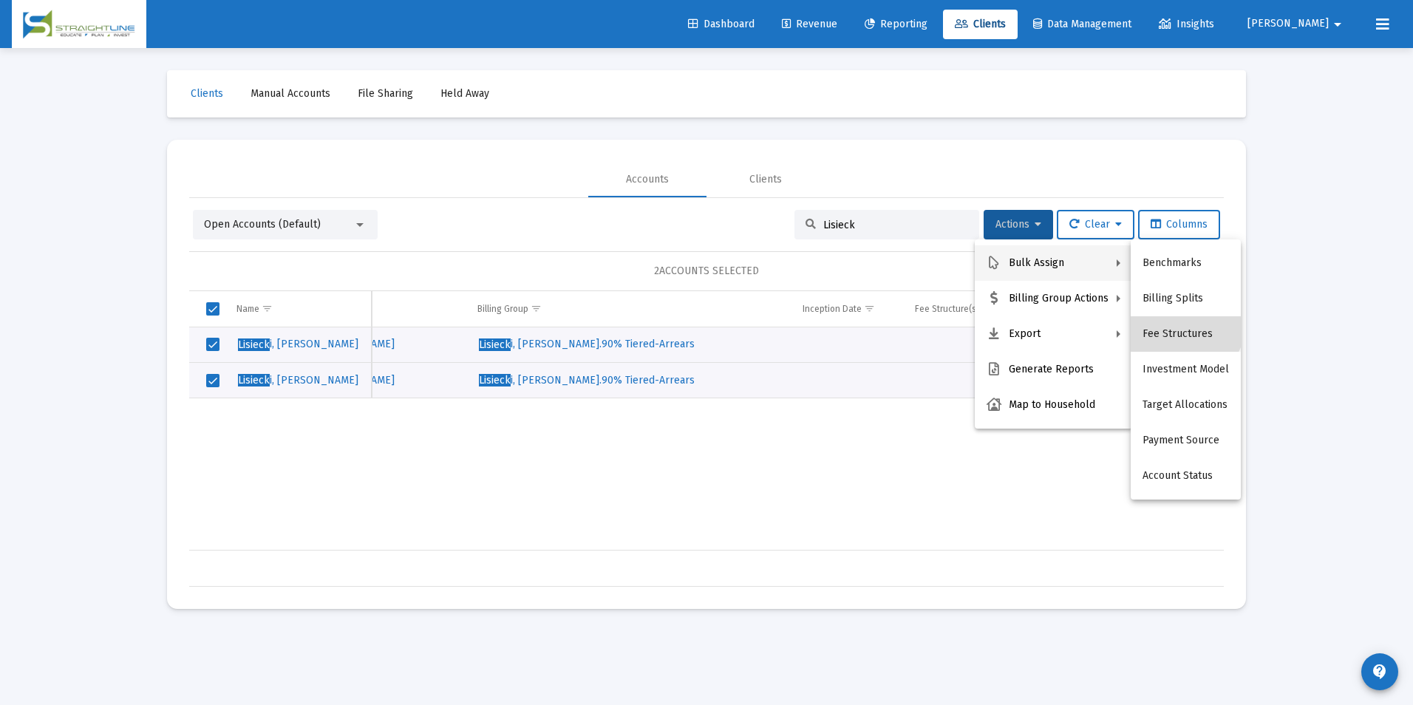
click at [1180, 321] on button "Fee Structures" at bounding box center [1186, 333] width 110 height 35
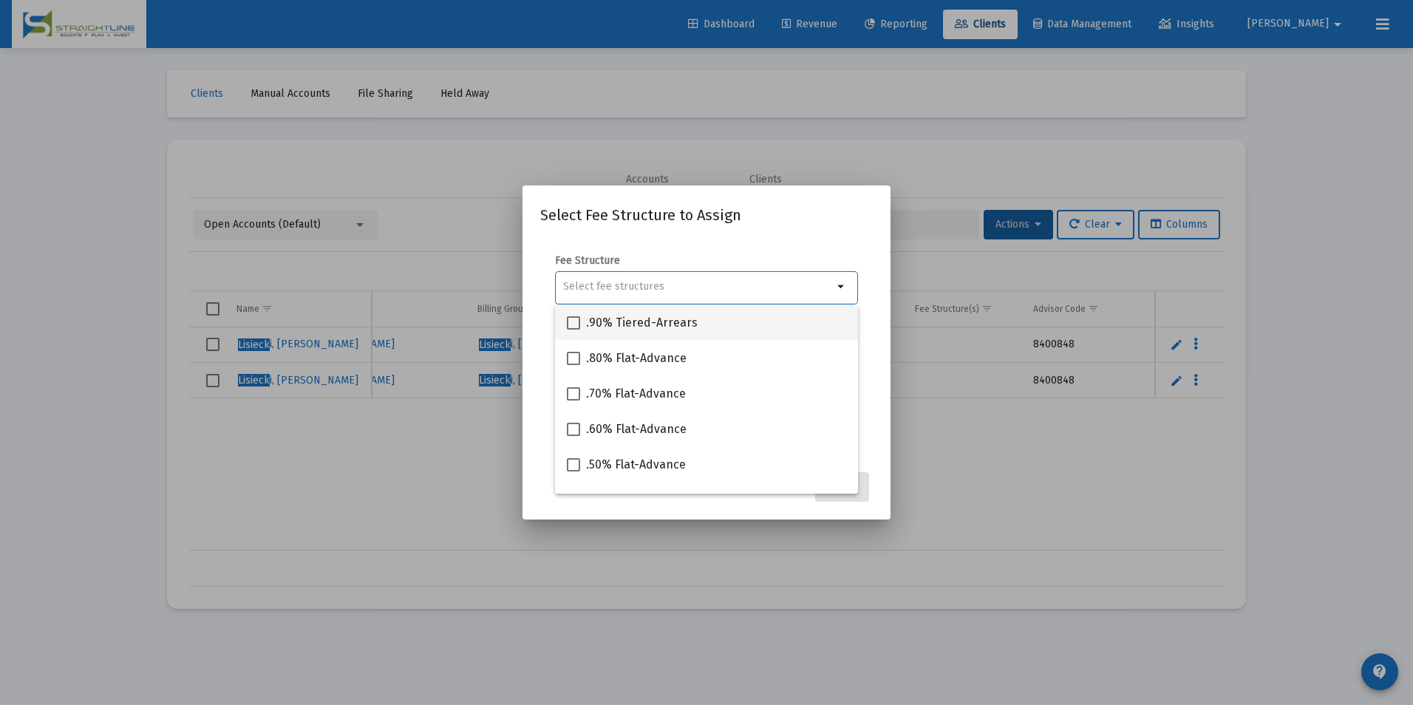
click at [785, 324] on div ".90% Tiered-Arrears" at bounding box center [706, 321] width 279 height 35
checkbox input "true"
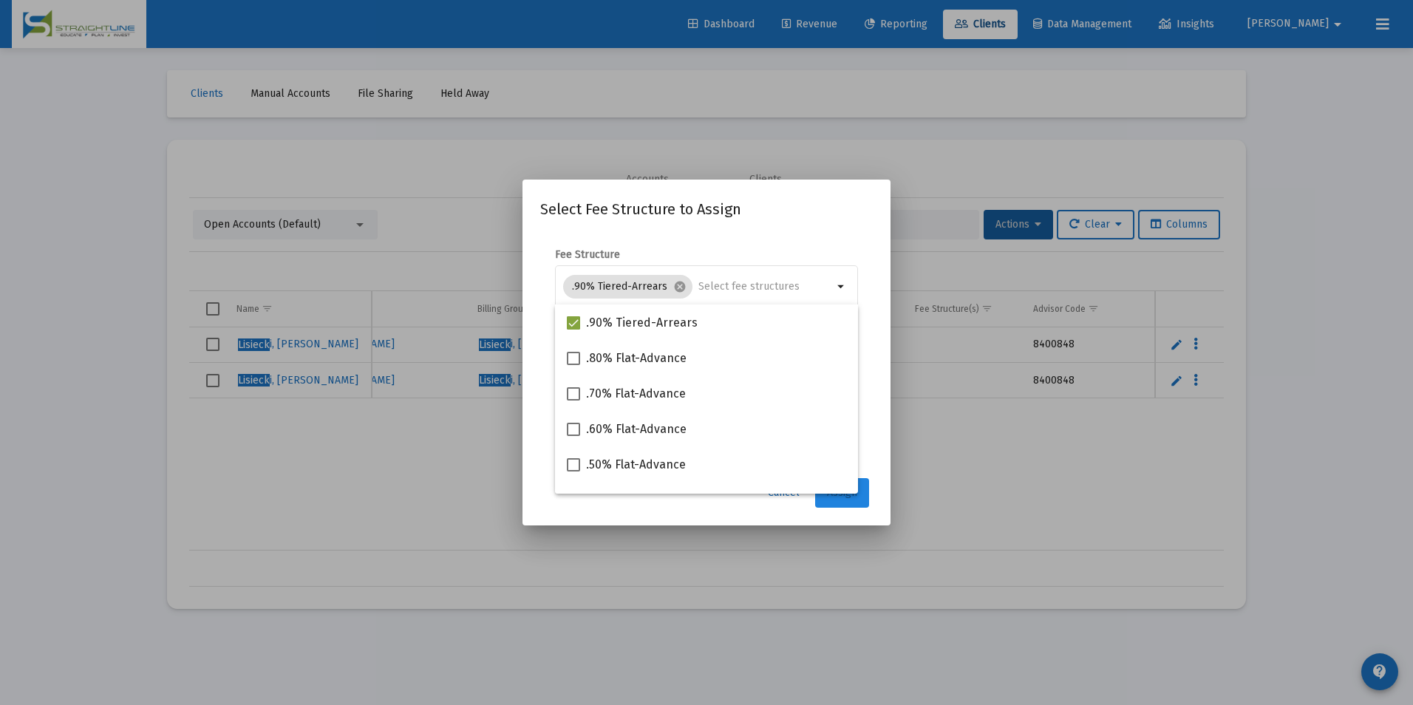
click at [854, 498] on span "Assign" at bounding box center [842, 492] width 30 height 13
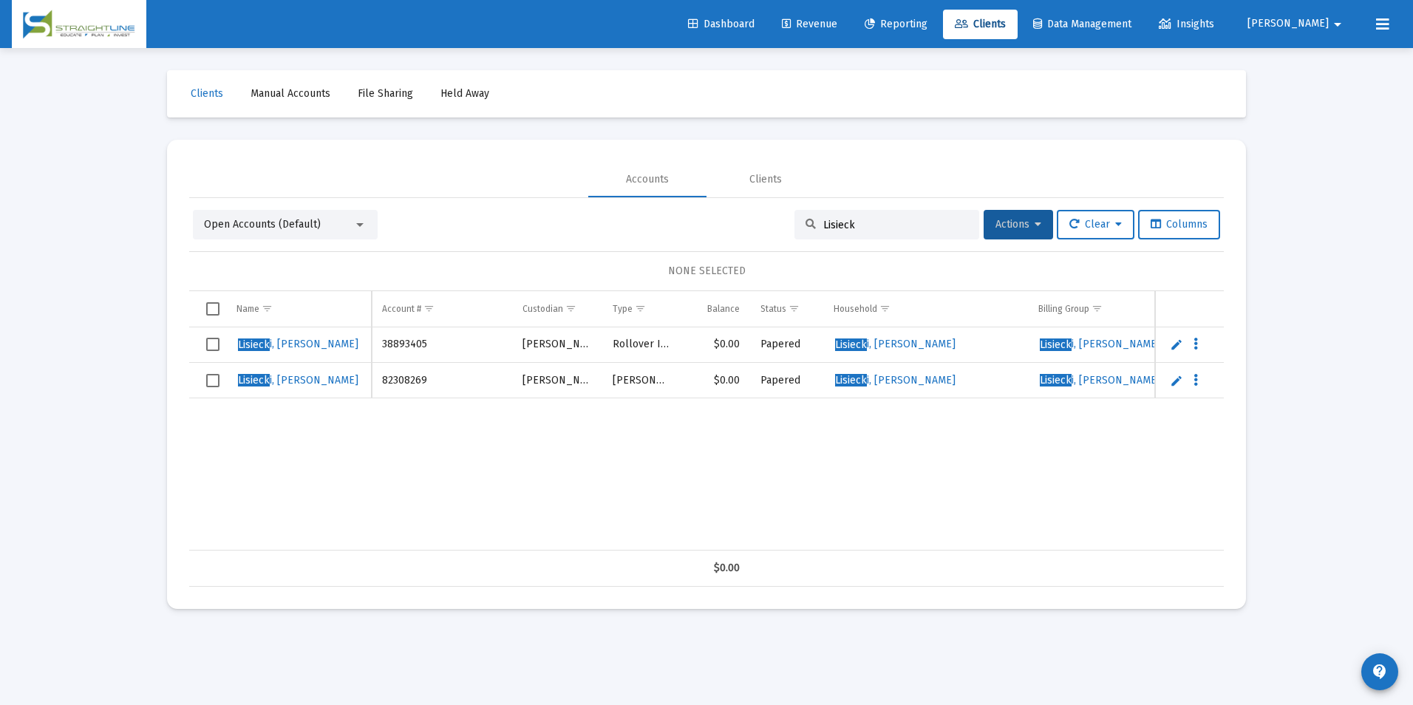
drag, startPoint x: 701, startPoint y: 538, endPoint x: 749, endPoint y: 533, distance: 49.1
click at [837, 546] on div "Lisieck i, Richard 38893405 Schwab Rollover IRA $0.00 Papered Lisieck i, Richar…" at bounding box center [706, 438] width 1035 height 223
click at [314, 340] on link "Lisieck i, Richard" at bounding box center [298, 344] width 123 height 22
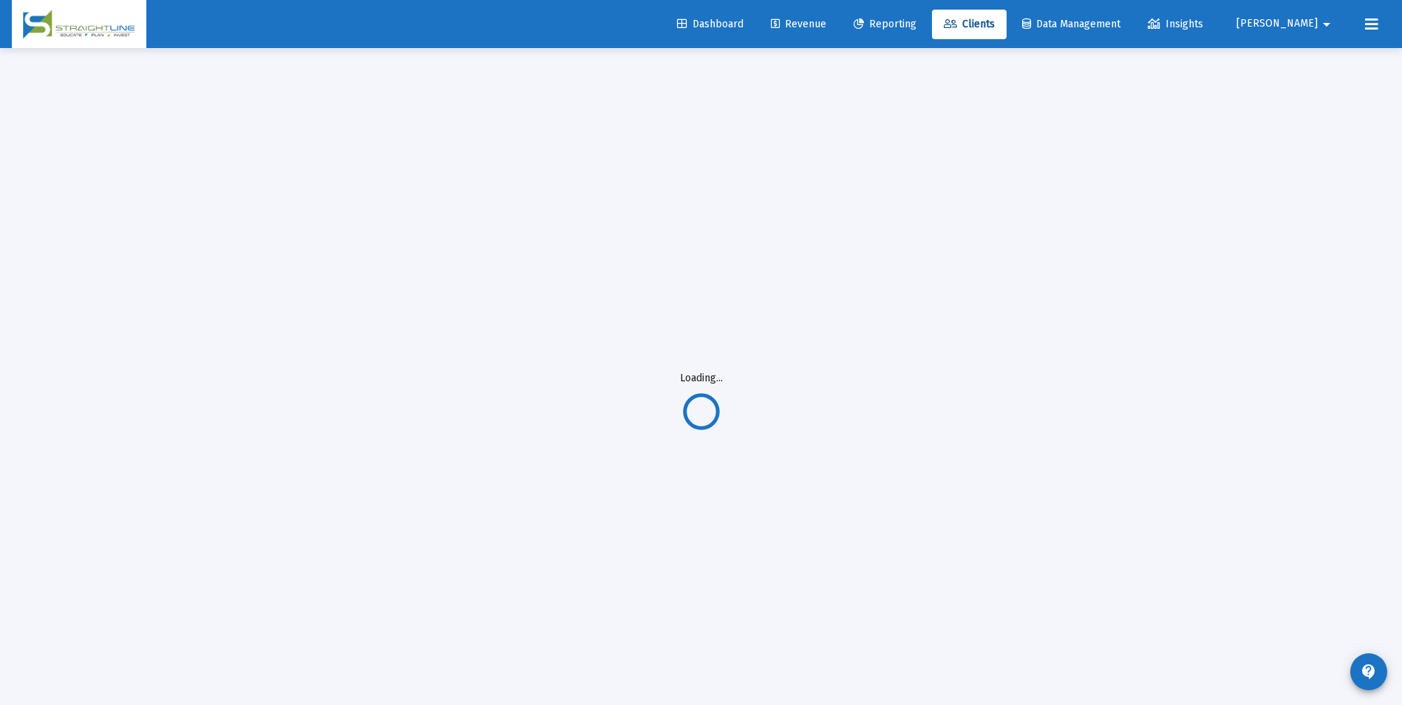
click at [314, 340] on div "Loading... Clients Manual Accounts File Sharing Held Away Accounts Clients Open…" at bounding box center [701, 376] width 1109 height 753
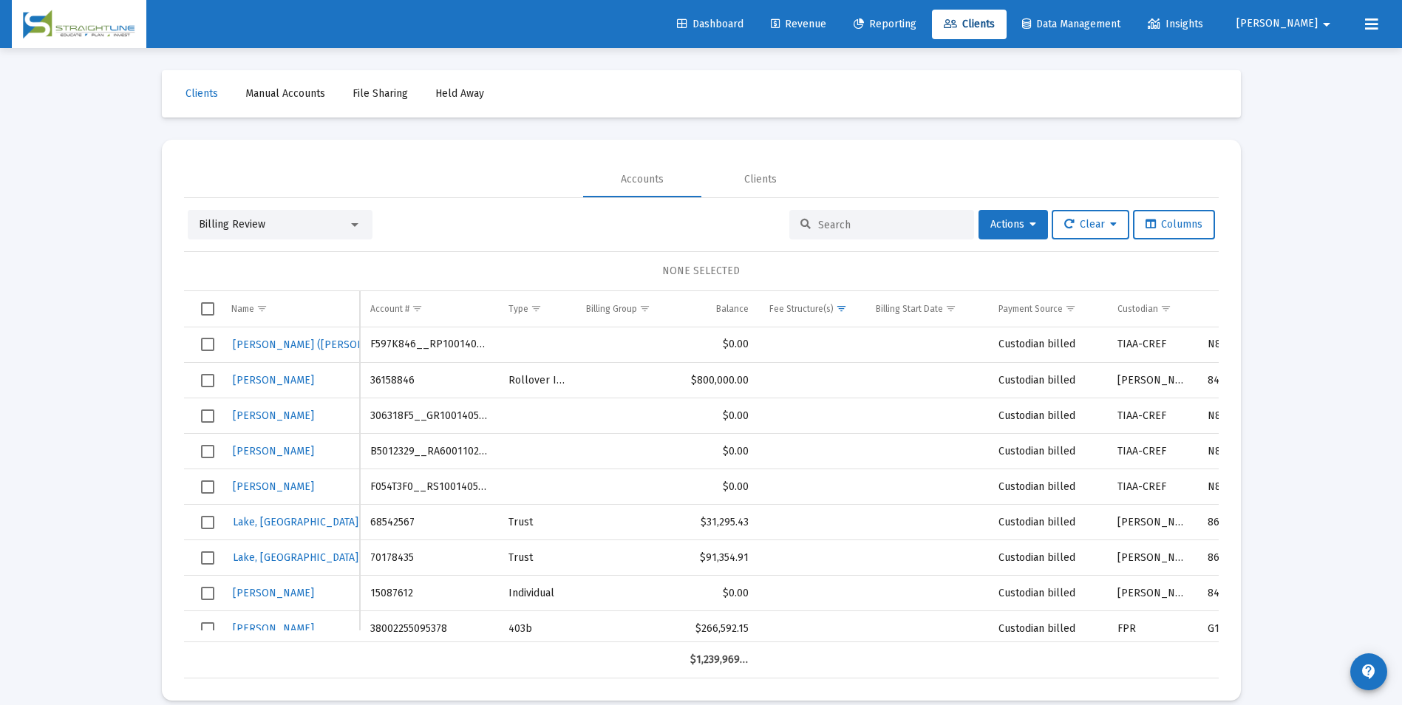
click at [342, 222] on div "Billing Review" at bounding box center [273, 224] width 149 height 15
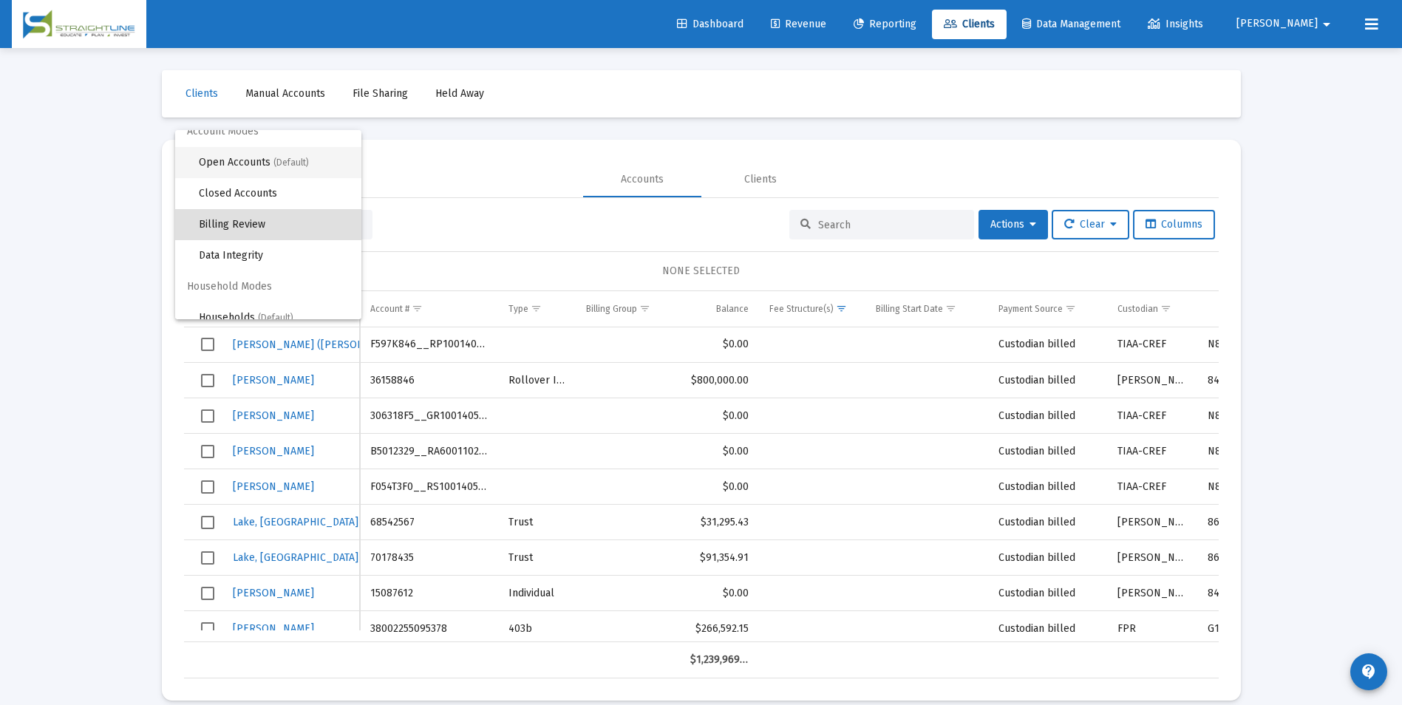
click at [292, 167] on span "(Default)" at bounding box center [290, 162] width 35 height 10
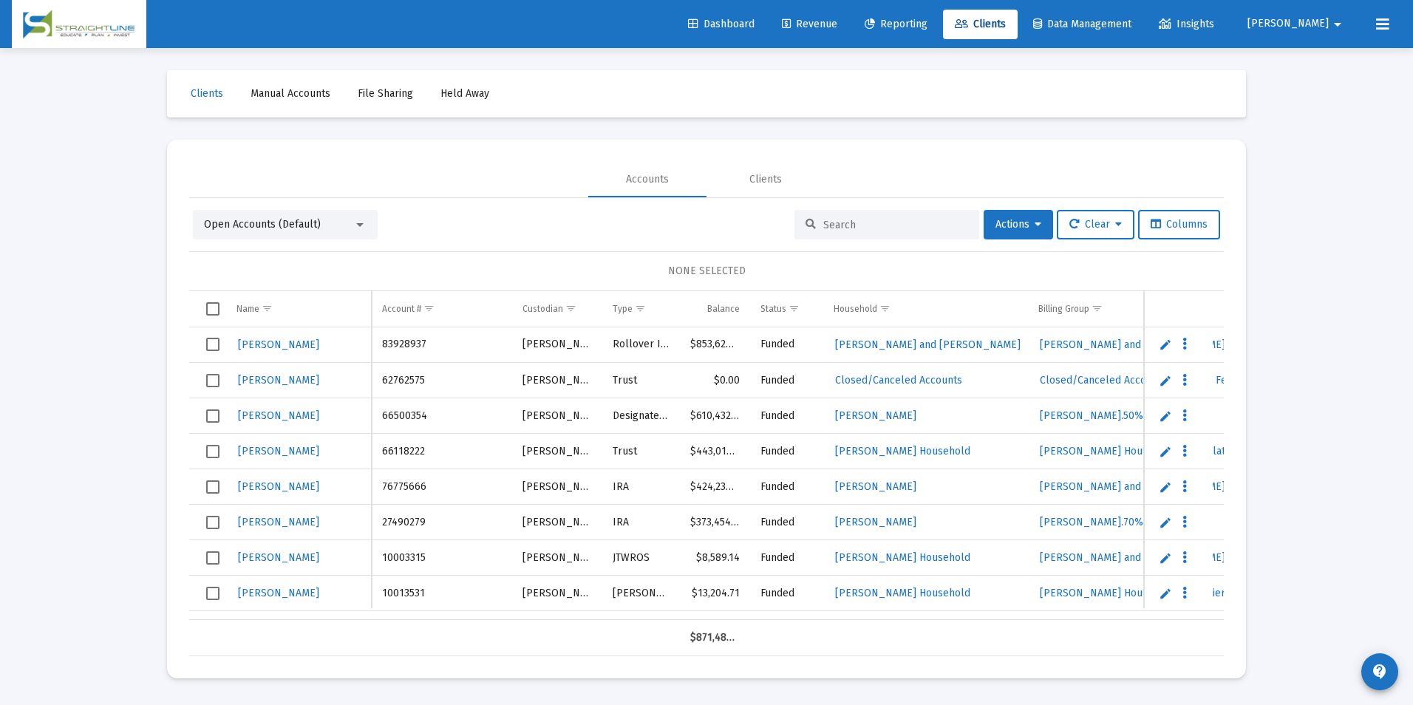
click at [874, 224] on input at bounding box center [895, 225] width 145 height 13
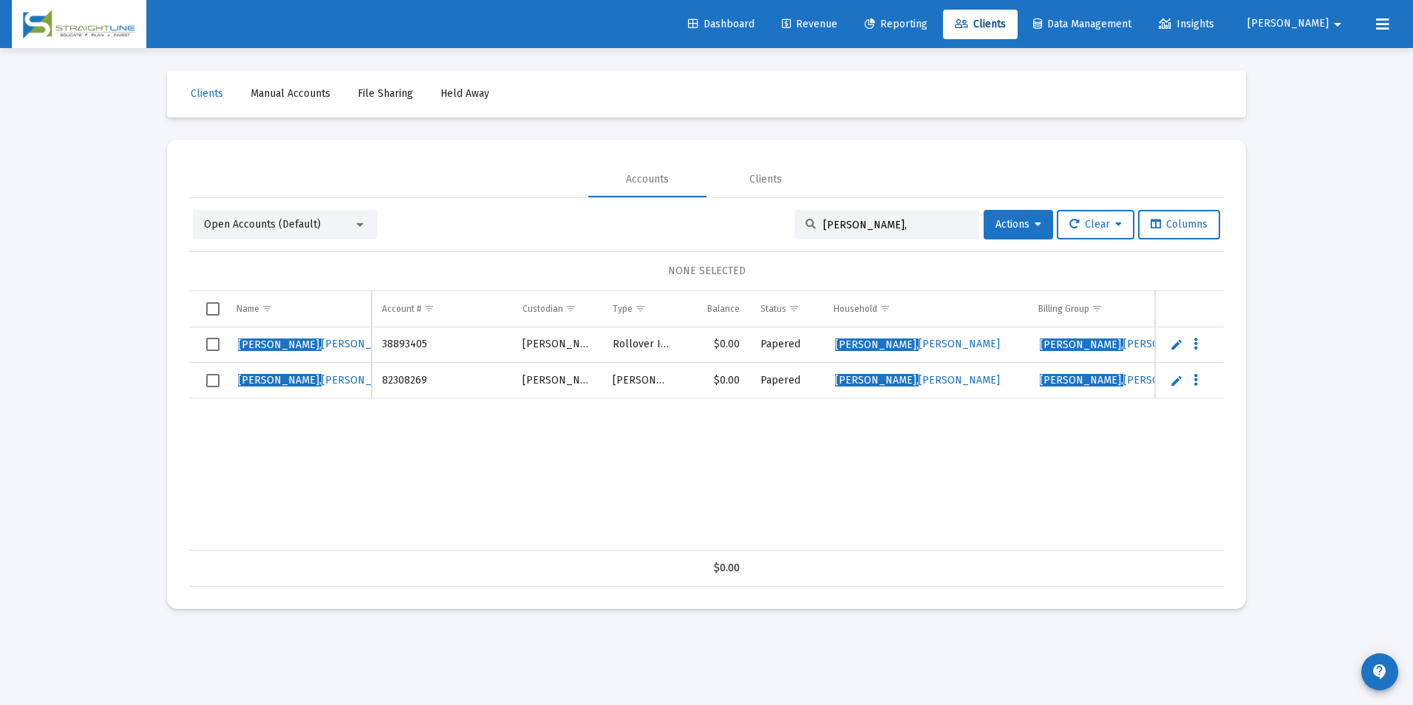
type input "Lisiecki,"
click at [399, 341] on td "38893405" at bounding box center [442, 344] width 140 height 35
copy td "38893405"
click at [412, 385] on td "82308269" at bounding box center [442, 380] width 140 height 35
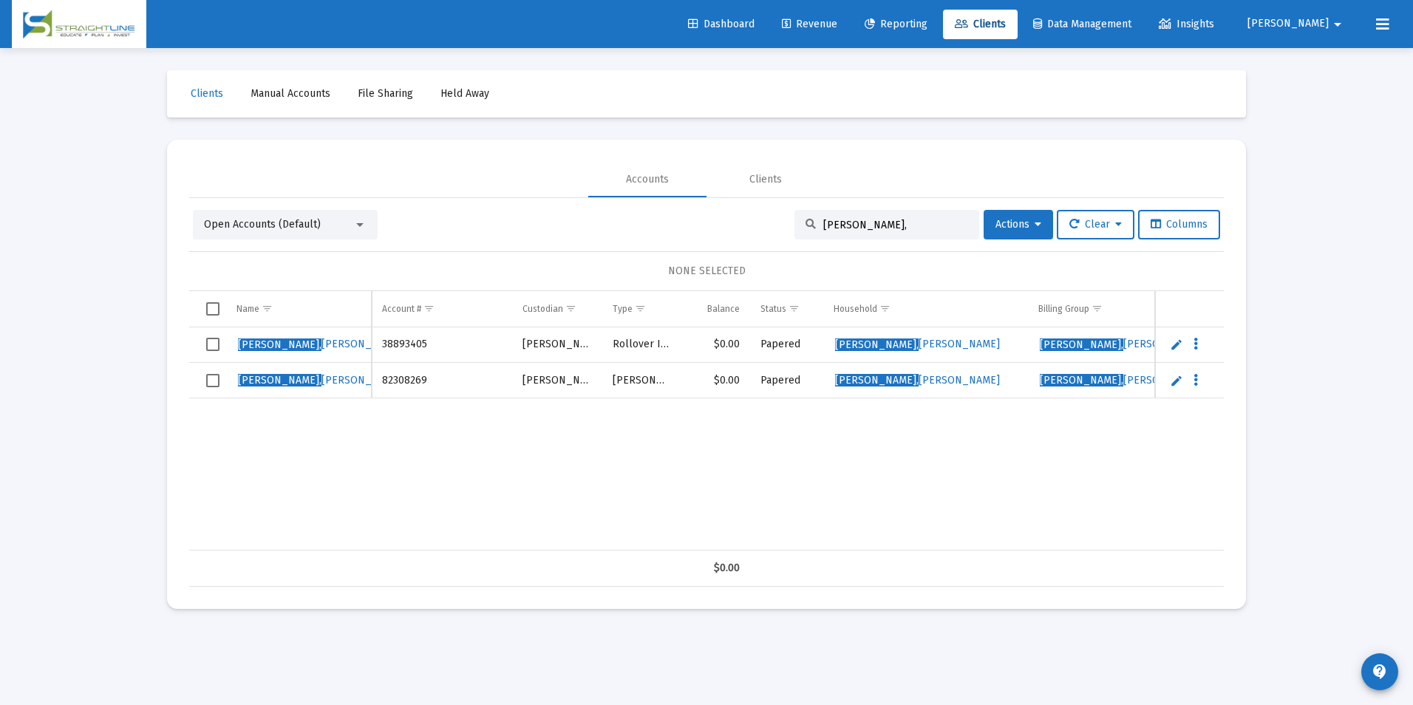
click at [412, 385] on td "82308269" at bounding box center [442, 380] width 140 height 35
copy td "82308269"
click at [837, 26] on span "Revenue" at bounding box center [809, 24] width 55 height 13
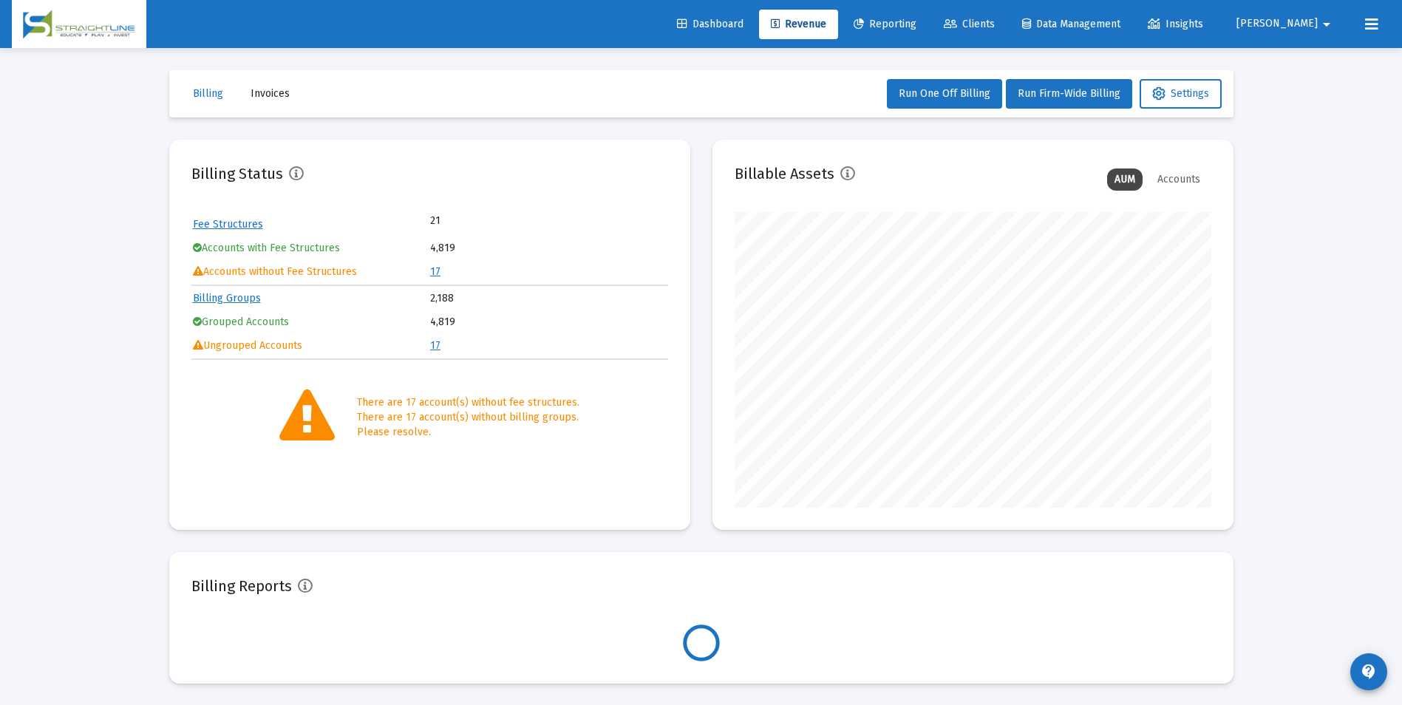
scroll to position [296, 477]
click at [432, 268] on link "17" at bounding box center [435, 271] width 10 height 13
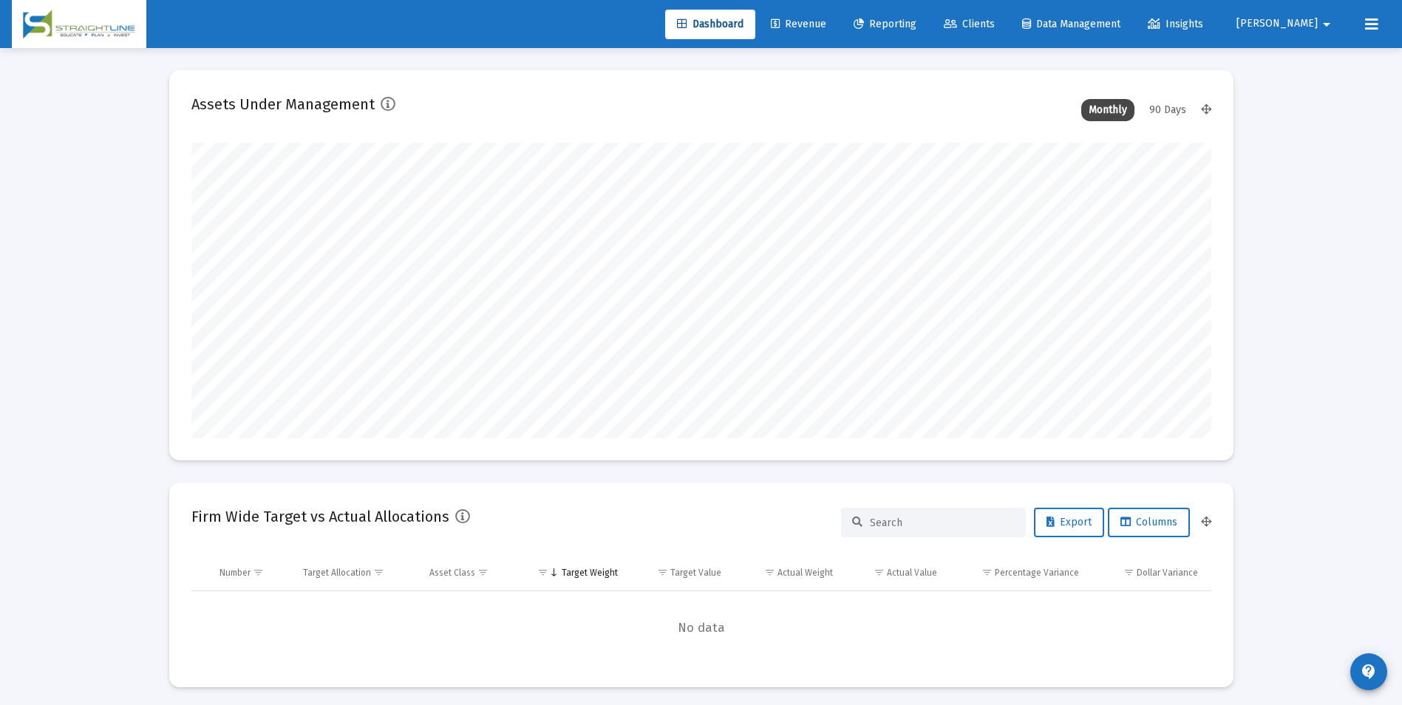
scroll to position [296, 549]
type input "2025-09-10"
click at [996, 17] on link "Clients" at bounding box center [969, 25] width 75 height 30
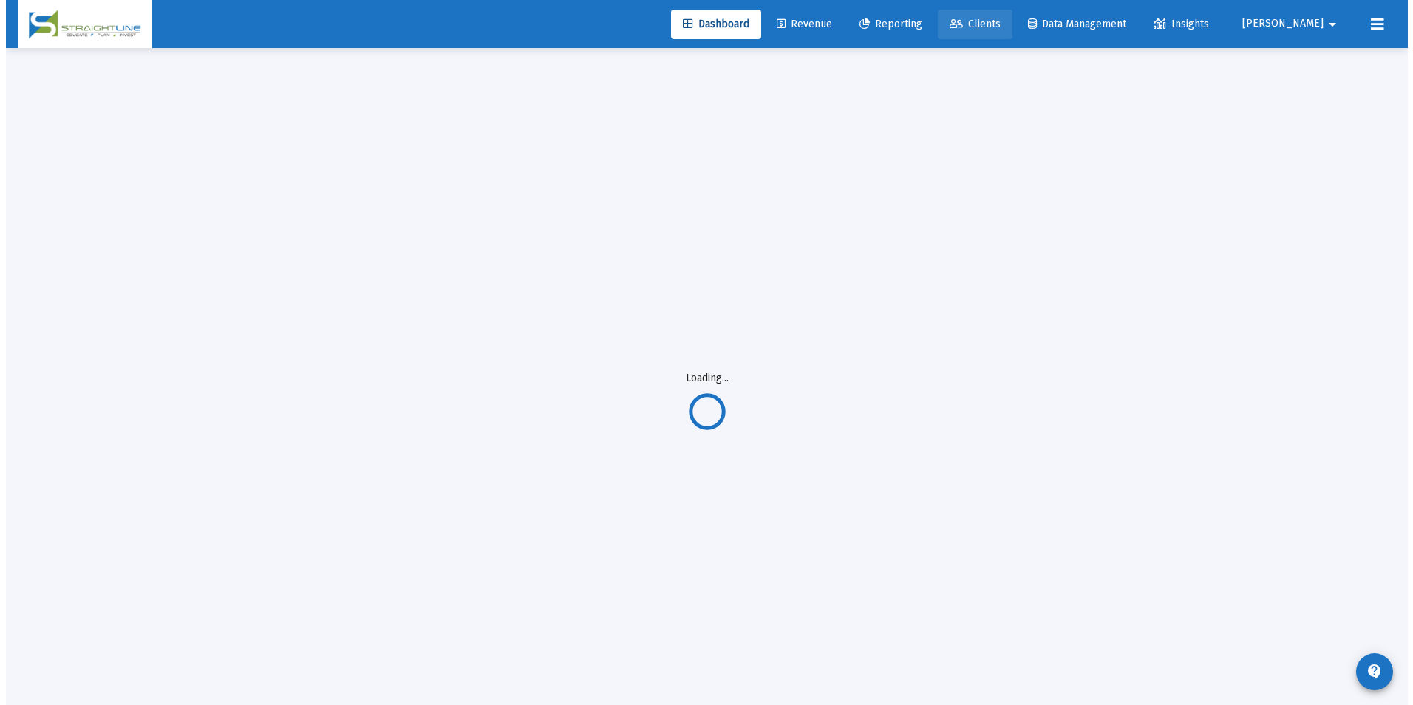
scroll to position [0, 0]
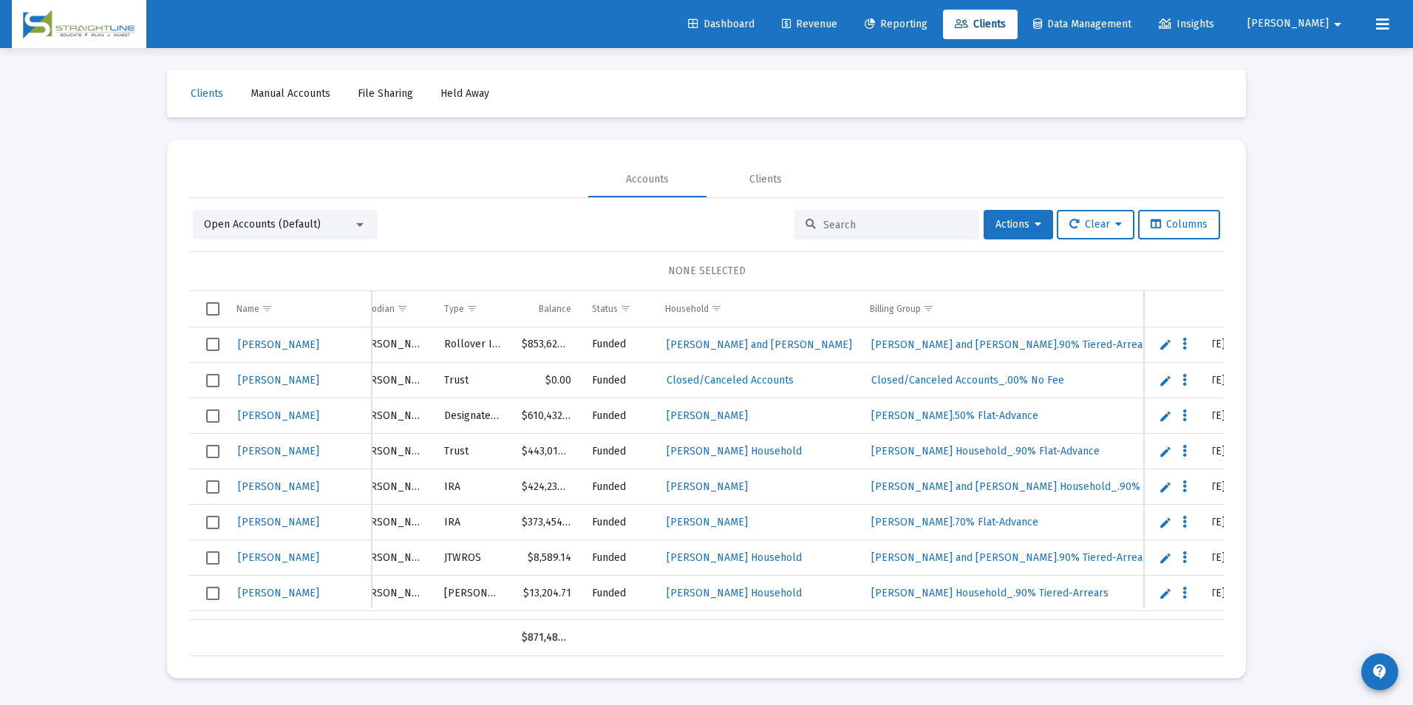
scroll to position [0, 197]
